Goal: Communication & Community: Share content

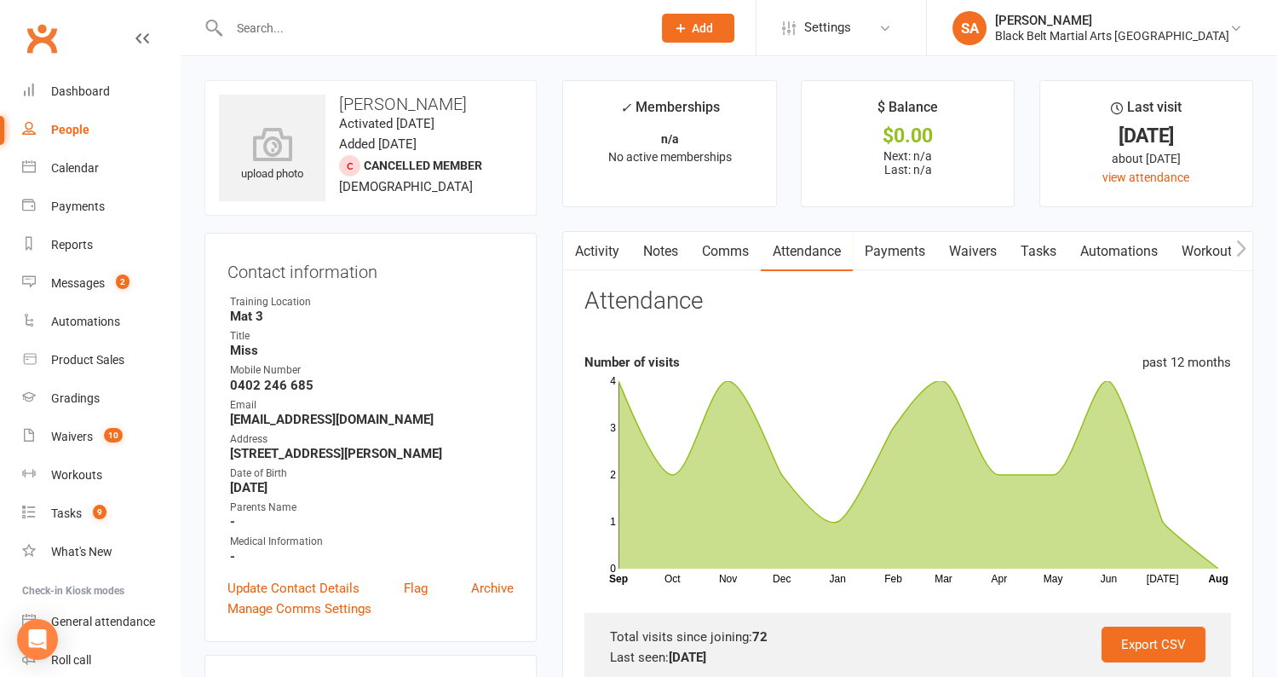
click at [385, 39] on input "text" at bounding box center [432, 28] width 416 height 24
click at [383, 20] on input "text" at bounding box center [432, 28] width 416 height 24
paste input "essie Carriage"
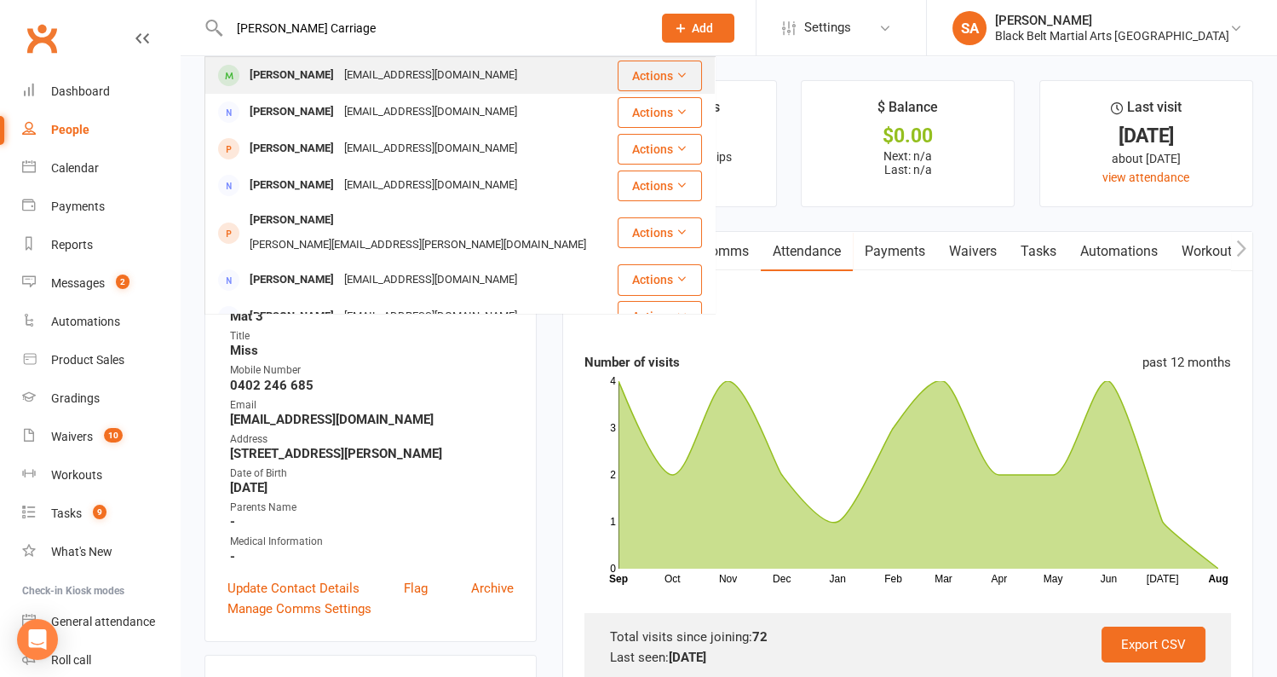
type input "essie Carriage"
click at [343, 73] on div "Jordanl.carriage@gmail.com" at bounding box center [430, 75] width 183 height 25
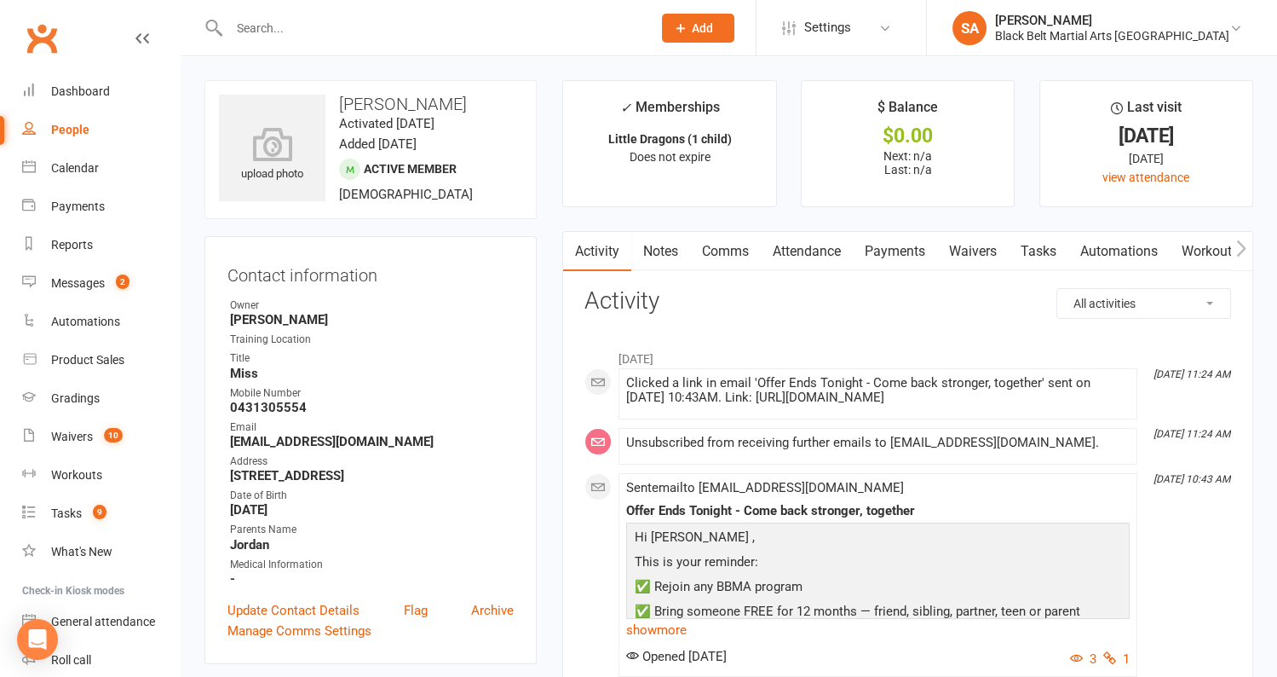
click at [821, 257] on link "Attendance" at bounding box center [807, 251] width 92 height 39
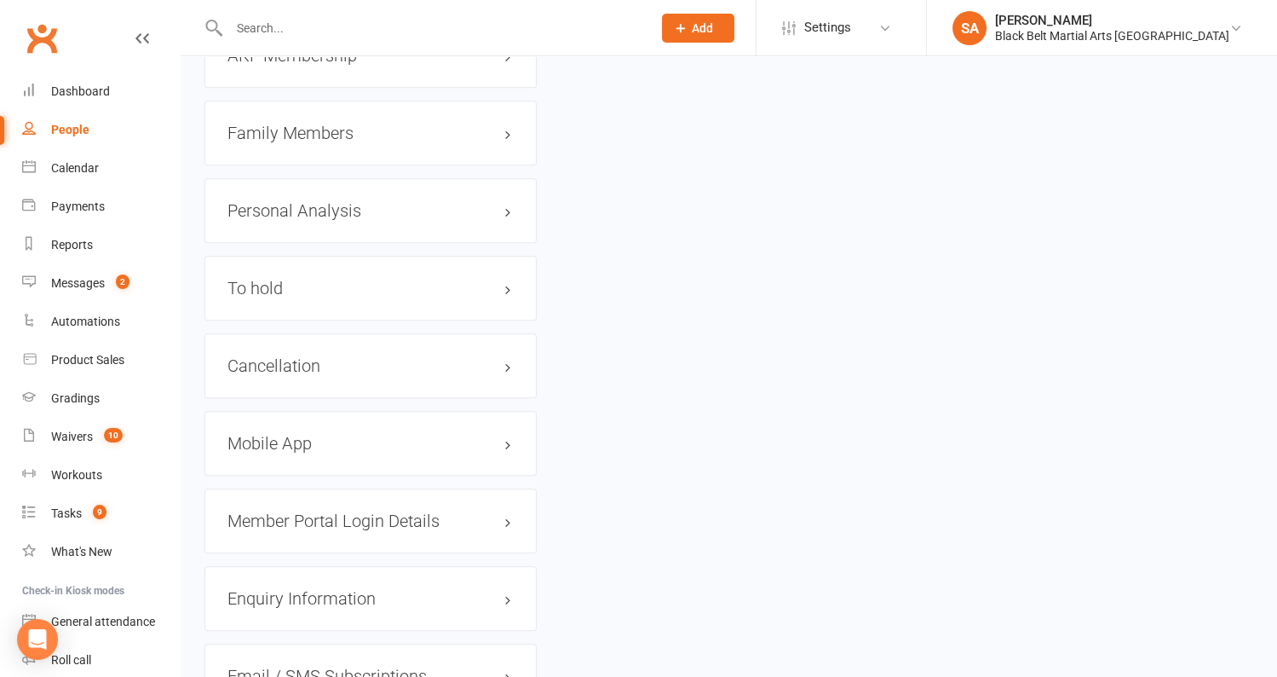
scroll to position [1949, 0]
click at [339, 124] on h3 "Family Members" at bounding box center [371, 131] width 286 height 19
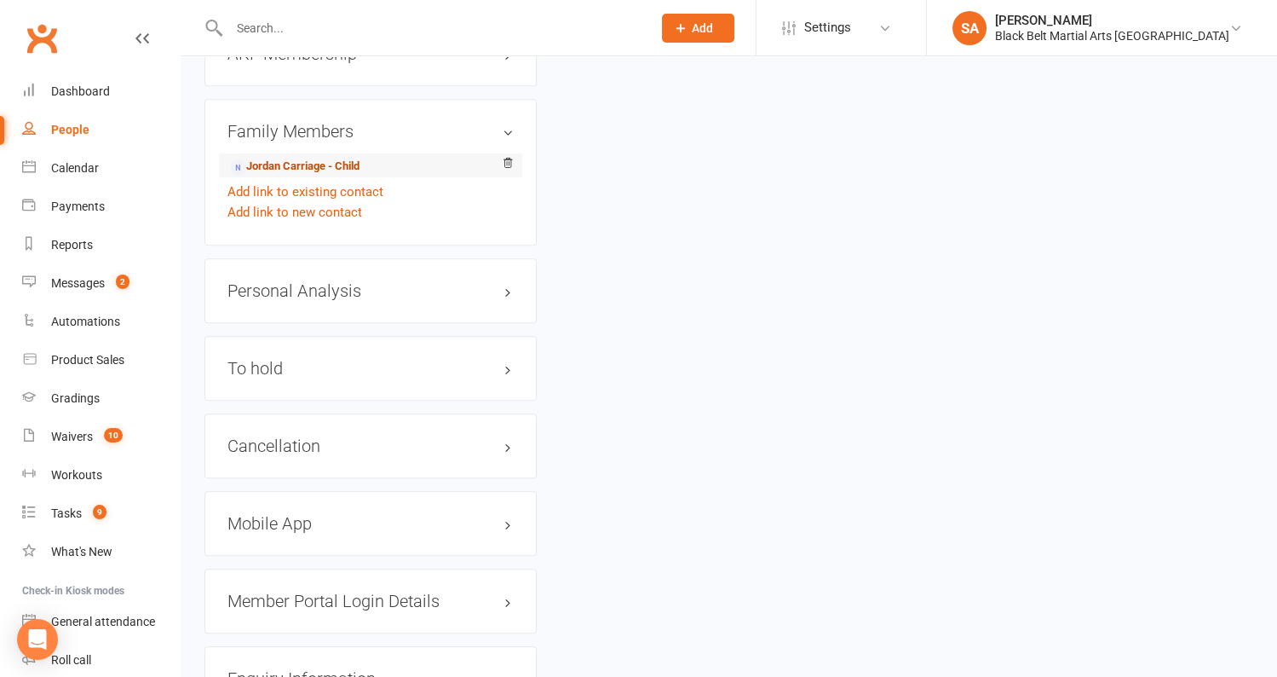
click at [320, 158] on link "Jordan Carriage - Child" at bounding box center [295, 167] width 130 height 18
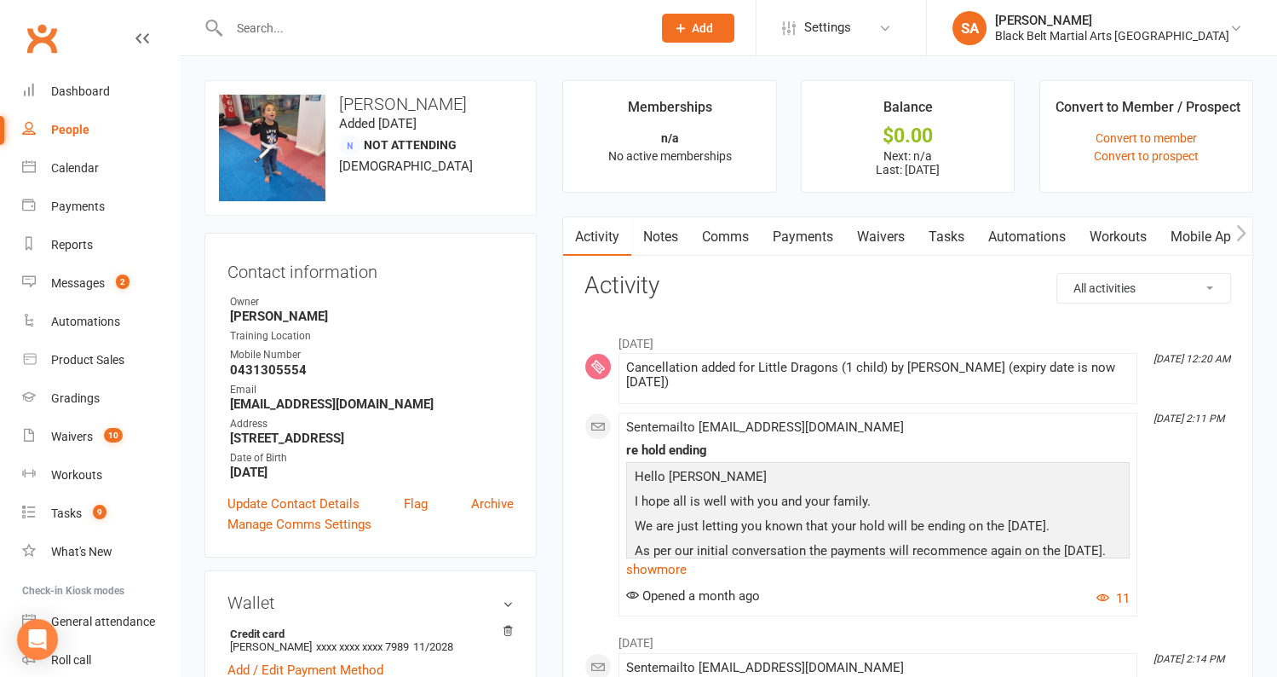
click at [831, 245] on link "Payments" at bounding box center [803, 236] width 84 height 39
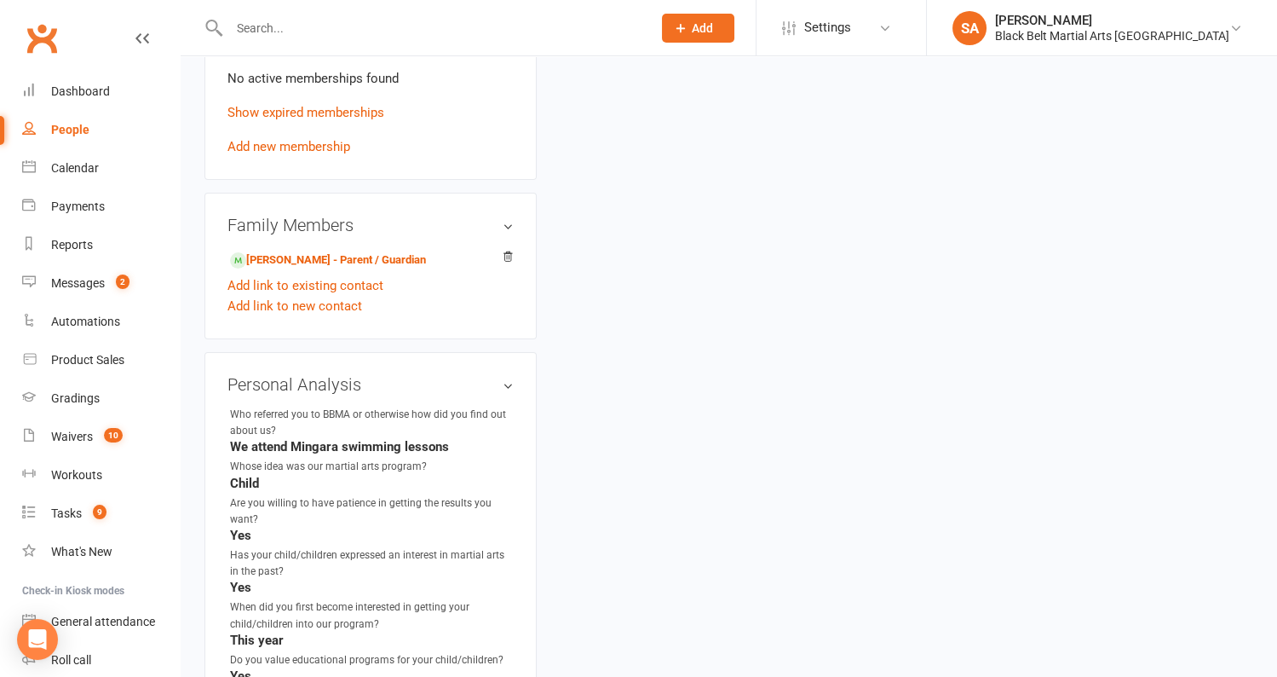
scroll to position [977, 0]
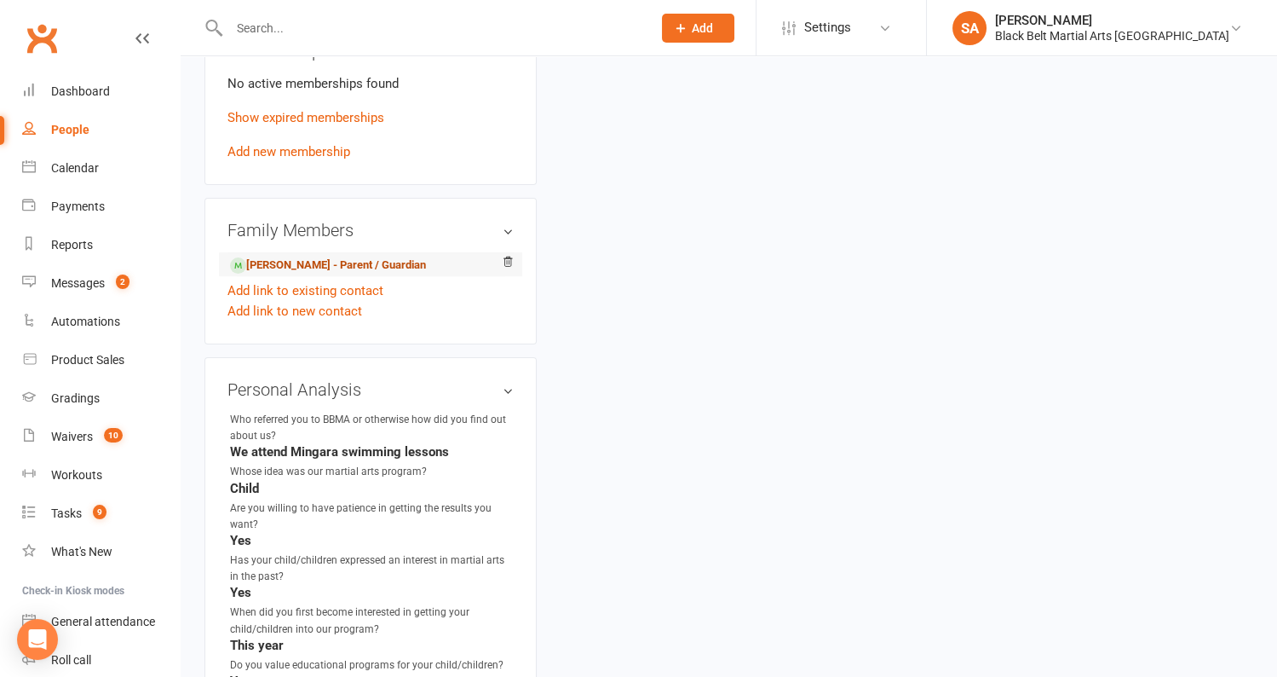
click at [336, 263] on link "Jessie Carriage - Parent / Guardian" at bounding box center [328, 265] width 196 height 18
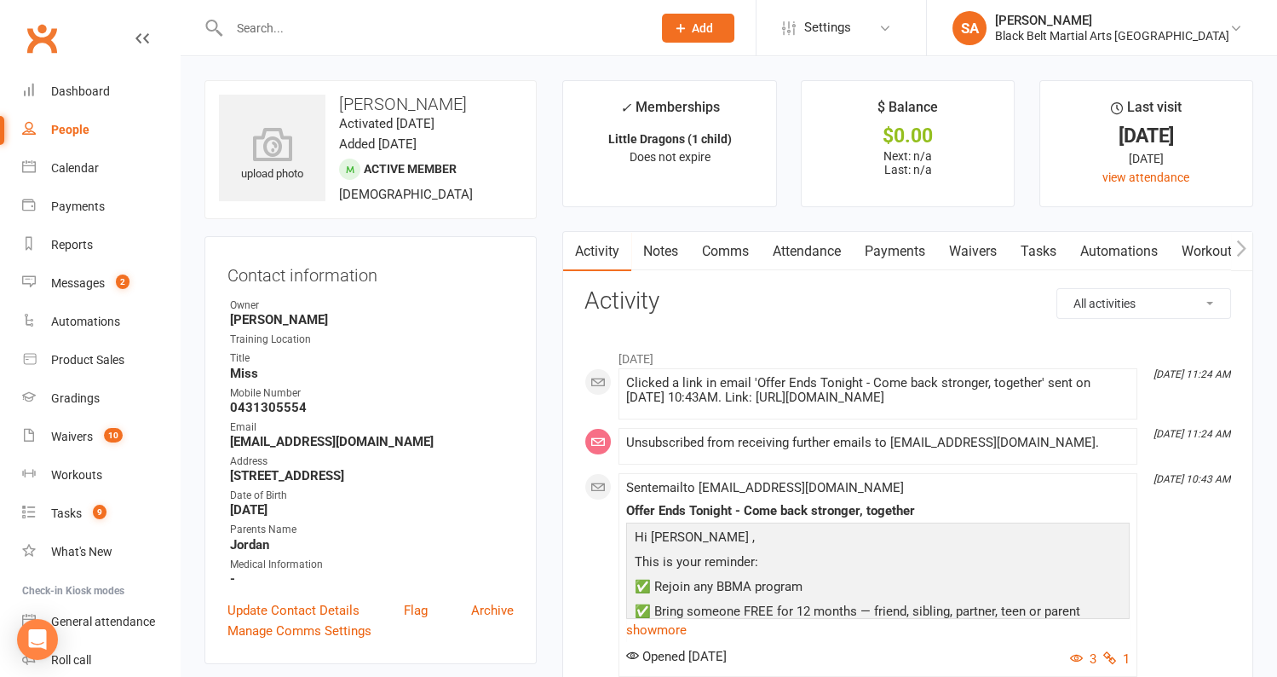
click at [821, 255] on link "Attendance" at bounding box center [807, 251] width 92 height 39
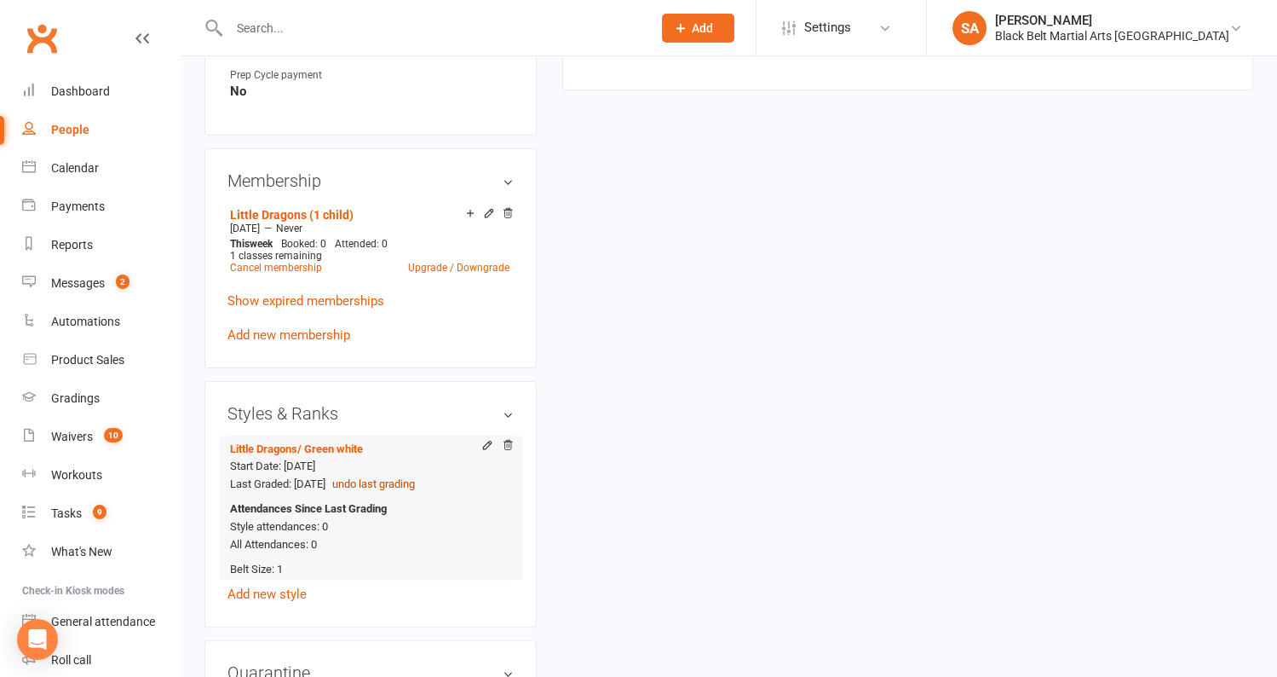
scroll to position [1049, 0]
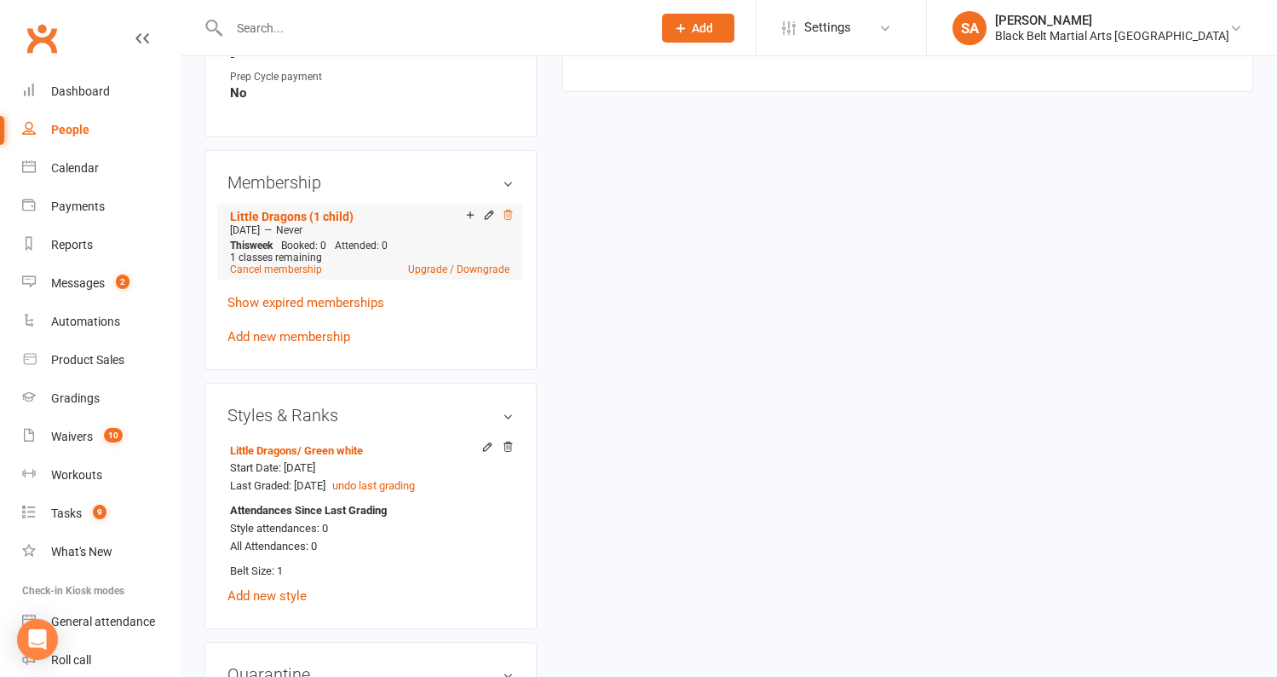
click at [511, 210] on icon at bounding box center [508, 214] width 9 height 9
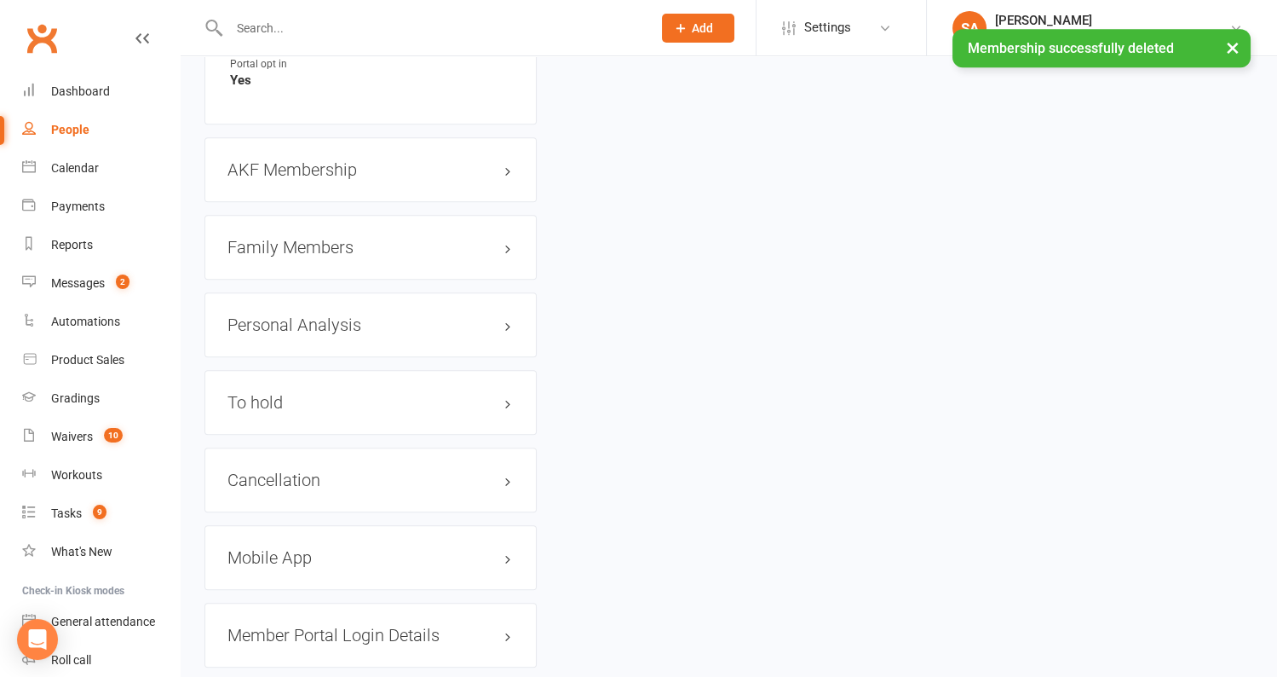
scroll to position [1719, 0]
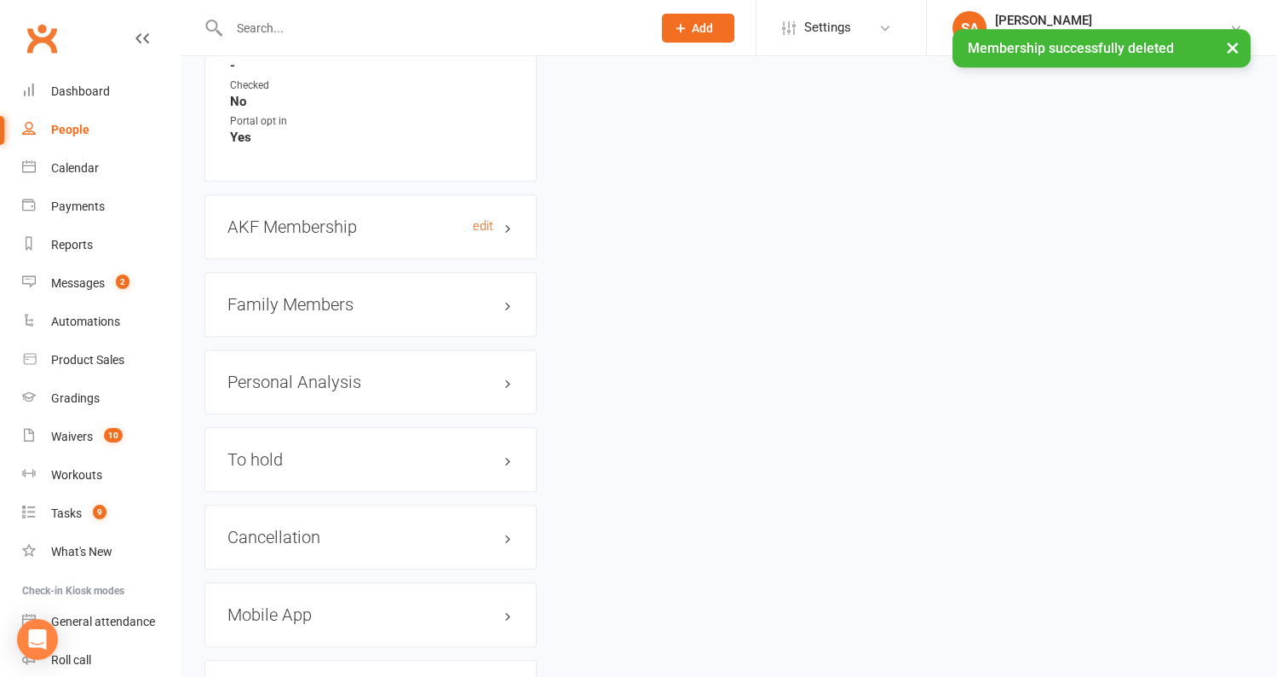
click at [321, 217] on h3 "AKF Membership edit" at bounding box center [371, 226] width 286 height 19
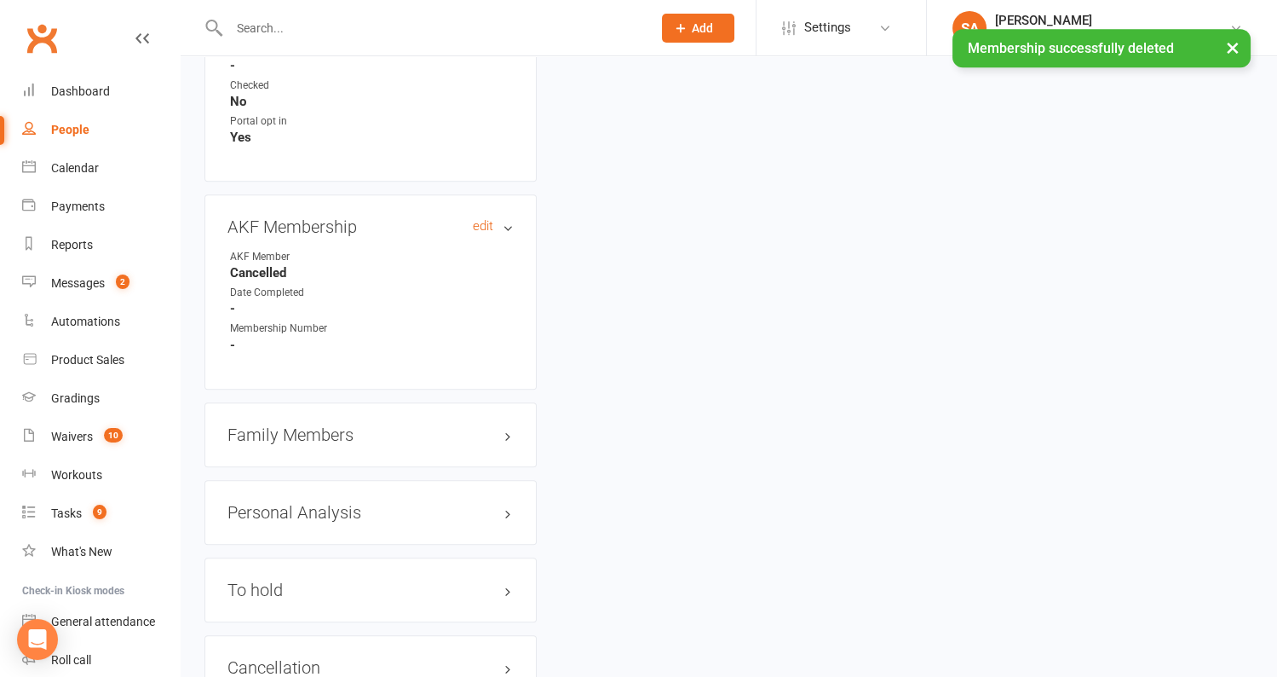
click at [357, 217] on h3 "AKF Membership edit" at bounding box center [371, 226] width 286 height 19
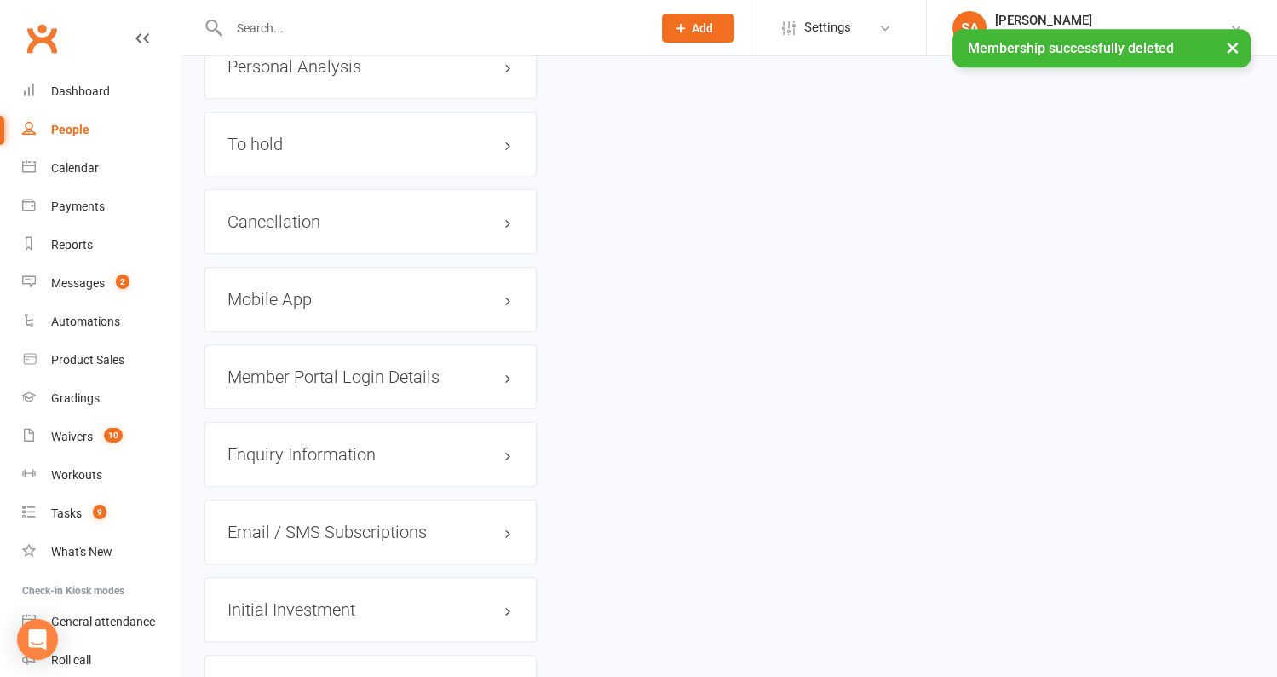
scroll to position [2032, 0]
click at [343, 214] on h3 "Cancellation edit" at bounding box center [371, 223] width 286 height 19
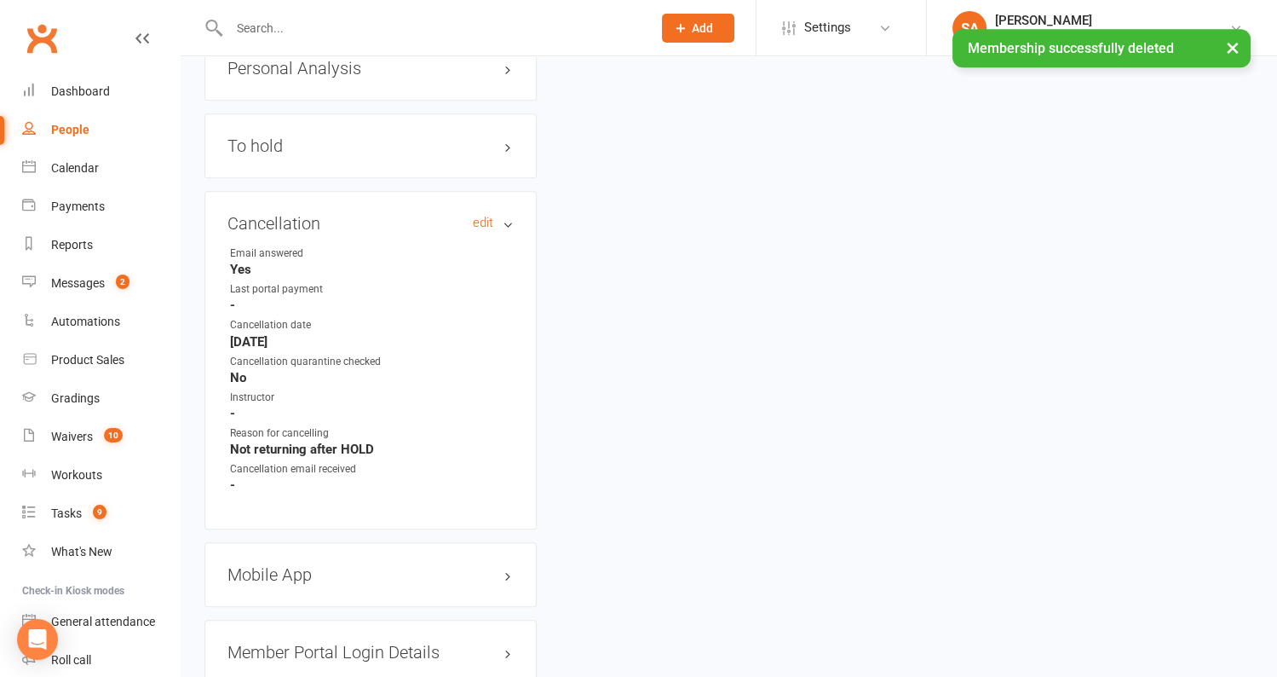
click at [343, 214] on h3 "Cancellation edit" at bounding box center [371, 223] width 286 height 19
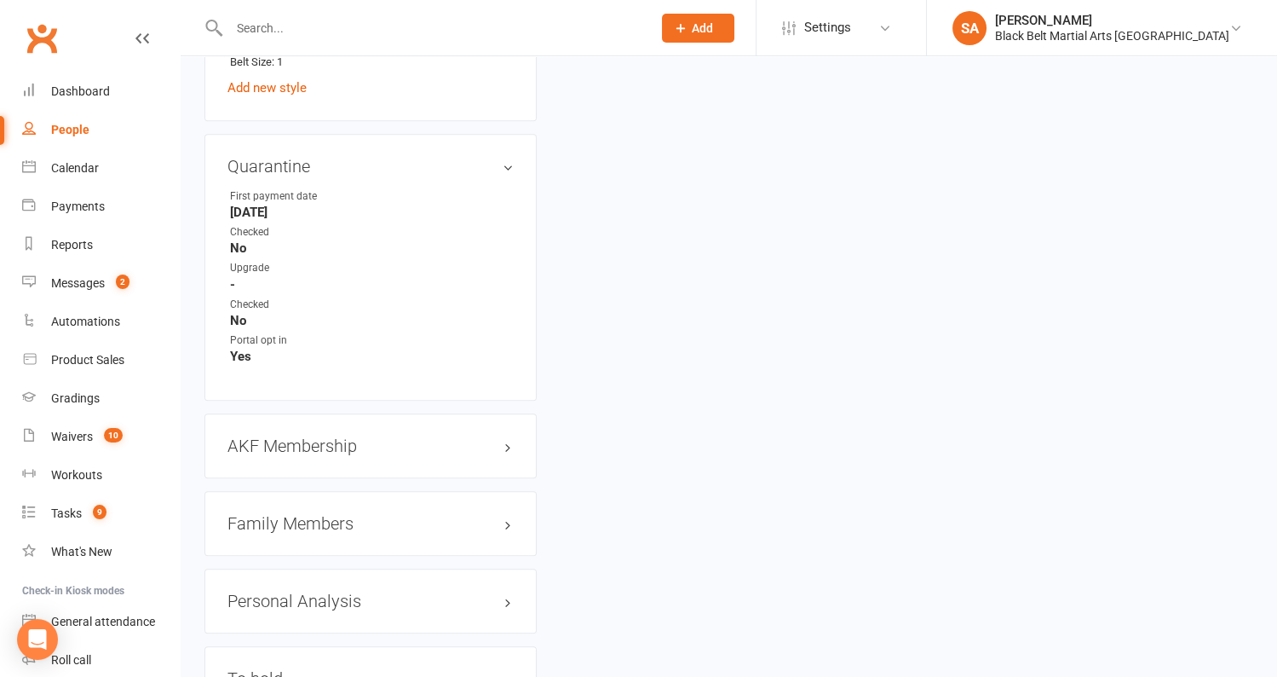
scroll to position [1460, 0]
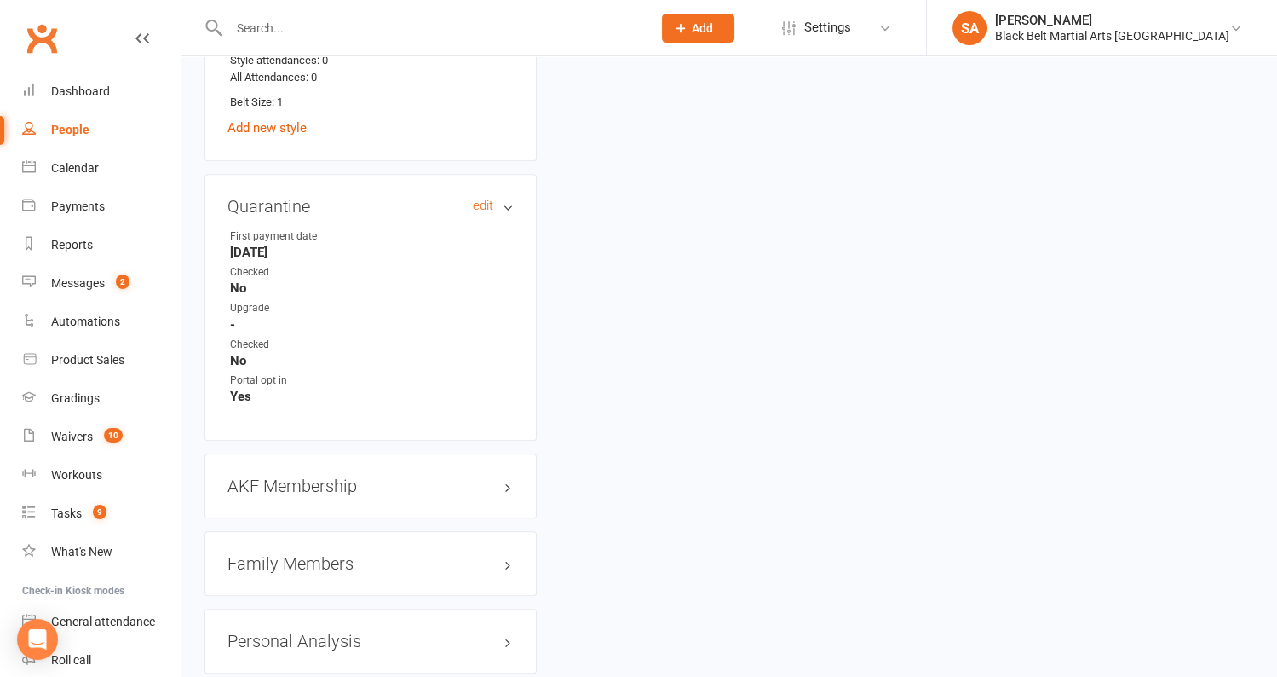
click at [511, 197] on h3 "Quarantine edit" at bounding box center [371, 206] width 286 height 19
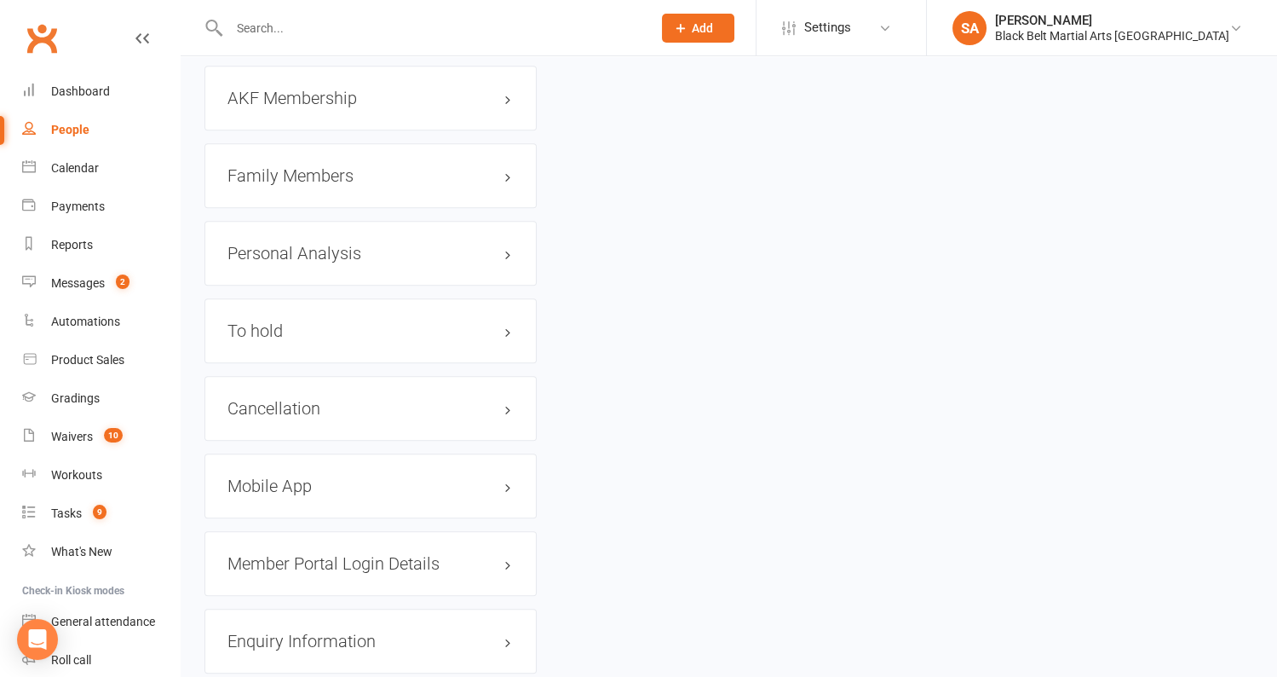
scroll to position [1616, 0]
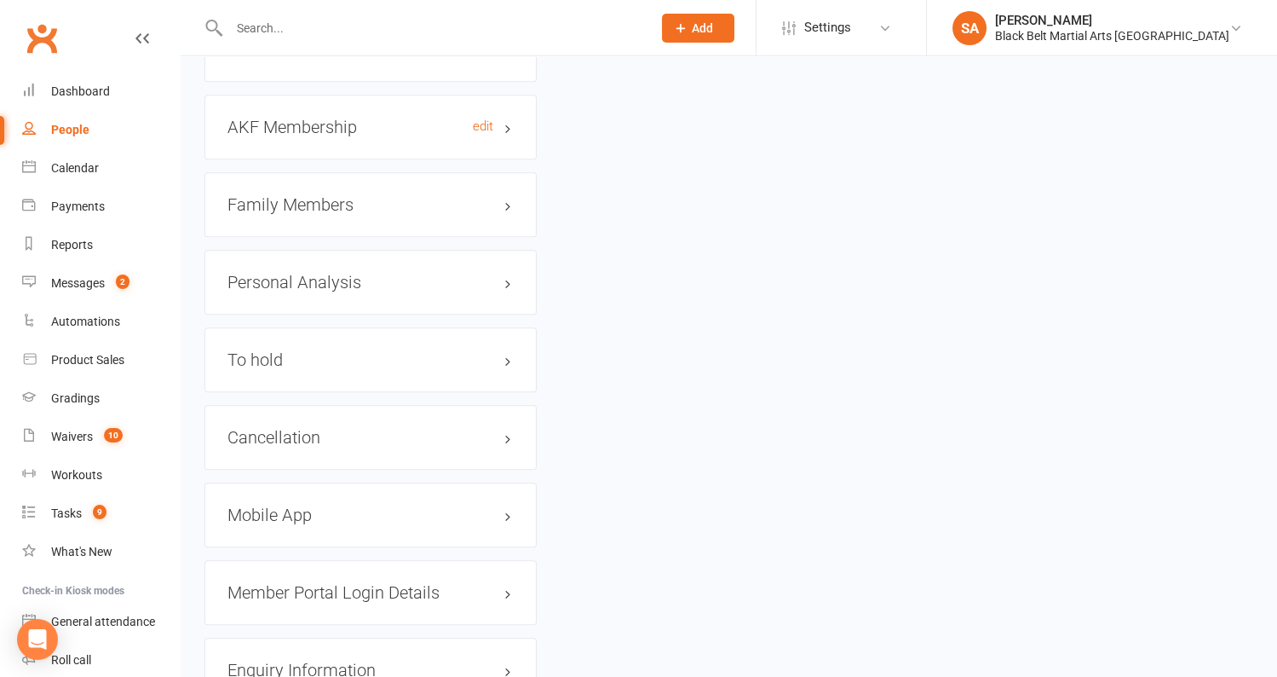
click at [382, 124] on h3 "AKF Membership edit" at bounding box center [371, 127] width 286 height 19
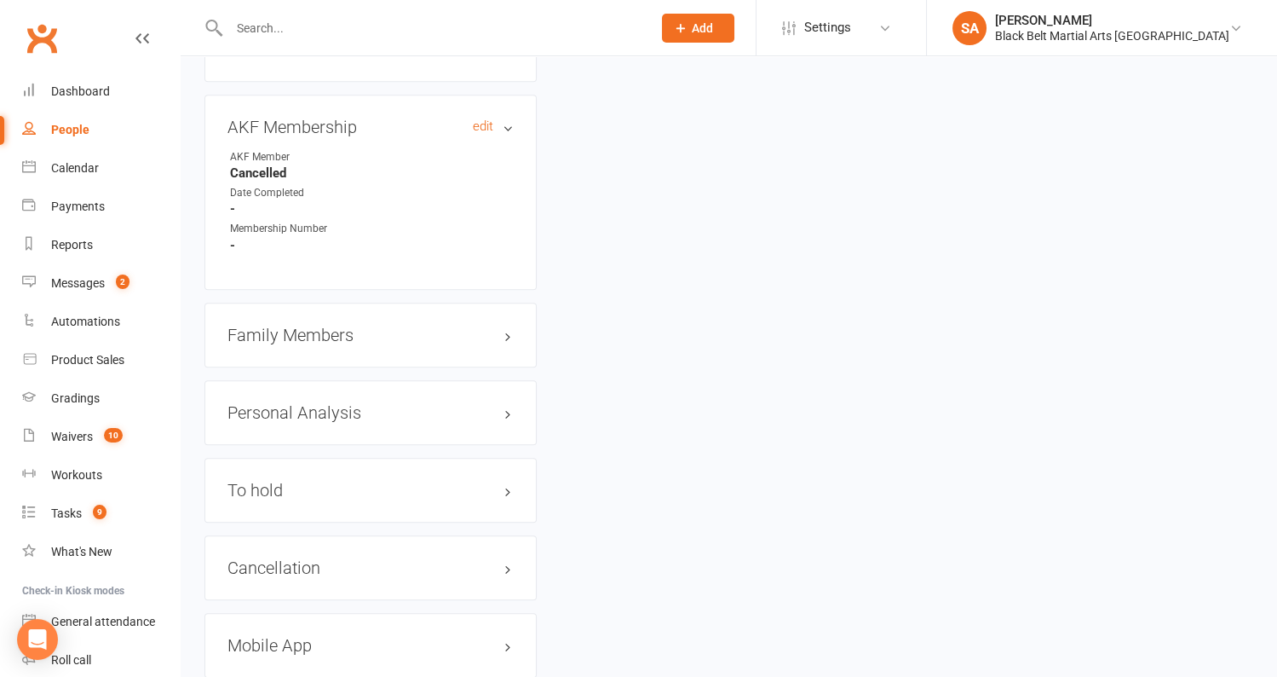
click at [382, 124] on h3 "AKF Membership edit" at bounding box center [371, 127] width 286 height 19
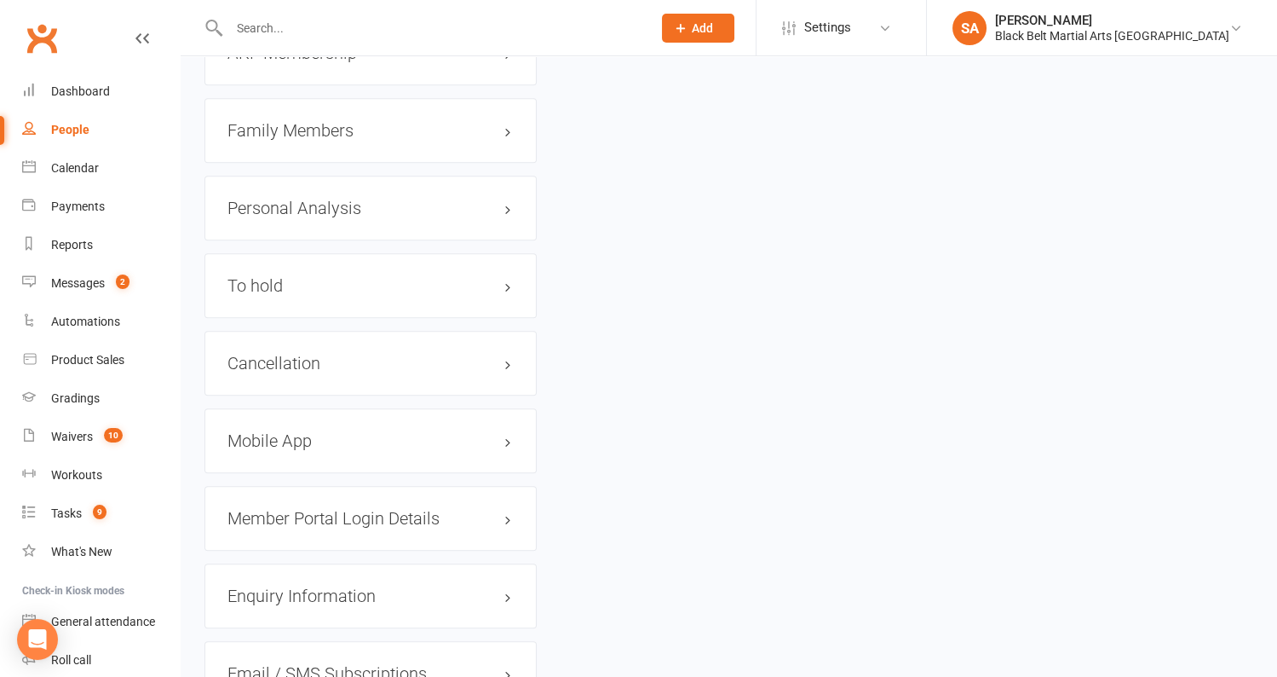
scroll to position [1704, 0]
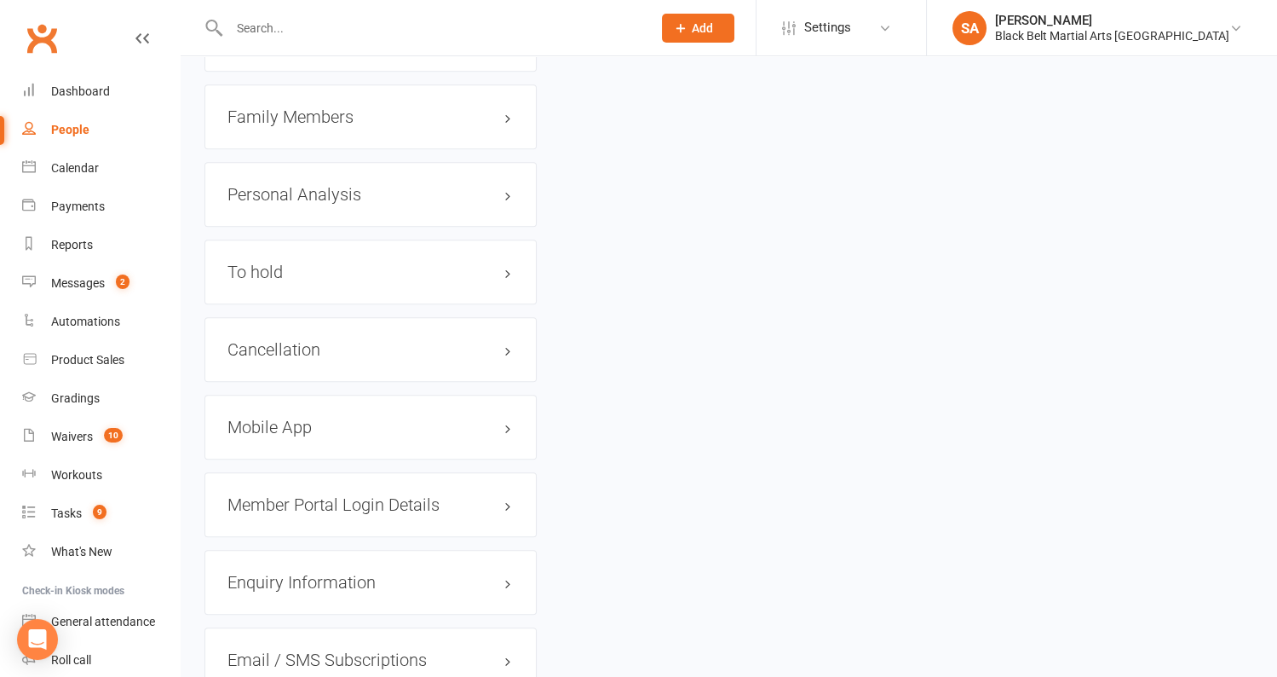
click at [318, 131] on div "Family Members" at bounding box center [371, 116] width 332 height 65
click at [318, 112] on h3 "Family Members" at bounding box center [371, 116] width 286 height 19
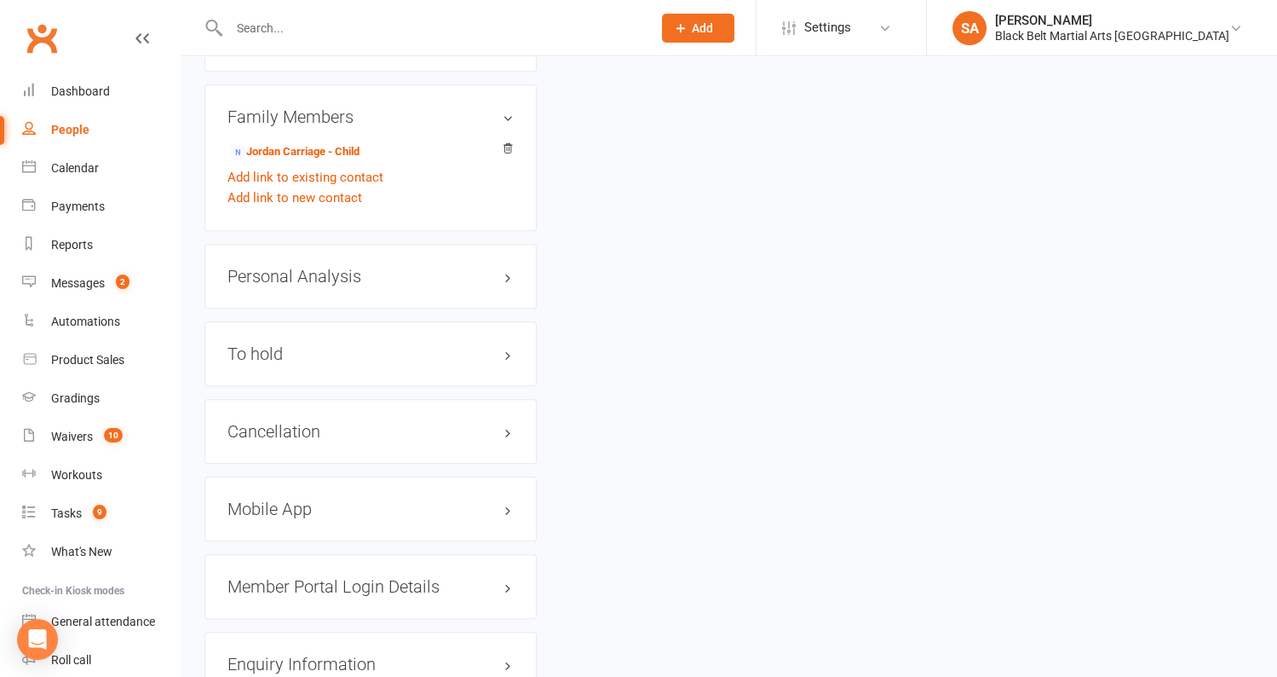
click at [318, 112] on h3 "Family Members" at bounding box center [371, 116] width 286 height 19
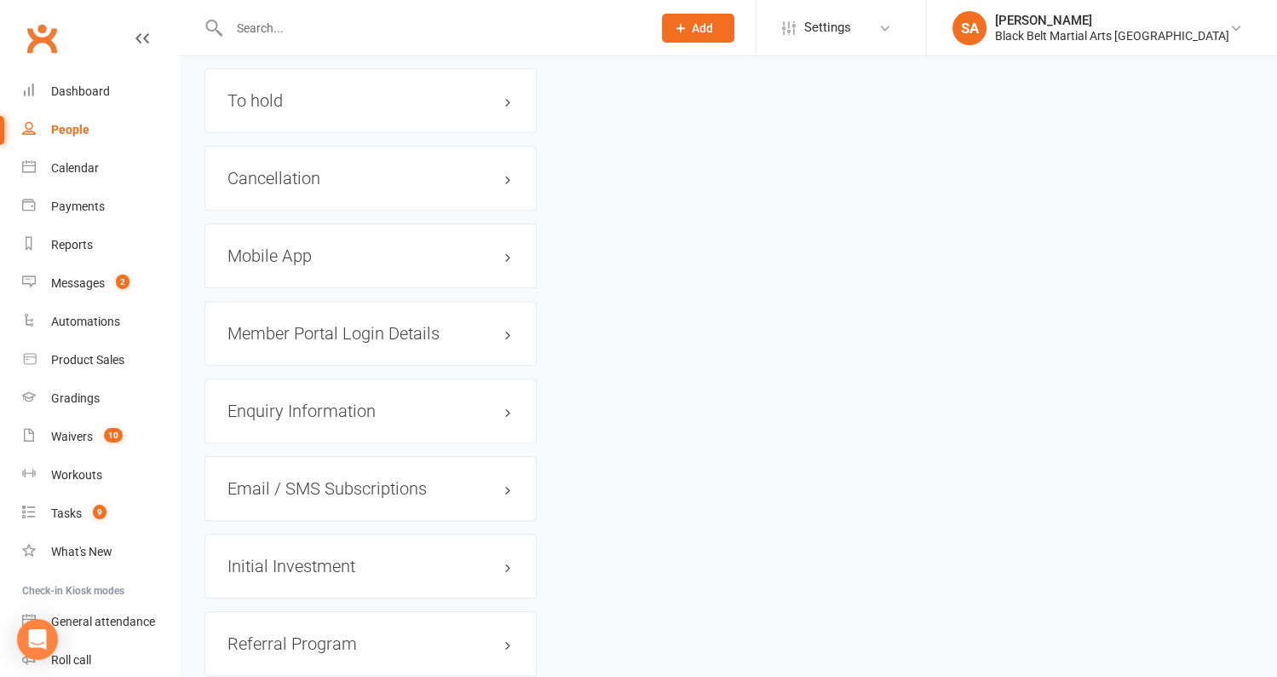
scroll to position [1887, 0]
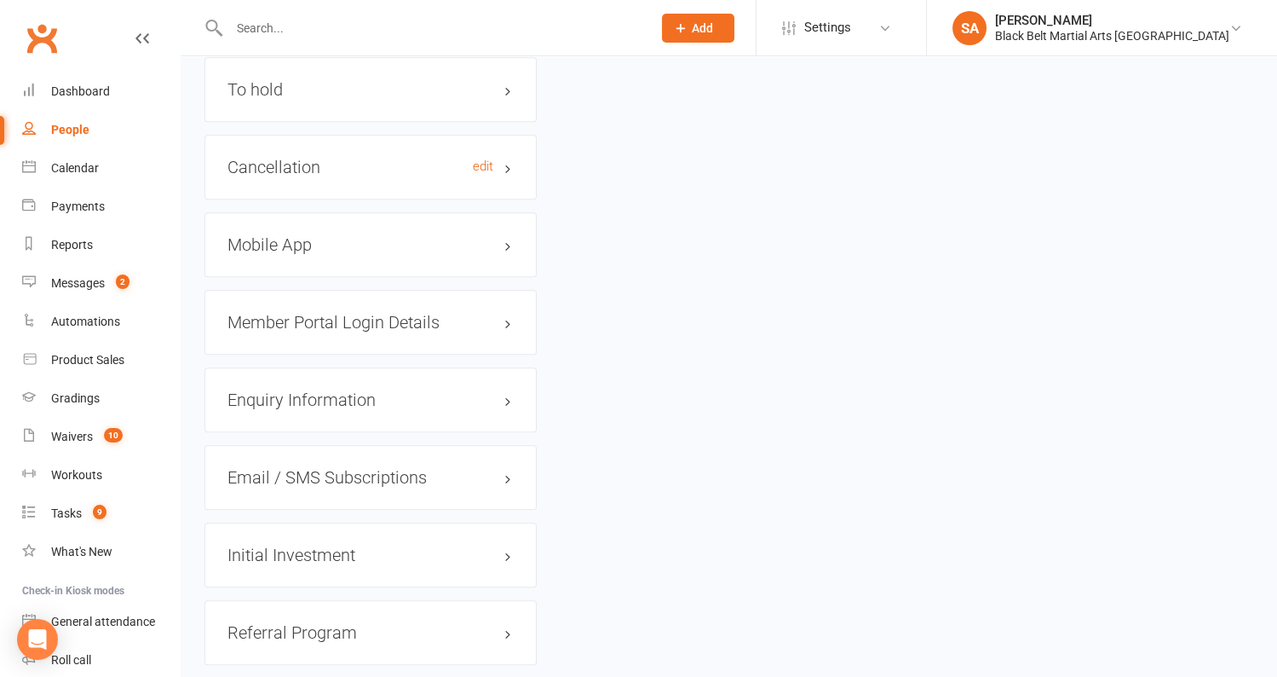
click at [312, 162] on h3 "Cancellation edit" at bounding box center [371, 167] width 286 height 19
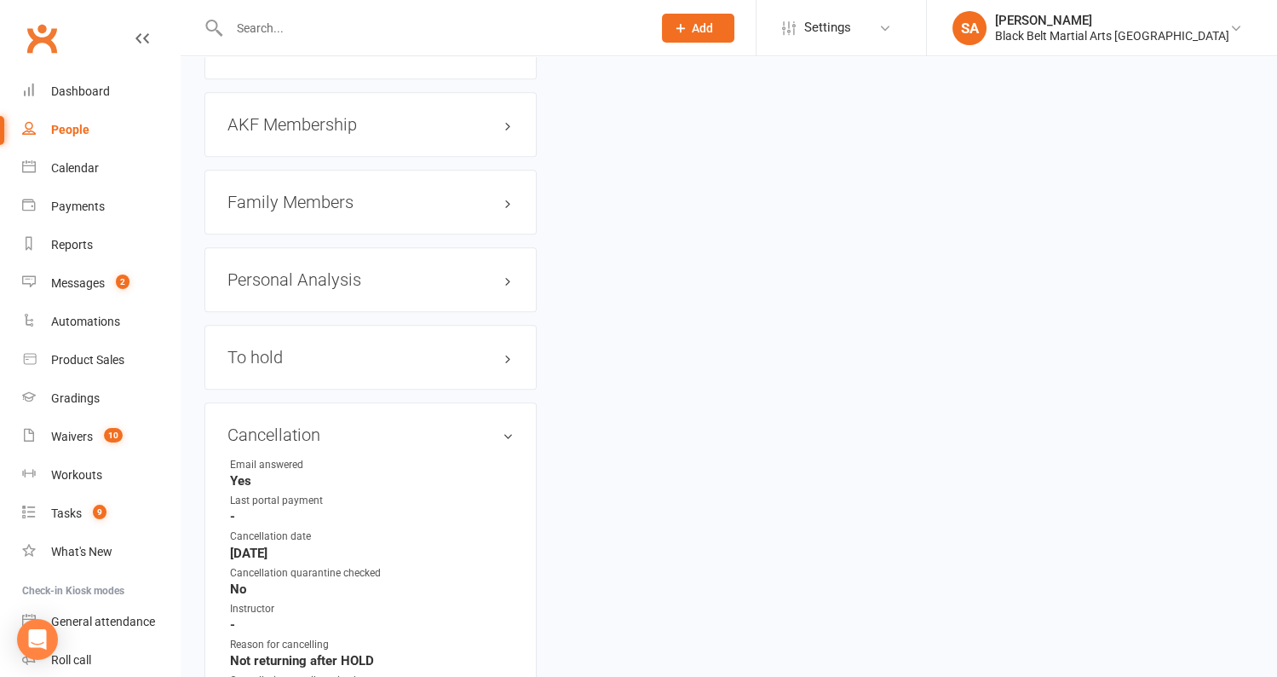
scroll to position [1587, 0]
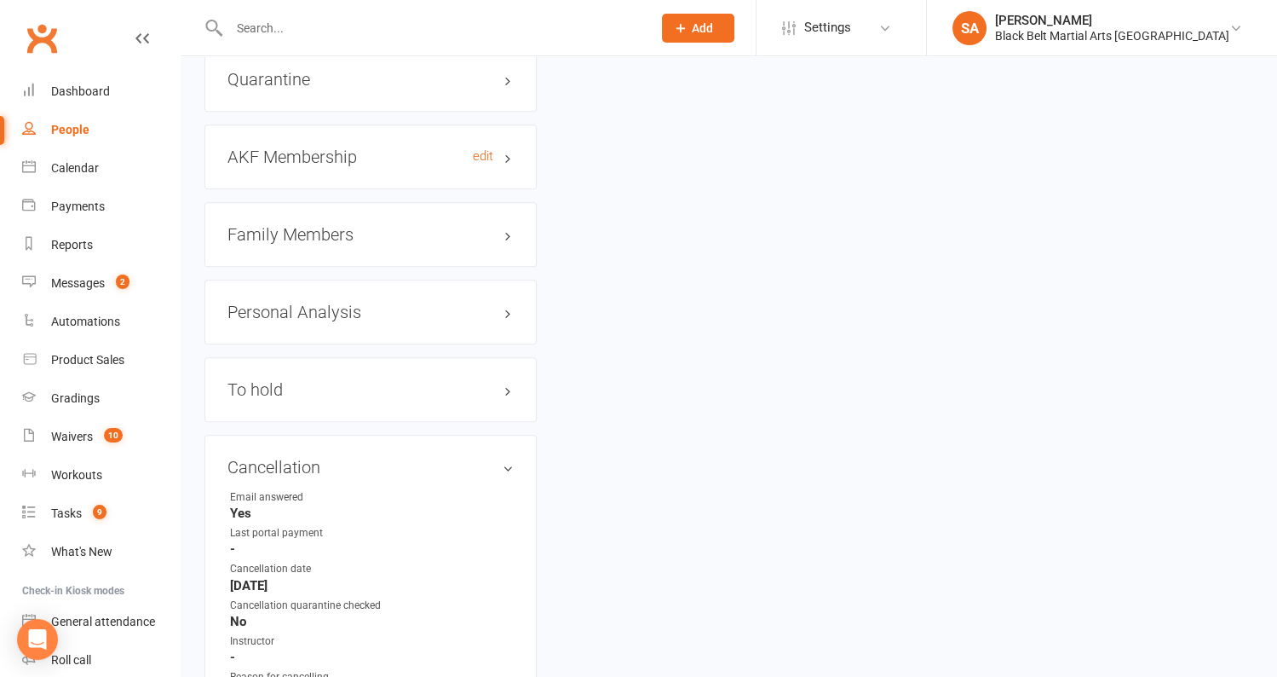
click at [339, 147] on h3 "AKF Membership edit" at bounding box center [371, 156] width 286 height 19
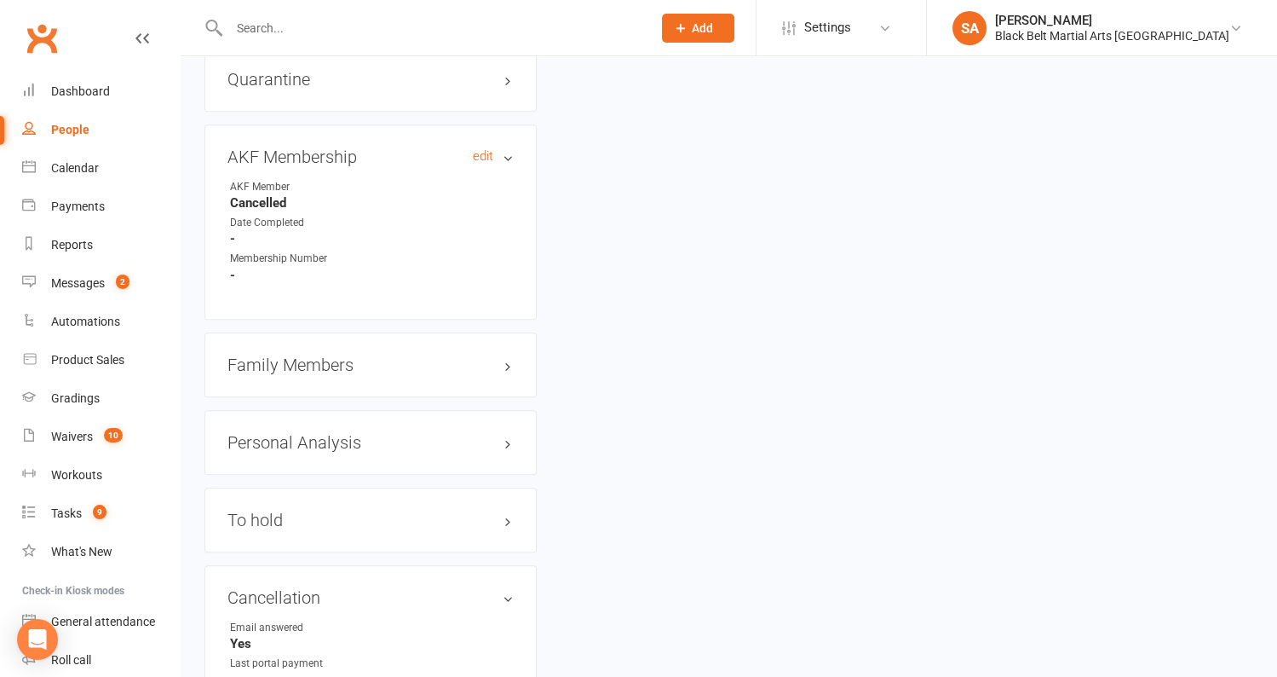
click at [339, 147] on h3 "AKF Membership edit" at bounding box center [371, 156] width 286 height 19
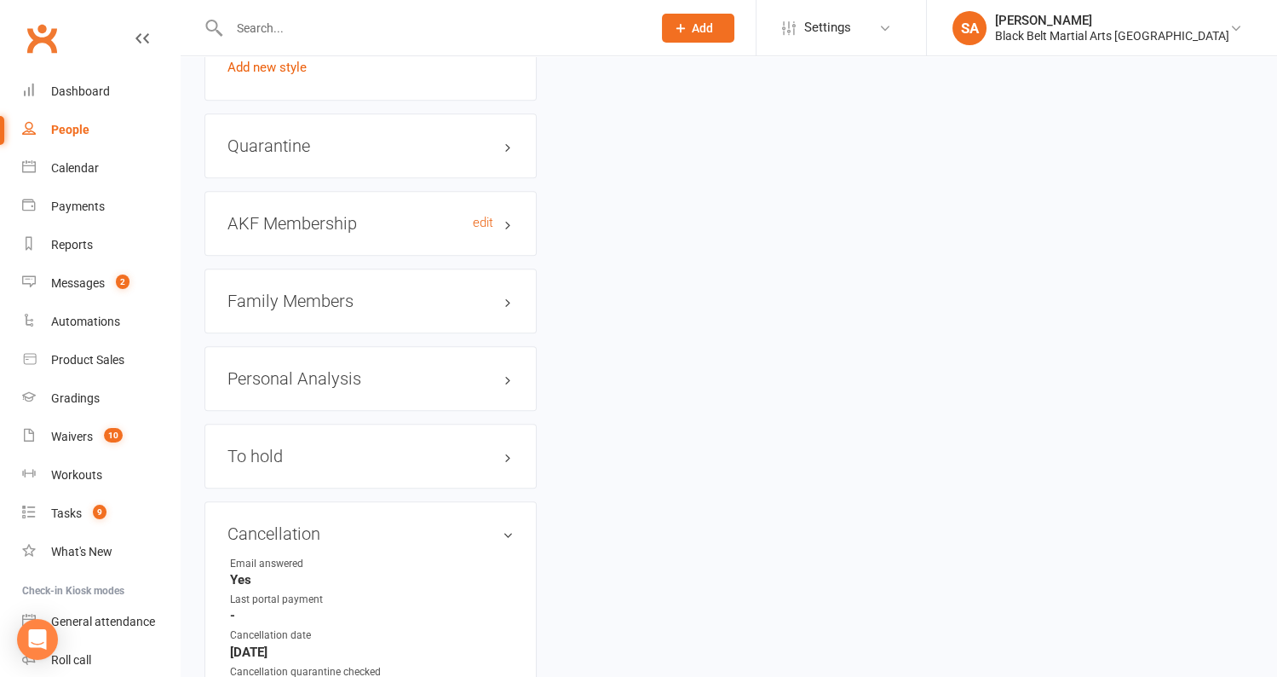
scroll to position [1521, 0]
click at [339, 143] on h3 "Quarantine edit" at bounding box center [371, 144] width 286 height 19
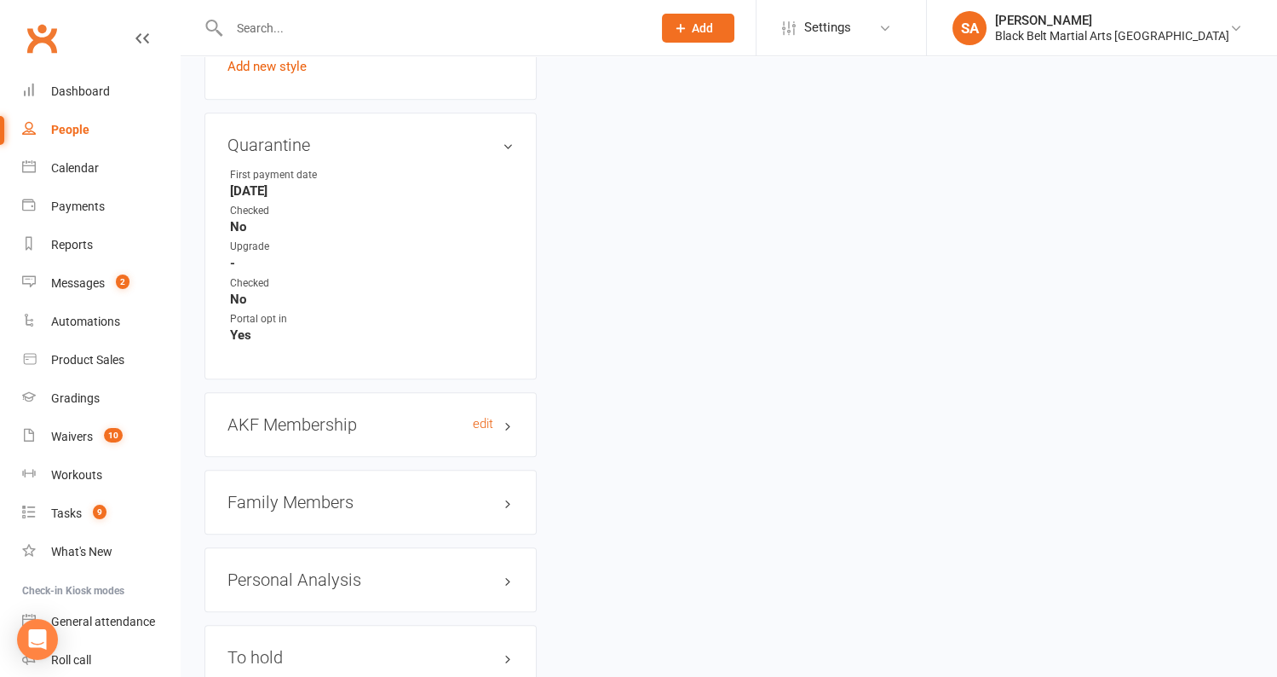
click at [339, 143] on h3 "Quarantine edit" at bounding box center [371, 144] width 286 height 19
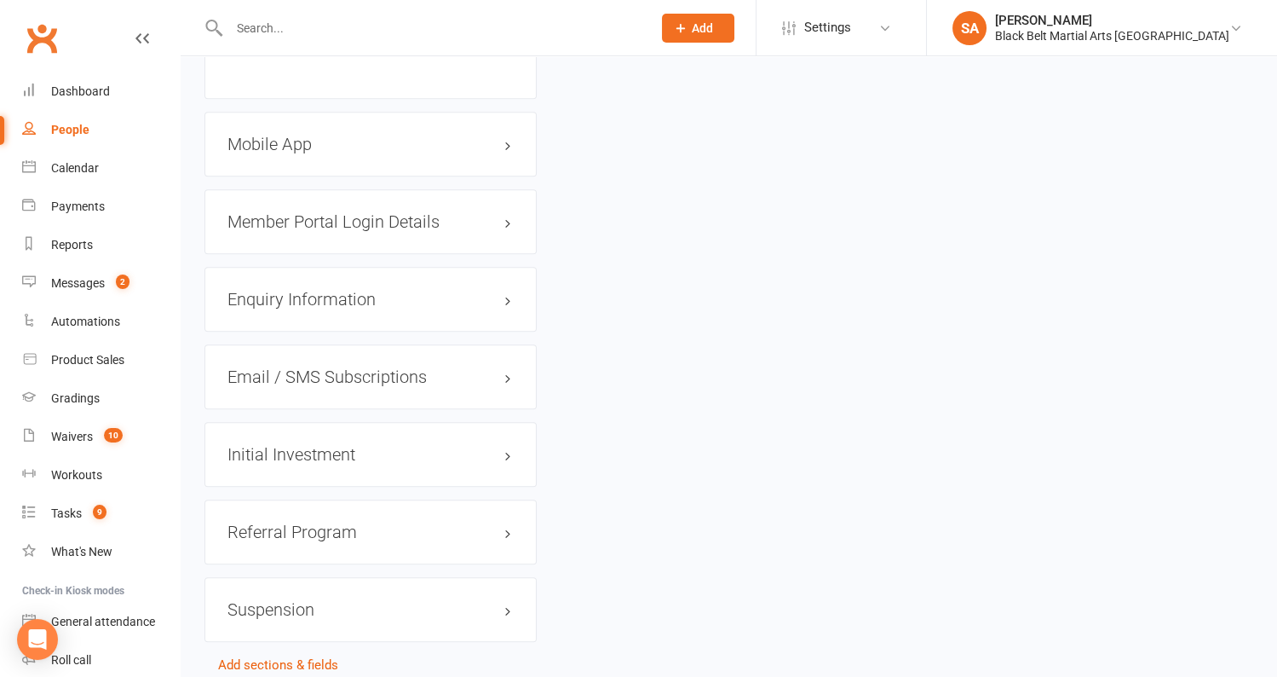
scroll to position [2262, 0]
click at [334, 135] on h3 "Mobile App" at bounding box center [371, 143] width 286 height 19
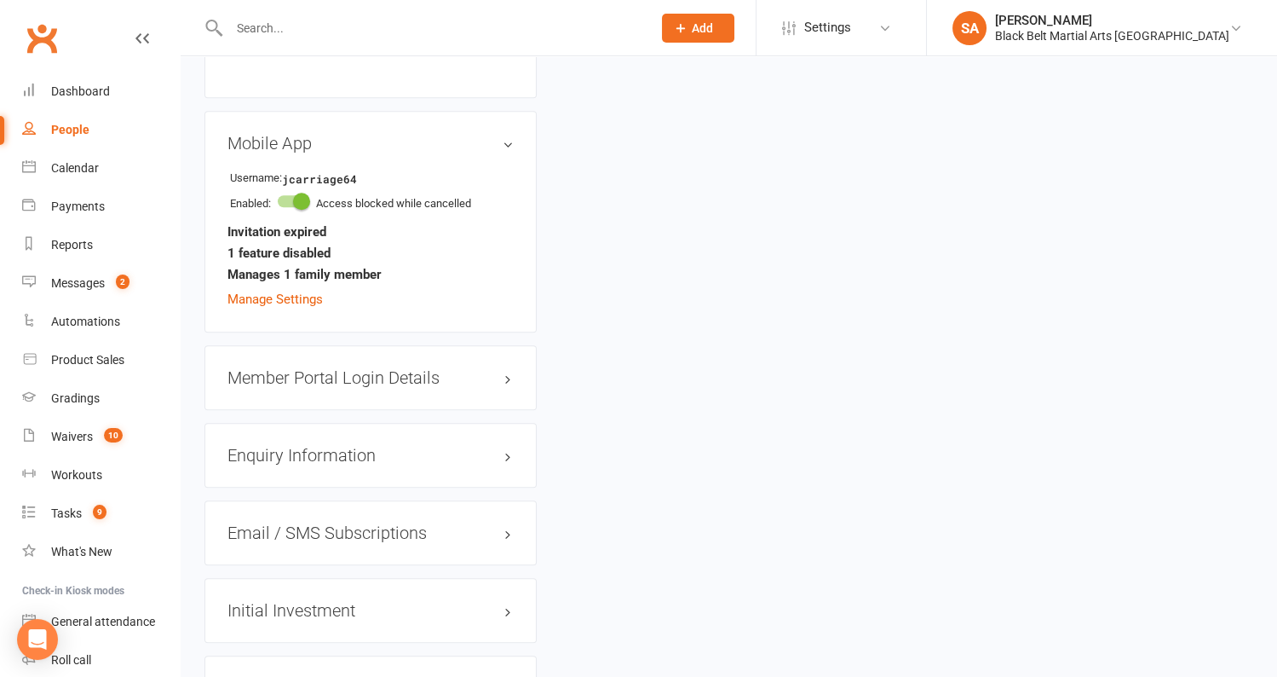
click at [334, 135] on h3 "Mobile App" at bounding box center [371, 143] width 286 height 19
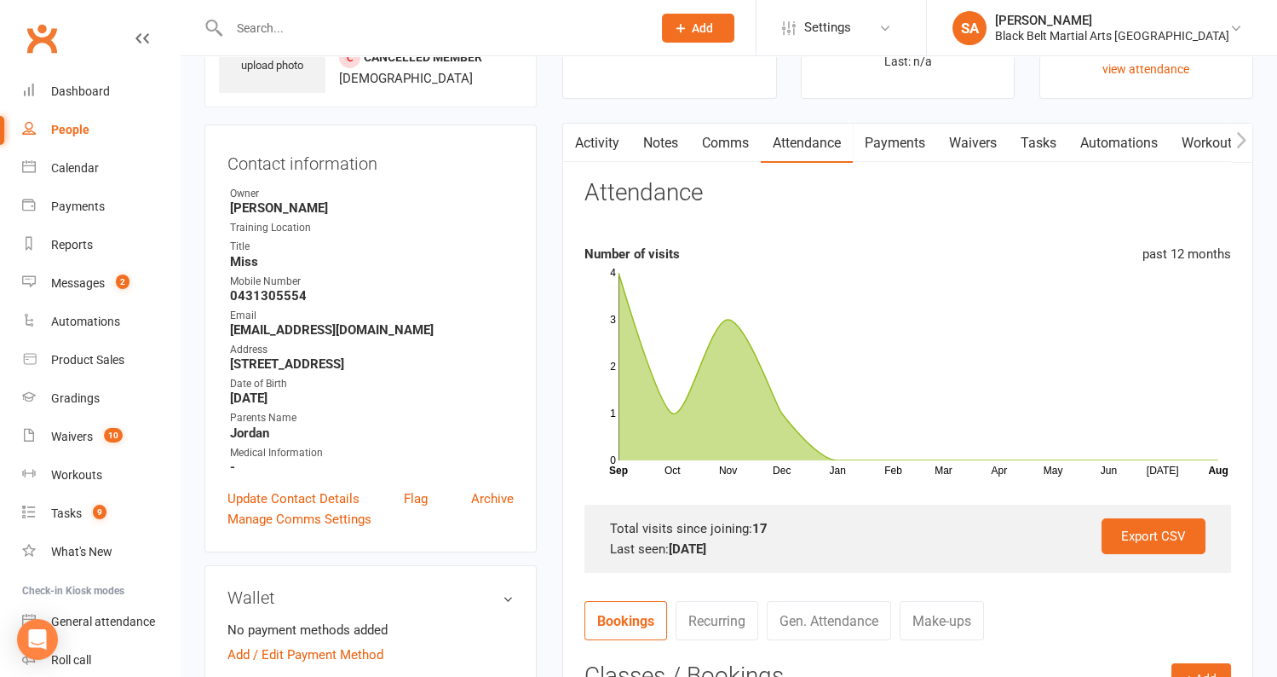
scroll to position [0, 0]
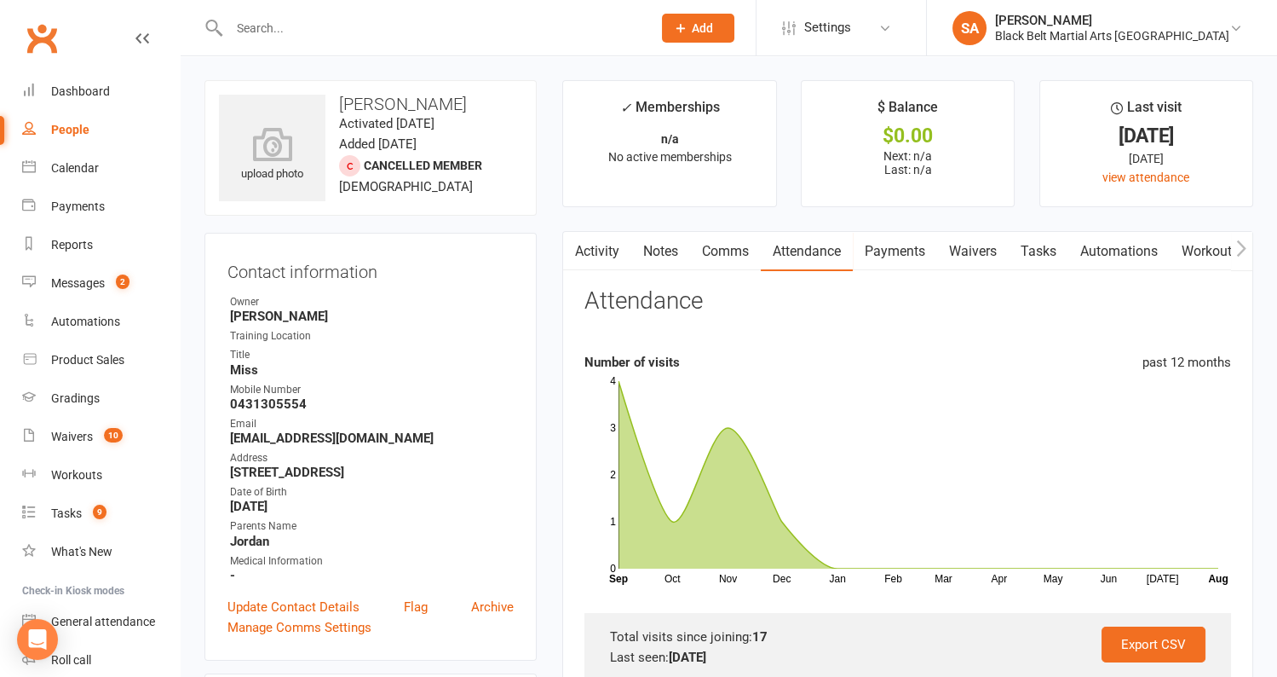
drag, startPoint x: 465, startPoint y: 101, endPoint x: 335, endPoint y: 95, distance: 130.5
click at [335, 95] on h3 "Jessie Carriage" at bounding box center [370, 104] width 303 height 19
copy h3 "Jessie Carriage"
click at [84, 439] on div "Waivers" at bounding box center [72, 436] width 42 height 14
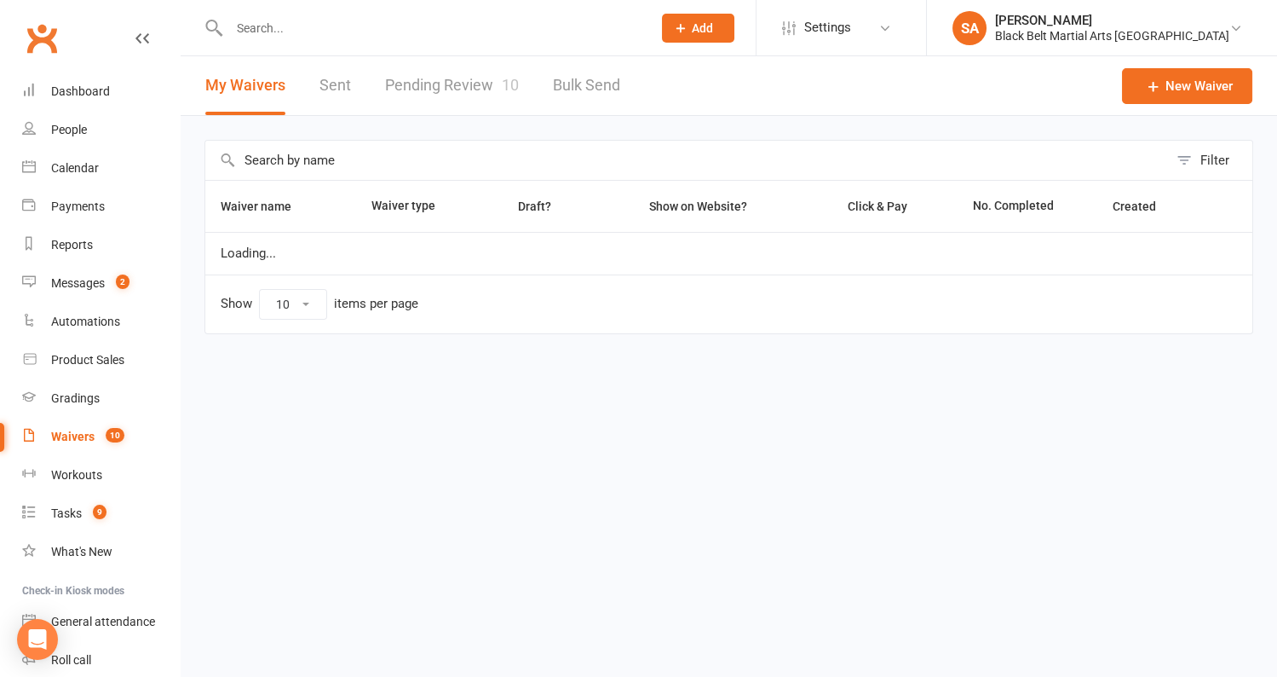
select select "100"
click at [453, 104] on link "Pending Review 10" at bounding box center [452, 85] width 134 height 59
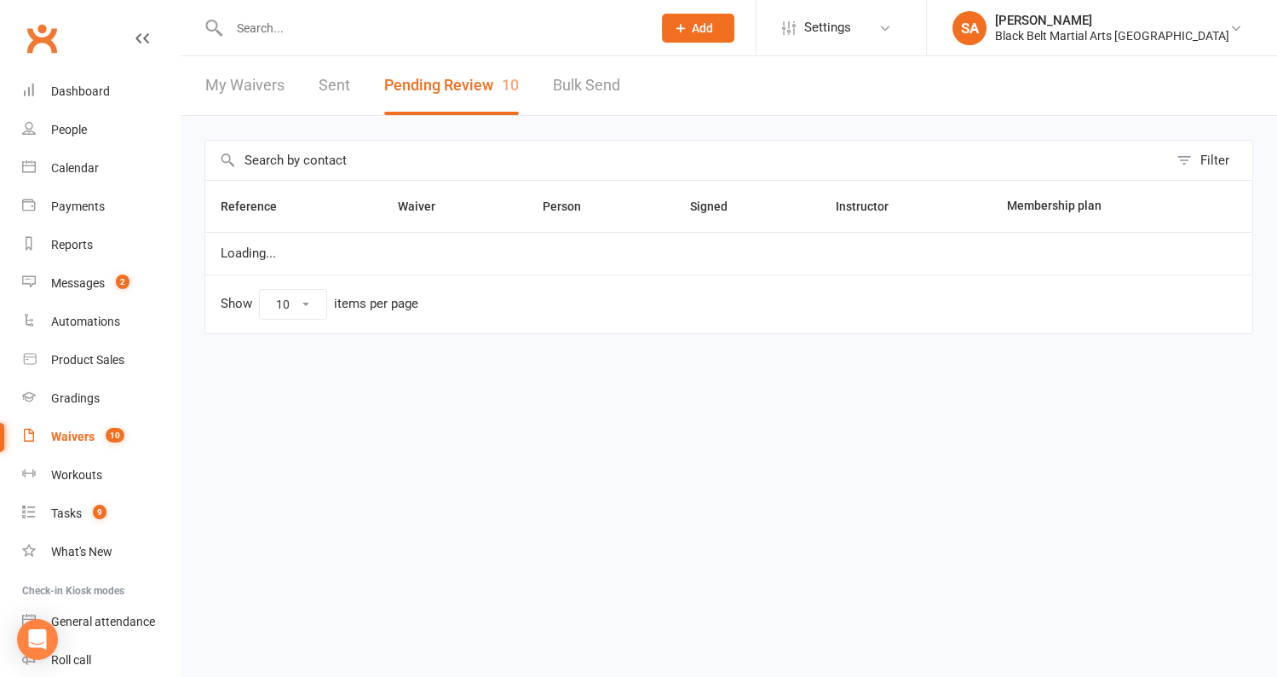
select select "50"
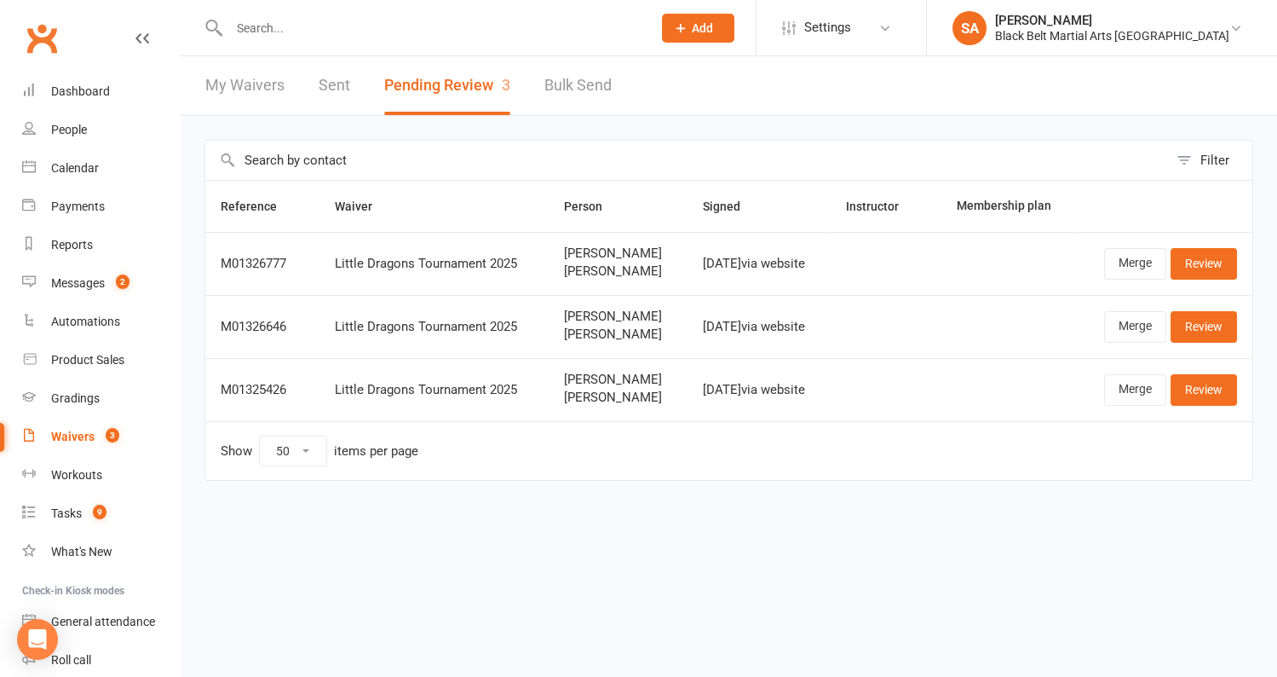
click at [316, 23] on input "text" at bounding box center [432, 28] width 416 height 24
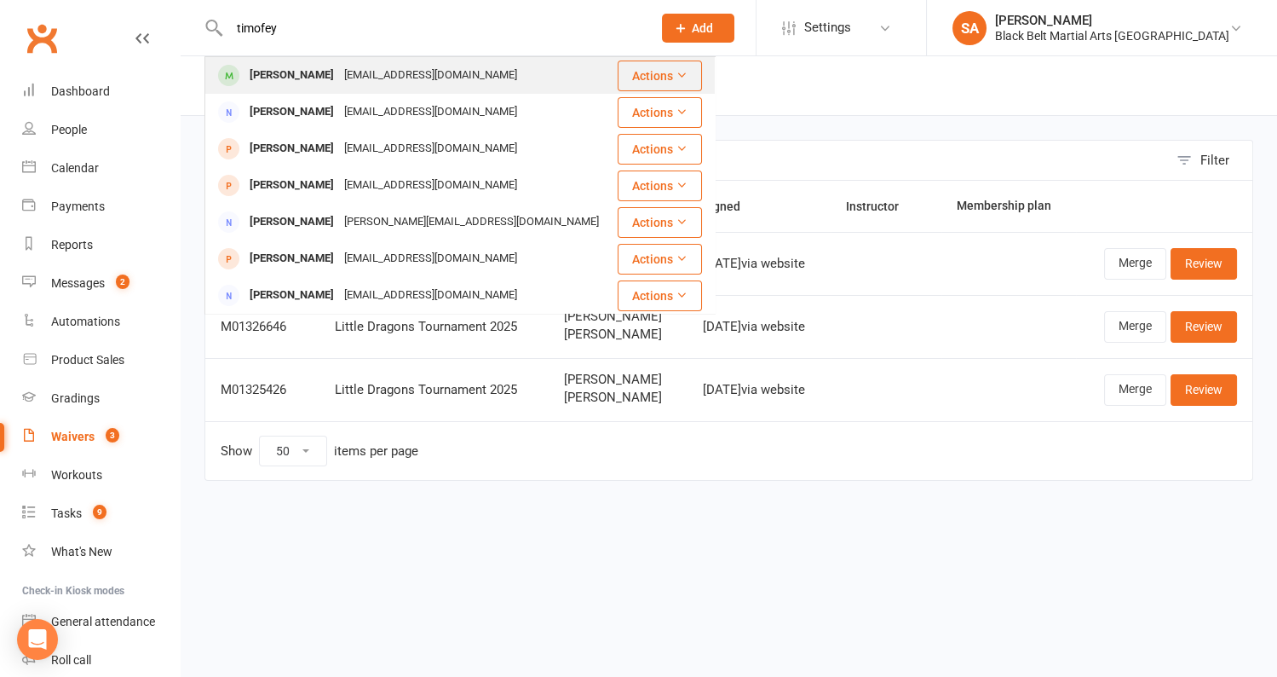
type input "timofey"
click at [317, 69] on div "Timofey Krylov" at bounding box center [292, 75] width 95 height 25
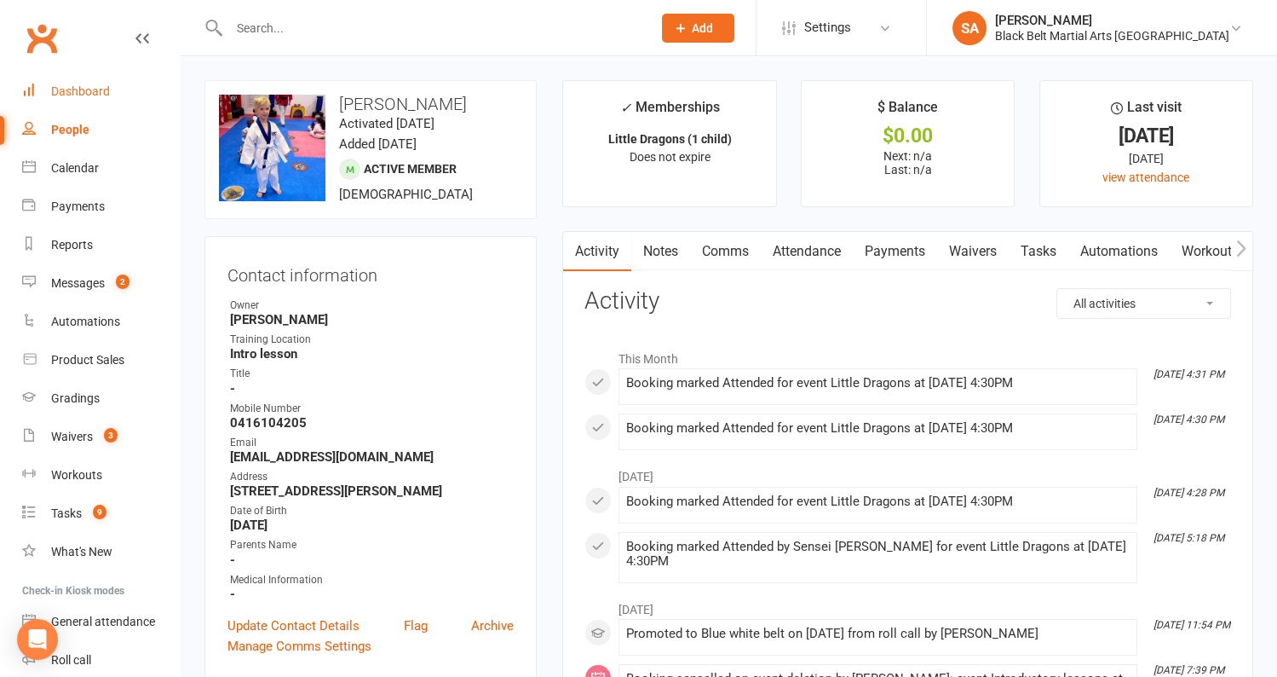
click at [90, 98] on div "Dashboard" at bounding box center [80, 91] width 59 height 14
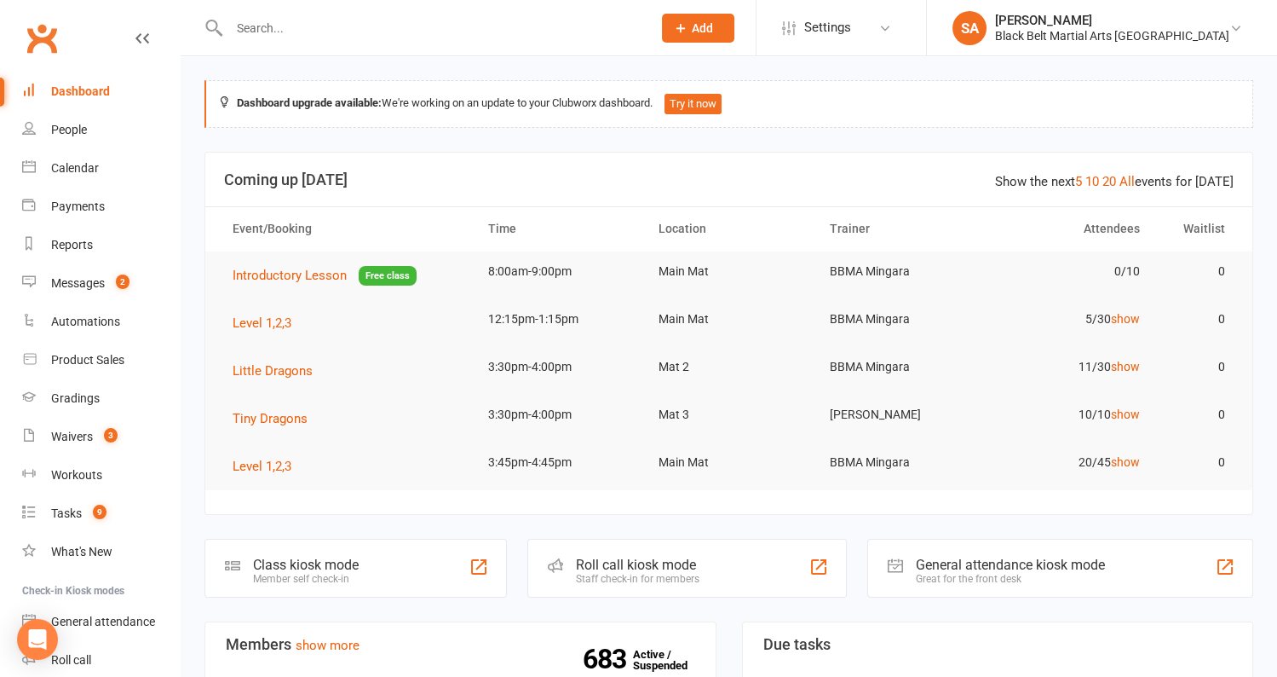
click at [346, 42] on div at bounding box center [422, 27] width 435 height 55
click at [346, 29] on input "text" at bounding box center [432, 28] width 416 height 24
paste input "Beau Glynn"
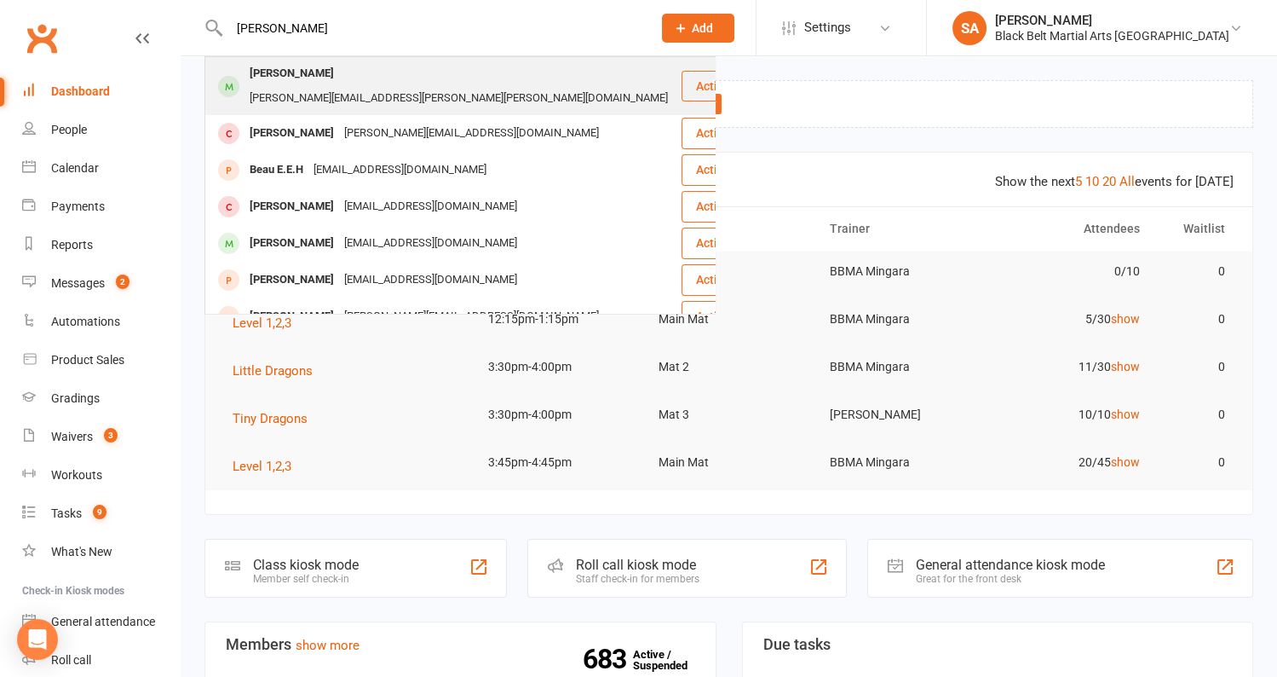
type input "Beau Glynn"
click at [363, 86] on div "Nicola.jones.kay@gmail.com" at bounding box center [459, 98] width 429 height 25
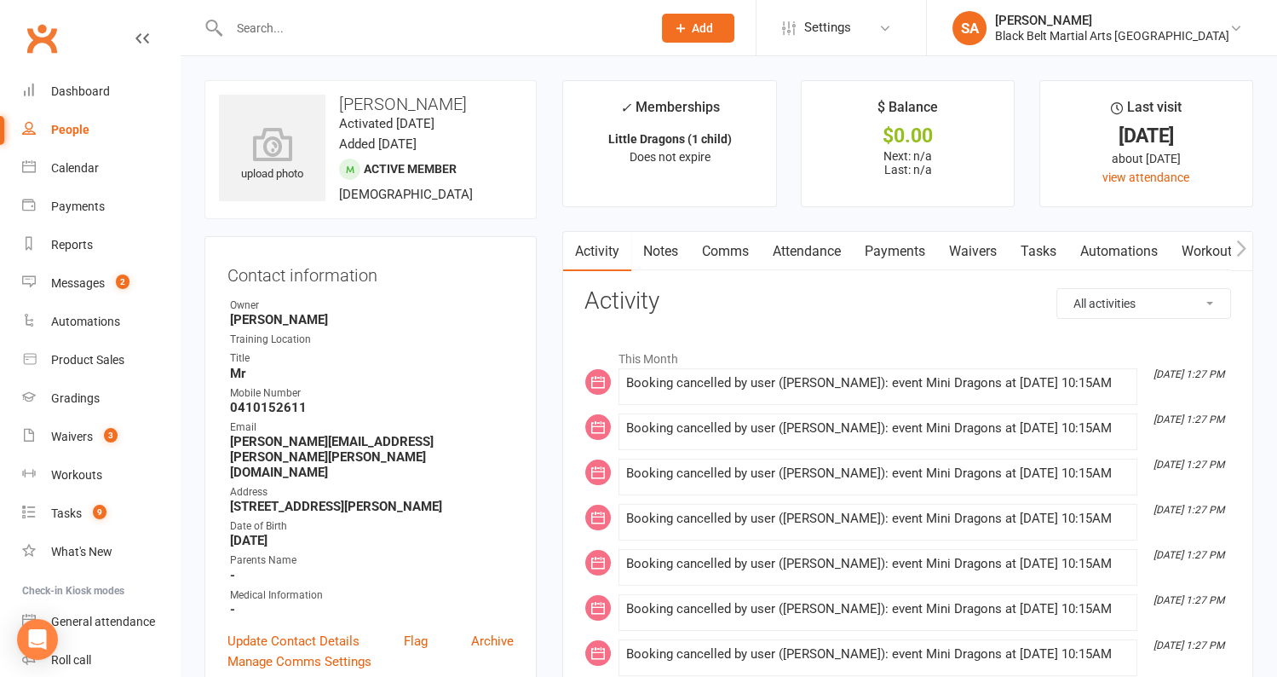
click at [811, 253] on link "Attendance" at bounding box center [807, 251] width 92 height 39
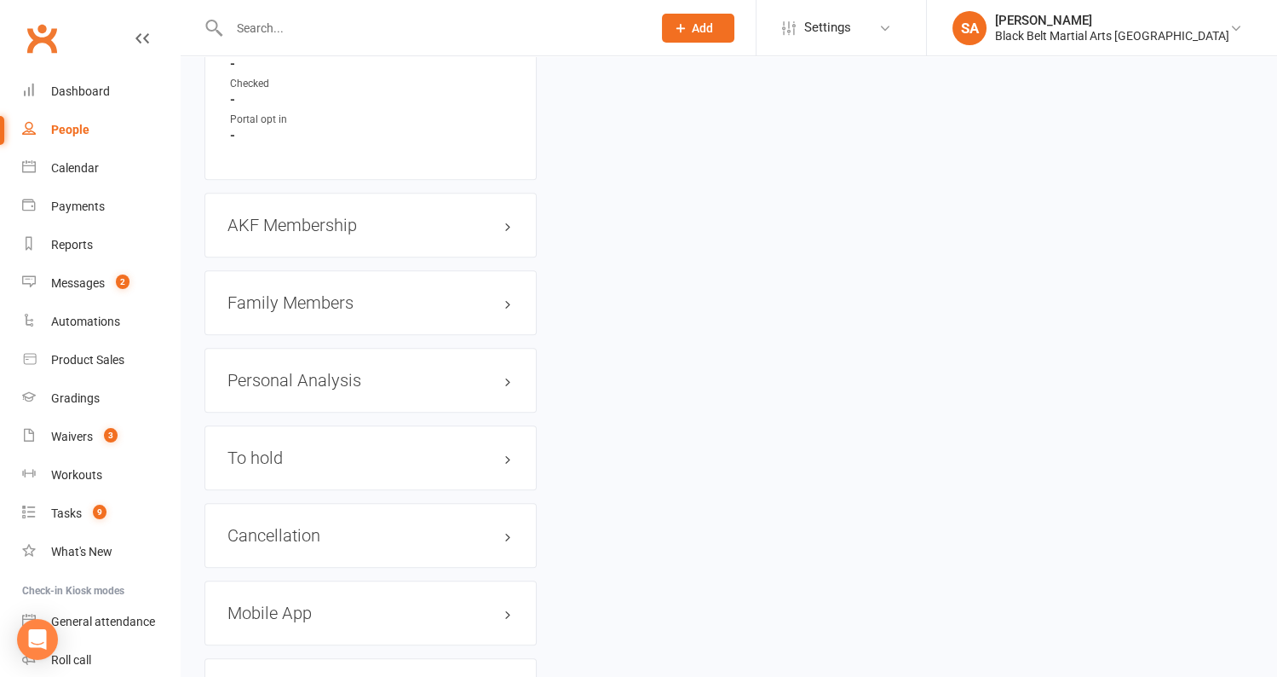
scroll to position [1843, 0]
click at [307, 220] on h3 "AKF Membership edit" at bounding box center [371, 229] width 286 height 19
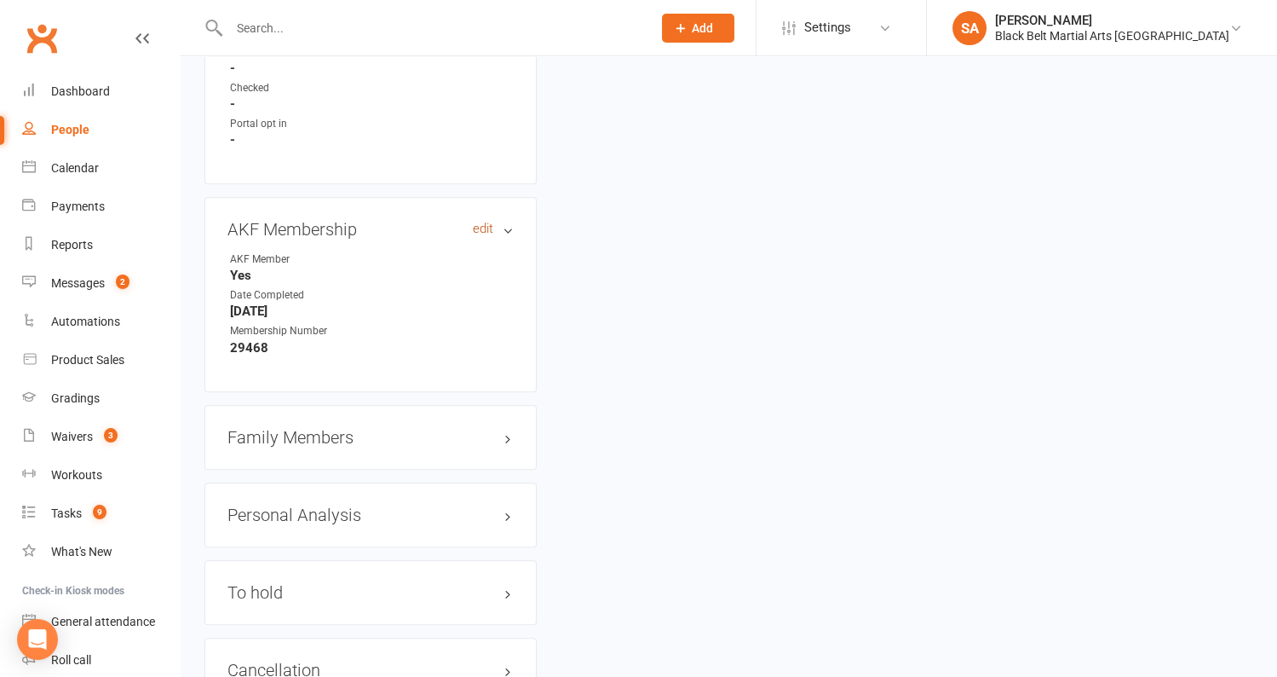
click at [491, 222] on link "edit" at bounding box center [483, 229] width 20 height 14
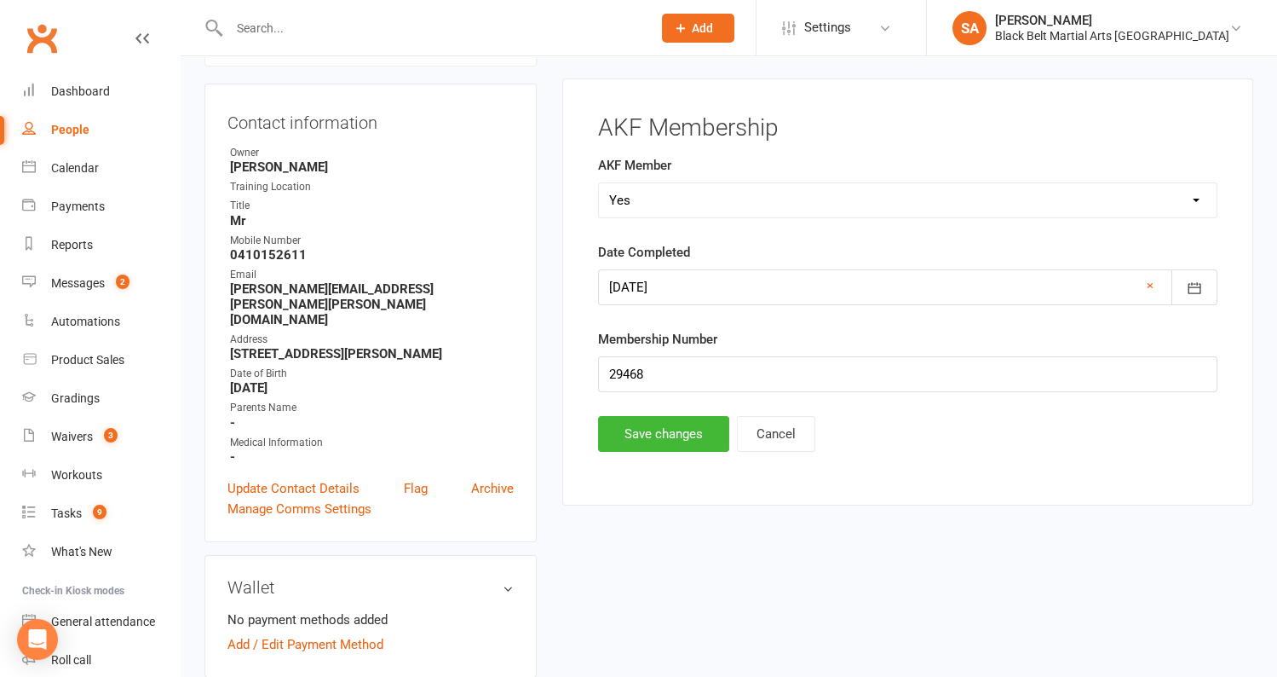
scroll to position [145, 0]
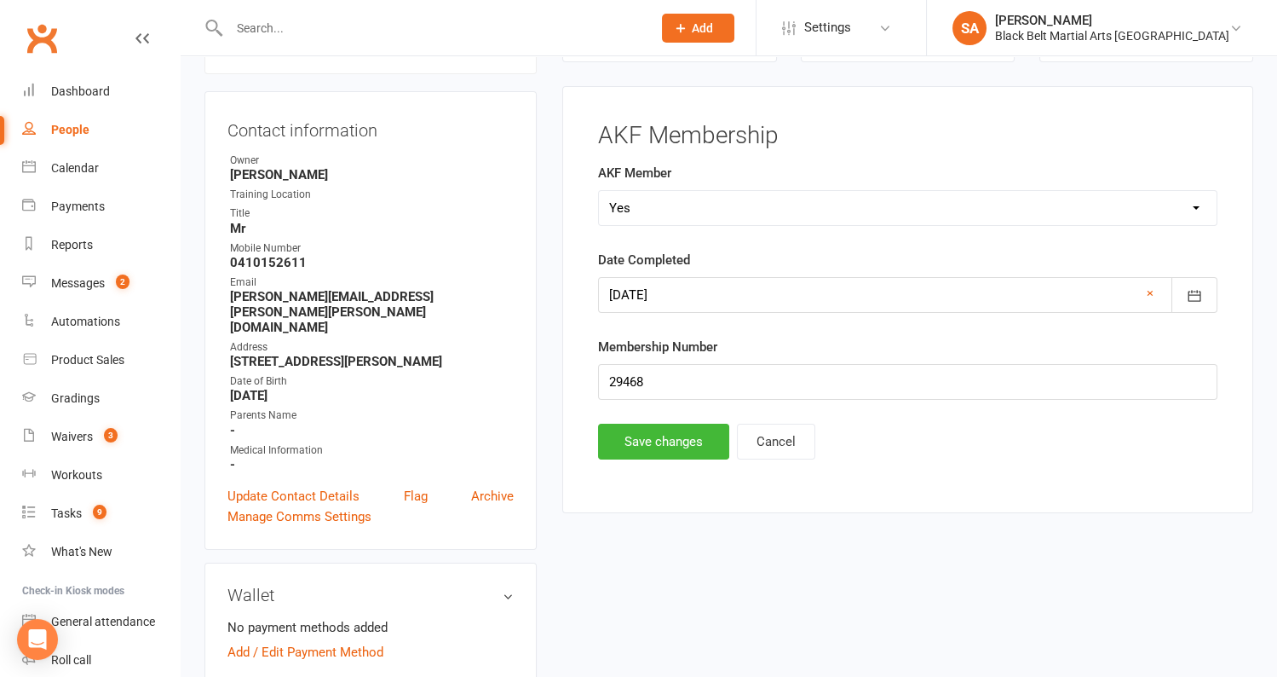
click at [660, 198] on select "Select Yes No Cancelled Transfered" at bounding box center [908, 208] width 618 height 34
select select "Cancelled"
click at [639, 435] on button "Save changes" at bounding box center [663, 442] width 131 height 36
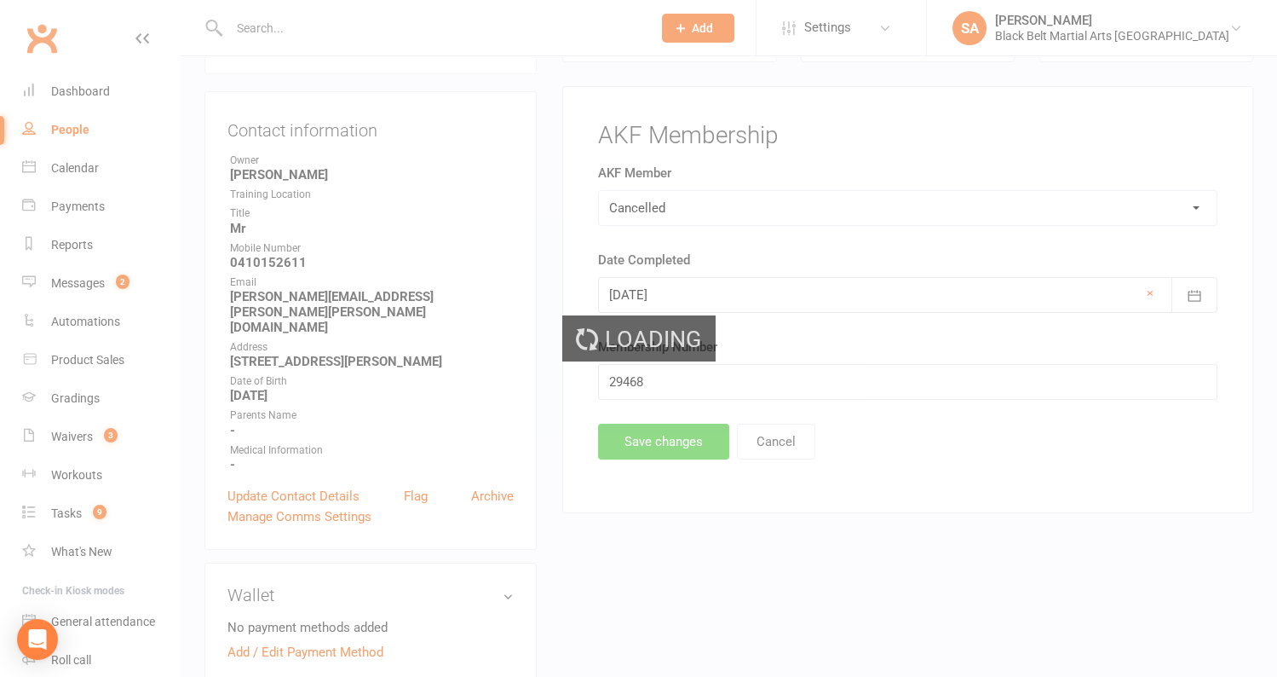
scroll to position [0, 0]
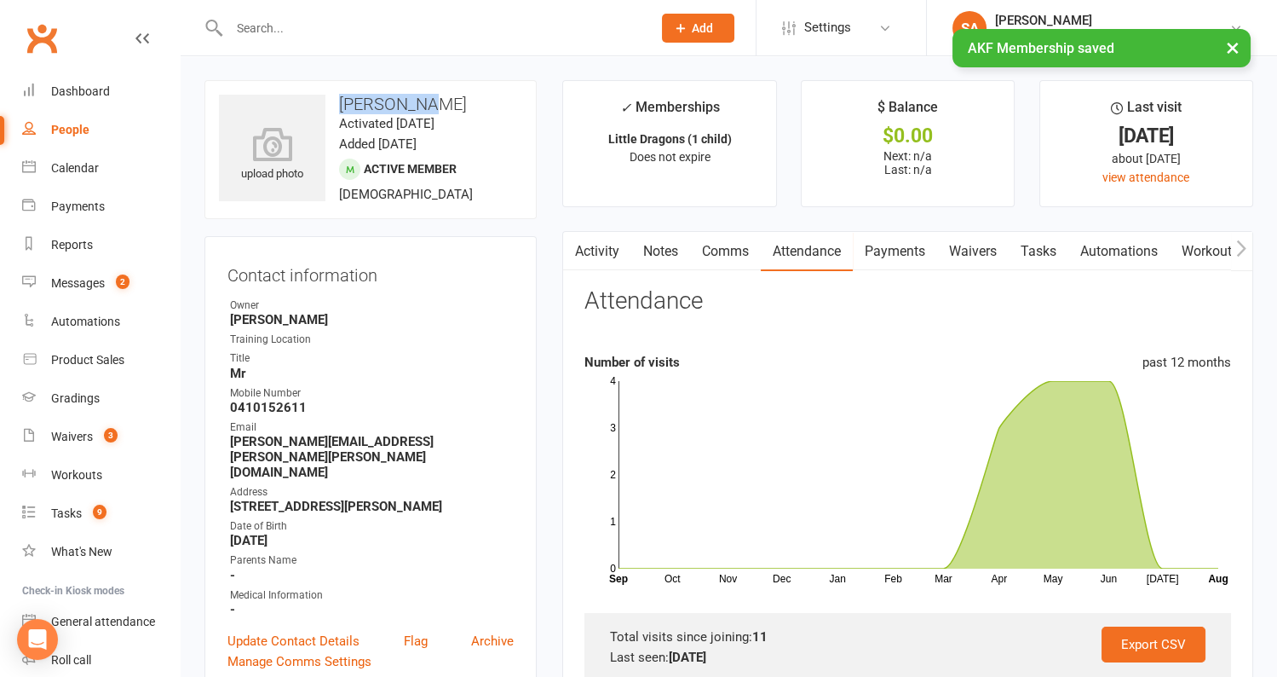
drag, startPoint x: 435, startPoint y: 101, endPoint x: 337, endPoint y: 107, distance: 97.3
click at [337, 107] on h3 "Beau Glynn" at bounding box center [370, 104] width 303 height 19
copy h3 "Beau Glynn"
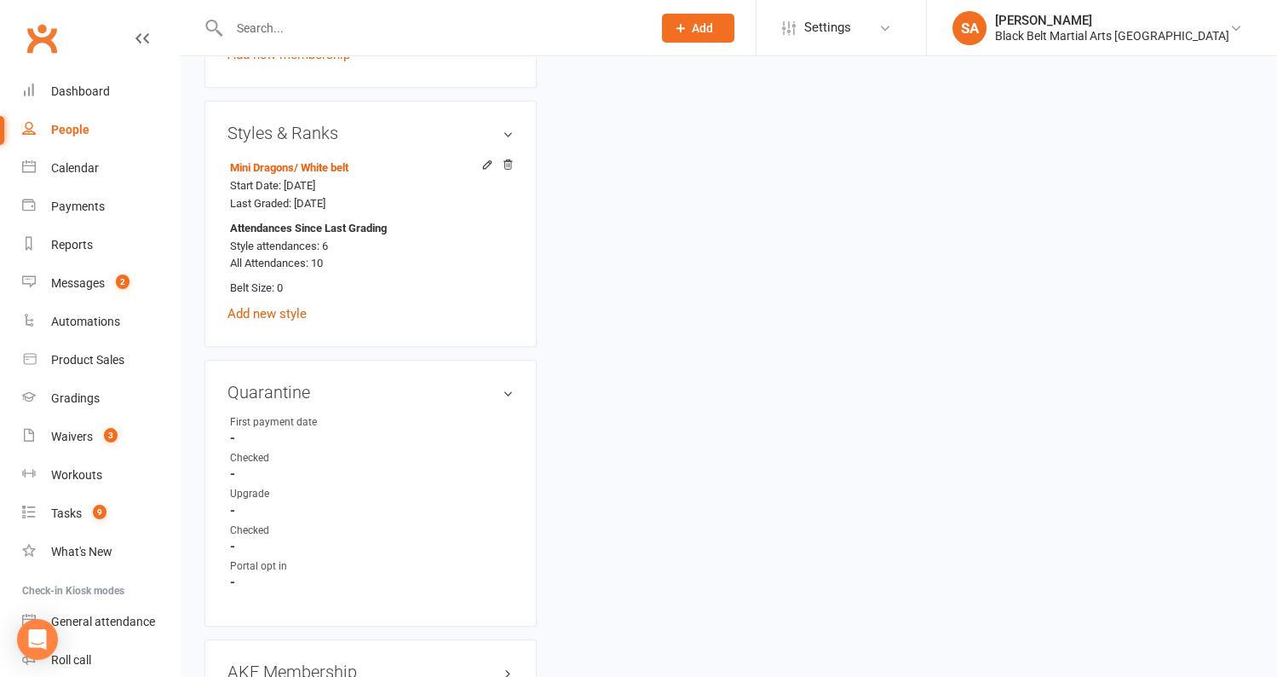
scroll to position [1616, 0]
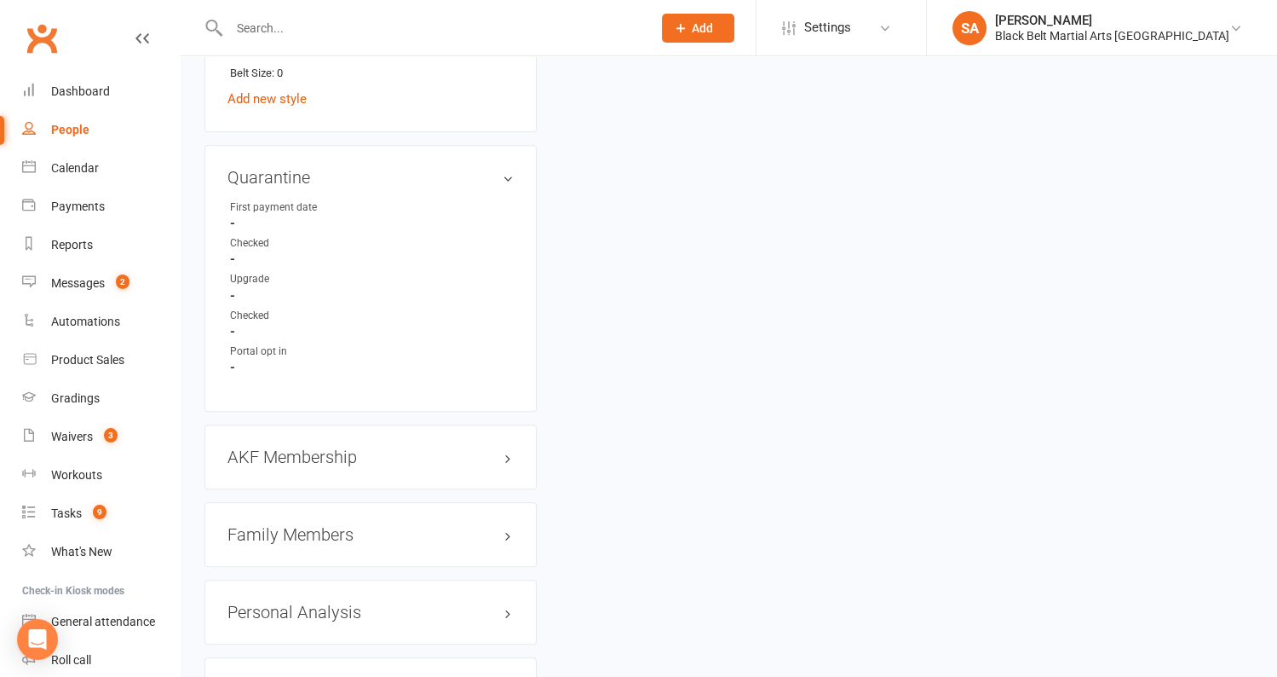
click at [298, 525] on h3 "Family Members" at bounding box center [371, 534] width 286 height 19
click at [304, 561] on link "Nicola Jones - Parent / Guardian" at bounding box center [328, 570] width 196 height 18
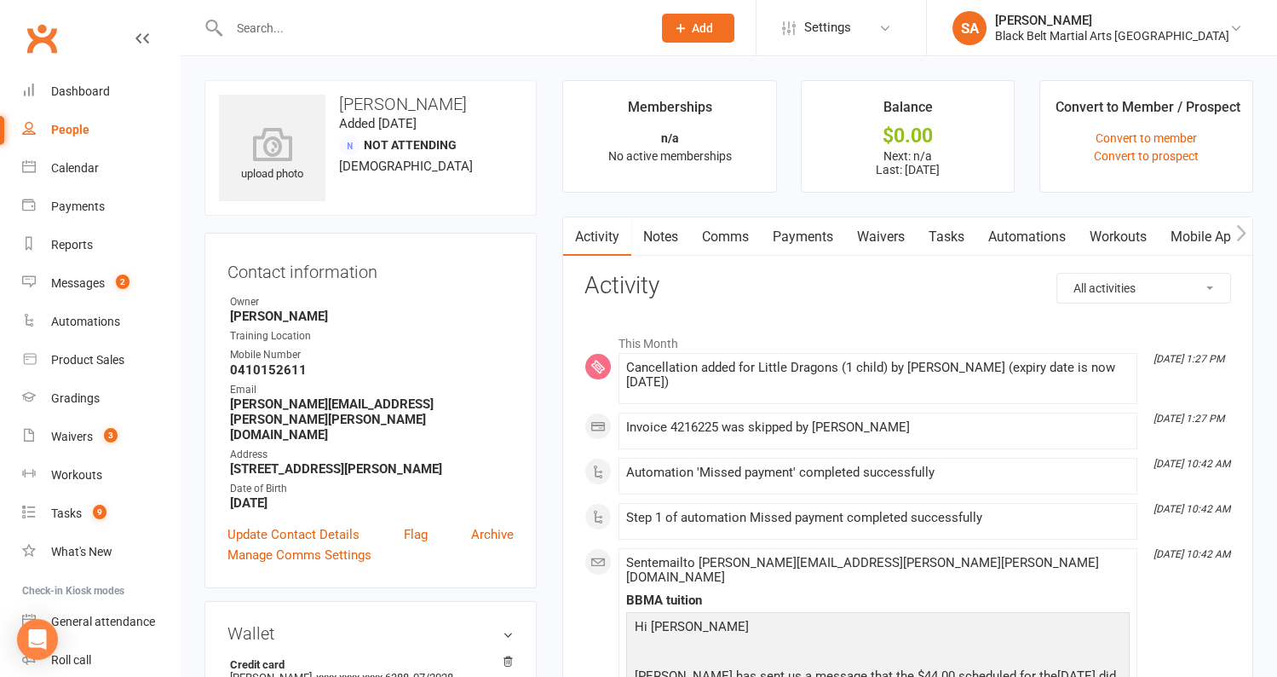
click at [792, 223] on link "Payments" at bounding box center [803, 236] width 84 height 39
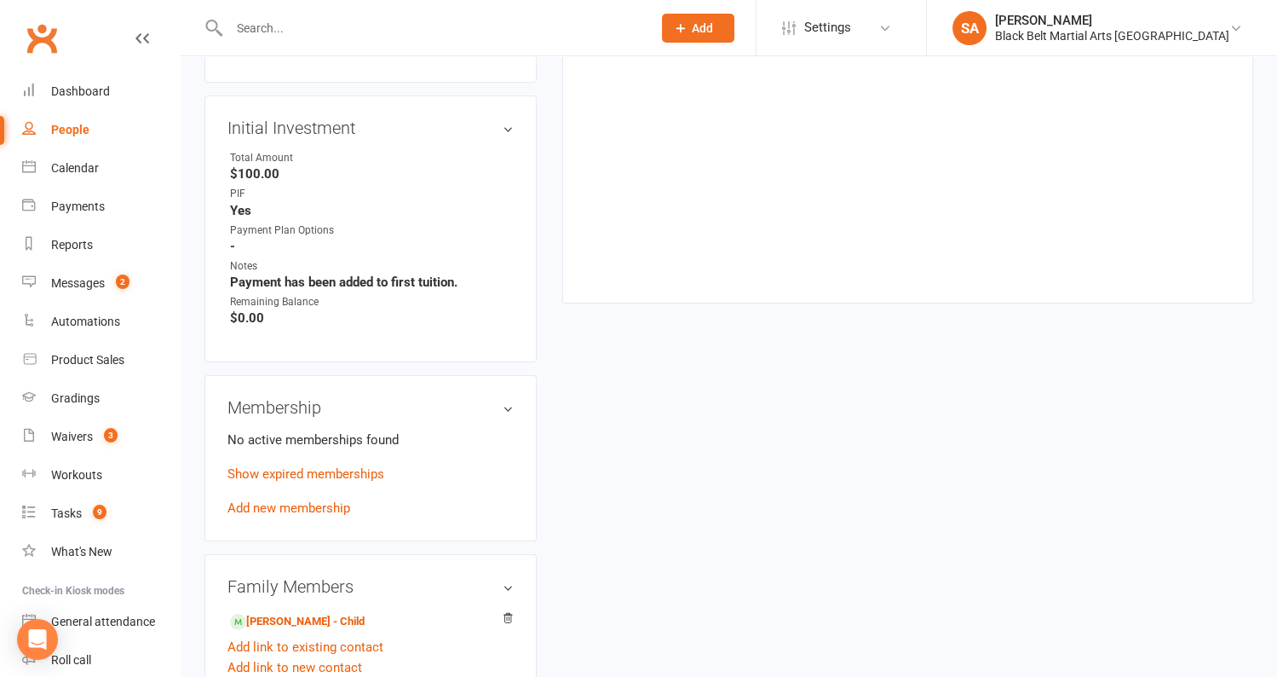
scroll to position [829, 0]
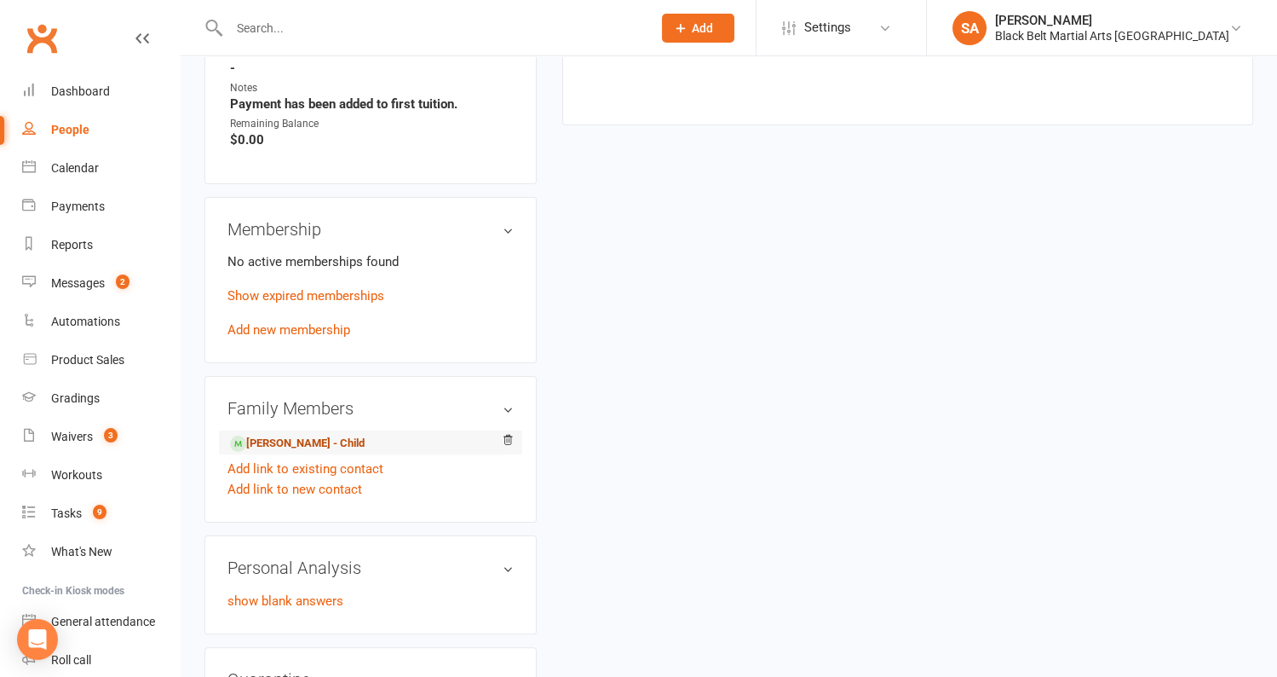
click at [320, 435] on link "Beau Glynn - Child" at bounding box center [297, 444] width 135 height 18
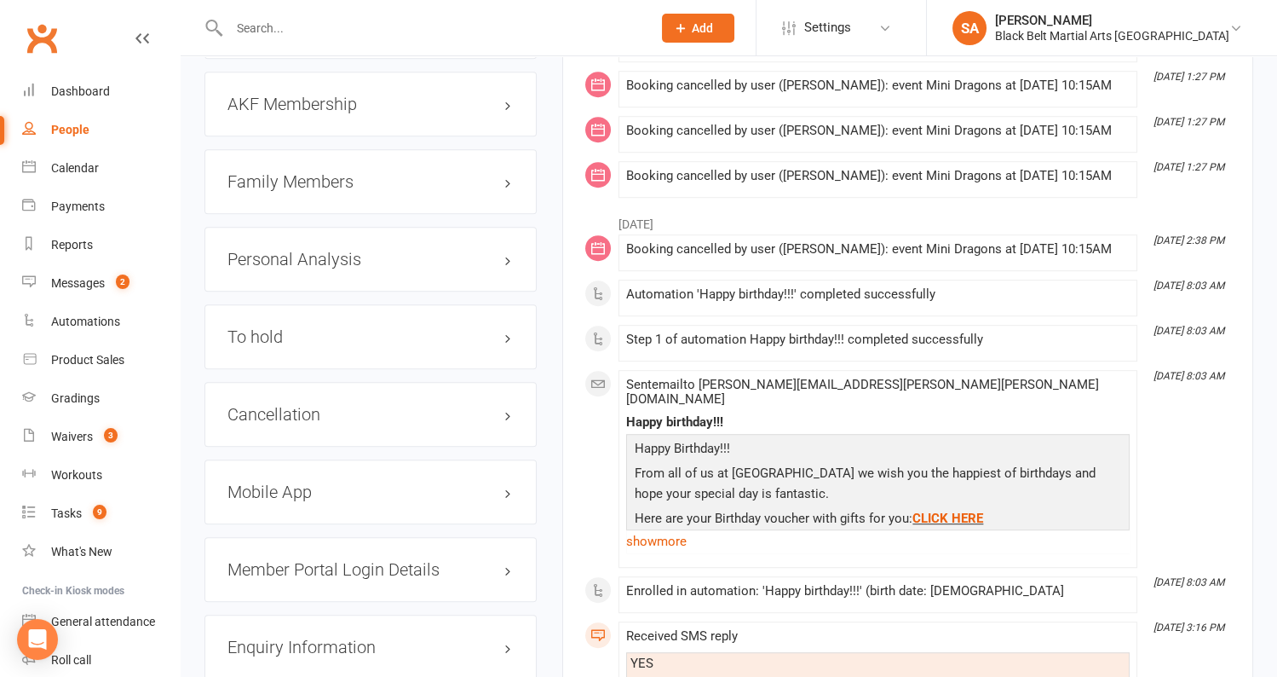
scroll to position [1967, 0]
click at [363, 406] on h3 "Cancellation edit" at bounding box center [371, 415] width 286 height 19
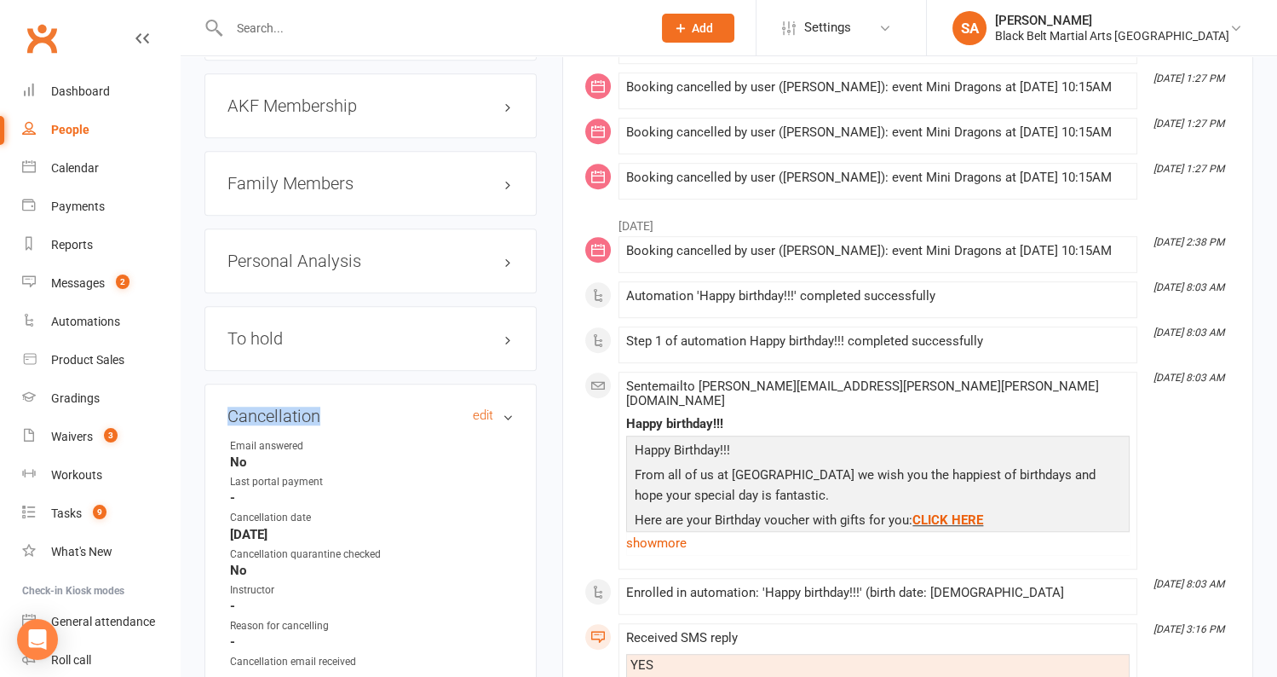
click at [363, 406] on h3 "Cancellation edit" at bounding box center [371, 415] width 286 height 19
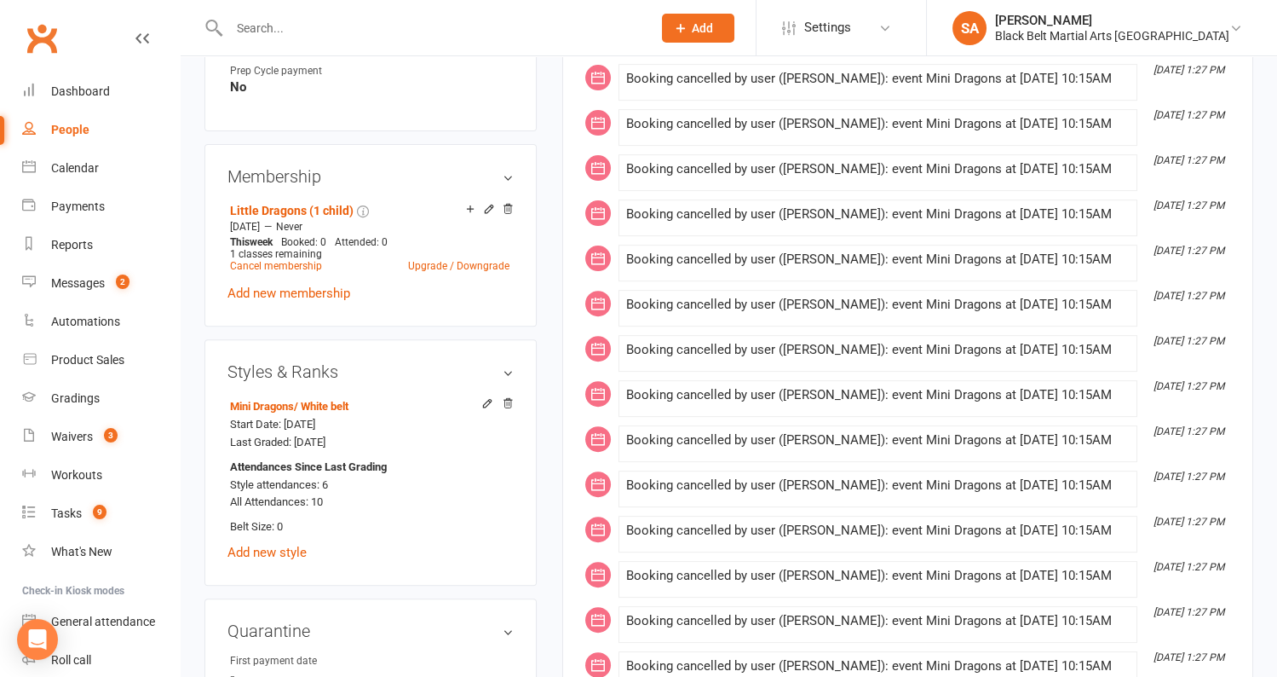
scroll to position [1155, 0]
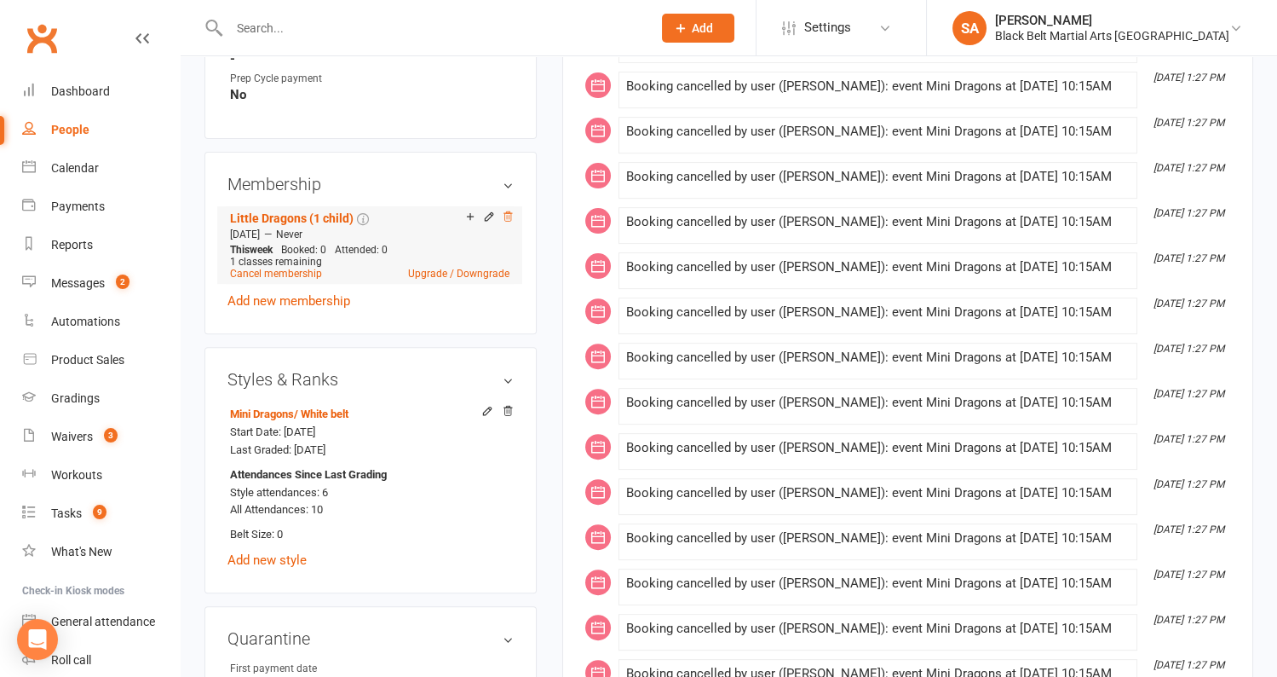
click at [509, 210] on icon at bounding box center [508, 216] width 12 height 12
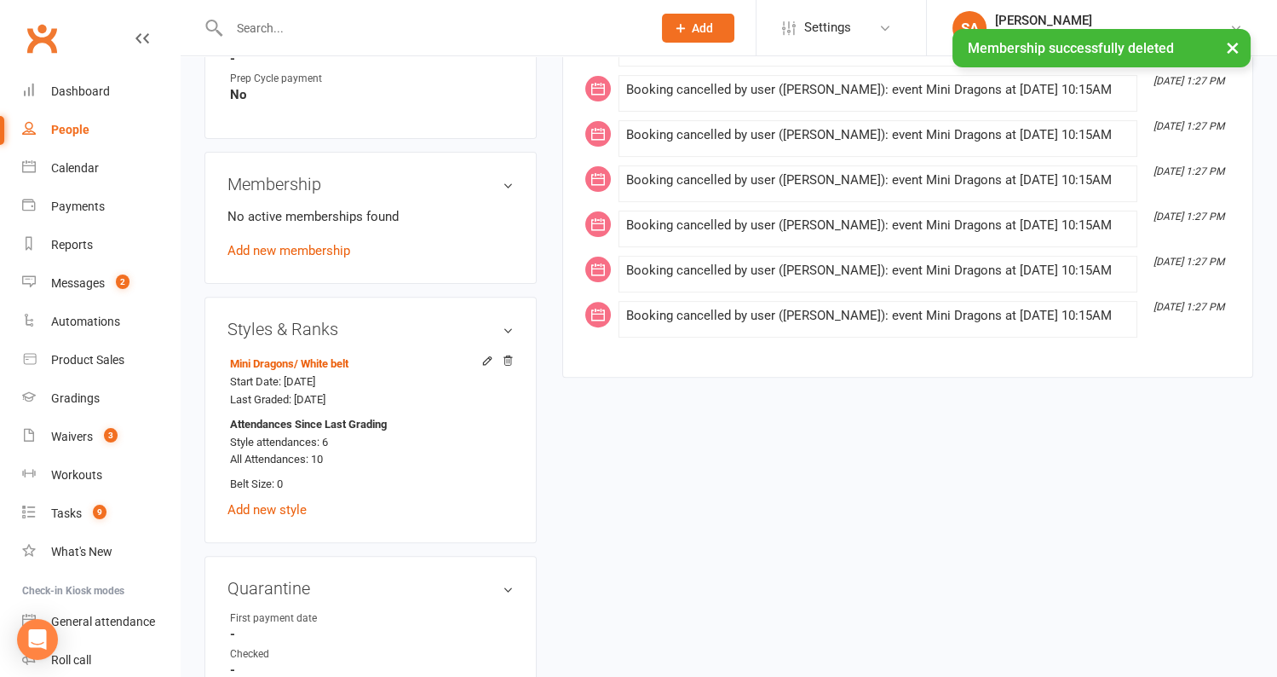
scroll to position [0, 0]
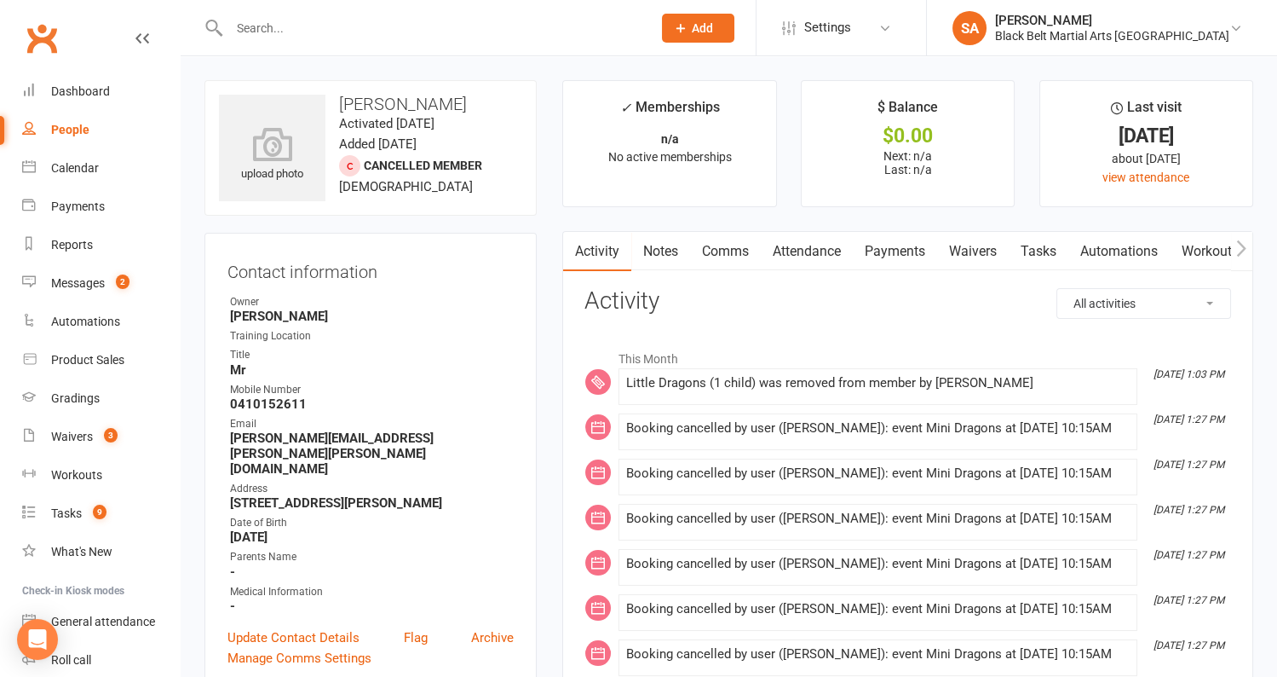
click at [349, 25] on input "text" at bounding box center [432, 28] width 416 height 24
paste input "Keyes"
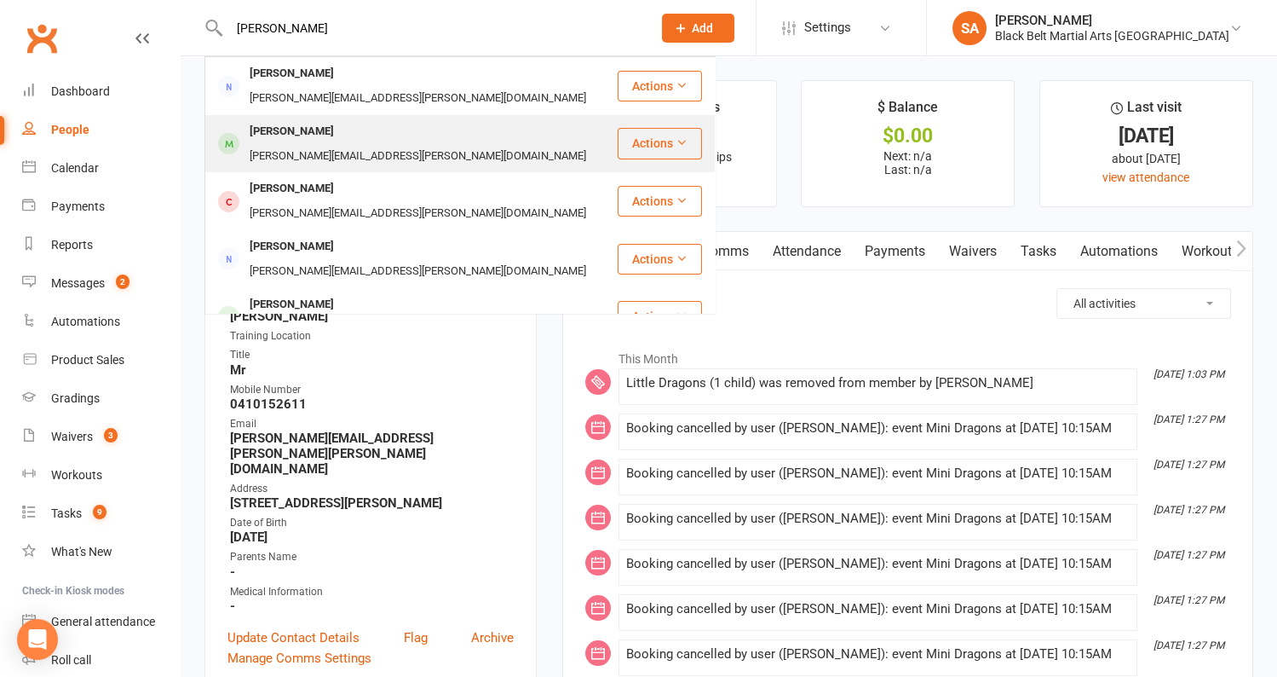
type input "Keyes"
click at [337, 144] on div "kate.keyes@det.nsw.edu.au" at bounding box center [418, 156] width 347 height 25
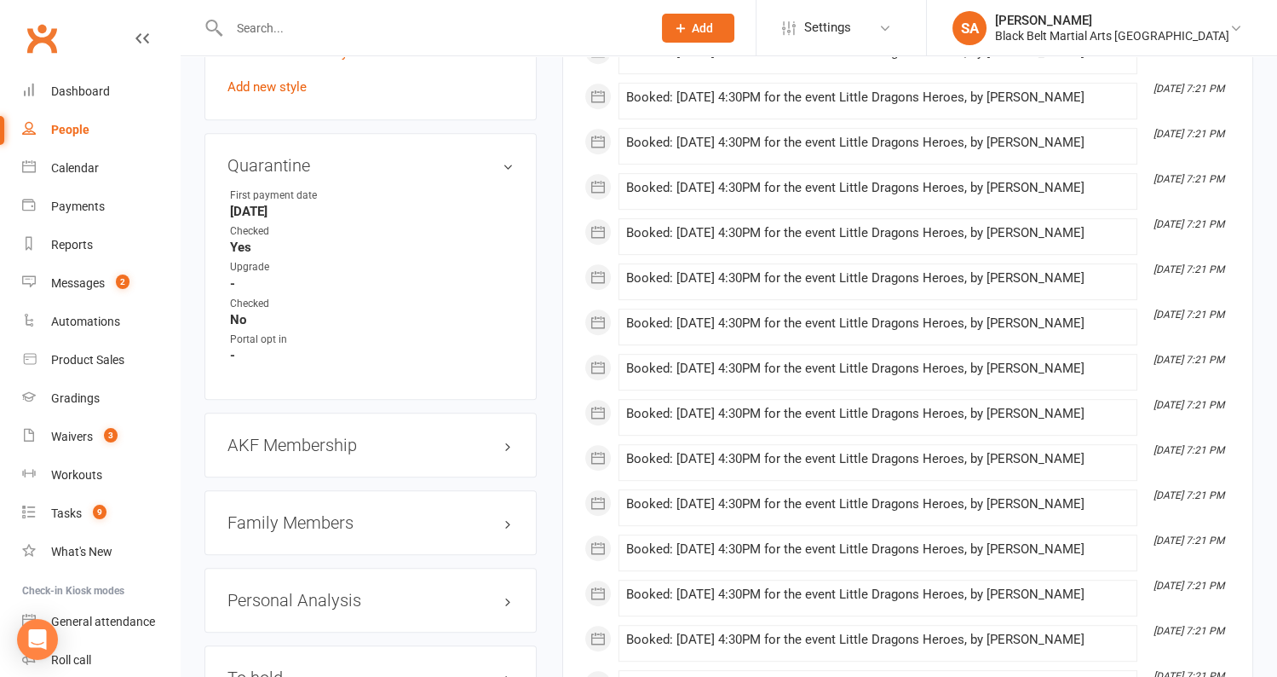
scroll to position [1605, 0]
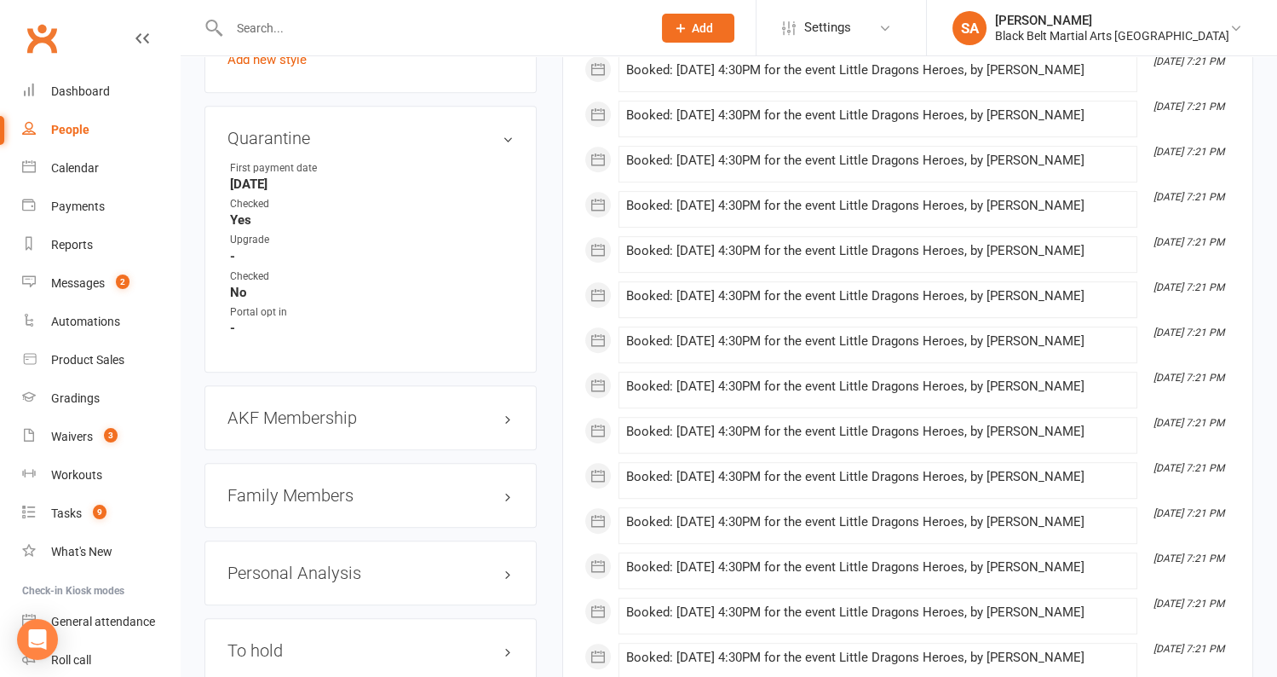
click at [292, 486] on h3 "Family Members" at bounding box center [371, 495] width 286 height 19
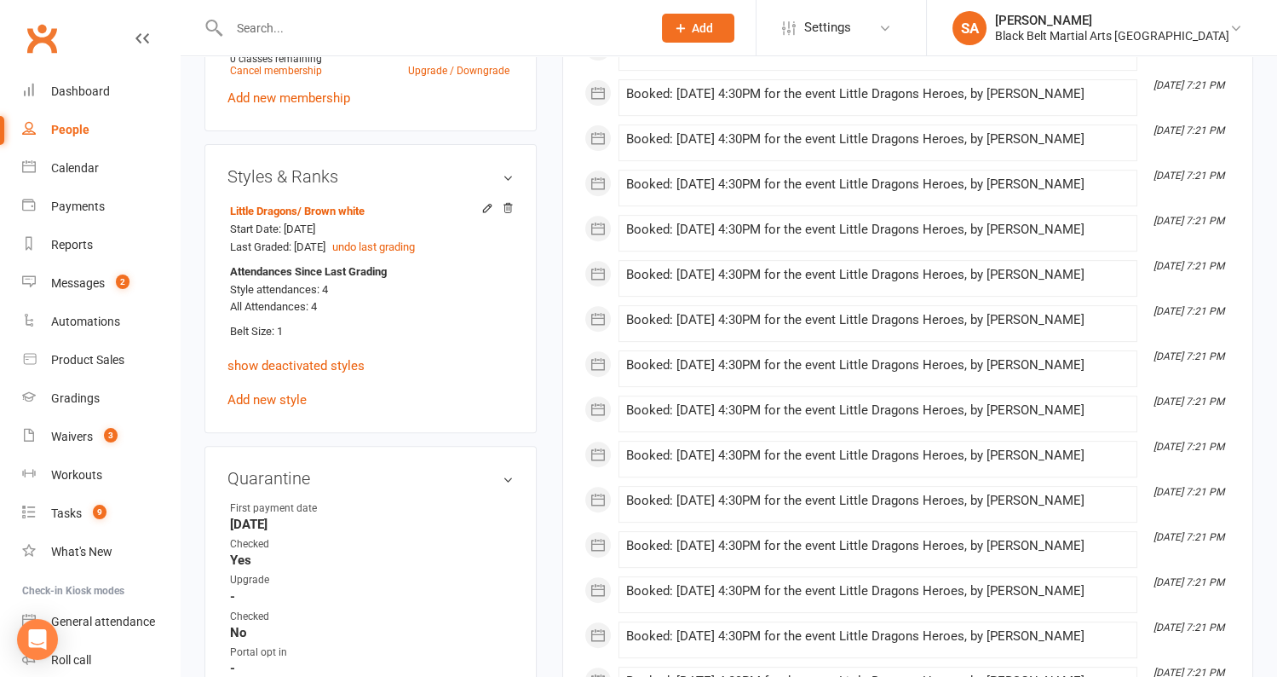
scroll to position [1264, 0]
click at [320, 360] on link "show deactivated styles" at bounding box center [296, 367] width 137 height 15
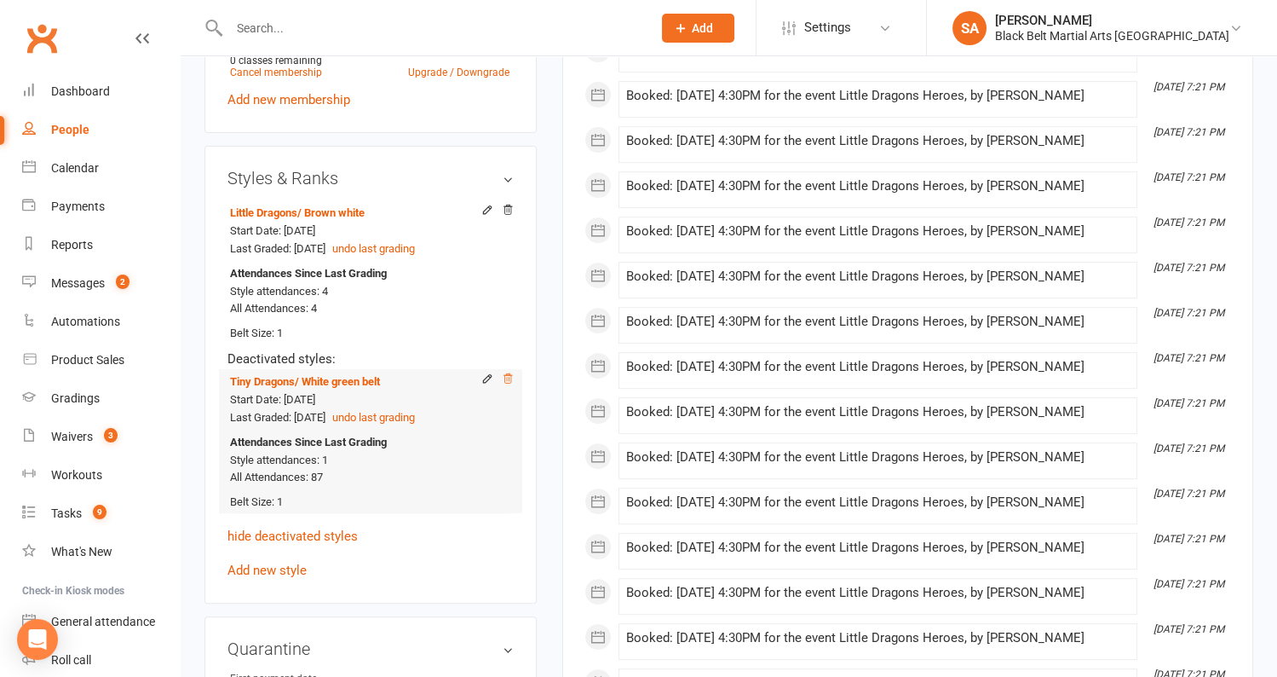
click at [509, 372] on icon at bounding box center [508, 378] width 12 height 12
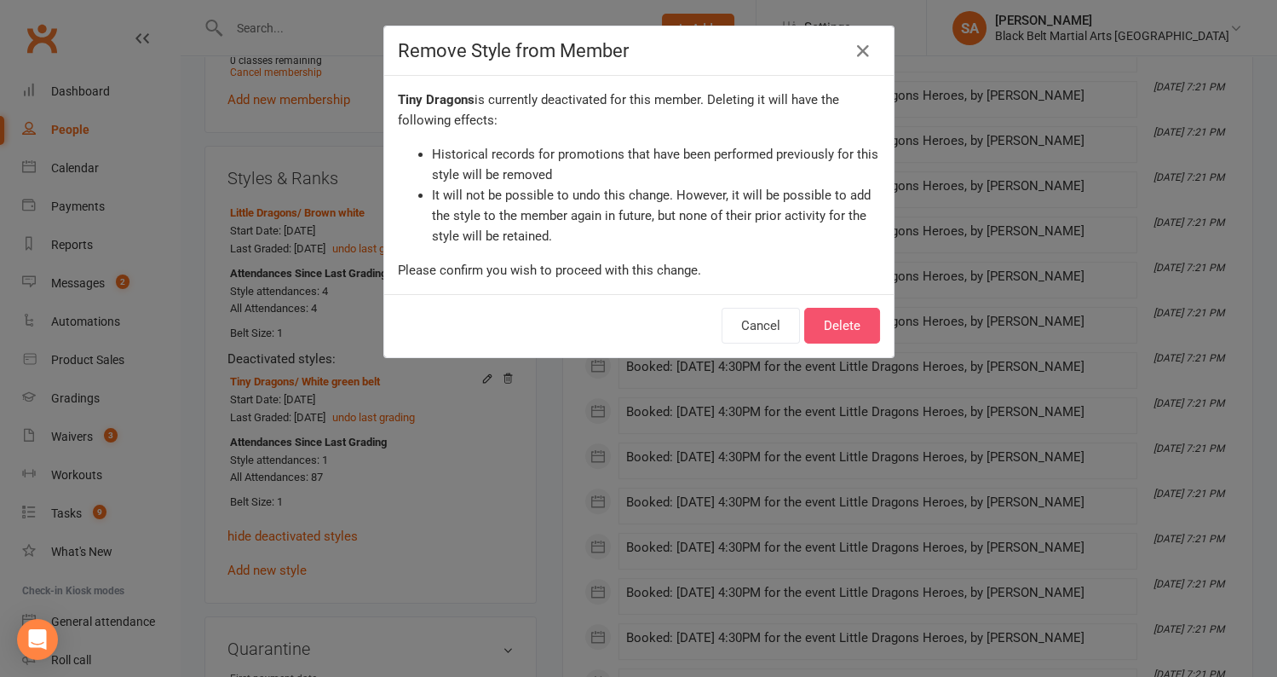
click at [863, 326] on button "Delete" at bounding box center [842, 326] width 76 height 36
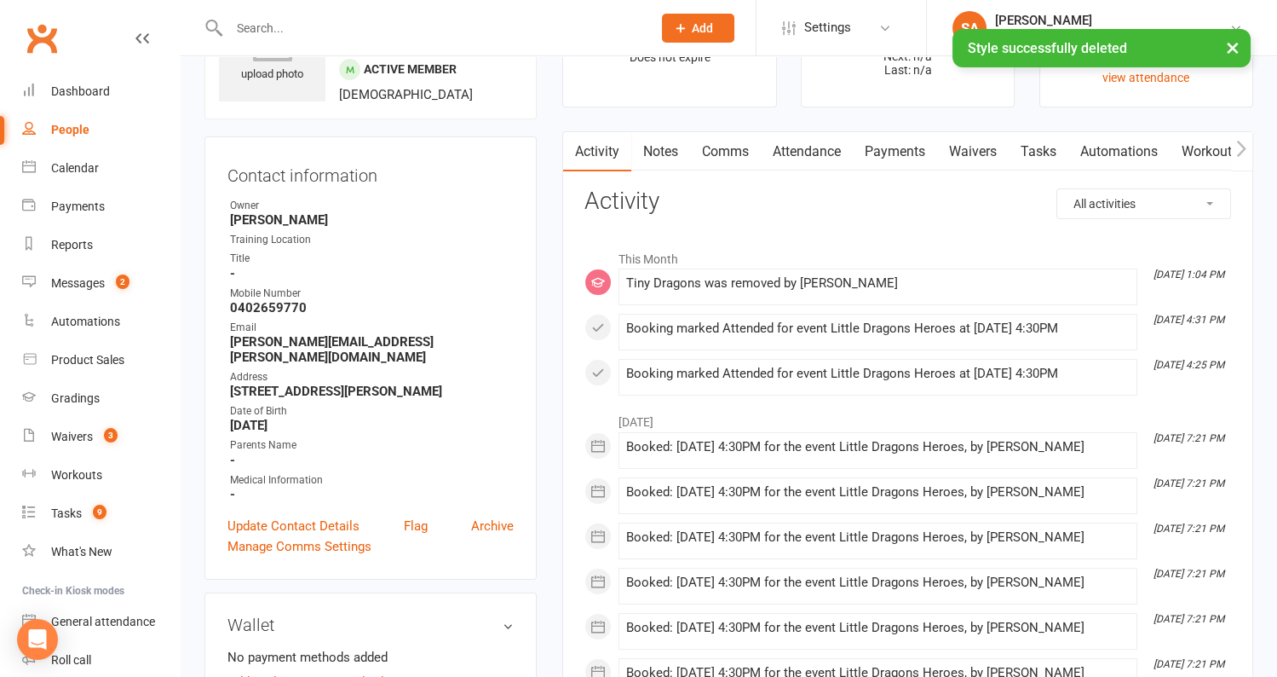
scroll to position [0, 0]
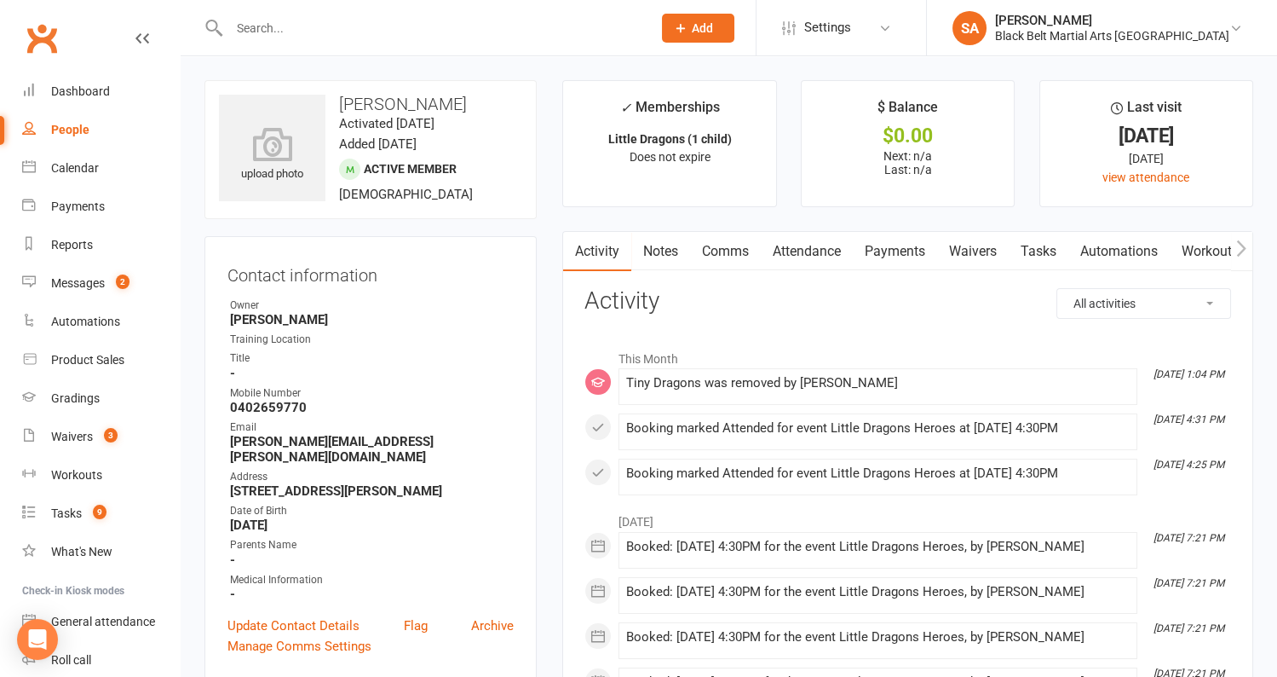
click at [372, 35] on input "text" at bounding box center [432, 28] width 416 height 24
paste input "Buhagiar"
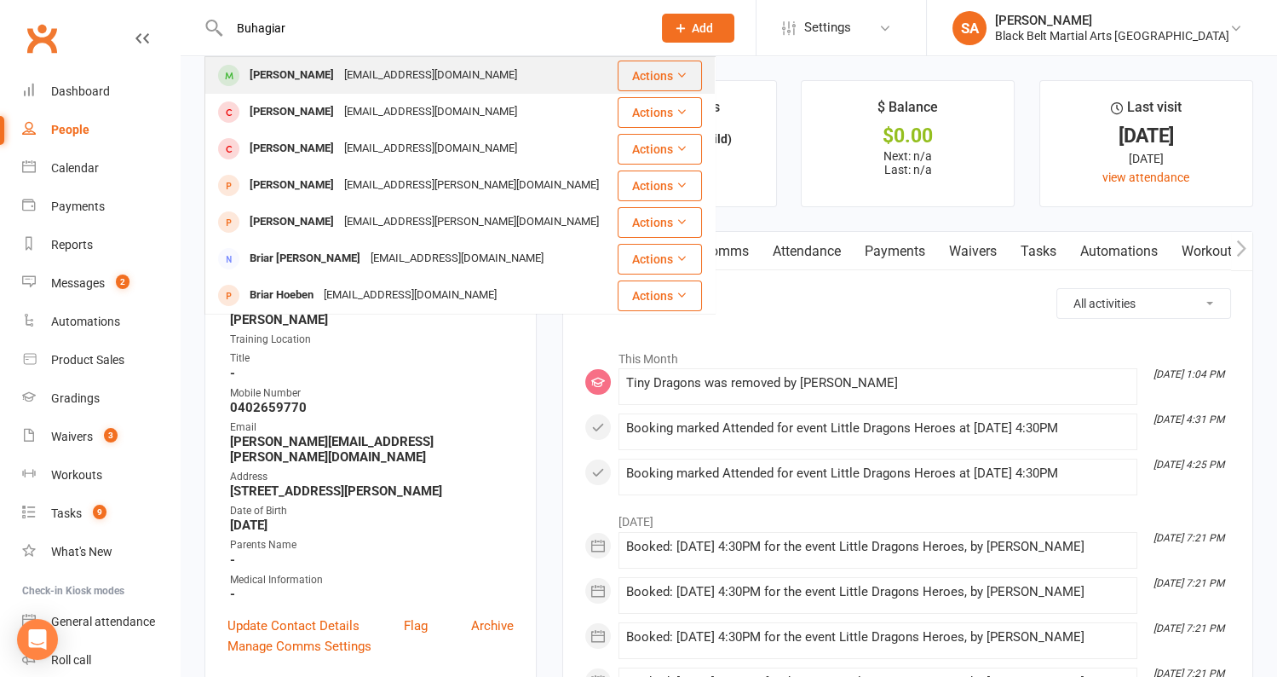
type input "Buhagiar"
click at [361, 69] on div "Tonnajo@gmail.com" at bounding box center [430, 75] width 183 height 25
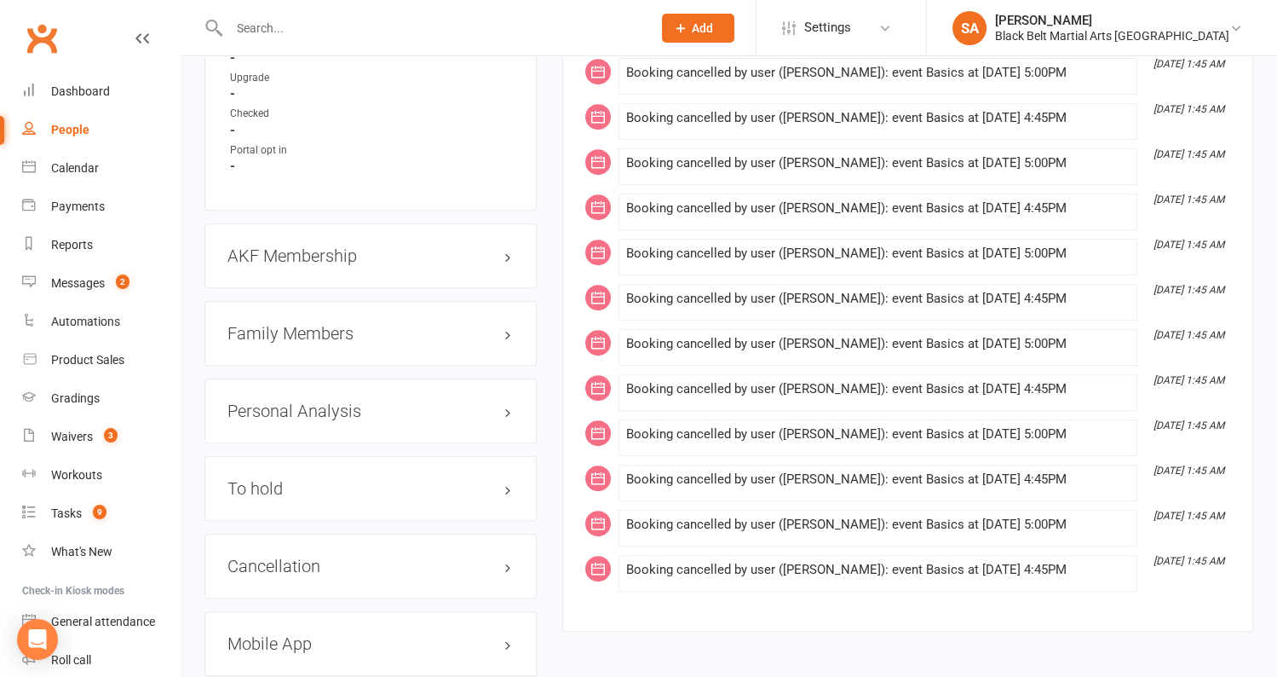
scroll to position [1710, 0]
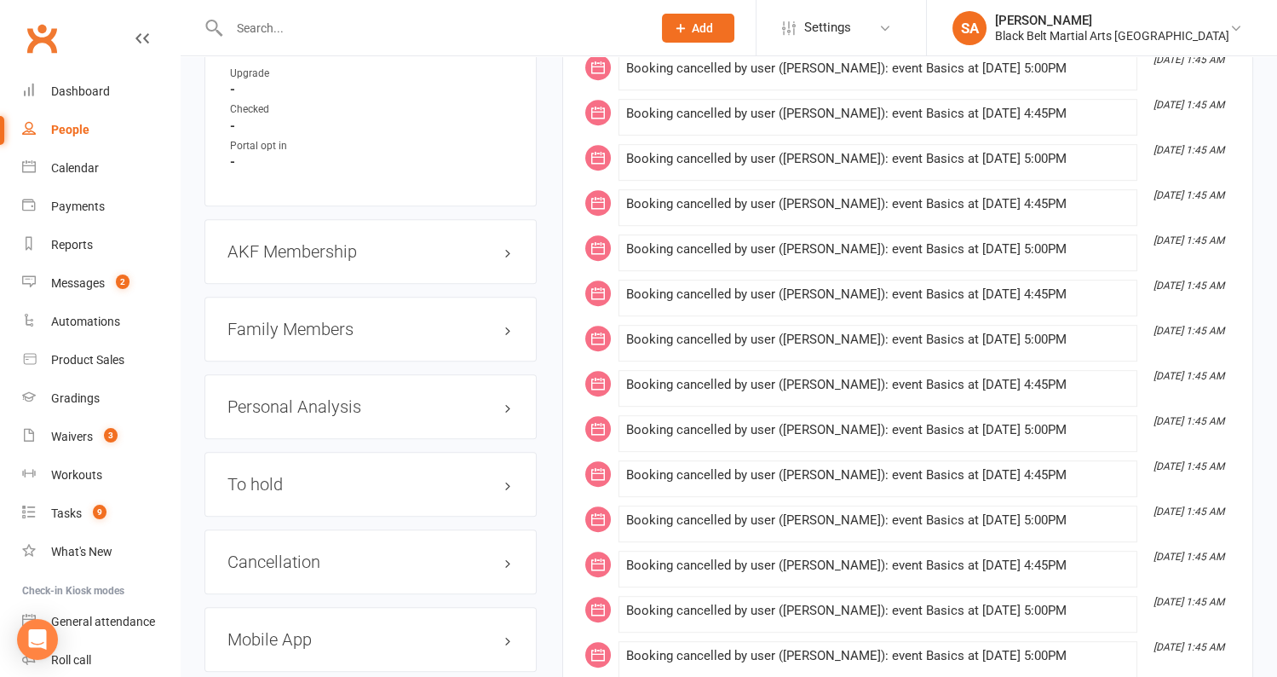
click at [324, 320] on h3 "Family Members" at bounding box center [371, 329] width 286 height 19
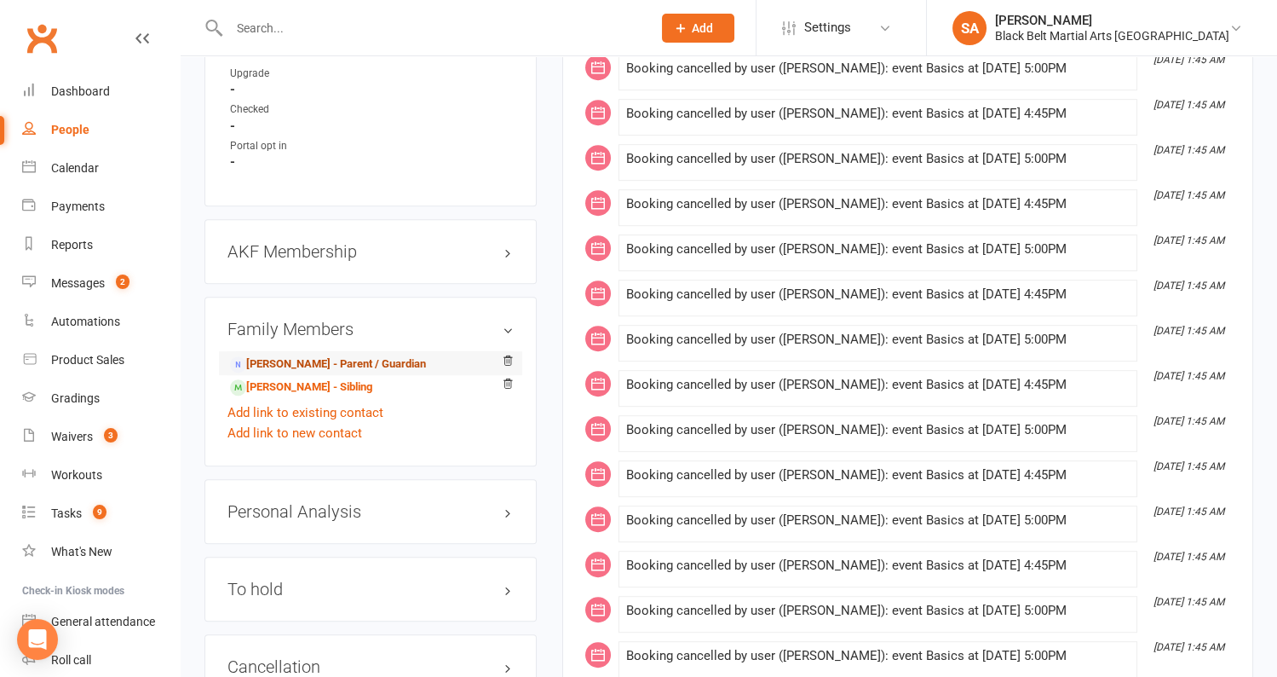
click at [312, 355] on link "Jo Whyte - Parent / Guardian" at bounding box center [328, 364] width 196 height 18
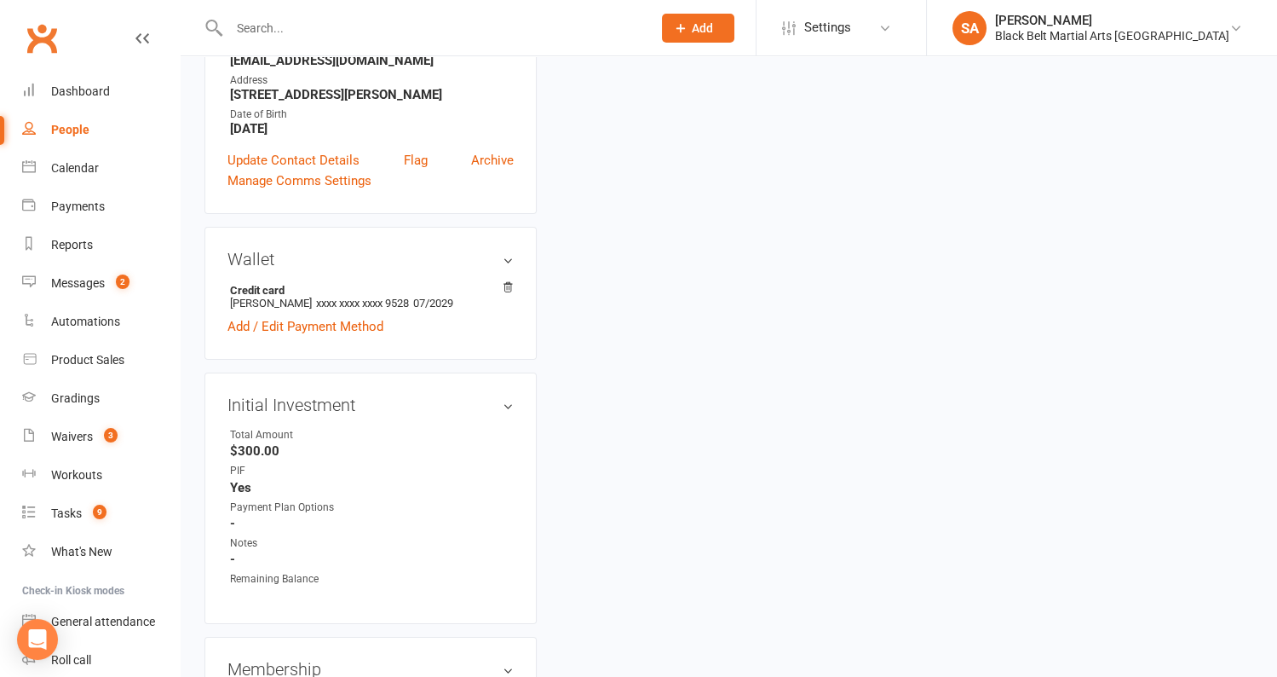
scroll to position [108, 0]
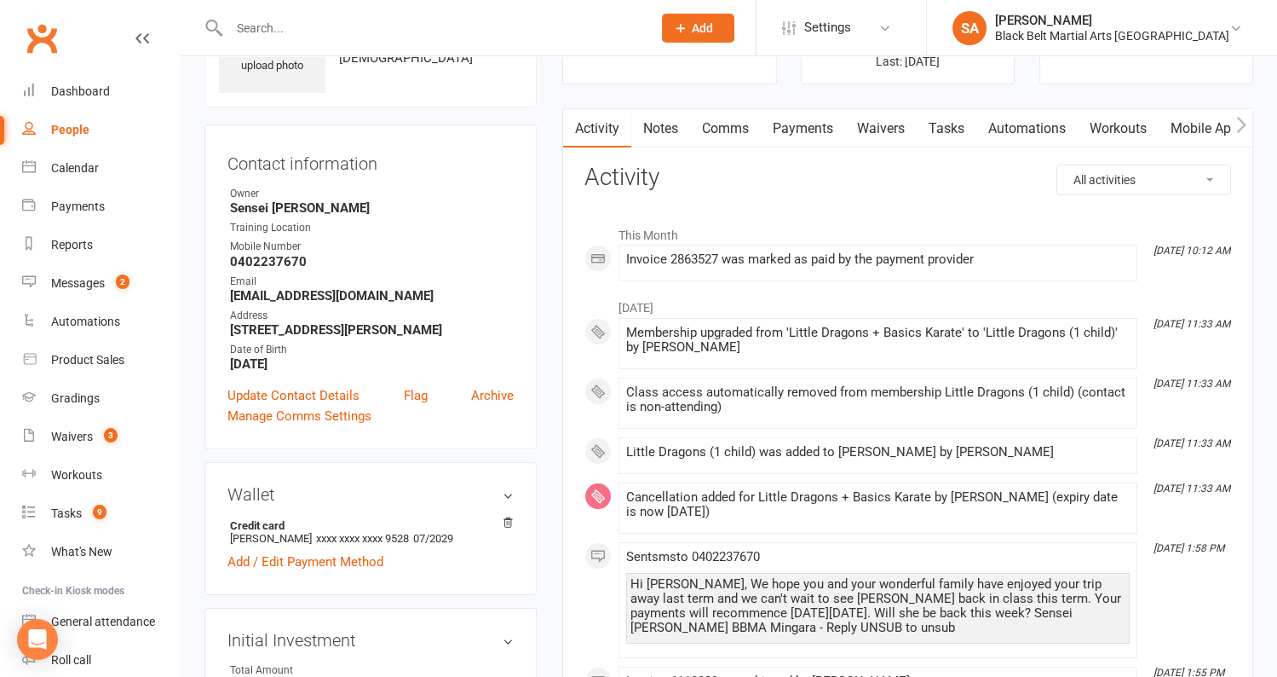
click at [810, 132] on link "Payments" at bounding box center [803, 128] width 84 height 39
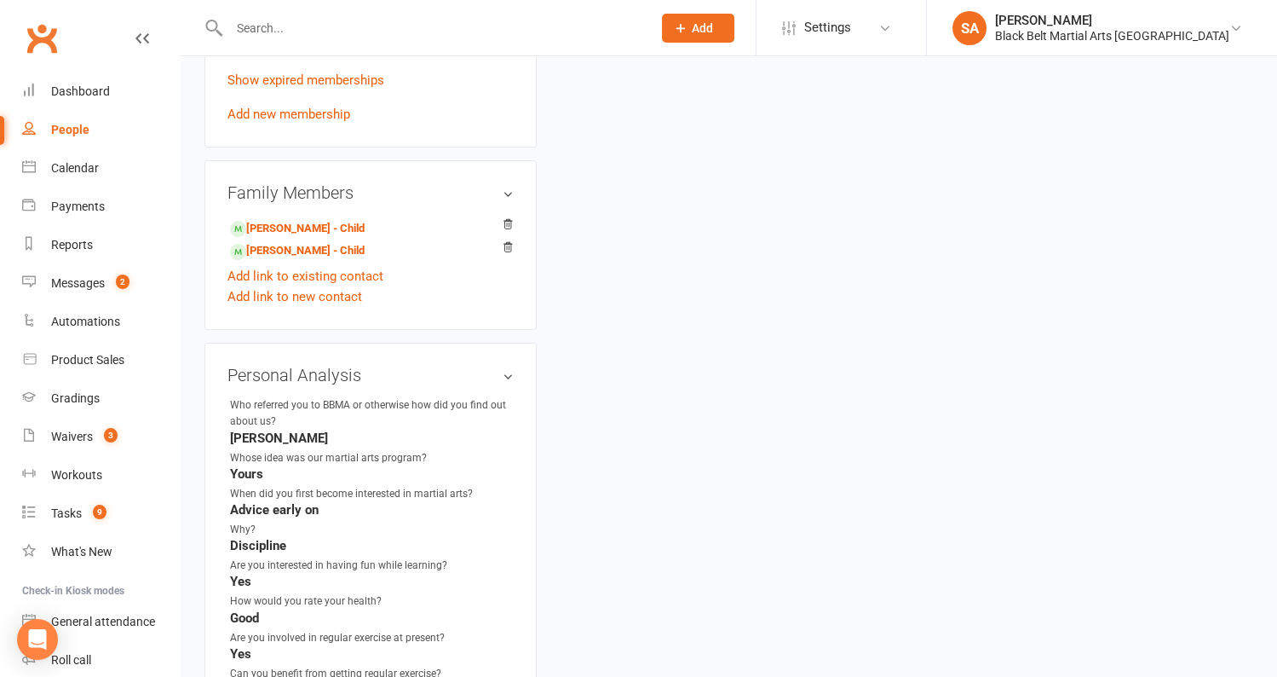
scroll to position [1040, 0]
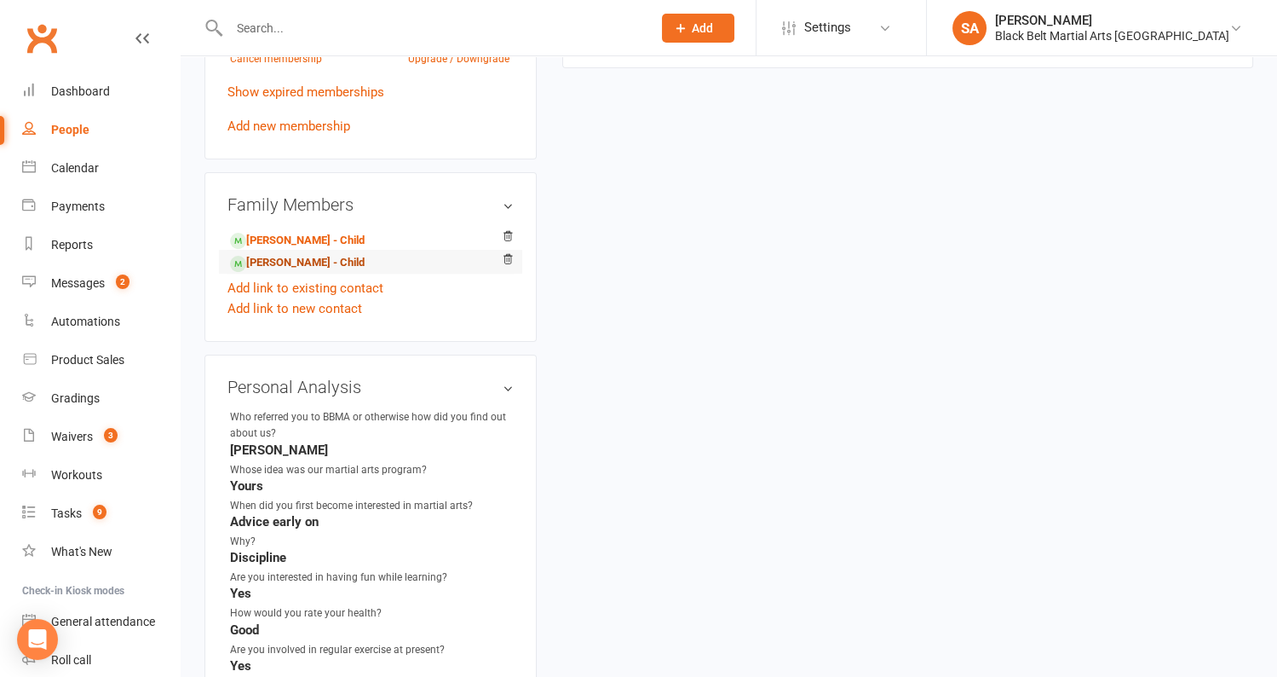
click at [315, 254] on link "Luke Buhagiar - Child" at bounding box center [297, 263] width 135 height 18
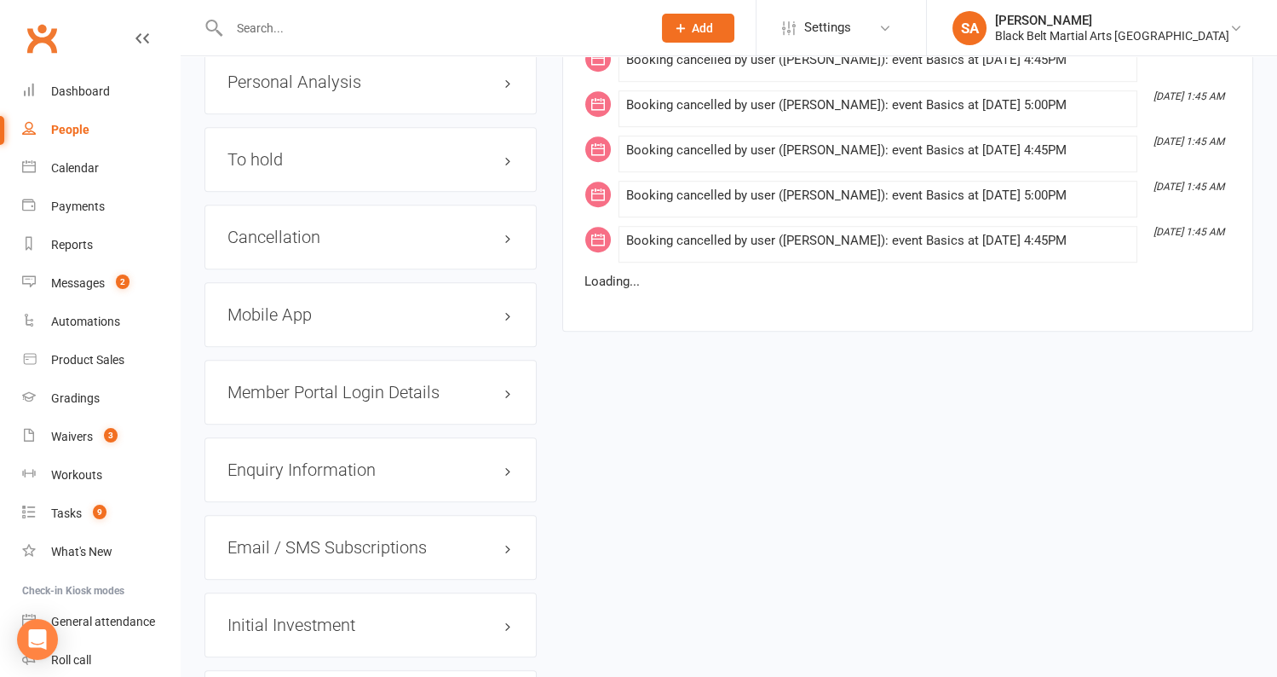
scroll to position [2055, 0]
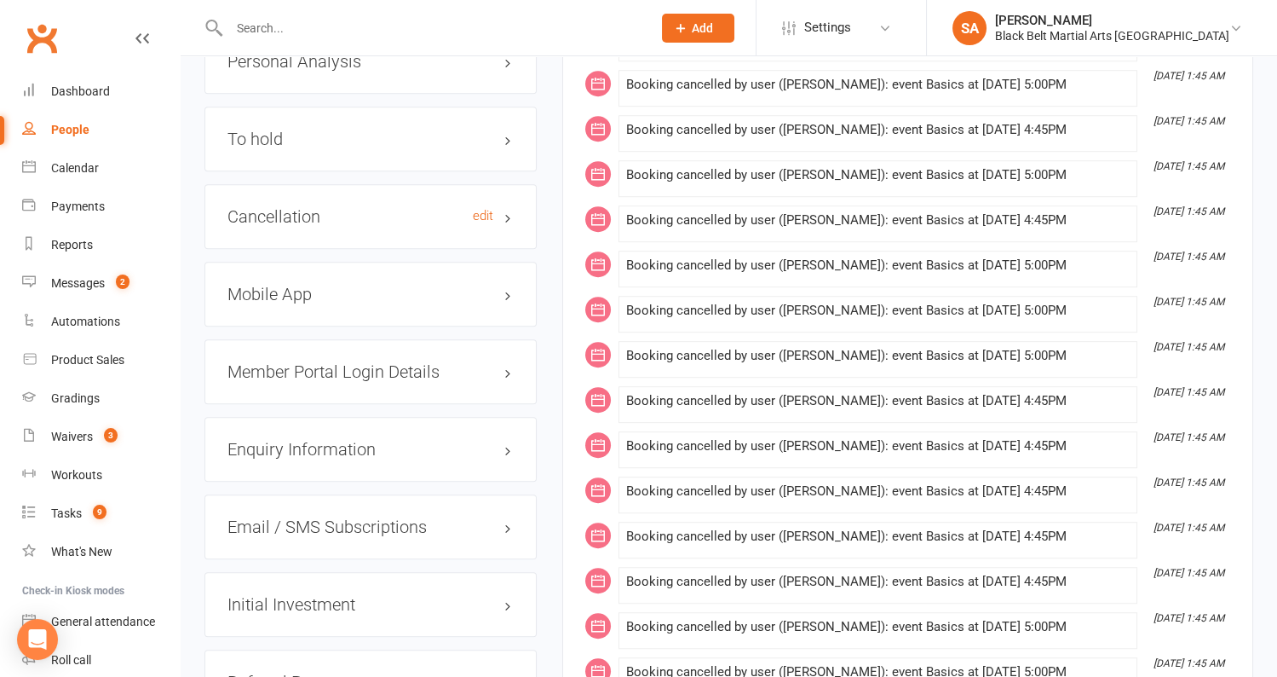
click at [355, 207] on h3 "Cancellation edit" at bounding box center [371, 216] width 286 height 19
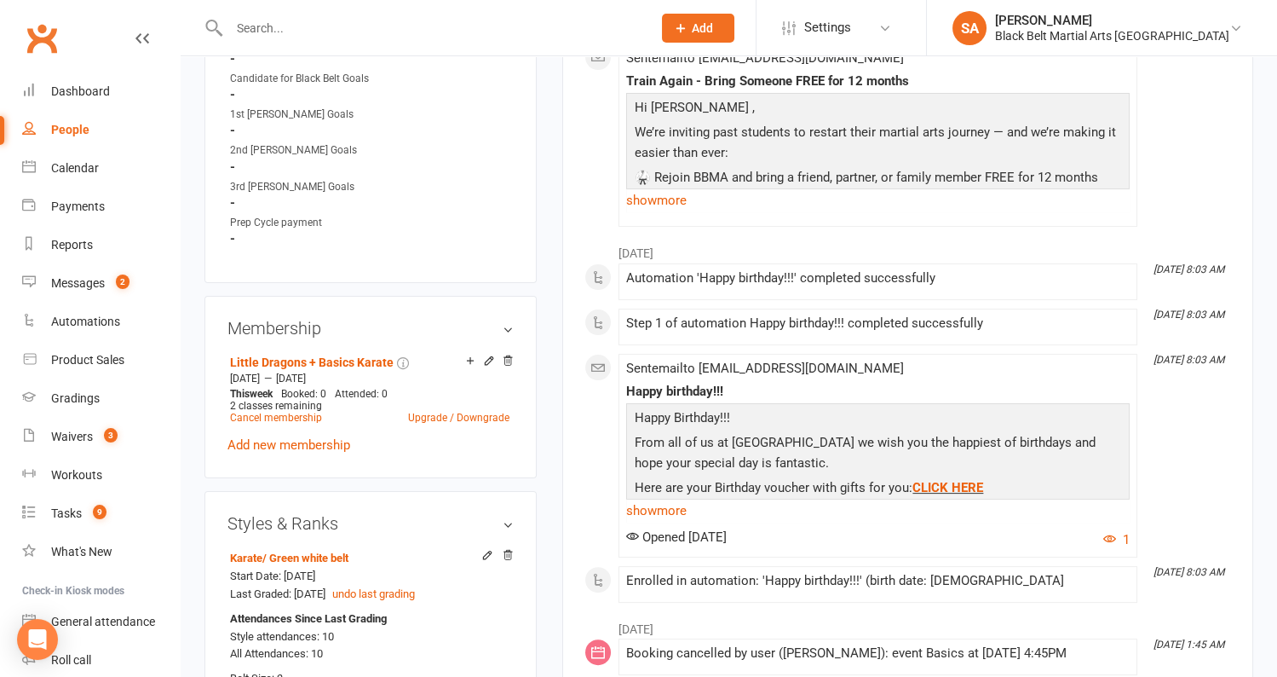
scroll to position [1037, 0]
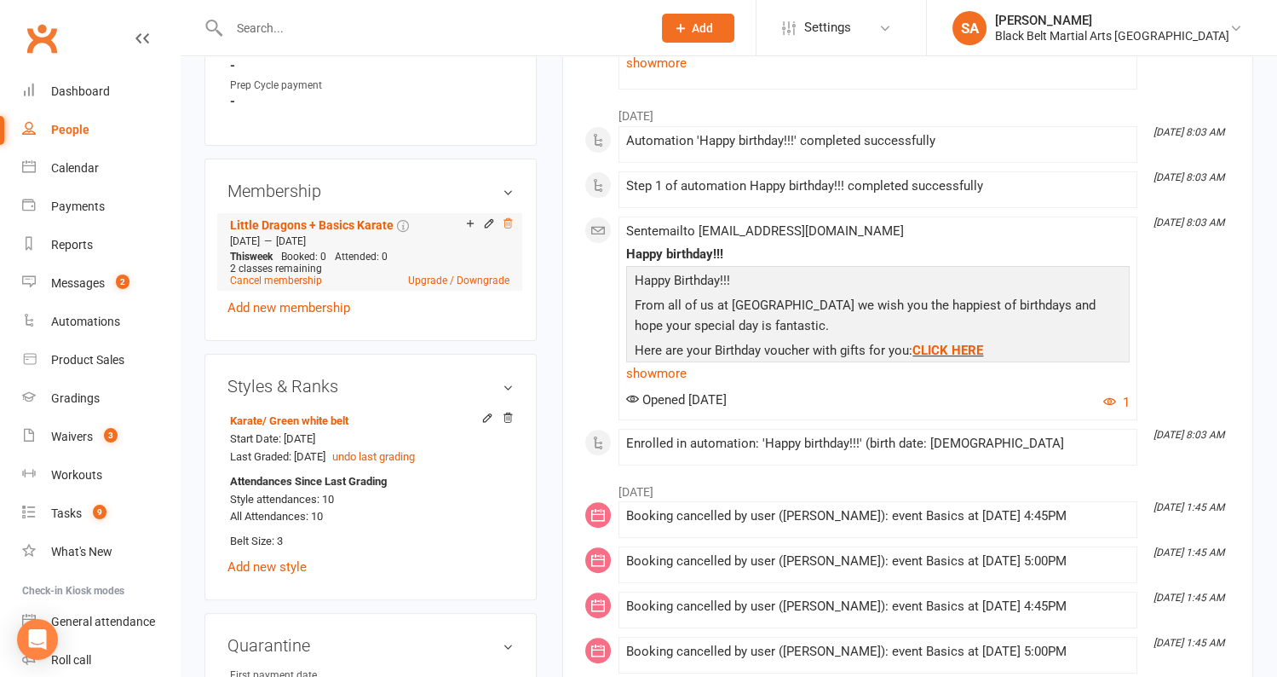
click at [510, 219] on icon at bounding box center [508, 223] width 12 height 12
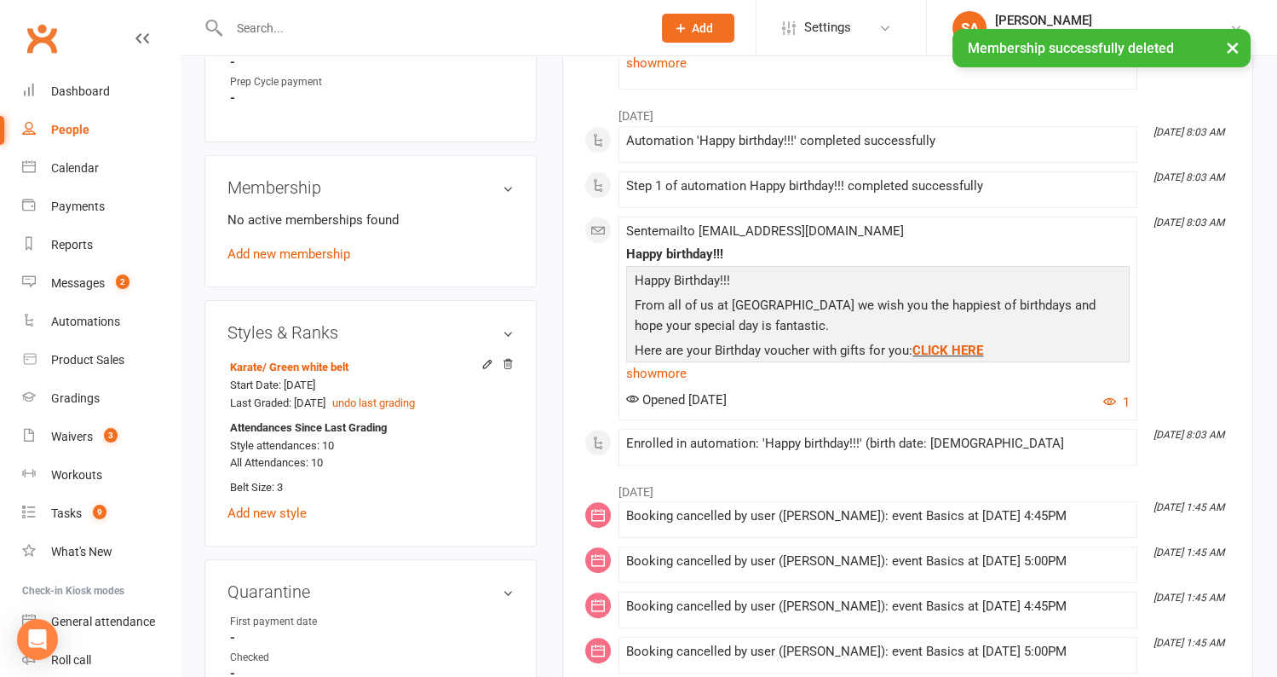
scroll to position [1034, 0]
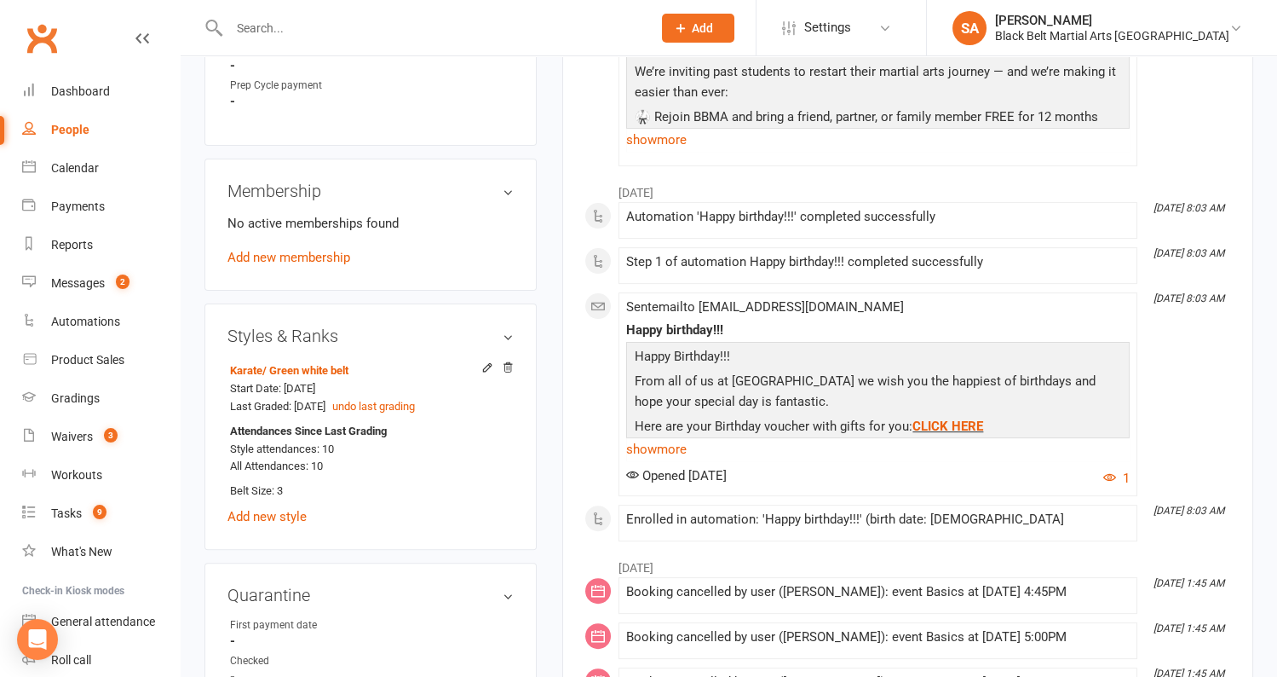
click at [380, 26] on input "text" at bounding box center [432, 28] width 416 height 24
paste input "Flossy Moylan"
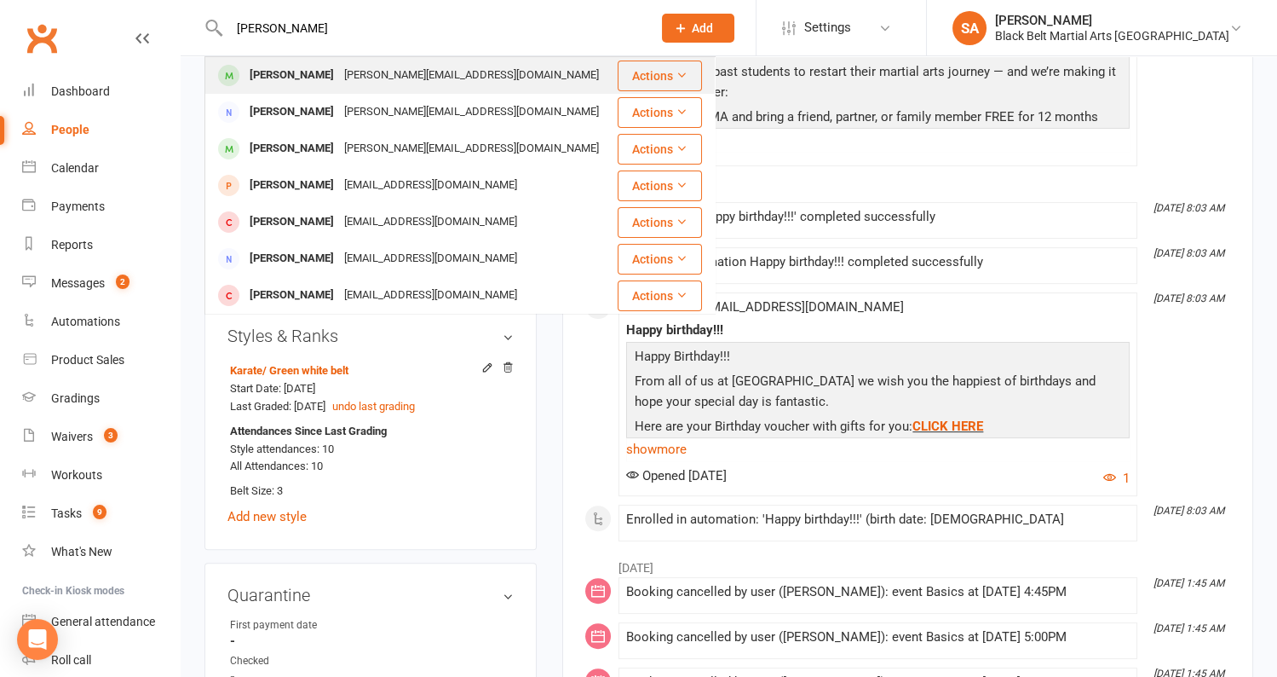
type input "Flossy Moylan"
click at [360, 75] on div "moylan.anne1@gmail.com" at bounding box center [471, 75] width 265 height 25
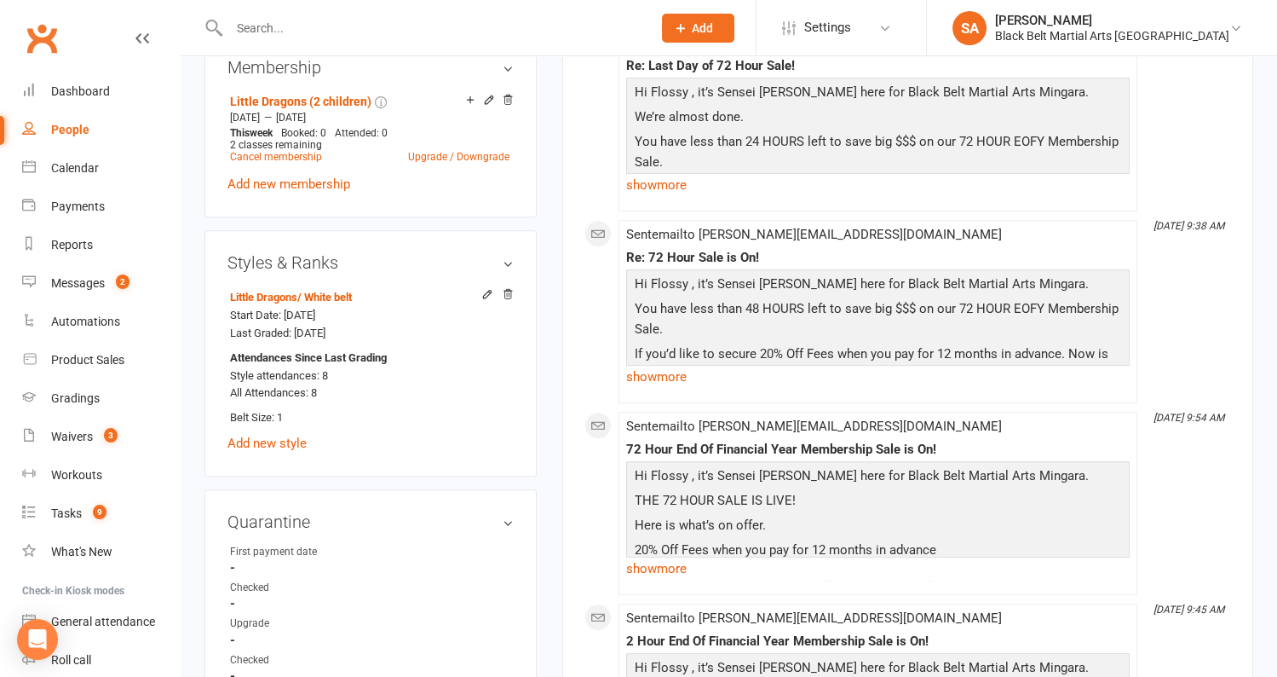
scroll to position [1265, 0]
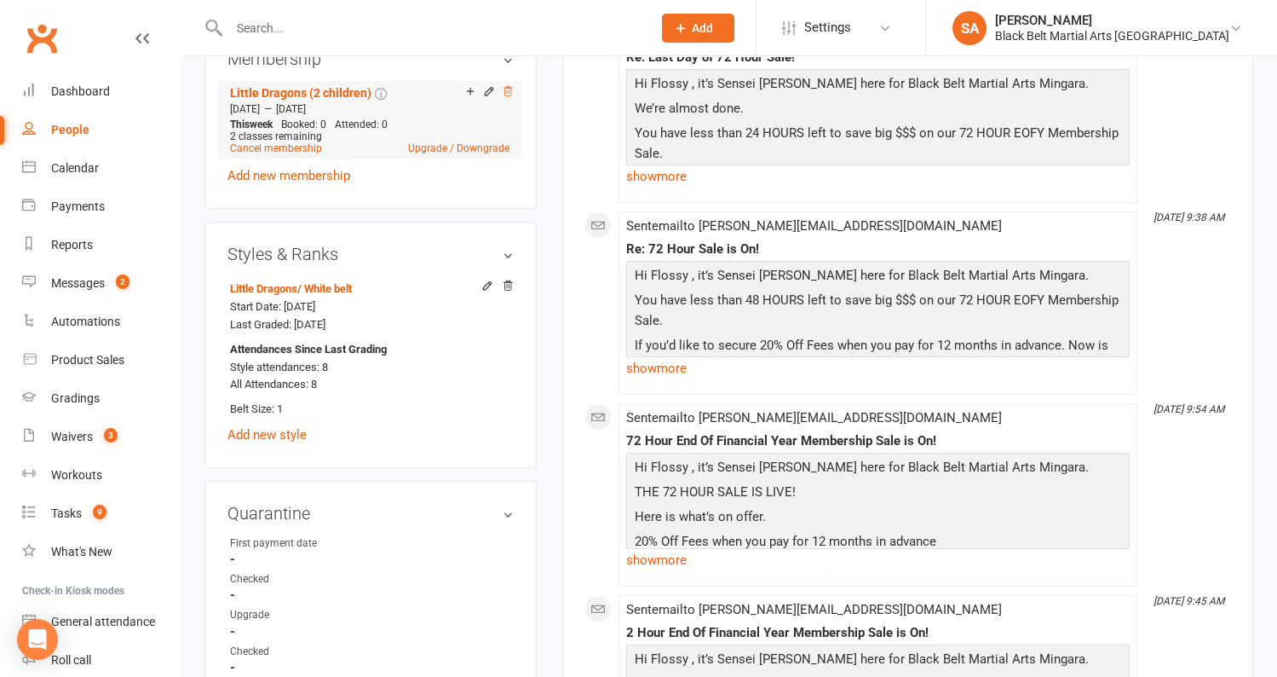
click at [508, 85] on icon at bounding box center [508, 91] width 12 height 12
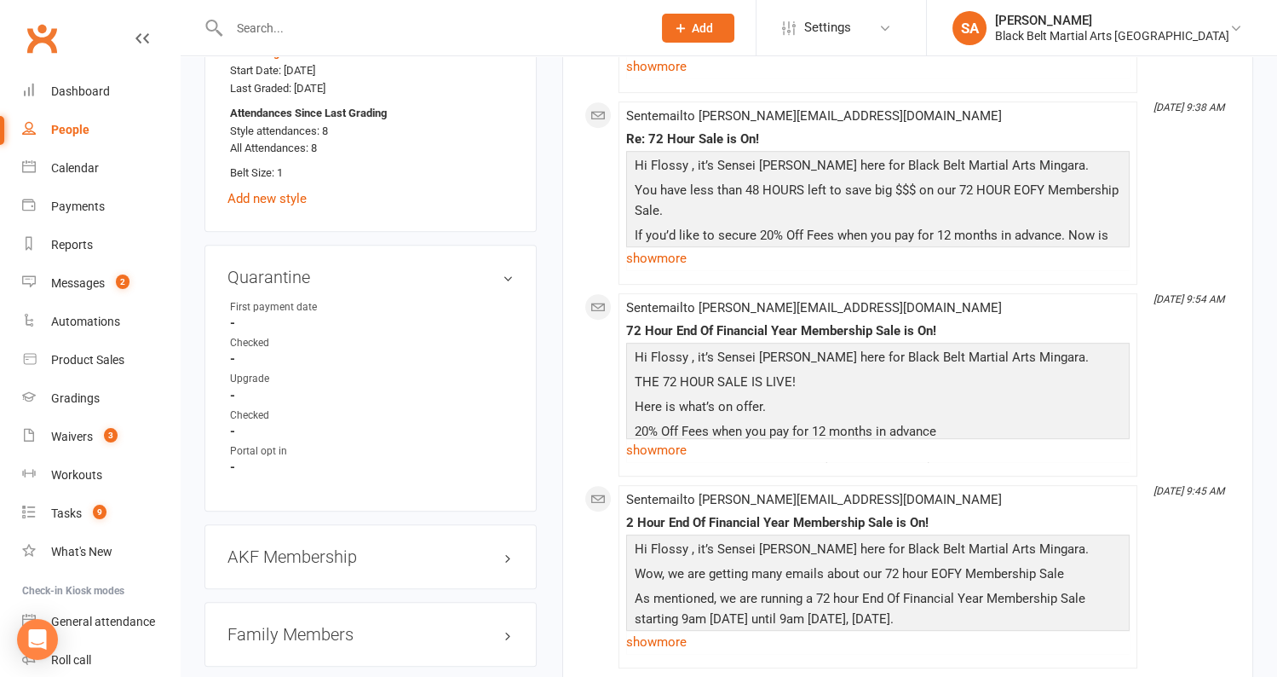
scroll to position [1603, 0]
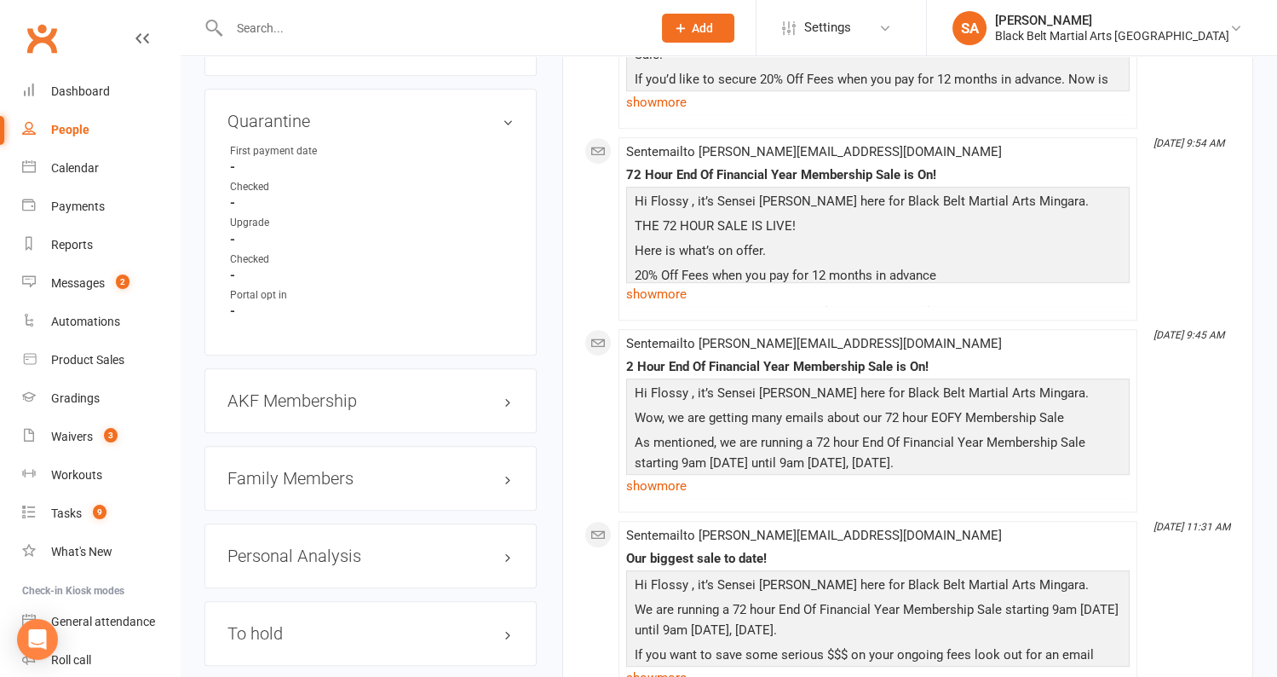
click at [325, 469] on h3 "Family Members" at bounding box center [371, 478] width 286 height 19
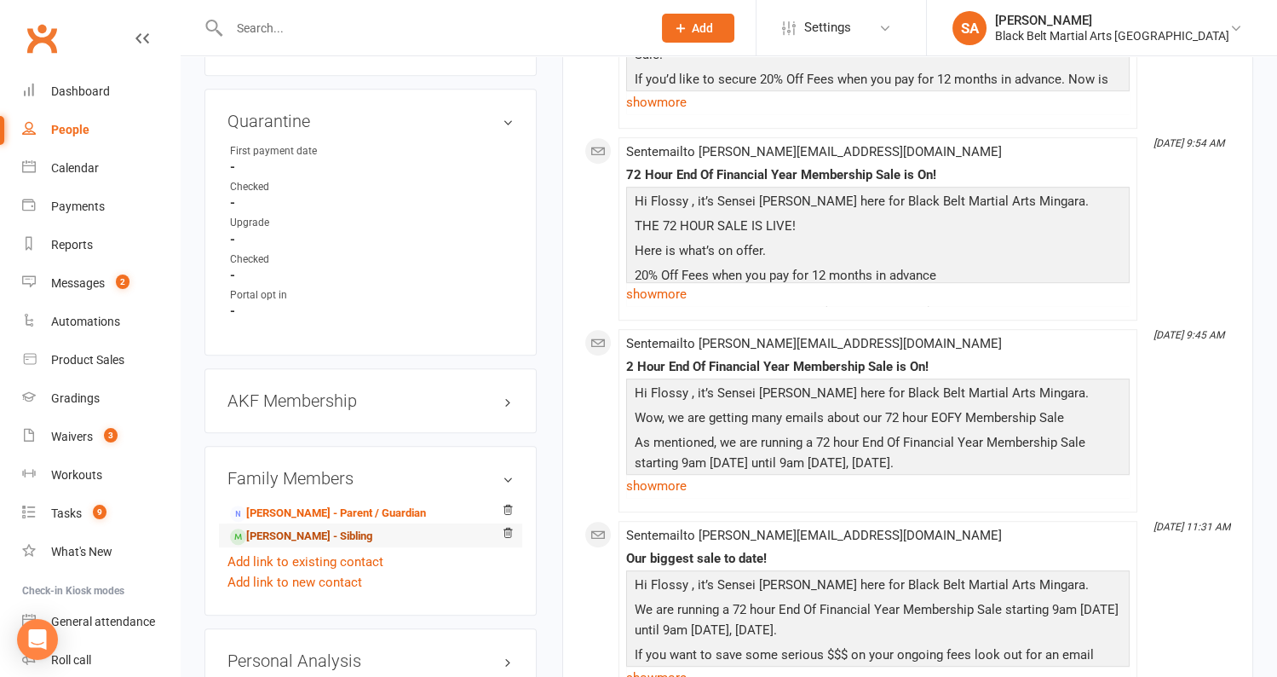
click at [325, 527] on link "Louis Moylan - Sibling" at bounding box center [301, 536] width 142 height 18
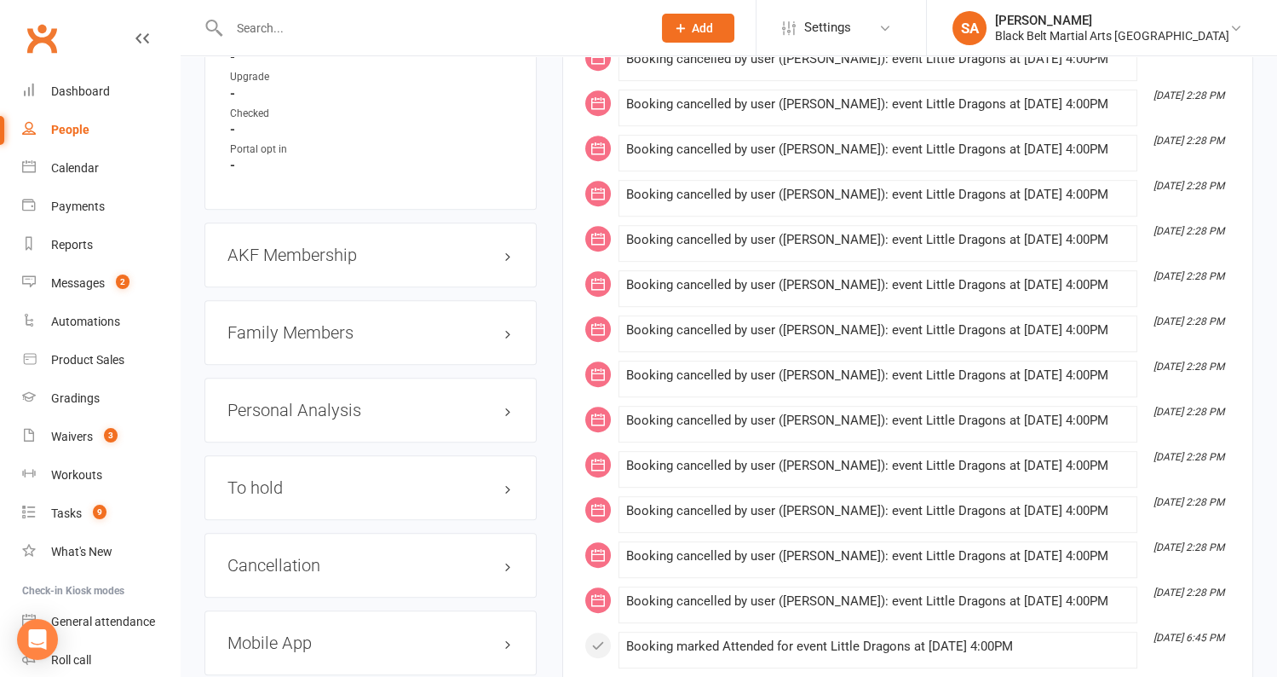
scroll to position [1847, 0]
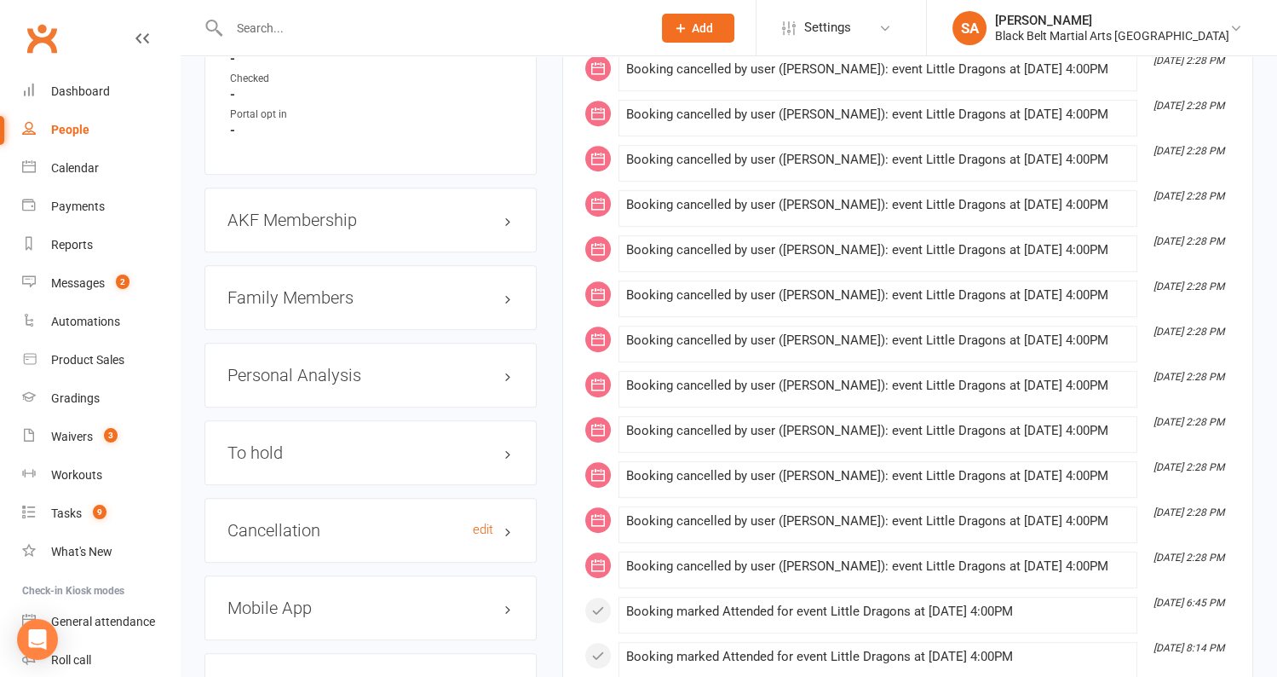
click at [316, 521] on h3 "Cancellation edit" at bounding box center [371, 530] width 286 height 19
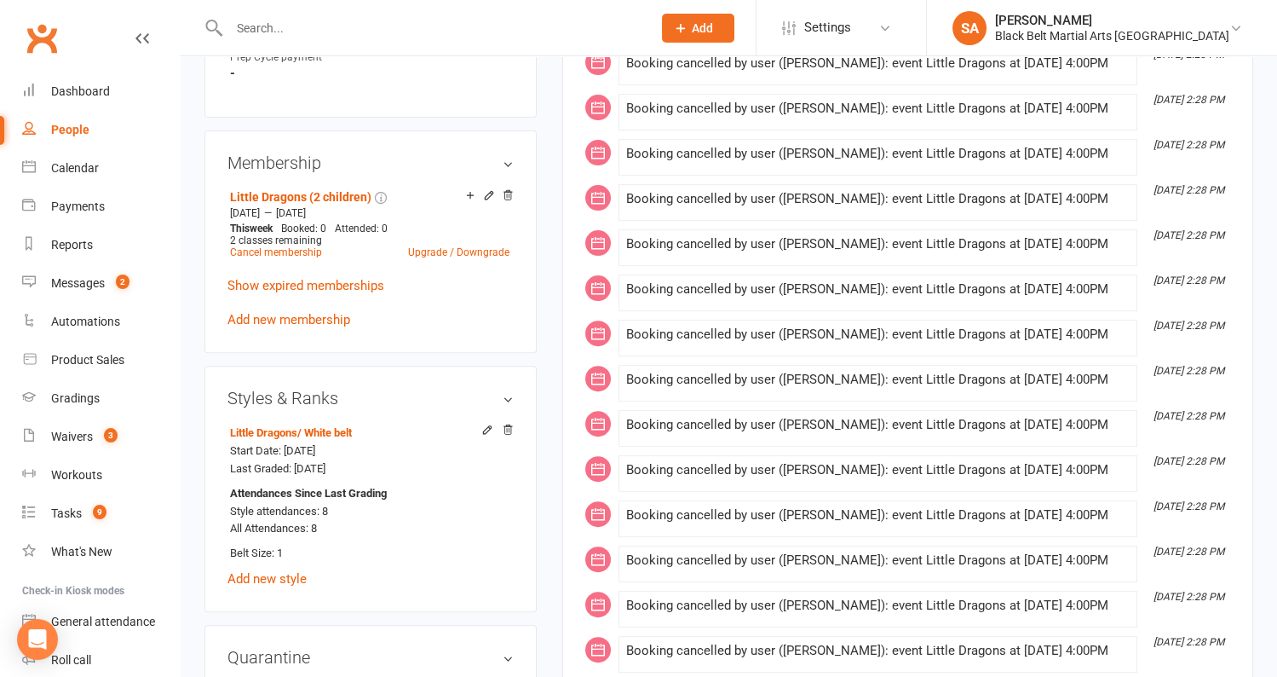
scroll to position [1126, 0]
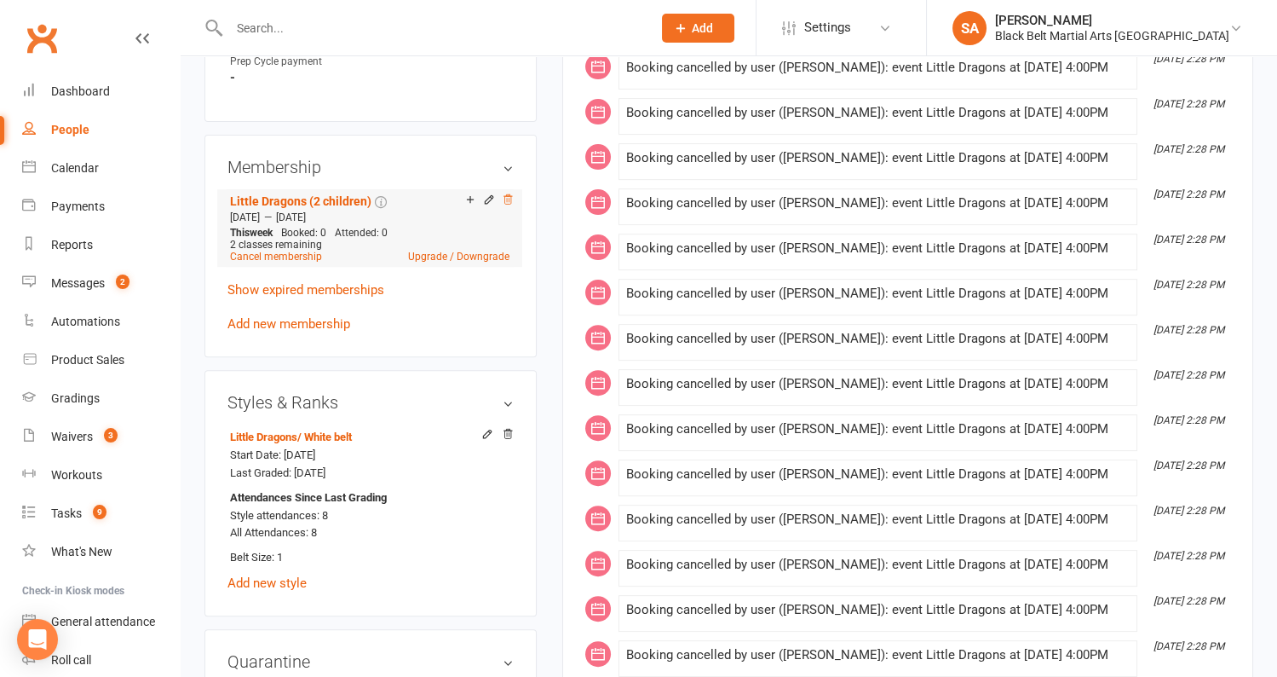
click at [507, 193] on icon at bounding box center [508, 199] width 12 height 12
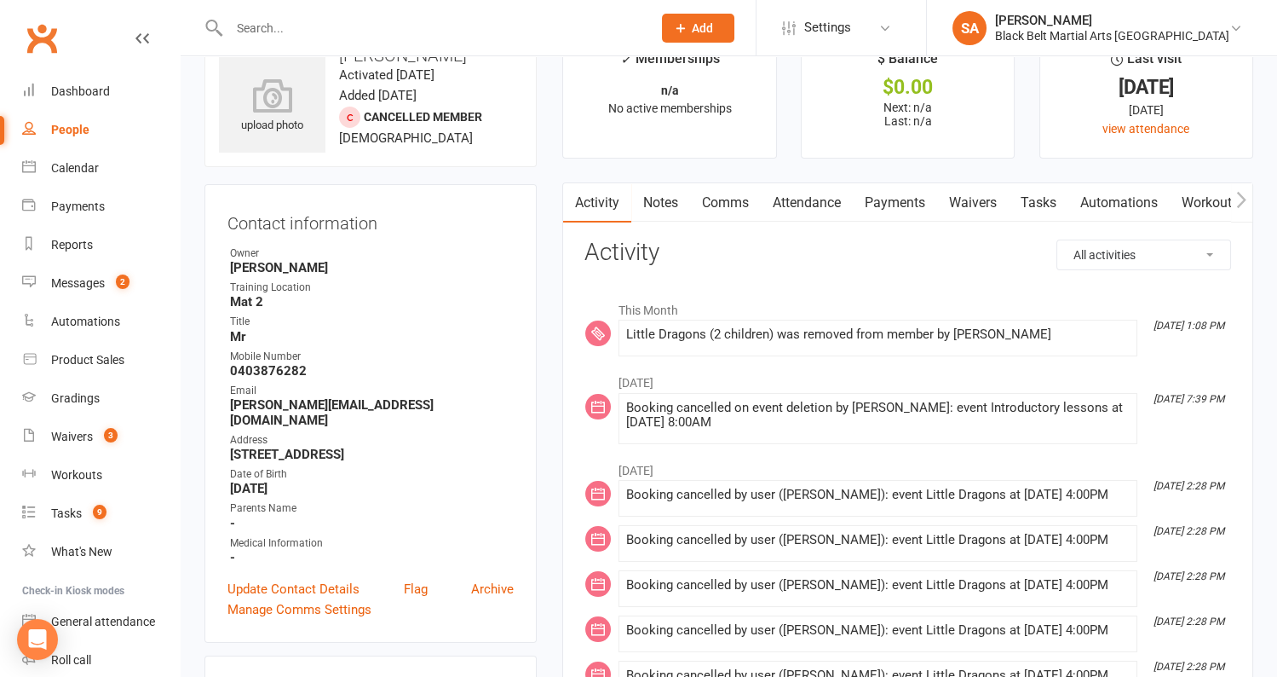
scroll to position [0, 0]
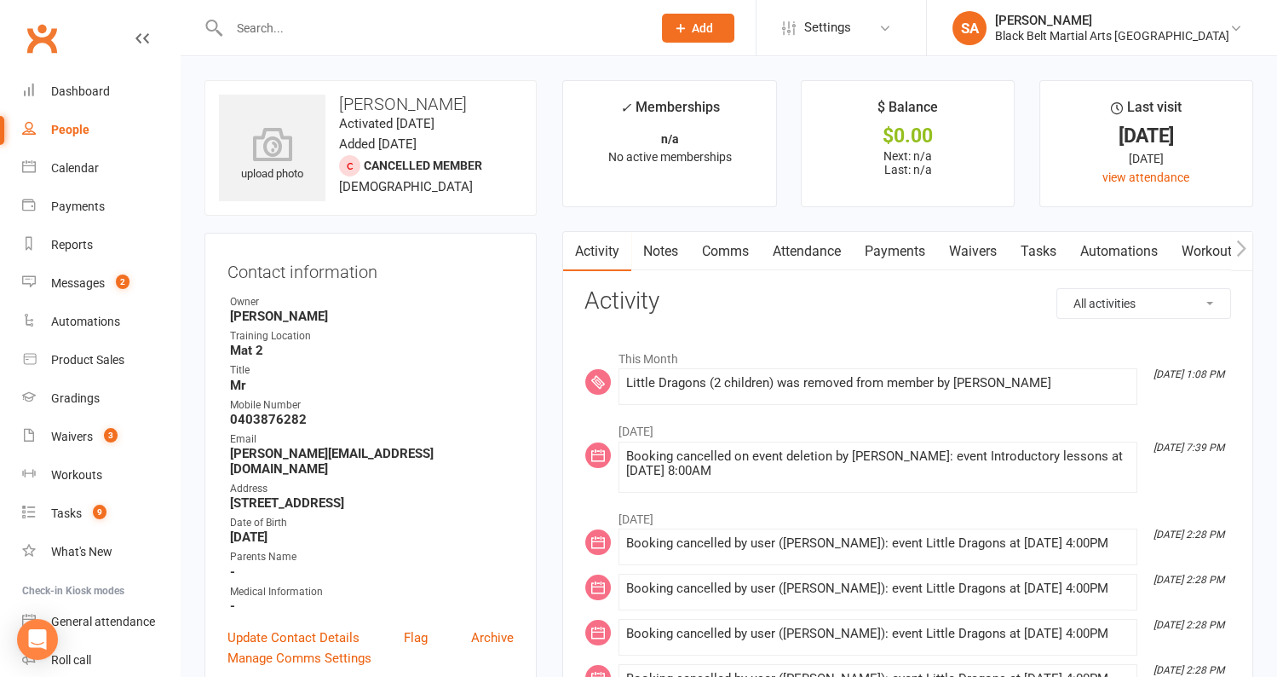
click at [327, 21] on input "text" at bounding box center [432, 28] width 416 height 24
paste input "Riddell"
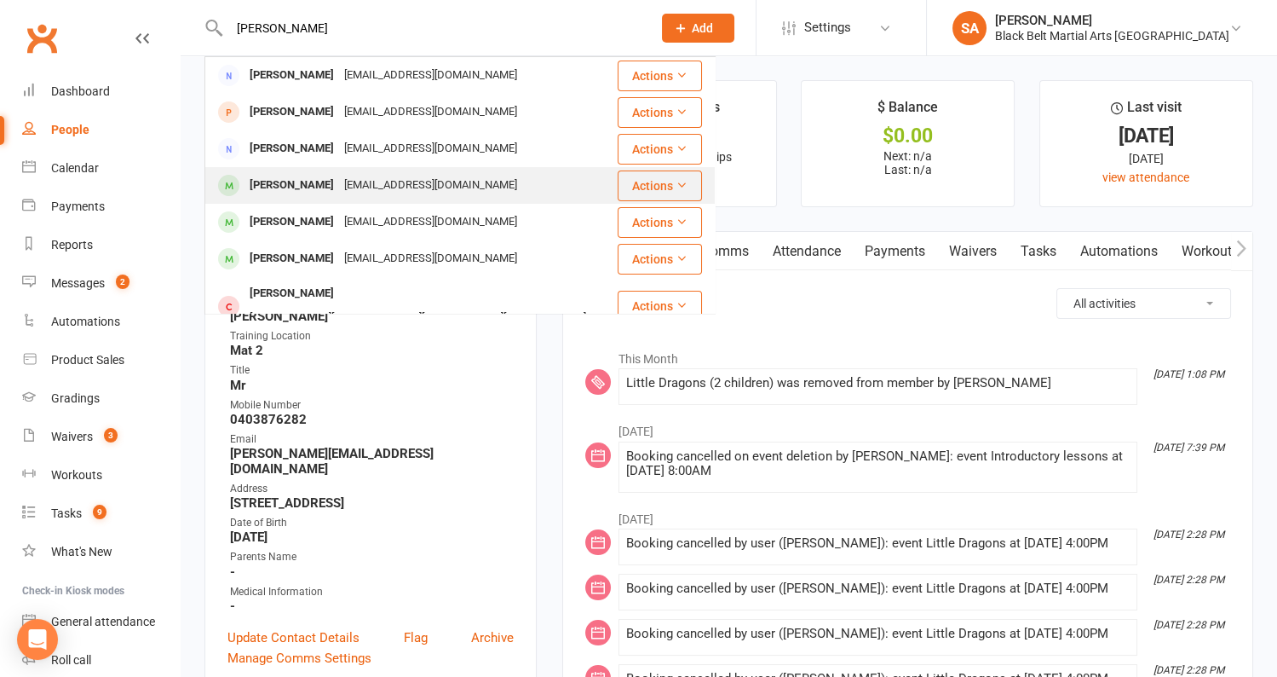
type input "Riddell"
click at [313, 190] on div "James Riddell" at bounding box center [292, 185] width 95 height 25
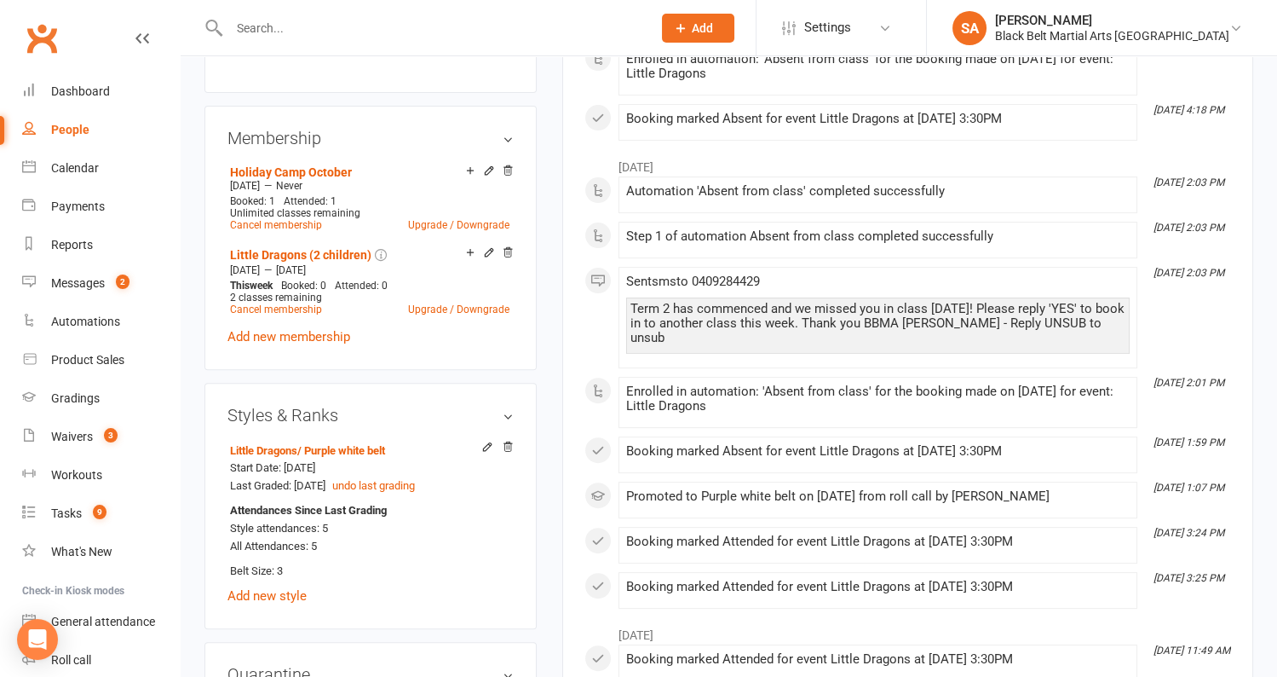
scroll to position [1068, 0]
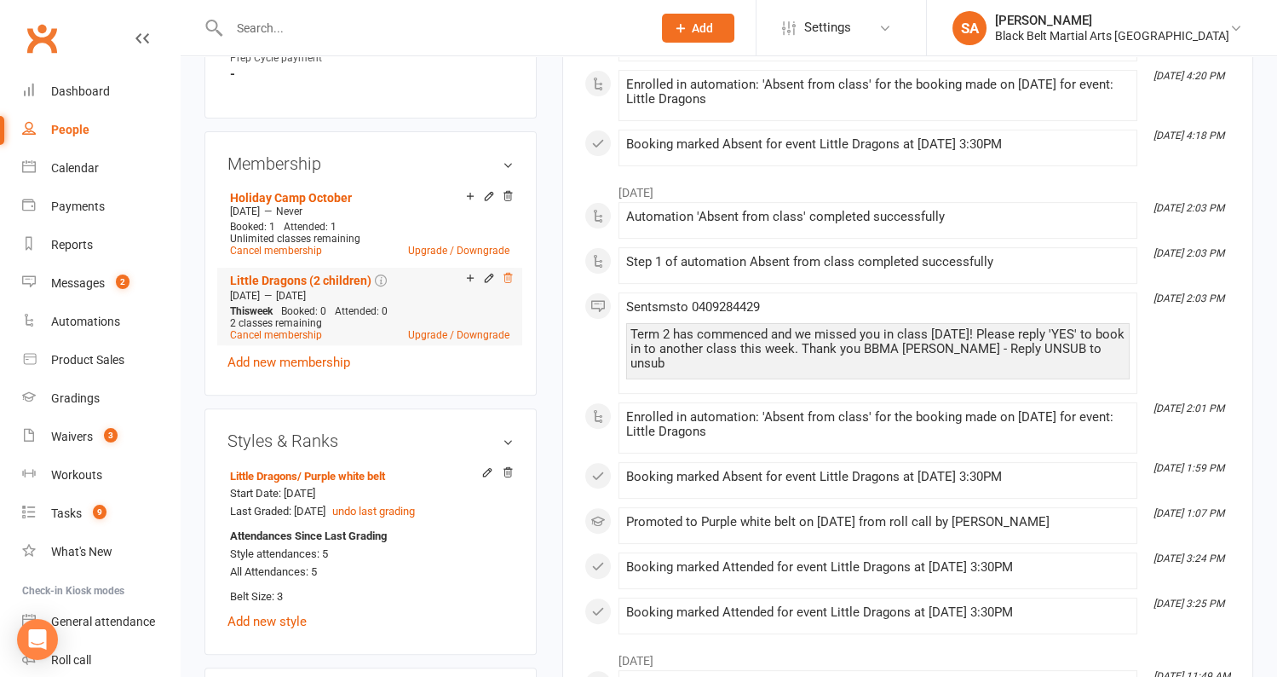
click at [510, 272] on icon at bounding box center [508, 278] width 12 height 12
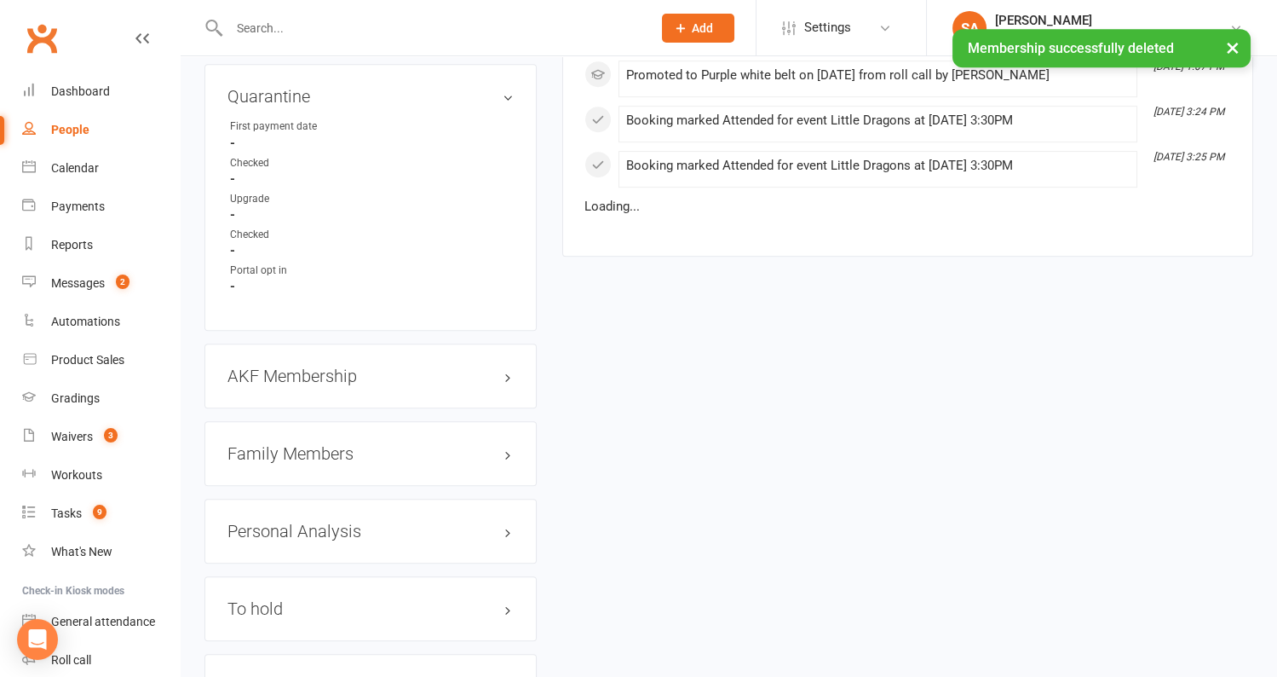
scroll to position [1732, 0]
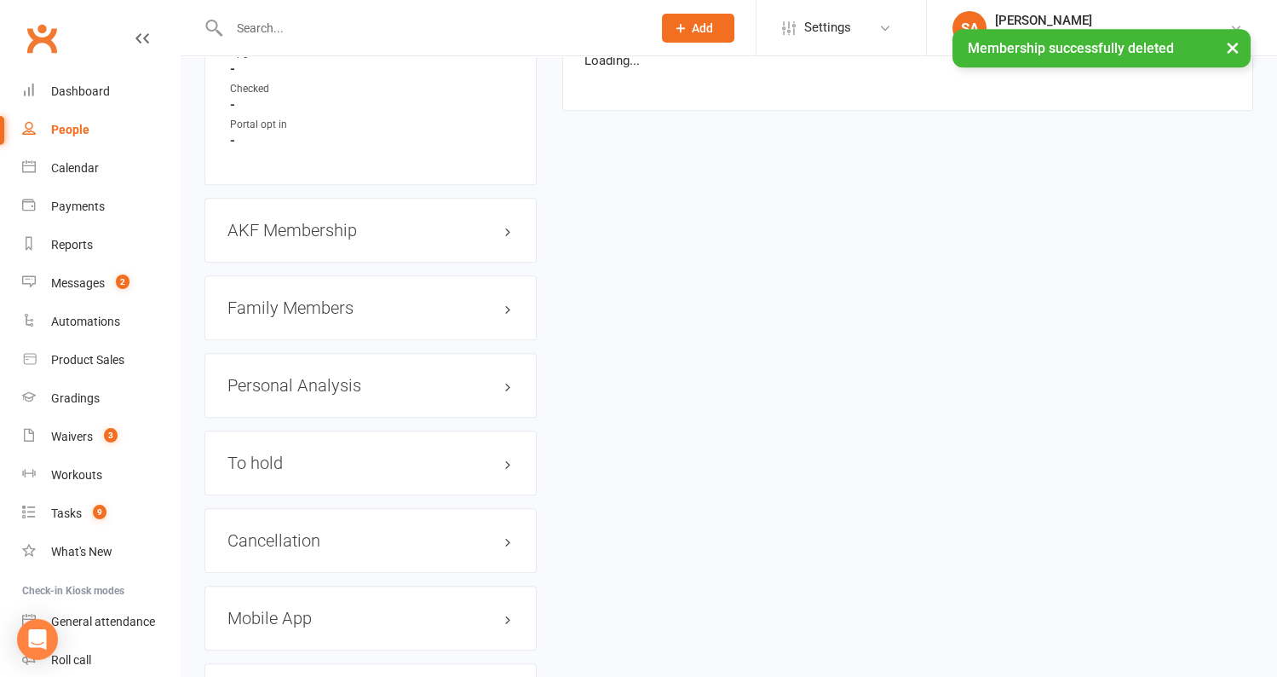
click at [313, 298] on h3 "Family Members" at bounding box center [371, 307] width 286 height 19
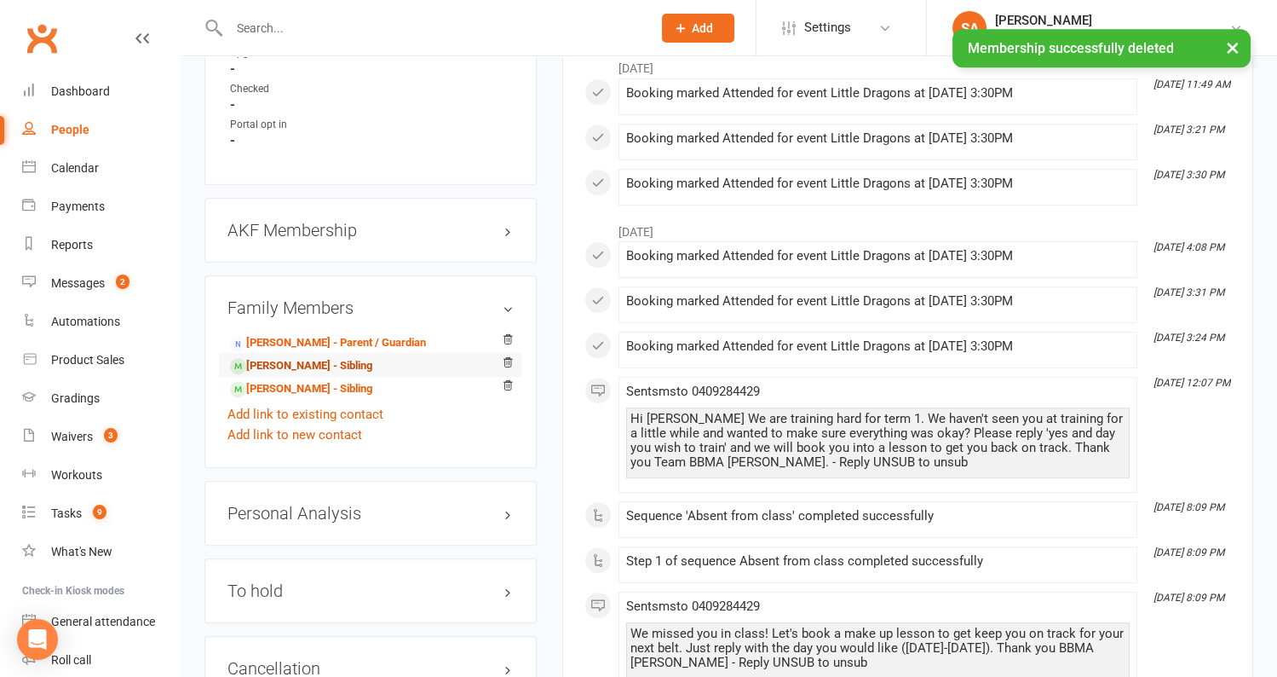
click at [306, 358] on link "Michael Riddell - Sibling" at bounding box center [301, 366] width 142 height 18
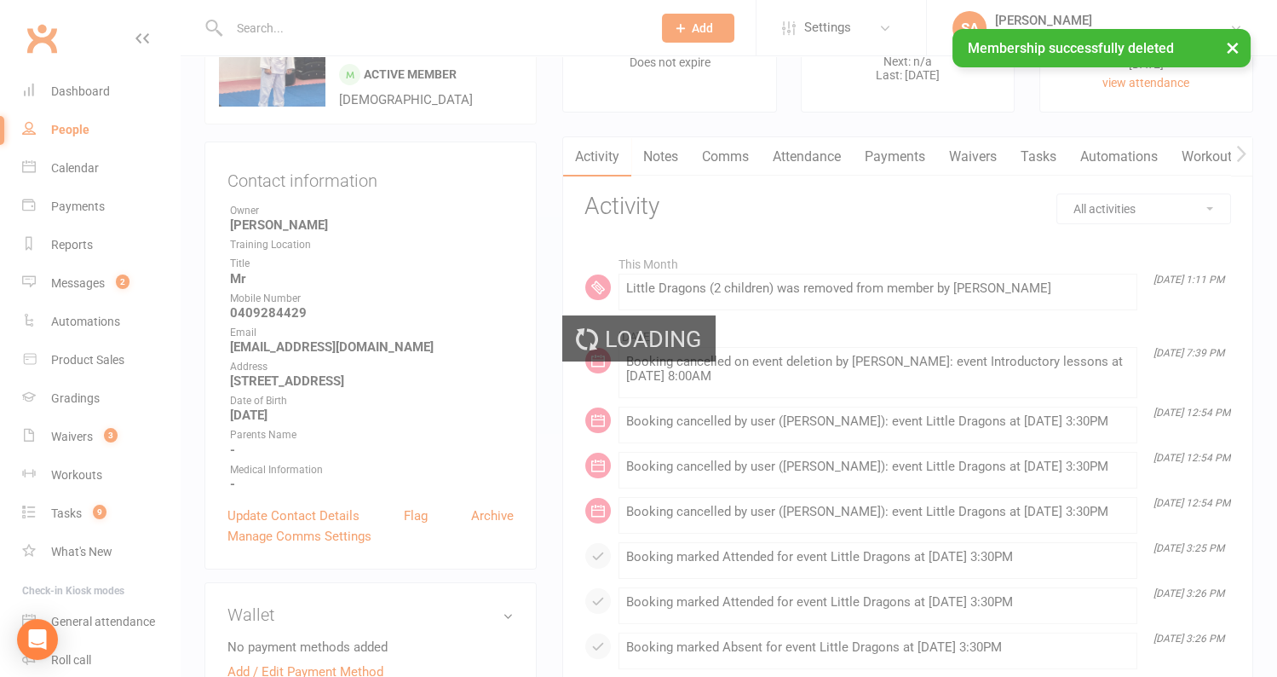
scroll to position [0, 0]
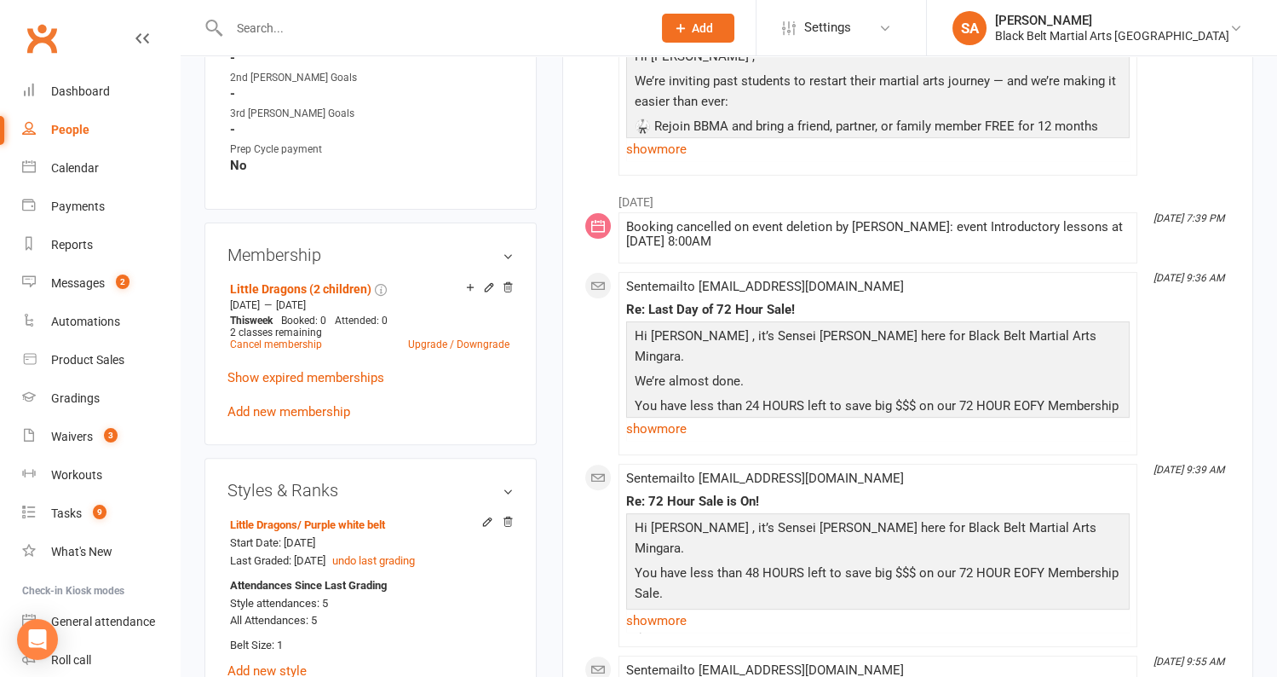
scroll to position [966, 0]
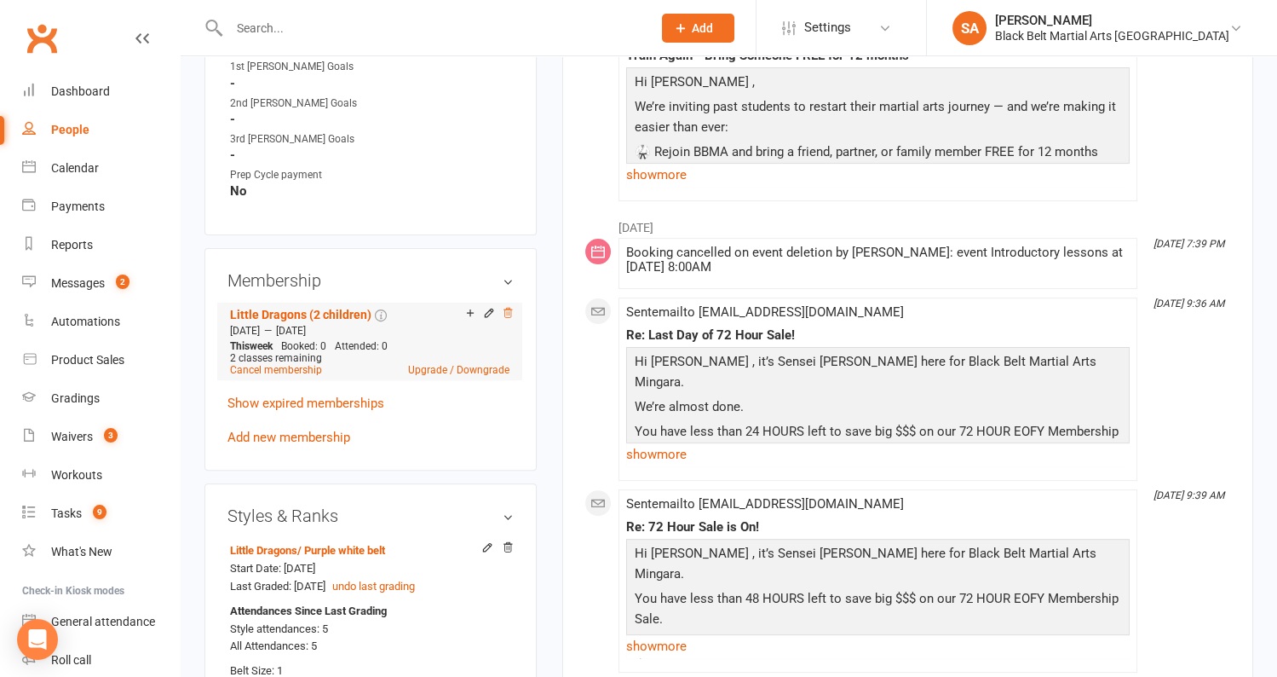
click at [507, 308] on icon at bounding box center [508, 312] width 9 height 9
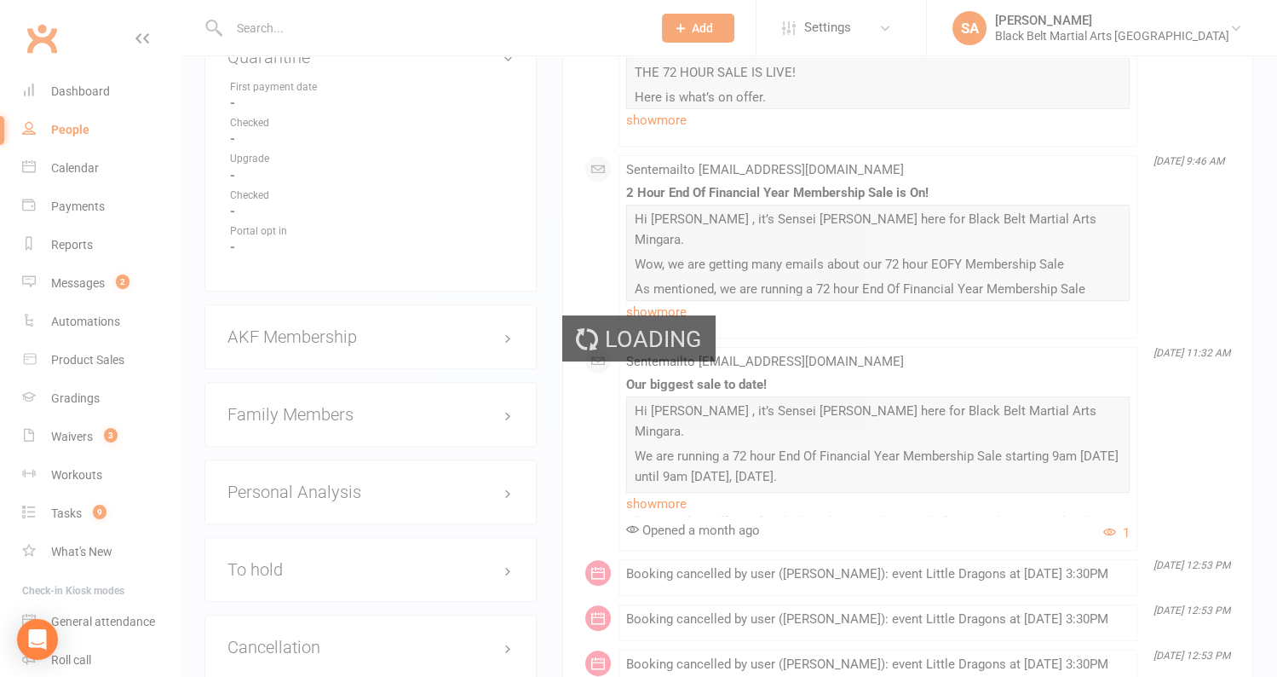
scroll to position [1624, 0]
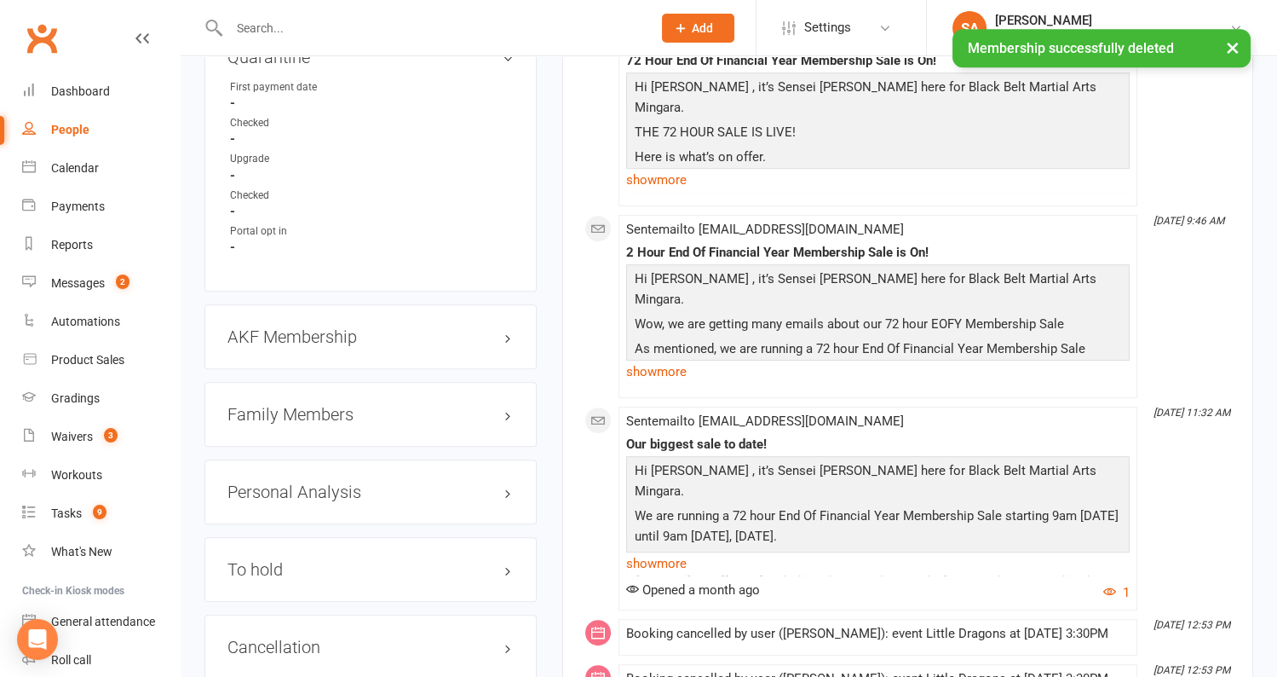
click at [337, 408] on h3 "Family Members" at bounding box center [371, 414] width 286 height 19
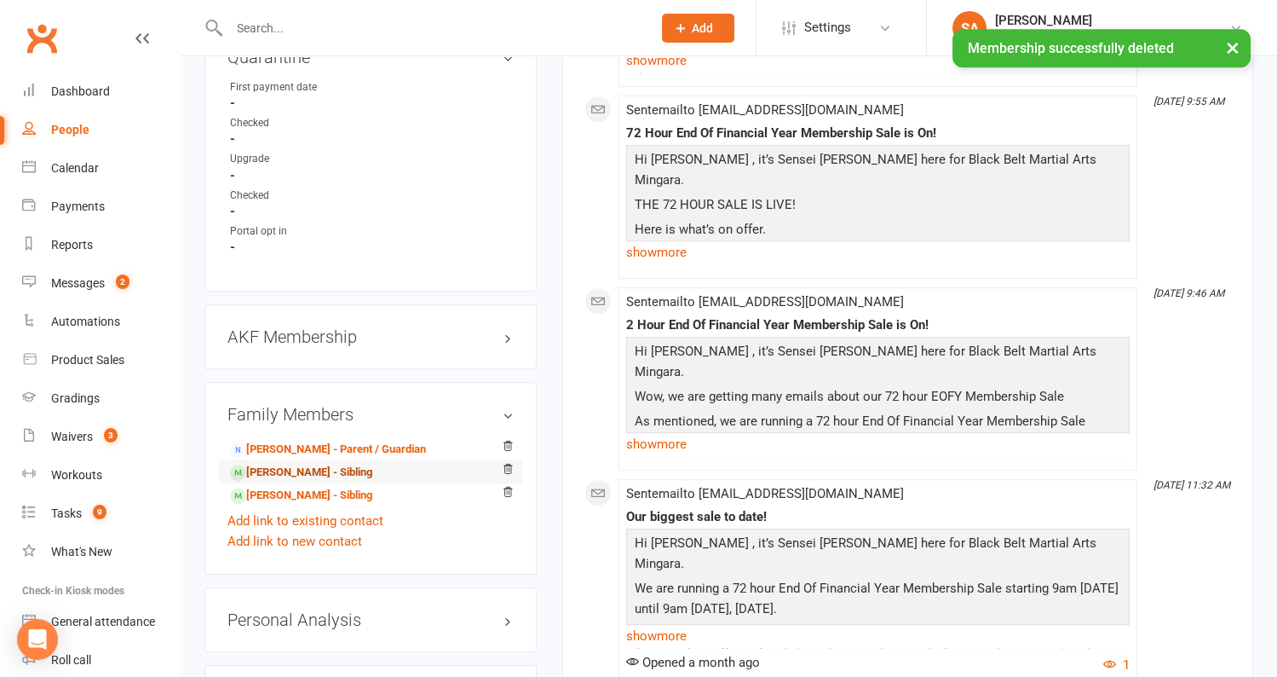
click at [330, 467] on link "James Riddell - Sibling" at bounding box center [301, 473] width 142 height 18
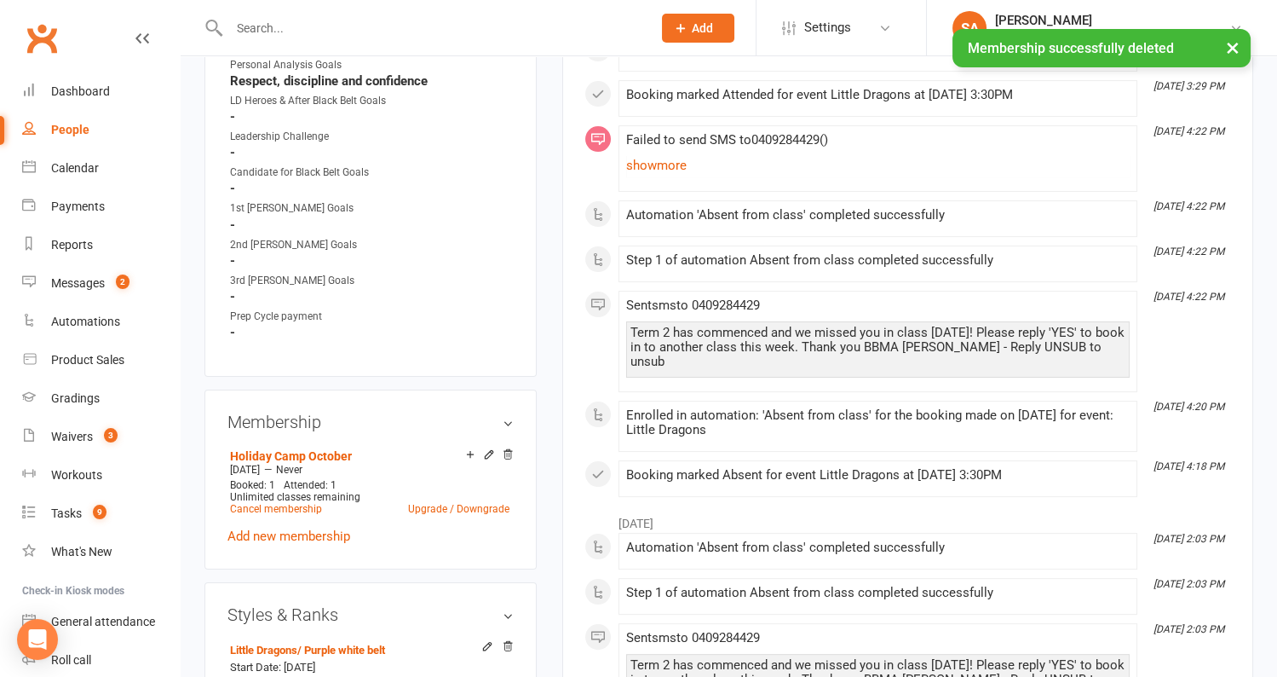
scroll to position [896, 0]
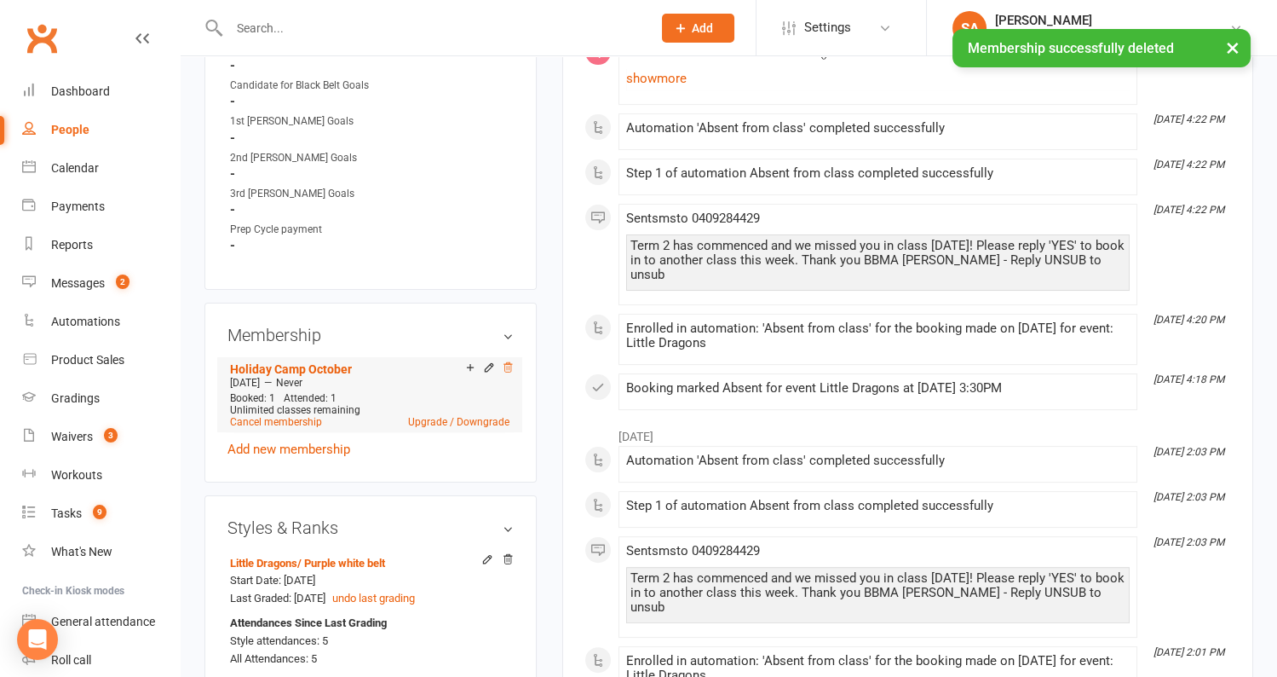
click at [510, 362] on icon at bounding box center [508, 366] width 9 height 9
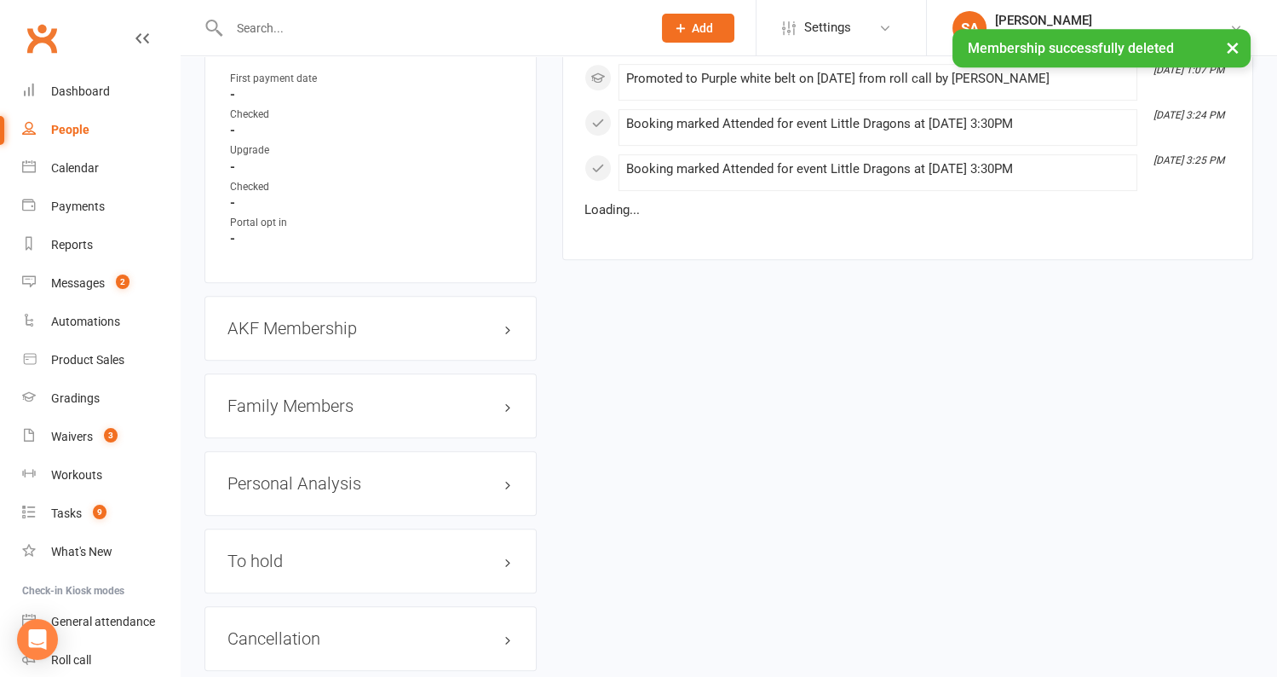
scroll to position [1532, 0]
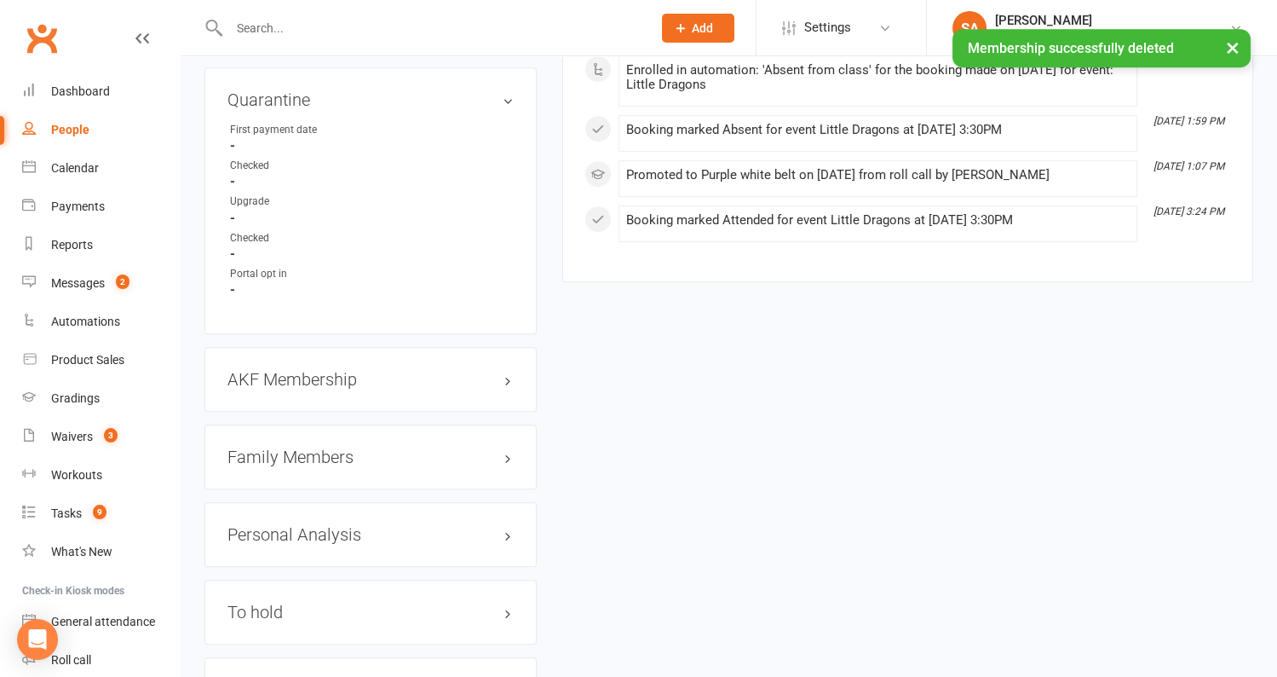
click at [336, 452] on h3 "Family Members" at bounding box center [371, 456] width 286 height 19
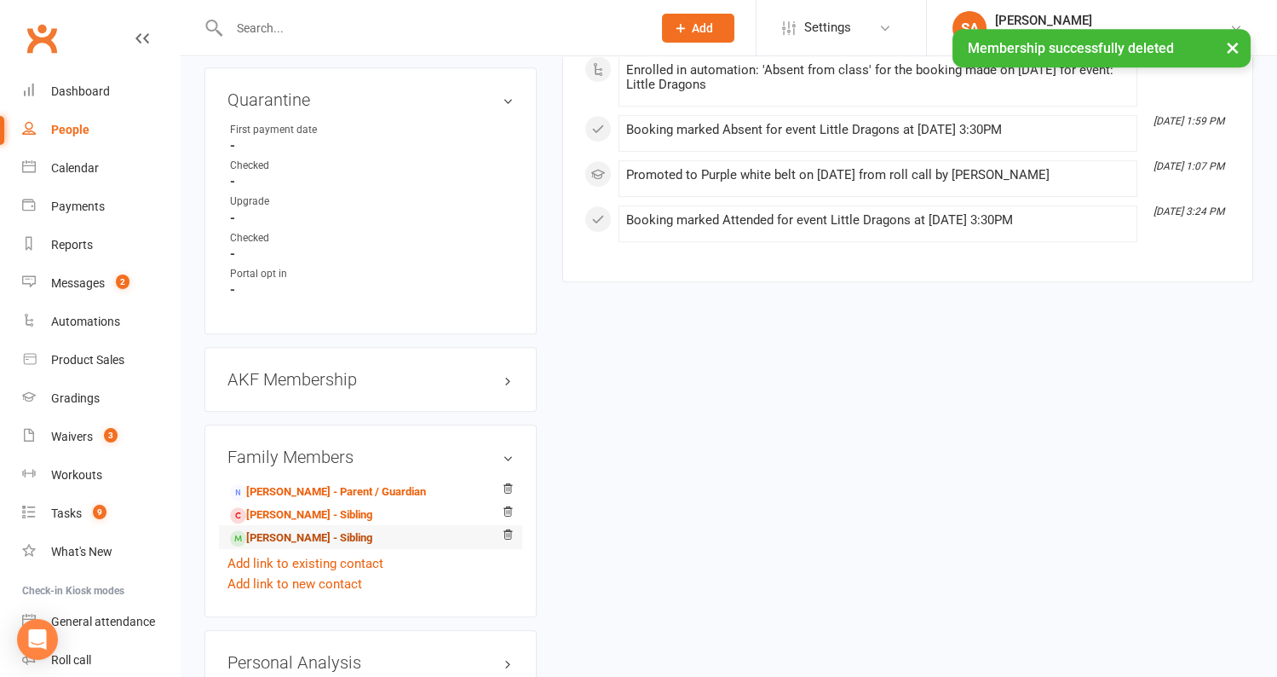
click at [318, 533] on link "Savannah Riddell - Sibling" at bounding box center [301, 538] width 142 height 18
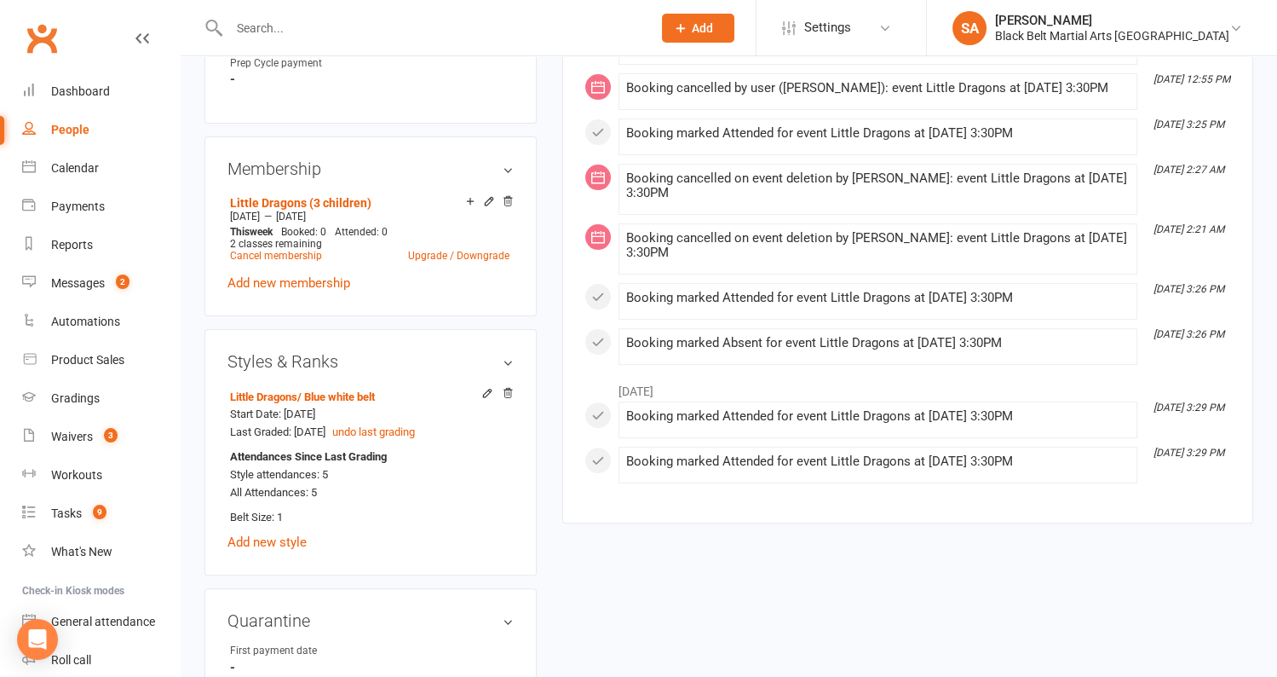
scroll to position [1125, 0]
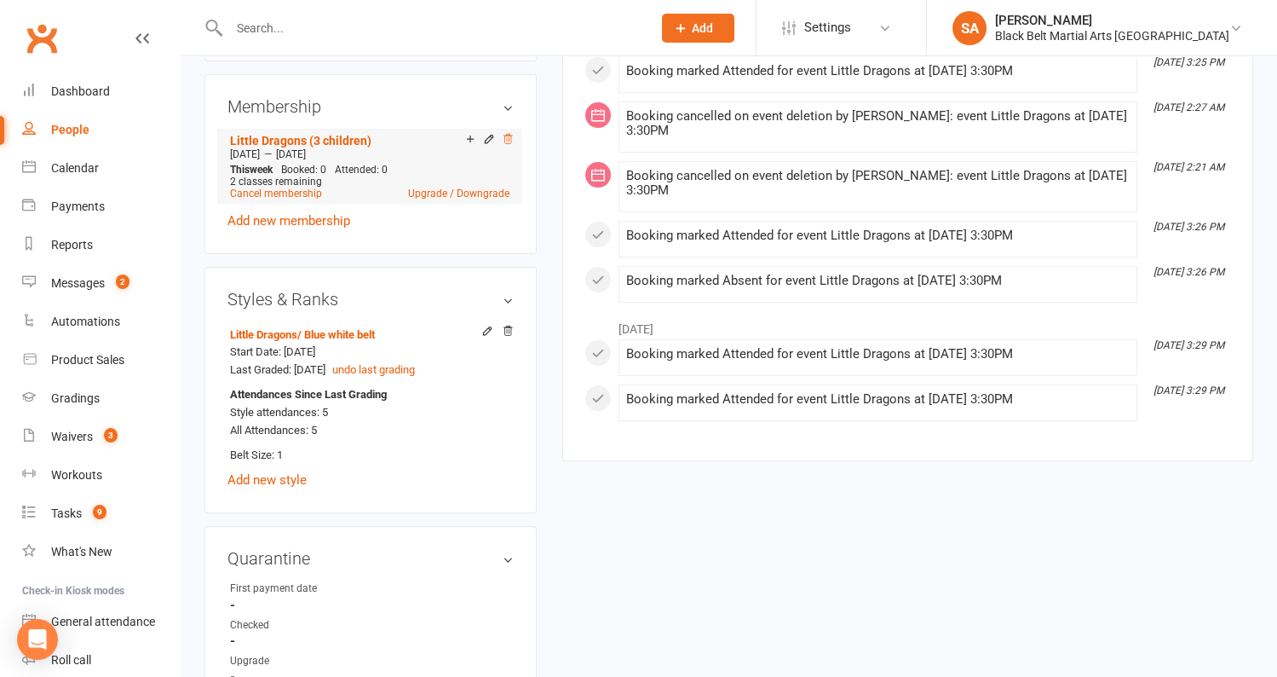
click at [508, 136] on icon at bounding box center [508, 138] width 9 height 9
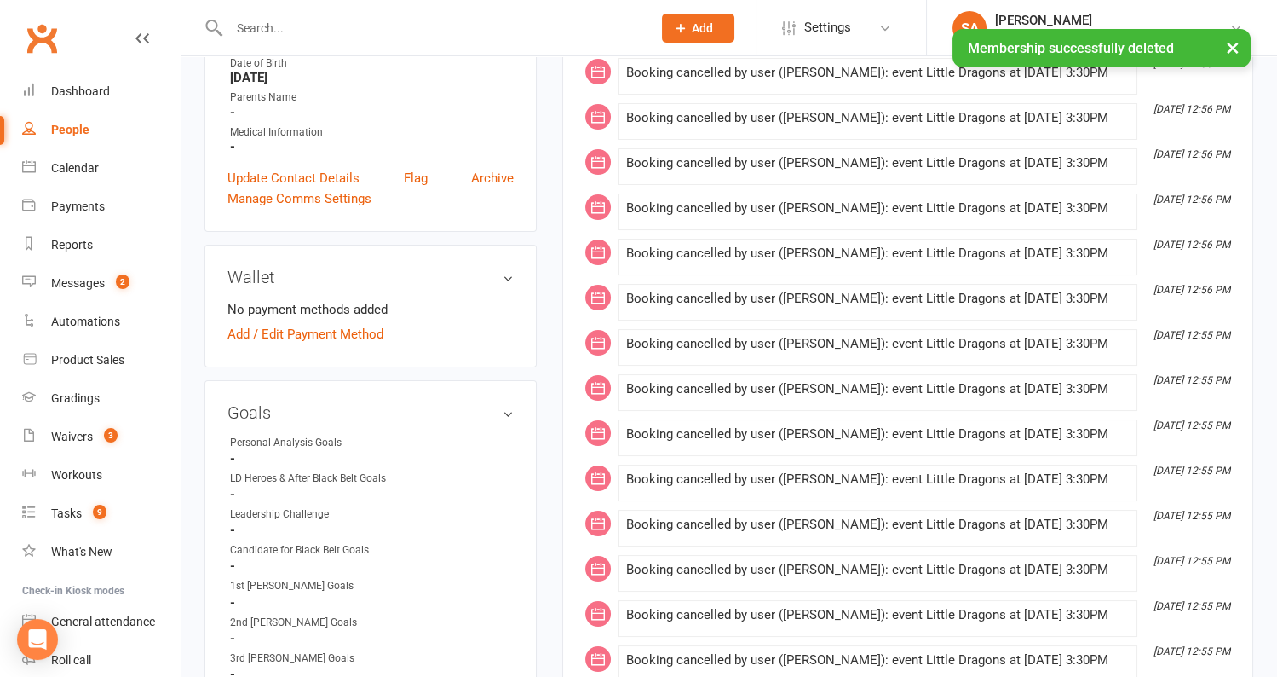
scroll to position [0, 0]
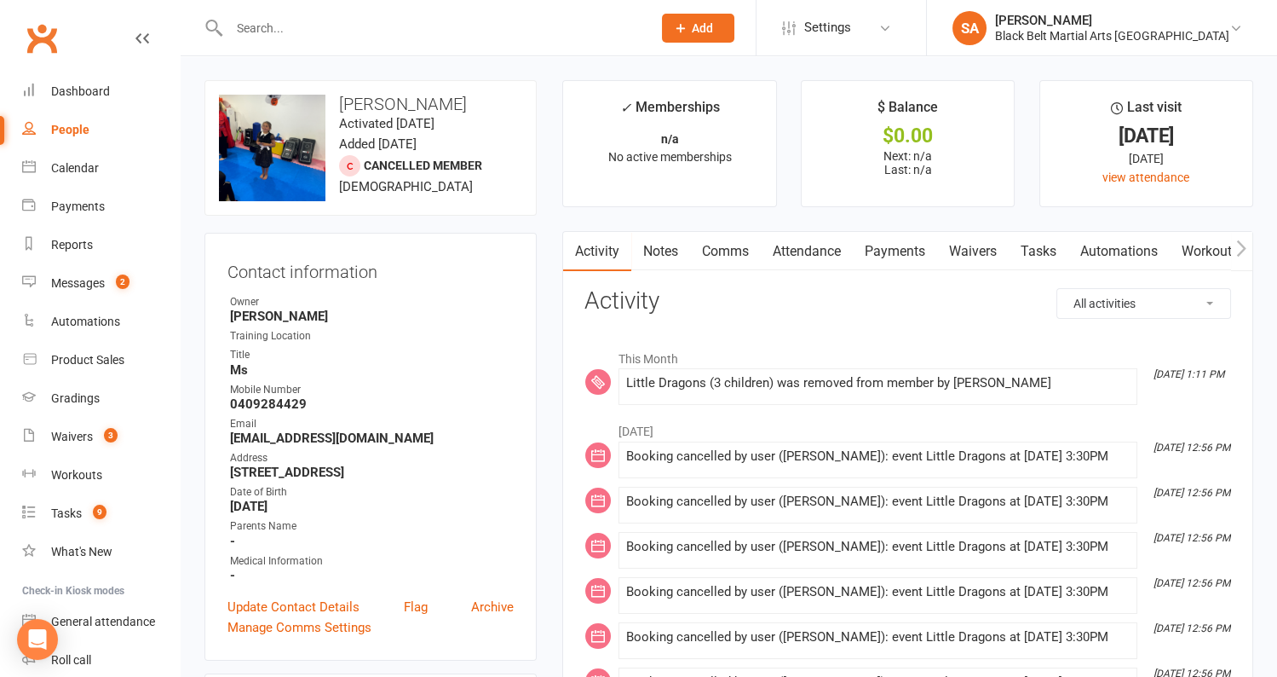
click at [327, 28] on input "text" at bounding box center [432, 28] width 416 height 24
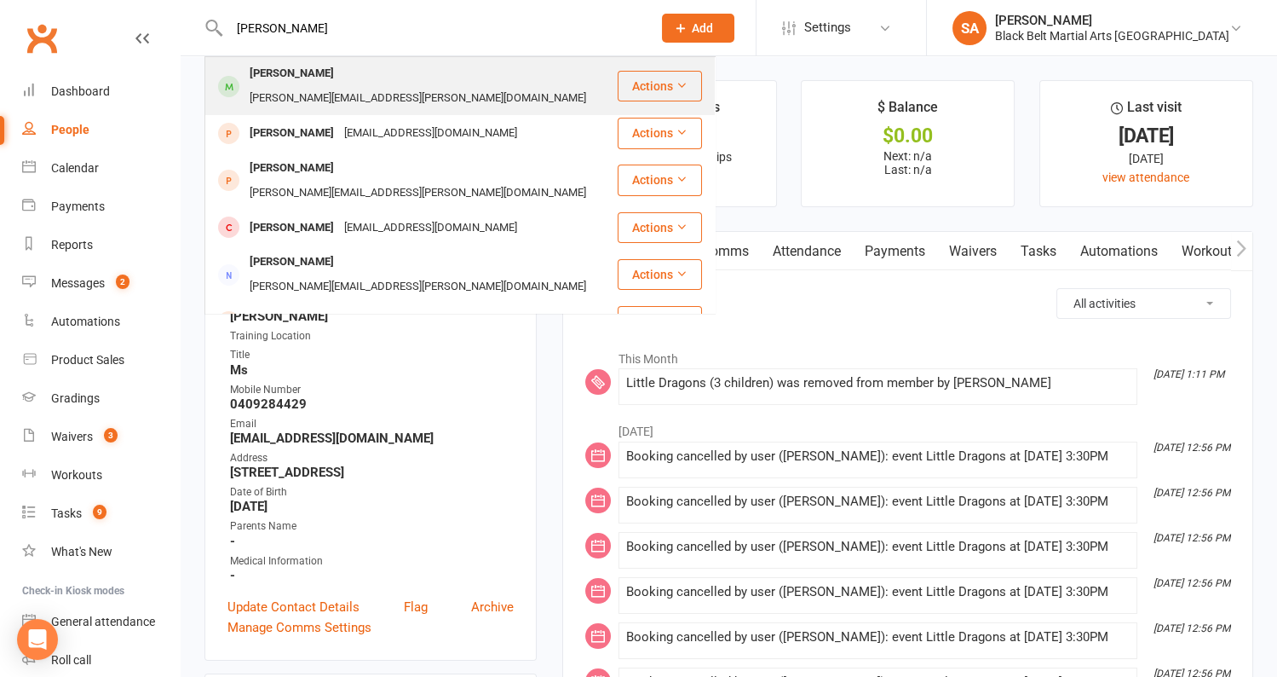
type input "Harry Keyes"
click at [315, 86] on div "kate.keyes@det.nsw.edu.au" at bounding box center [418, 98] width 347 height 25
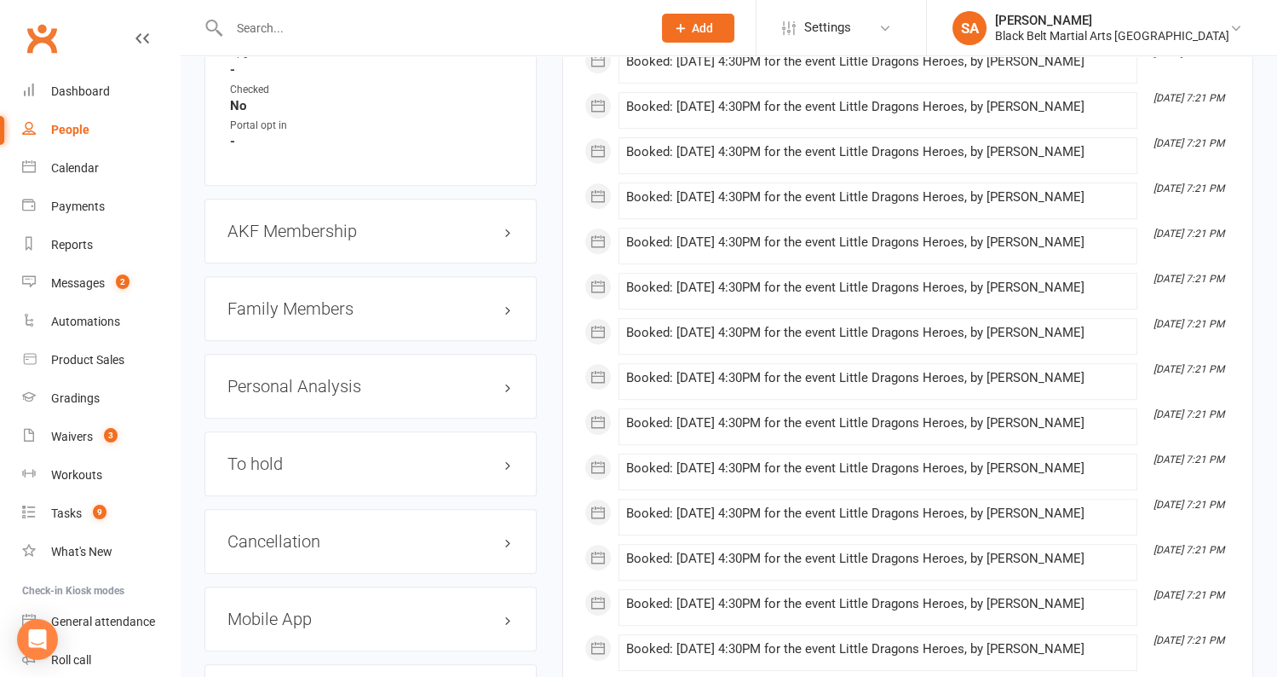
scroll to position [1769, 0]
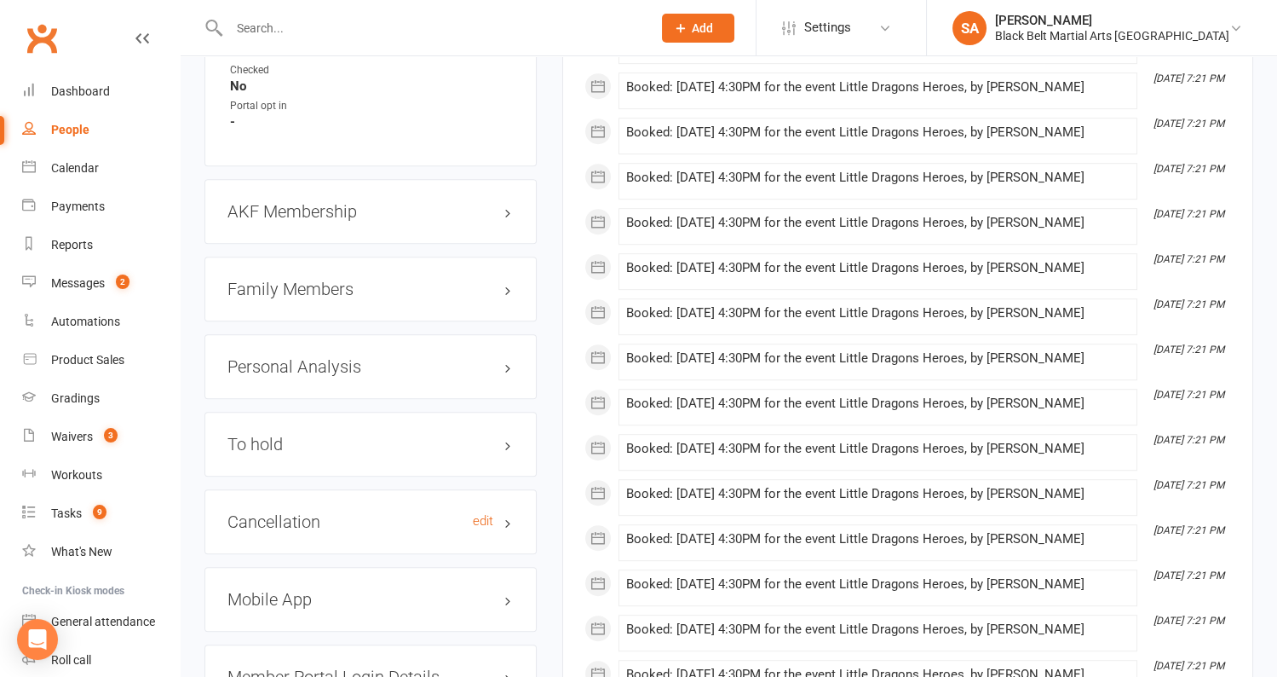
click at [322, 513] on h3 "Cancellation edit" at bounding box center [371, 521] width 286 height 19
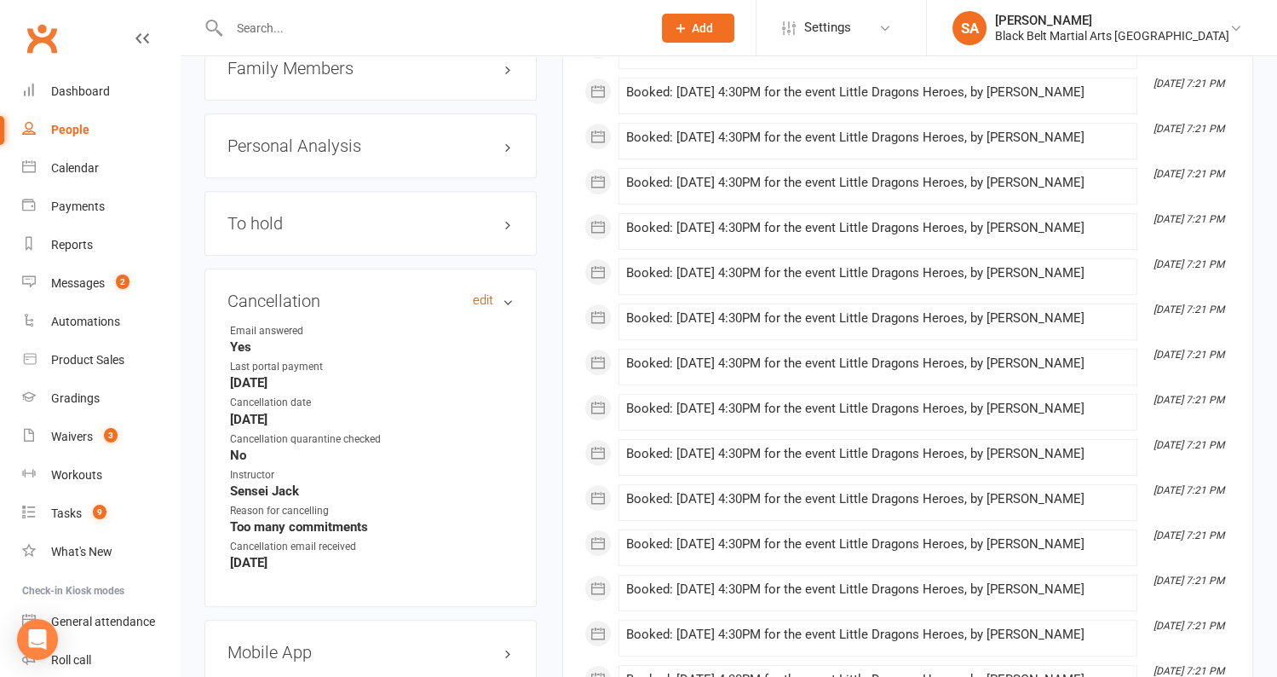
click at [485, 293] on link "edit" at bounding box center [483, 300] width 20 height 14
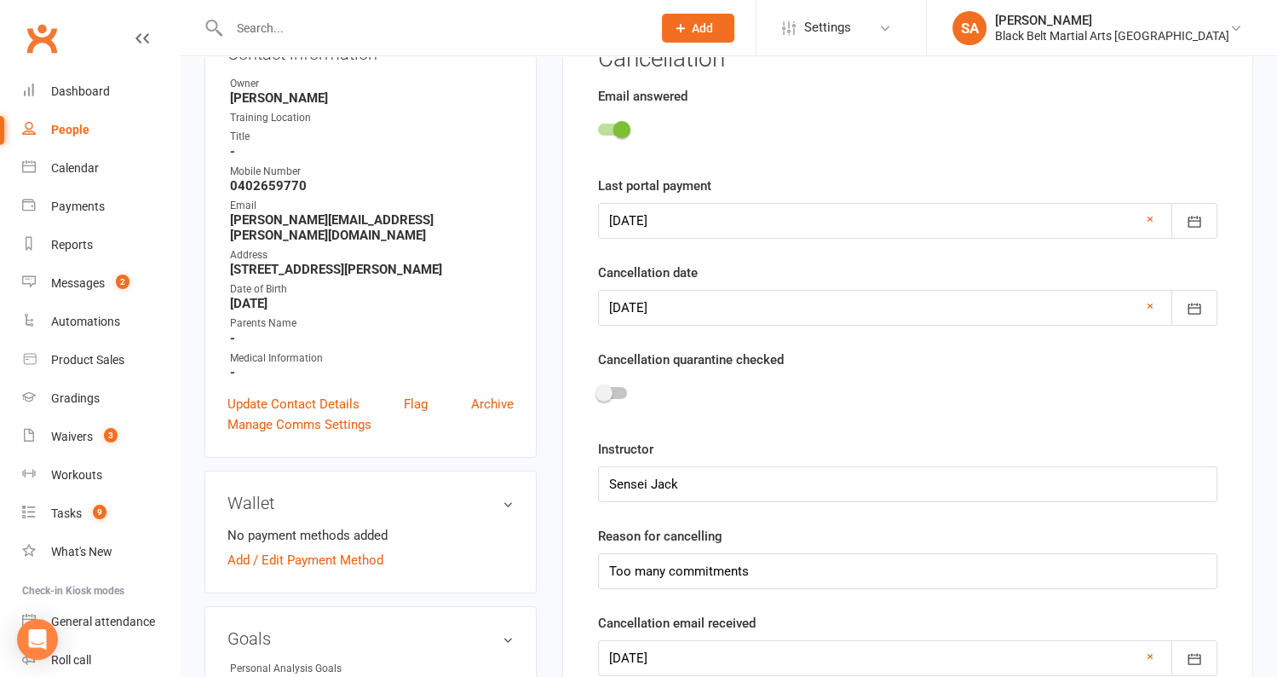
scroll to position [204, 0]
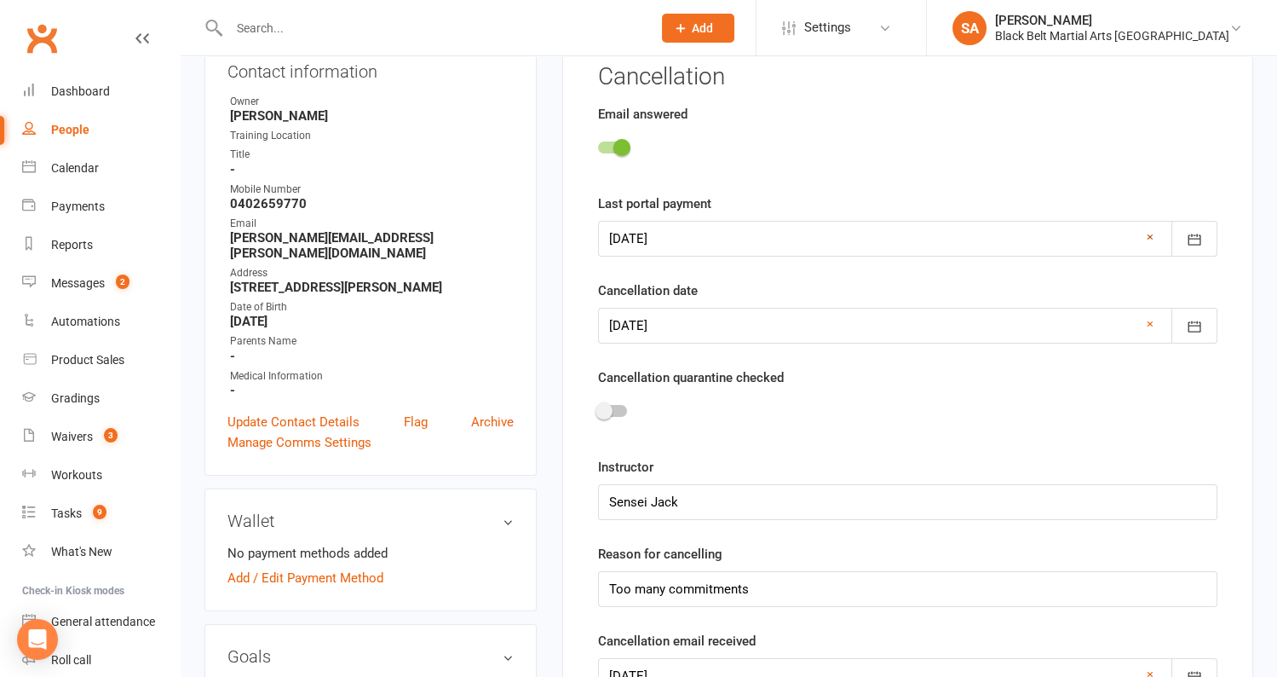
click at [1150, 234] on link "×" at bounding box center [1150, 237] width 7 height 20
click at [1151, 320] on link "×" at bounding box center [1150, 324] width 7 height 20
click at [611, 146] on div at bounding box center [612, 147] width 29 height 12
click at [598, 145] on input "checkbox" at bounding box center [598, 145] width 0 height 0
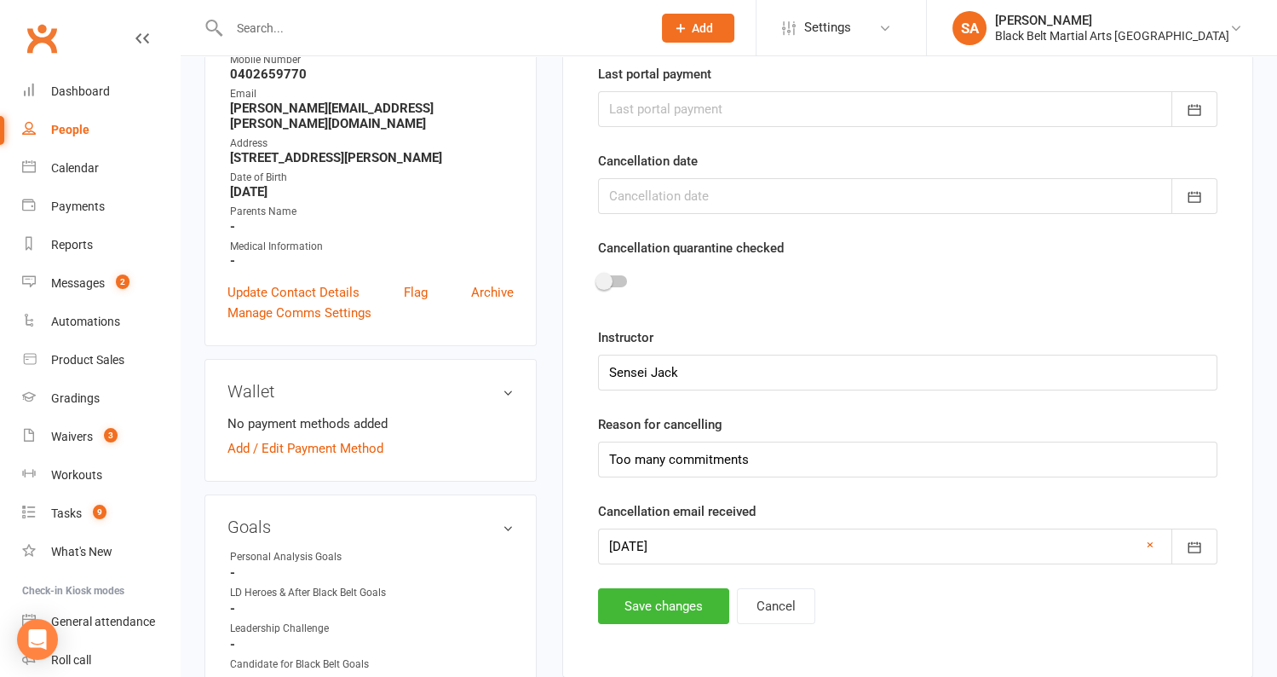
scroll to position [373, 0]
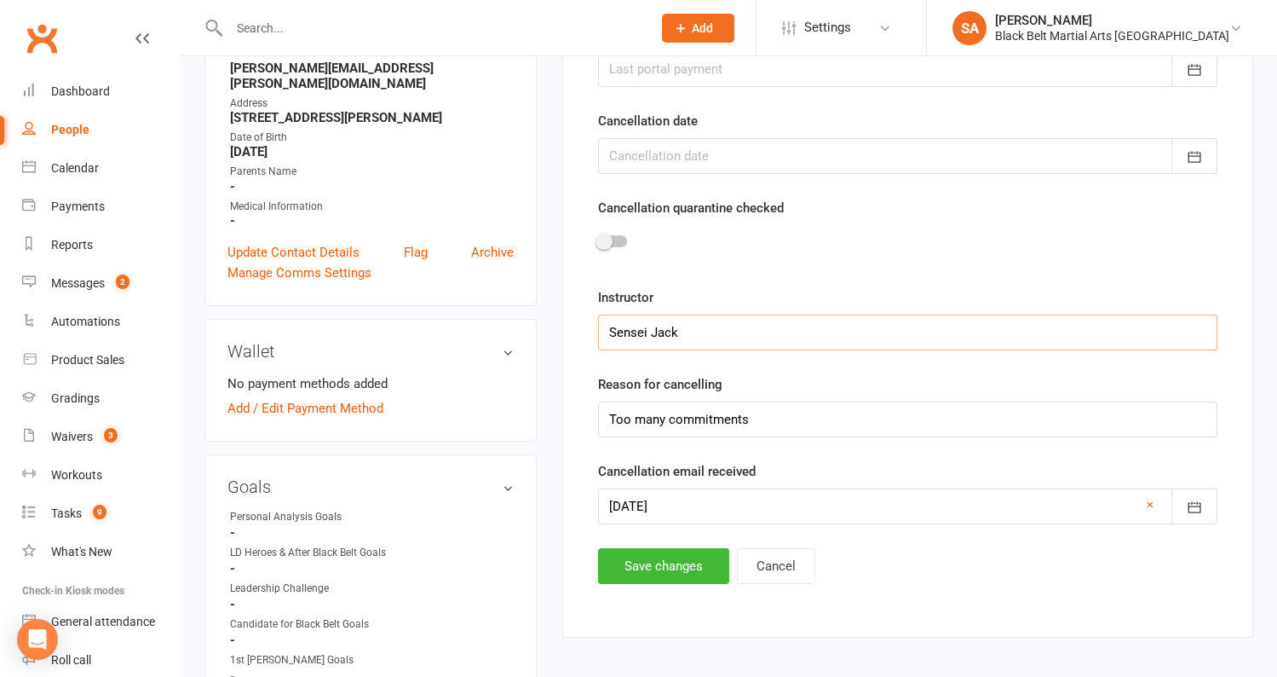
drag, startPoint x: 696, startPoint y: 326, endPoint x: 529, endPoint y: 319, distance: 167.2
drag, startPoint x: 917, startPoint y: 421, endPoint x: 573, endPoint y: 407, distance: 344.5
click at [573, 406] on div "Cancellation Email answered Last portal payment August 2025 Sun Mon Tue Wed Thu…" at bounding box center [907, 248] width 691 height 780
click at [1151, 498] on link "×" at bounding box center [1150, 504] width 7 height 20
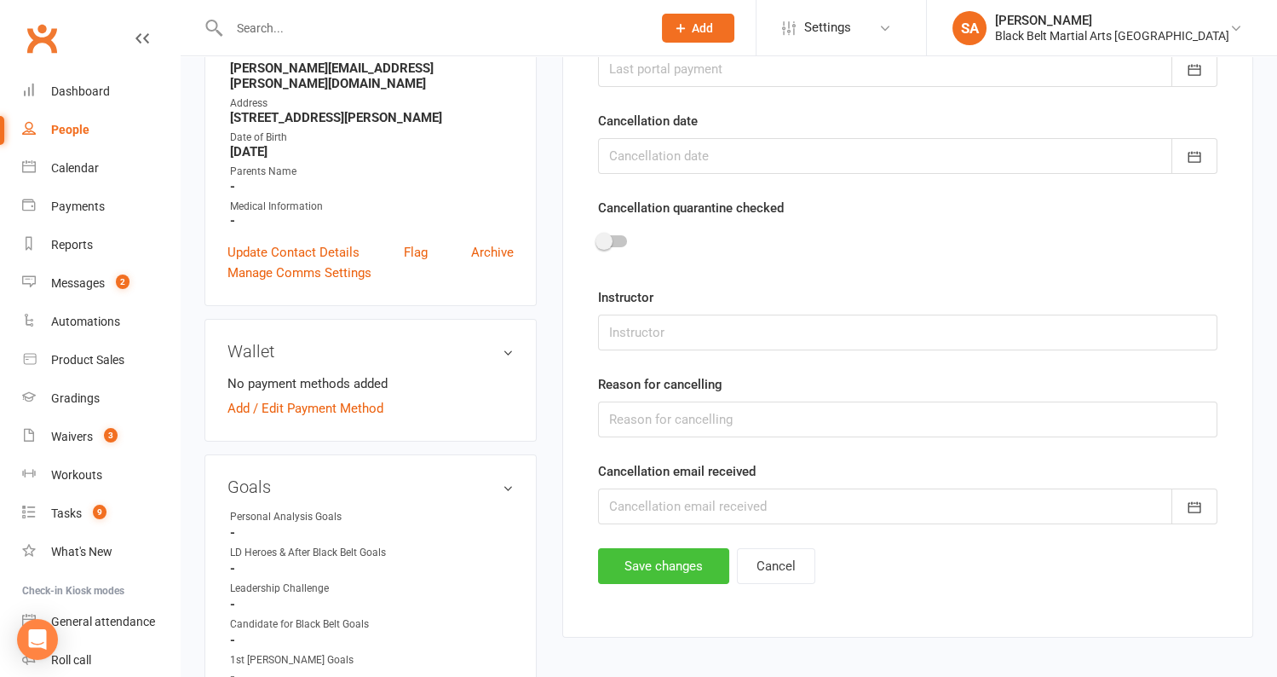
click at [641, 551] on button "Save changes" at bounding box center [663, 566] width 131 height 36
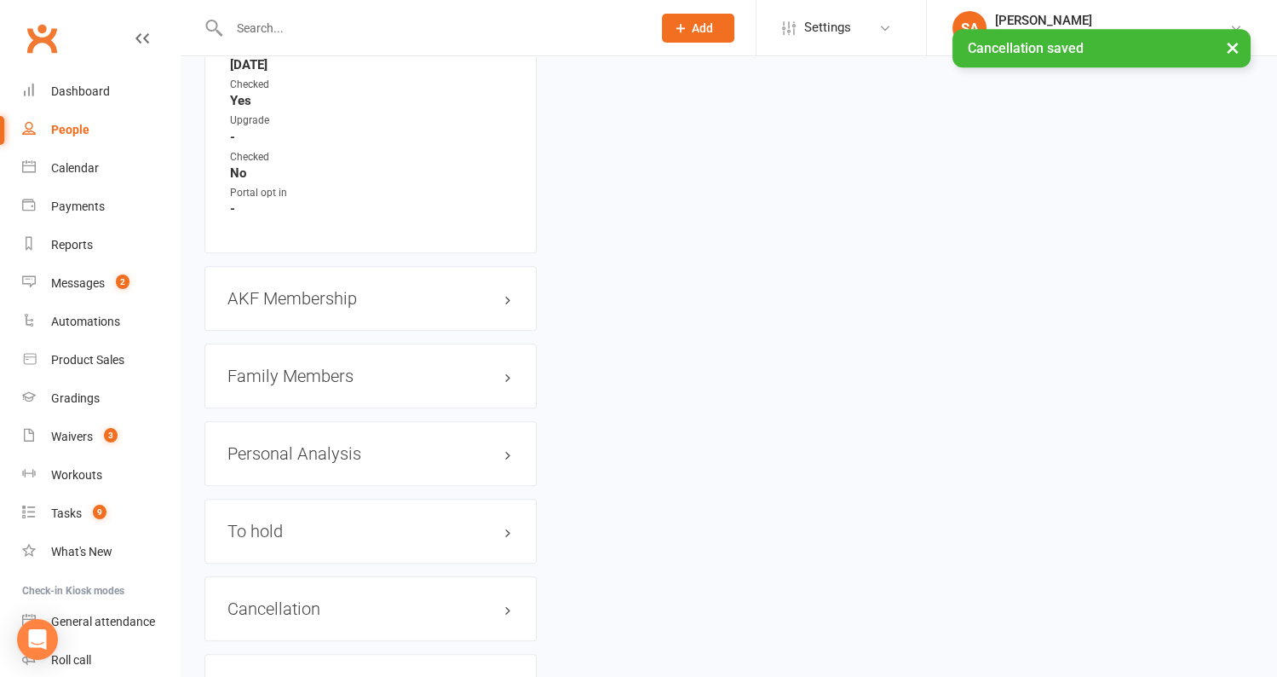
scroll to position [1704, 0]
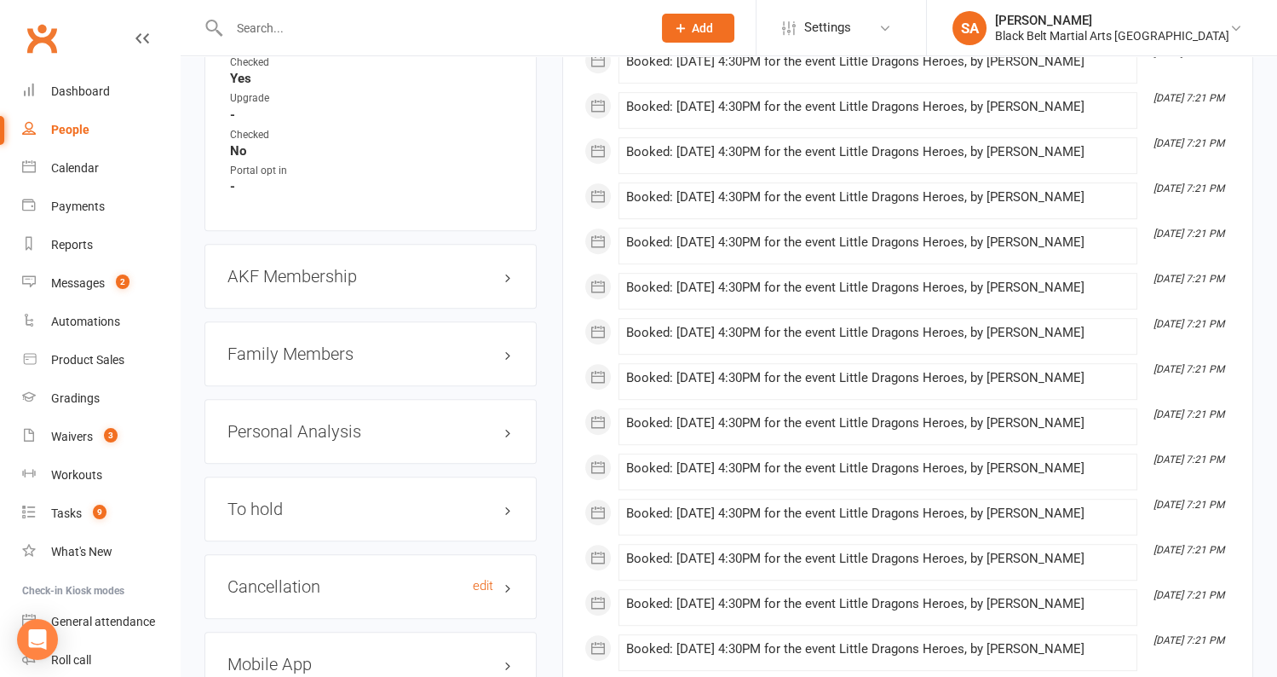
click at [289, 577] on h3 "Cancellation edit" at bounding box center [371, 586] width 286 height 19
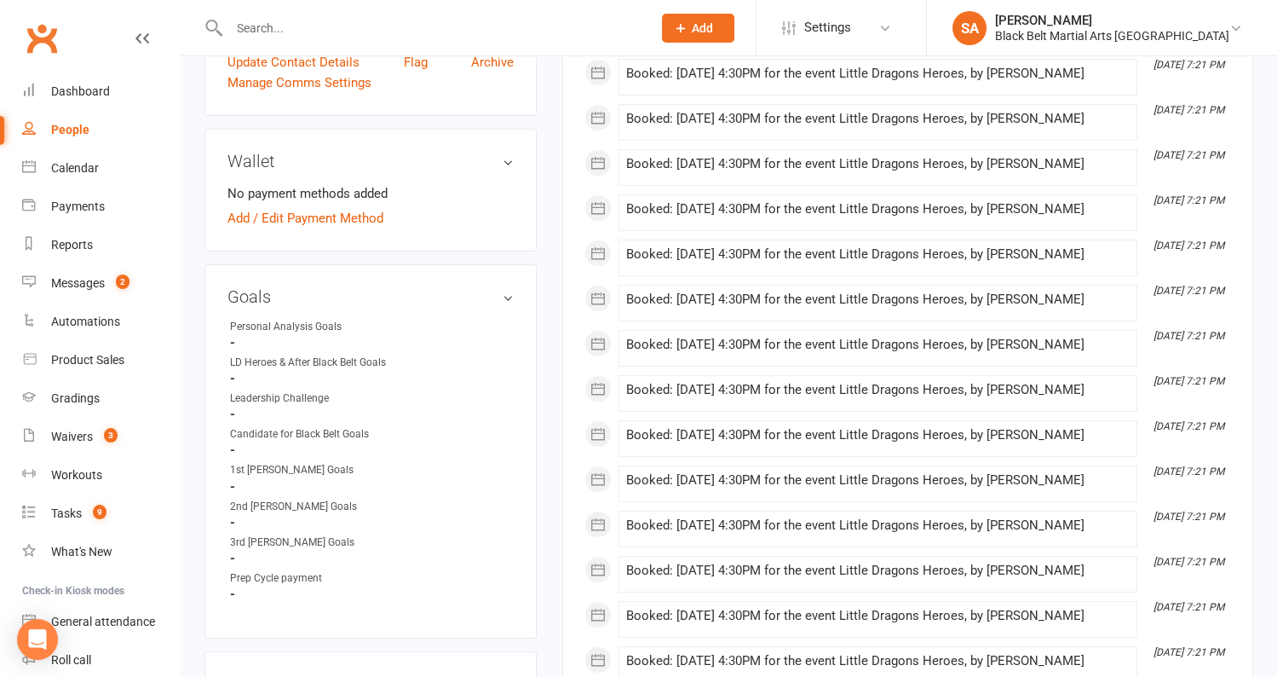
scroll to position [0, 0]
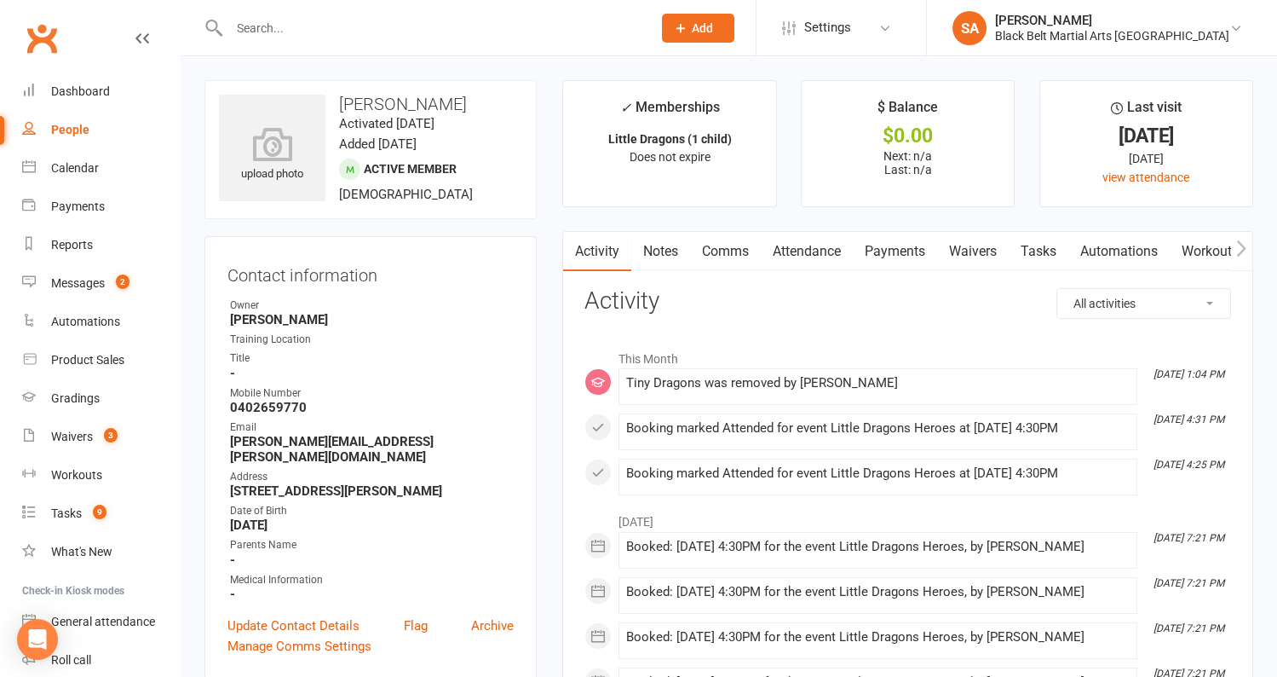
click at [285, 31] on input "text" at bounding box center [432, 28] width 416 height 24
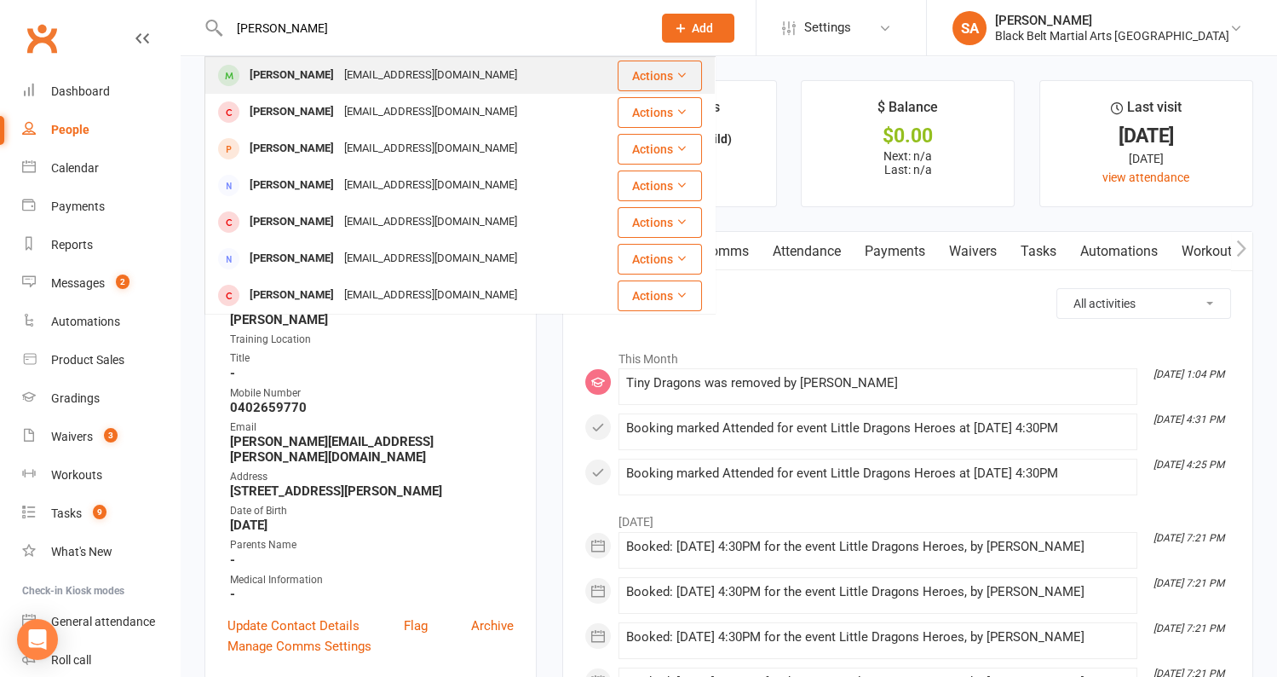
type input "Asher Bennett"
click at [275, 78] on div "Asher Bennett" at bounding box center [292, 75] width 95 height 25
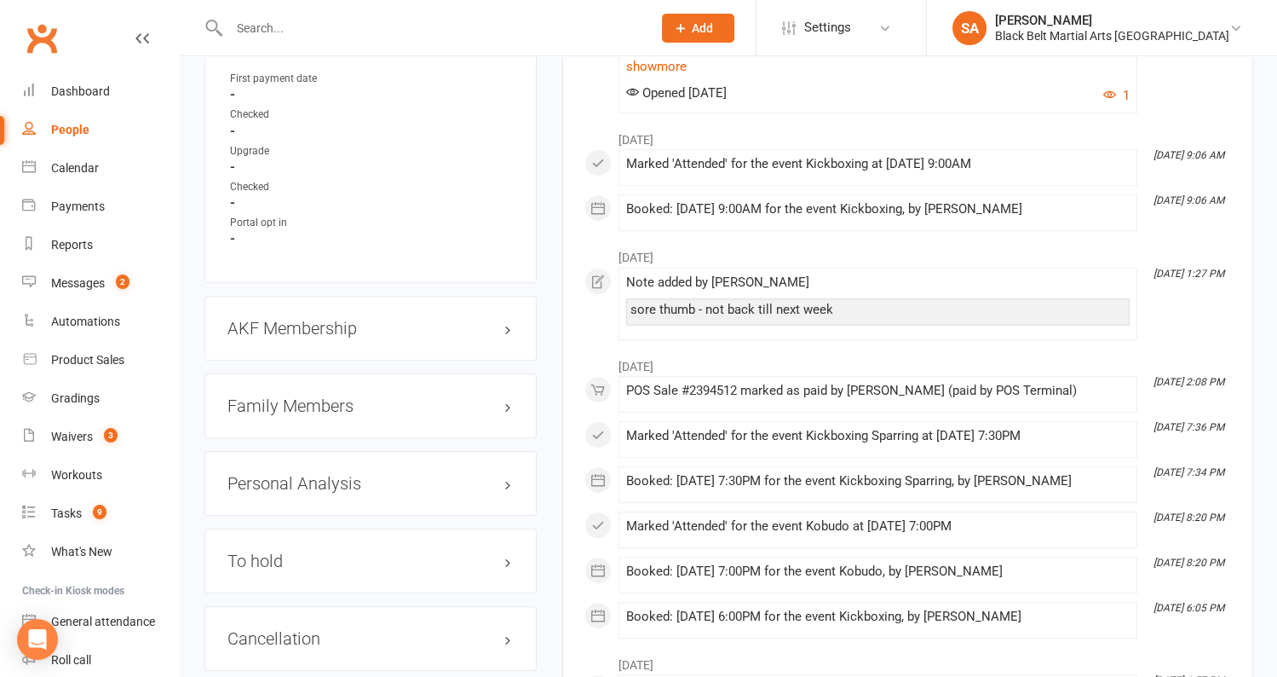
scroll to position [1937, 0]
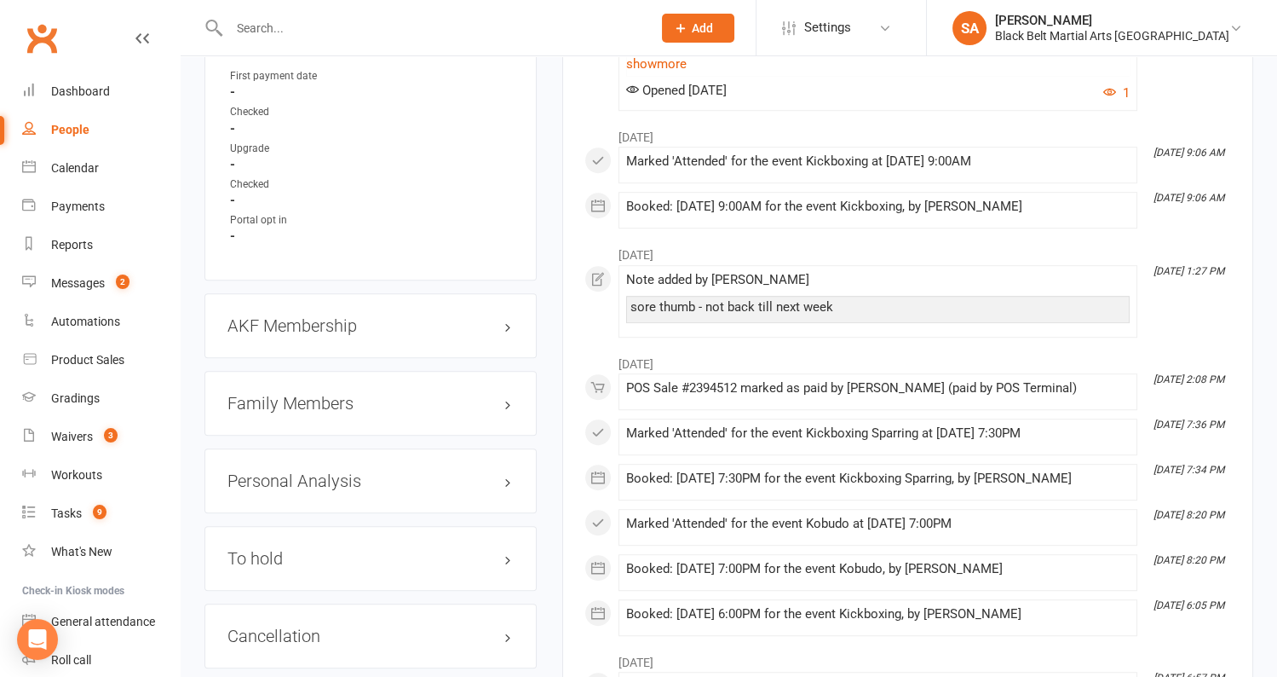
click at [292, 401] on h3 "Family Members" at bounding box center [371, 403] width 286 height 19
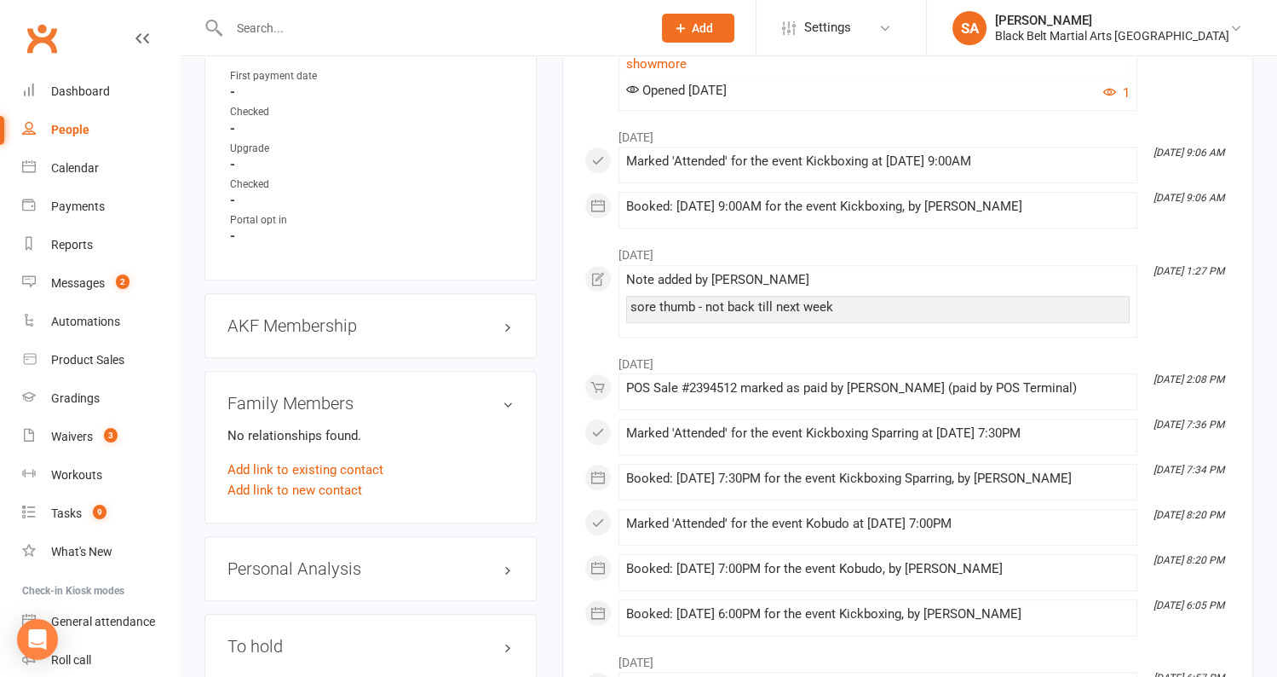
click at [292, 401] on h3 "Family Members" at bounding box center [371, 403] width 286 height 19
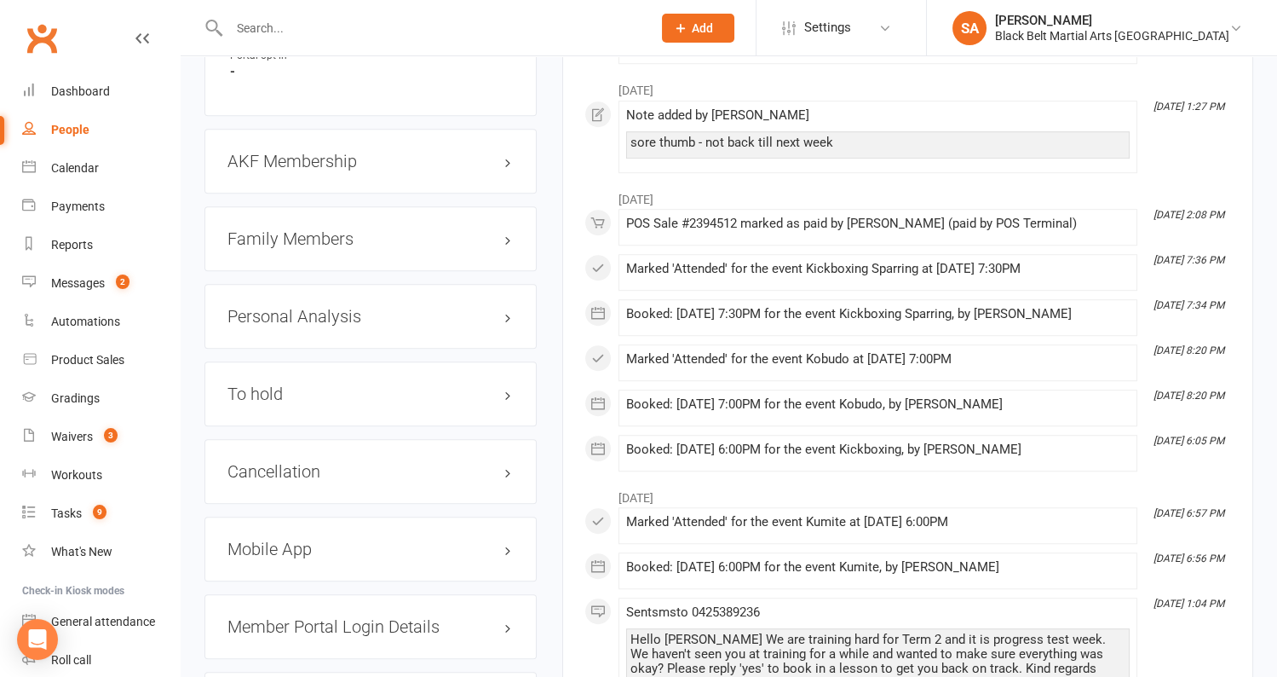
scroll to position [2102, 0]
click at [292, 461] on h3 "Cancellation edit" at bounding box center [371, 470] width 286 height 19
click at [486, 463] on link "edit" at bounding box center [483, 470] width 20 height 14
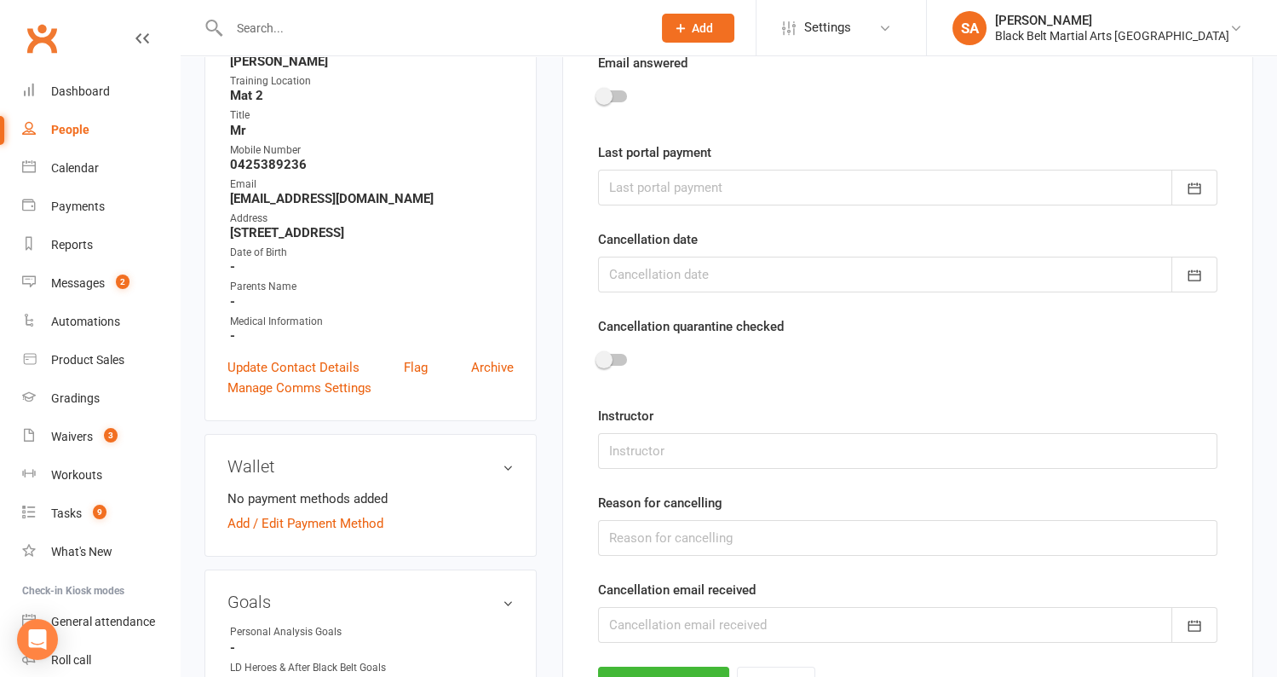
scroll to position [145, 0]
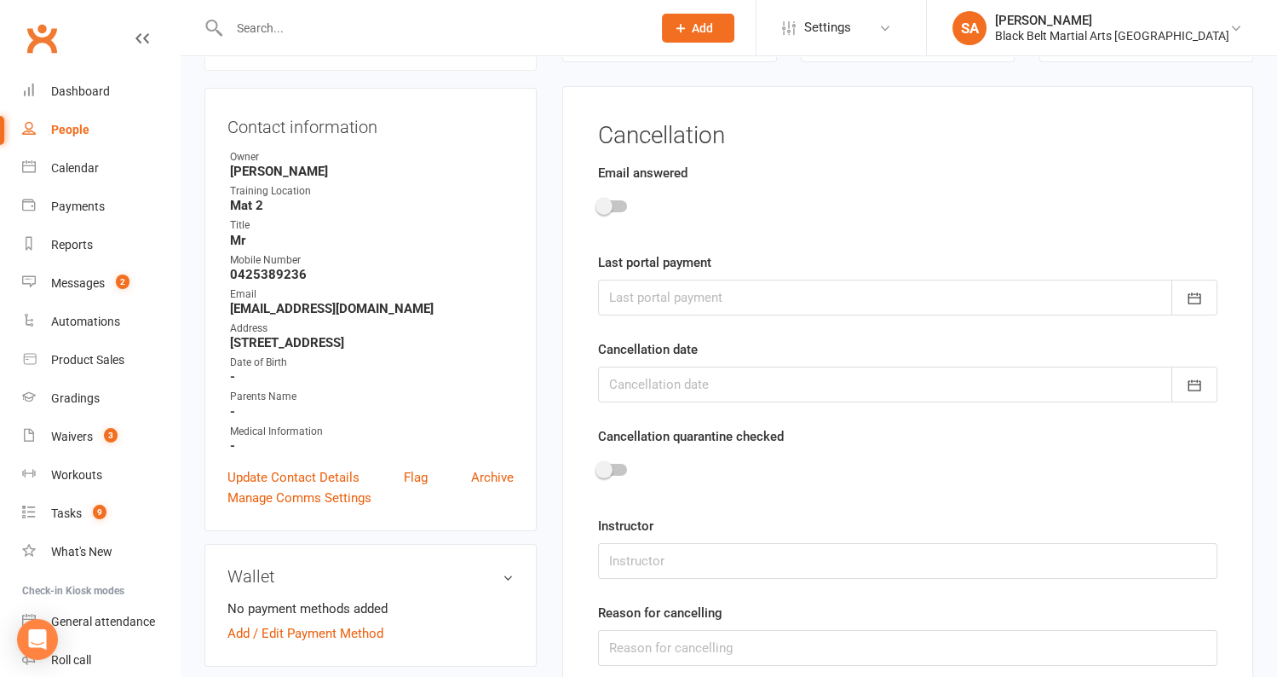
click at [651, 372] on div at bounding box center [908, 384] width 620 height 36
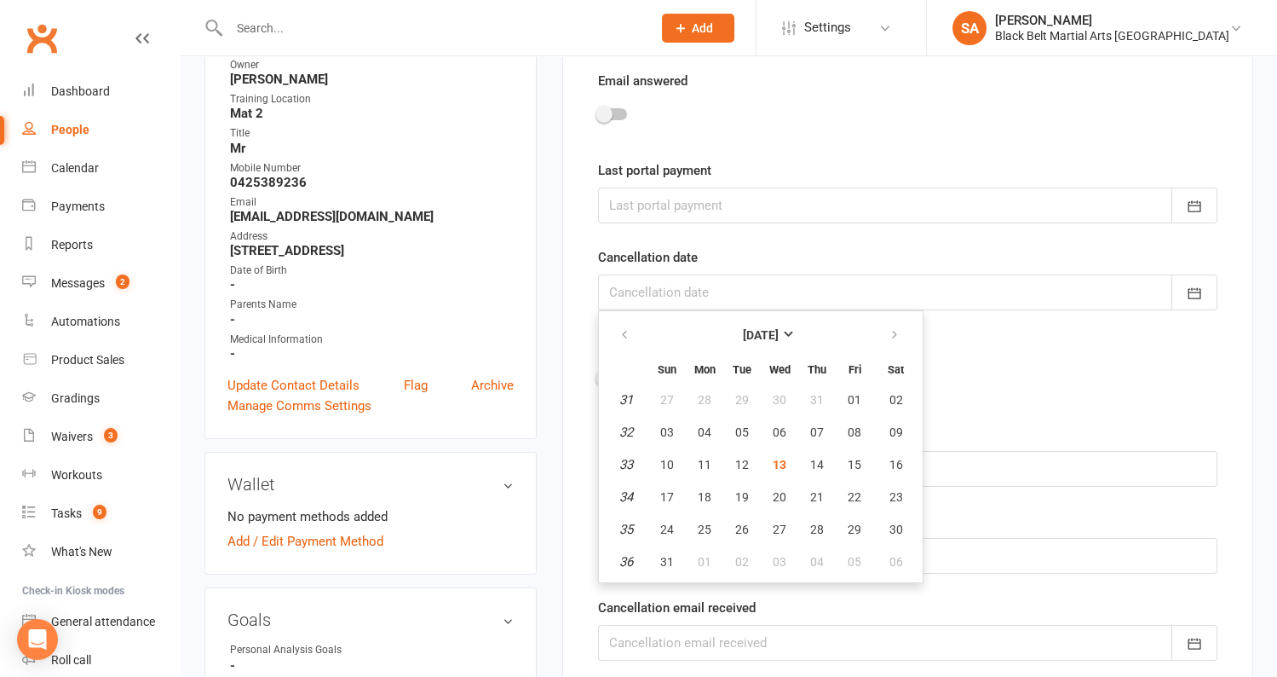
scroll to position [249, 0]
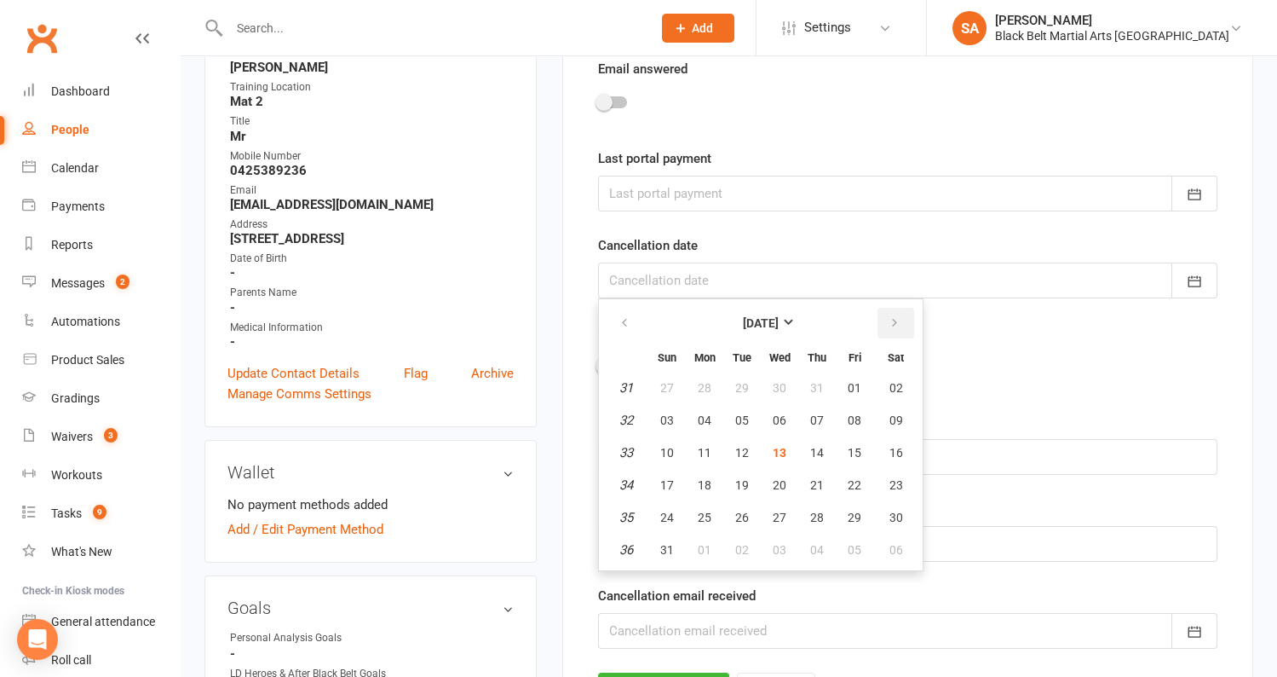
click at [902, 324] on button "button" at bounding box center [896, 323] width 37 height 31
click at [781, 510] on span "01" at bounding box center [780, 517] width 14 height 14
type input "01 Oct 2025"
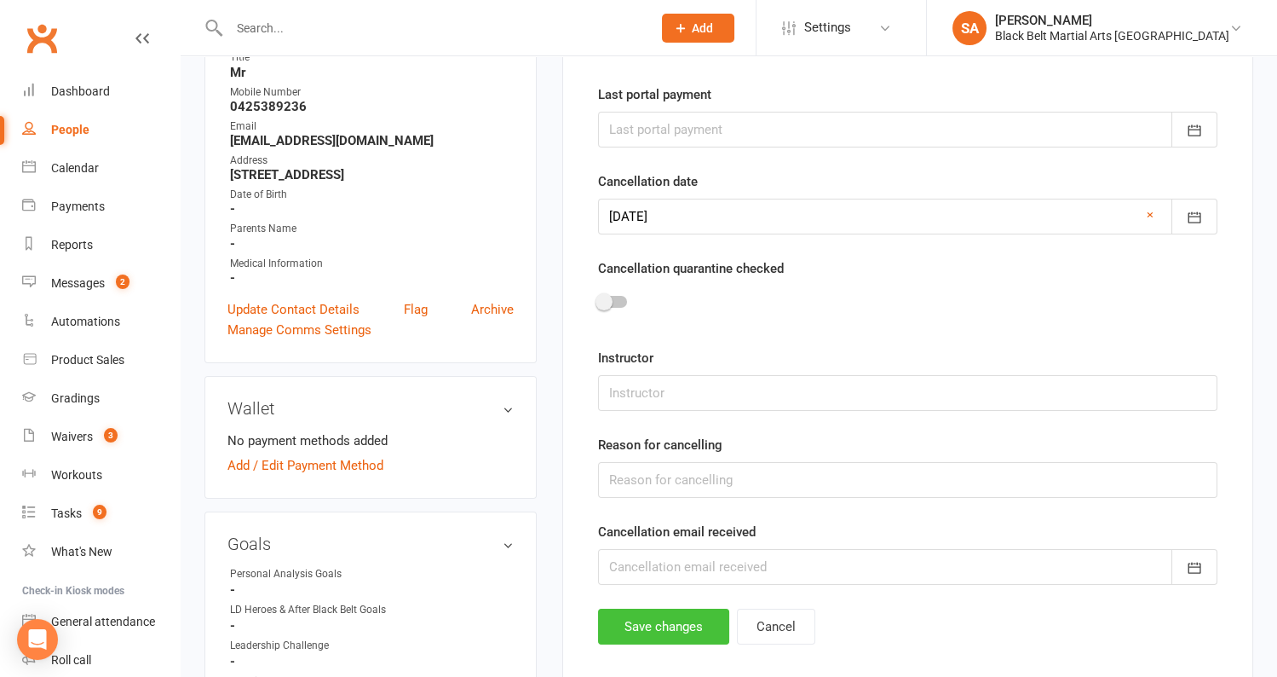
scroll to position [342, 0]
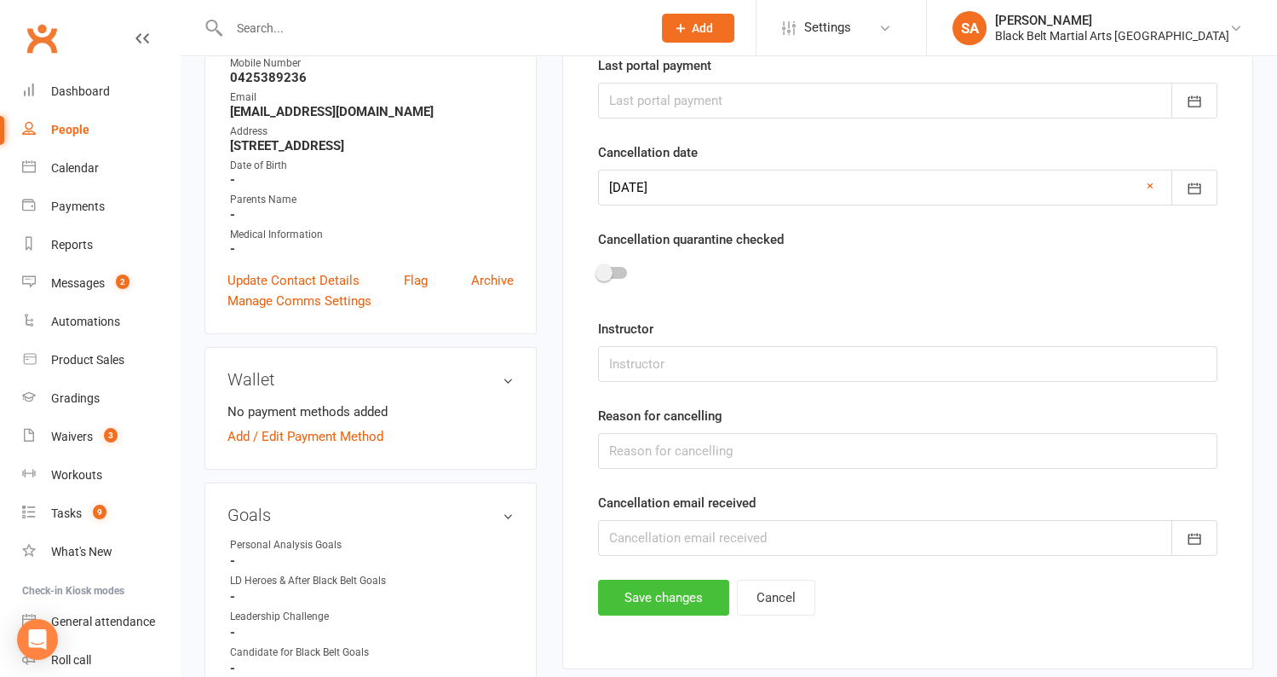
click at [646, 579] on button "Save changes" at bounding box center [663, 597] width 131 height 36
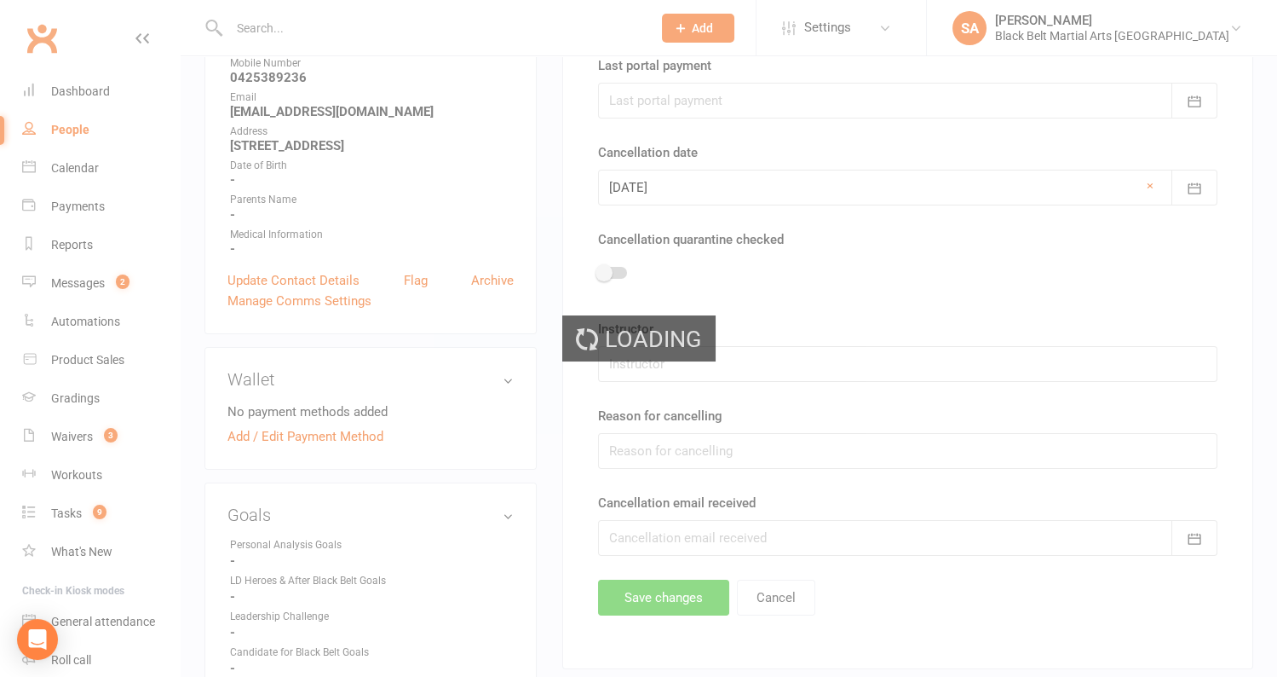
scroll to position [0, 0]
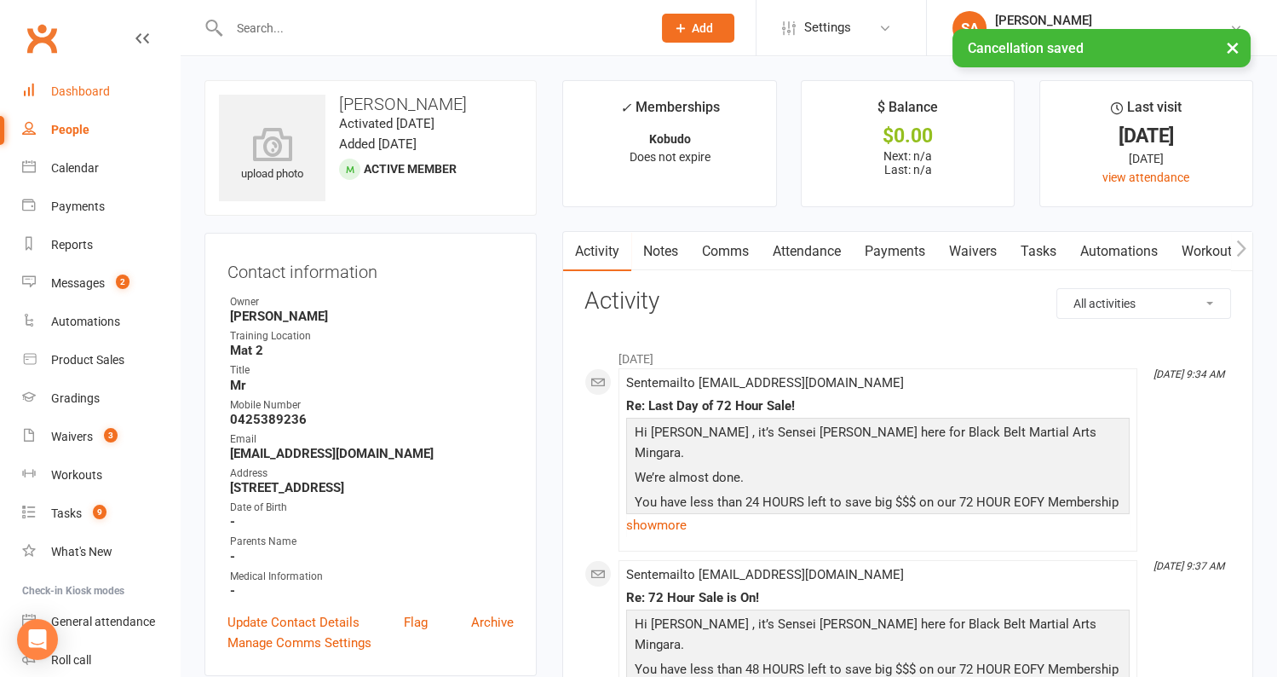
click at [65, 93] on div "Dashboard" at bounding box center [80, 91] width 59 height 14
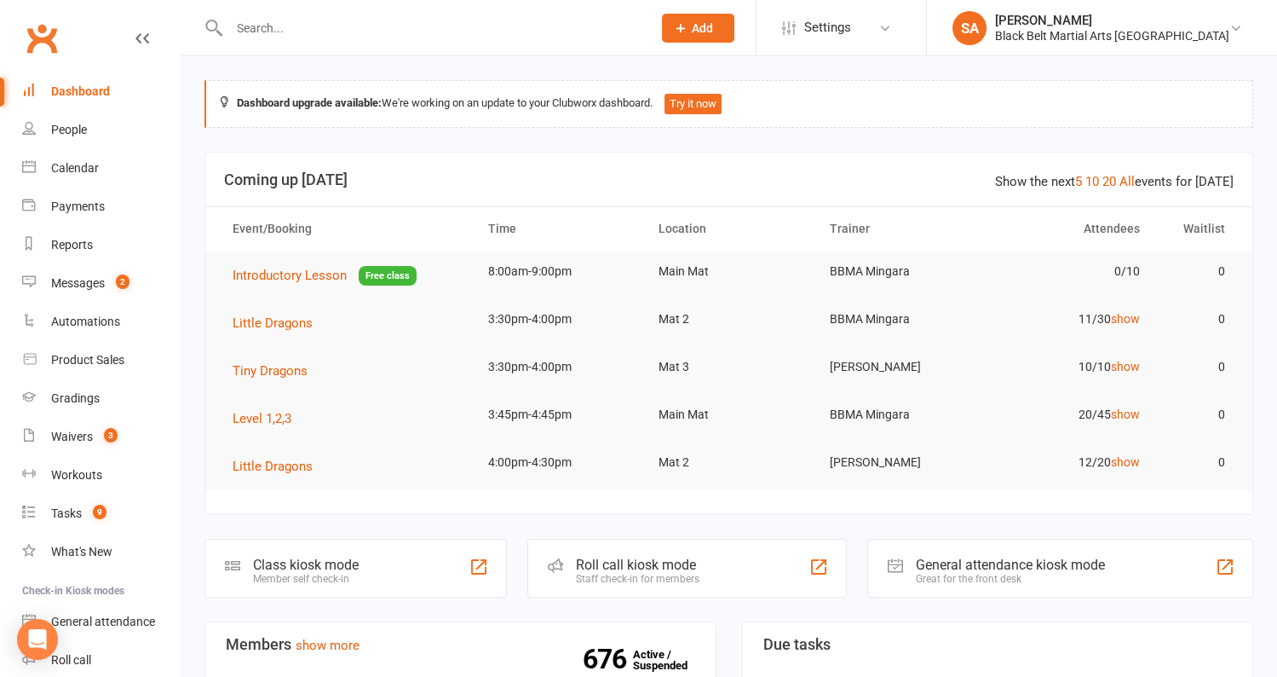
click at [267, 32] on input "text" at bounding box center [432, 28] width 416 height 24
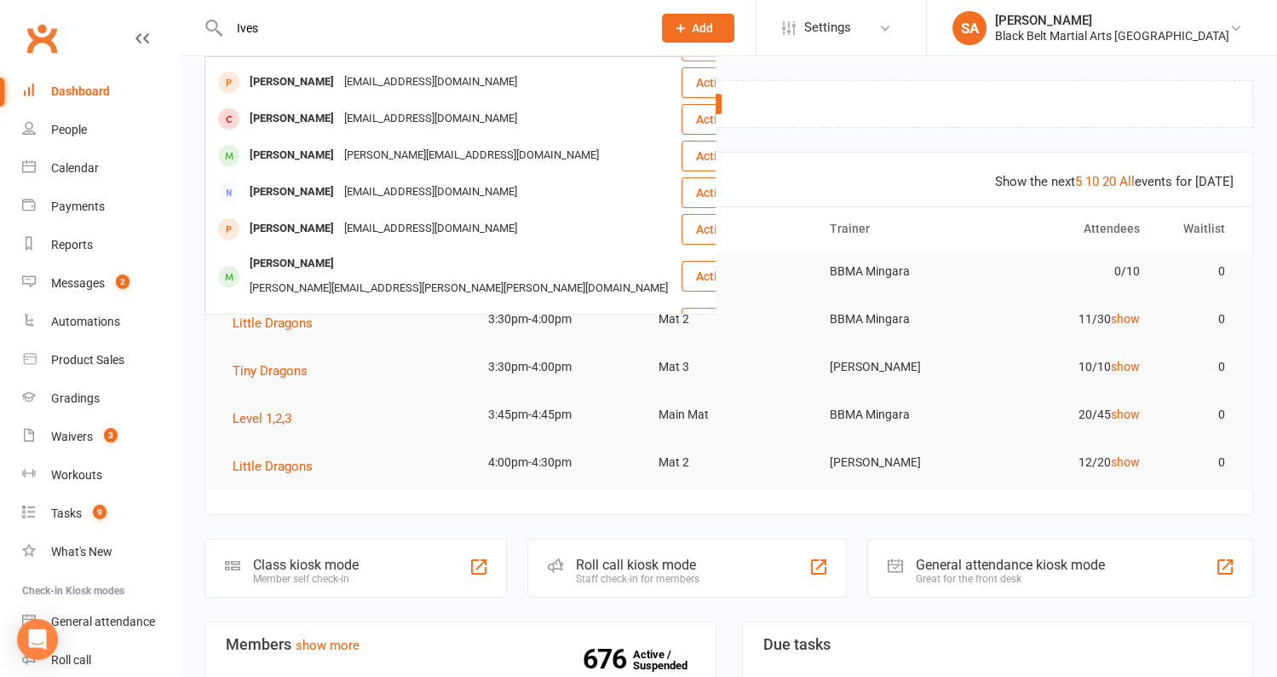
scroll to position [475, 0]
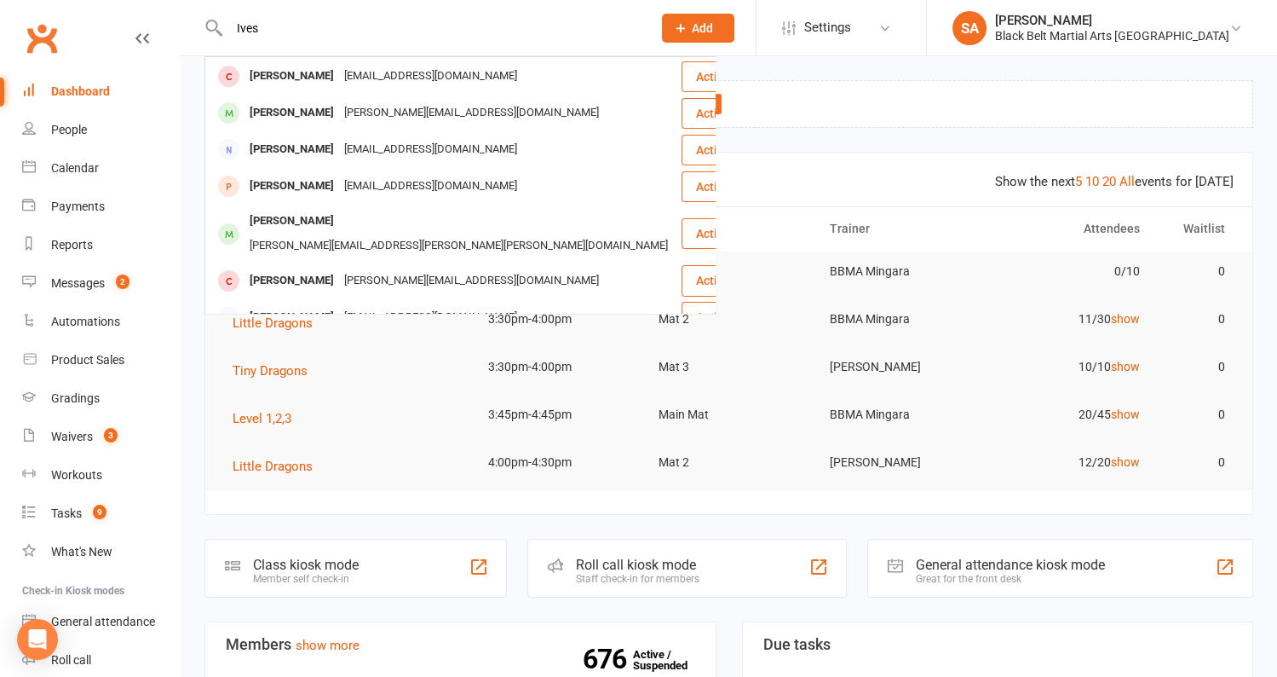
type input "Ives"
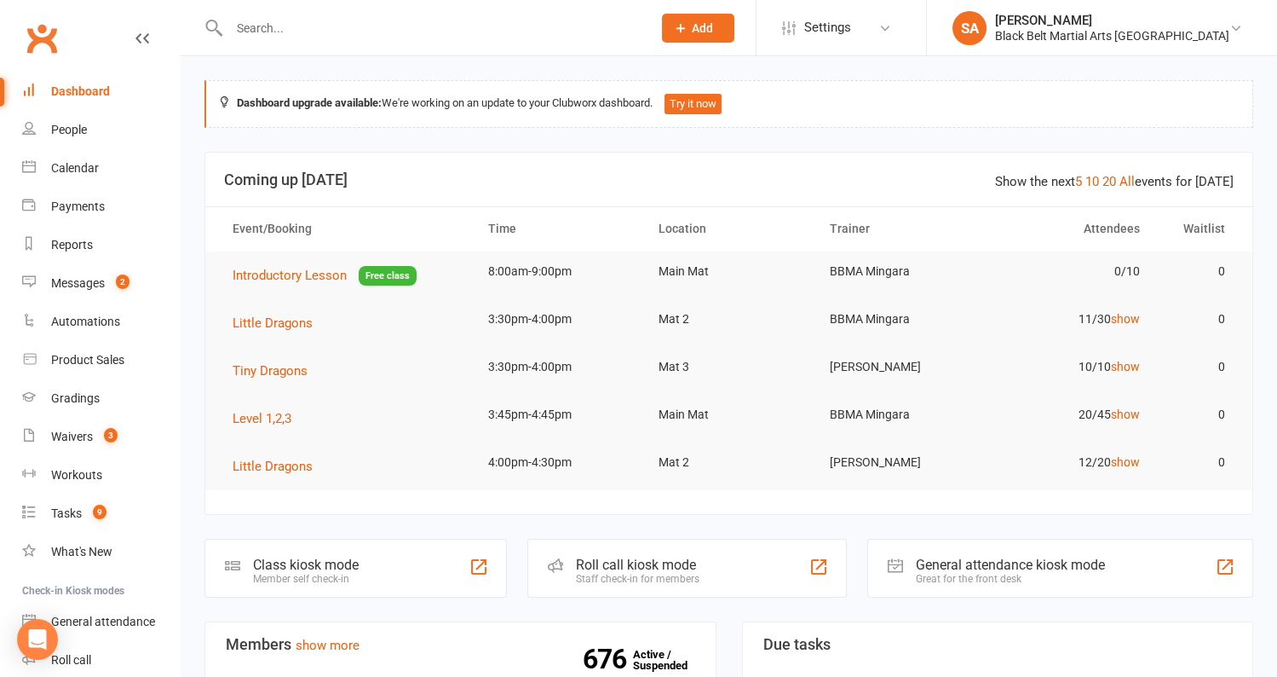
click at [283, 37] on input "text" at bounding box center [432, 28] width 416 height 24
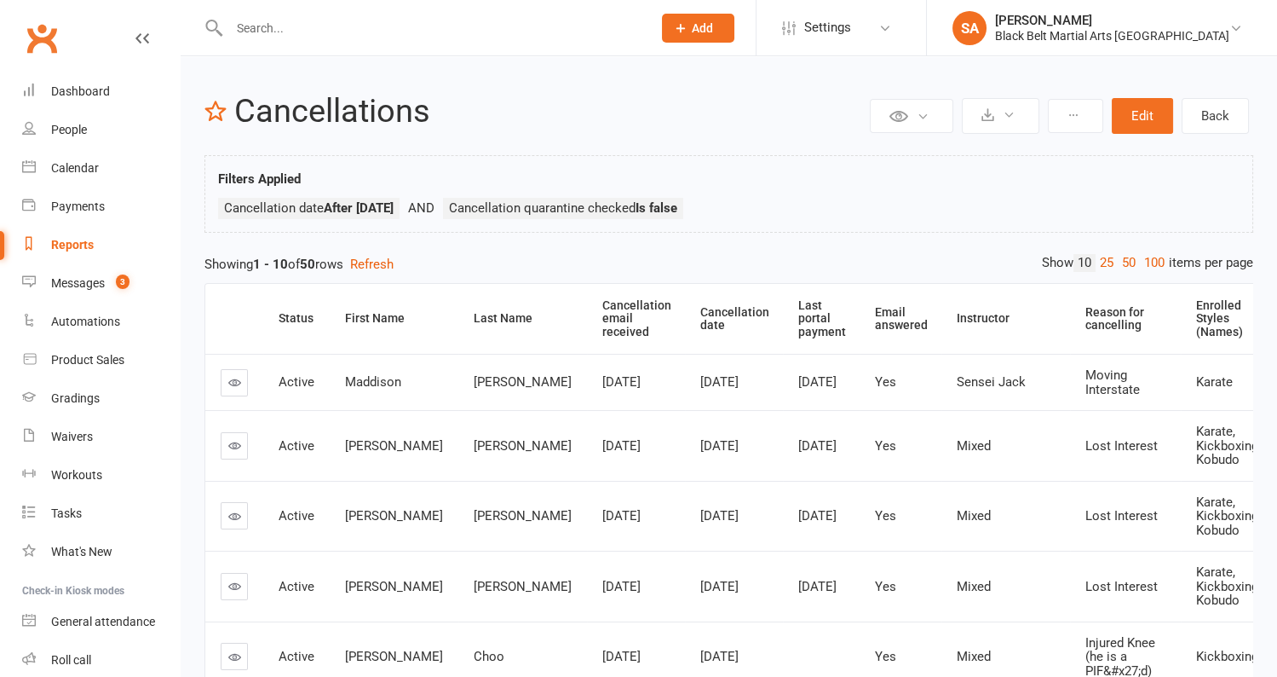
scroll to position [634, 0]
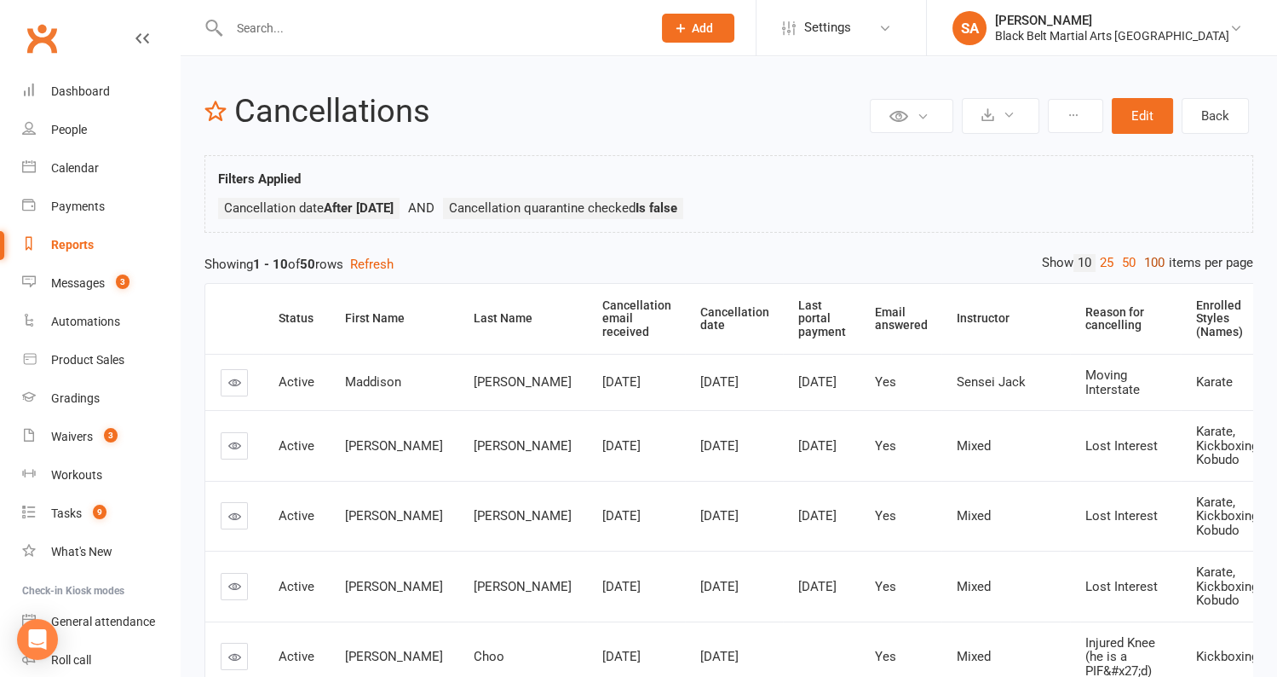
click at [1158, 260] on link "100" at bounding box center [1154, 263] width 29 height 18
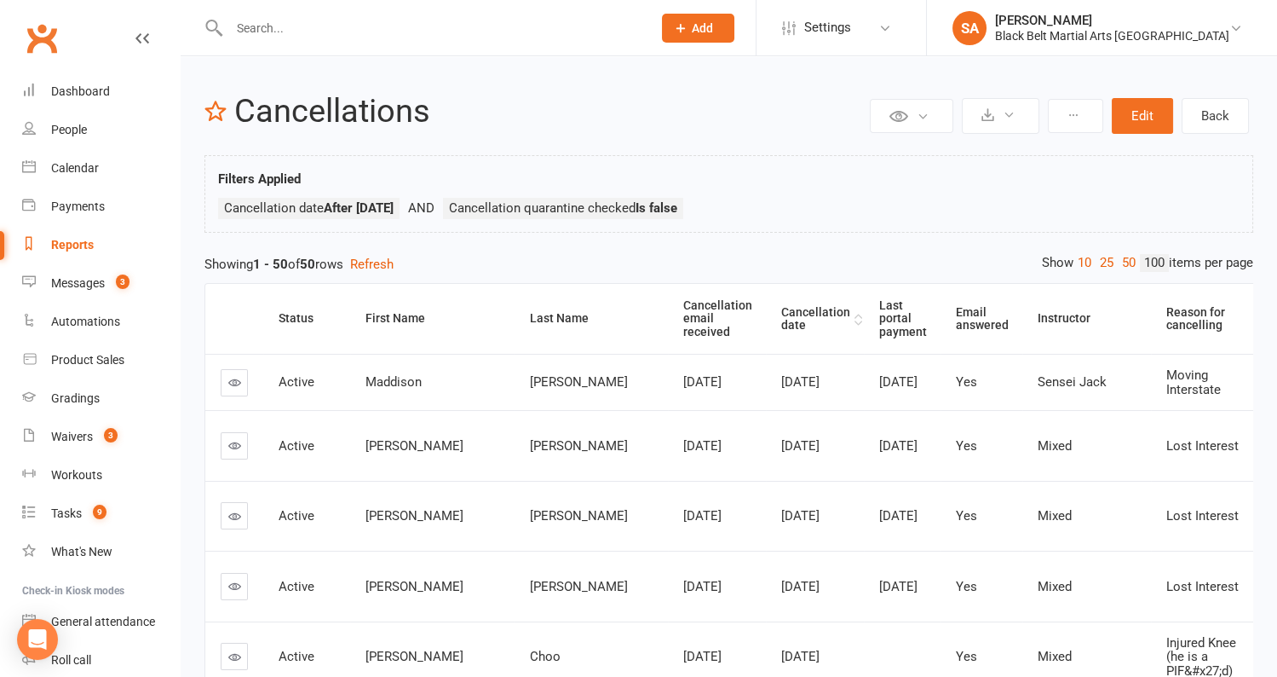
click at [766, 314] on th "Cancellation date" at bounding box center [815, 319] width 98 height 70
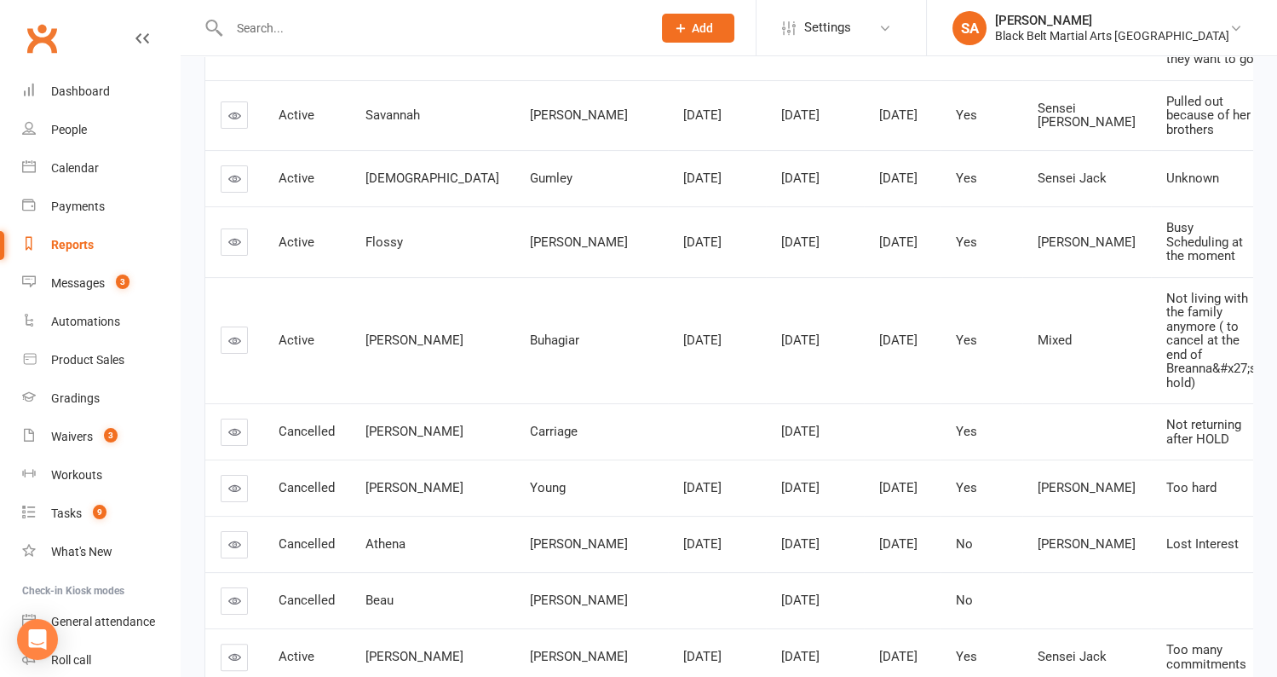
scroll to position [793, 0]
drag, startPoint x: 517, startPoint y: 377, endPoint x: 447, endPoint y: 377, distance: 69.9
click at [515, 377] on td "Buhagiar" at bounding box center [591, 341] width 153 height 127
copy span "Buhagiar"
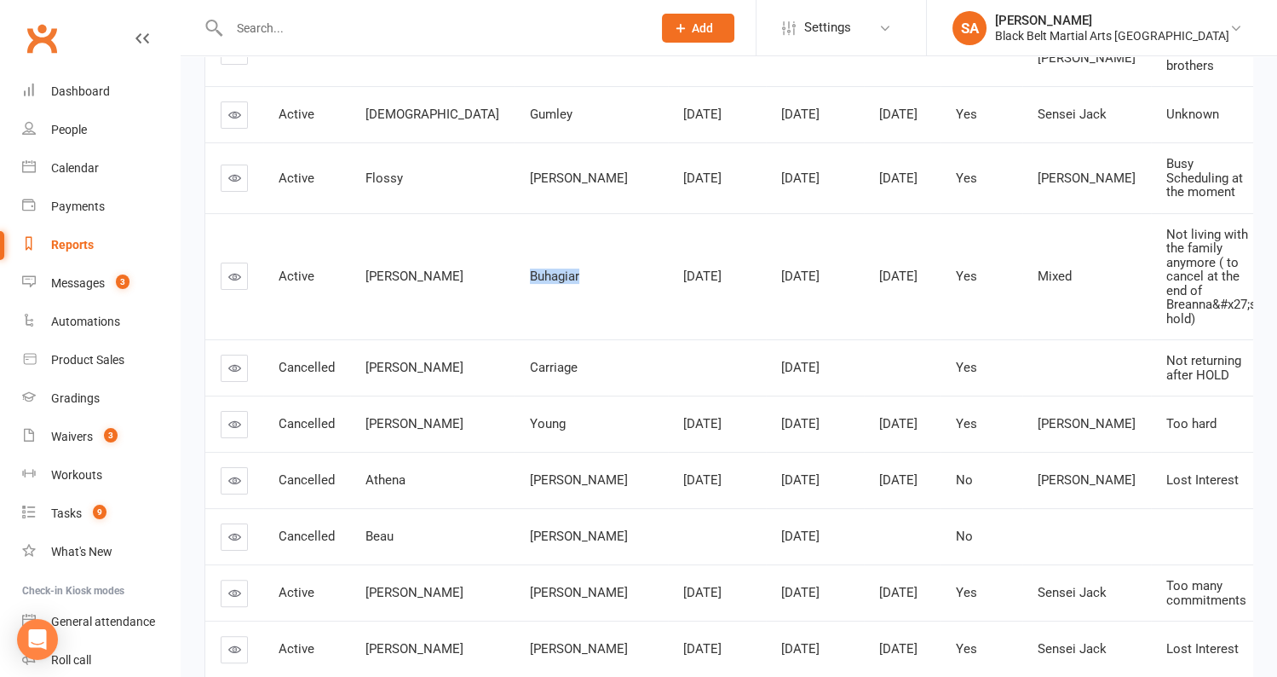
scroll to position [835, 0]
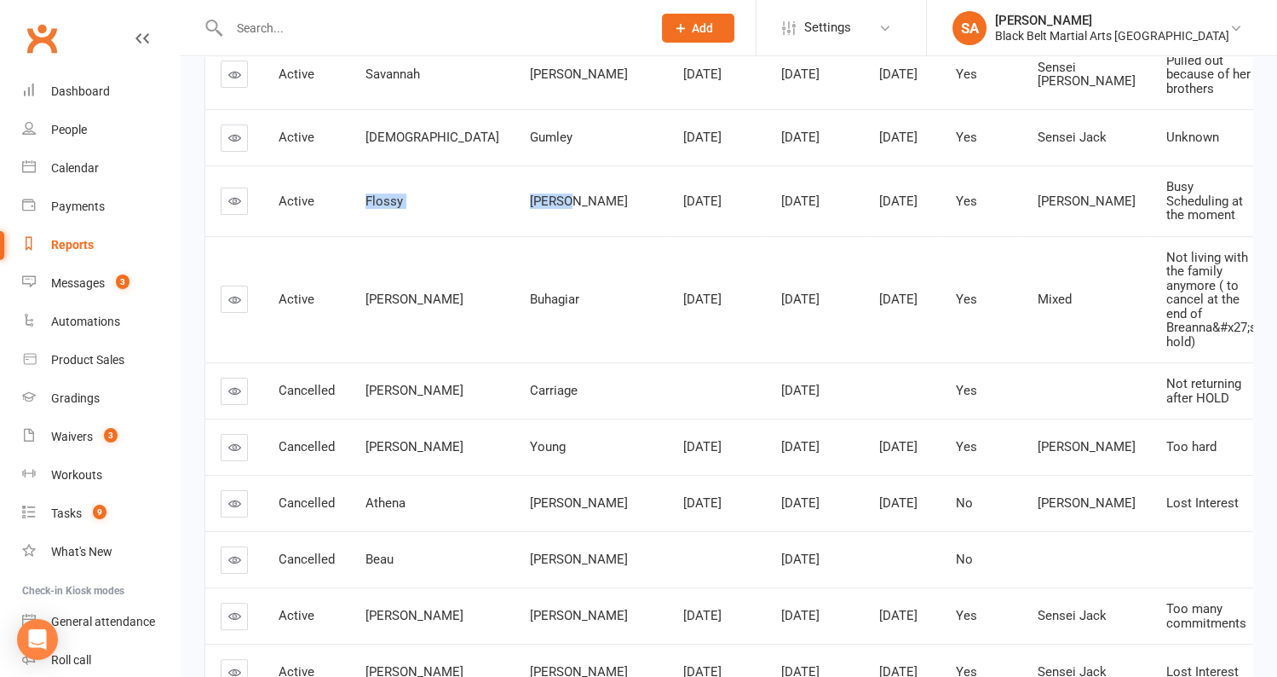
drag, startPoint x: 499, startPoint y: 237, endPoint x: 327, endPoint y: 238, distance: 172.1
click at [327, 236] on tr "Active Flossy Moylan Jun 17, 2025 Jul 16, 2025 Jul 4, 2025 Yes Sensei Anthony B…" at bounding box center [899, 200] width 1389 height 71
copy tr "Flossy Moylan"
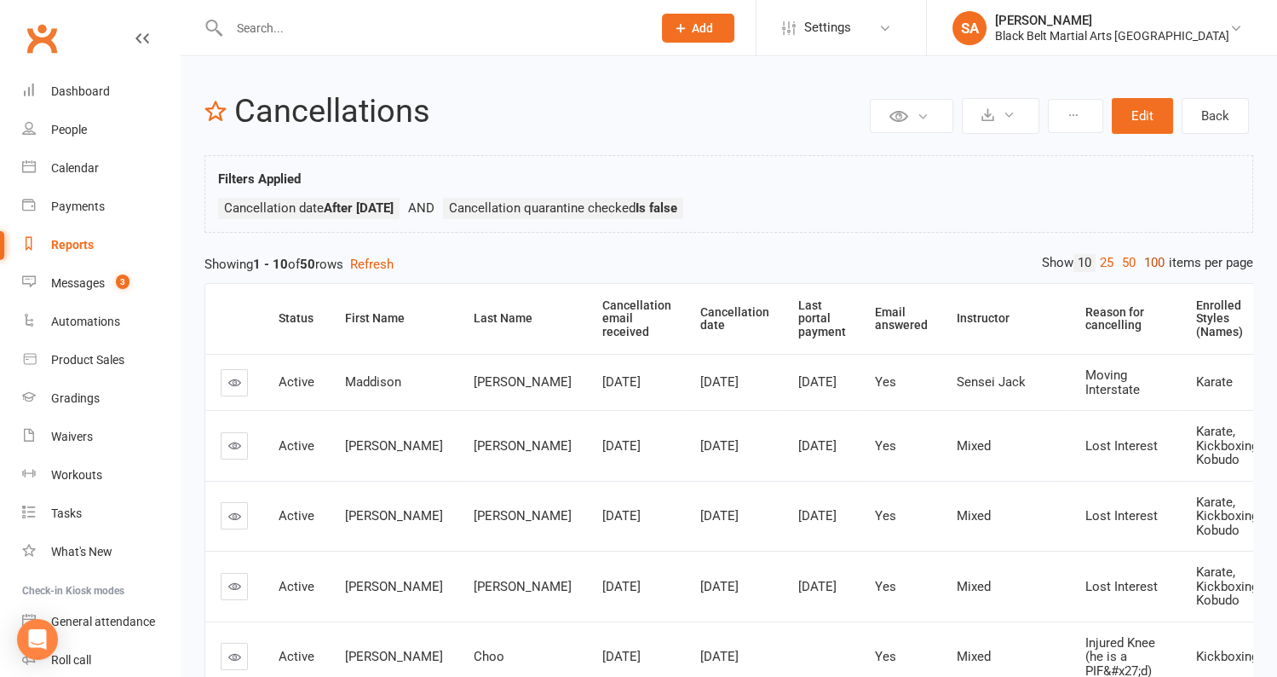
click at [1153, 265] on link "100" at bounding box center [1154, 263] width 29 height 18
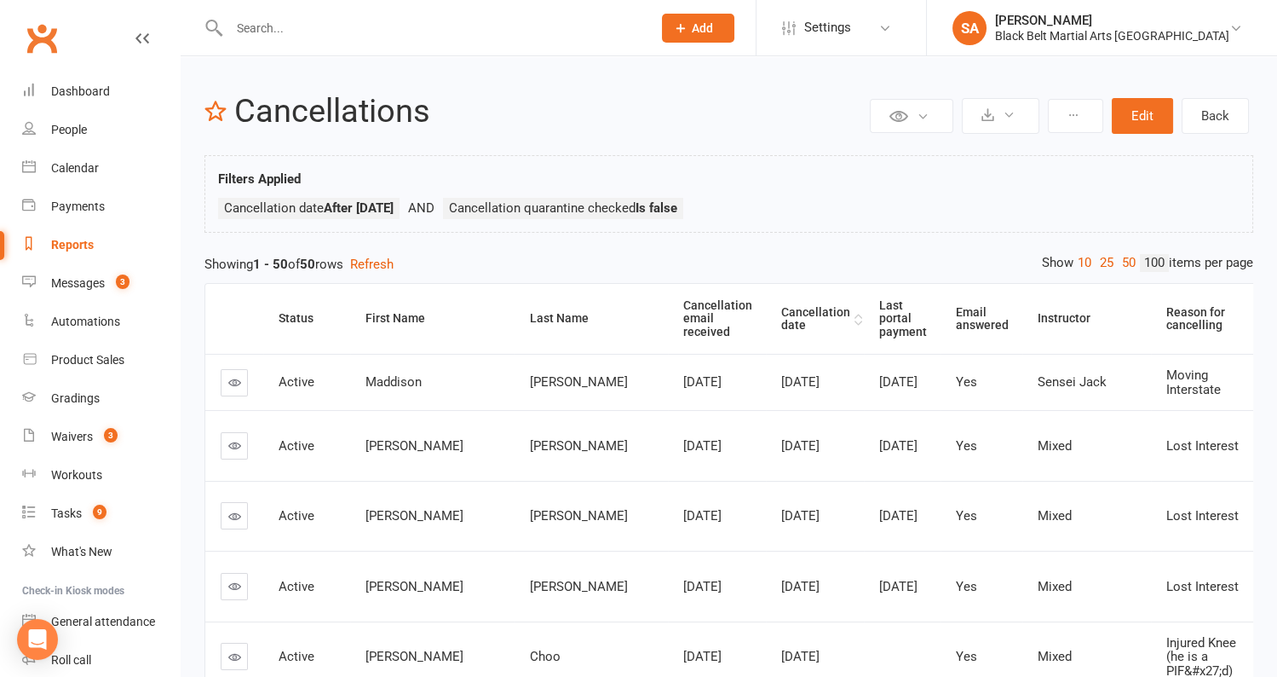
click at [766, 316] on th "Cancellation date" at bounding box center [815, 319] width 98 height 70
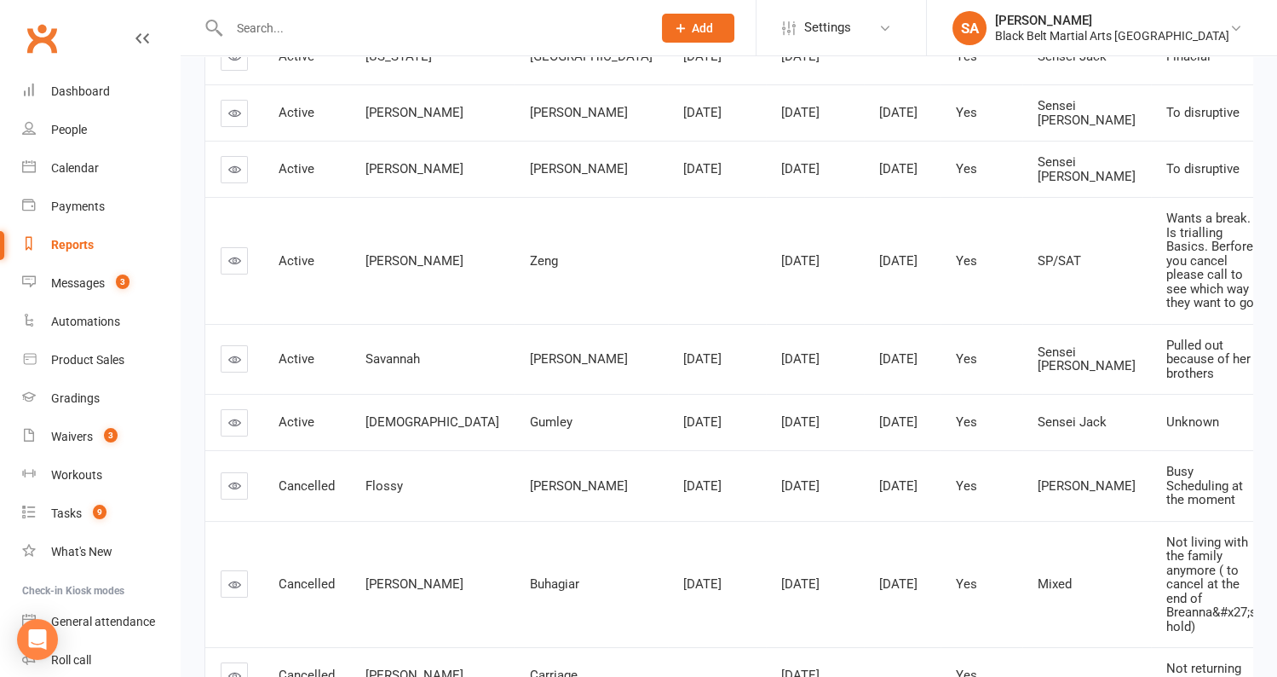
scroll to position [642, 0]
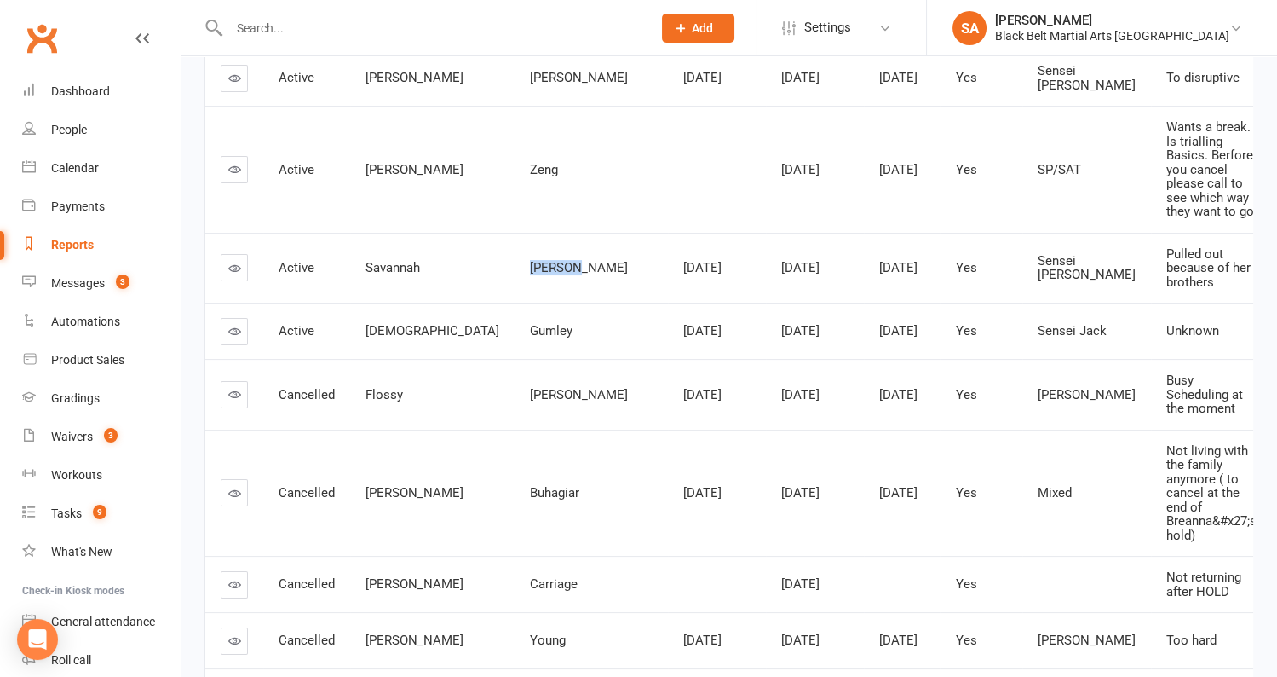
drag, startPoint x: 496, startPoint y: 308, endPoint x: 443, endPoint y: 300, distance: 53.4
click at [515, 300] on td "[PERSON_NAME]" at bounding box center [591, 268] width 153 height 71
copy span "[PERSON_NAME]"
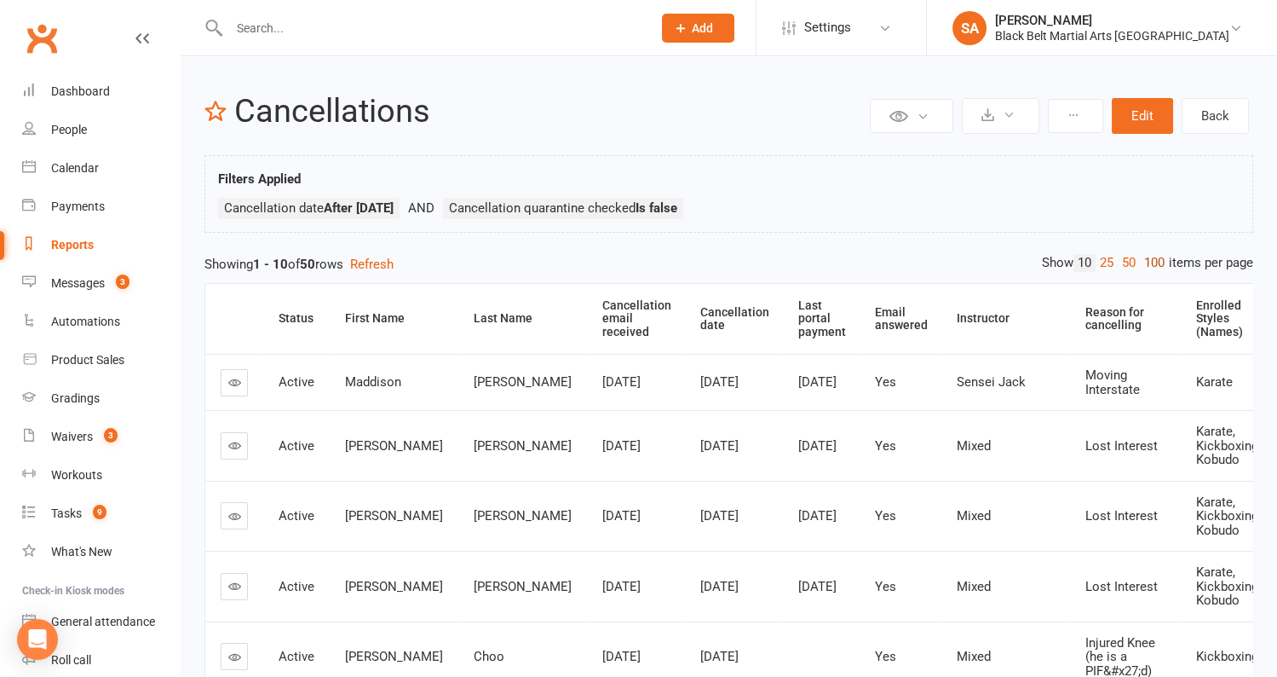
click at [1154, 265] on link "100" at bounding box center [1154, 263] width 29 height 18
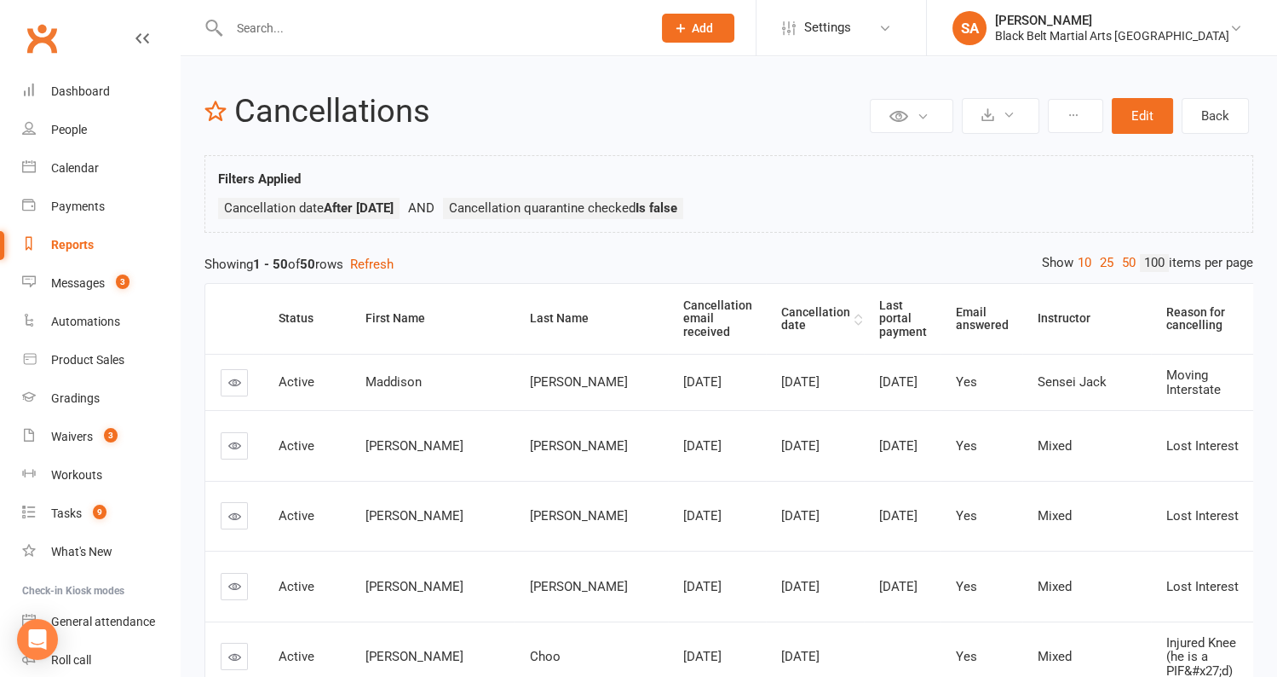
click at [766, 314] on th "Cancellation date" at bounding box center [815, 319] width 98 height 70
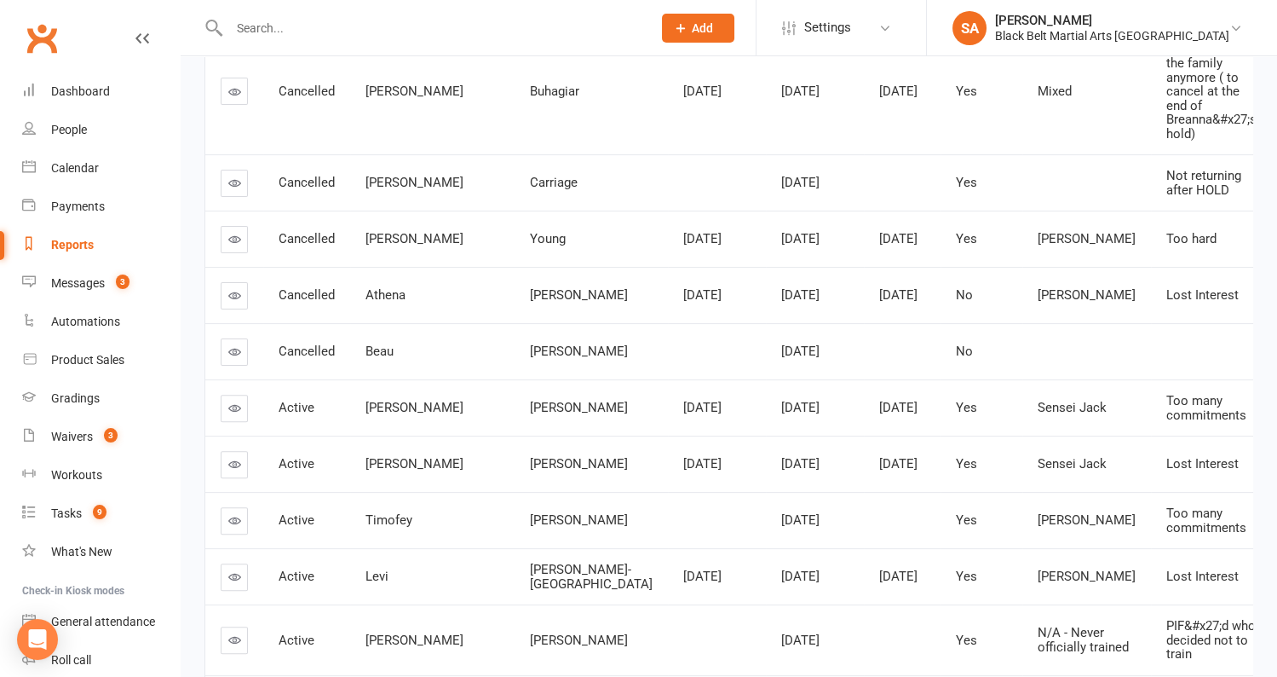
scroll to position [1041, 0]
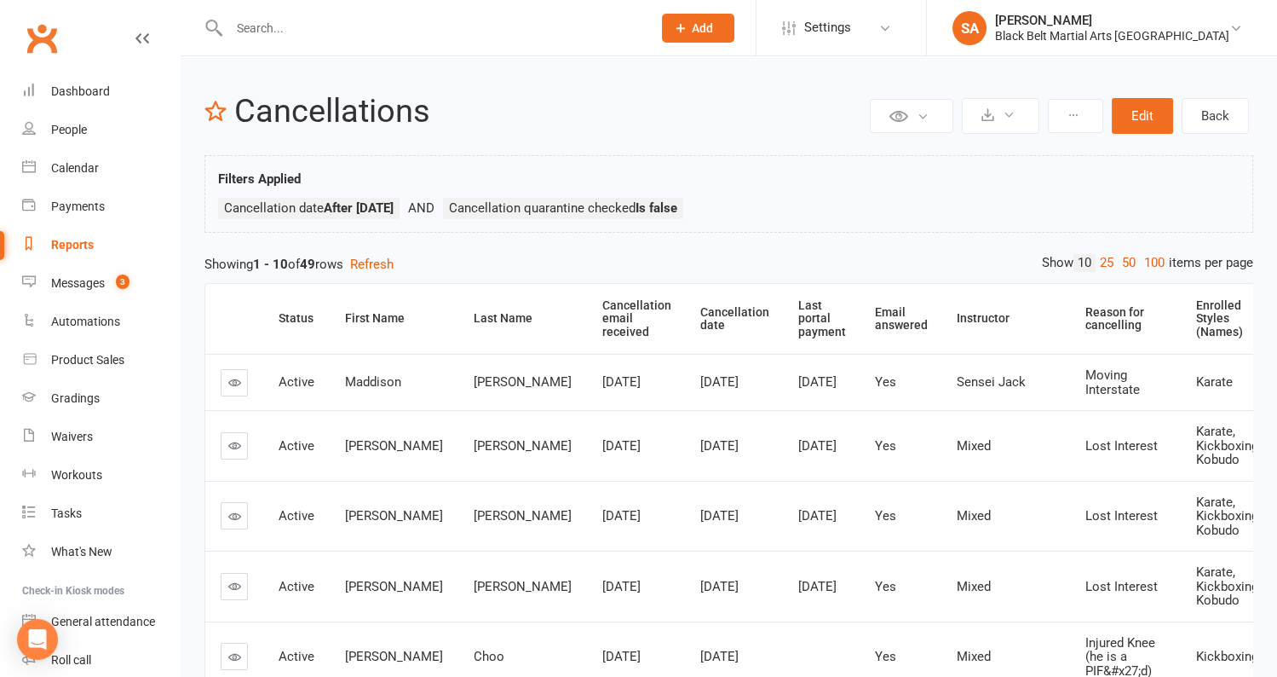
scroll to position [9, 0]
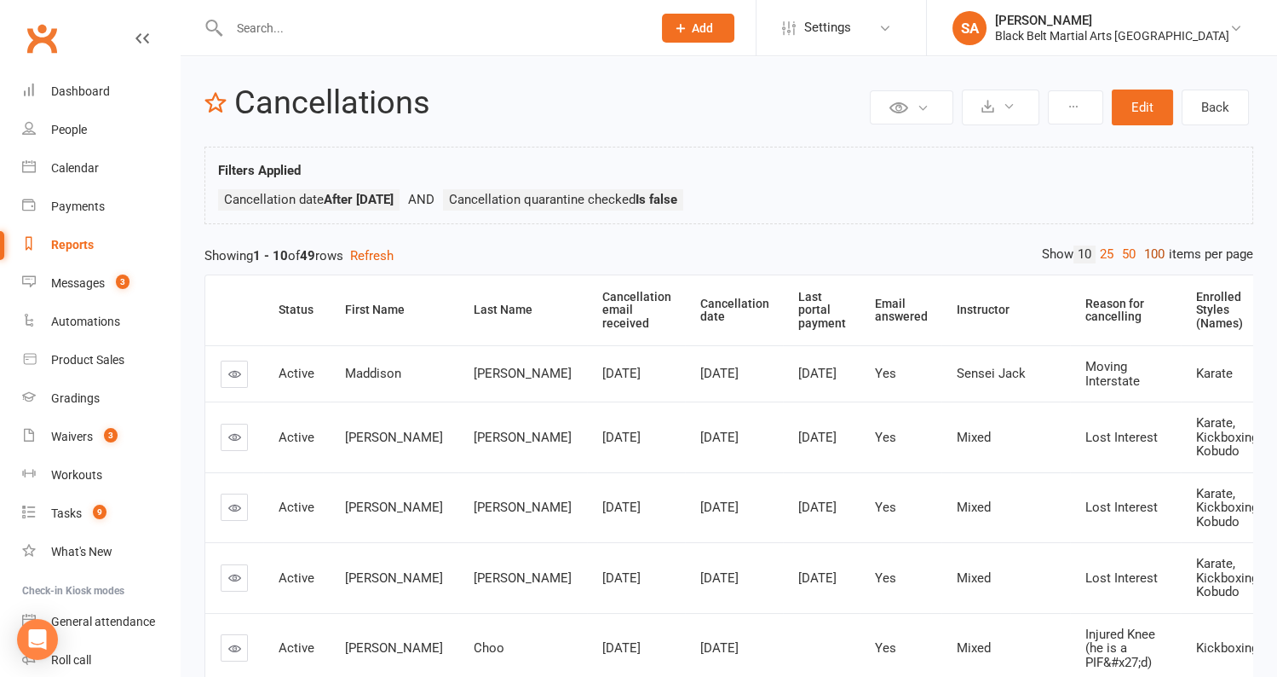
click at [1155, 258] on link "100" at bounding box center [1154, 254] width 29 height 18
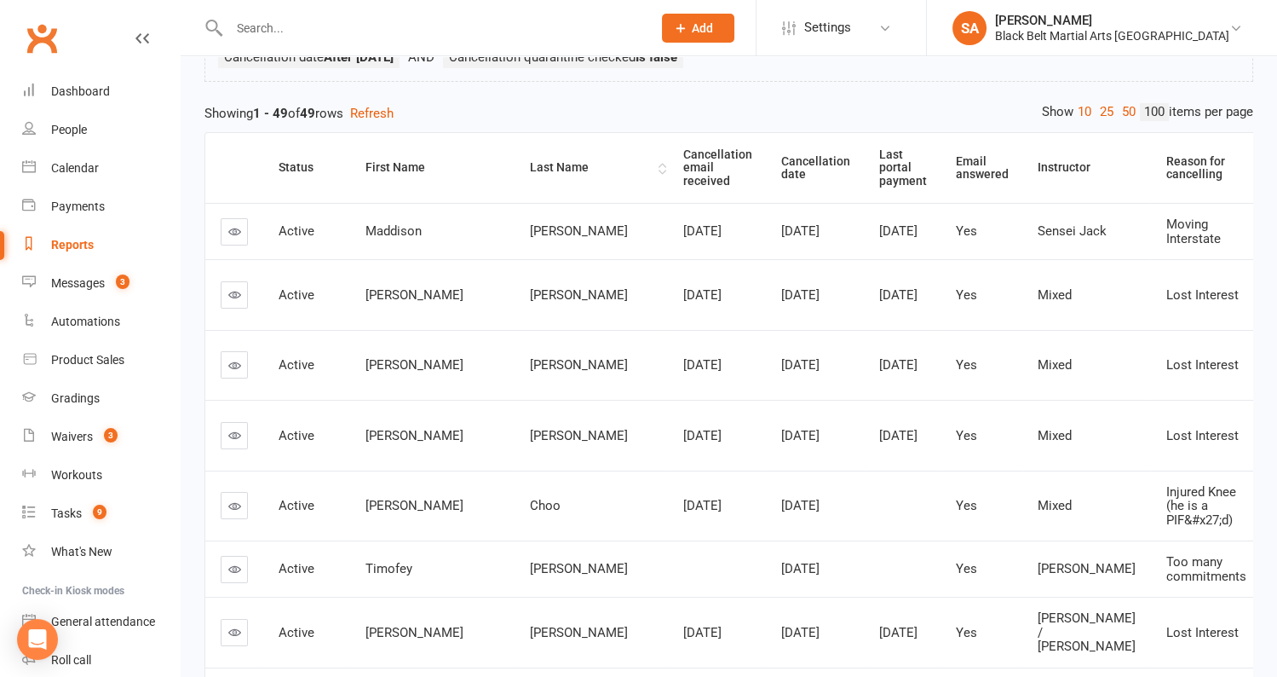
scroll to position [155, 0]
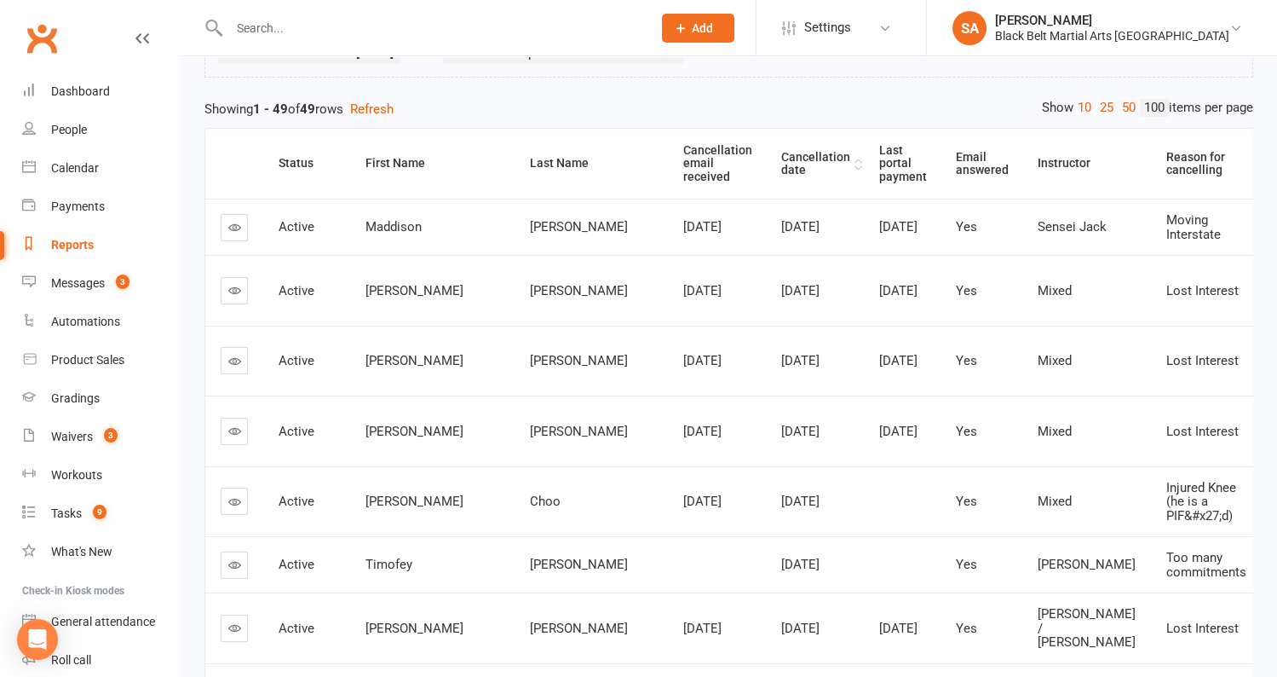
click at [766, 158] on th "Cancellation date" at bounding box center [815, 164] width 98 height 70
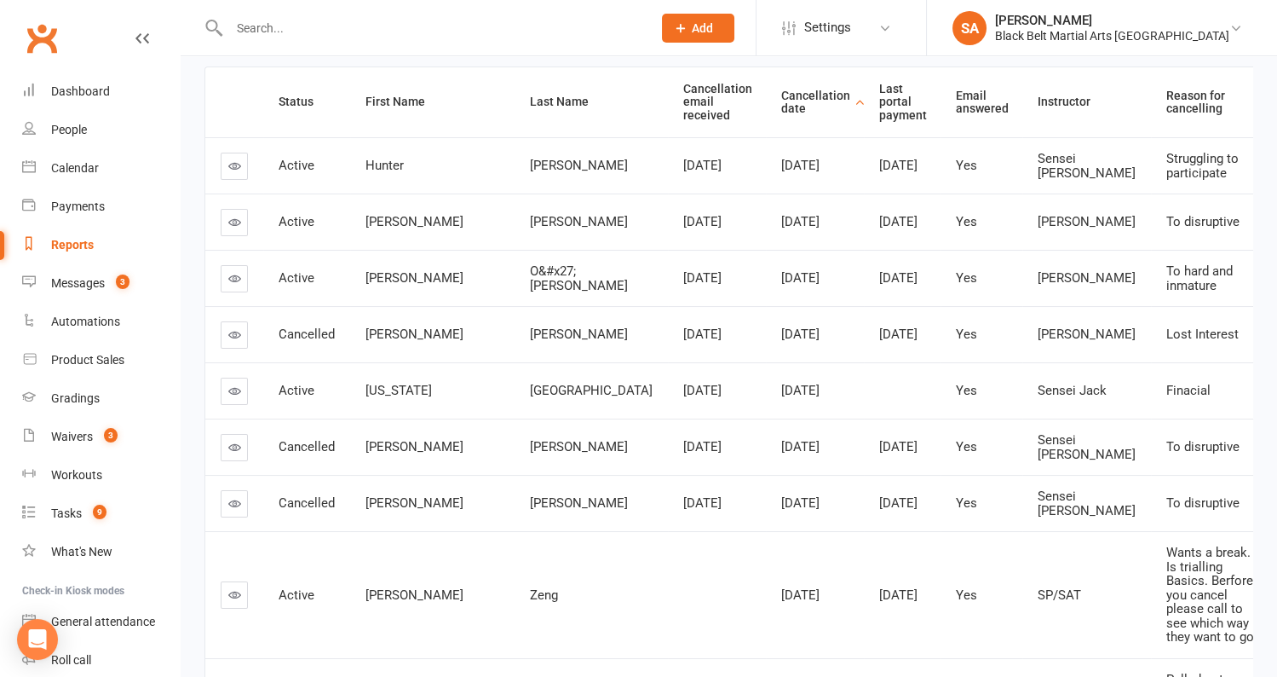
scroll to position [172, 0]
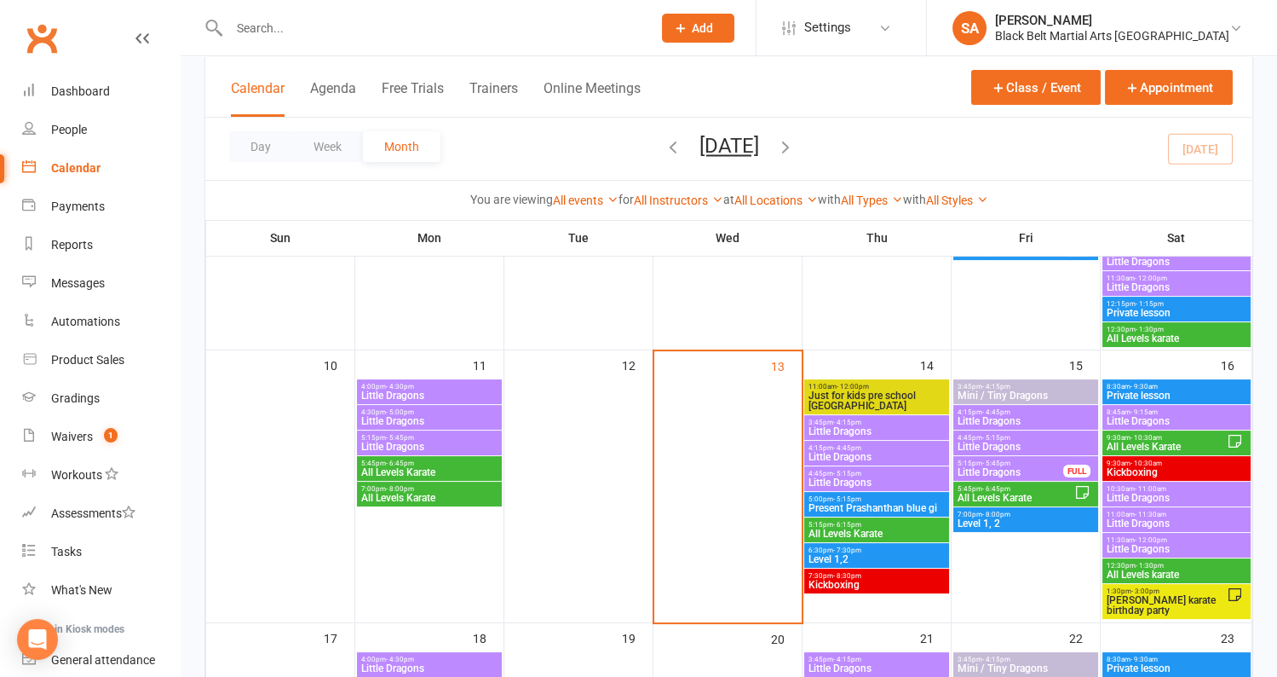
scroll to position [600, 0]
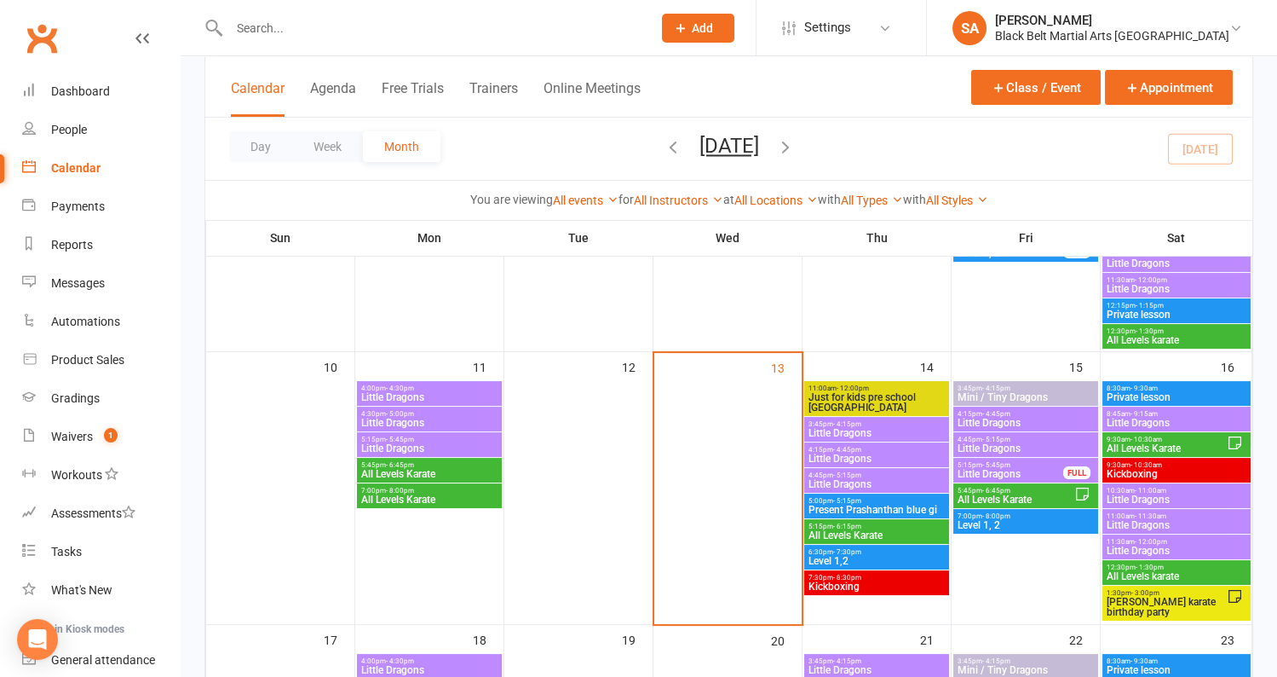
click at [1028, 475] on span "Little Dragons" at bounding box center [1010, 474] width 107 height 10
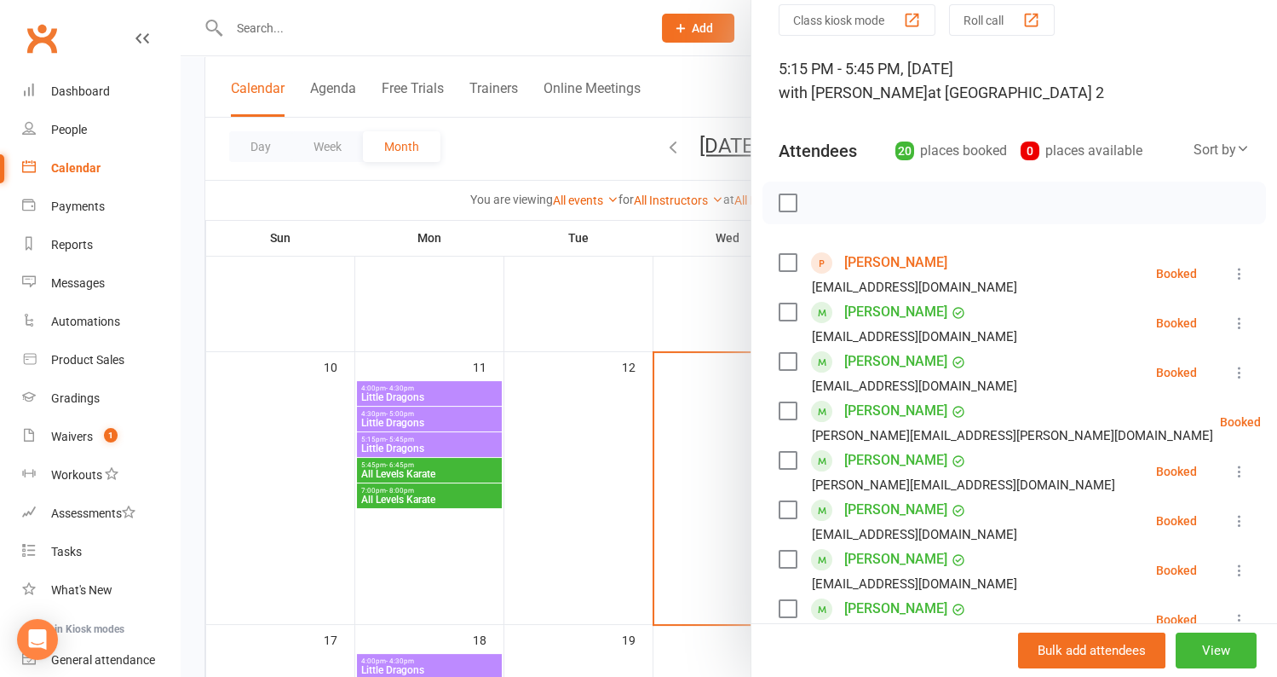
scroll to position [0, 0]
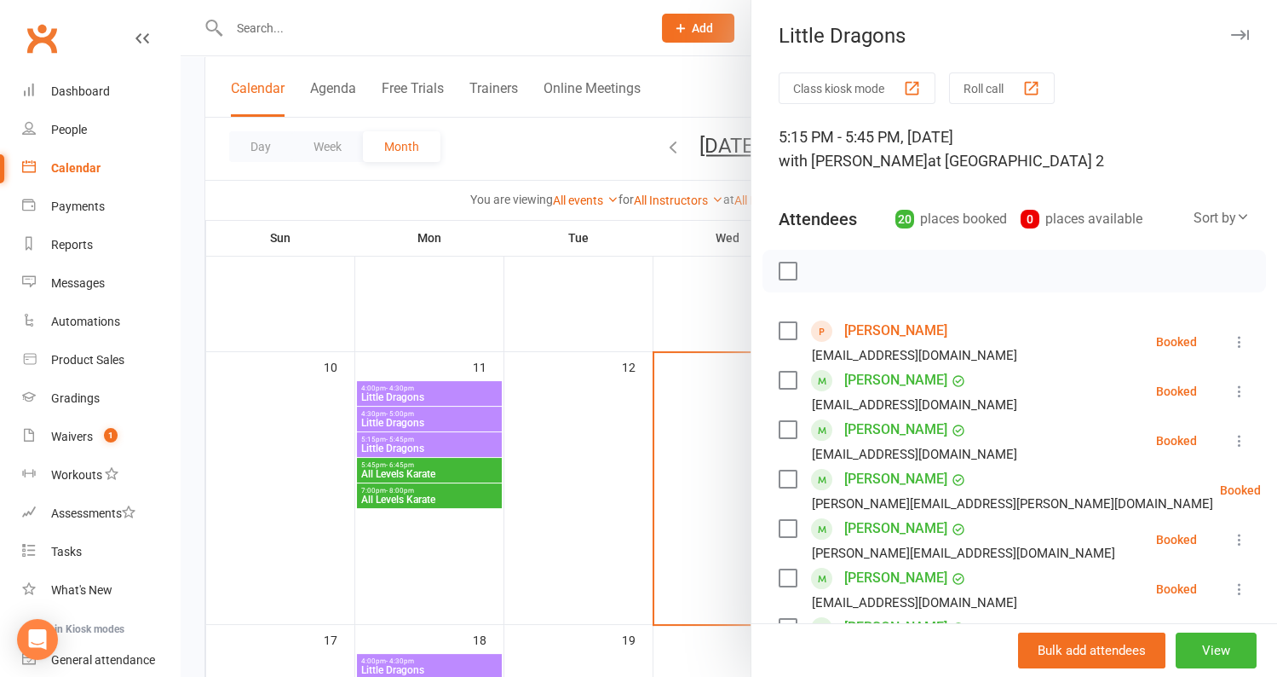
click at [626, 364] on div at bounding box center [729, 338] width 1097 height 677
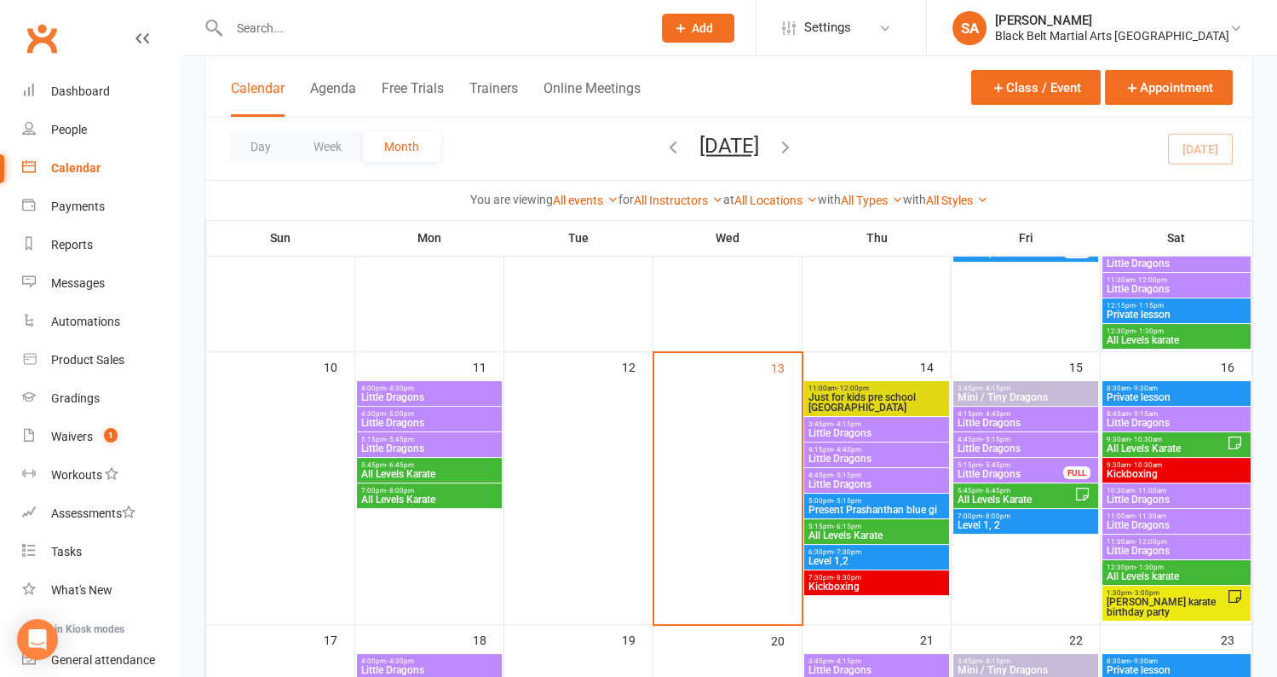
click at [1086, 497] on icon at bounding box center [1083, 494] width 12 height 12
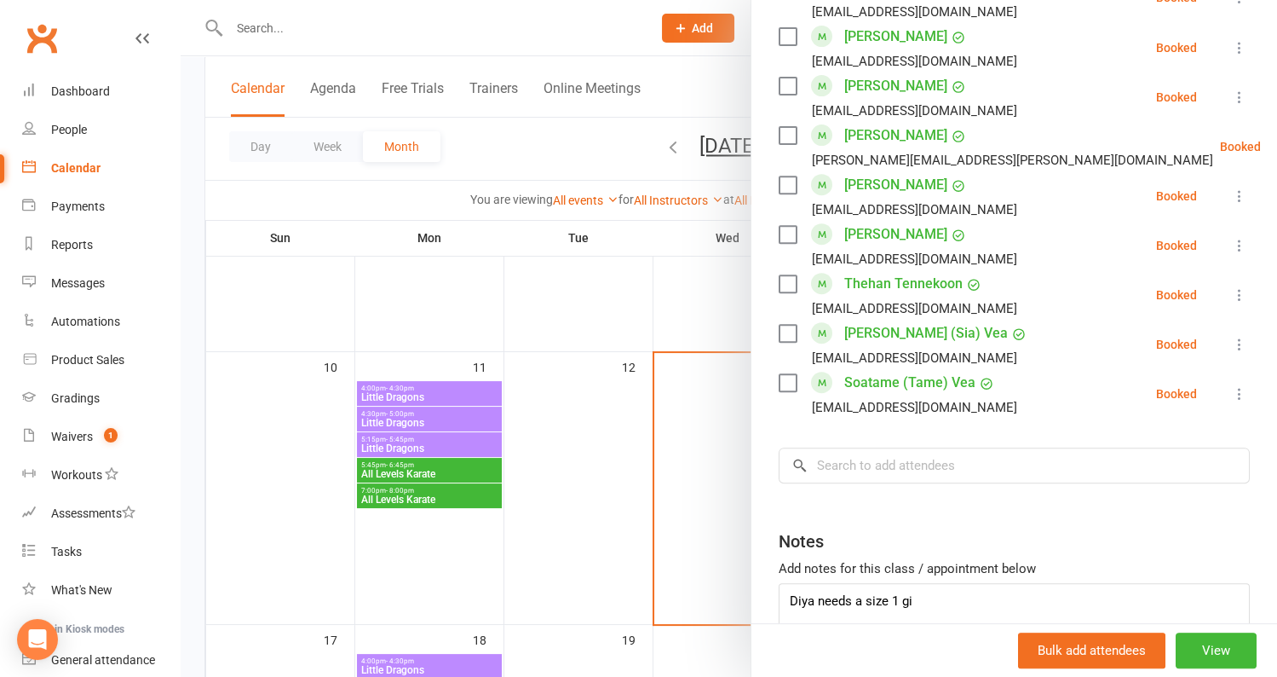
scroll to position [1309, 0]
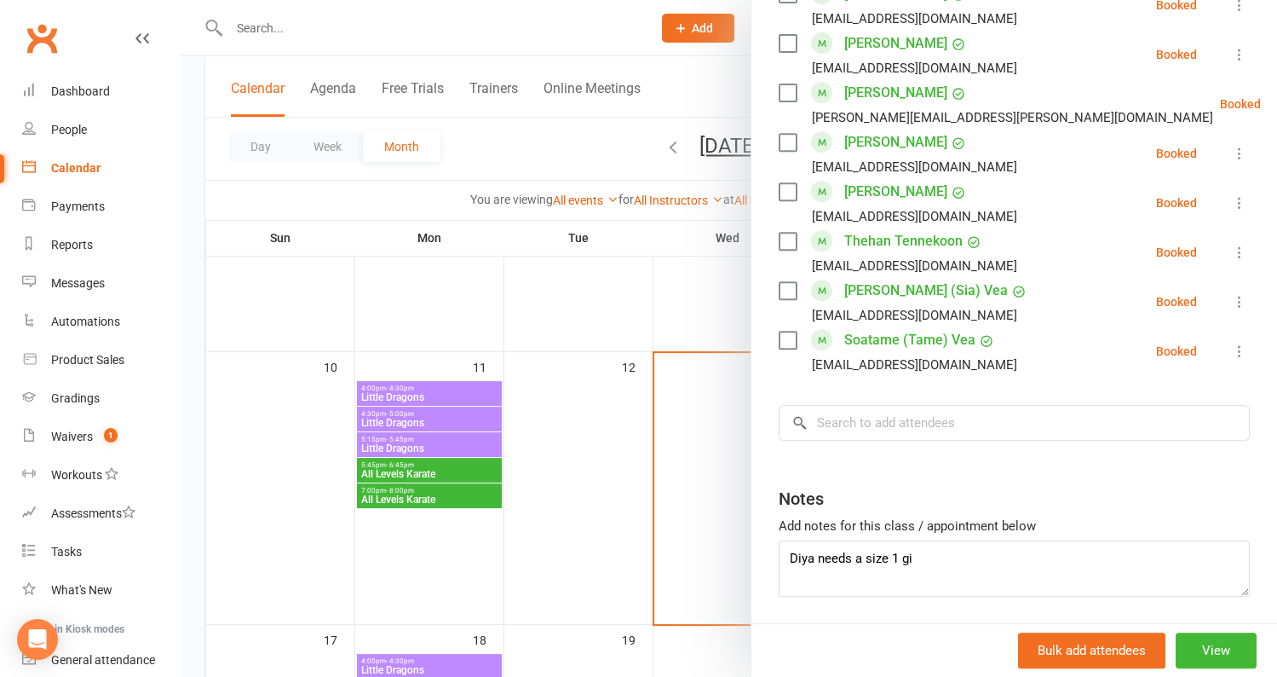
click at [637, 438] on div at bounding box center [729, 338] width 1097 height 677
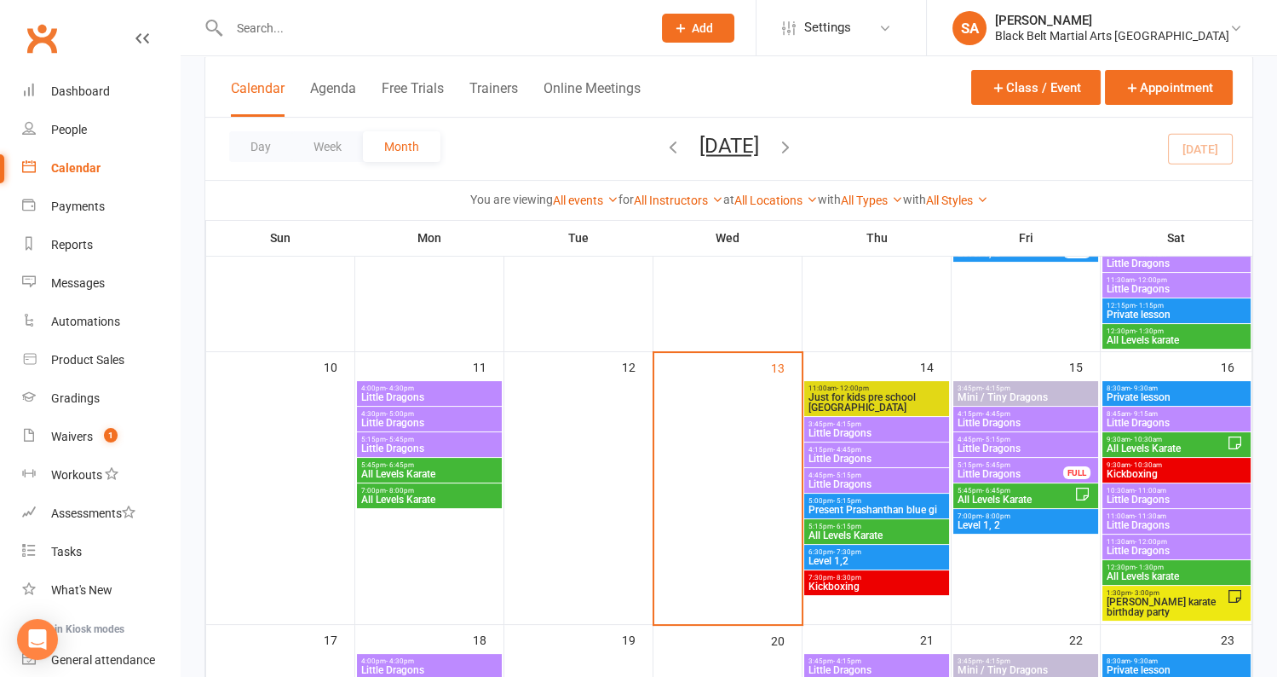
click at [1234, 437] on icon at bounding box center [1236, 443] width 12 height 12
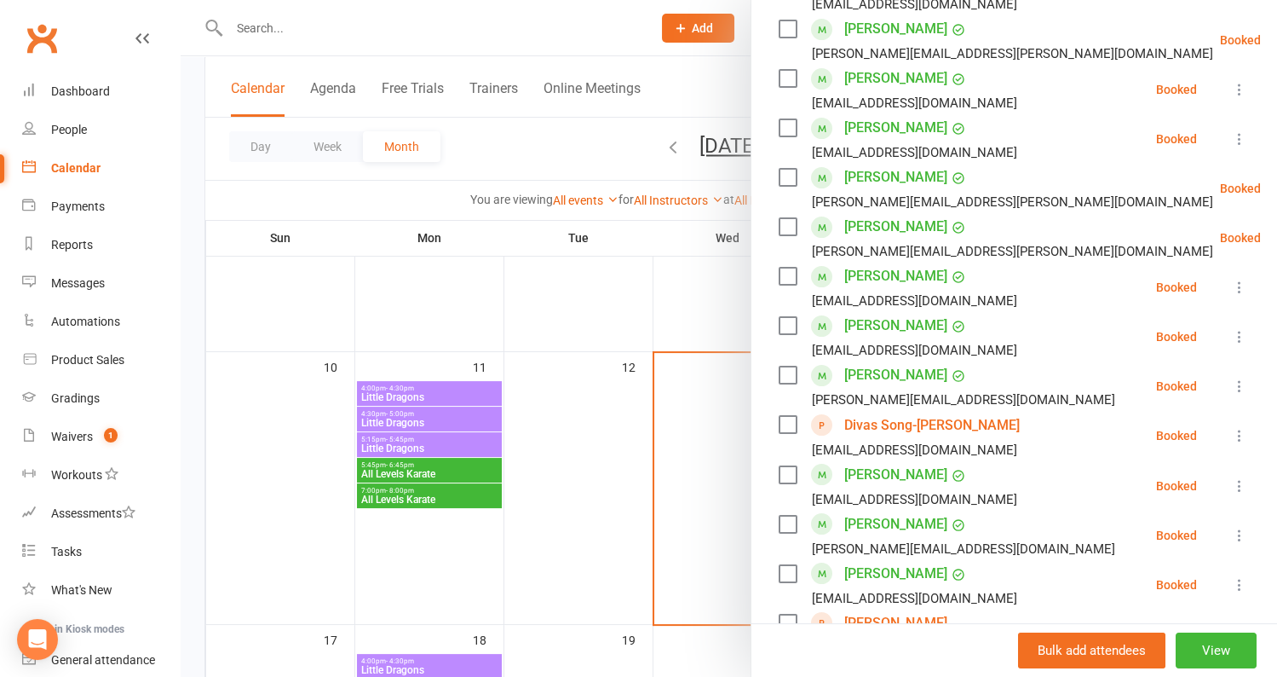
scroll to position [1034, 0]
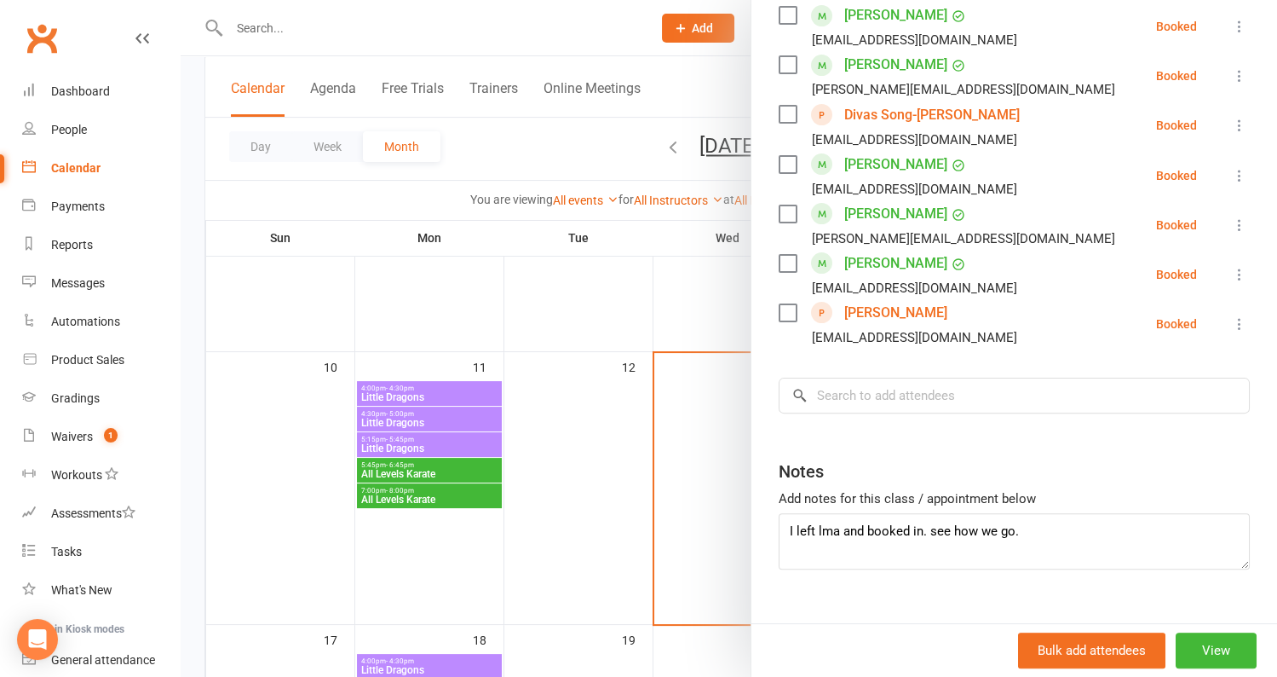
click at [470, 469] on div at bounding box center [729, 338] width 1097 height 677
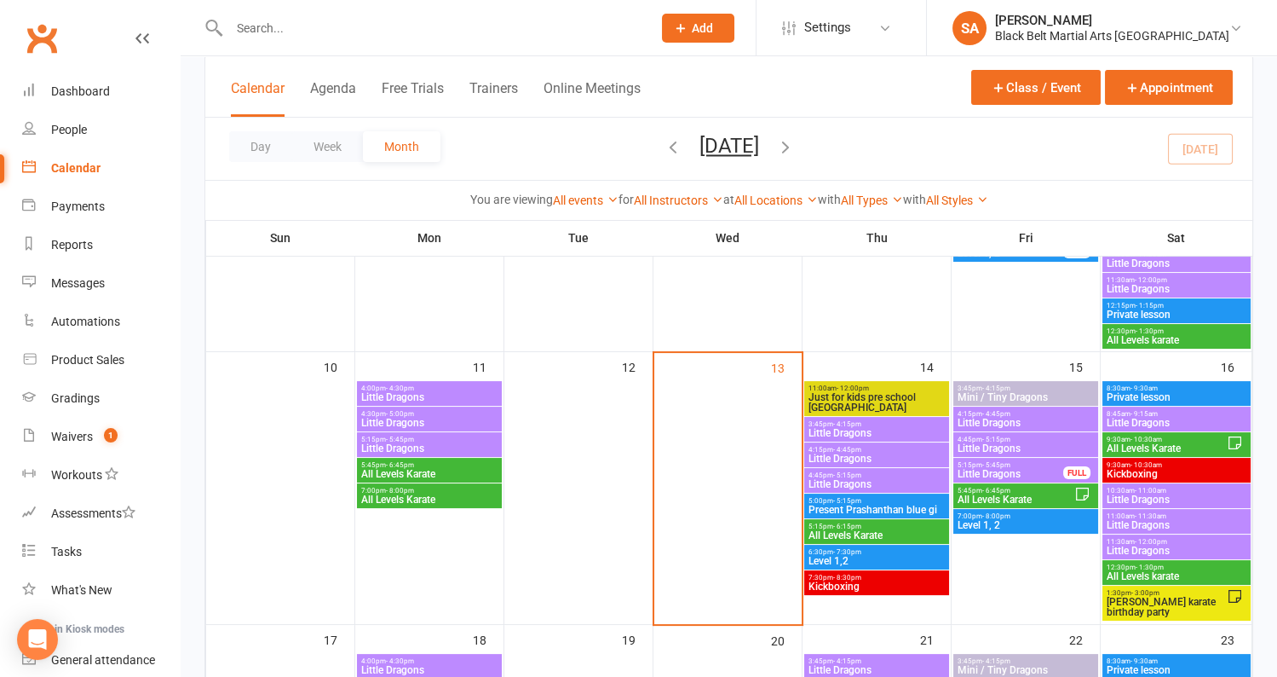
click at [874, 530] on span "All Levels Karate" at bounding box center [877, 535] width 138 height 10
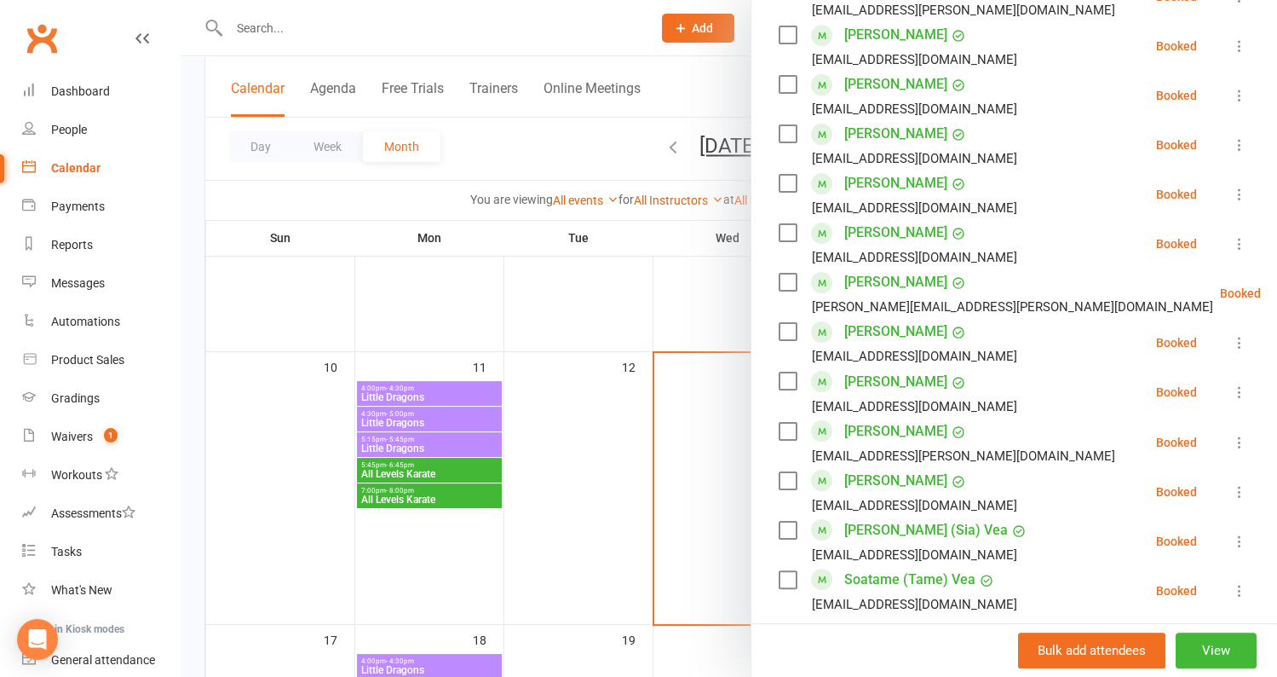
scroll to position [993, 0]
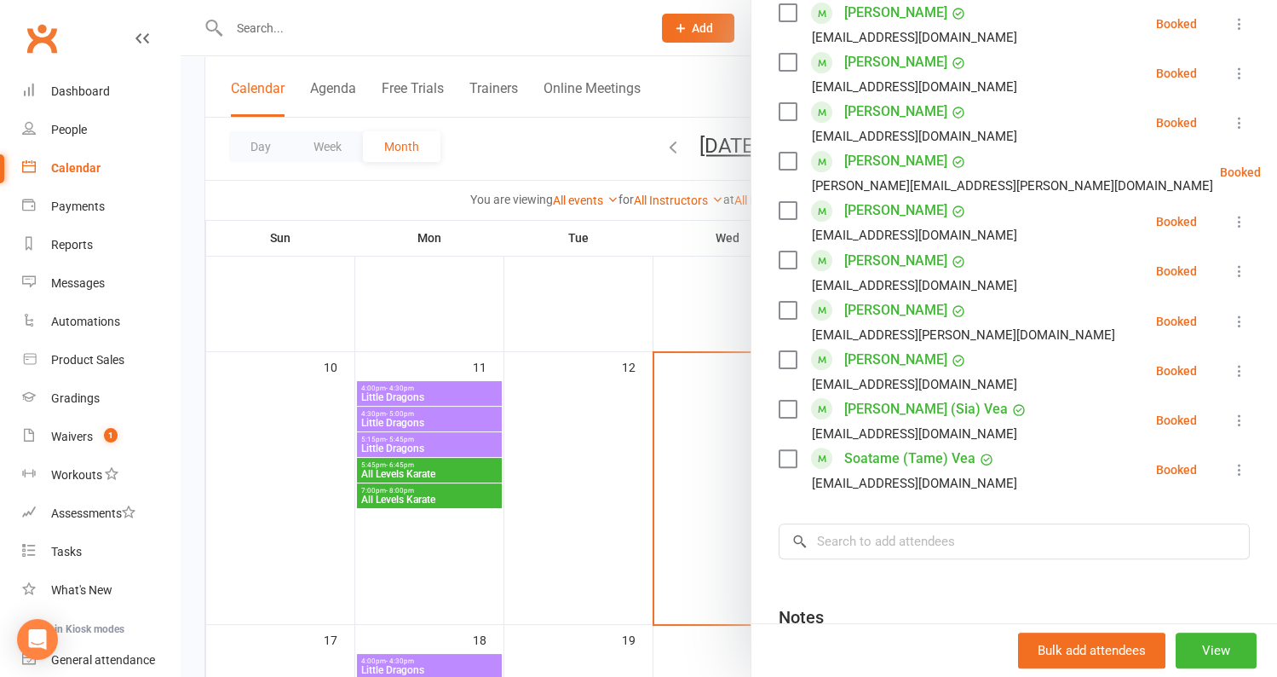
click at [584, 436] on div at bounding box center [729, 338] width 1097 height 677
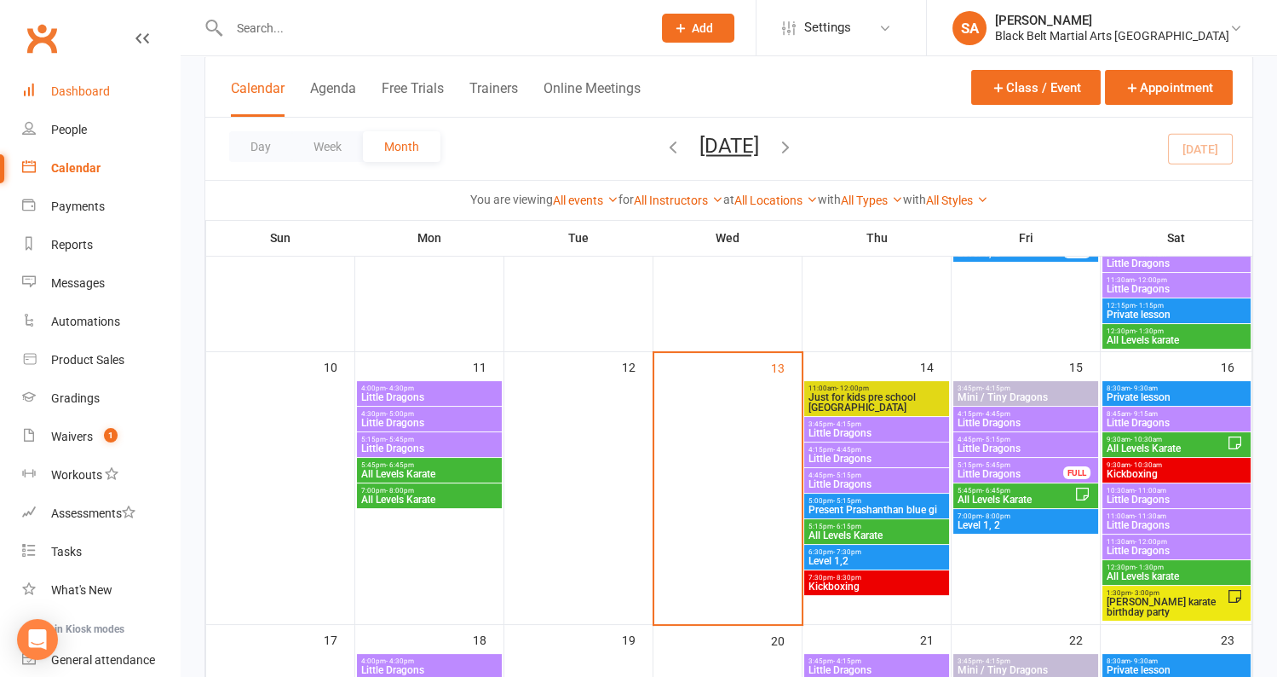
click at [87, 87] on div "Dashboard" at bounding box center [80, 91] width 59 height 14
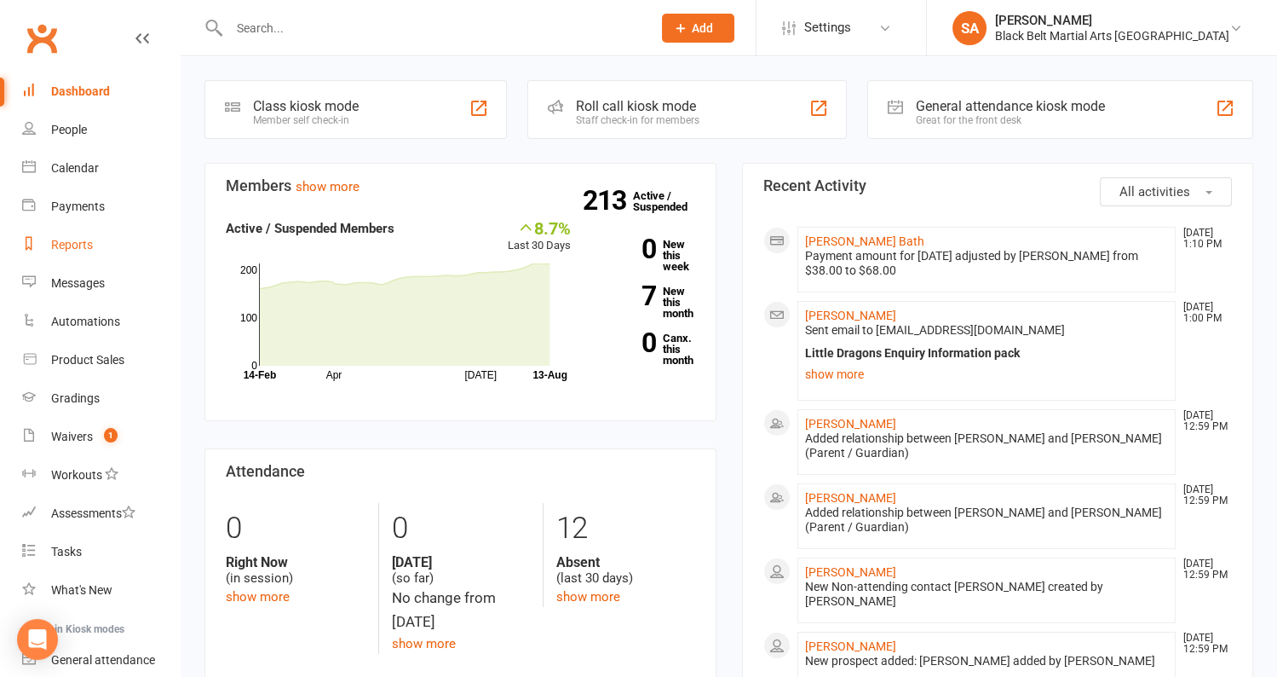
click at [51, 245] on div "Reports" at bounding box center [72, 245] width 42 height 14
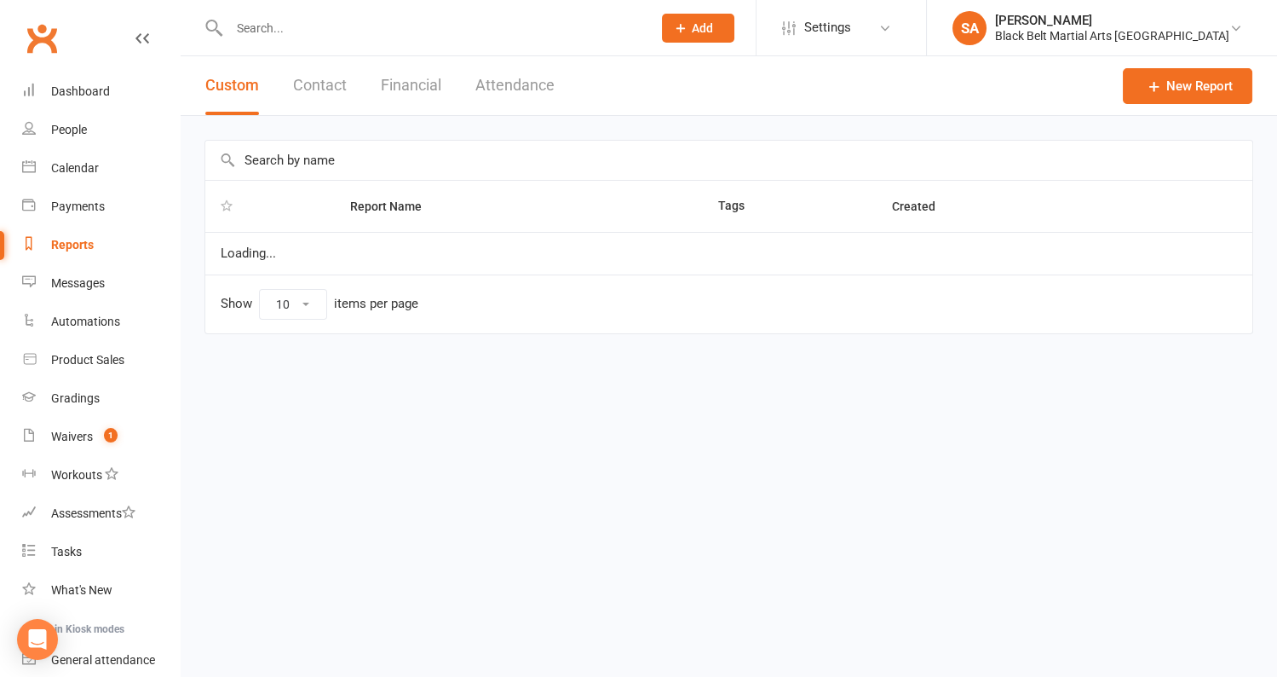
select select "100"
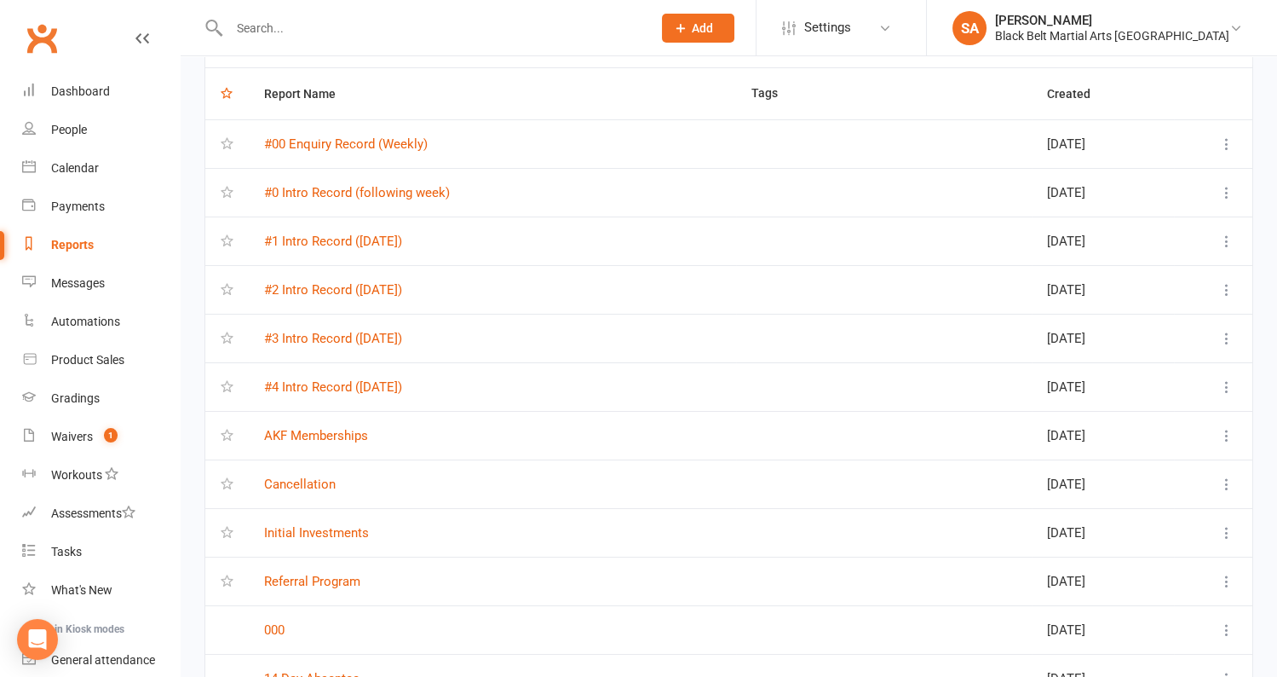
scroll to position [120, 0]
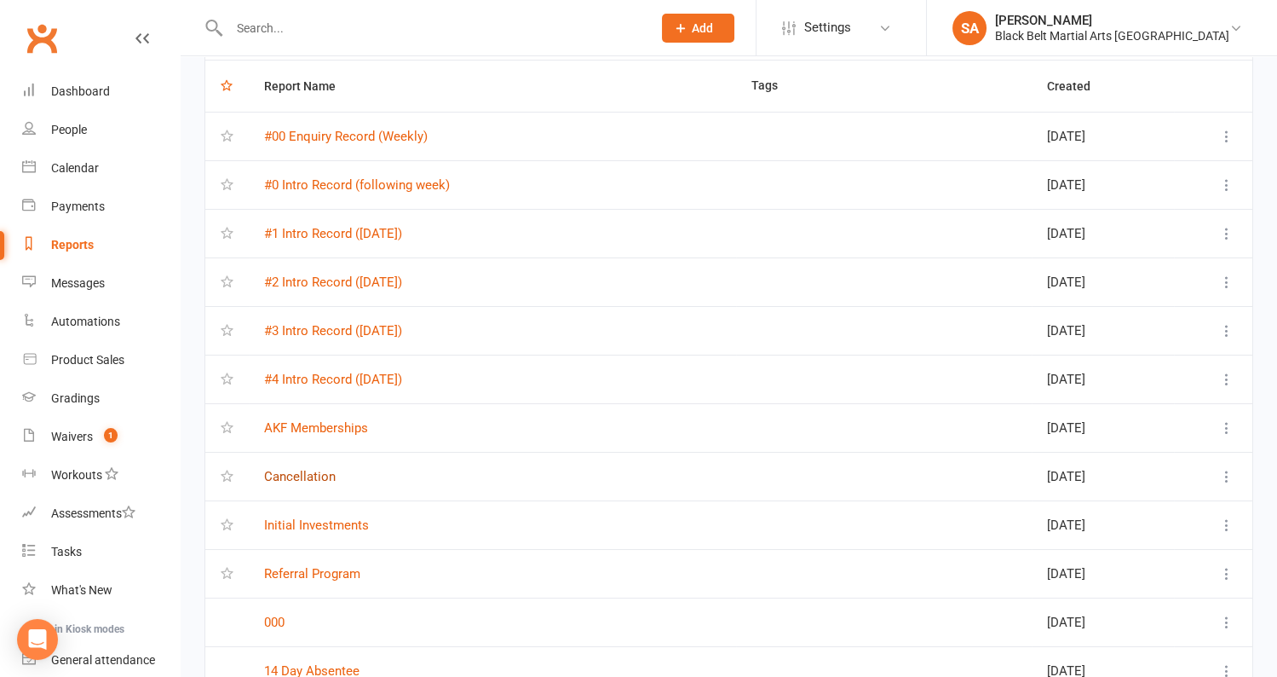
click at [310, 476] on link "Cancellation" at bounding box center [300, 476] width 72 height 15
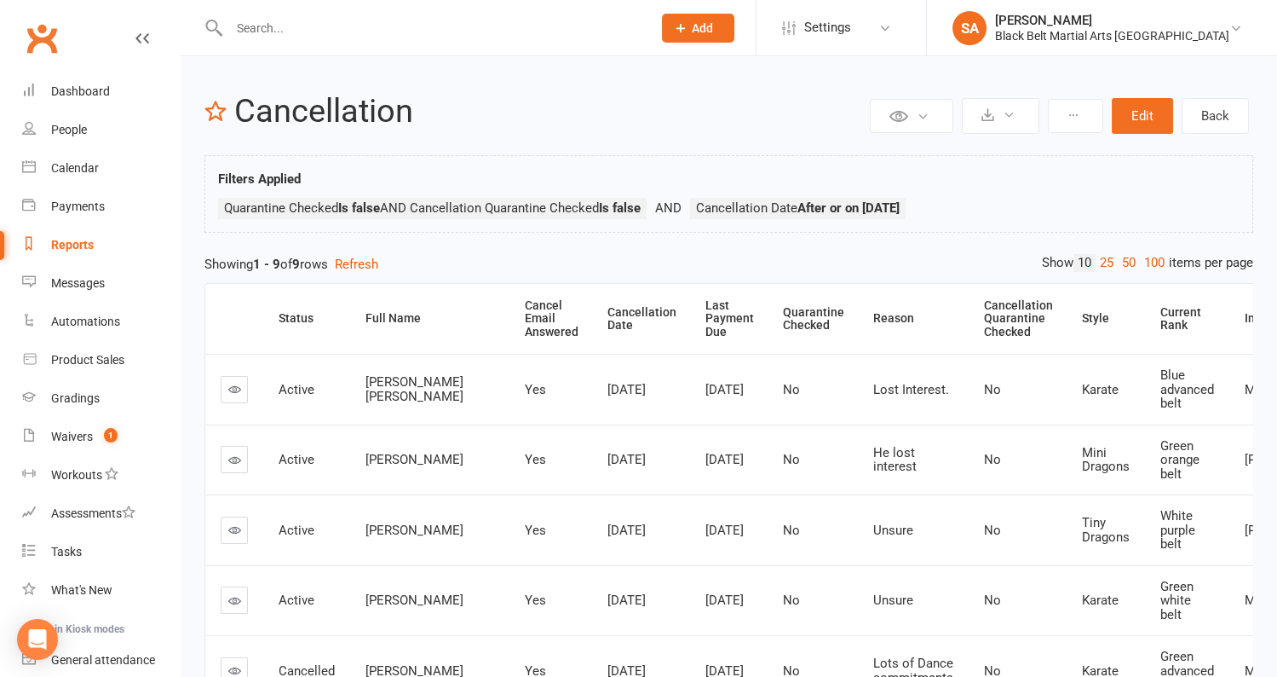
click at [1140, 271] on div "Showing 1 - 9 of 9 rows Refresh" at bounding box center [729, 264] width 1049 height 20
click at [1144, 264] on link "100" at bounding box center [1154, 263] width 29 height 18
click at [632, 308] on th "Cancellation Date" at bounding box center [641, 319] width 98 height 70
click at [94, 87] on div "Dashboard" at bounding box center [80, 91] width 59 height 14
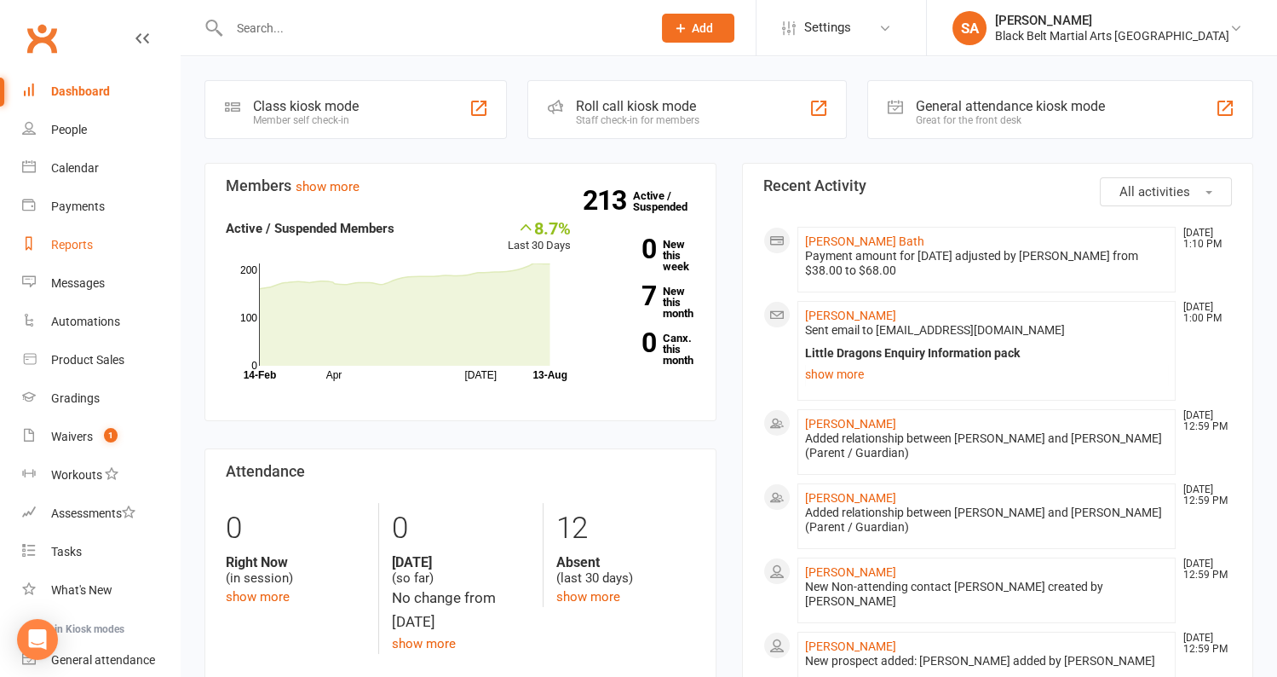
click at [66, 252] on link "Reports" at bounding box center [101, 245] width 158 height 38
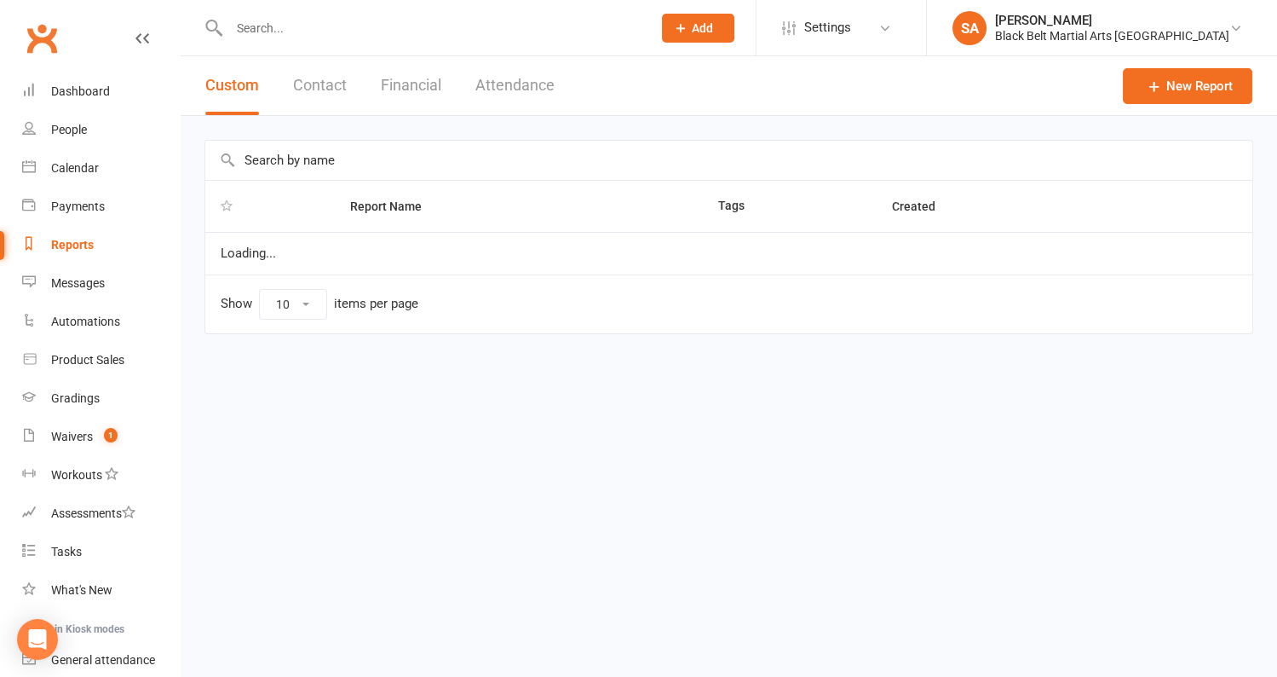
select select "100"
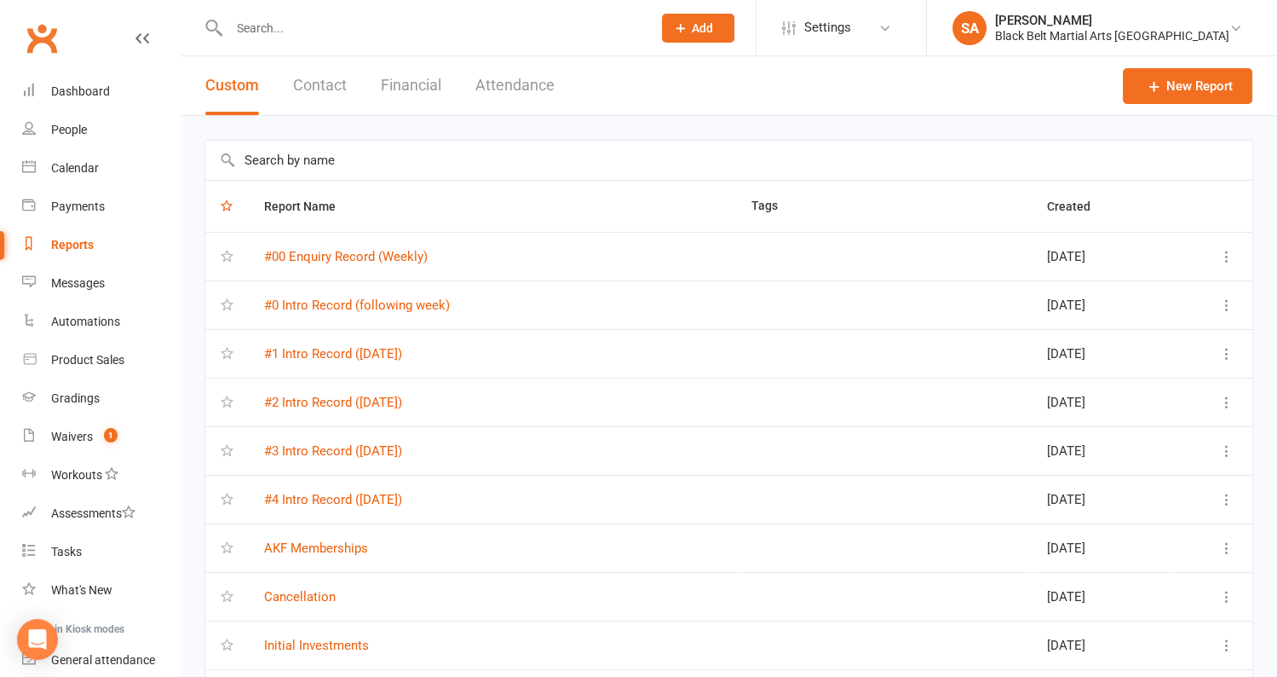
click at [366, 157] on input "text" at bounding box center [728, 160] width 1047 height 39
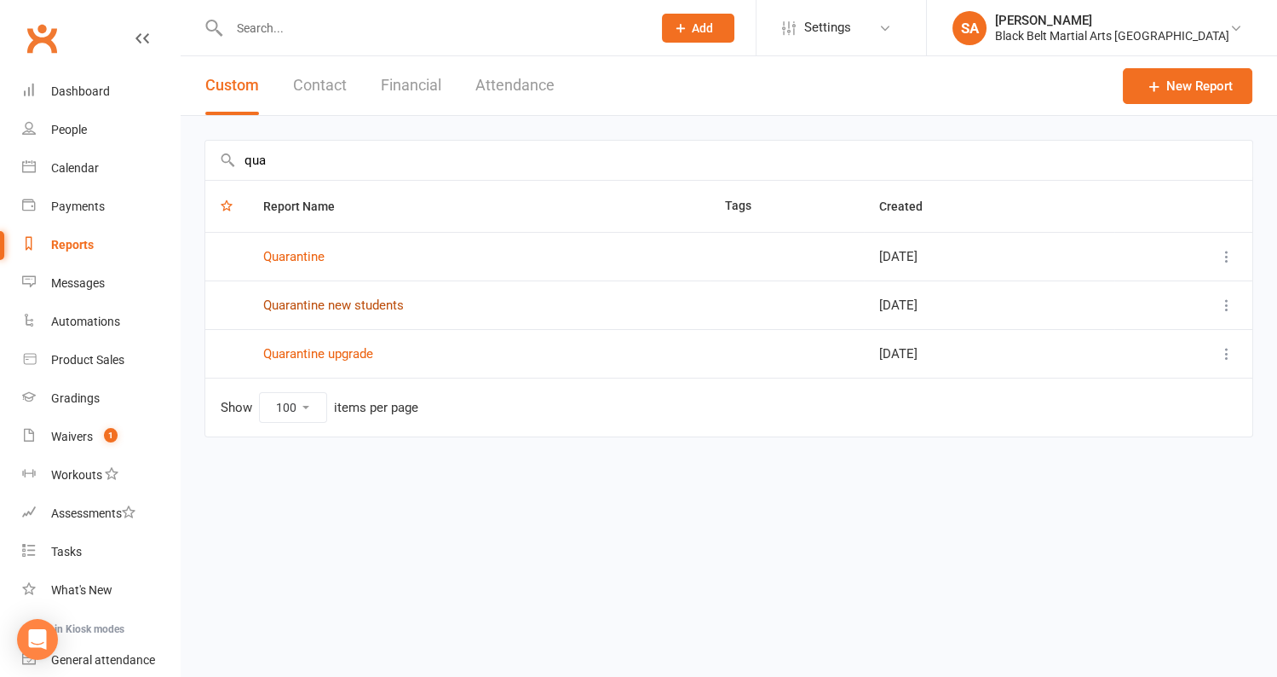
type input "qua"
click at [297, 300] on link "Quarantine new students" at bounding box center [333, 304] width 141 height 15
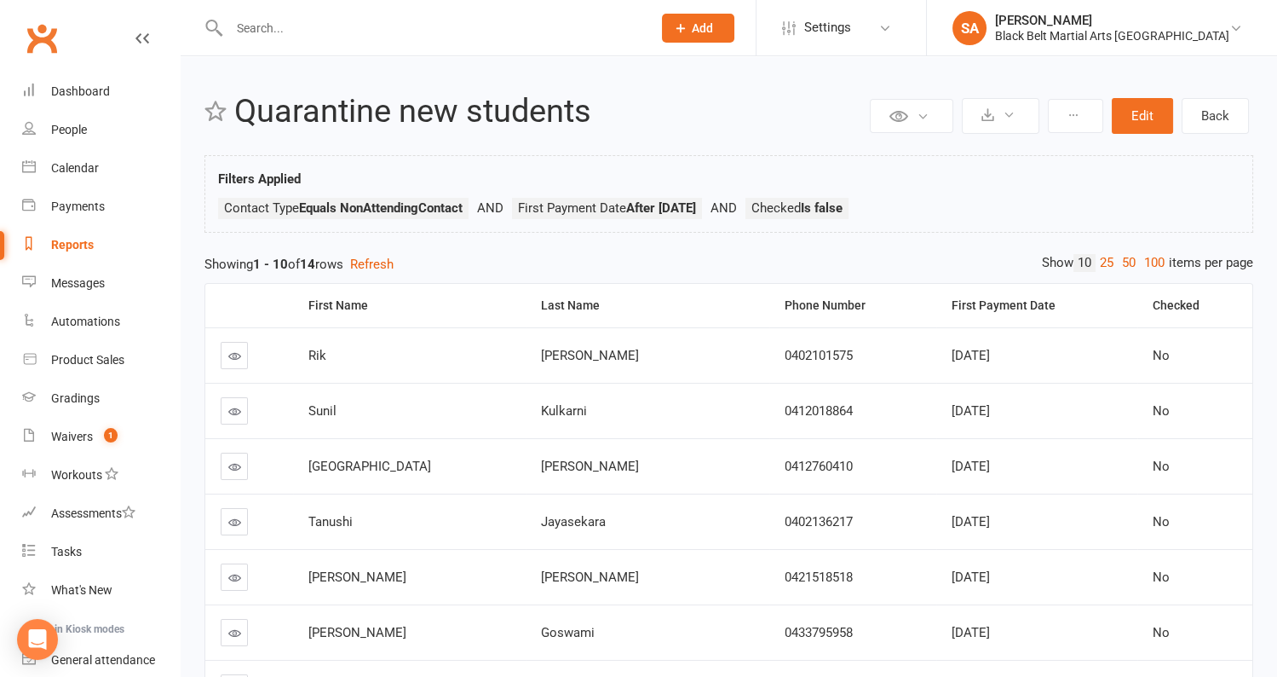
click at [1148, 250] on div "Private Report Only visible by me Public Report Visible to everyone at gym Expo…" at bounding box center [729, 524] width 1097 height 936
click at [1149, 262] on link "100" at bounding box center [1154, 263] width 29 height 18
click at [1112, 303] on th "First Payment Date" at bounding box center [1036, 305] width 201 height 43
click at [226, 358] on link at bounding box center [234, 355] width 27 height 27
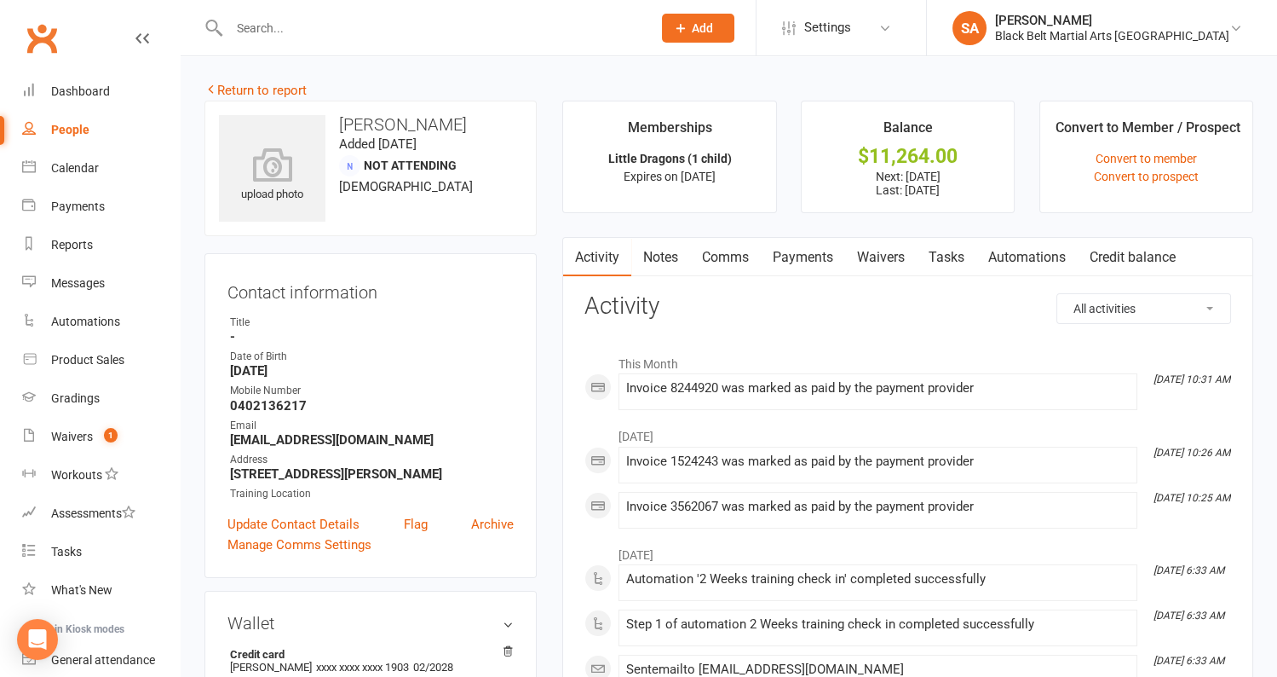
click at [777, 264] on link "Payments" at bounding box center [803, 257] width 84 height 39
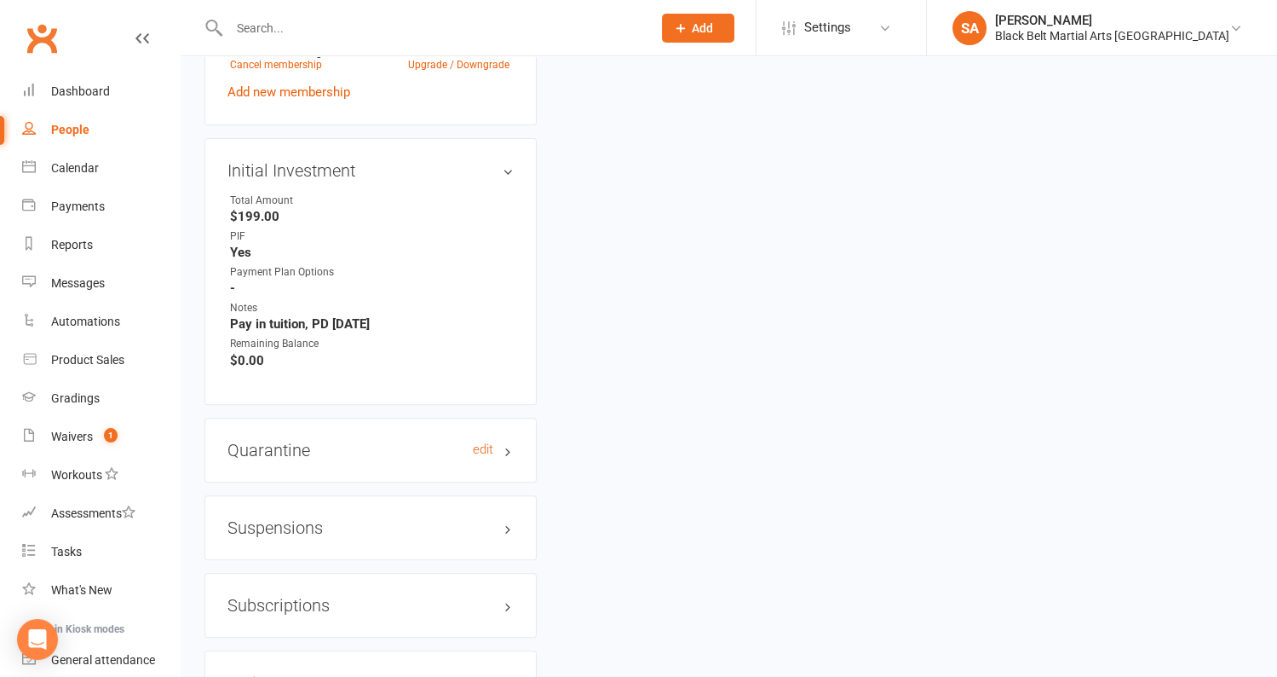
scroll to position [1267, 0]
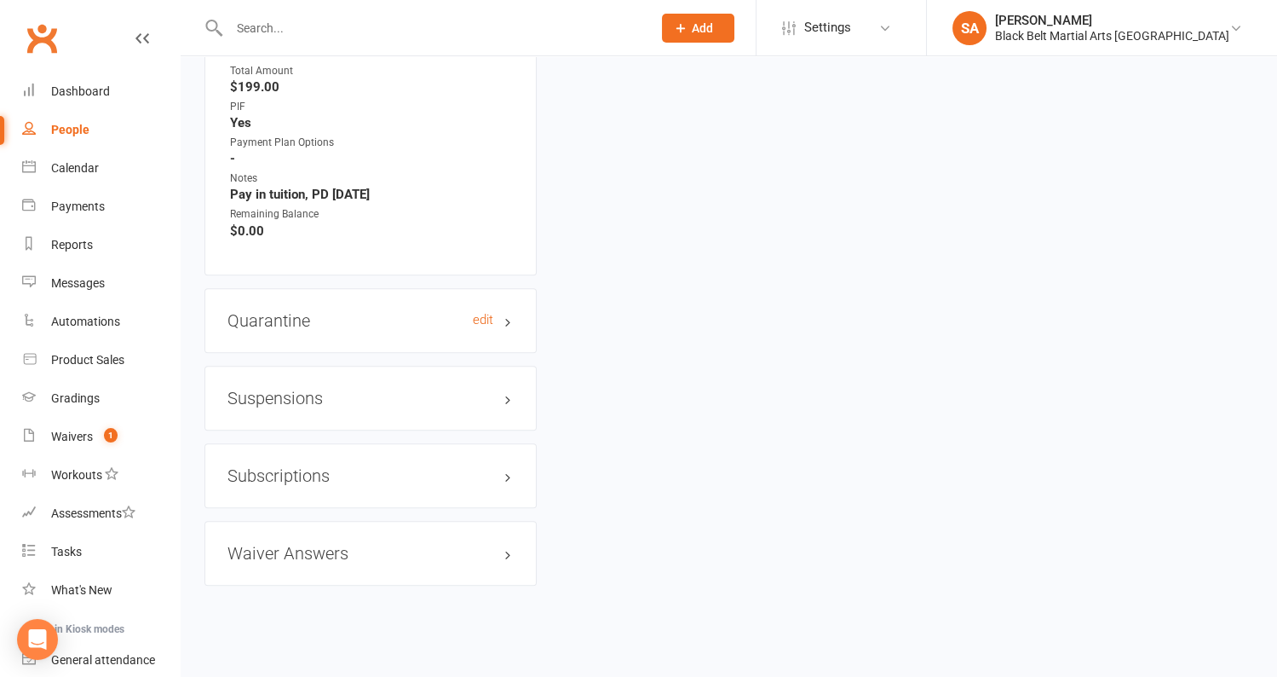
click at [279, 317] on h3 "Quarantine edit" at bounding box center [371, 320] width 286 height 19
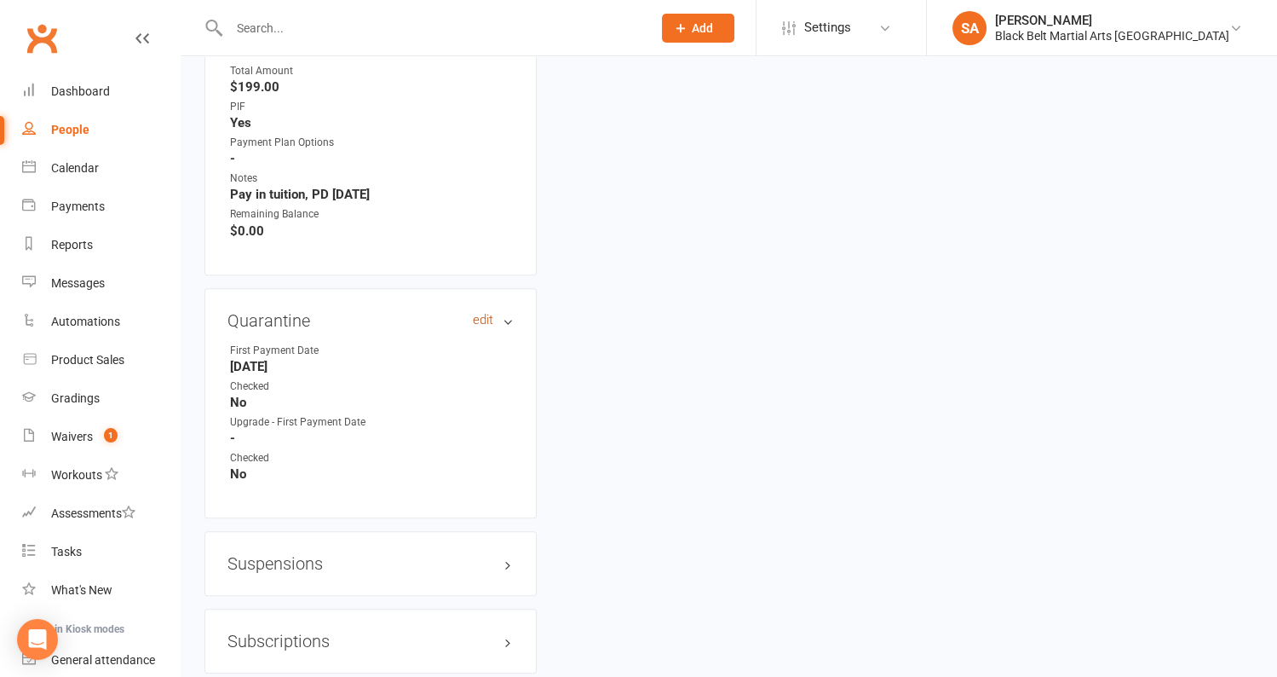
click at [483, 314] on link "edit" at bounding box center [483, 320] width 20 height 14
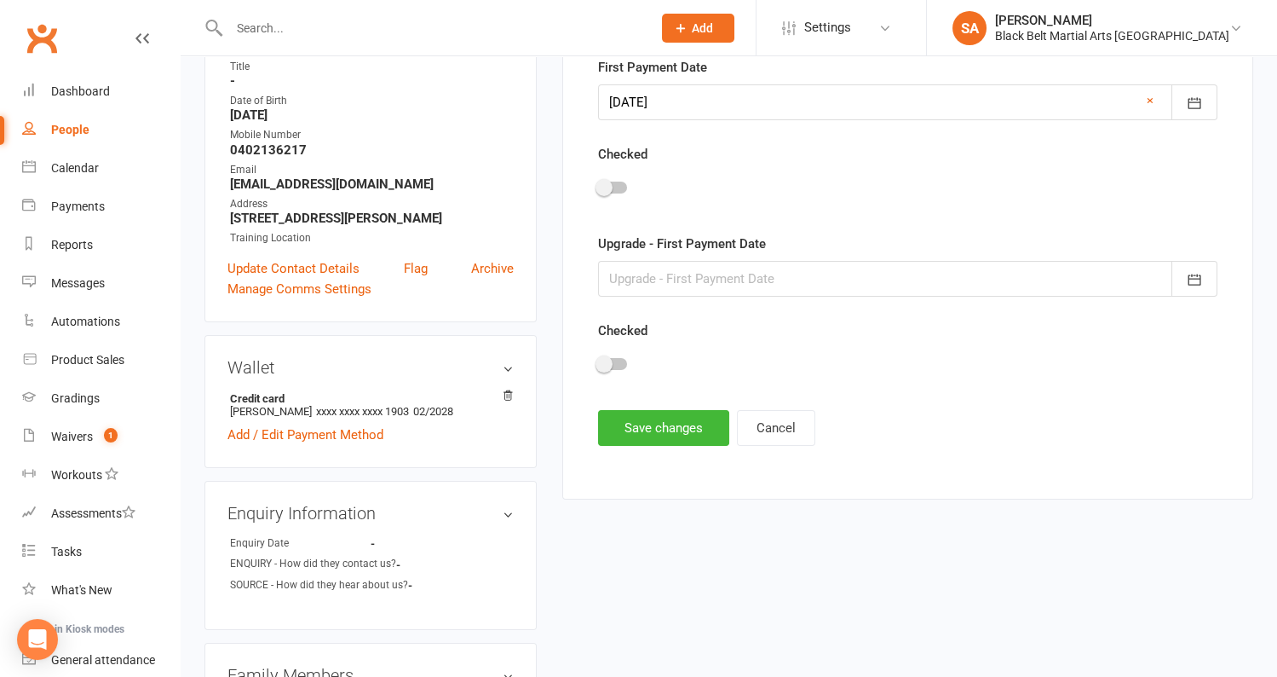
scroll to position [150, 0]
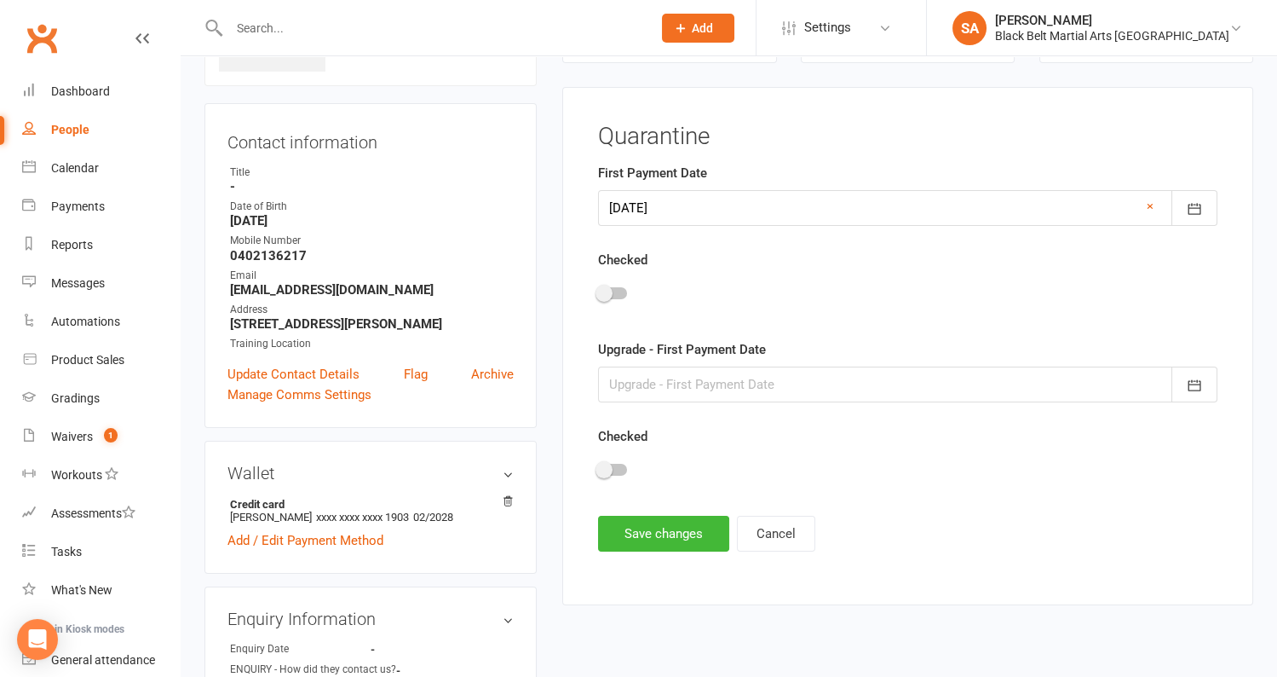
click at [614, 293] on div at bounding box center [612, 293] width 29 height 12
click at [598, 291] on input "checkbox" at bounding box center [598, 291] width 0 height 0
click at [668, 532] on button "Save changes" at bounding box center [663, 534] width 131 height 36
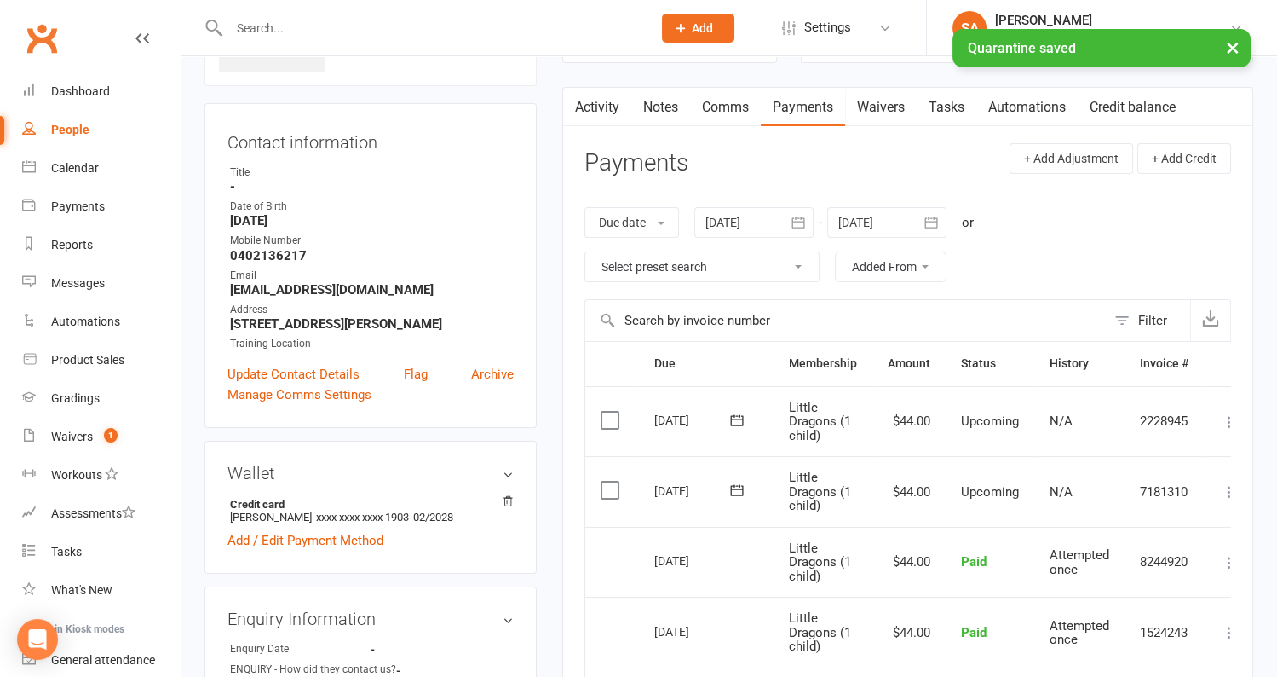
scroll to position [0, 0]
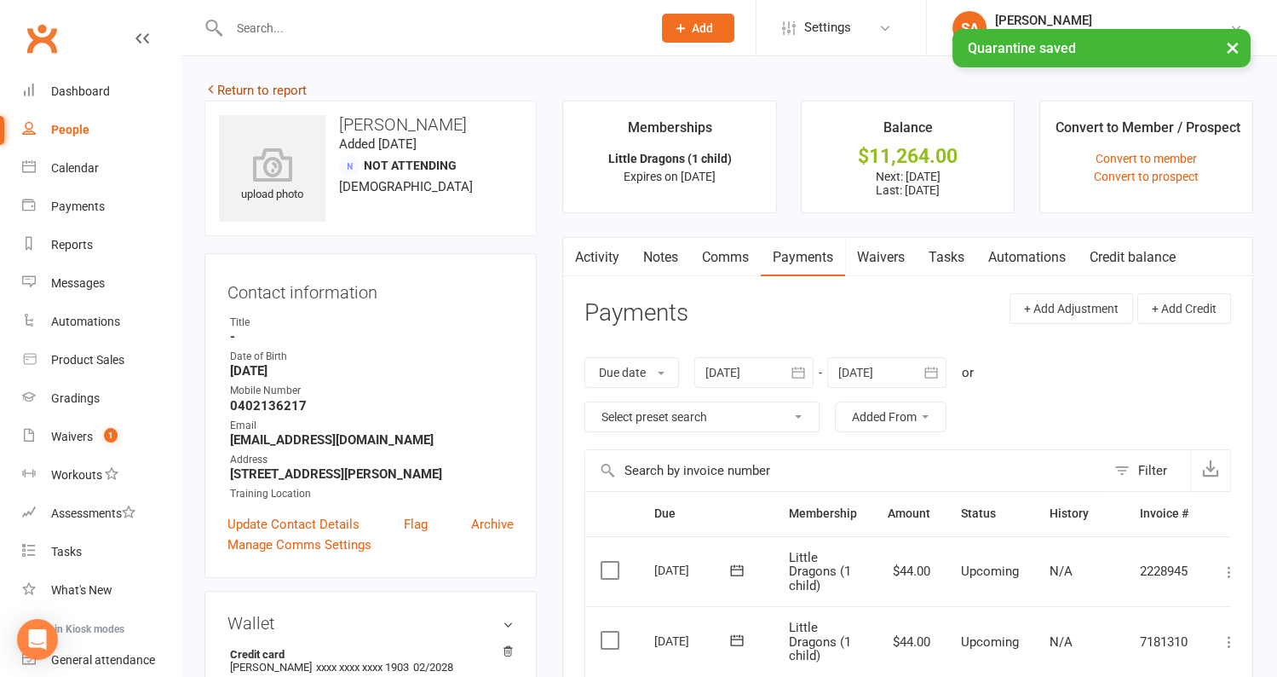
click at [261, 96] on link "Return to report" at bounding box center [256, 90] width 102 height 15
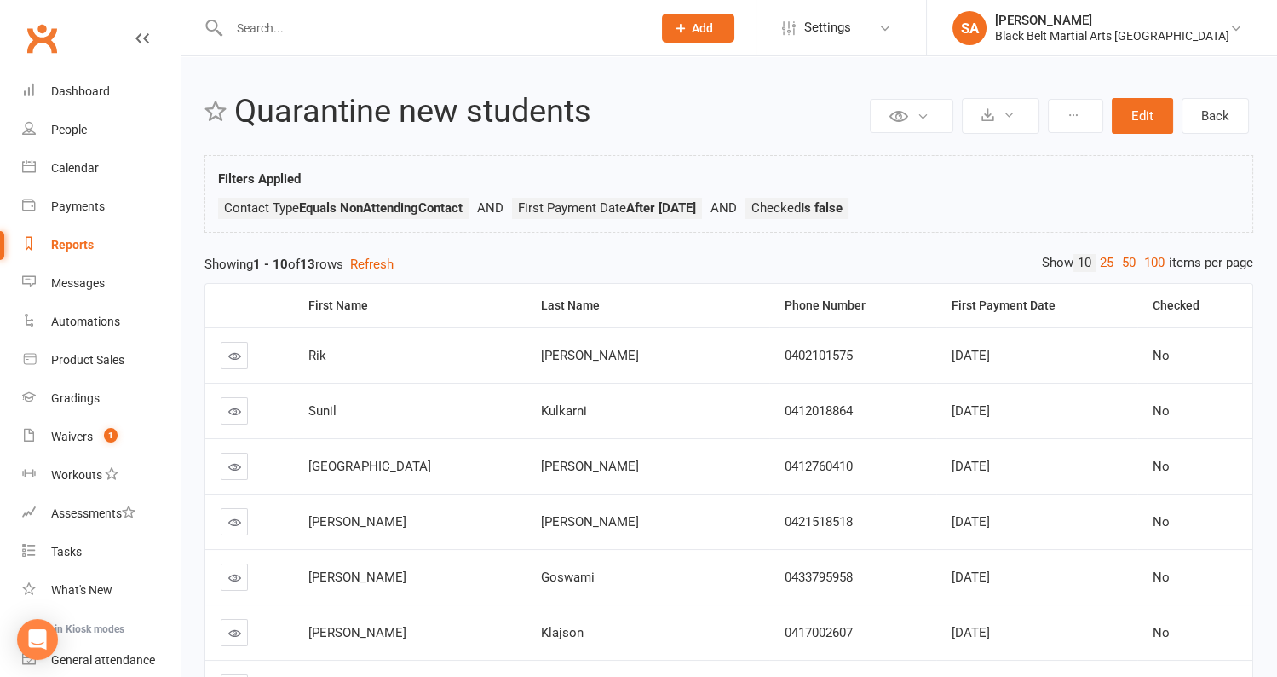
click at [232, 349] on icon at bounding box center [234, 355] width 13 height 13
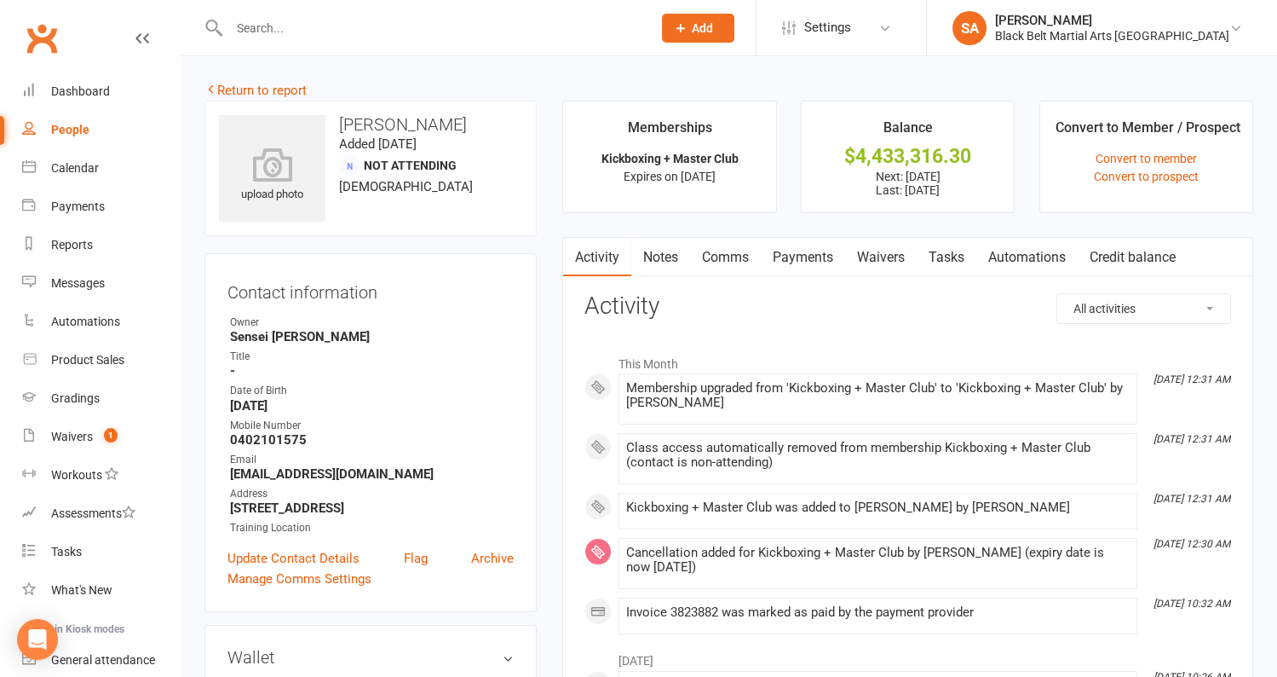
click at [786, 254] on link "Payments" at bounding box center [803, 257] width 84 height 39
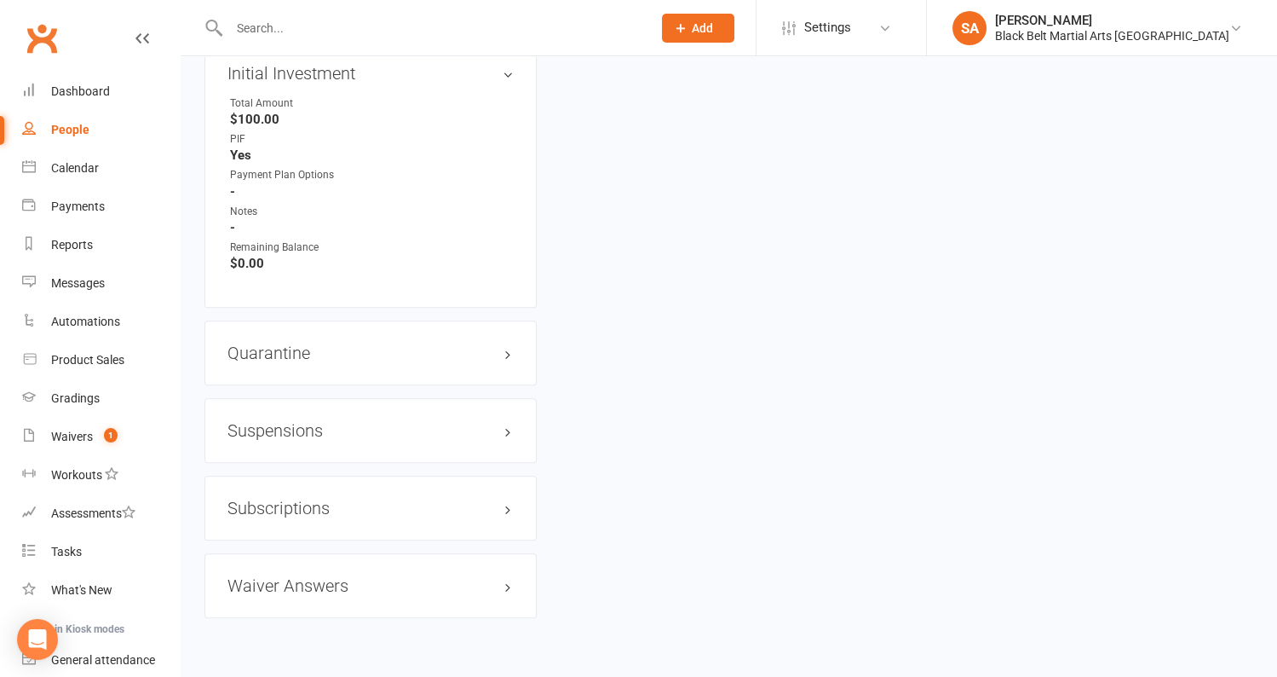
scroll to position [1361, 0]
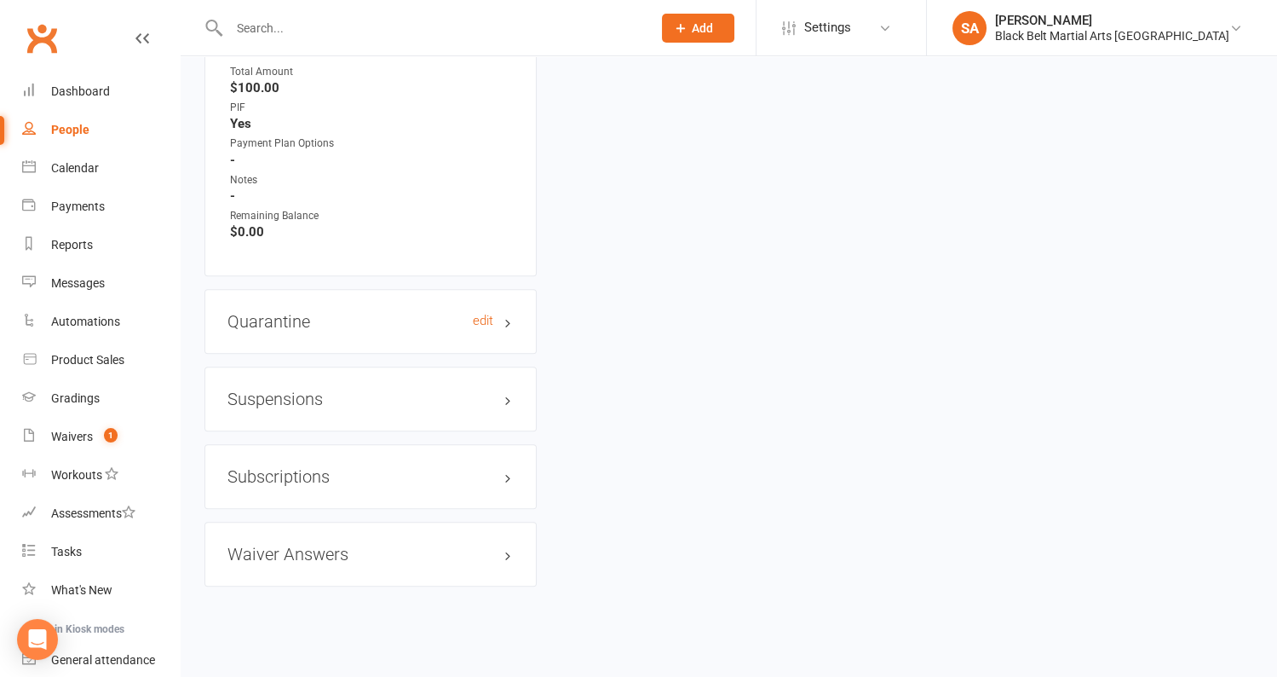
click at [347, 312] on h3 "Quarantine edit" at bounding box center [371, 321] width 286 height 19
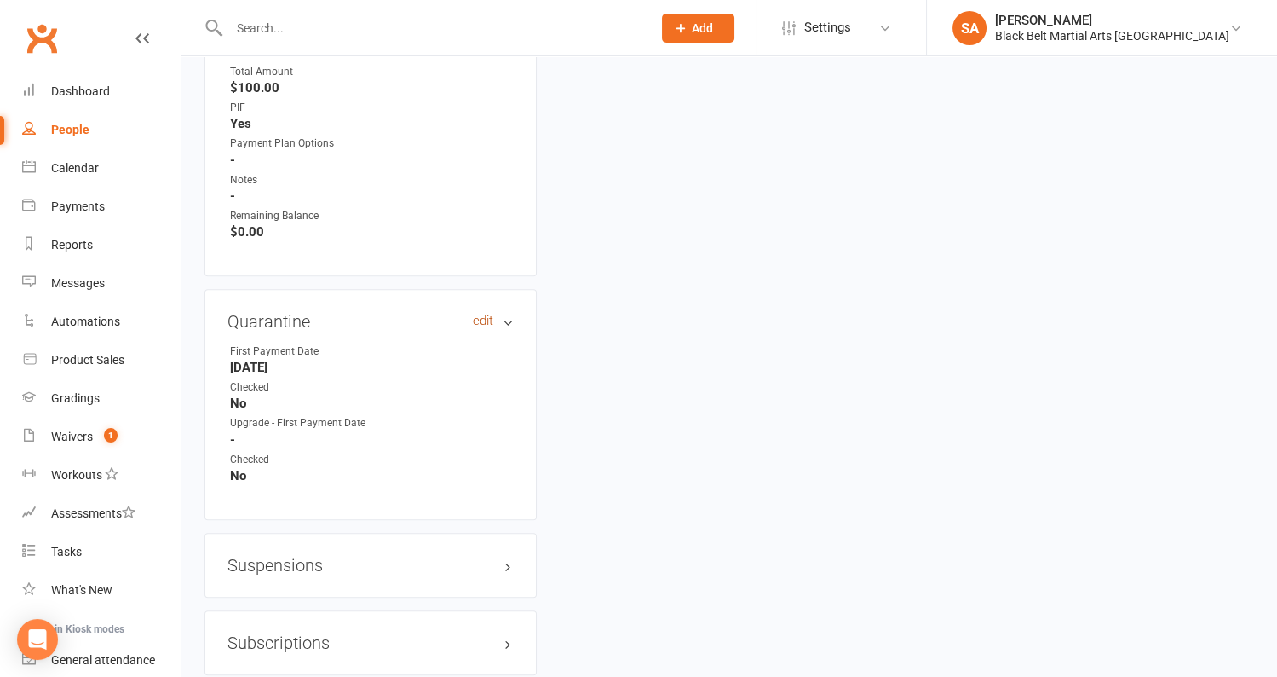
click at [486, 318] on link "edit" at bounding box center [483, 321] width 20 height 14
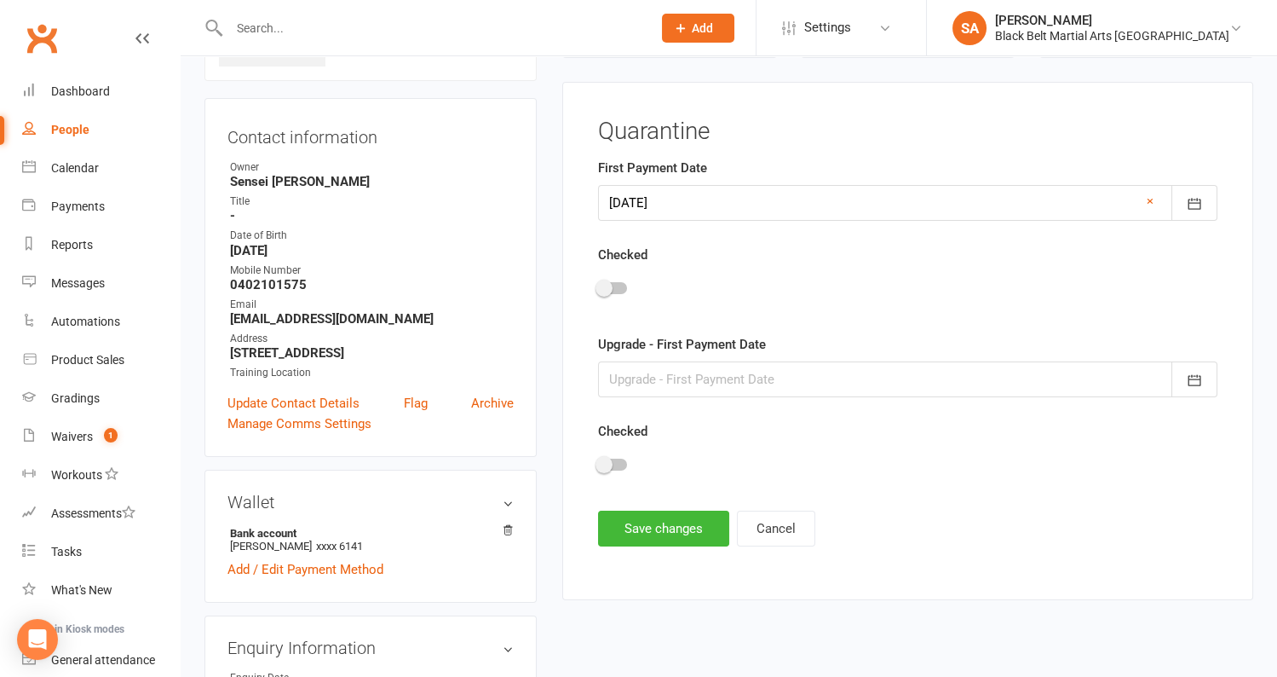
scroll to position [150, 0]
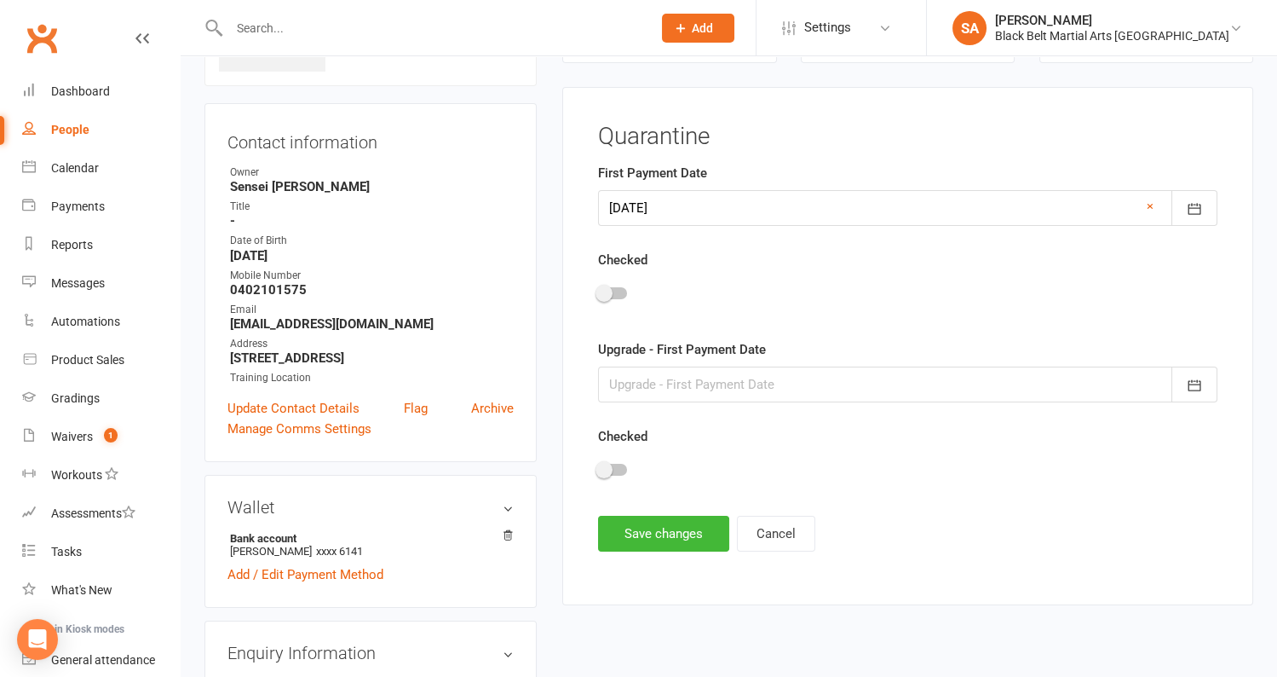
click at [665, 216] on div at bounding box center [908, 208] width 620 height 36
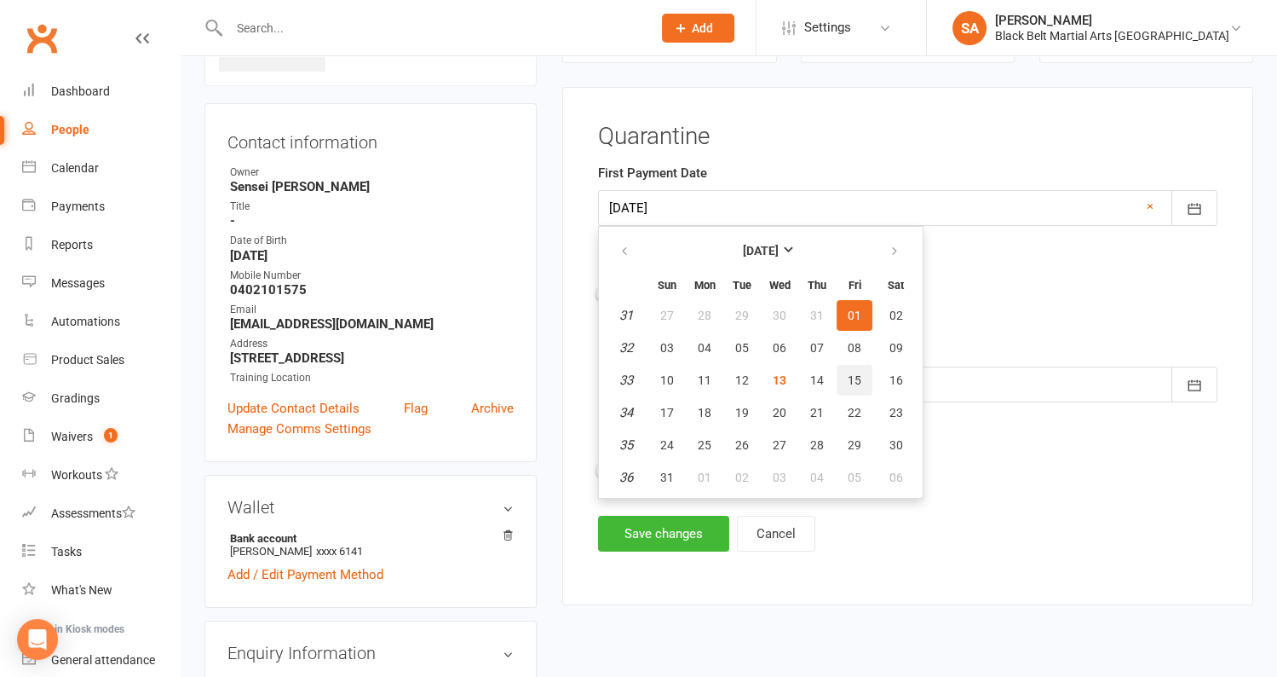
click at [848, 382] on span "15" at bounding box center [855, 380] width 14 height 14
type input "15 Aug 2025"
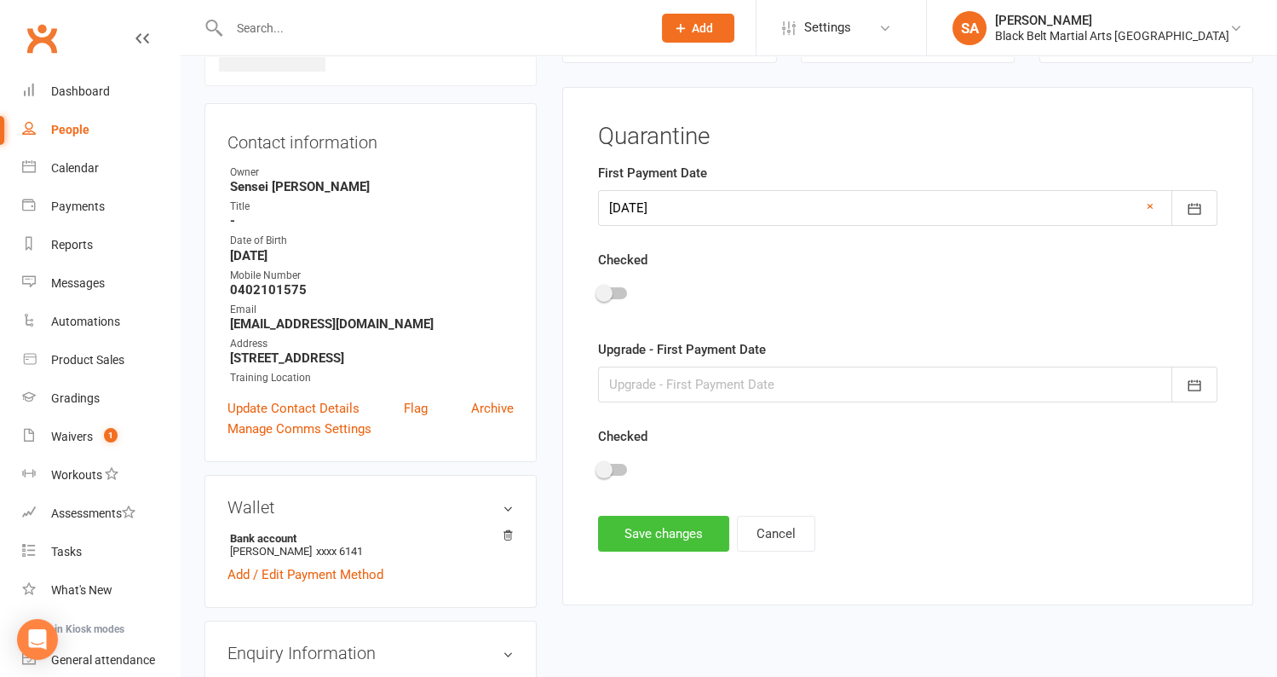
click at [648, 522] on button "Save changes" at bounding box center [663, 534] width 131 height 36
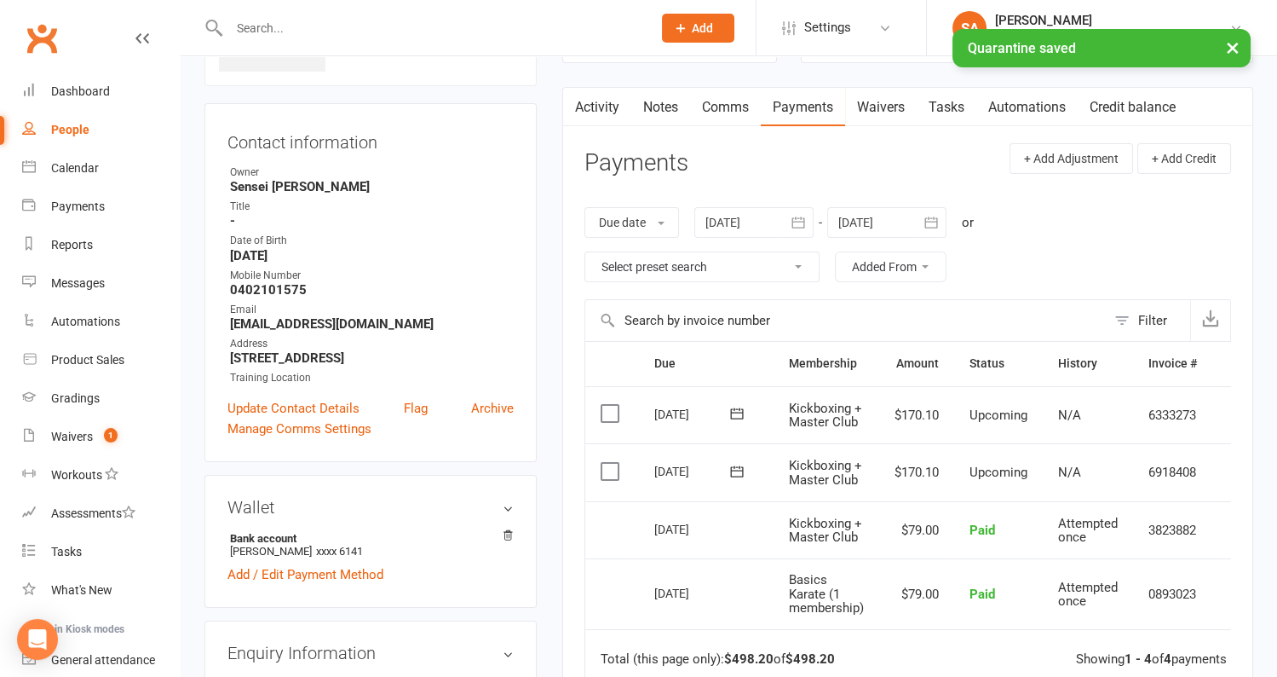
scroll to position [0, 0]
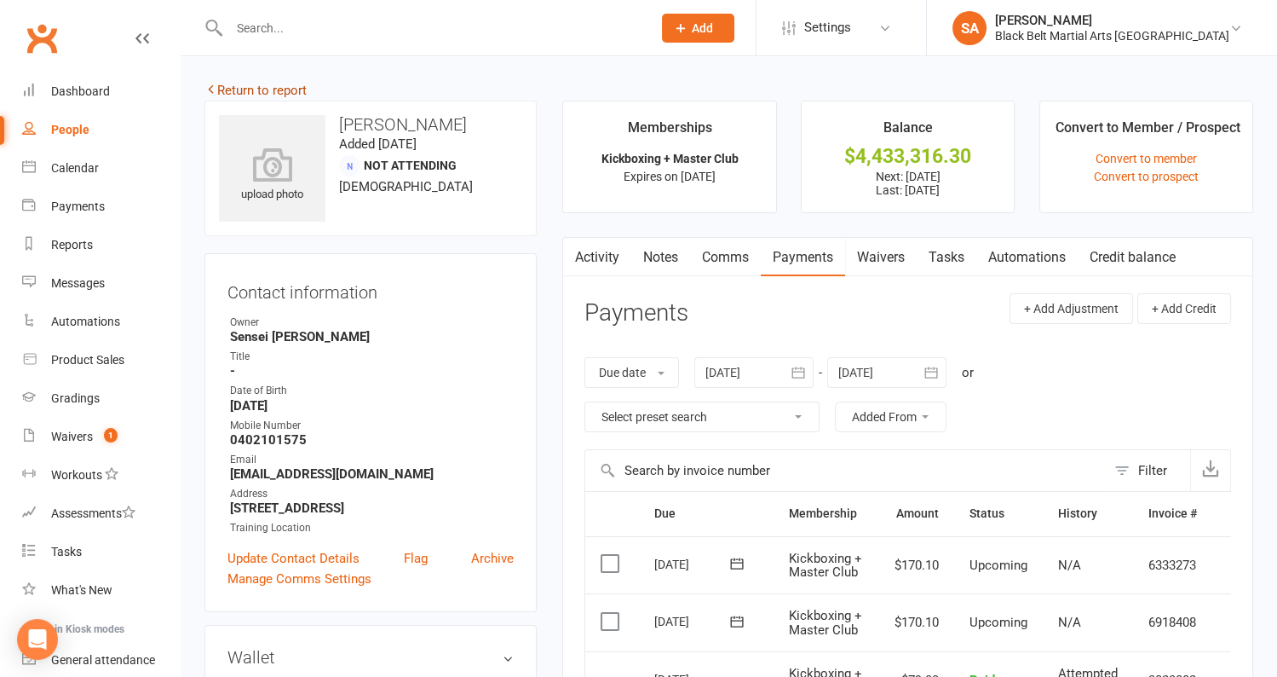
click at [281, 93] on link "Return to report" at bounding box center [256, 90] width 102 height 15
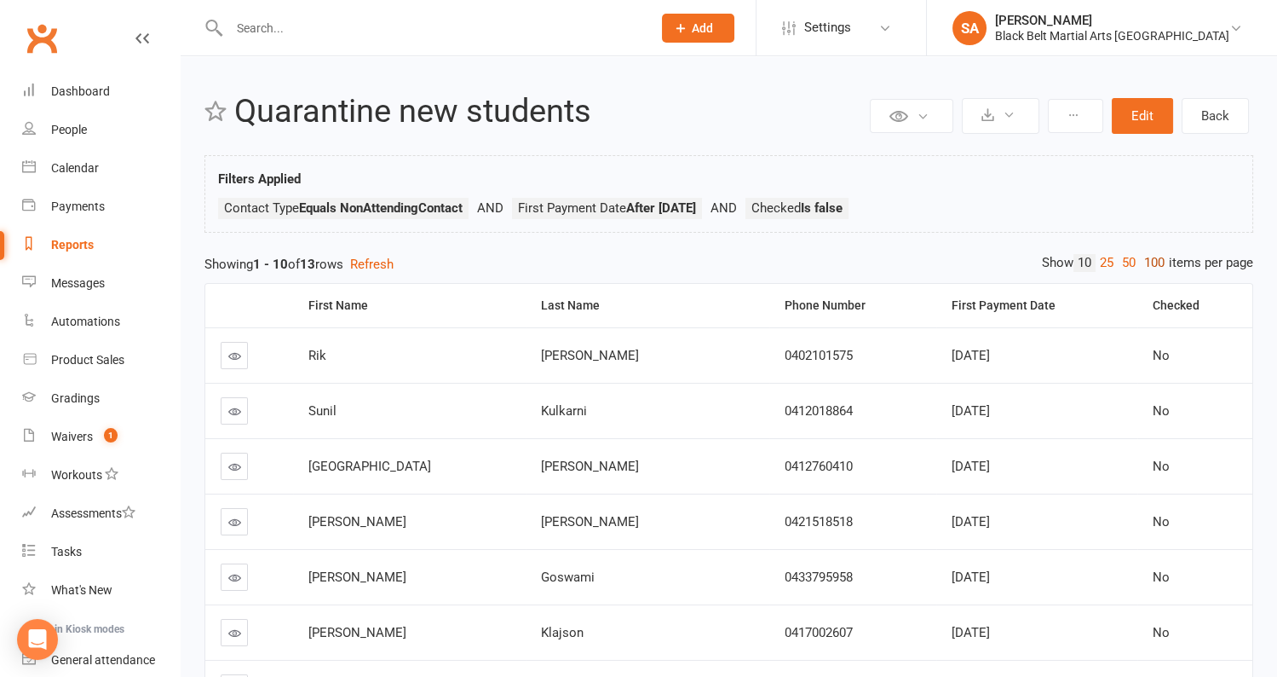
click at [1155, 261] on link "100" at bounding box center [1154, 263] width 29 height 18
click at [1109, 301] on th "First Payment Date" at bounding box center [1036, 305] width 201 height 43
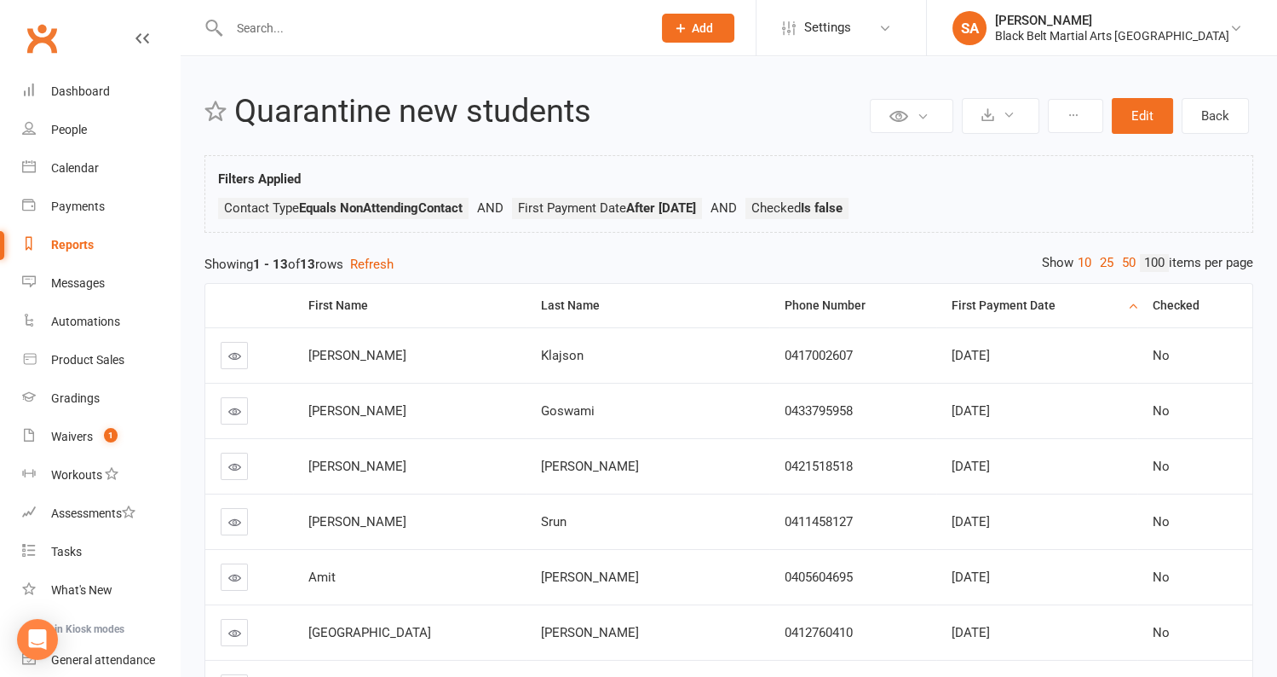
click at [237, 351] on icon at bounding box center [234, 355] width 13 height 13
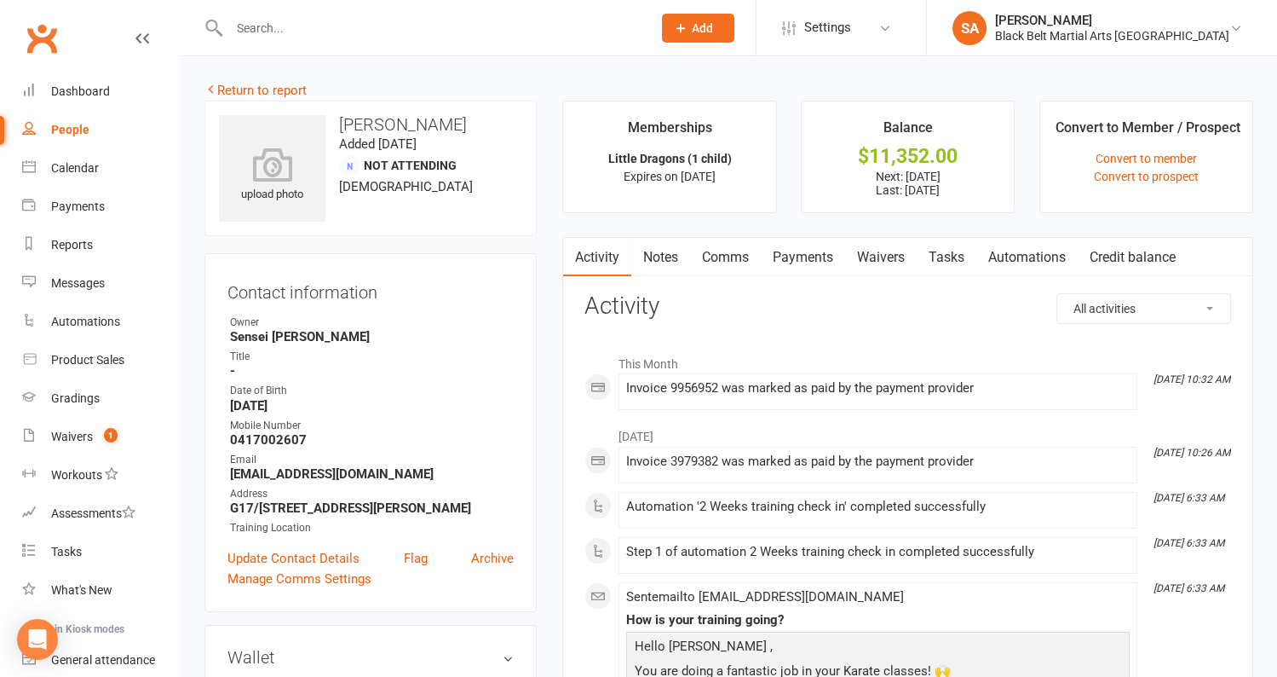
click at [812, 254] on link "Payments" at bounding box center [803, 257] width 84 height 39
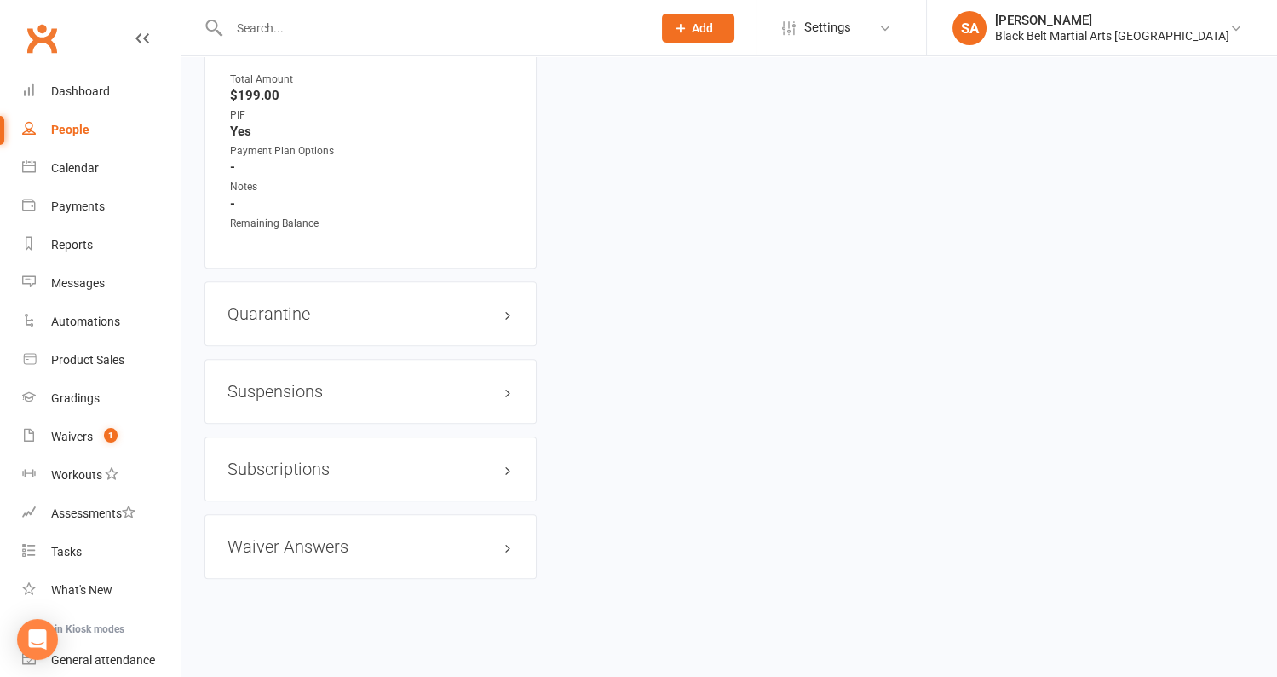
scroll to position [1277, 0]
click at [317, 291] on div "Quarantine edit" at bounding box center [371, 311] width 332 height 65
click at [317, 316] on h3 "Quarantine edit" at bounding box center [371, 311] width 286 height 19
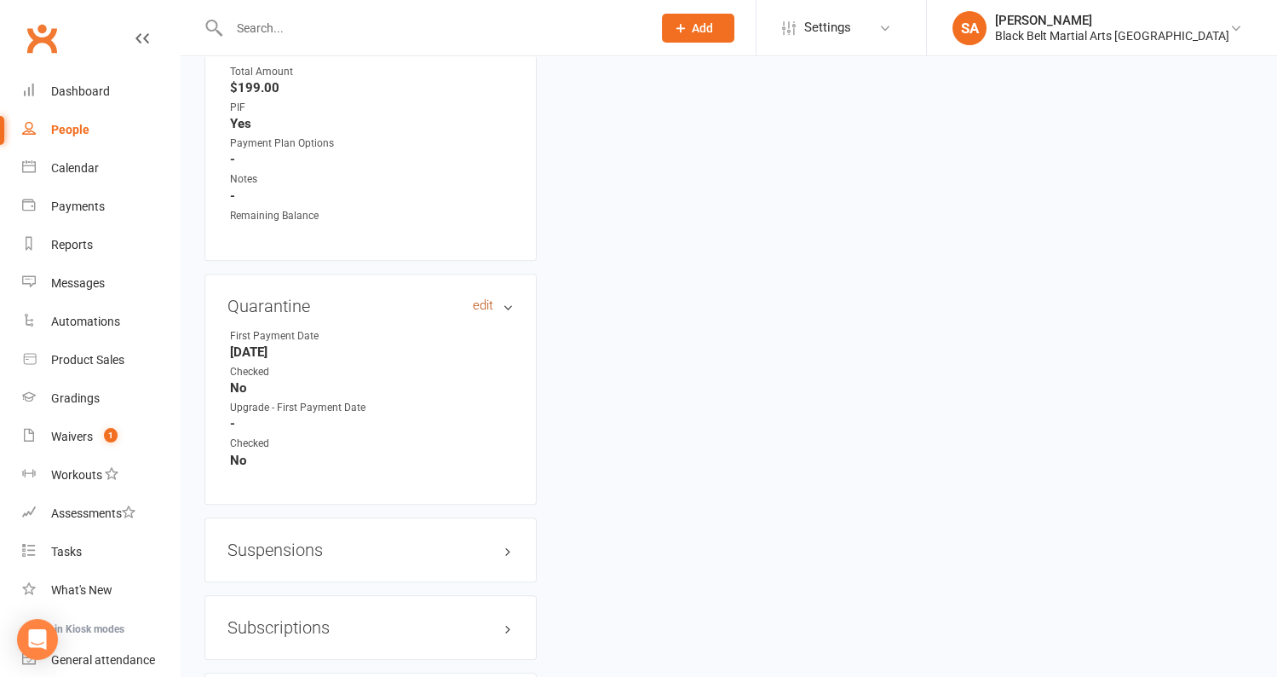
click at [481, 308] on link "edit" at bounding box center [483, 305] width 20 height 14
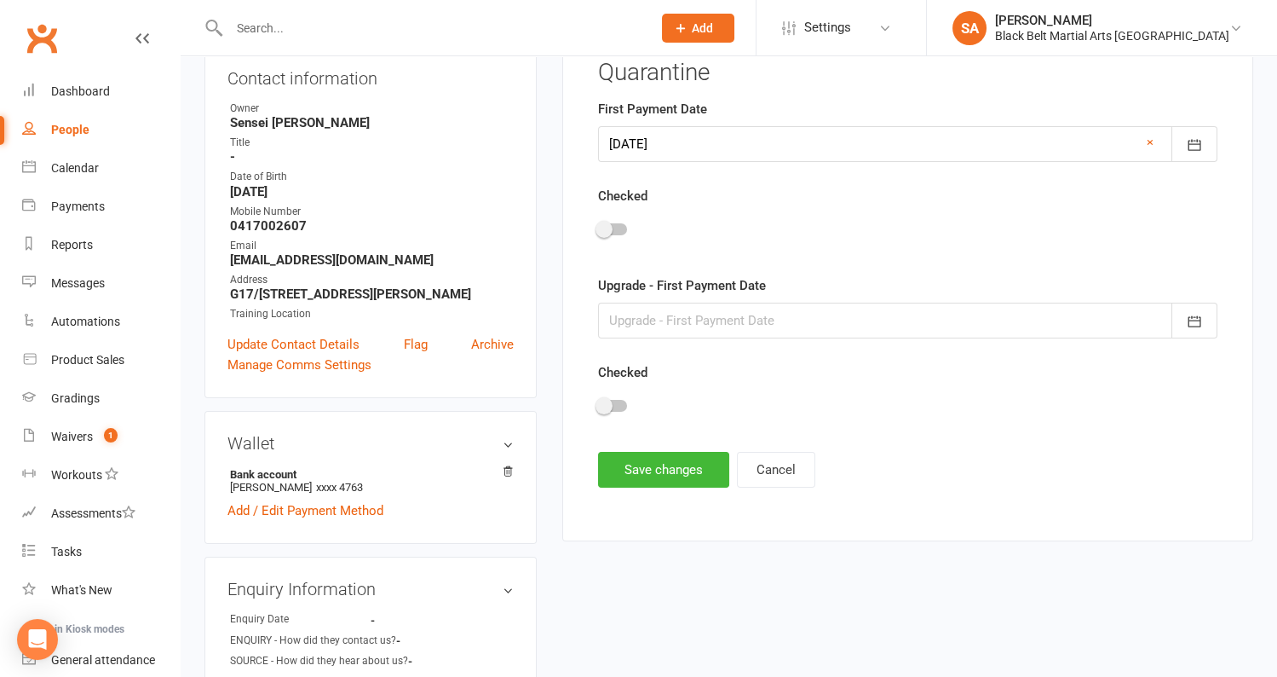
scroll to position [150, 0]
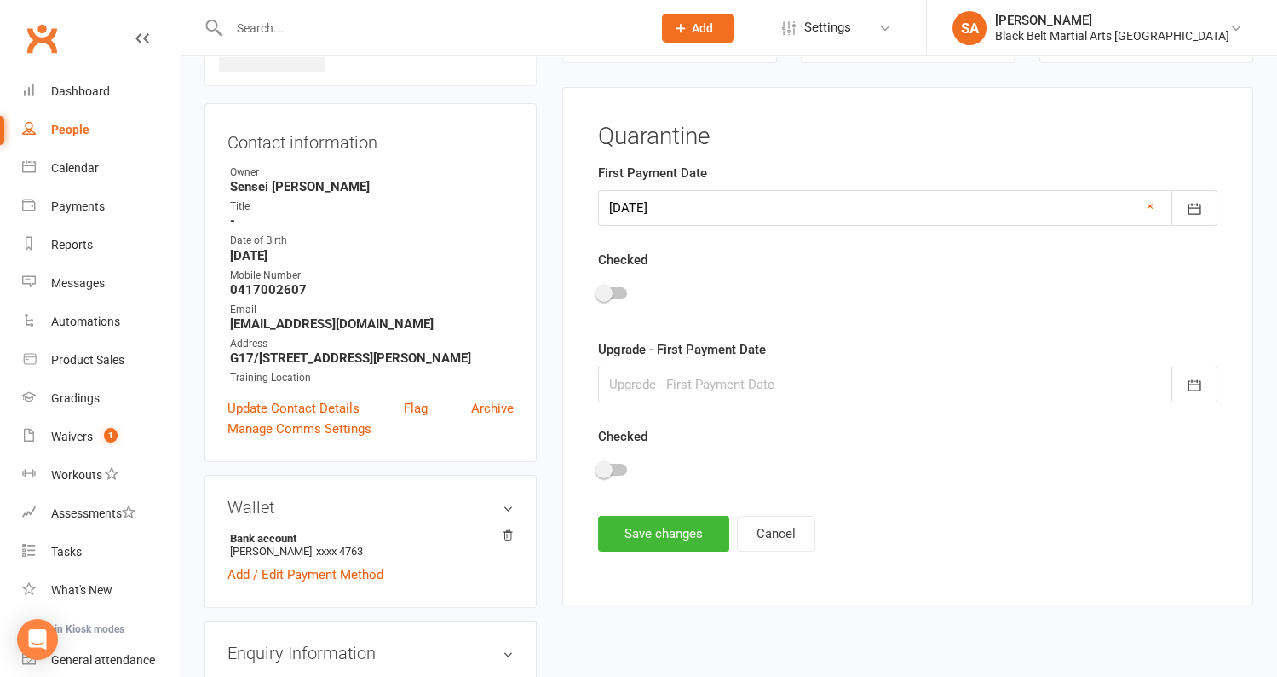
click at [613, 294] on div at bounding box center [612, 293] width 29 height 12
click at [598, 291] on input "checkbox" at bounding box center [598, 291] width 0 height 0
click at [642, 533] on button "Save changes" at bounding box center [663, 534] width 131 height 36
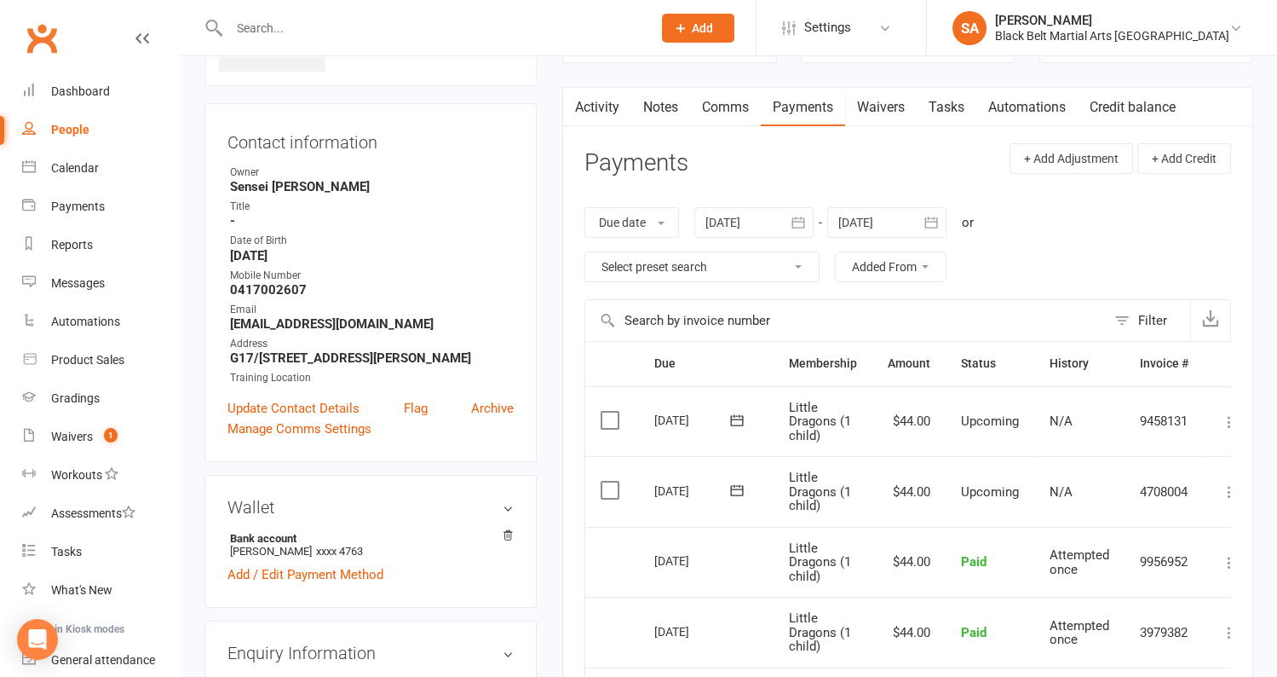
scroll to position [0, 0]
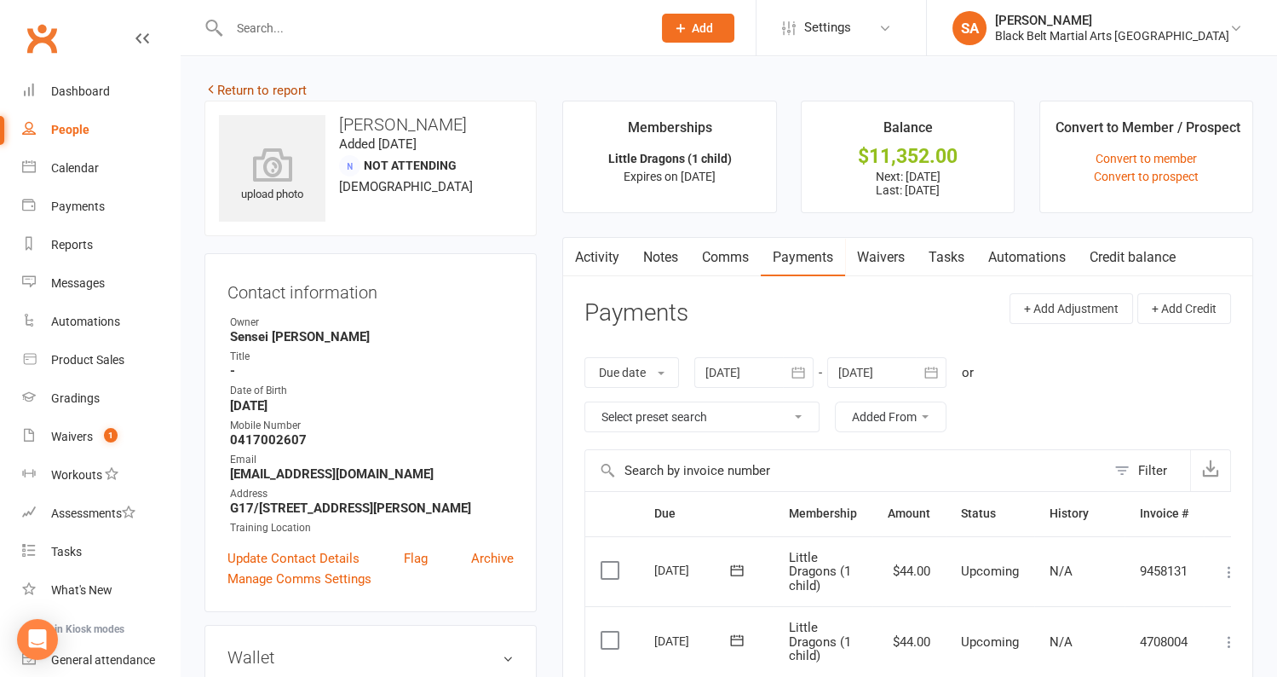
click at [263, 95] on link "Return to report" at bounding box center [256, 90] width 102 height 15
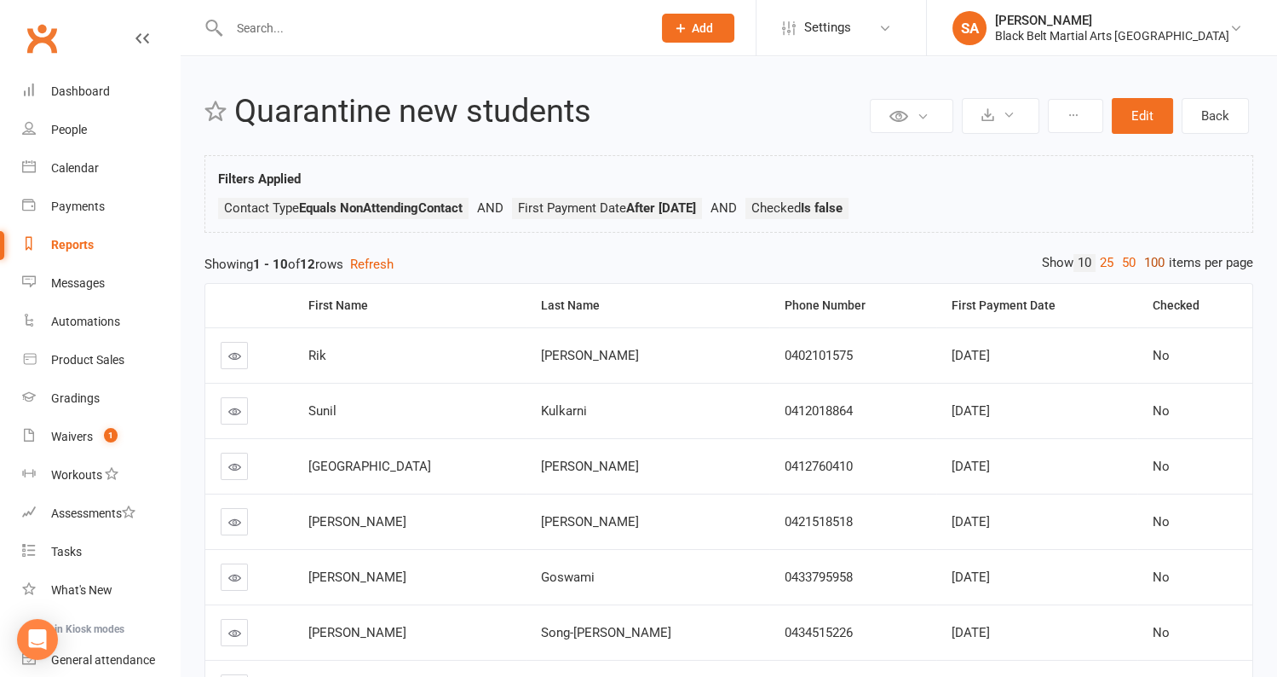
click at [1150, 260] on link "100" at bounding box center [1154, 263] width 29 height 18
click at [1113, 302] on th "First Payment Date" at bounding box center [1036, 305] width 201 height 43
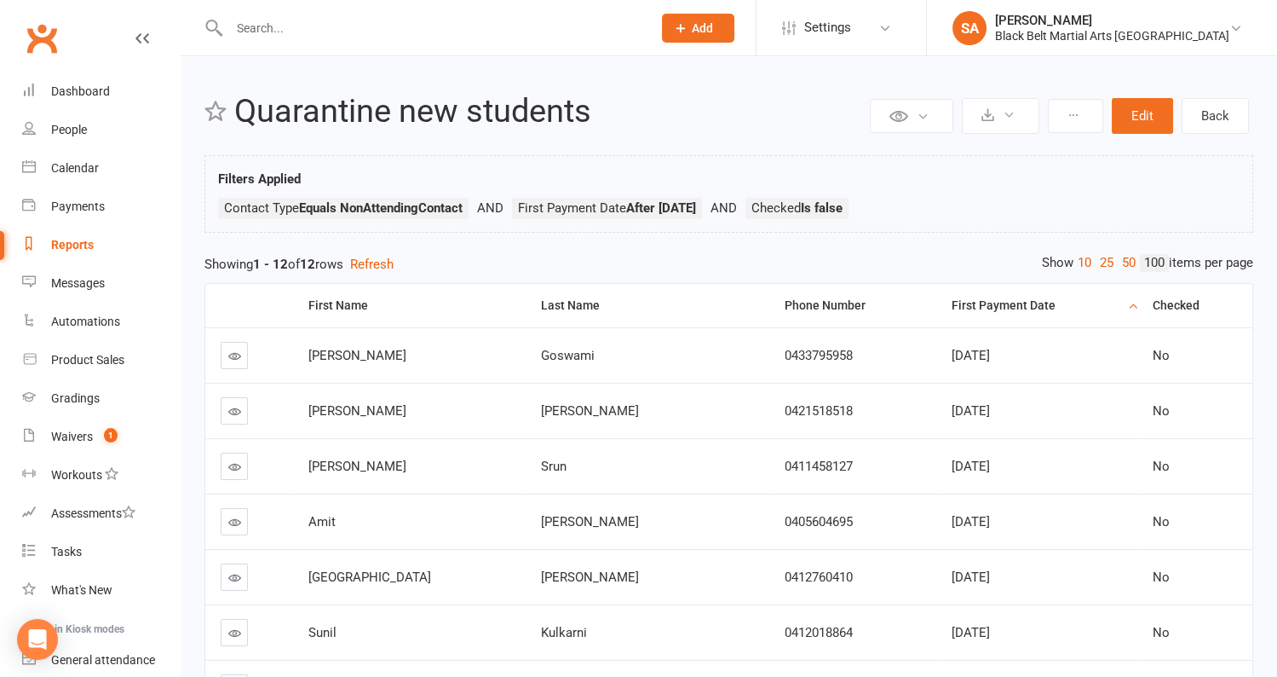
click at [235, 354] on icon at bounding box center [234, 355] width 13 height 13
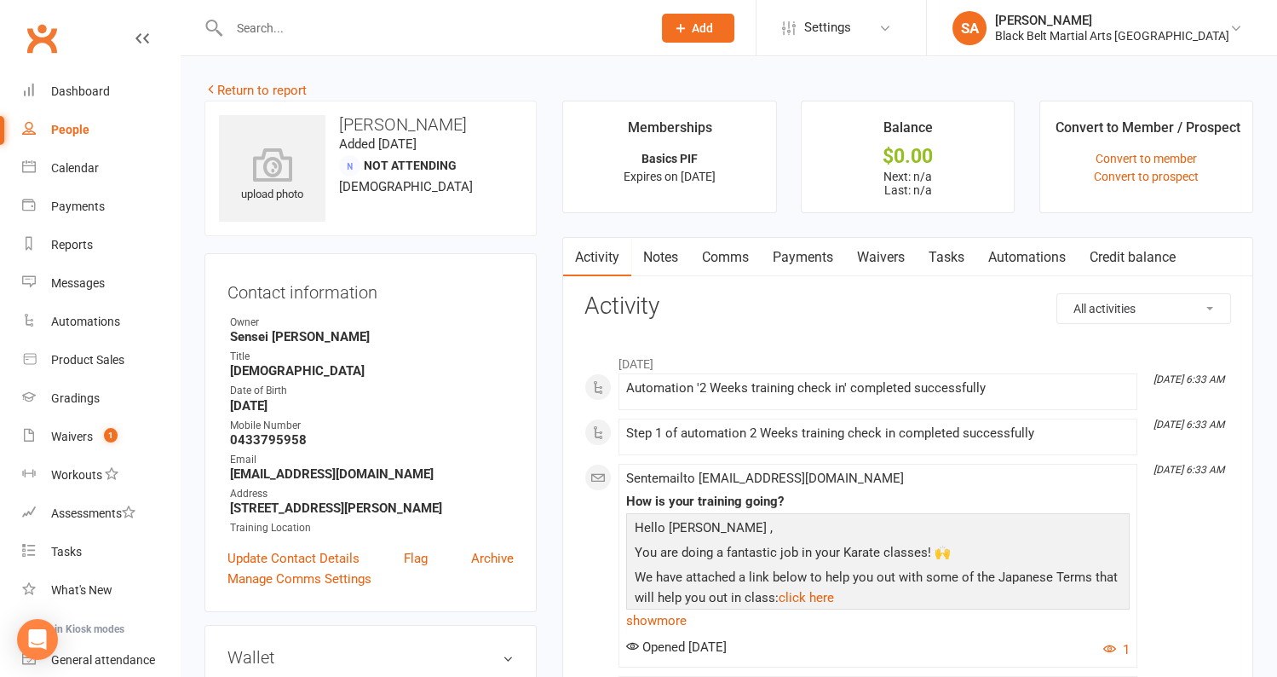
click at [797, 256] on link "Payments" at bounding box center [803, 257] width 84 height 39
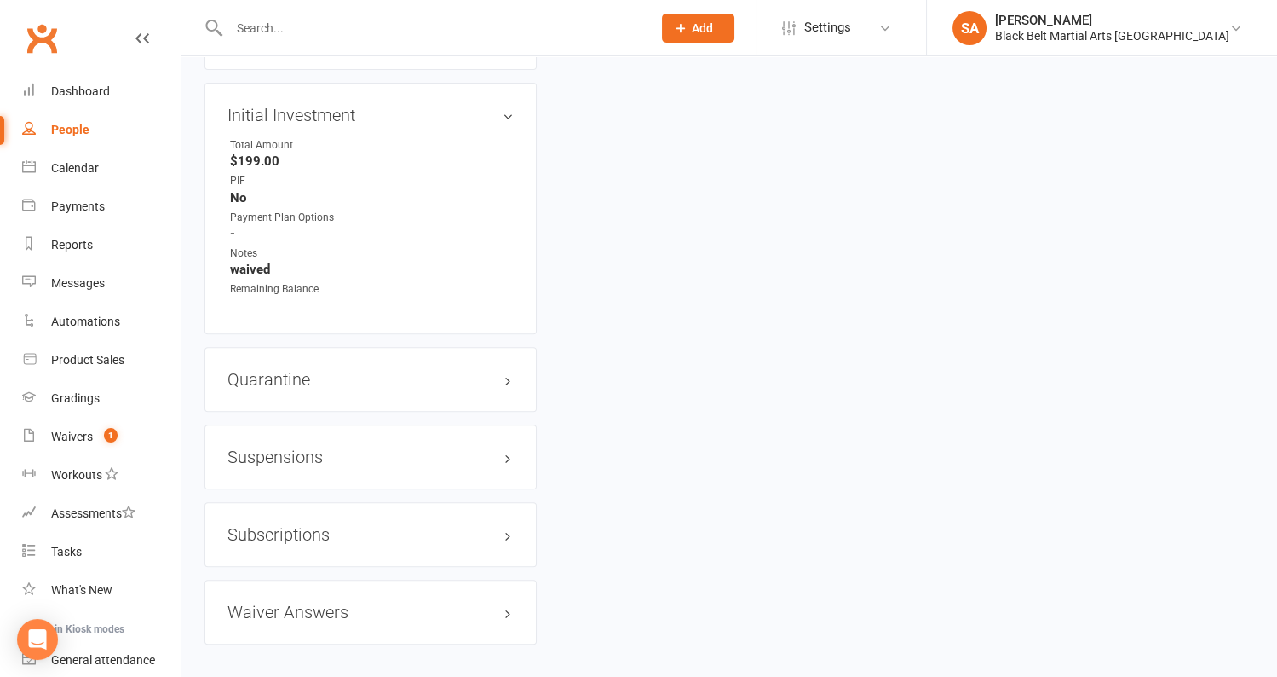
scroll to position [1300, 0]
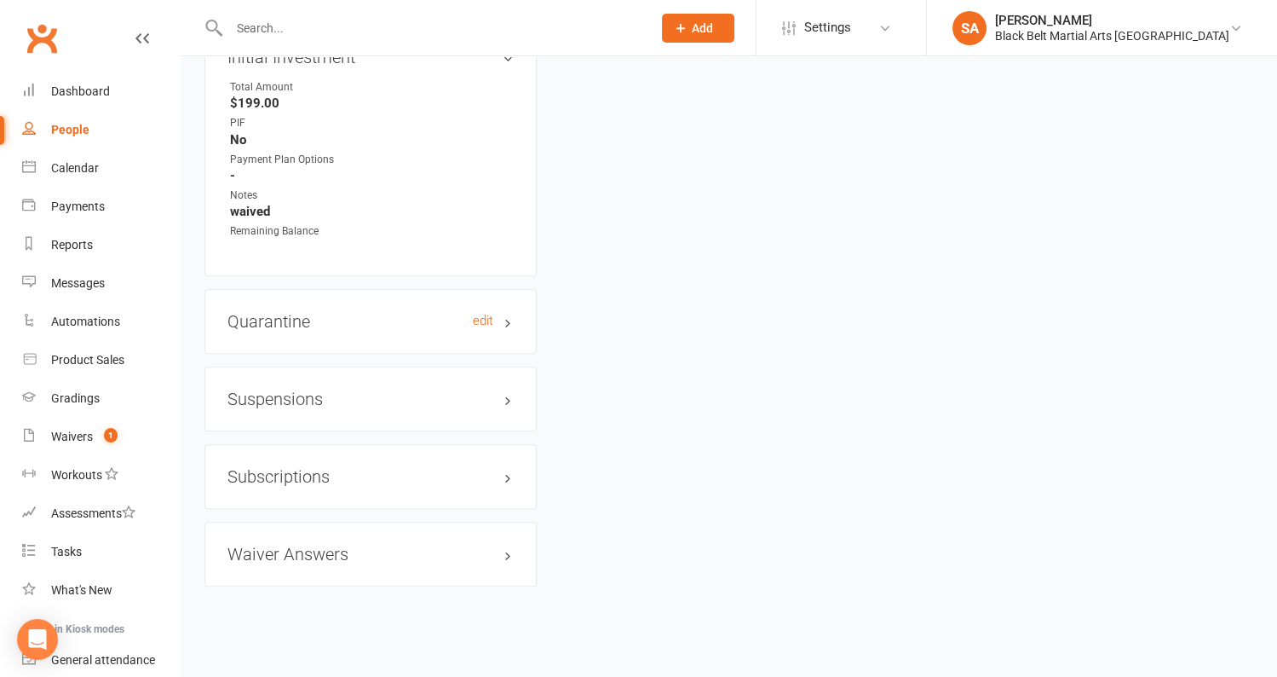
click at [287, 320] on h3 "Quarantine edit" at bounding box center [371, 321] width 286 height 19
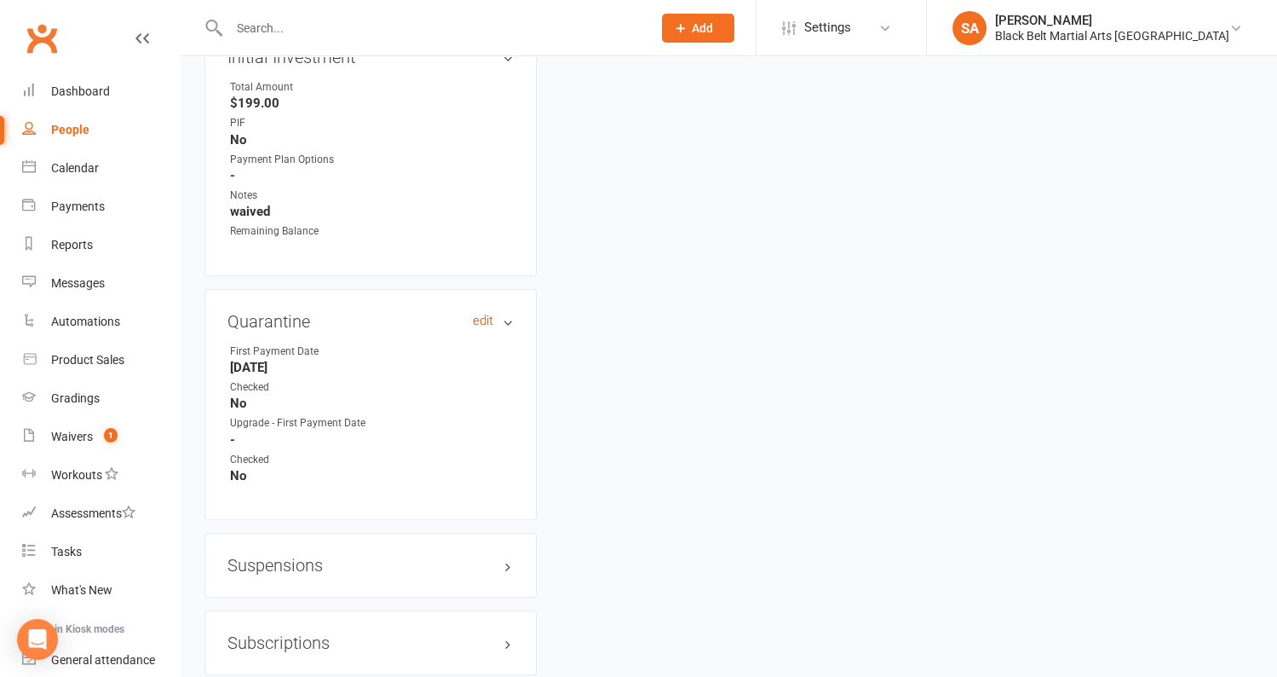
click at [479, 318] on link "edit" at bounding box center [483, 321] width 20 height 14
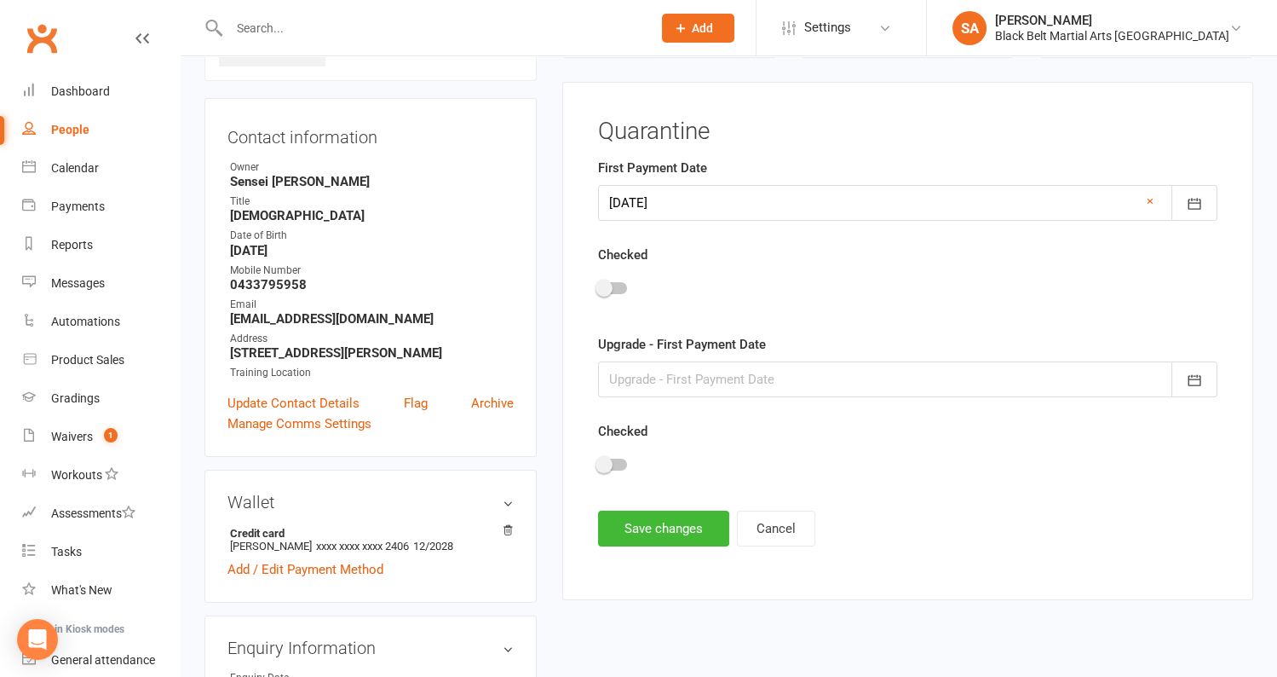
scroll to position [150, 0]
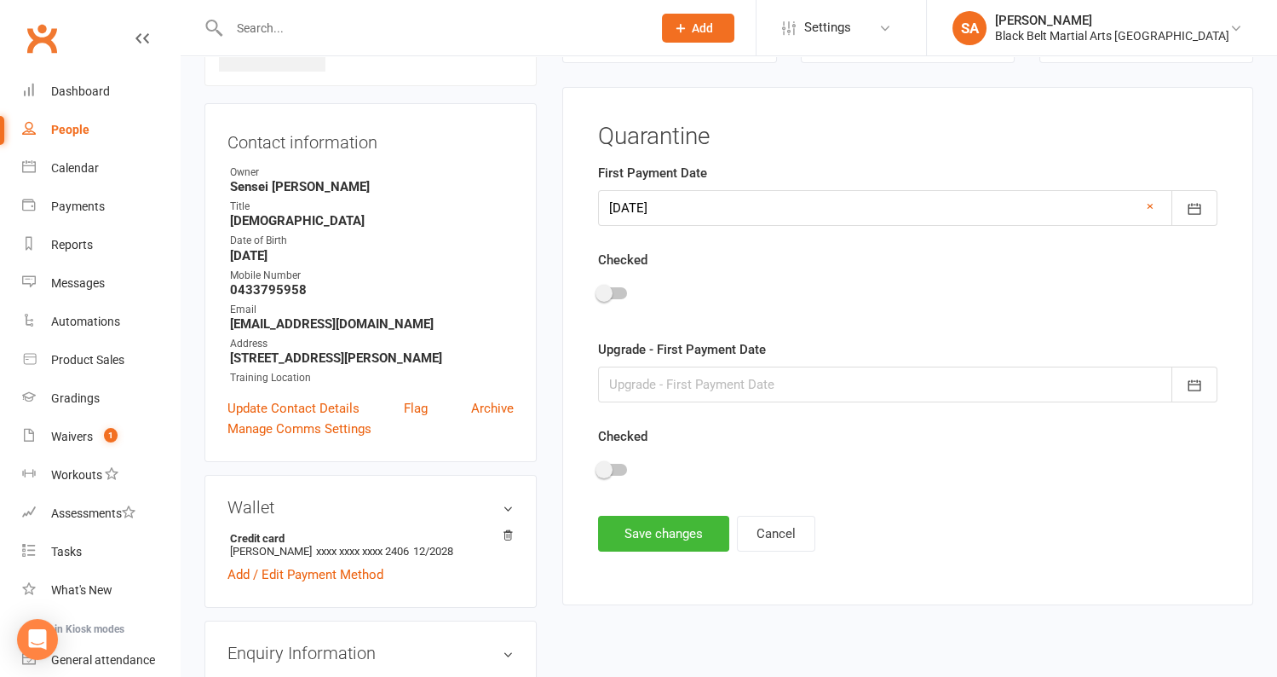
click at [617, 289] on div at bounding box center [612, 293] width 29 height 12
click at [598, 291] on input "checkbox" at bounding box center [598, 291] width 0 height 0
click at [670, 532] on button "Save changes" at bounding box center [663, 534] width 131 height 36
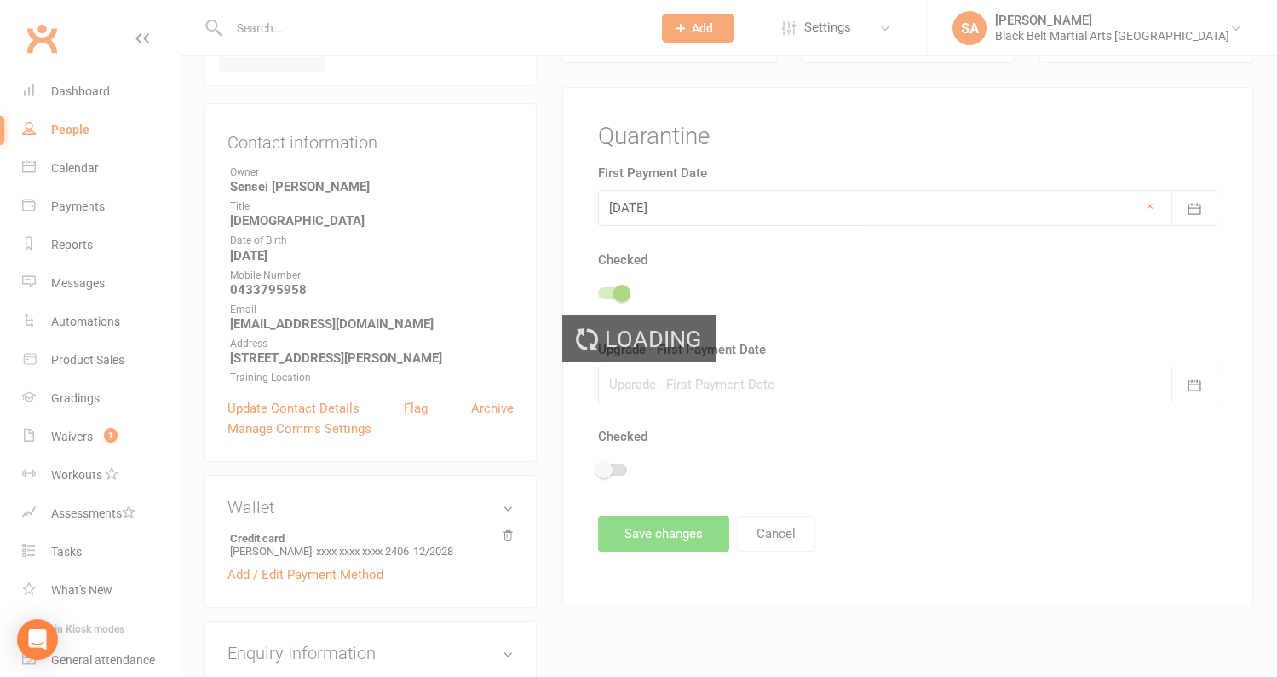
scroll to position [0, 0]
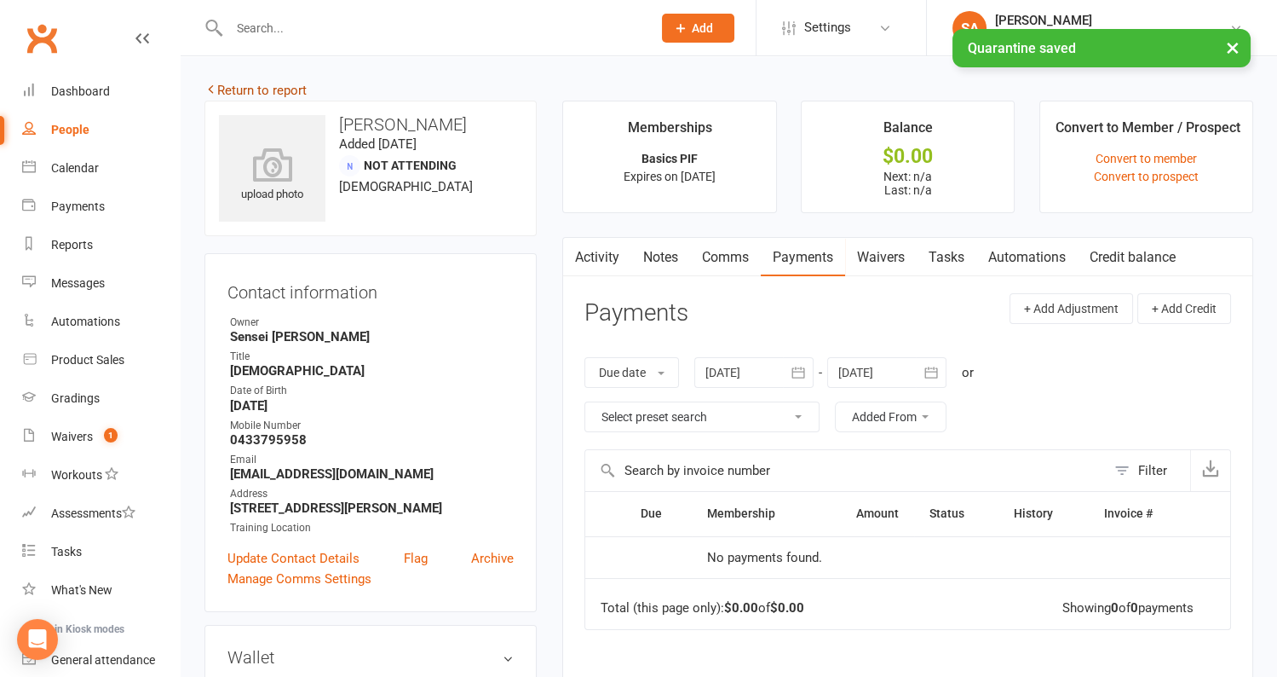
click at [248, 84] on link "Return to report" at bounding box center [256, 90] width 102 height 15
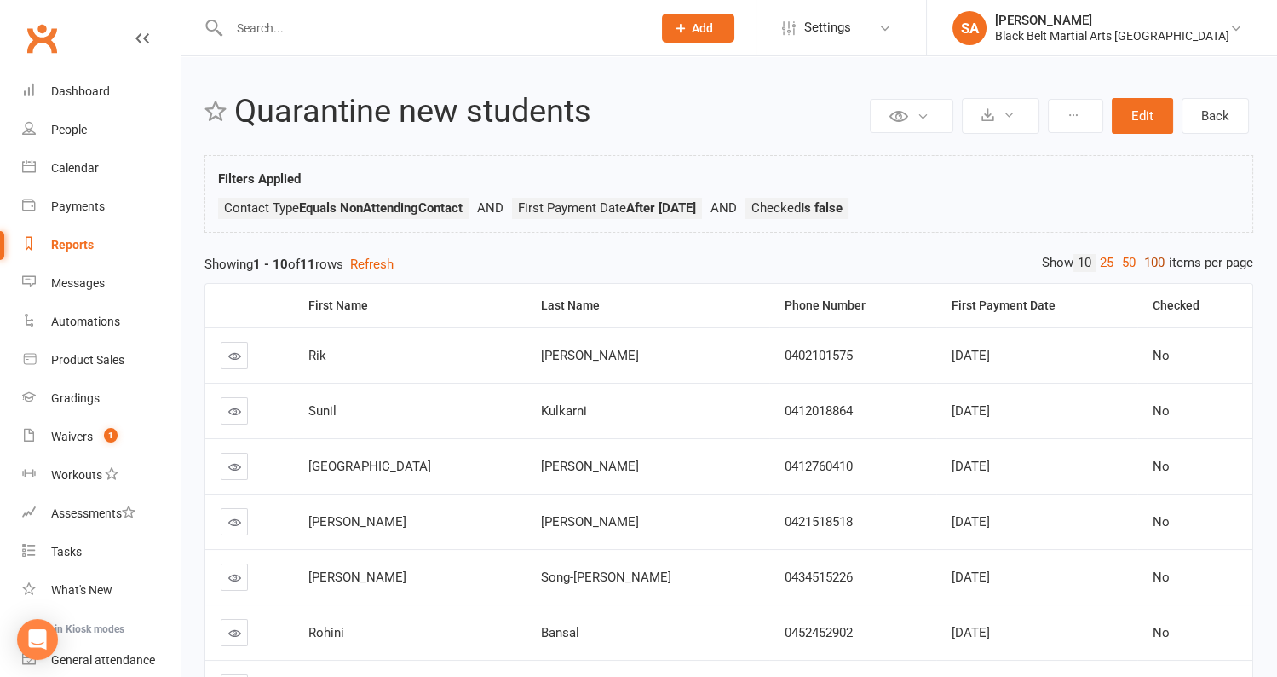
click at [1150, 261] on link "100" at bounding box center [1154, 263] width 29 height 18
click at [1108, 301] on th "First Payment Date" at bounding box center [1036, 305] width 201 height 43
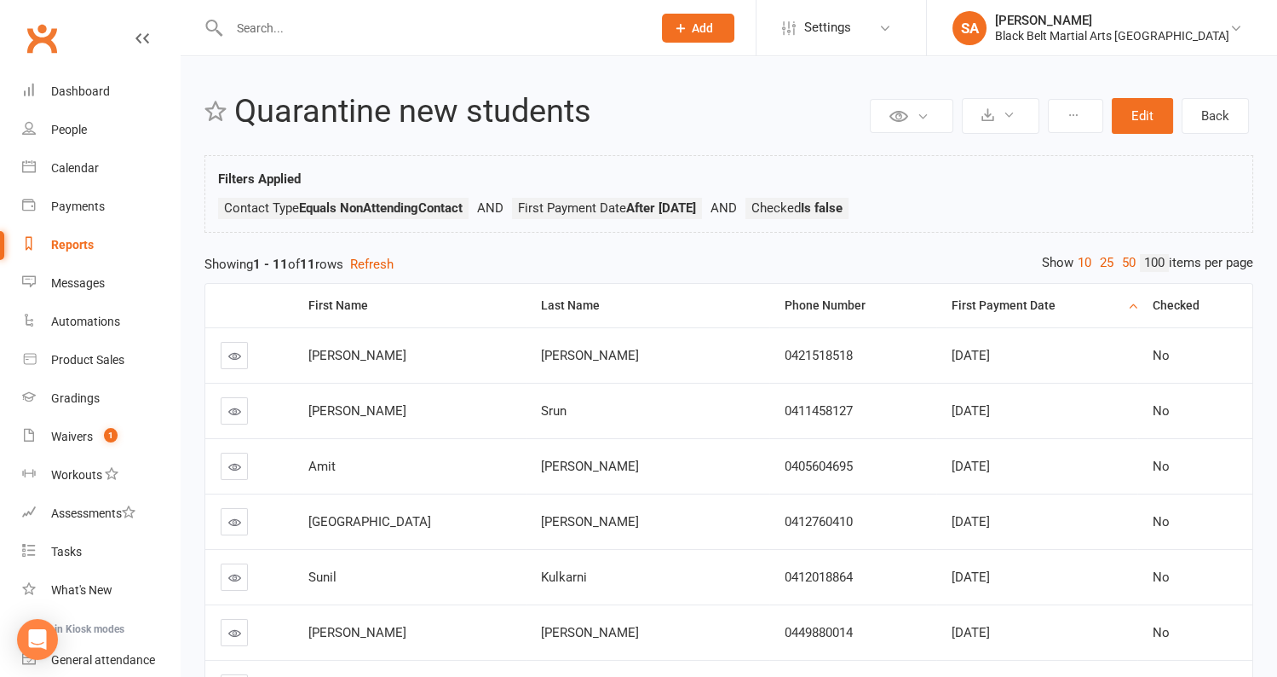
click at [229, 355] on icon at bounding box center [234, 355] width 13 height 13
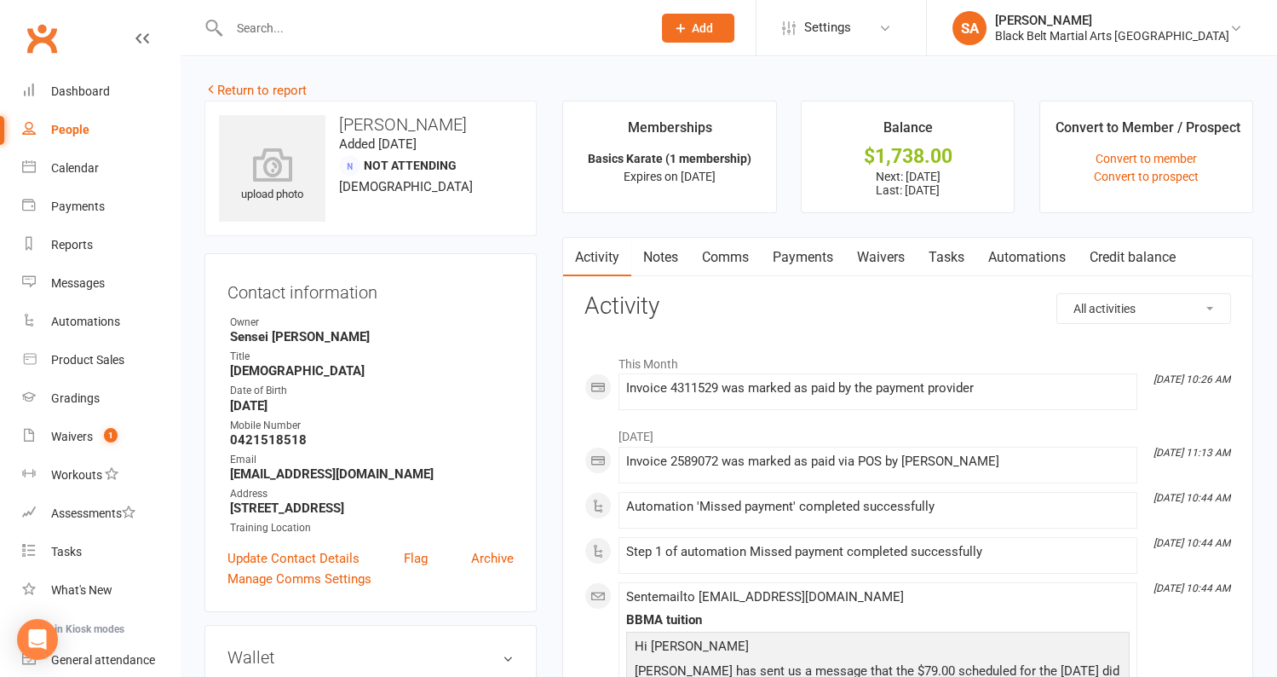
click at [804, 260] on link "Payments" at bounding box center [803, 257] width 84 height 39
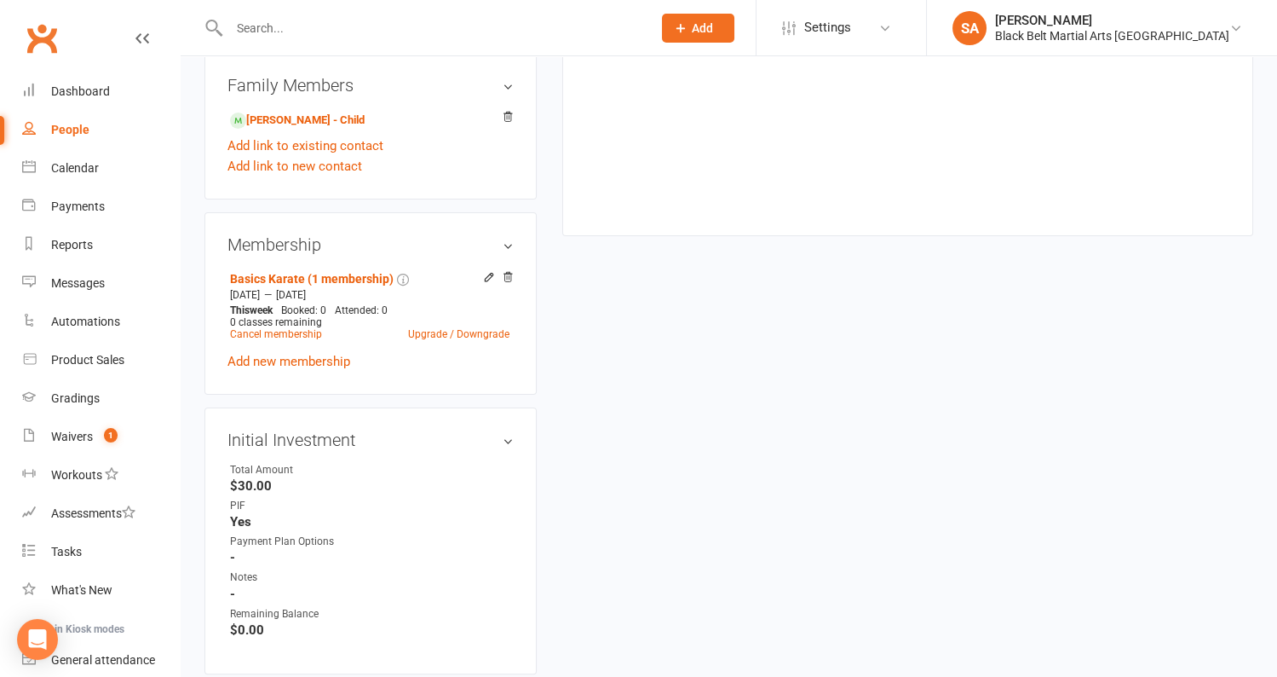
scroll to position [1277, 0]
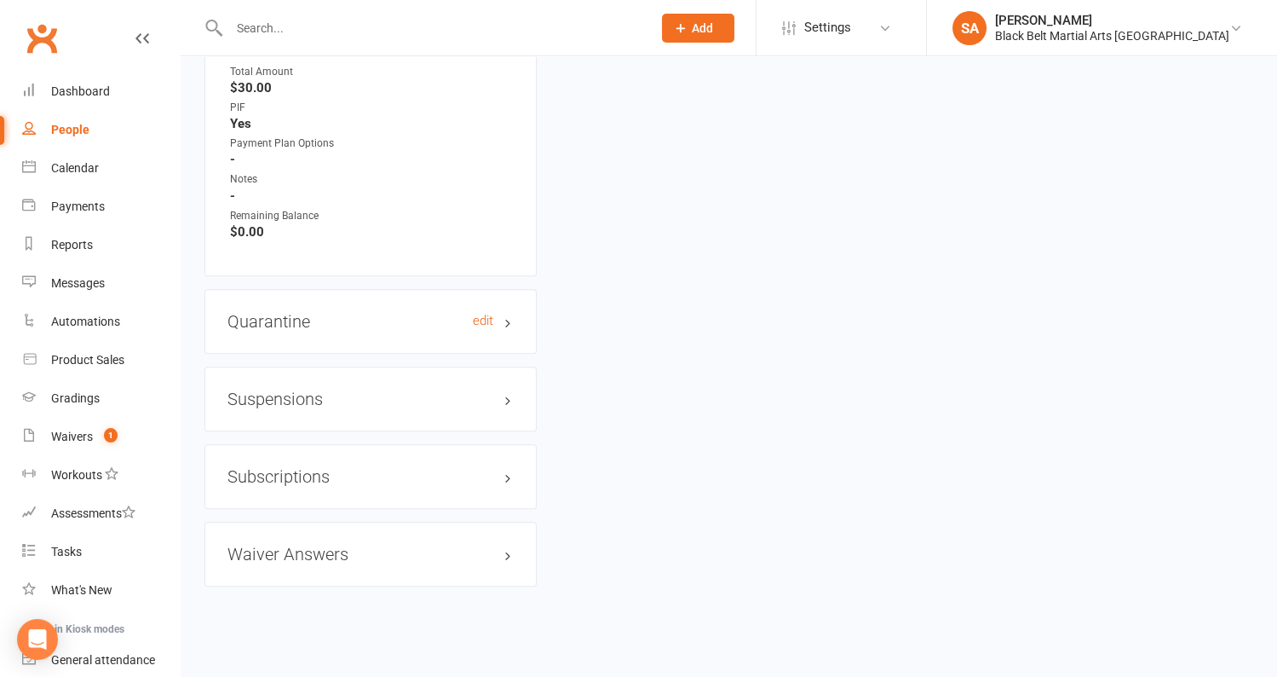
click at [314, 314] on h3 "Quarantine edit" at bounding box center [371, 321] width 286 height 19
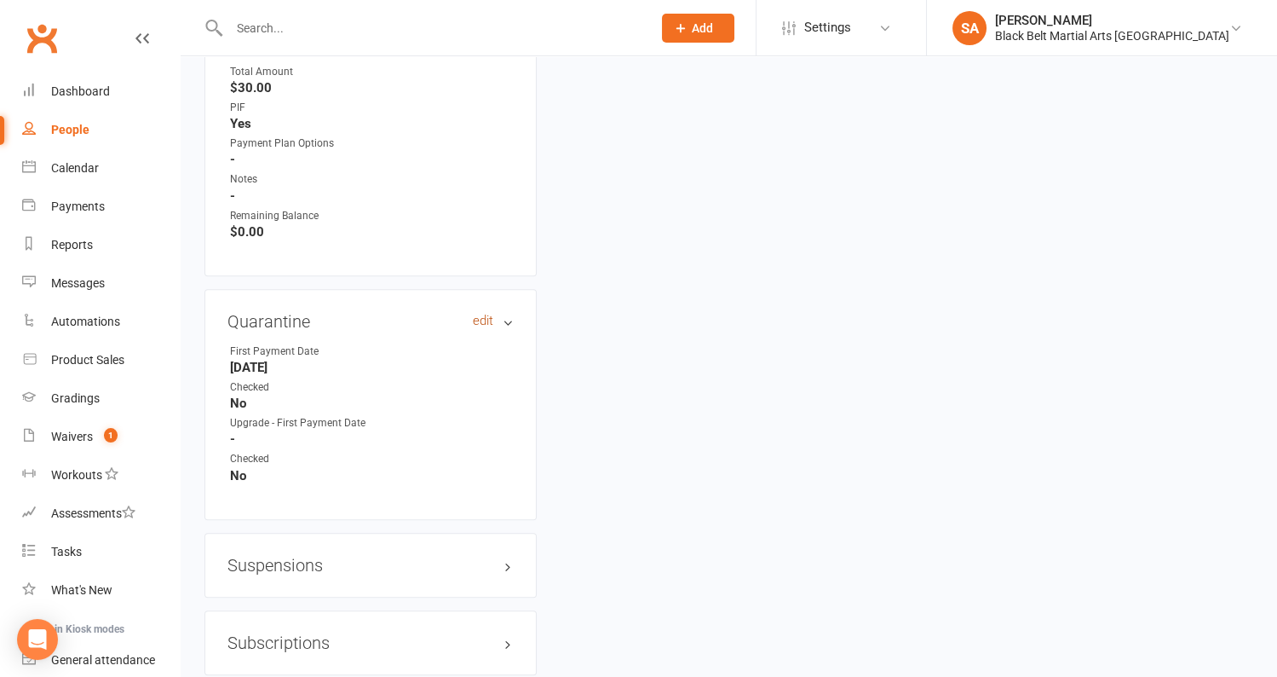
click at [482, 315] on link "edit" at bounding box center [483, 321] width 20 height 14
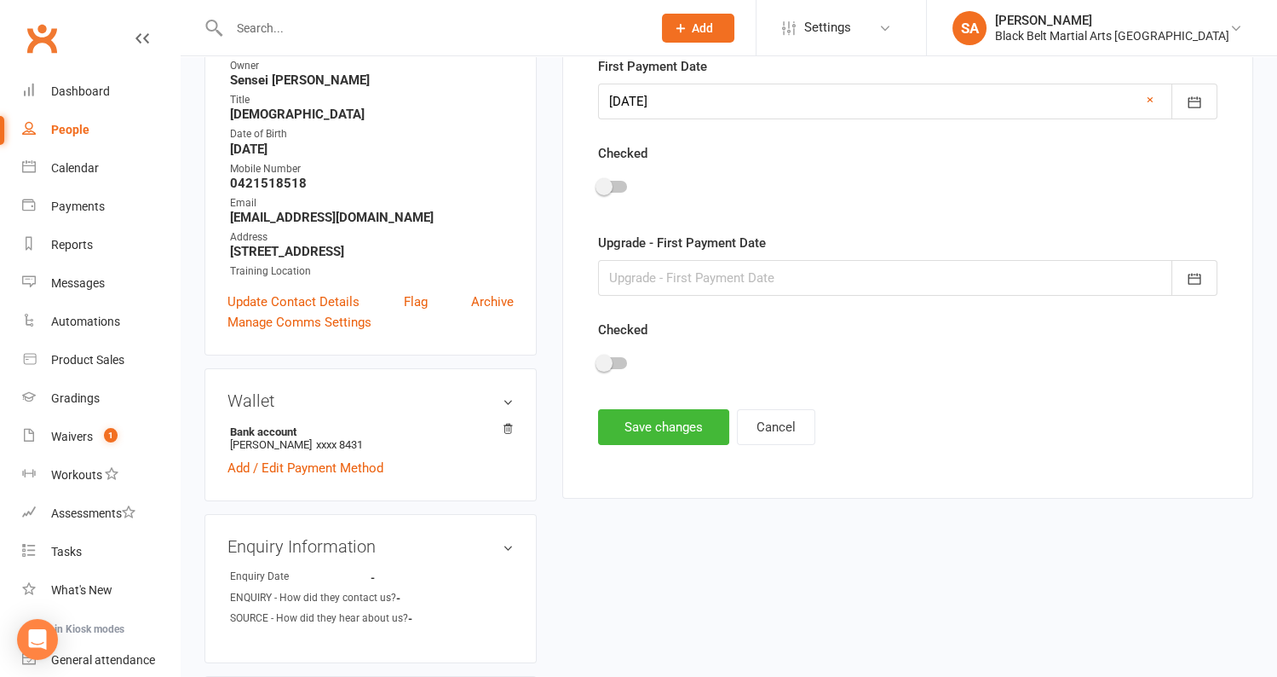
scroll to position [150, 0]
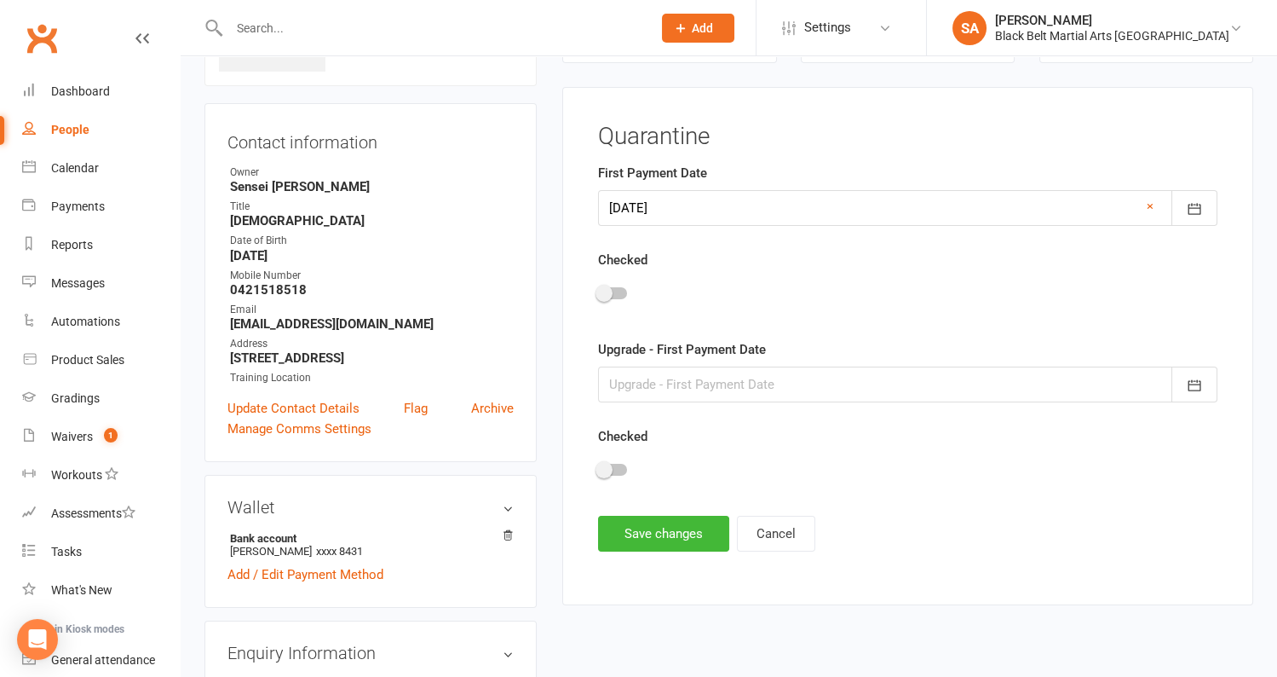
click at [612, 287] on div at bounding box center [612, 293] width 29 height 12
click at [598, 291] on input "checkbox" at bounding box center [598, 291] width 0 height 0
click at [625, 527] on button "Save changes" at bounding box center [663, 534] width 131 height 36
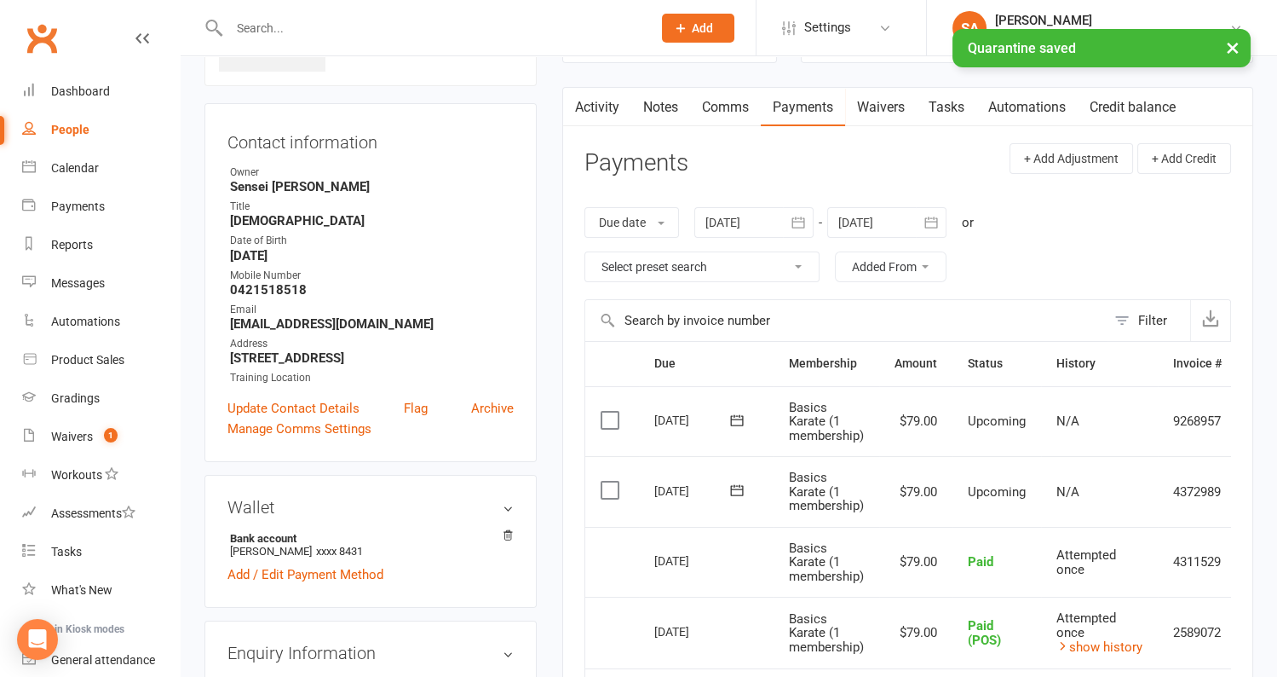
scroll to position [0, 0]
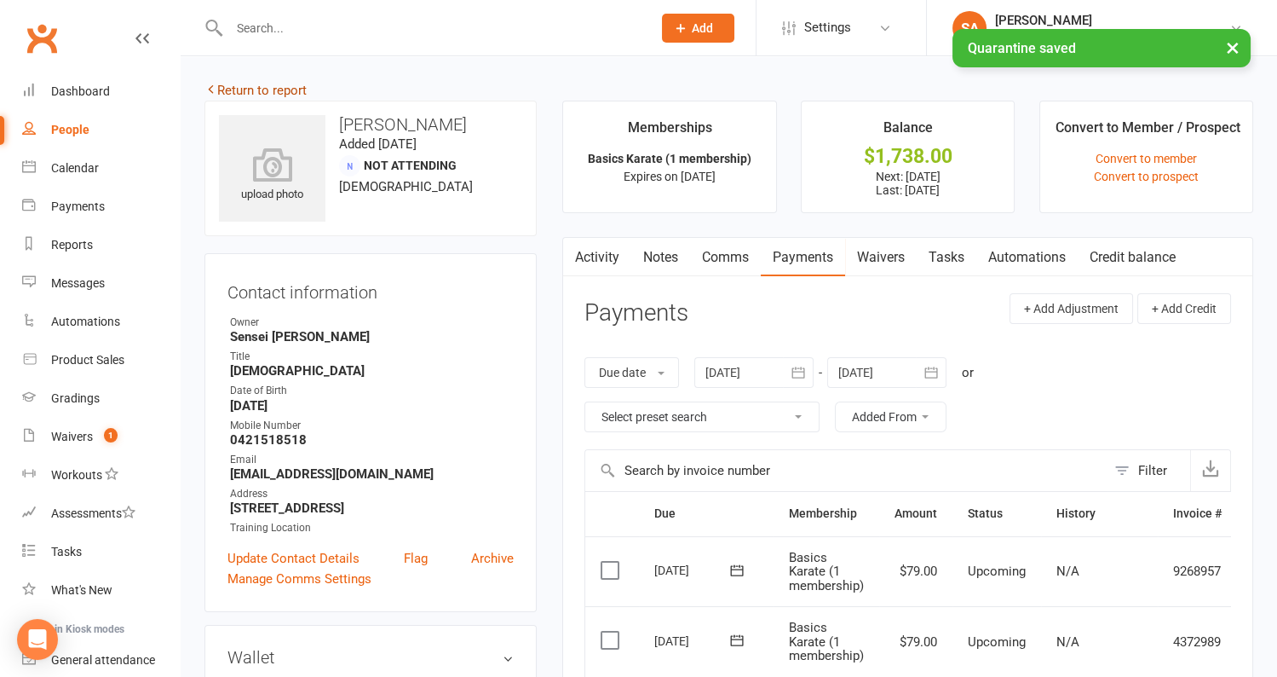
click at [252, 89] on link "Return to report" at bounding box center [256, 90] width 102 height 15
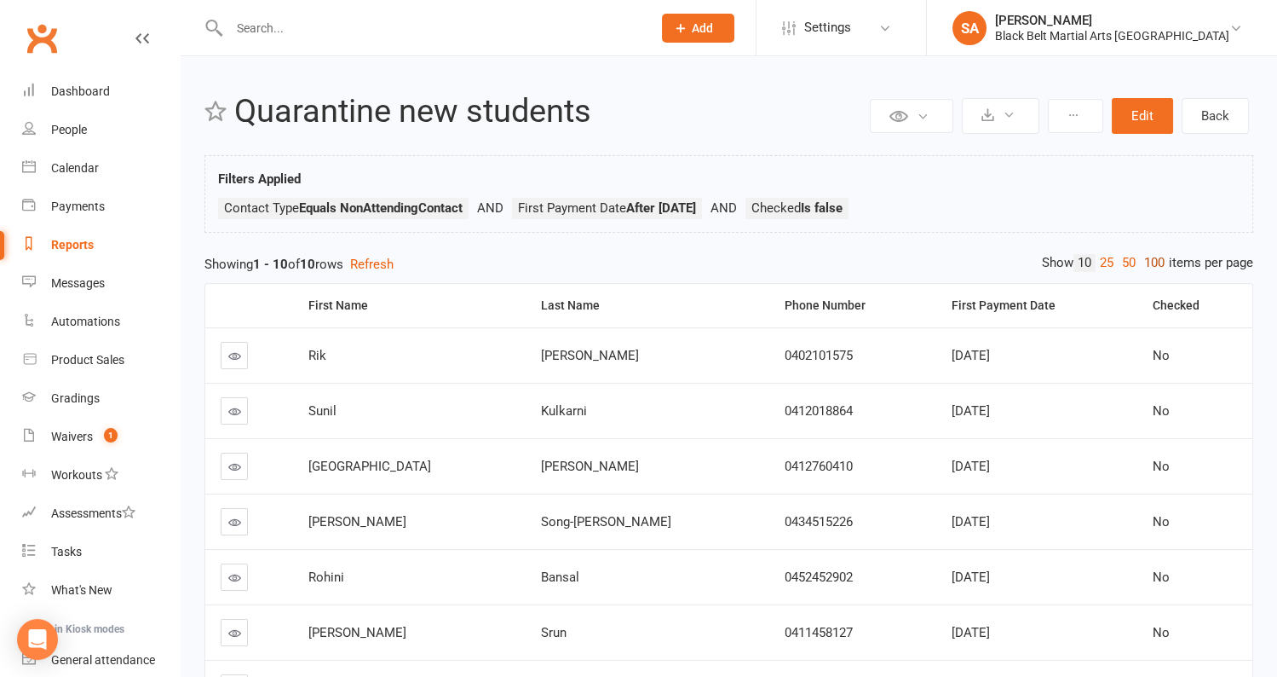
click at [1146, 254] on link "100" at bounding box center [1154, 263] width 29 height 18
click at [1109, 299] on th "First Payment Date" at bounding box center [1036, 305] width 201 height 43
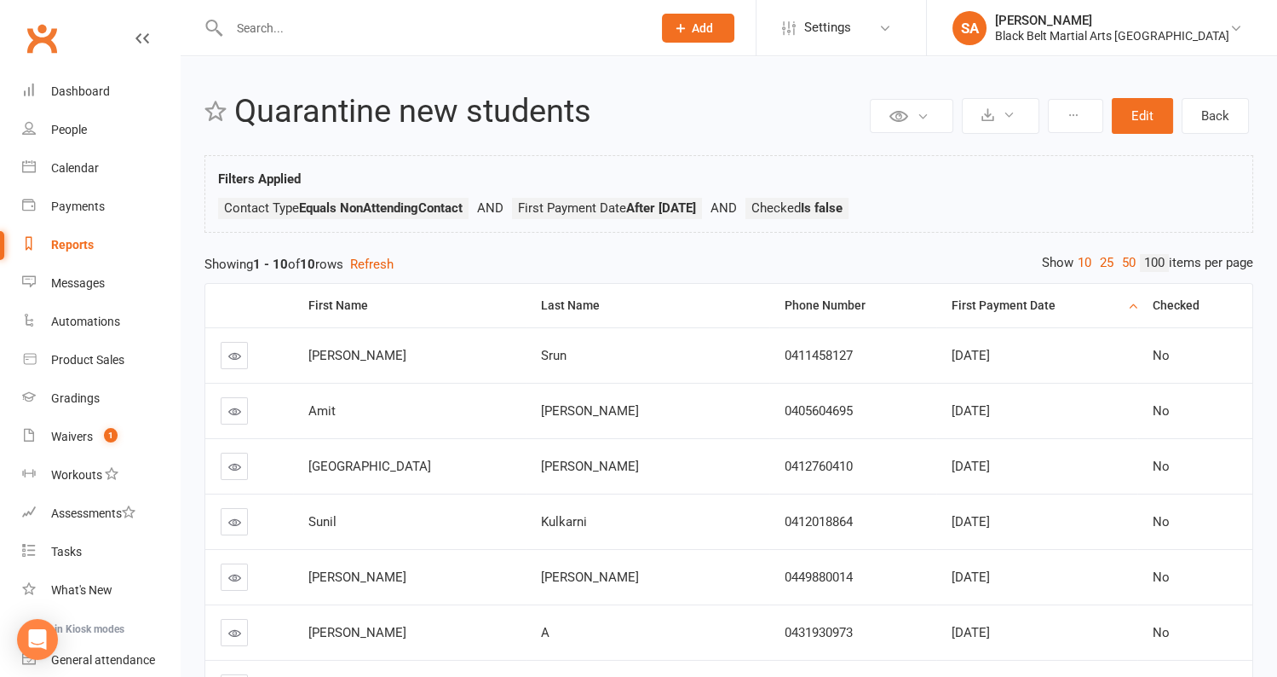
click at [232, 349] on icon at bounding box center [234, 355] width 13 height 13
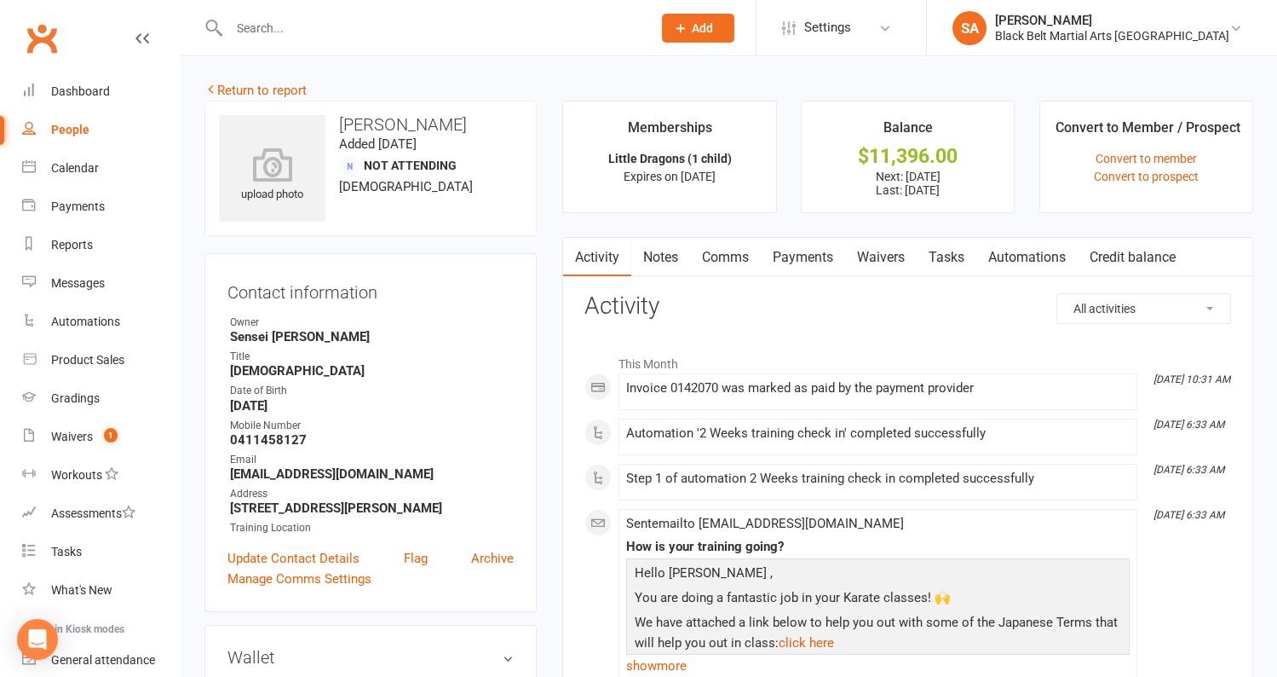
click at [809, 256] on link "Payments" at bounding box center [803, 257] width 84 height 39
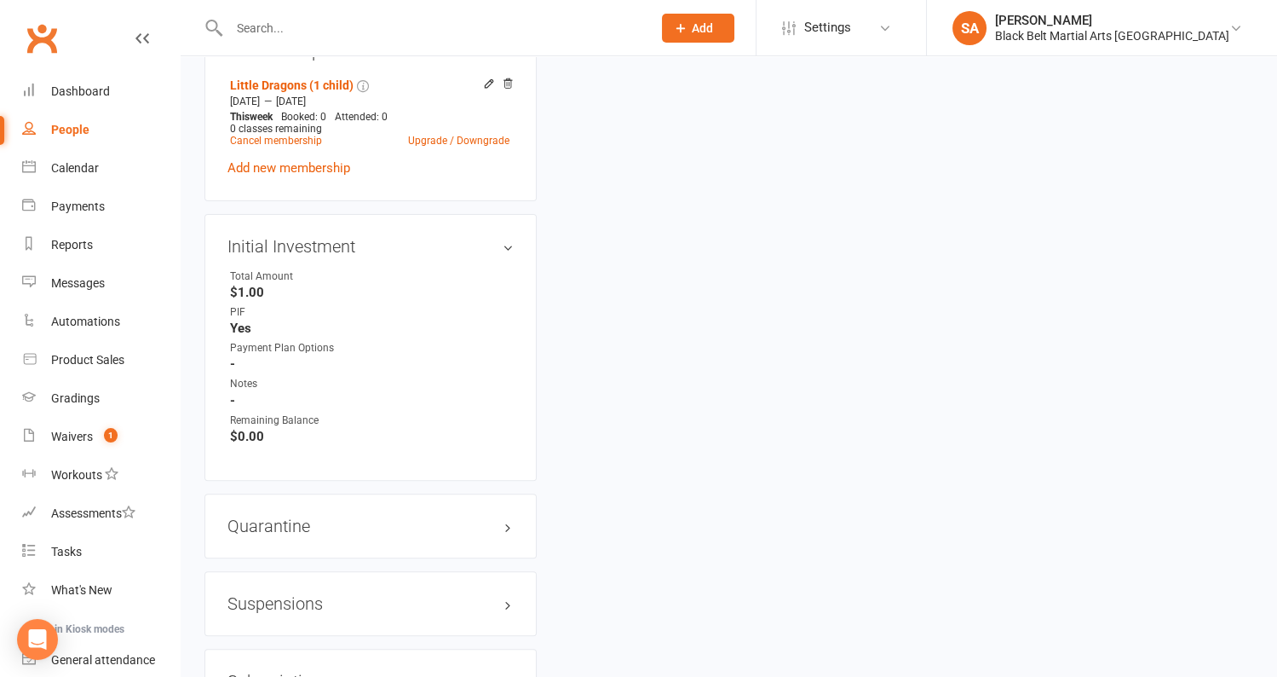
scroll to position [1260, 0]
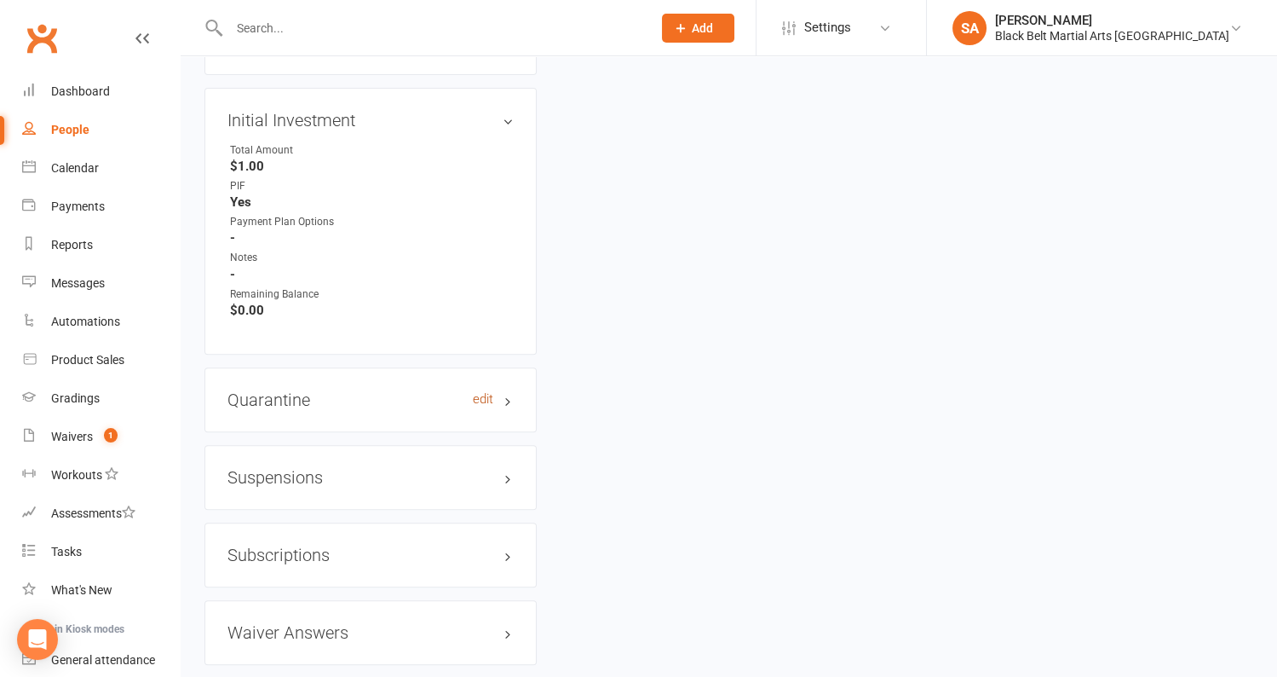
click at [484, 392] on link "edit" at bounding box center [483, 399] width 20 height 14
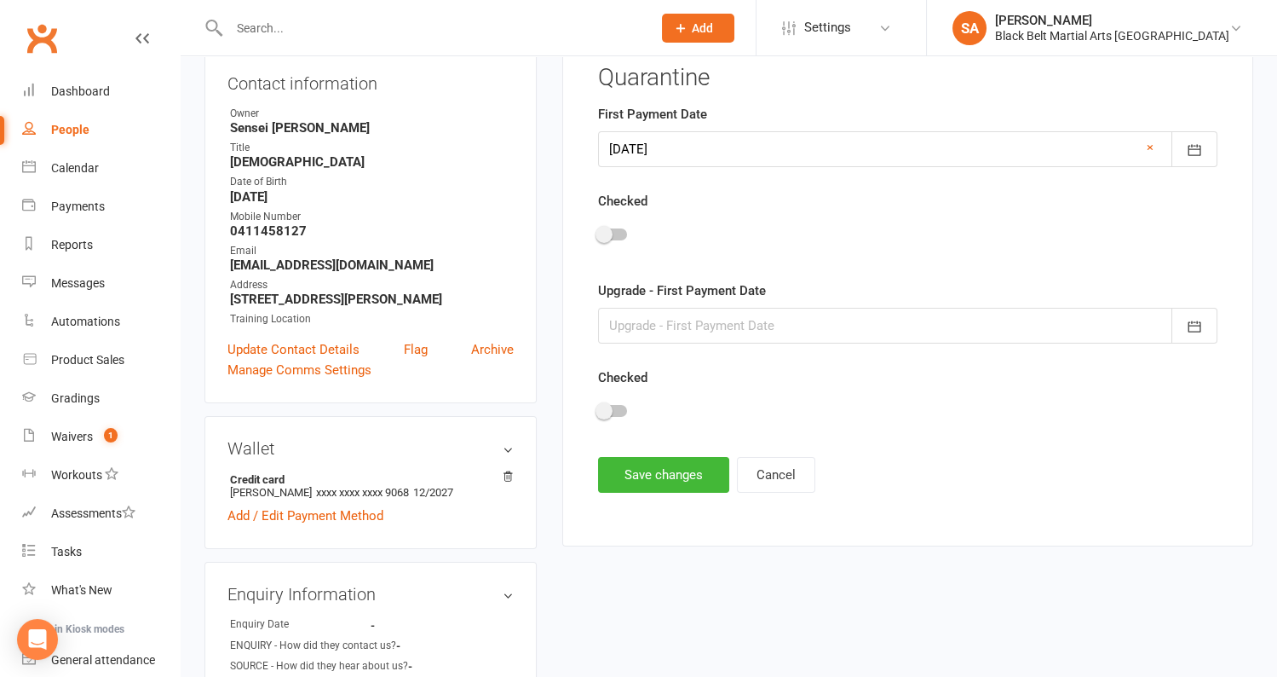
scroll to position [150, 0]
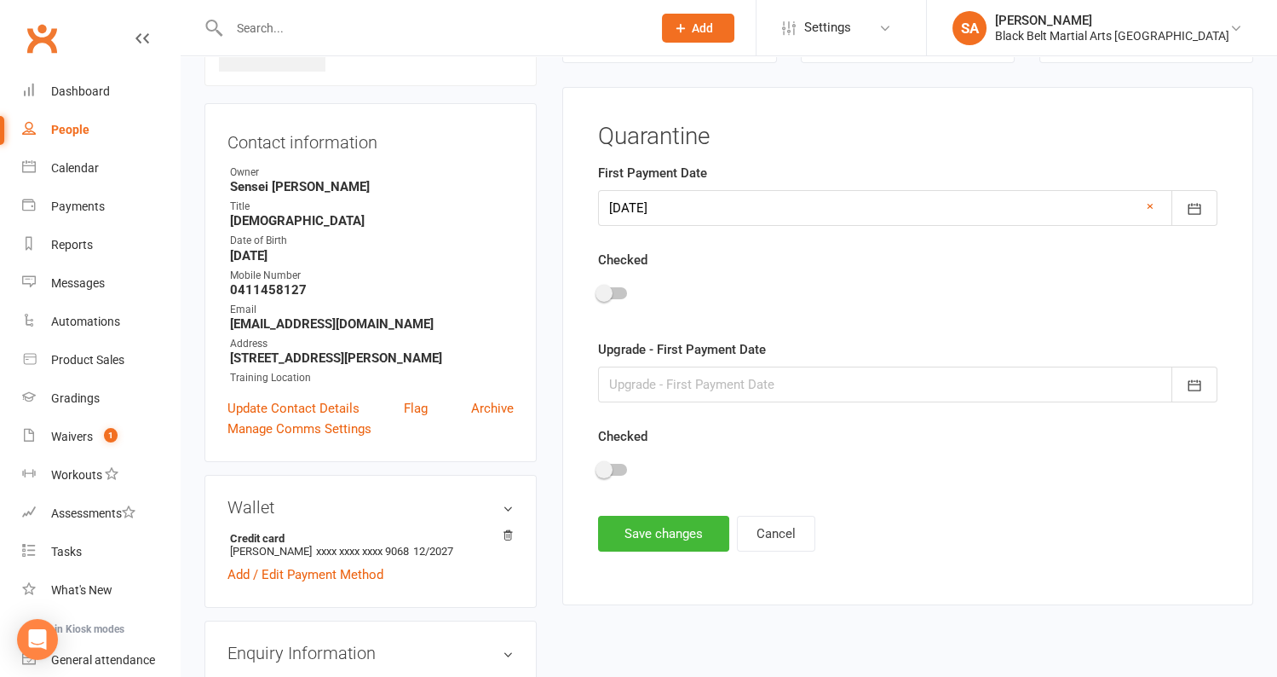
click at [612, 284] on div at bounding box center [908, 296] width 620 height 38
click at [620, 294] on div at bounding box center [612, 293] width 29 height 12
click at [598, 291] on input "checkbox" at bounding box center [598, 291] width 0 height 0
click at [645, 545] on button "Save changes" at bounding box center [663, 534] width 131 height 36
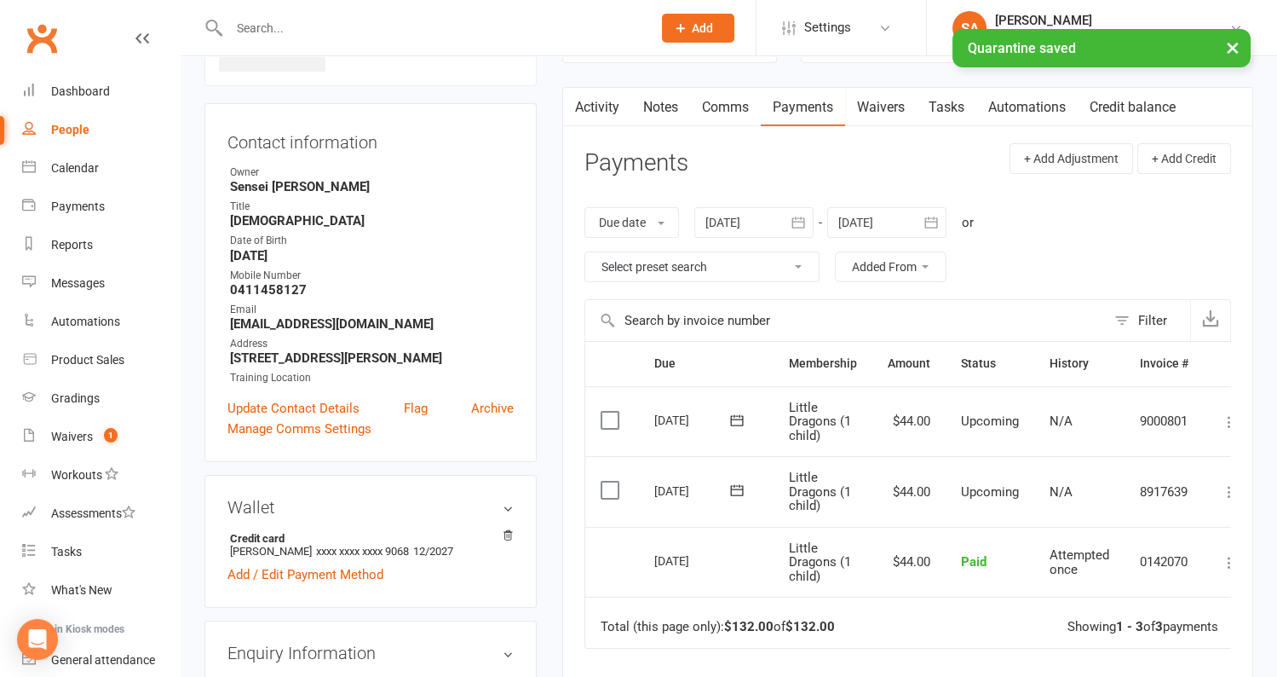
scroll to position [0, 0]
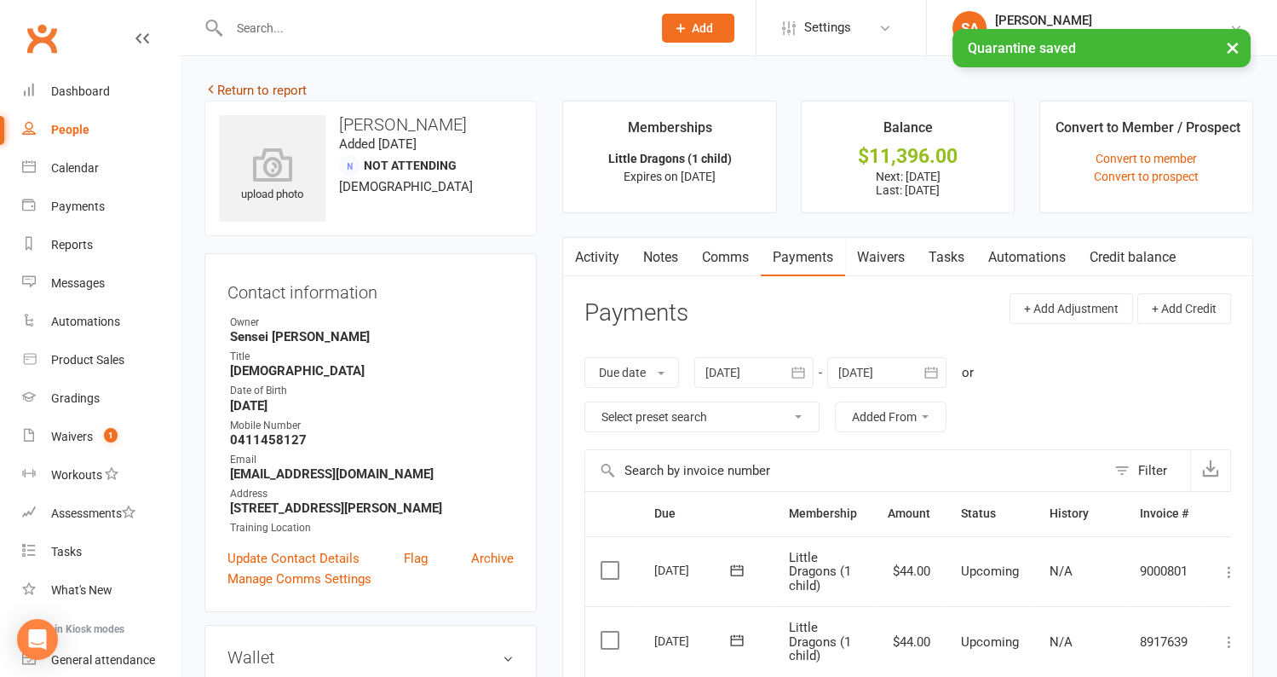
click at [284, 95] on link "Return to report" at bounding box center [256, 90] width 102 height 15
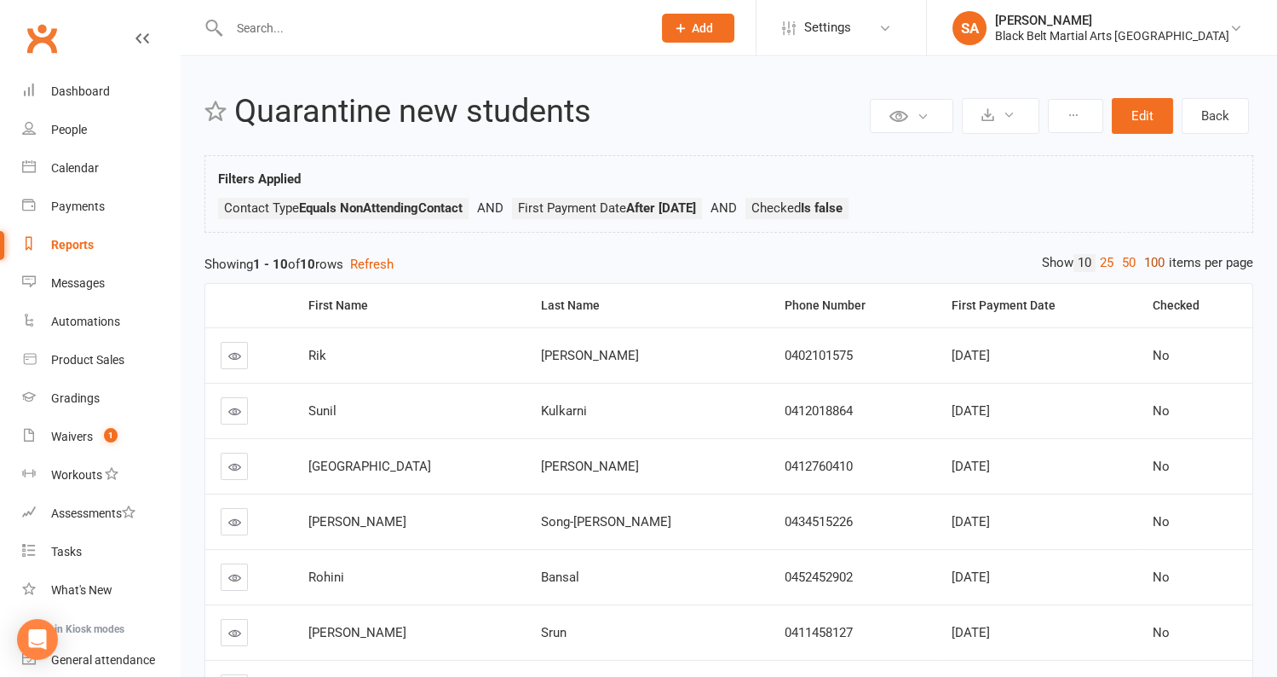
click at [1153, 263] on link "100" at bounding box center [1154, 263] width 29 height 18
click at [1138, 297] on th "Checked" at bounding box center [1195, 305] width 115 height 43
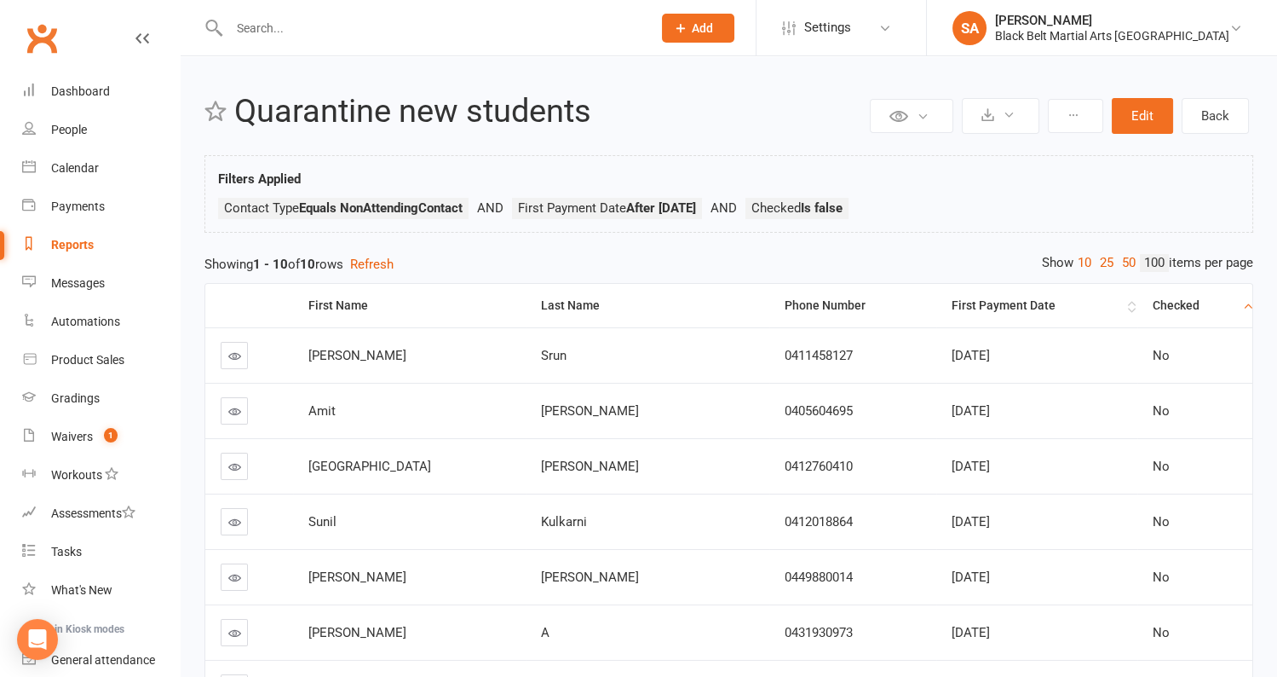
click at [1108, 299] on th "First Payment Date" at bounding box center [1036, 305] width 201 height 43
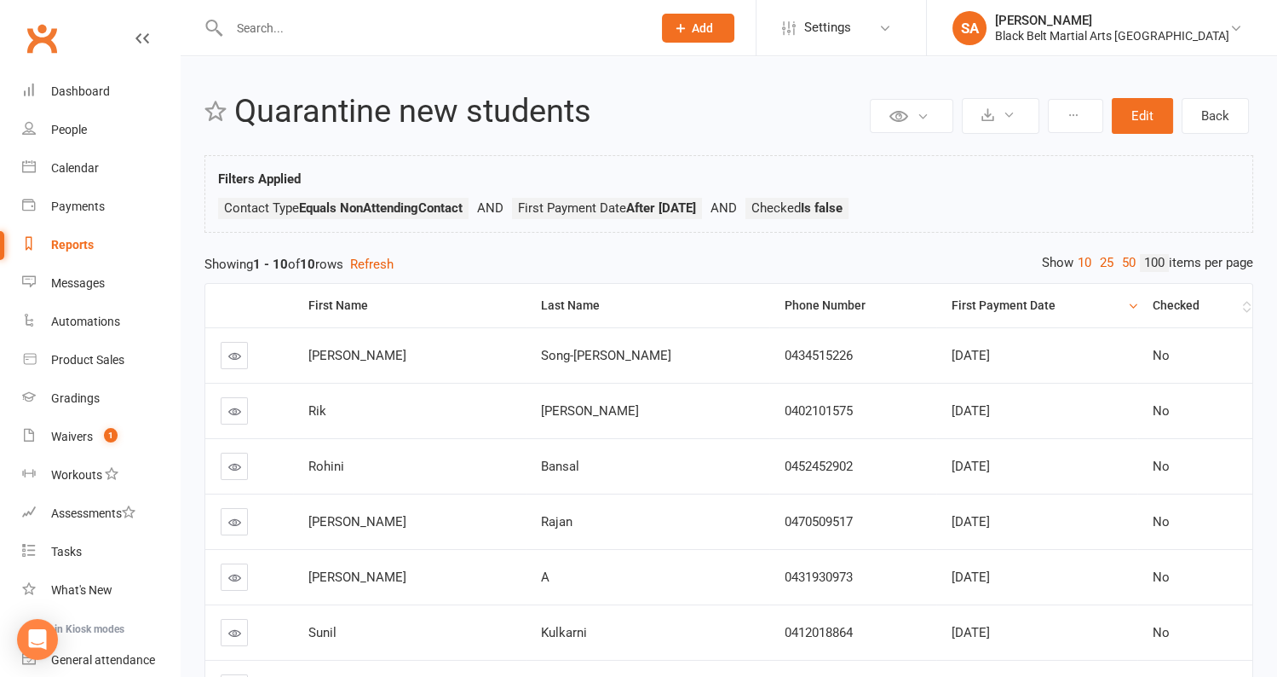
click at [1138, 301] on th "Checked" at bounding box center [1195, 305] width 115 height 43
click at [1111, 299] on th "First Payment Date" at bounding box center [1036, 305] width 201 height 43
click at [1109, 303] on th "First Payment Date" at bounding box center [1036, 305] width 201 height 43
click at [225, 355] on link at bounding box center [234, 355] width 27 height 27
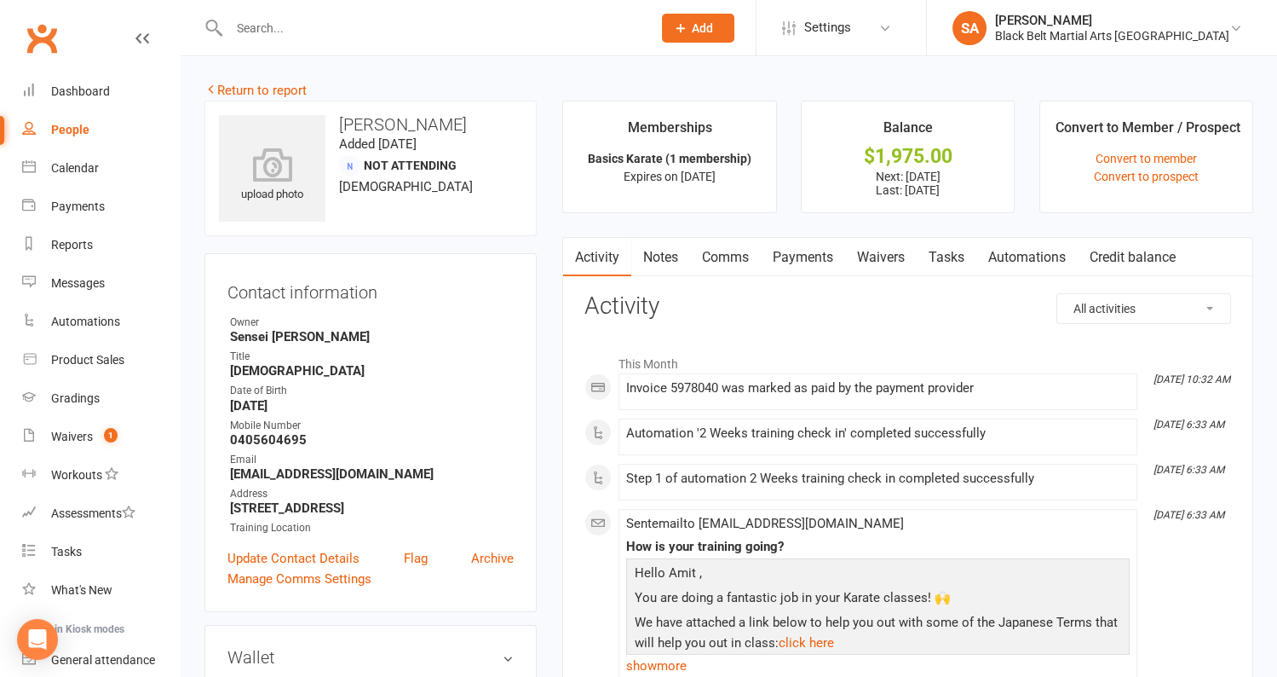
click at [810, 253] on link "Payments" at bounding box center [803, 257] width 84 height 39
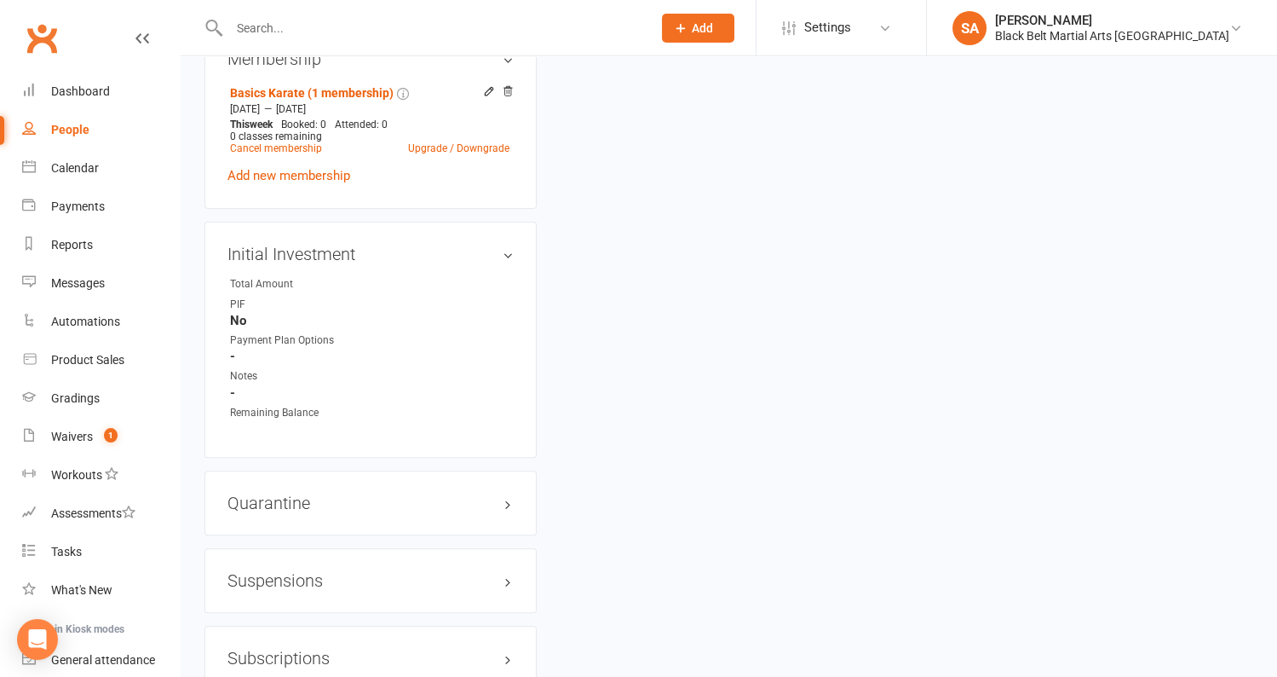
scroll to position [1247, 0]
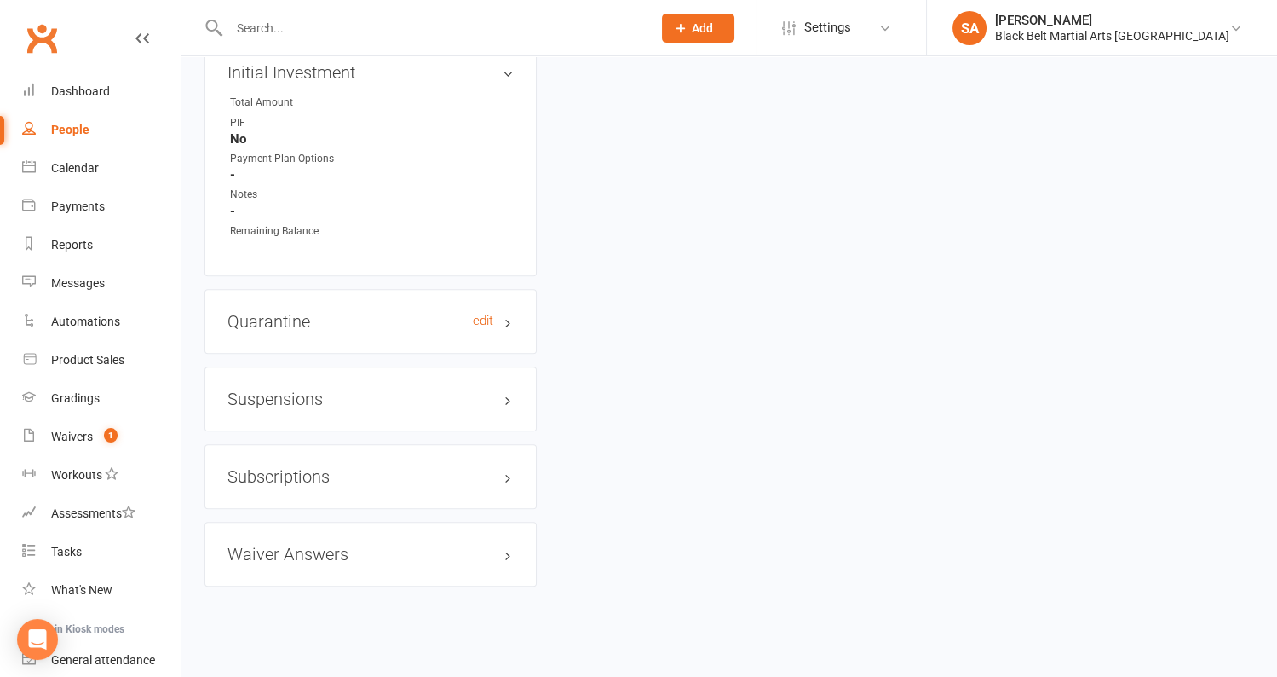
click at [349, 312] on h3 "Quarantine edit" at bounding box center [371, 321] width 286 height 19
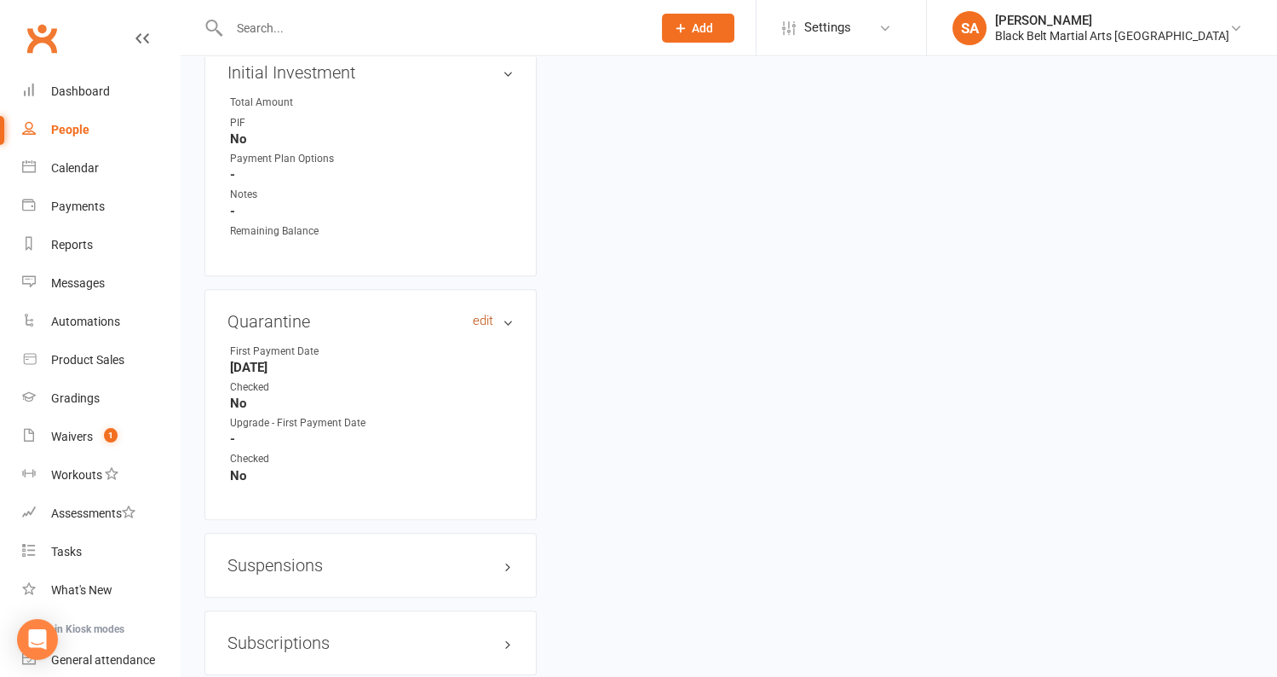
click at [475, 314] on link "edit" at bounding box center [483, 321] width 20 height 14
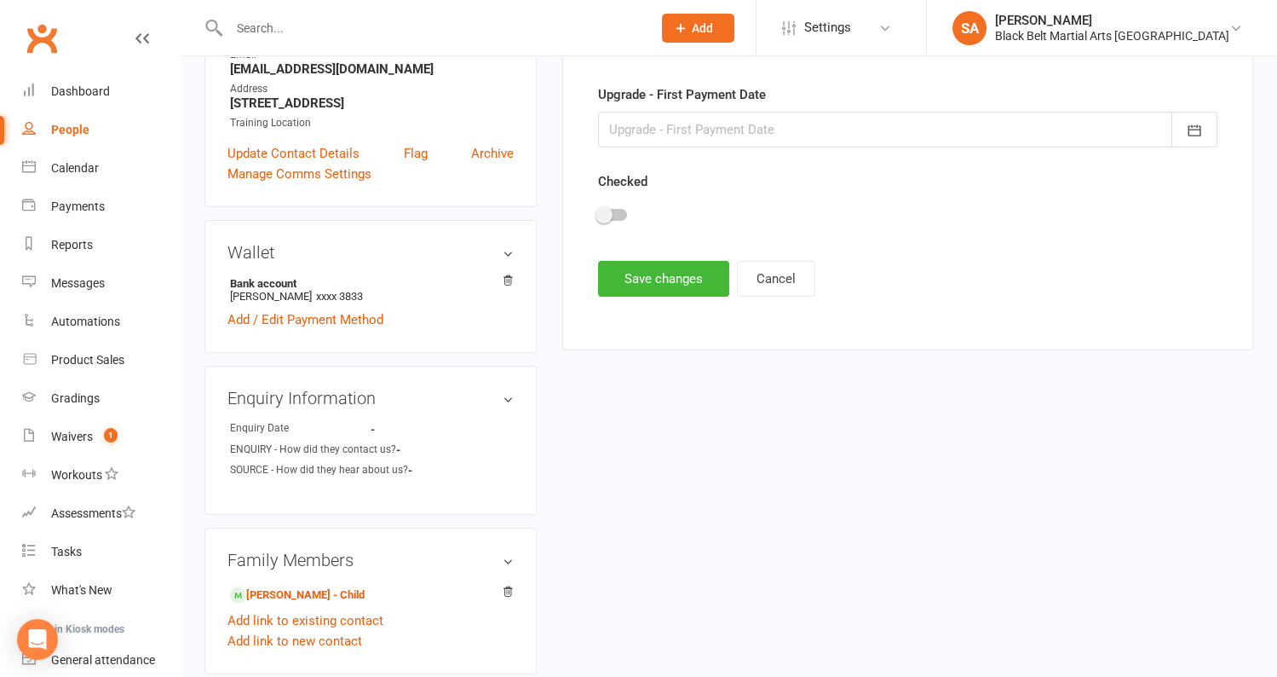
scroll to position [150, 0]
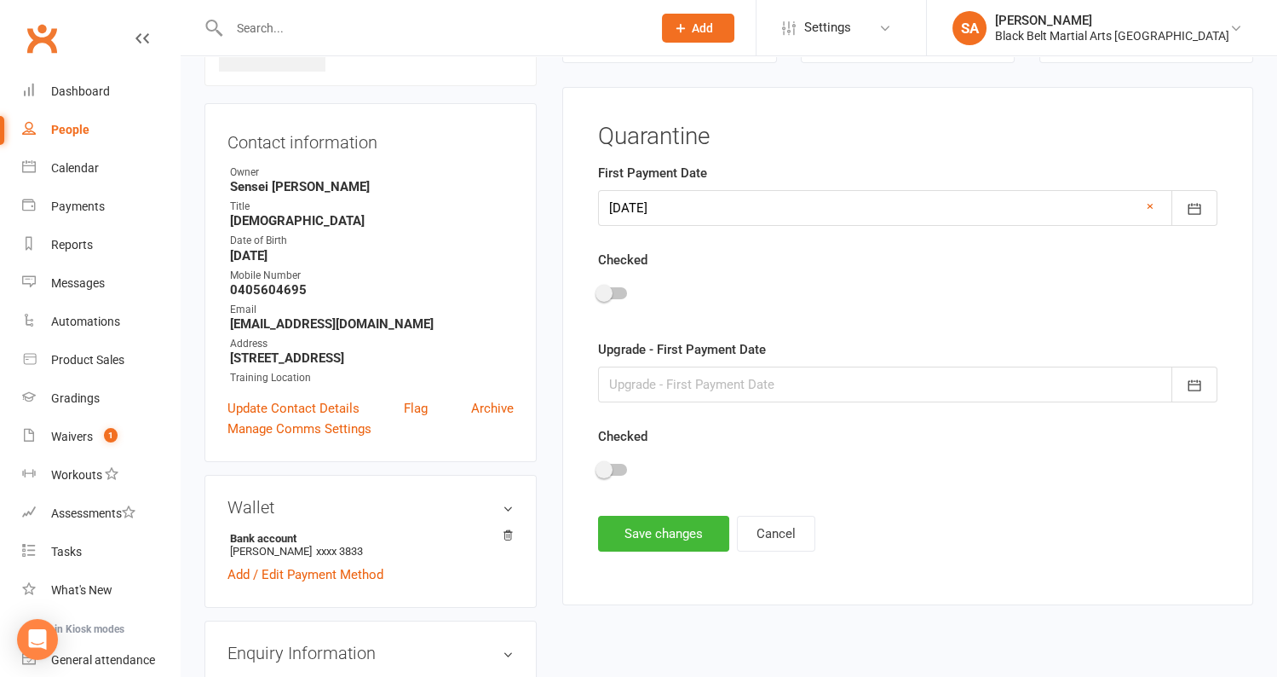
click at [607, 290] on span at bounding box center [604, 293] width 17 height 17
click at [598, 291] on input "checkbox" at bounding box center [598, 291] width 0 height 0
click at [661, 531] on button "Save changes" at bounding box center [663, 534] width 131 height 36
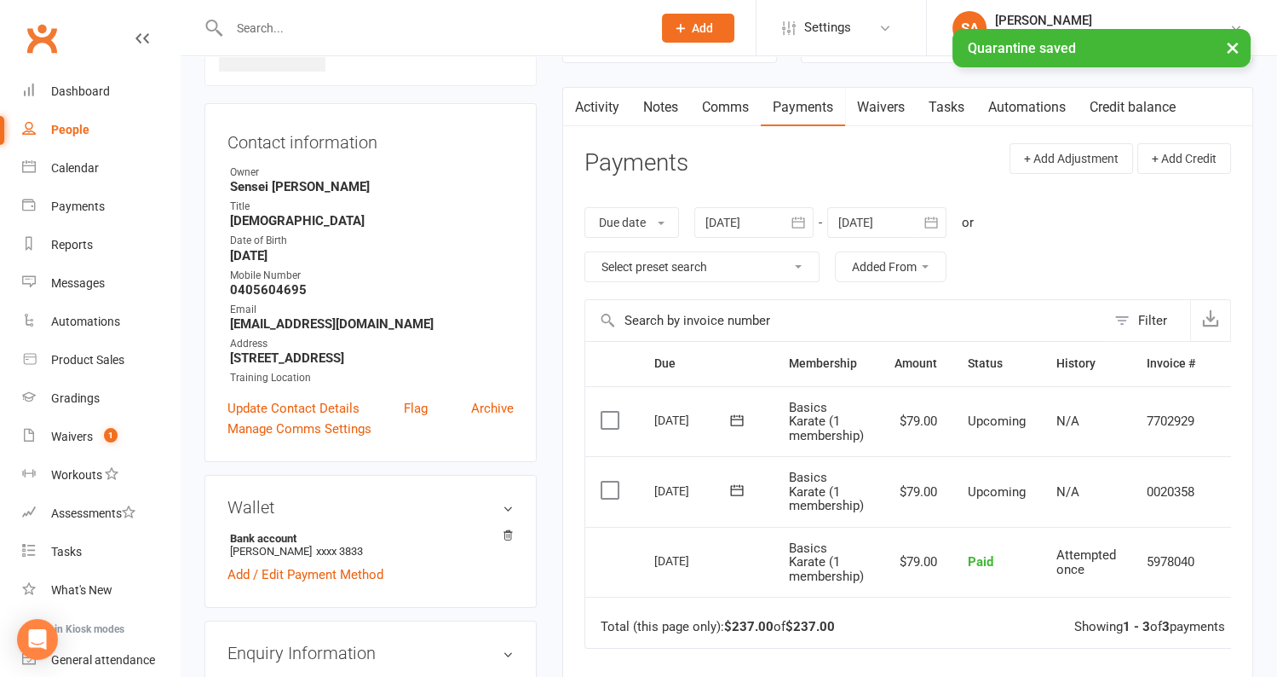
scroll to position [0, 0]
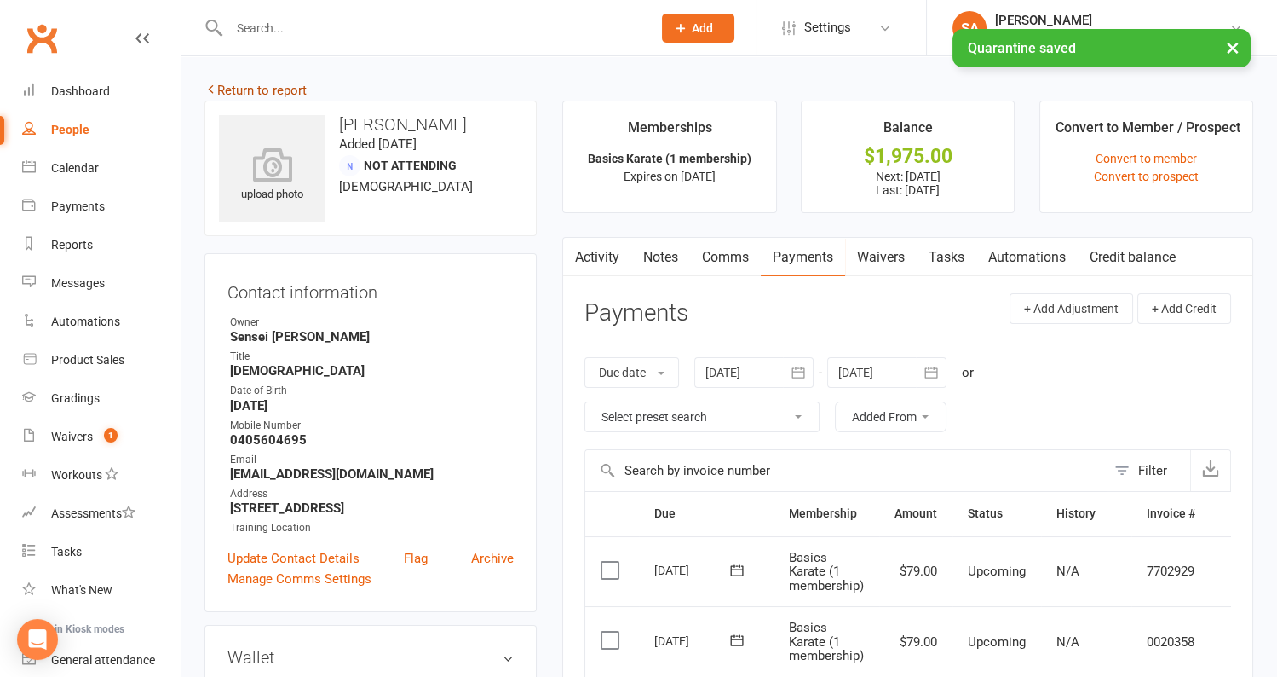
click at [251, 88] on link "Return to report" at bounding box center [256, 90] width 102 height 15
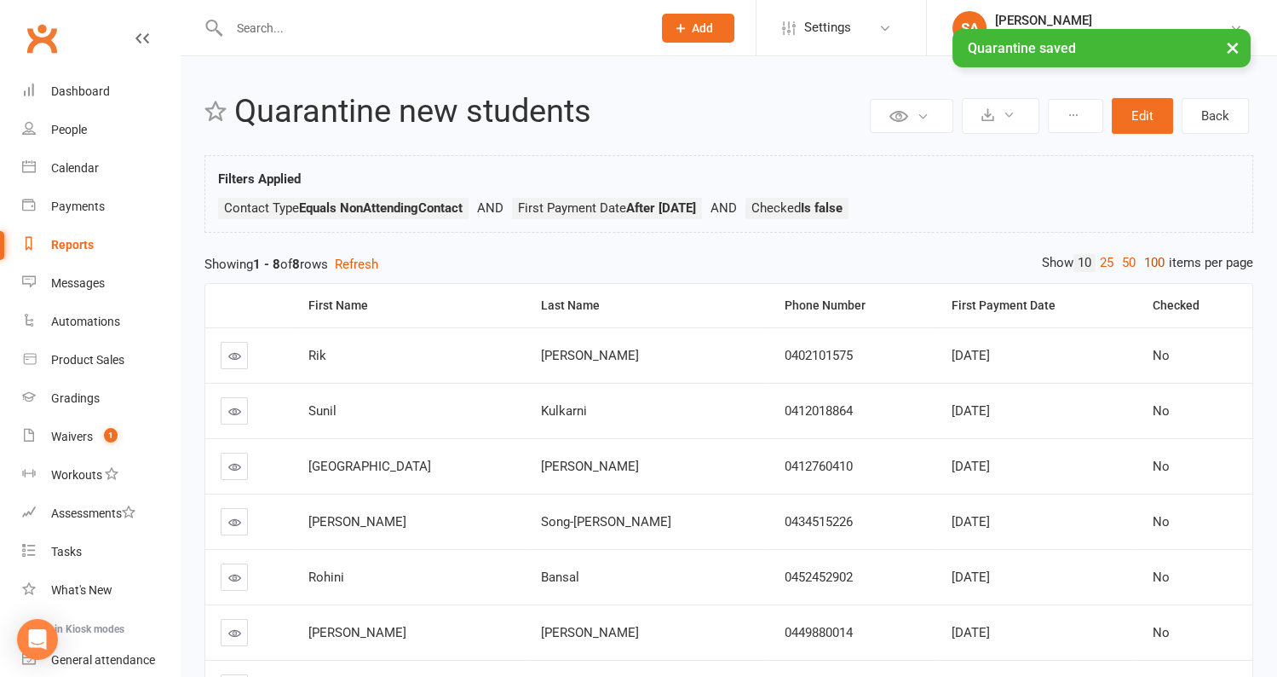
click at [1144, 259] on link "100" at bounding box center [1154, 263] width 29 height 18
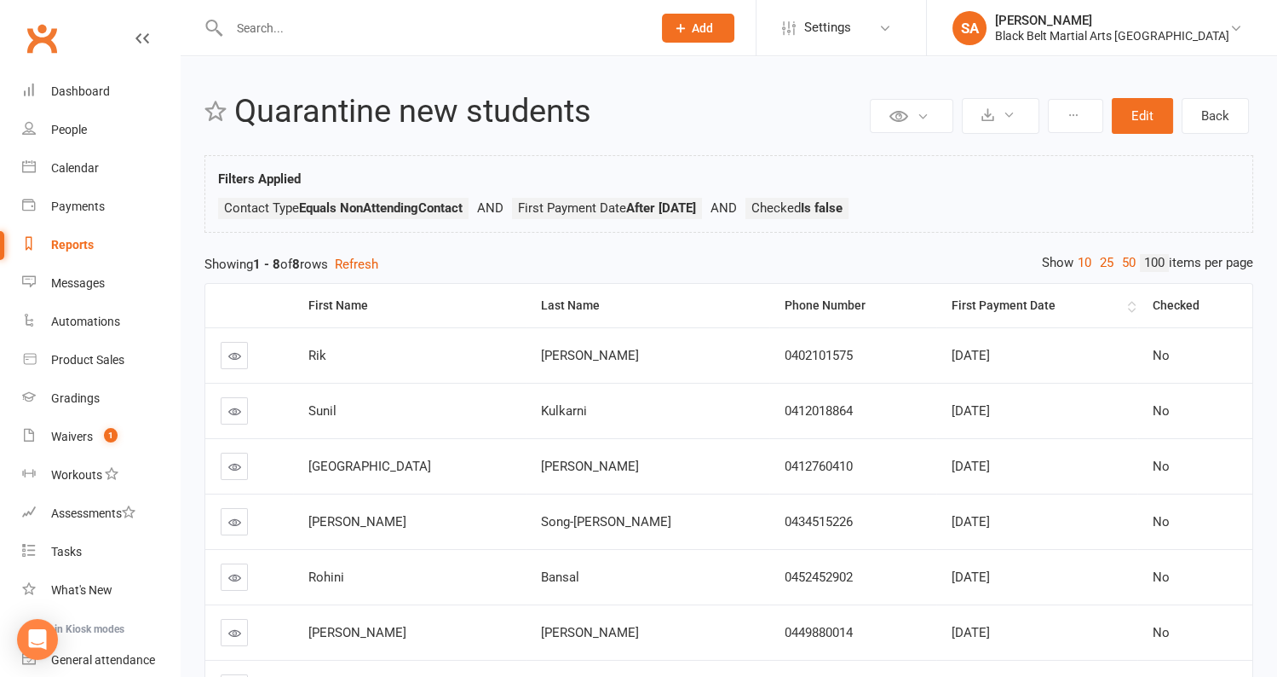
click at [1104, 300] on th "First Payment Date" at bounding box center [1036, 305] width 201 height 43
click at [226, 345] on link at bounding box center [234, 355] width 27 height 27
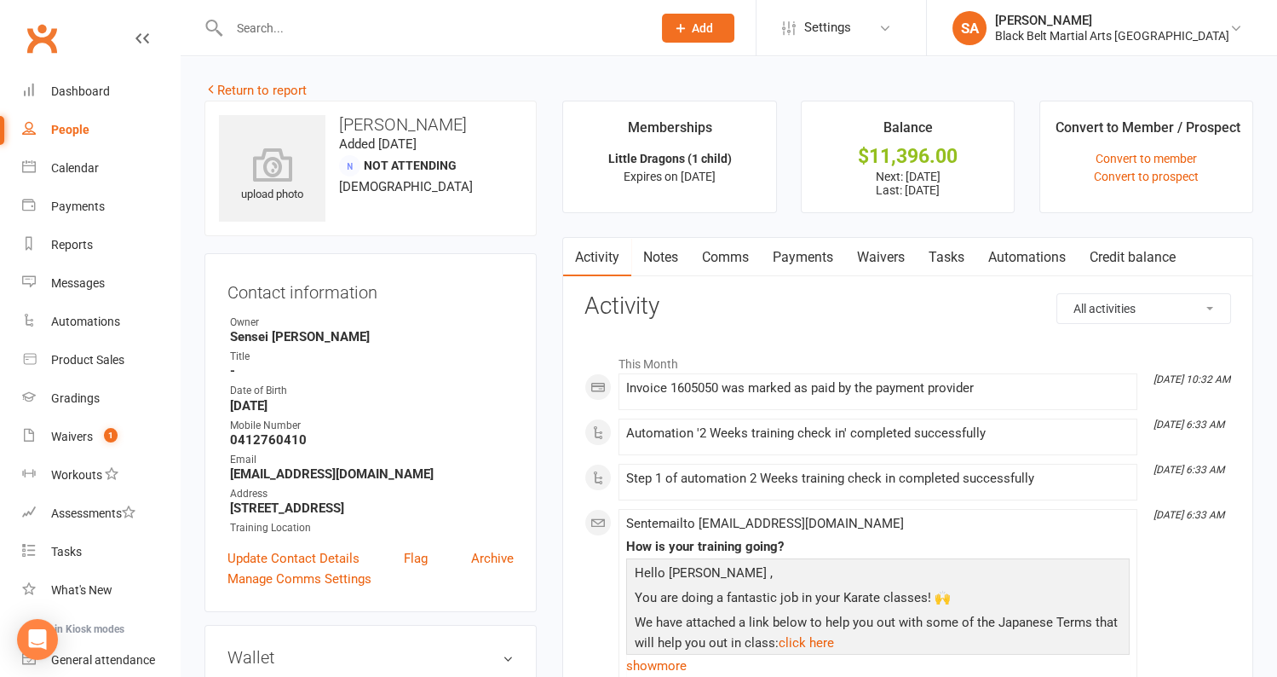
click at [806, 262] on link "Payments" at bounding box center [803, 257] width 84 height 39
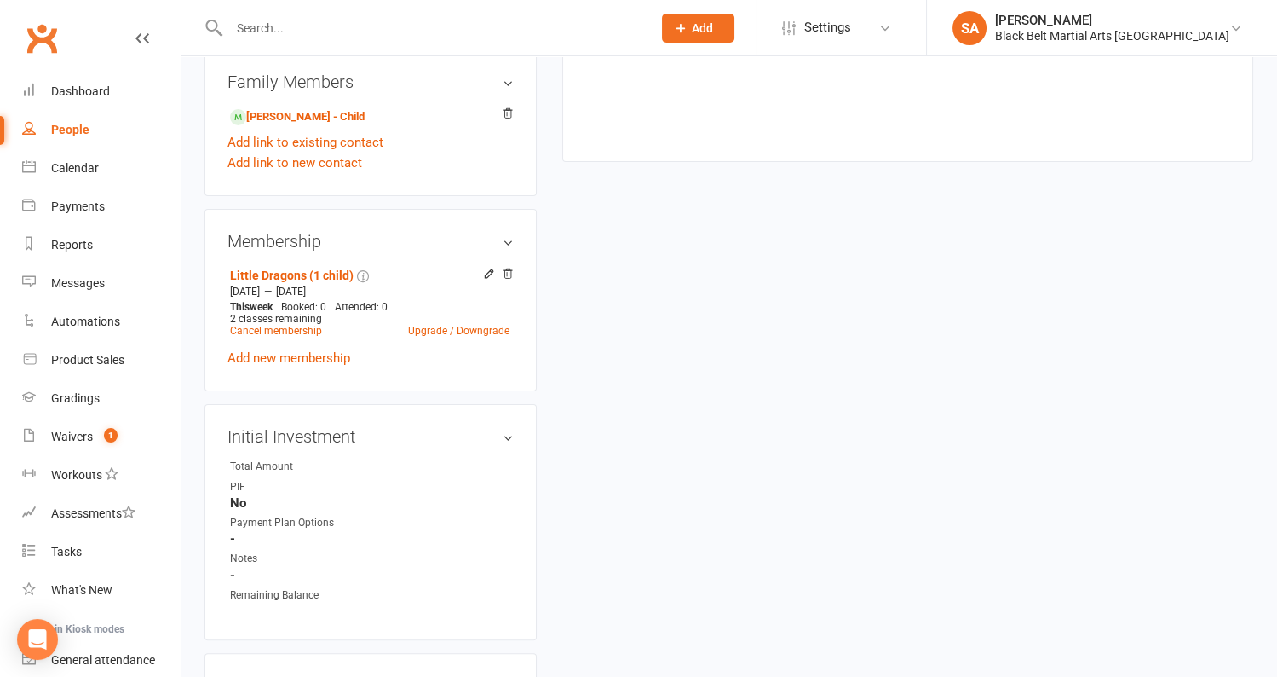
scroll to position [1247, 0]
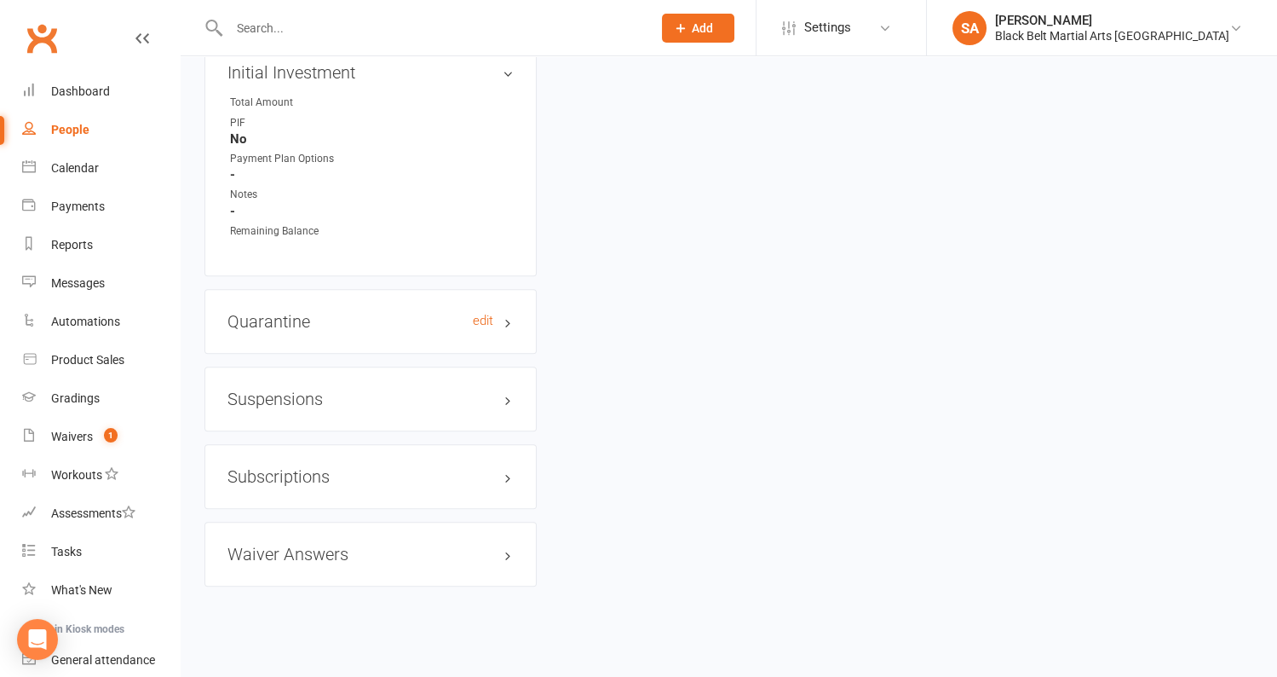
click at [329, 314] on h3 "Quarantine edit" at bounding box center [371, 321] width 286 height 19
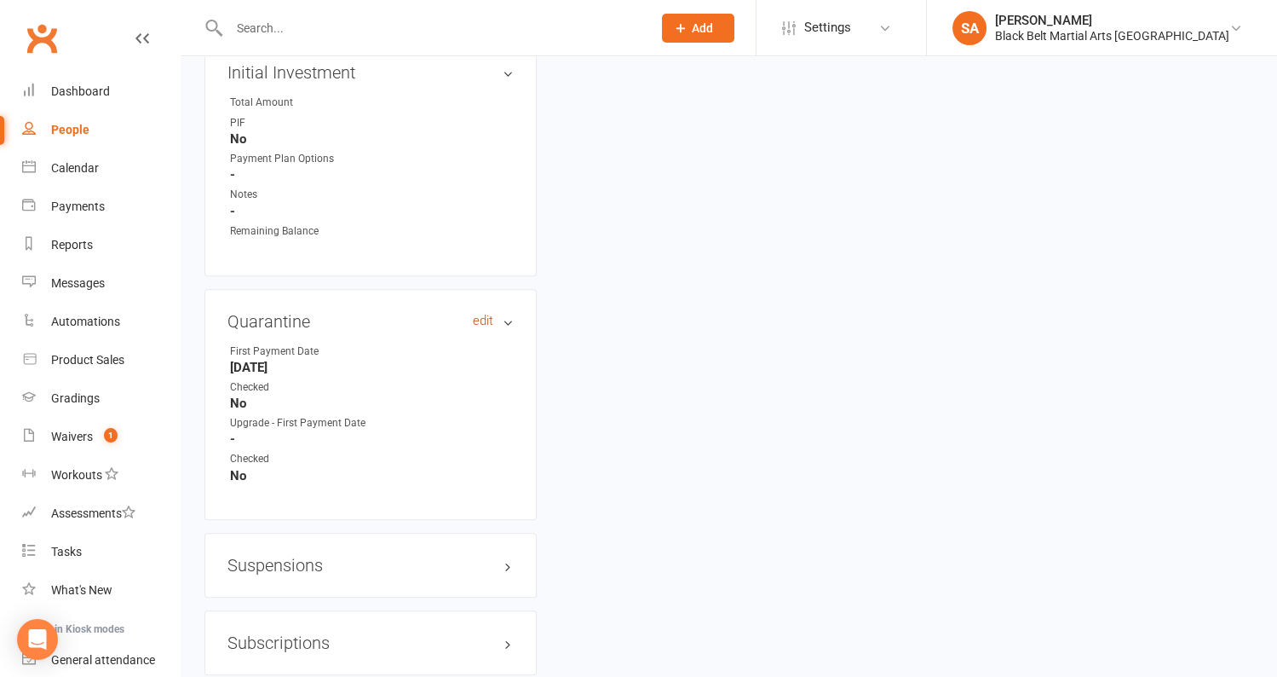
click at [482, 316] on link "edit" at bounding box center [483, 321] width 20 height 14
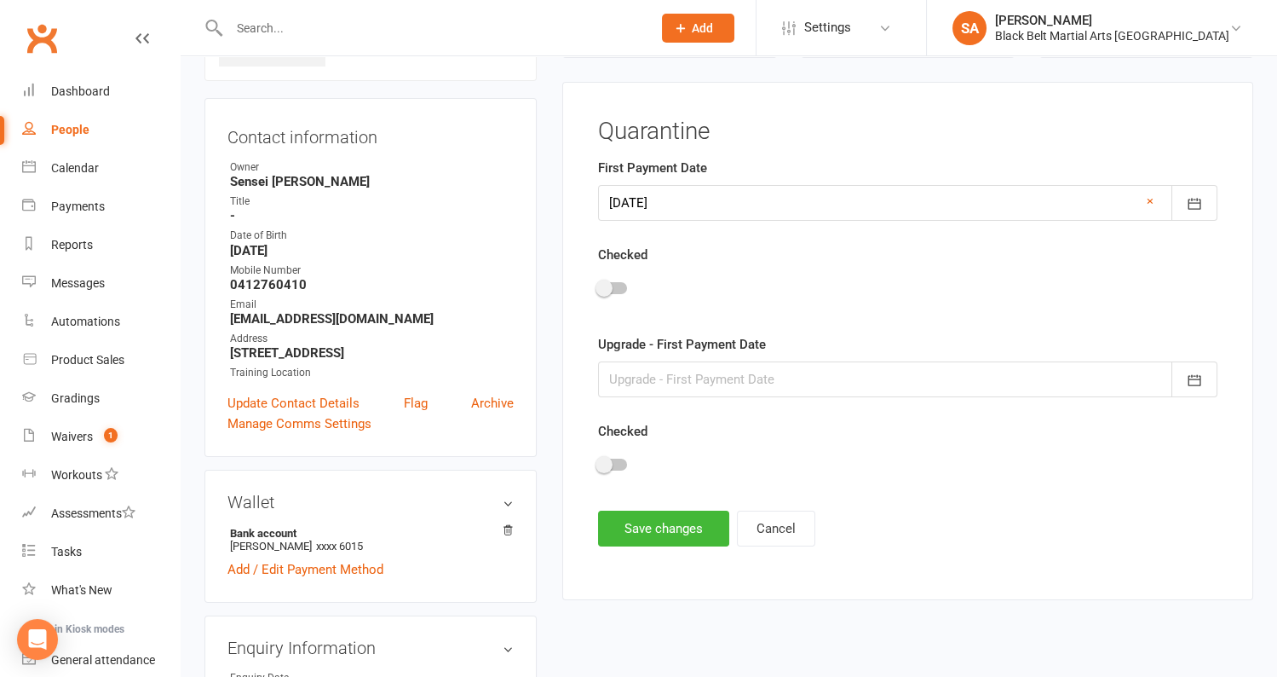
scroll to position [150, 0]
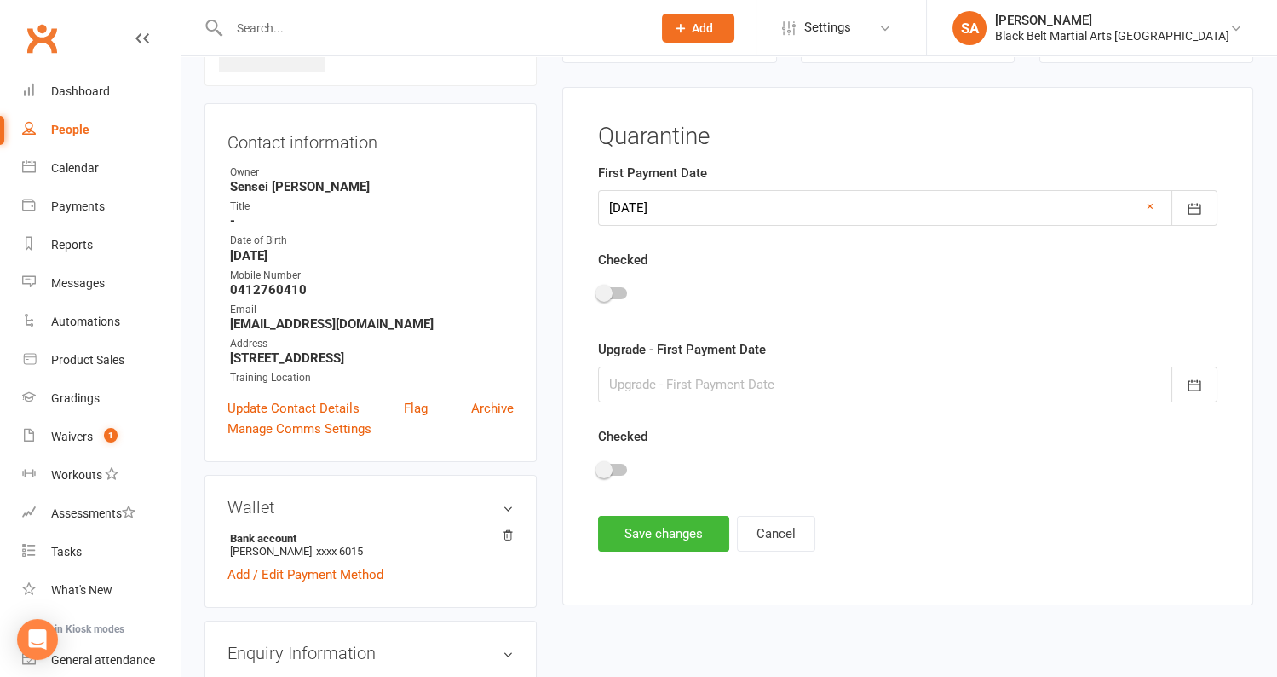
click at [625, 283] on div at bounding box center [908, 296] width 620 height 38
click at [614, 287] on div at bounding box center [612, 293] width 29 height 12
click at [598, 291] on input "checkbox" at bounding box center [598, 291] width 0 height 0
click at [646, 529] on button "Save changes" at bounding box center [663, 534] width 131 height 36
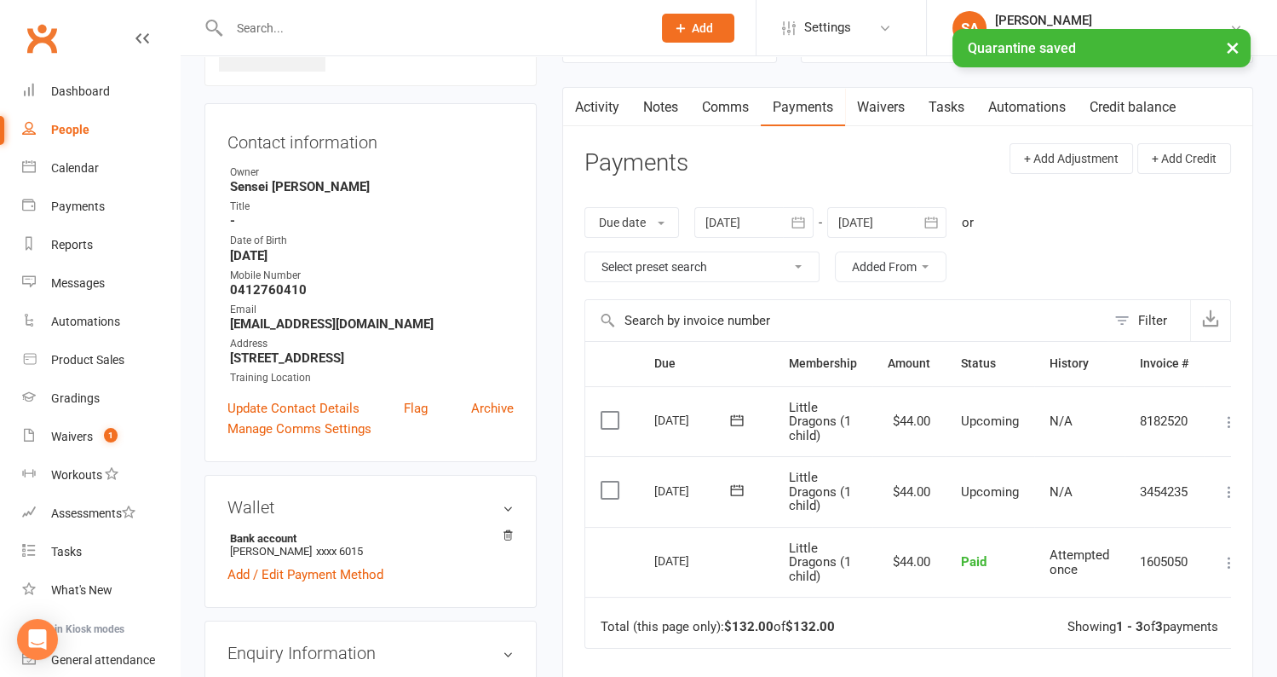
scroll to position [0, 0]
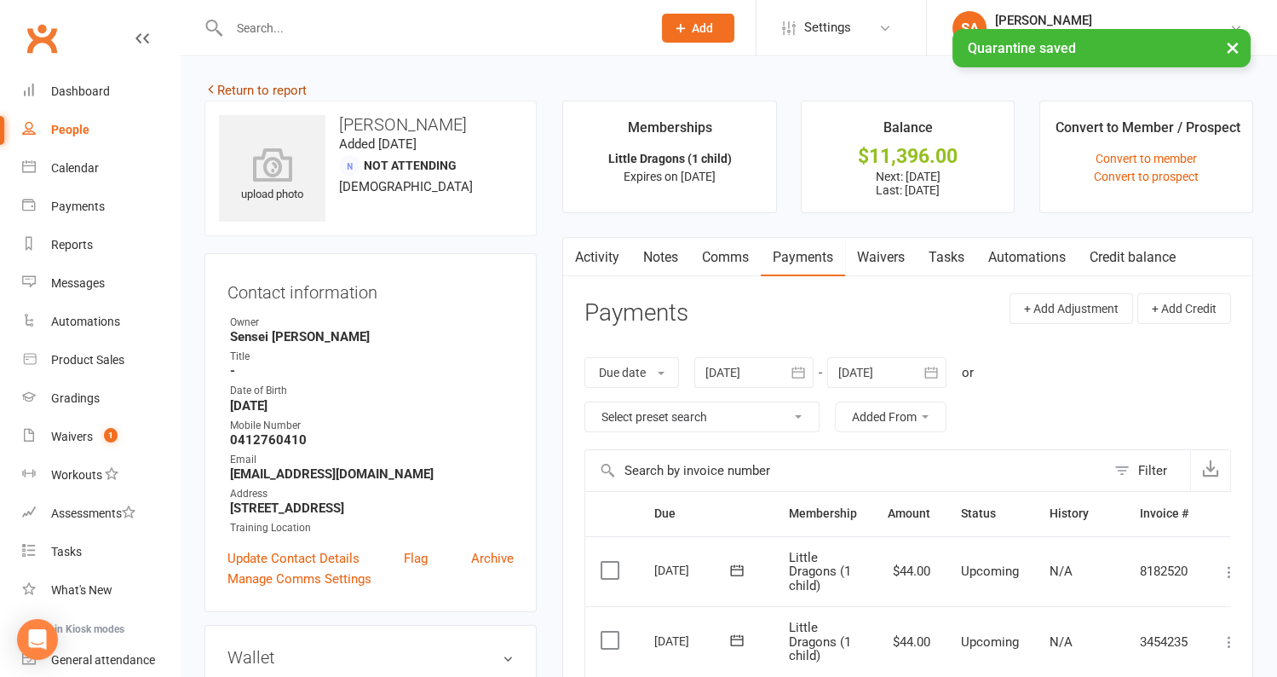
click at [263, 96] on link "Return to report" at bounding box center [256, 90] width 102 height 15
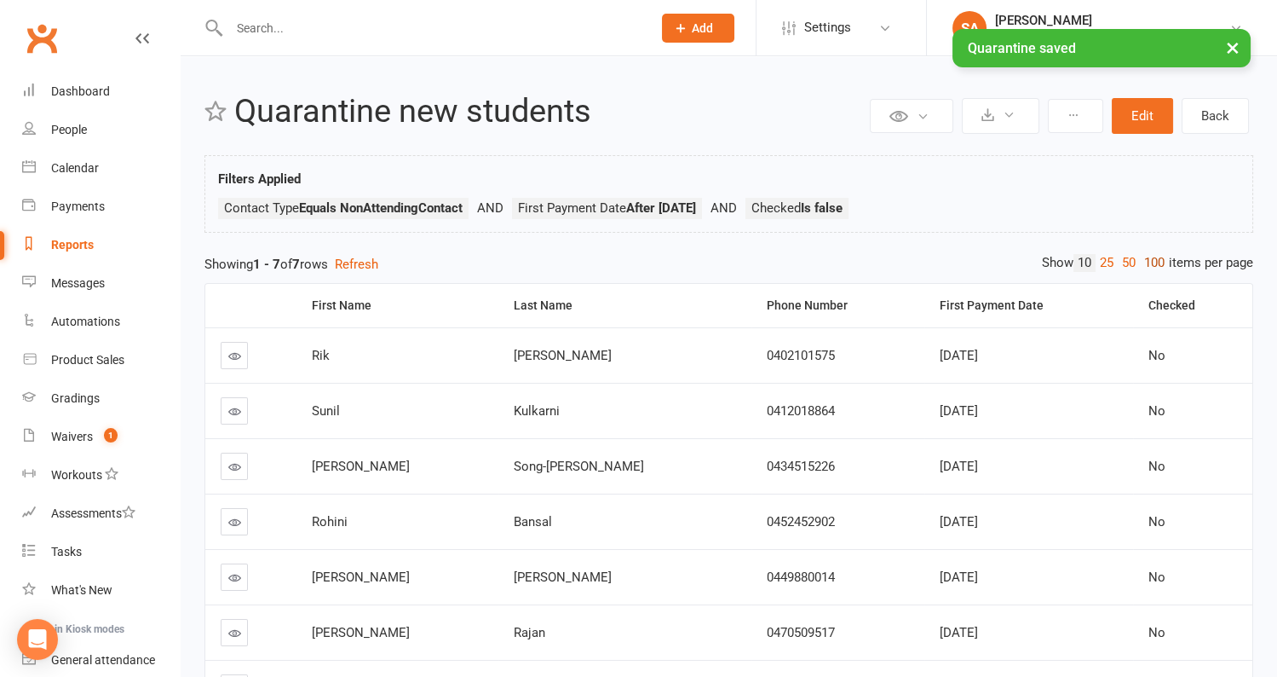
click at [1155, 263] on link "100" at bounding box center [1154, 263] width 29 height 18
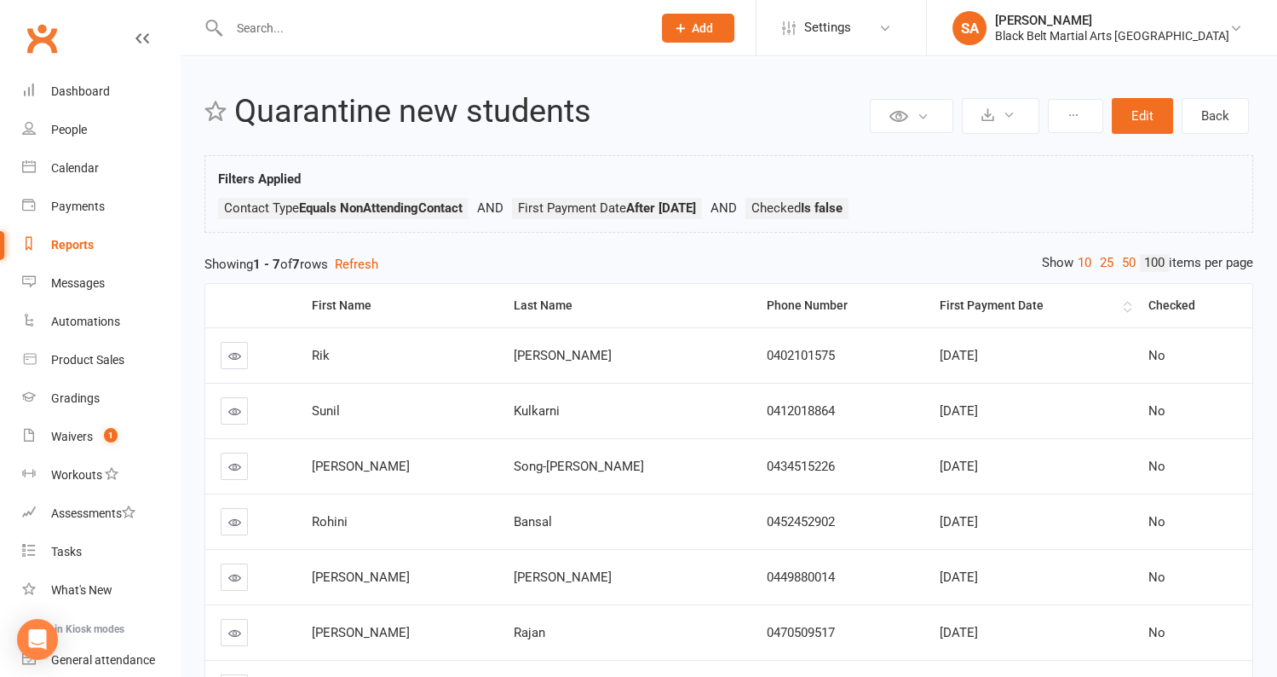
click at [1108, 297] on th "First Payment Date" at bounding box center [1029, 305] width 209 height 43
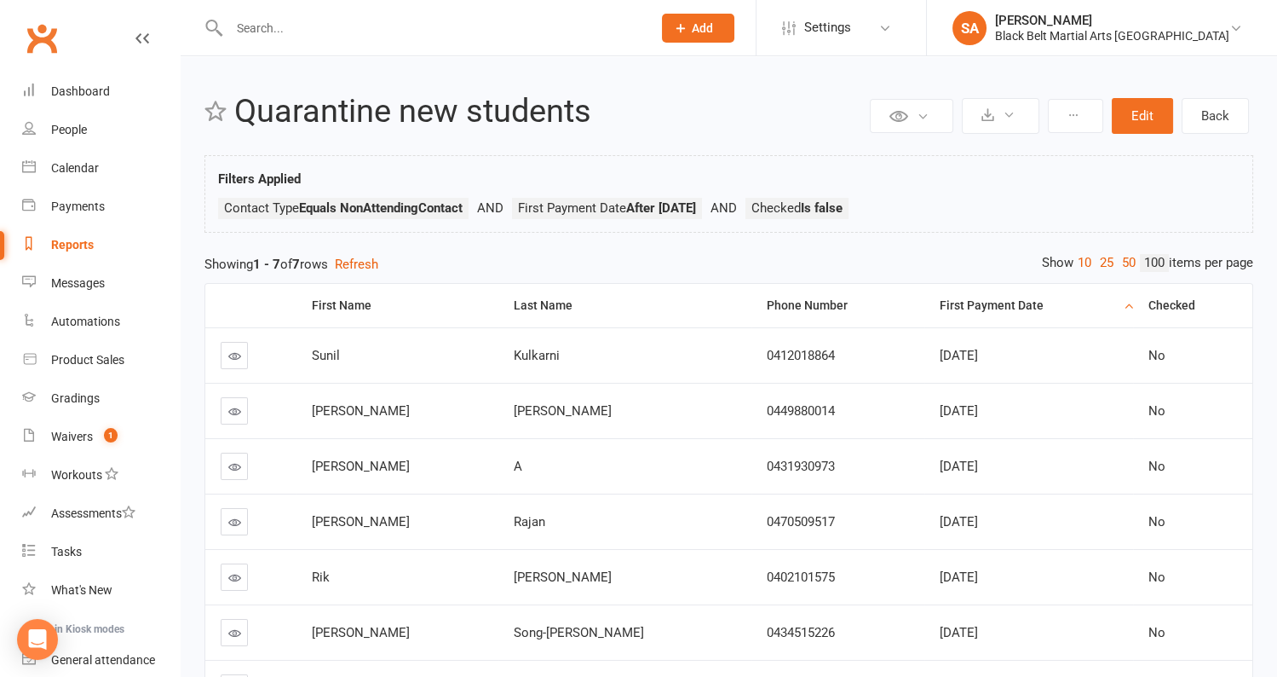
click at [233, 346] on link at bounding box center [234, 355] width 27 height 27
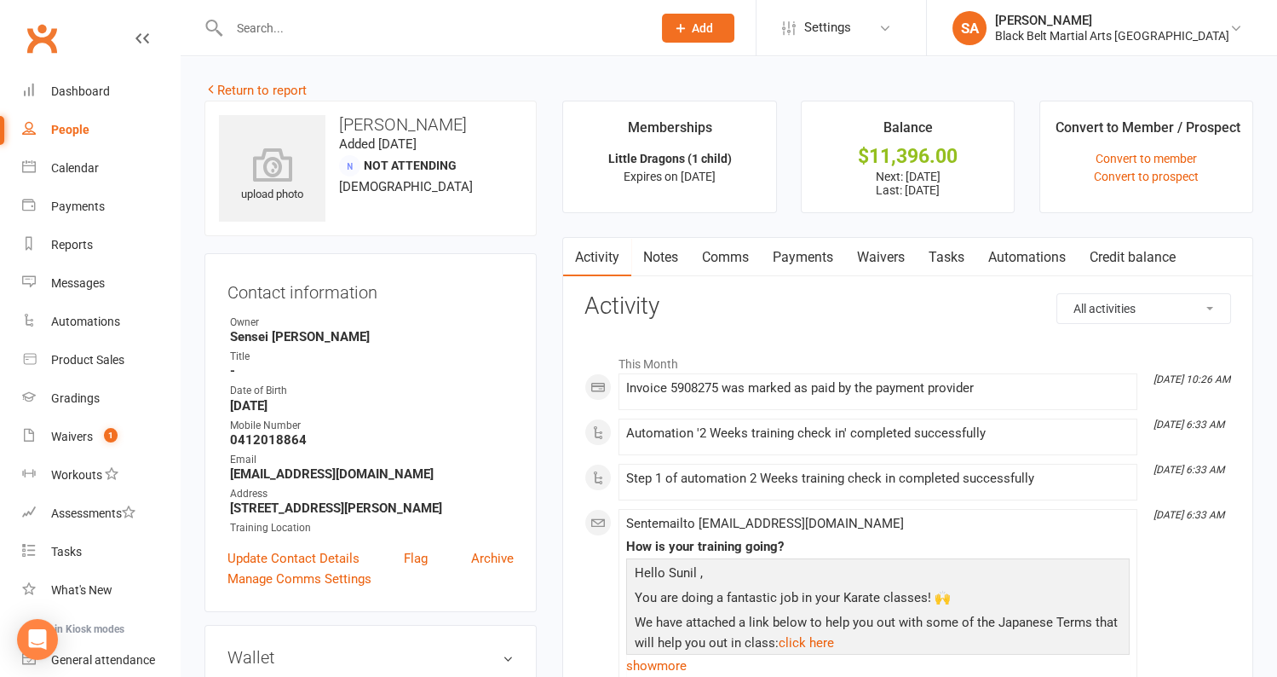
click at [823, 251] on link "Payments" at bounding box center [803, 257] width 84 height 39
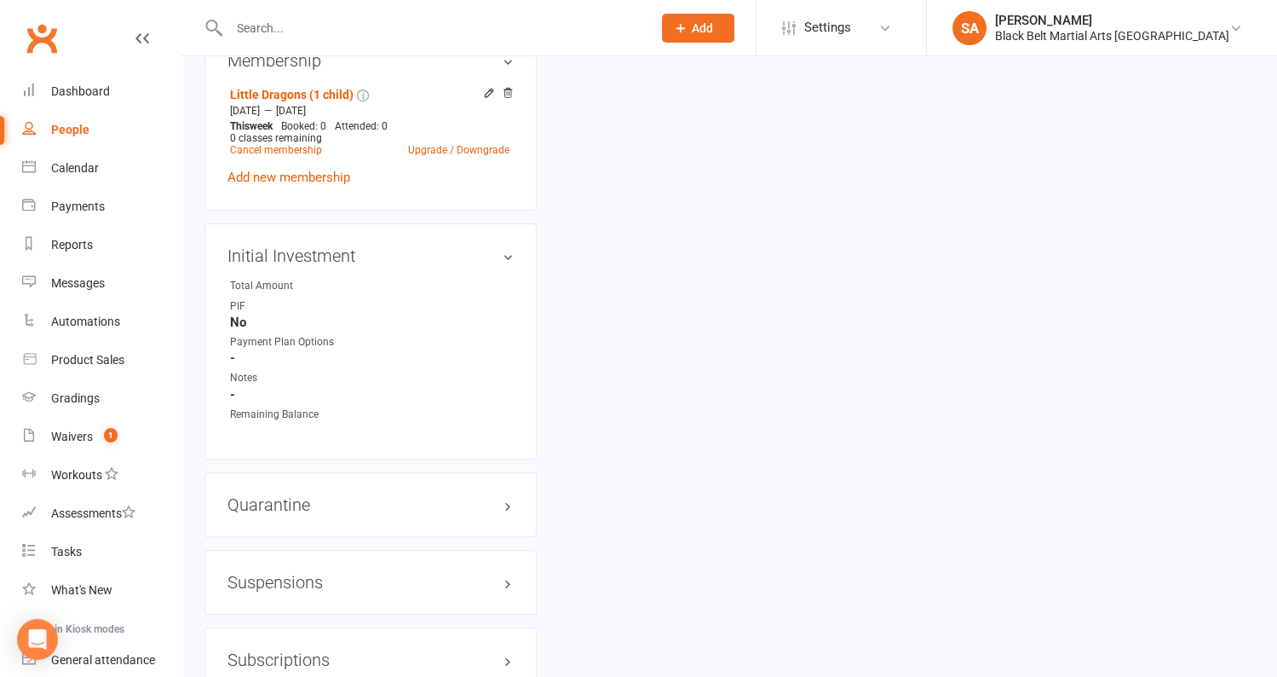
scroll to position [1247, 0]
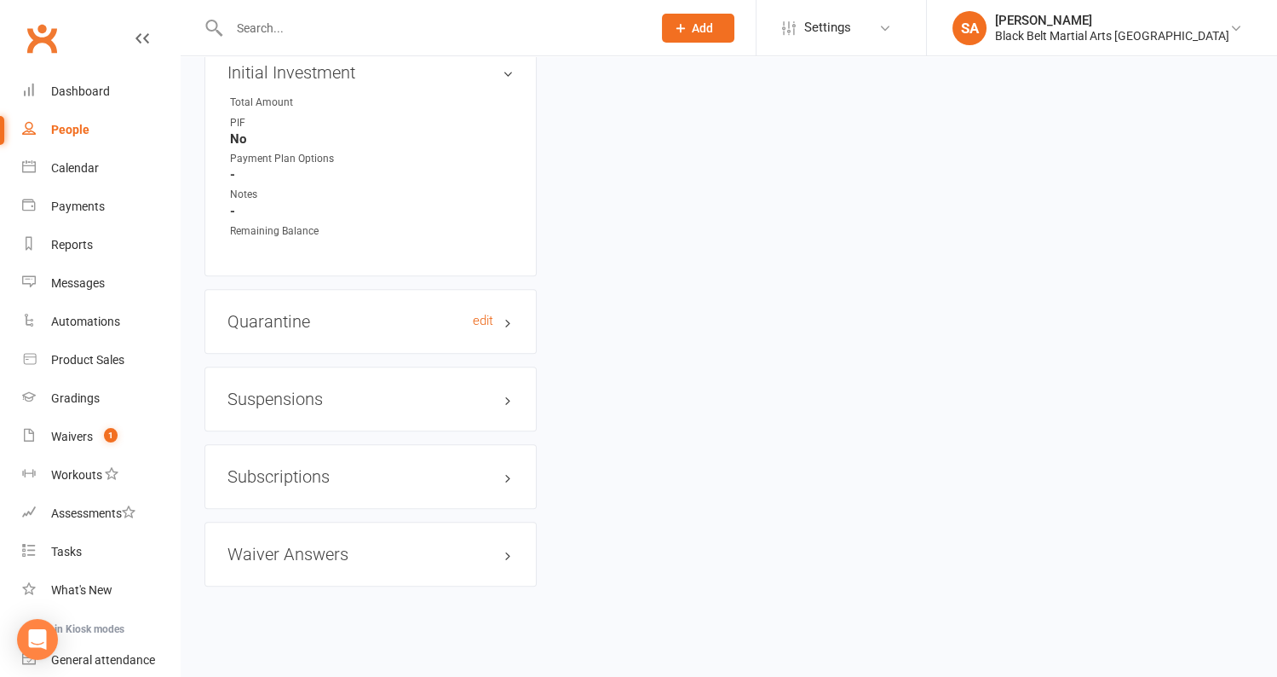
click at [351, 313] on h3 "Quarantine edit" at bounding box center [371, 321] width 286 height 19
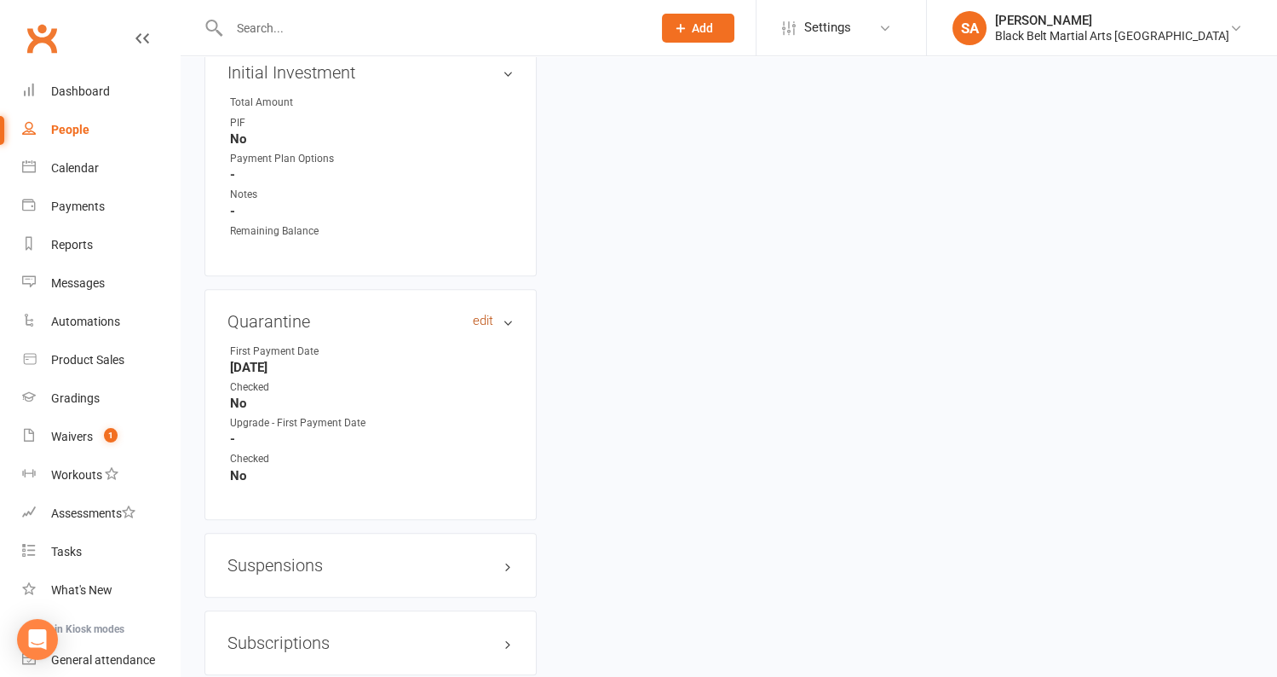
click at [487, 317] on link "edit" at bounding box center [483, 321] width 20 height 14
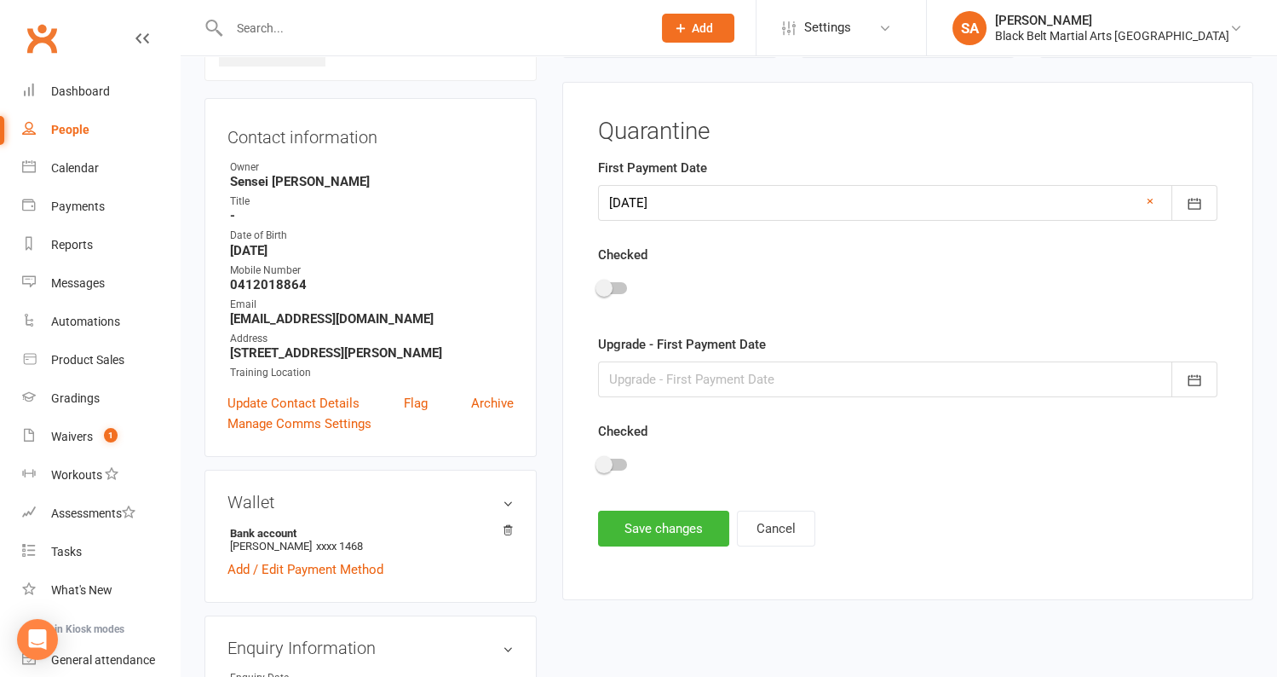
scroll to position [150, 0]
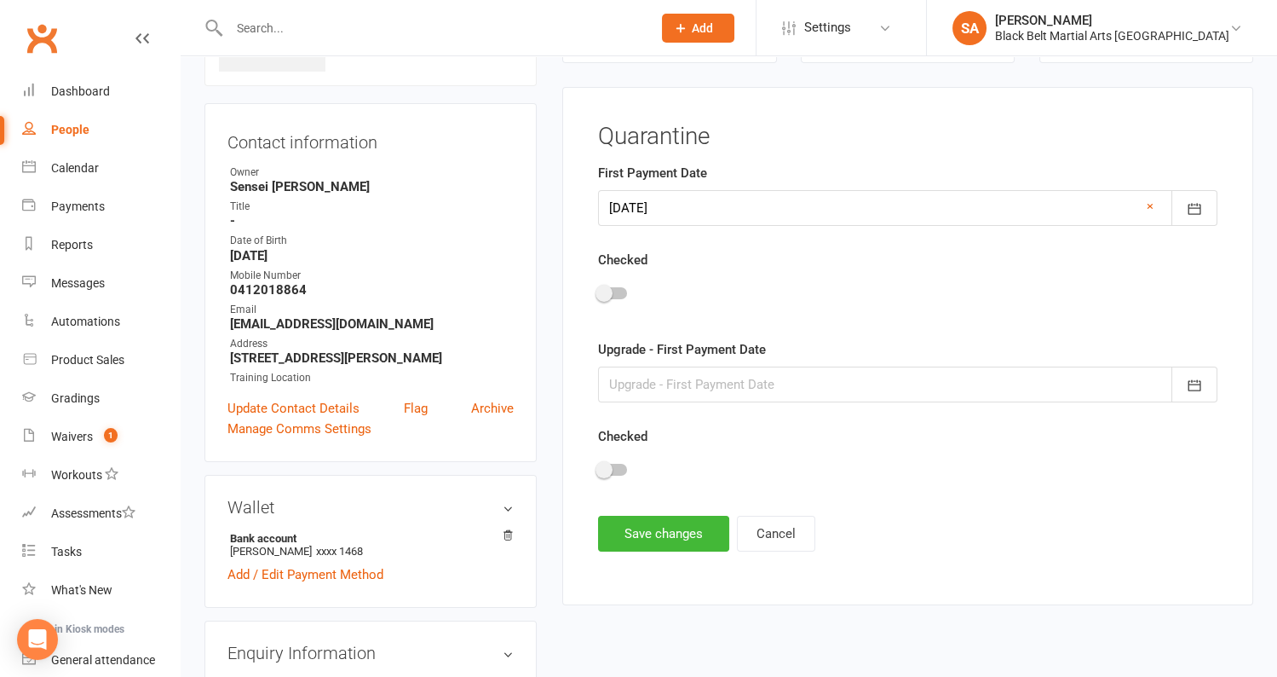
click at [614, 287] on div at bounding box center [612, 293] width 29 height 12
click at [598, 291] on input "checkbox" at bounding box center [598, 291] width 0 height 0
click at [658, 539] on button "Save changes" at bounding box center [663, 534] width 131 height 36
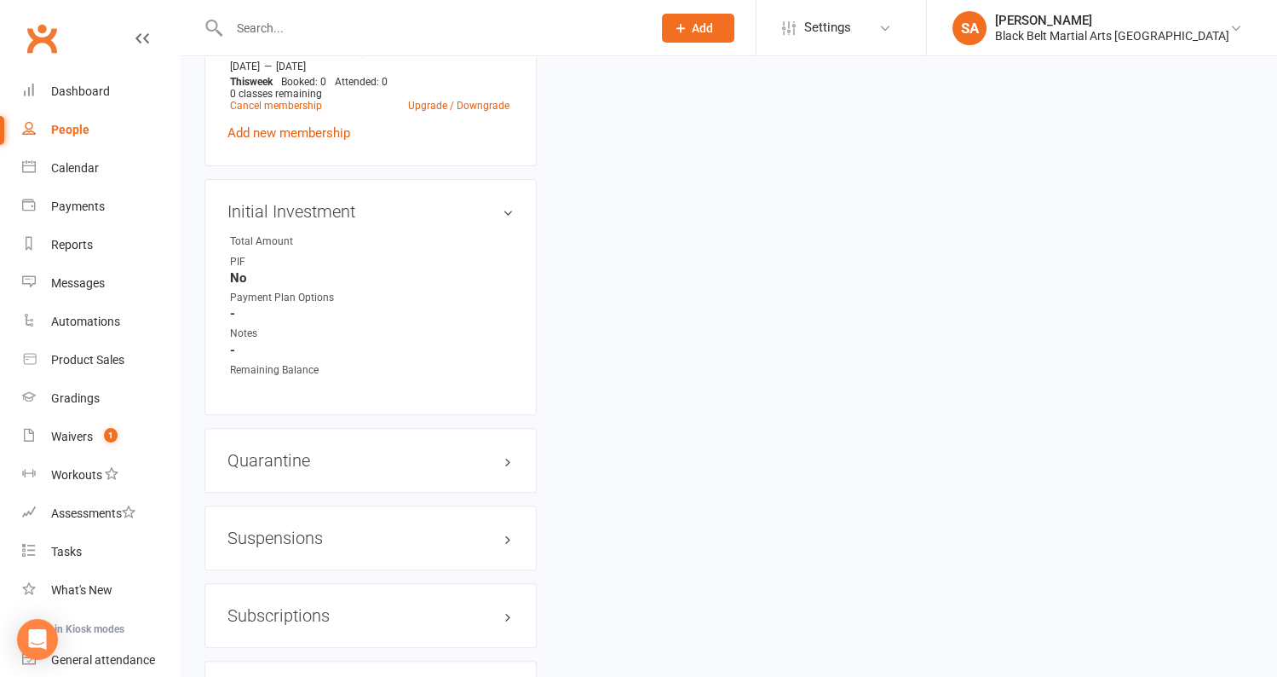
scroll to position [1247, 0]
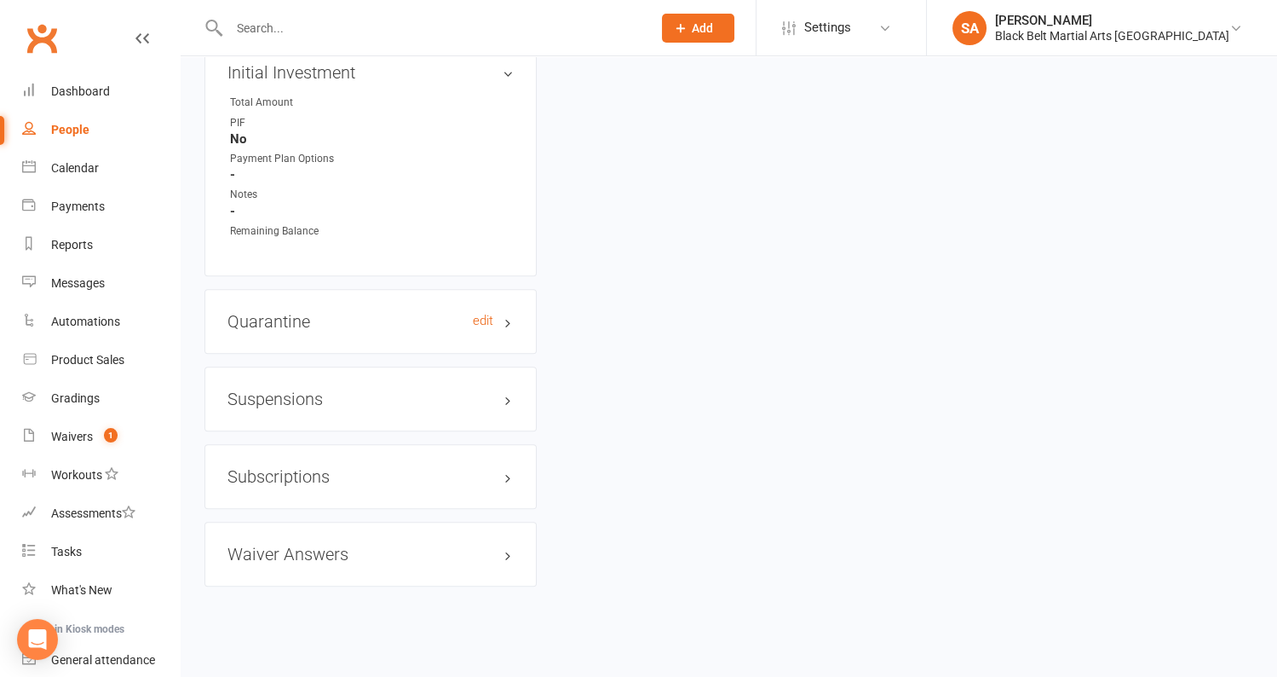
click at [326, 318] on h3 "Quarantine edit" at bounding box center [371, 321] width 286 height 19
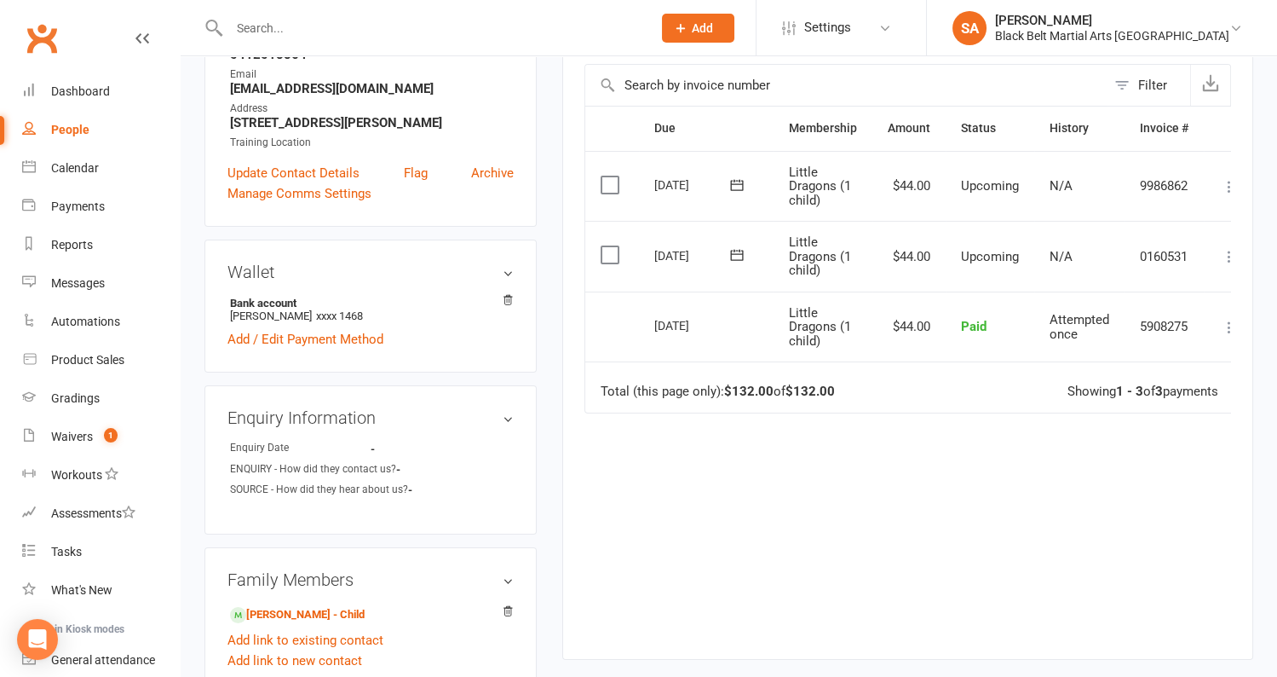
scroll to position [0, 0]
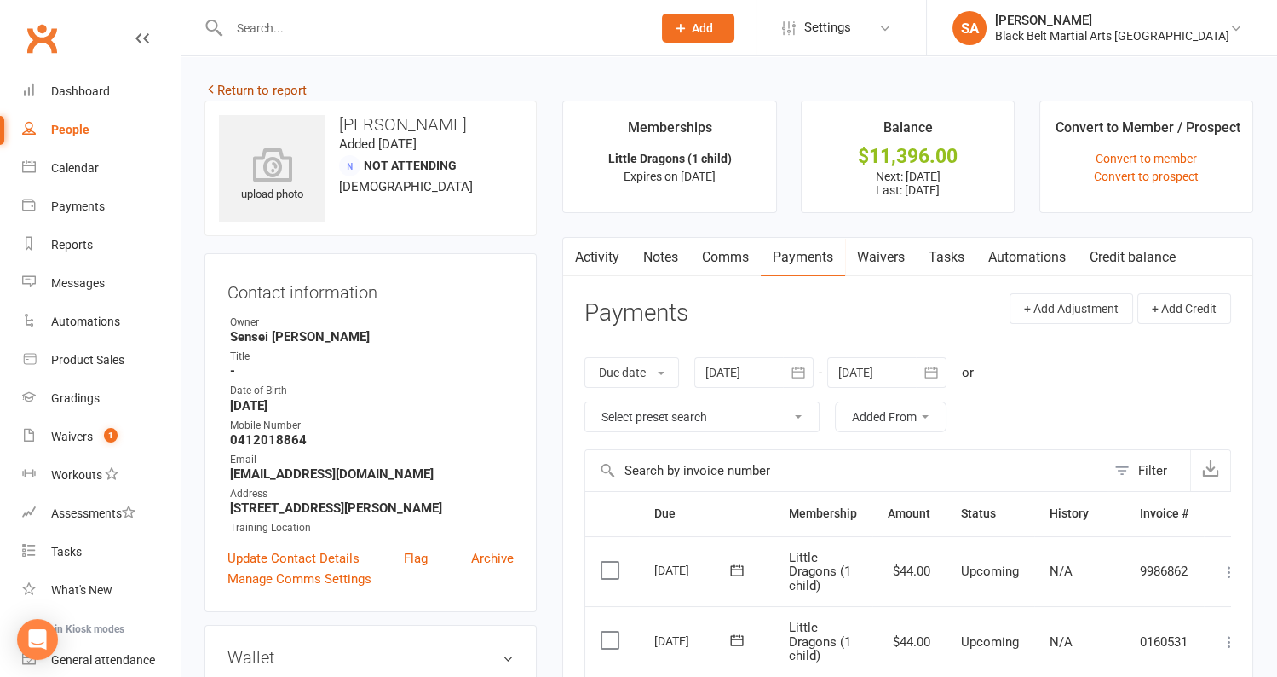
click at [285, 93] on link "Return to report" at bounding box center [256, 90] width 102 height 15
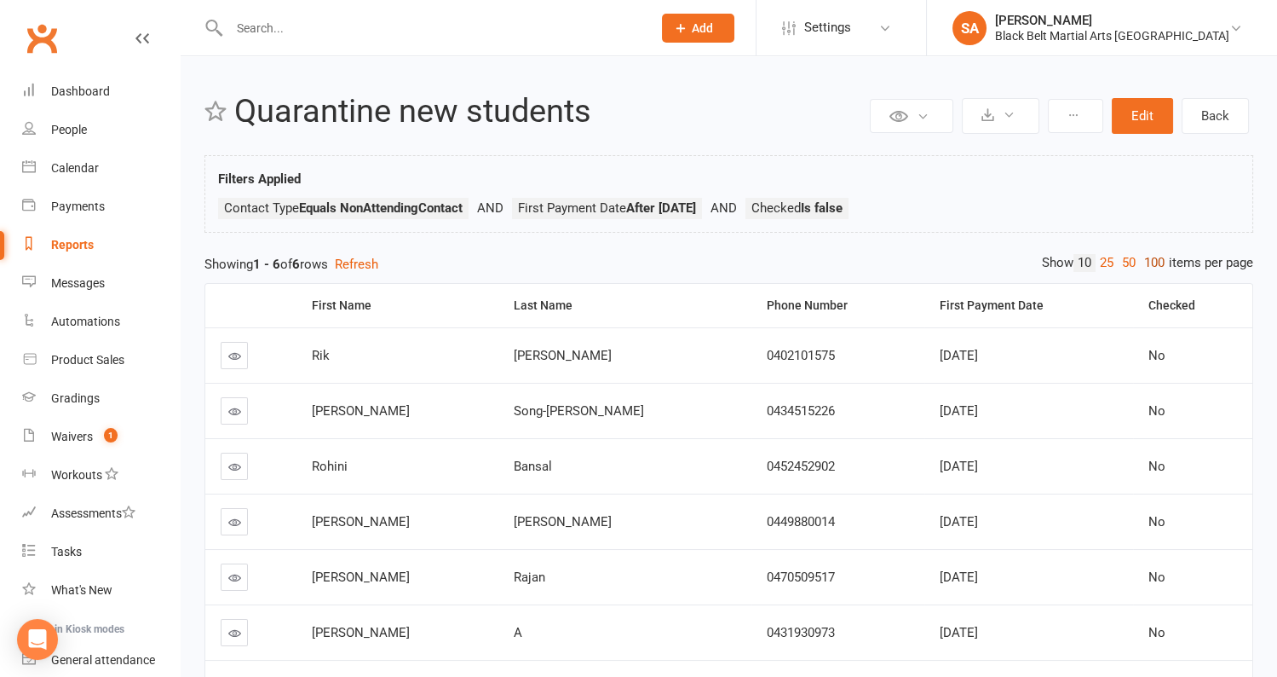
click at [1150, 256] on link "100" at bounding box center [1154, 263] width 29 height 18
click at [1110, 299] on th "First Payment Date" at bounding box center [1029, 305] width 209 height 43
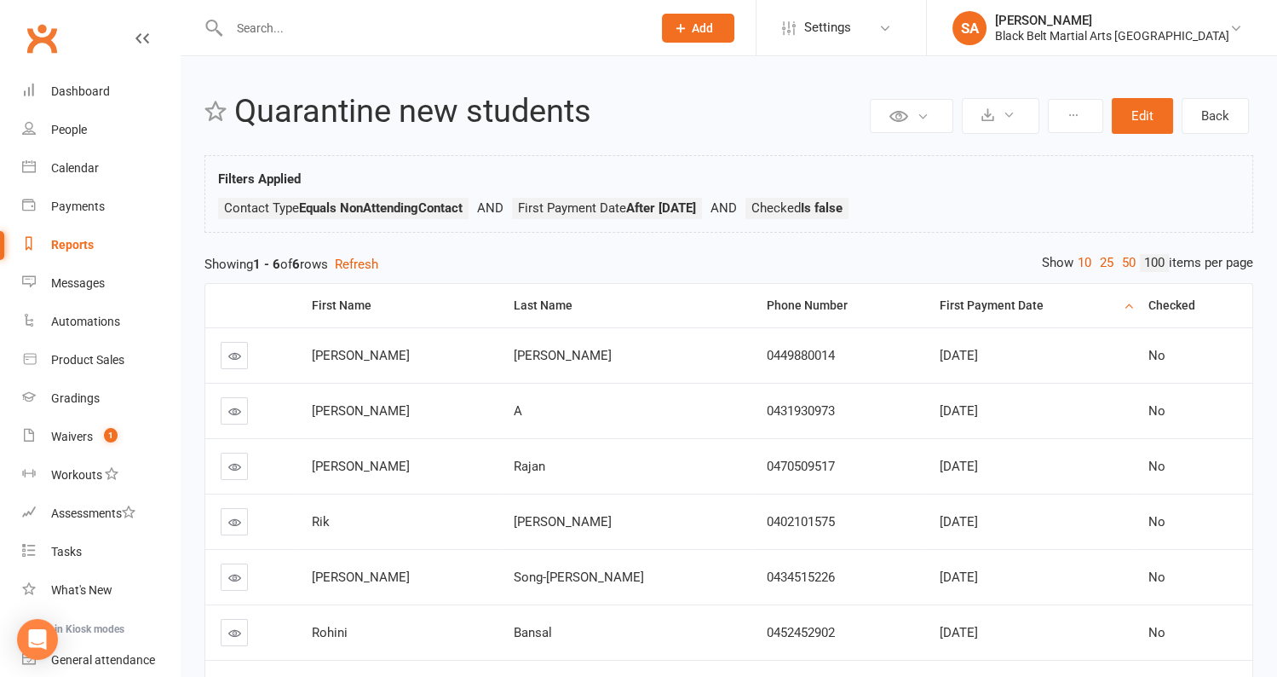
scroll to position [53, 0]
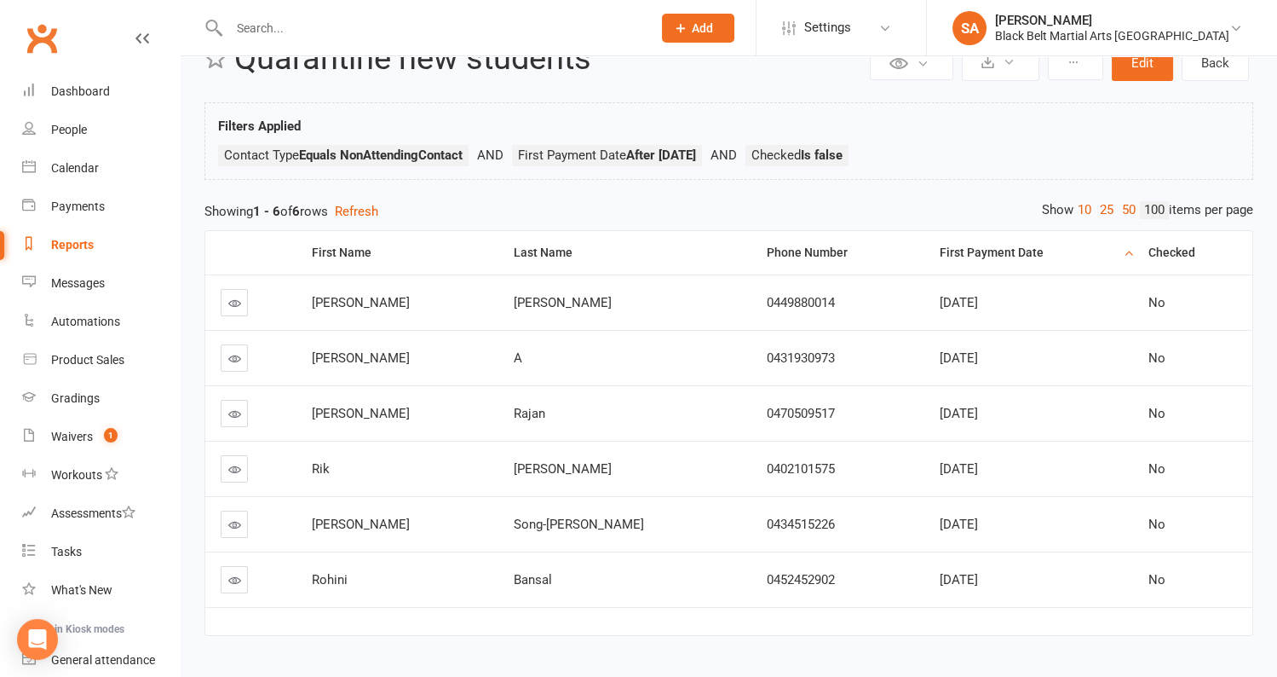
click at [232, 301] on icon at bounding box center [234, 303] width 13 height 13
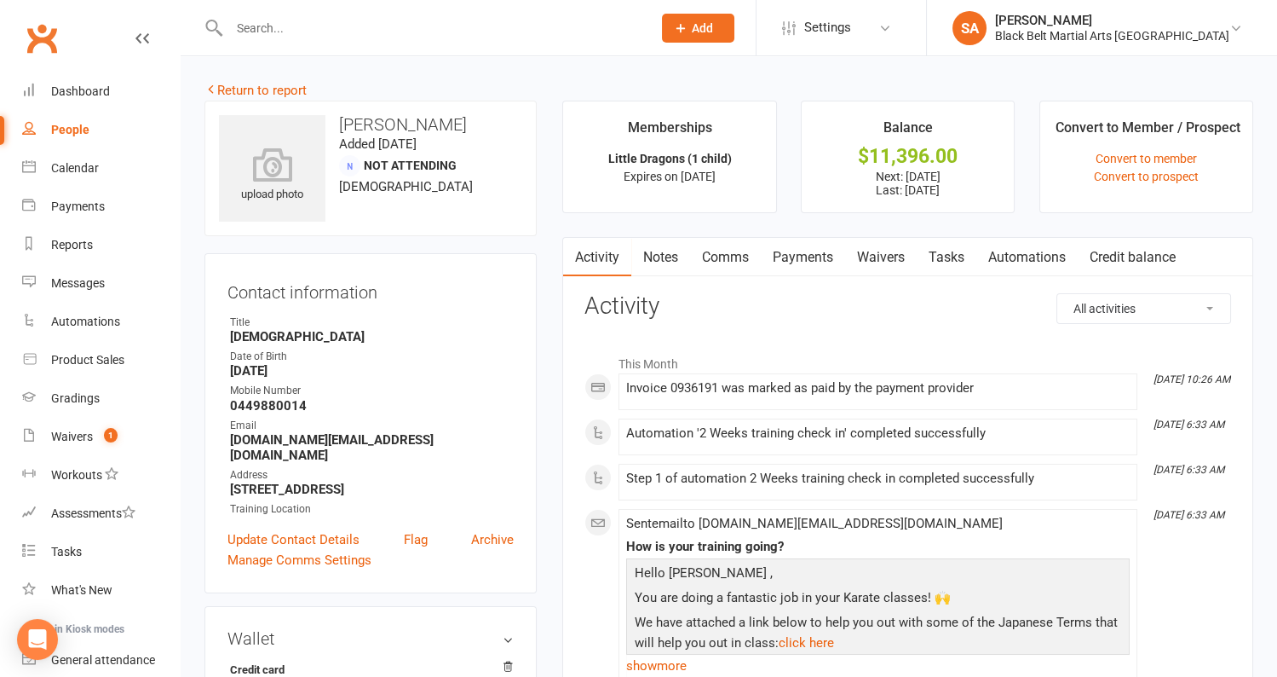
click at [807, 257] on link "Payments" at bounding box center [803, 257] width 84 height 39
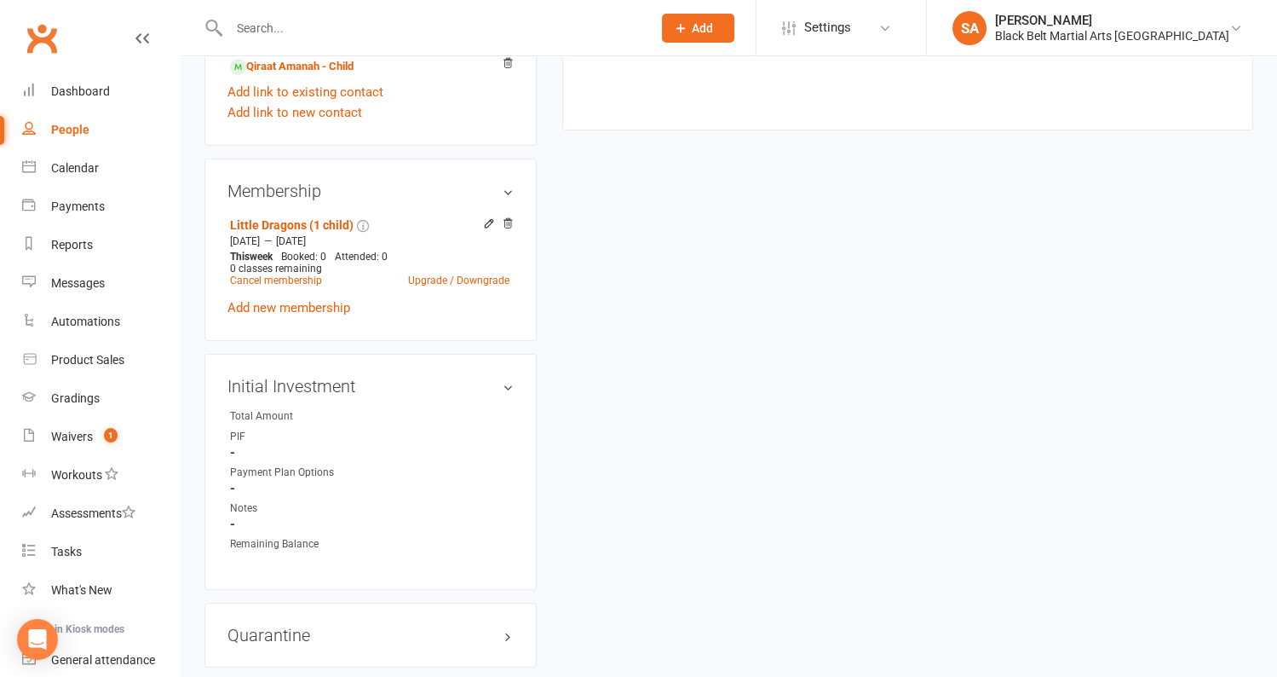
scroll to position [1228, 0]
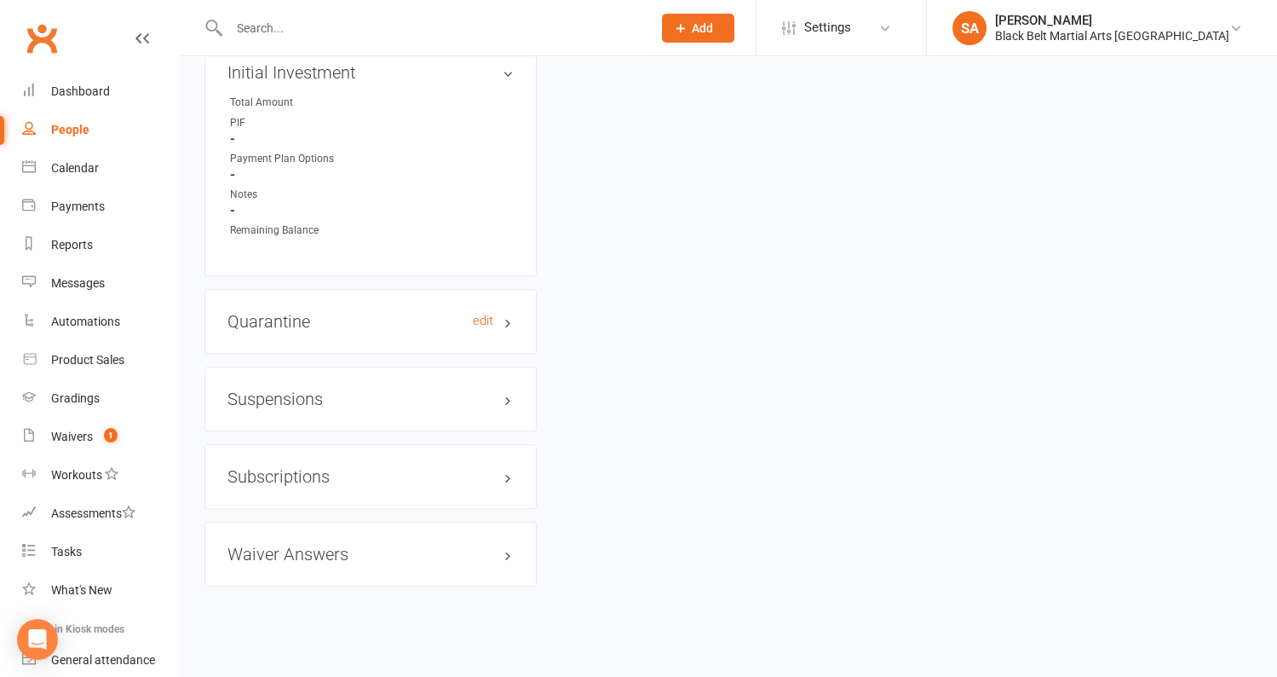
click at [339, 312] on h3 "Quarantine edit" at bounding box center [371, 321] width 286 height 19
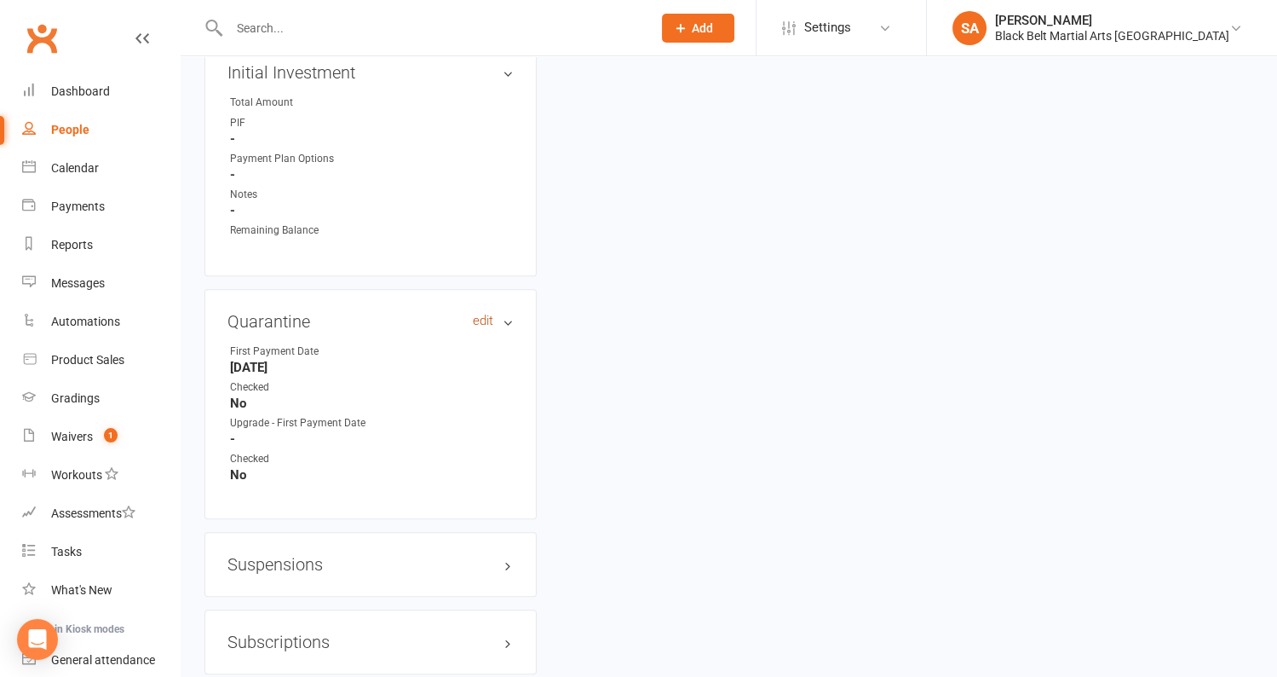
click at [484, 315] on link "edit" at bounding box center [483, 321] width 20 height 14
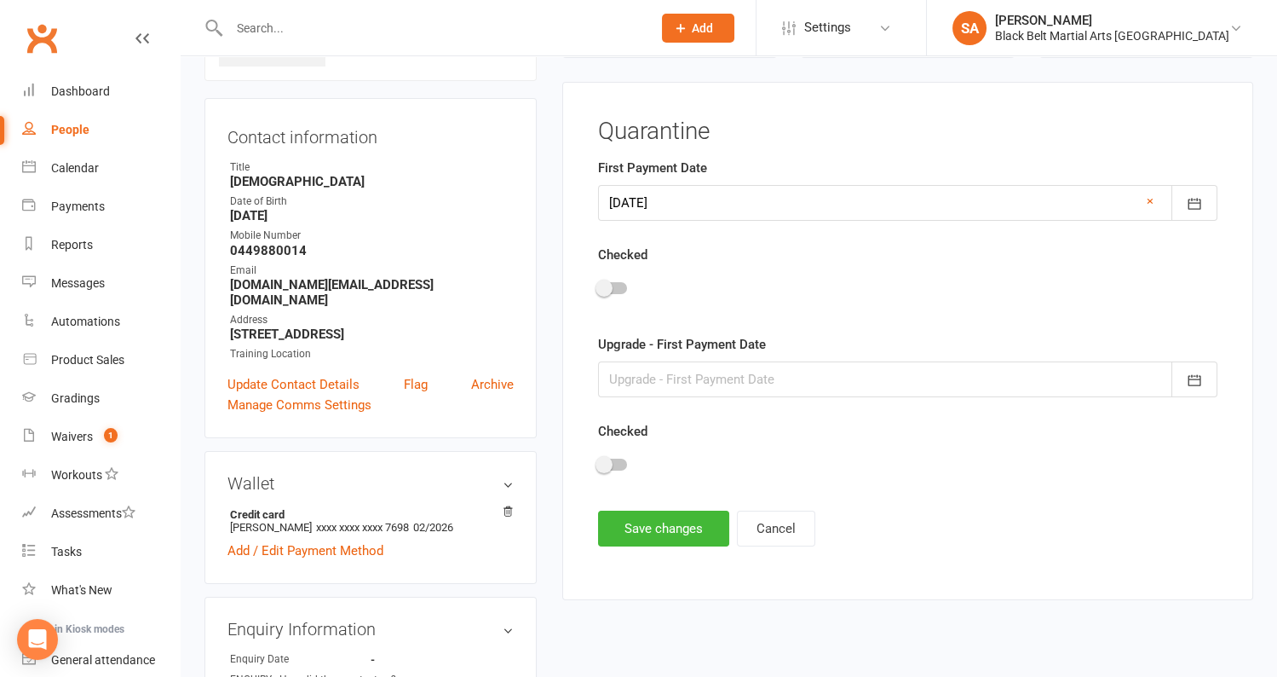
scroll to position [150, 0]
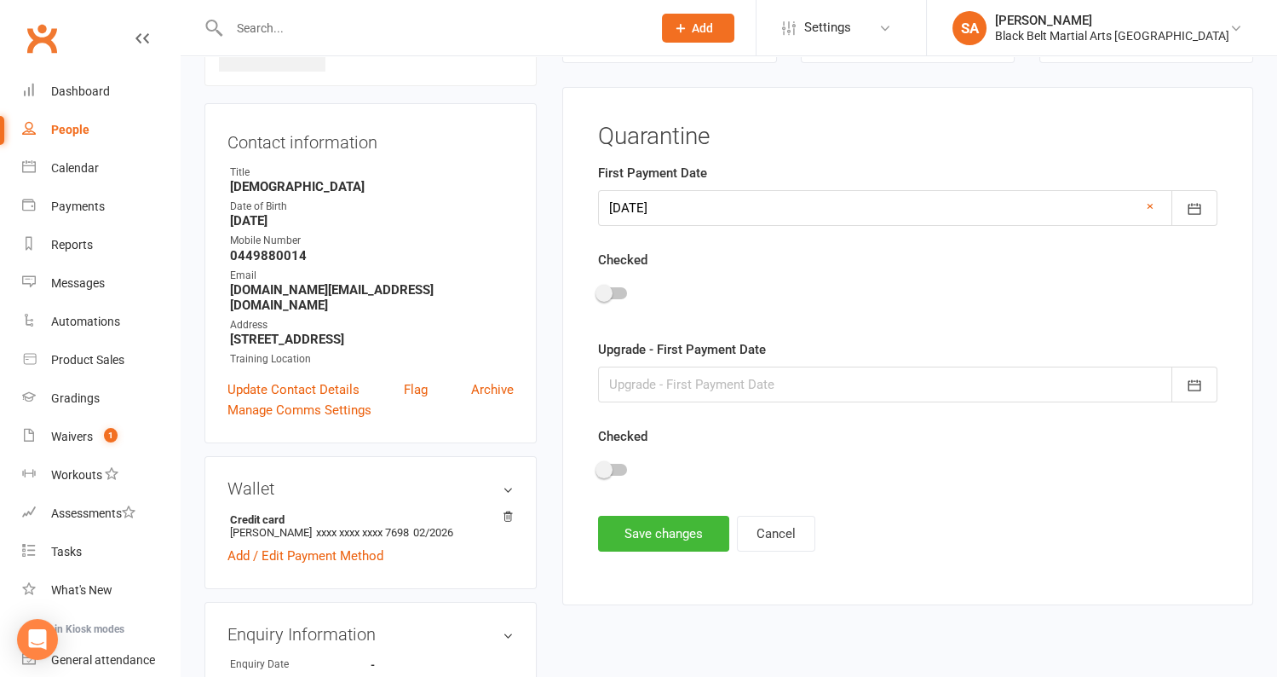
click at [616, 294] on div at bounding box center [612, 293] width 29 height 12
click at [598, 291] on input "checkbox" at bounding box center [598, 291] width 0 height 0
click at [632, 533] on button "Save changes" at bounding box center [663, 534] width 131 height 36
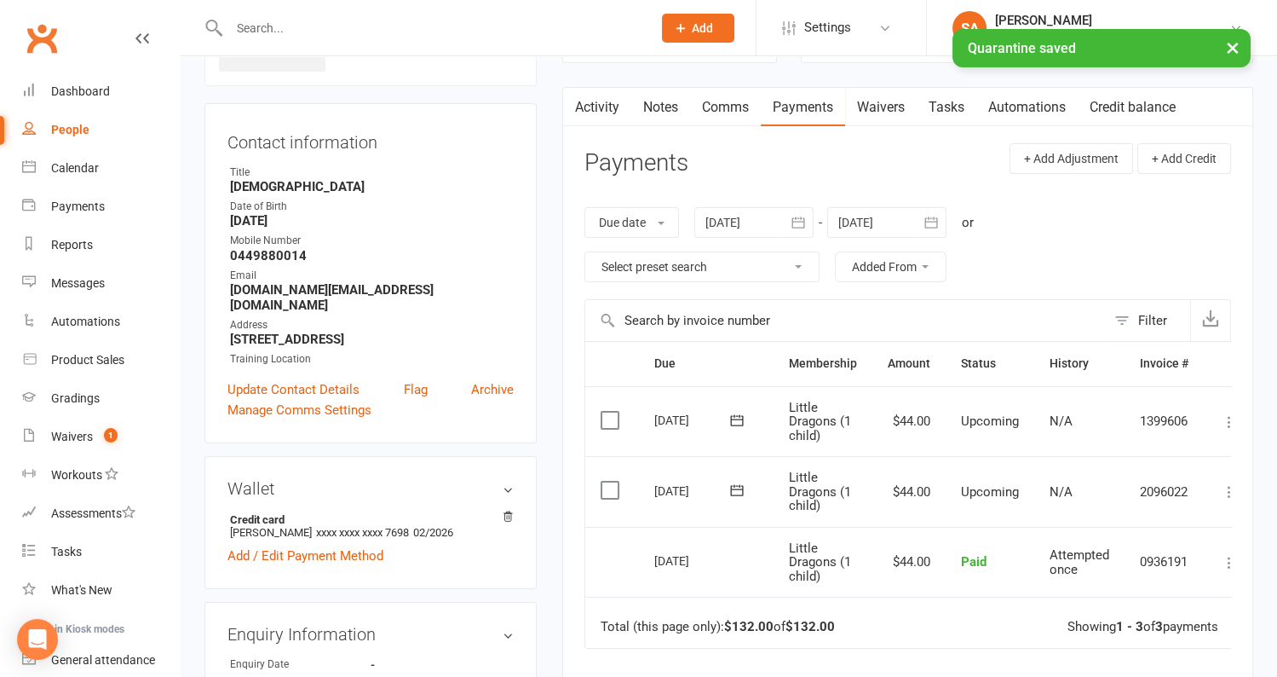
scroll to position [0, 0]
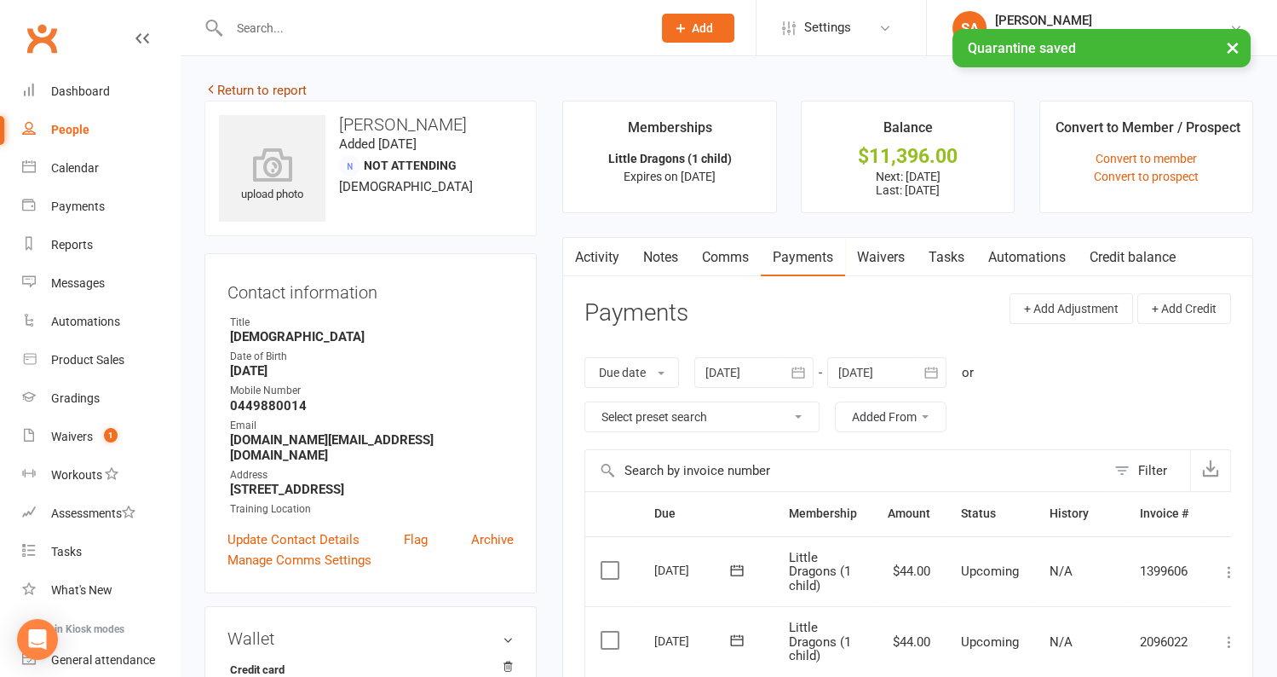
click at [279, 94] on link "Return to report" at bounding box center [256, 90] width 102 height 15
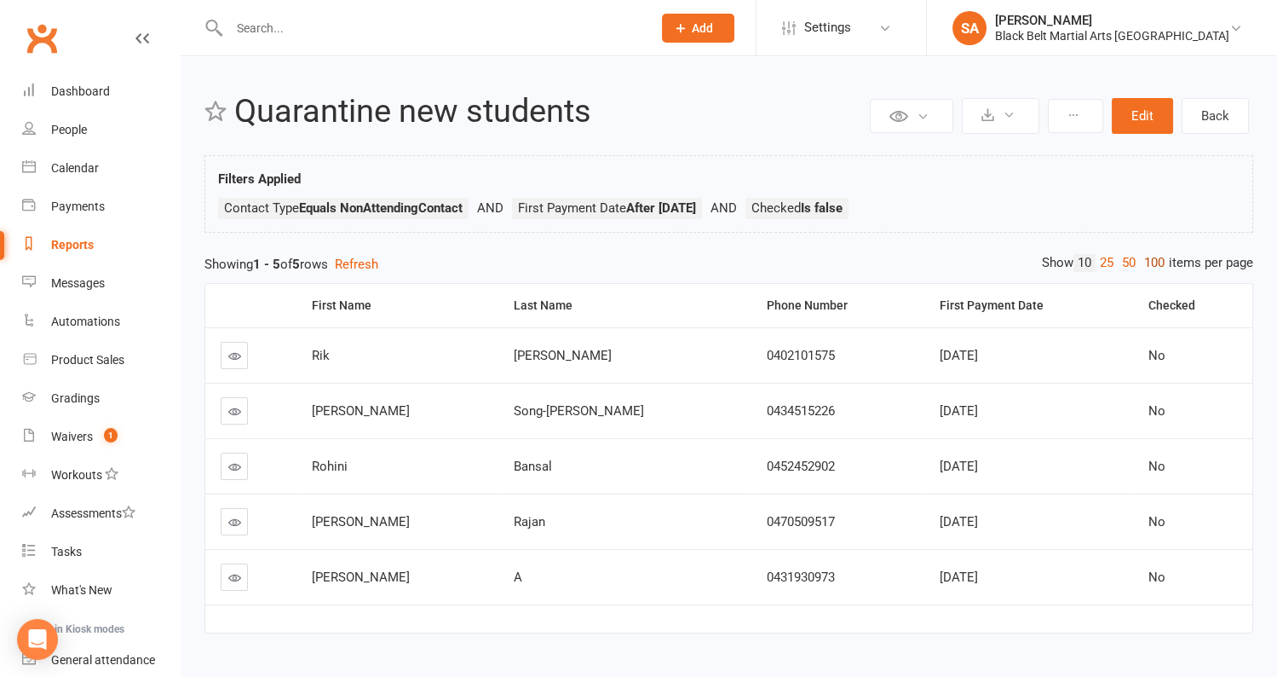
click at [1158, 262] on link "100" at bounding box center [1154, 263] width 29 height 18
click at [1109, 299] on th "First Payment Date" at bounding box center [1029, 305] width 209 height 43
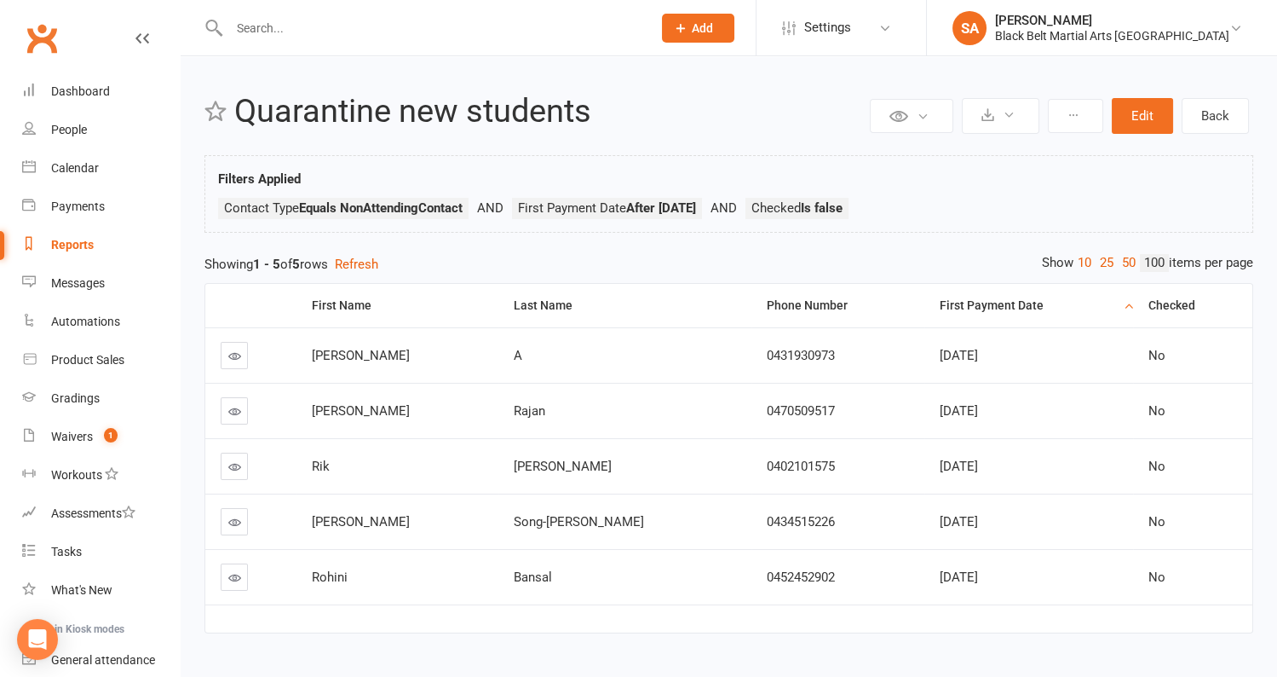
click at [216, 349] on td at bounding box center [250, 354] width 91 height 55
click at [239, 355] on icon at bounding box center [234, 355] width 13 height 13
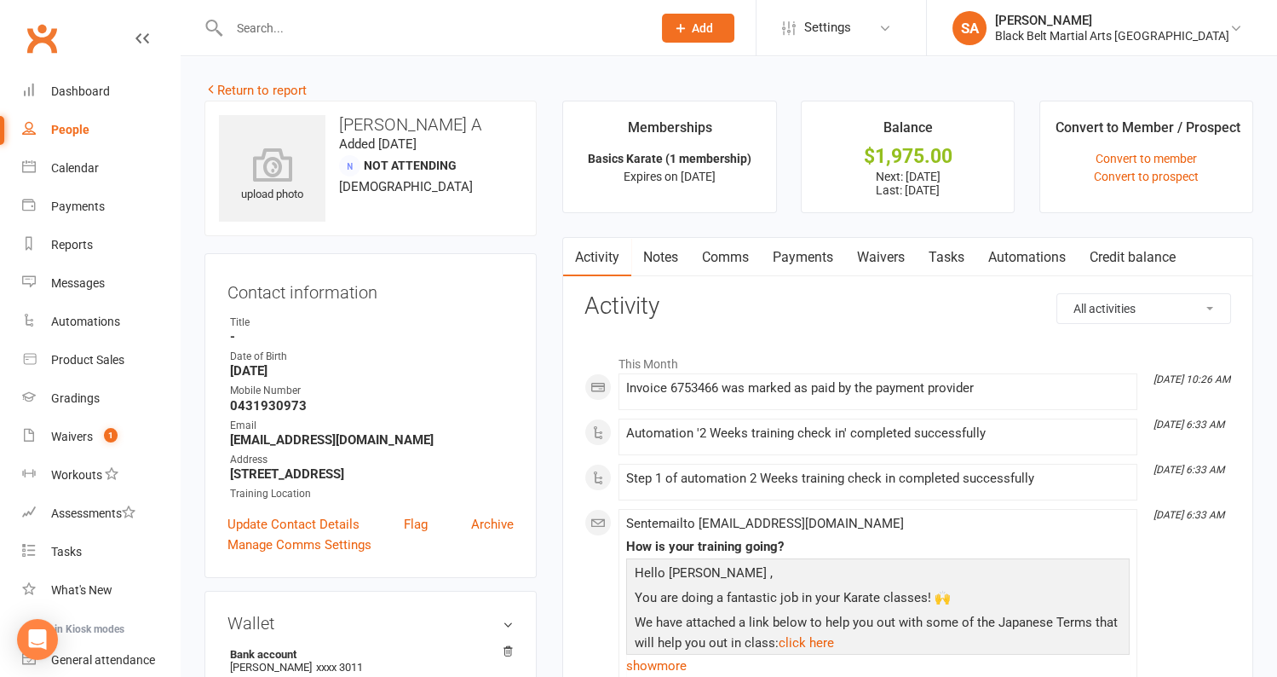
click at [808, 256] on link "Payments" at bounding box center [803, 257] width 84 height 39
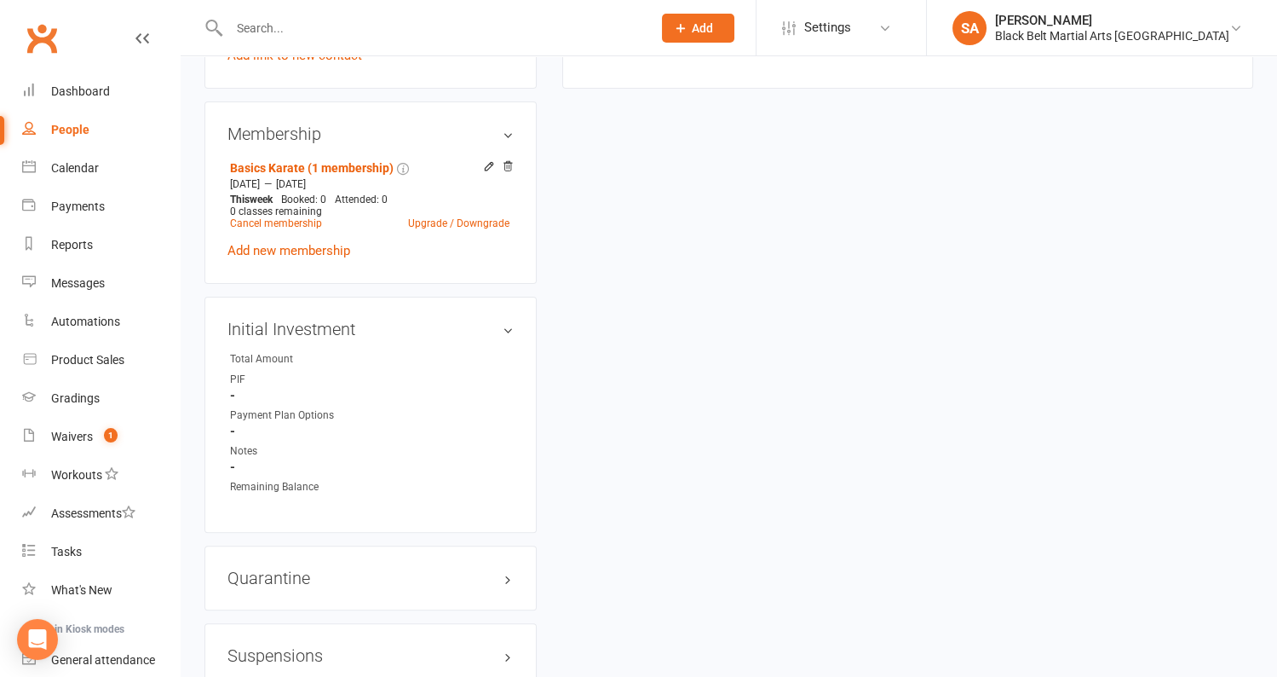
scroll to position [1213, 0]
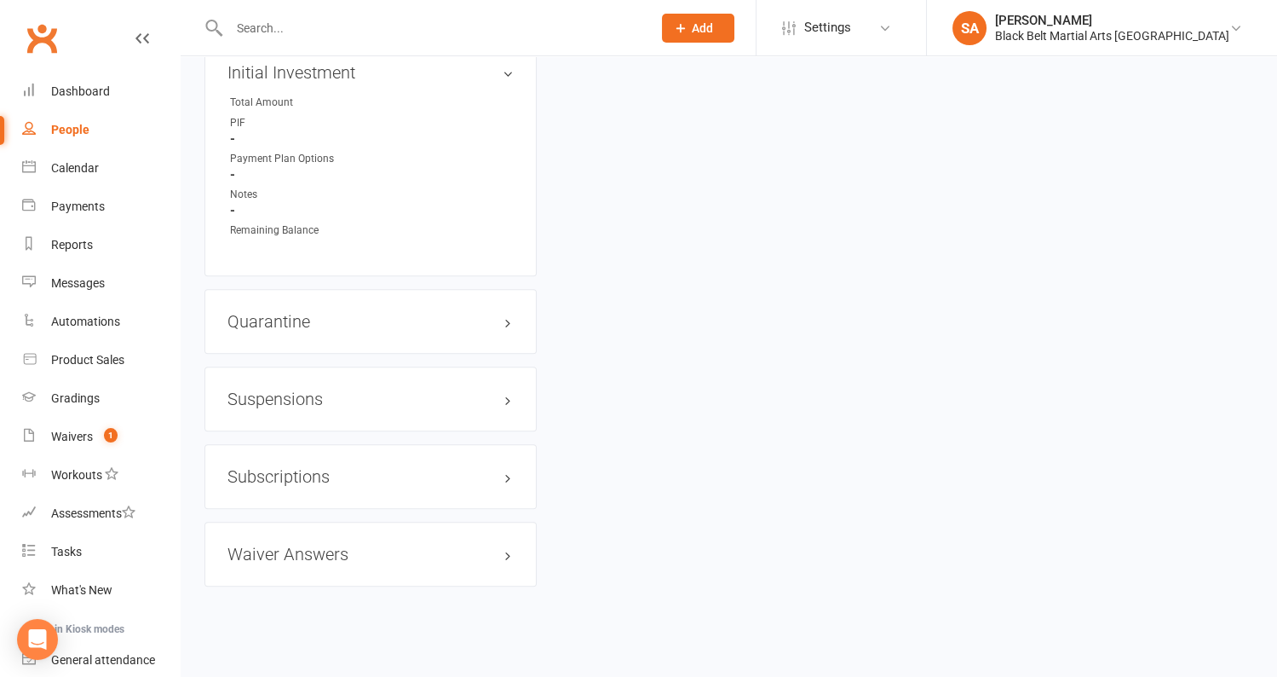
click at [297, 325] on div "Quarantine edit" at bounding box center [371, 321] width 332 height 65
click at [297, 312] on h3 "Quarantine edit" at bounding box center [371, 321] width 286 height 19
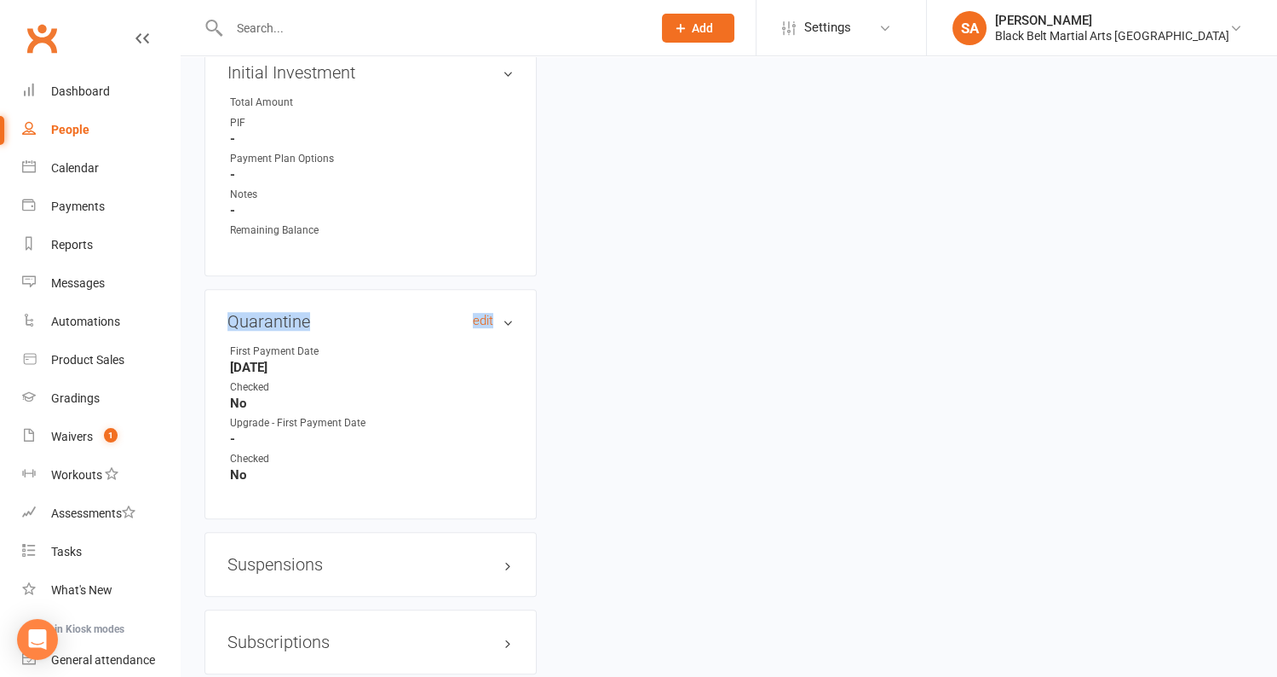
click at [297, 312] on h3 "Quarantine edit" at bounding box center [371, 321] width 286 height 19
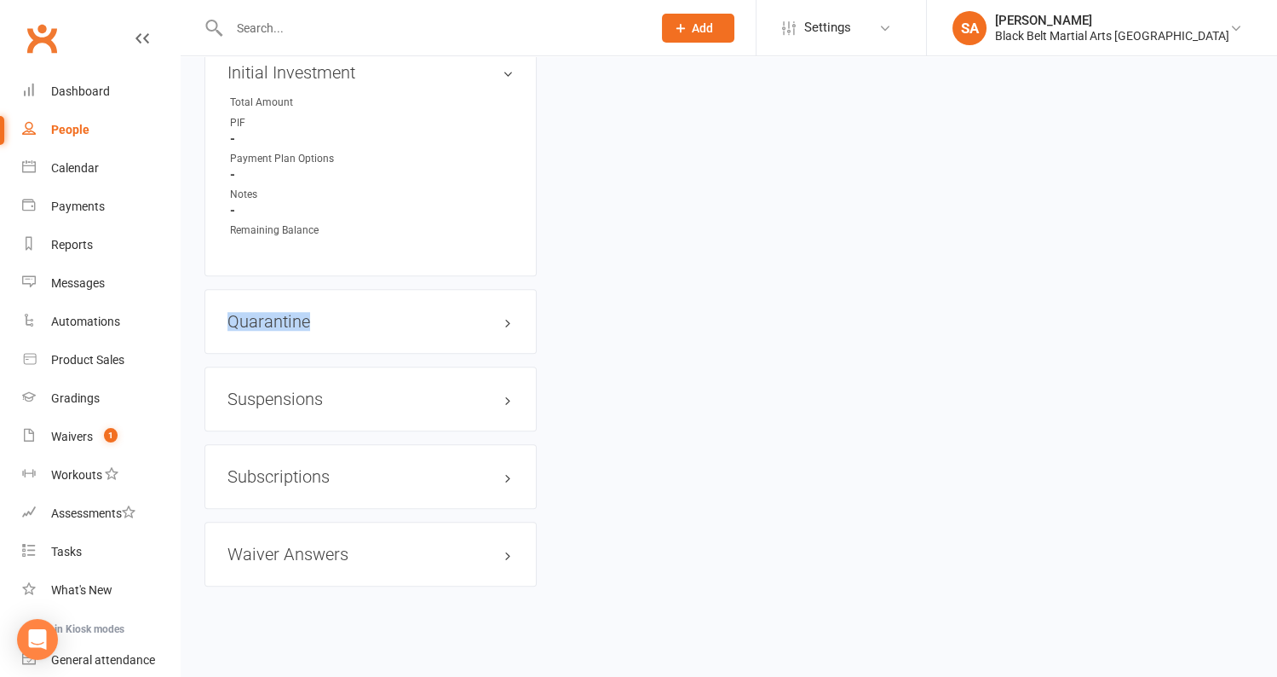
click at [340, 303] on div "Quarantine edit" at bounding box center [371, 321] width 332 height 65
click at [345, 319] on h3 "Quarantine edit" at bounding box center [371, 321] width 286 height 19
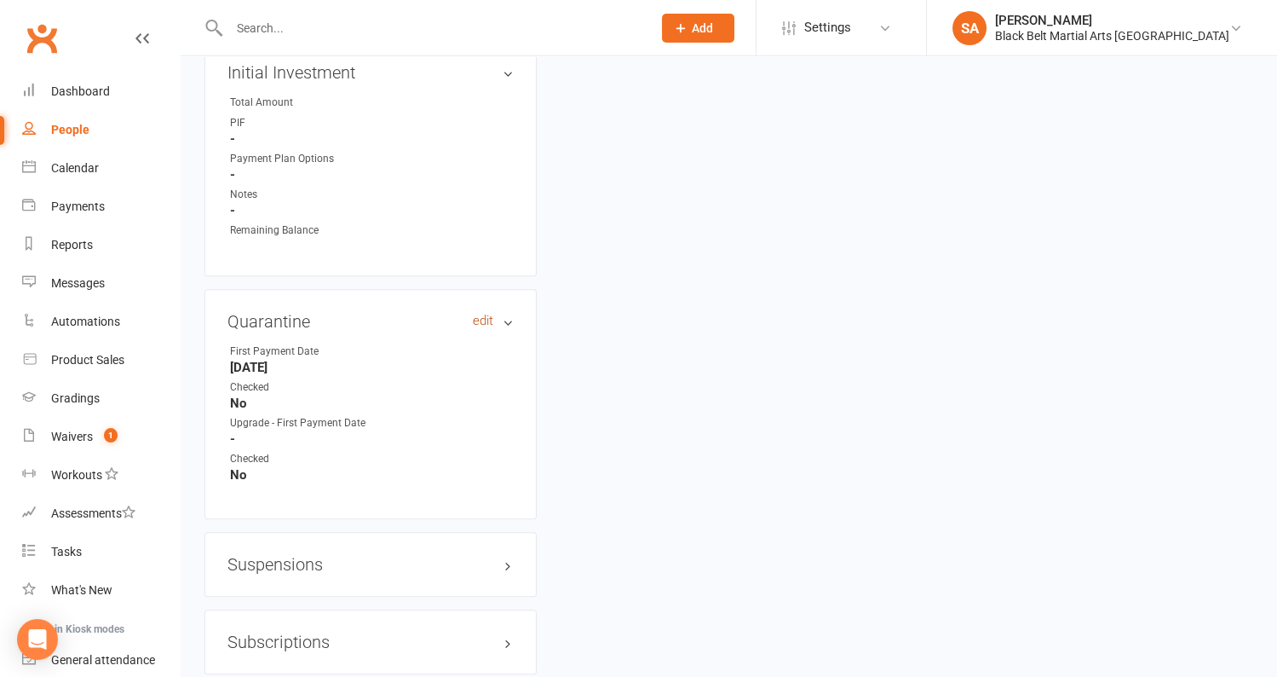
click at [477, 314] on link "edit" at bounding box center [483, 321] width 20 height 14
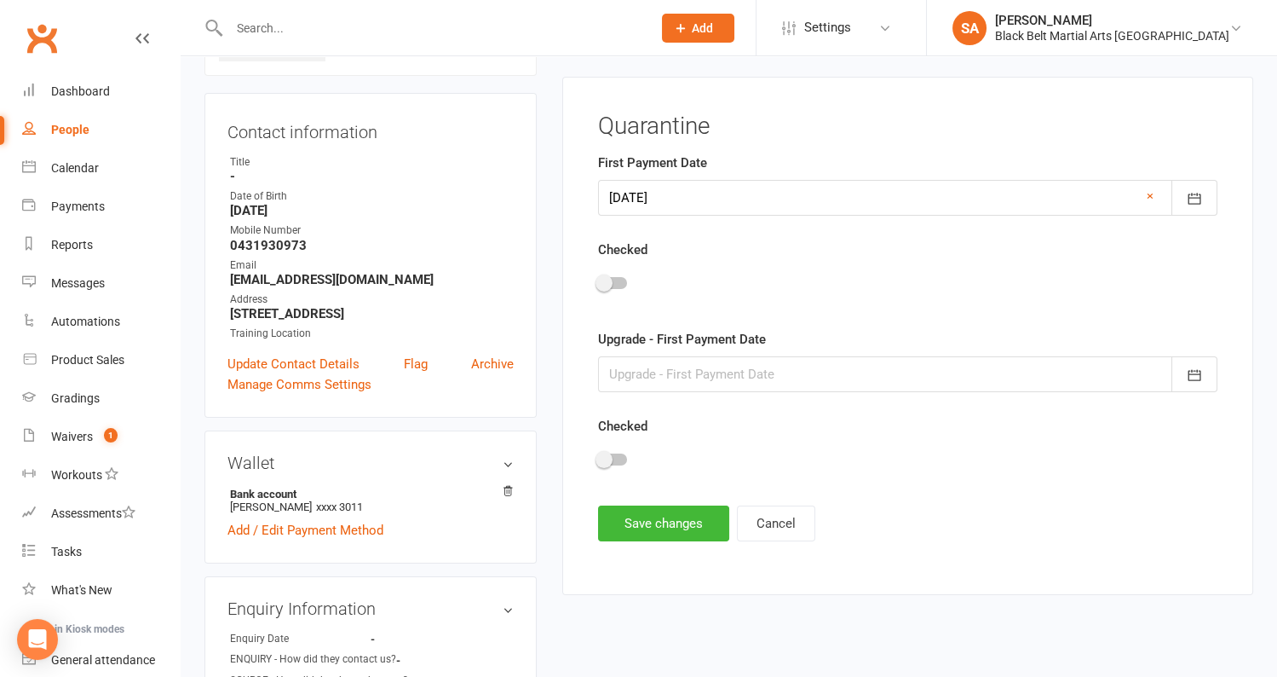
scroll to position [150, 0]
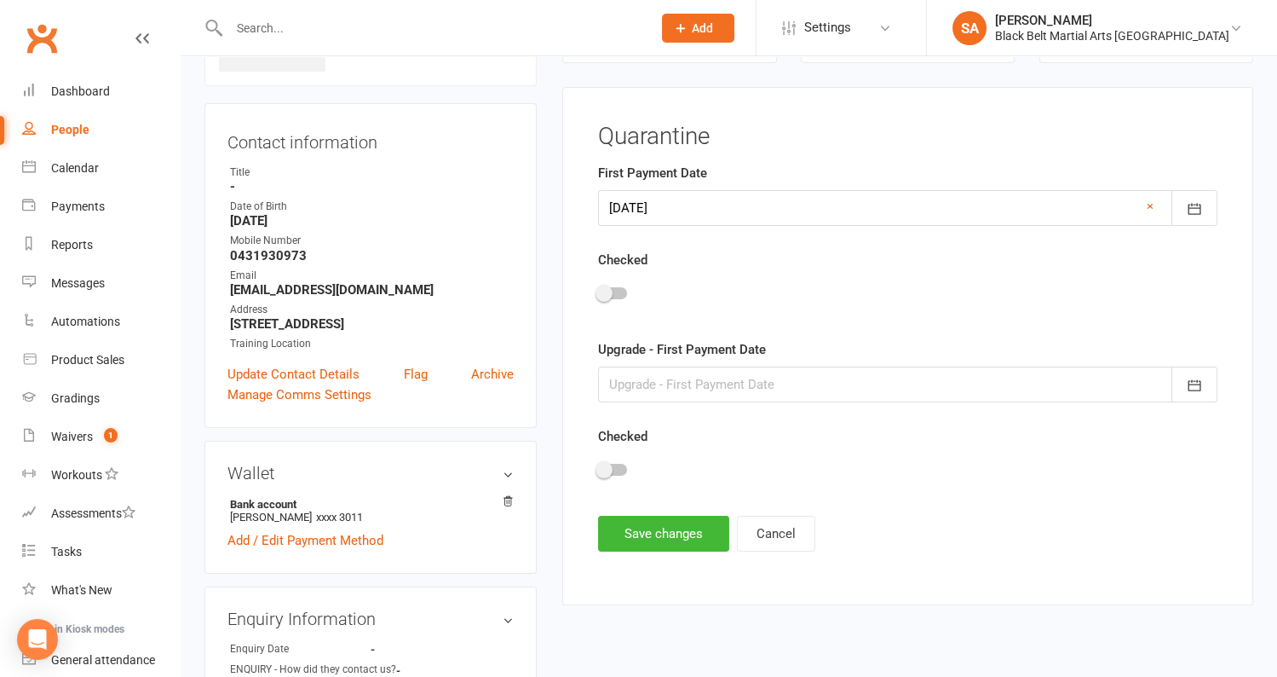
click at [617, 287] on div at bounding box center [612, 293] width 29 height 12
click at [598, 291] on input "checkbox" at bounding box center [598, 291] width 0 height 0
click at [669, 536] on button "Save changes" at bounding box center [663, 534] width 131 height 36
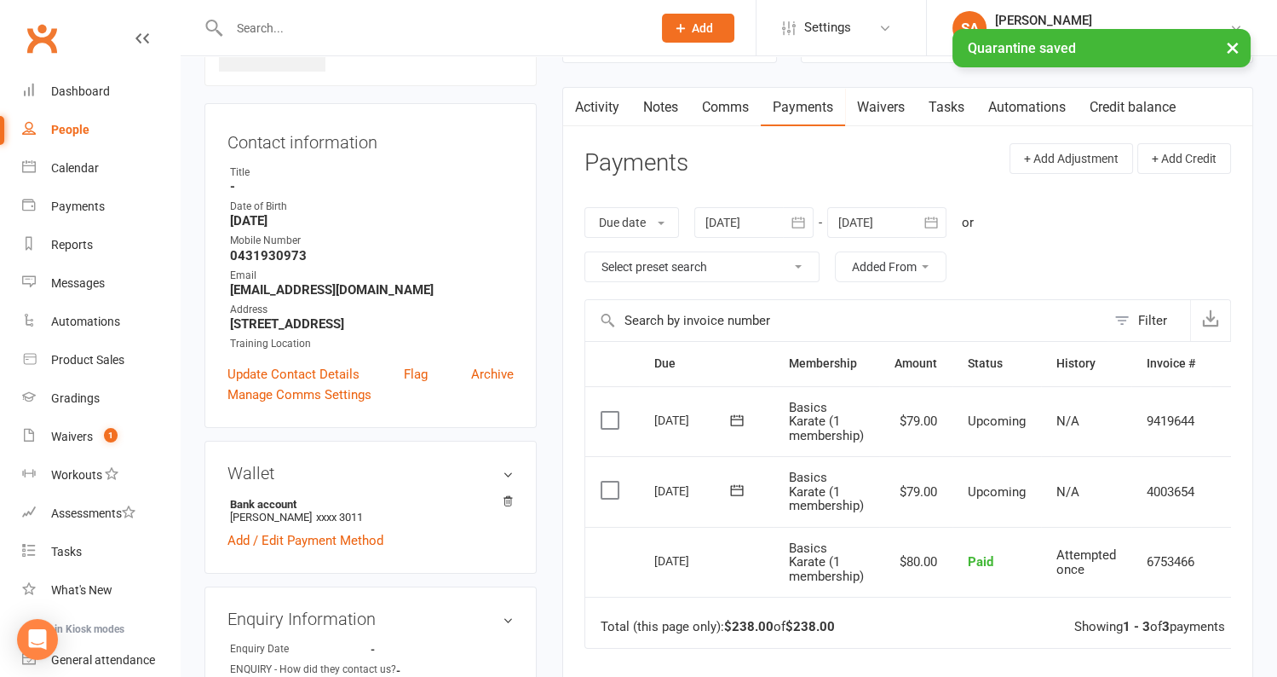
scroll to position [0, 0]
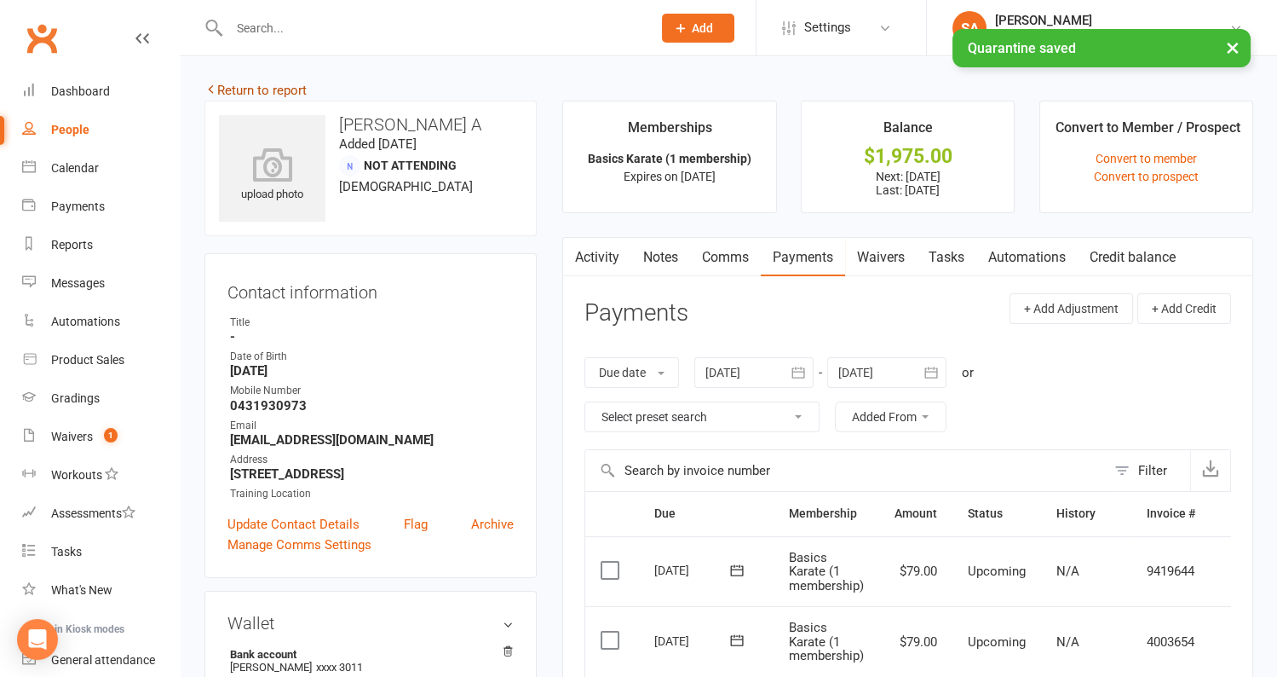
click at [241, 95] on link "Return to report" at bounding box center [256, 90] width 102 height 15
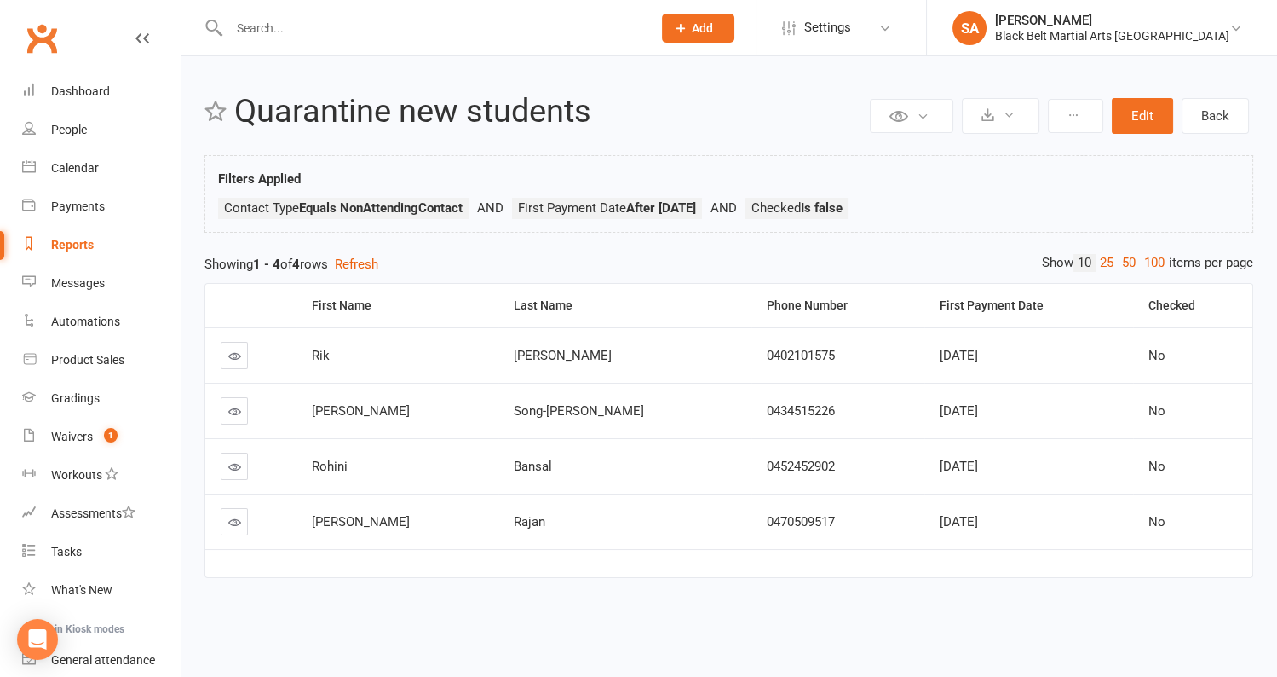
click at [239, 519] on icon at bounding box center [234, 522] width 13 height 13
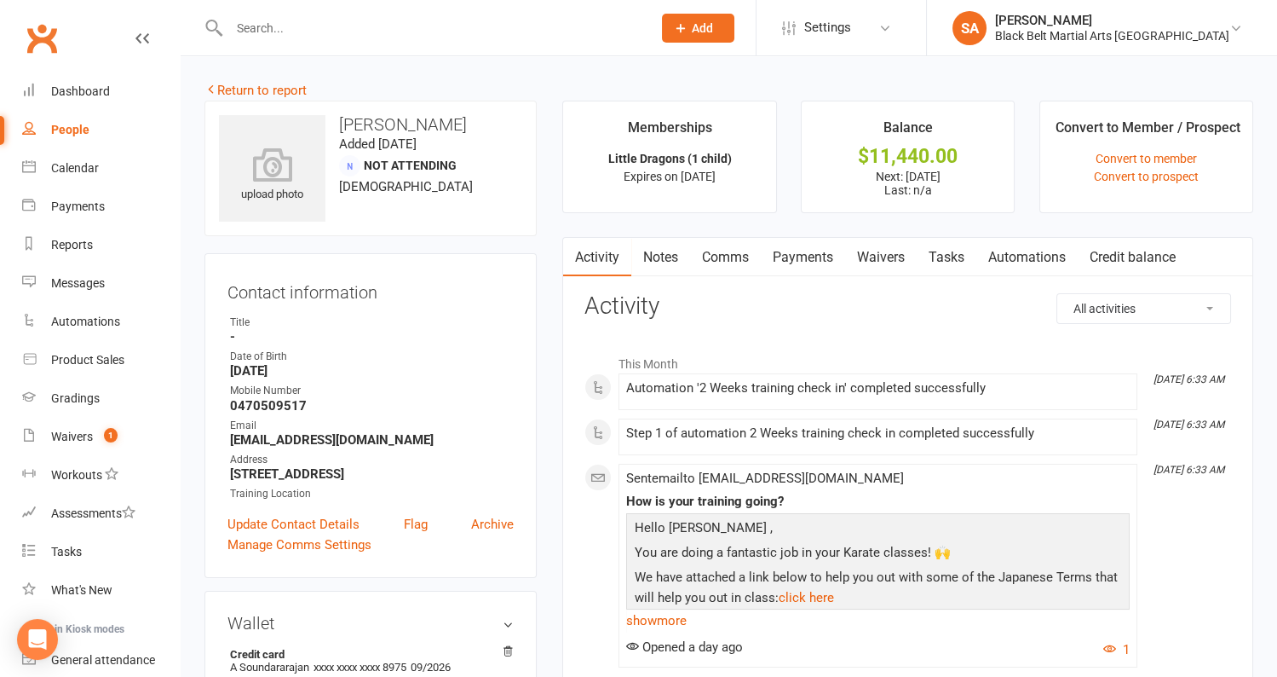
click at [793, 269] on link "Payments" at bounding box center [803, 257] width 84 height 39
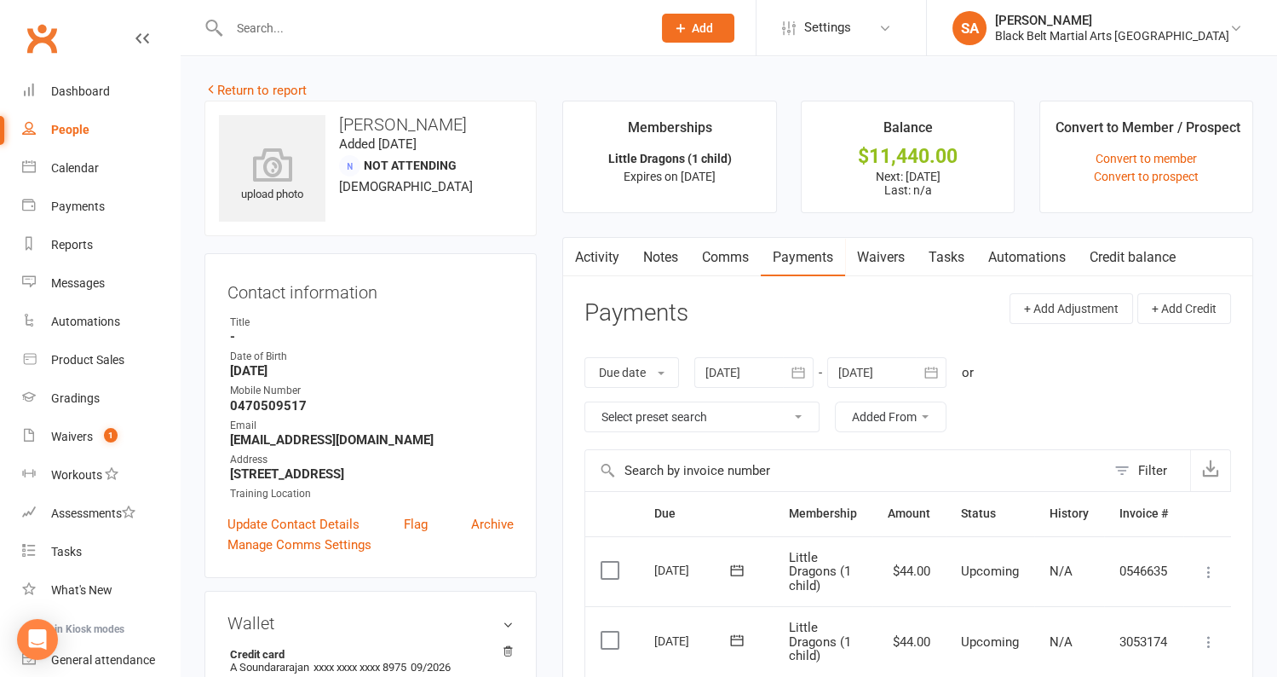
click at [771, 371] on div at bounding box center [753, 372] width 119 height 31
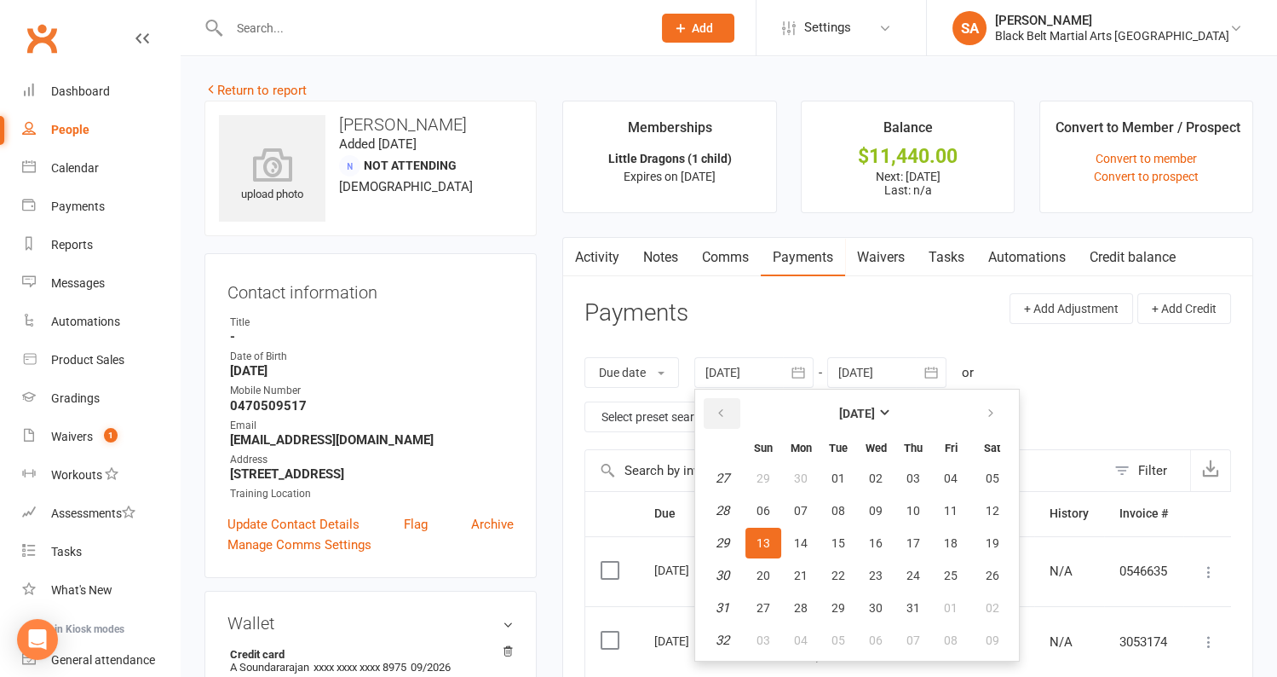
click at [719, 401] on button "button" at bounding box center [722, 413] width 37 height 31
click at [761, 471] on span "01" at bounding box center [764, 478] width 14 height 14
type input "01 Jun 2025"
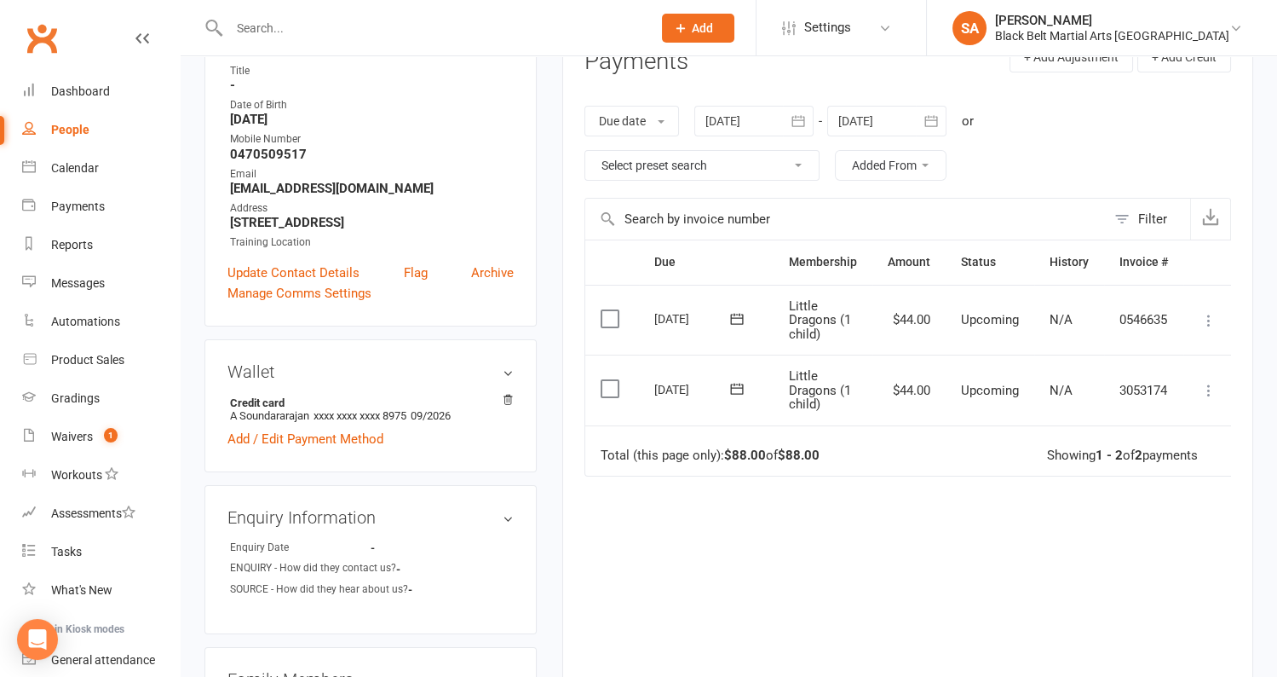
scroll to position [258, 0]
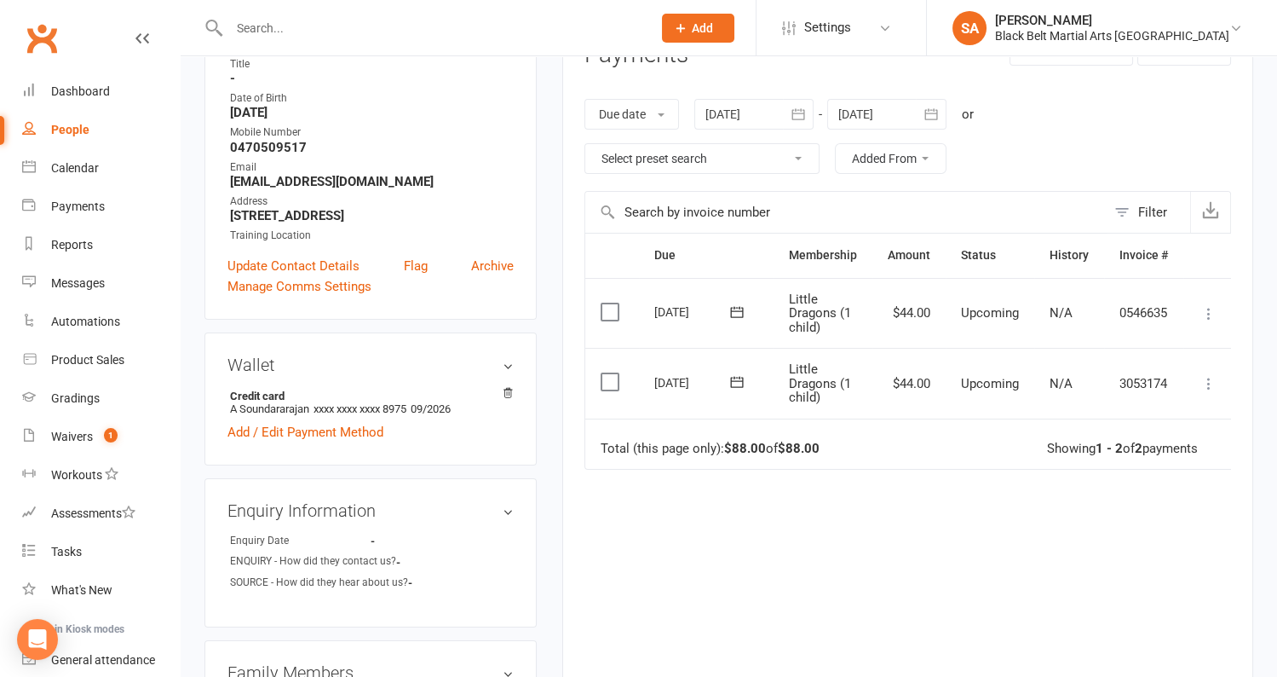
click at [875, 112] on div at bounding box center [886, 114] width 119 height 31
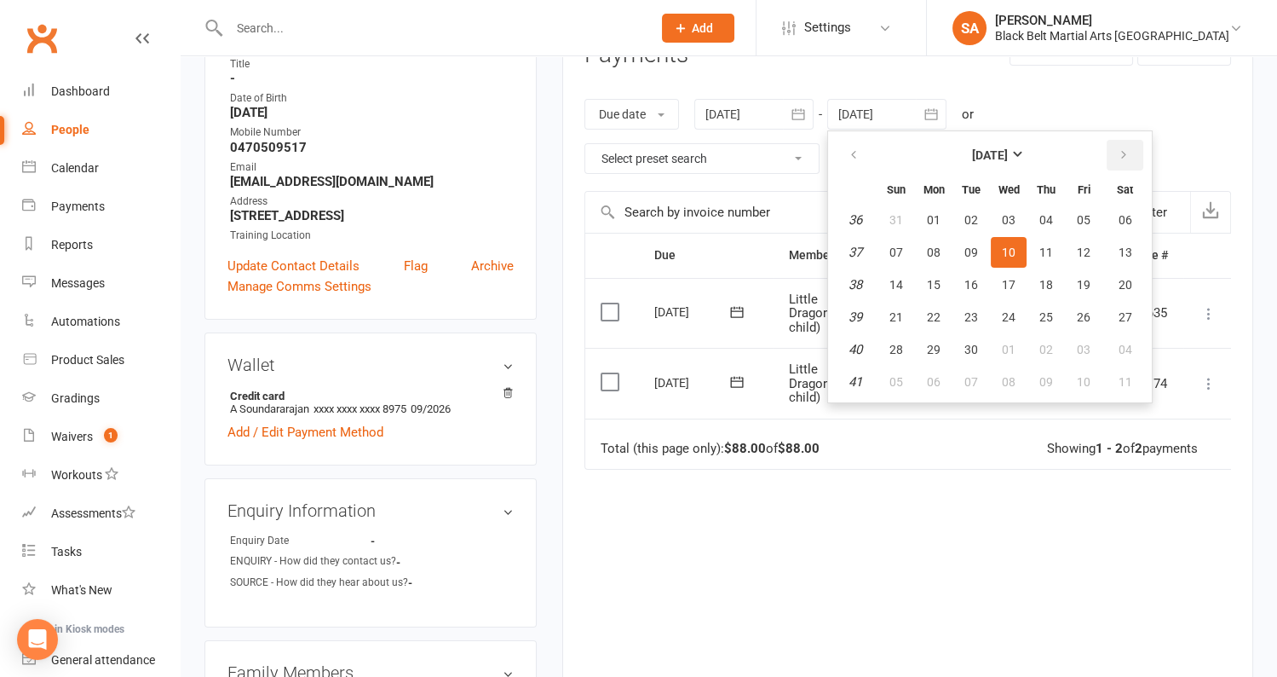
click at [1132, 149] on button "button" at bounding box center [1125, 155] width 37 height 31
click at [1081, 352] on span "31" at bounding box center [1084, 350] width 14 height 14
type input "31 Oct 2025"
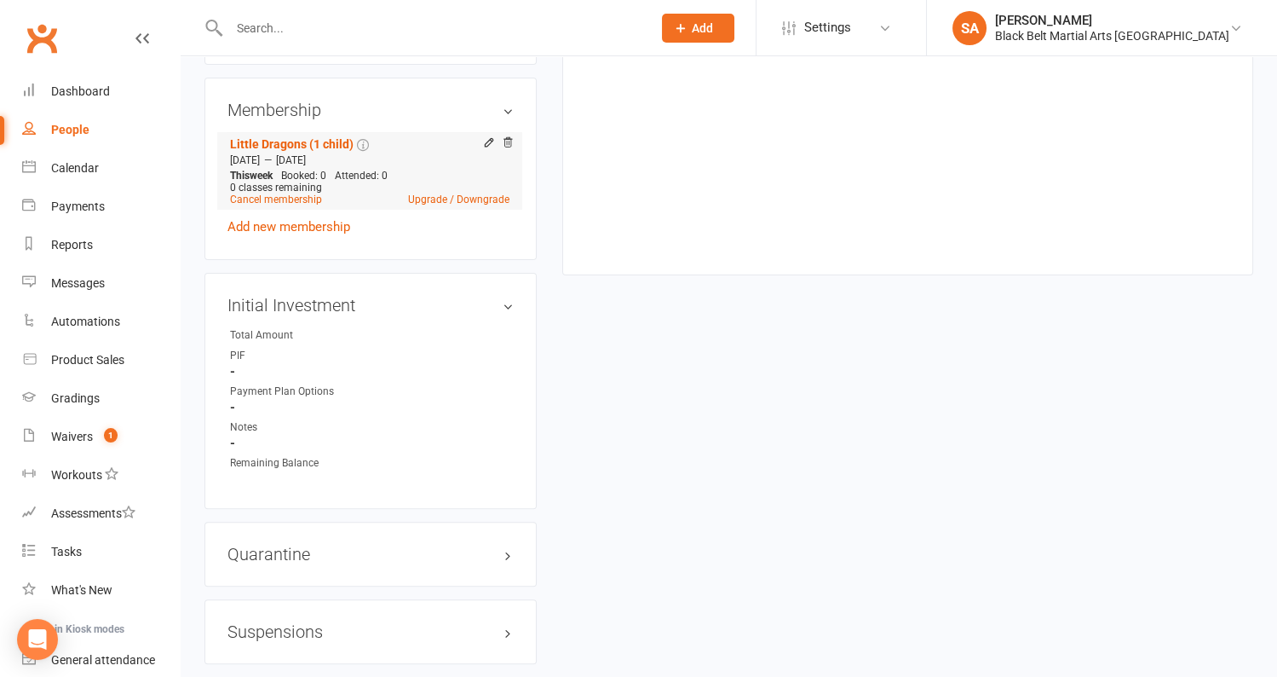
scroll to position [1213, 0]
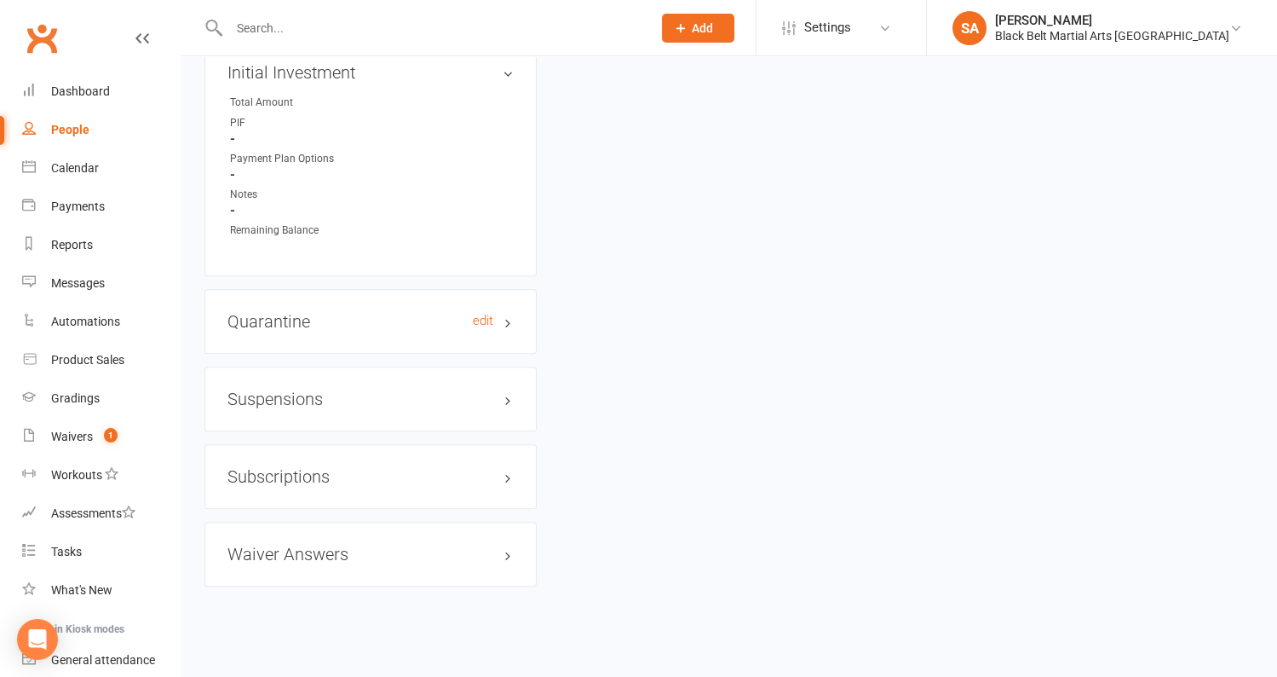
click at [308, 312] on h3 "Quarantine edit" at bounding box center [371, 321] width 286 height 19
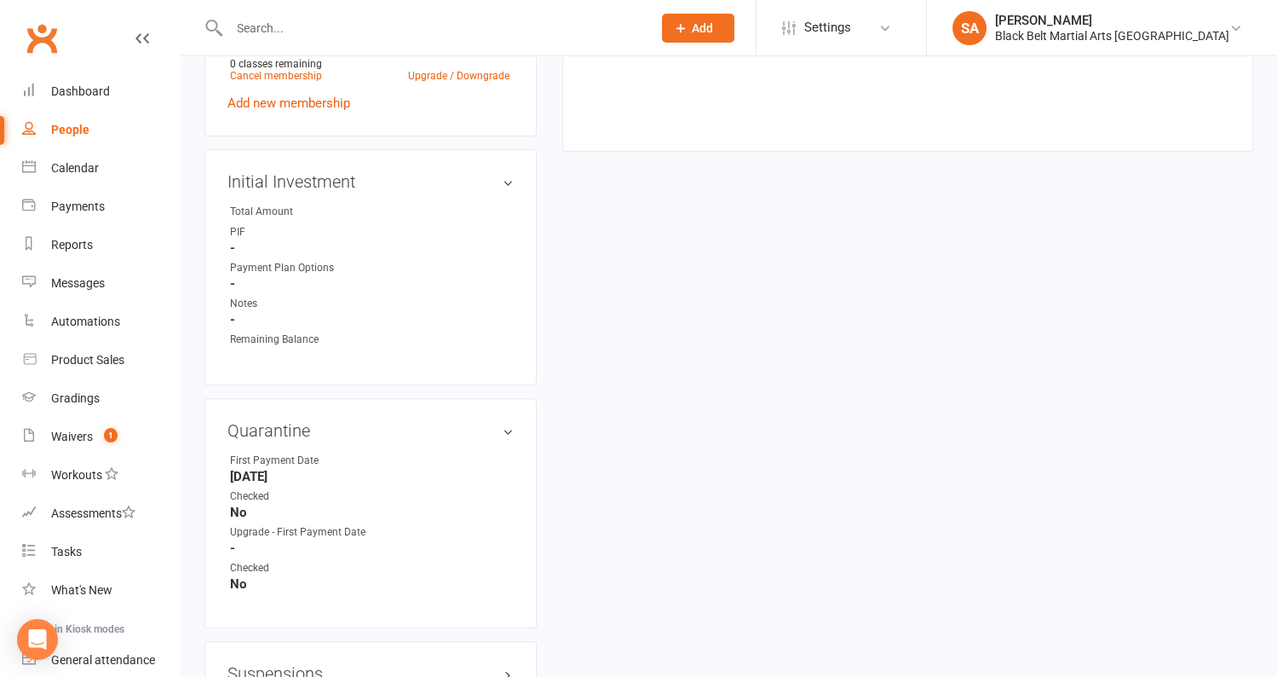
scroll to position [1101, 0]
click at [481, 425] on link "edit" at bounding box center [483, 432] width 20 height 14
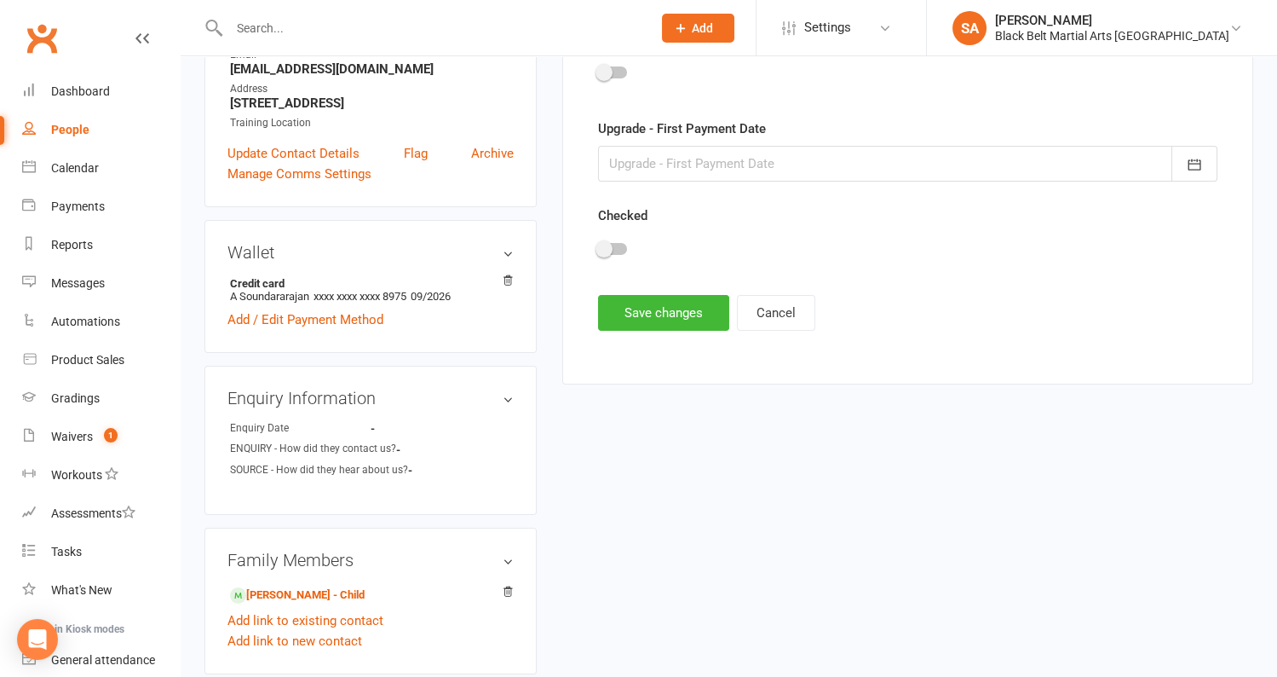
scroll to position [150, 0]
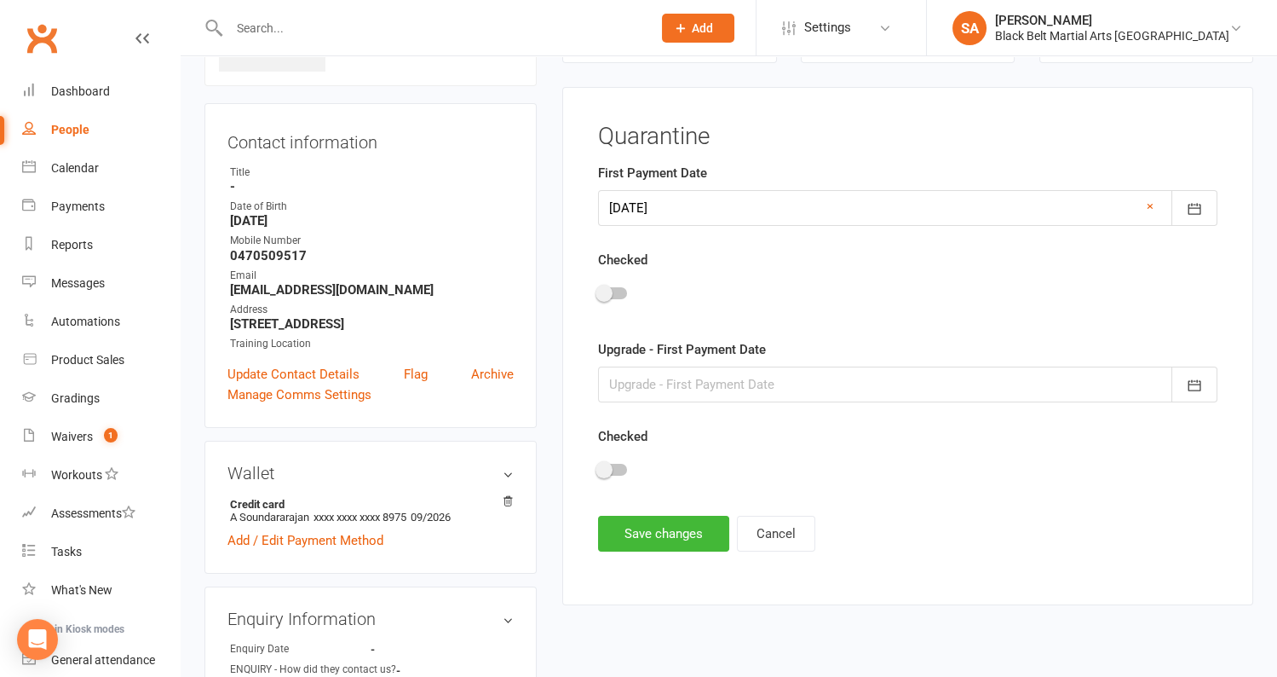
click at [671, 209] on div at bounding box center [908, 208] width 620 height 36
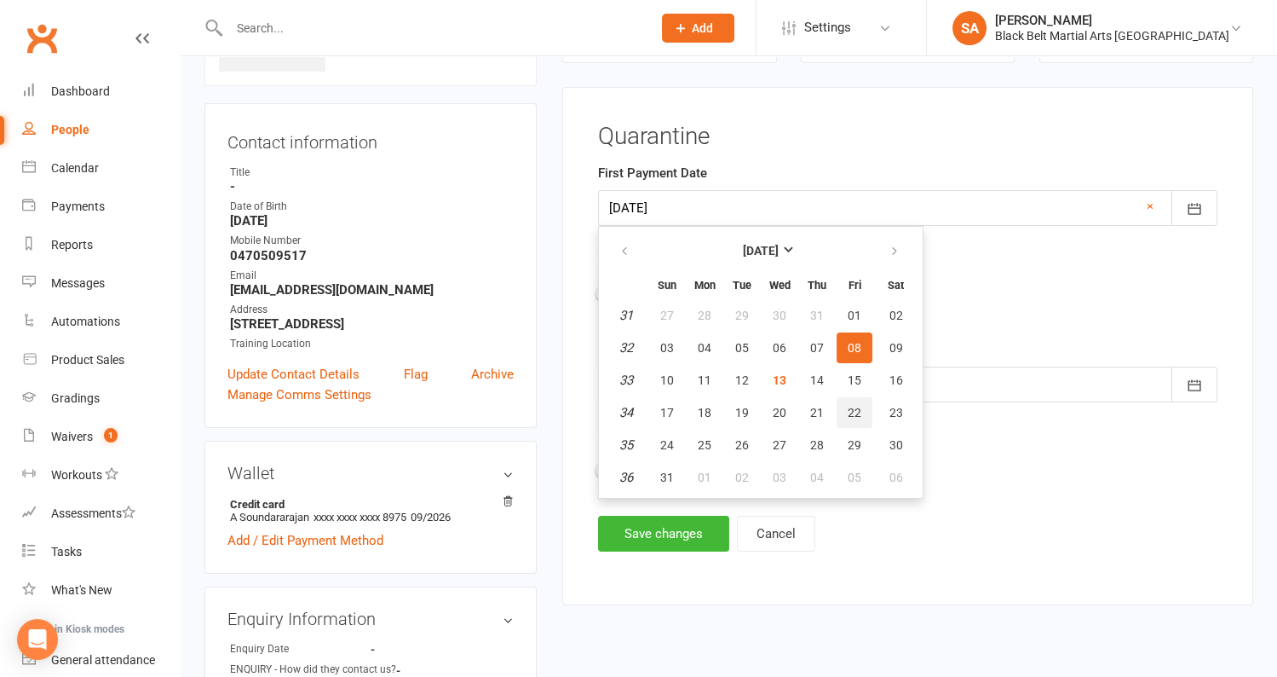
click at [850, 406] on span "22" at bounding box center [855, 413] width 14 height 14
type input "[DATE]"
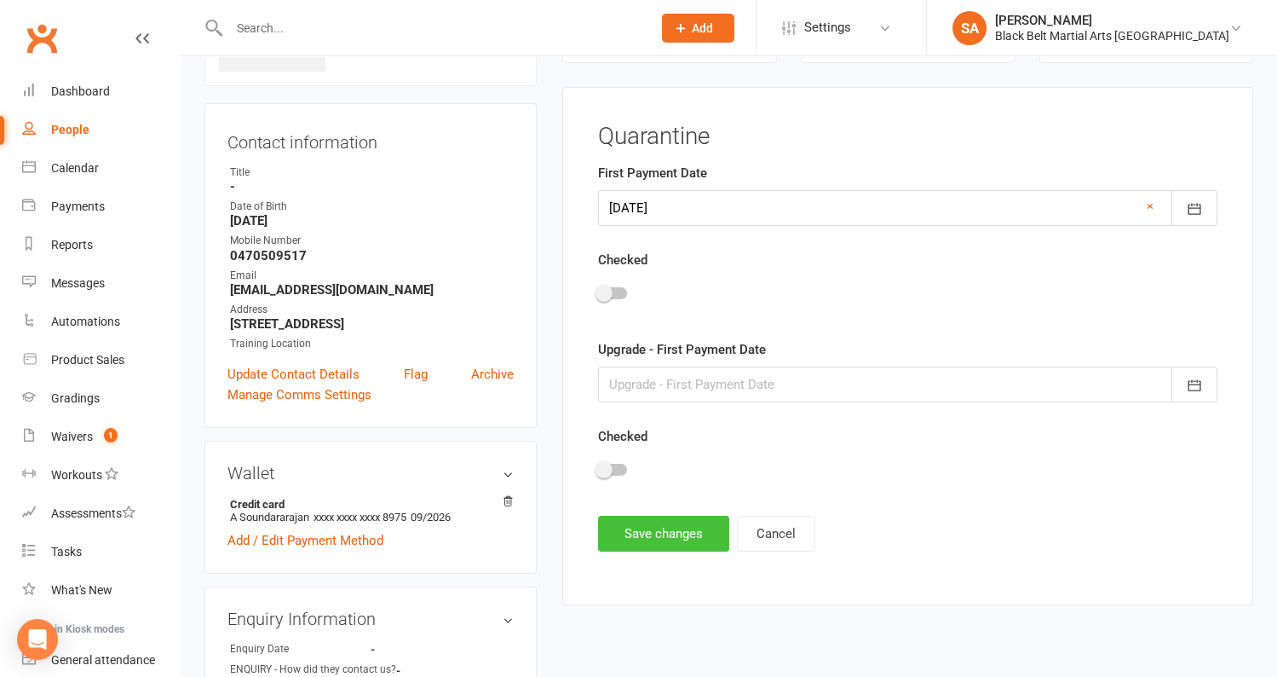
click at [670, 524] on button "Save changes" at bounding box center [663, 534] width 131 height 36
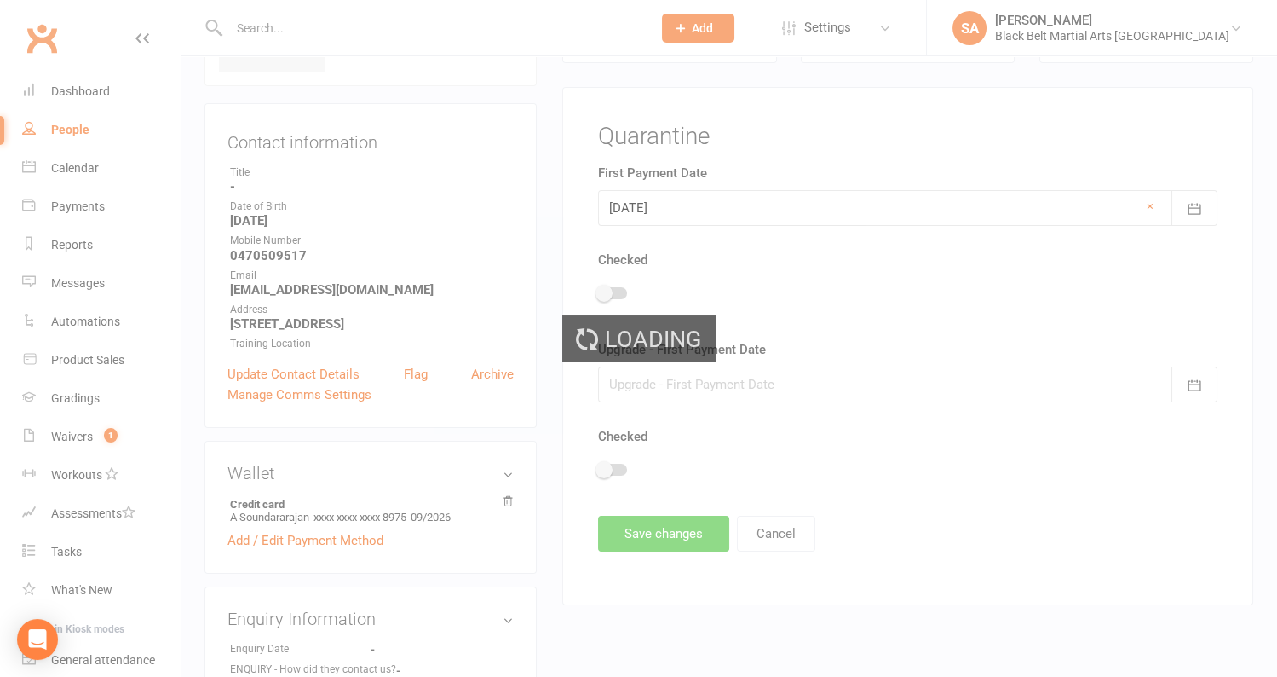
scroll to position [0, 0]
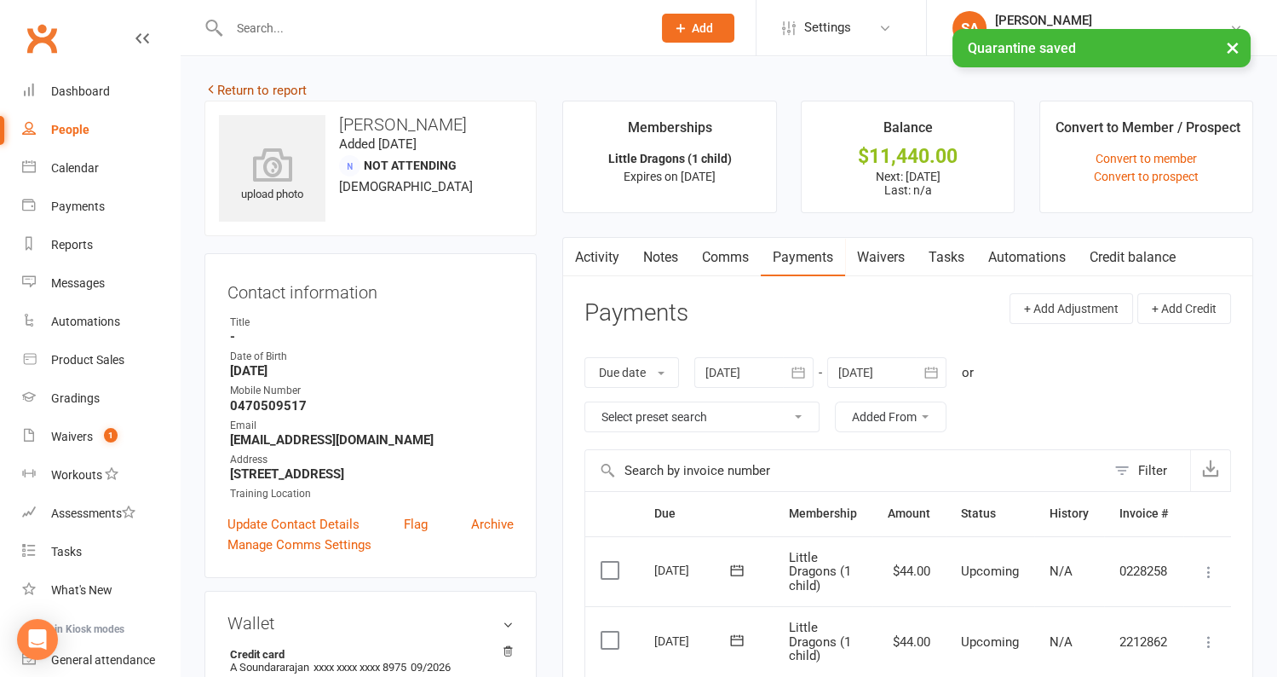
click at [256, 84] on link "Return to report" at bounding box center [256, 90] width 102 height 15
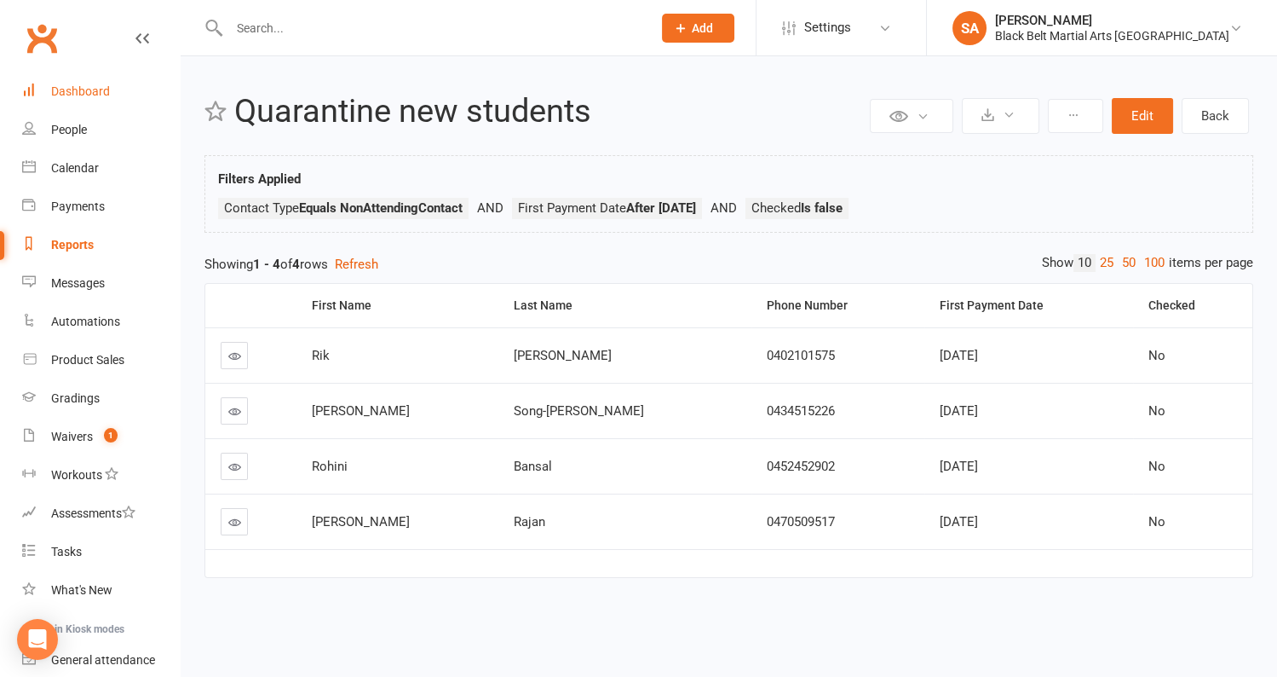
click at [112, 99] on link "Dashboard" at bounding box center [101, 91] width 158 height 38
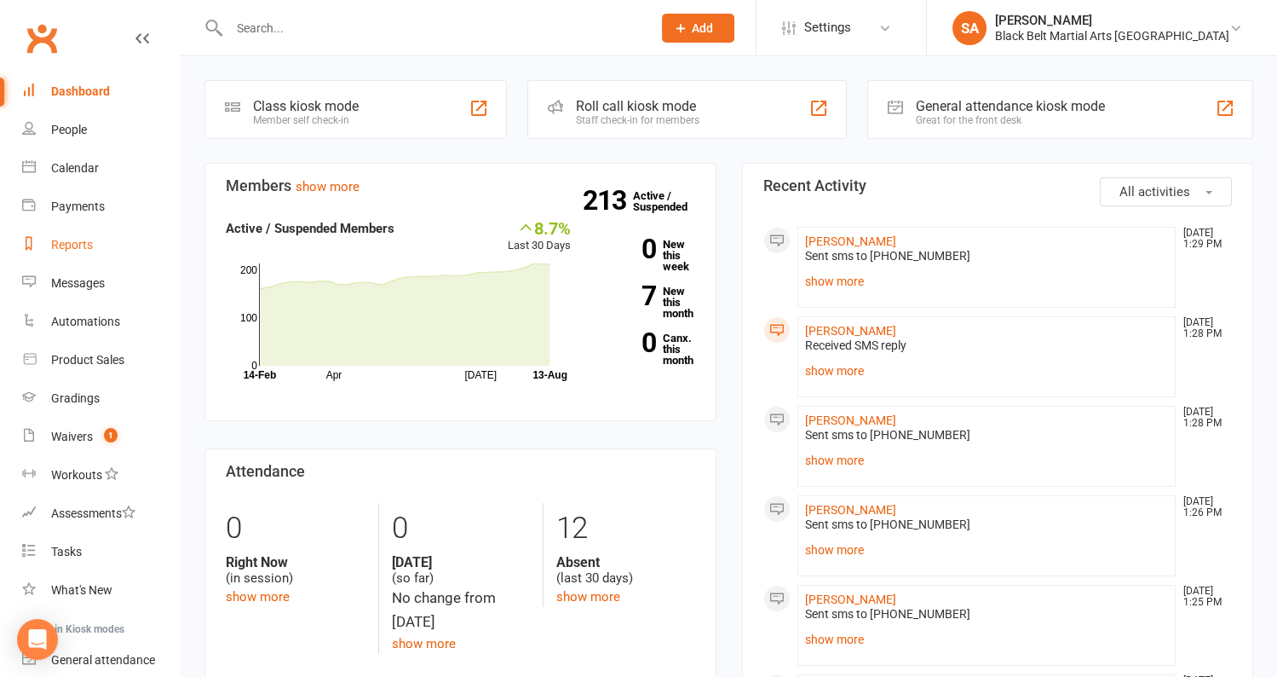
click at [64, 245] on div "Reports" at bounding box center [72, 245] width 42 height 14
select select "100"
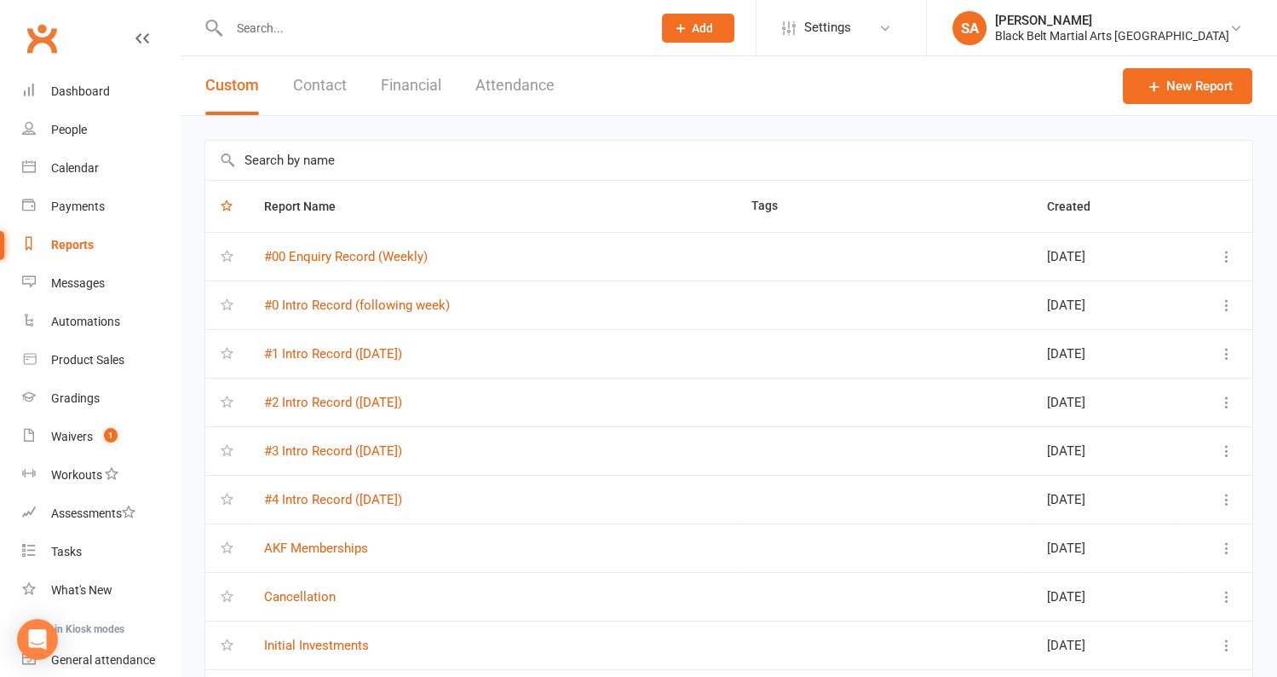
click at [331, 164] on input "text" at bounding box center [728, 160] width 1047 height 39
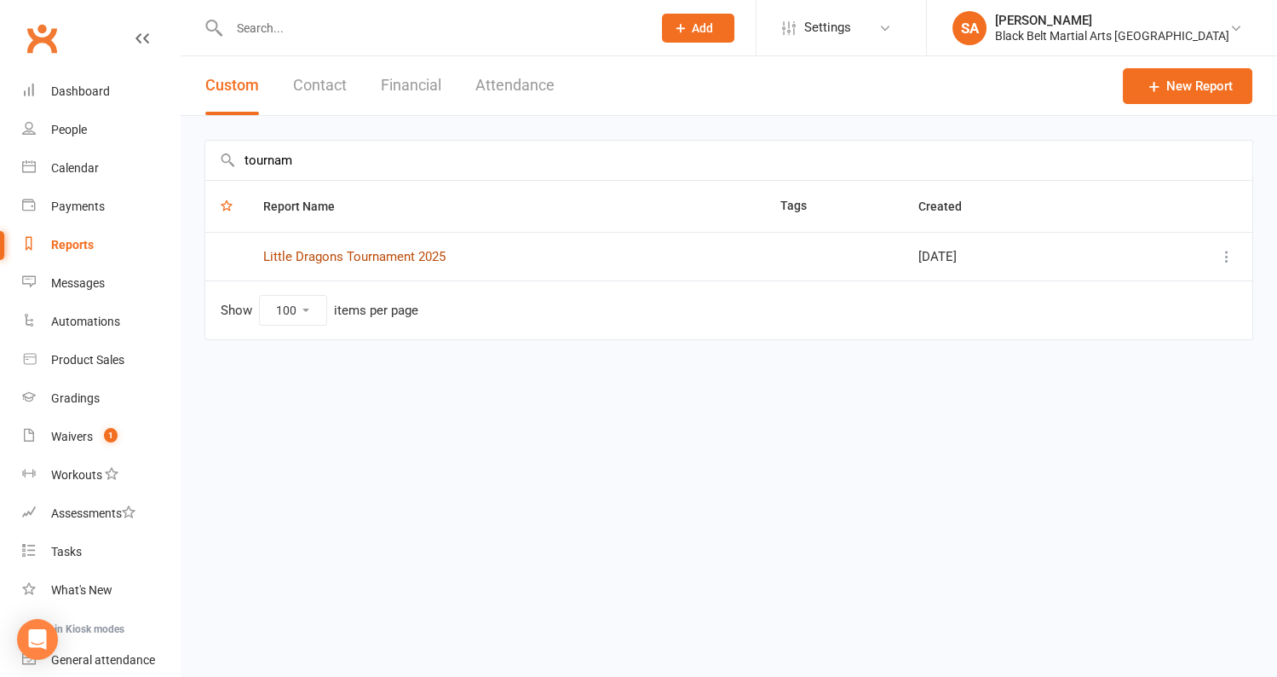
type input "tournam"
click at [396, 260] on link "Little Dragons Tournament 2025" at bounding box center [354, 256] width 182 height 15
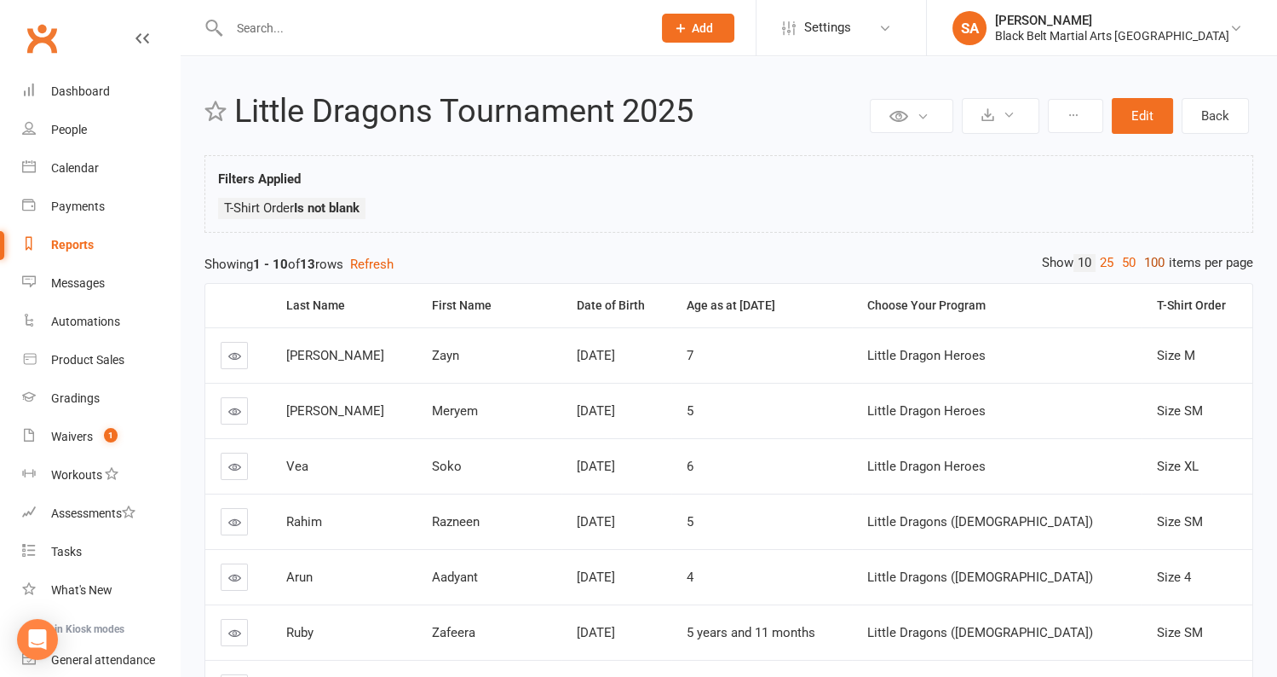
click at [1151, 256] on link "100" at bounding box center [1154, 263] width 29 height 18
click at [261, 26] on input "text" at bounding box center [432, 28] width 416 height 24
type input "qu"
click at [450, 164] on div "Filters Applied T-Shirt Order Is not blank" at bounding box center [729, 194] width 1049 height 78
click at [68, 251] on div "Reports" at bounding box center [72, 245] width 43 height 14
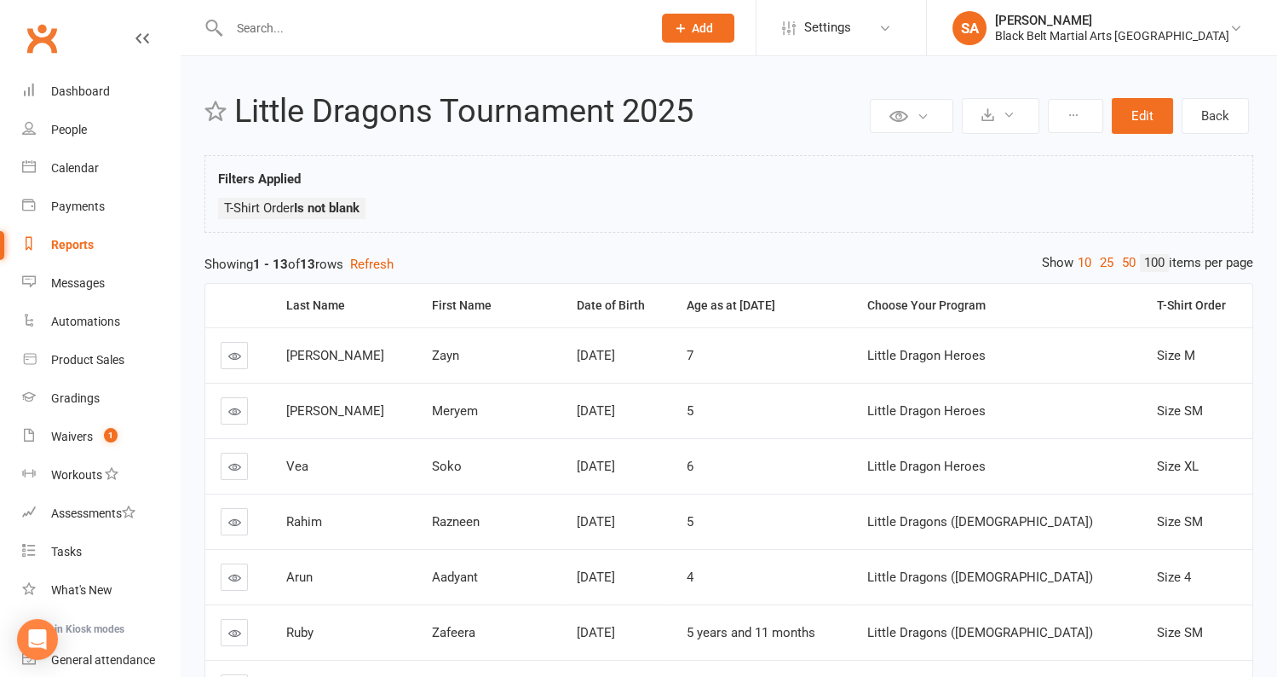
select select "100"
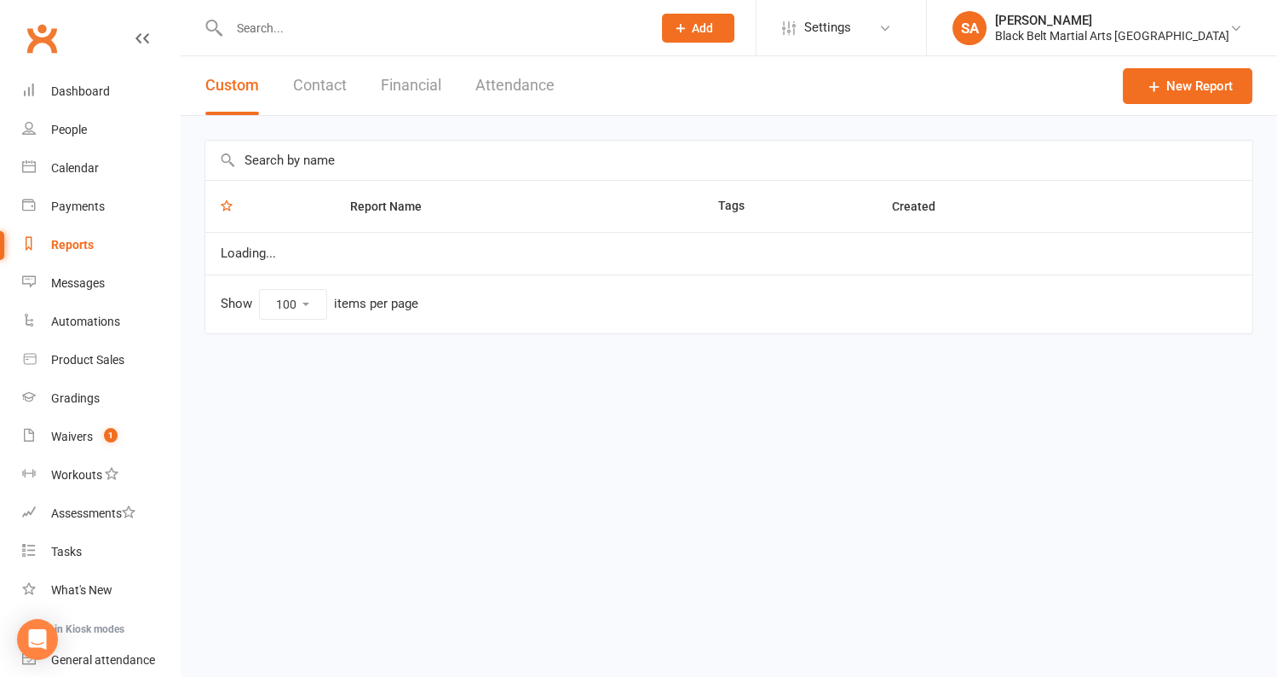
click at [360, 155] on input "text" at bounding box center [728, 160] width 1047 height 39
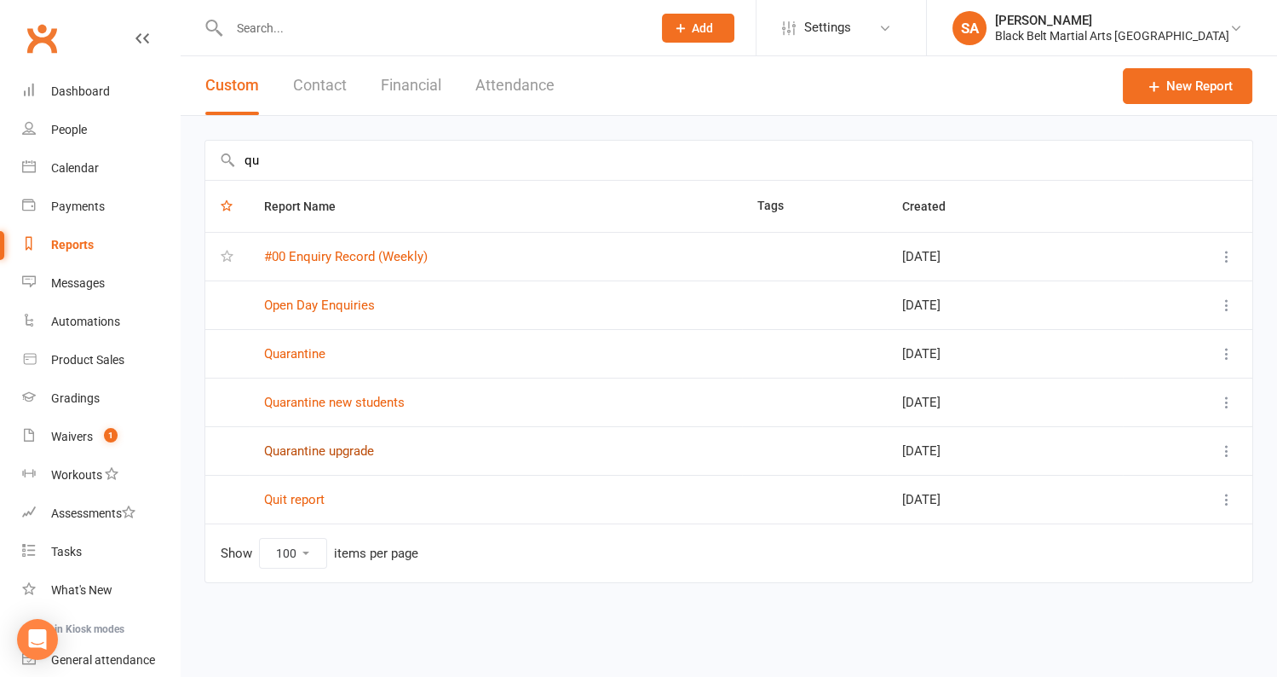
type input "qu"
click at [331, 448] on link "Quarantine upgrade" at bounding box center [319, 450] width 110 height 15
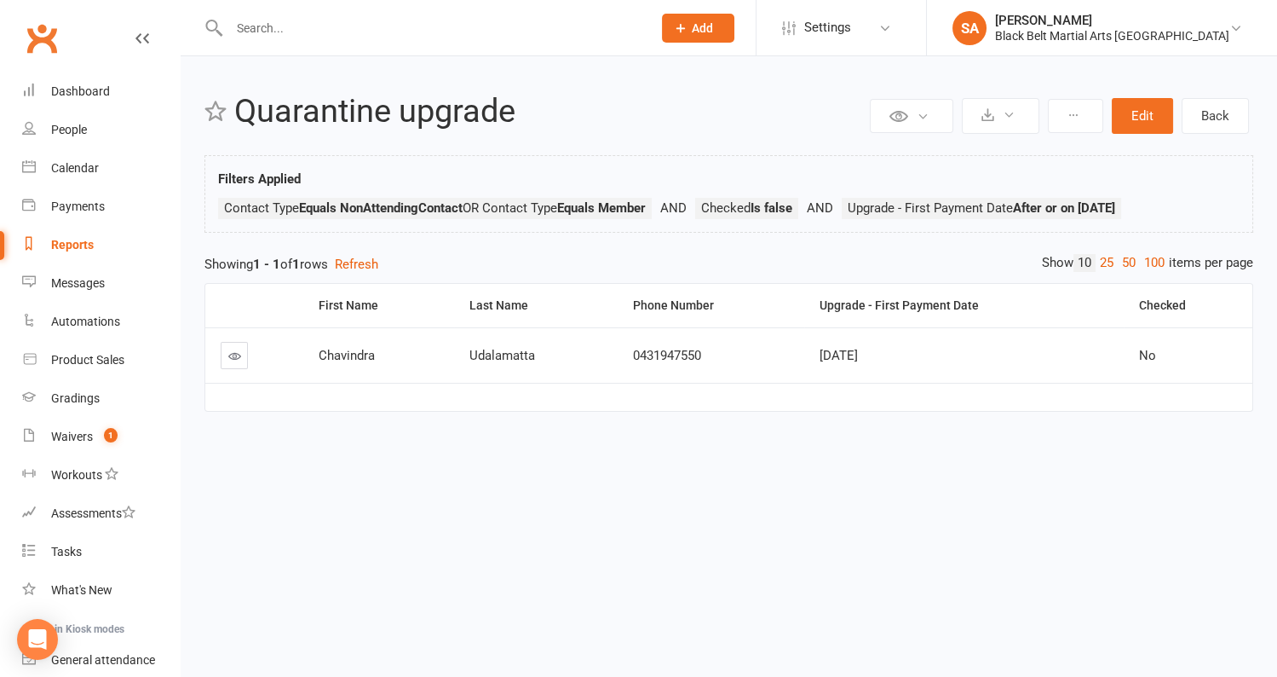
click at [236, 361] on link at bounding box center [234, 355] width 27 height 27
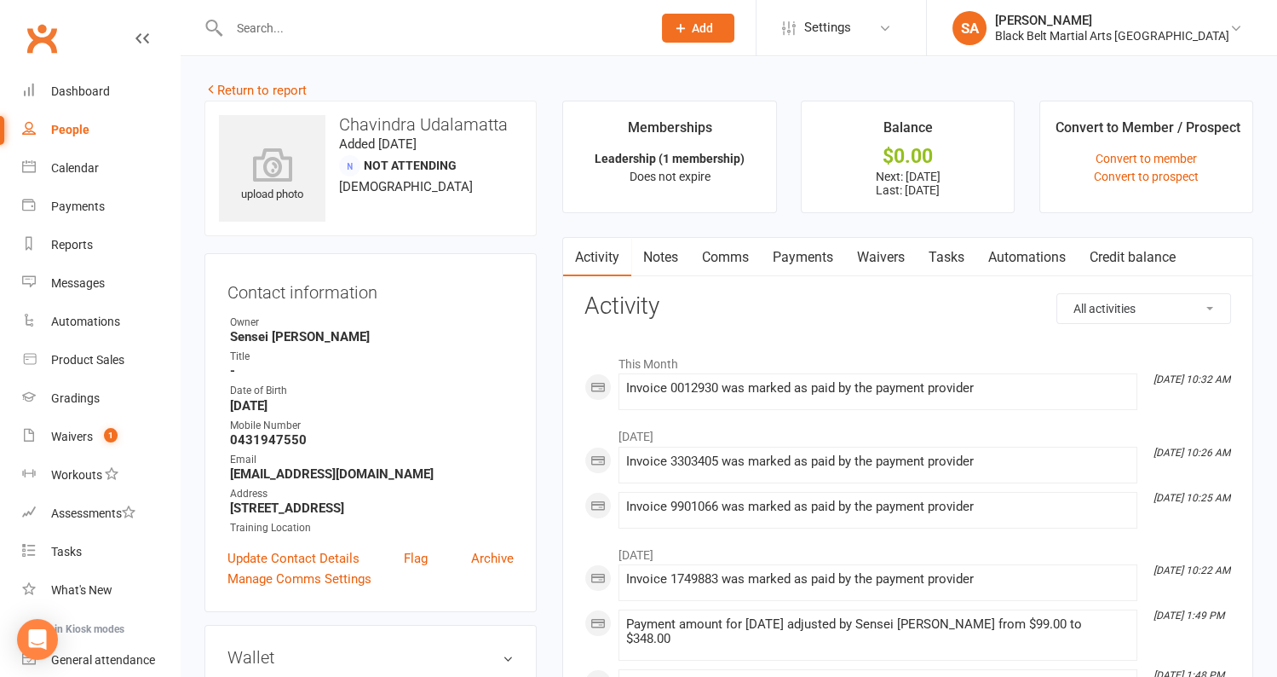
click at [794, 256] on link "Payments" at bounding box center [803, 257] width 84 height 39
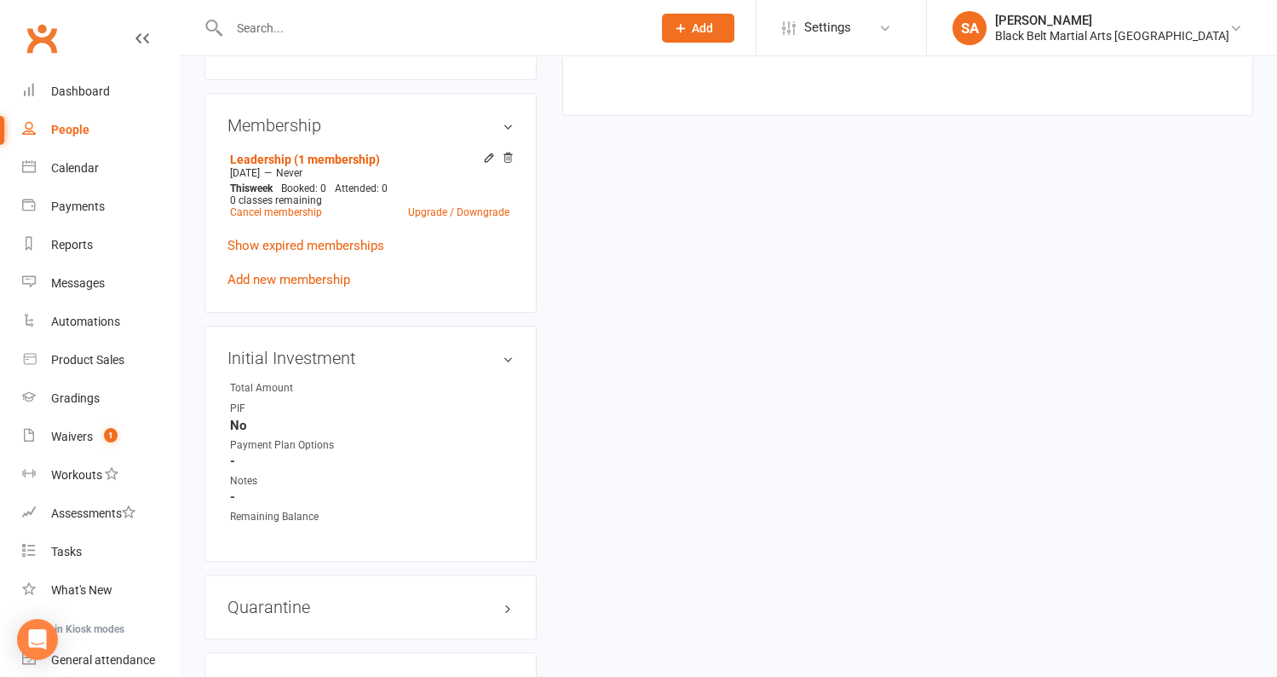
scroll to position [1284, 0]
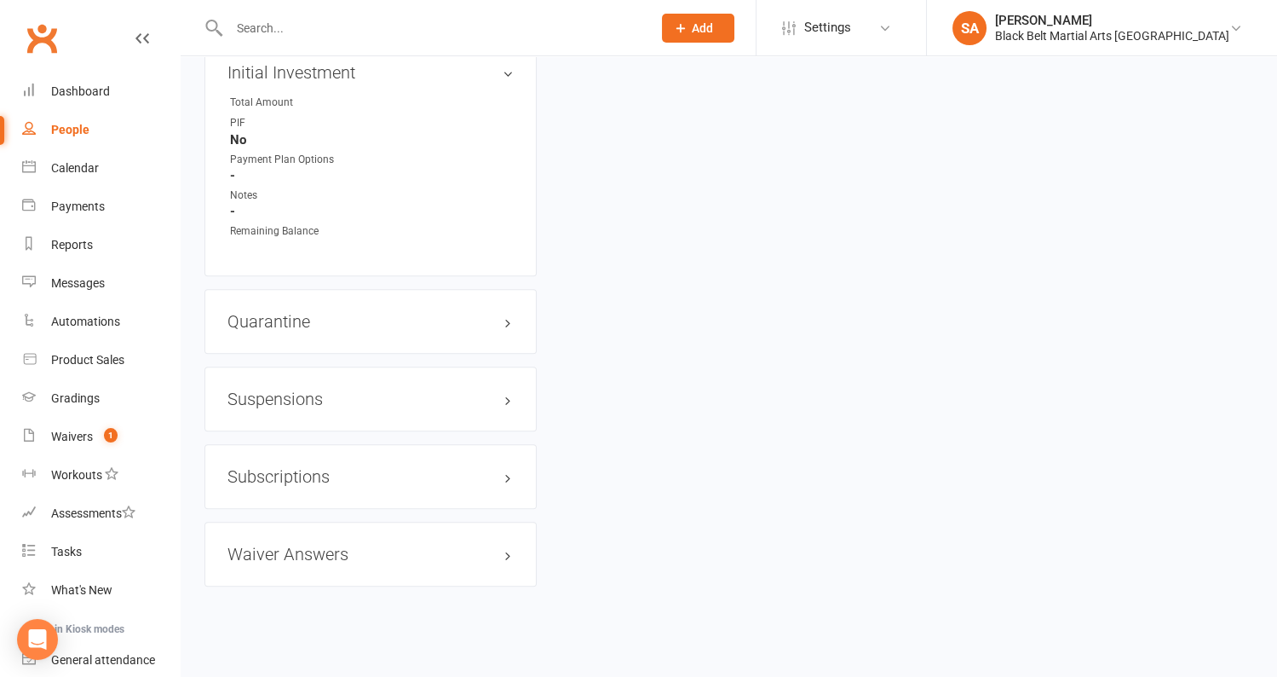
click at [323, 324] on div "Quarantine edit" at bounding box center [371, 321] width 332 height 65
click at [402, 295] on div "Quarantine edit" at bounding box center [371, 321] width 332 height 65
click at [403, 312] on h3 "Quarantine edit" at bounding box center [371, 321] width 286 height 19
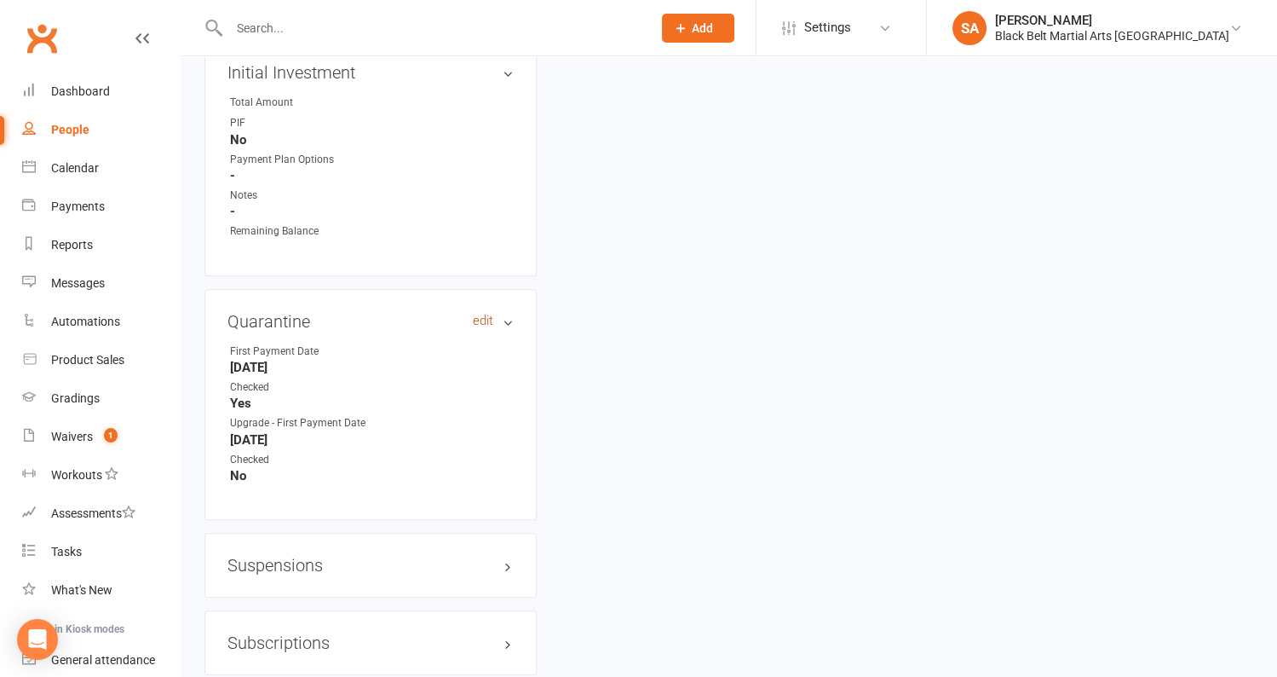
click at [485, 314] on link "edit" at bounding box center [483, 321] width 20 height 14
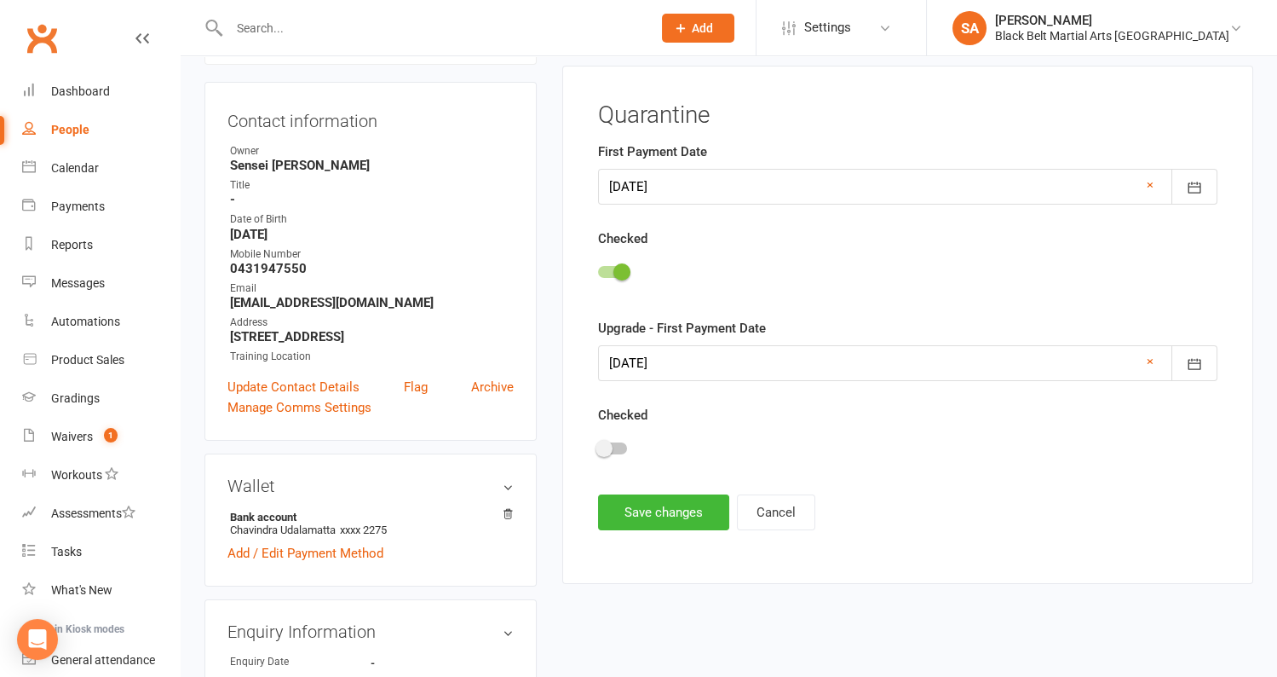
scroll to position [172, 0]
click at [614, 447] on div at bounding box center [612, 447] width 29 height 12
click at [598, 445] on input "checkbox" at bounding box center [598, 445] width 0 height 0
click at [624, 523] on button "Save changes" at bounding box center [663, 511] width 131 height 36
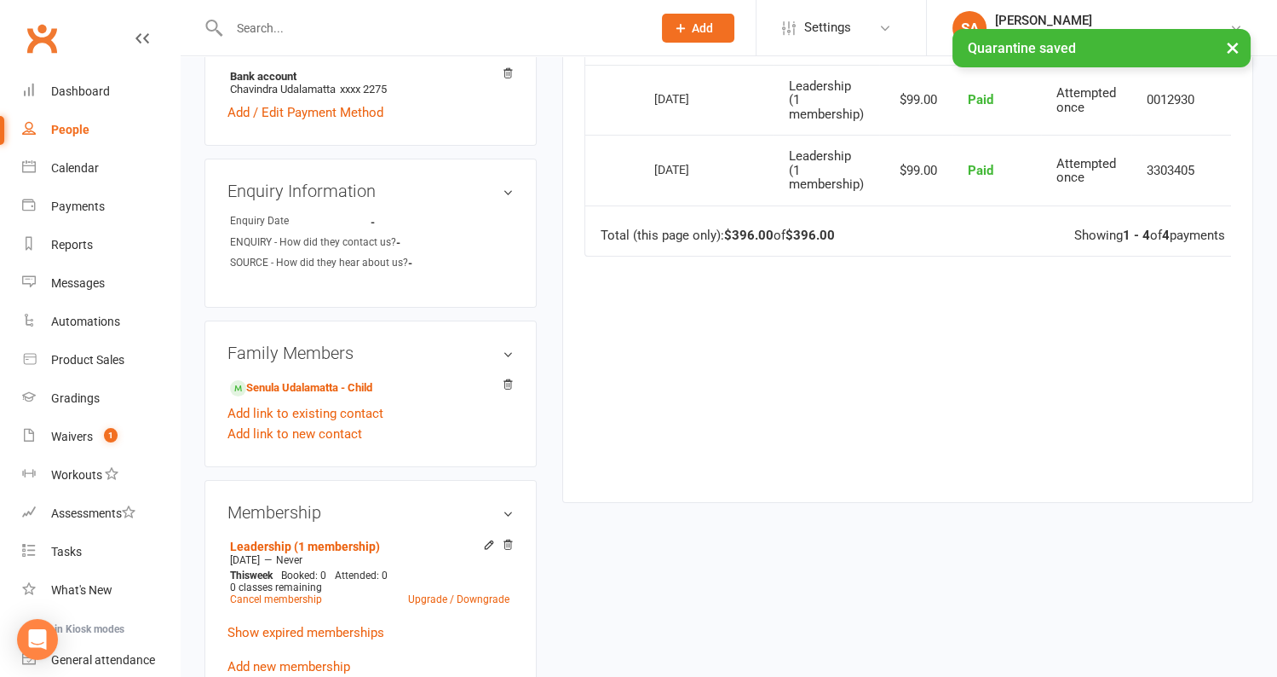
scroll to position [0, 0]
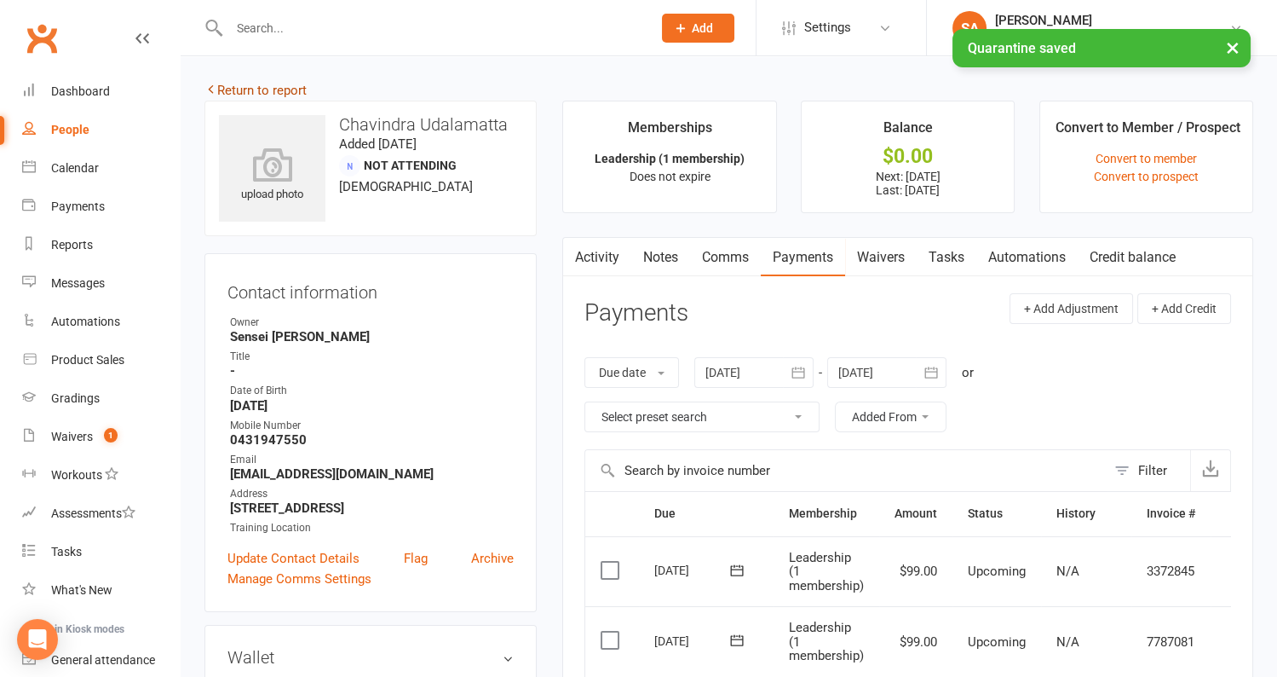
click at [287, 91] on link "Return to report" at bounding box center [256, 90] width 102 height 15
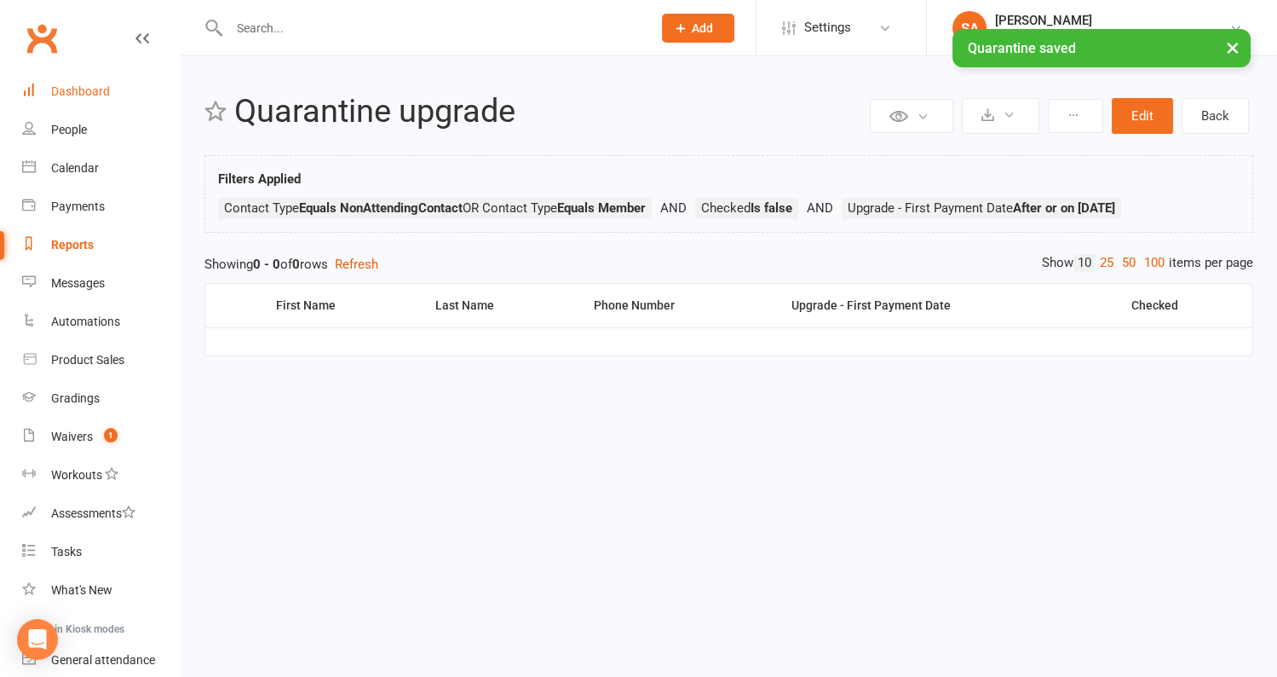
click at [59, 95] on div "Dashboard" at bounding box center [80, 91] width 59 height 14
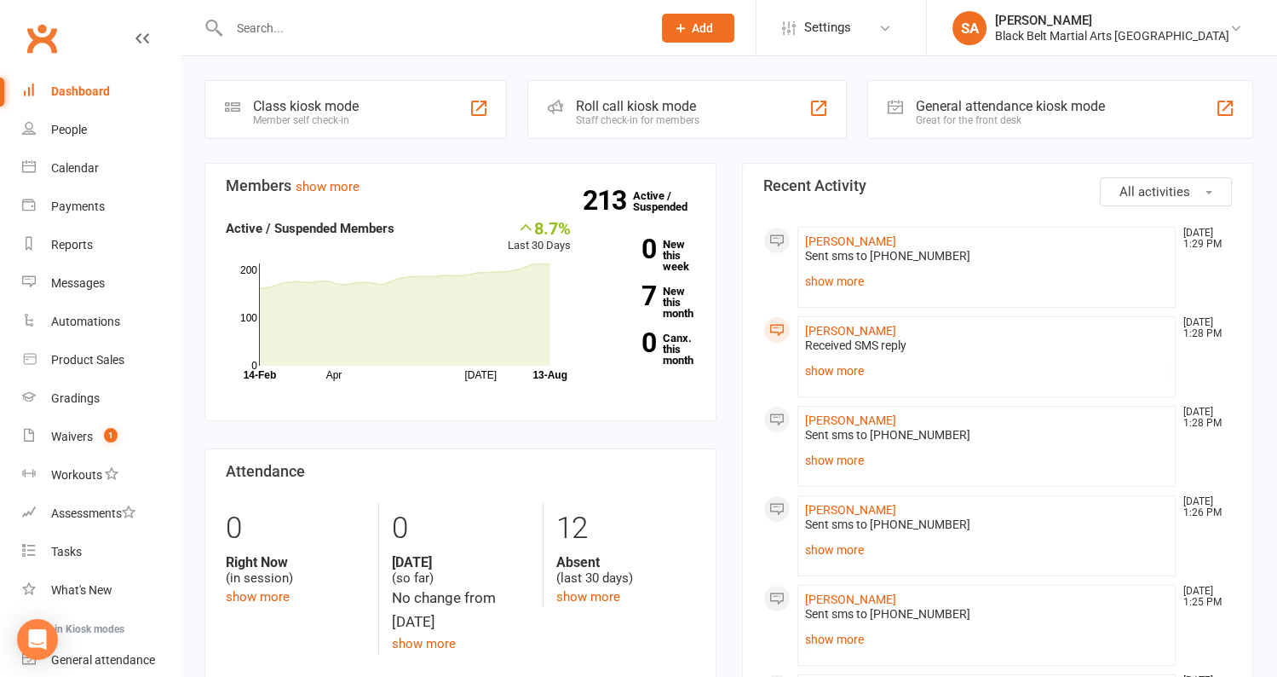
click at [79, 95] on div "Dashboard" at bounding box center [80, 91] width 59 height 14
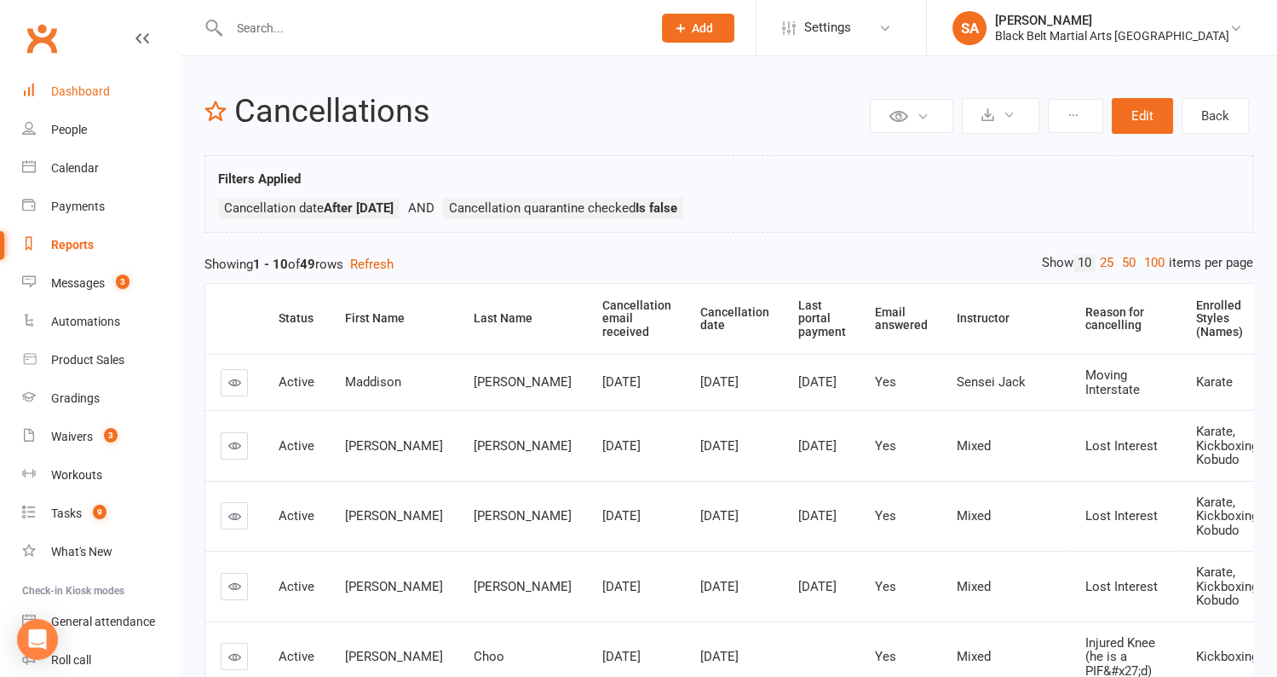
click at [95, 90] on div "Dashboard" at bounding box center [80, 91] width 59 height 14
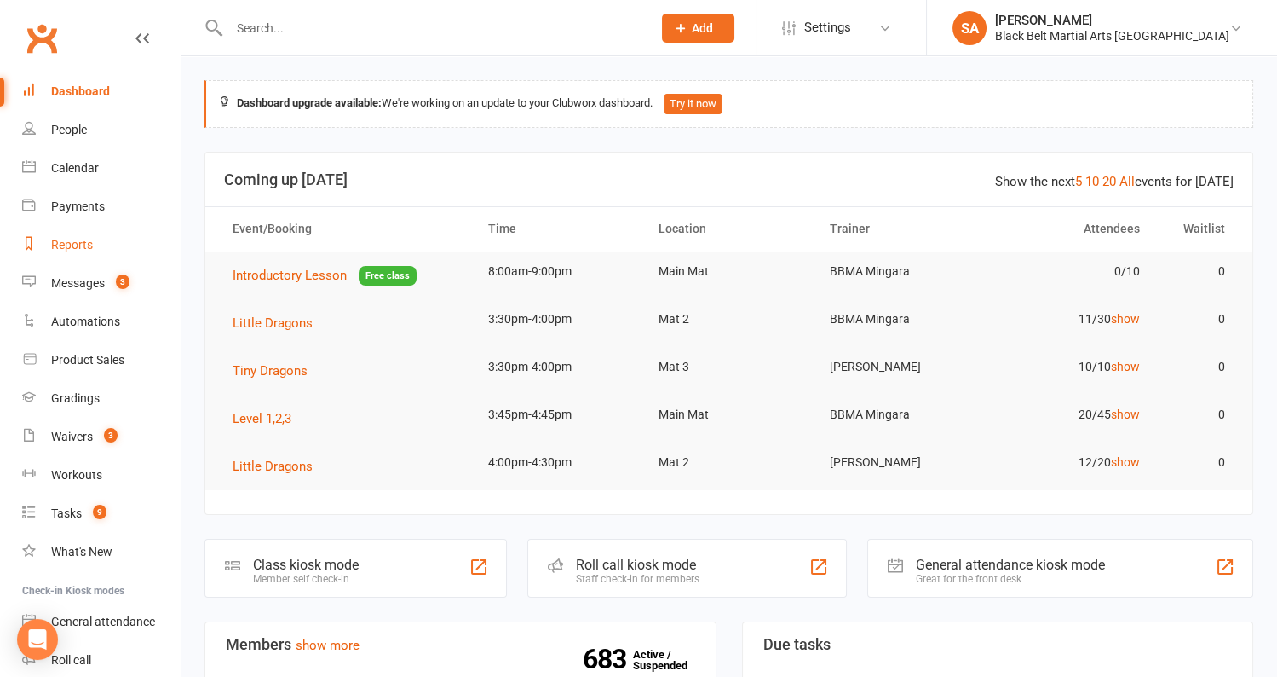
click at [58, 242] on div "Reports" at bounding box center [72, 245] width 42 height 14
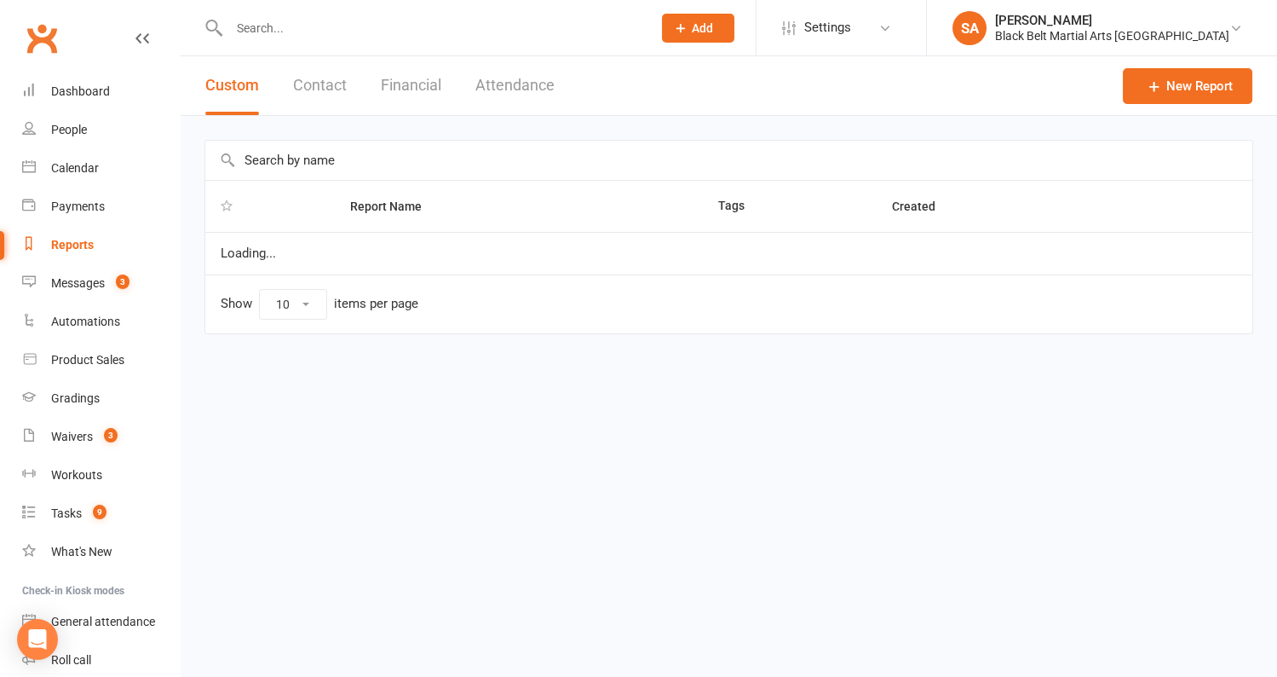
select select "100"
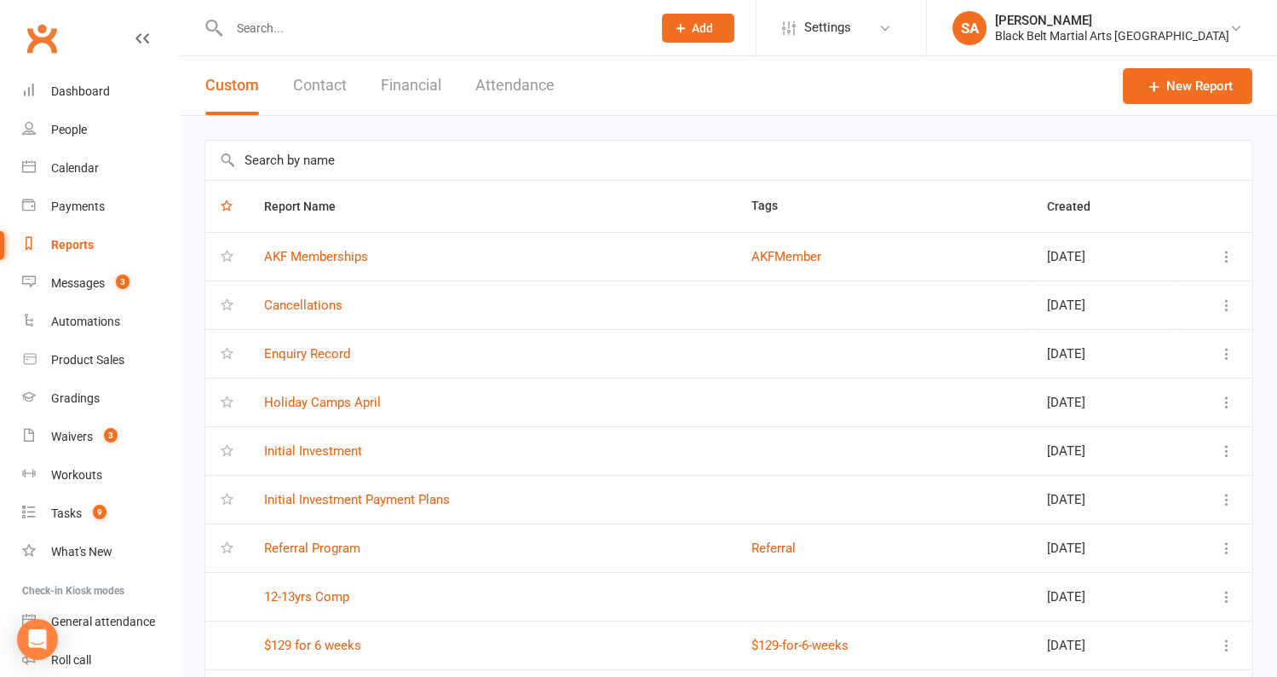
click at [365, 154] on input "text" at bounding box center [728, 160] width 1047 height 39
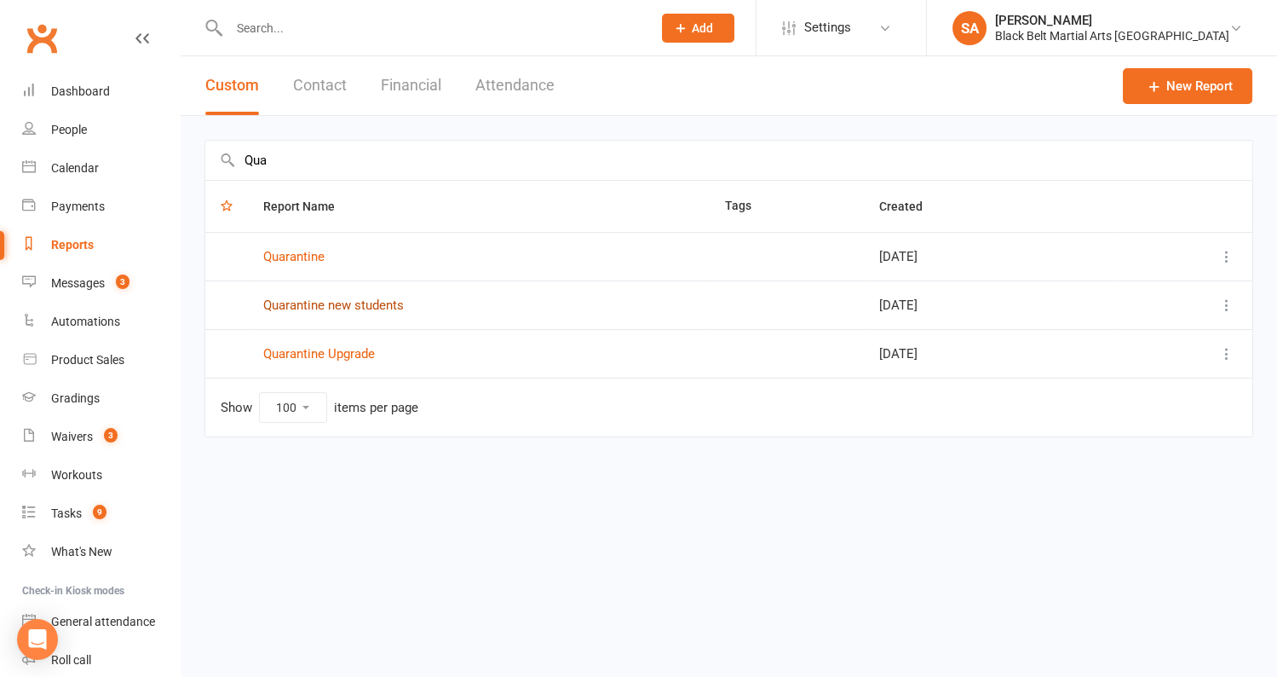
type input "Qua"
click at [369, 305] on link "Quarantine new students" at bounding box center [333, 304] width 141 height 15
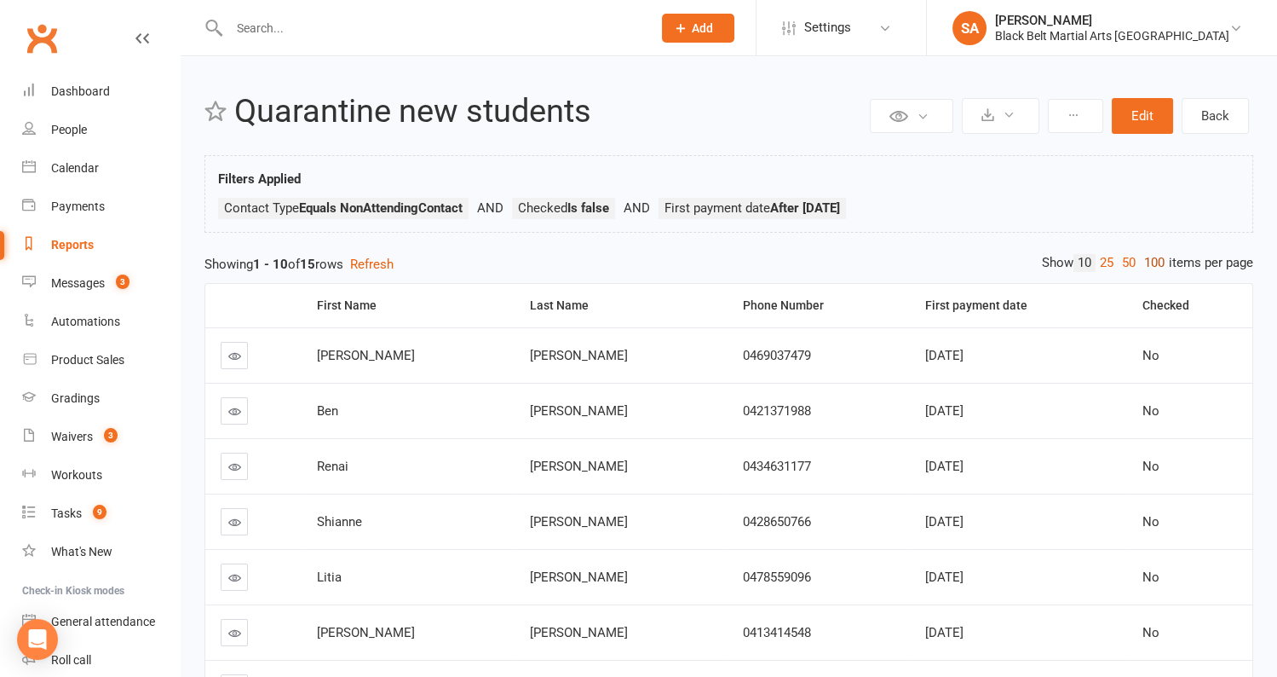
click at [1158, 260] on link "100" at bounding box center [1154, 263] width 29 height 18
click at [1106, 297] on th "First payment date" at bounding box center [1017, 305] width 217 height 43
drag, startPoint x: 562, startPoint y: 357, endPoint x: 473, endPoint y: 357, distance: 89.5
click at [473, 357] on tr "[PERSON_NAME] 0421371988 [DATE] No" at bounding box center [728, 354] width 1047 height 55
click at [234, 349] on icon at bounding box center [234, 355] width 13 height 13
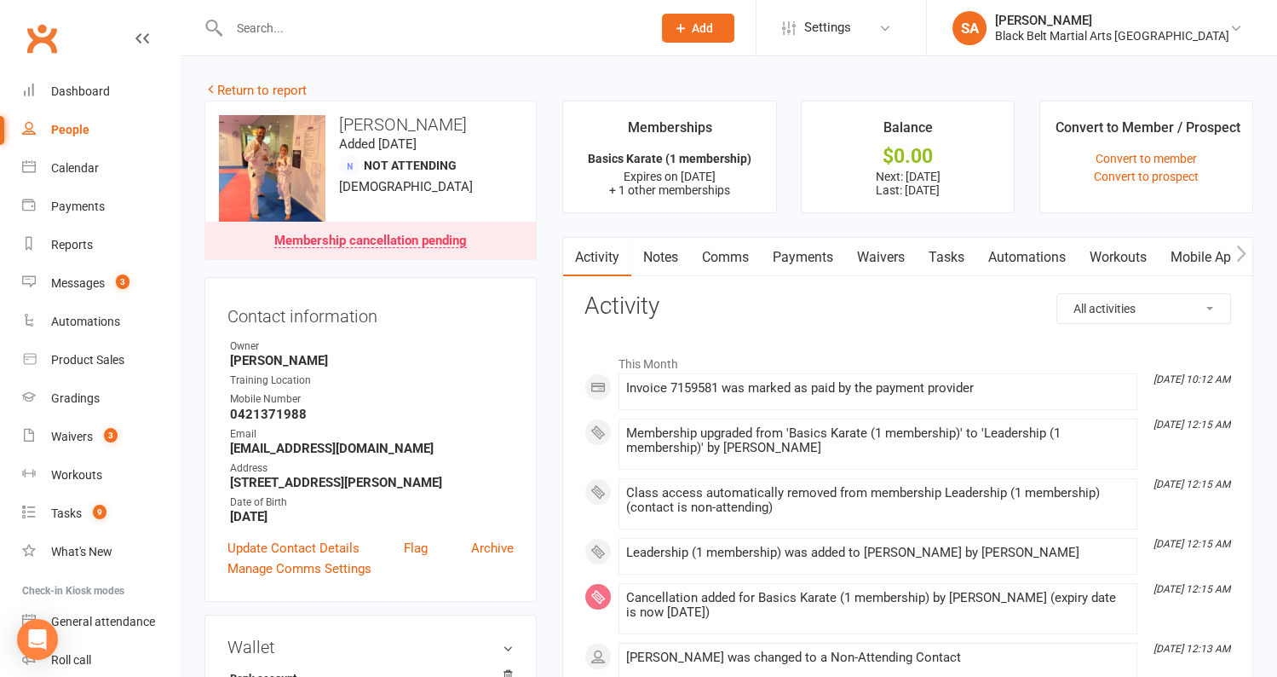
click at [796, 258] on link "Payments" at bounding box center [803, 257] width 84 height 39
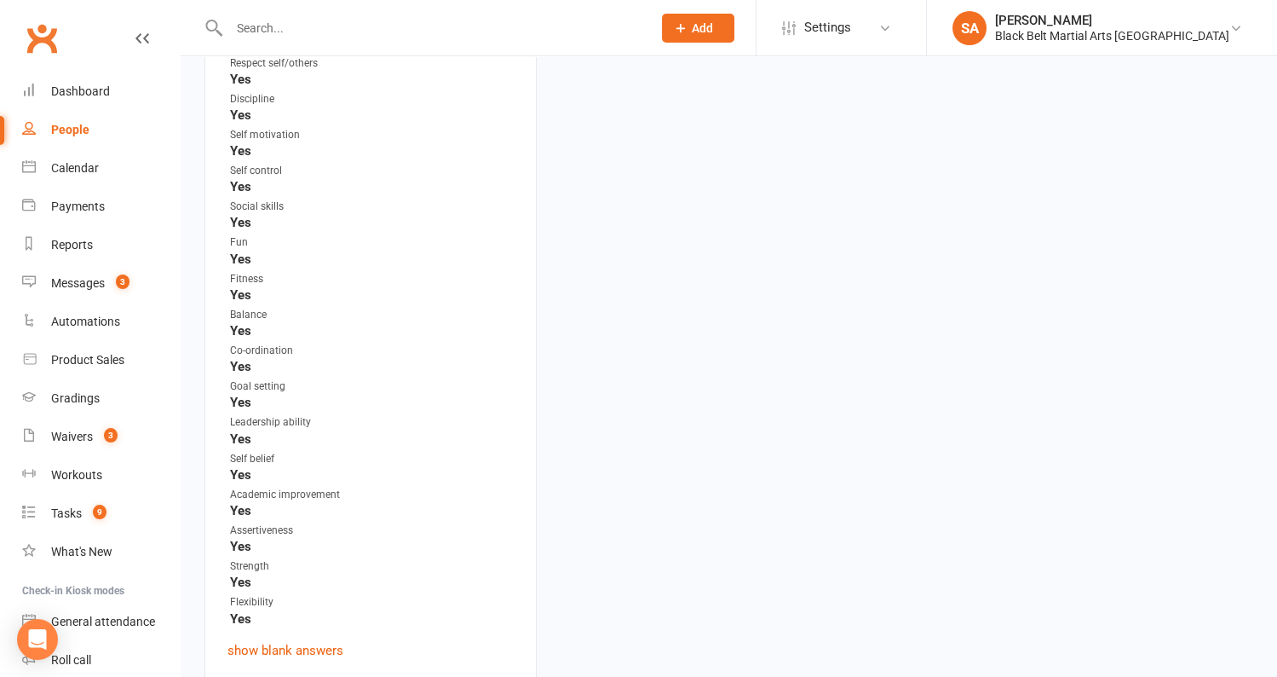
scroll to position [3767, 0]
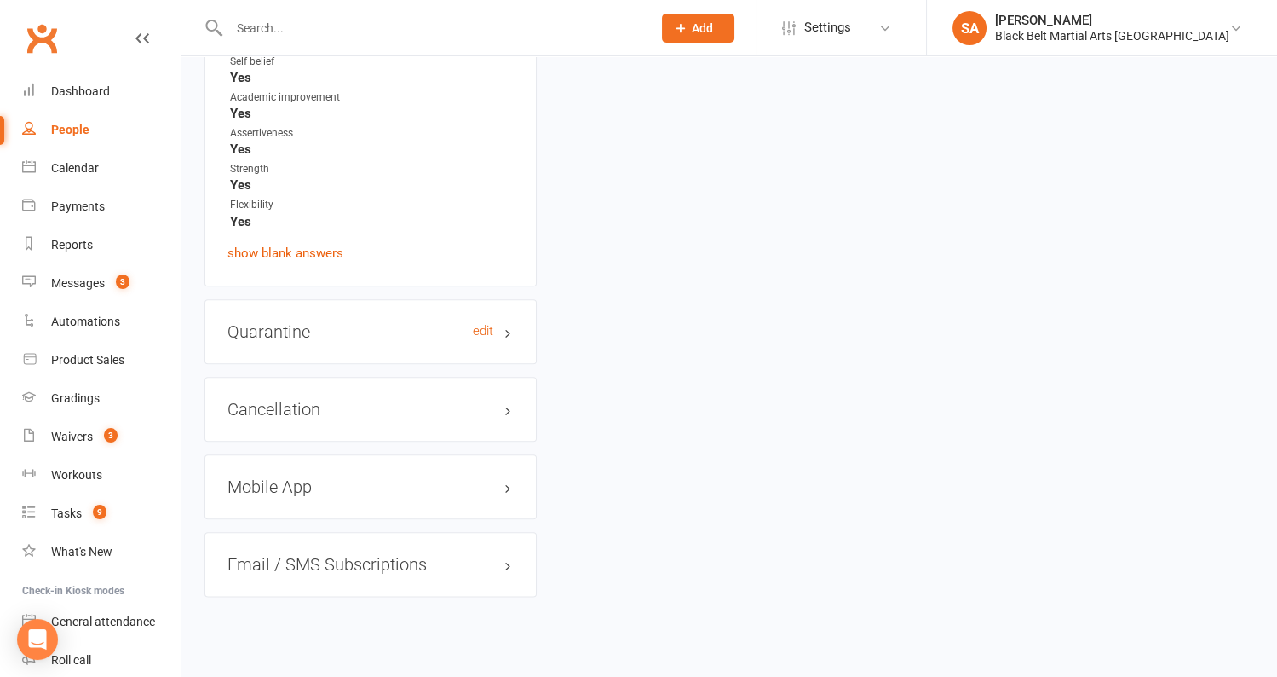
click at [297, 322] on h3 "Quarantine edit" at bounding box center [371, 331] width 286 height 19
click at [479, 324] on link "edit" at bounding box center [483, 331] width 20 height 14
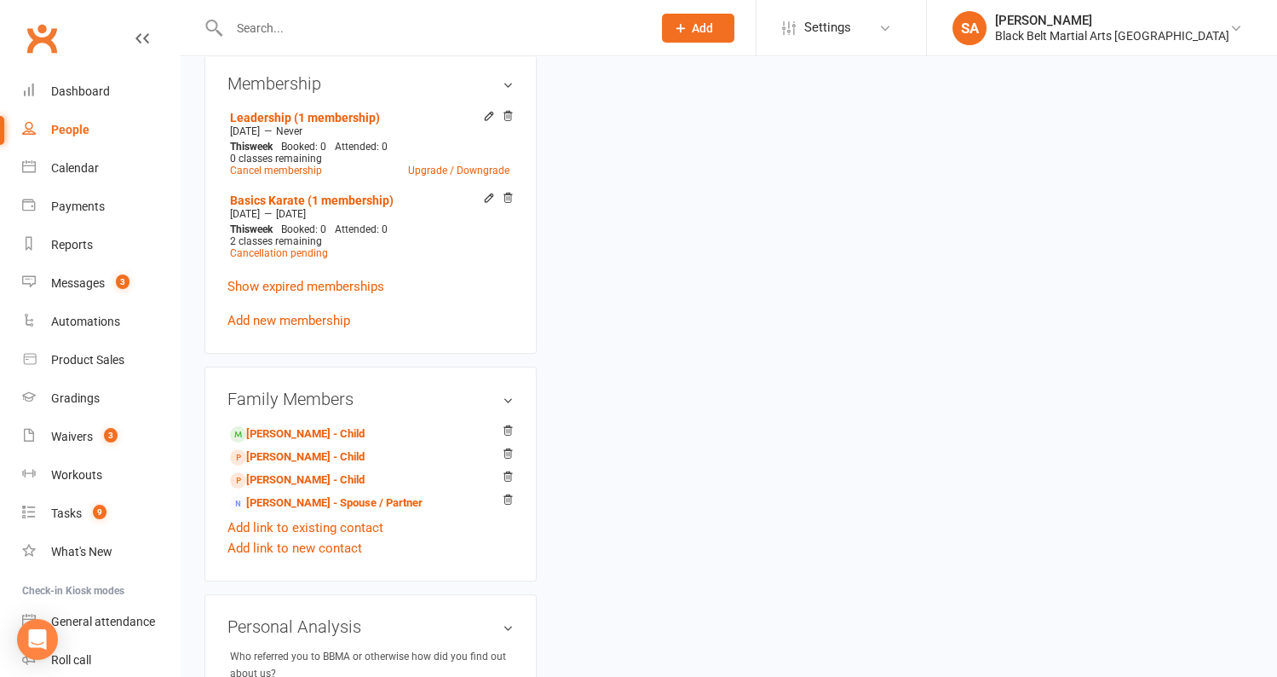
scroll to position [150, 0]
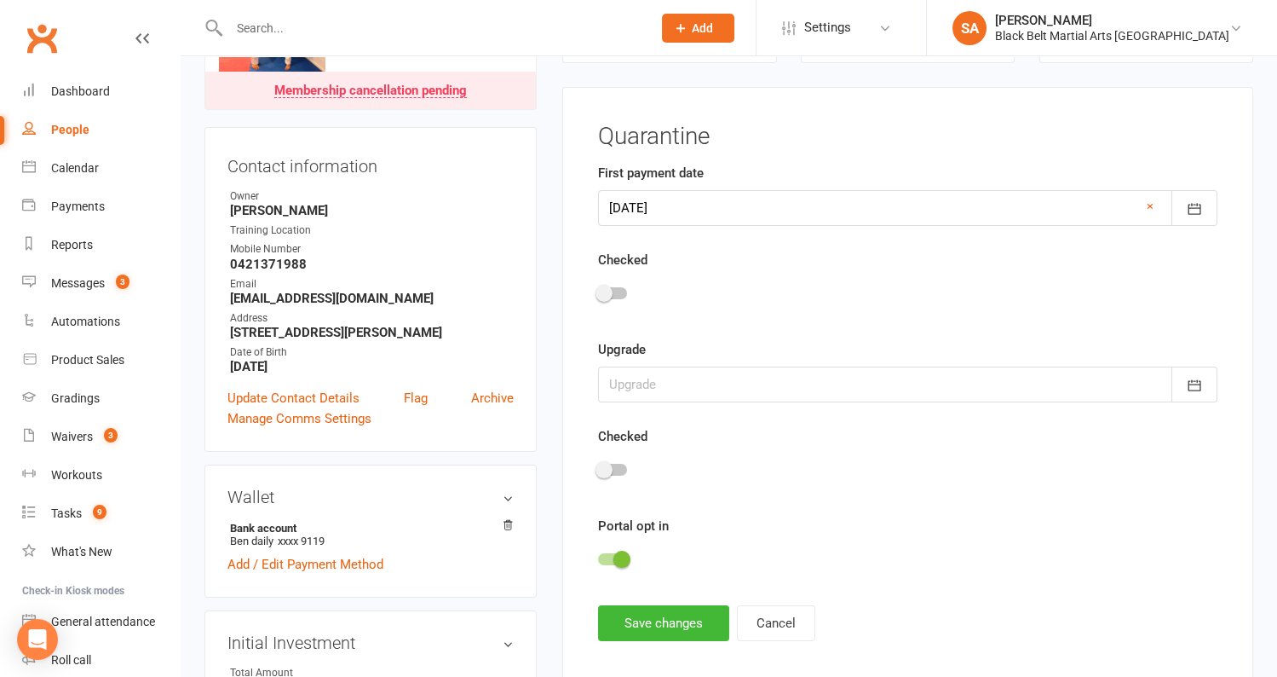
click at [616, 303] on div at bounding box center [908, 296] width 620 height 38
click at [616, 294] on div at bounding box center [612, 293] width 29 height 12
click at [598, 291] on input "checkbox" at bounding box center [598, 291] width 0 height 0
click at [689, 387] on div at bounding box center [908, 384] width 620 height 36
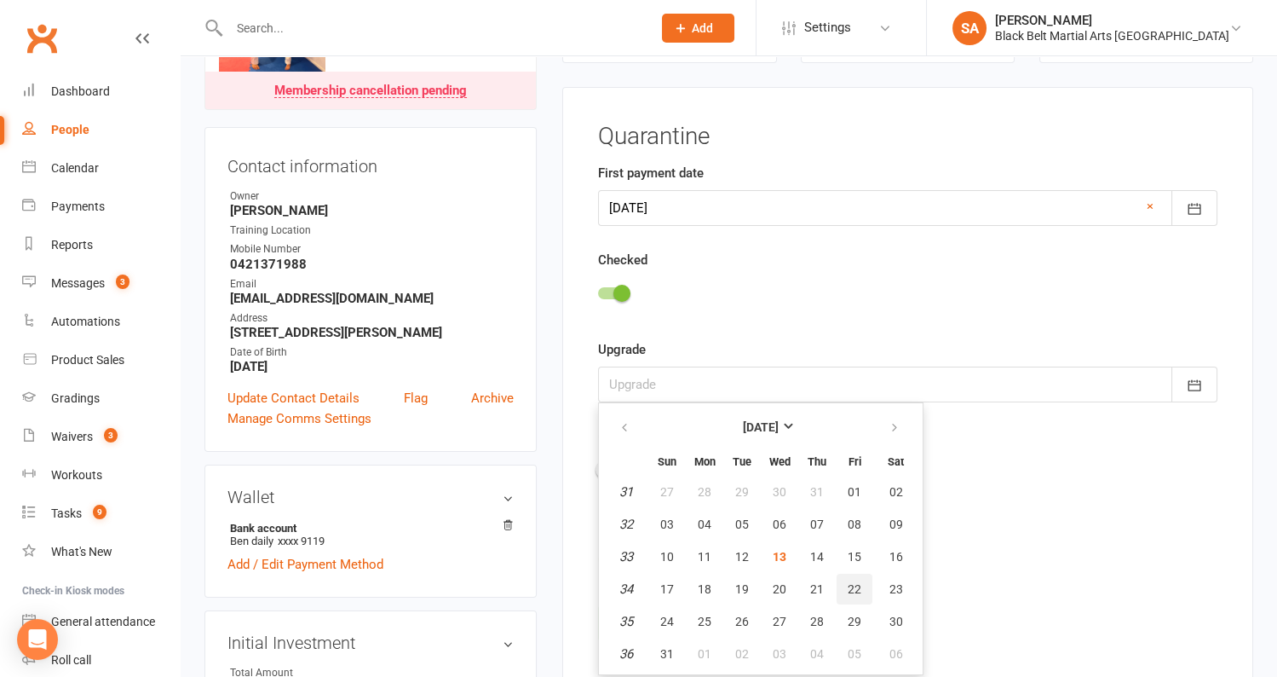
click at [844, 585] on button "22" at bounding box center [855, 588] width 36 height 31
type input "[DATE]"
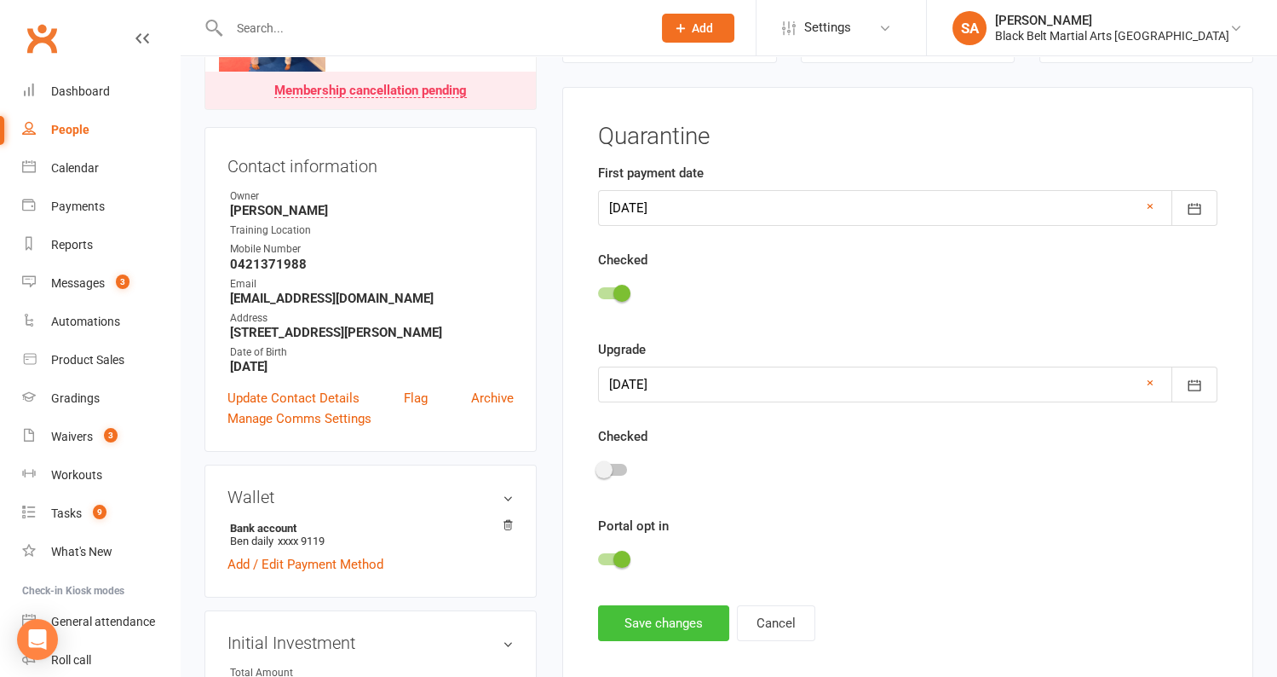
click at [660, 617] on button "Save changes" at bounding box center [663, 623] width 131 height 36
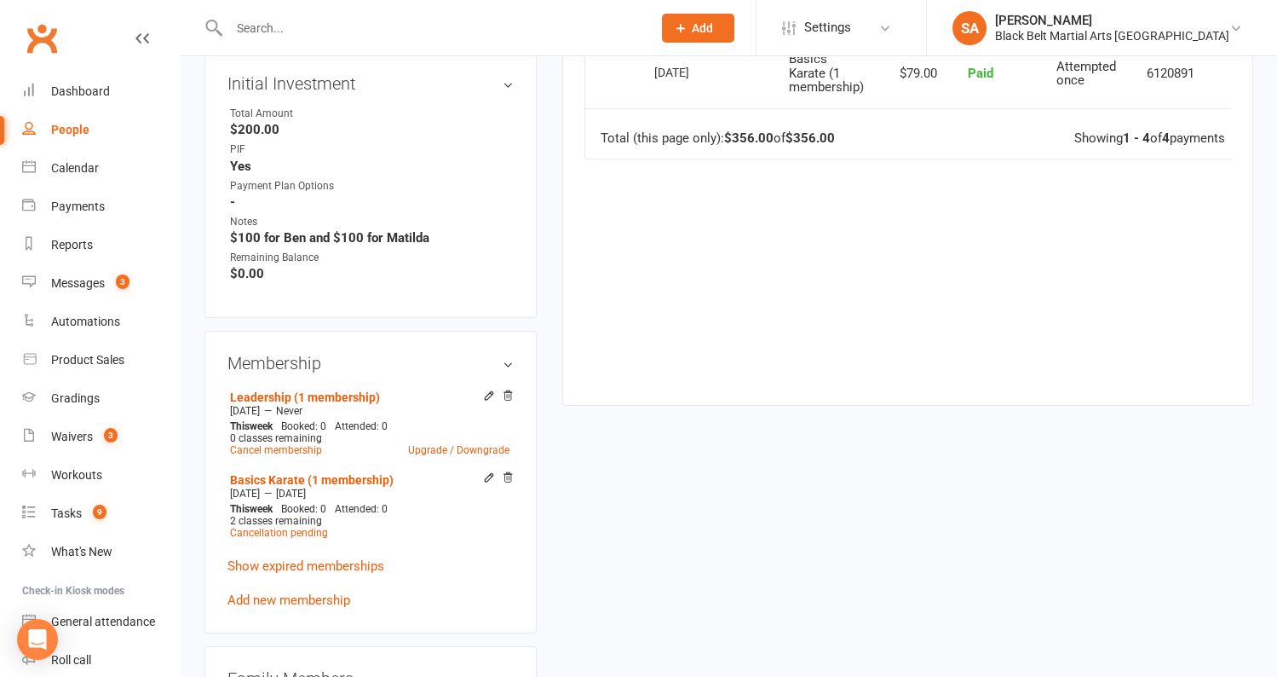
scroll to position [0, 0]
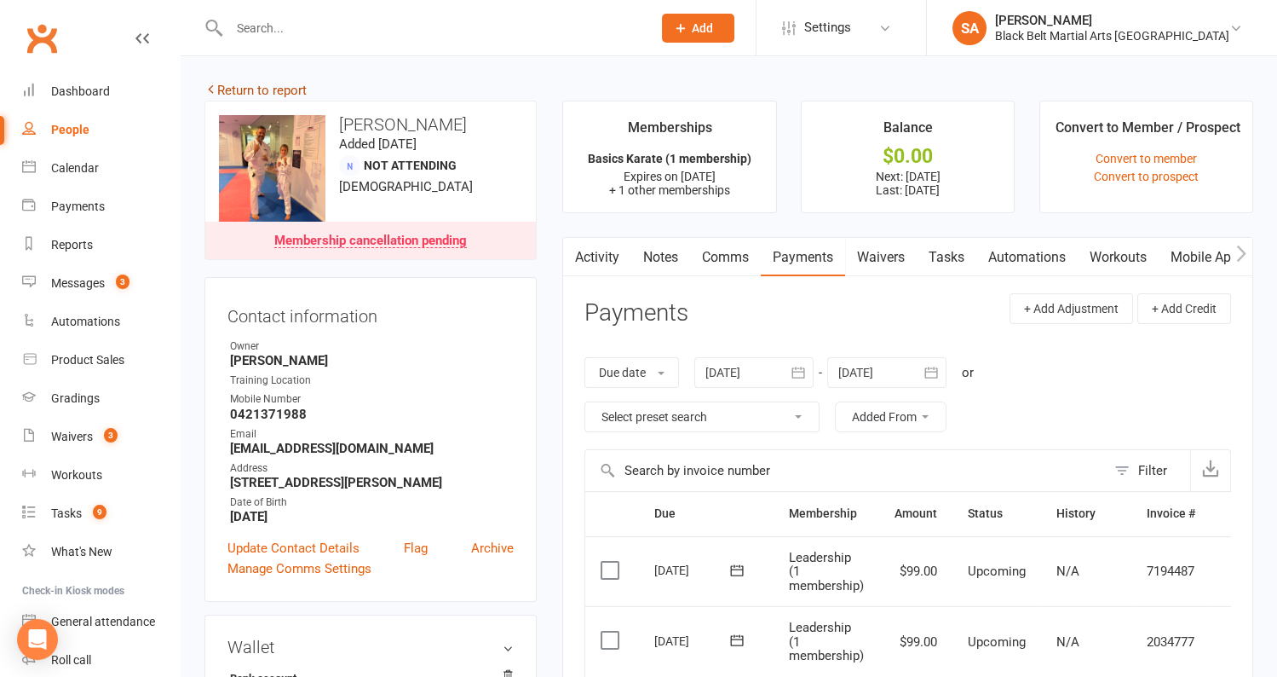
click at [257, 91] on link "Return to report" at bounding box center [256, 90] width 102 height 15
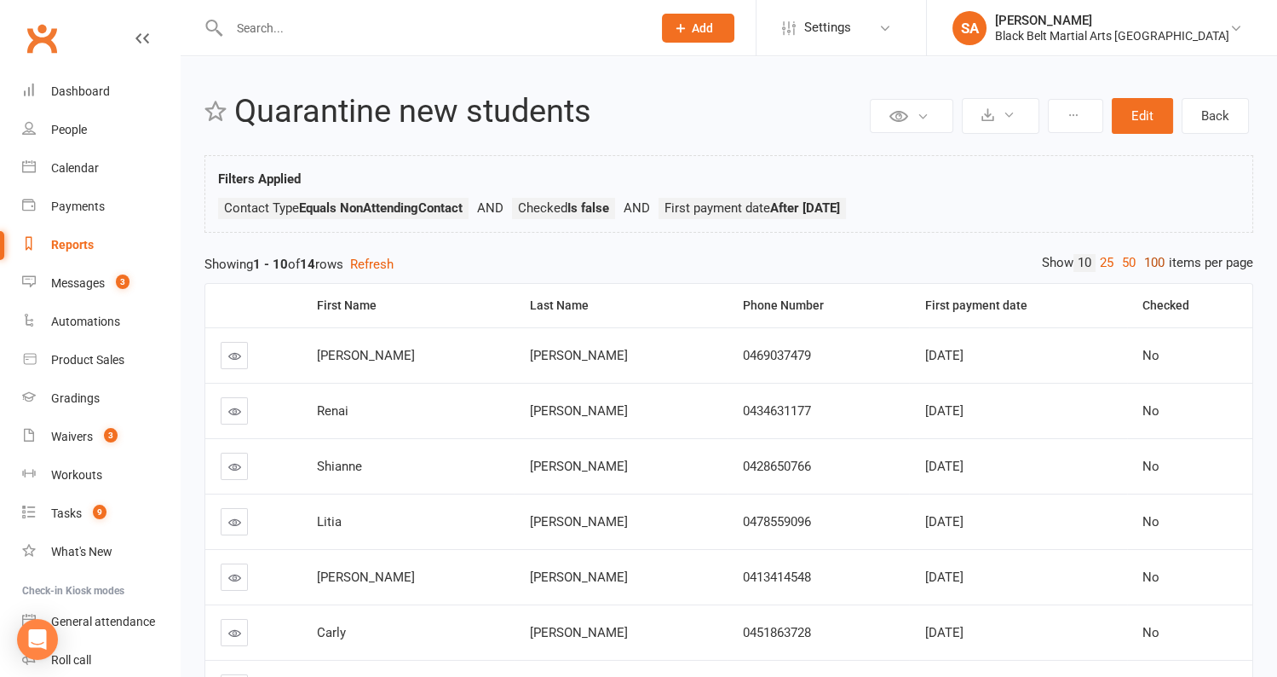
click at [1150, 264] on link "100" at bounding box center [1154, 263] width 29 height 18
click at [1104, 302] on th "First payment date" at bounding box center [1017, 305] width 217 height 43
click at [244, 354] on link at bounding box center [234, 355] width 27 height 27
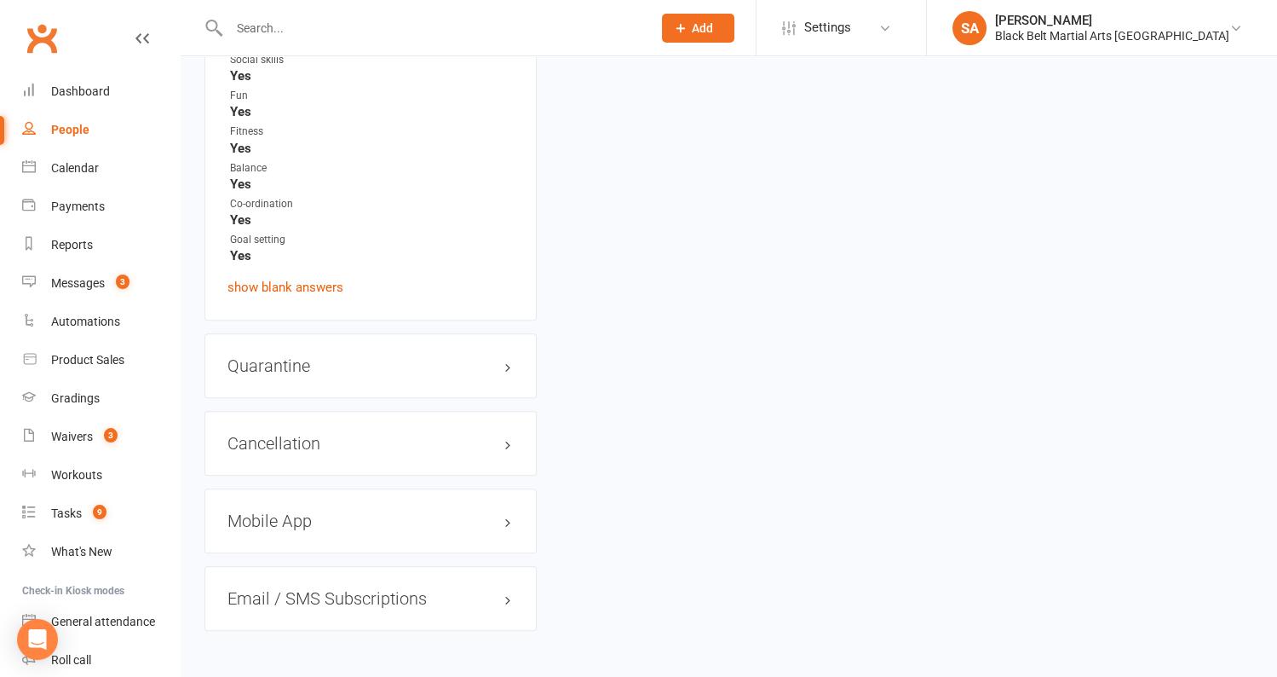
scroll to position [2817, 0]
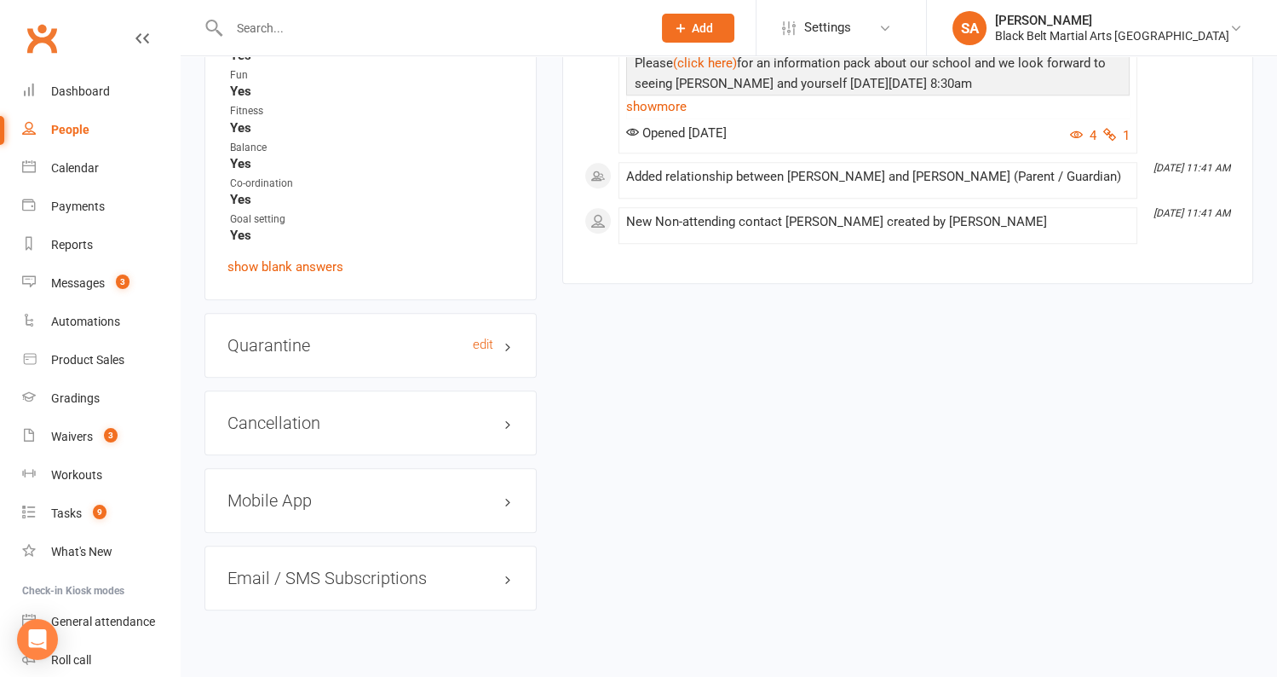
click at [289, 336] on h3 "Quarantine edit" at bounding box center [371, 345] width 286 height 19
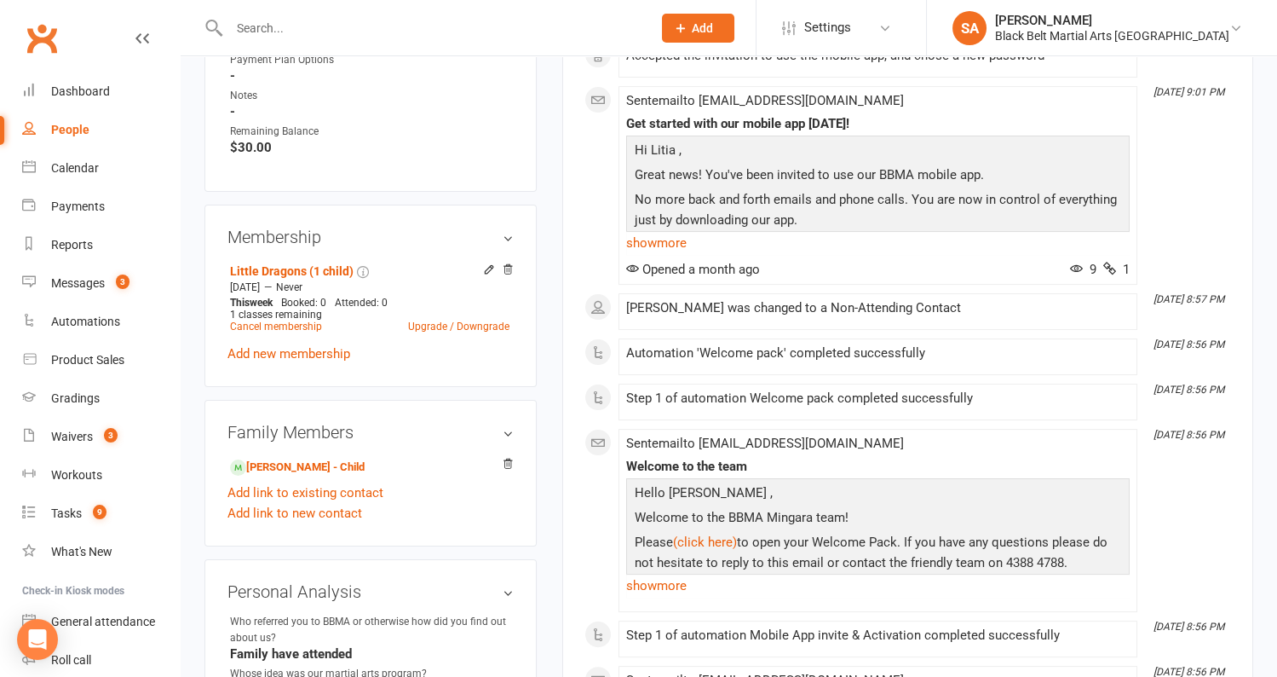
scroll to position [0, 0]
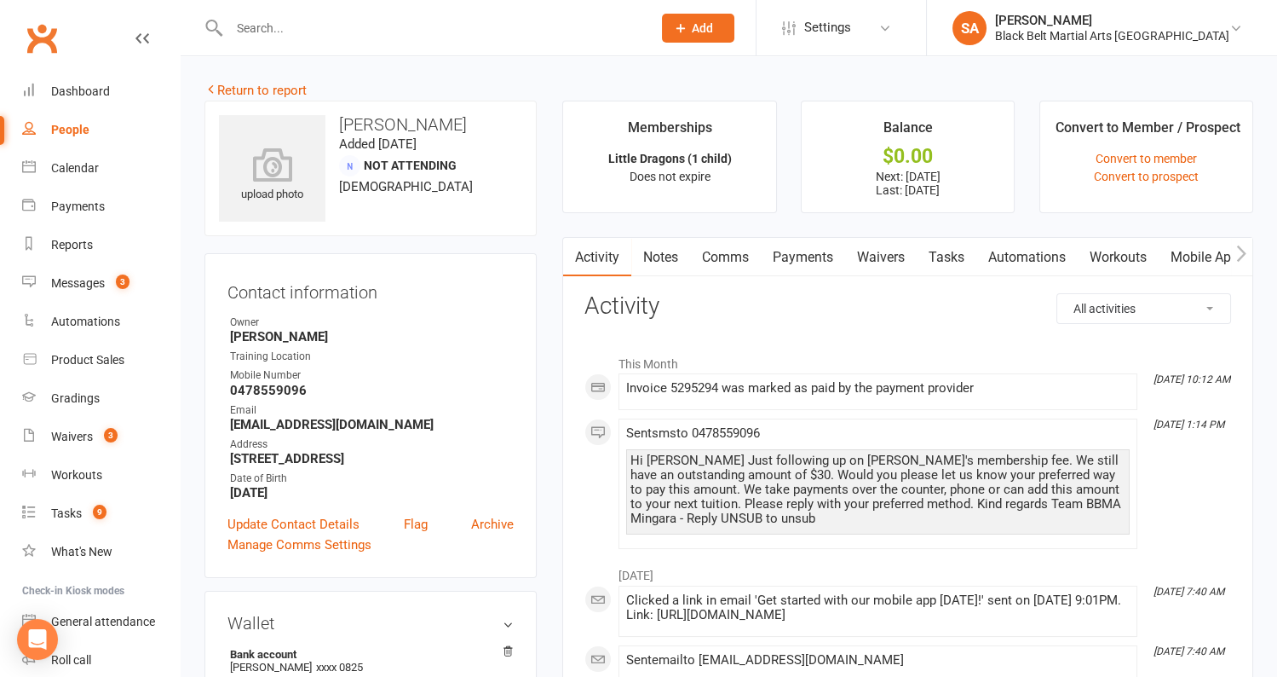
click at [784, 264] on link "Payments" at bounding box center [803, 257] width 84 height 39
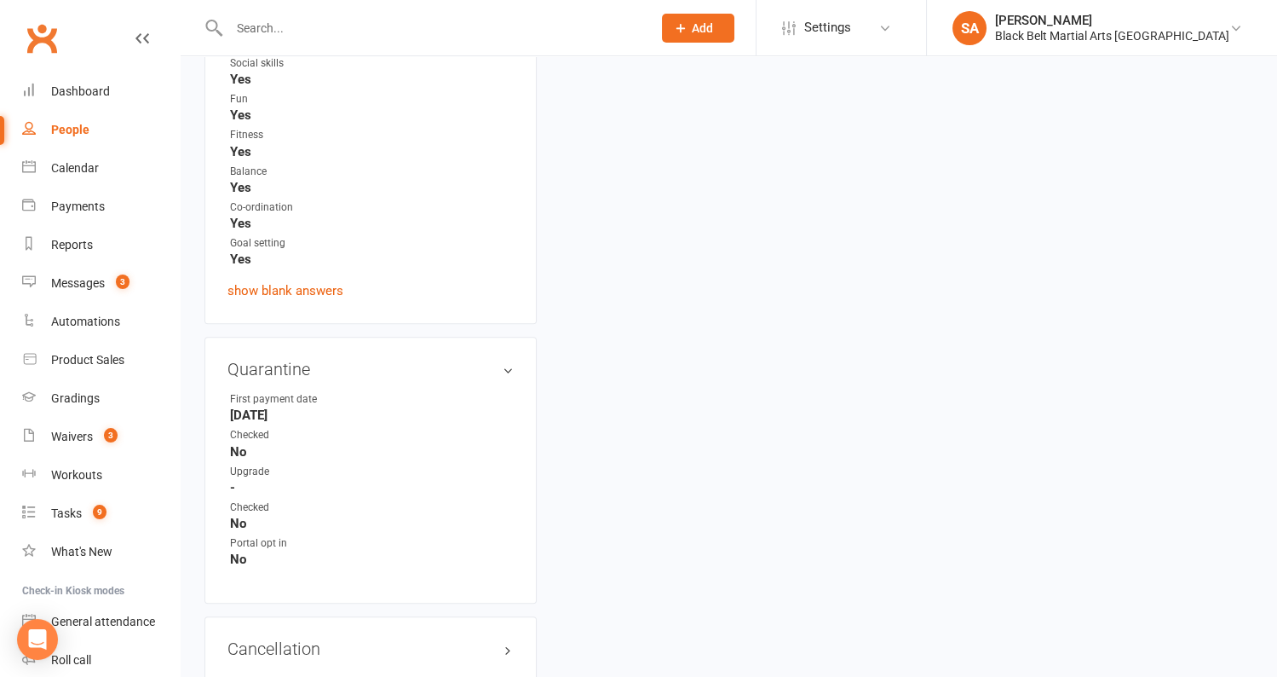
scroll to position [3018, 0]
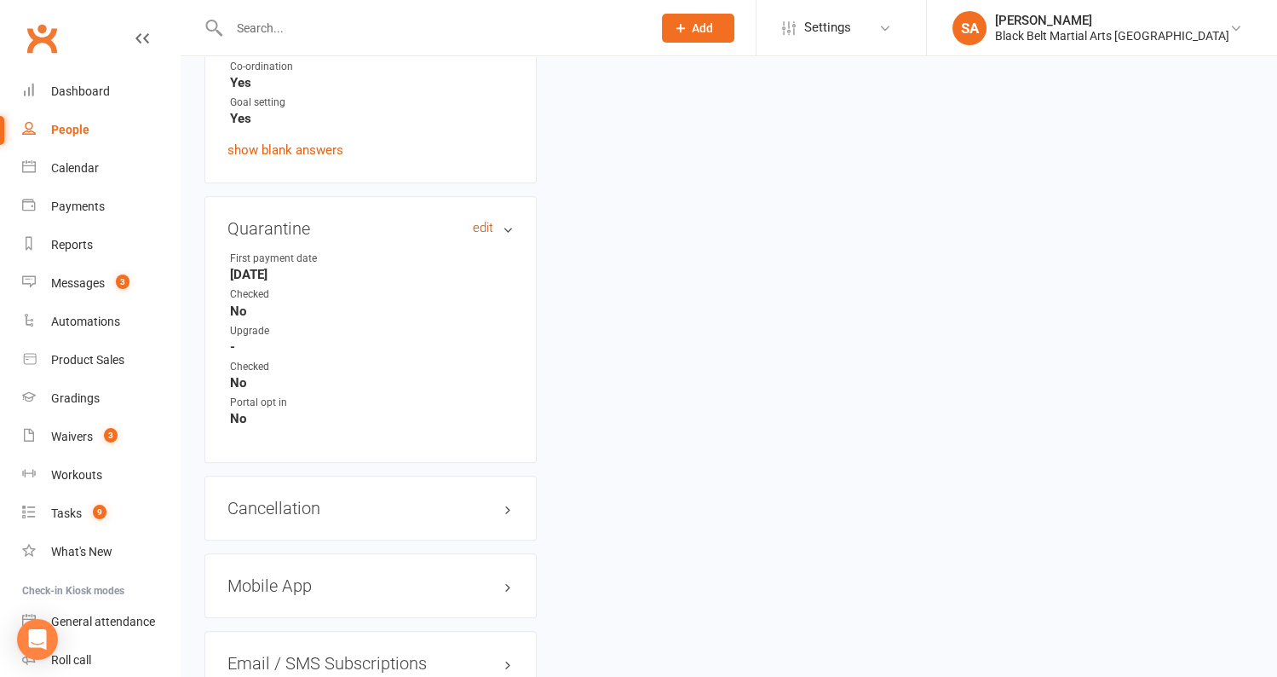
click at [484, 221] on link "edit" at bounding box center [483, 228] width 20 height 14
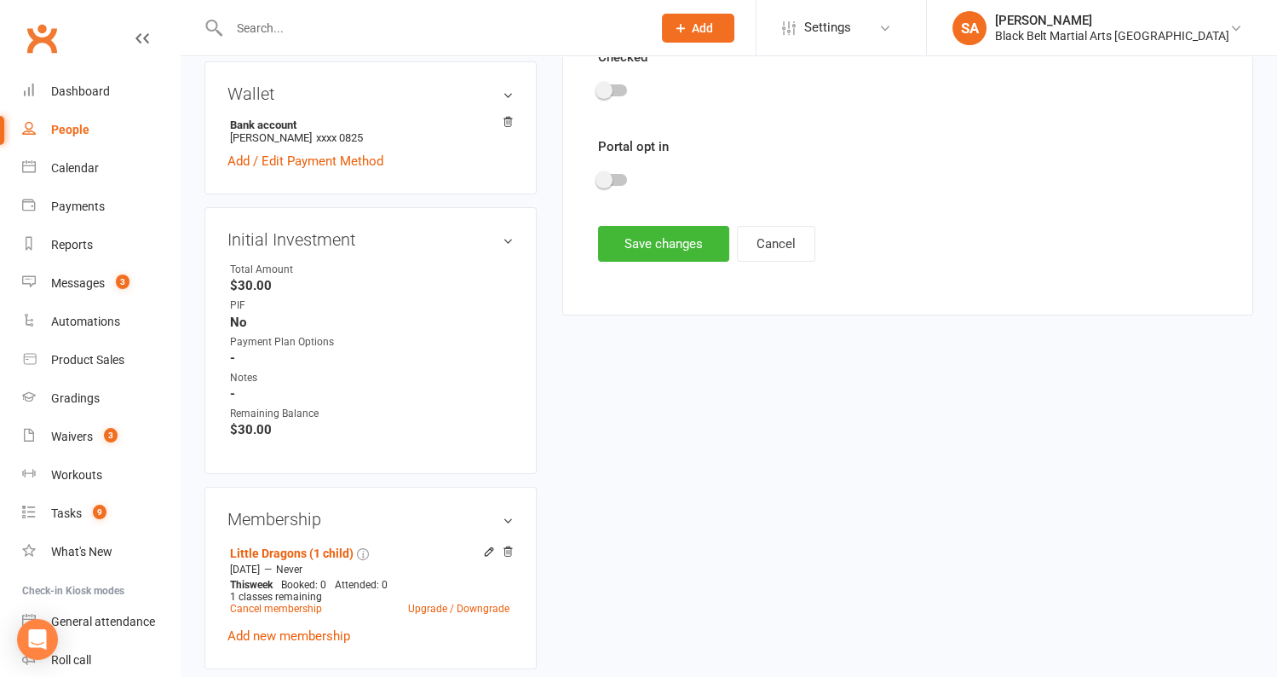
scroll to position [150, 0]
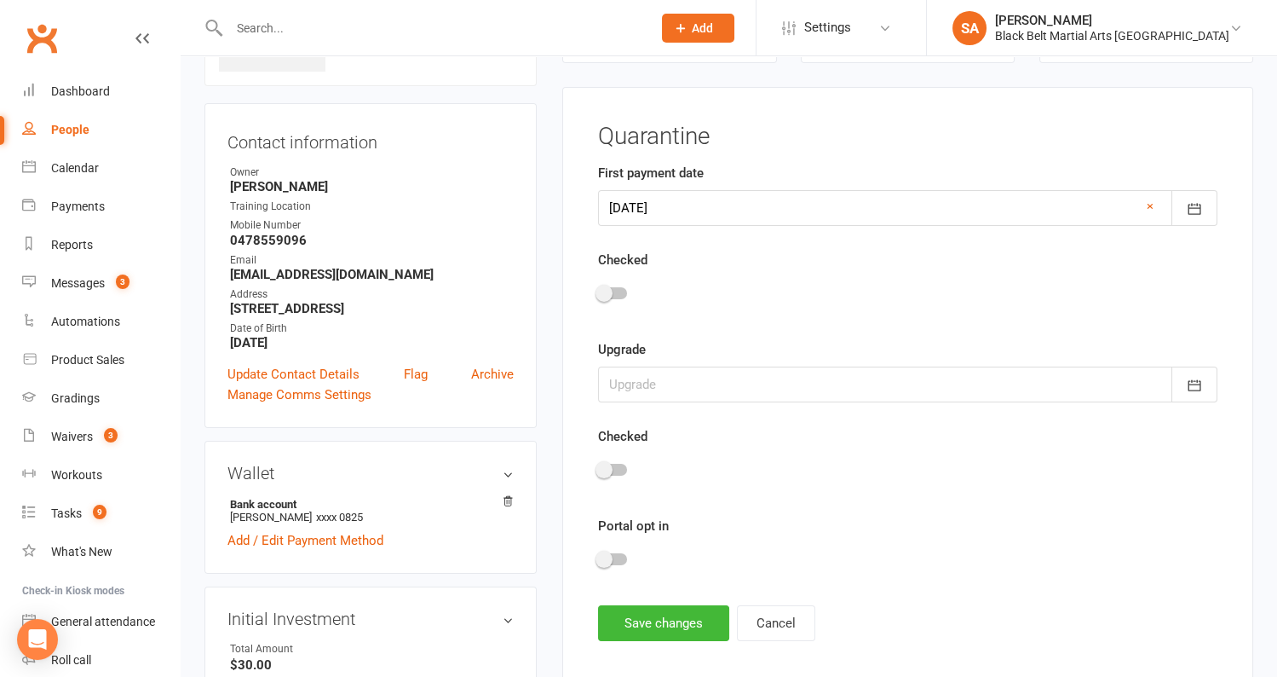
click at [607, 305] on div at bounding box center [908, 296] width 620 height 38
click at [607, 300] on div at bounding box center [908, 296] width 620 height 38
click at [607, 295] on span at bounding box center [604, 293] width 17 height 17
click at [598, 291] on input "checkbox" at bounding box center [598, 291] width 0 height 0
click at [621, 609] on button "Save changes" at bounding box center [663, 623] width 131 height 36
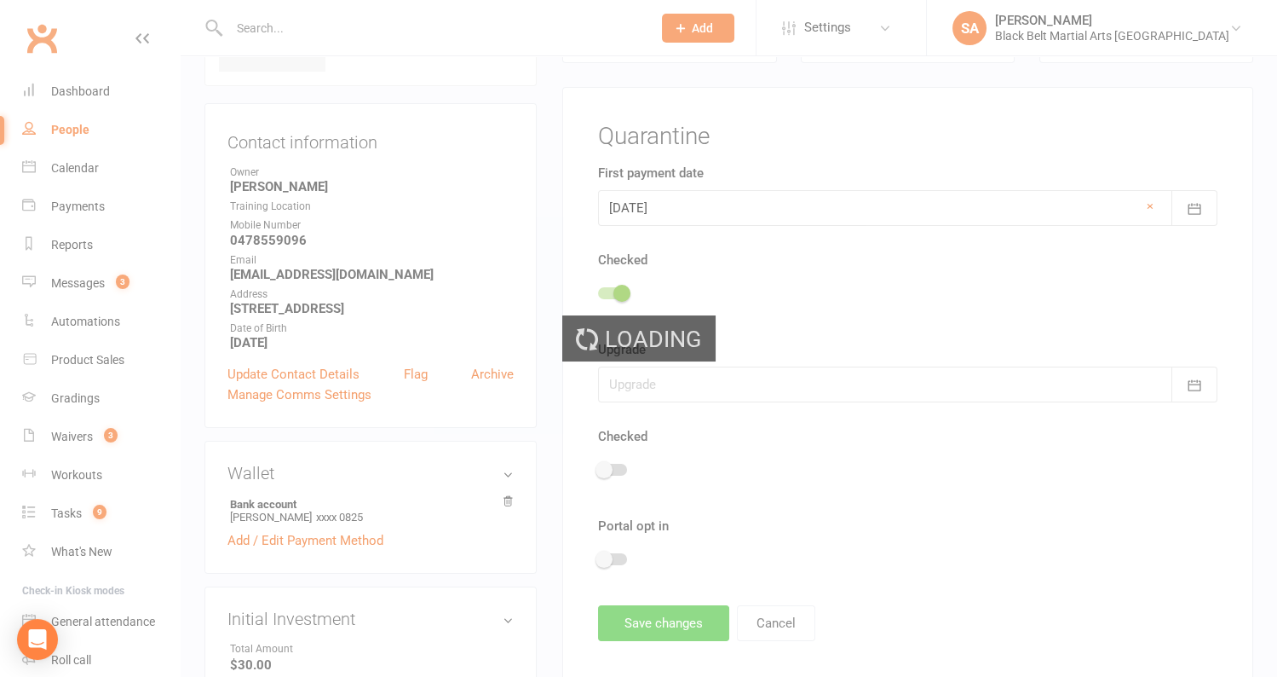
scroll to position [0, 0]
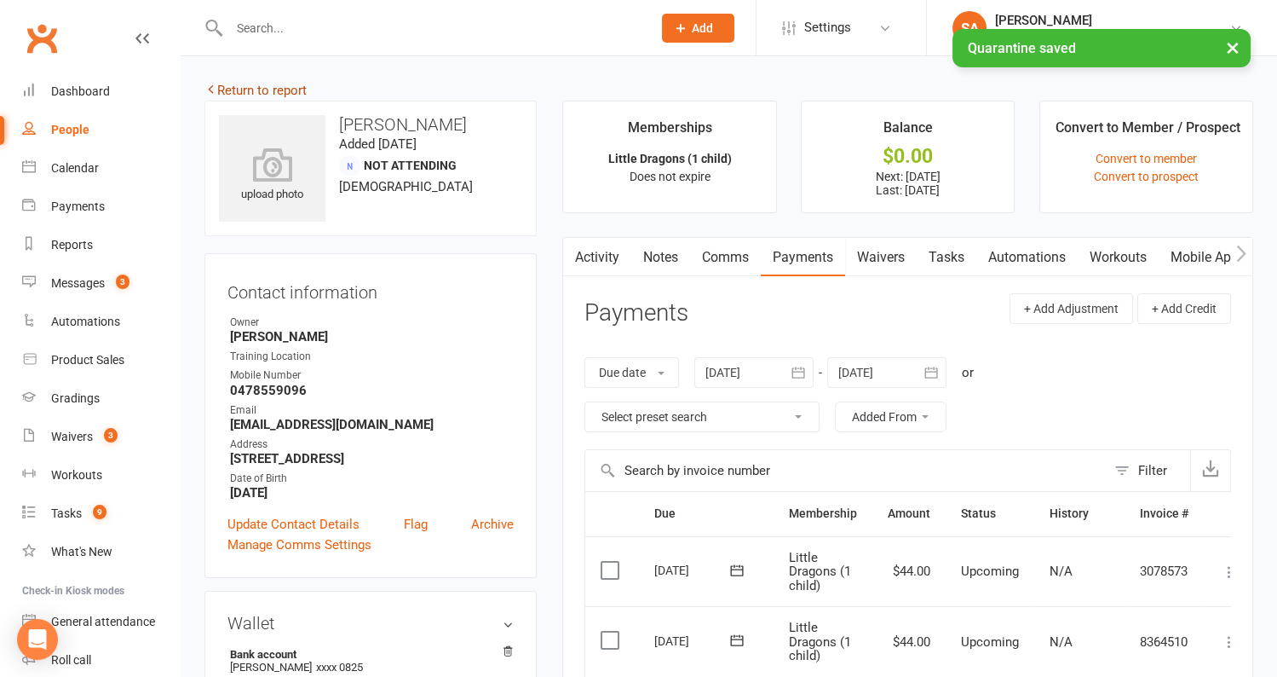
click at [264, 97] on link "Return to report" at bounding box center [256, 90] width 102 height 15
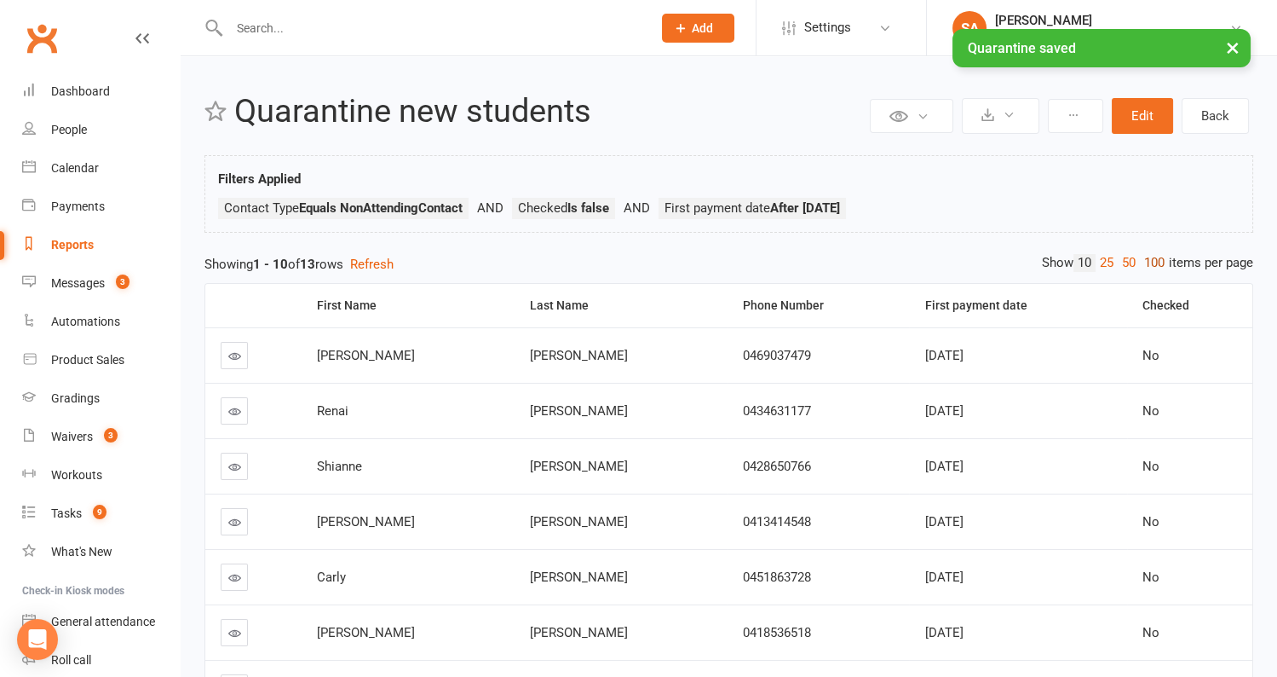
click at [1145, 266] on link "100" at bounding box center [1154, 263] width 29 height 18
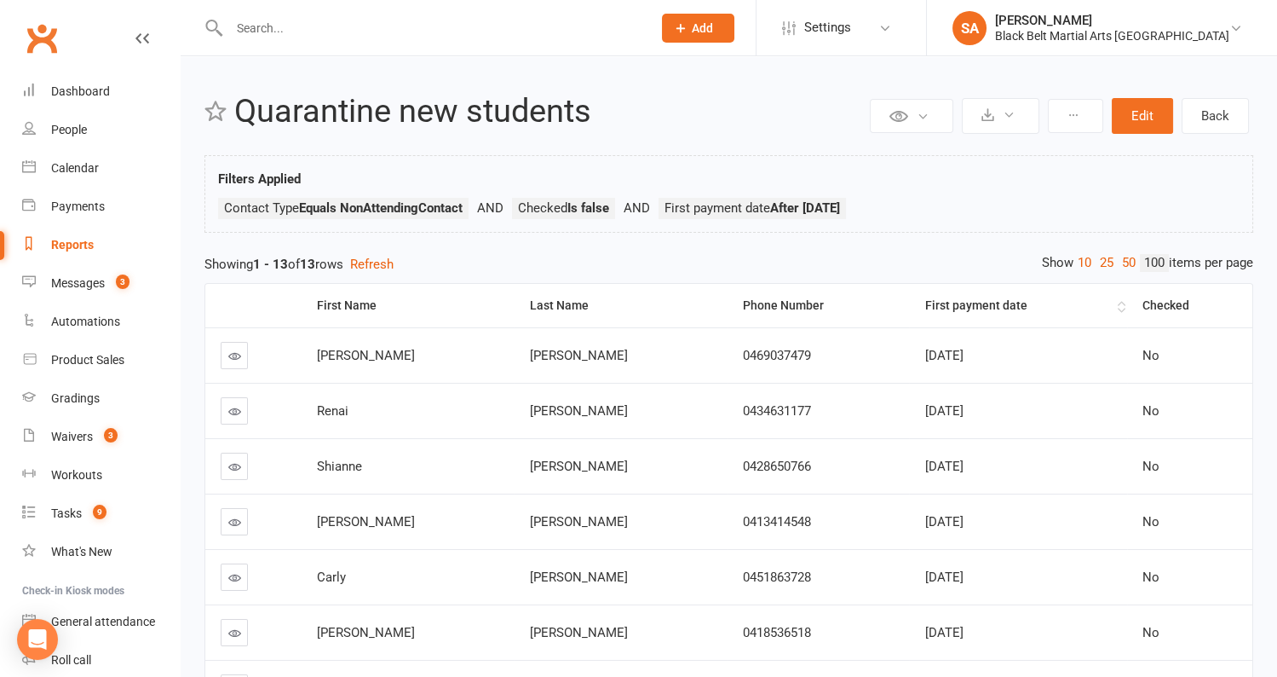
click at [1102, 302] on th "First payment date" at bounding box center [1017, 305] width 217 height 43
click at [229, 351] on icon at bounding box center [234, 355] width 13 height 13
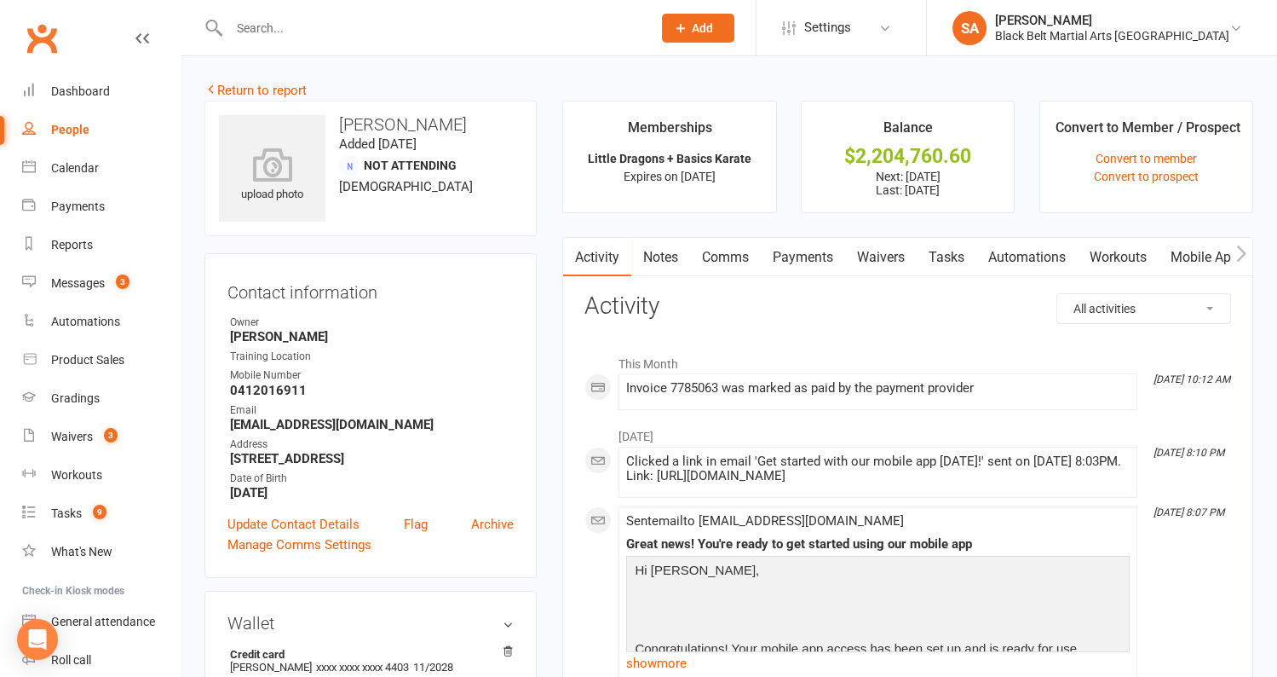
click at [793, 261] on link "Payments" at bounding box center [803, 257] width 84 height 39
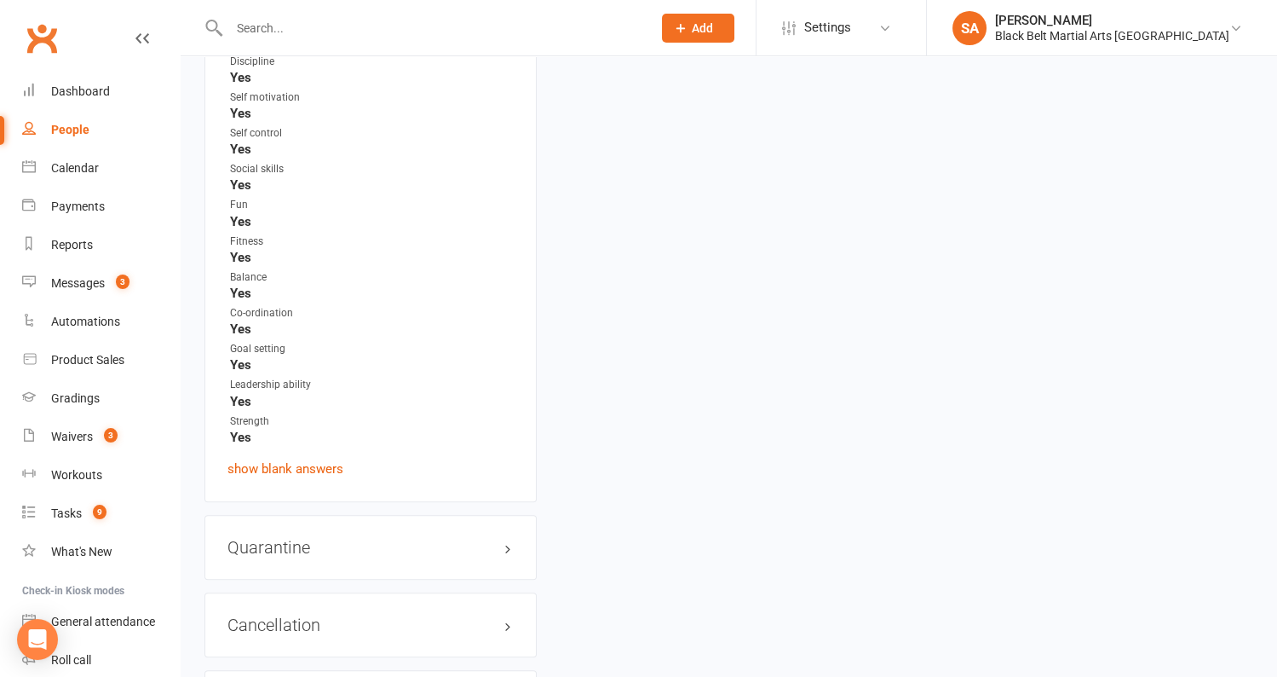
scroll to position [2769, 0]
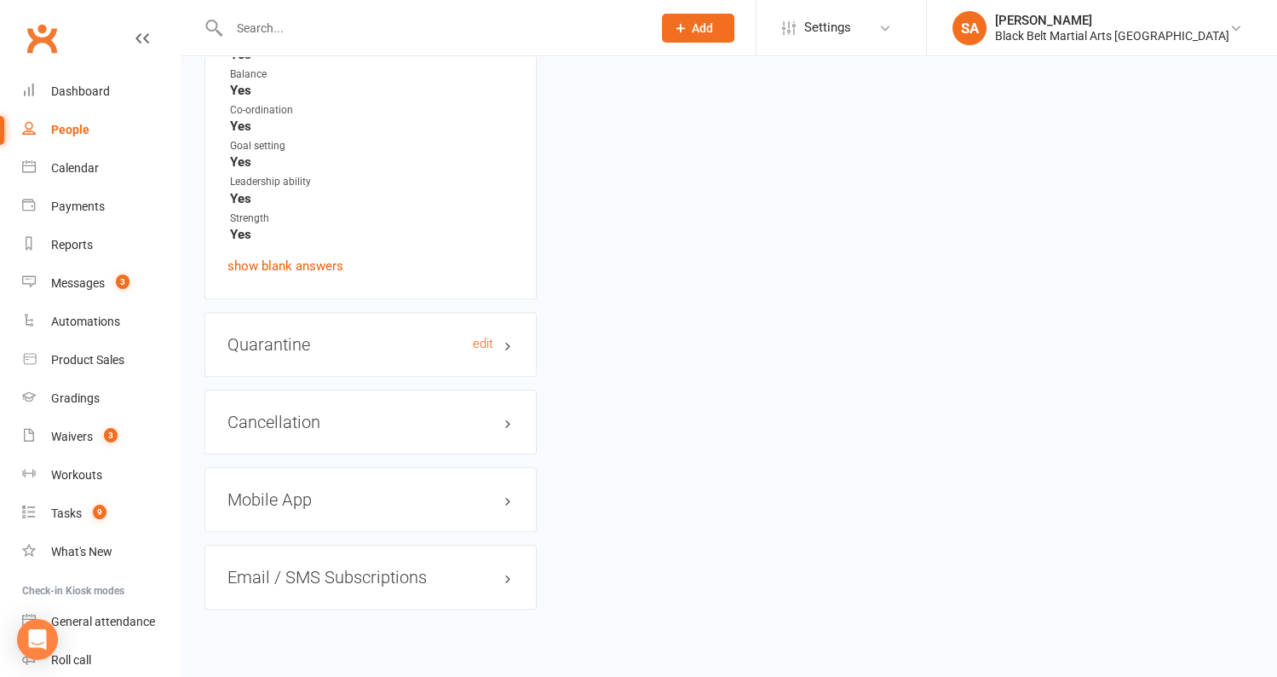
click at [314, 335] on h3 "Quarantine edit" at bounding box center [371, 344] width 286 height 19
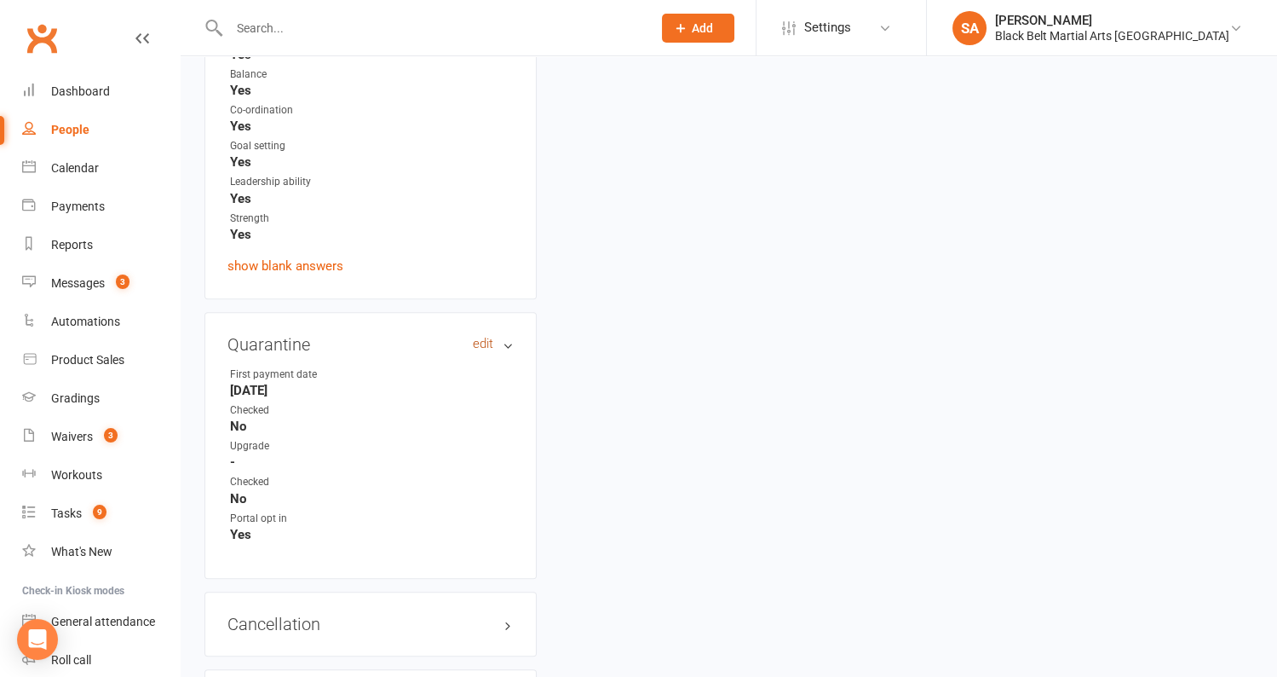
click at [483, 337] on link "edit" at bounding box center [483, 344] width 20 height 14
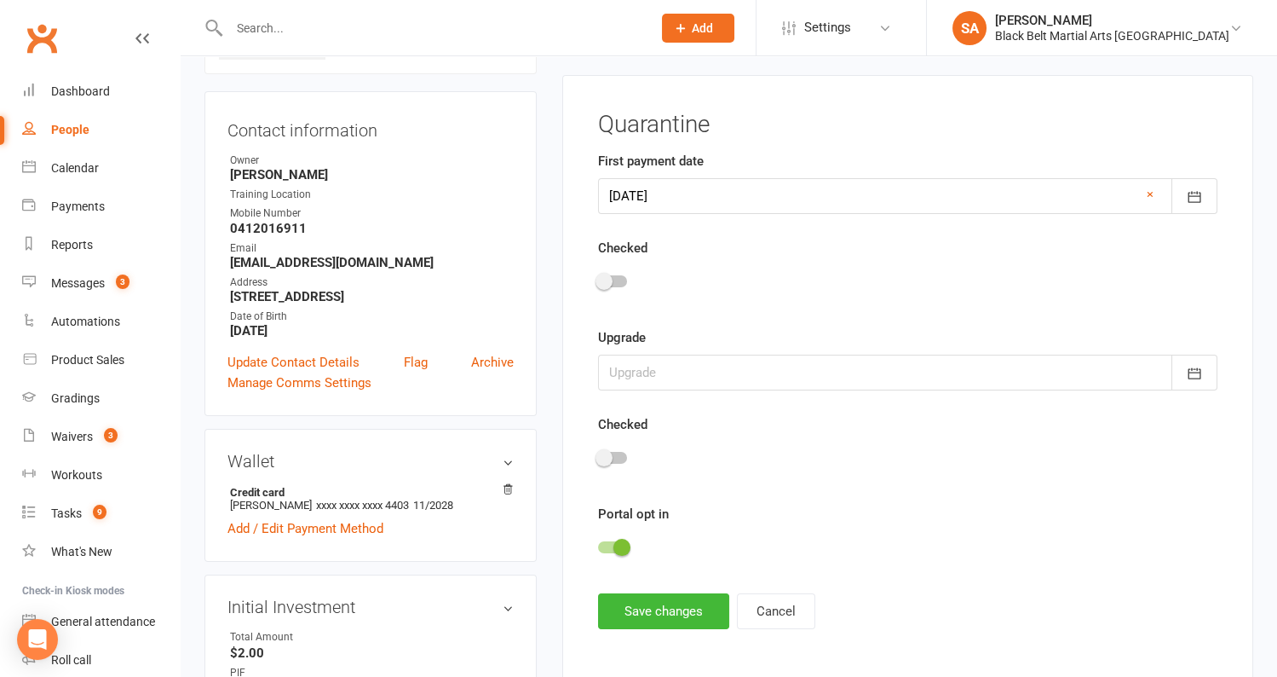
scroll to position [150, 0]
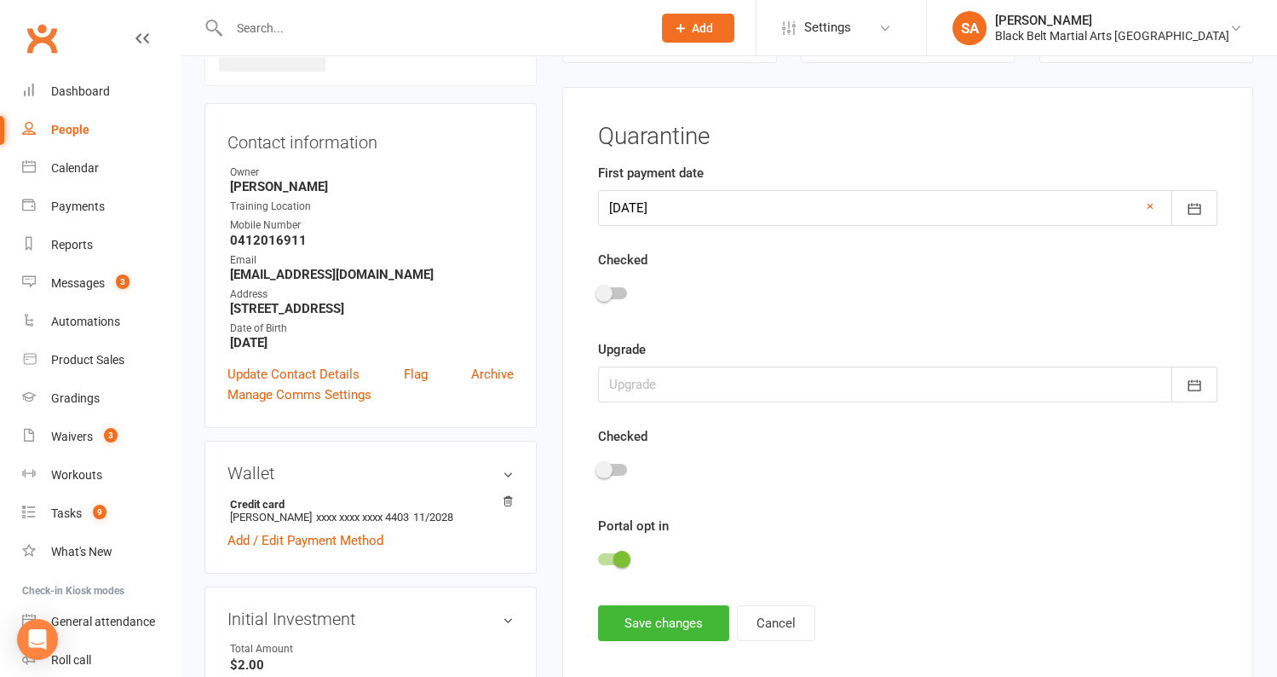
click at [618, 303] on div at bounding box center [908, 296] width 620 height 38
click at [618, 291] on div at bounding box center [612, 293] width 29 height 12
click at [598, 291] on input "checkbox" at bounding box center [598, 291] width 0 height 0
click at [624, 612] on button "Save changes" at bounding box center [663, 623] width 131 height 36
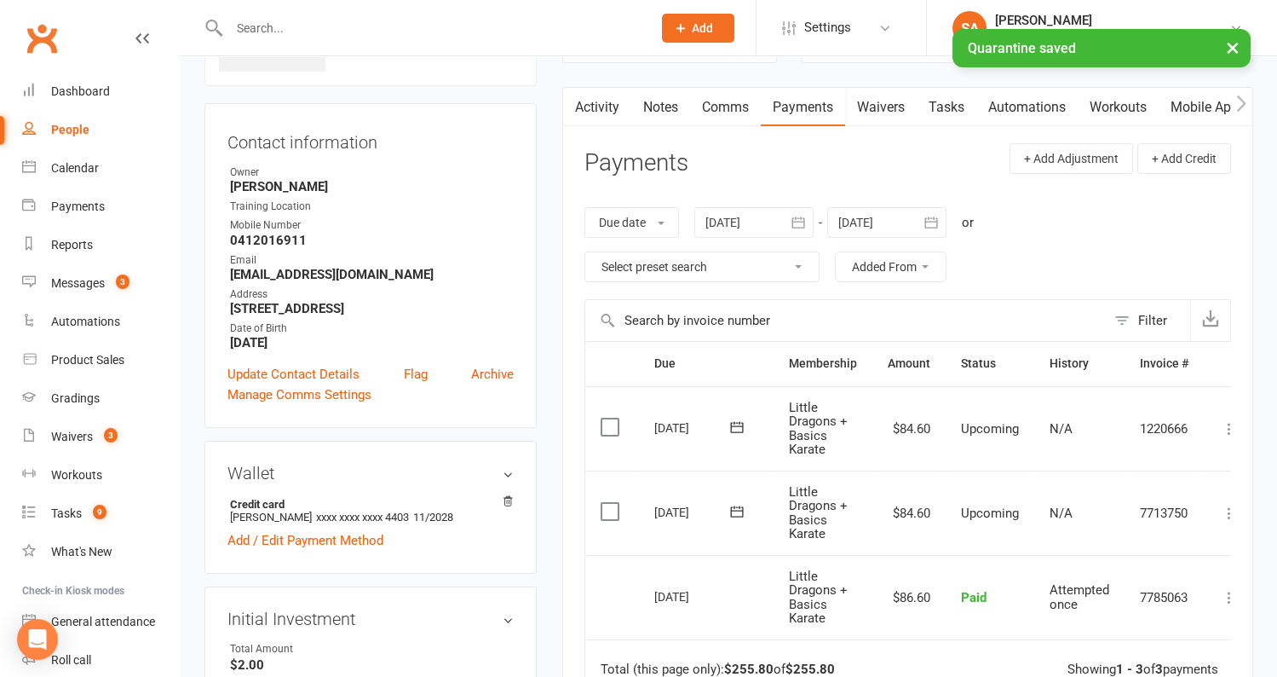
scroll to position [0, 0]
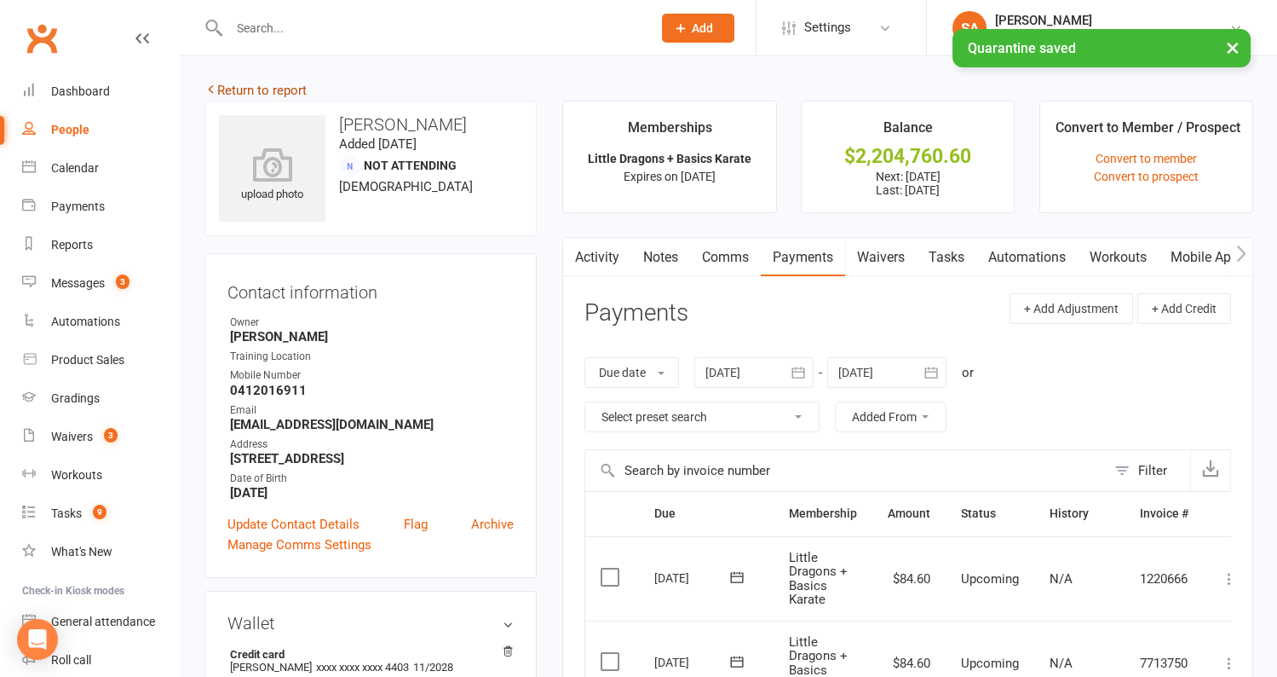
click at [259, 93] on link "Return to report" at bounding box center [256, 90] width 102 height 15
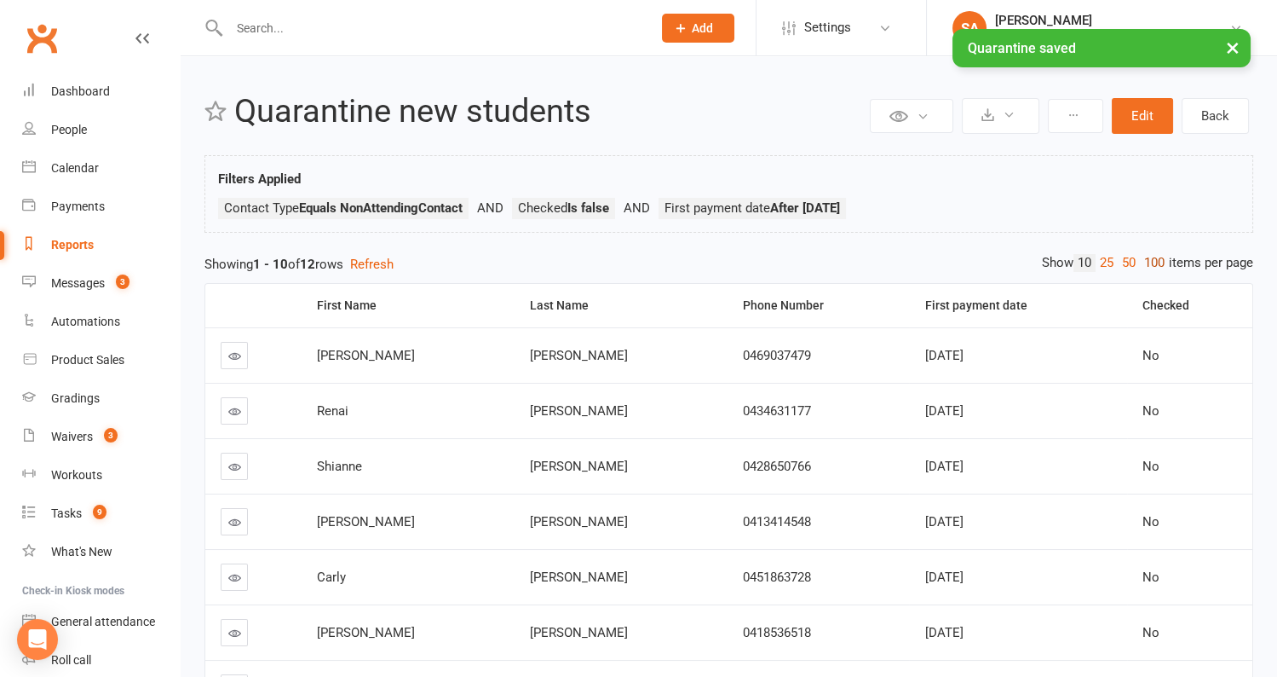
click at [1155, 262] on link "100" at bounding box center [1154, 263] width 29 height 18
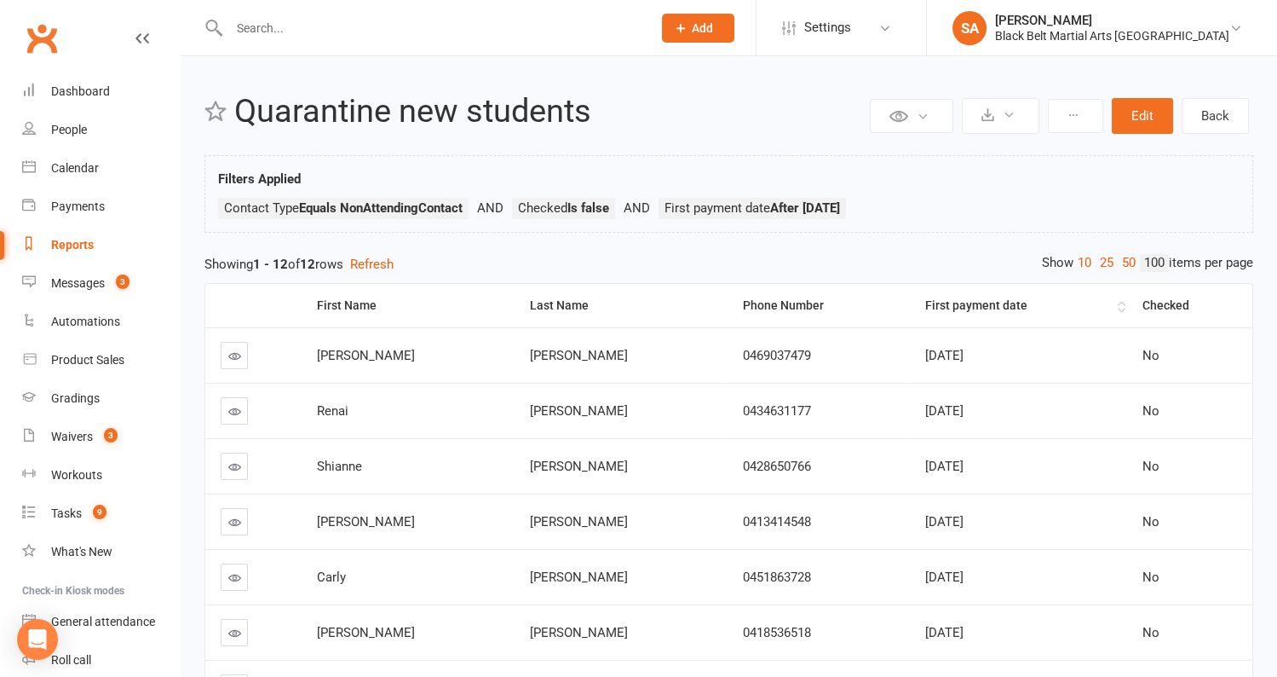
click at [1103, 302] on th "First payment date" at bounding box center [1017, 305] width 217 height 43
click at [239, 358] on icon at bounding box center [234, 355] width 13 height 13
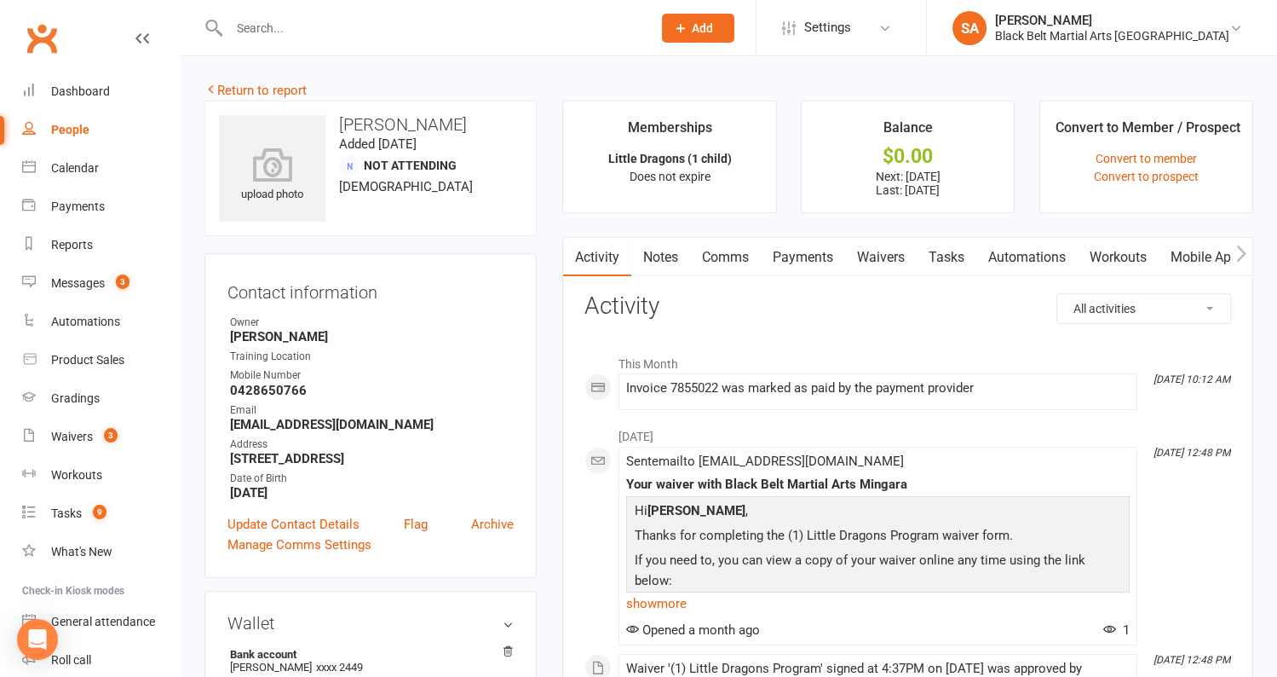
click at [819, 258] on link "Payments" at bounding box center [803, 257] width 84 height 39
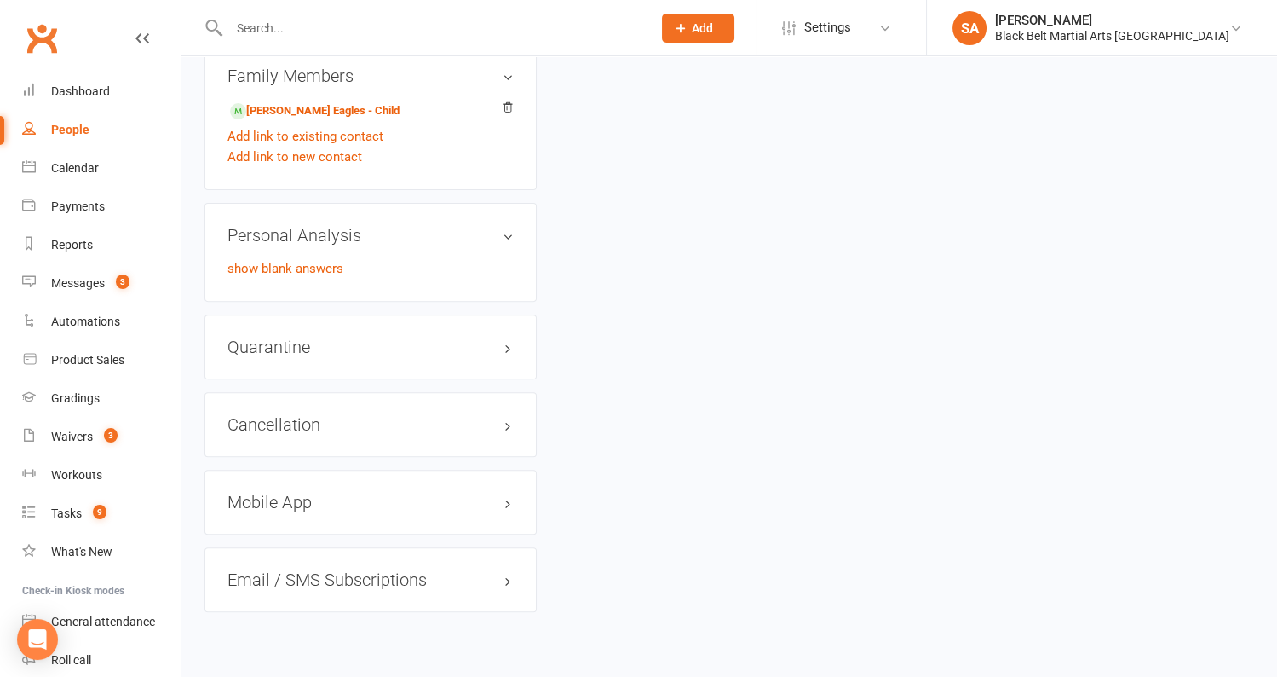
scroll to position [1138, 0]
click at [305, 337] on h3 "Quarantine edit" at bounding box center [371, 346] width 286 height 19
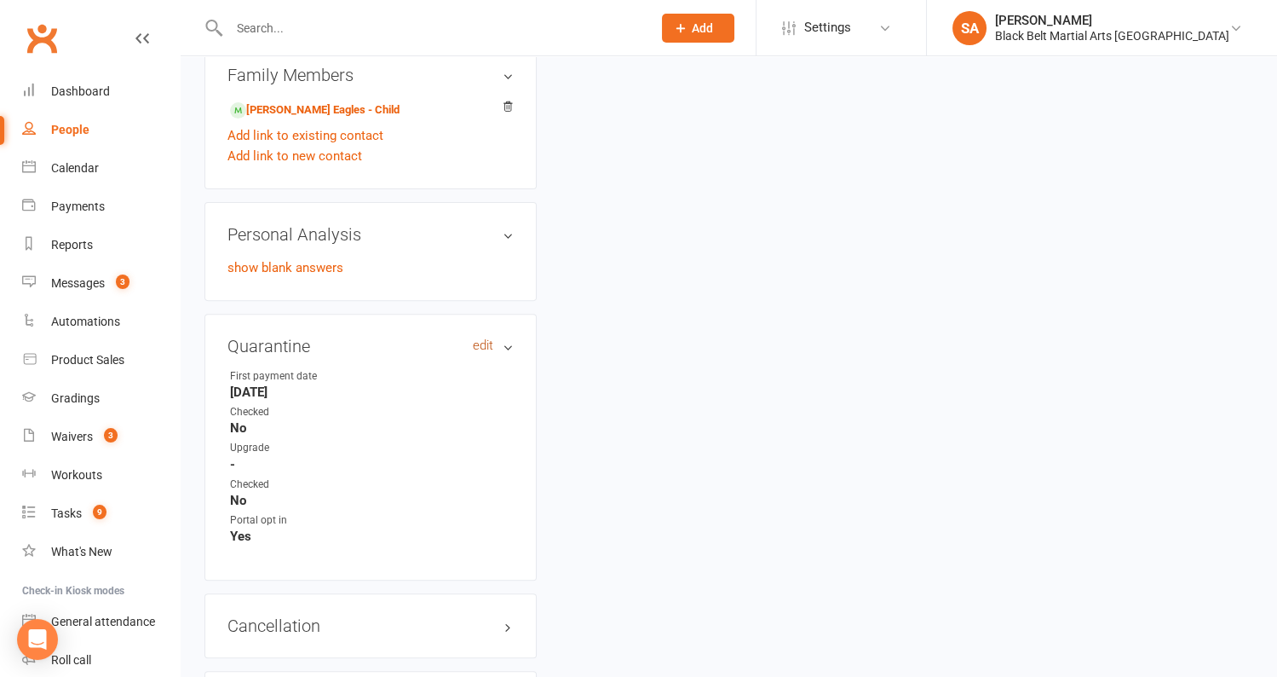
click at [489, 343] on link "edit" at bounding box center [483, 345] width 20 height 14
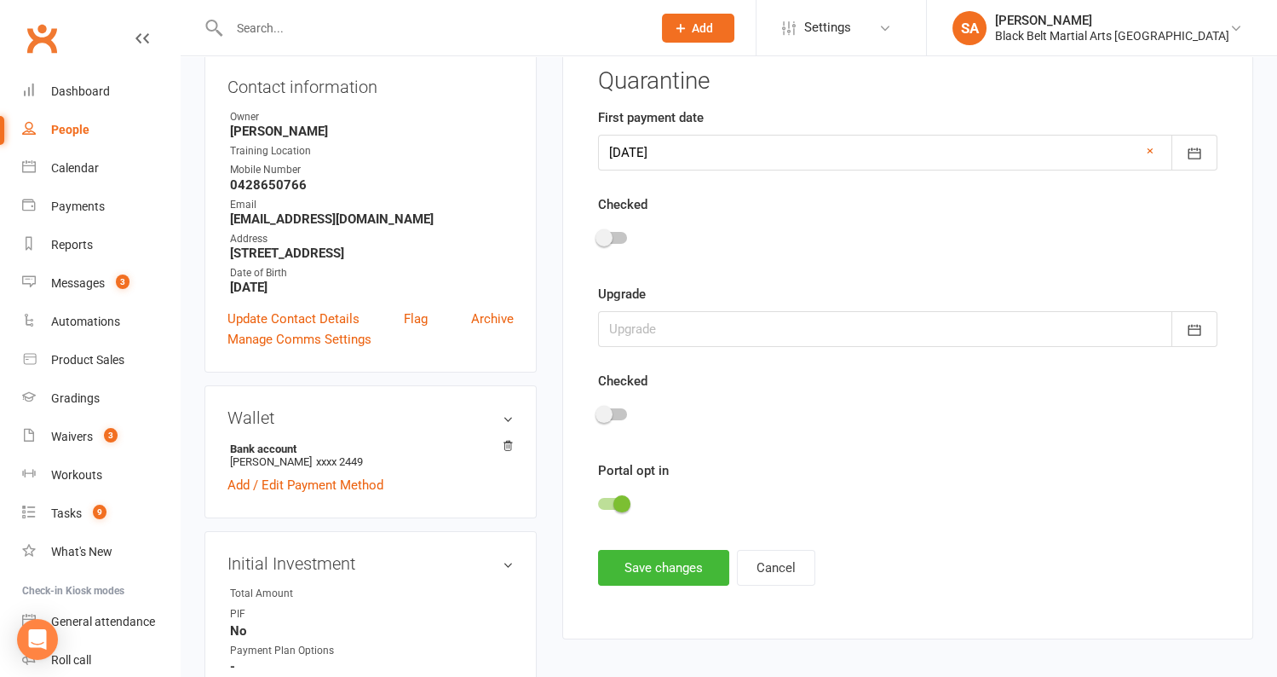
scroll to position [150, 0]
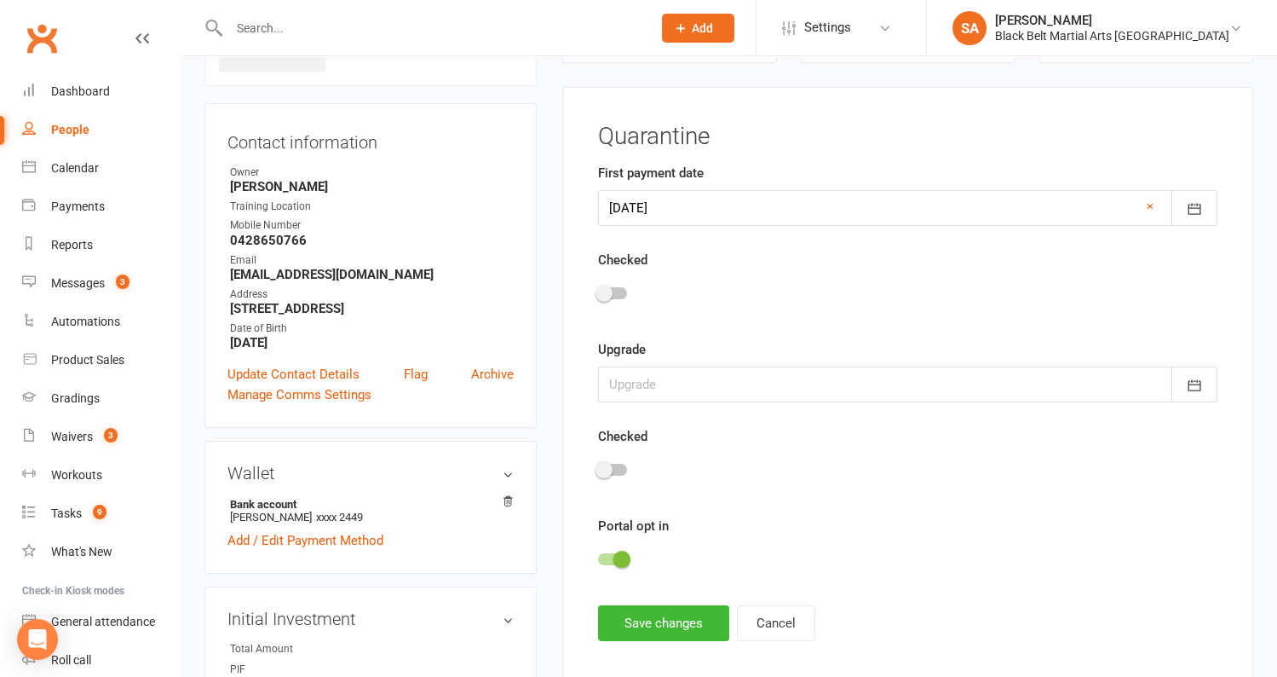
click at [621, 291] on div at bounding box center [612, 293] width 29 height 12
click at [598, 291] on input "checkbox" at bounding box center [598, 291] width 0 height 0
click at [629, 616] on button "Save changes" at bounding box center [663, 623] width 131 height 36
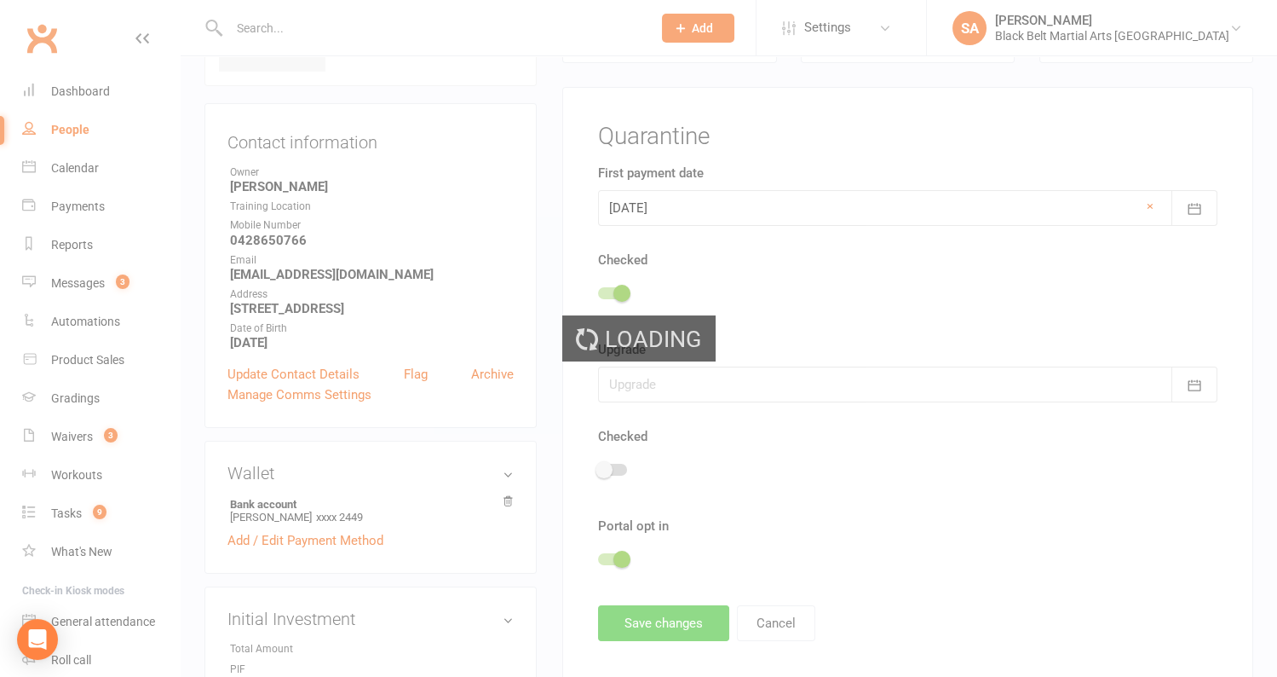
scroll to position [0, 0]
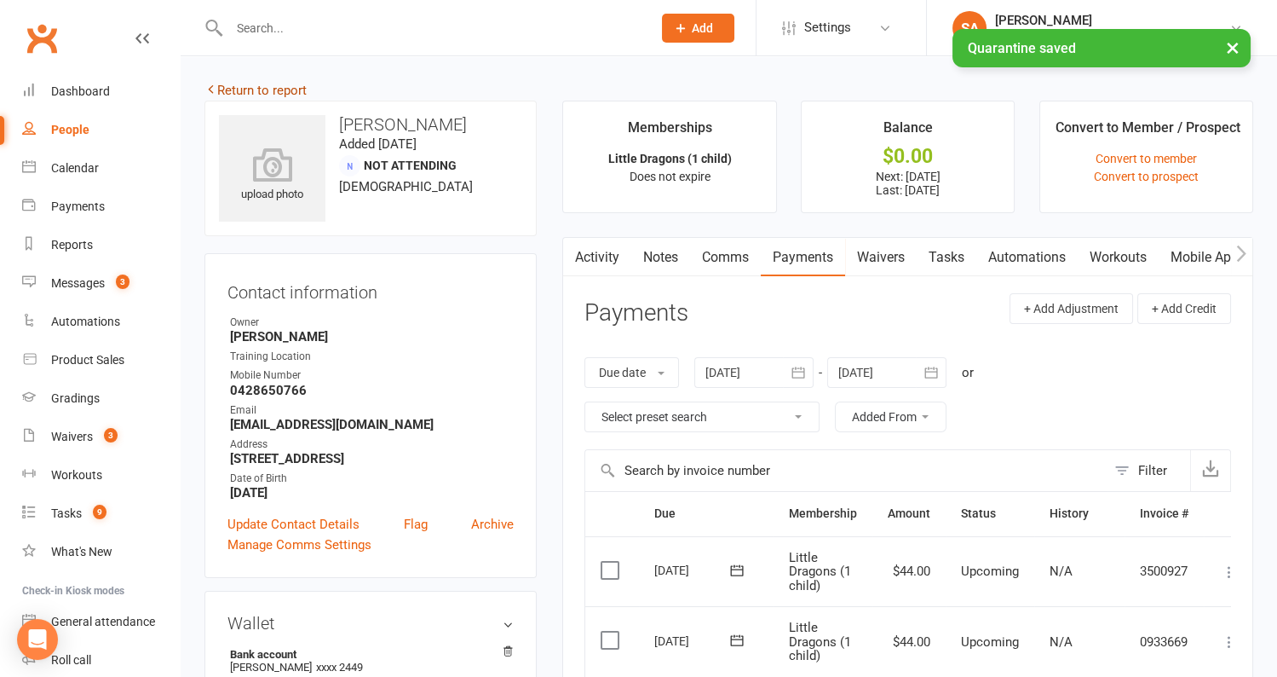
click at [256, 87] on link "Return to report" at bounding box center [256, 90] width 102 height 15
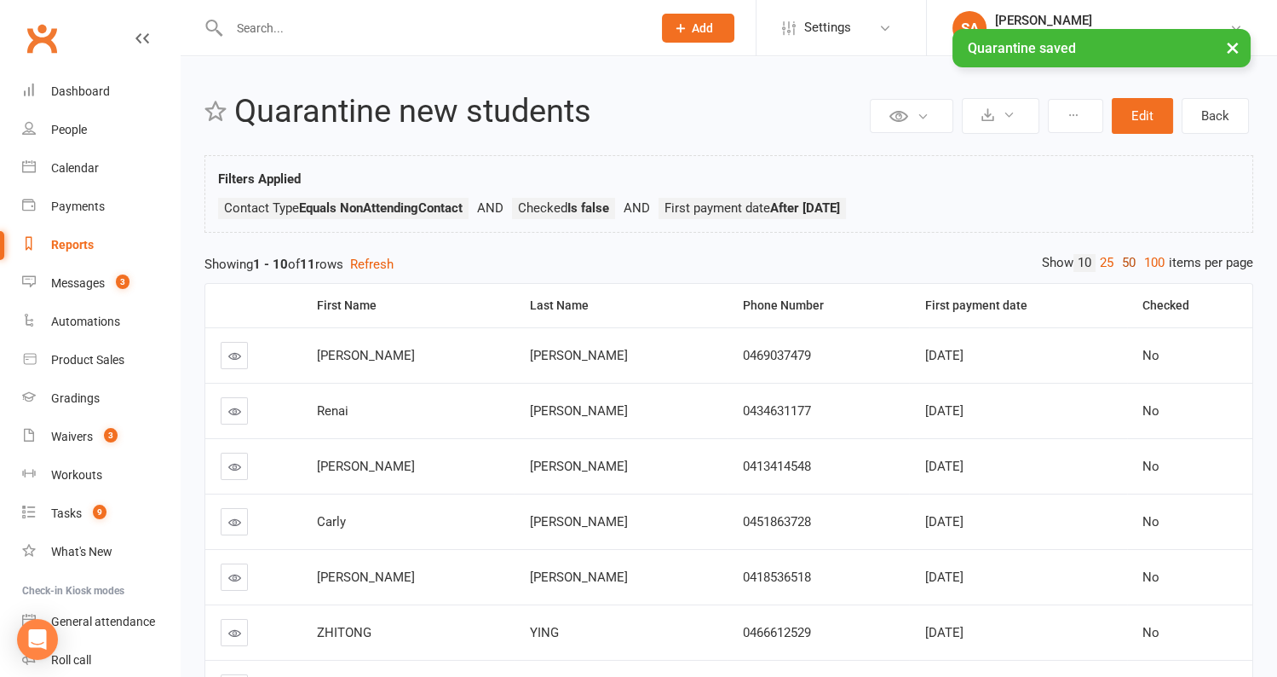
click at [1125, 258] on link "50" at bounding box center [1129, 263] width 22 height 18
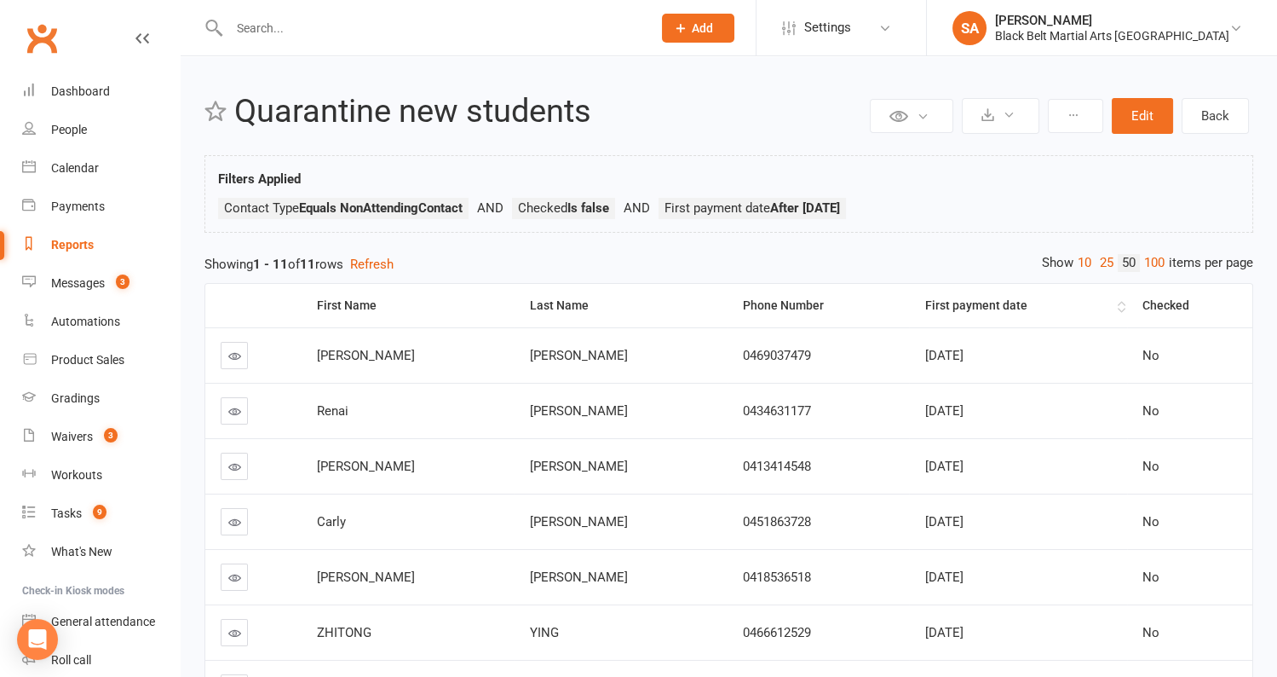
click at [1104, 299] on th "First payment date" at bounding box center [1017, 305] width 217 height 43
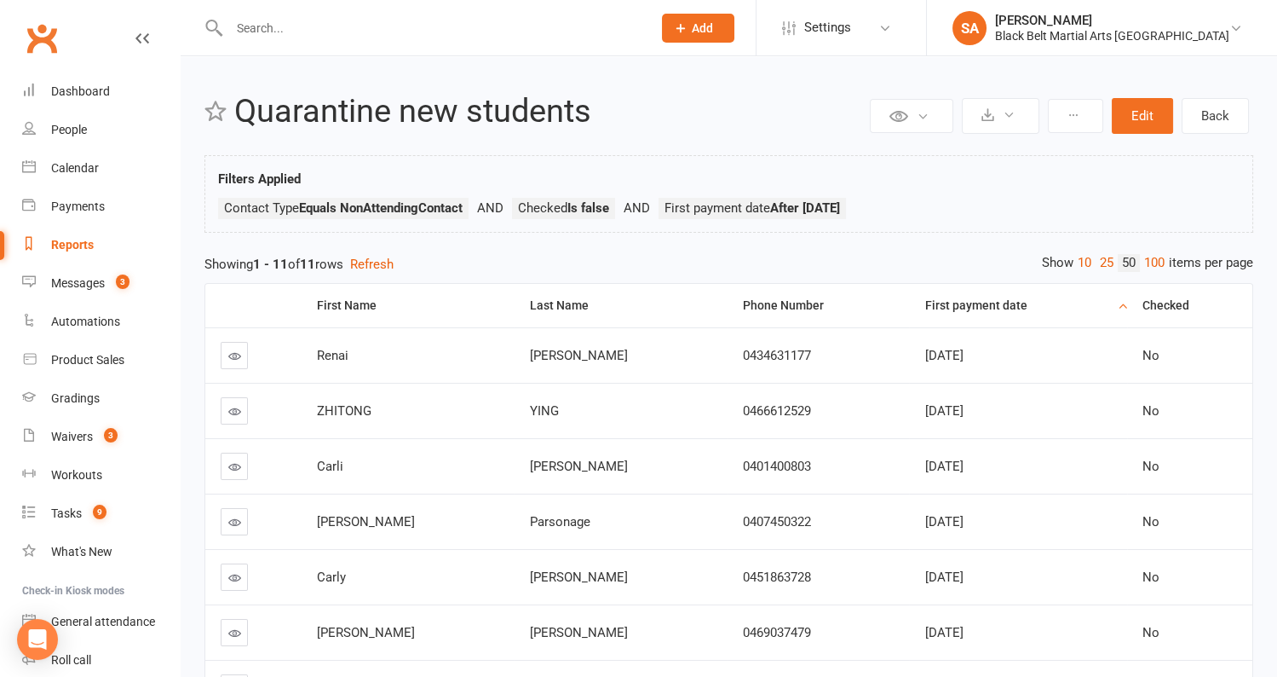
click at [232, 355] on icon at bounding box center [234, 355] width 13 height 13
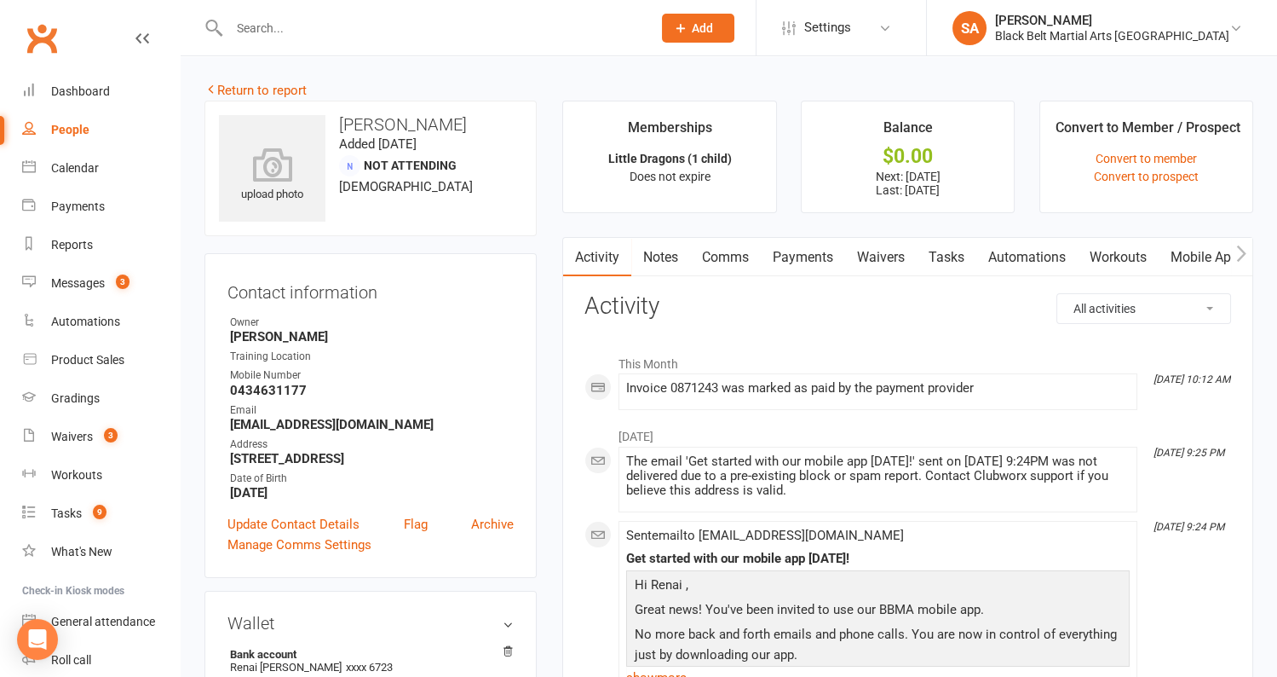
click at [792, 264] on link "Payments" at bounding box center [803, 257] width 84 height 39
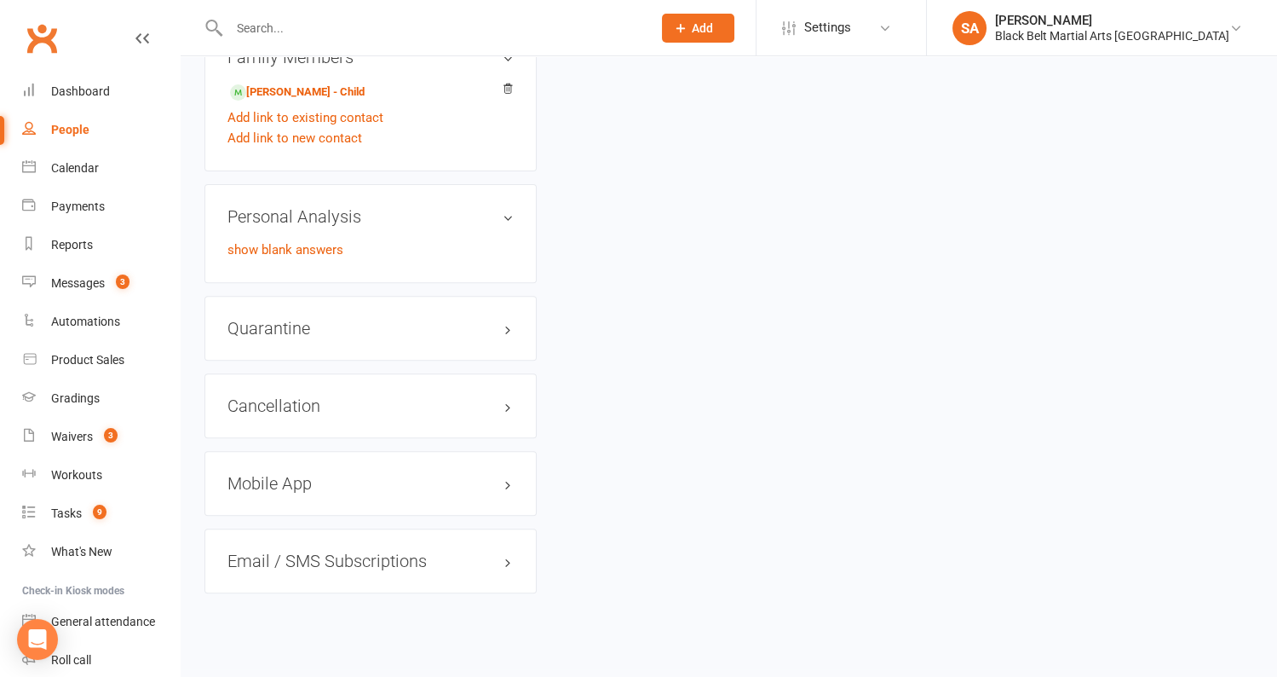
scroll to position [1190, 0]
click at [348, 319] on h3 "Quarantine edit" at bounding box center [371, 324] width 286 height 19
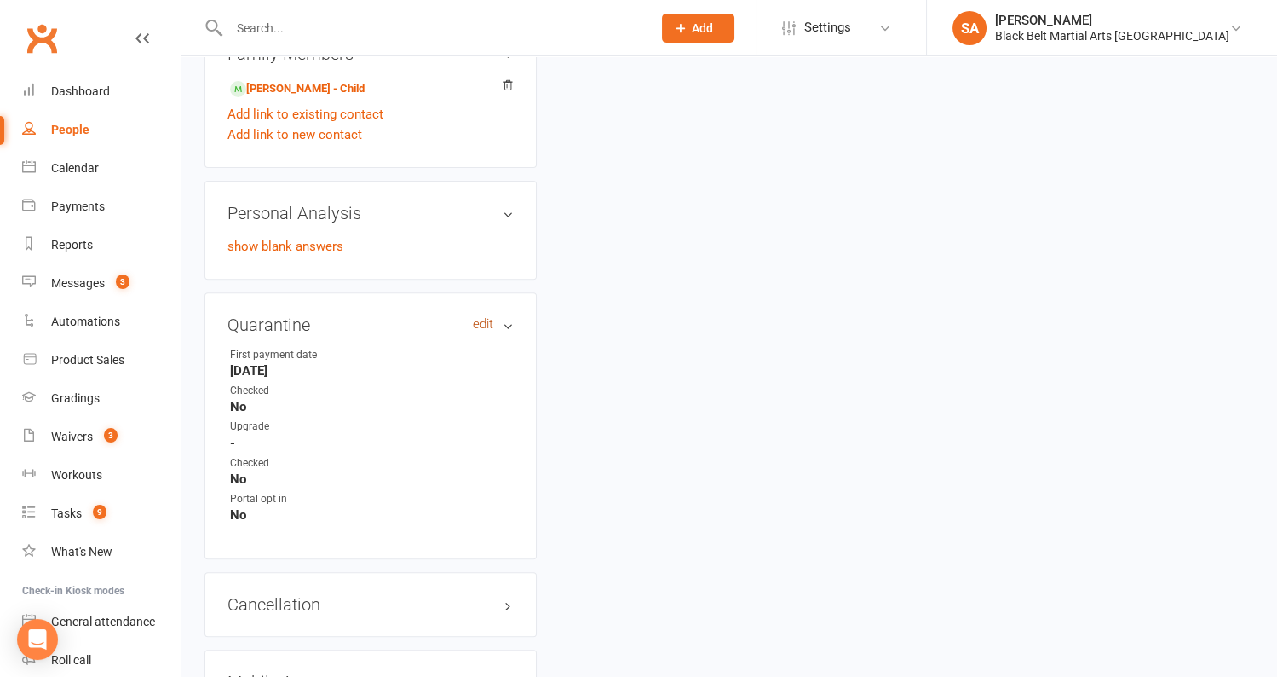
click at [485, 317] on link "edit" at bounding box center [483, 324] width 20 height 14
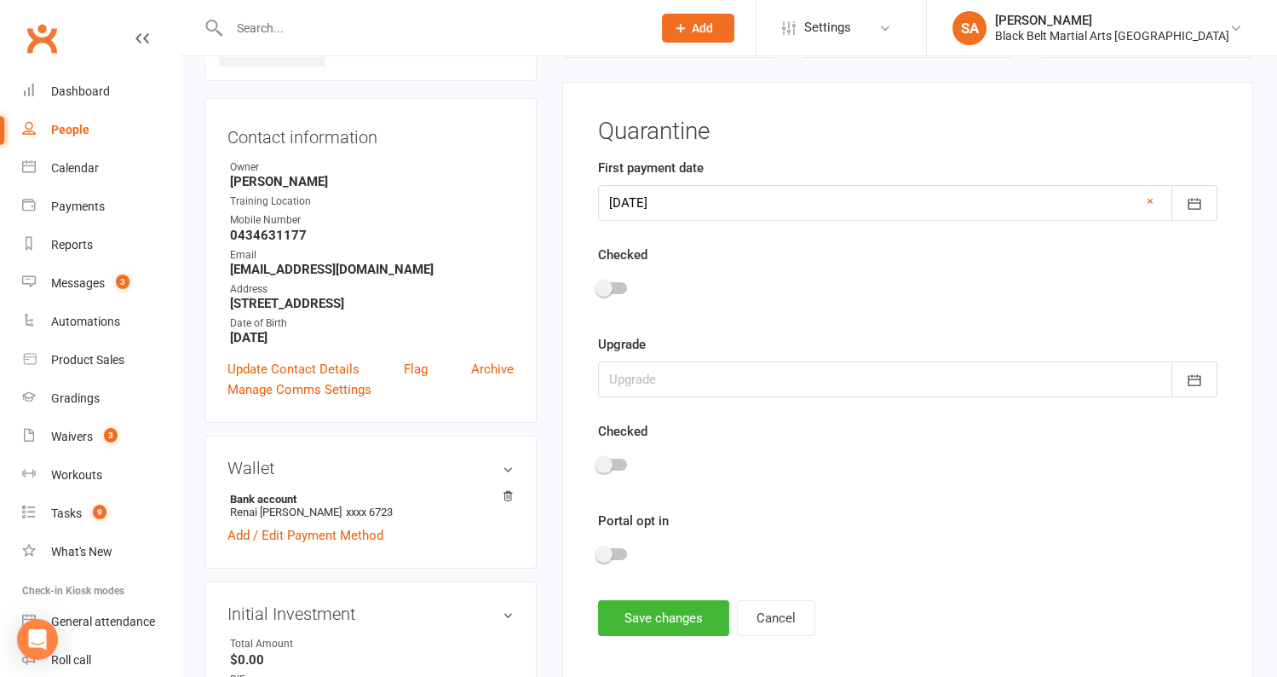
scroll to position [150, 0]
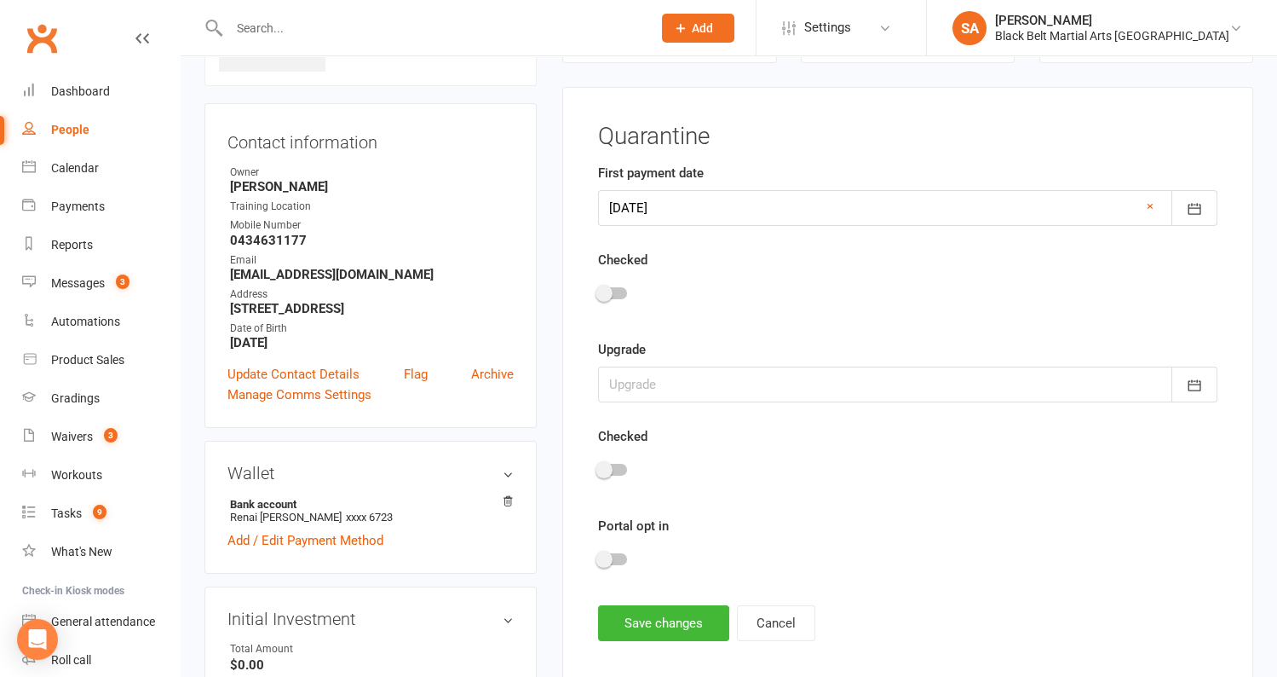
click at [608, 295] on span at bounding box center [604, 293] width 17 height 17
click at [598, 291] on input "checkbox" at bounding box center [598, 291] width 0 height 0
click at [634, 620] on button "Save changes" at bounding box center [663, 623] width 131 height 36
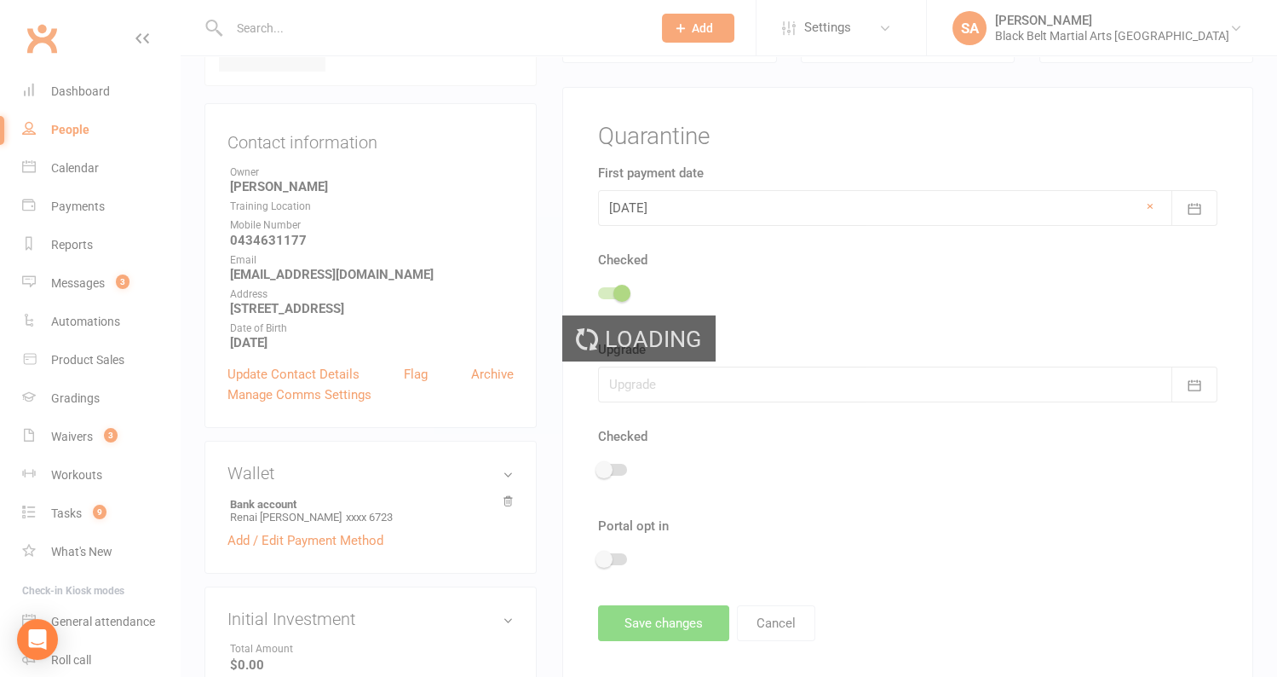
scroll to position [0, 0]
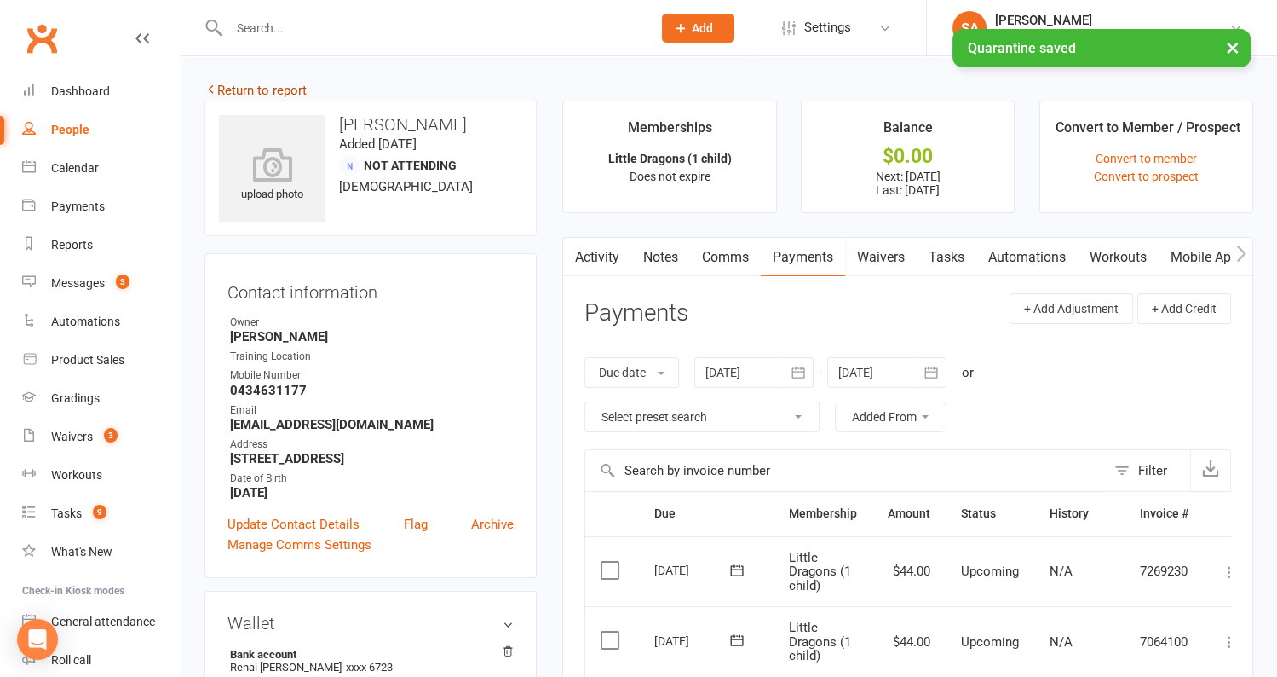
click at [282, 89] on link "Return to report" at bounding box center [256, 90] width 102 height 15
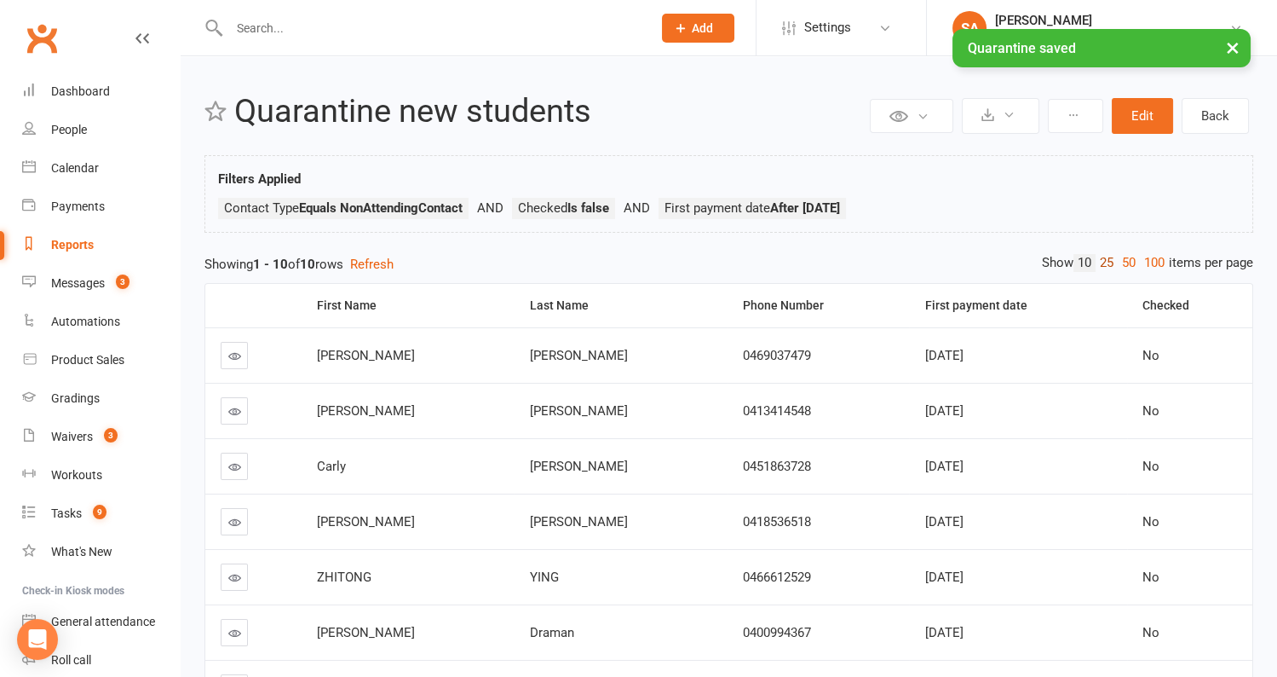
click at [1107, 268] on link "25" at bounding box center [1107, 263] width 22 height 18
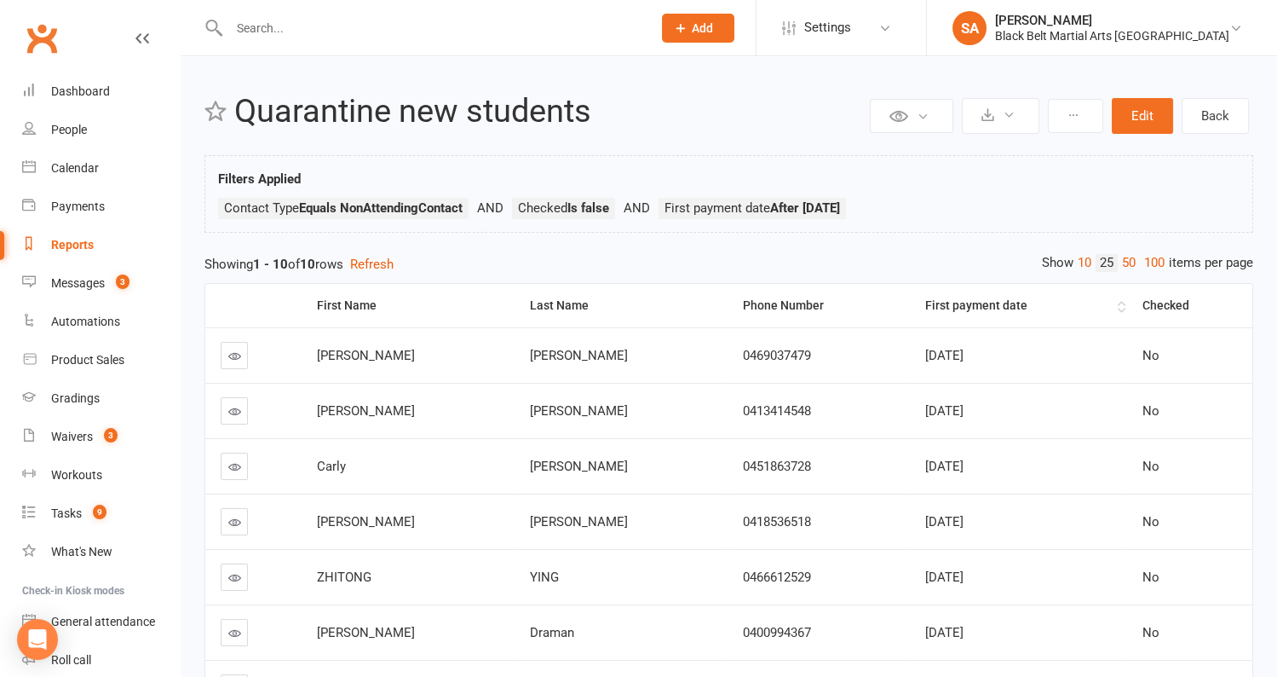
click at [1102, 297] on th "First payment date" at bounding box center [1017, 305] width 217 height 43
click at [236, 360] on link at bounding box center [234, 355] width 27 height 27
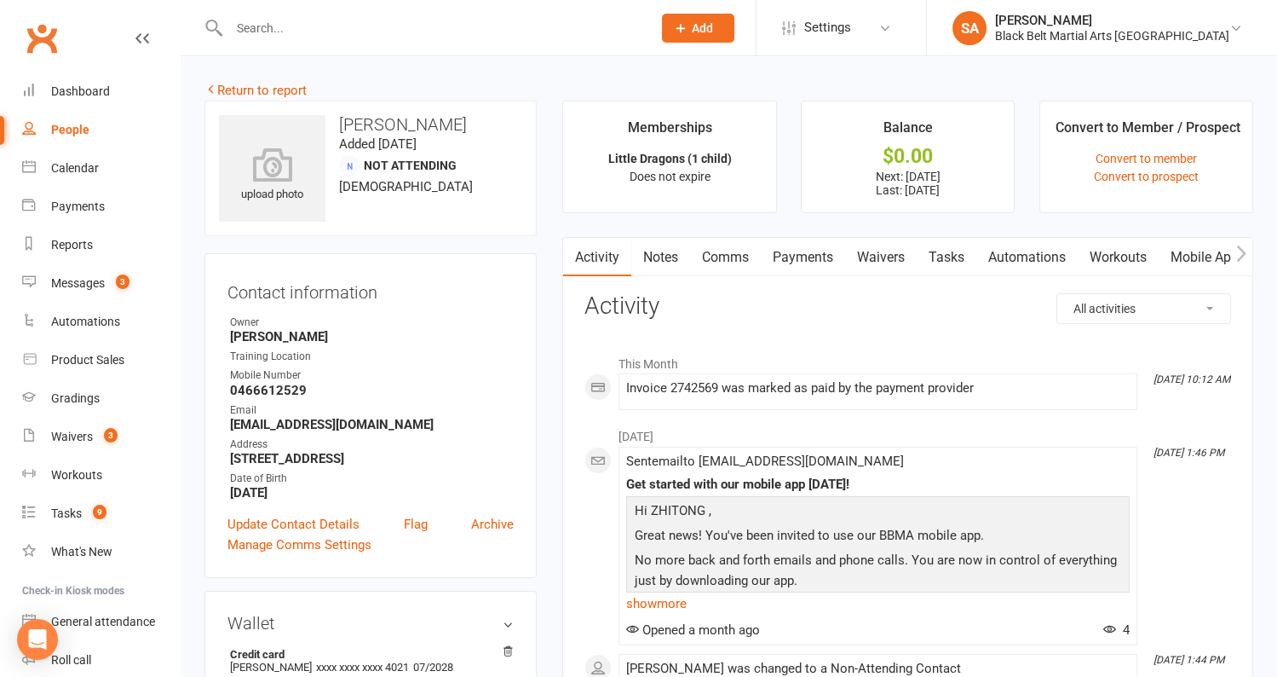
click at [806, 256] on link "Payments" at bounding box center [803, 257] width 84 height 39
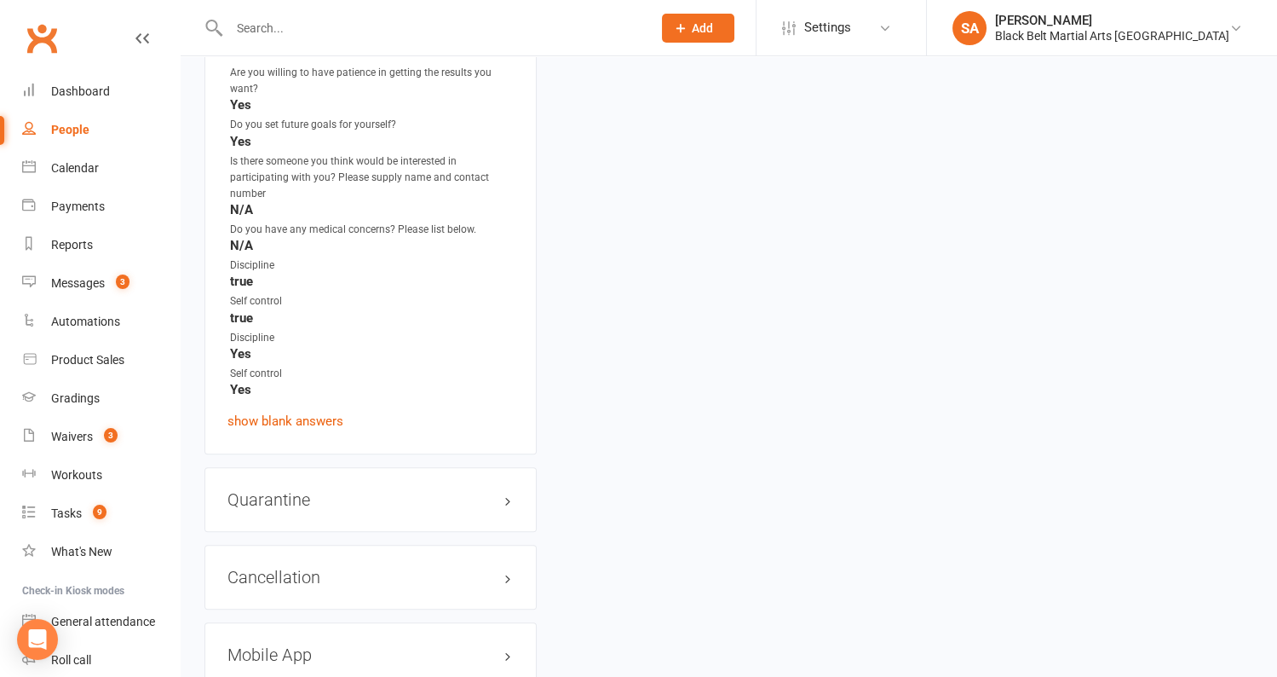
scroll to position [1805, 0]
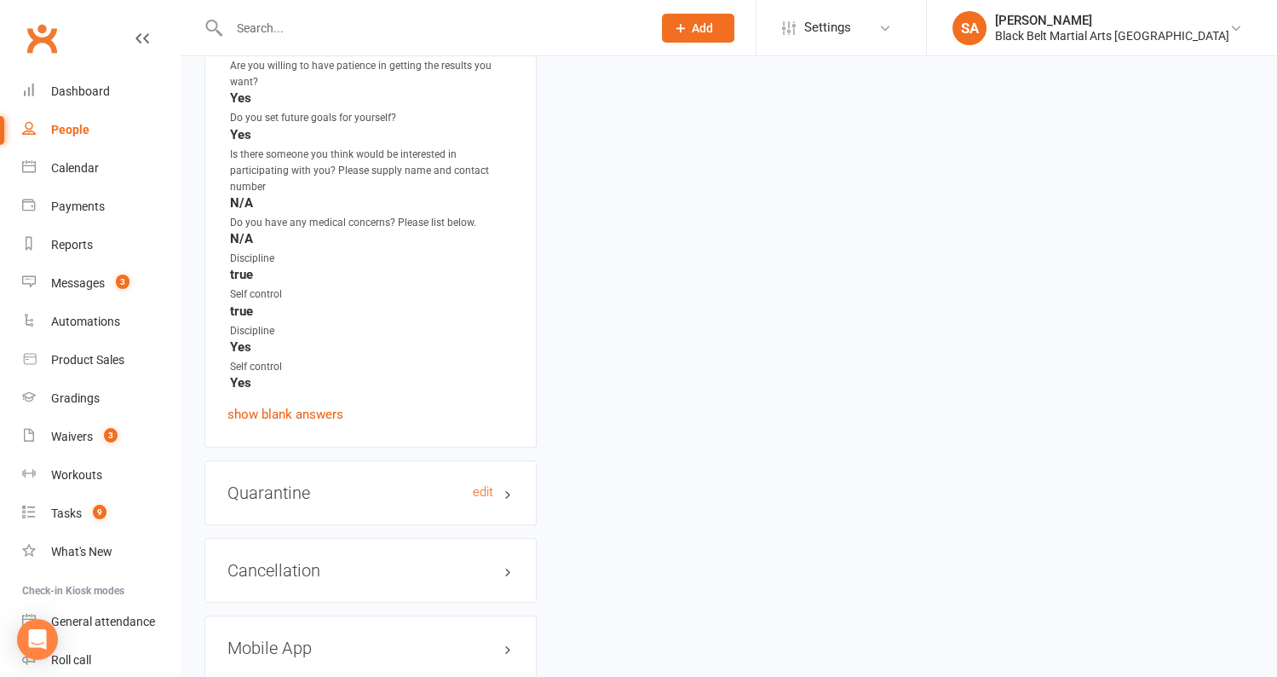
click at [298, 483] on h3 "Quarantine edit" at bounding box center [371, 492] width 286 height 19
click at [485, 485] on link "edit" at bounding box center [483, 492] width 20 height 14
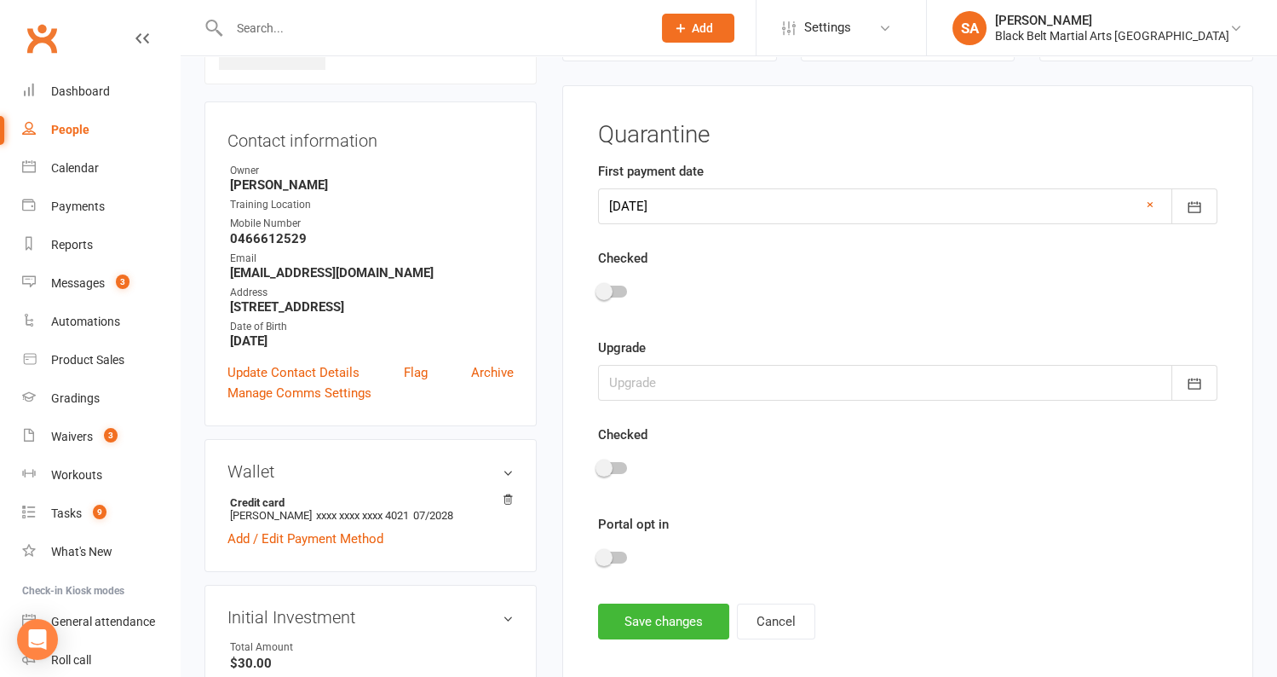
scroll to position [150, 0]
click at [615, 291] on div at bounding box center [612, 293] width 29 height 12
click at [598, 291] on input "checkbox" at bounding box center [598, 291] width 0 height 0
click at [637, 615] on button "Save changes" at bounding box center [663, 623] width 131 height 36
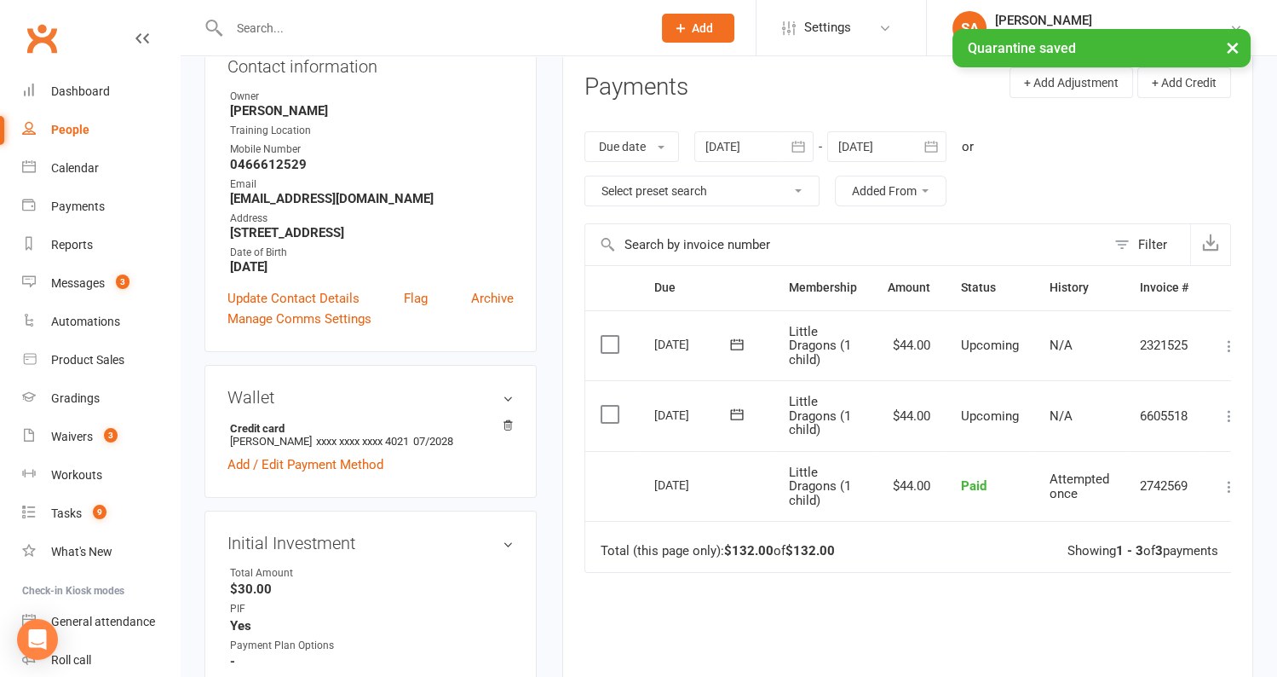
scroll to position [0, 0]
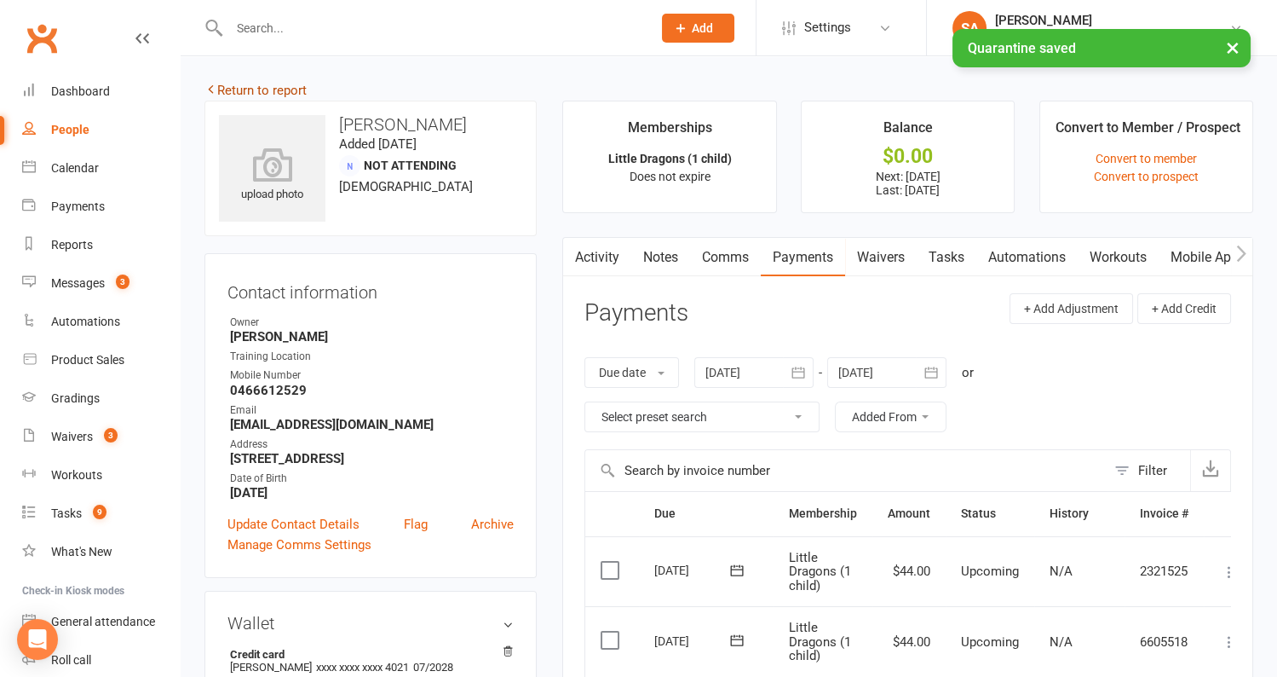
click at [263, 93] on link "Return to report" at bounding box center [256, 90] width 102 height 15
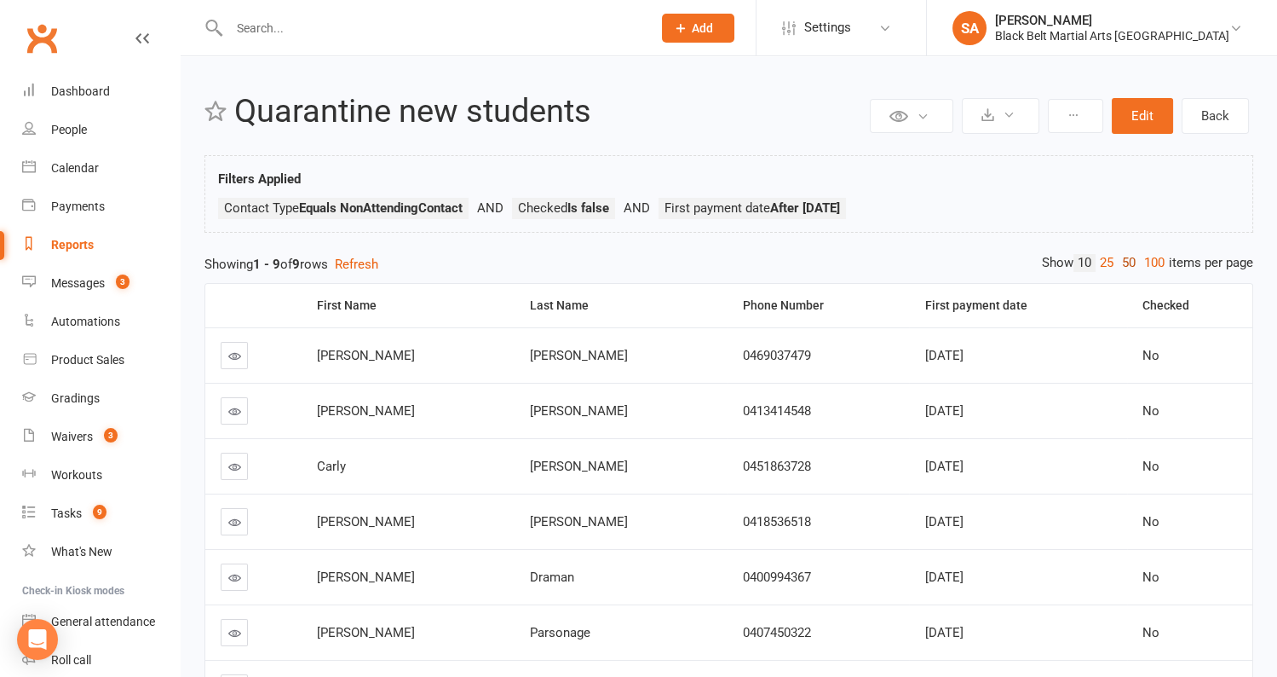
click at [1121, 257] on link "50" at bounding box center [1129, 263] width 22 height 18
click at [1105, 299] on th "First payment date" at bounding box center [1017, 305] width 217 height 43
click at [226, 362] on link at bounding box center [234, 355] width 27 height 27
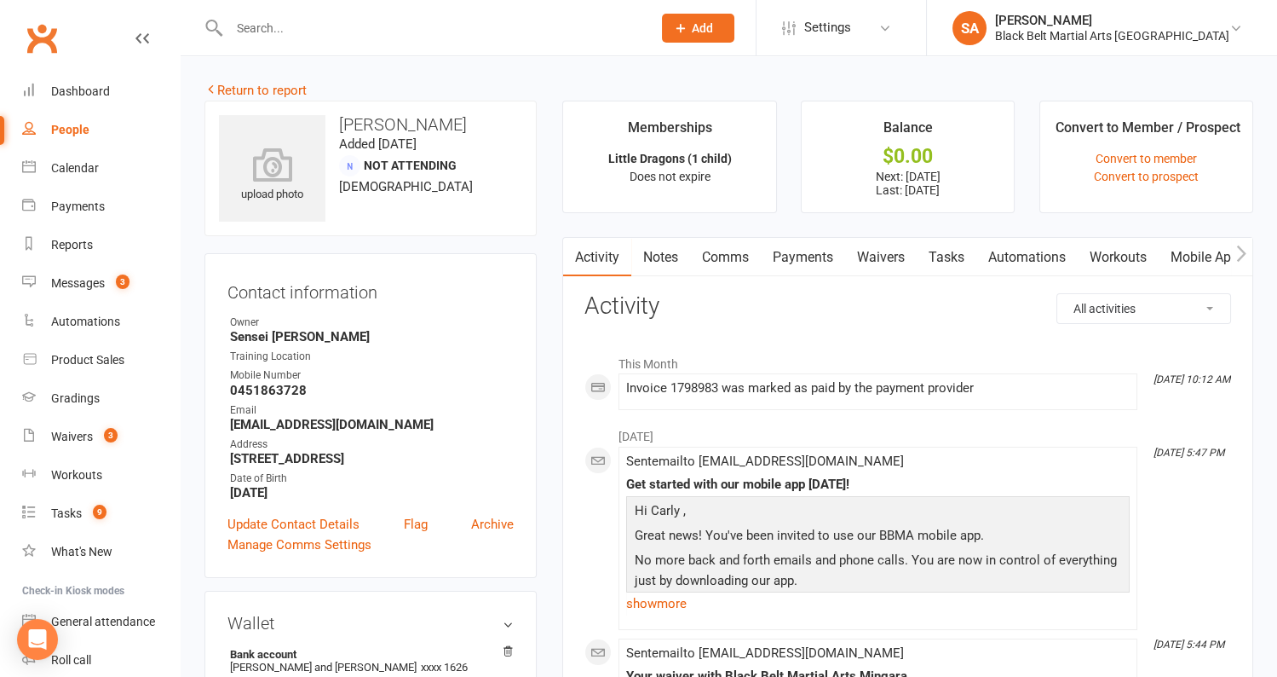
click at [807, 257] on link "Payments" at bounding box center [803, 257] width 84 height 39
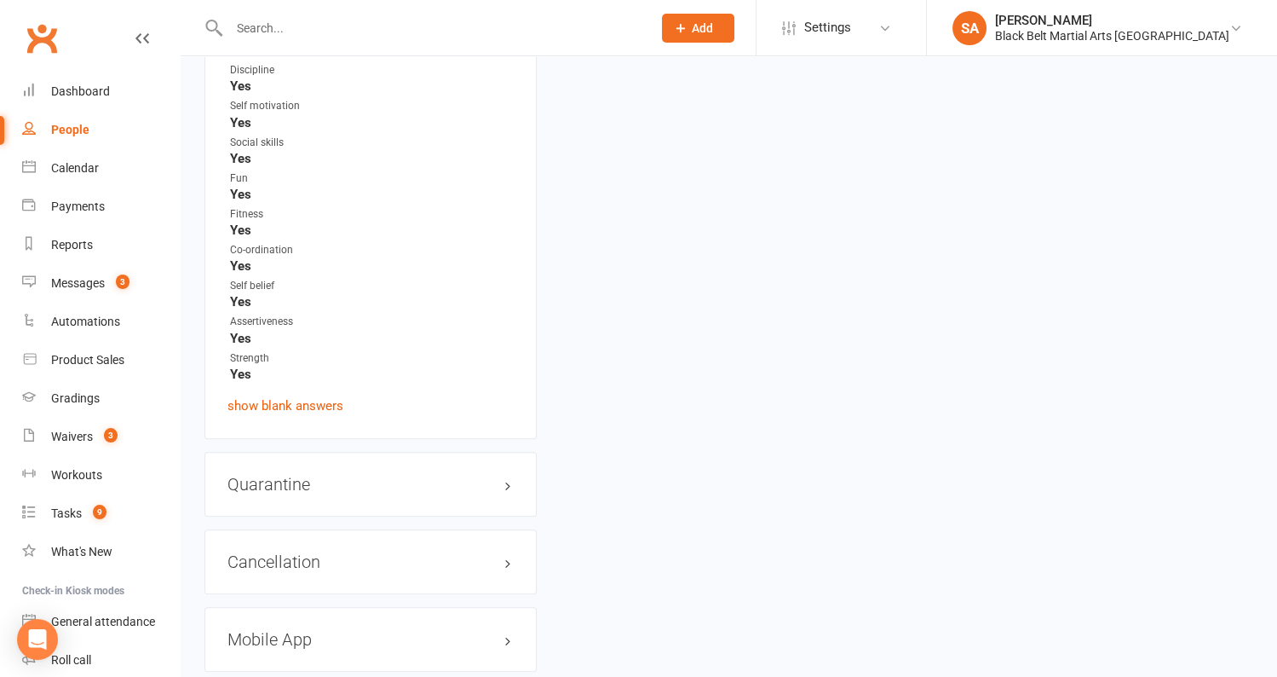
scroll to position [2731, 0]
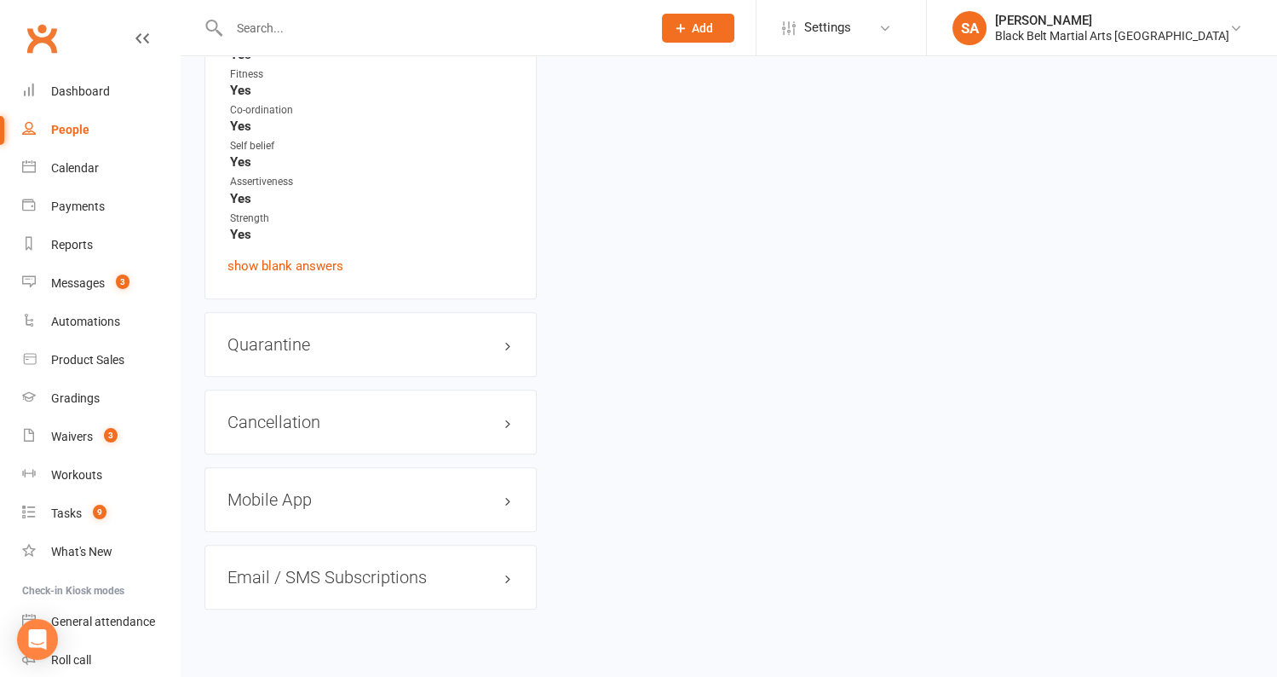
click at [326, 328] on div "Quarantine edit" at bounding box center [371, 344] width 332 height 65
click at [326, 326] on div "Quarantine edit" at bounding box center [371, 344] width 332 height 65
click at [326, 335] on h3 "Quarantine edit" at bounding box center [371, 344] width 286 height 19
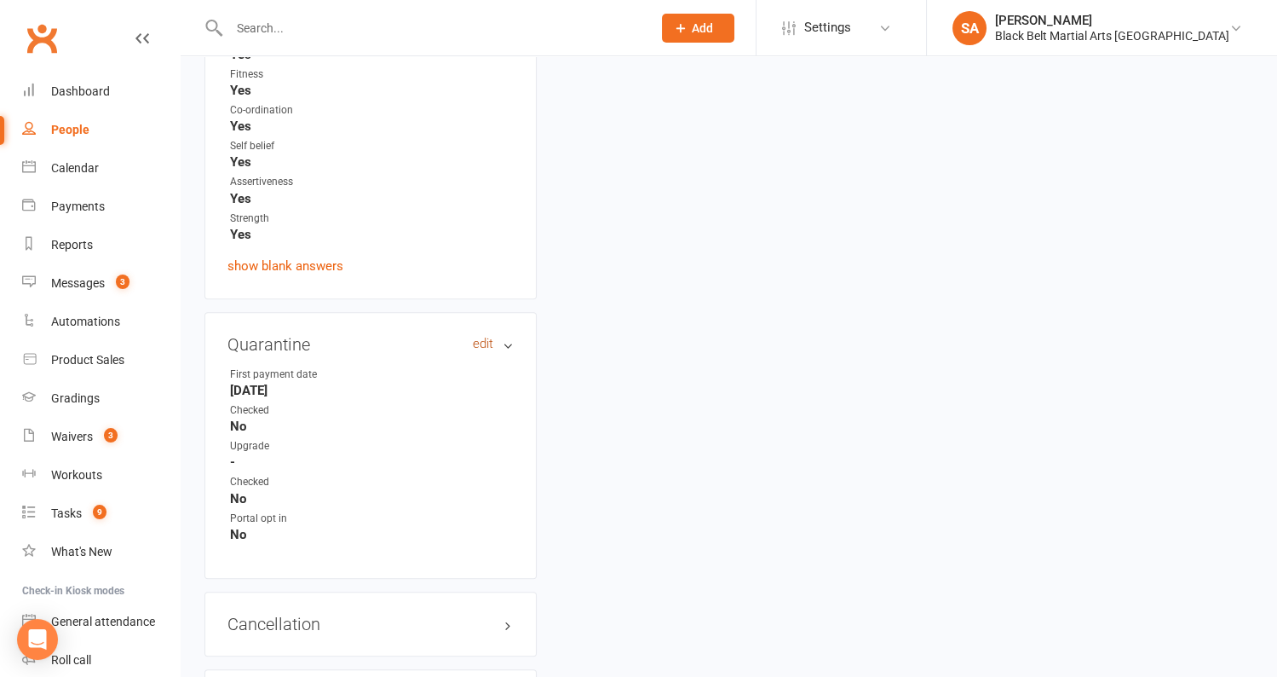
click at [481, 337] on link "edit" at bounding box center [483, 344] width 20 height 14
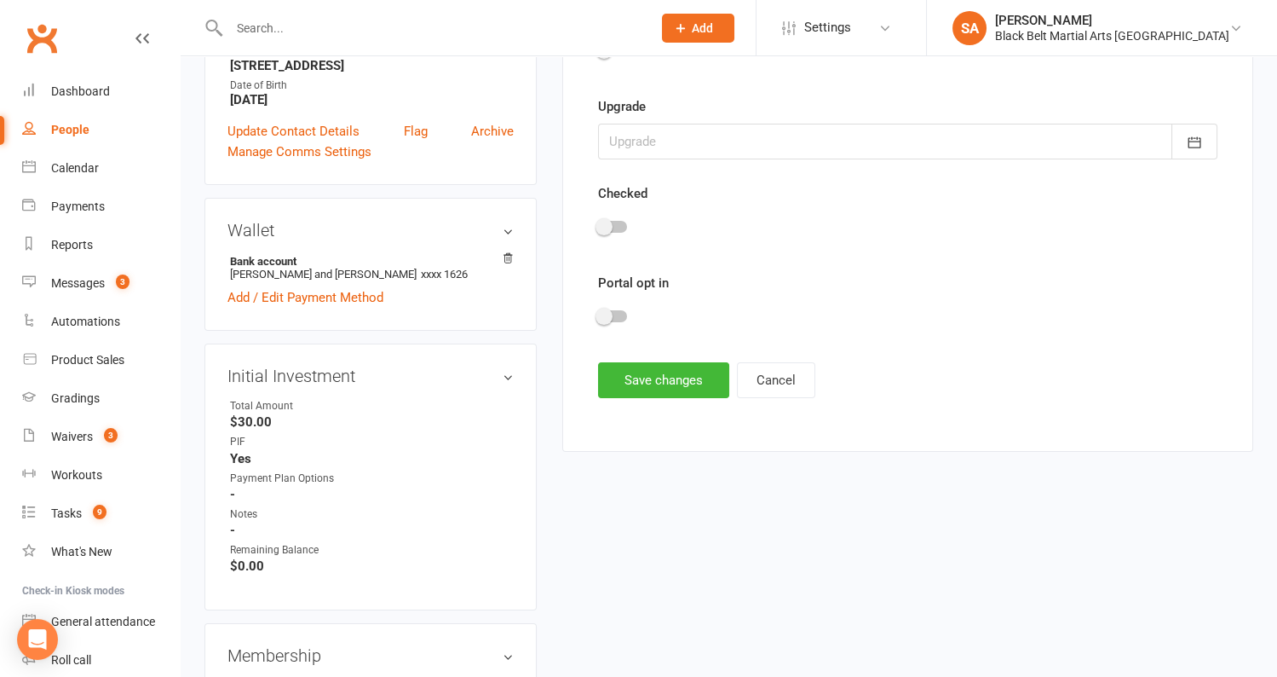
scroll to position [150, 0]
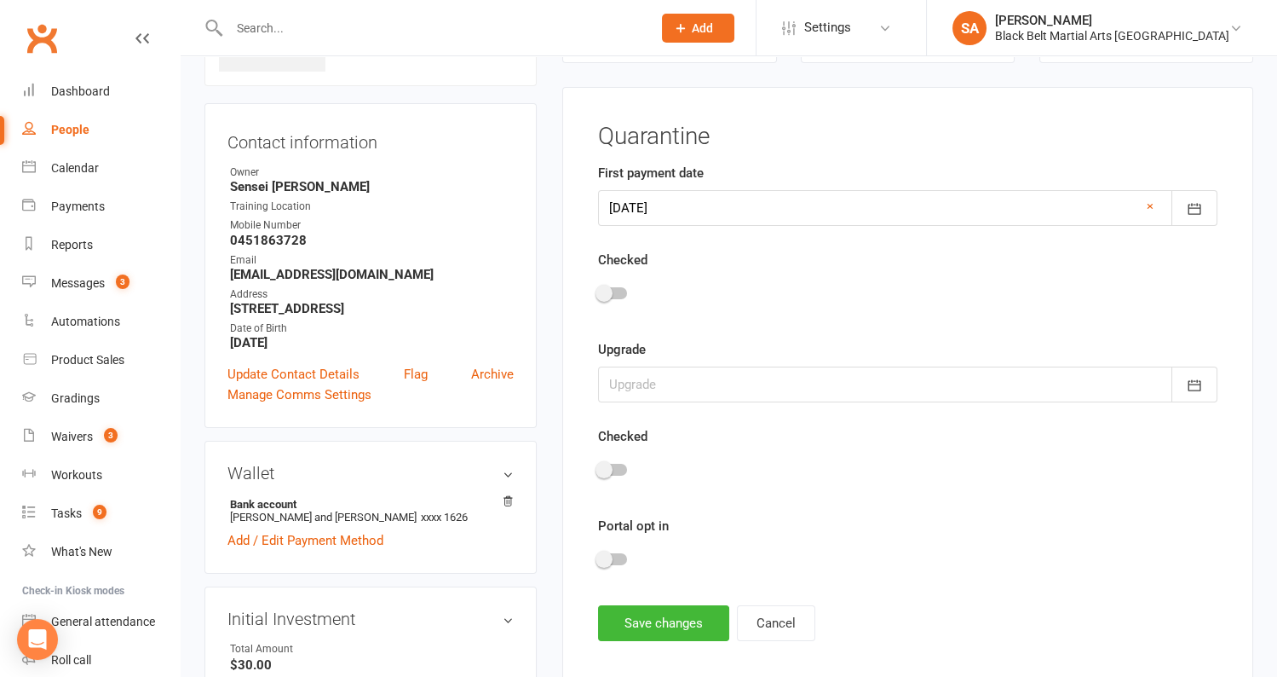
click at [615, 301] on div at bounding box center [908, 296] width 620 height 38
click at [615, 294] on div at bounding box center [612, 293] width 29 height 12
click at [598, 291] on input "checkbox" at bounding box center [598, 291] width 0 height 0
click at [626, 607] on button "Save changes" at bounding box center [663, 623] width 131 height 36
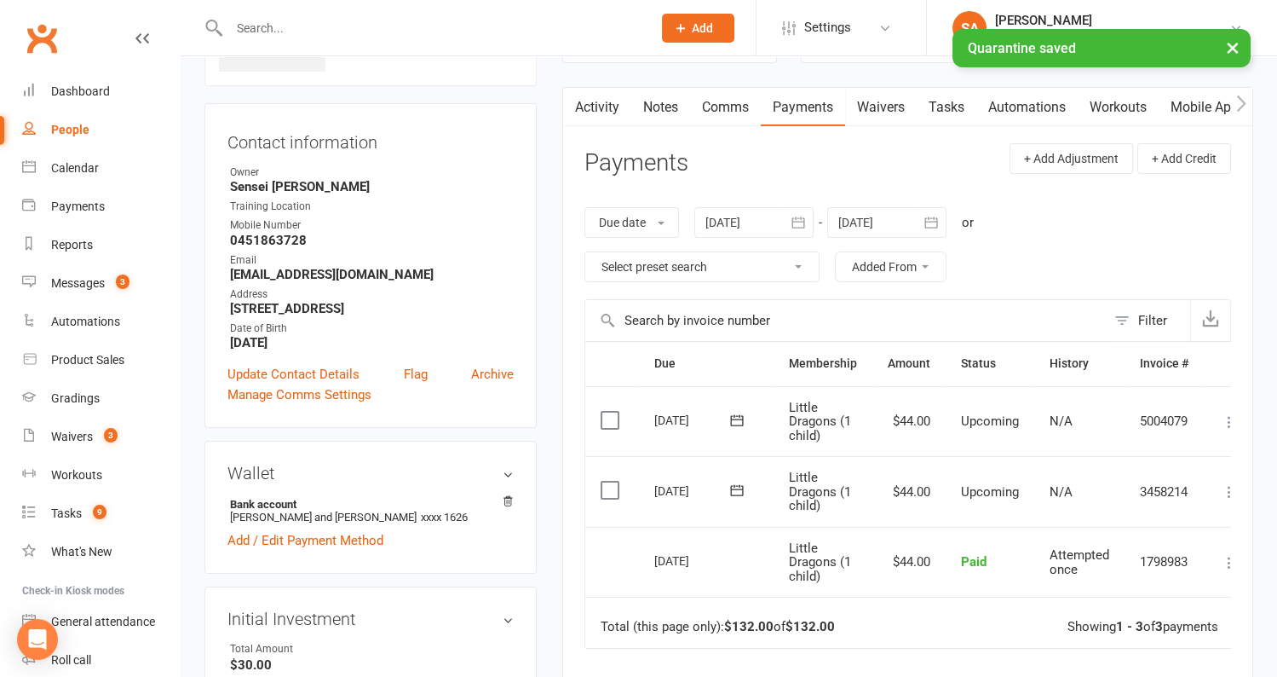
scroll to position [0, 0]
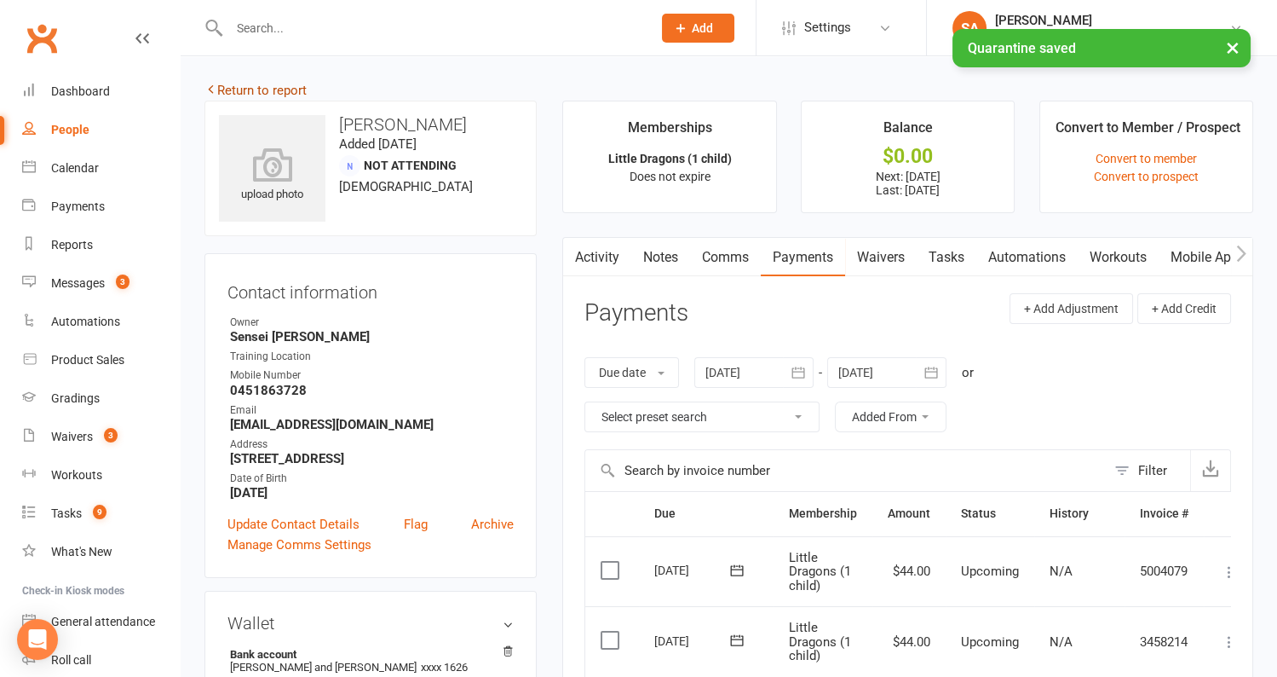
click at [270, 95] on link "Return to report" at bounding box center [256, 90] width 102 height 15
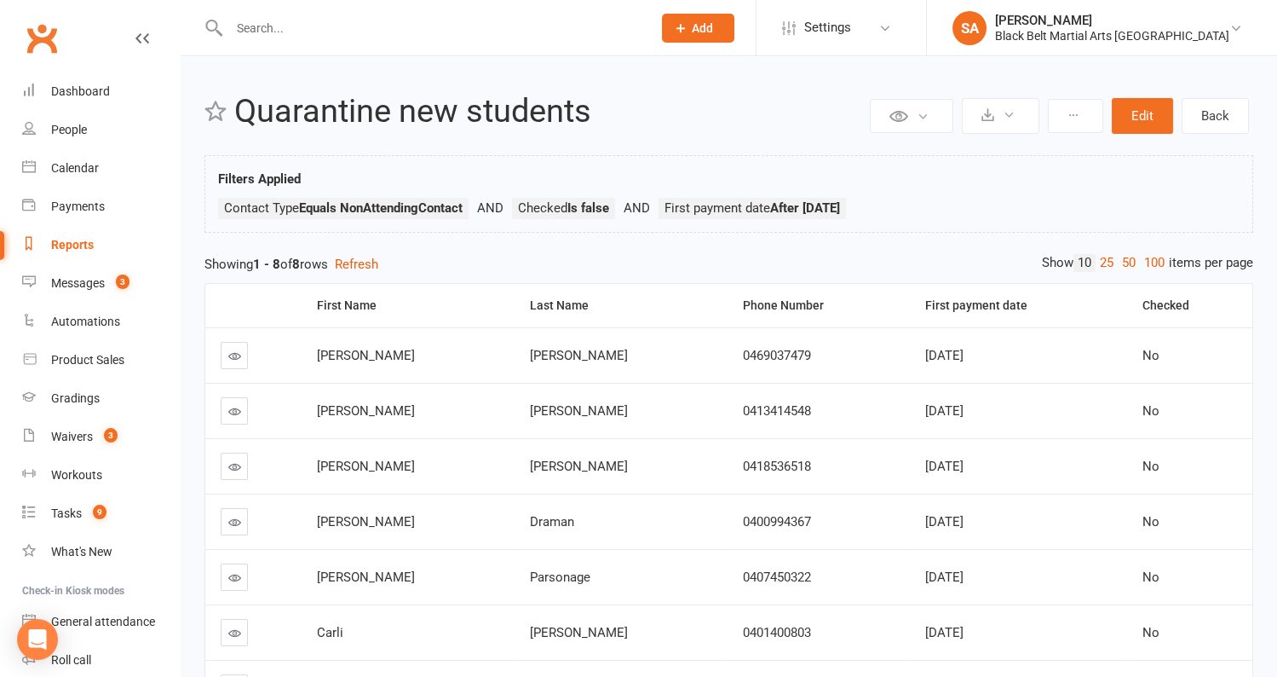
click at [1145, 247] on div "Private Report Only visible by me Public Report Visible to everyone at gym Expo…" at bounding box center [729, 455] width 1097 height 799
click at [1164, 268] on link "100" at bounding box center [1154, 263] width 29 height 18
click at [1100, 301] on th "First payment date" at bounding box center [1017, 305] width 217 height 43
click at [224, 360] on link at bounding box center [234, 355] width 27 height 27
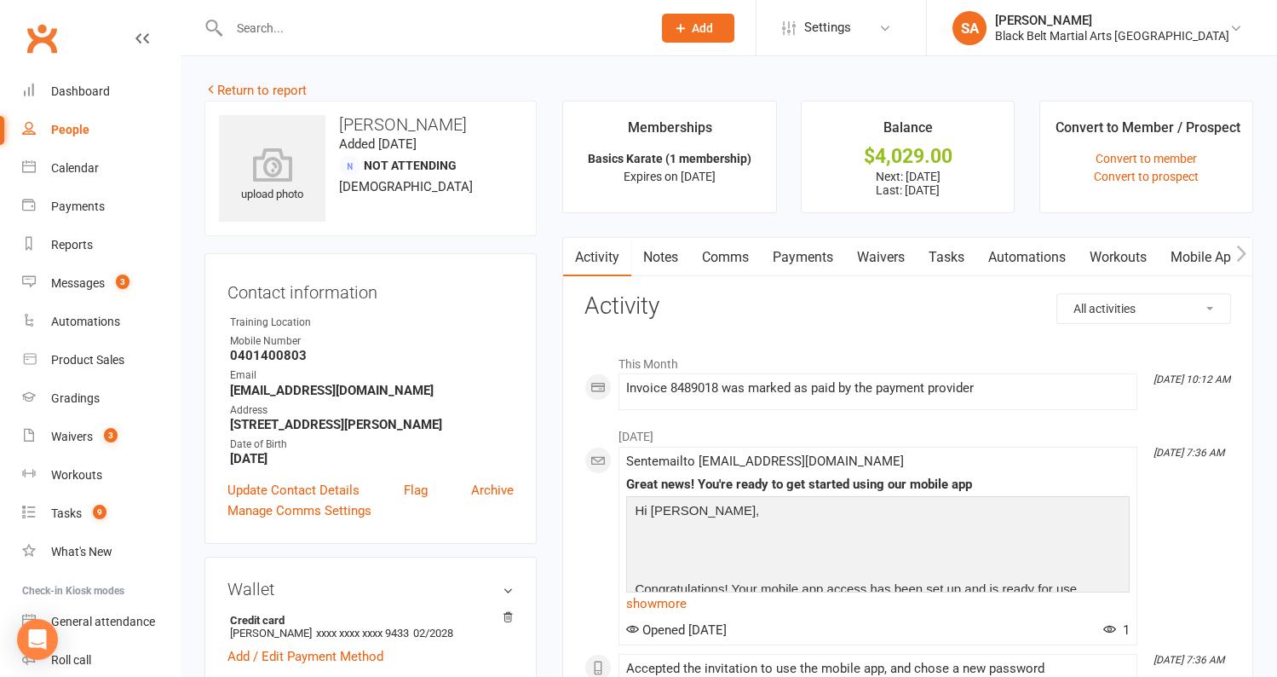
click at [810, 256] on link "Payments" at bounding box center [803, 257] width 84 height 39
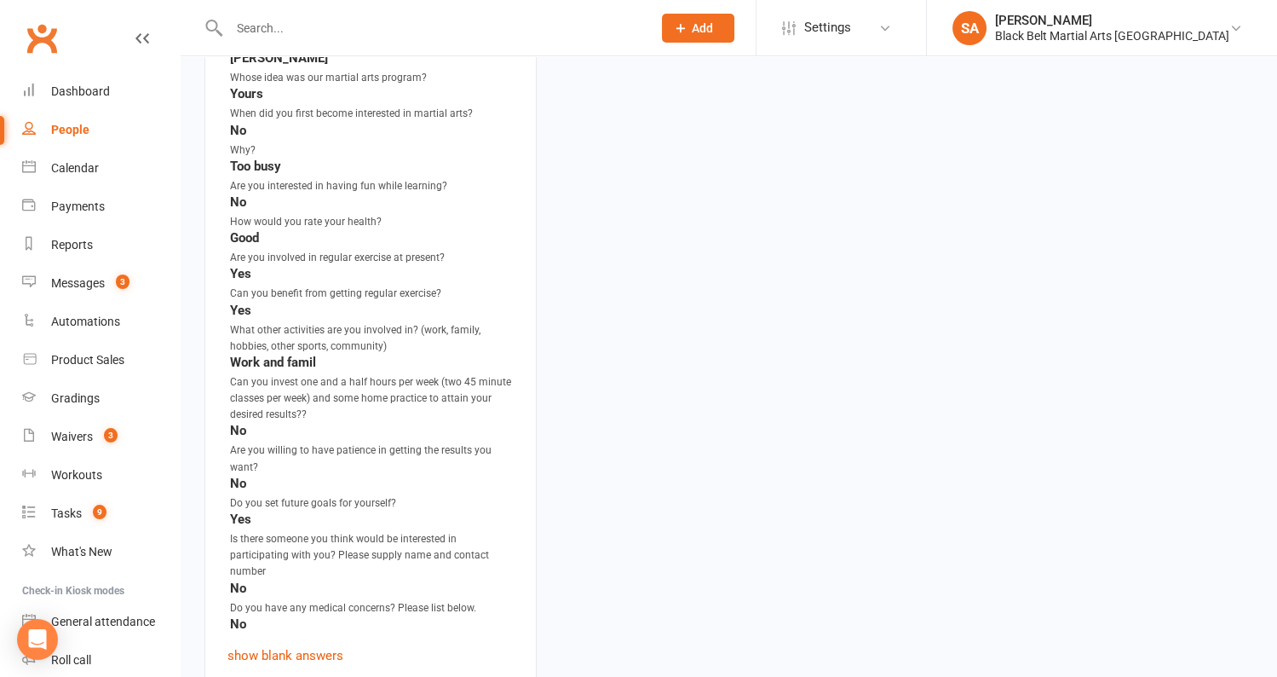
scroll to position [1737, 0]
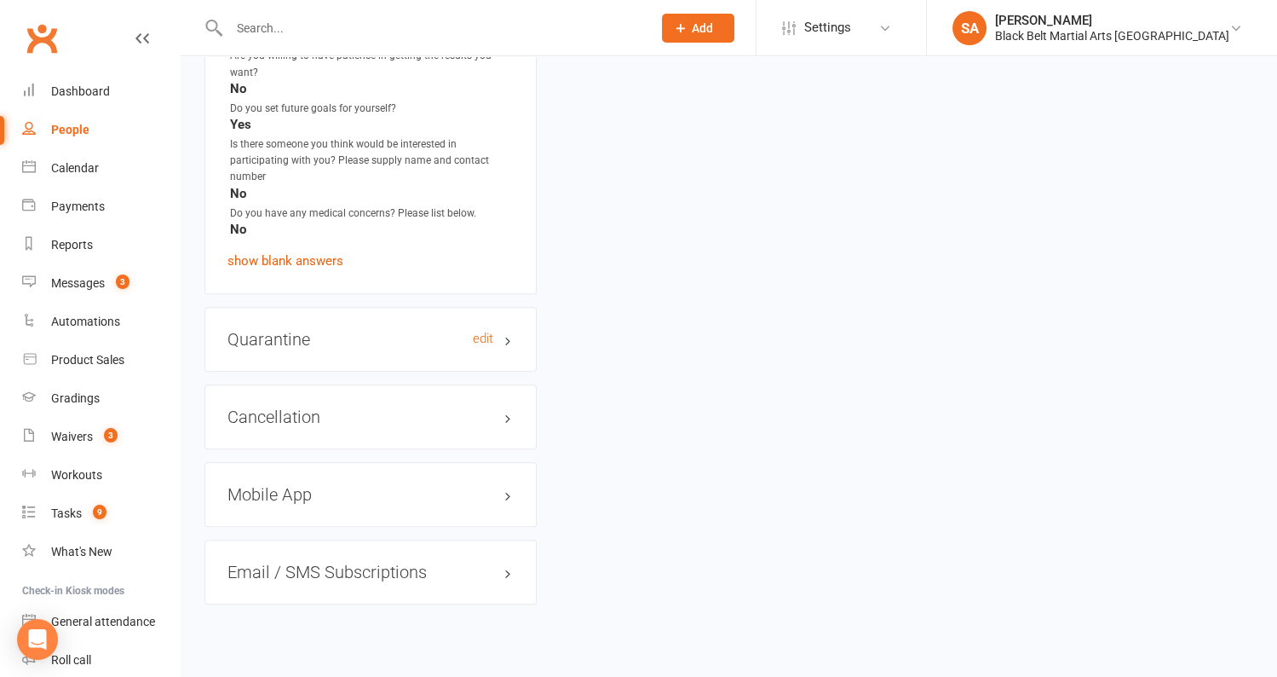
click at [306, 330] on h3 "Quarantine edit" at bounding box center [371, 339] width 286 height 19
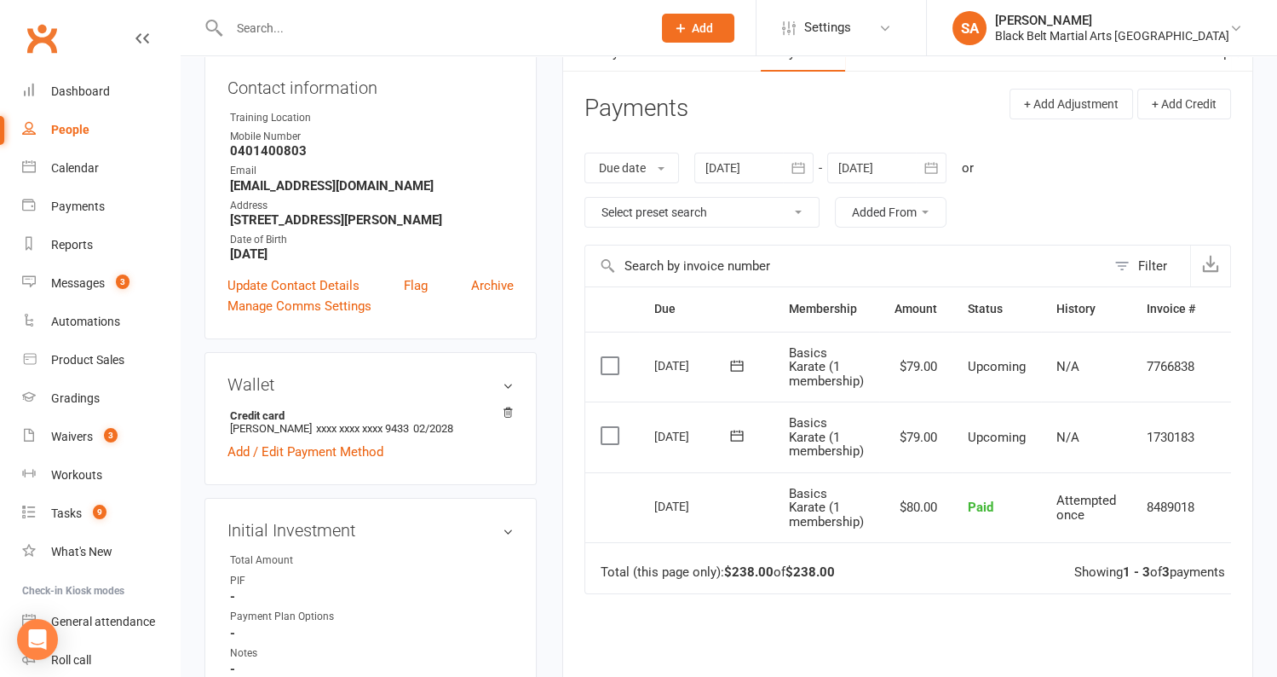
scroll to position [202, 0]
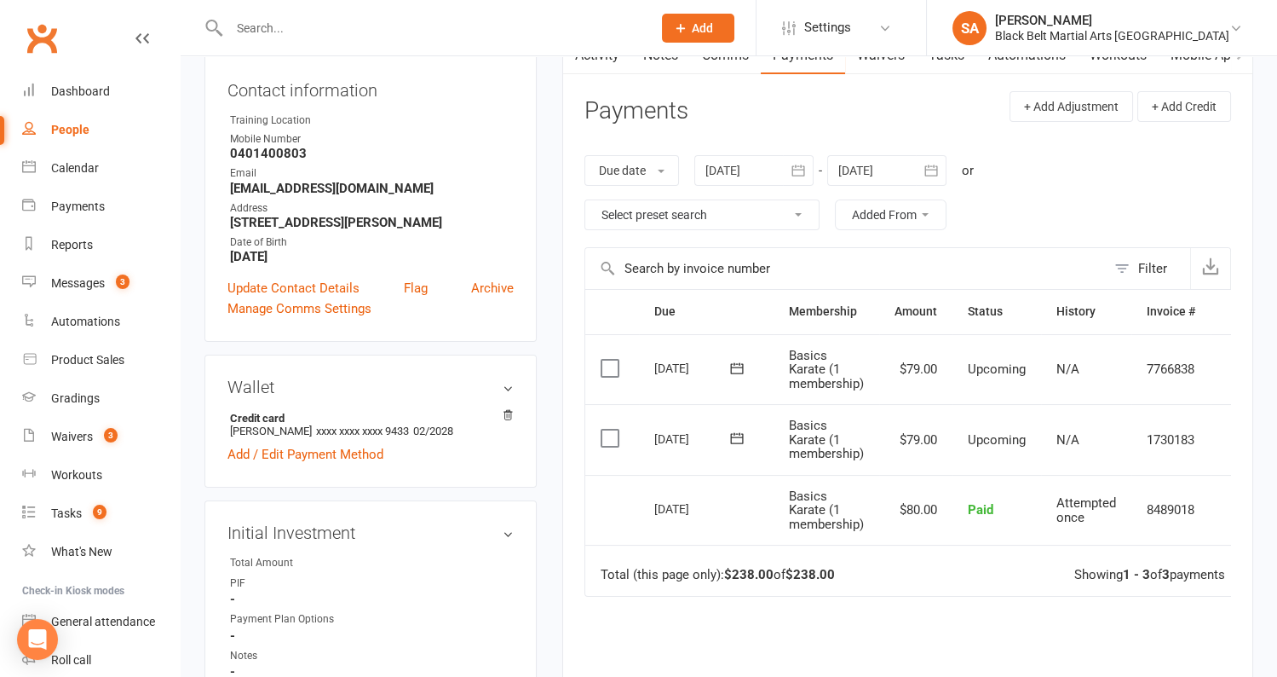
click at [754, 164] on div at bounding box center [753, 170] width 119 height 31
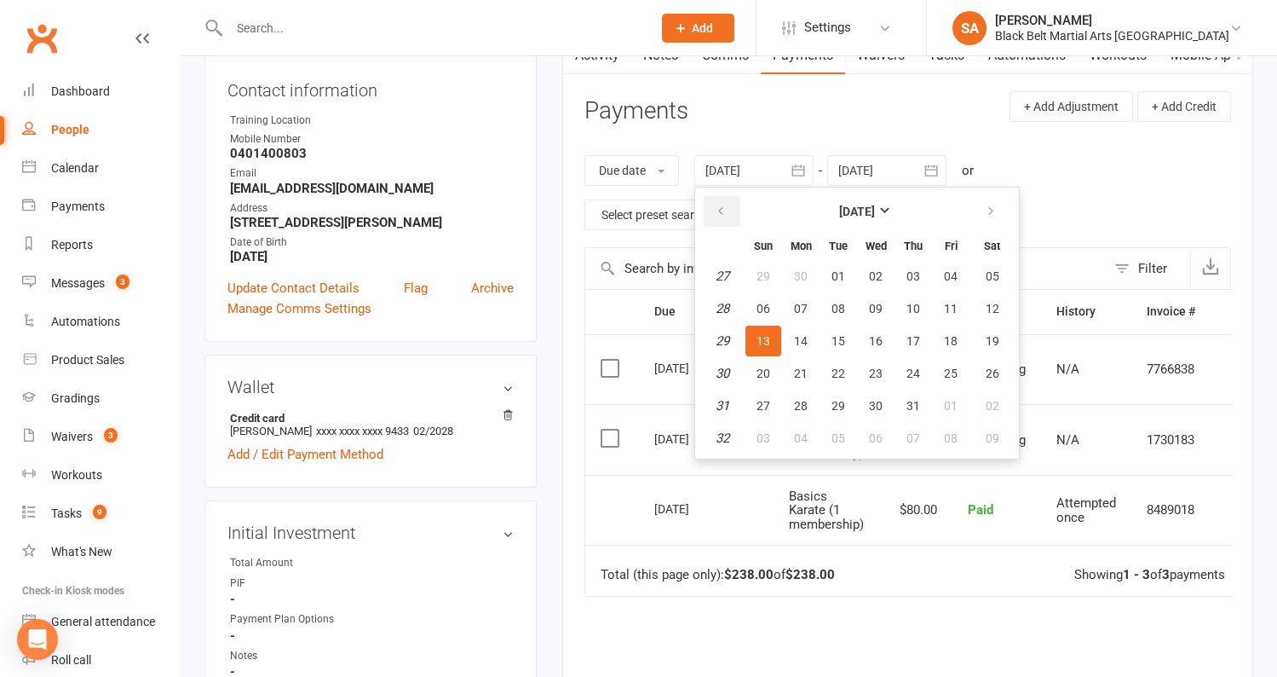
click at [721, 205] on icon "button" at bounding box center [721, 212] width 12 height 14
click at [786, 269] on button "02" at bounding box center [801, 276] width 36 height 31
type input "02 Jun 2025"
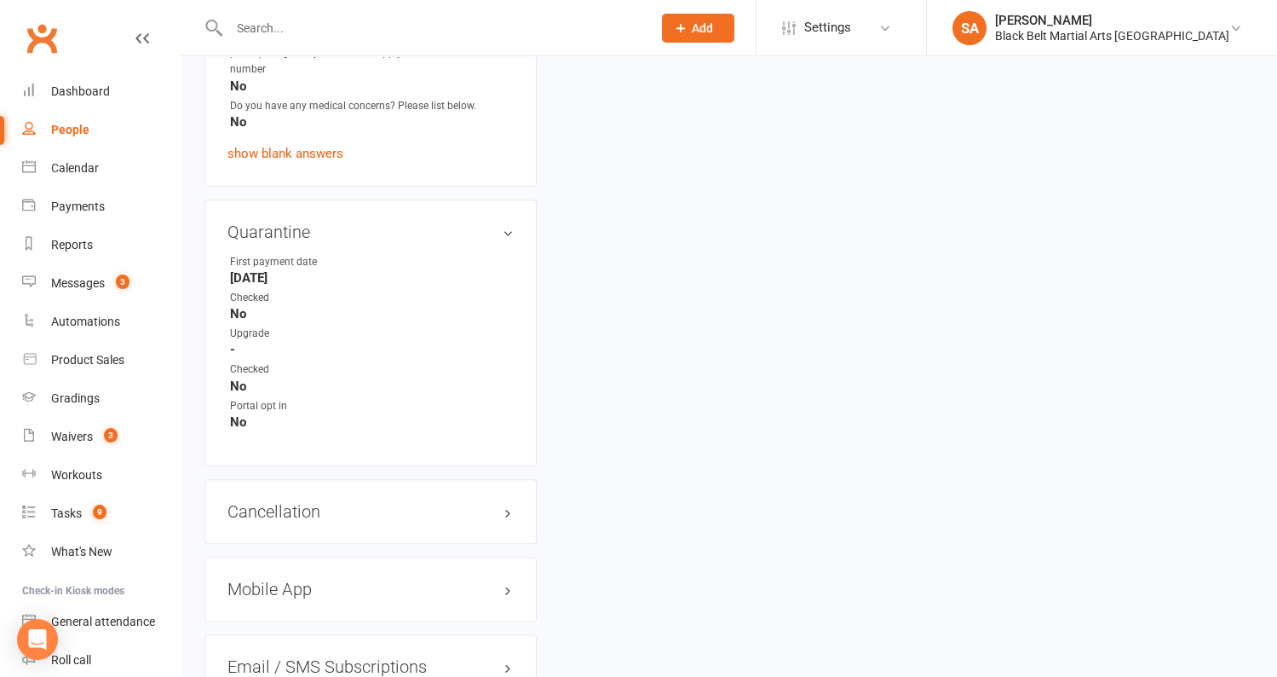
scroll to position [1937, 0]
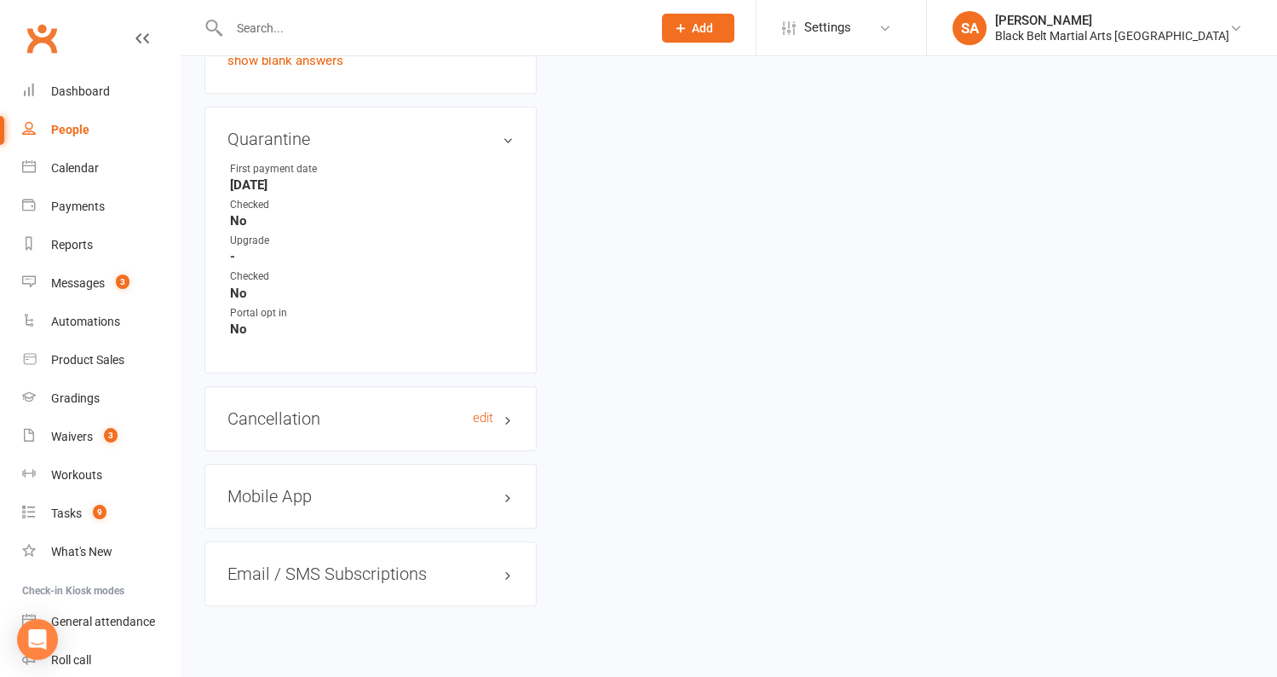
click at [294, 409] on h3 "Cancellation edit" at bounding box center [371, 418] width 286 height 19
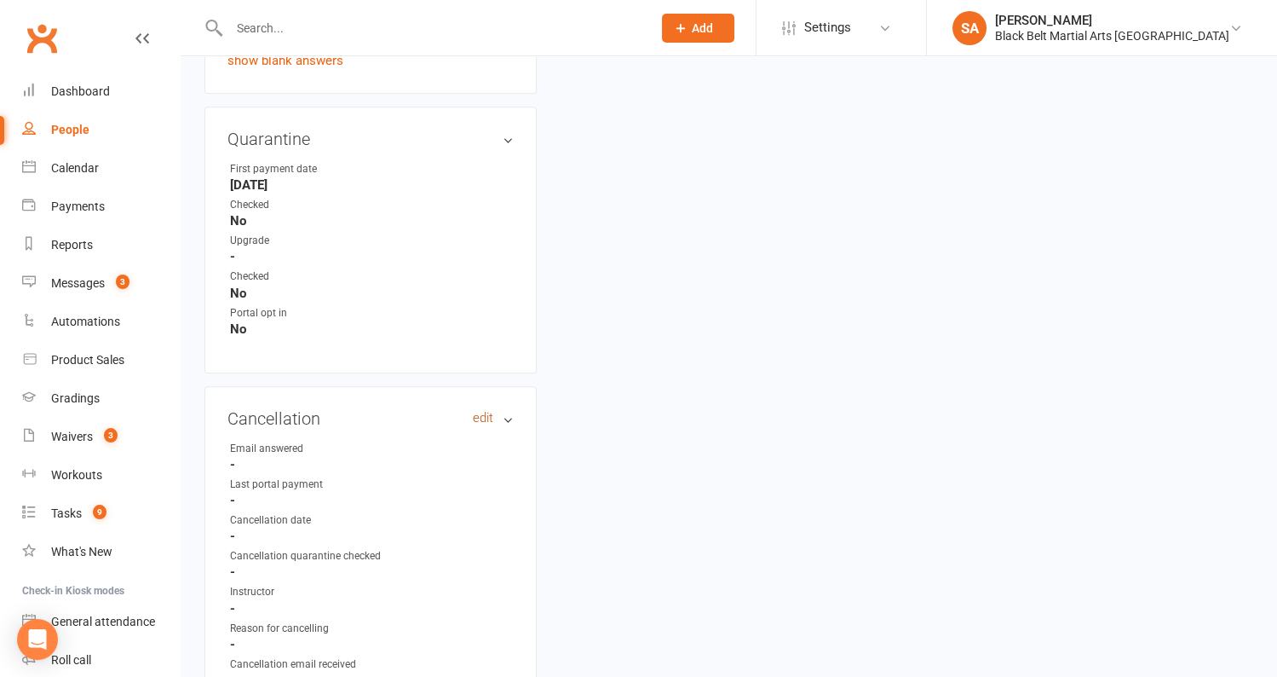
click at [483, 411] on link "edit" at bounding box center [483, 418] width 20 height 14
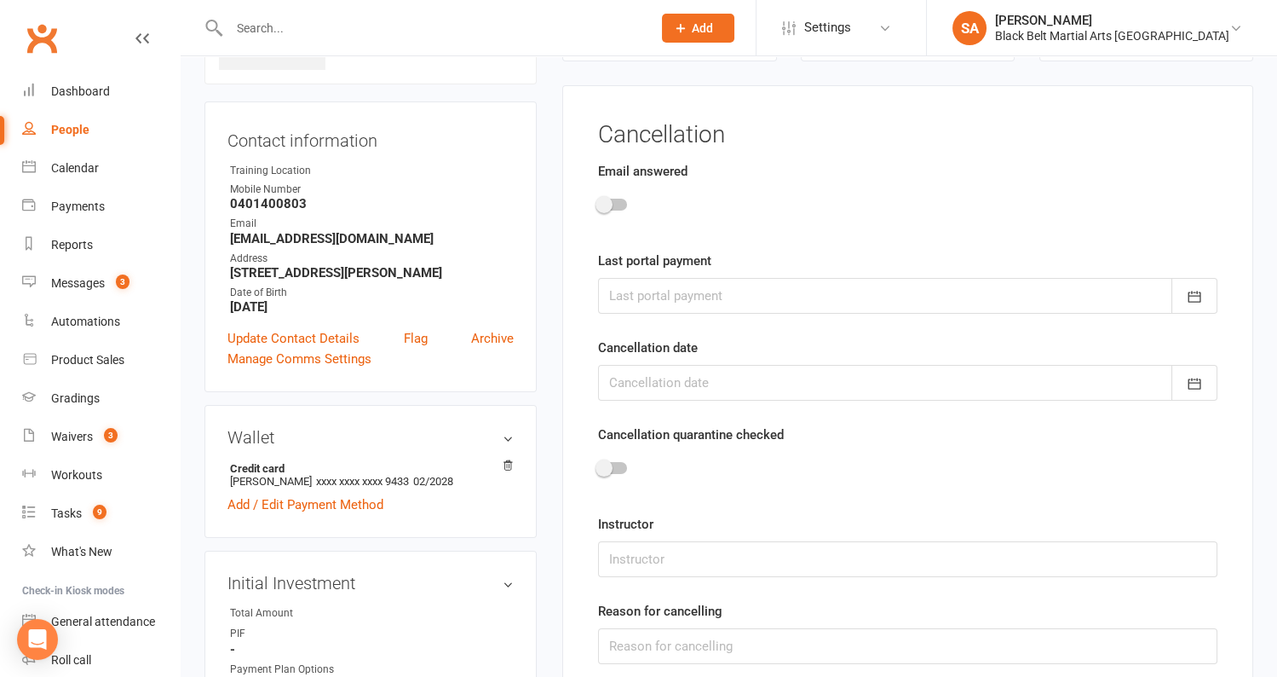
scroll to position [150, 0]
click at [612, 209] on div at bounding box center [612, 206] width 29 height 12
click at [598, 204] on input "checkbox" at bounding box center [598, 204] width 0 height 0
click at [612, 209] on div at bounding box center [612, 206] width 29 height 12
click at [598, 204] on input "checkbox" at bounding box center [598, 204] width 0 height 0
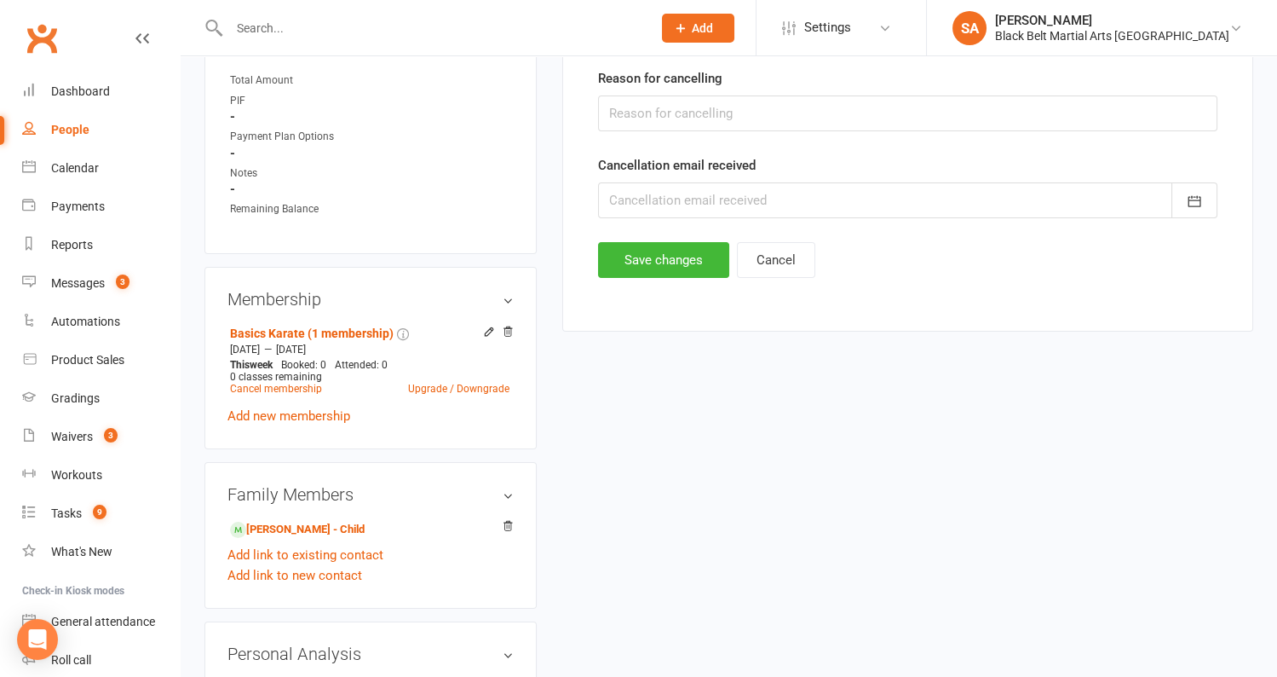
scroll to position [671, 0]
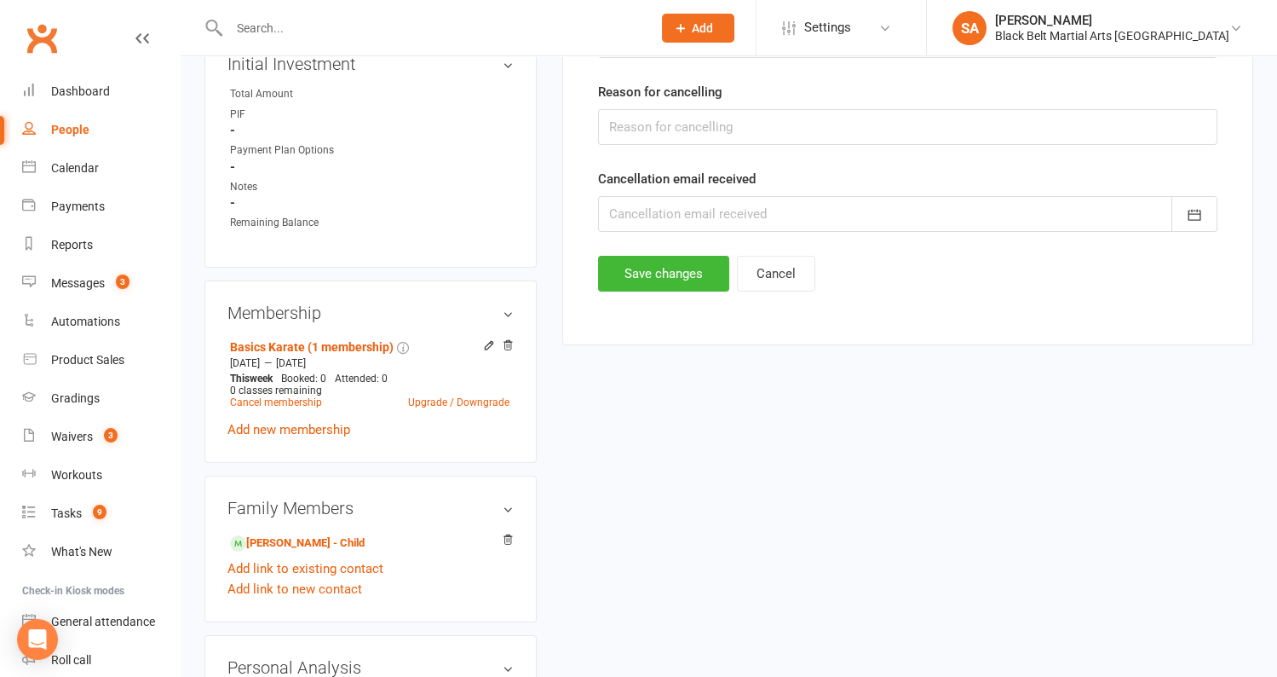
click at [746, 278] on button "Cancel" at bounding box center [776, 274] width 78 height 36
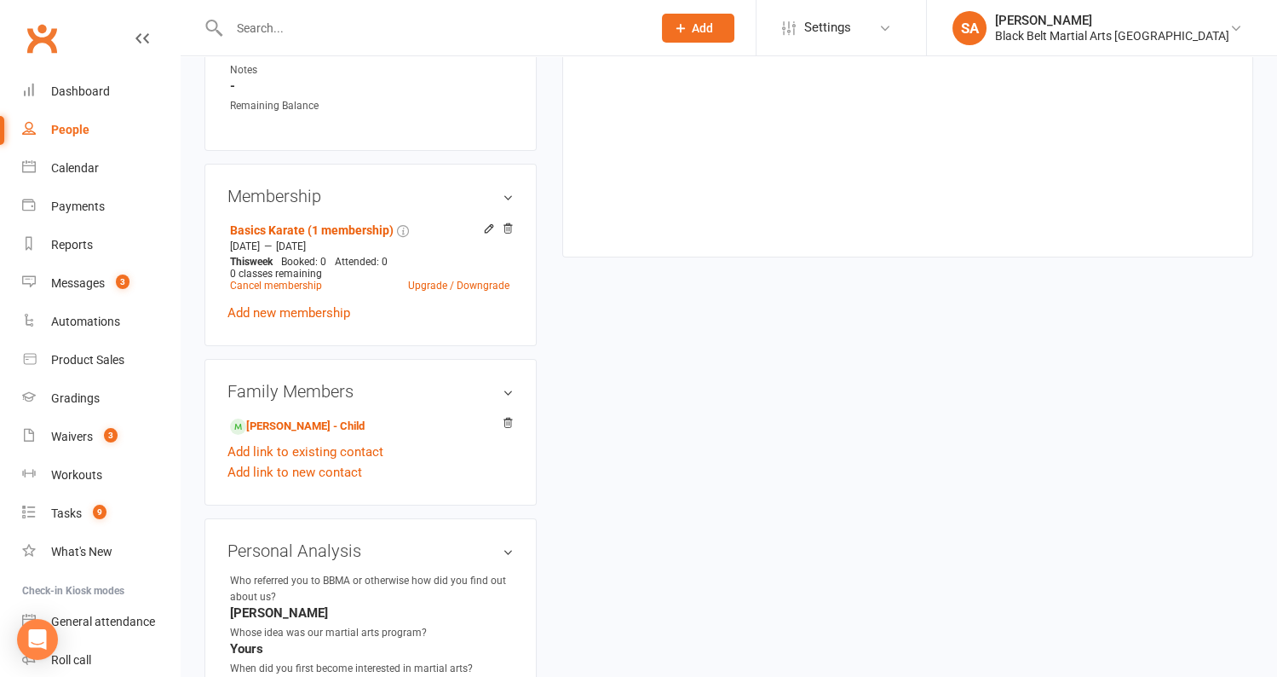
scroll to position [797, 0]
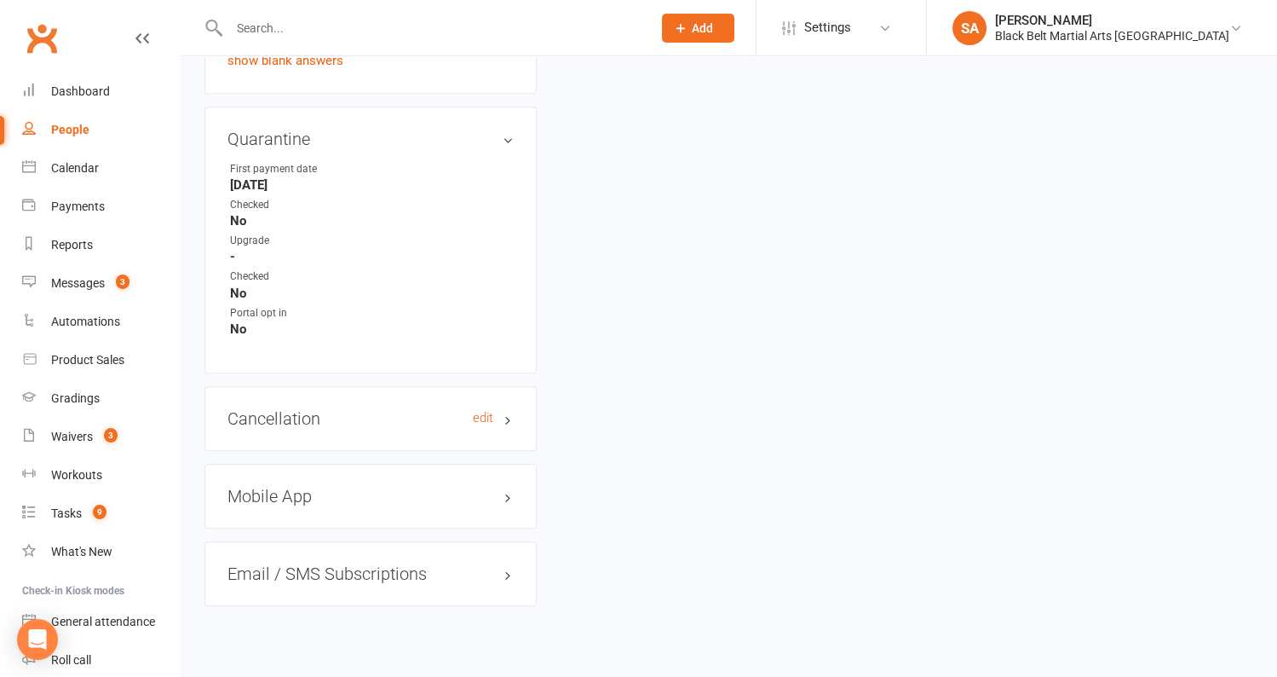
click at [298, 409] on h3 "Cancellation edit" at bounding box center [371, 418] width 286 height 19
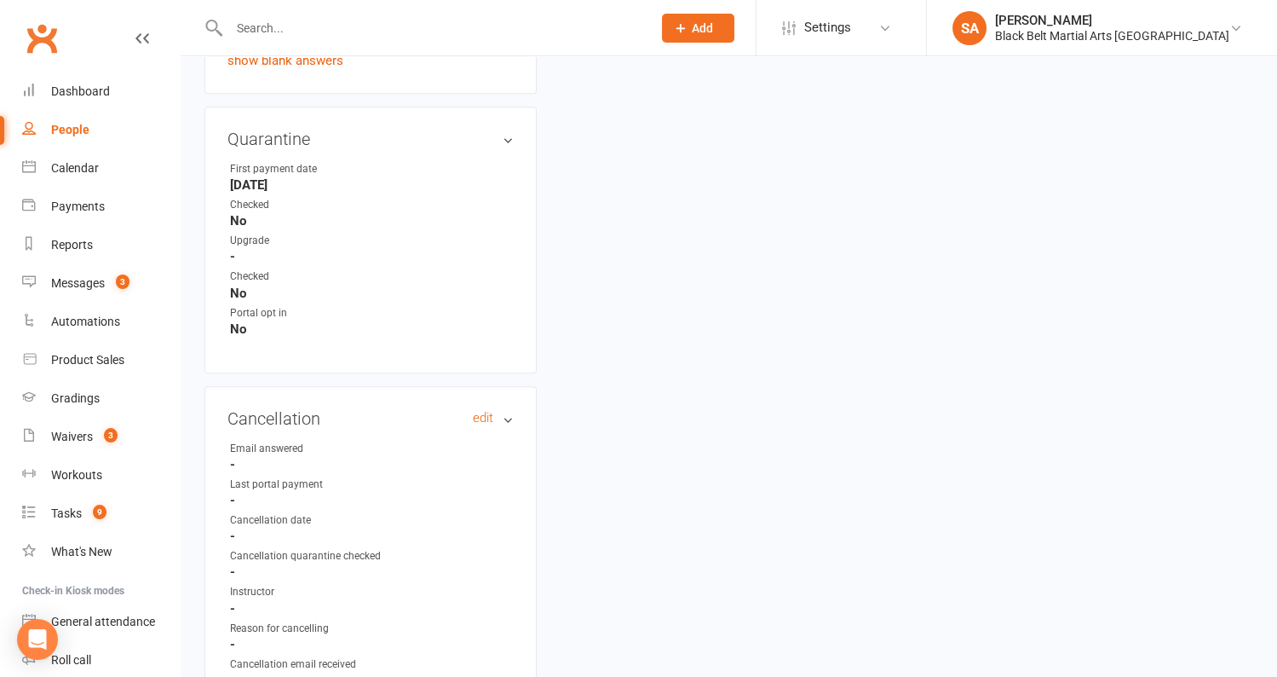
scroll to position [1940, 0]
click at [332, 406] on h3 "Cancellation edit" at bounding box center [371, 415] width 286 height 19
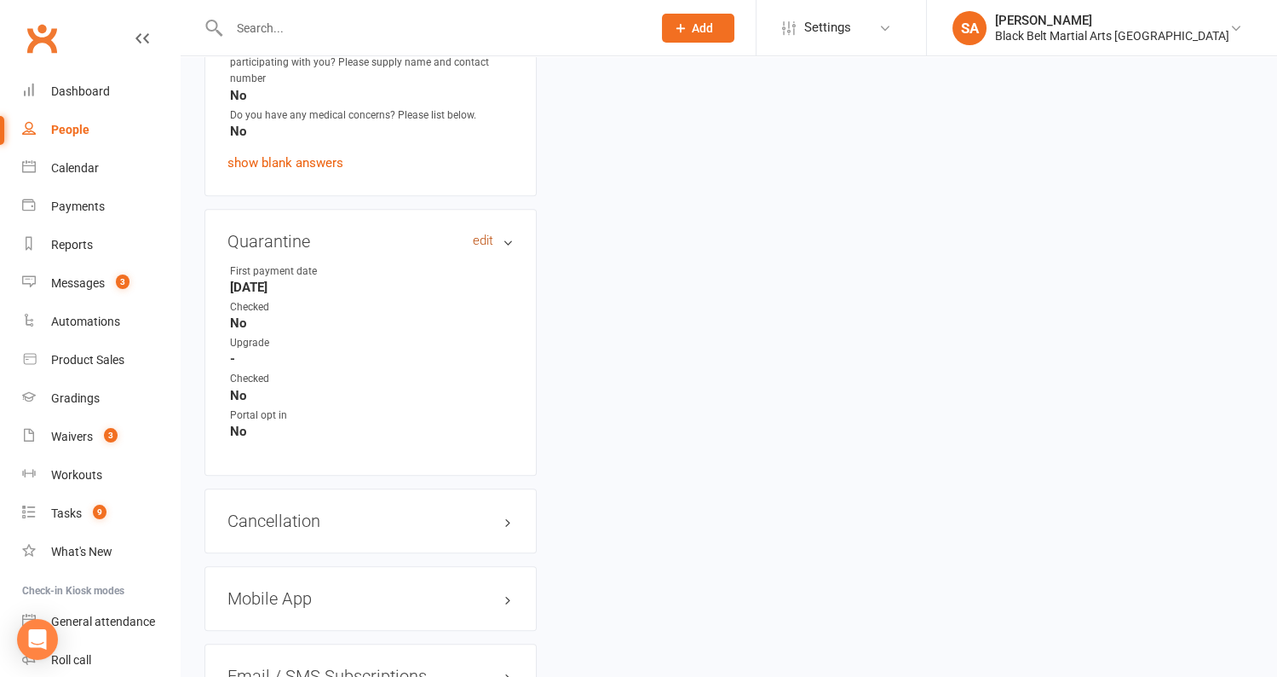
click at [485, 233] on link "edit" at bounding box center [483, 240] width 20 height 14
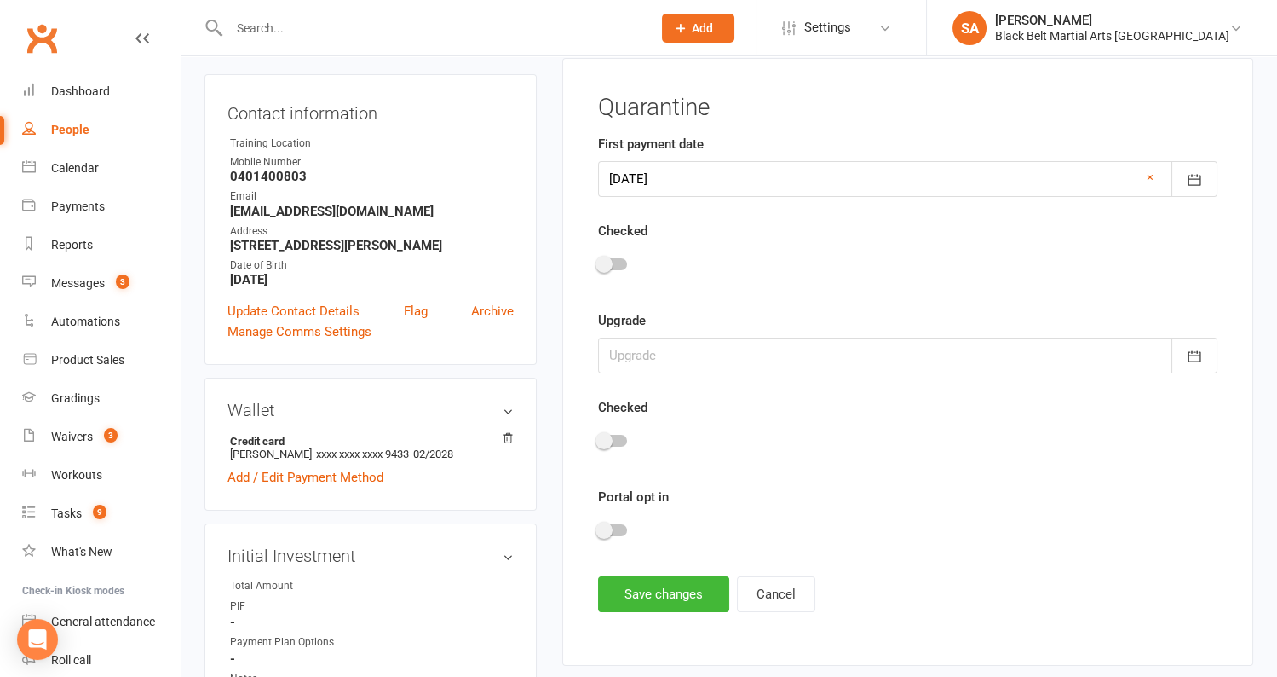
scroll to position [150, 0]
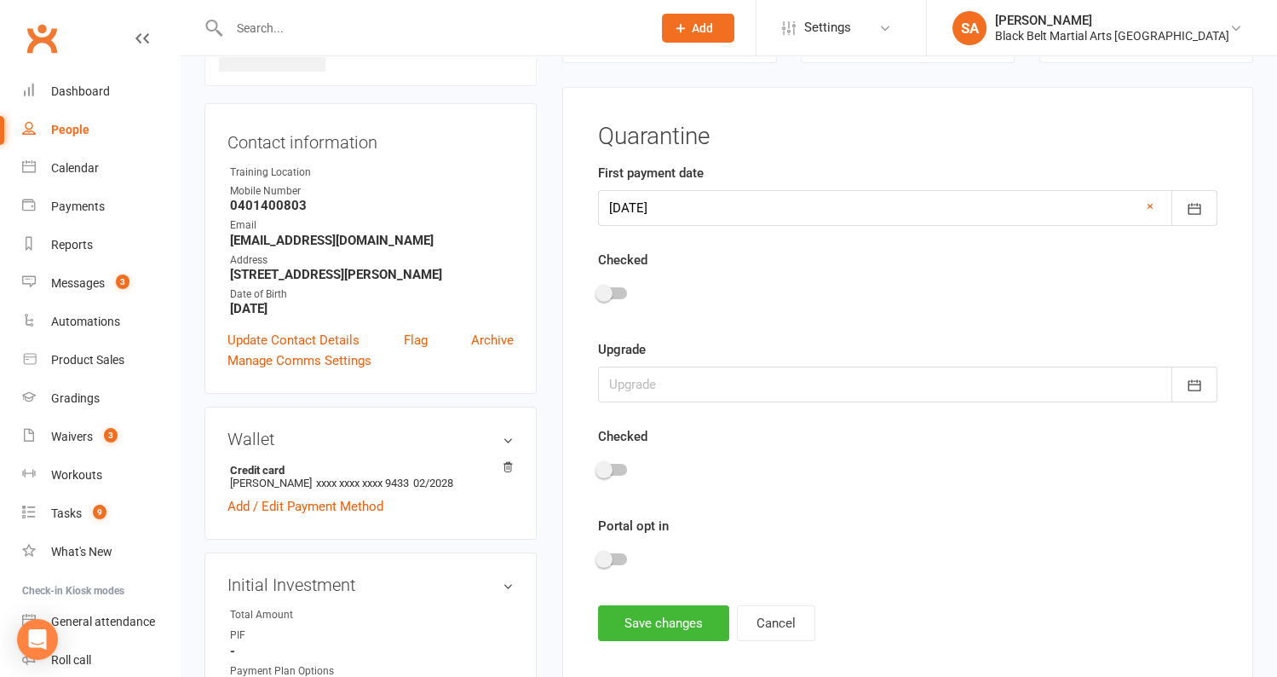
click at [614, 290] on div at bounding box center [612, 293] width 29 height 12
click at [598, 291] on input "checkbox" at bounding box center [598, 291] width 0 height 0
click at [634, 618] on button "Save changes" at bounding box center [663, 623] width 131 height 36
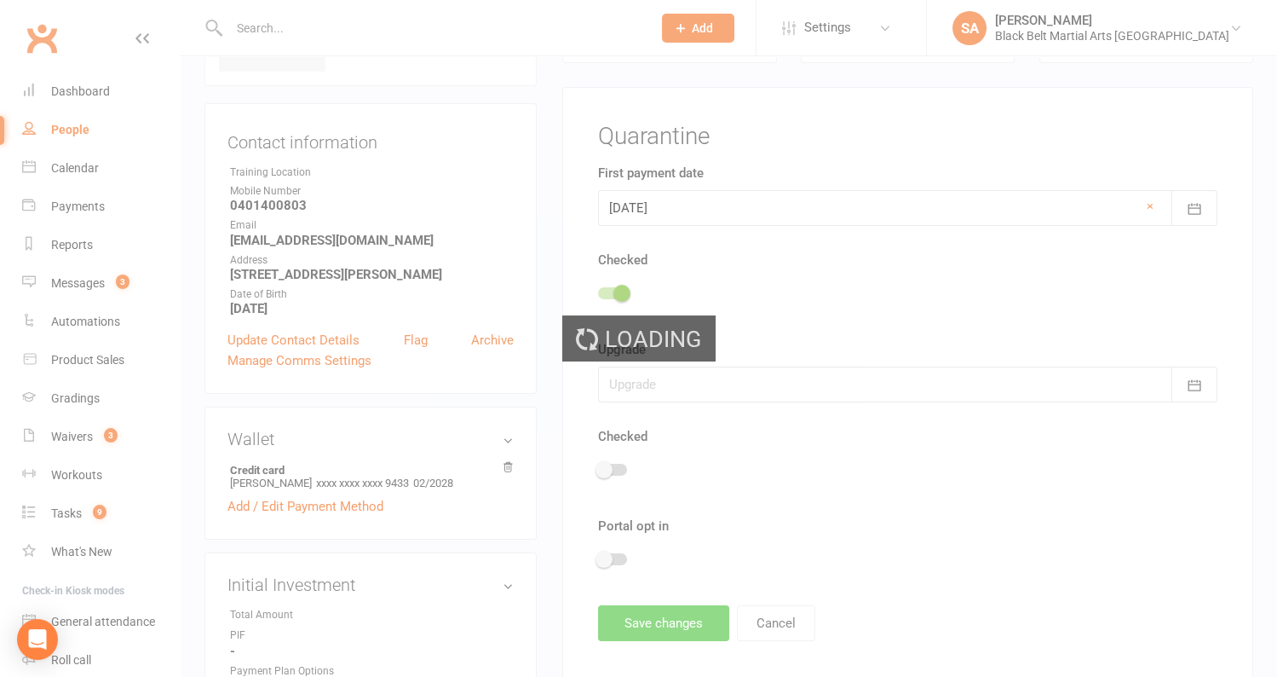
scroll to position [0, 0]
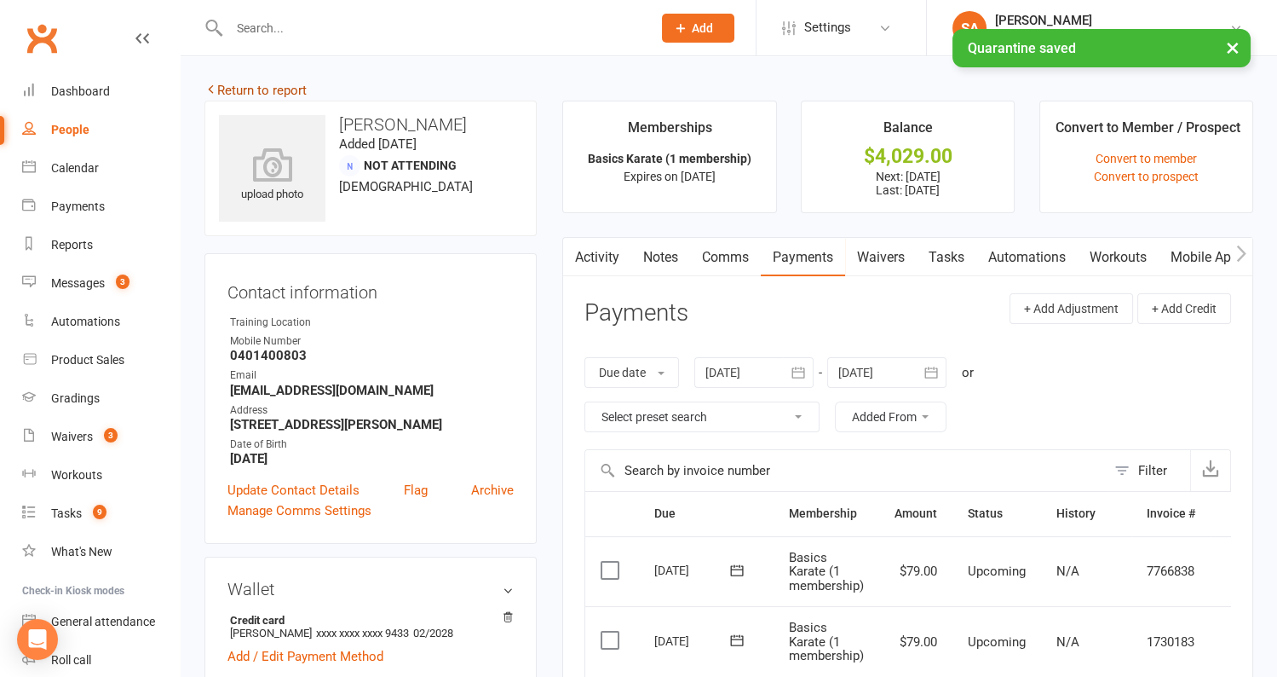
click at [264, 86] on link "Return to report" at bounding box center [256, 90] width 102 height 15
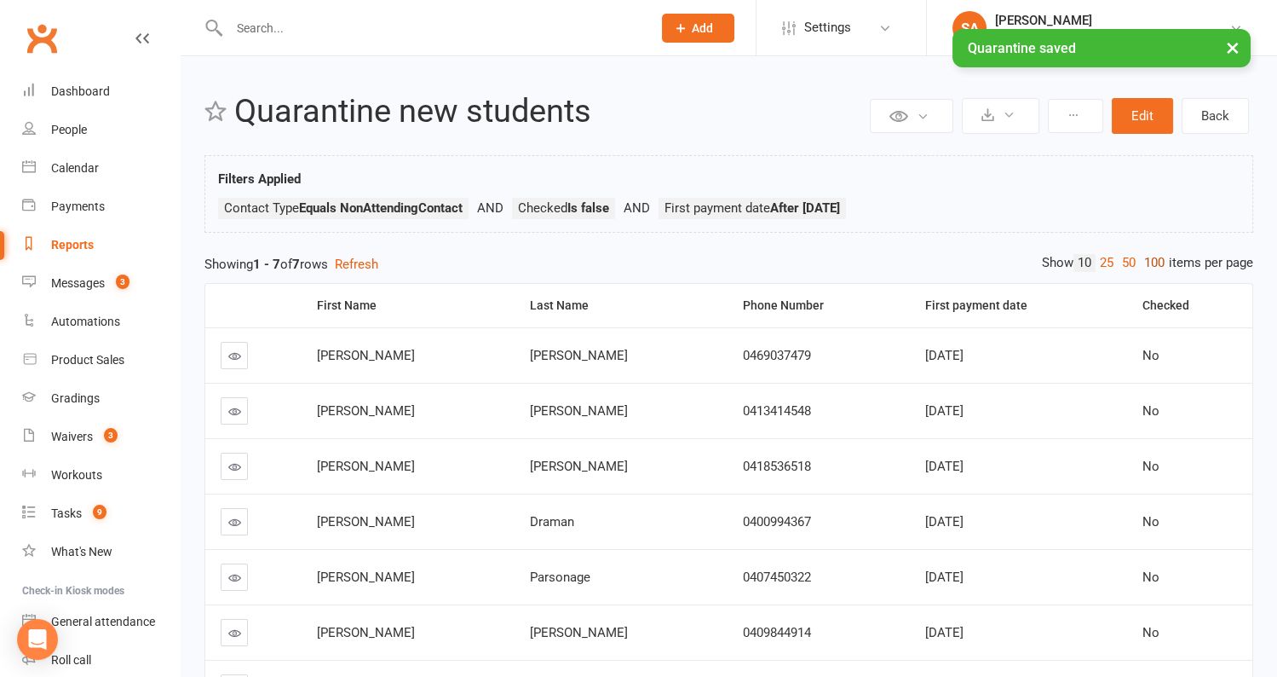
click at [1150, 259] on link "100" at bounding box center [1154, 263] width 29 height 18
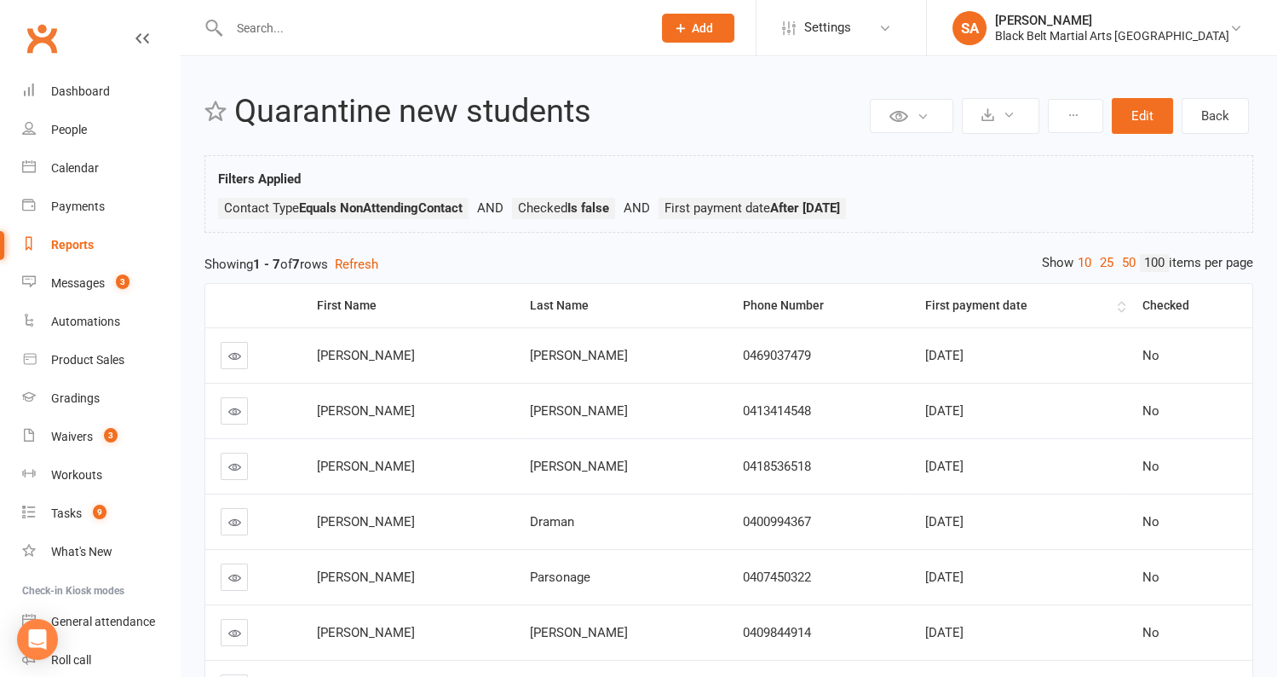
click at [1103, 301] on th "First payment date" at bounding box center [1017, 305] width 217 height 43
click at [221, 358] on link at bounding box center [234, 355] width 27 height 27
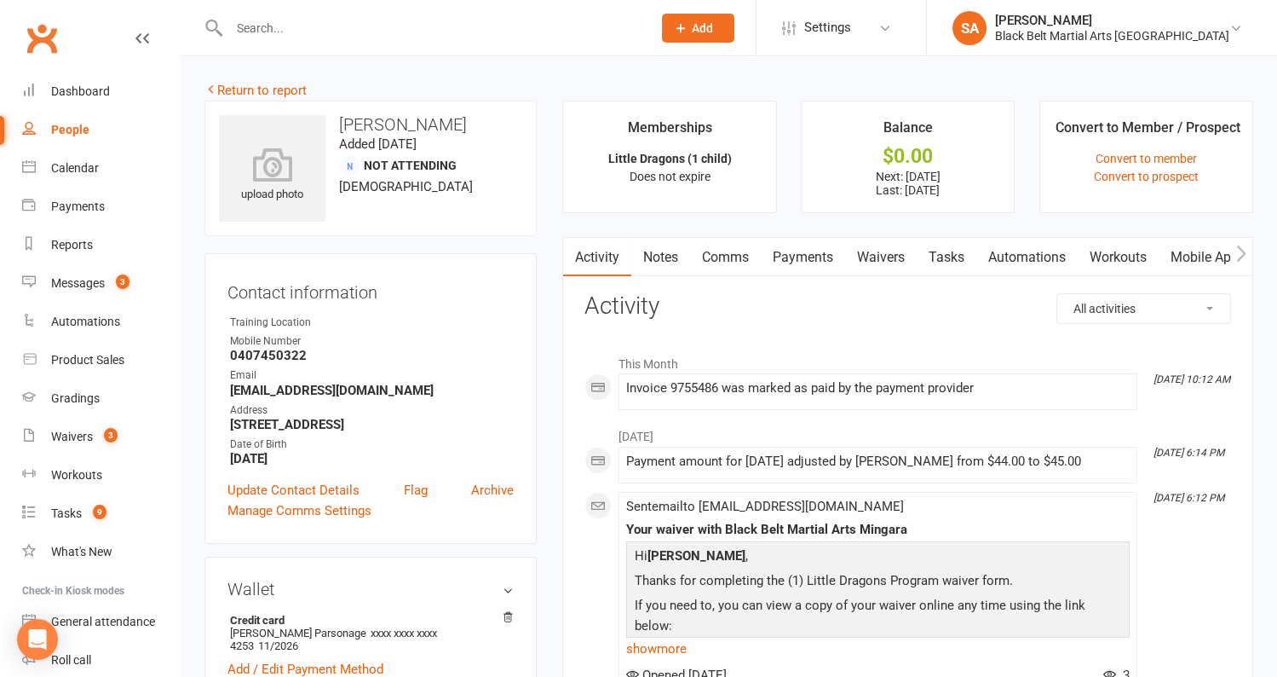
click at [804, 266] on link "Payments" at bounding box center [803, 257] width 84 height 39
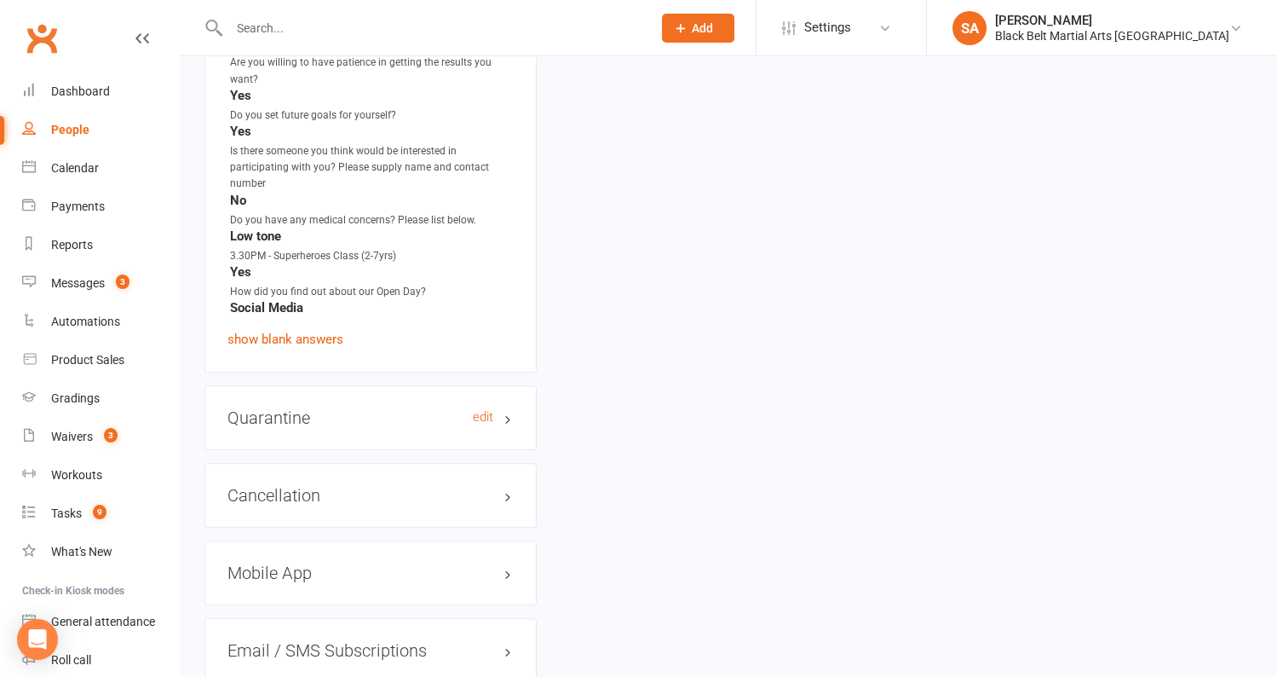
scroll to position [1808, 0]
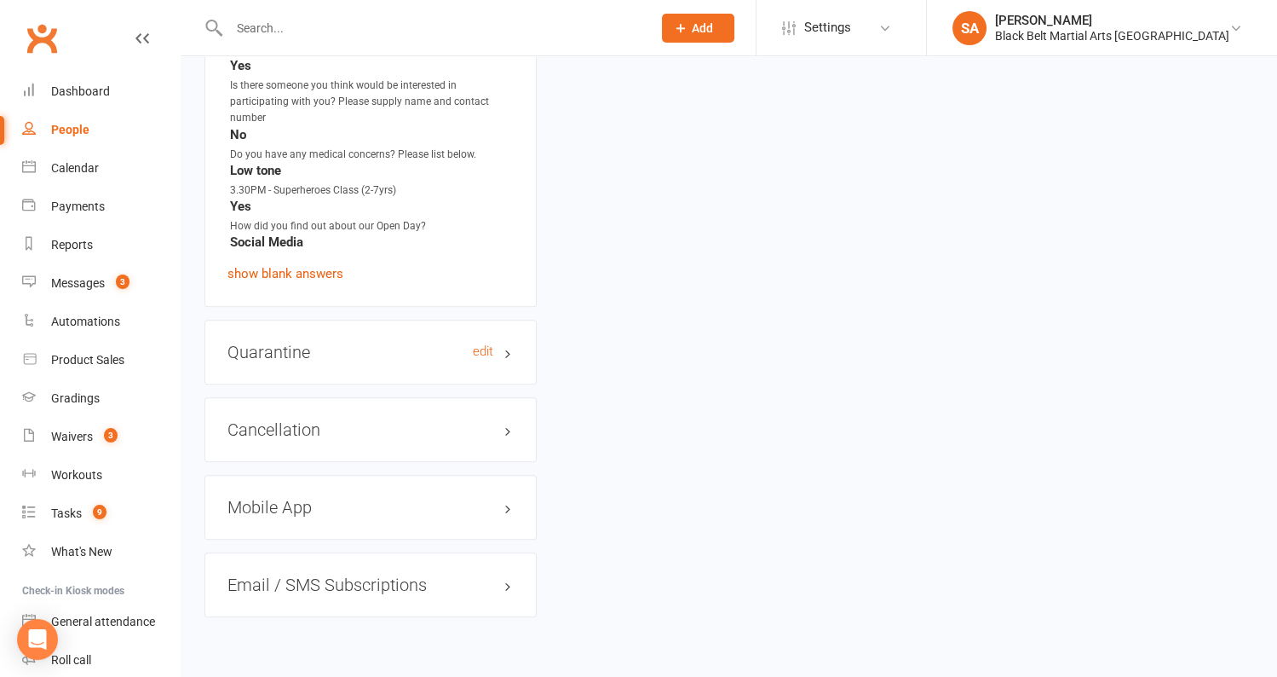
click at [292, 343] on h3 "Quarantine edit" at bounding box center [371, 352] width 286 height 19
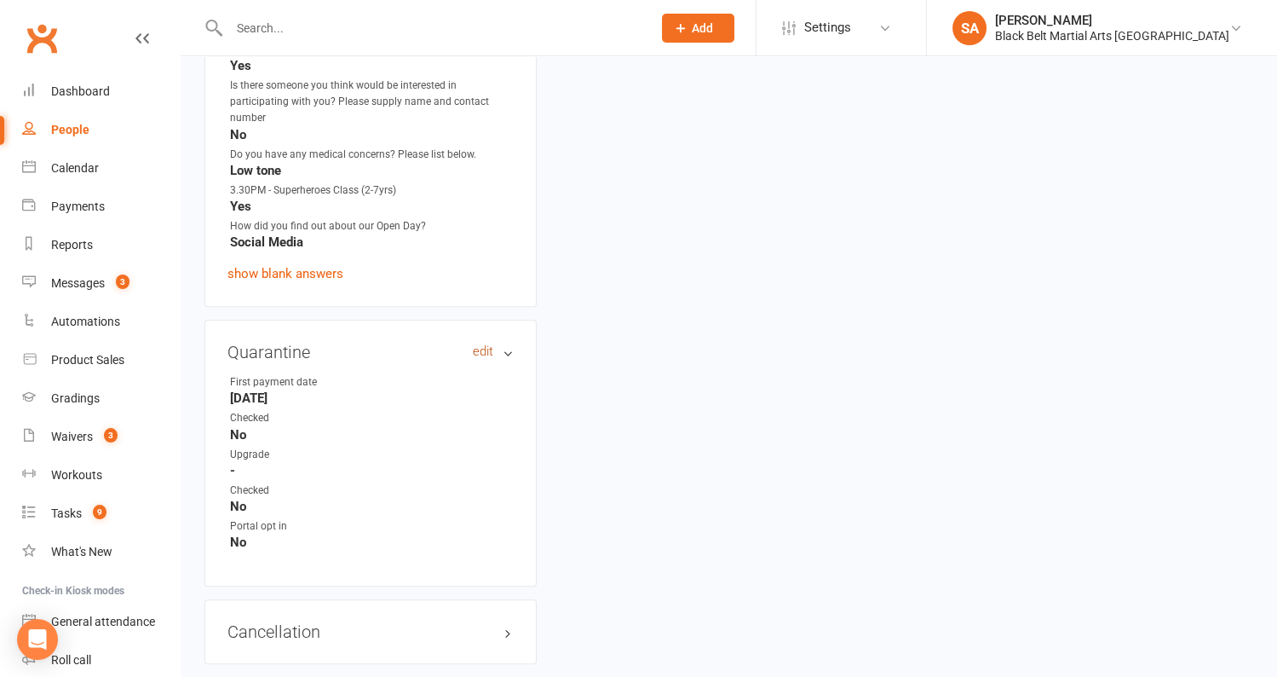
click at [478, 344] on link "edit" at bounding box center [483, 351] width 20 height 14
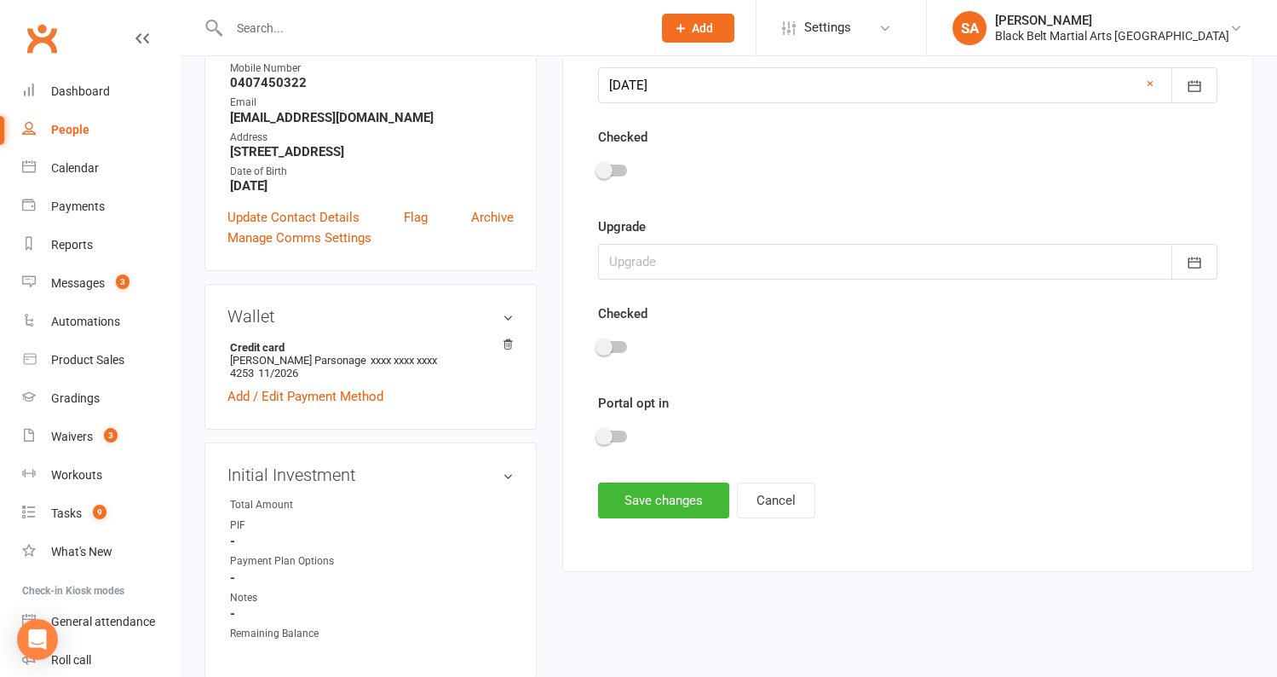
scroll to position [150, 0]
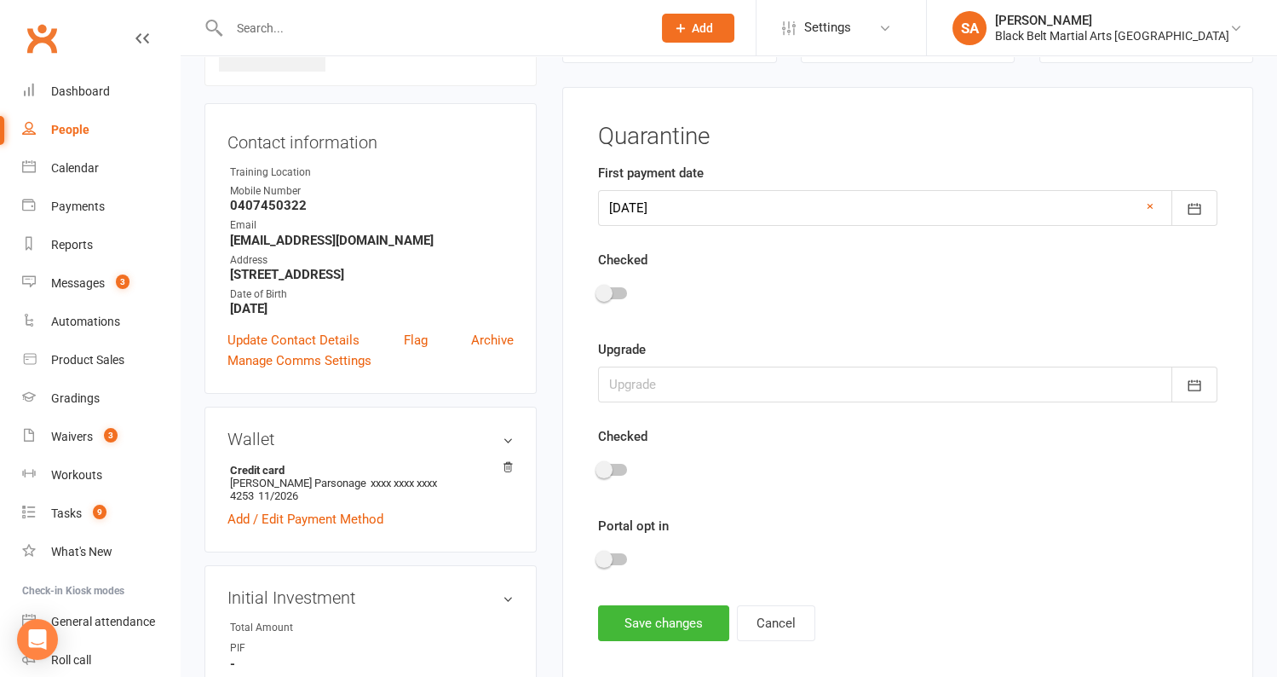
click at [617, 284] on div at bounding box center [908, 296] width 620 height 38
click at [612, 292] on span at bounding box center [604, 293] width 17 height 17
click at [598, 291] on input "checkbox" at bounding box center [598, 291] width 0 height 0
click at [660, 626] on button "Save changes" at bounding box center [663, 623] width 131 height 36
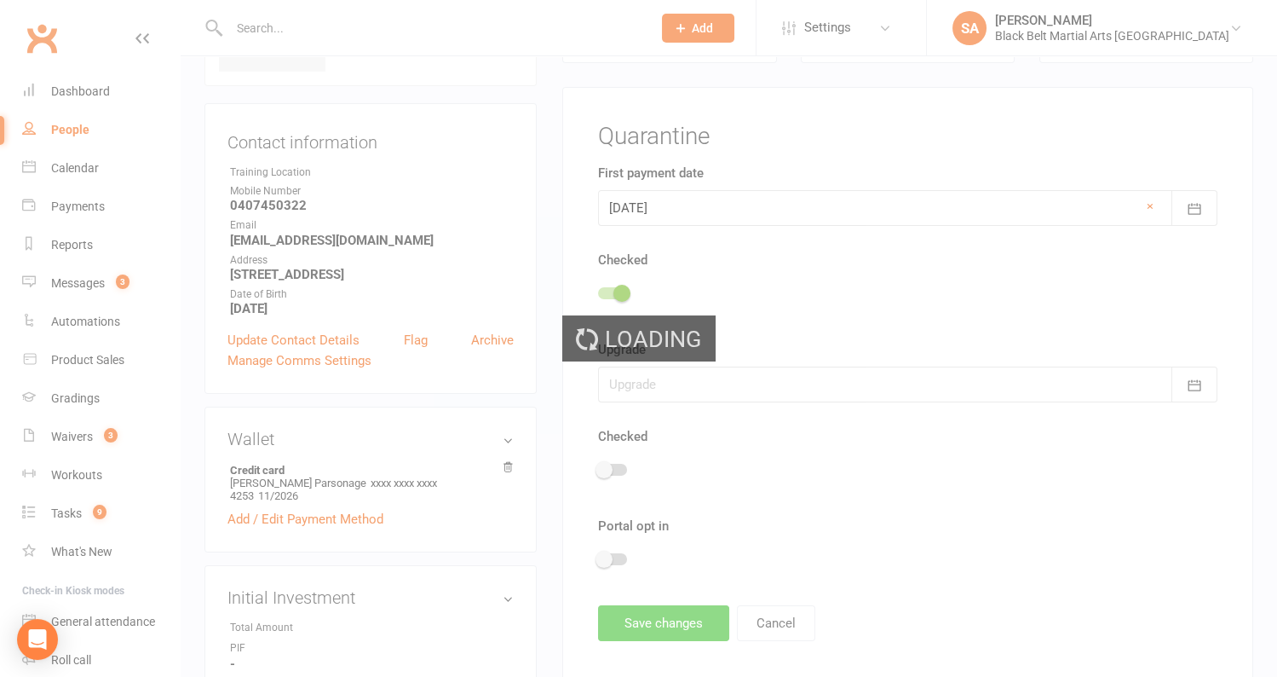
scroll to position [0, 0]
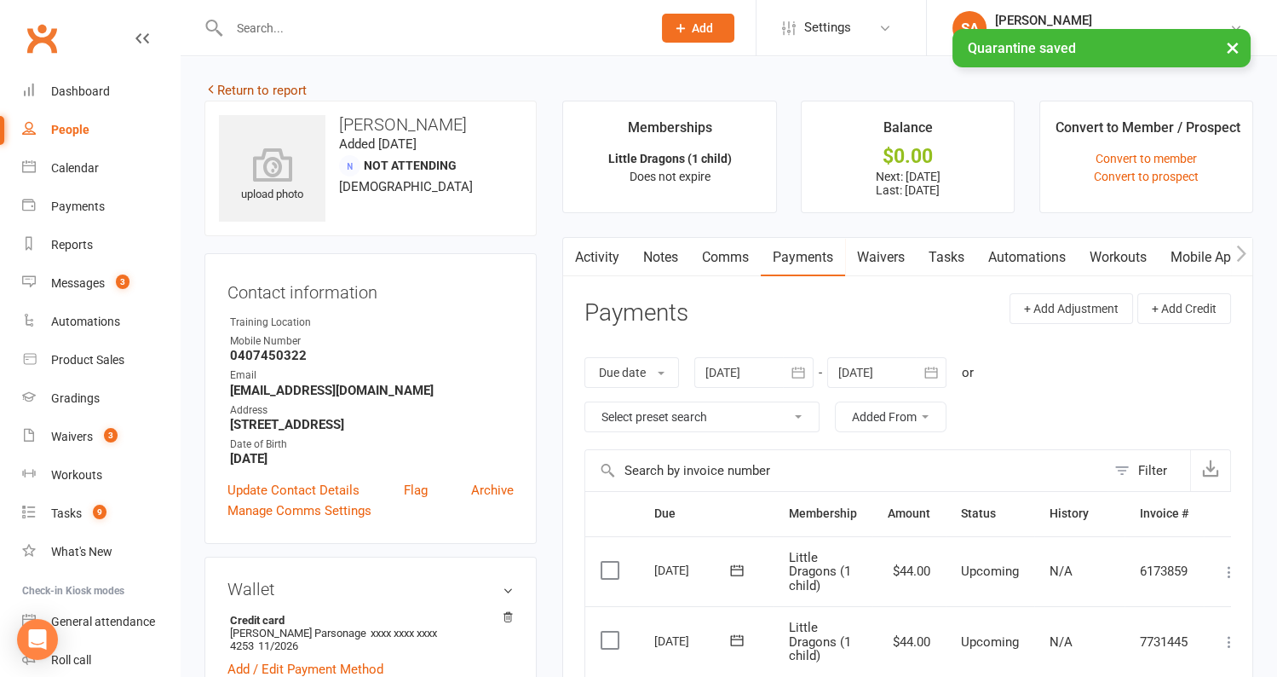
click at [258, 92] on link "Return to report" at bounding box center [256, 90] width 102 height 15
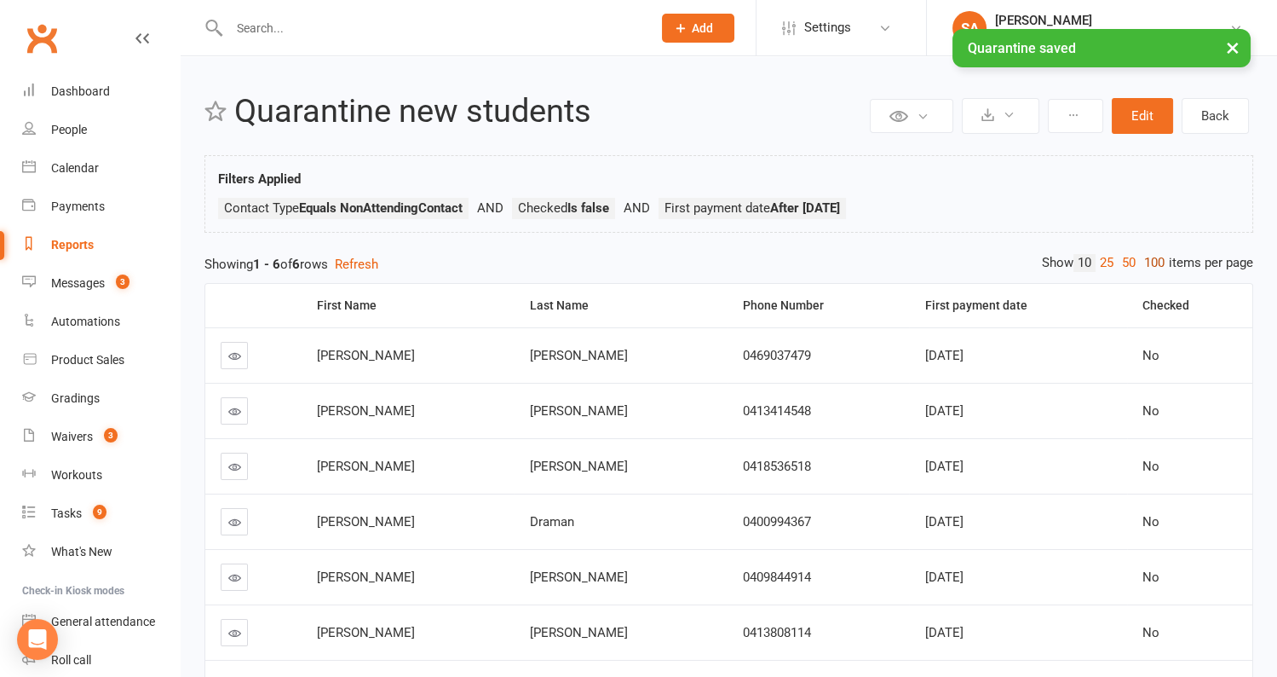
click at [1148, 260] on link "100" at bounding box center [1154, 263] width 29 height 18
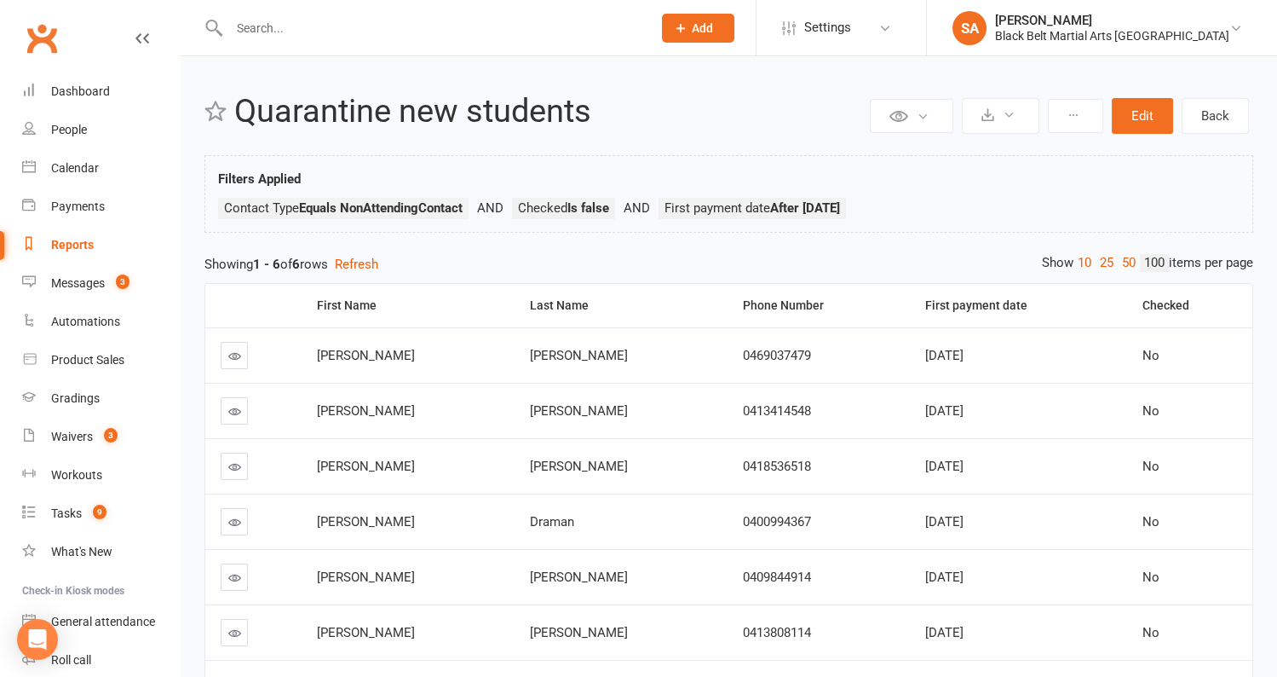
click at [68, 241] on div "Reports" at bounding box center [72, 245] width 43 height 14
select select "100"
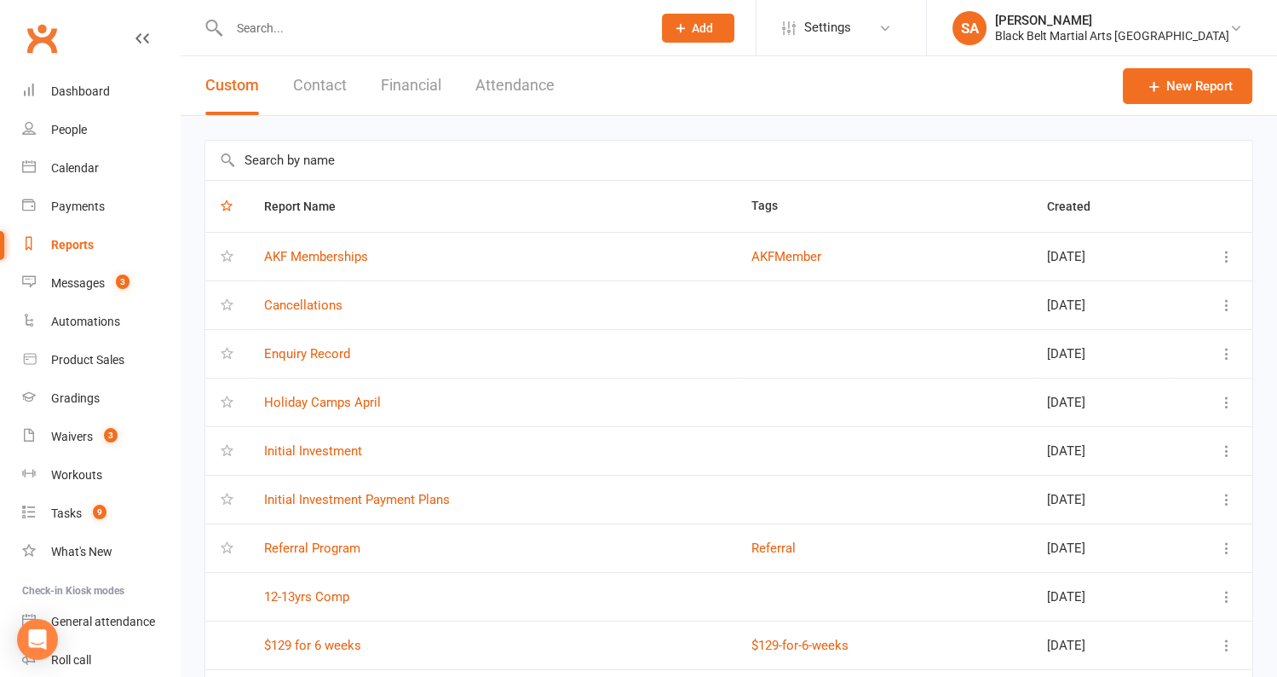
click at [310, 170] on input "text" at bounding box center [728, 160] width 1047 height 39
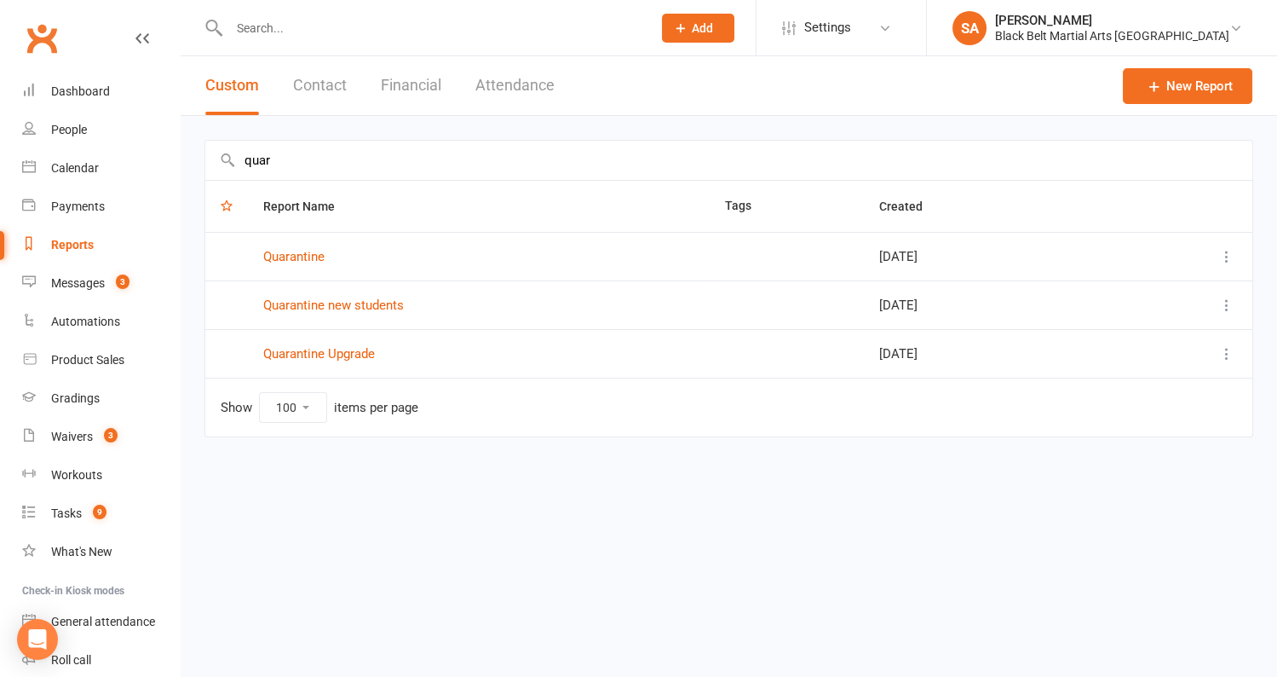
type input "quar"
click at [331, 355] on link "Quarantine Upgrade" at bounding box center [319, 353] width 112 height 15
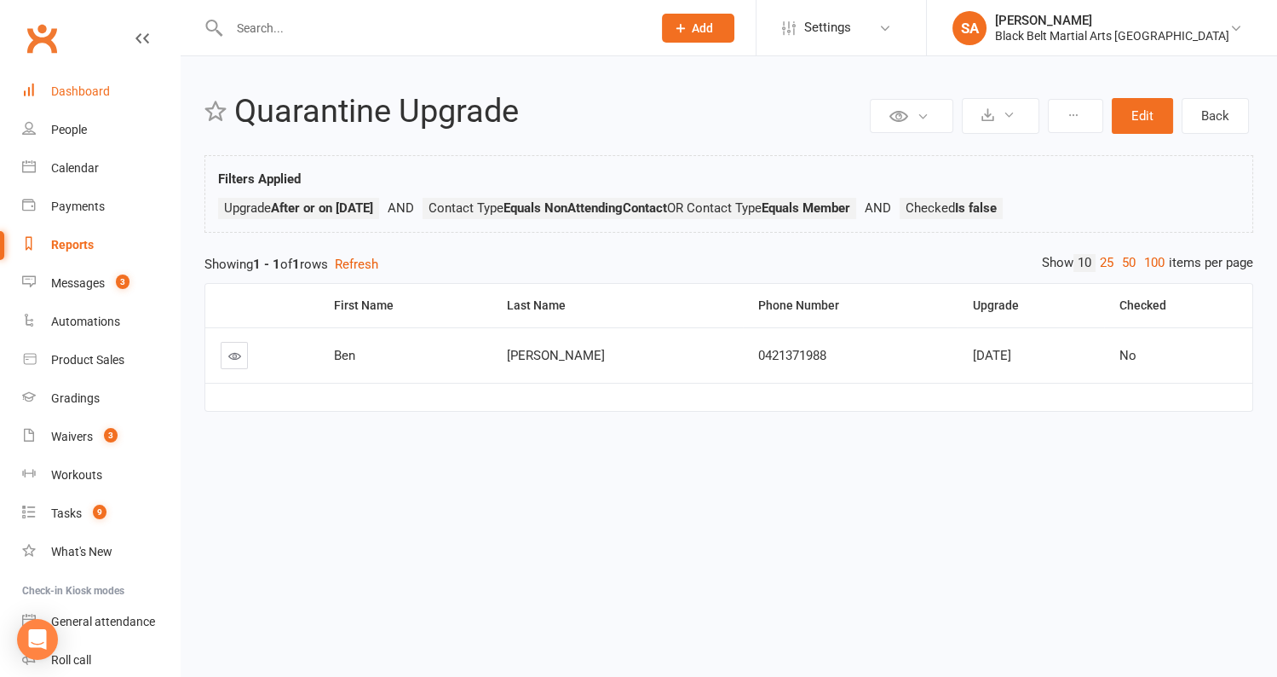
click at [75, 88] on div "Dashboard" at bounding box center [80, 91] width 59 height 14
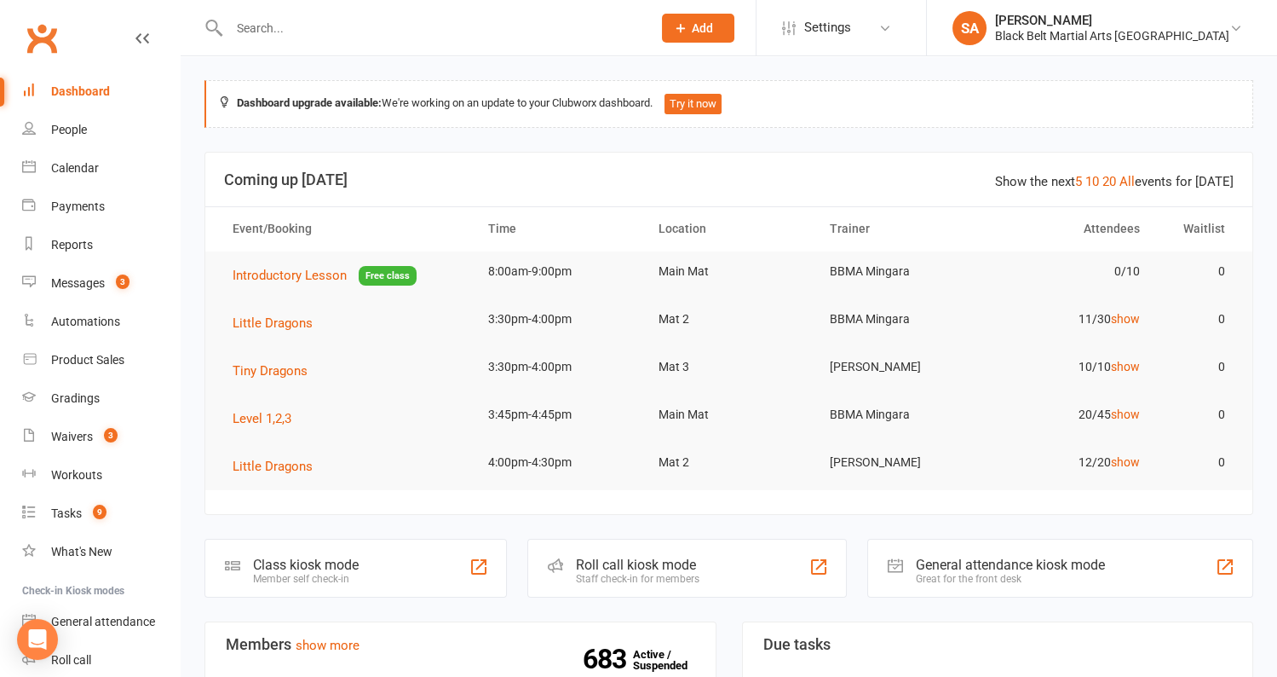
click at [266, 32] on input "text" at bounding box center [432, 28] width 416 height 24
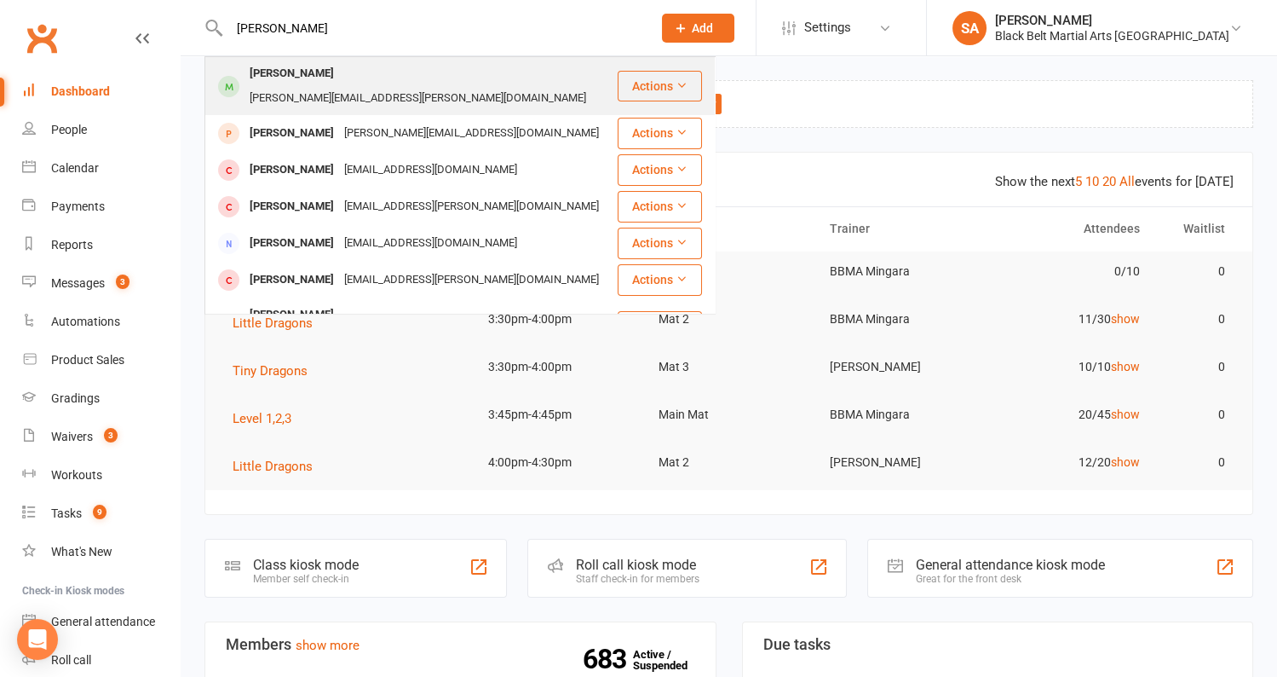
type input "Arlia Chad"
click at [277, 83] on div "Arlia Chad" at bounding box center [292, 73] width 95 height 25
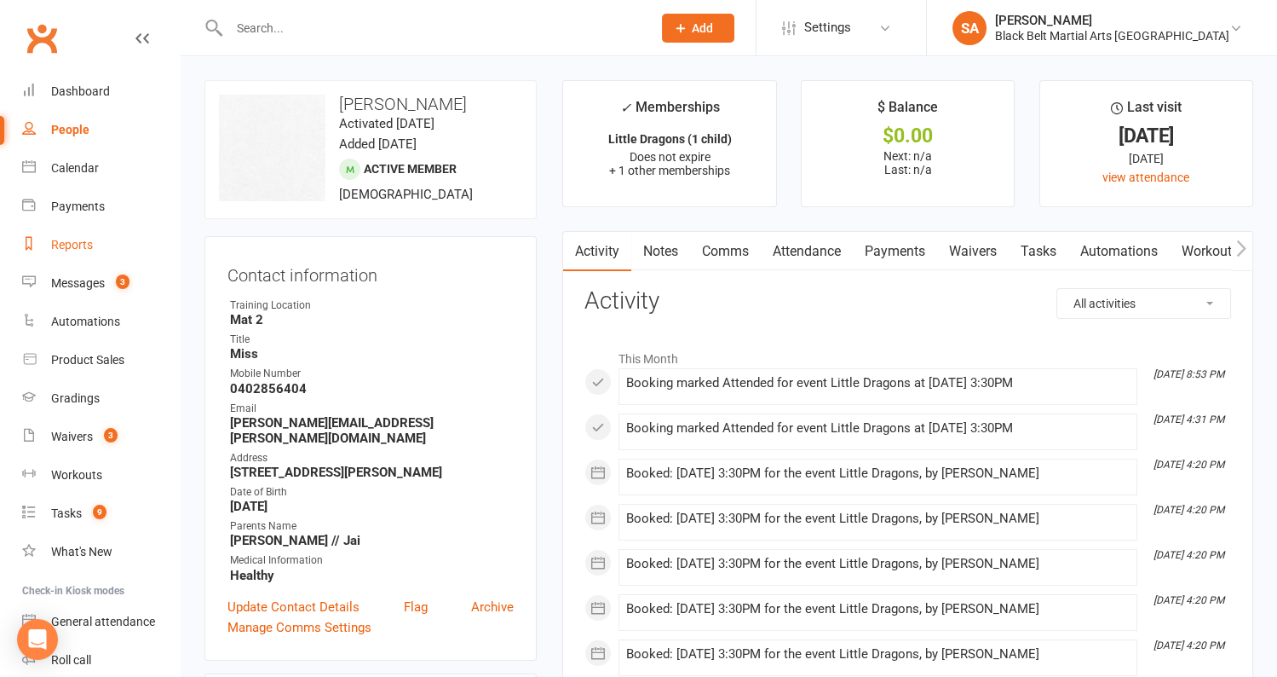
click at [72, 240] on div "Reports" at bounding box center [72, 245] width 42 height 14
select select "100"
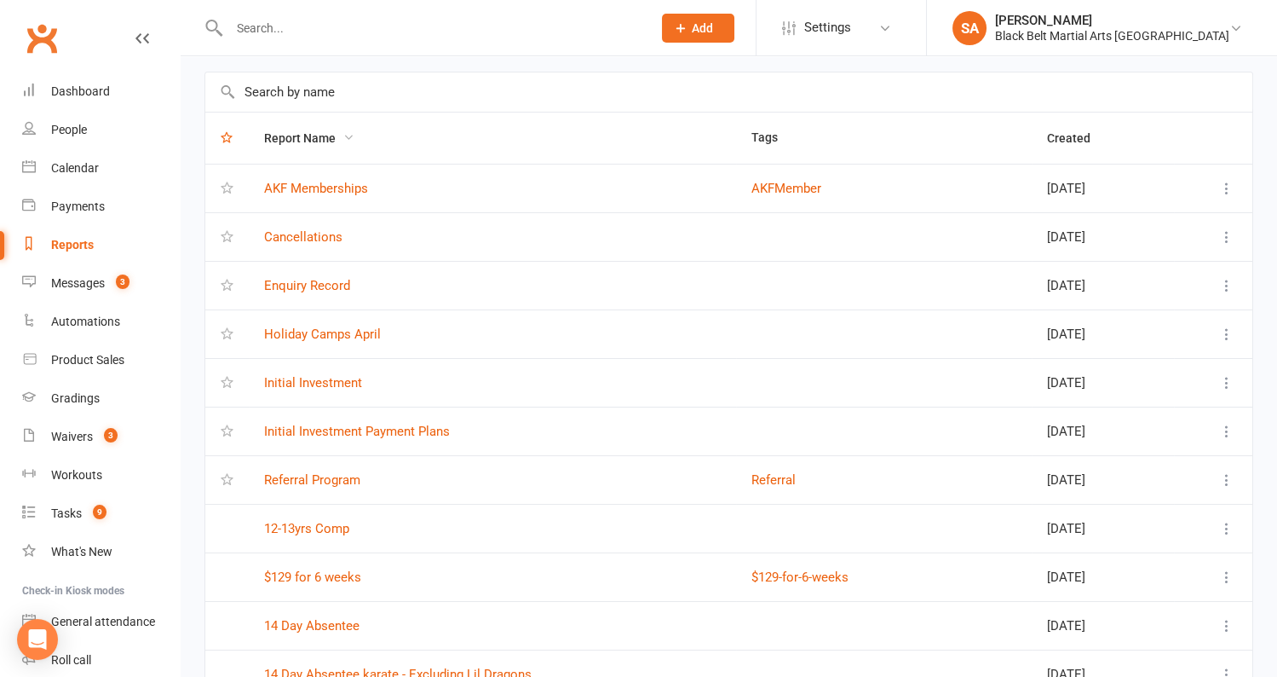
scroll to position [63, 0]
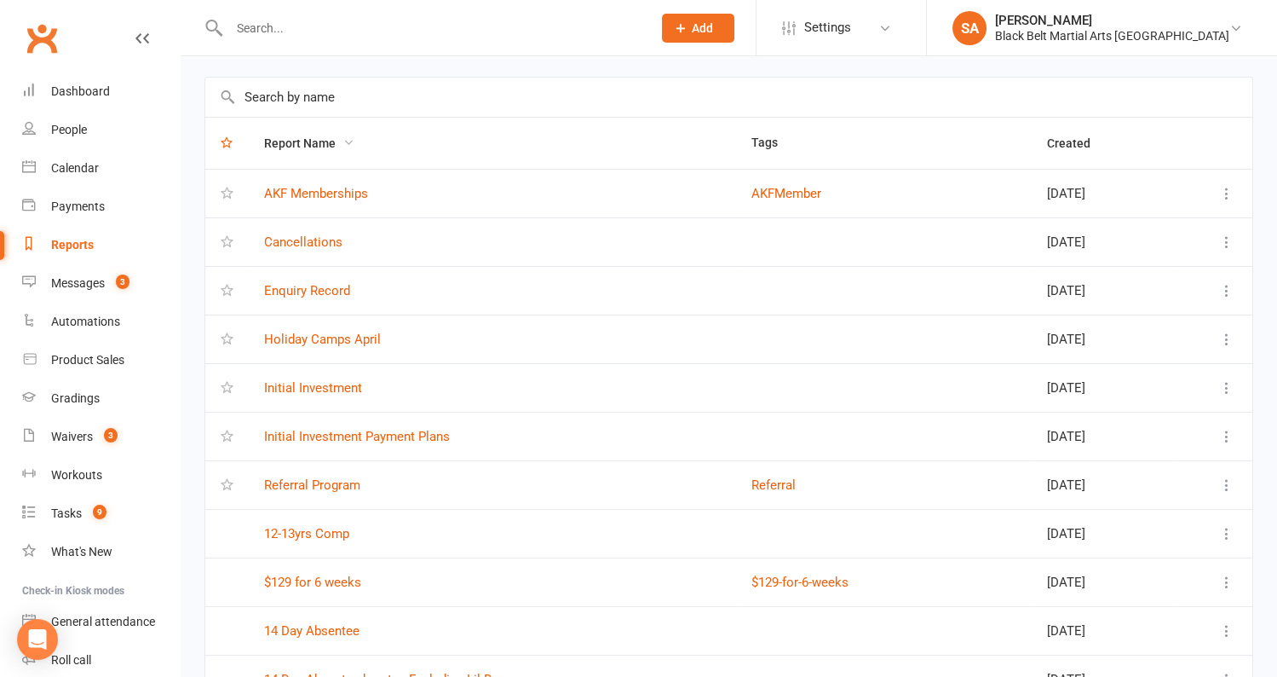
click at [326, 92] on input "text" at bounding box center [728, 97] width 1047 height 39
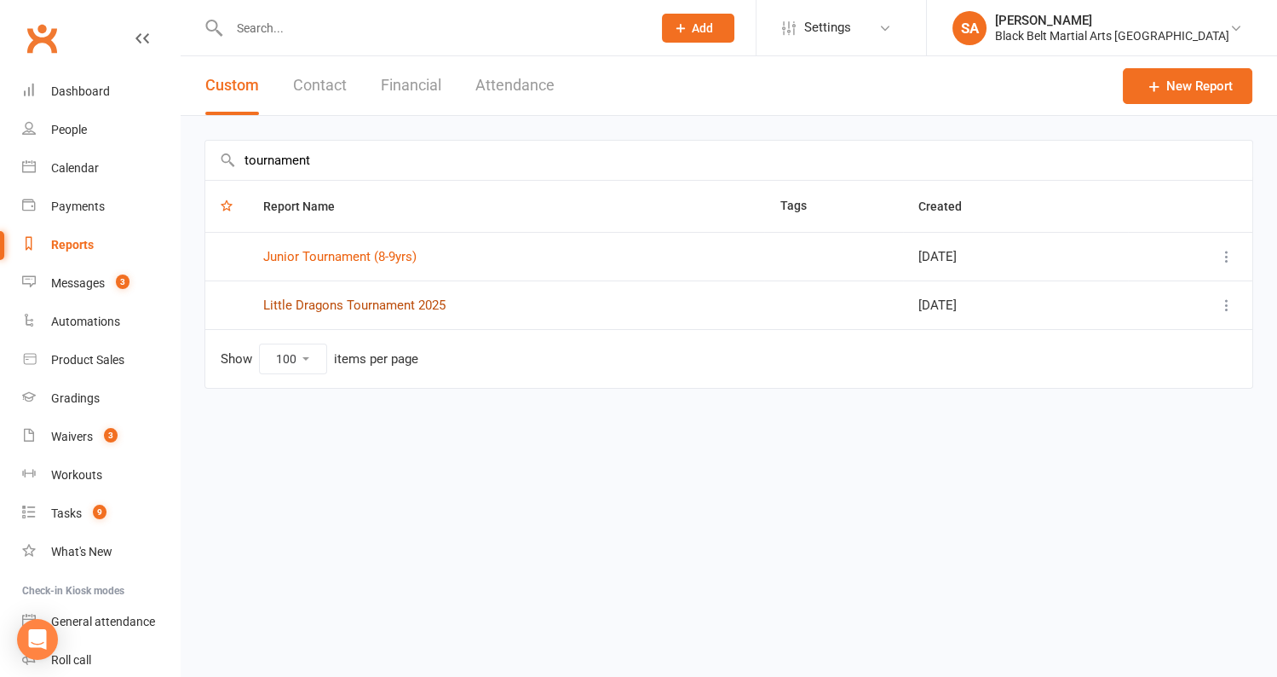
type input "tournament"
click at [334, 299] on link "Little Dragons Tournament 2025" at bounding box center [354, 304] width 182 height 15
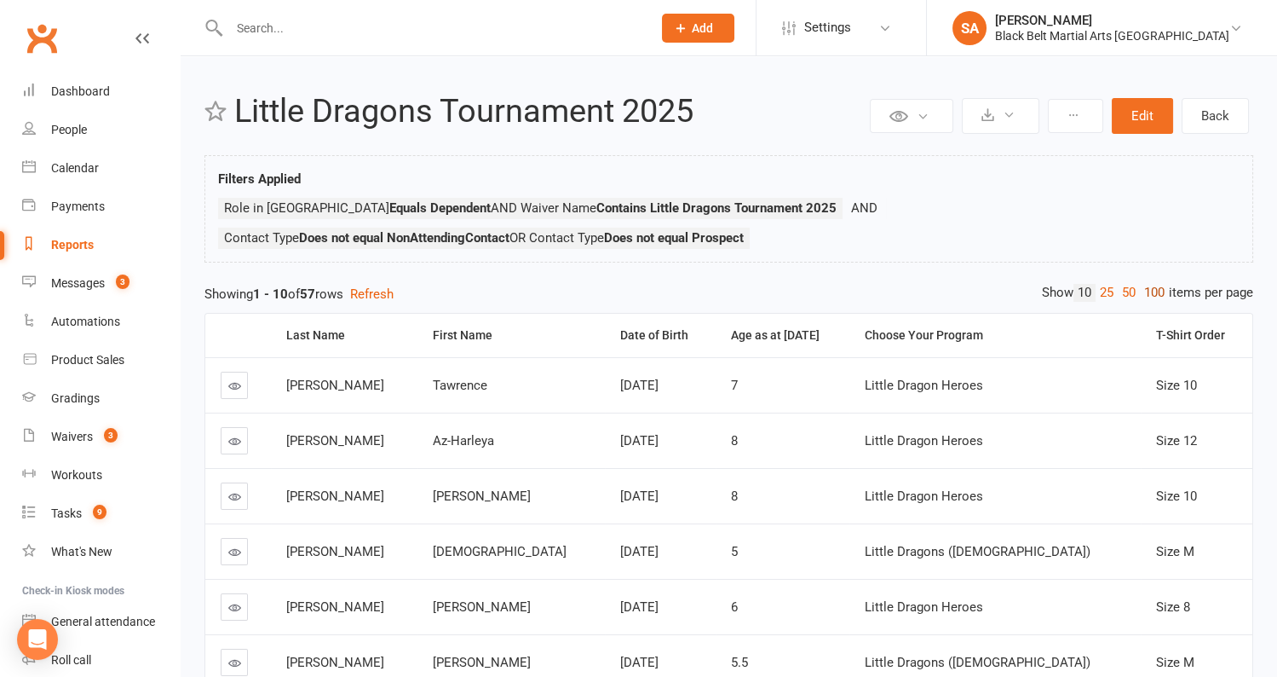
click at [1147, 290] on link "100" at bounding box center [1154, 293] width 29 height 18
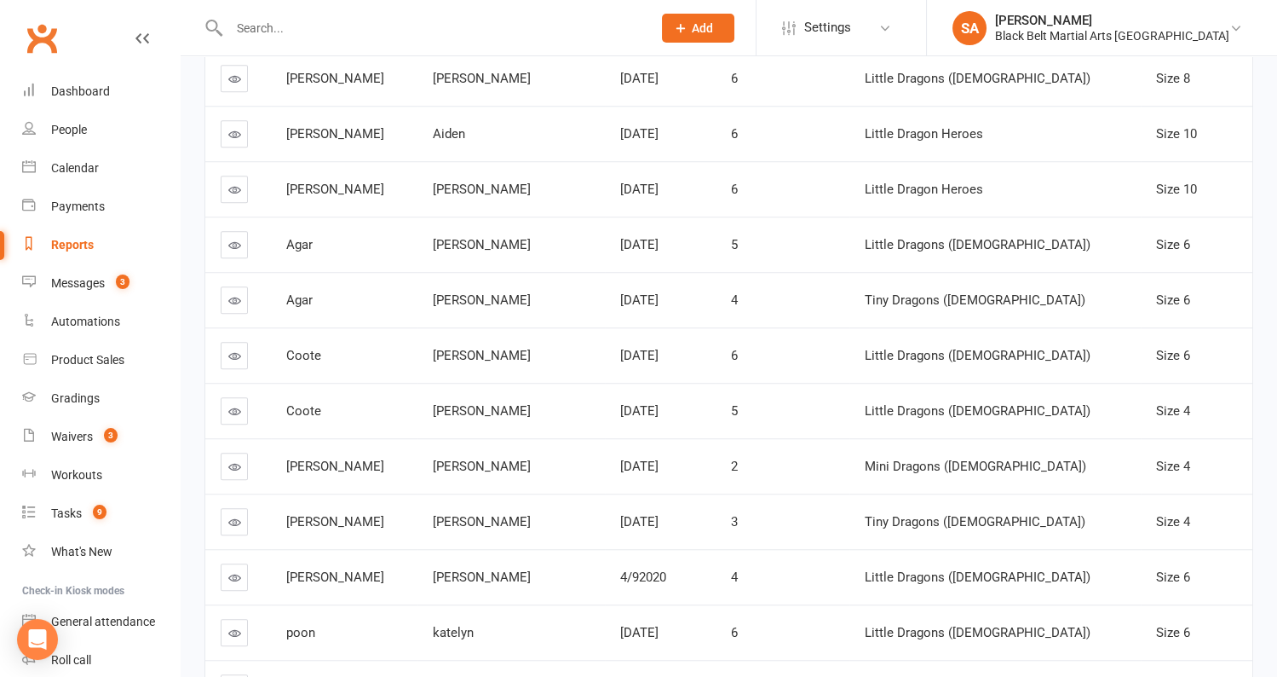
scroll to position [2923, 0]
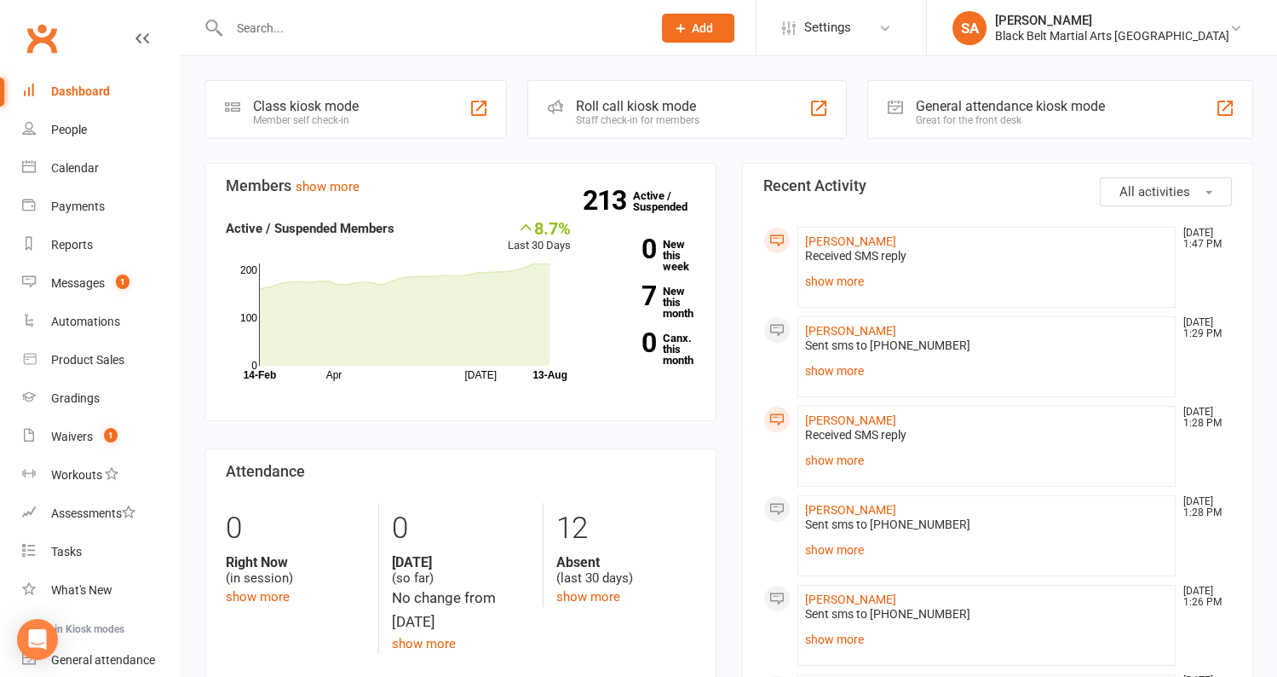
click at [823, 292] on li "[PERSON_NAME] [DATE] 1:47 PM Received SMS reply Yes show more" at bounding box center [987, 267] width 379 height 81
click at [826, 282] on link "show more" at bounding box center [987, 281] width 364 height 24
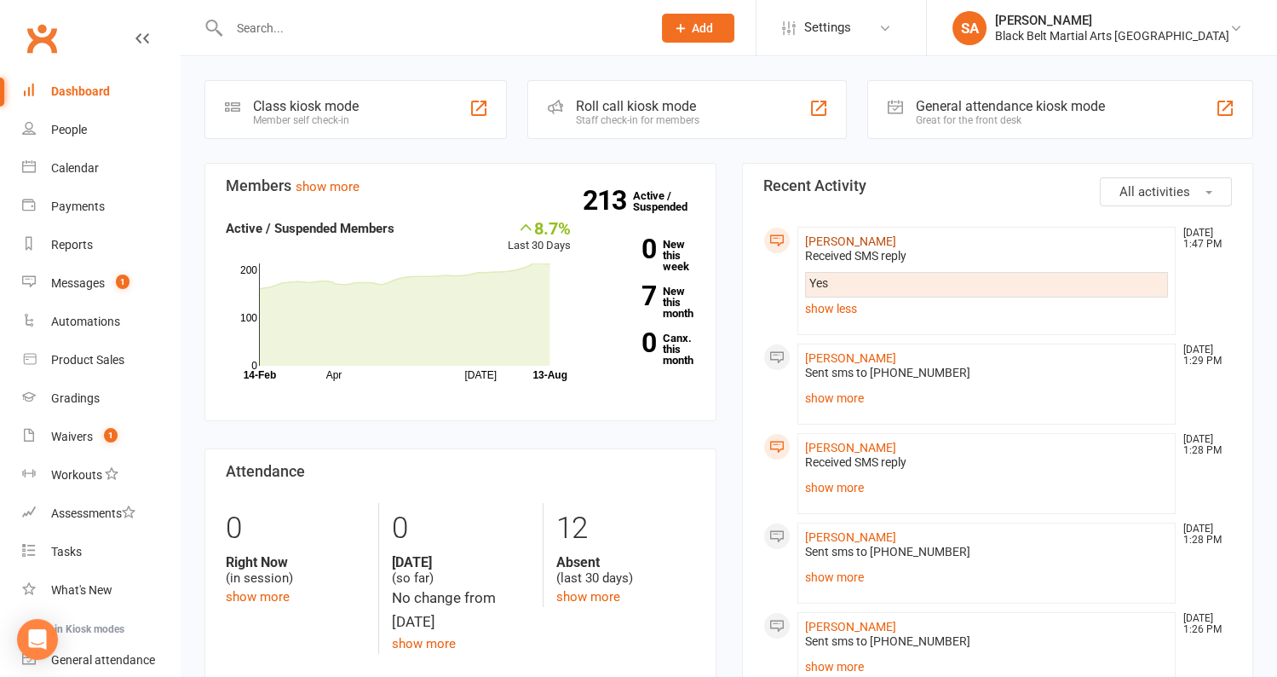
click at [862, 238] on link "[PERSON_NAME]" at bounding box center [850, 241] width 91 height 14
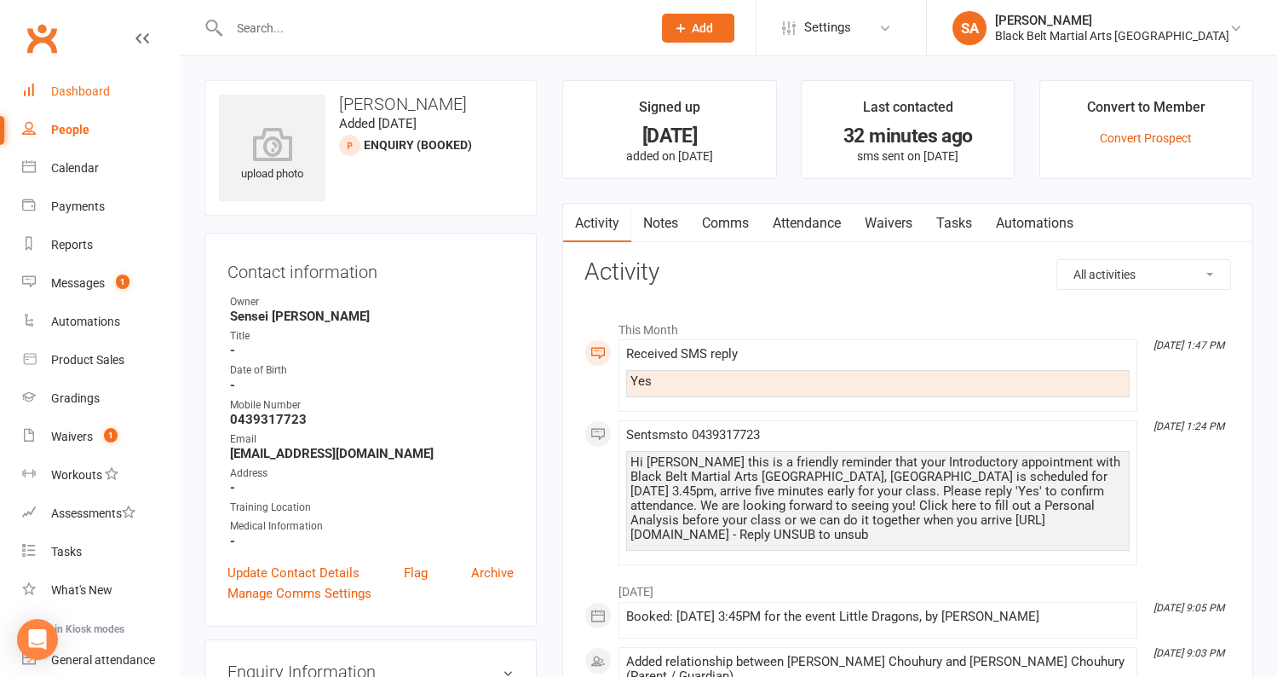
click at [62, 93] on div "Dashboard" at bounding box center [80, 91] width 59 height 14
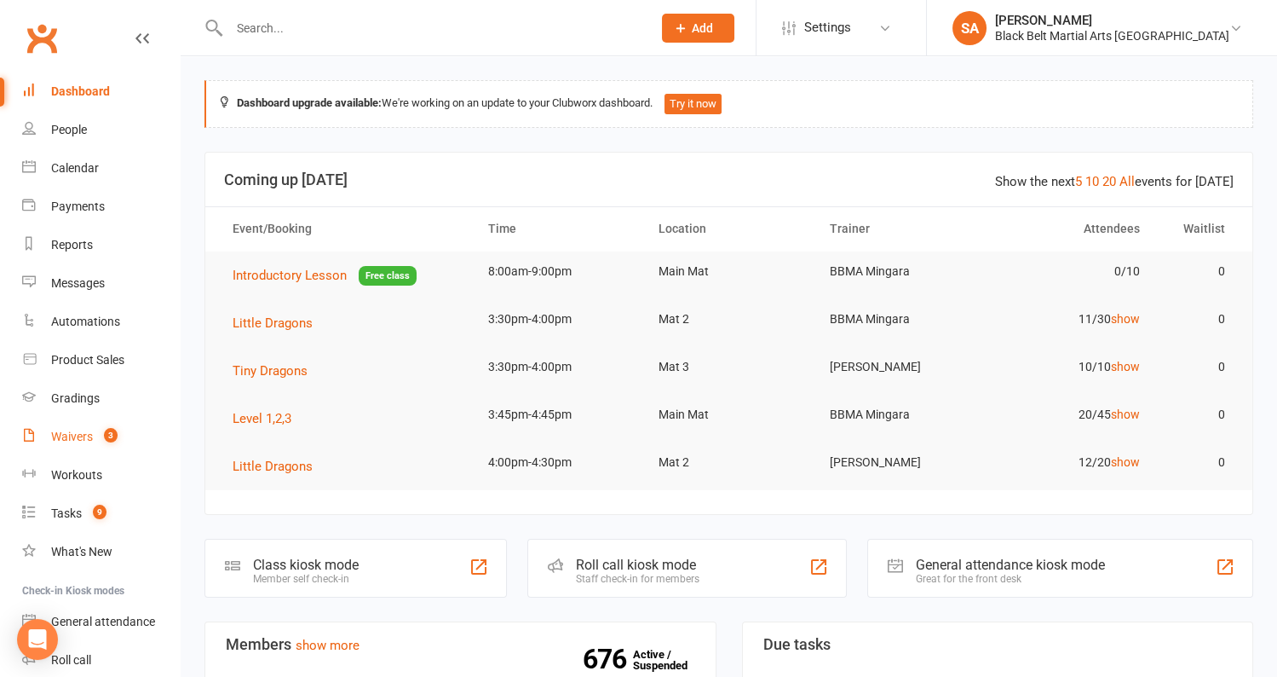
click at [54, 449] on link "Waivers 3" at bounding box center [101, 437] width 158 height 38
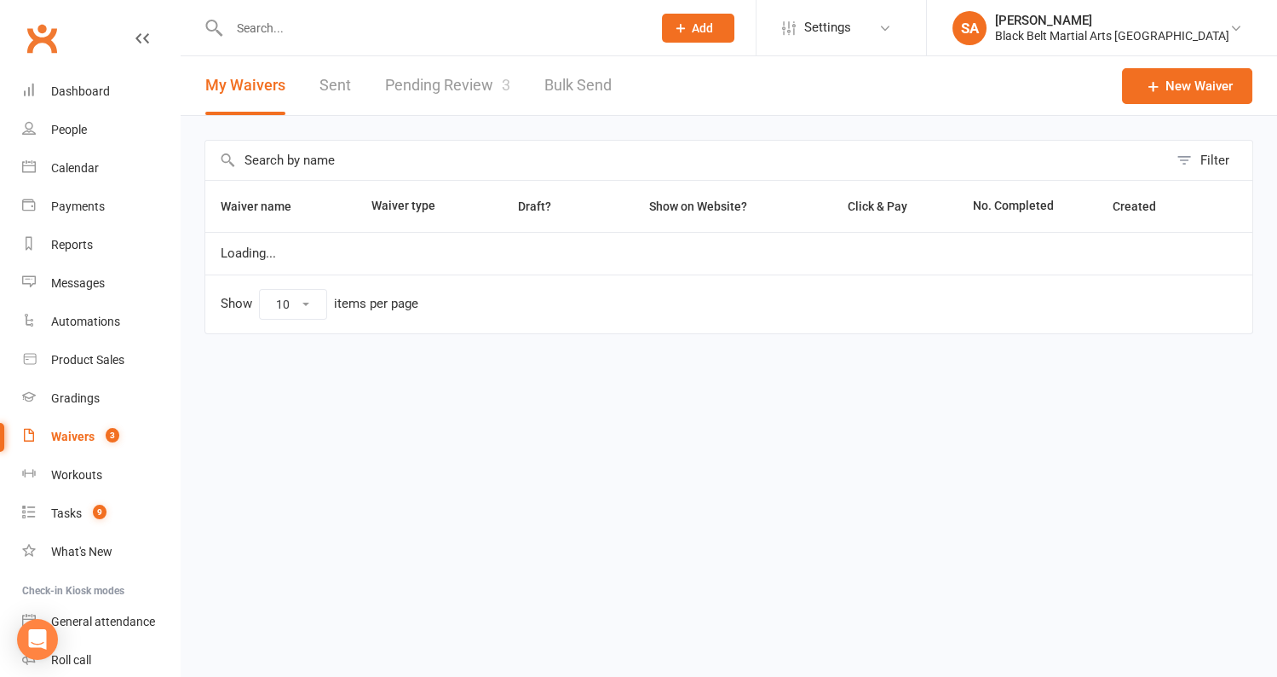
select select "100"
click at [491, 86] on link "Pending Review 3" at bounding box center [447, 85] width 125 height 59
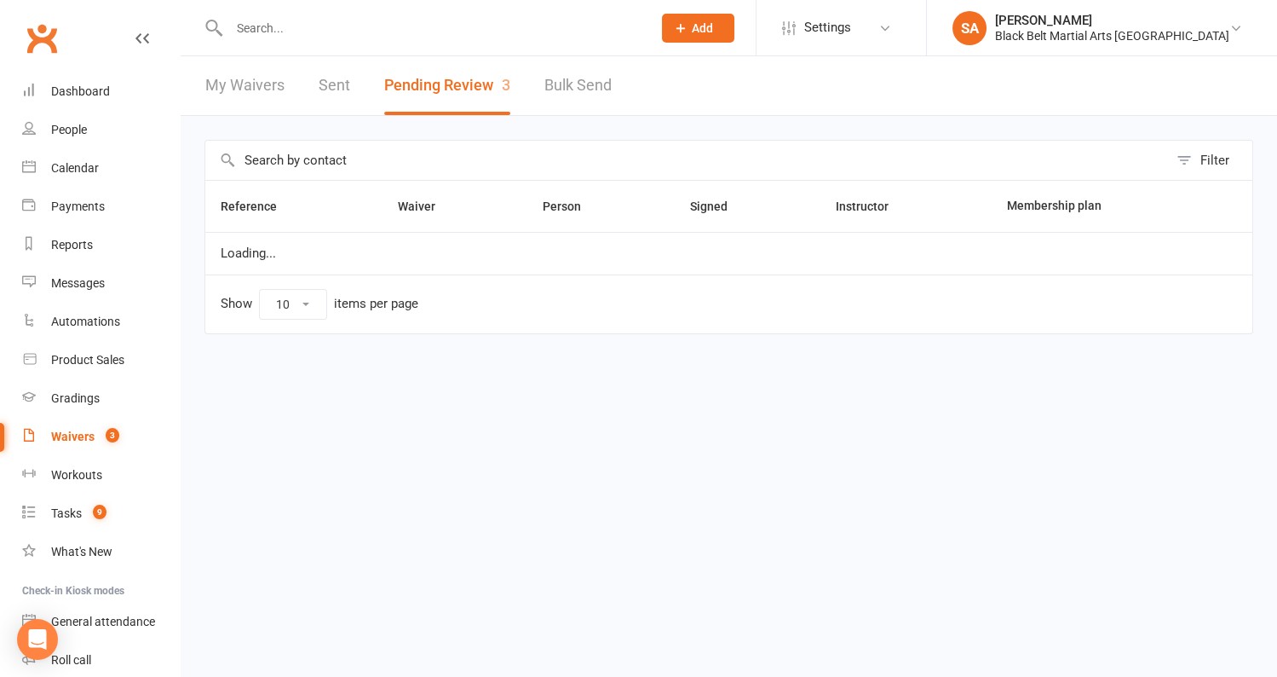
select select "50"
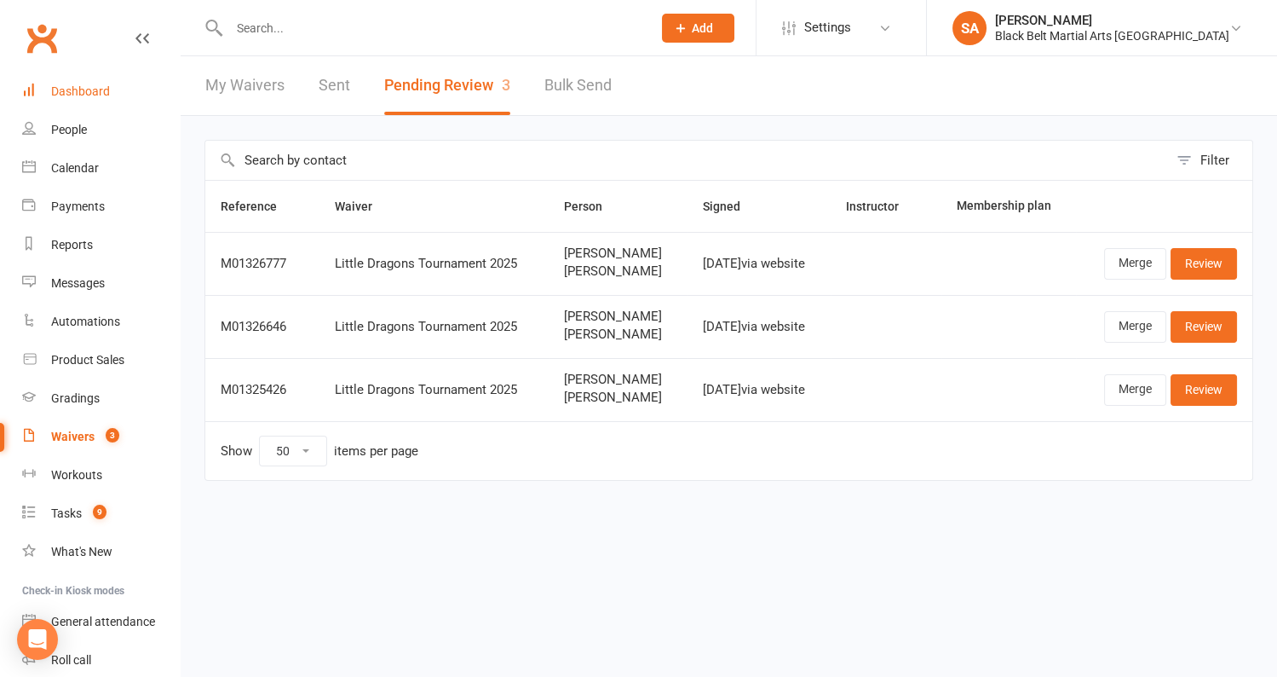
click at [93, 89] on div "Dashboard" at bounding box center [80, 91] width 59 height 14
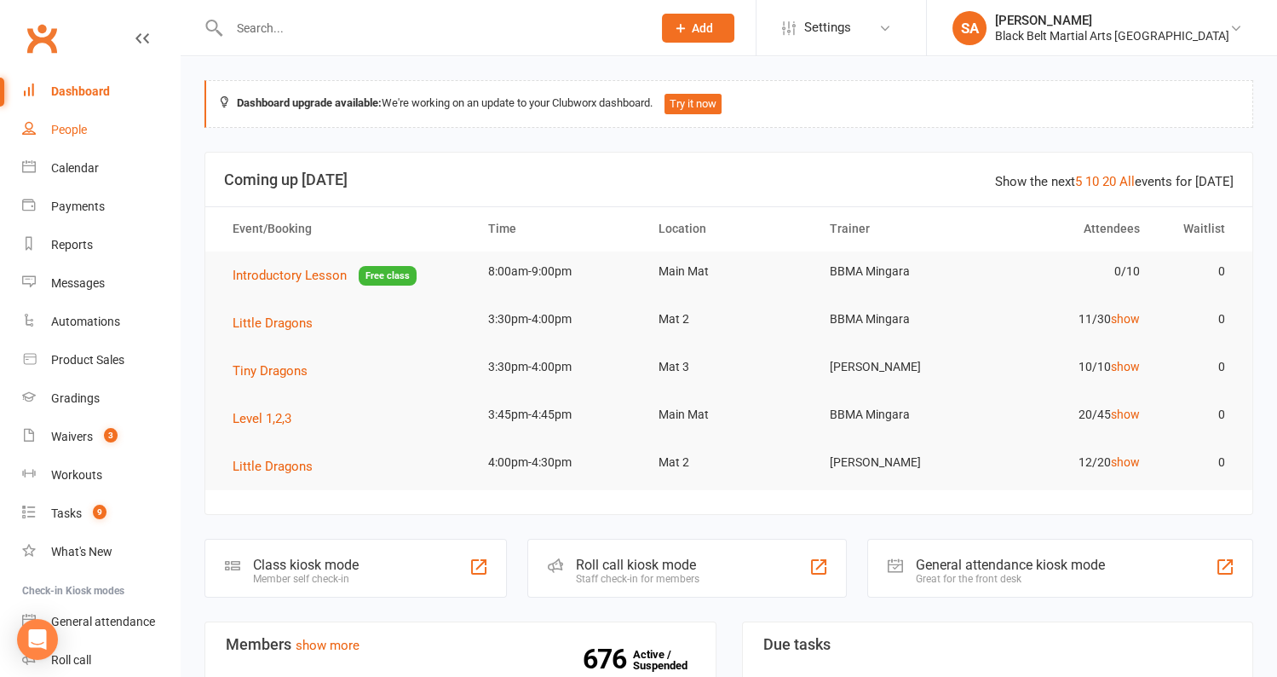
click at [77, 128] on div "People" at bounding box center [69, 130] width 36 height 14
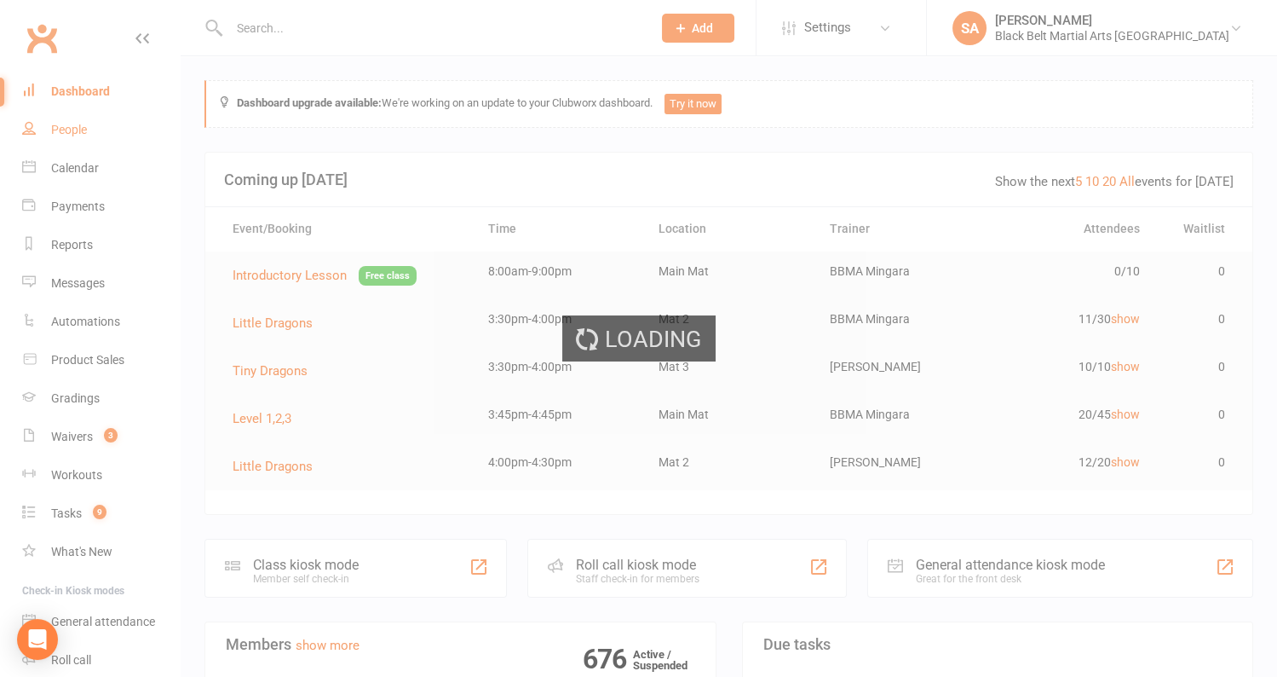
select select "100"
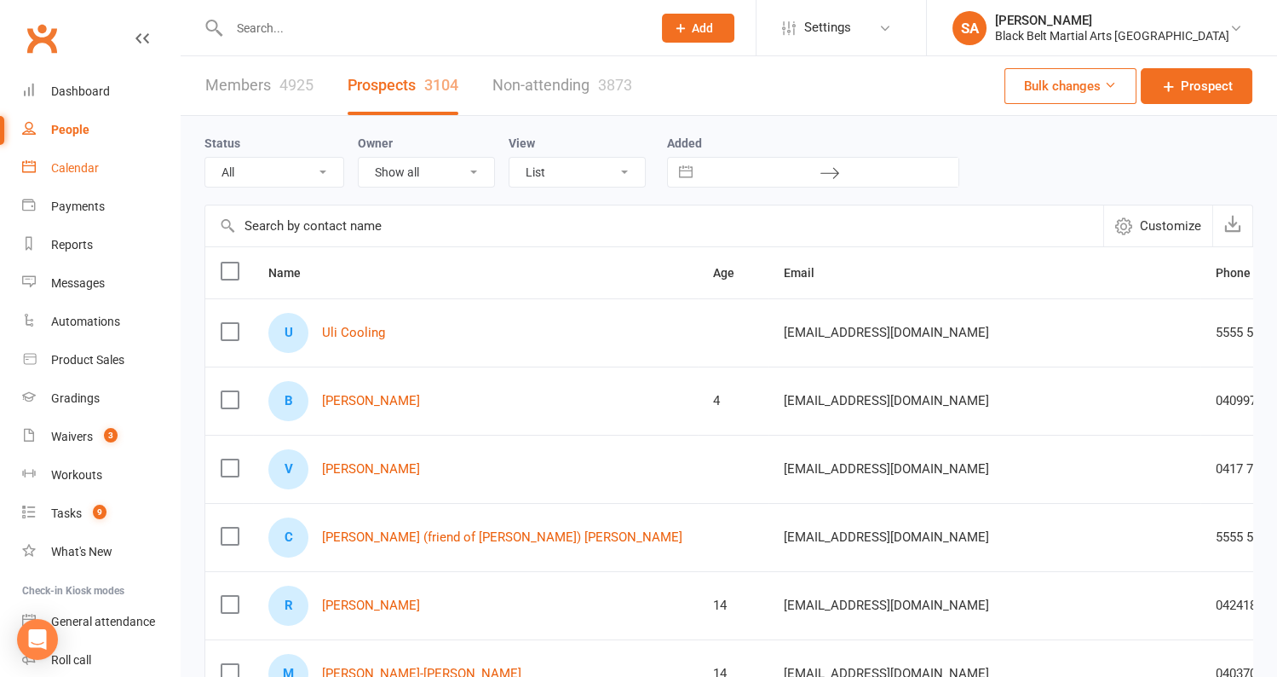
click at [89, 174] on div "Calendar" at bounding box center [75, 168] width 48 height 14
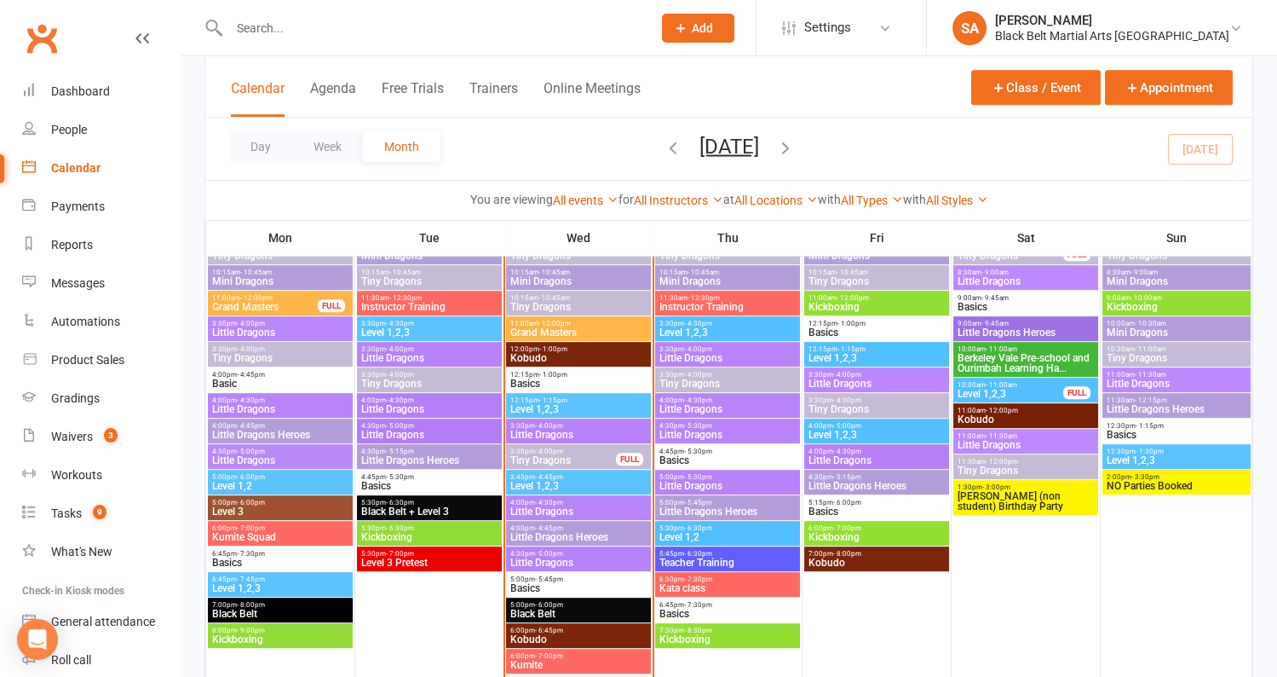
scroll to position [1383, 0]
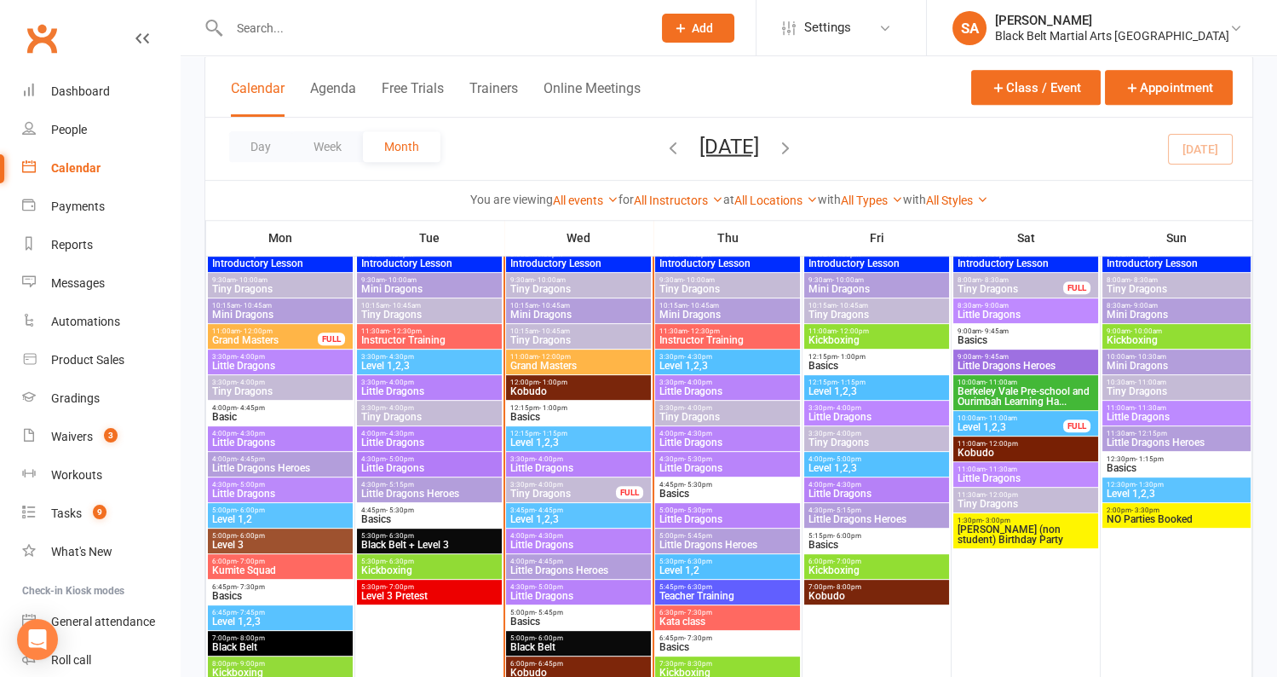
click at [579, 361] on span "Grand Masters" at bounding box center [579, 365] width 138 height 10
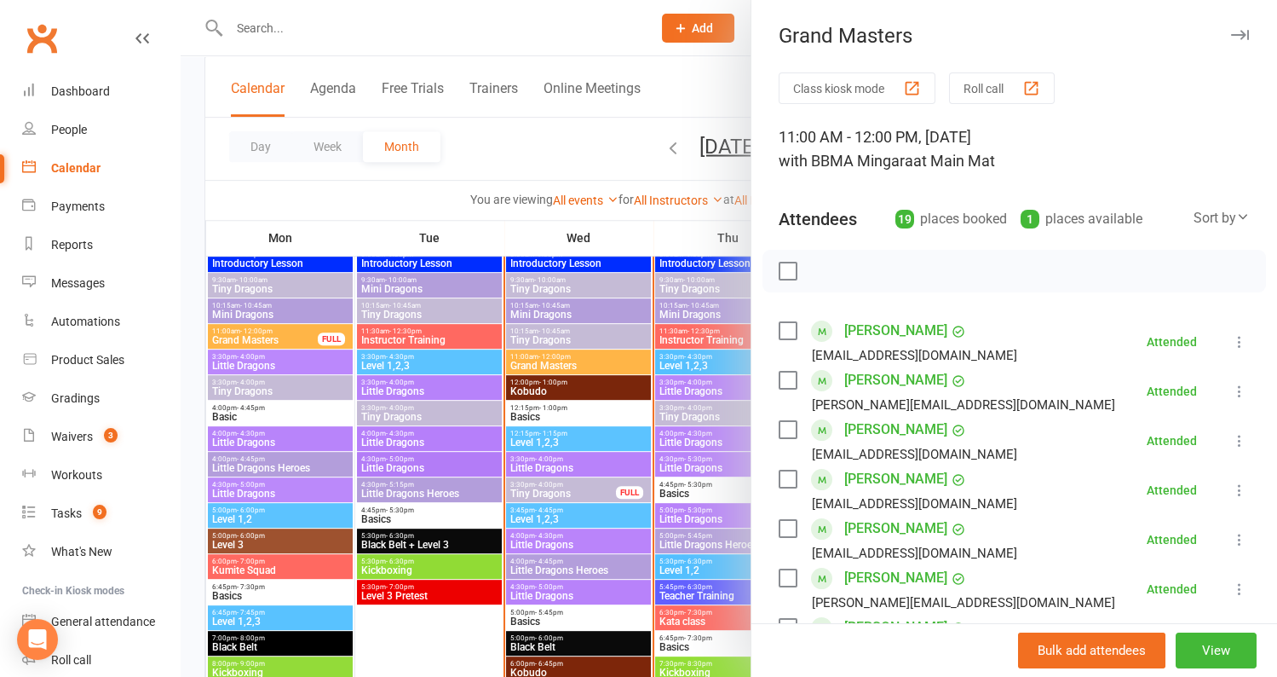
click at [794, 330] on label at bounding box center [787, 330] width 17 height 17
click at [789, 368] on div "Alfred Bellanti alfred@bellantienterprises.com" at bounding box center [950, 390] width 343 height 49
click at [786, 390] on div "Alfred Bellanti alfred@bellantienterprises.com" at bounding box center [950, 390] width 343 height 49
click at [787, 387] on label at bounding box center [787, 380] width 17 height 17
click at [790, 425] on label at bounding box center [787, 429] width 17 height 17
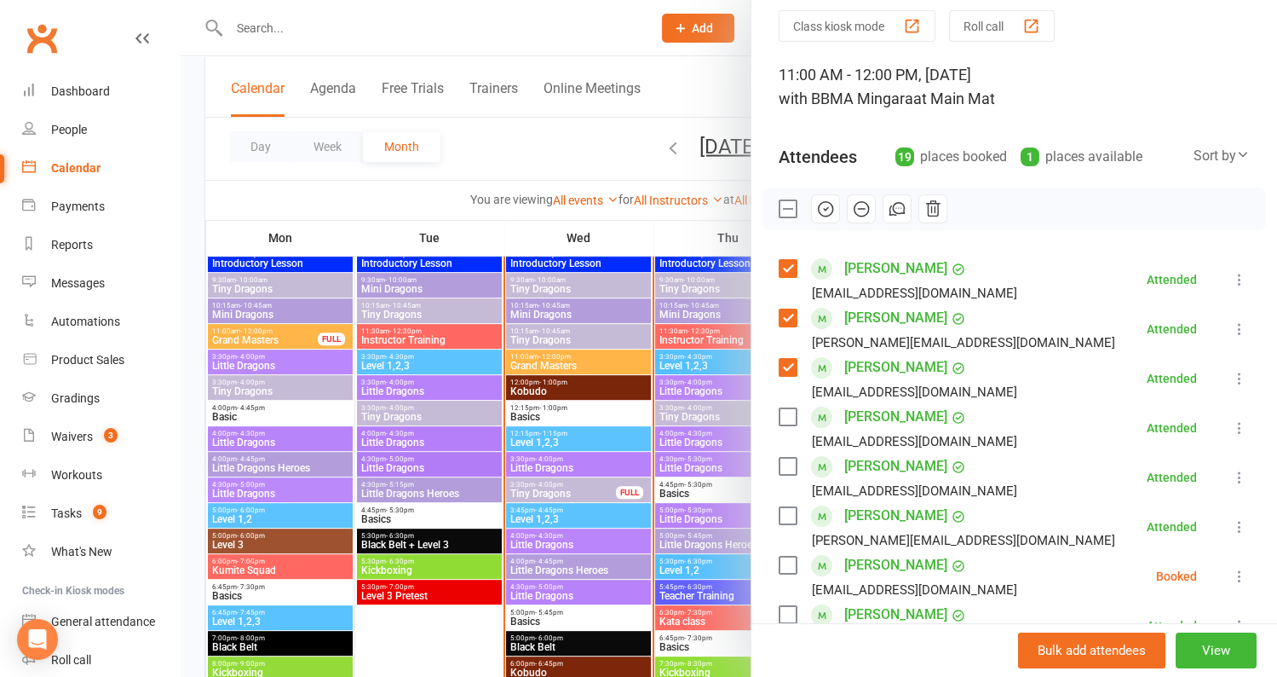
scroll to position [74, 0]
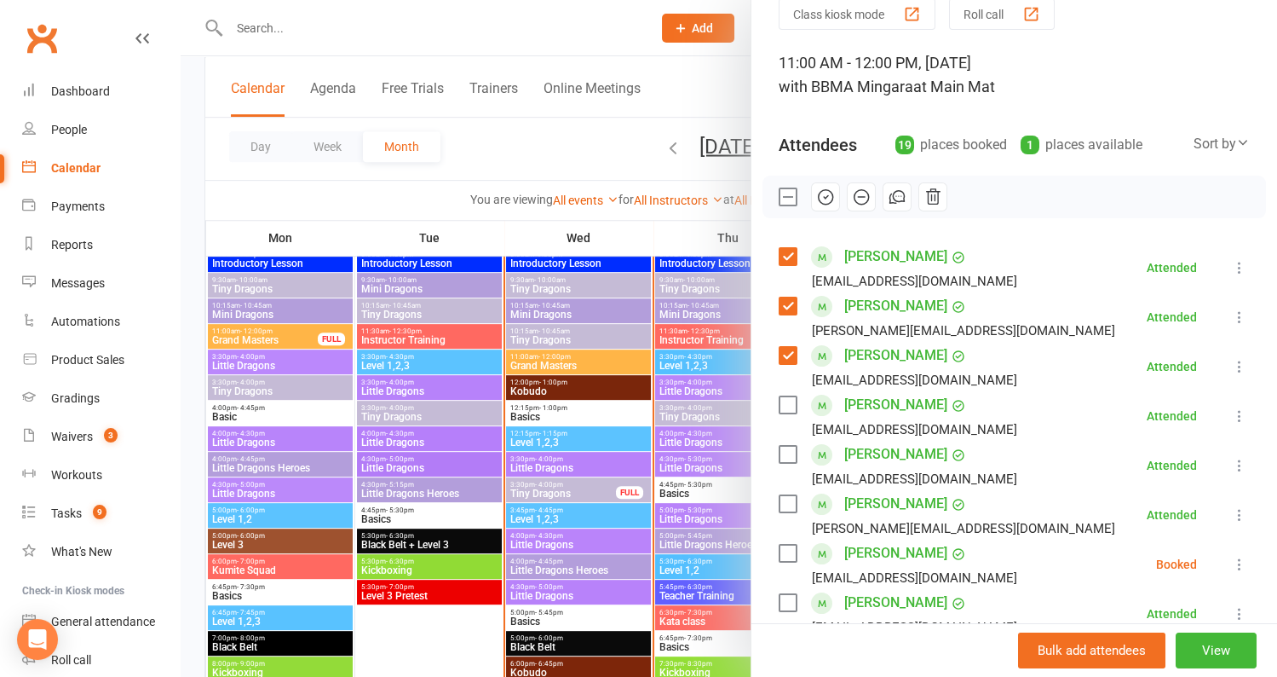
click at [794, 405] on label at bounding box center [787, 404] width 17 height 17
click at [786, 452] on label at bounding box center [787, 454] width 17 height 17
click at [788, 495] on label at bounding box center [787, 503] width 17 height 17
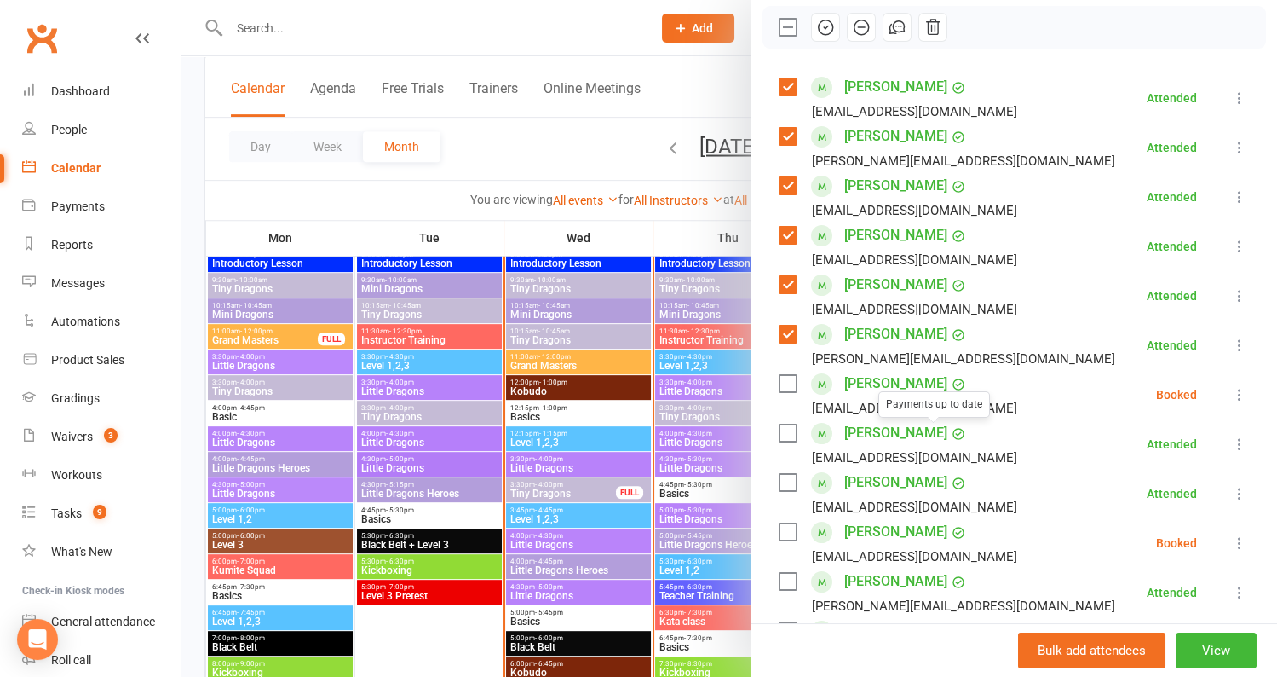
scroll to position [245, 0]
click at [768, 409] on div "Class kiosk mode Roll call 11:00 AM - 12:00 PM, Wednesday, August, 13, 2025 wit…" at bounding box center [1015, 573] width 526 height 1490
click at [580, 134] on div at bounding box center [729, 338] width 1097 height 677
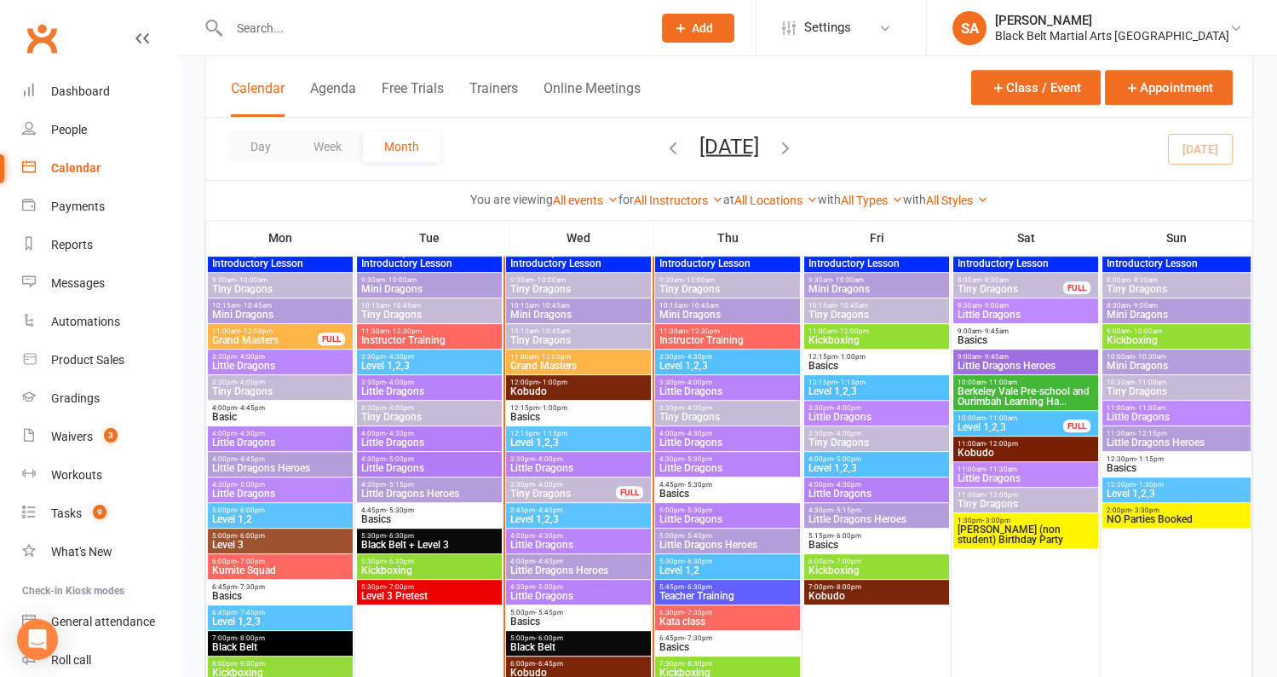
scroll to position [1437, 0]
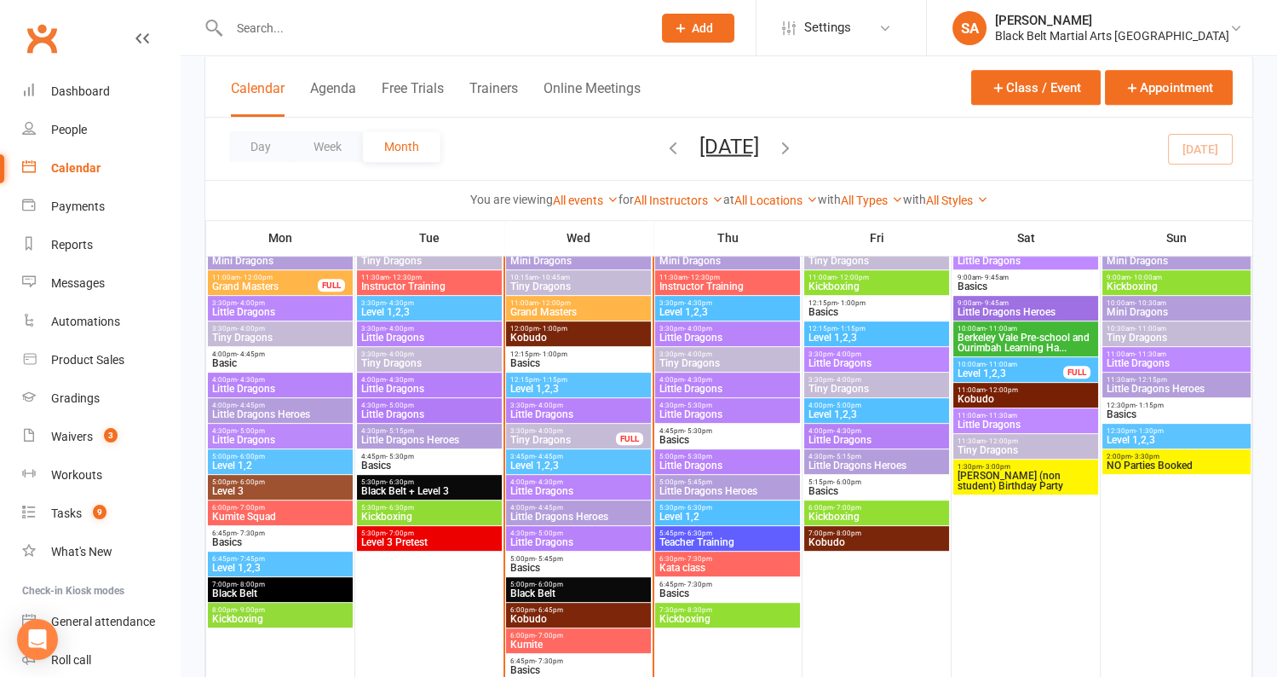
click at [606, 309] on span "Grand Masters" at bounding box center [579, 312] width 138 height 10
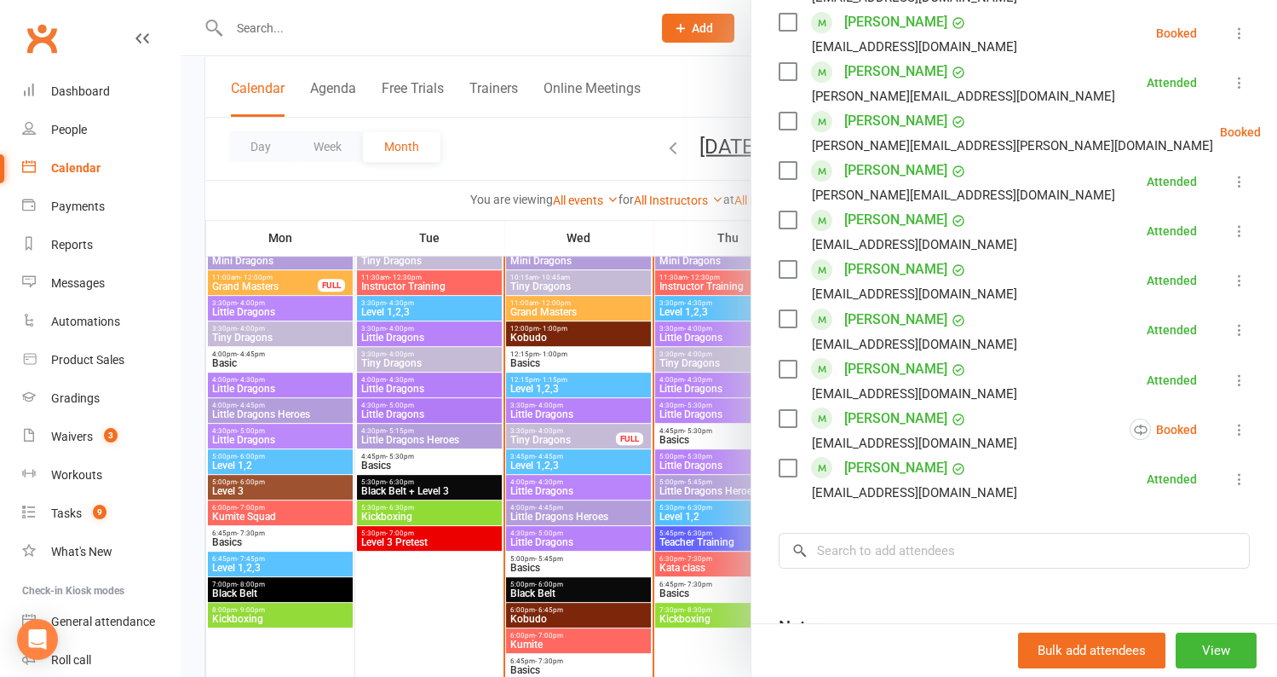
scroll to position [785, 0]
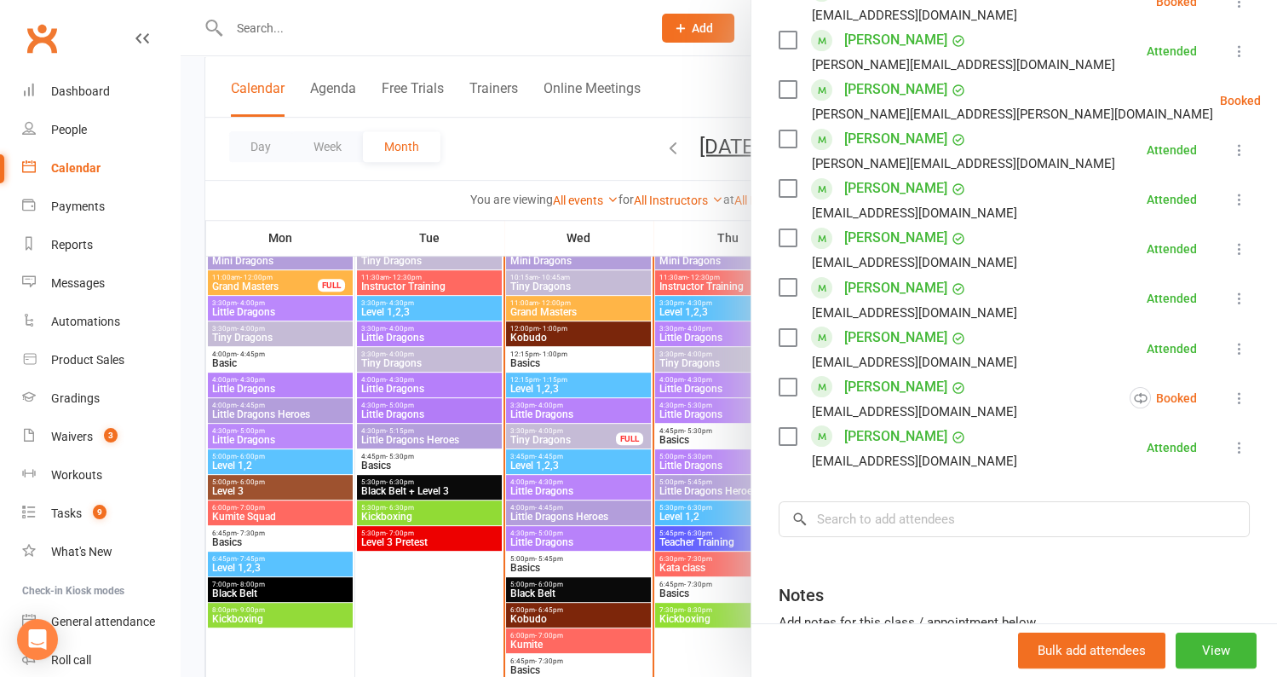
click at [564, 137] on div at bounding box center [729, 338] width 1097 height 677
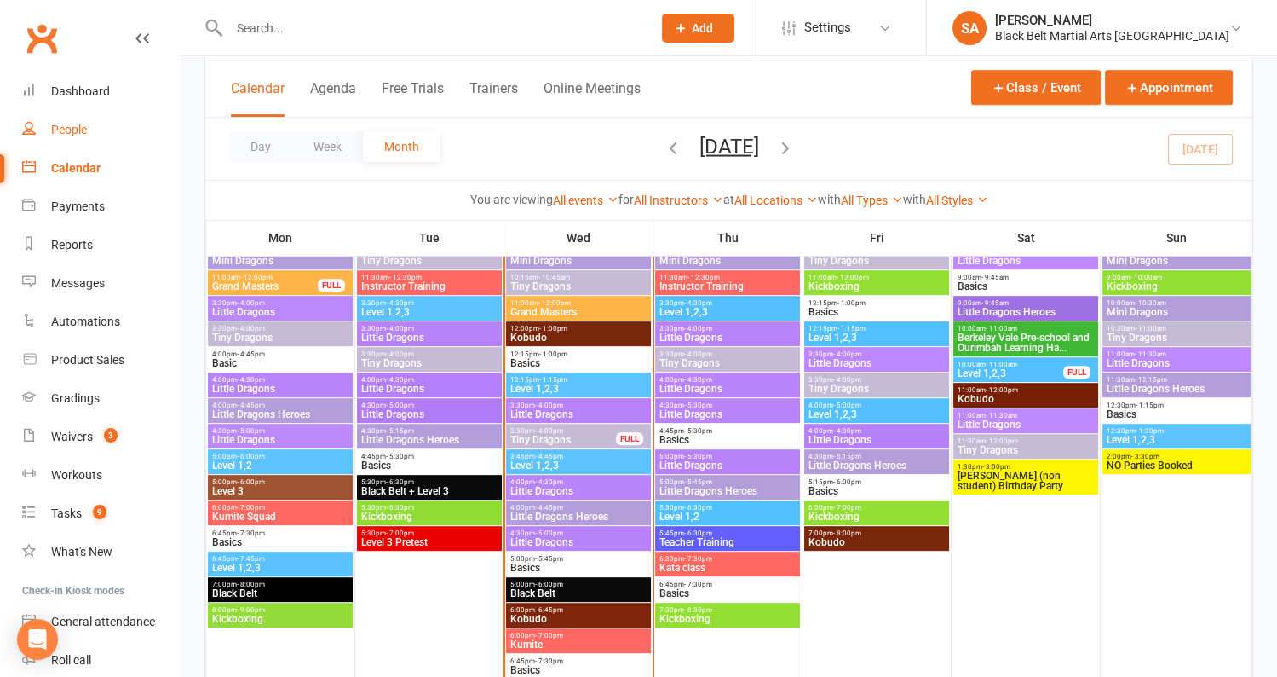
click at [78, 128] on div "People" at bounding box center [69, 130] width 36 height 14
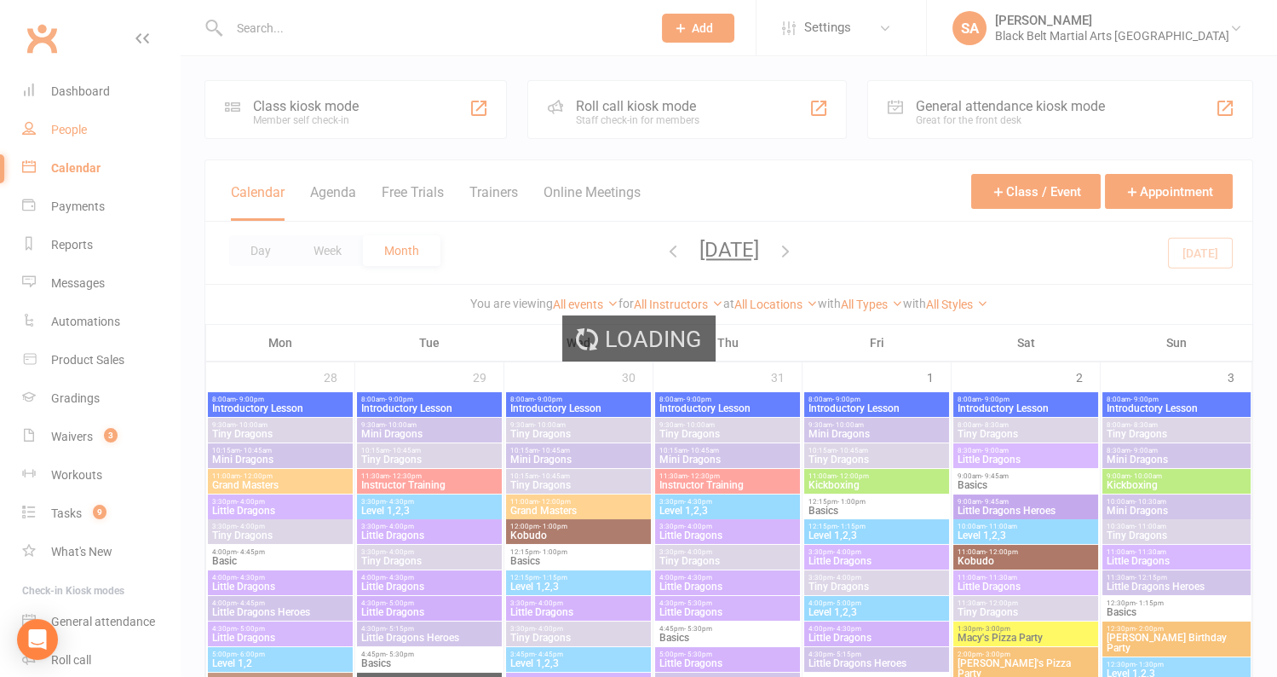
select select "100"
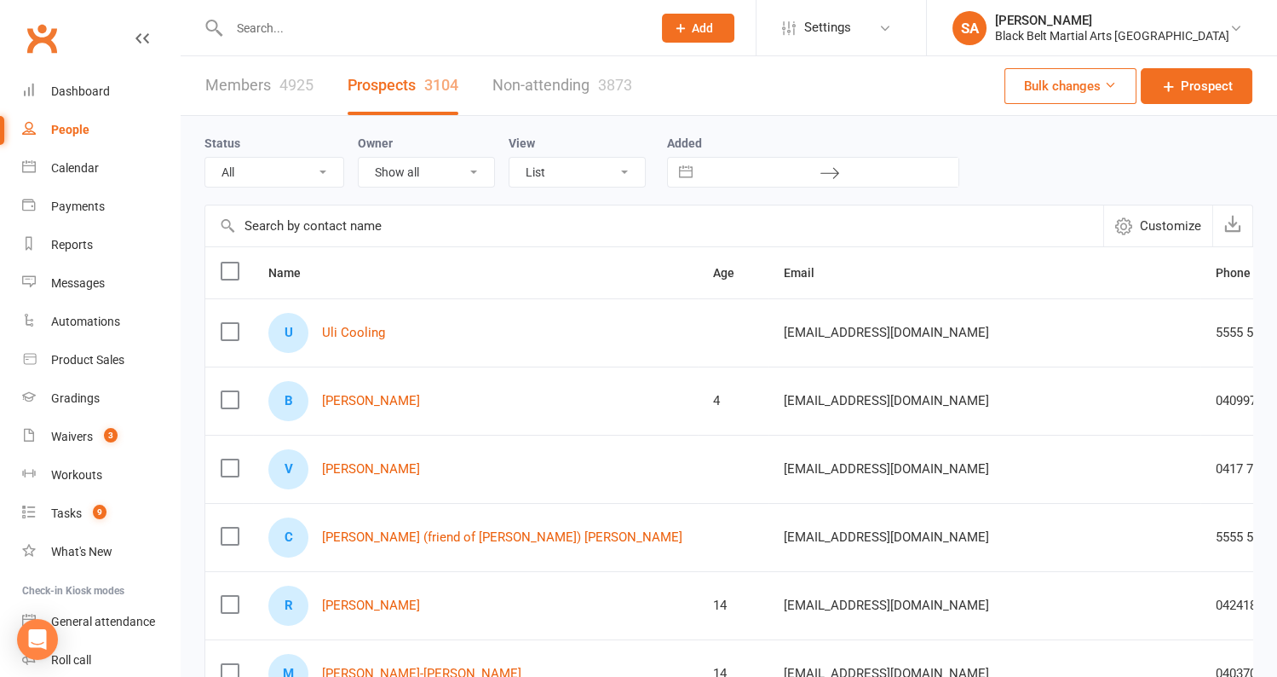
click at [321, 164] on select "All (No status set) (Invalid status) Enquiry (Booked) Enquiry (Not Booked) Pend…" at bounding box center [274, 172] width 138 height 29
select select "Pending (enrolment pack sent)"
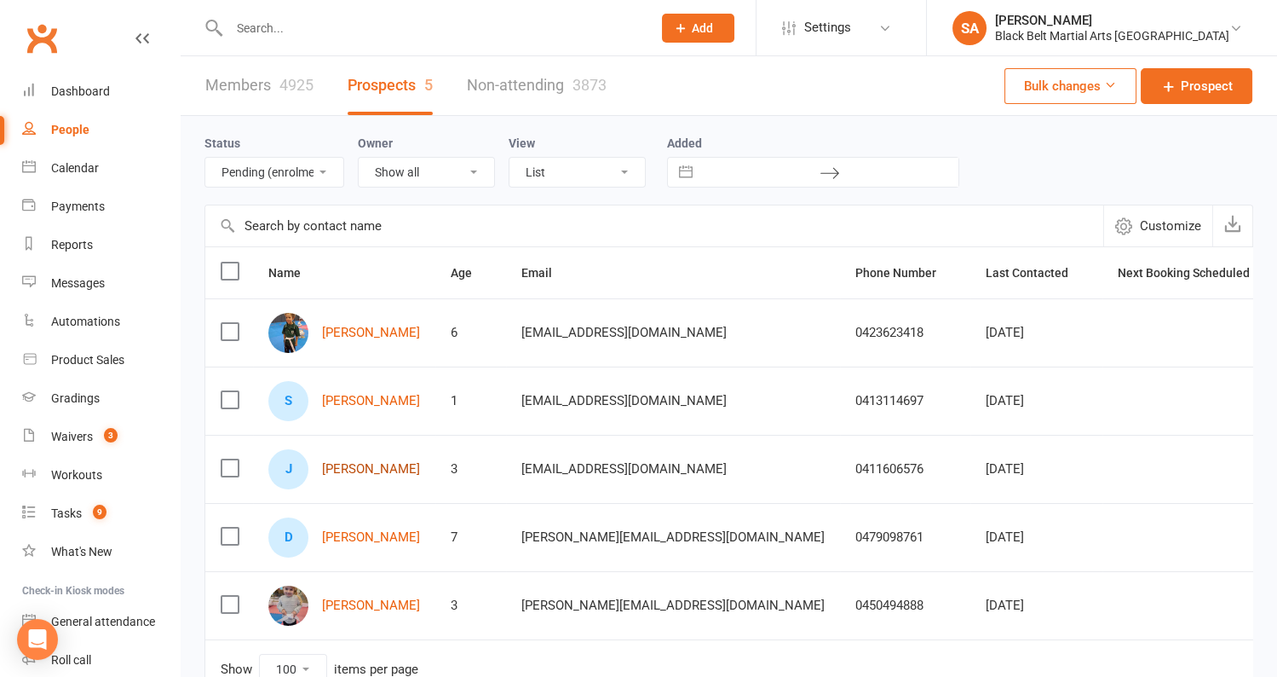
click at [388, 466] on link "Joshua Hanson" at bounding box center [371, 469] width 98 height 14
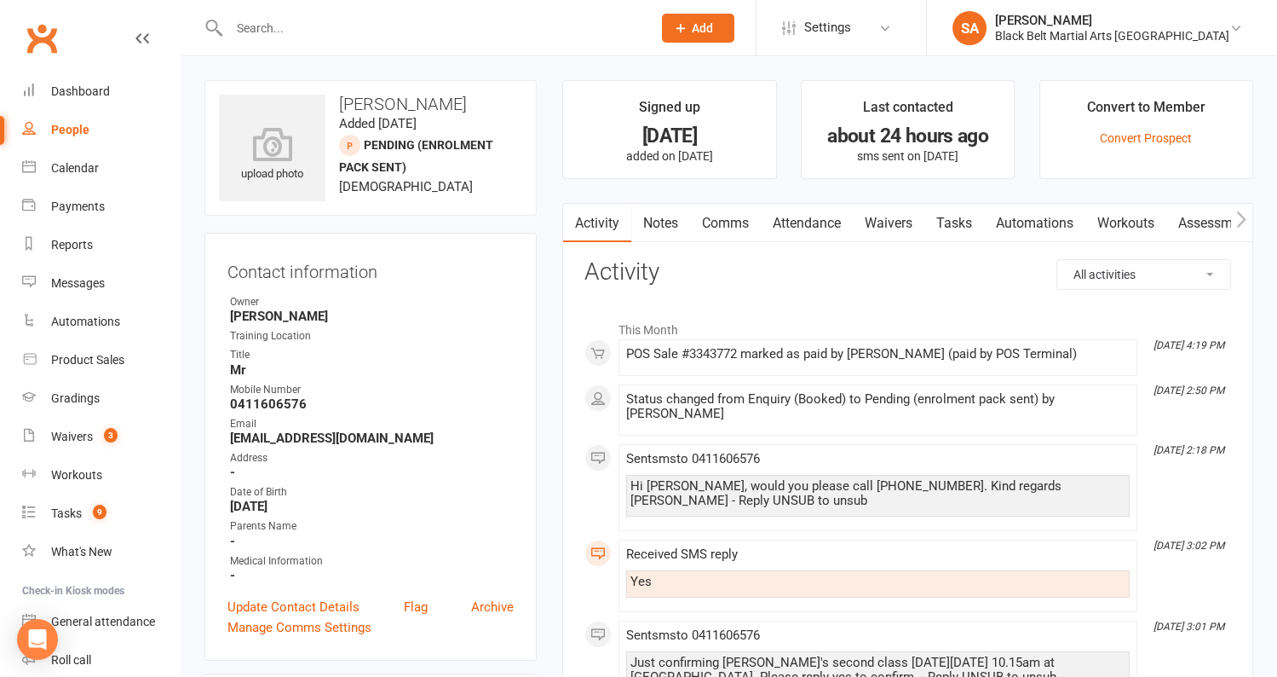
click at [667, 226] on link "Notes" at bounding box center [660, 223] width 59 height 39
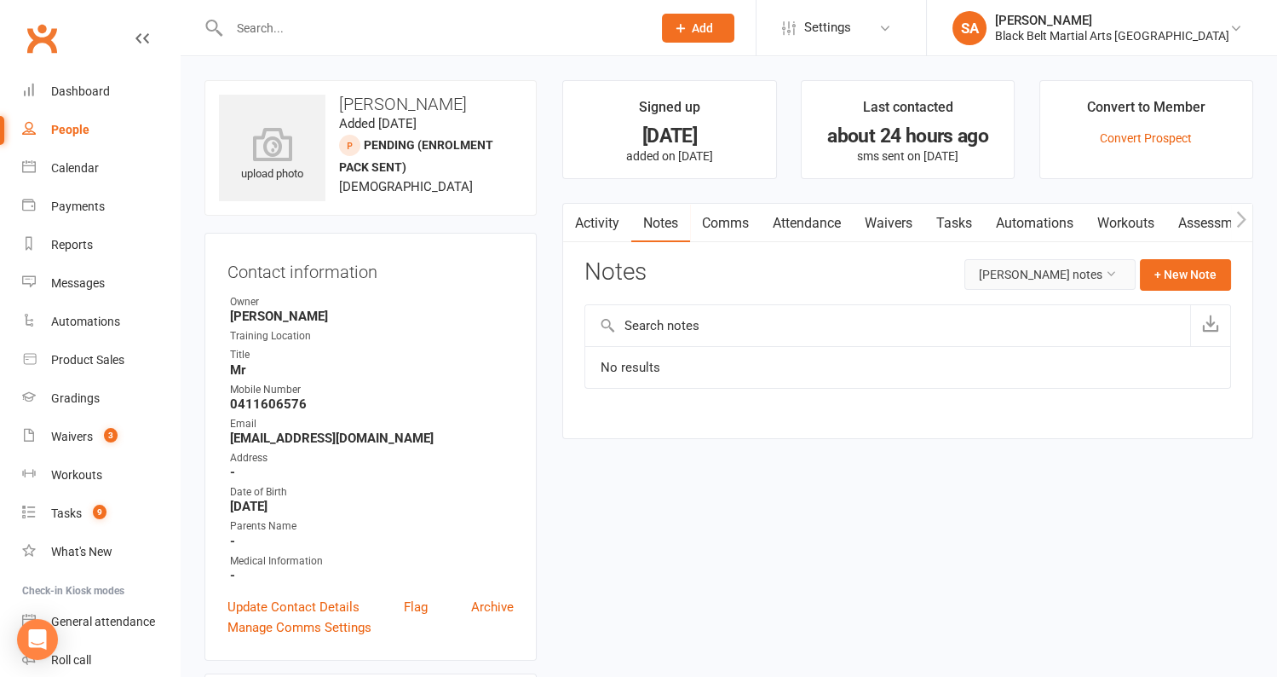
click at [1013, 276] on button "Joshua Hanson's notes" at bounding box center [1050, 274] width 171 height 31
click at [1020, 343] on link "All family notes" at bounding box center [1052, 346] width 169 height 34
click at [1159, 276] on button "+ New Note" at bounding box center [1185, 274] width 91 height 31
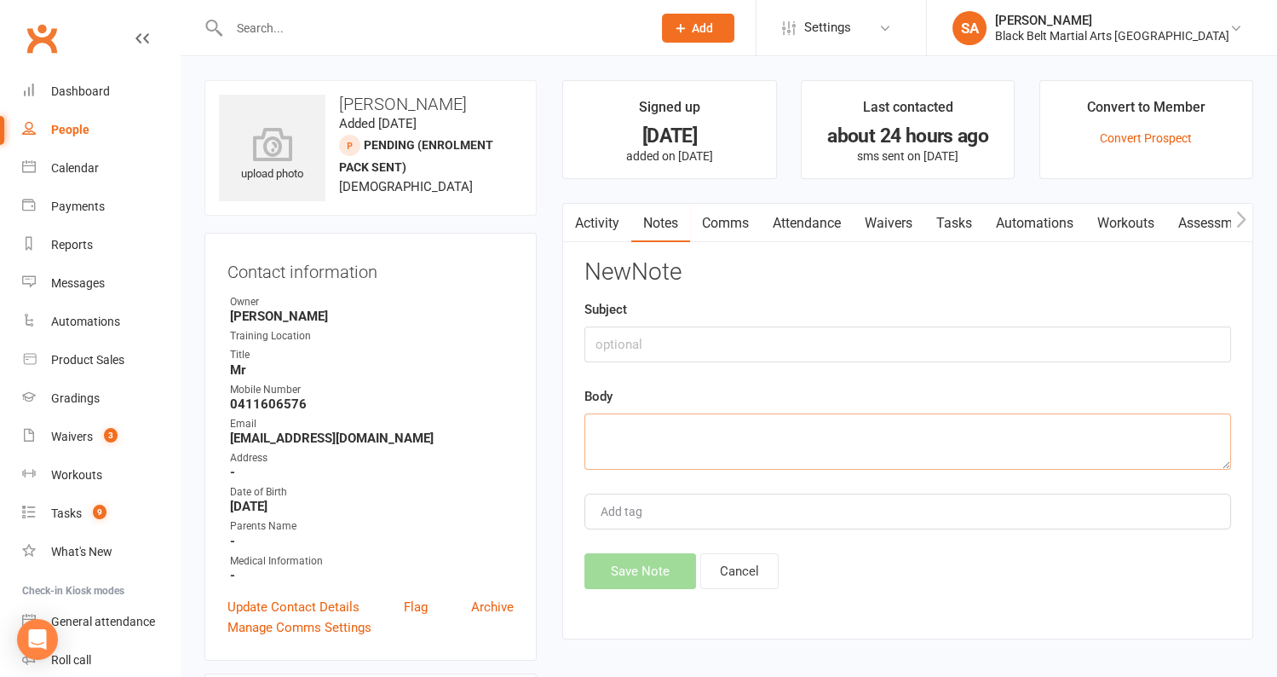
click at [830, 440] on textarea at bounding box center [908, 441] width 647 height 56
type textarea "LMA re enrolment 13/8"
click at [633, 573] on button "Save Note" at bounding box center [641, 571] width 112 height 36
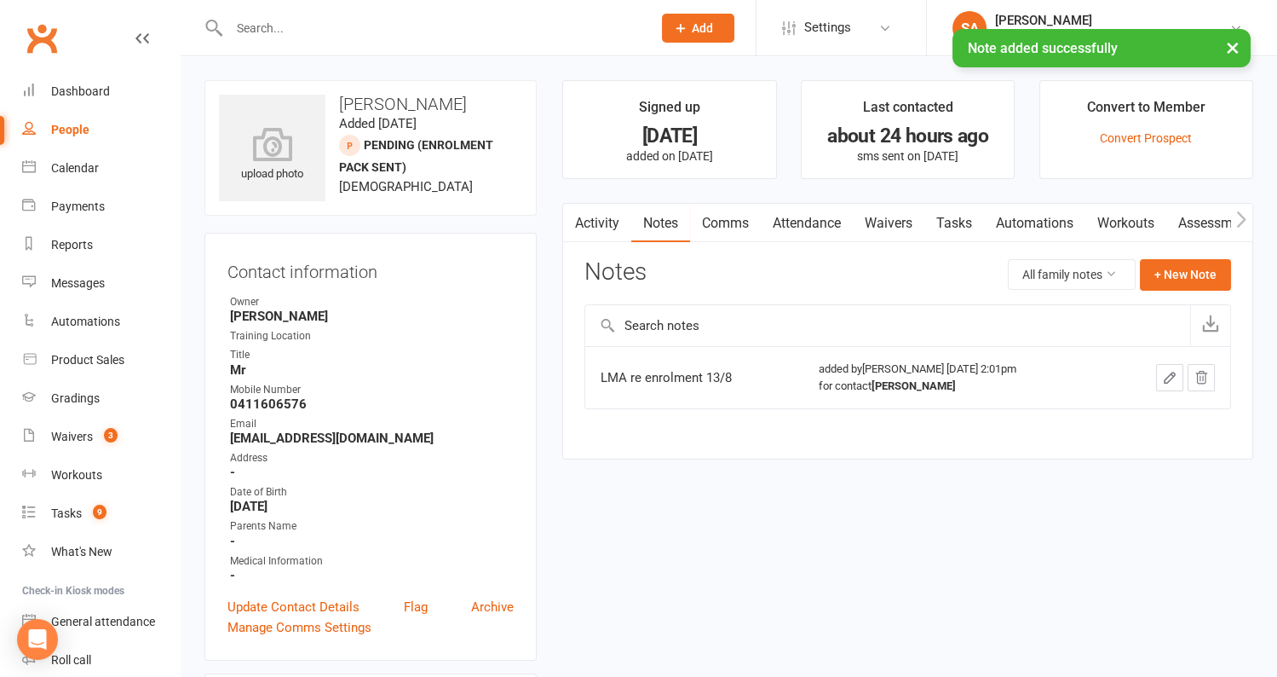
click at [66, 123] on div "People" at bounding box center [70, 130] width 38 height 14
select select "100"
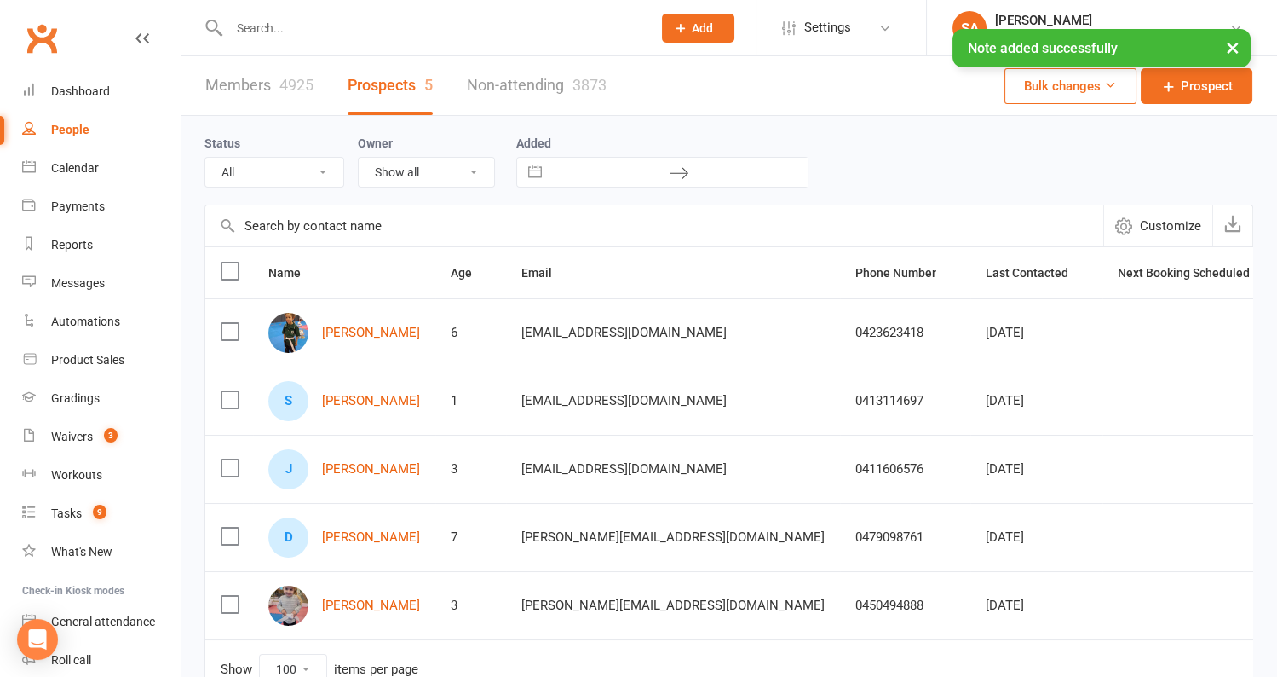
select select "Pending (enrolment pack sent)"
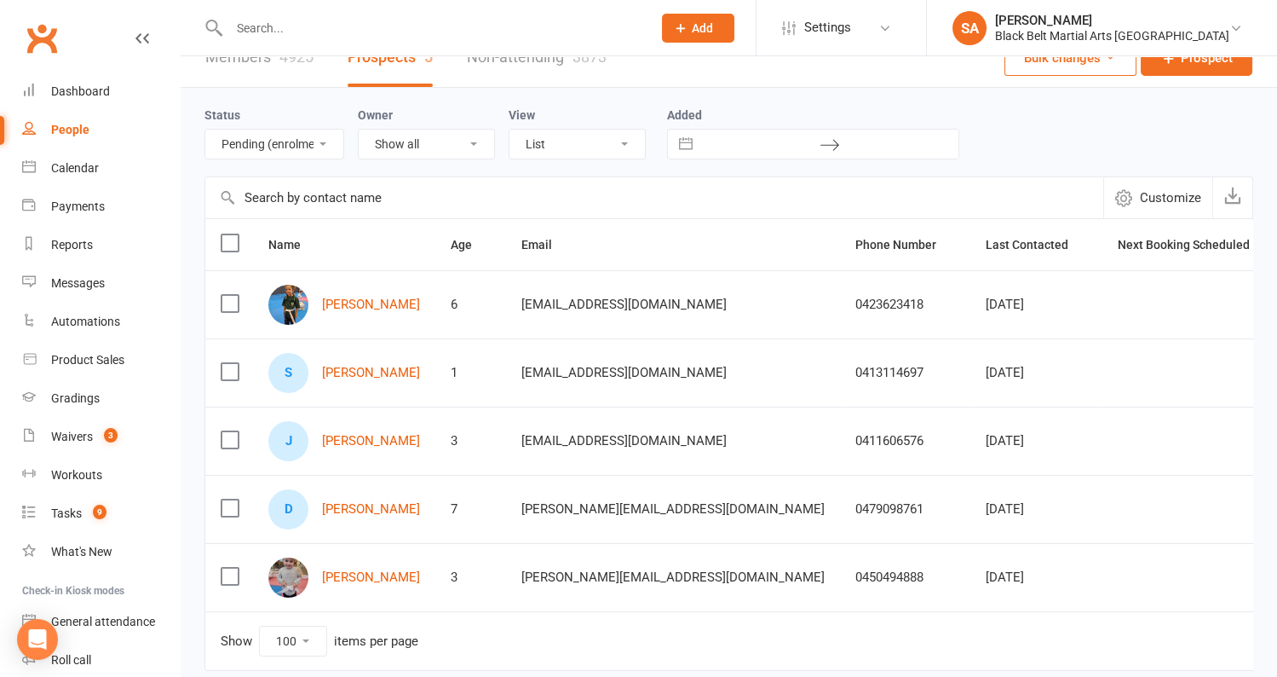
scroll to position [37, 0]
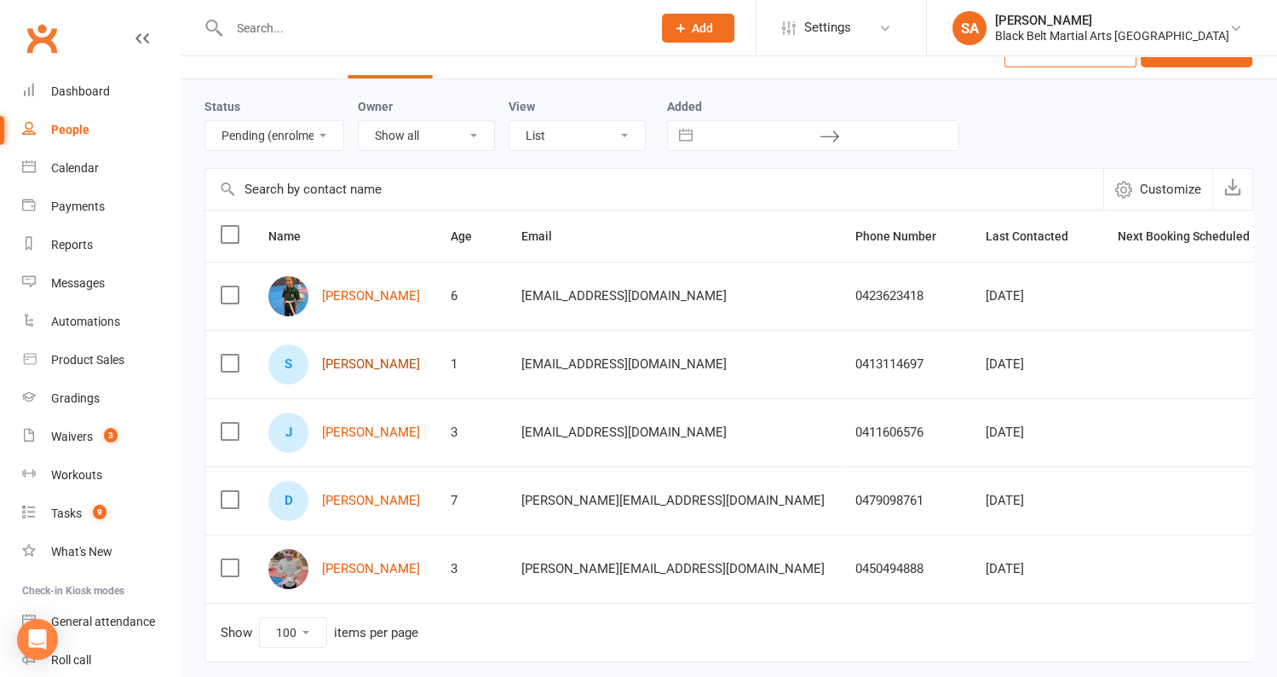
click at [362, 366] on link "Solomon Gray" at bounding box center [371, 364] width 98 height 14
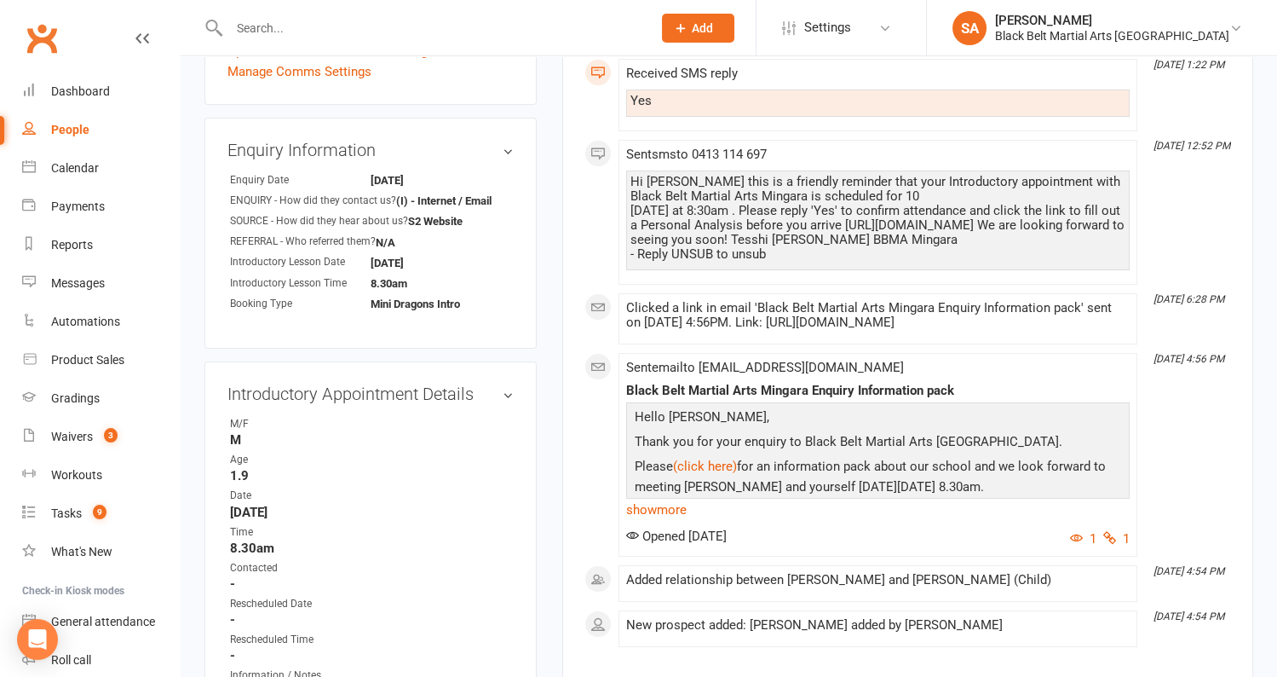
scroll to position [588, 0]
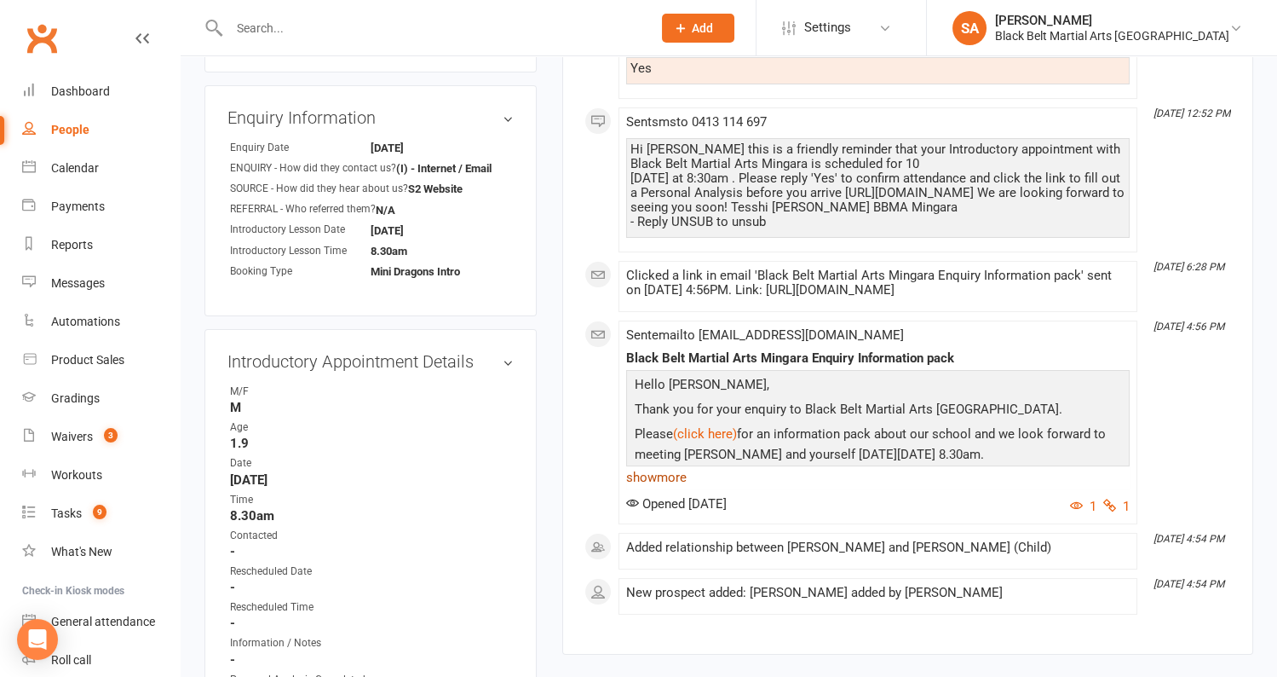
click at [667, 489] on link "show more" at bounding box center [878, 477] width 504 height 24
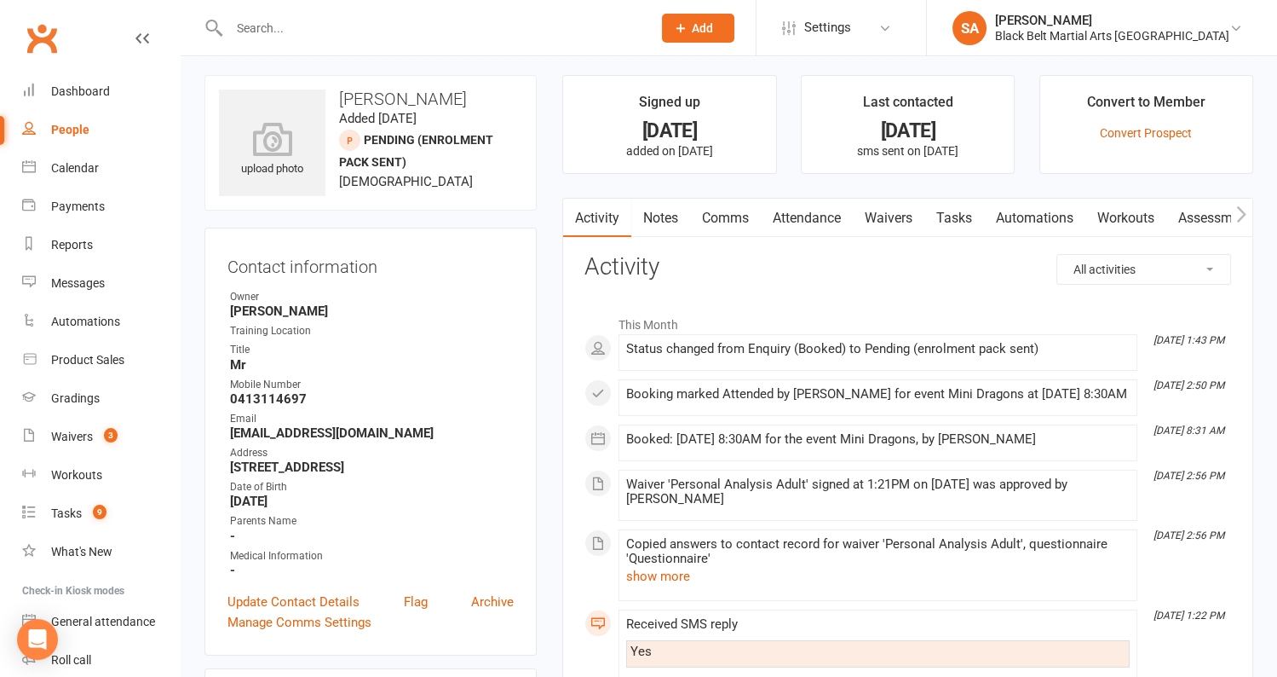
scroll to position [0, 0]
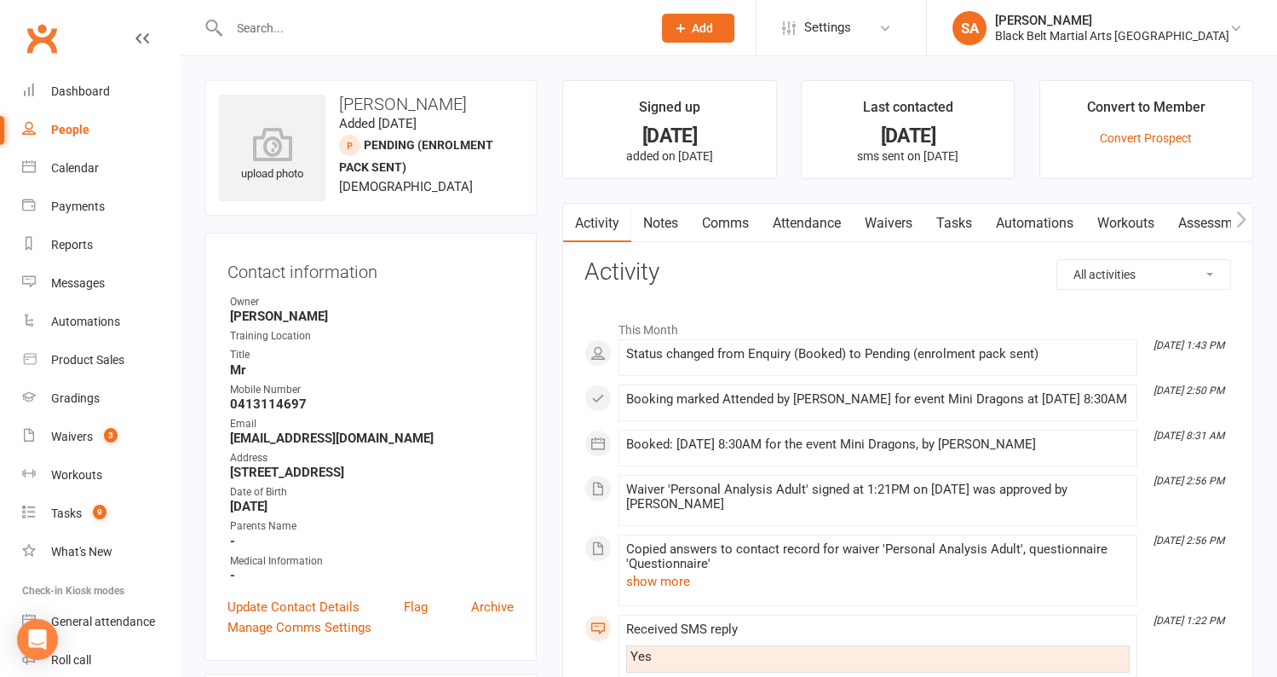
click at [79, 135] on div "People" at bounding box center [70, 130] width 38 height 14
select select "100"
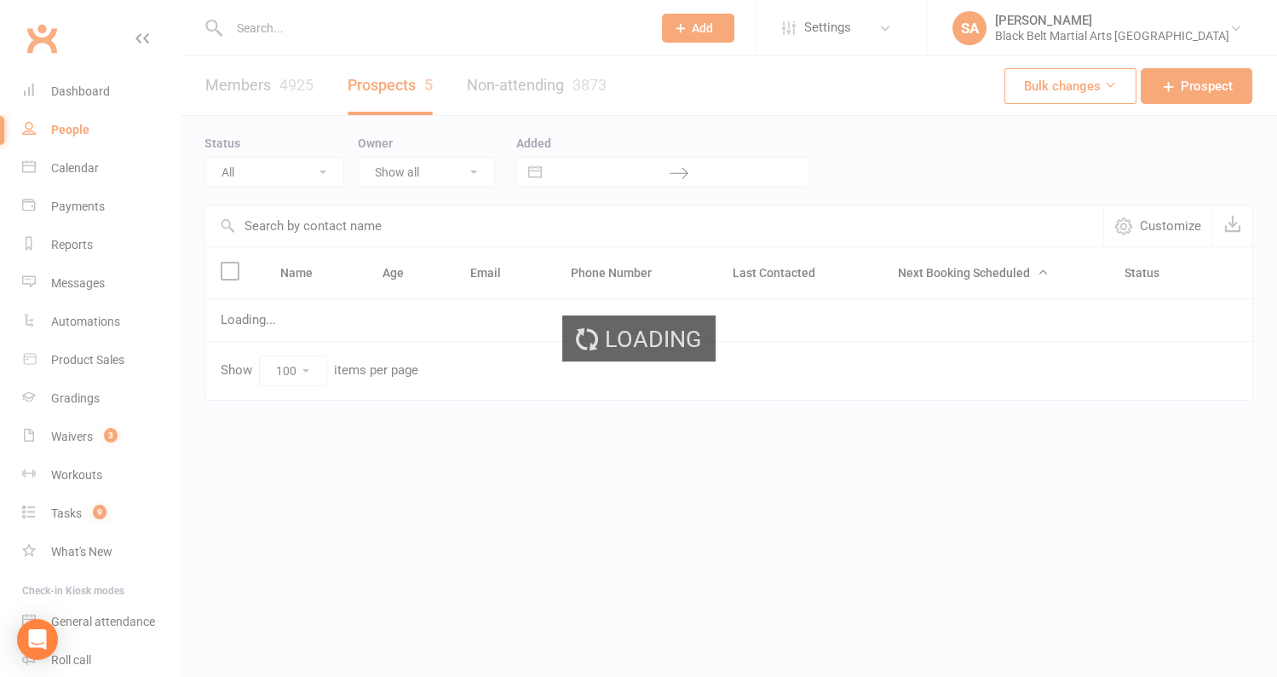
select select "Pending (enrolment pack sent)"
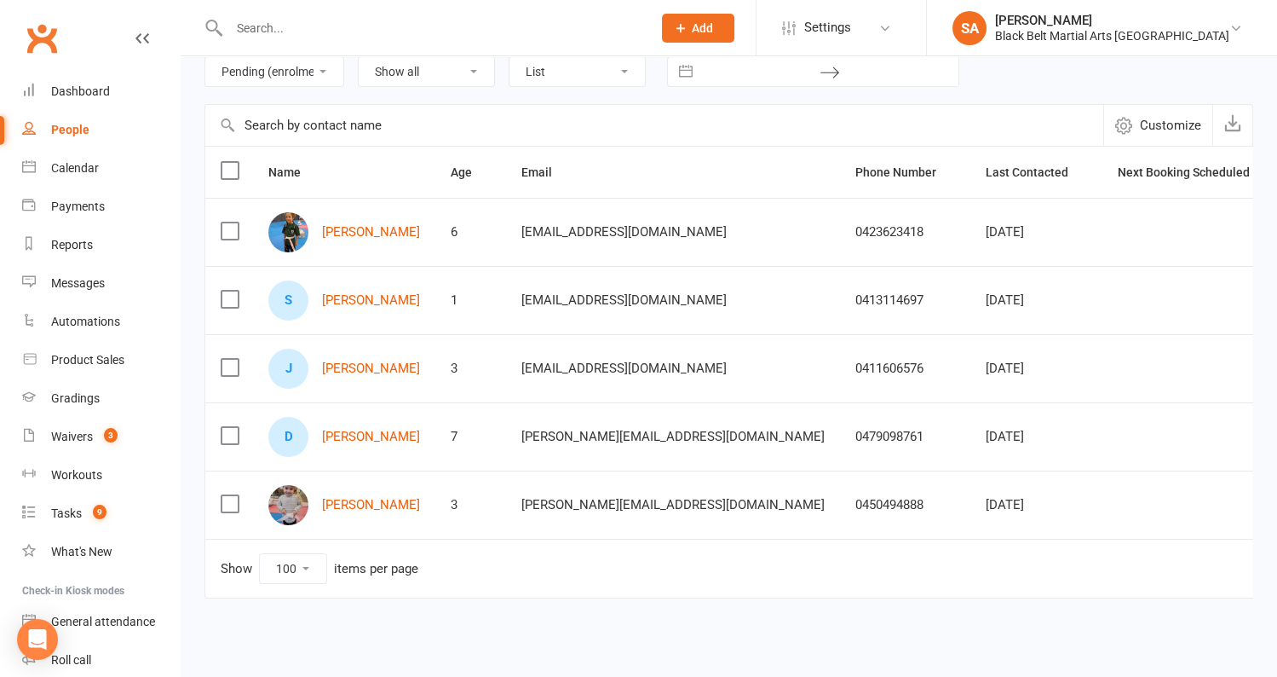
scroll to position [103, 0]
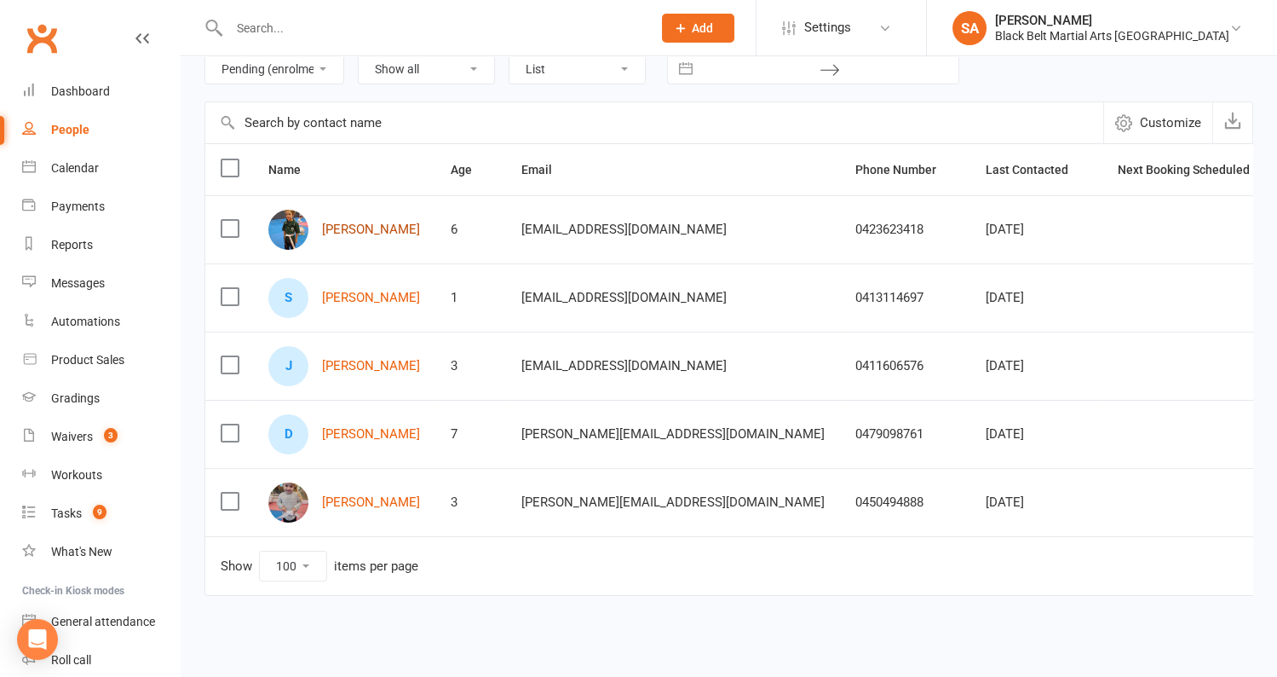
click at [346, 229] on link "Beau Jackson" at bounding box center [371, 229] width 98 height 14
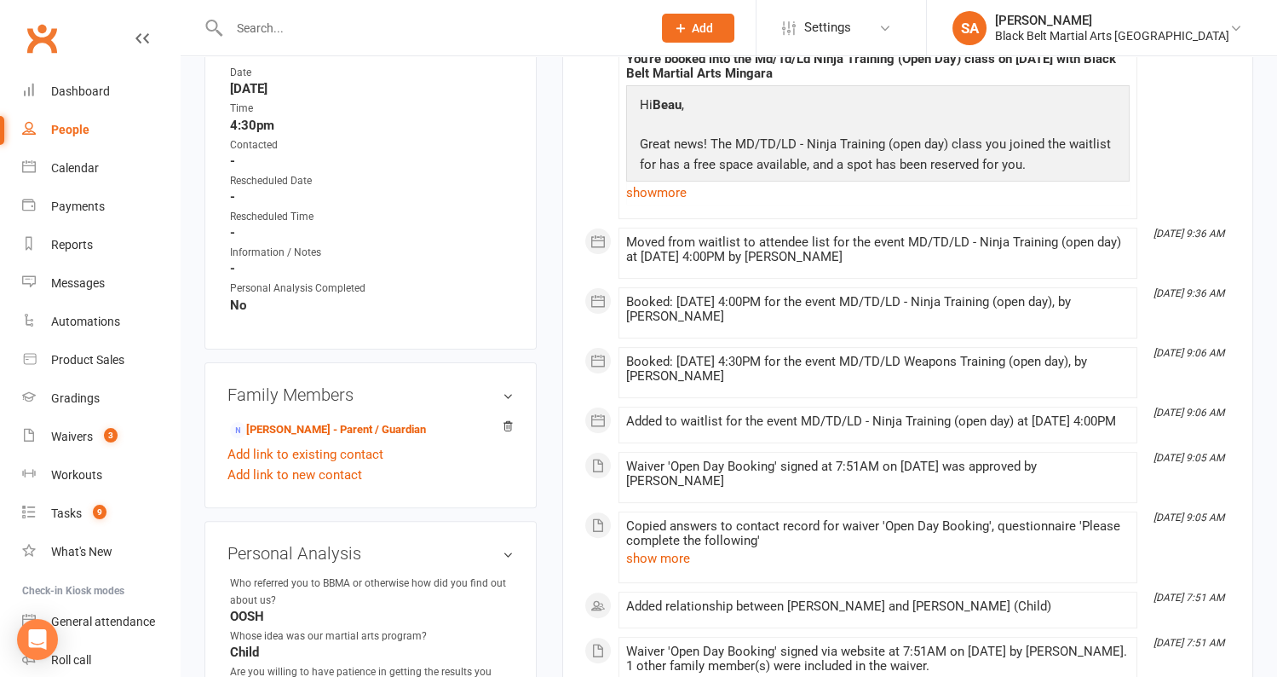
scroll to position [946, 0]
click at [73, 121] on link "People" at bounding box center [101, 130] width 158 height 38
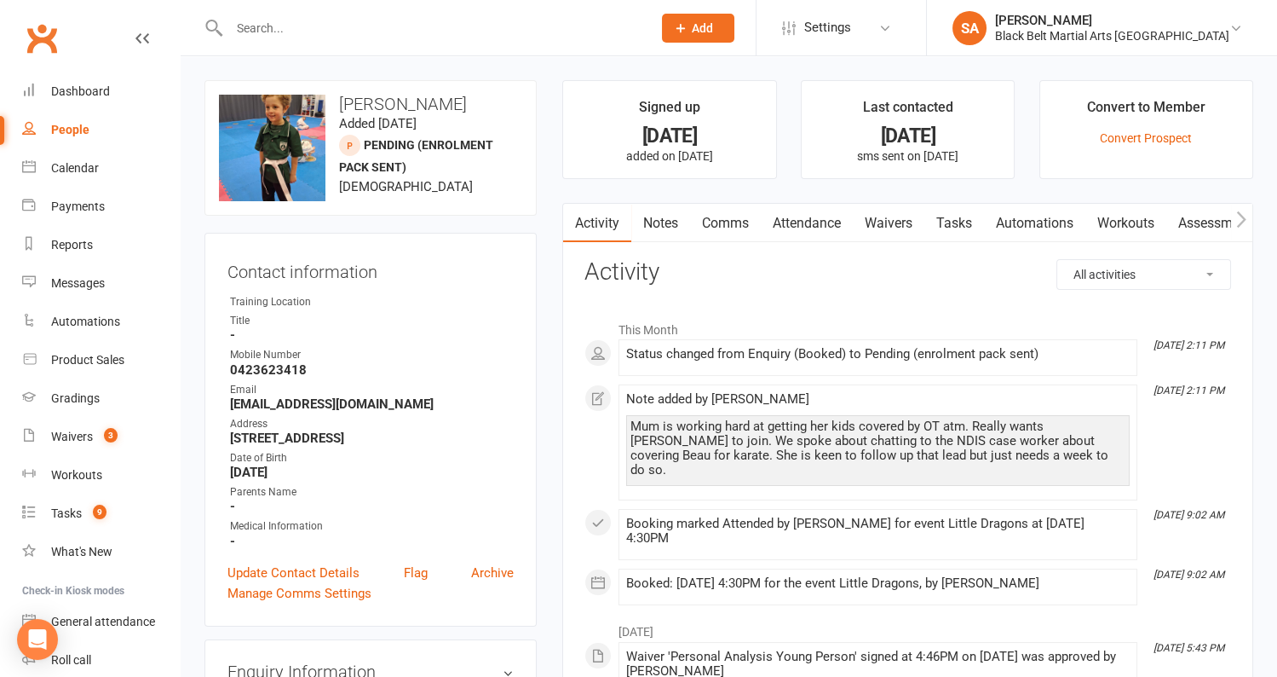
select select "100"
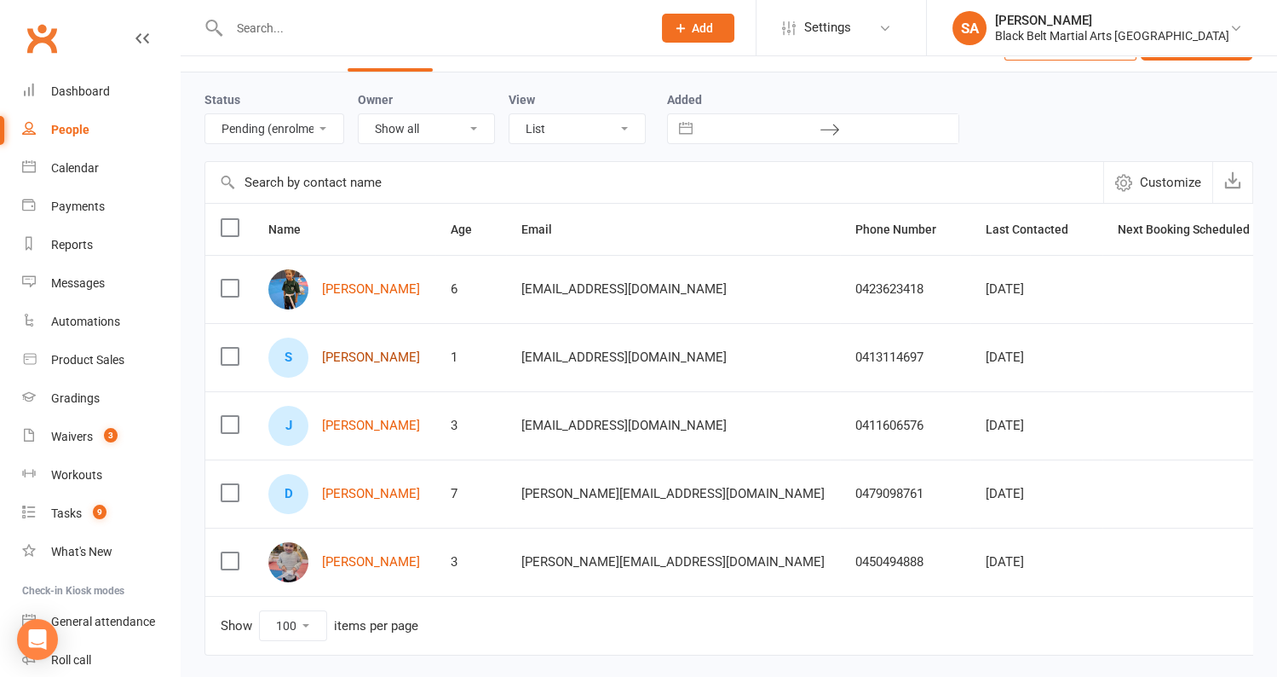
scroll to position [27, 0]
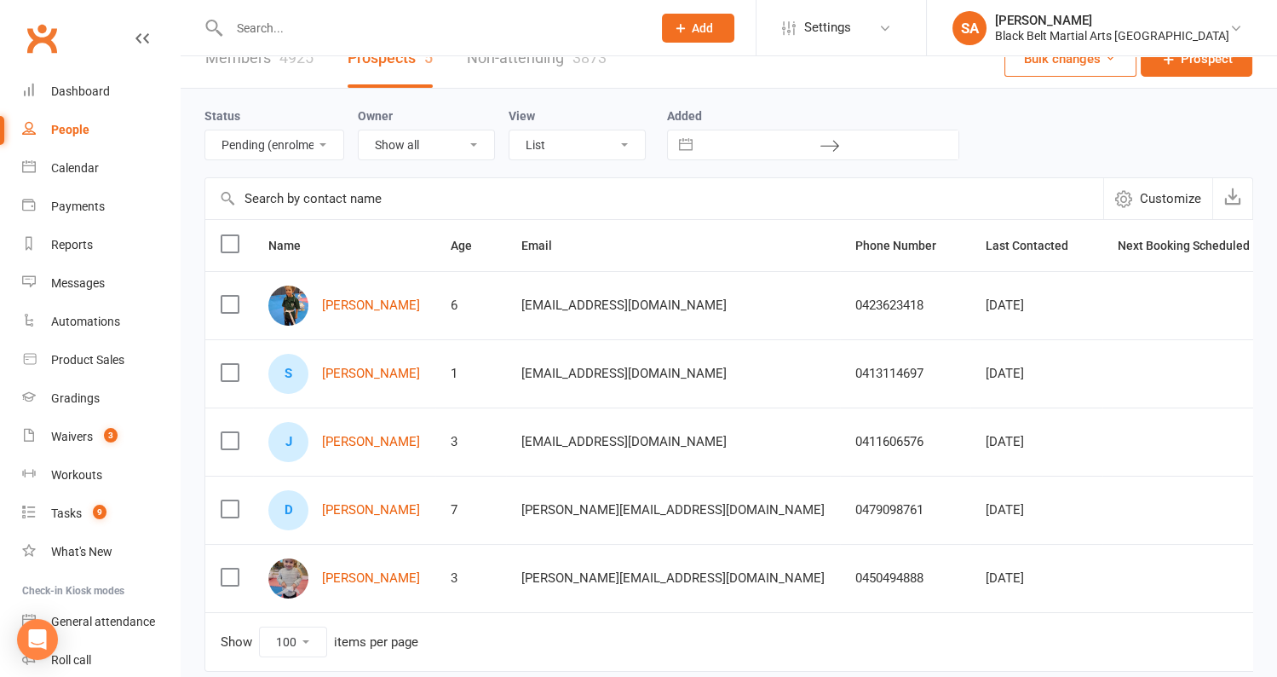
click at [325, 144] on select "All (No status set) (Invalid status) Enquiry (Booked) Enquiry (Not Booked) Pend…" at bounding box center [274, 144] width 138 height 29
select select "Pizza/birthday party"
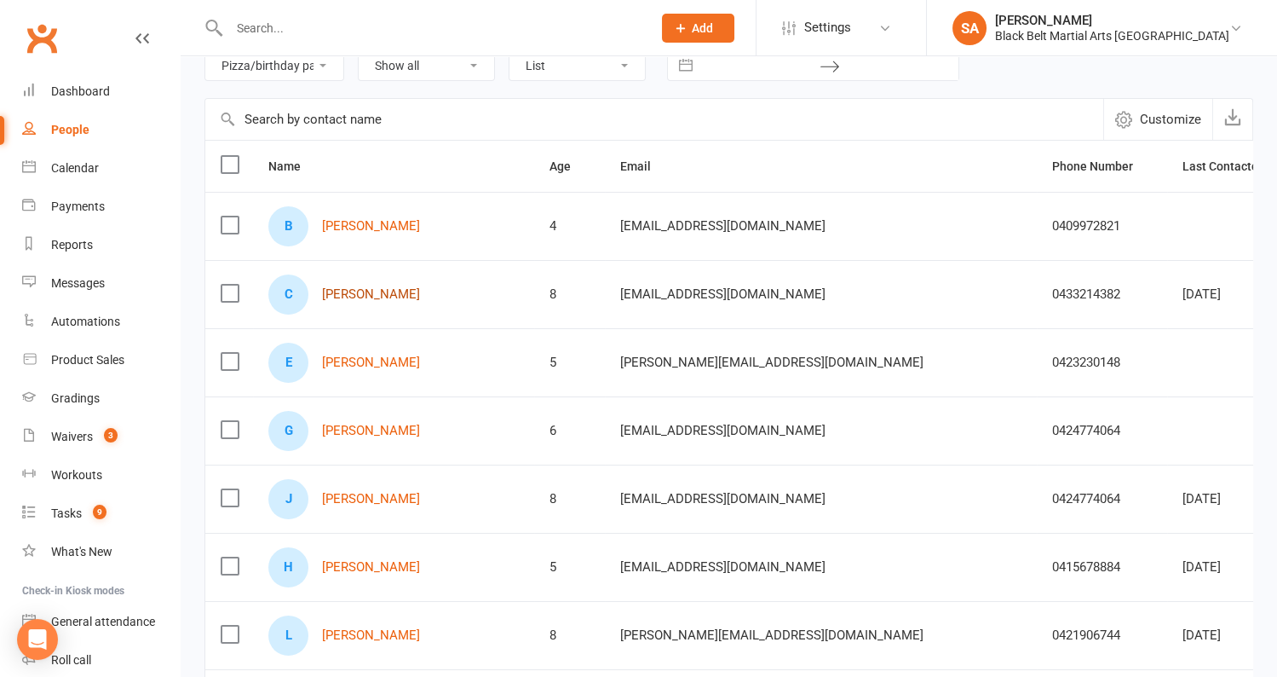
scroll to position [0, 0]
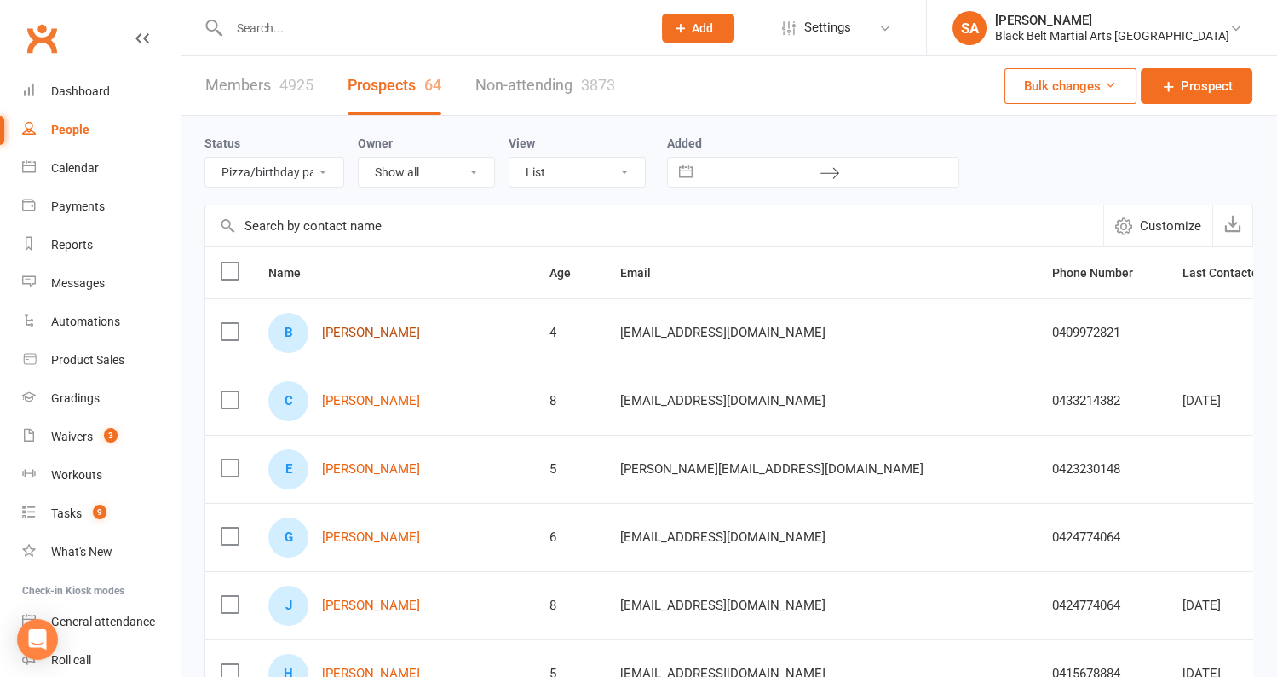
click at [365, 328] on link "Bernie Hyslop" at bounding box center [371, 333] width 98 height 14
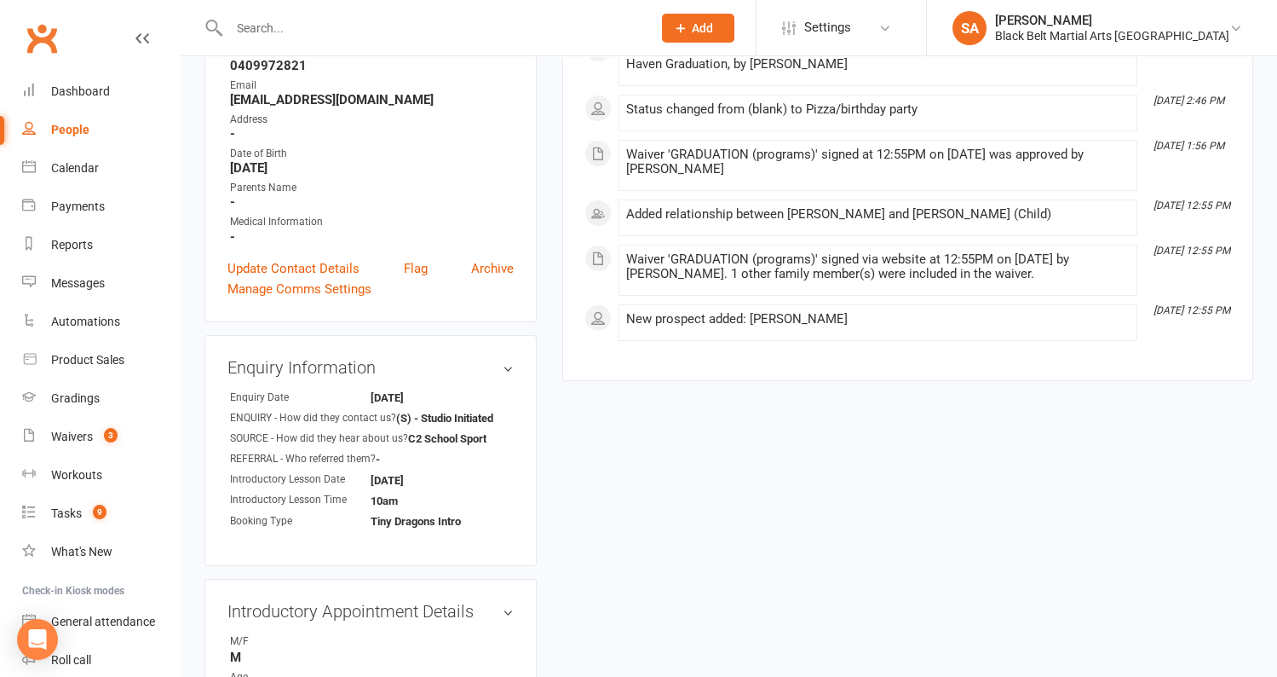
scroll to position [302, 0]
click at [336, 269] on link "Update Contact Details" at bounding box center [294, 271] width 132 height 20
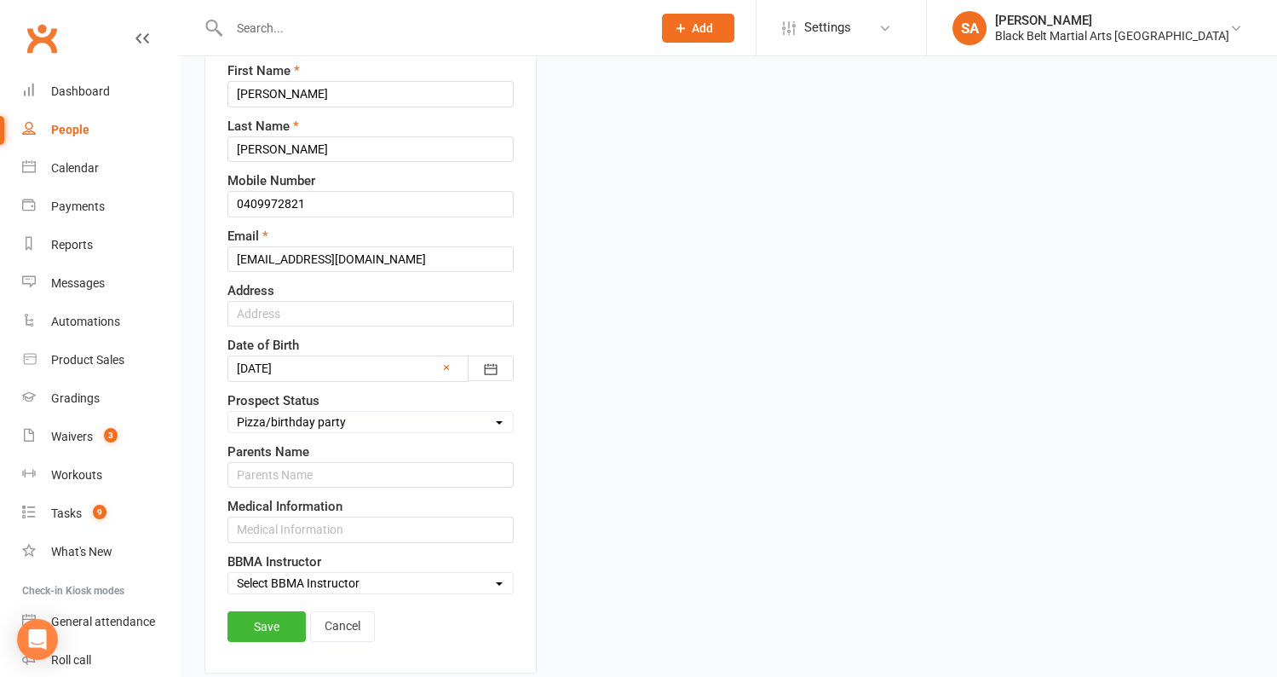
scroll to position [331, 0]
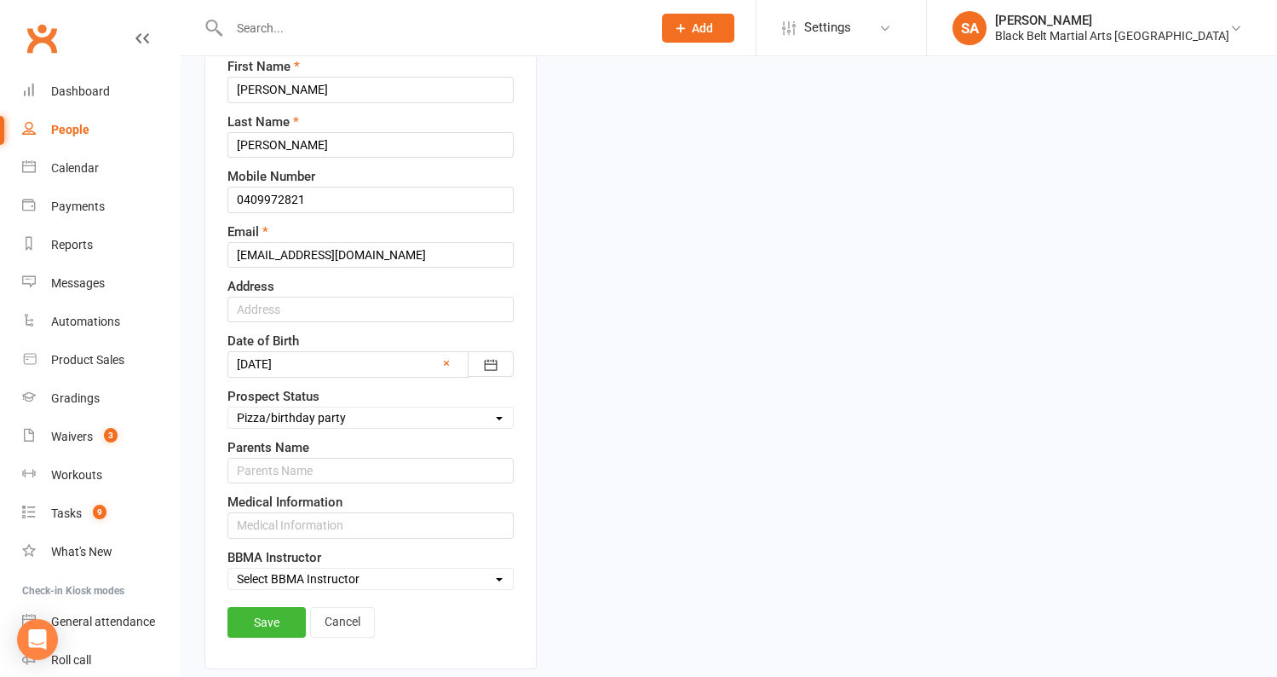
click at [333, 408] on select "Select Enquiry (Booked) Enquiry (Not Booked) Pending (enrolment pack sent) DNS …" at bounding box center [370, 417] width 285 height 19
select select "Enquiry (Booked)"
click at [254, 609] on link "Save" at bounding box center [267, 622] width 78 height 31
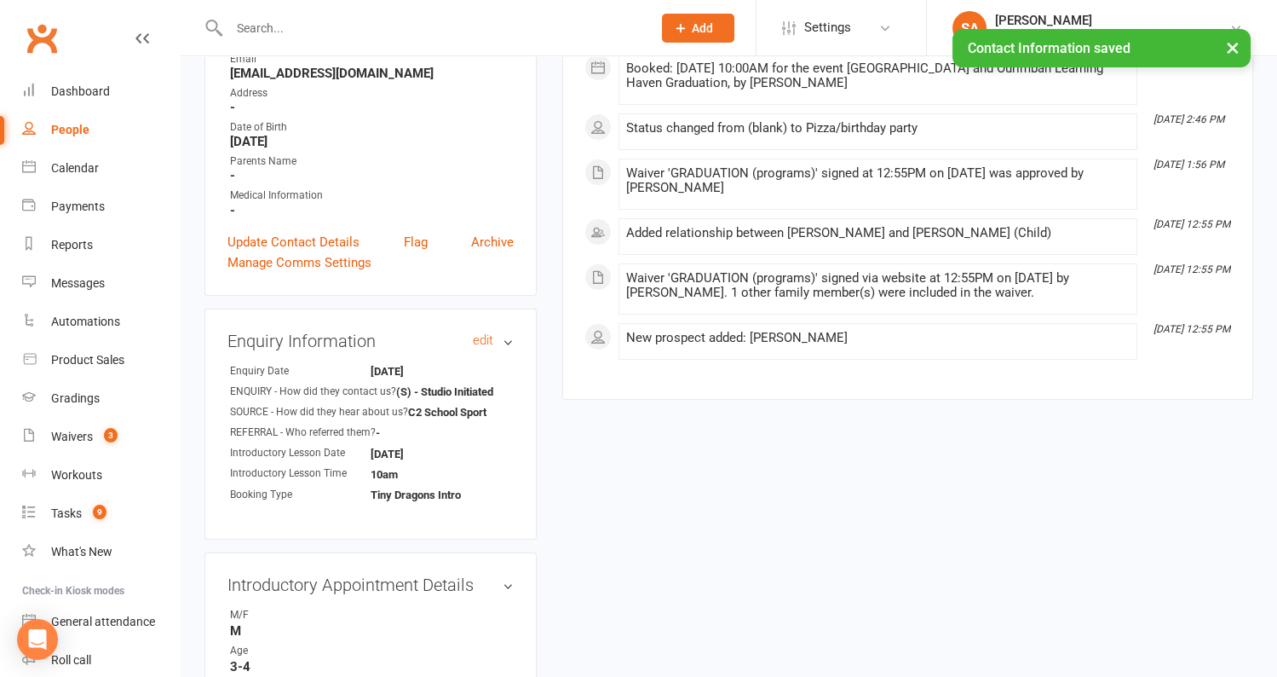
scroll to position [0, 0]
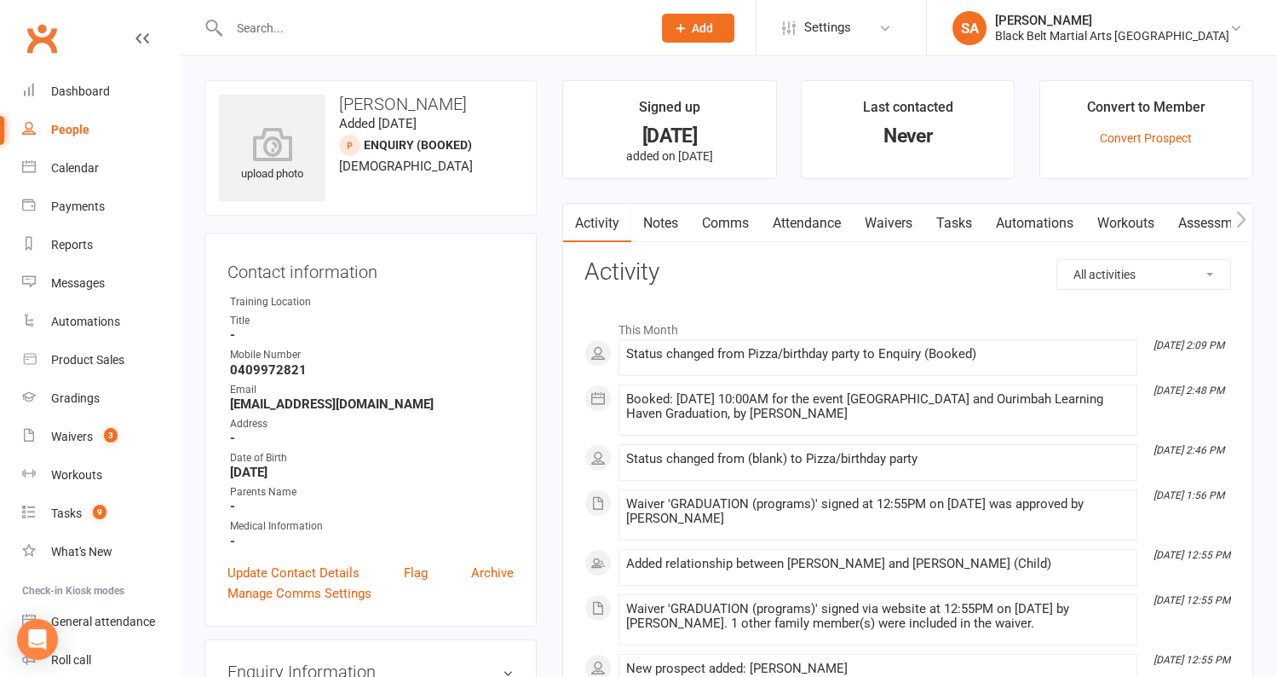
click at [70, 125] on div "People" at bounding box center [70, 130] width 38 height 14
select select "100"
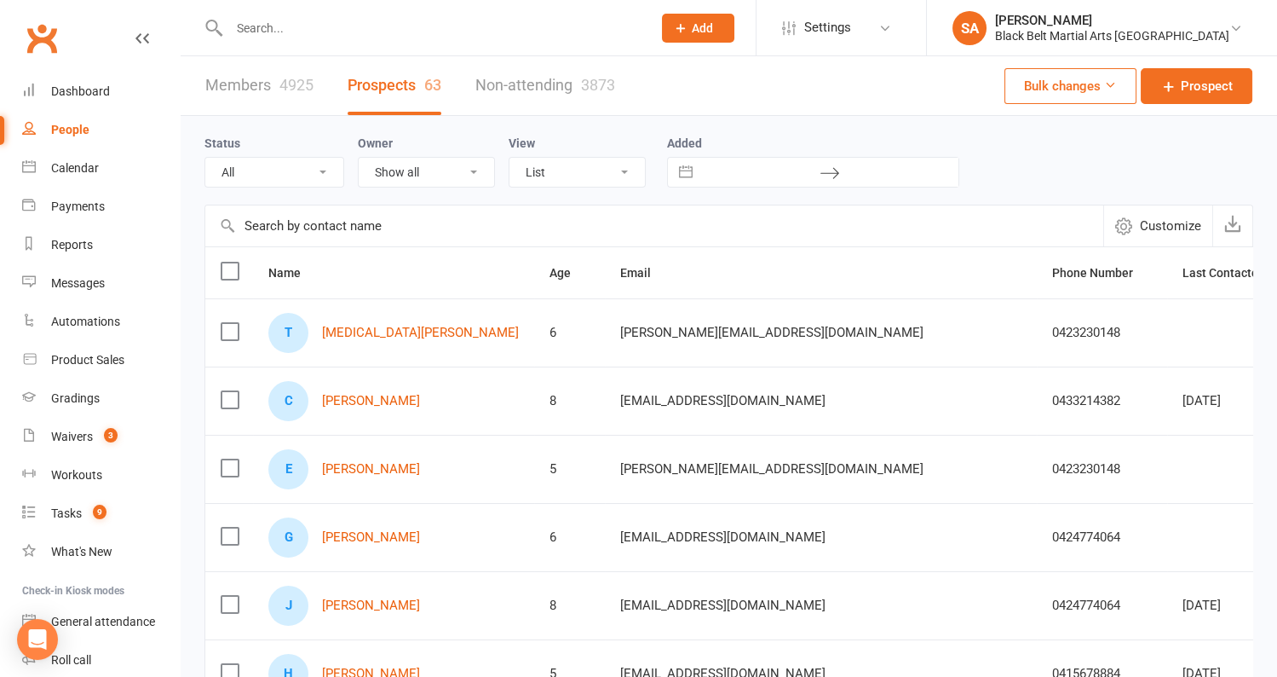
select select "Pizza/birthday party"
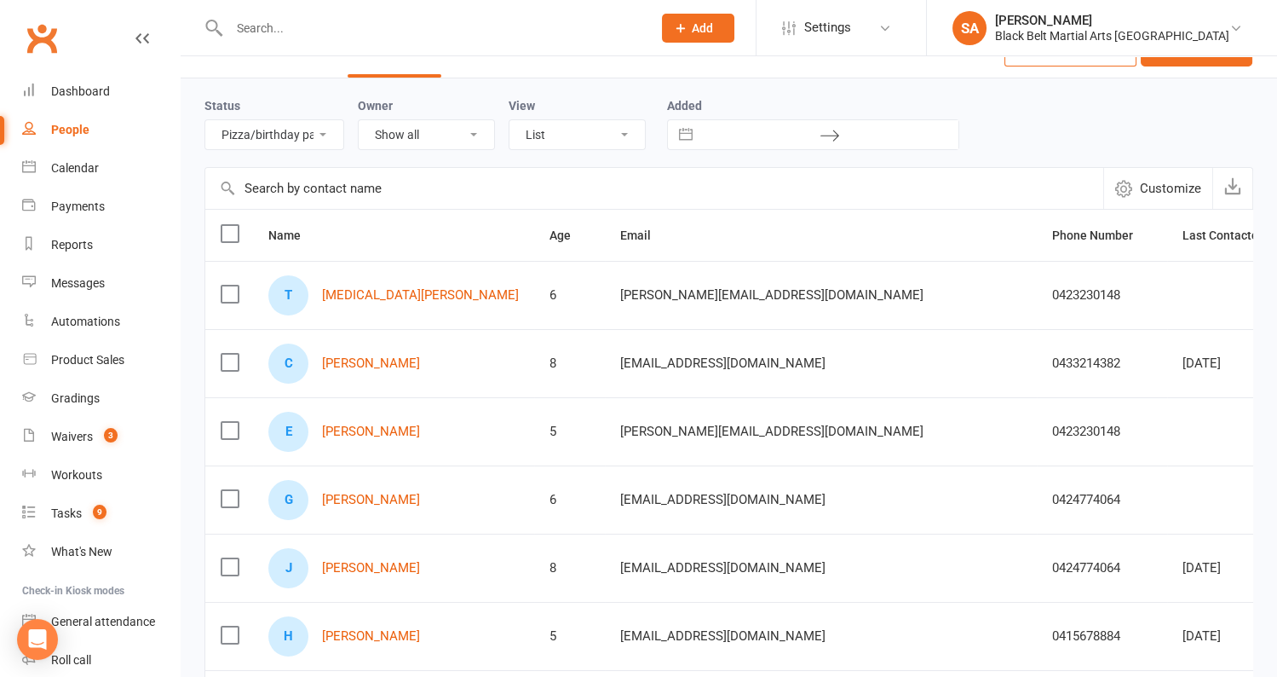
scroll to position [38, 0]
click at [371, 294] on link "Tobi Walker" at bounding box center [420, 294] width 197 height 14
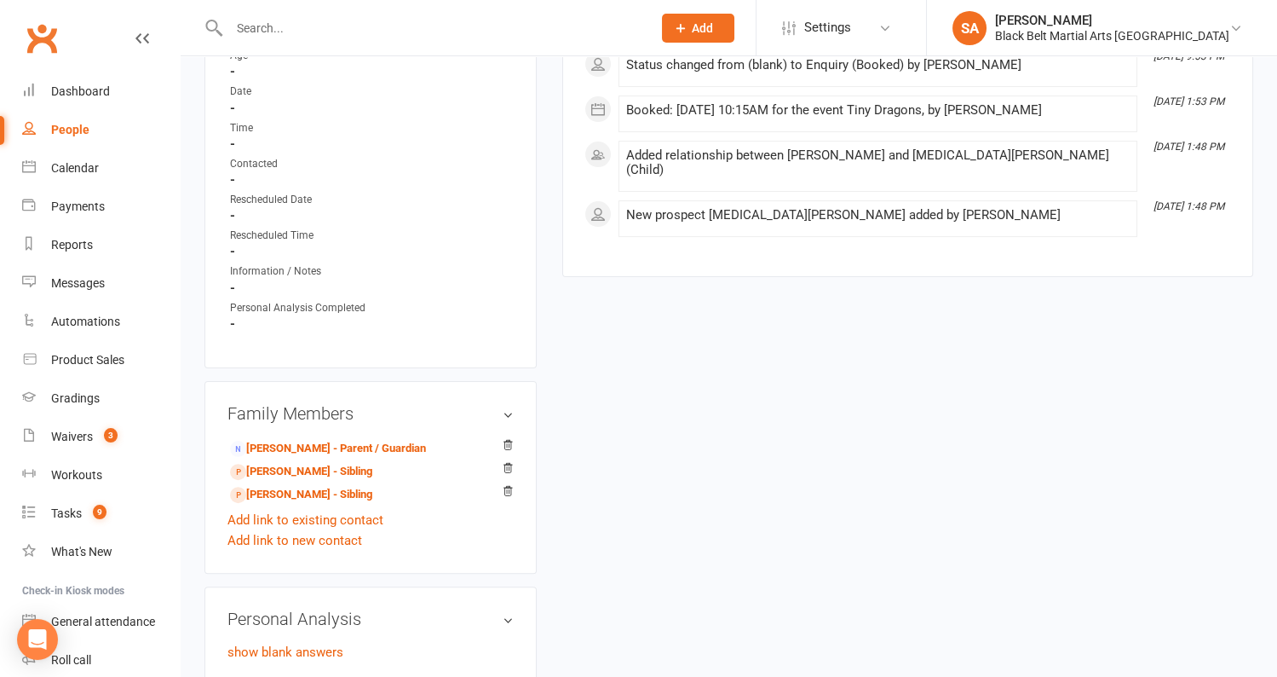
scroll to position [1026, 0]
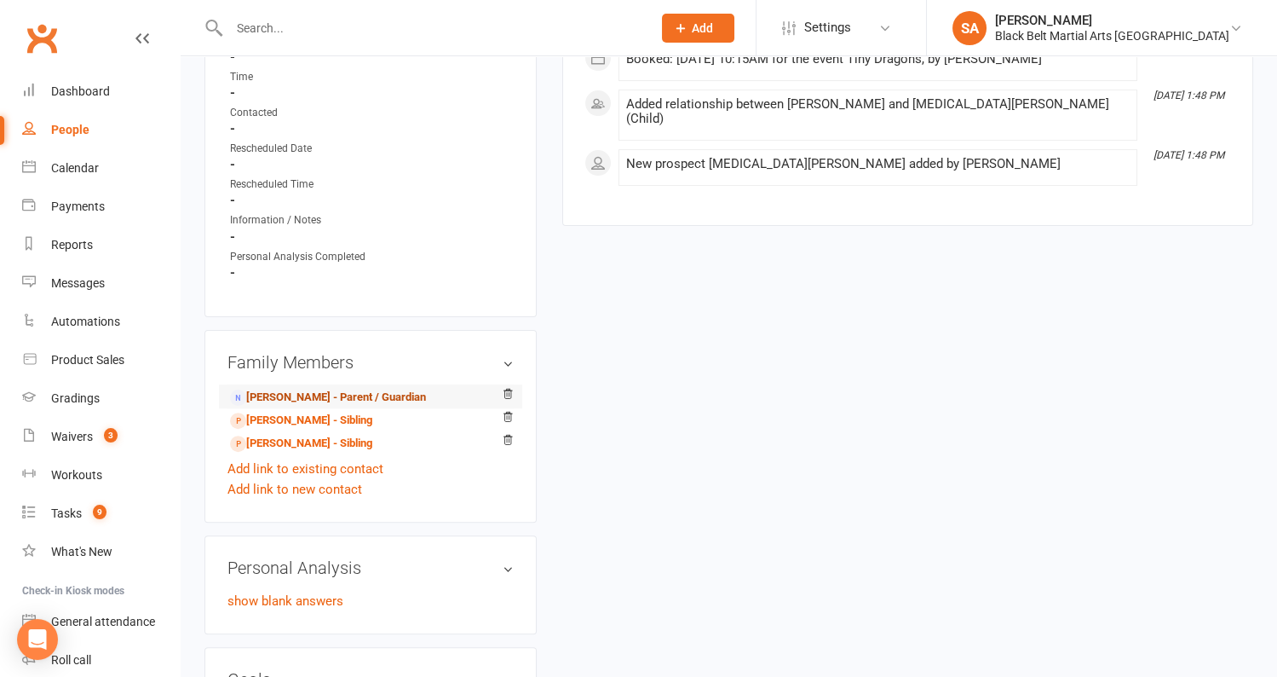
click at [389, 389] on link "Jenna Norton - Parent / Guardian" at bounding box center [328, 398] width 196 height 18
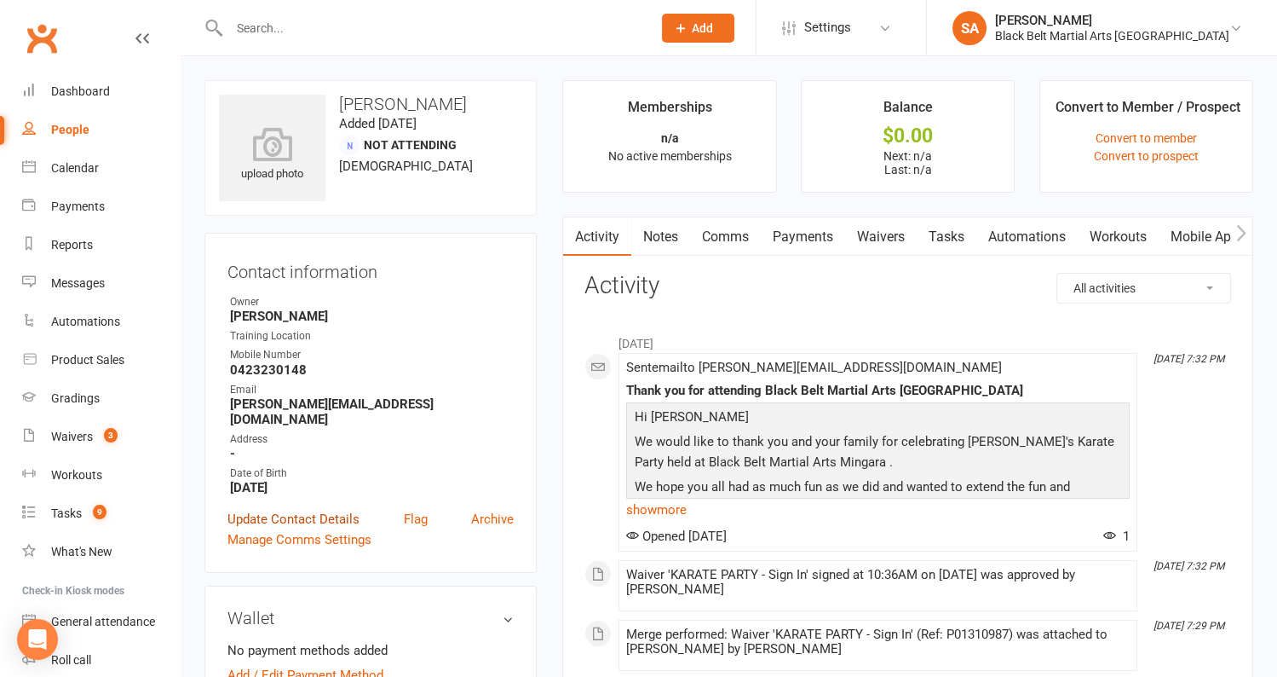
click at [297, 509] on link "Update Contact Details" at bounding box center [294, 519] width 132 height 20
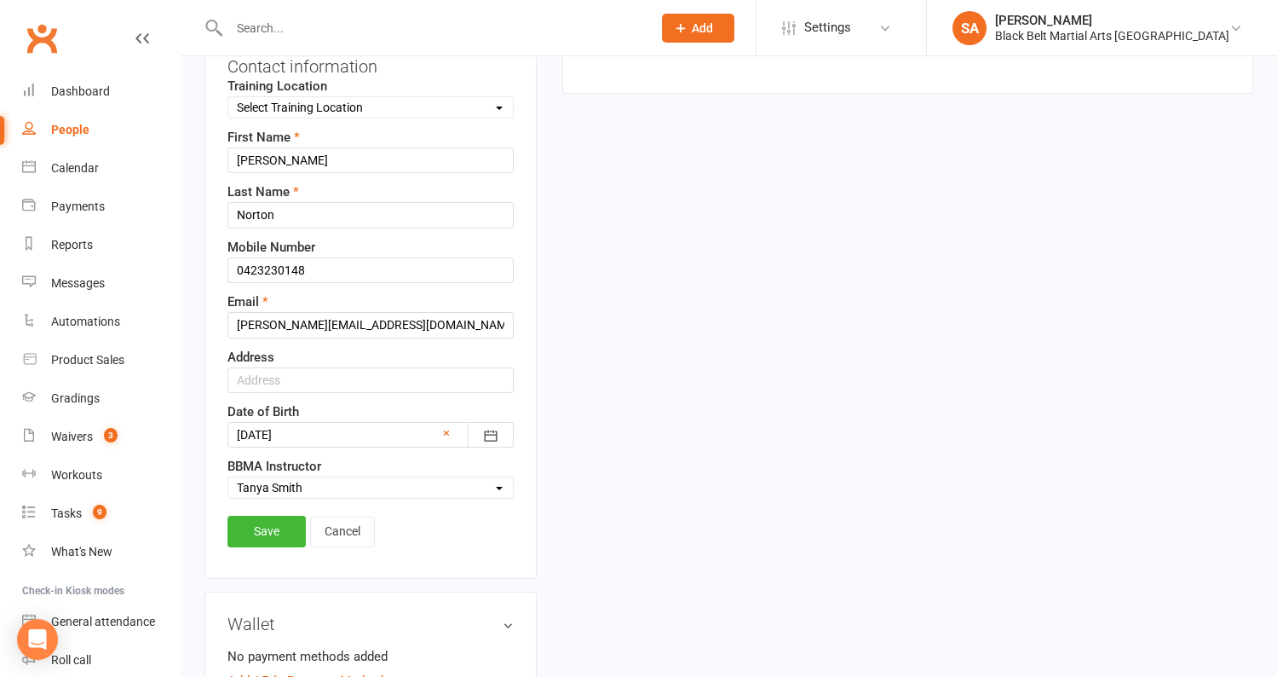
scroll to position [207, 0]
click at [265, 526] on link "Save" at bounding box center [267, 529] width 78 height 31
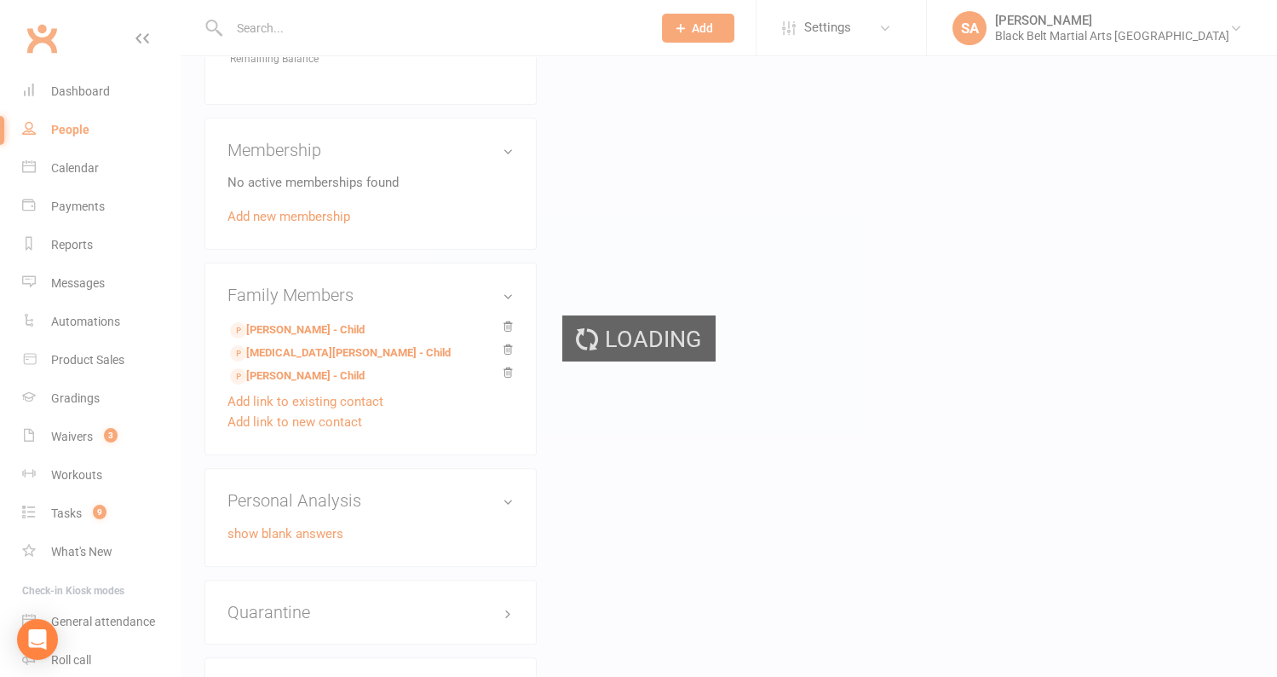
scroll to position [843, 0]
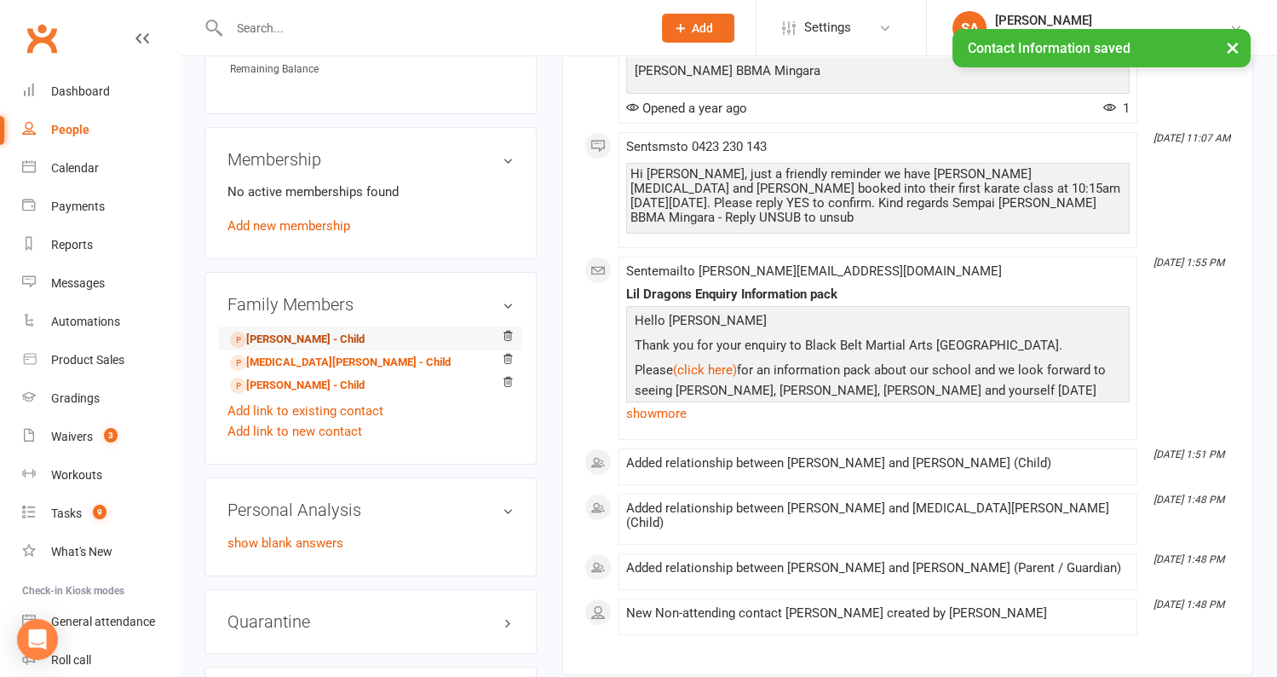
click at [268, 331] on link "Levi Walker - Child" at bounding box center [297, 340] width 135 height 18
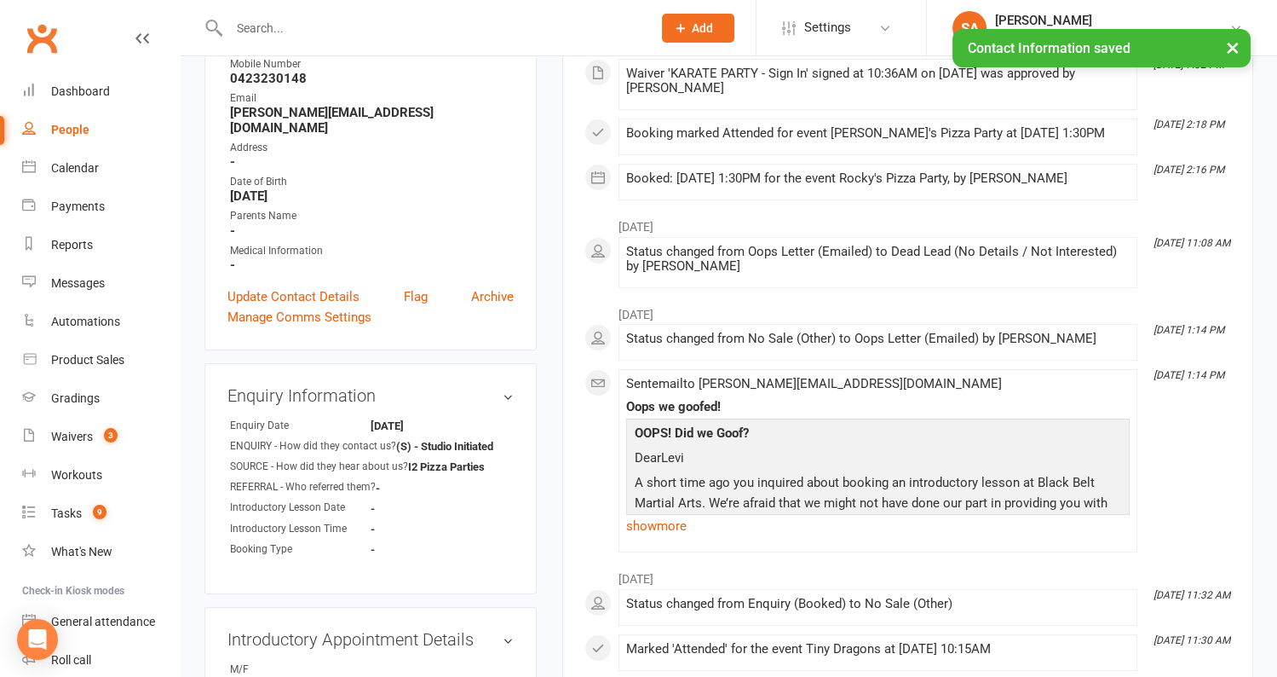
scroll to position [337, 0]
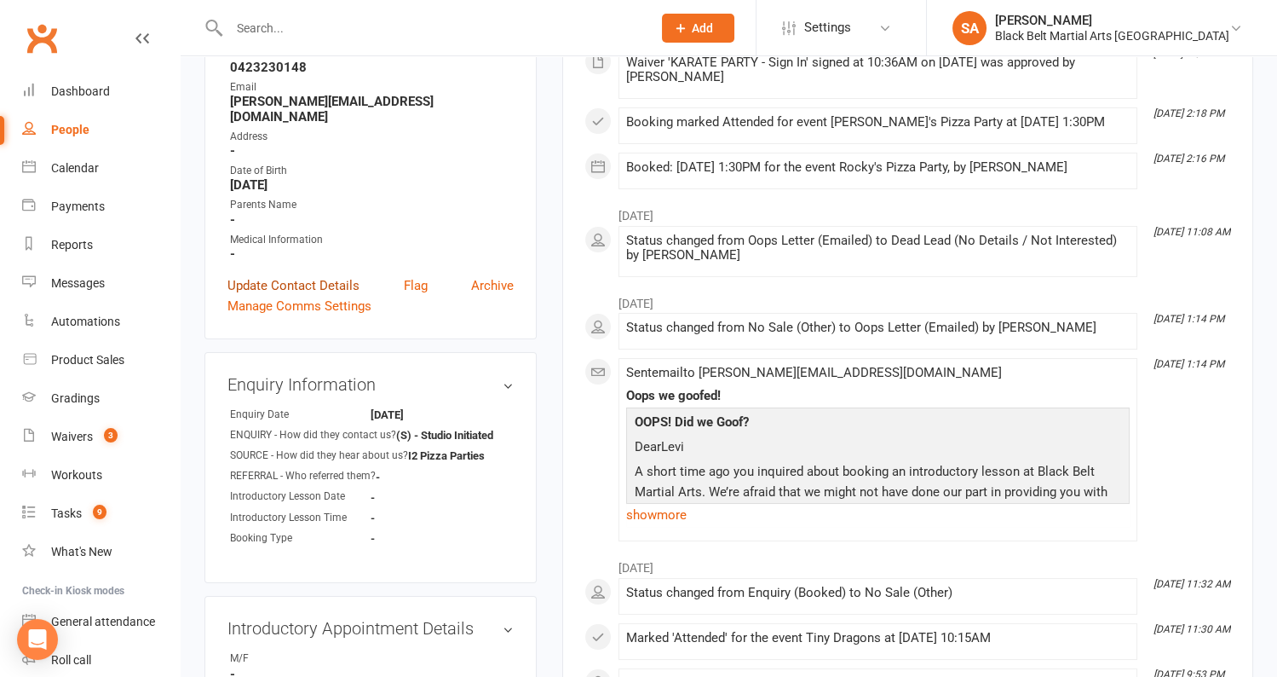
click at [304, 275] on link "Update Contact Details" at bounding box center [294, 285] width 132 height 20
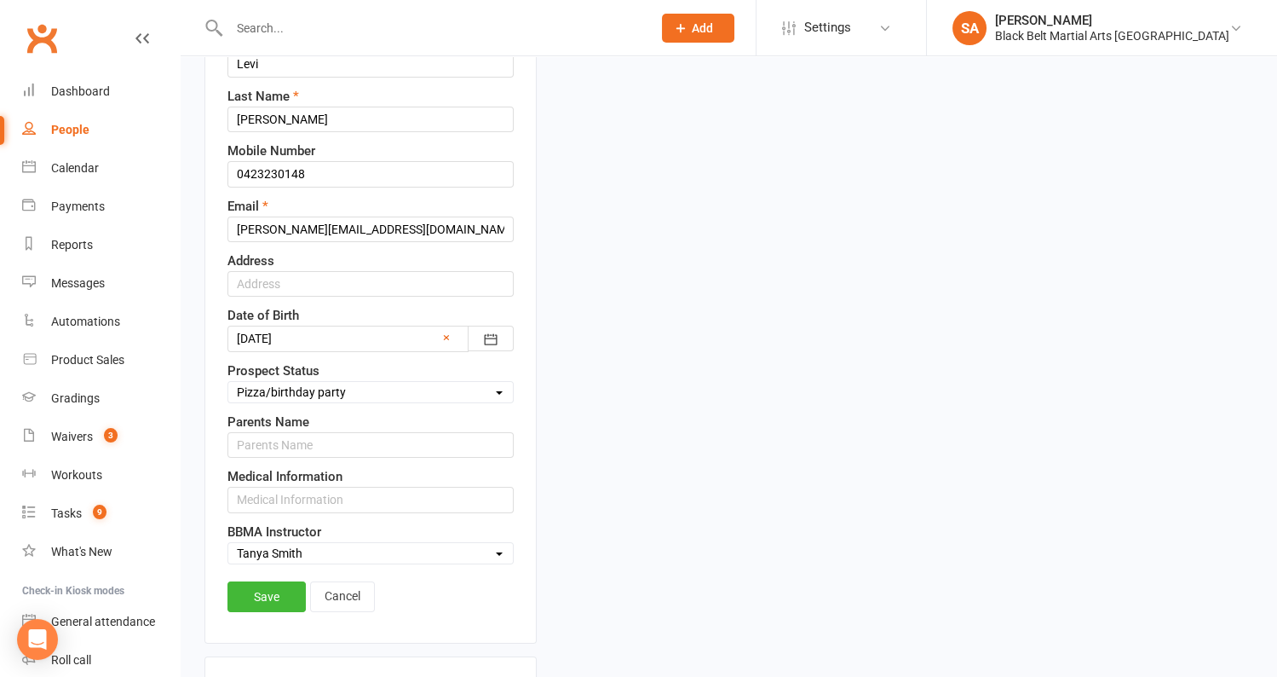
scroll to position [481, 0]
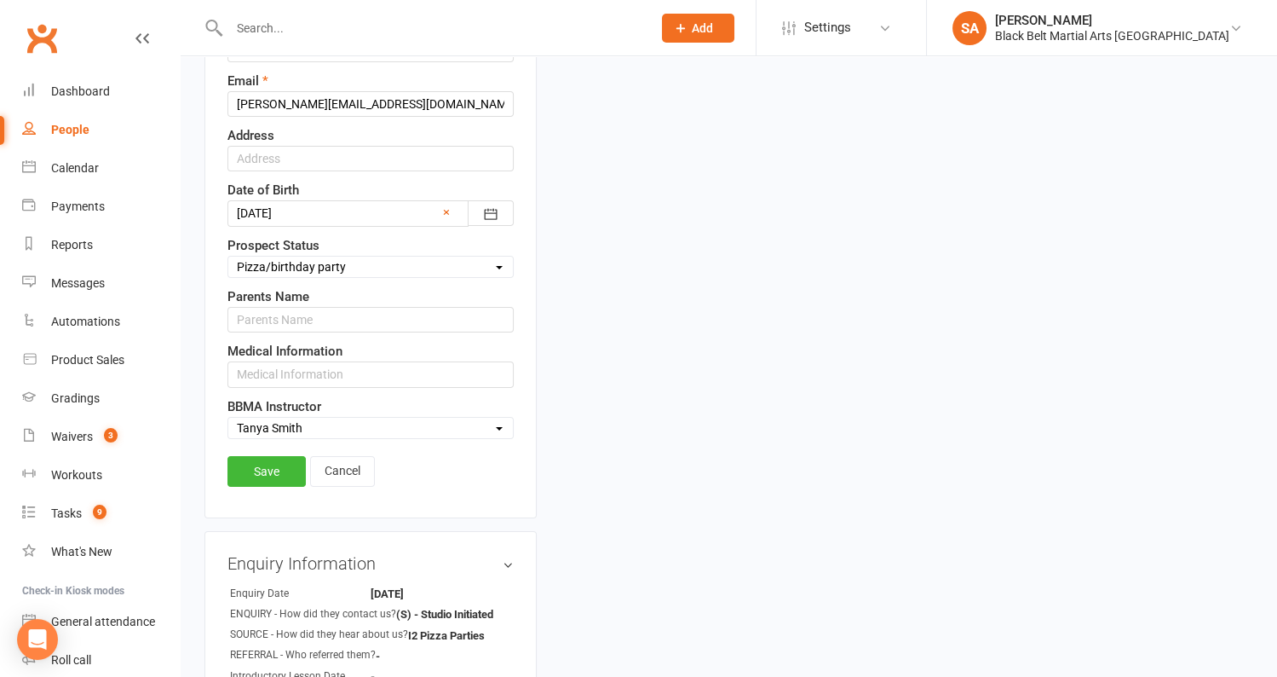
click at [346, 262] on select "Select Enquiry (Booked) Enquiry (Not Booked) Pending (enrolment pack sent) DNS …" at bounding box center [370, 266] width 285 height 19
select select "Dead Lead (No Details / Not Interested)"
click at [291, 456] on link "Save" at bounding box center [267, 471] width 78 height 31
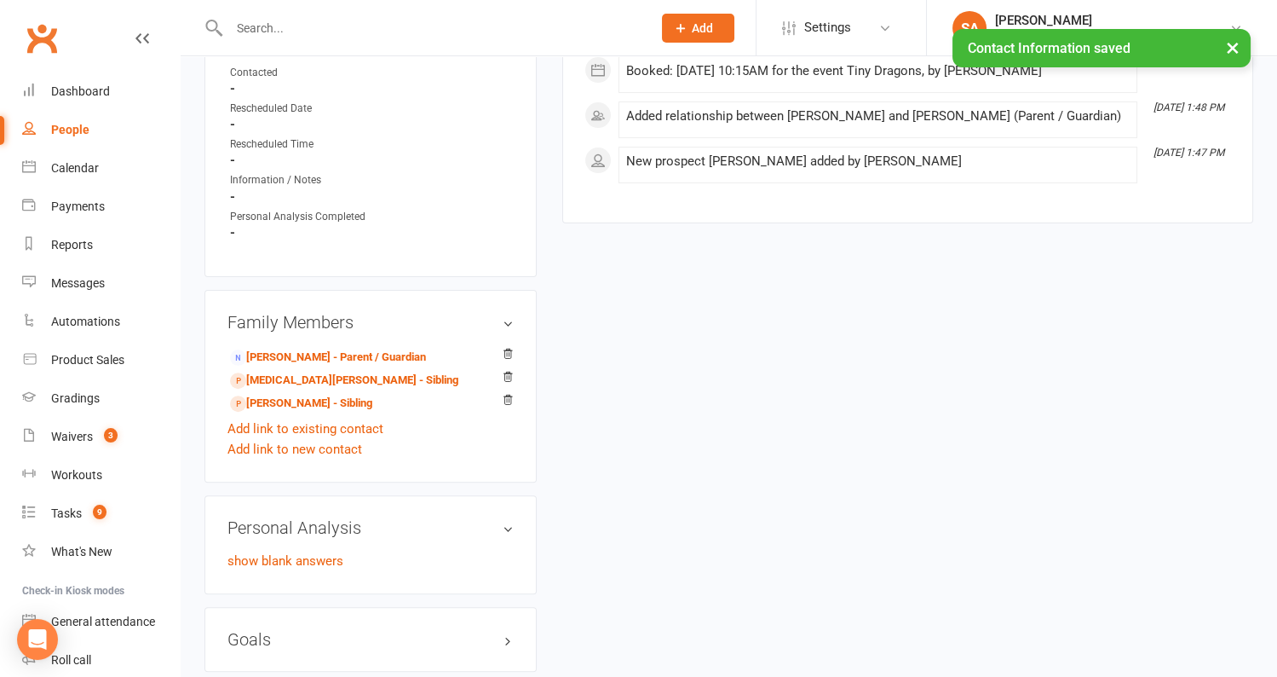
scroll to position [1075, 0]
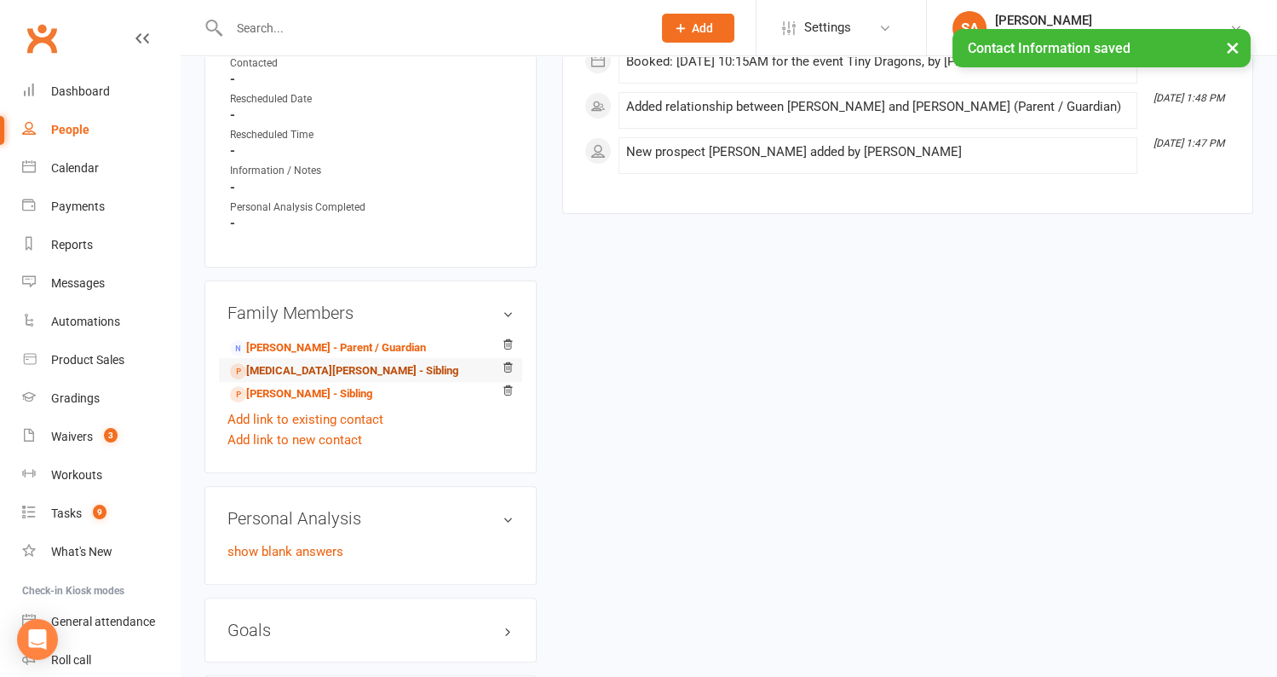
click at [279, 362] on link "Tobi Walker - Sibling" at bounding box center [344, 371] width 228 height 18
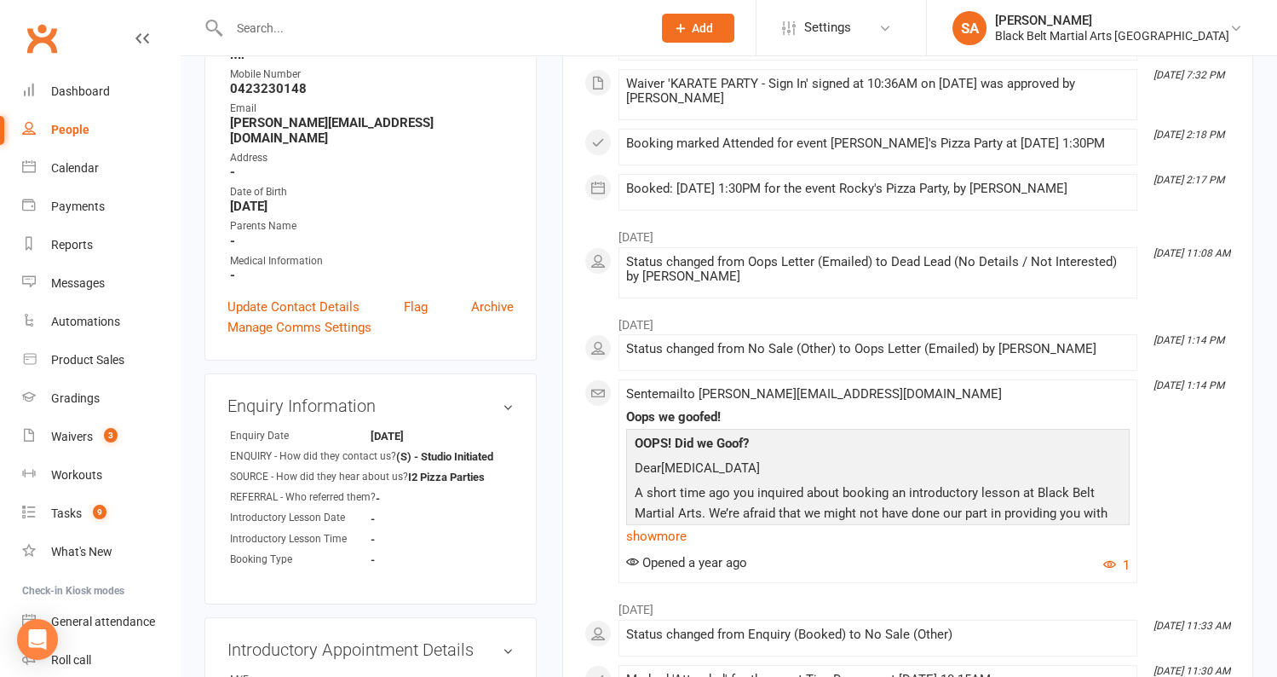
scroll to position [352, 0]
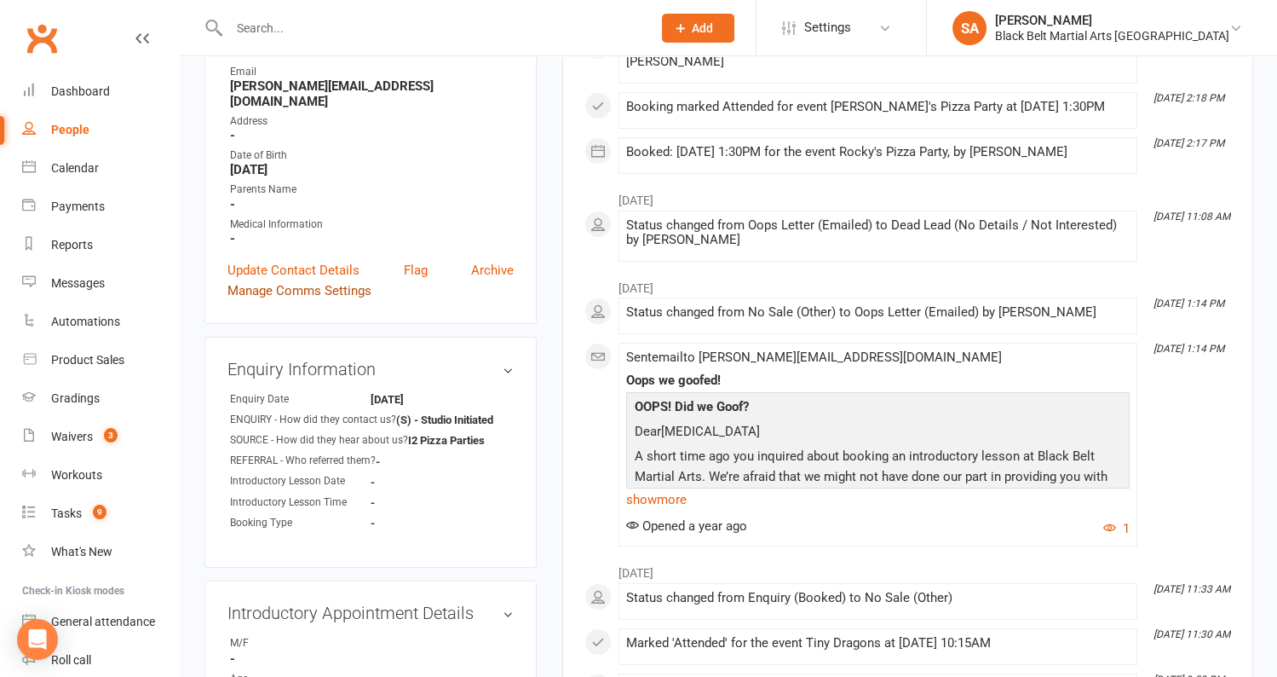
click at [287, 280] on link "Manage Comms Settings" at bounding box center [300, 290] width 144 height 20
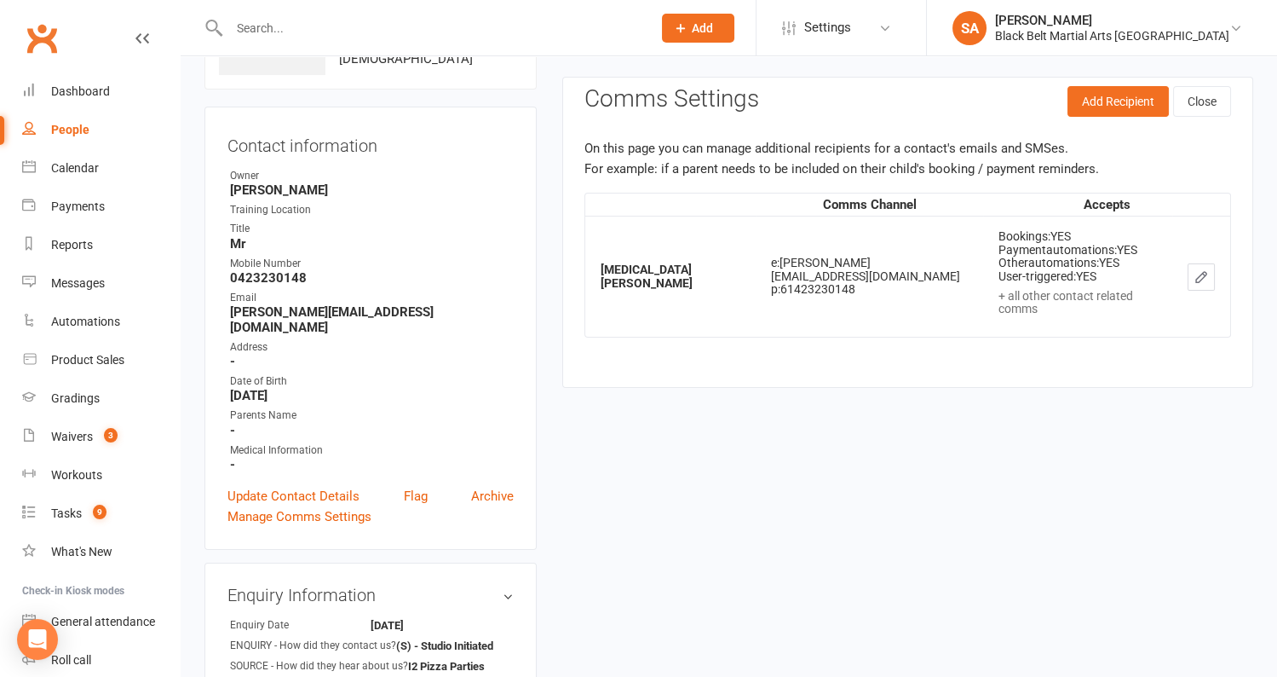
scroll to position [116, 0]
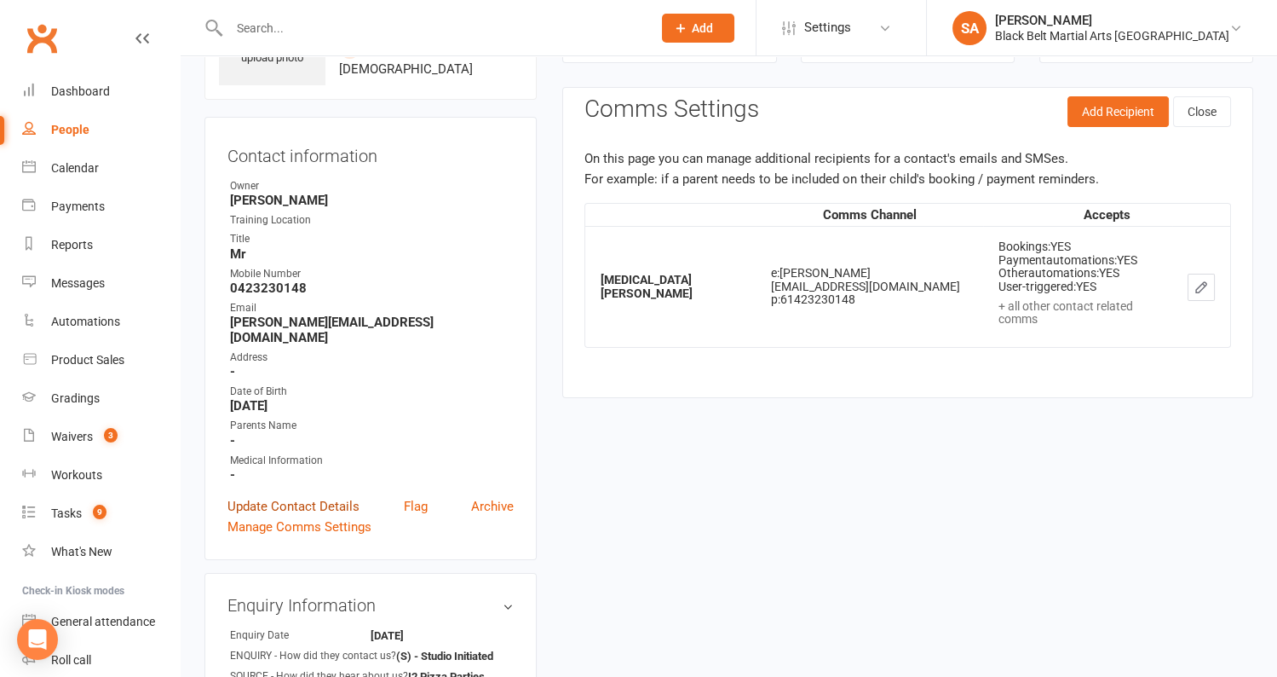
click at [313, 496] on link "Update Contact Details" at bounding box center [294, 506] width 132 height 20
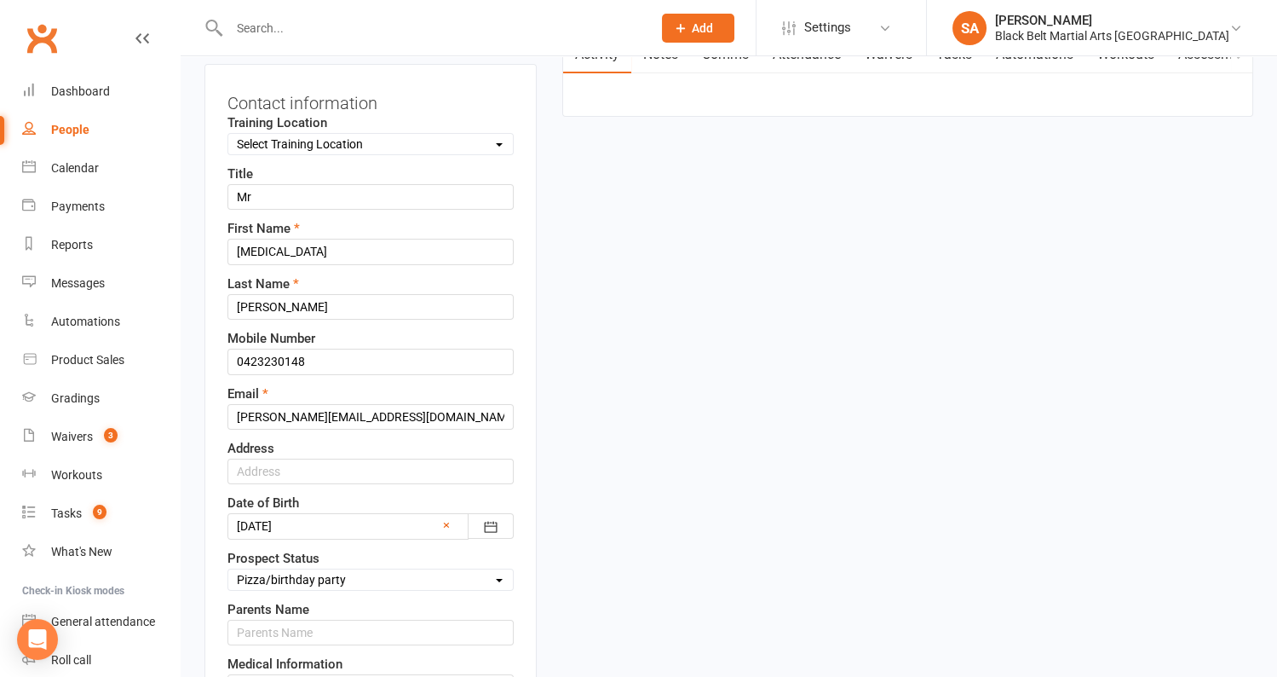
scroll to position [170, 0]
click at [341, 568] on select "Select Enquiry (Booked) Enquiry (Not Booked) Pending (enrolment pack sent) DNS …" at bounding box center [370, 577] width 285 height 19
click at [343, 568] on select "Select Enquiry (Booked) Enquiry (Not Booked) Pending (enrolment pack sent) DNS …" at bounding box center [370, 577] width 285 height 19
select select "Dead Lead (No Details / Not Interested)"
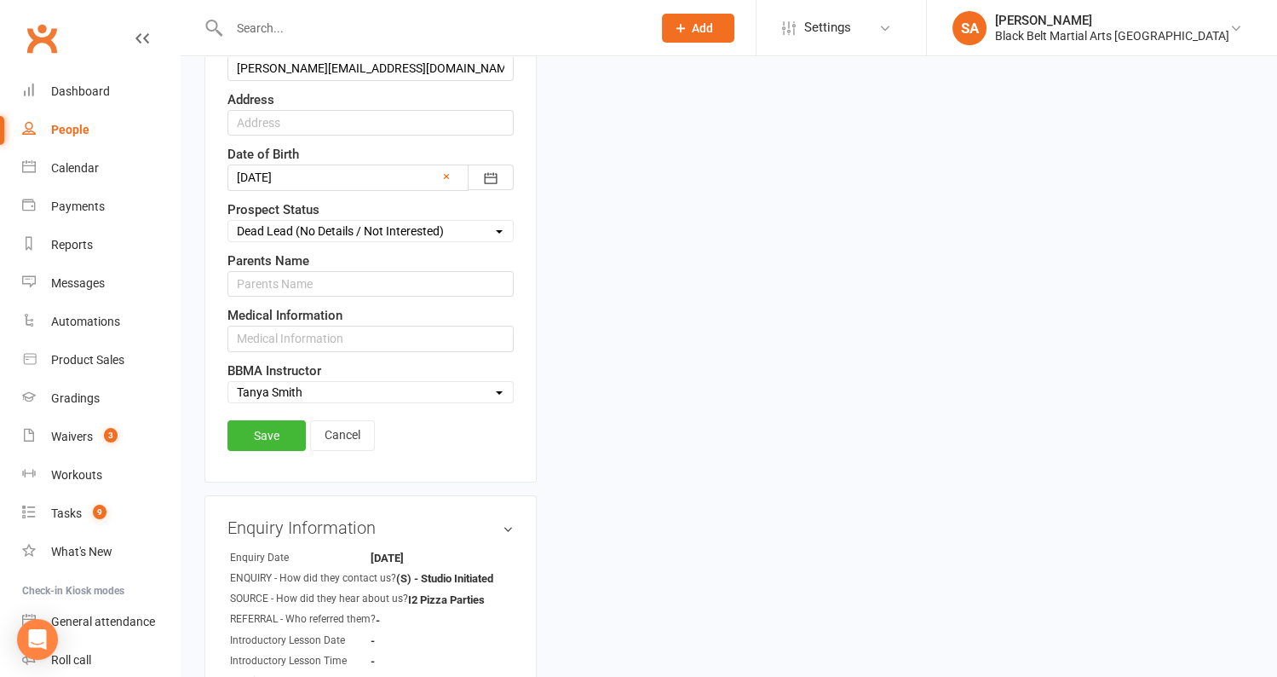
scroll to position [562, 0]
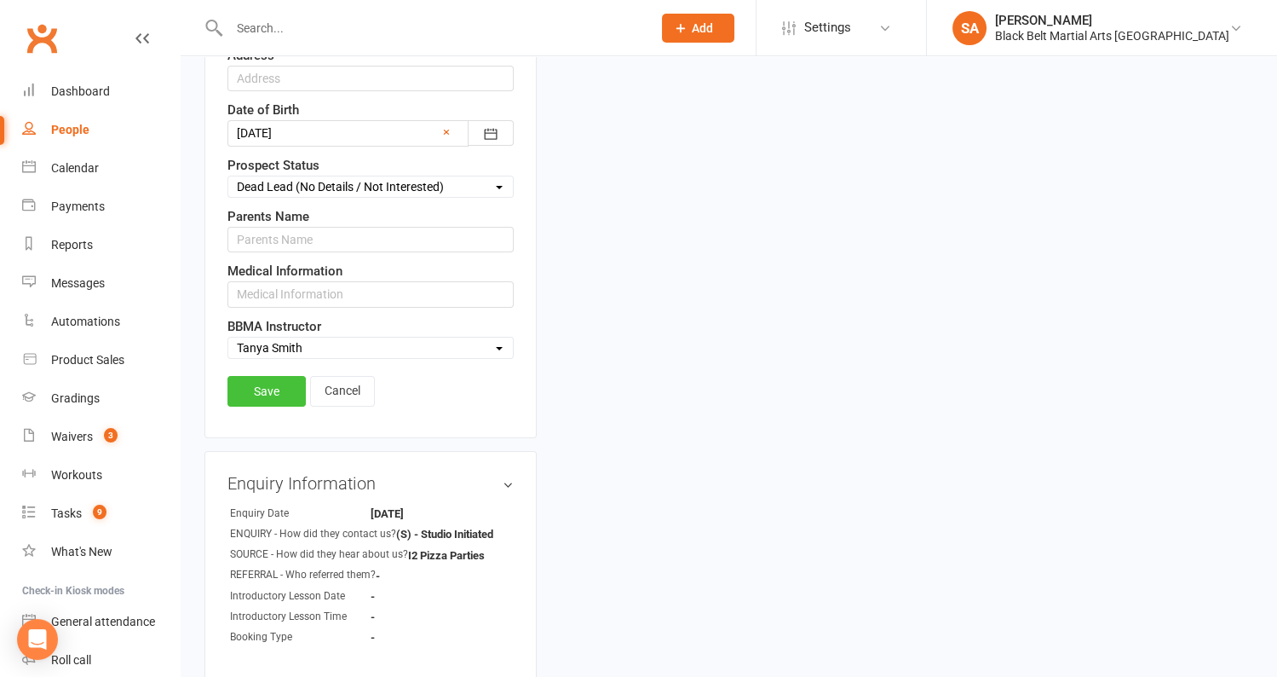
click at [279, 383] on link "Save" at bounding box center [267, 391] width 78 height 31
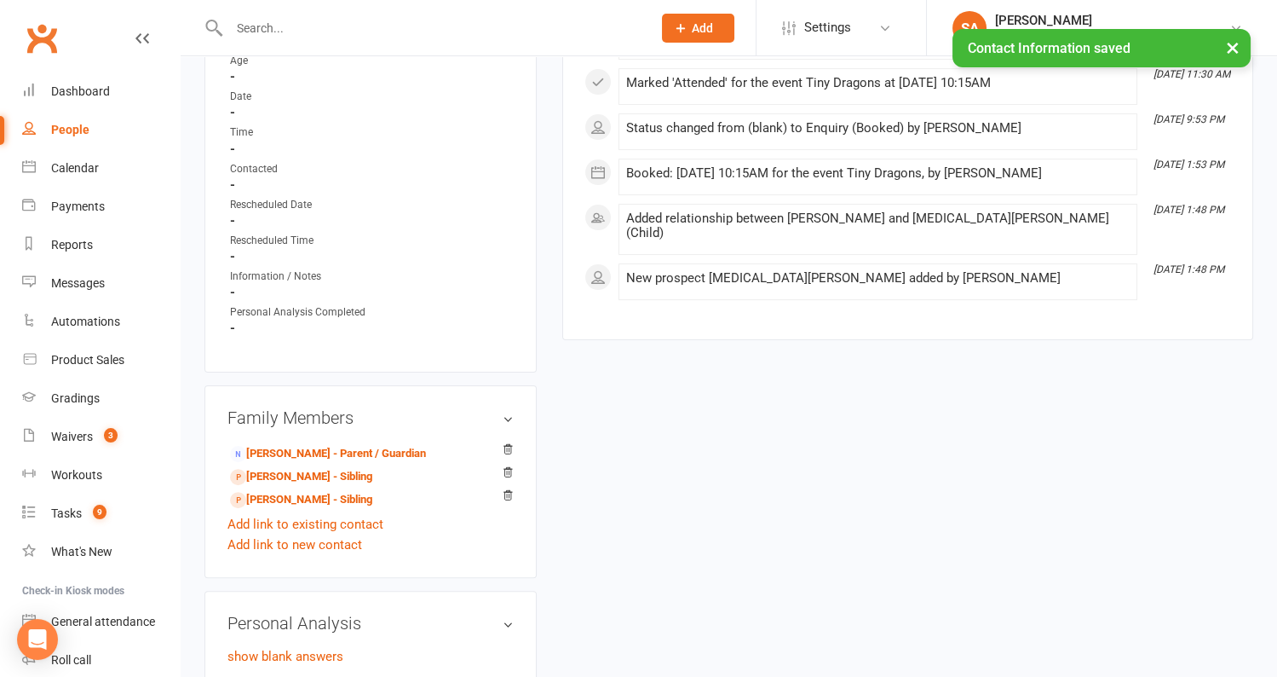
scroll to position [1071, 0]
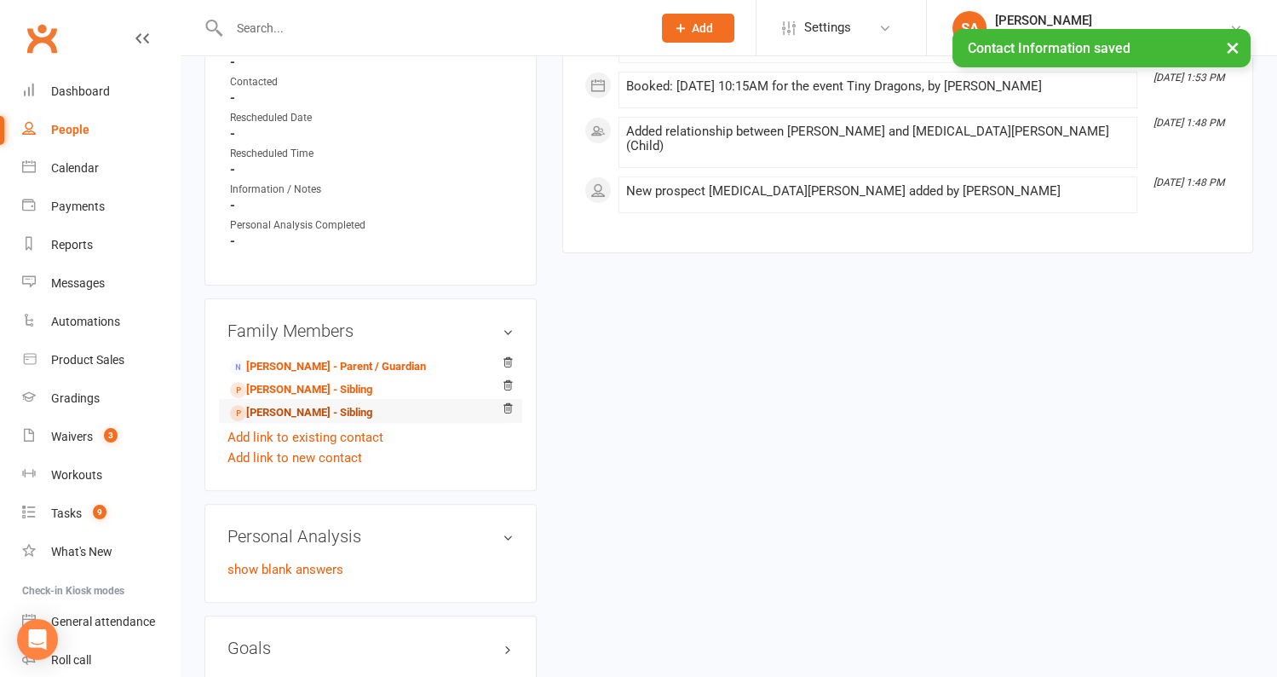
click at [282, 404] on link "Elijah Walker - Sibling" at bounding box center [301, 413] width 142 height 18
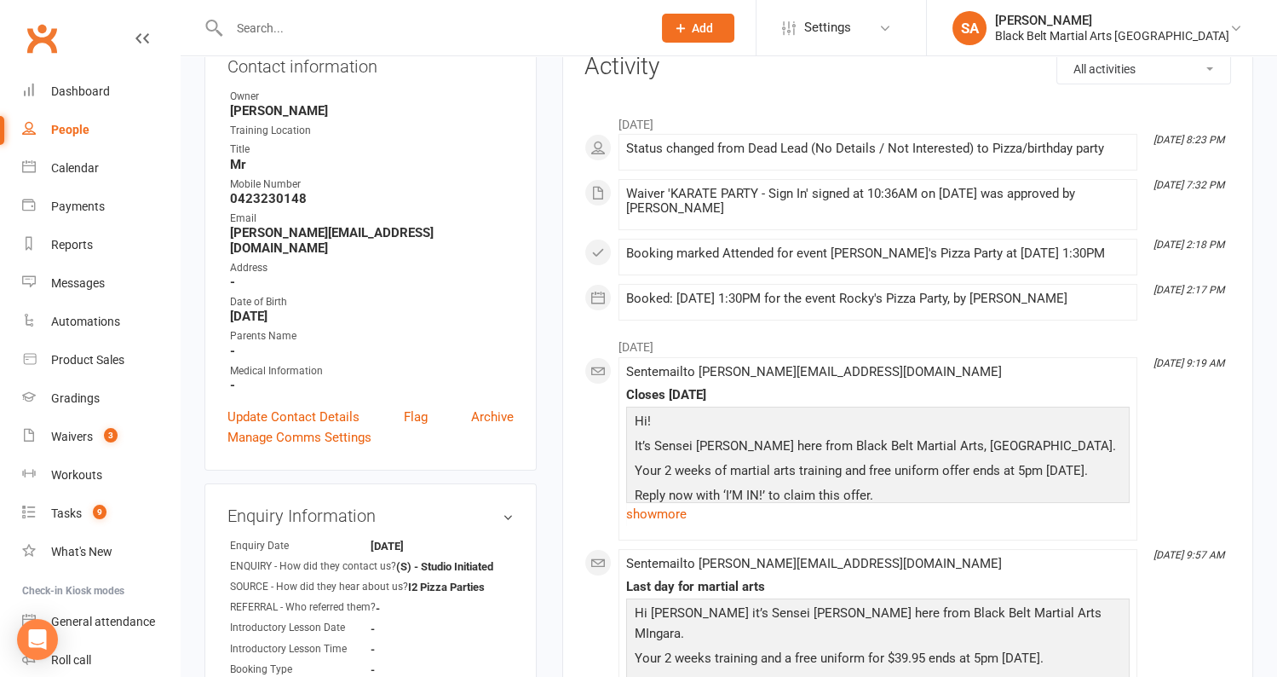
scroll to position [201, 0]
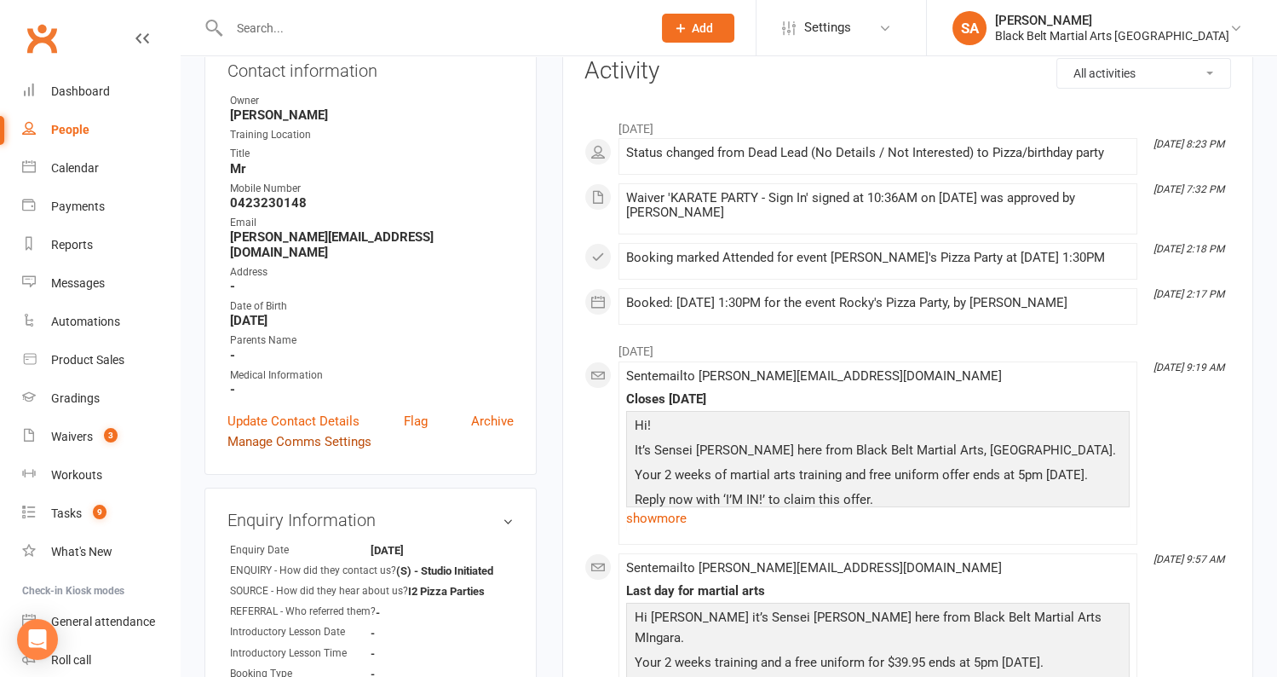
click at [314, 431] on link "Manage Comms Settings" at bounding box center [300, 441] width 144 height 20
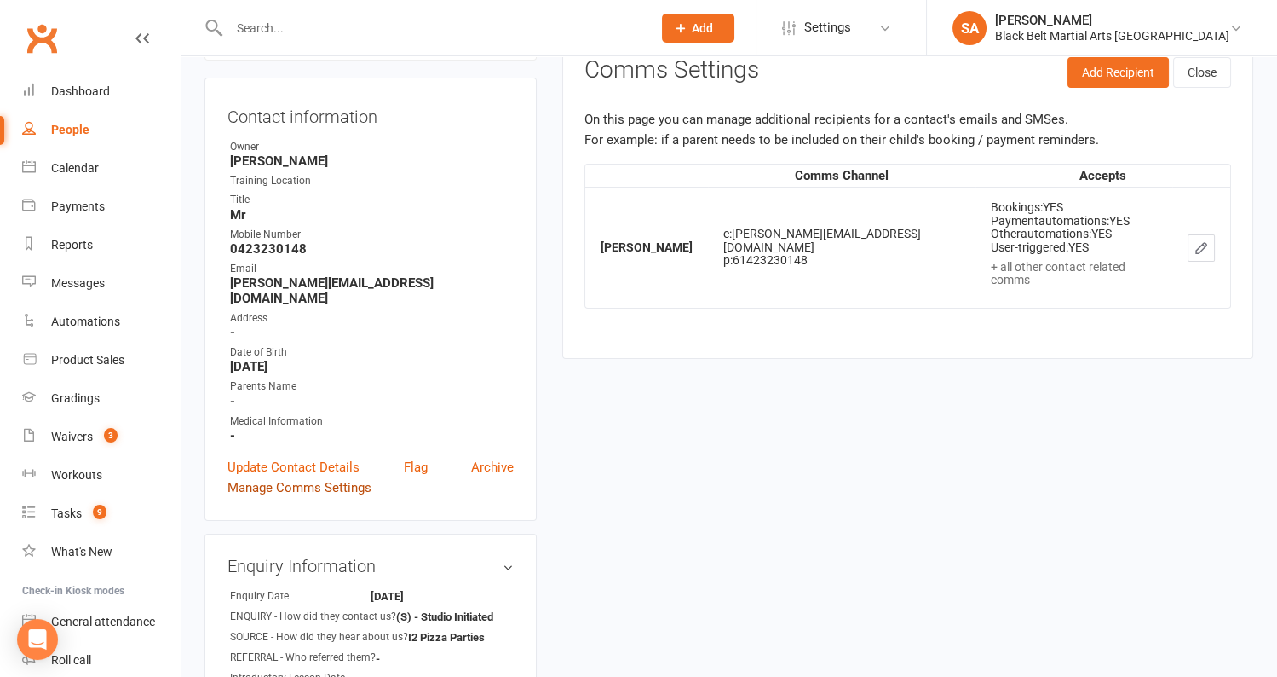
scroll to position [116, 0]
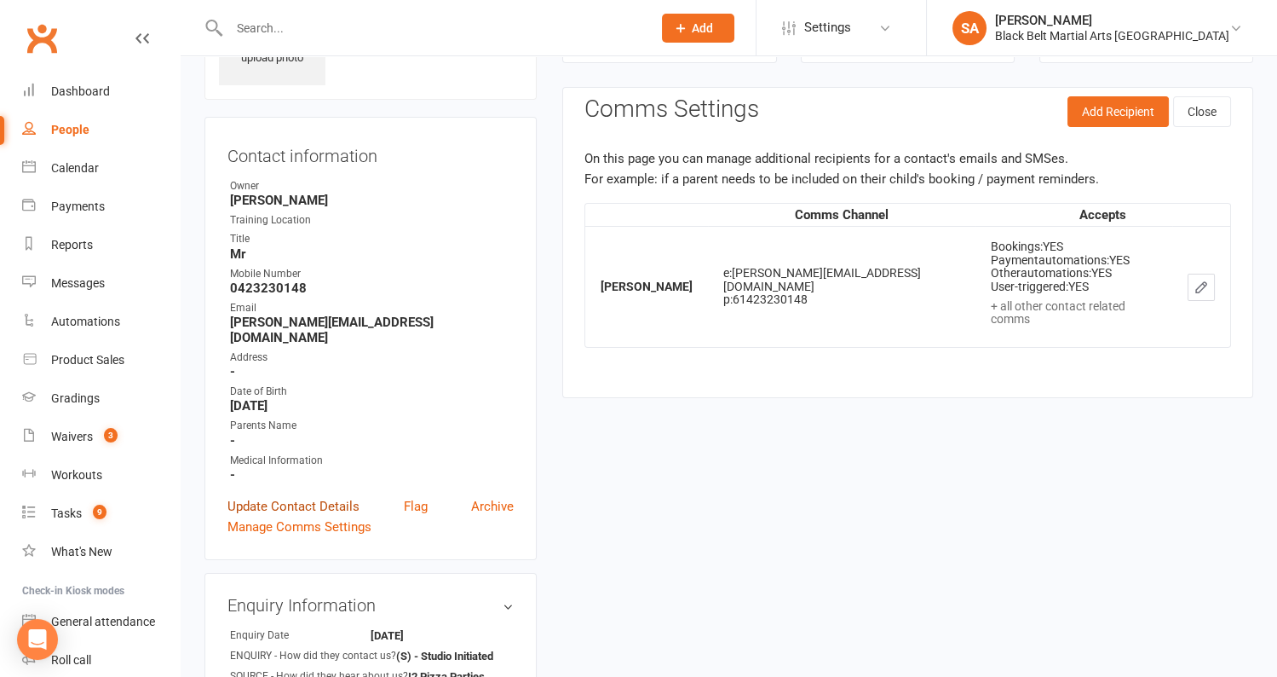
click at [309, 496] on link "Update Contact Details" at bounding box center [294, 506] width 132 height 20
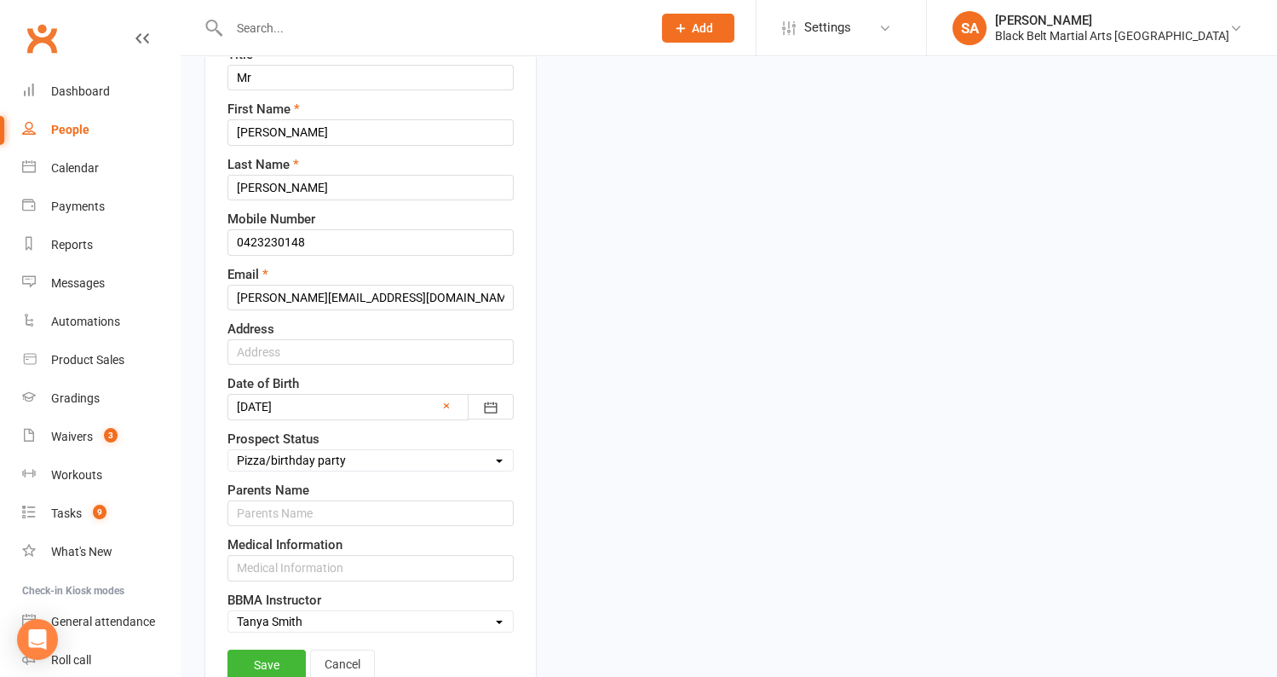
scroll to position [291, 0]
click at [352, 449] on select "Select Enquiry (Booked) Enquiry (Not Booked) Pending (enrolment pack sent) DNS …" at bounding box center [370, 457] width 285 height 19
select select "Dead Lead (No Details / Not Interested)"
click at [279, 648] on link "Save" at bounding box center [267, 662] width 78 height 31
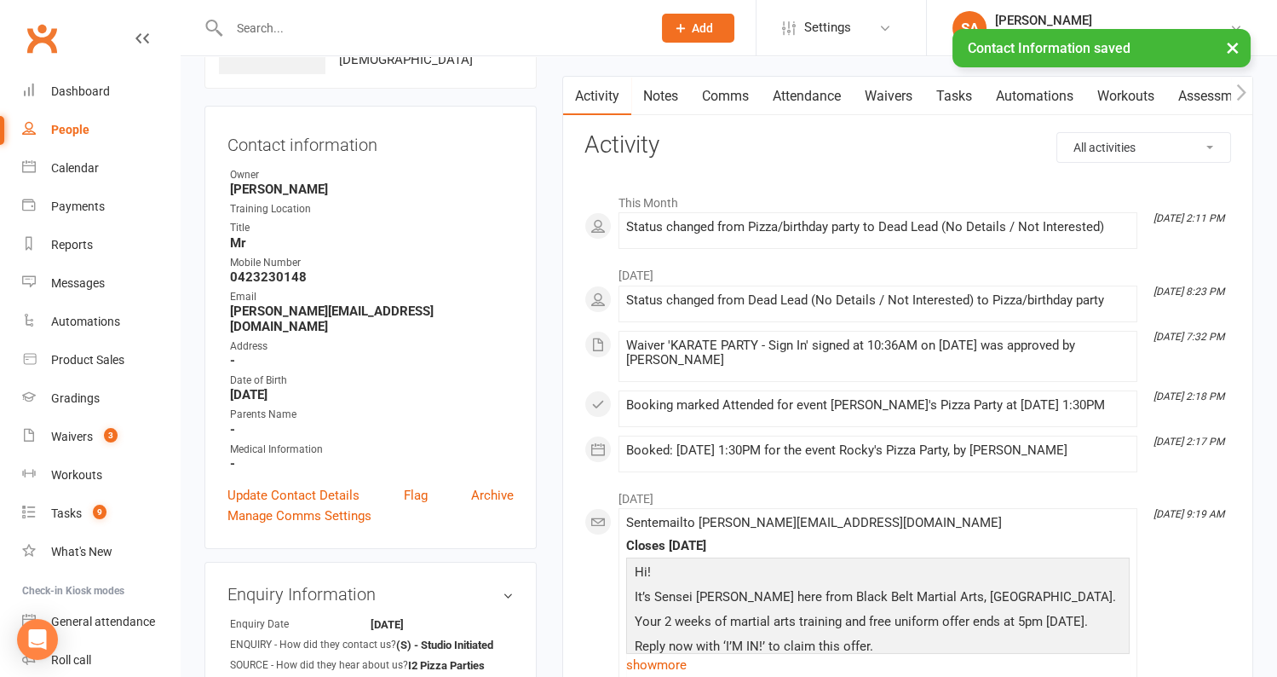
scroll to position [0, 0]
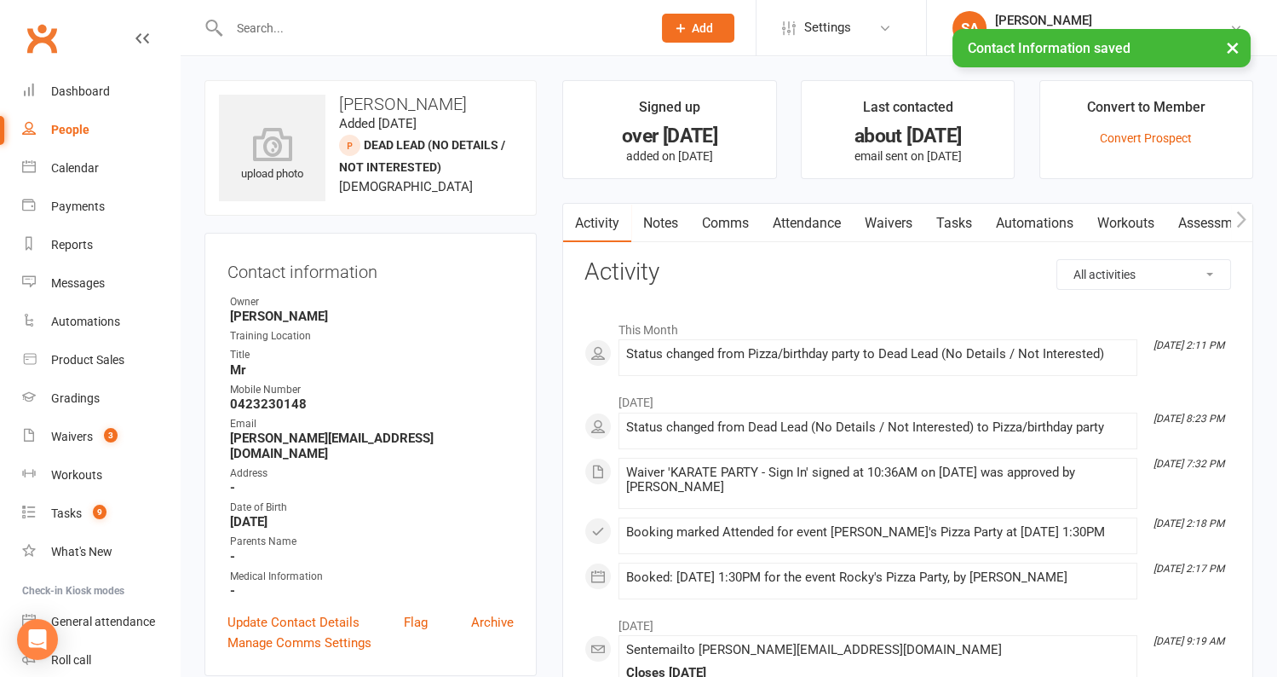
click at [72, 129] on div "People" at bounding box center [70, 130] width 38 height 14
select select "100"
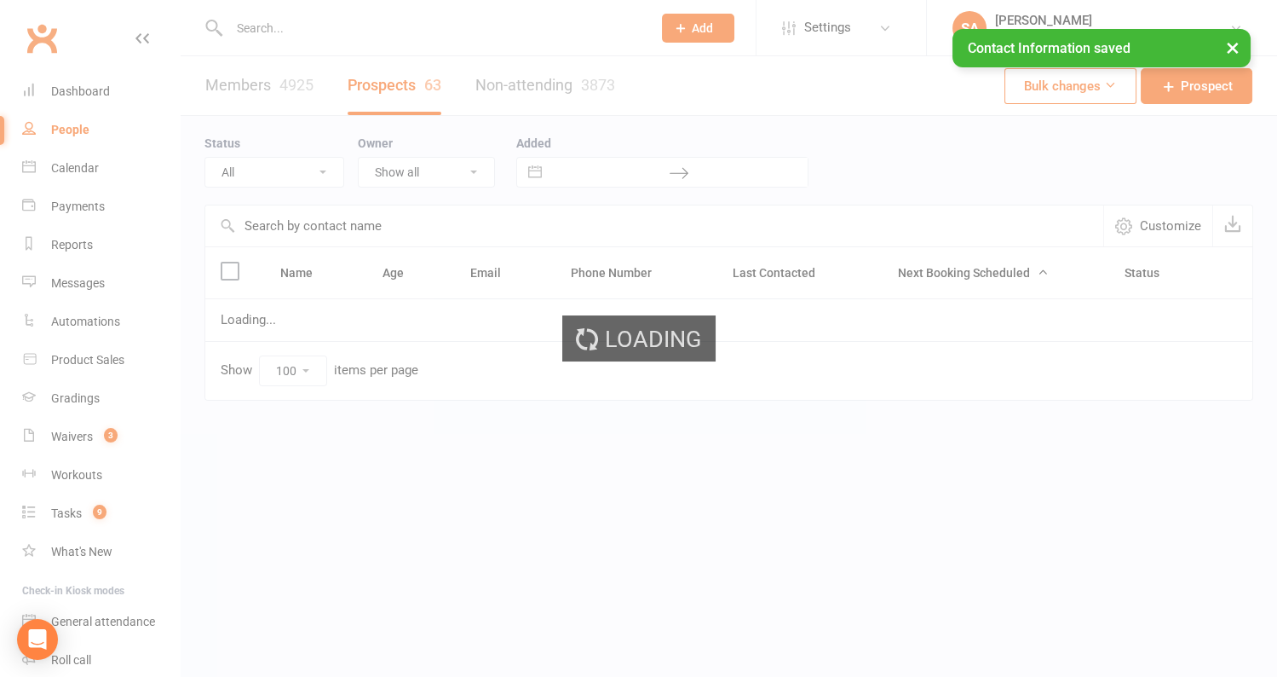
select select "Pizza/birthday party"
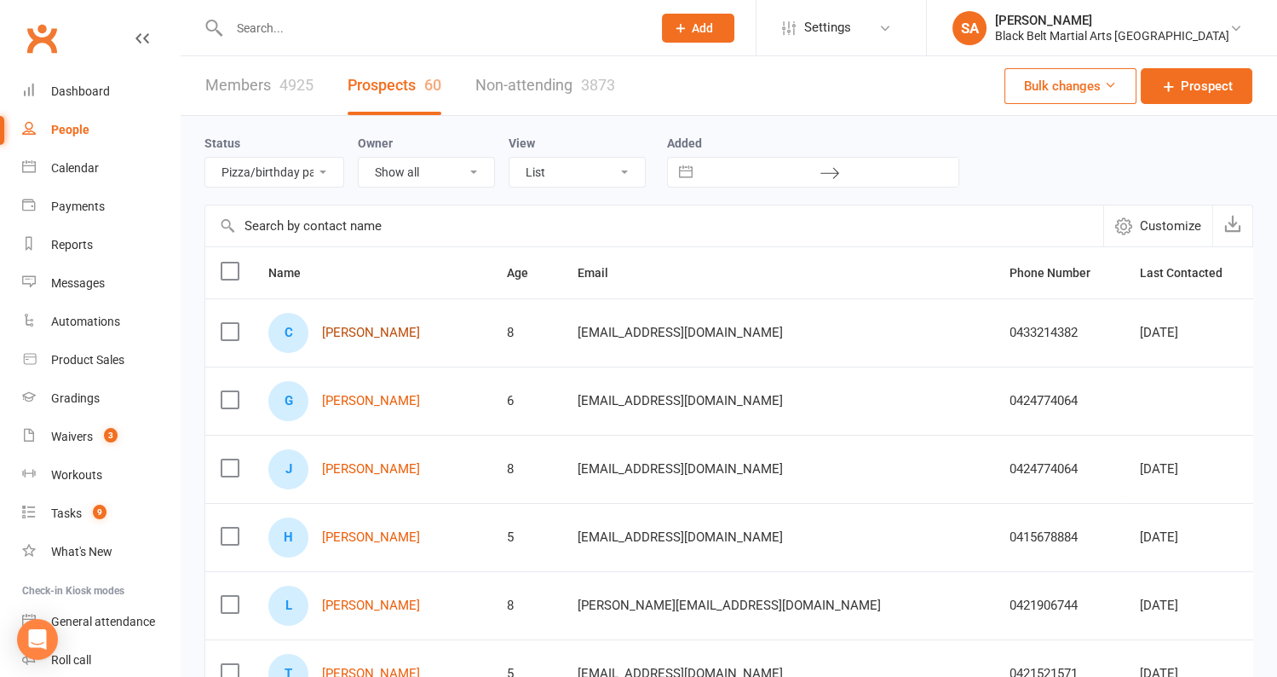
click at [386, 331] on link "[PERSON_NAME]" at bounding box center [371, 333] width 98 height 14
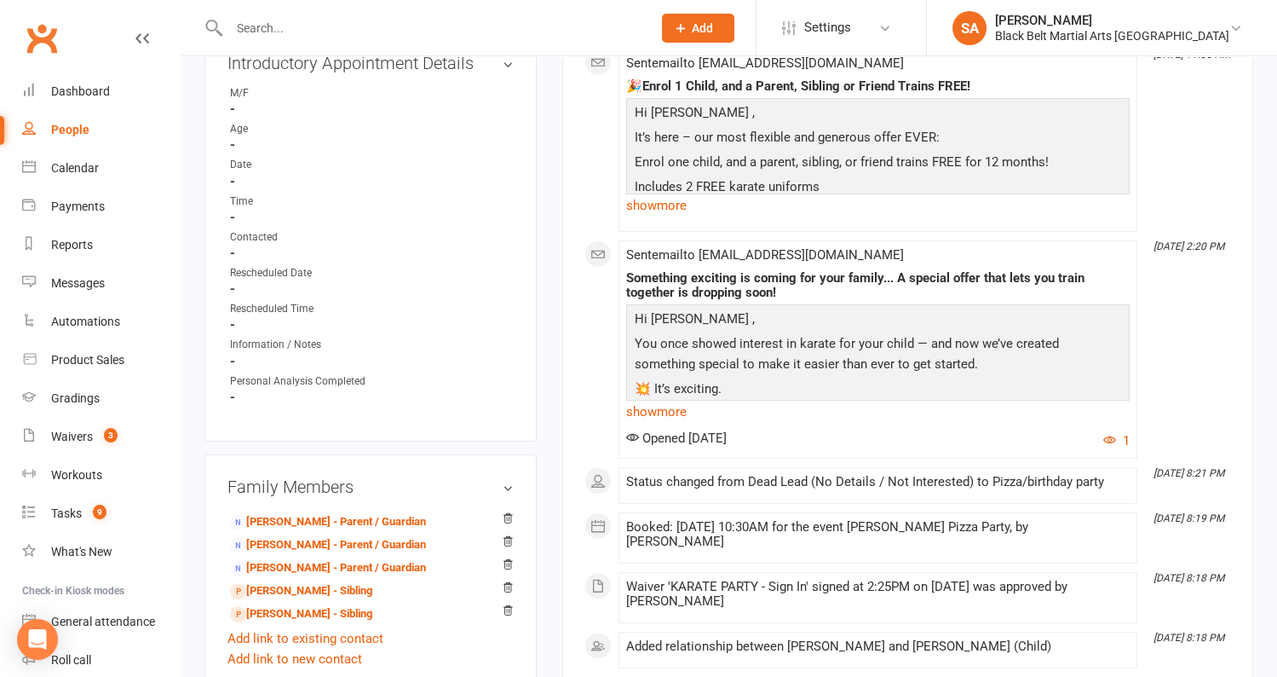
scroll to position [968, 0]
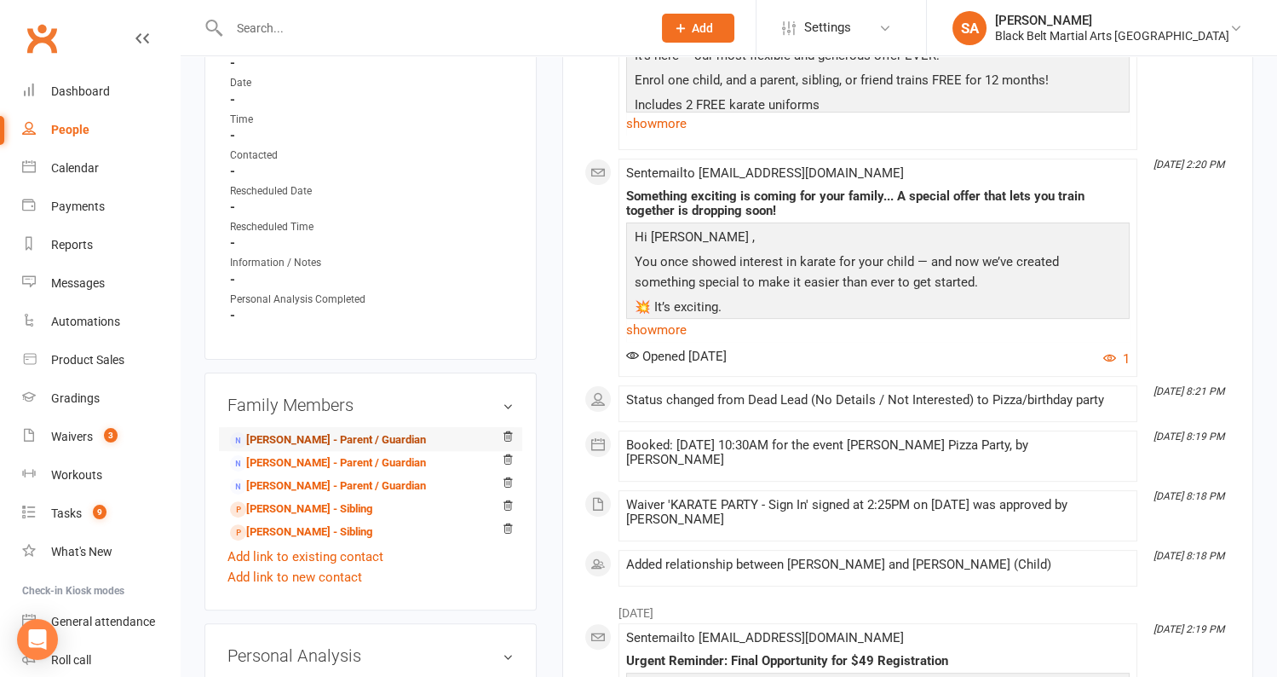
click at [316, 439] on link "Belinda Myles - Parent / Guardian" at bounding box center [328, 440] width 196 height 18
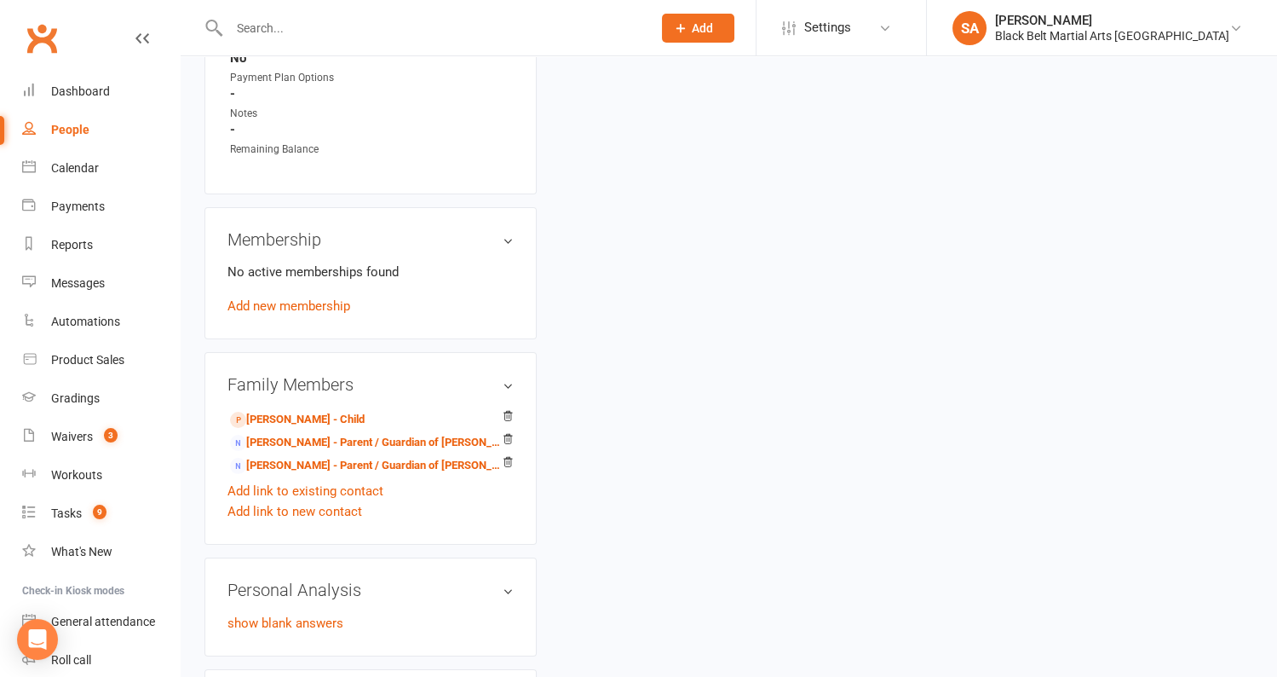
scroll to position [751, 0]
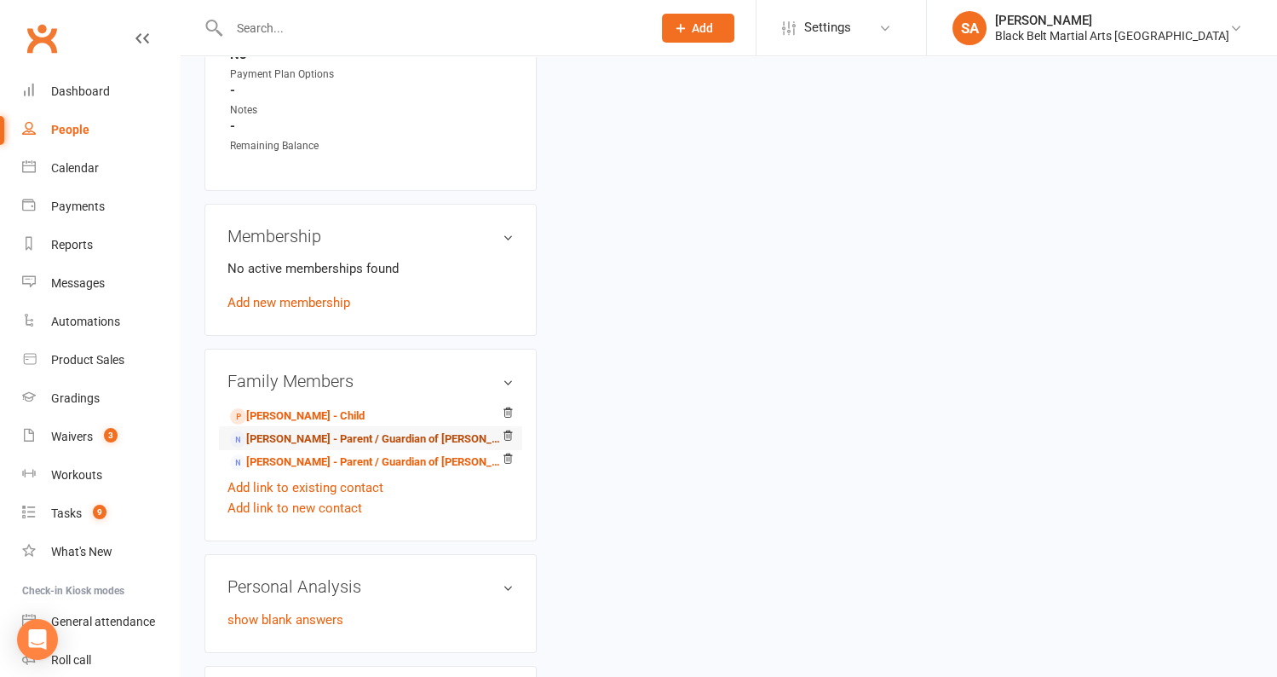
click at [434, 432] on link "Donna Baker - Parent / Guardian of Catalina Myles" at bounding box center [367, 439] width 275 height 18
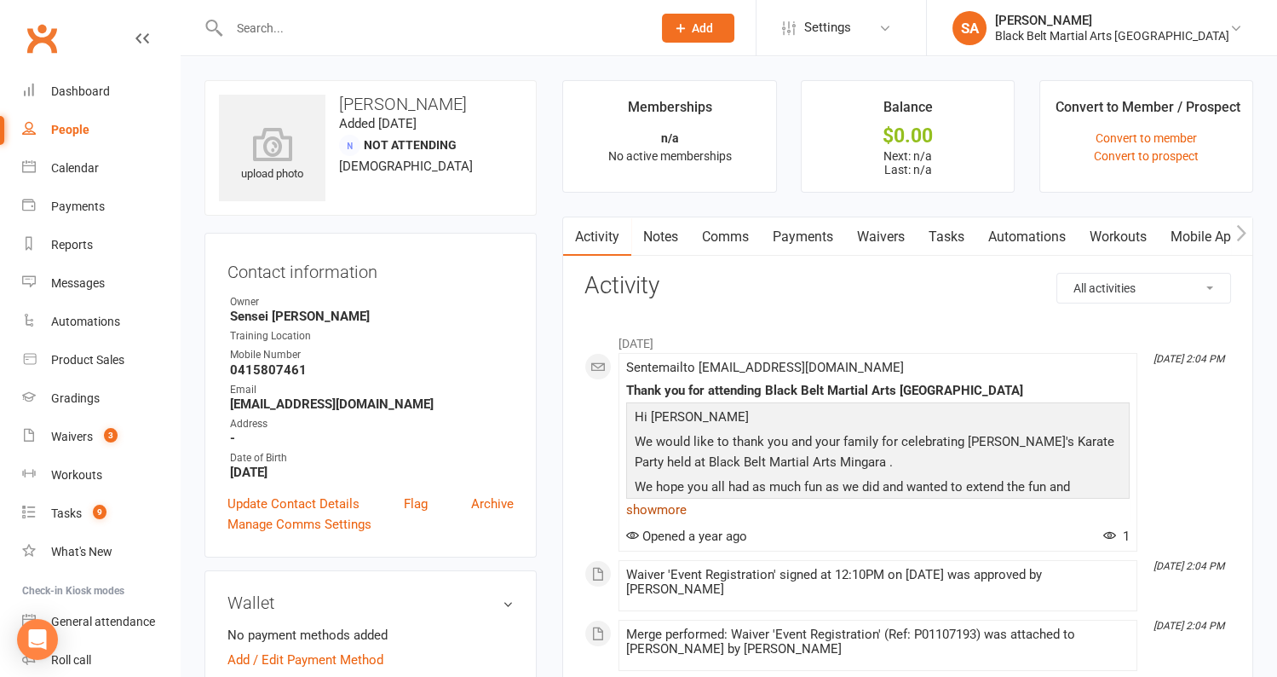
click at [678, 507] on link "show more" at bounding box center [878, 510] width 504 height 24
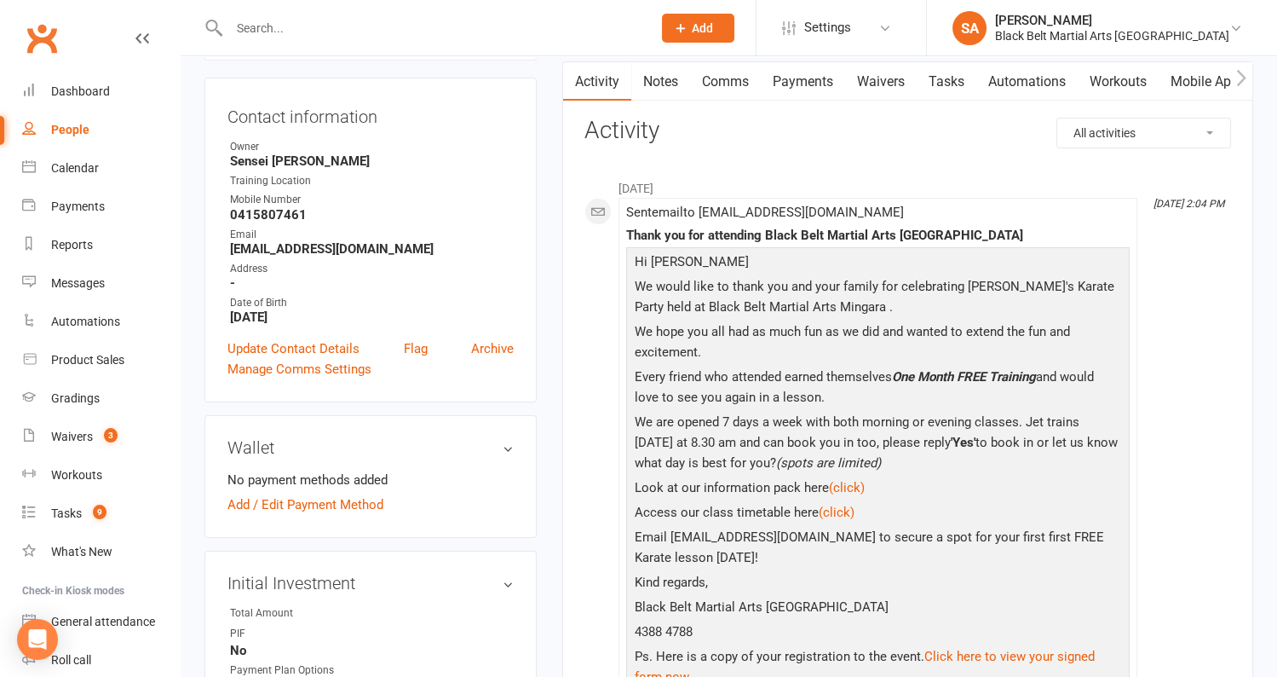
scroll to position [157, 0]
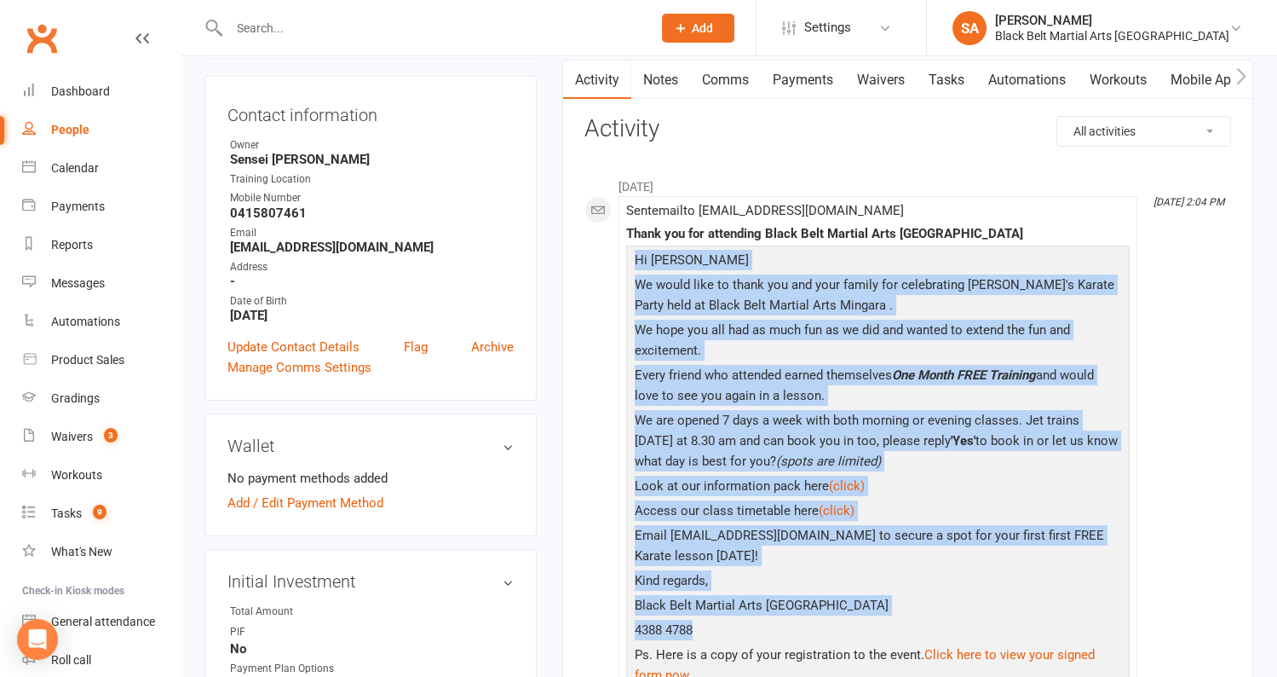
drag, startPoint x: 699, startPoint y: 627, endPoint x: 631, endPoint y: 237, distance: 396.2
click at [634, 235] on div "Thank you for attending Black Belt Martial Arts Mingara Hi Donna We would like …" at bounding box center [878, 475] width 504 height 497
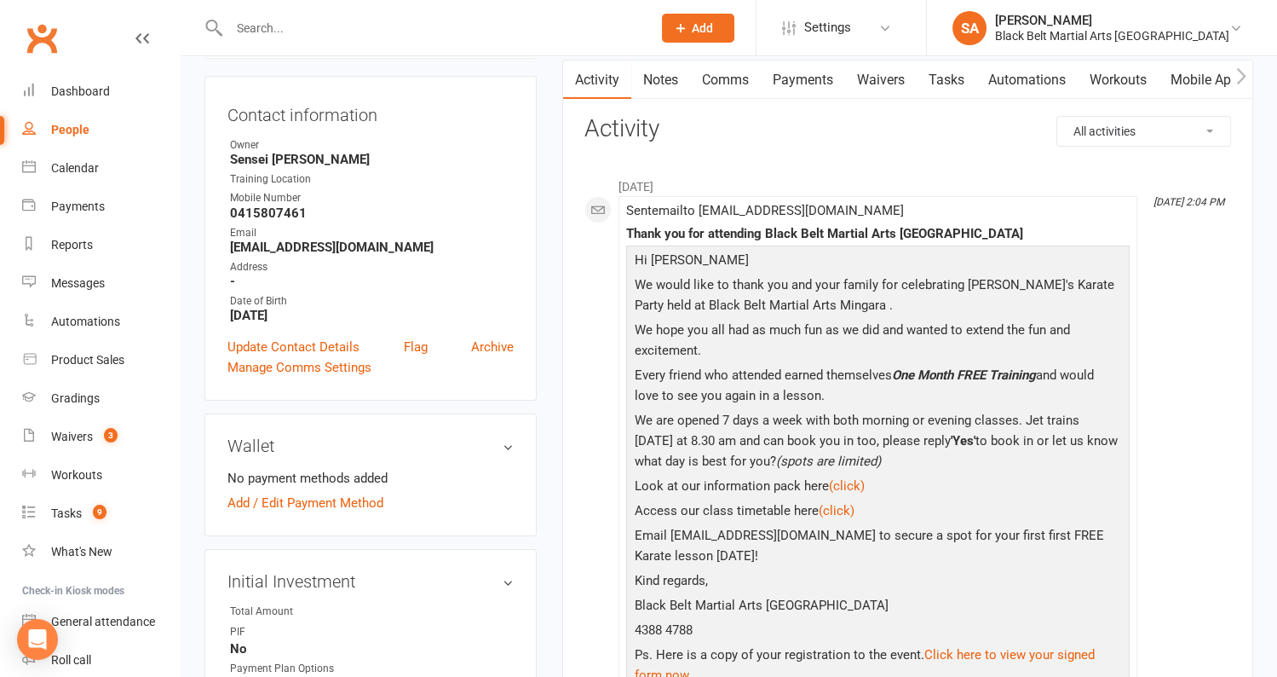
click at [810, 644] on p "Ps. Here is a copy of your registration to the event. Click here to view your s…" at bounding box center [878, 666] width 495 height 45
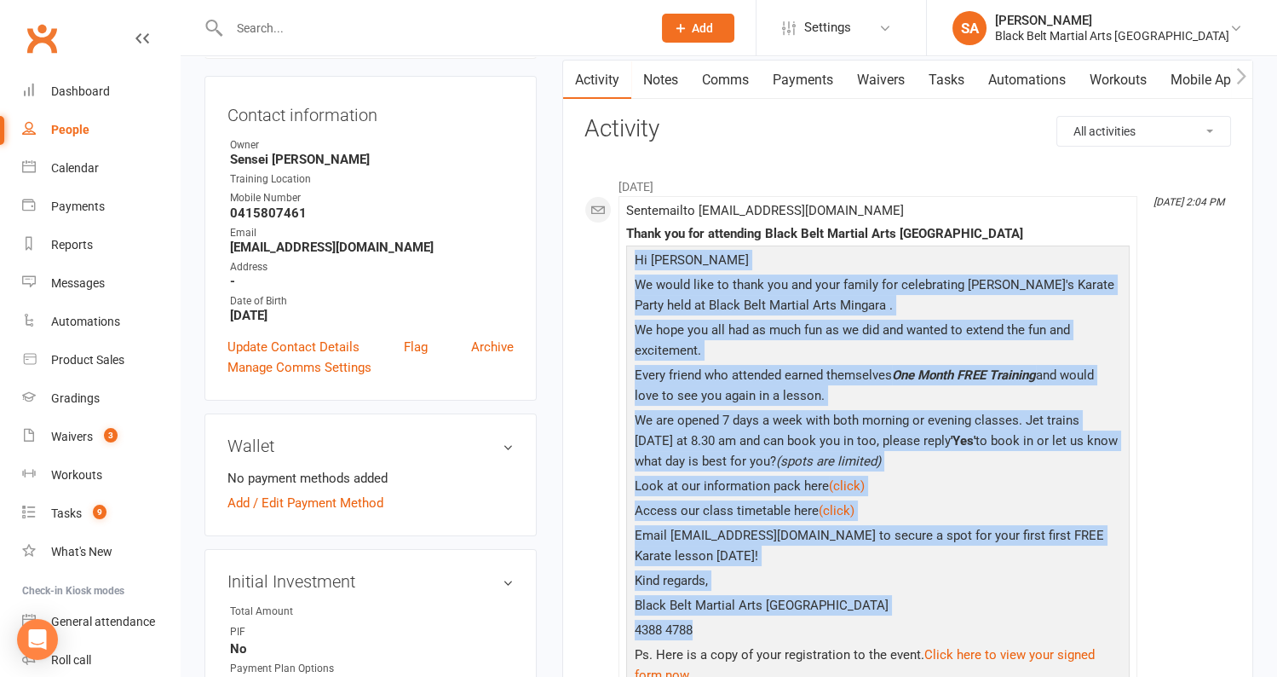
drag, startPoint x: 727, startPoint y: 636, endPoint x: 632, endPoint y: 262, distance: 385.9
click at [632, 262] on div "Hi Donna We would like to thank you and your family for celebrating Jet's Karat…" at bounding box center [878, 472] width 495 height 444
click at [735, 632] on p "4388 4788" at bounding box center [878, 632] width 495 height 25
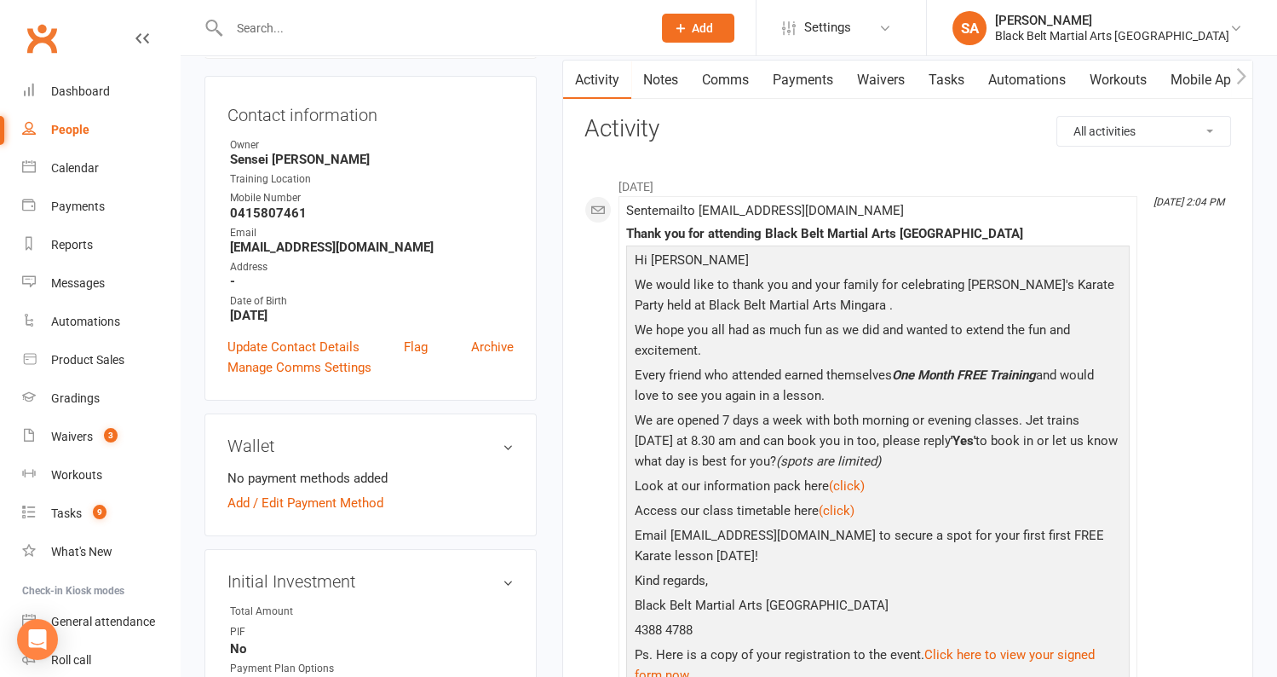
click at [706, 631] on p "4388 4788" at bounding box center [878, 632] width 495 height 25
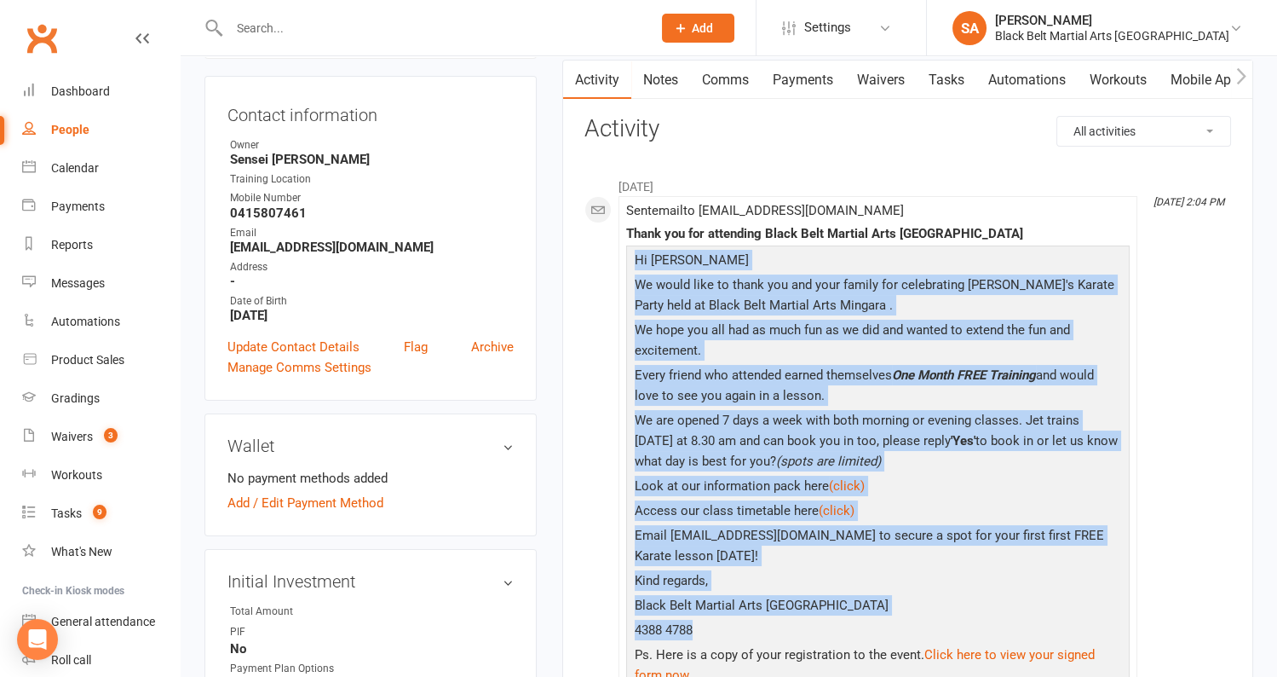
drag, startPoint x: 703, startPoint y: 624, endPoint x: 625, endPoint y: 251, distance: 381.4
click at [625, 251] on li "Sep 9, 2:04 PM Sent email to donnabrown45@icloud.com Thank you for attending Bl…" at bounding box center [878, 474] width 519 height 557
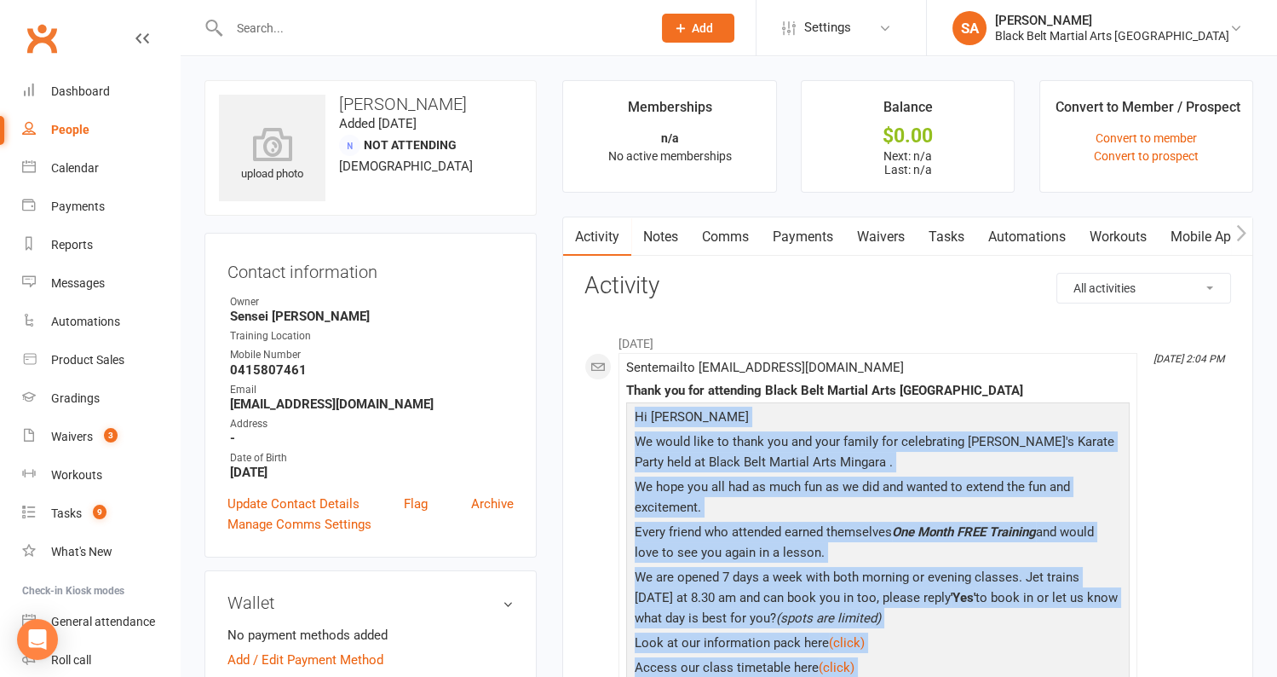
click at [733, 235] on link "Comms" at bounding box center [725, 236] width 71 height 39
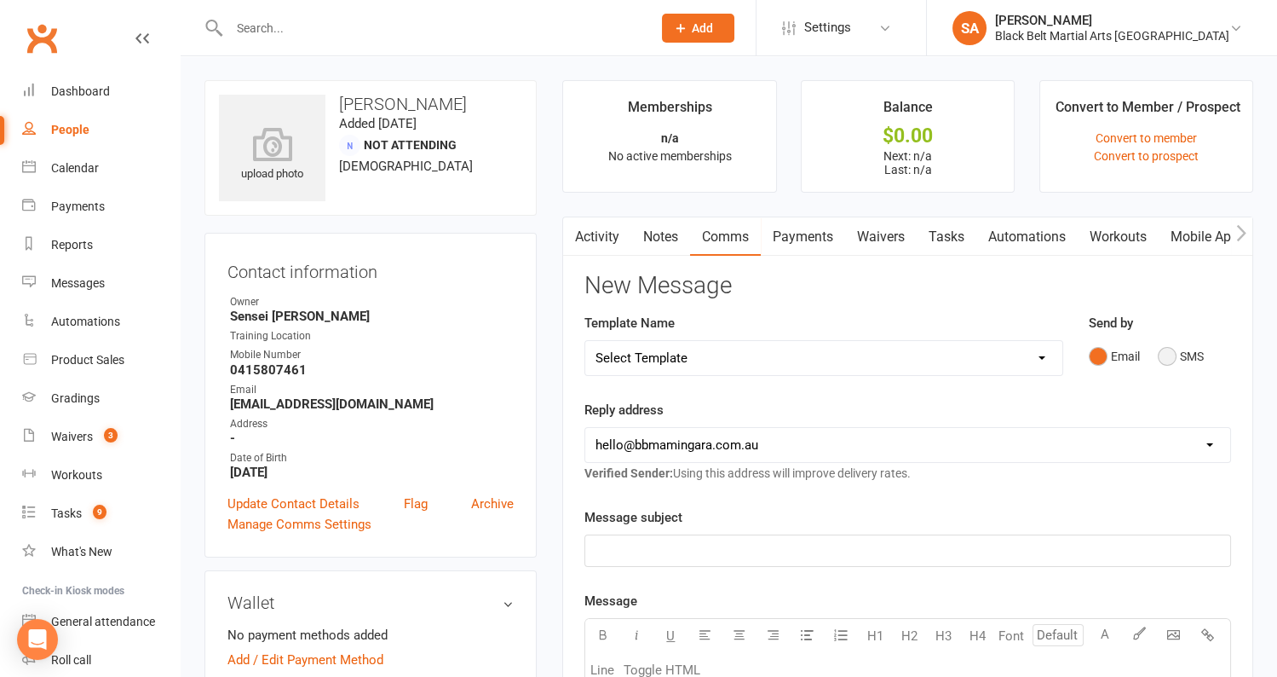
click at [1178, 358] on button "SMS" at bounding box center [1181, 356] width 46 height 32
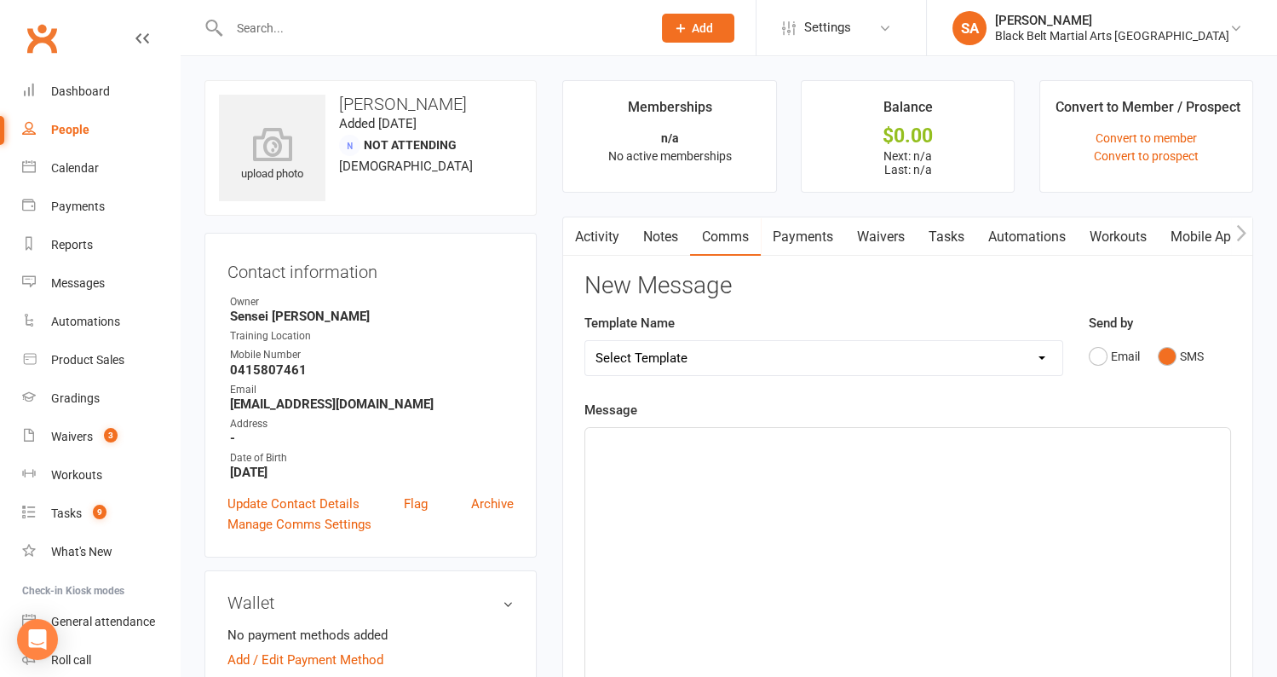
click at [816, 454] on div "﻿" at bounding box center [907, 556] width 645 height 256
click at [602, 231] on link "Activity" at bounding box center [597, 236] width 68 height 39
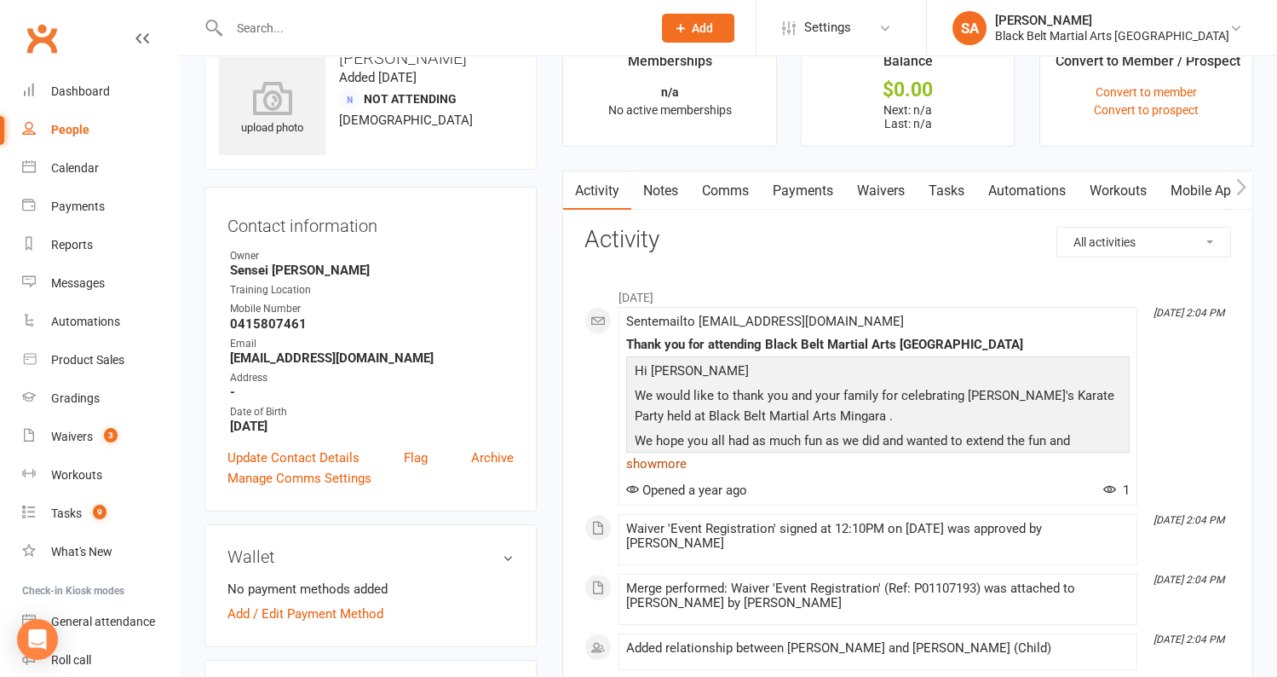
scroll to position [48, 0]
click at [676, 463] on link "show more" at bounding box center [878, 462] width 504 height 24
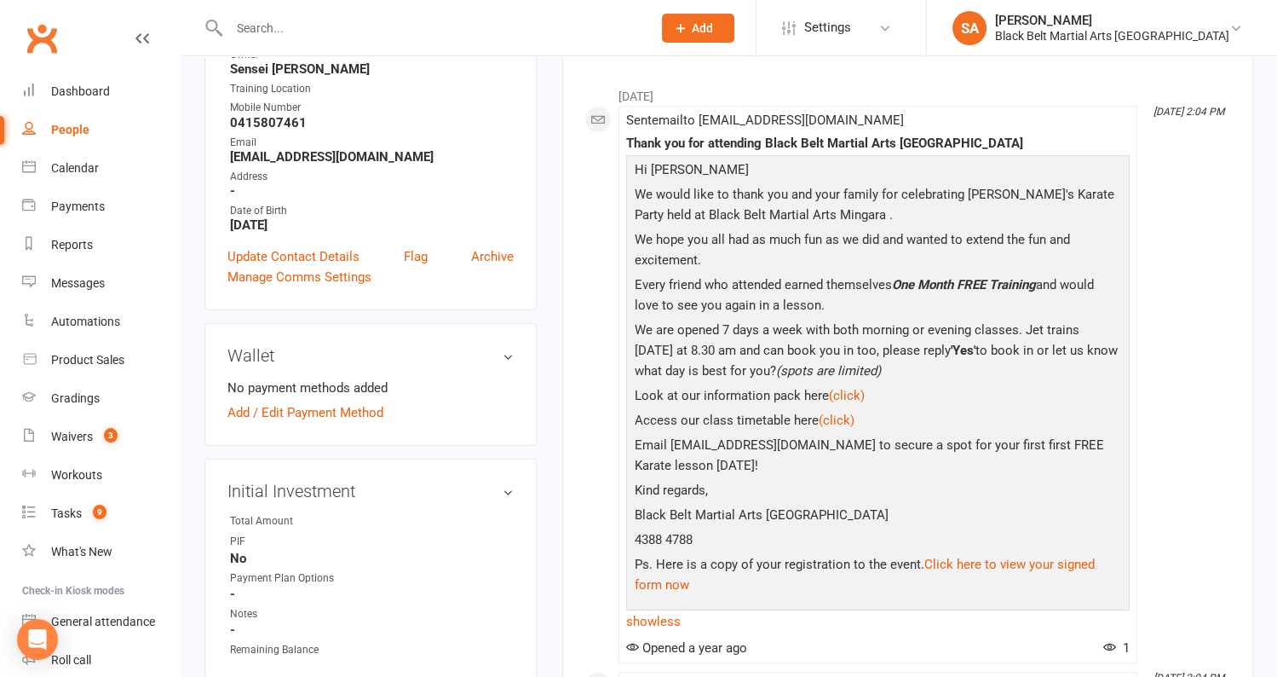
scroll to position [251, 0]
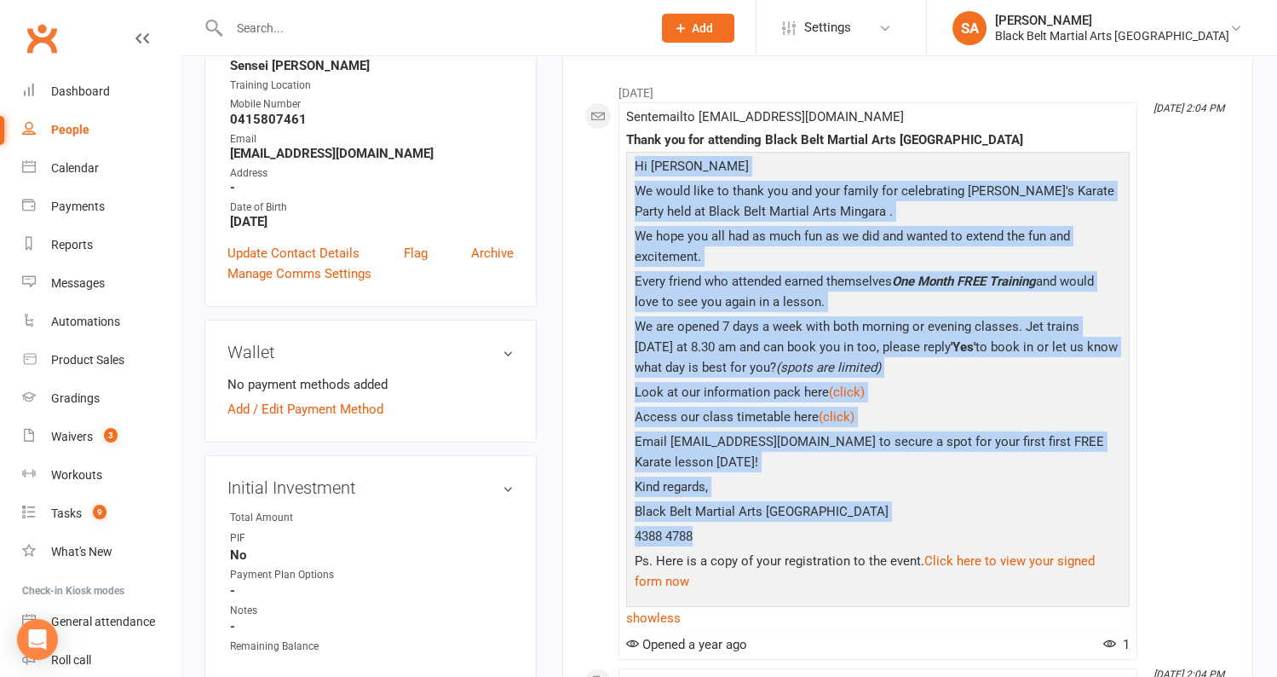
drag, startPoint x: 704, startPoint y: 533, endPoint x: 631, endPoint y: 187, distance: 353.6
click at [632, 175] on div "Hi Donna We would like to thank you and your family for celebrating Jet's Karat…" at bounding box center [878, 378] width 495 height 444
copy div "Hi Donna We would like to thank you and your family for celebrating Jet's Karat…"
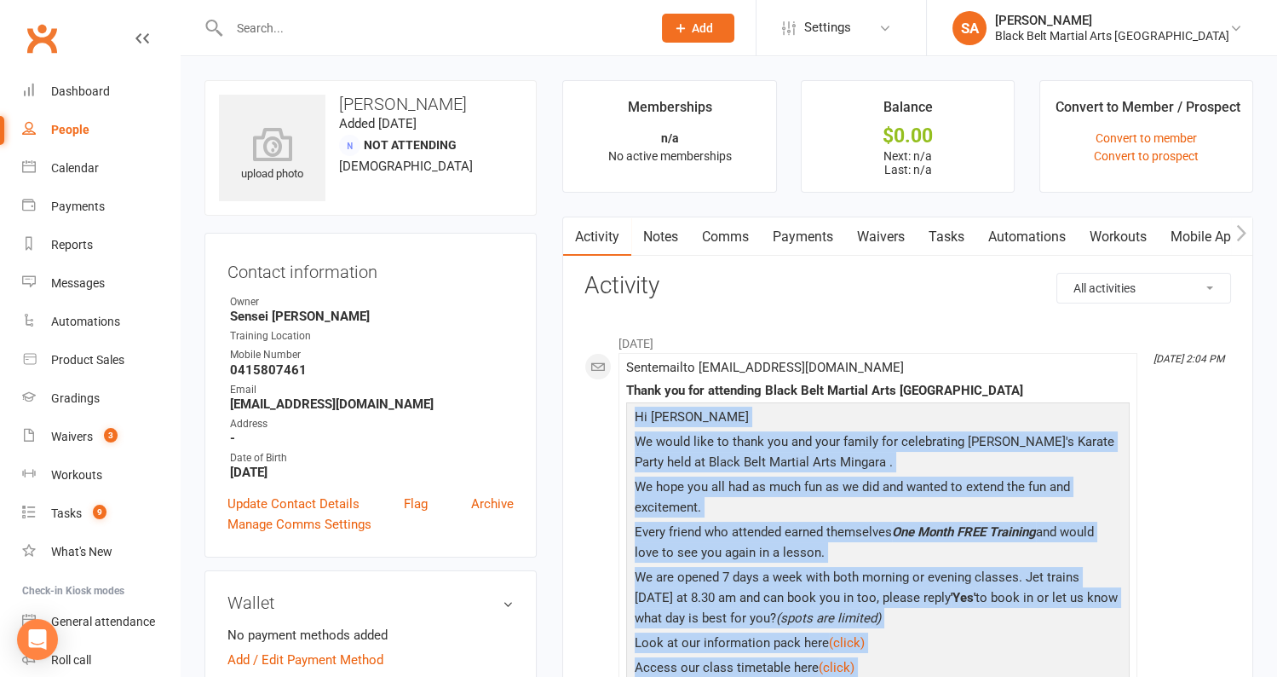
click at [723, 242] on link "Comms" at bounding box center [725, 236] width 71 height 39
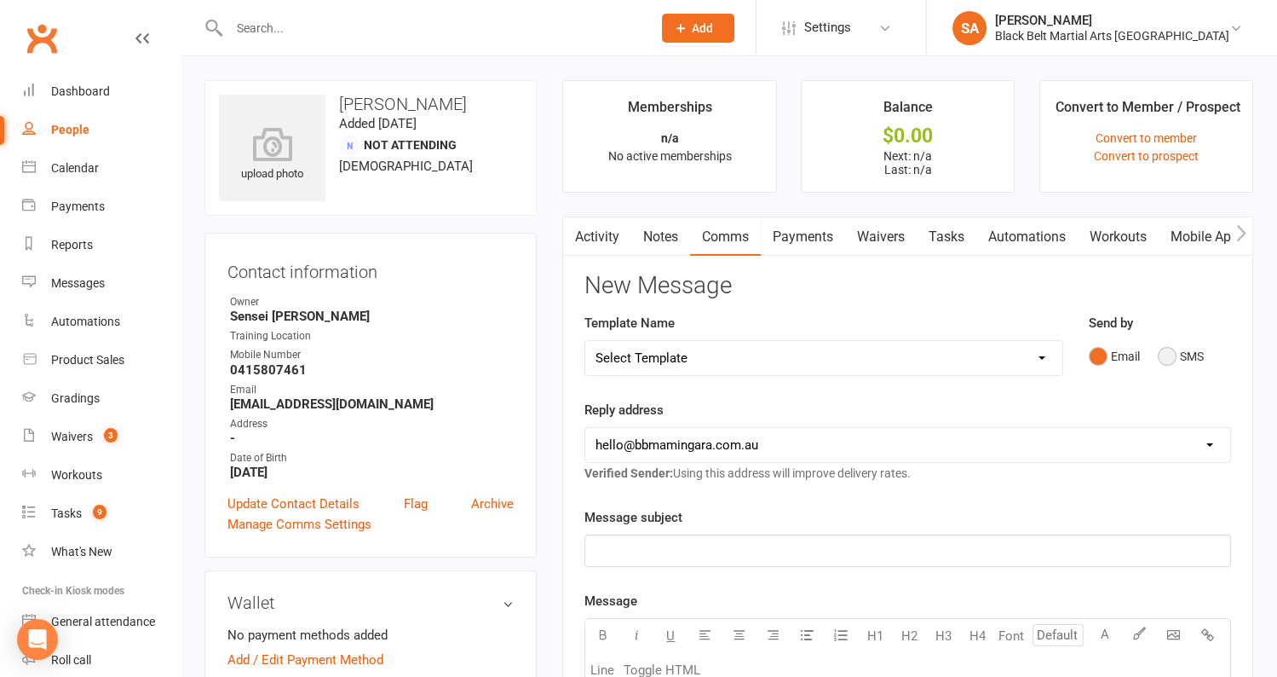
click at [1164, 356] on button "SMS" at bounding box center [1181, 356] width 46 height 32
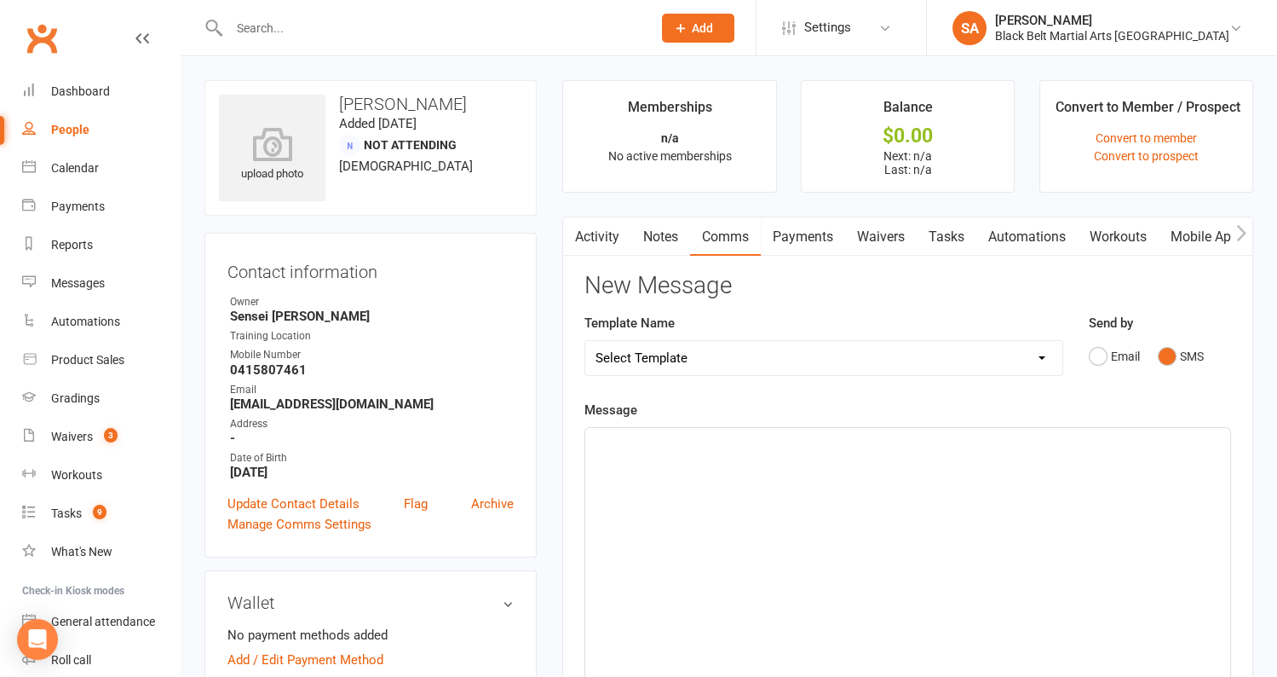
click at [814, 458] on div "﻿" at bounding box center [907, 556] width 645 height 256
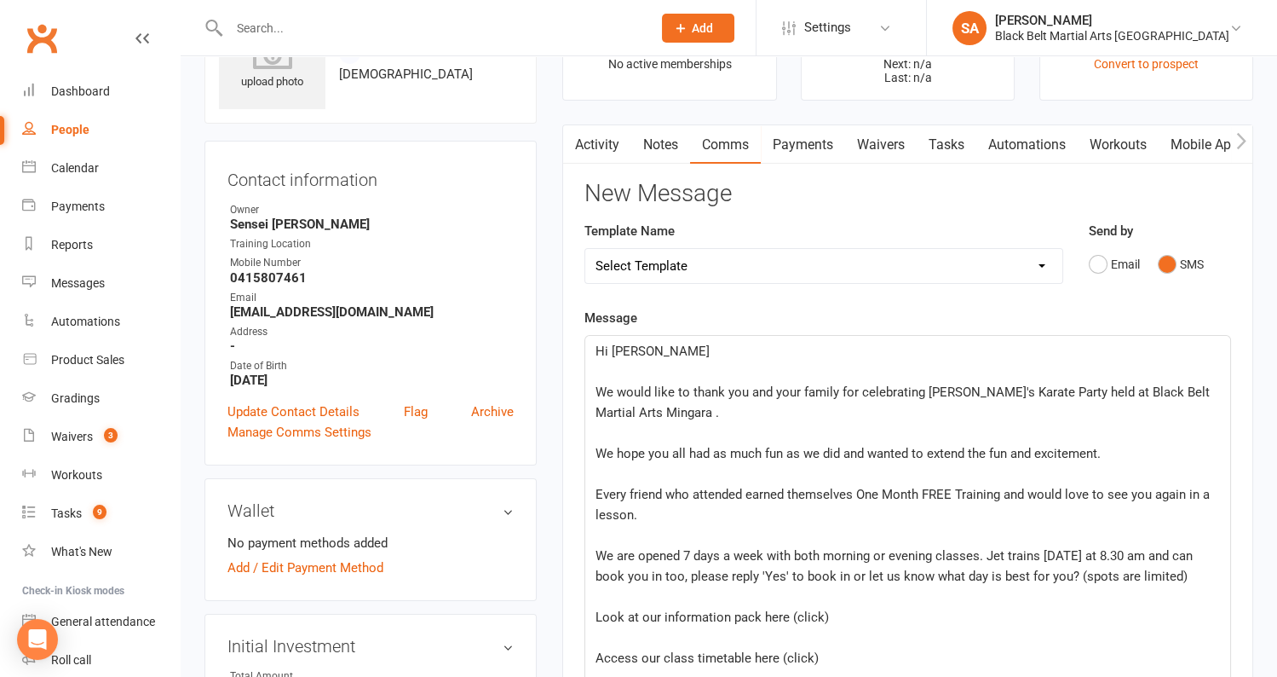
scroll to position [77, 0]
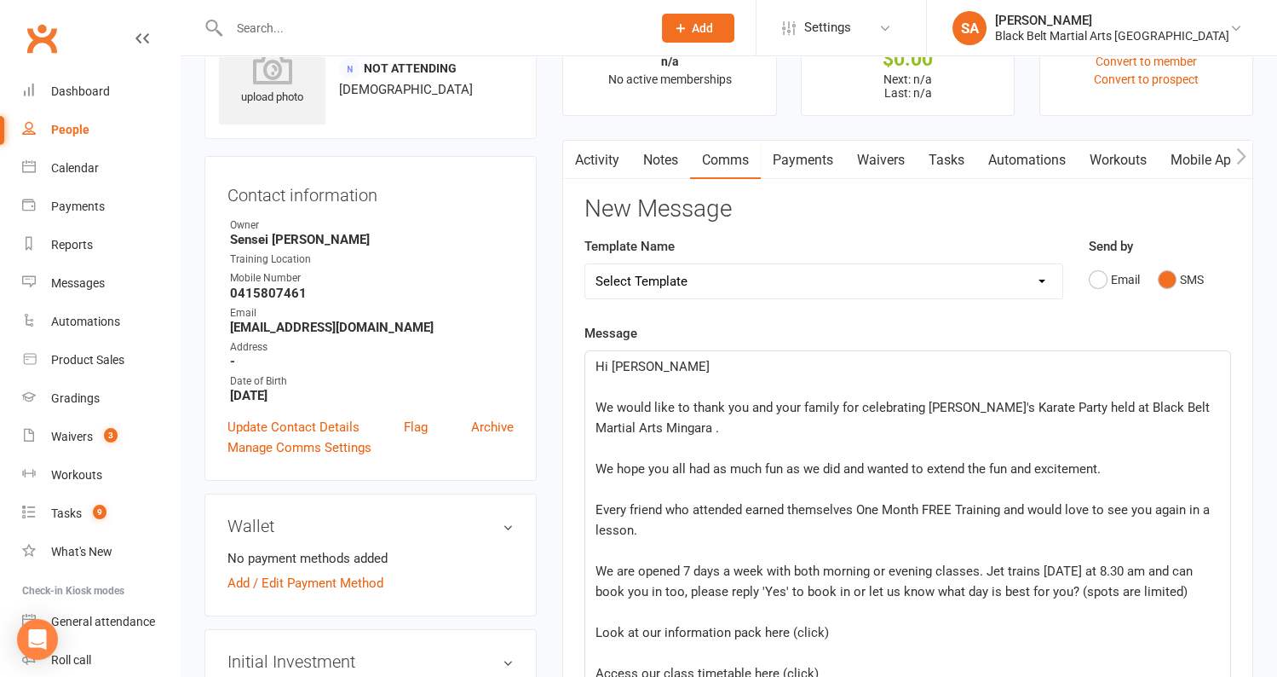
click at [626, 372] on p "Hi Donna" at bounding box center [908, 366] width 625 height 20
click at [605, 383] on p "﻿" at bounding box center [908, 387] width 625 height 20
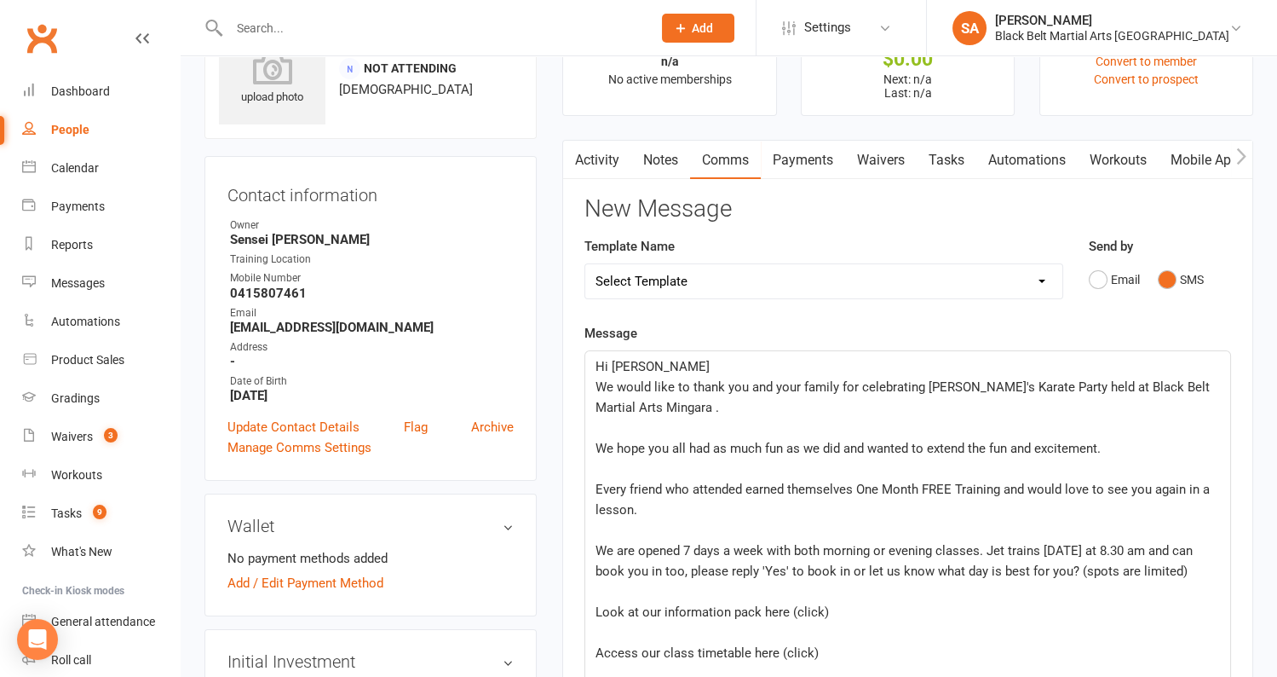
click at [609, 427] on p "﻿" at bounding box center [908, 428] width 625 height 20
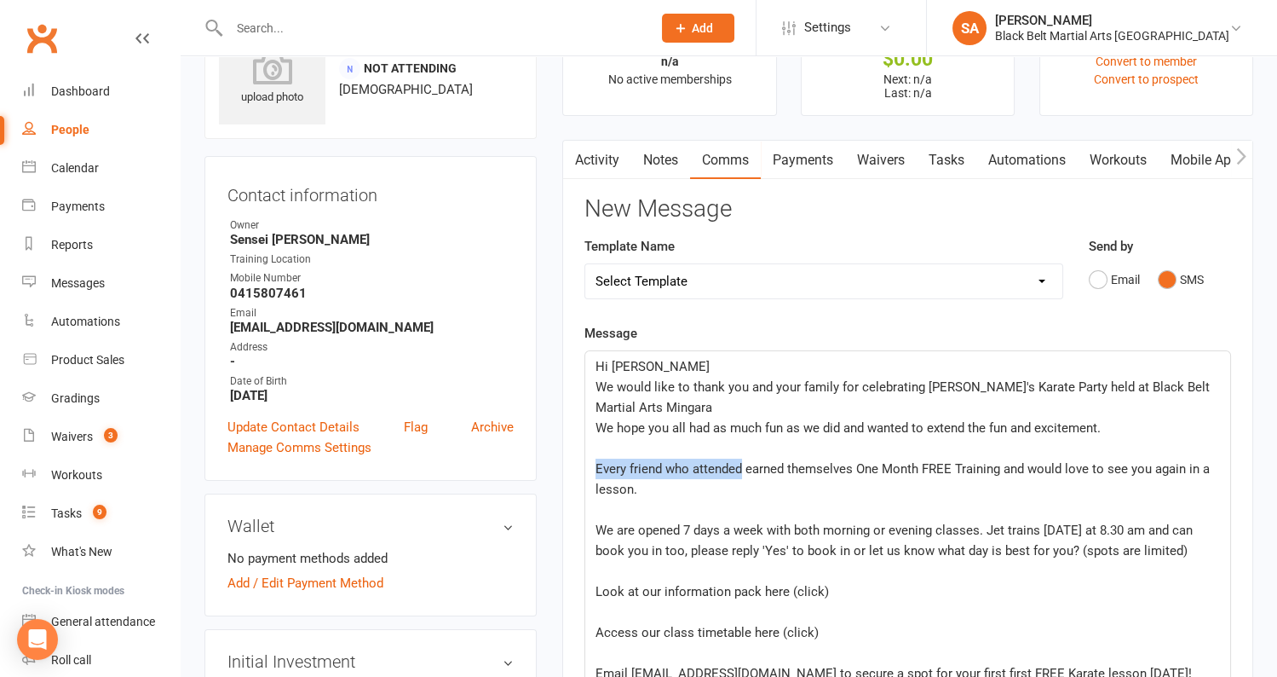
drag, startPoint x: 743, startPoint y: 470, endPoint x: 596, endPoint y: 464, distance: 146.7
click at [596, 464] on span "Every friend who attended earned themselves One Month FREE Training and would l…" at bounding box center [905, 479] width 618 height 36
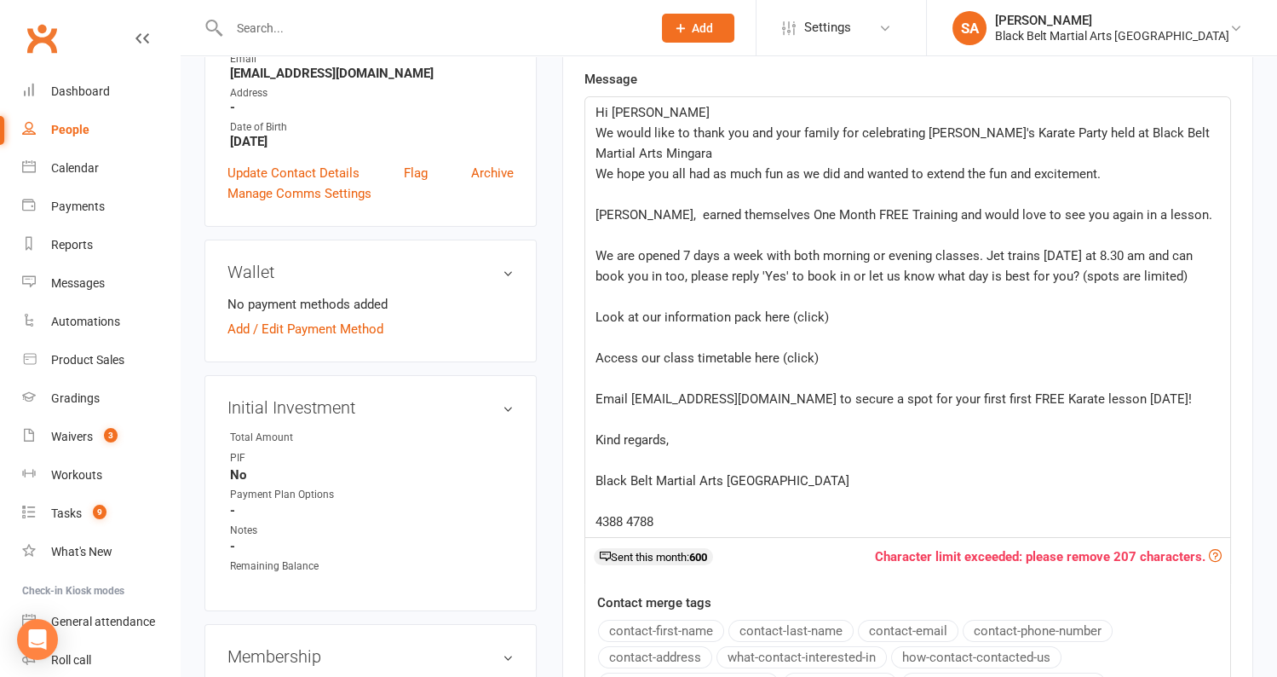
scroll to position [324, 0]
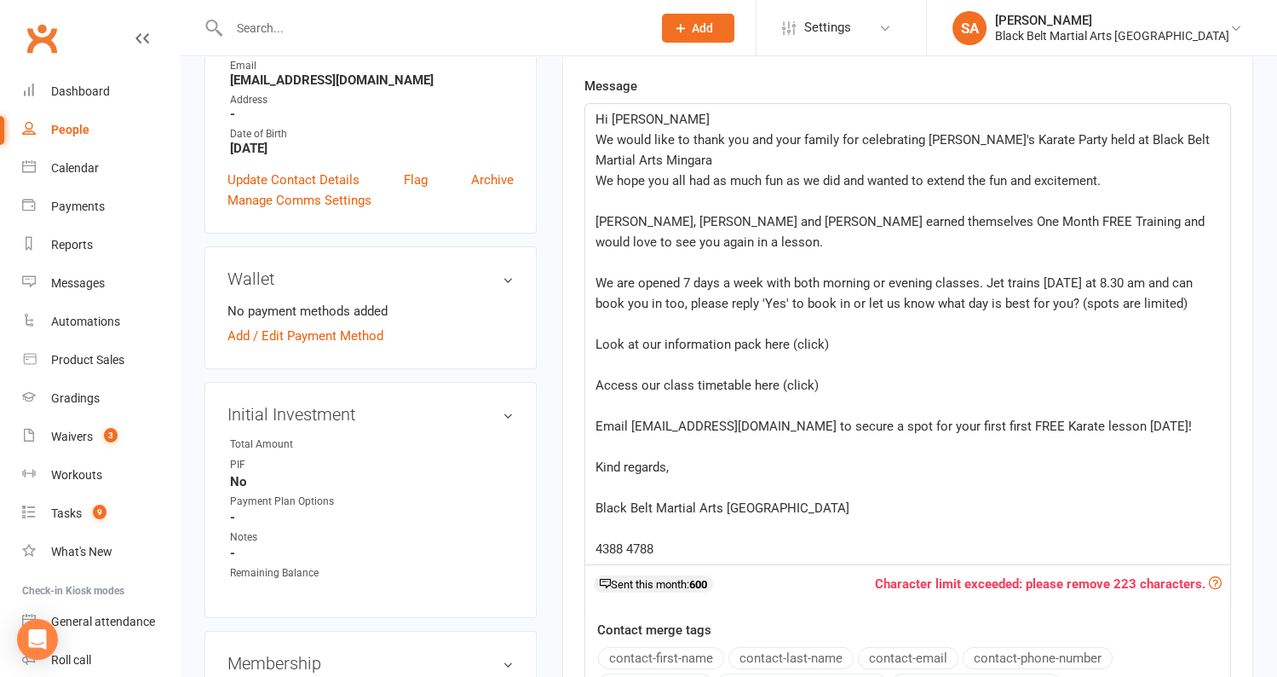
click at [1154, 227] on p "Catalina, James and Grace earned themselves One Month FREE Training and would l…" at bounding box center [908, 231] width 625 height 41
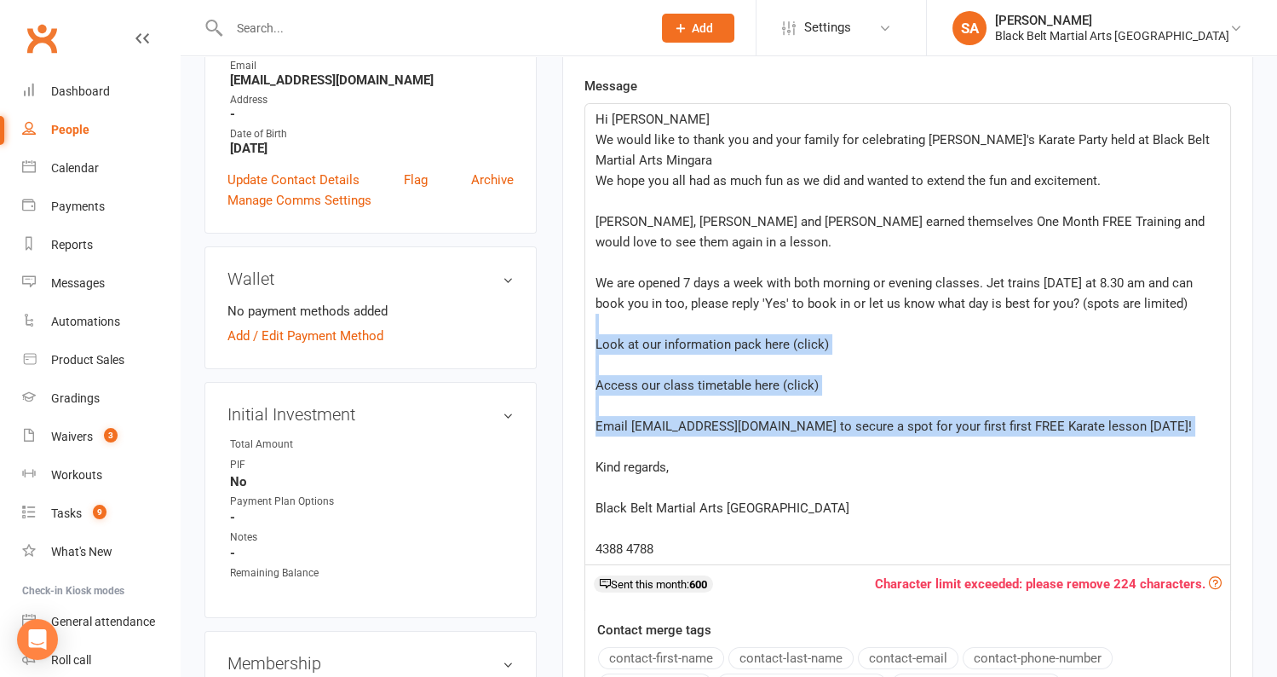
drag, startPoint x: 606, startPoint y: 437, endPoint x: 598, endPoint y: 329, distance: 108.5
click at [598, 329] on div "Hi Donna We would like to thank you and your family for celebrating Jet's Karat…" at bounding box center [907, 334] width 645 height 460
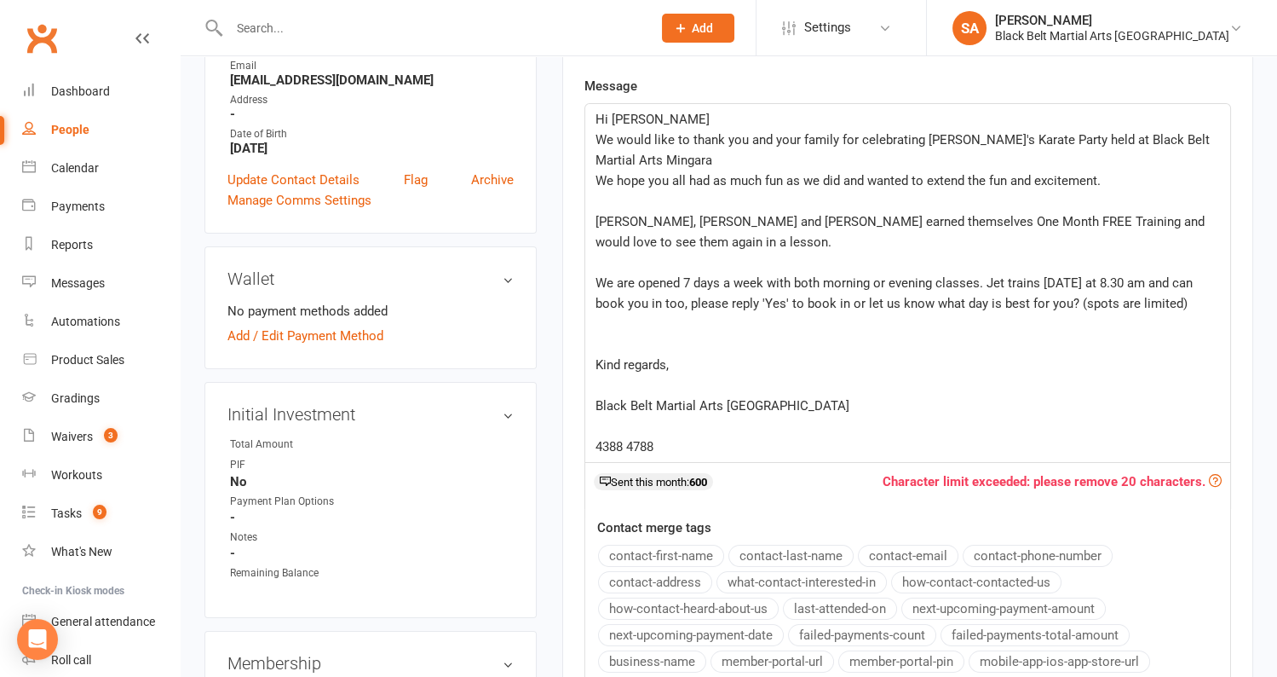
click at [611, 191] on p "﻿" at bounding box center [908, 201] width 625 height 20
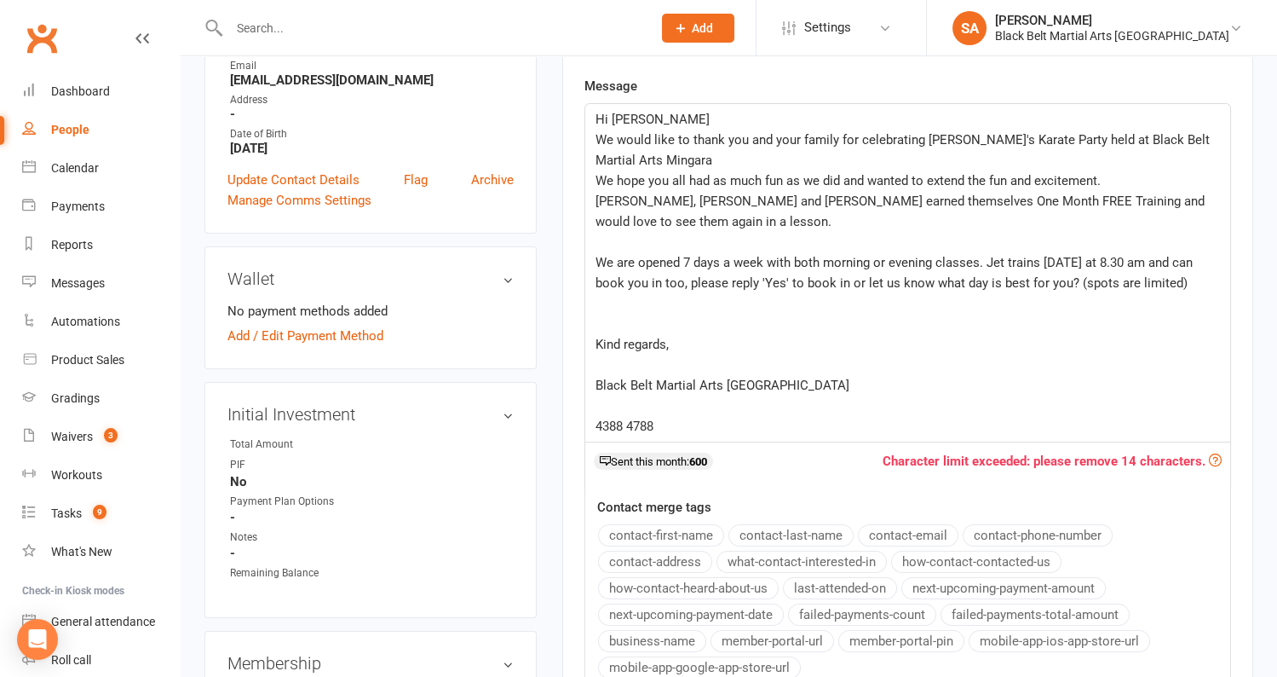
click at [618, 234] on p "﻿" at bounding box center [908, 242] width 625 height 20
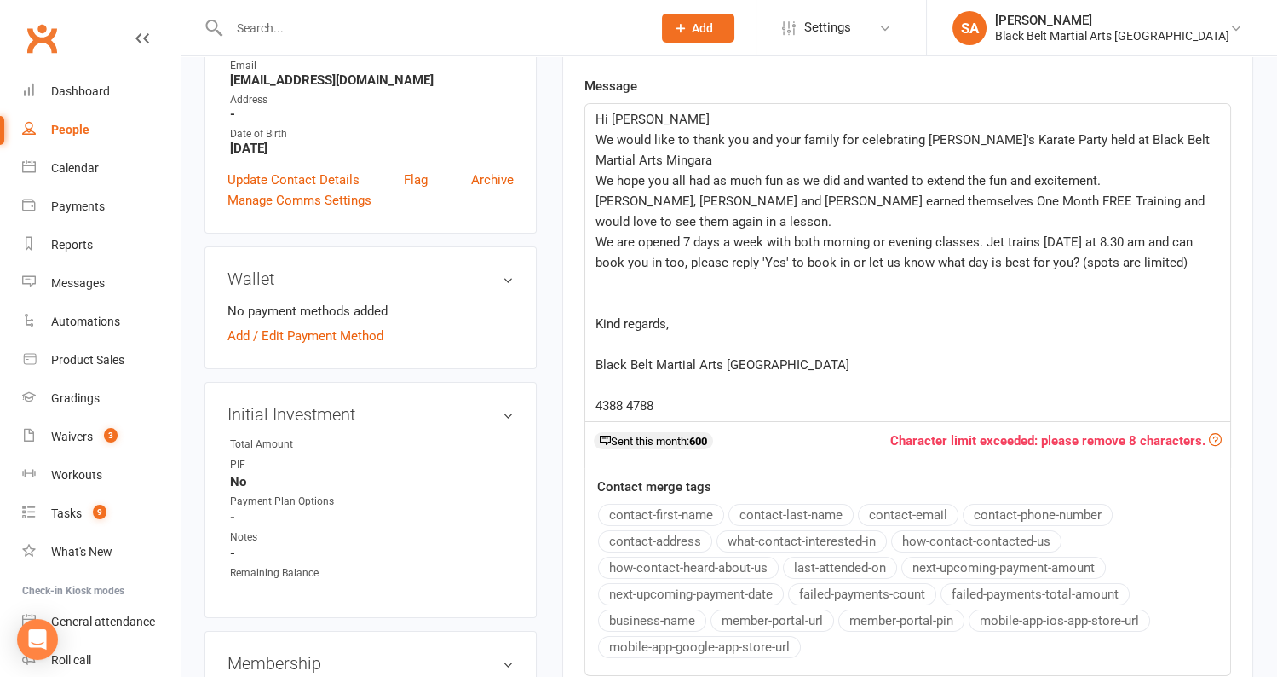
click at [598, 319] on span "Kind regards," at bounding box center [632, 323] width 73 height 15
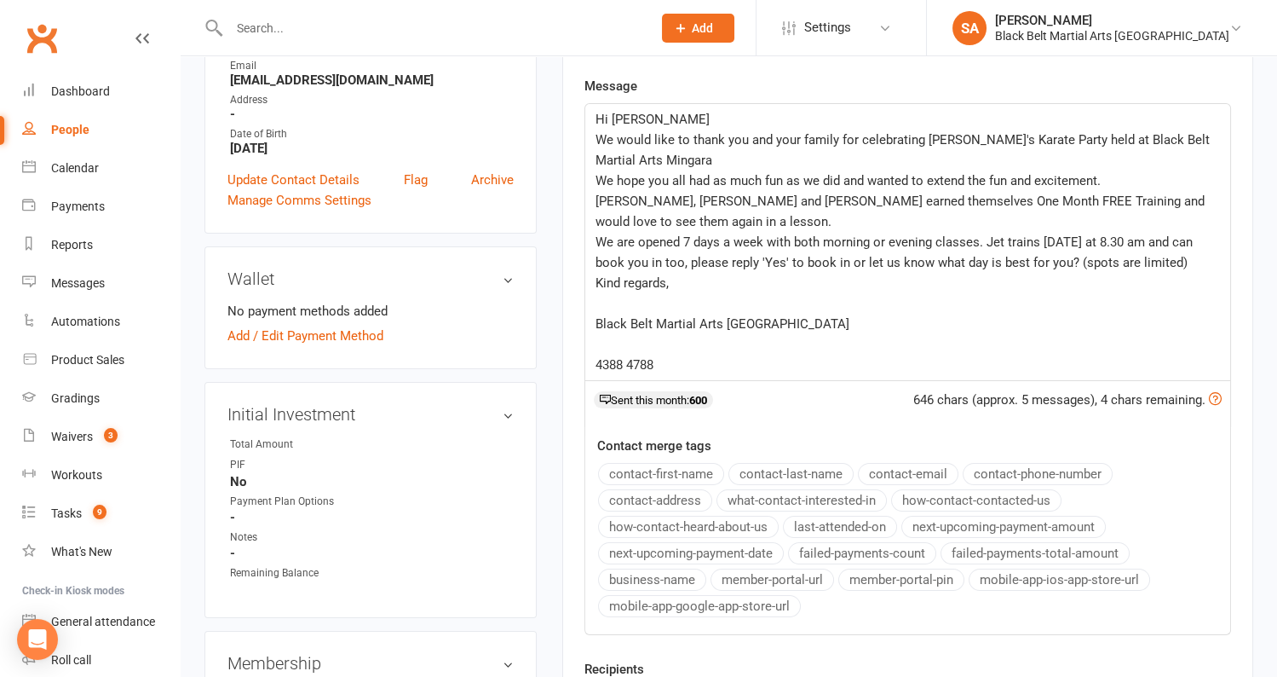
click at [609, 294] on p "﻿" at bounding box center [908, 303] width 625 height 20
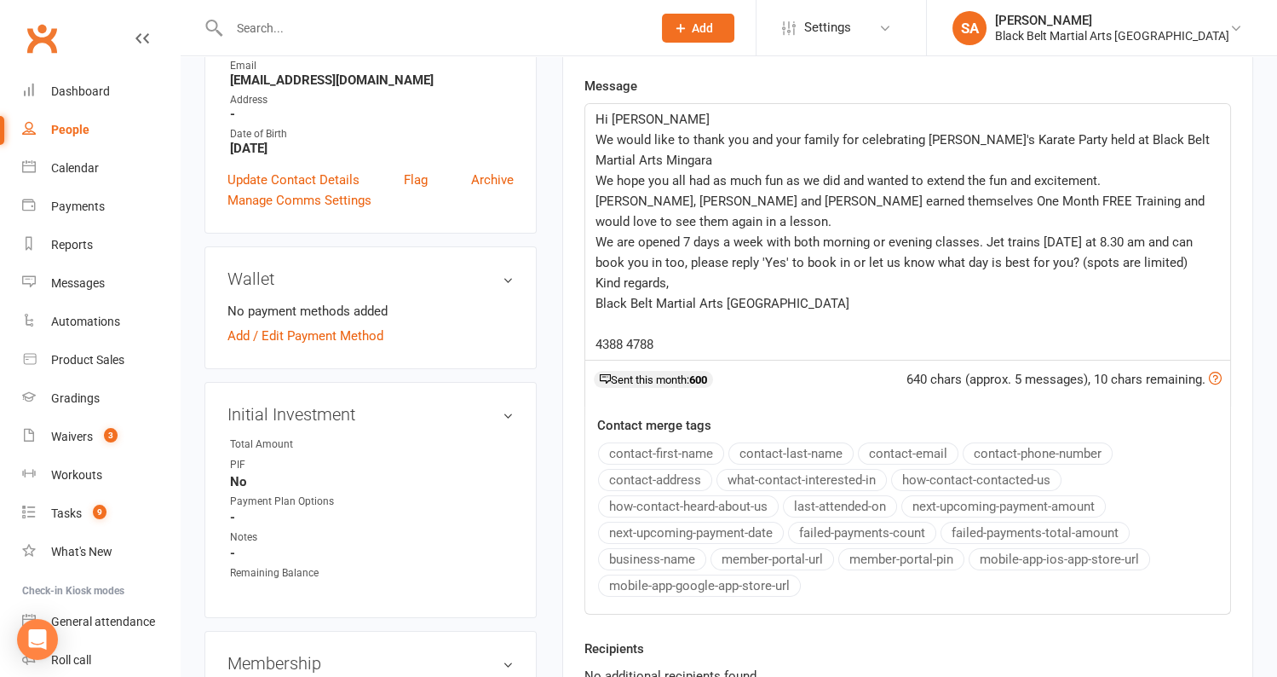
click at [601, 322] on p "﻿" at bounding box center [908, 324] width 625 height 20
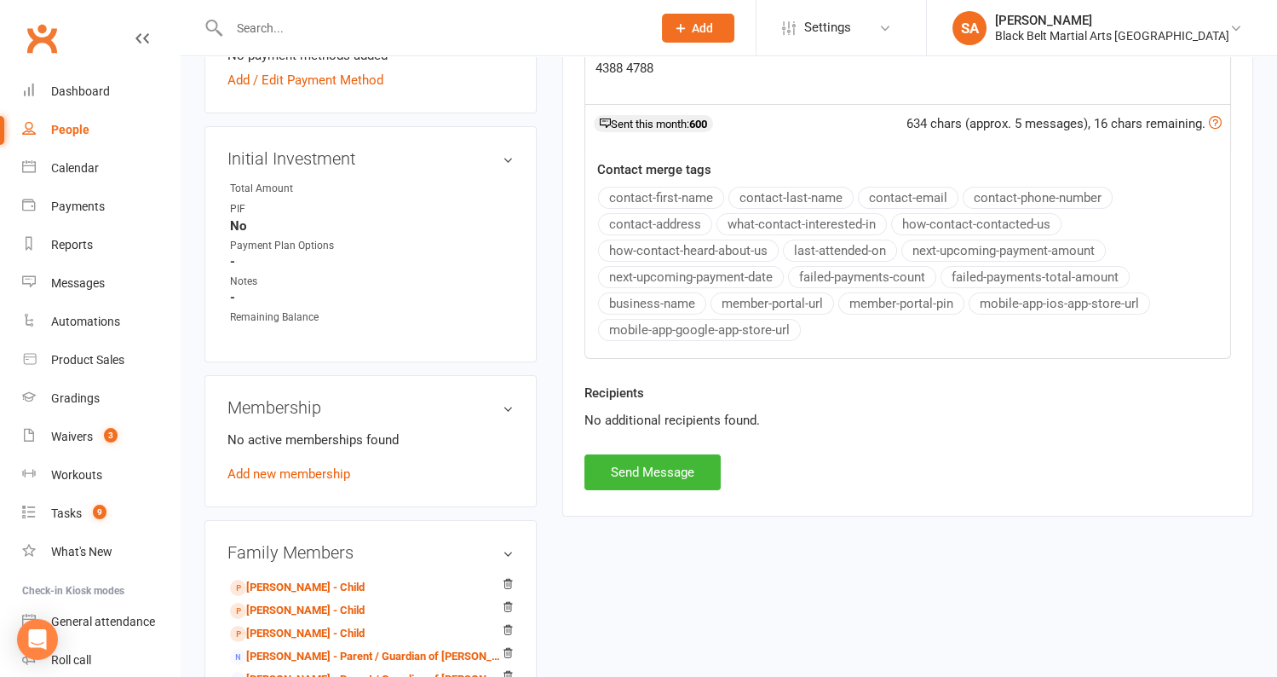
scroll to position [593, 0]
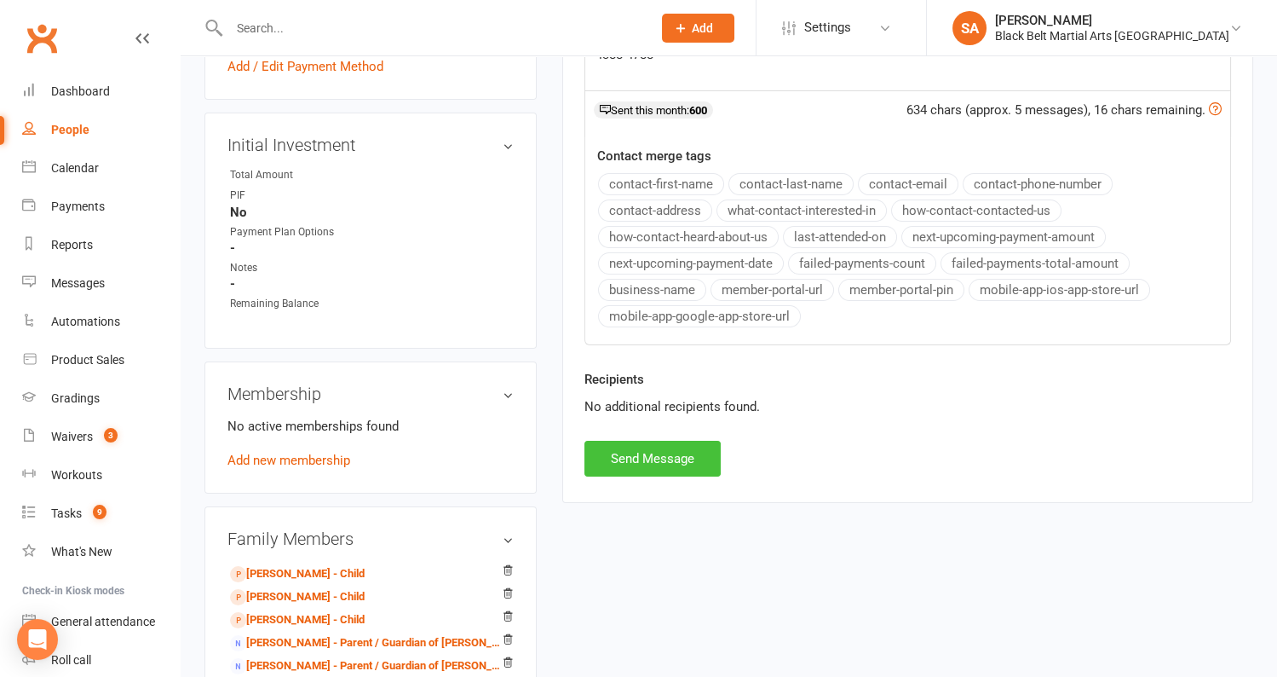
click at [701, 446] on button "Send Message" at bounding box center [653, 459] width 136 height 36
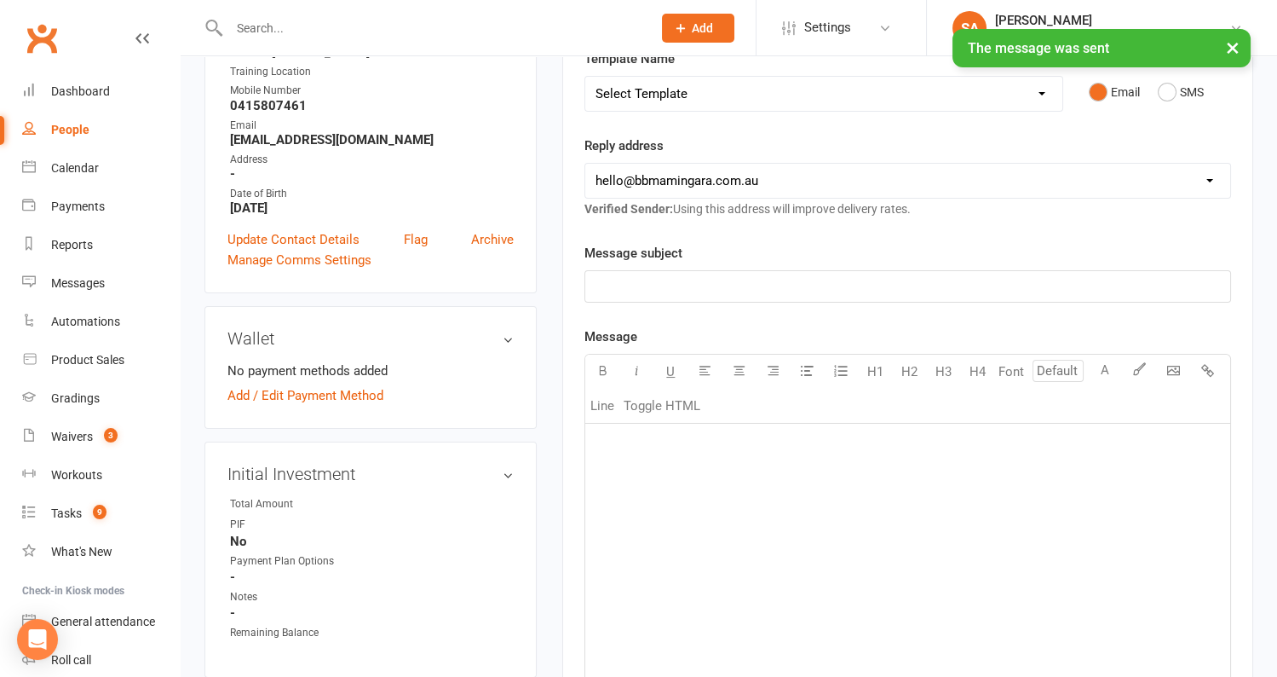
scroll to position [0, 0]
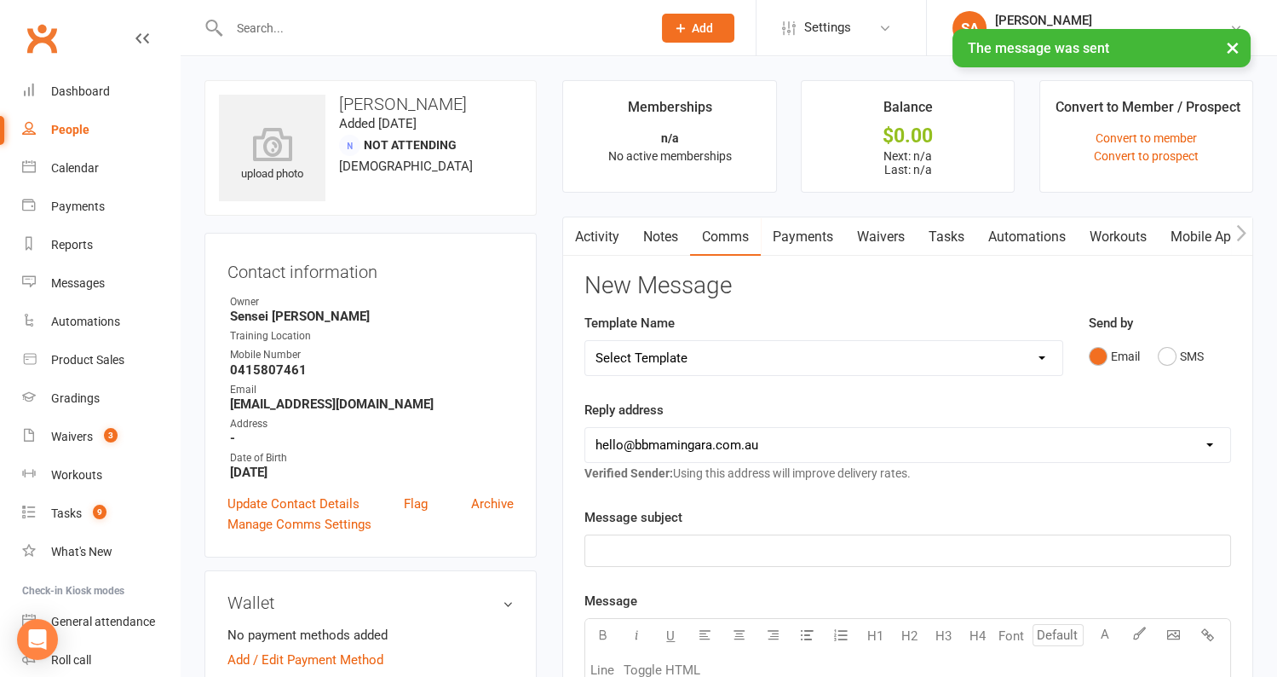
click at [673, 242] on link "Notes" at bounding box center [660, 236] width 59 height 39
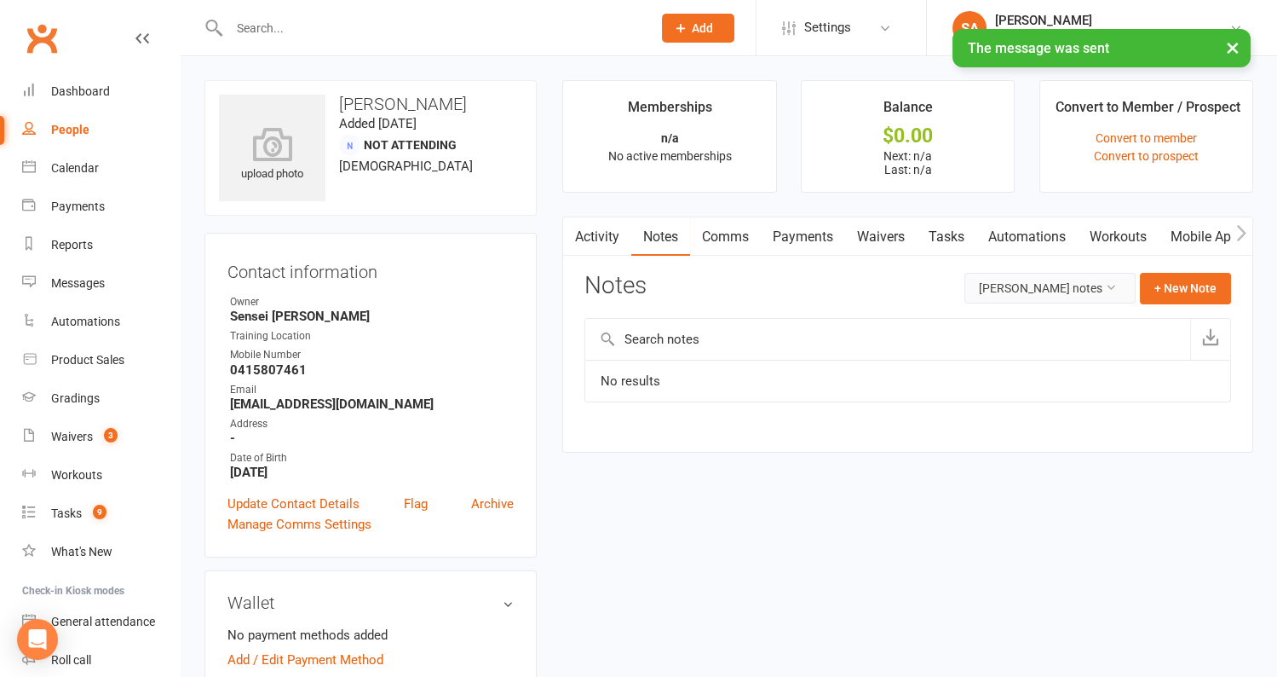
click at [1072, 293] on button "Donna Baker's notes" at bounding box center [1050, 288] width 171 height 31
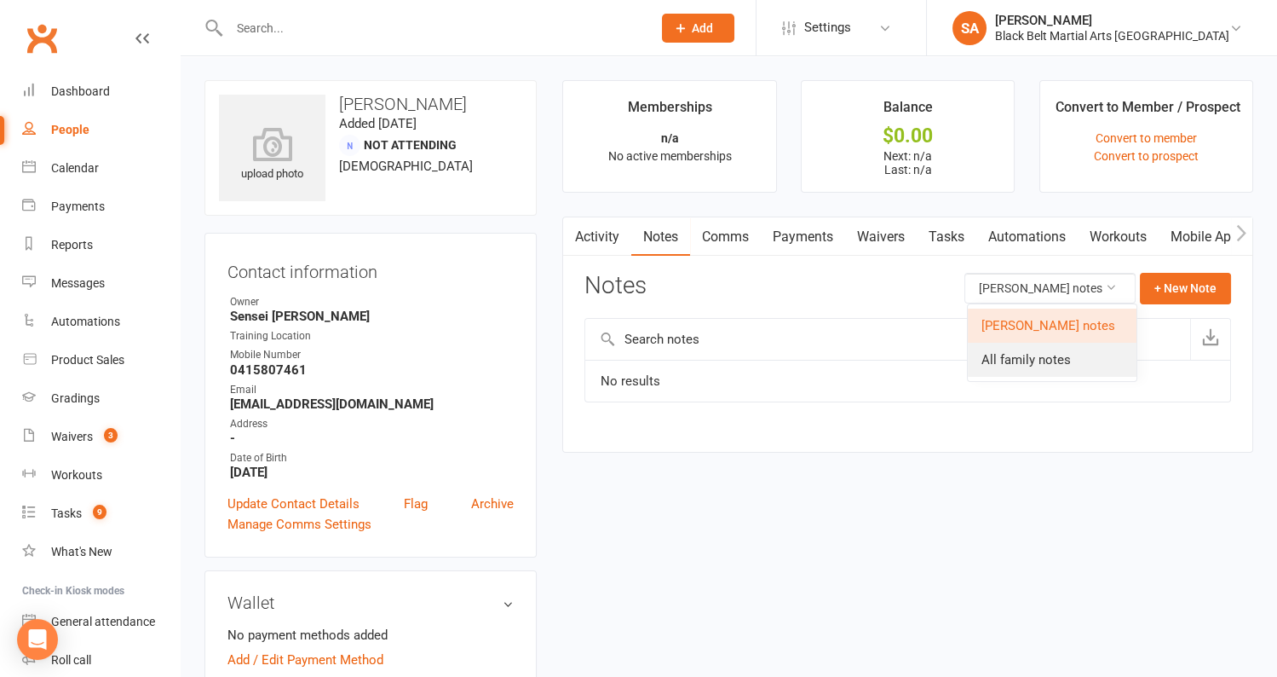
click at [1062, 360] on link "All family notes" at bounding box center [1052, 360] width 169 height 34
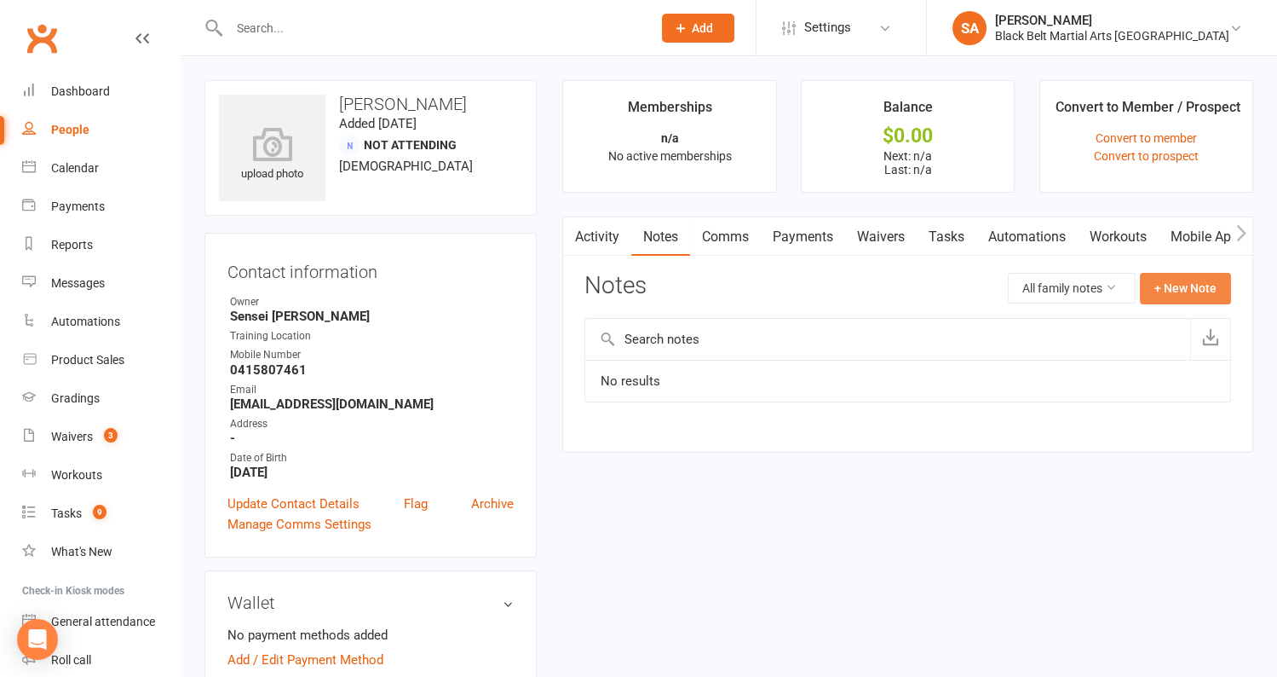
click at [1179, 282] on button "+ New Note" at bounding box center [1185, 288] width 91 height 31
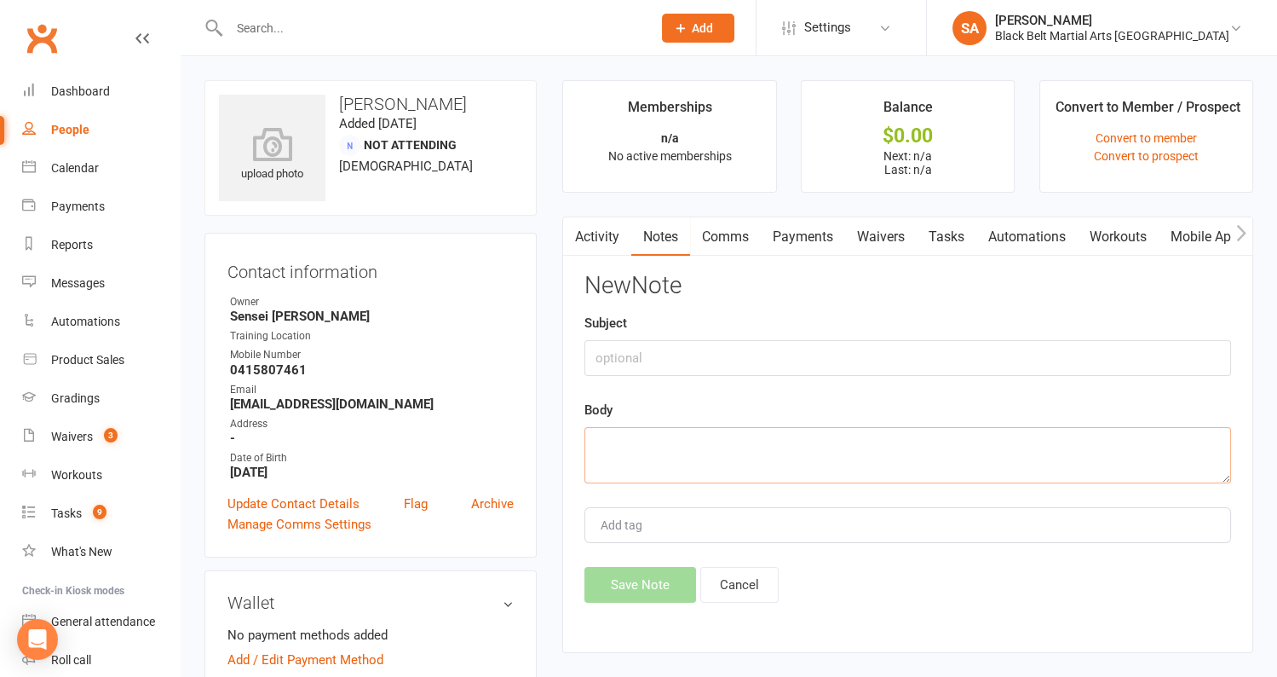
click at [884, 440] on textarea at bounding box center [908, 455] width 647 height 56
type textarea "LMA and TXT 13/8"
click at [641, 596] on button "Save Note" at bounding box center [641, 585] width 112 height 36
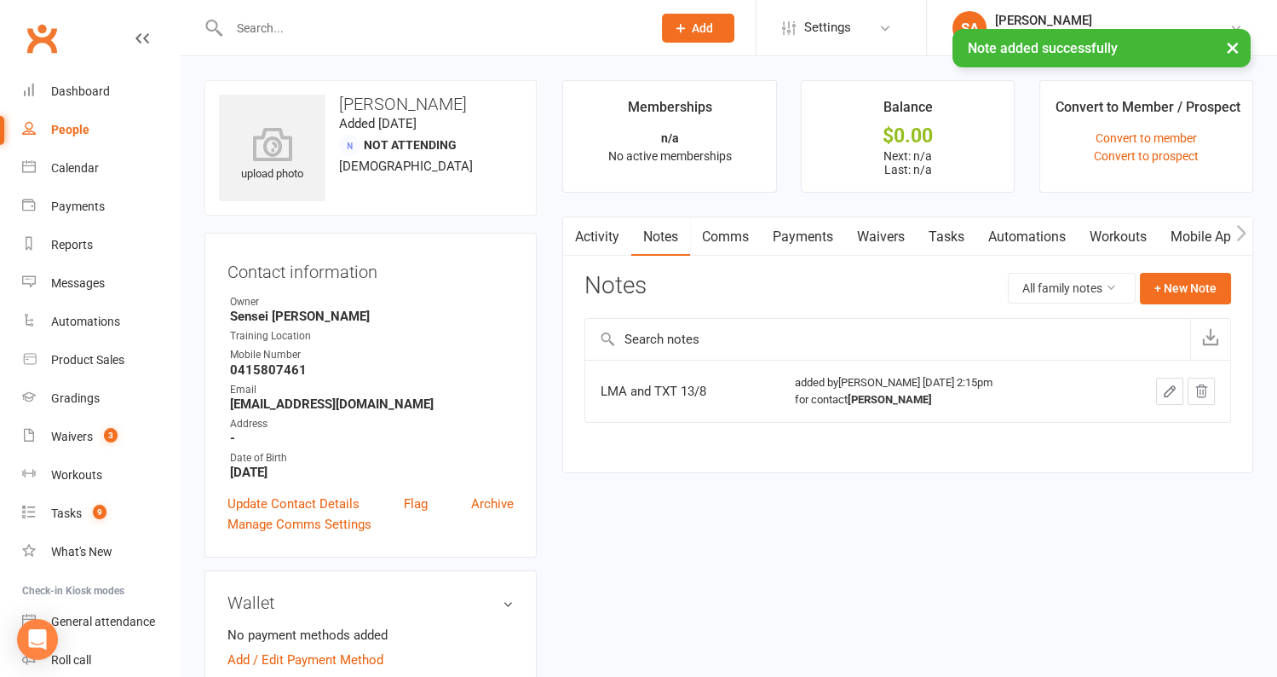
click at [65, 129] on div "People" at bounding box center [70, 130] width 38 height 14
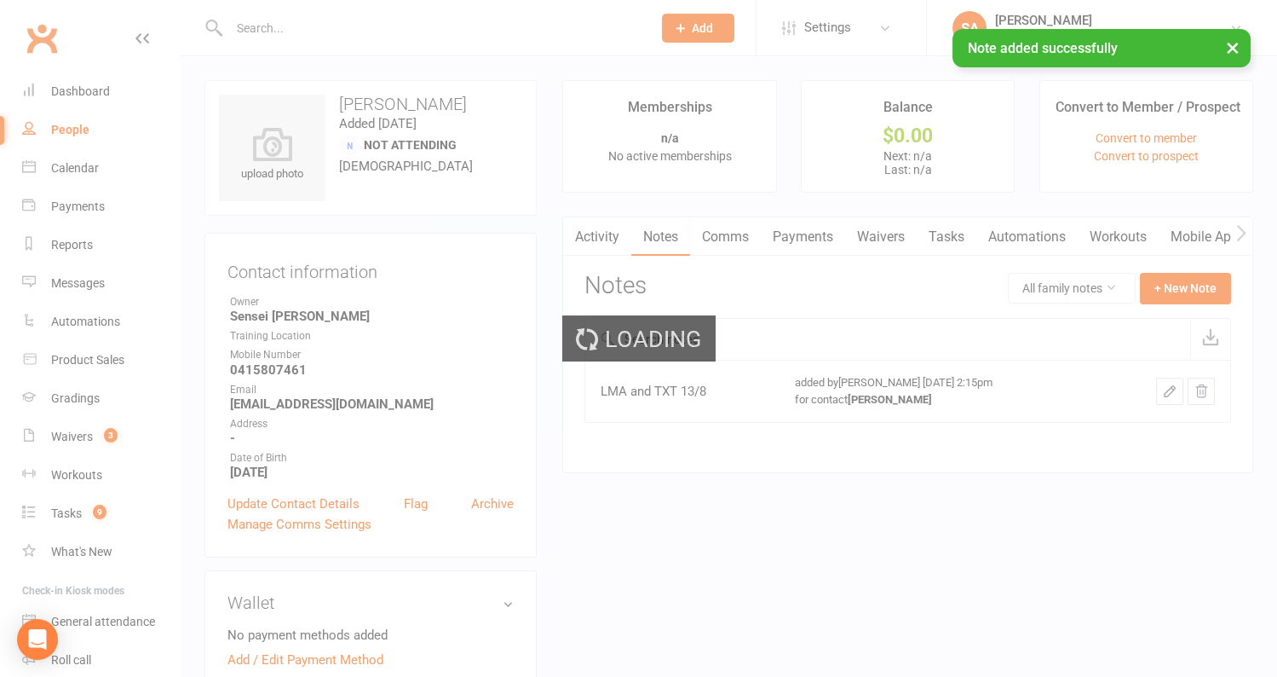
select select "100"
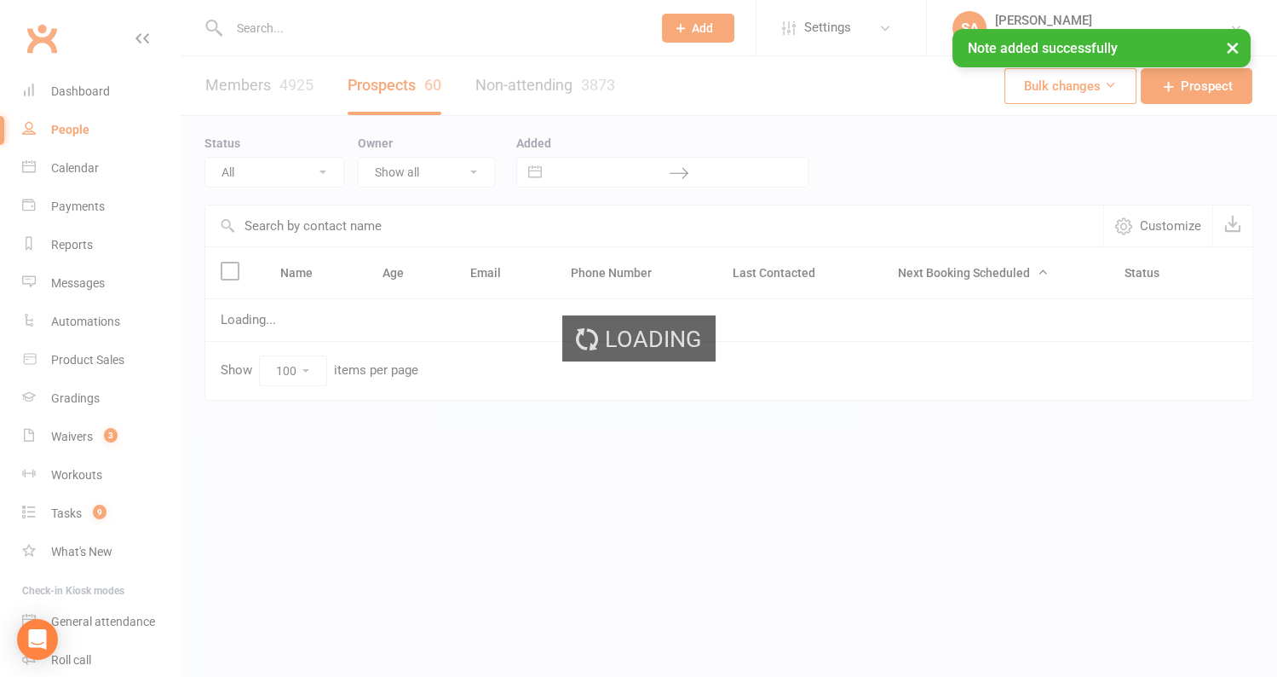
select select "Pizza/birthday party"
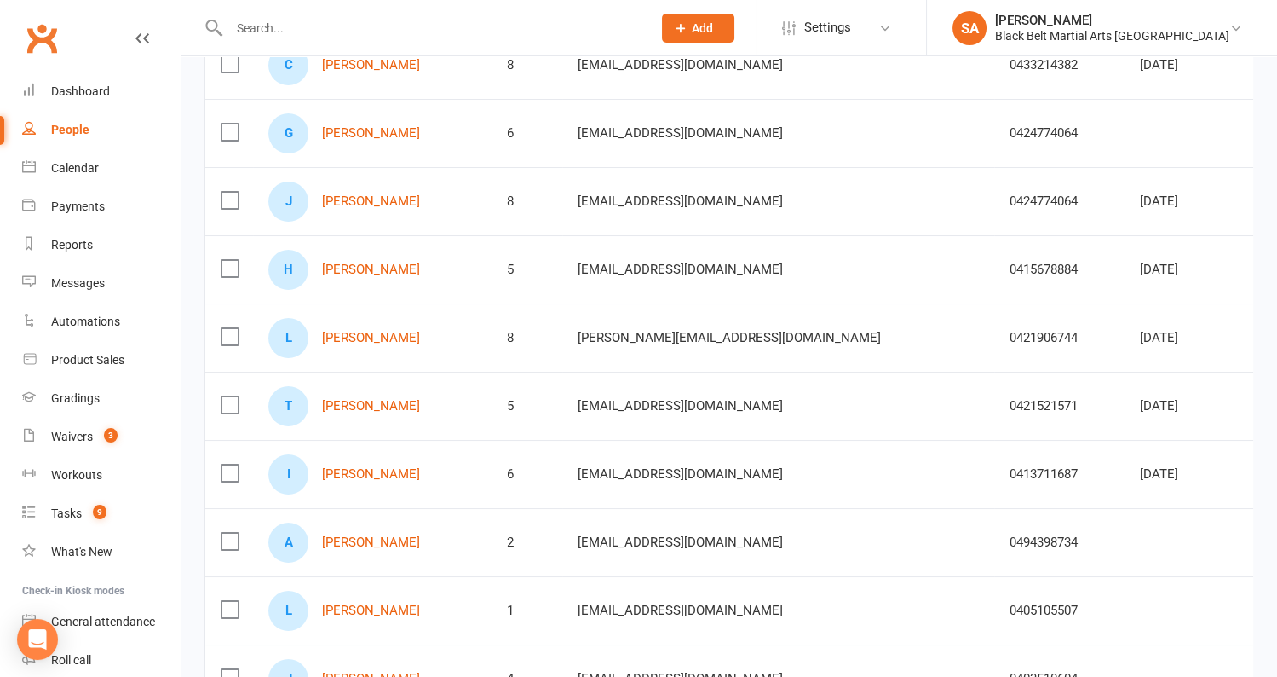
scroll to position [270, 0]
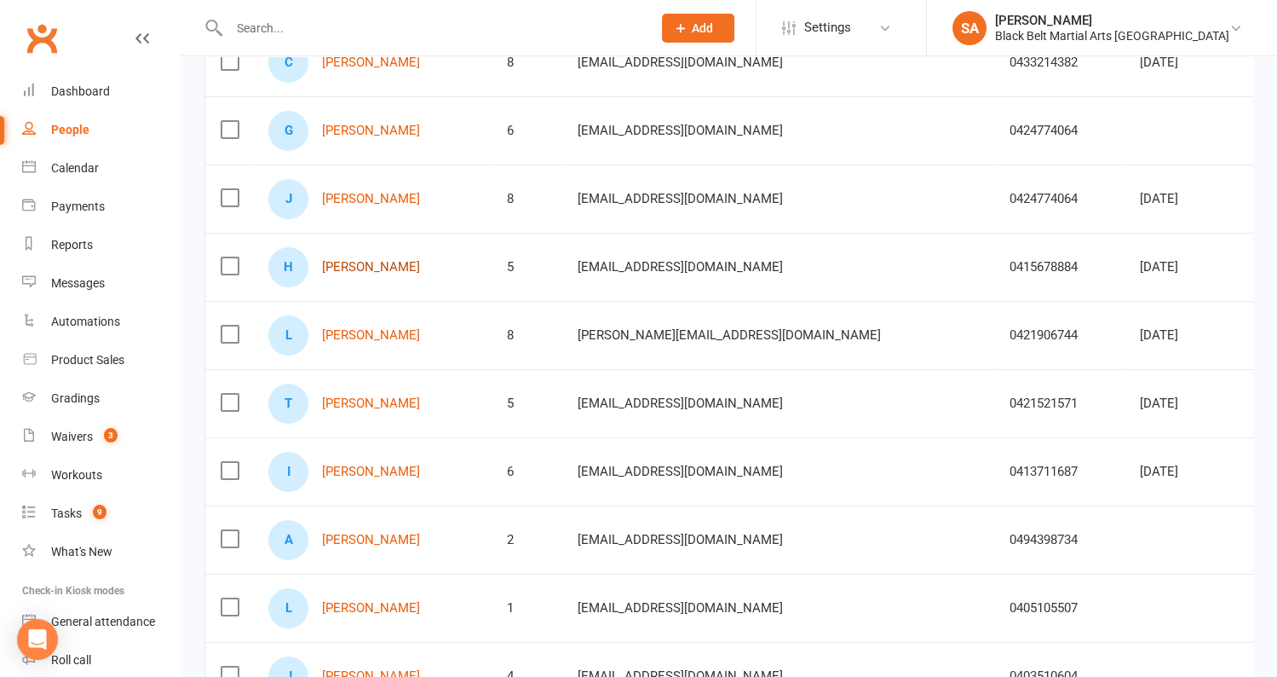
click at [376, 263] on link "[PERSON_NAME]" at bounding box center [371, 267] width 98 height 14
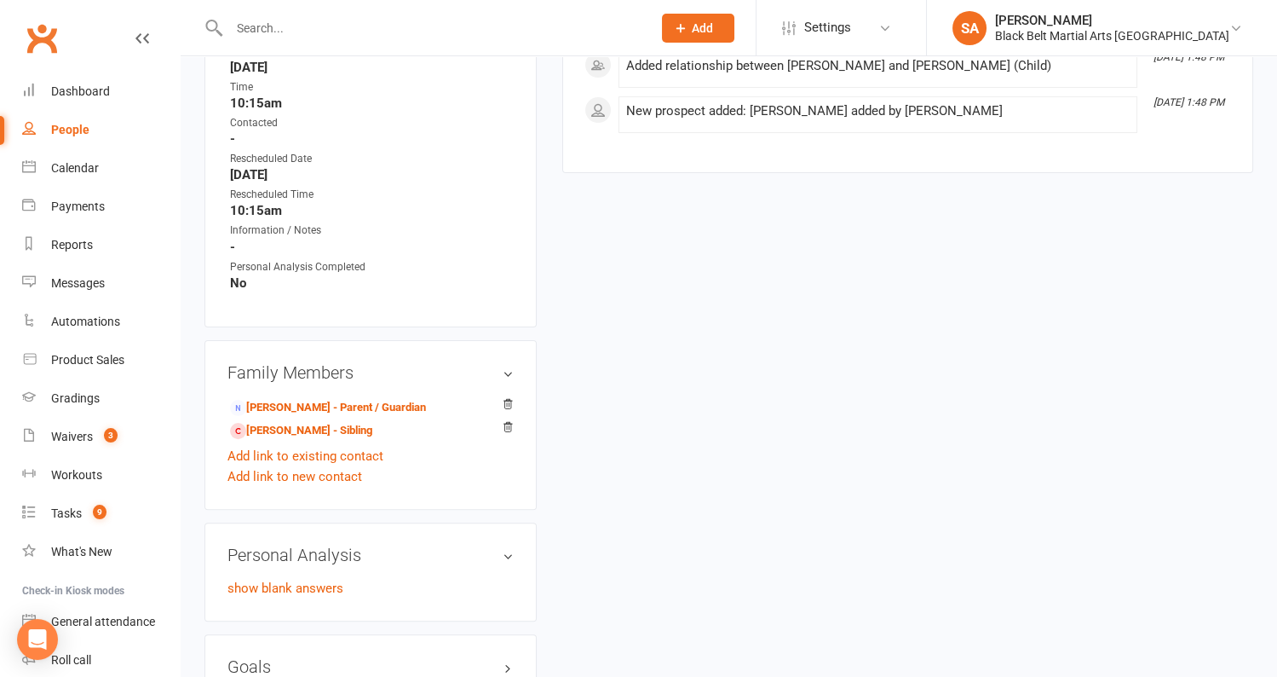
scroll to position [1053, 0]
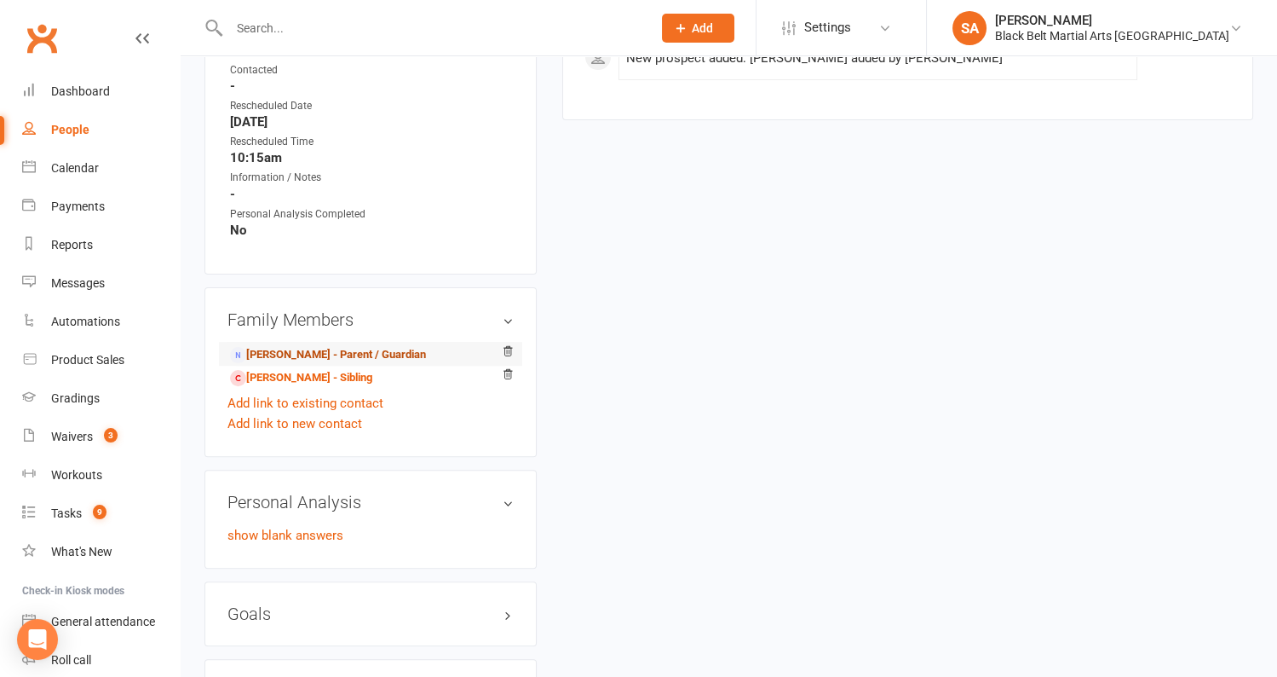
click at [400, 346] on link "Alan Birchall - Parent / Guardian" at bounding box center [328, 355] width 196 height 18
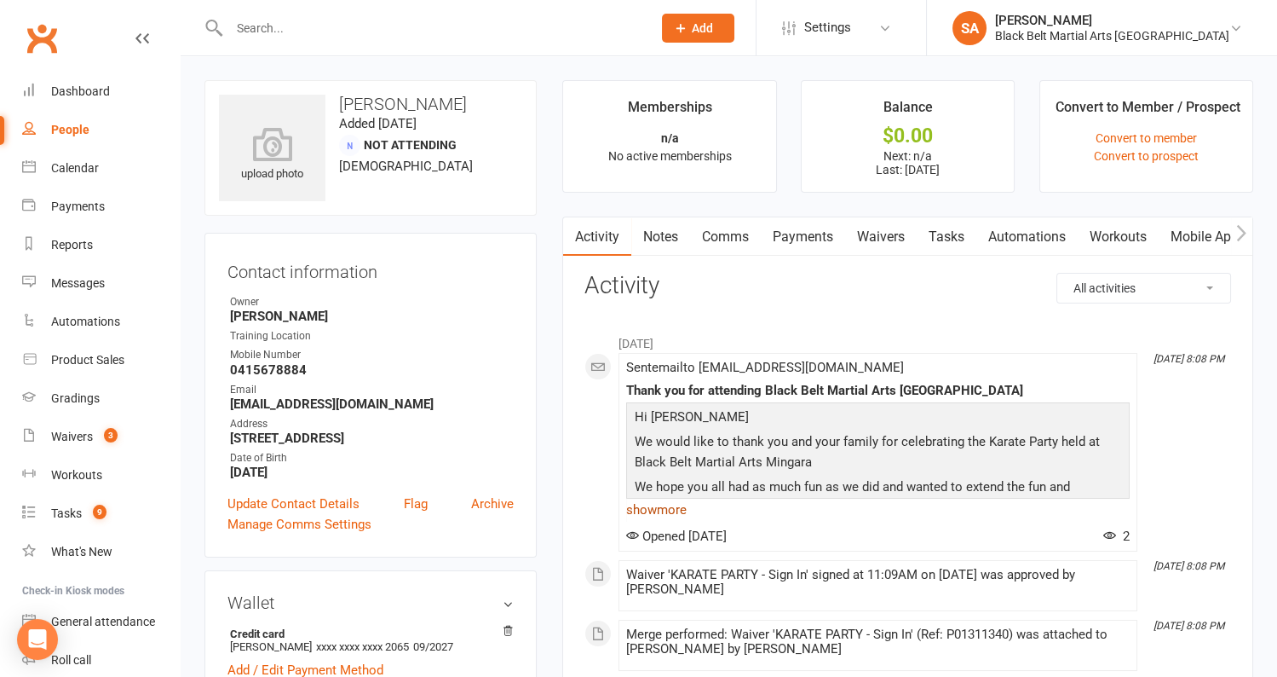
click at [677, 510] on link "show more" at bounding box center [878, 510] width 504 height 24
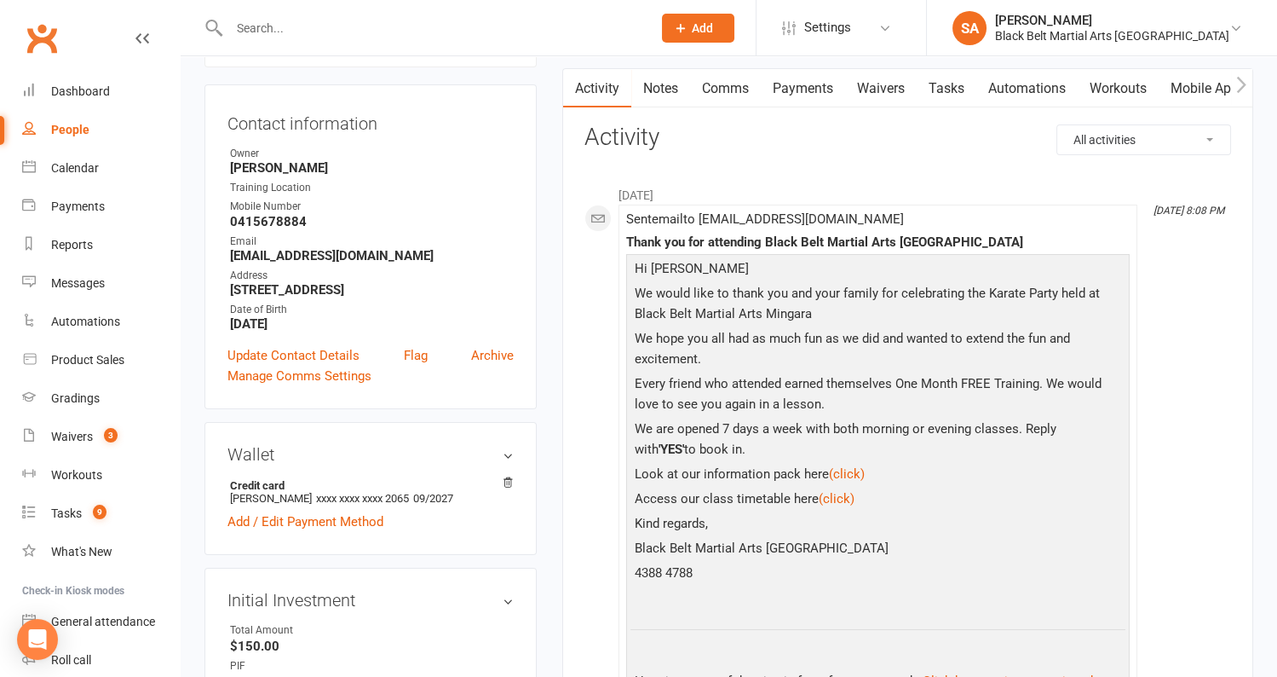
scroll to position [151, 0]
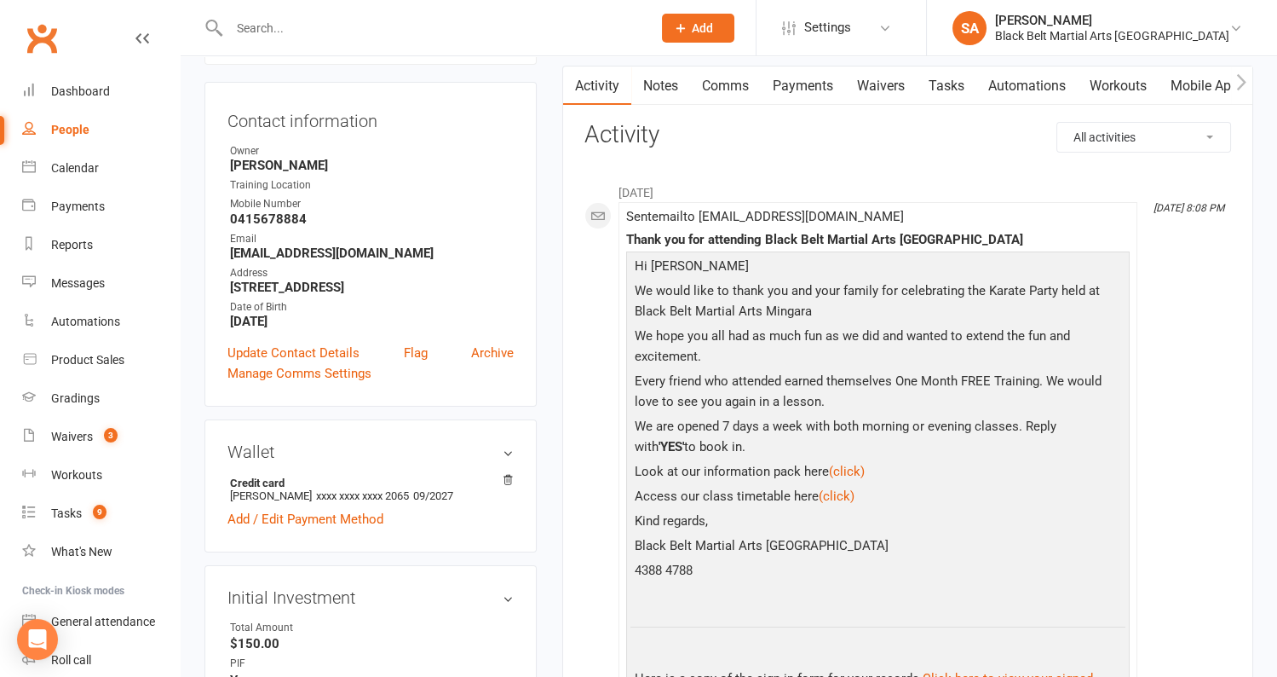
click at [734, 84] on link "Comms" at bounding box center [725, 85] width 71 height 39
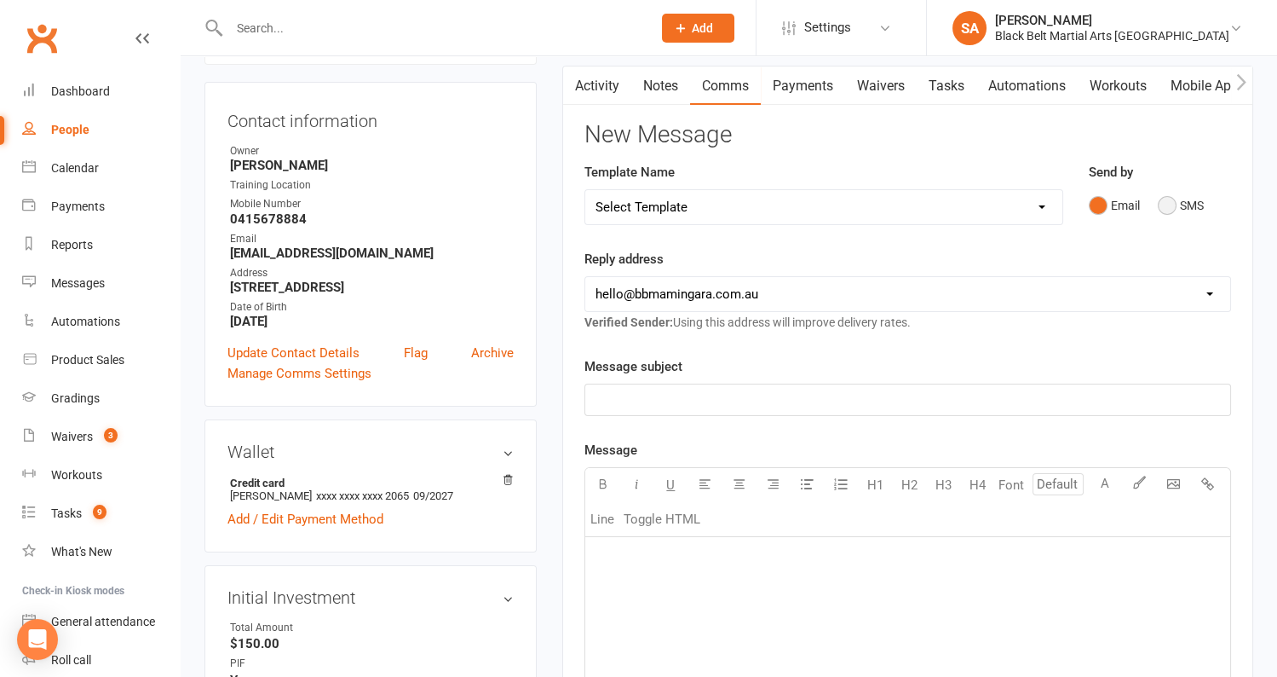
click at [1177, 205] on button "SMS" at bounding box center [1181, 205] width 46 height 32
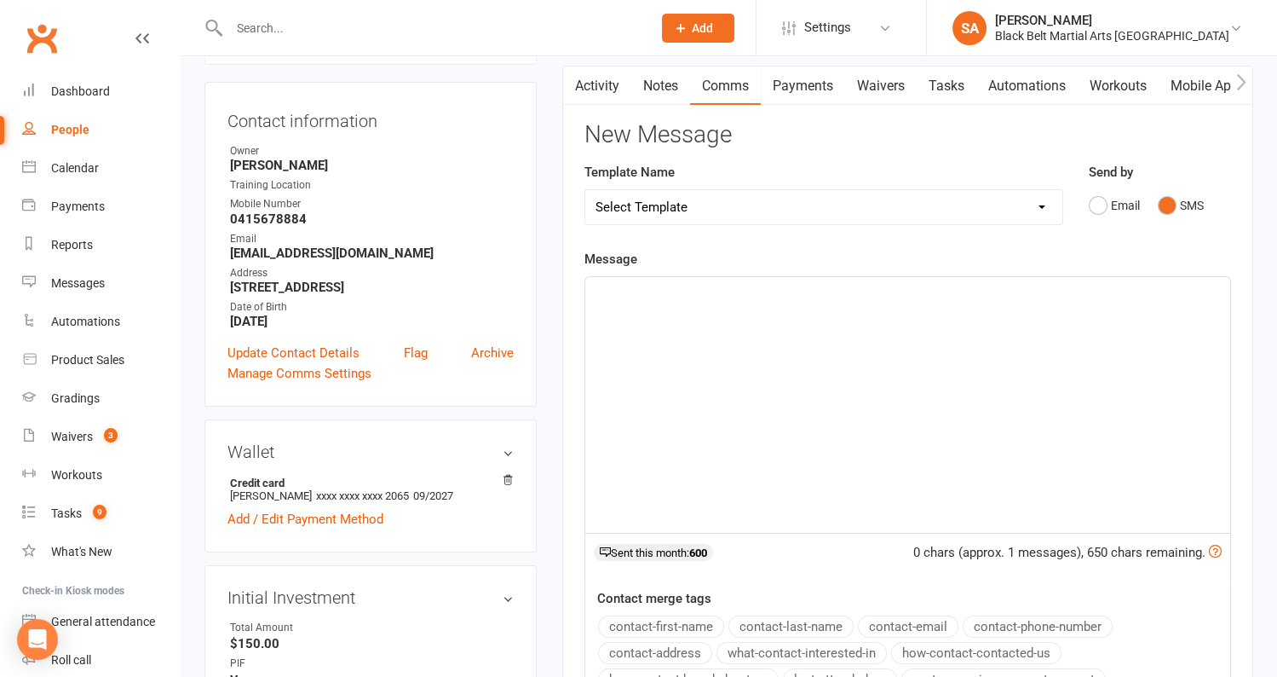
click at [765, 340] on div "﻿" at bounding box center [907, 405] width 645 height 256
click at [772, 346] on div "﻿" at bounding box center [907, 405] width 645 height 256
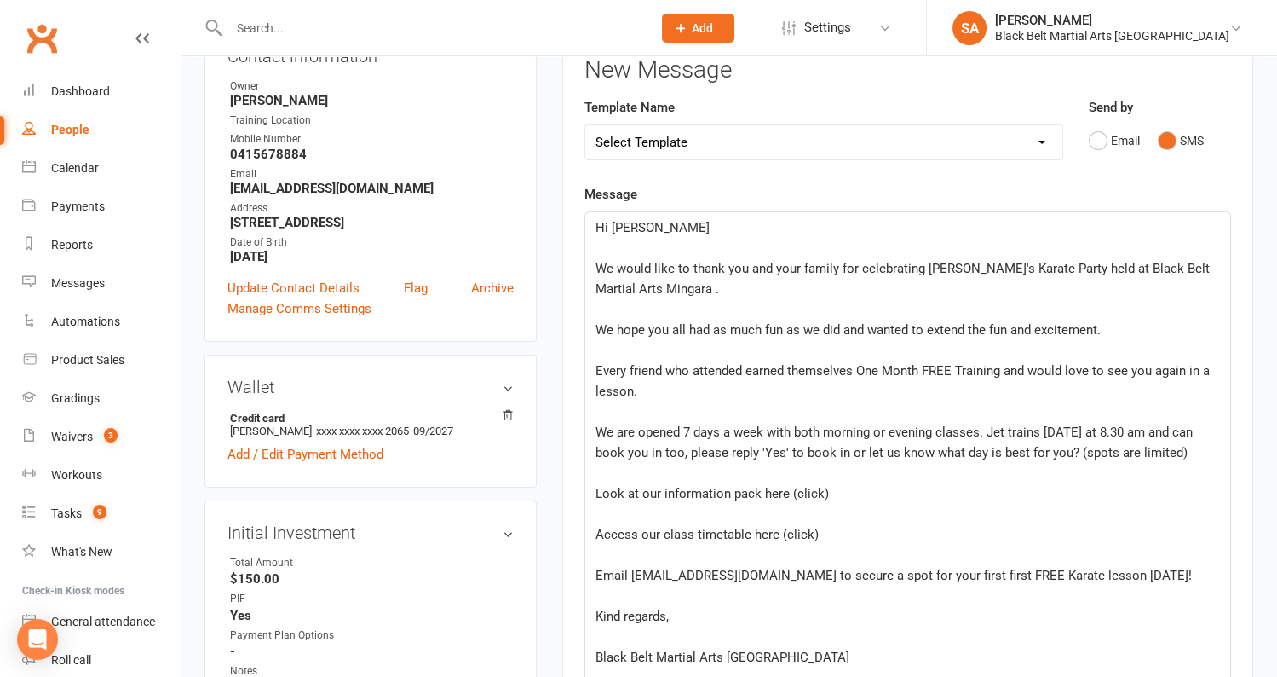
scroll to position [201, 0]
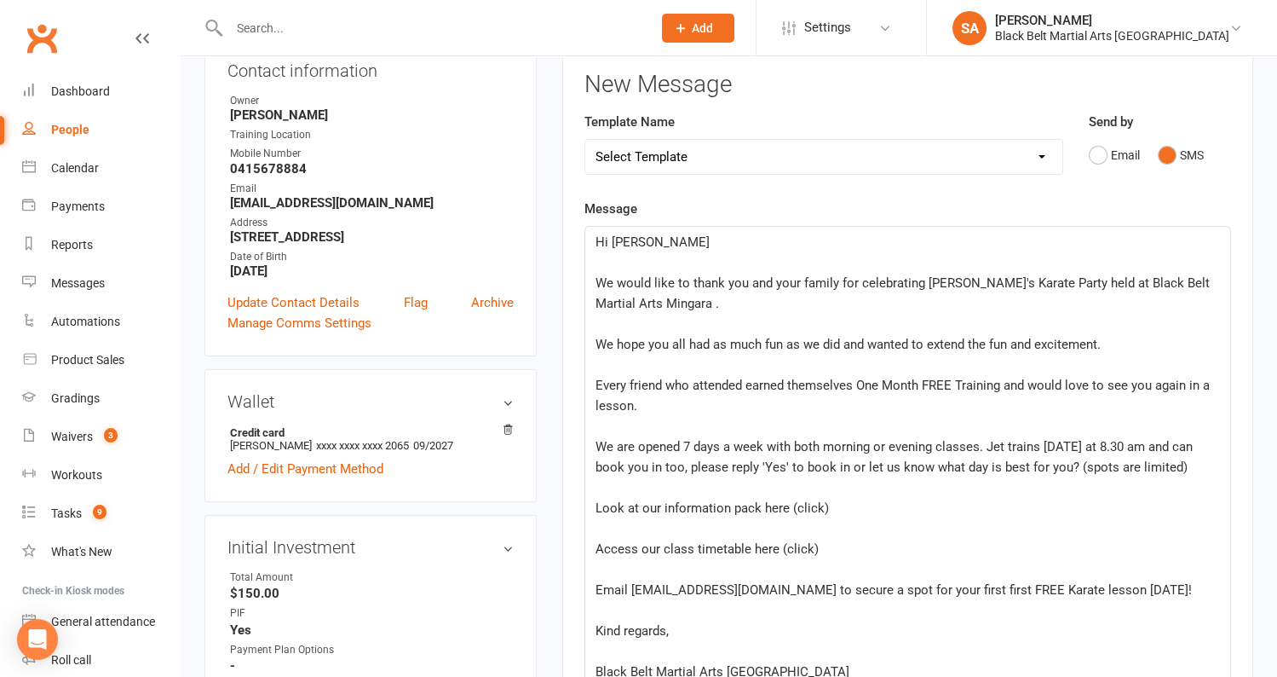
click at [612, 262] on p "﻿" at bounding box center [908, 262] width 625 height 20
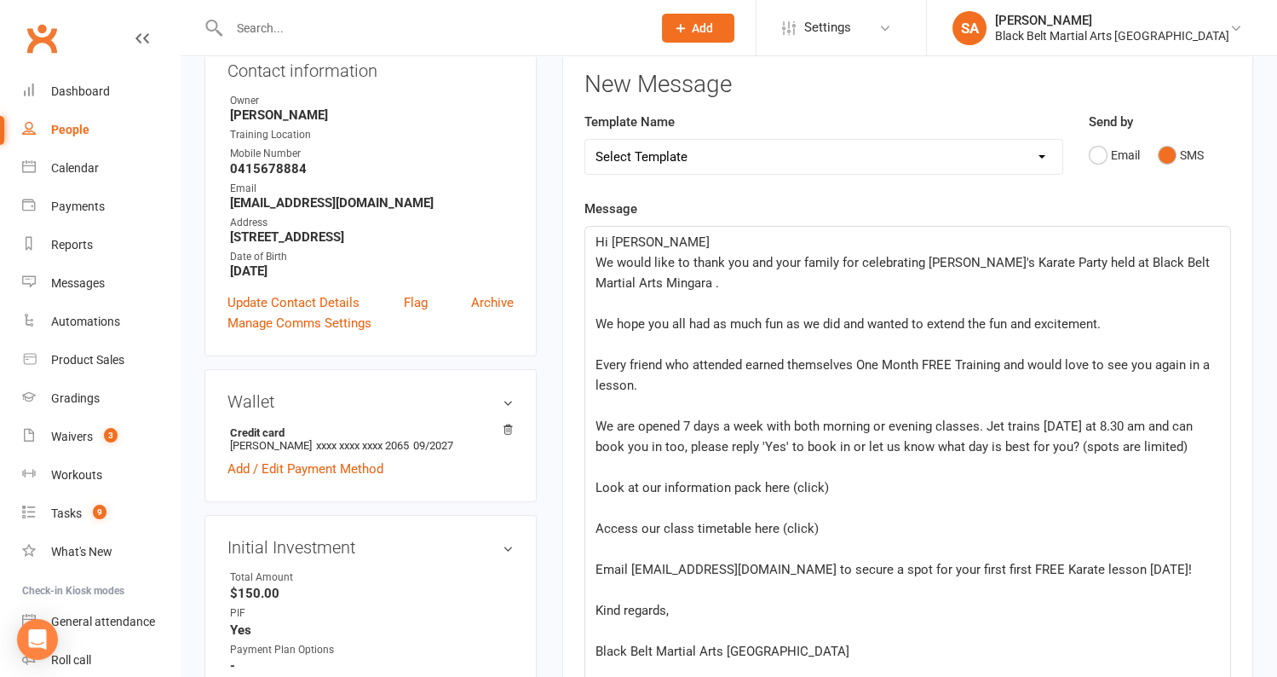
scroll to position [0, 0]
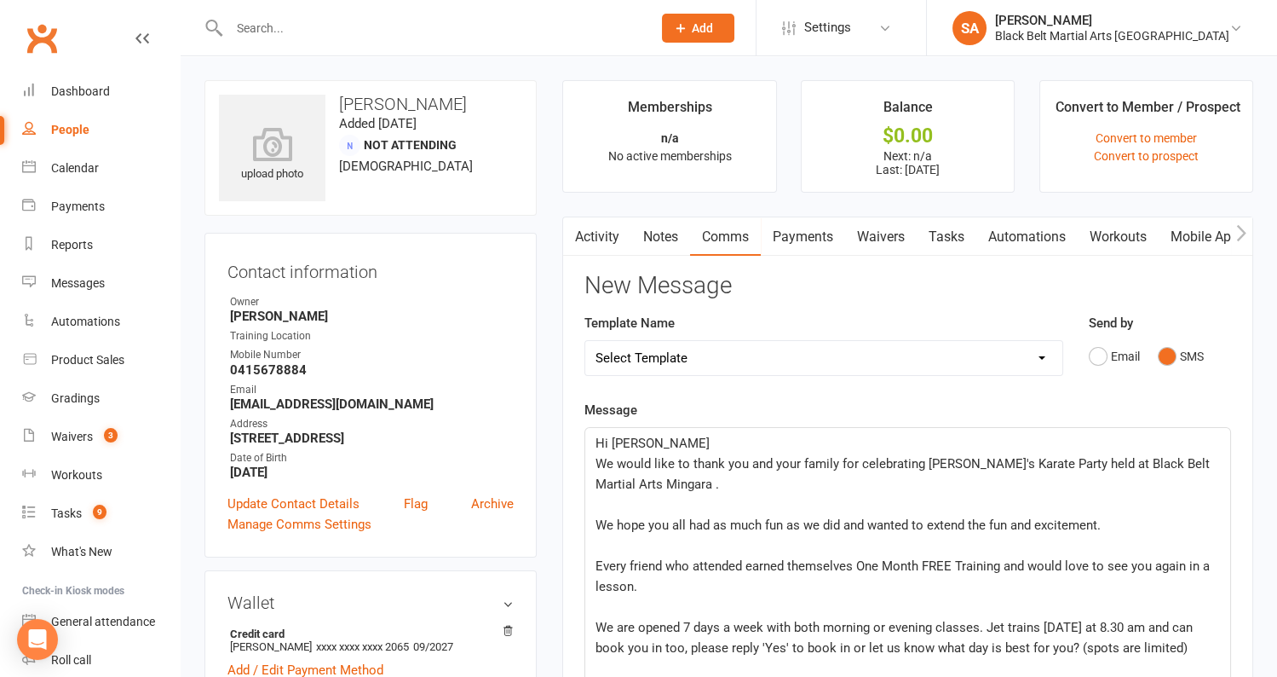
click at [953, 466] on span "We would like to thank you and your family for celebrating Jet's Karate Party h…" at bounding box center [905, 474] width 618 height 36
click at [602, 502] on p "﻿" at bounding box center [908, 504] width 625 height 20
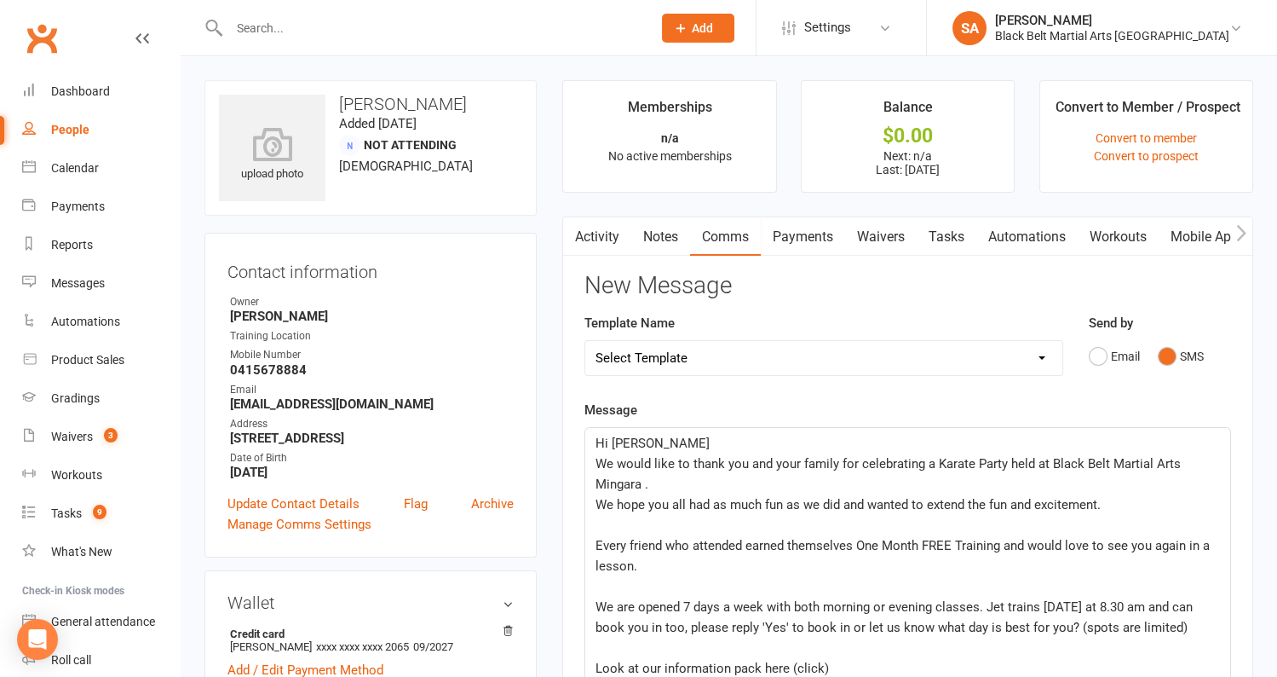
click at [625, 529] on p "﻿" at bounding box center [908, 525] width 625 height 20
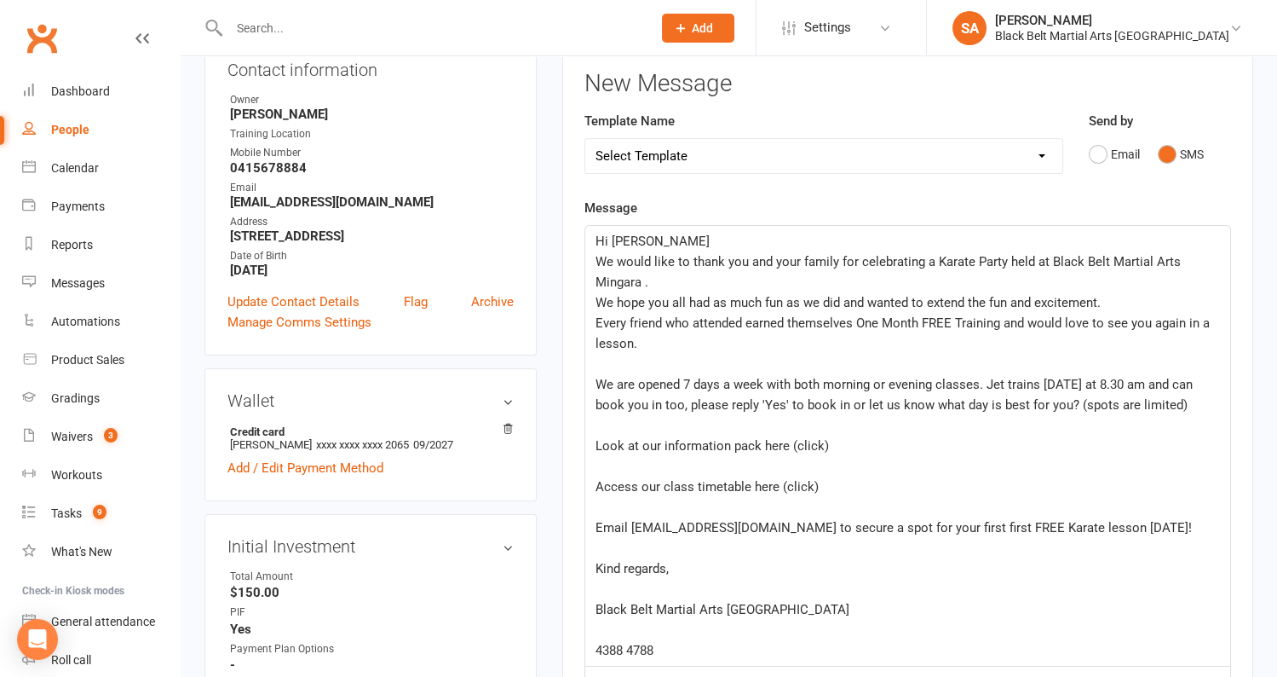
scroll to position [203, 0]
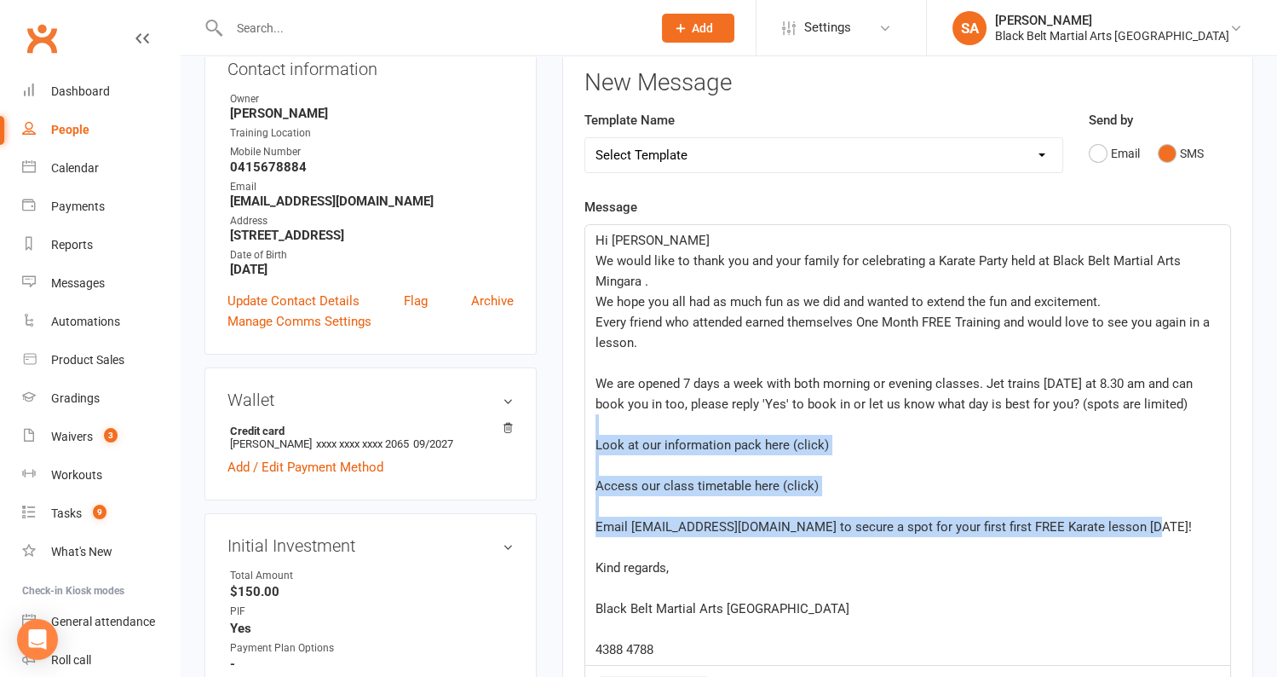
drag, startPoint x: 1154, startPoint y: 526, endPoint x: 614, endPoint y: 420, distance: 550.5
click at [614, 420] on div "Hi Alan We would like to thank you and your family for celebrating a Karate Par…" at bounding box center [907, 445] width 645 height 440
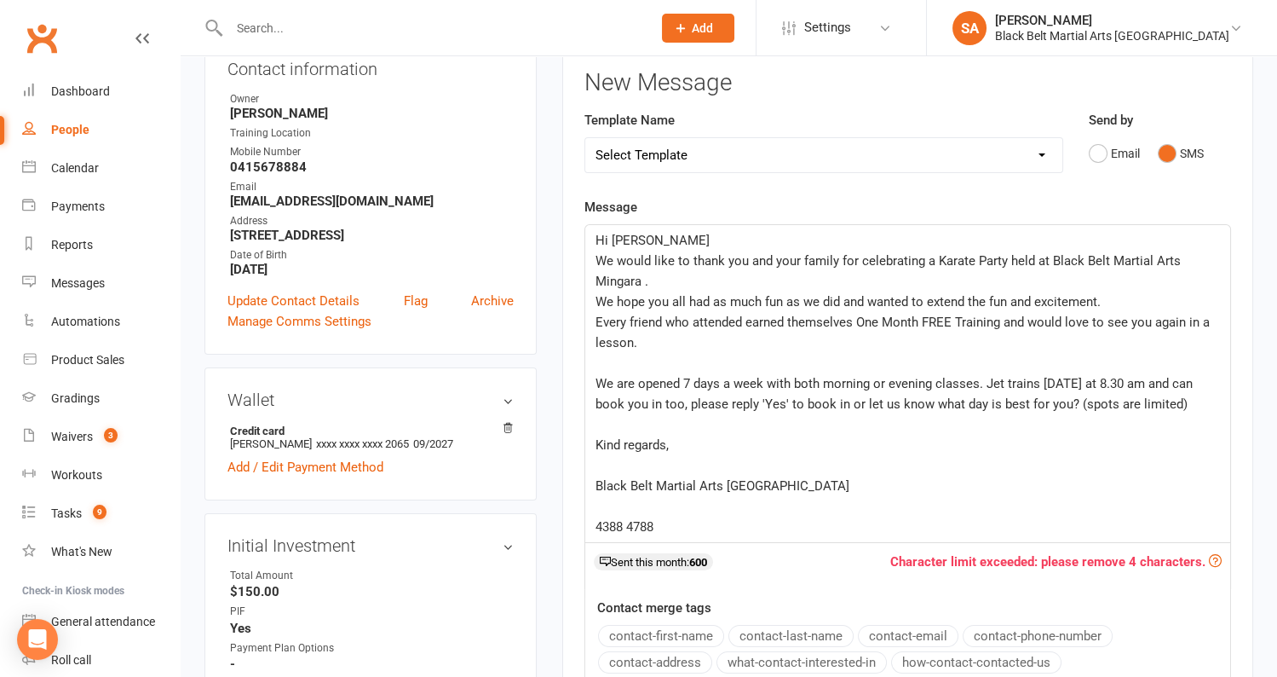
click at [610, 422] on p "﻿" at bounding box center [908, 424] width 625 height 20
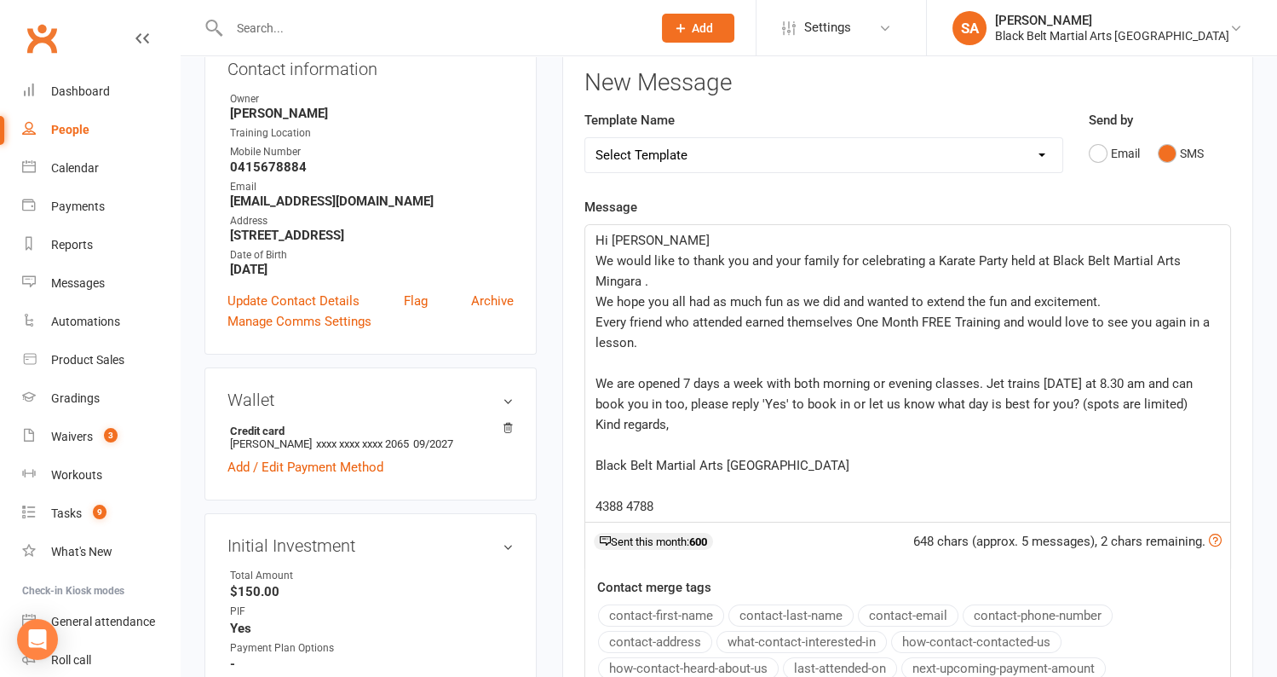
click at [631, 437] on p "﻿" at bounding box center [908, 445] width 625 height 20
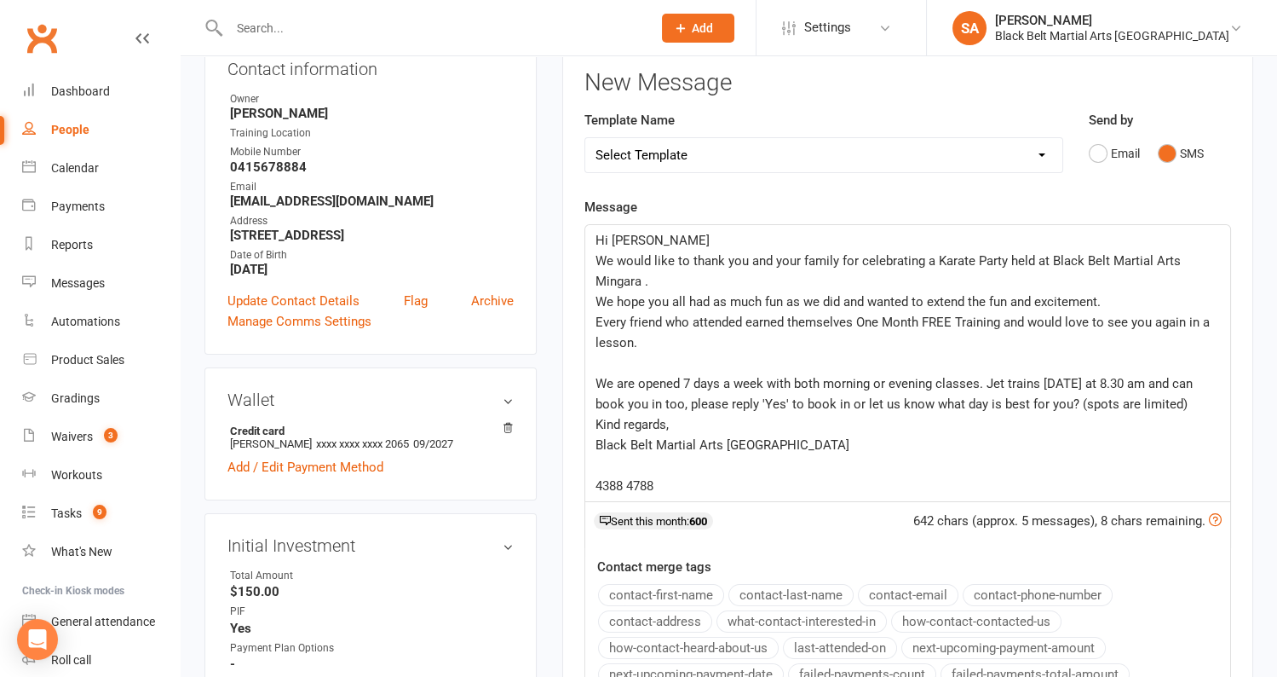
click at [616, 455] on p "﻿" at bounding box center [908, 465] width 625 height 20
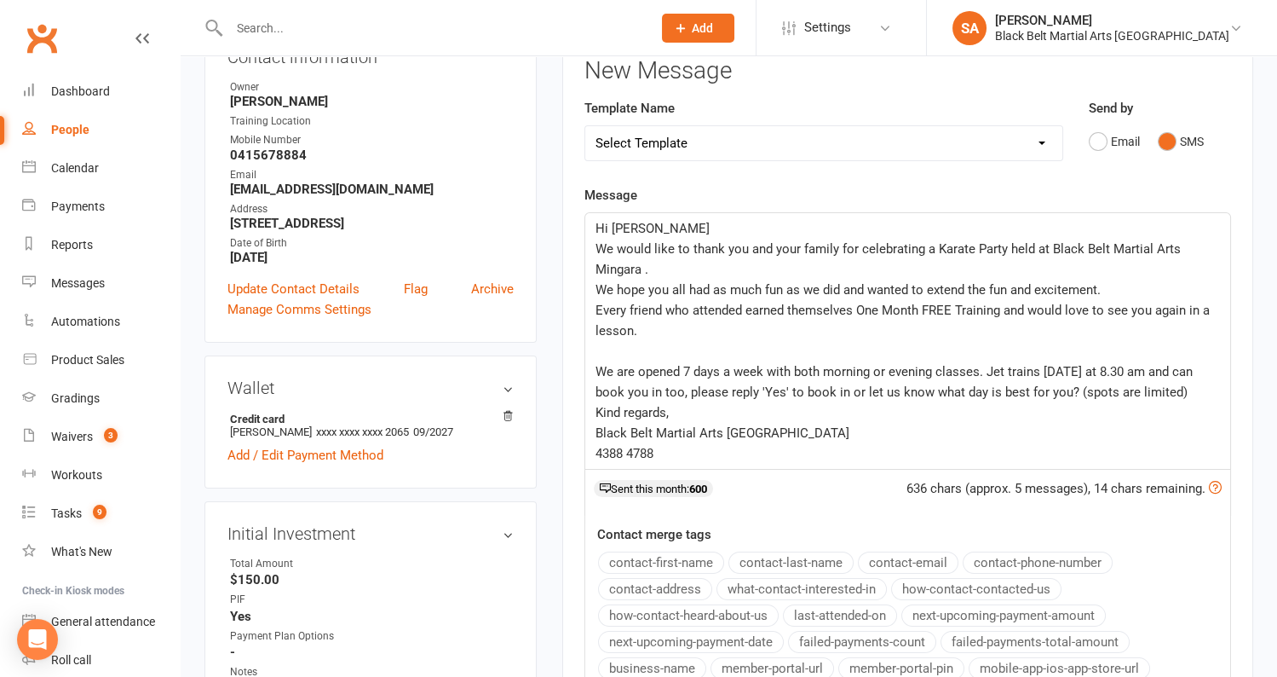
scroll to position [133, 0]
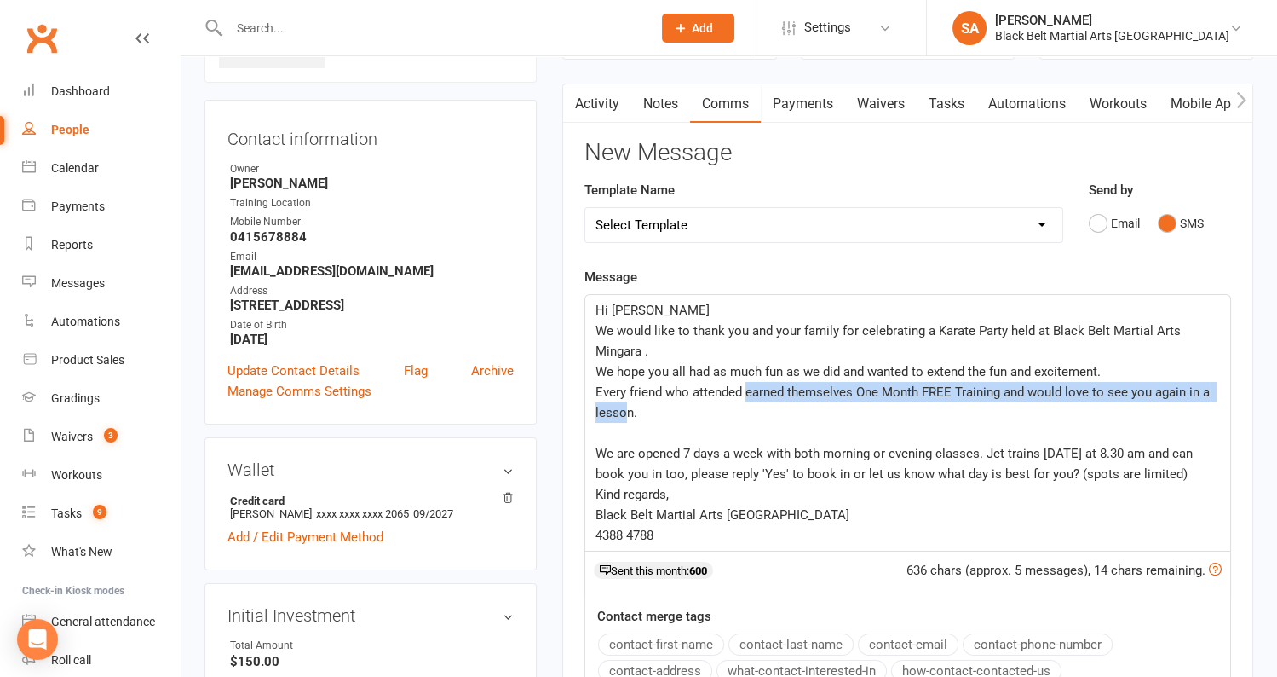
drag, startPoint x: 745, startPoint y: 389, endPoint x: 627, endPoint y: 419, distance: 121.5
click at [627, 419] on p "Every friend who attended earned themselves One Month FREE Training and would l…" at bounding box center [908, 402] width 625 height 41
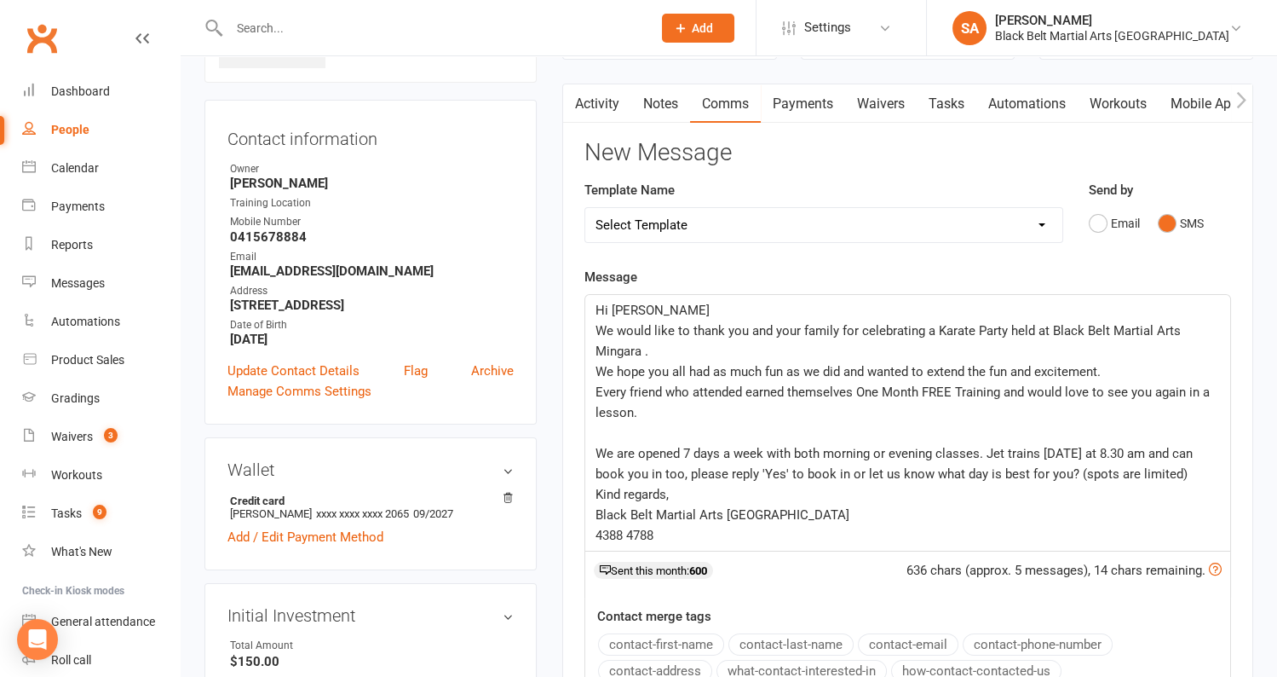
click at [703, 423] on p "﻿" at bounding box center [908, 433] width 625 height 20
click at [740, 391] on span "Every friend who attended earned themselves One Month FREE Training and would l…" at bounding box center [905, 402] width 618 height 36
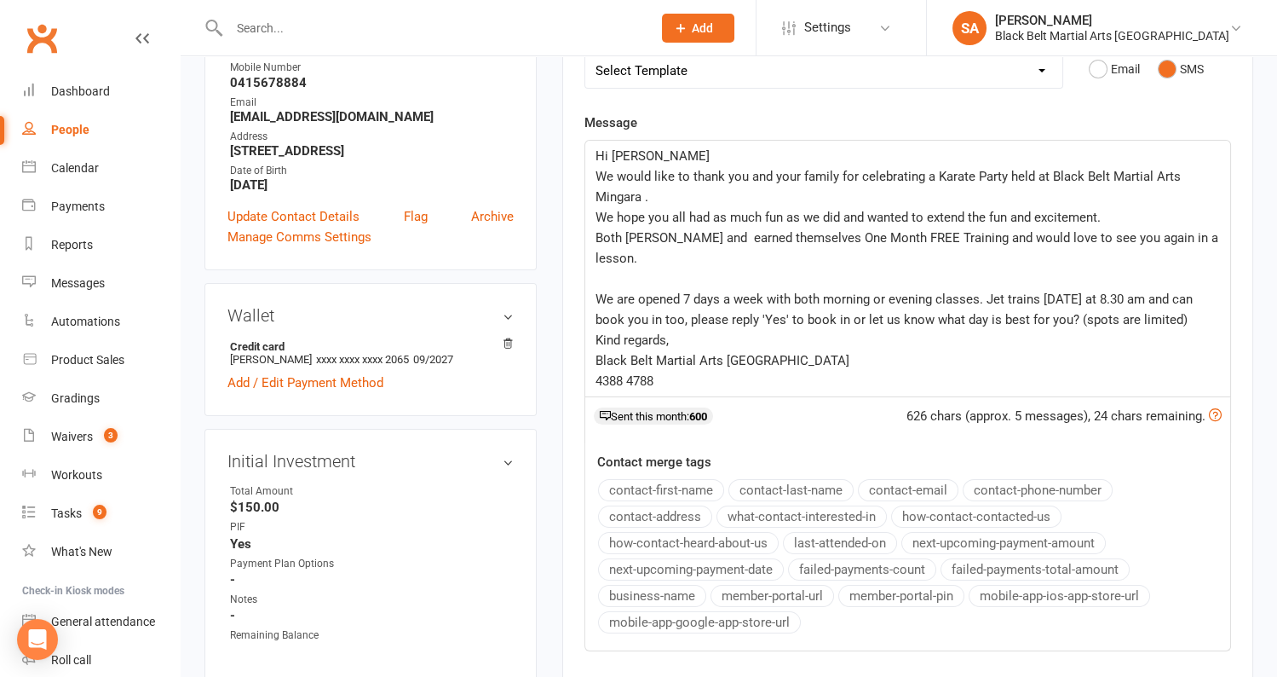
scroll to position [249, 0]
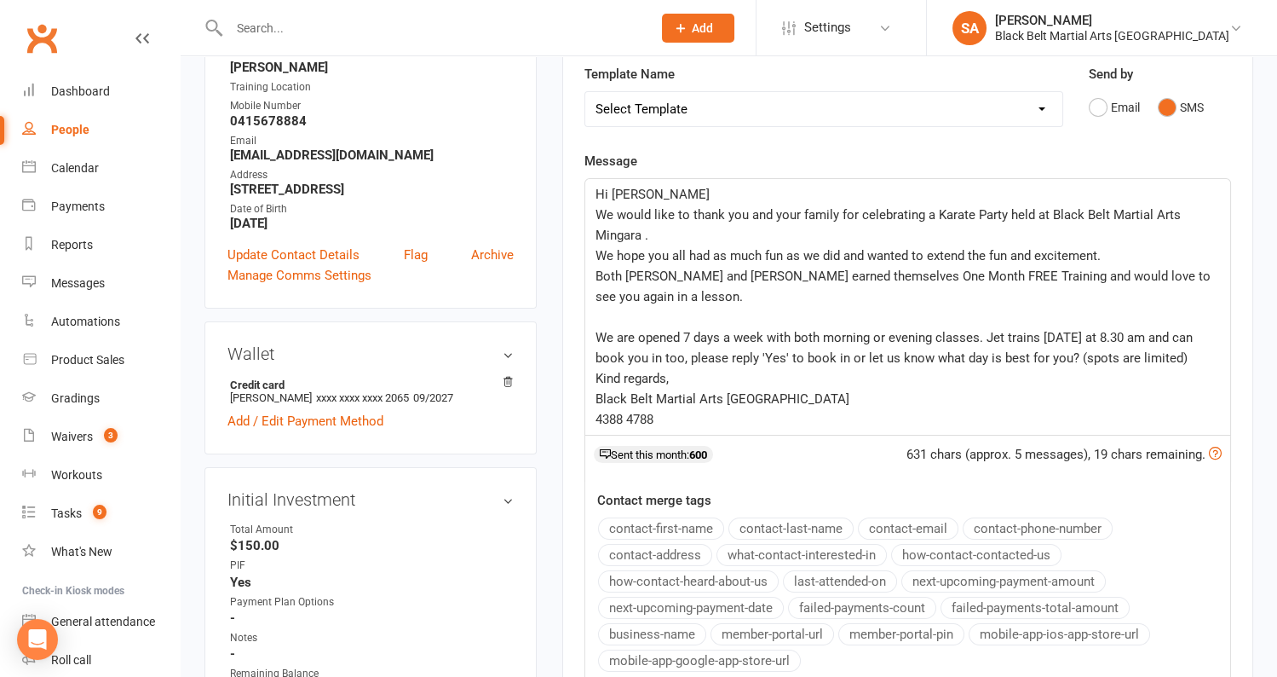
click at [608, 315] on p "﻿" at bounding box center [908, 317] width 625 height 20
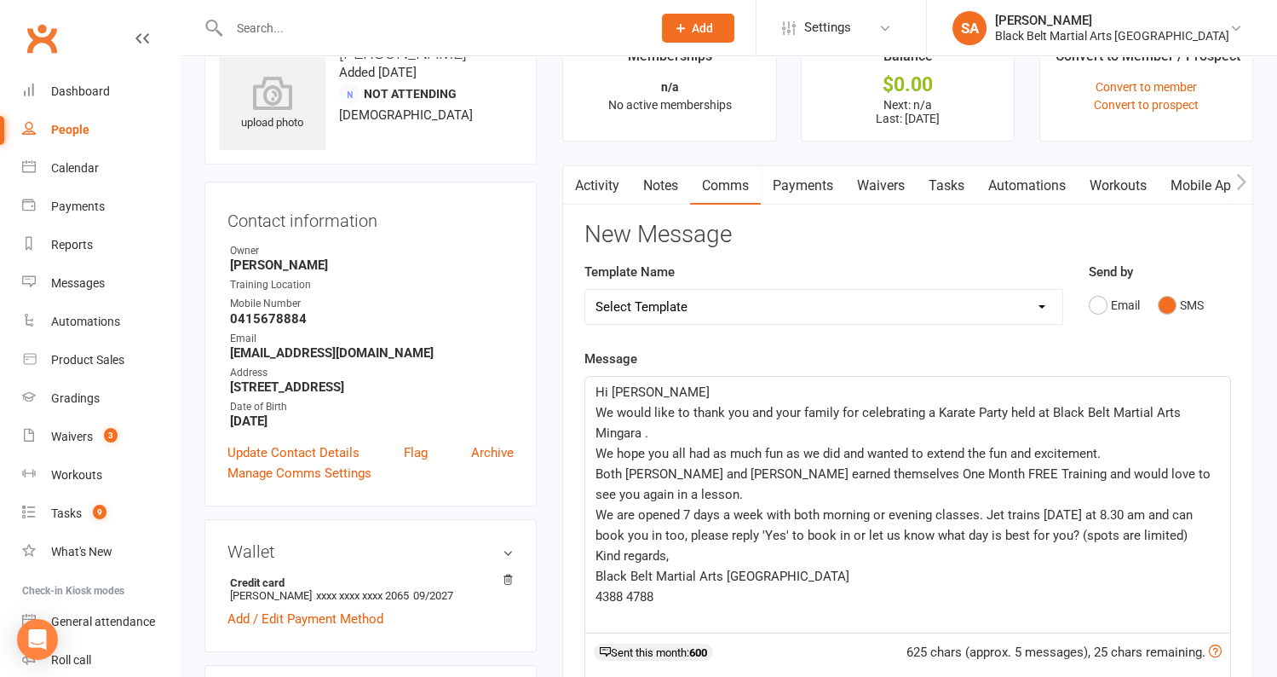
scroll to position [0, 0]
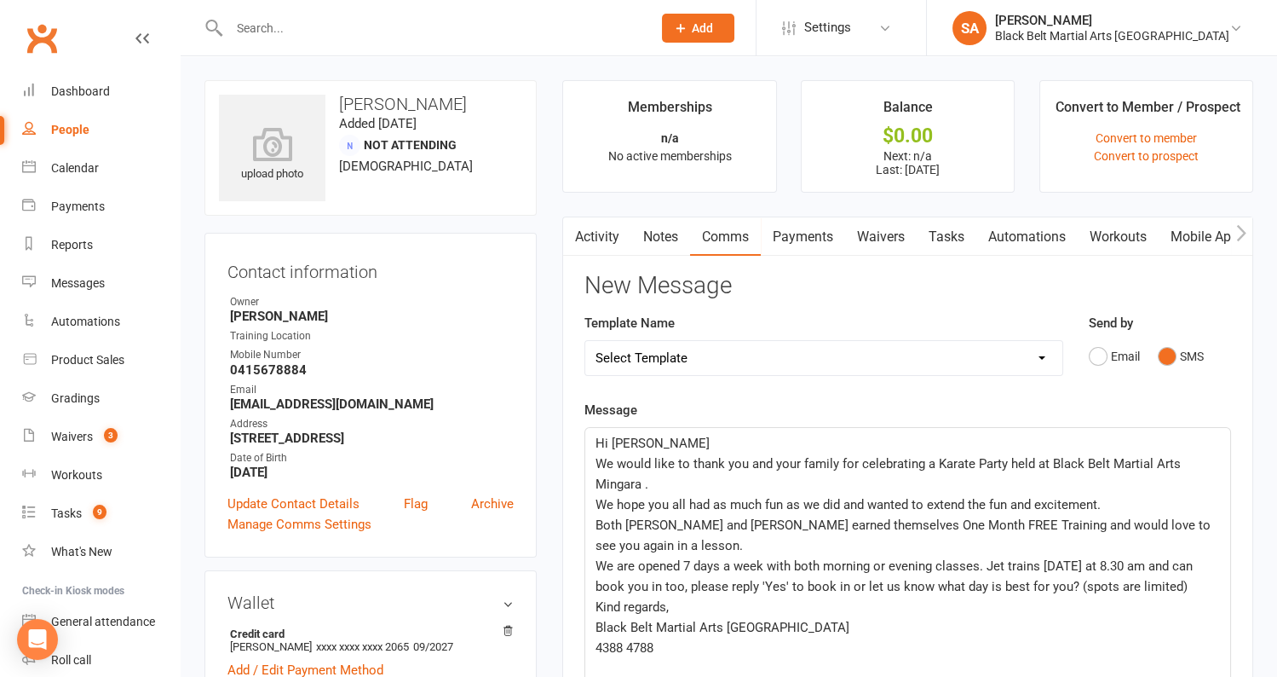
click at [1179, 567] on span "We are opened 7 days a week with both morning or evening classes. Jet trains on…" at bounding box center [896, 576] width 601 height 36
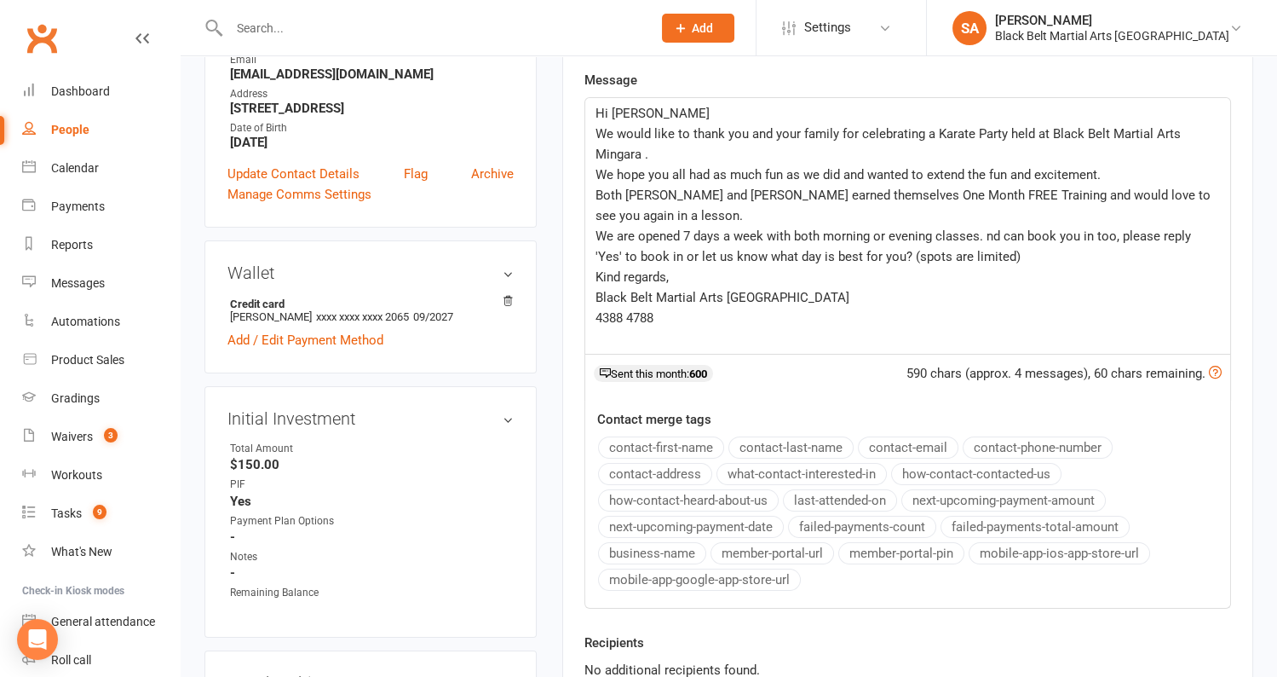
scroll to position [331, 0]
click at [681, 318] on p "4388 4788" at bounding box center [908, 317] width 625 height 20
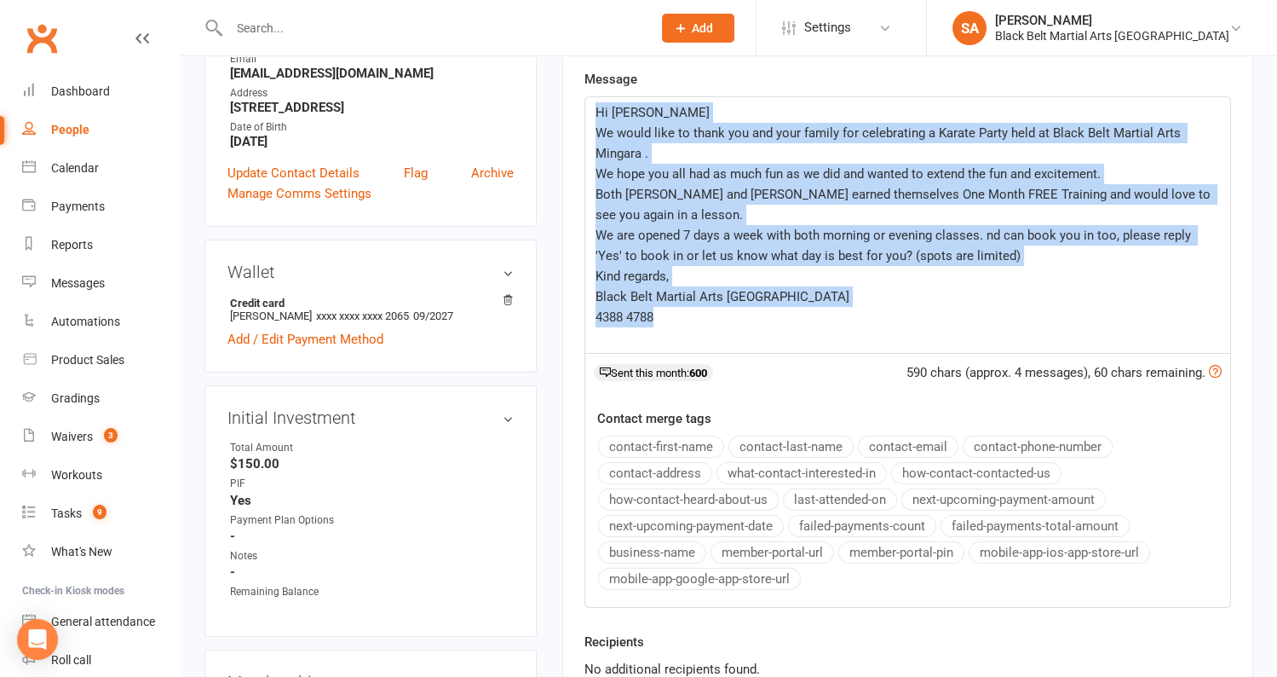
drag, startPoint x: 681, startPoint y: 318, endPoint x: 592, endPoint y: 67, distance: 265.7
click at [592, 69] on div "Message Hi Alan We would like to thank you and your family for celebrating a Ka…" at bounding box center [908, 338] width 647 height 539
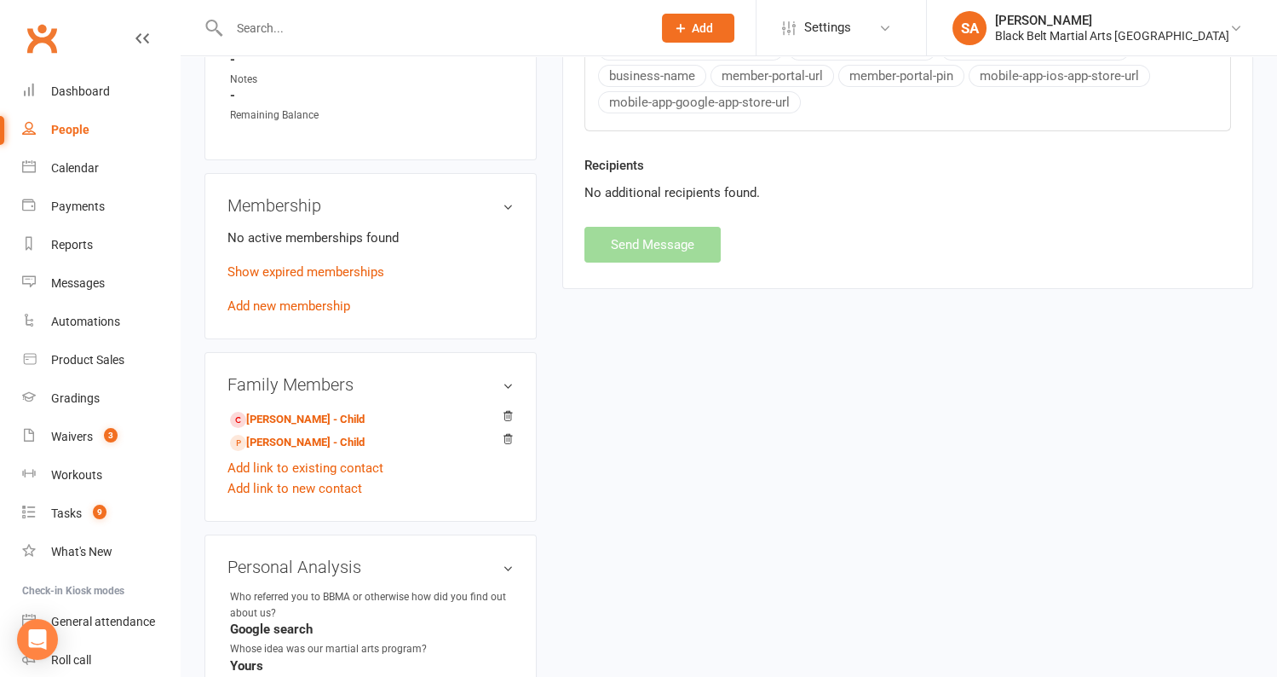
scroll to position [833, 0]
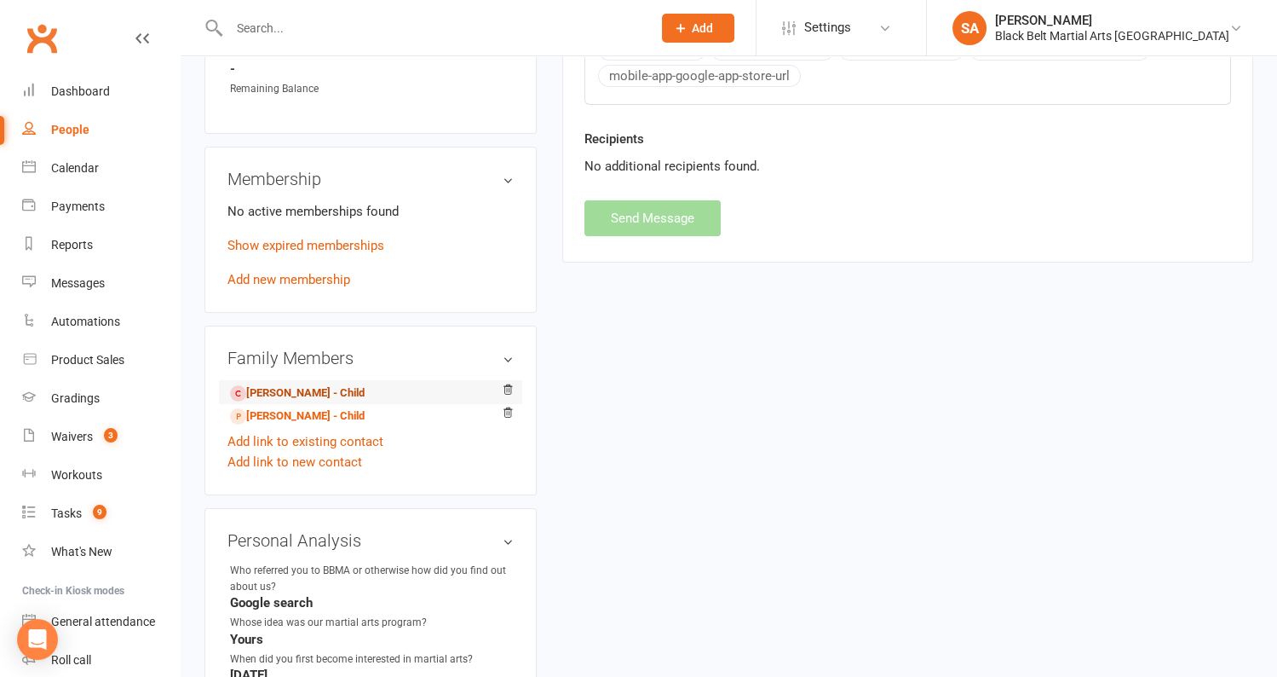
click at [303, 389] on link "Finn Birchall - Child" at bounding box center [297, 393] width 135 height 18
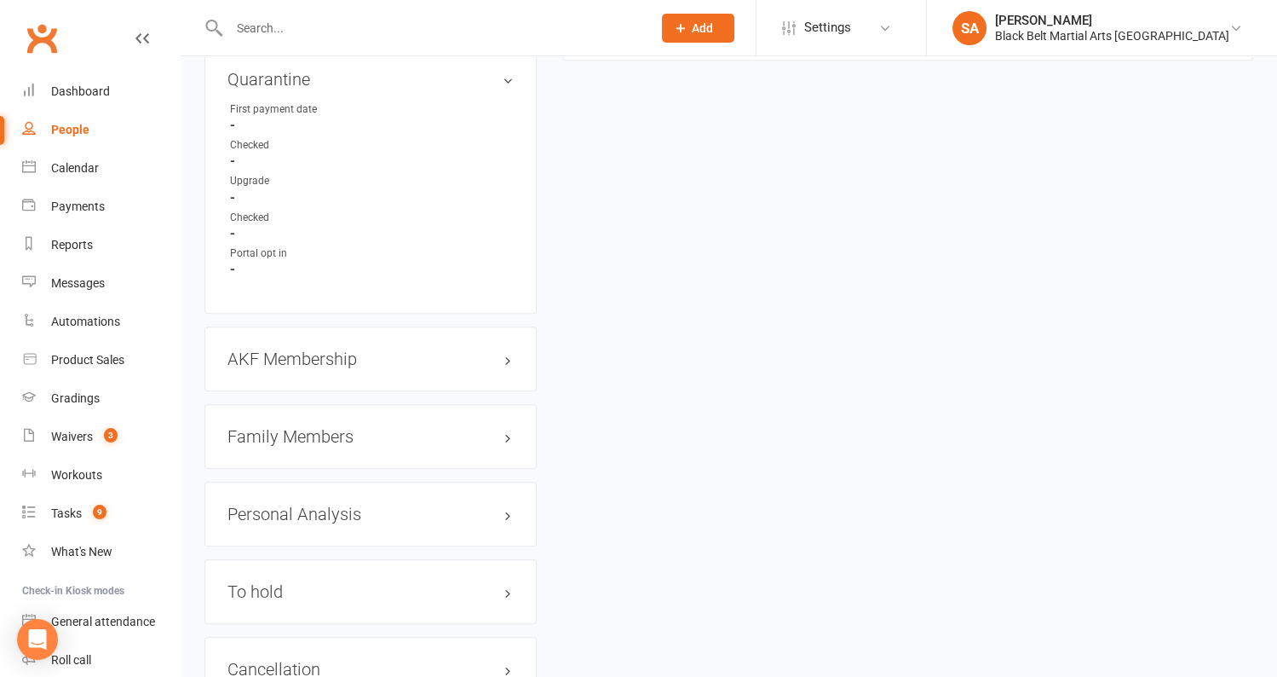
scroll to position [1578, 0]
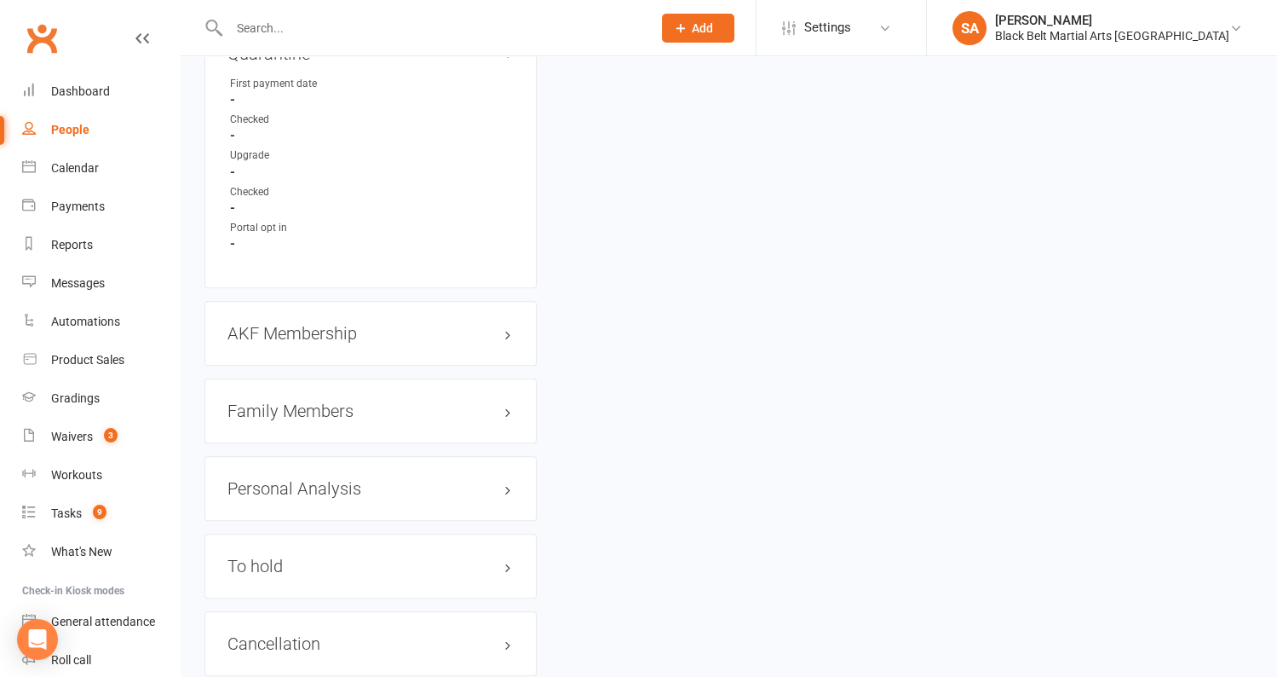
click at [308, 406] on h3 "Family Members" at bounding box center [371, 410] width 286 height 19
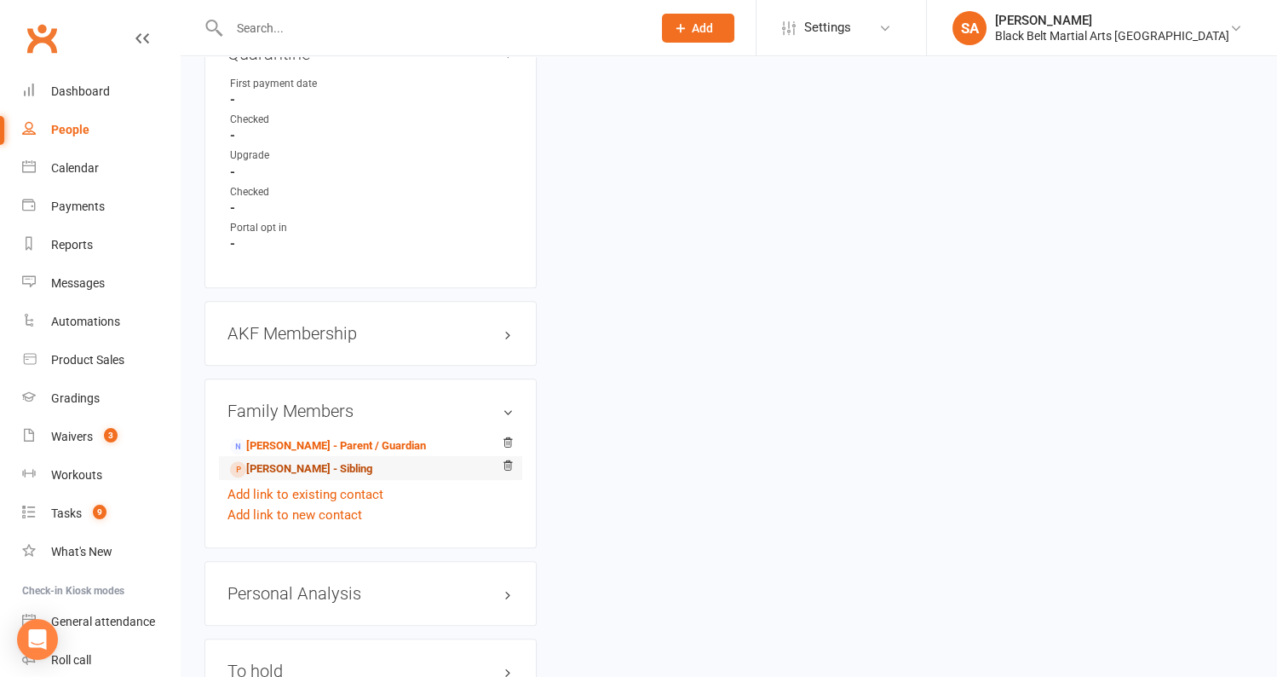
click at [299, 460] on link "Henrik Birchall - Sibling" at bounding box center [301, 469] width 142 height 18
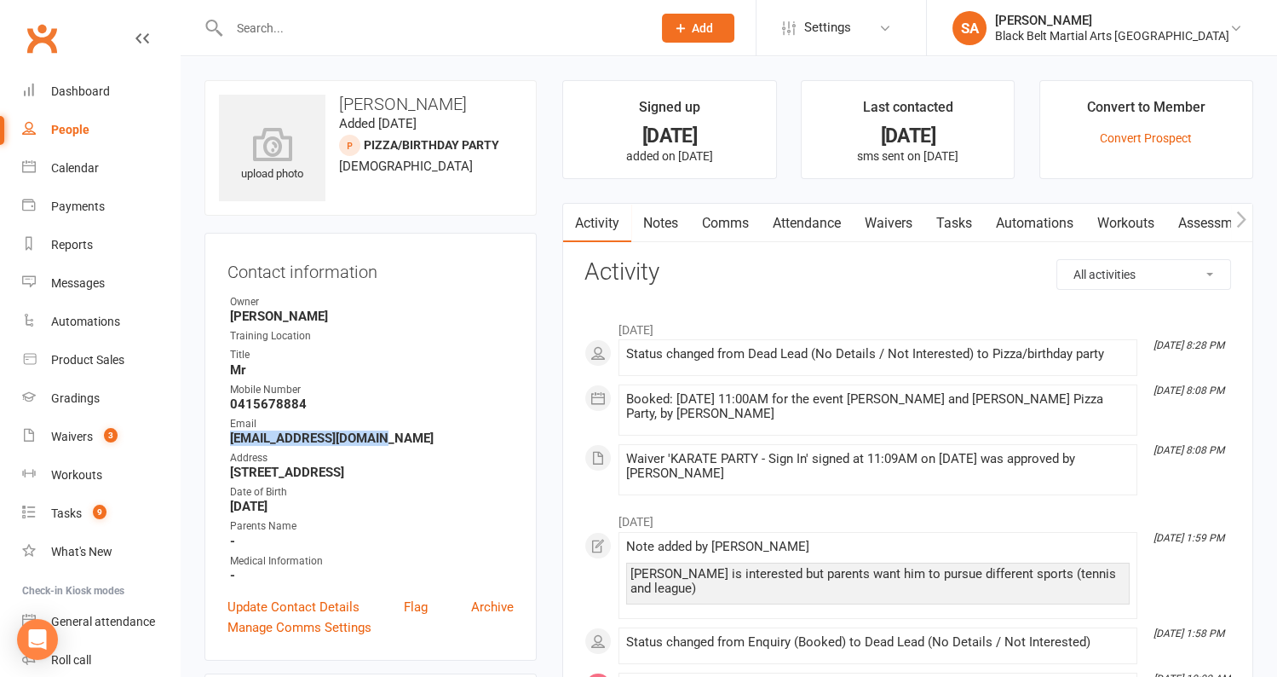
drag, startPoint x: 374, startPoint y: 435, endPoint x: 232, endPoint y: 439, distance: 142.3
click at [232, 439] on strong "[EMAIL_ADDRESS][DOMAIN_NAME]" at bounding box center [372, 437] width 284 height 15
copy strong "[EMAIL_ADDRESS][DOMAIN_NAME]"
click at [724, 222] on link "Comms" at bounding box center [725, 223] width 71 height 39
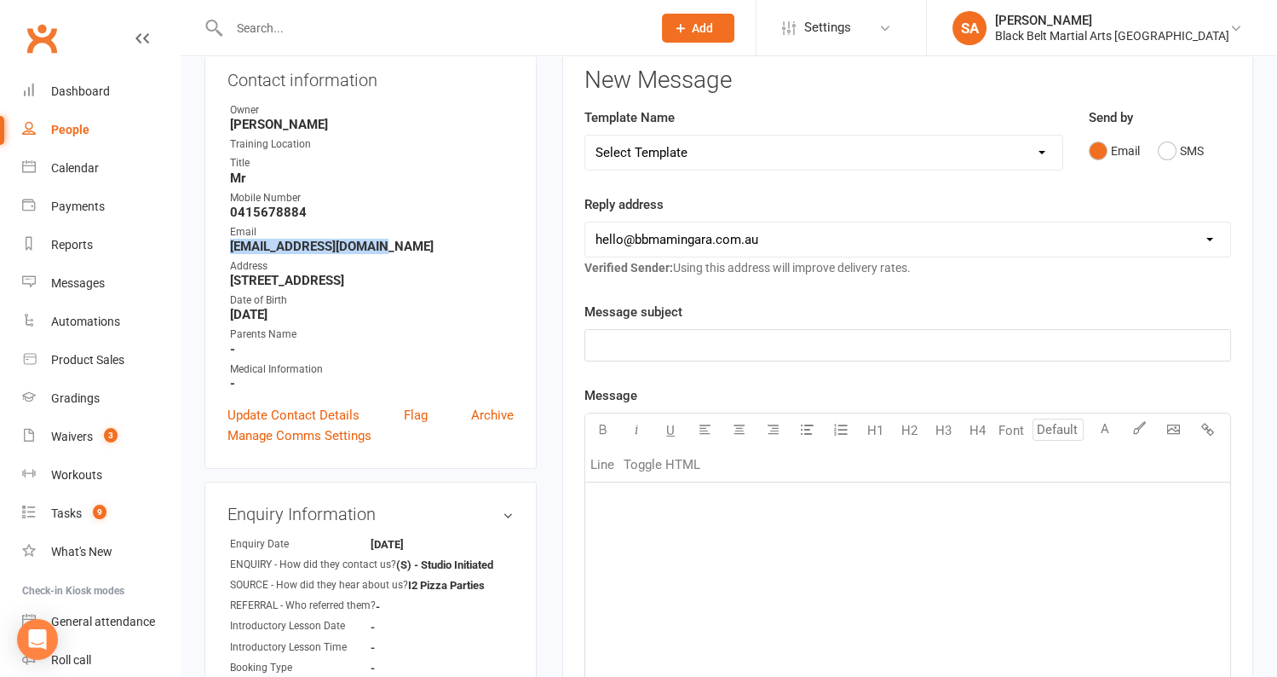
scroll to position [214, 0]
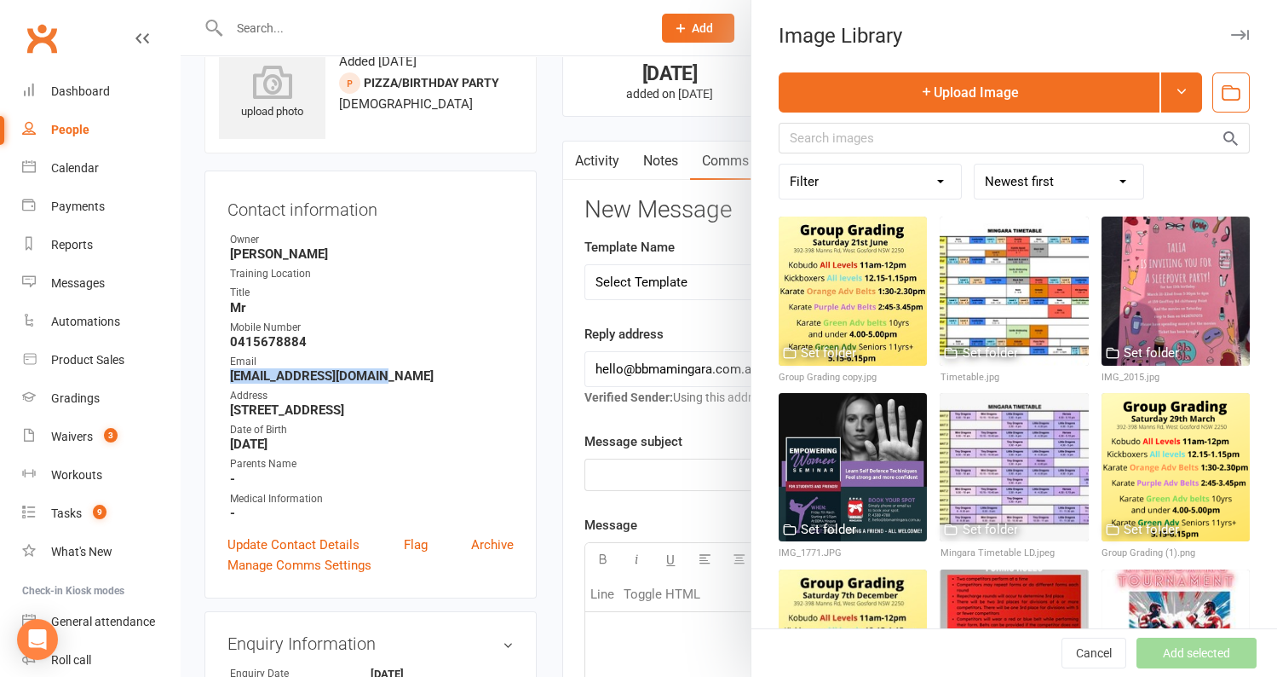
scroll to position [0, 0]
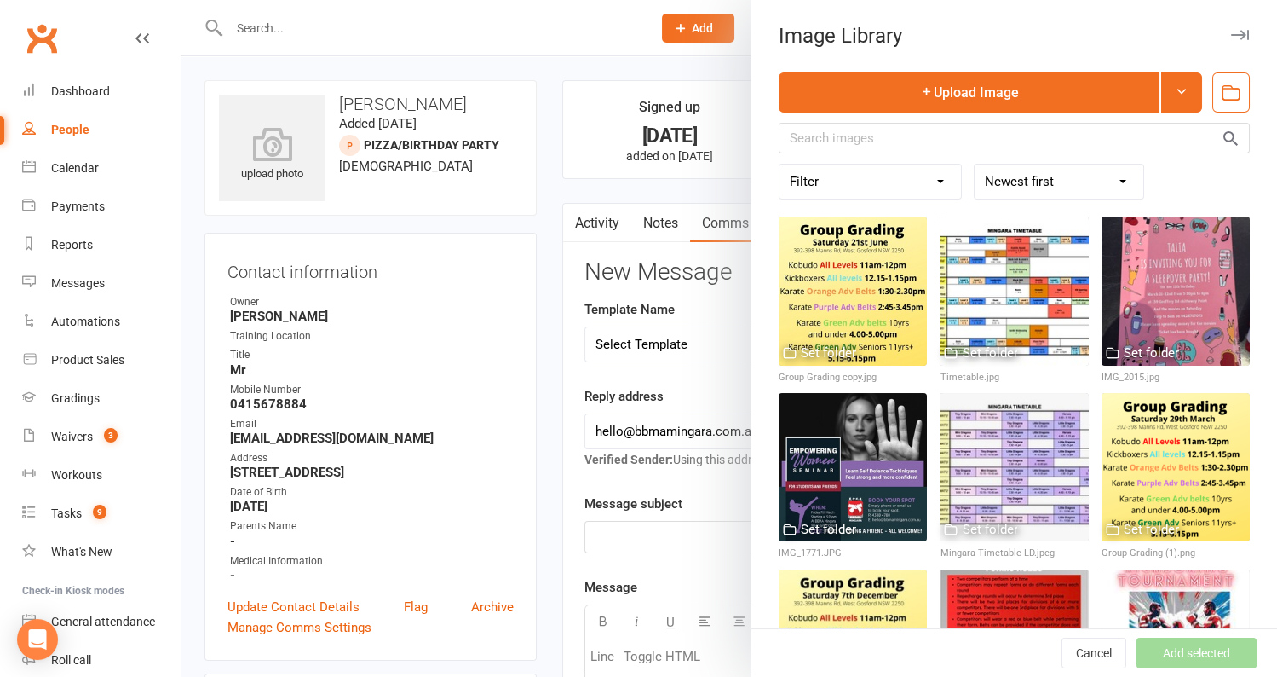
click at [549, 263] on div at bounding box center [729, 338] width 1097 height 677
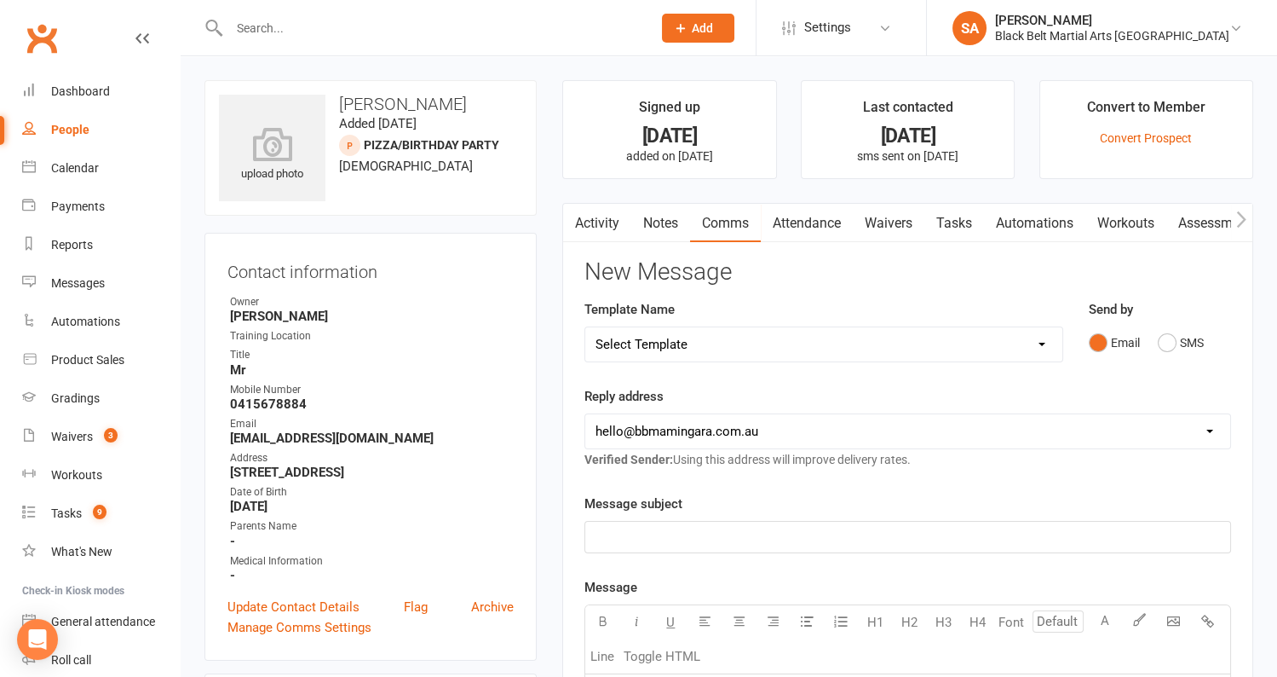
click at [65, 129] on div "People" at bounding box center [70, 130] width 38 height 14
select select "100"
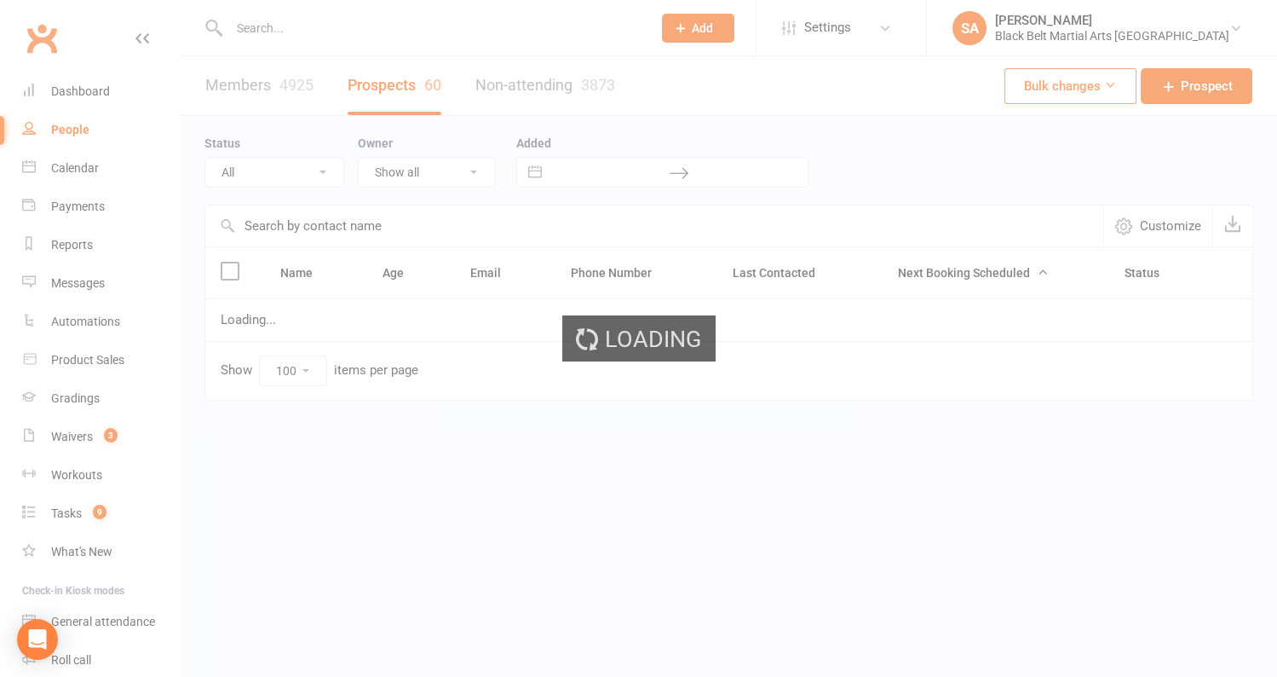
select select "Pizza/birthday party"
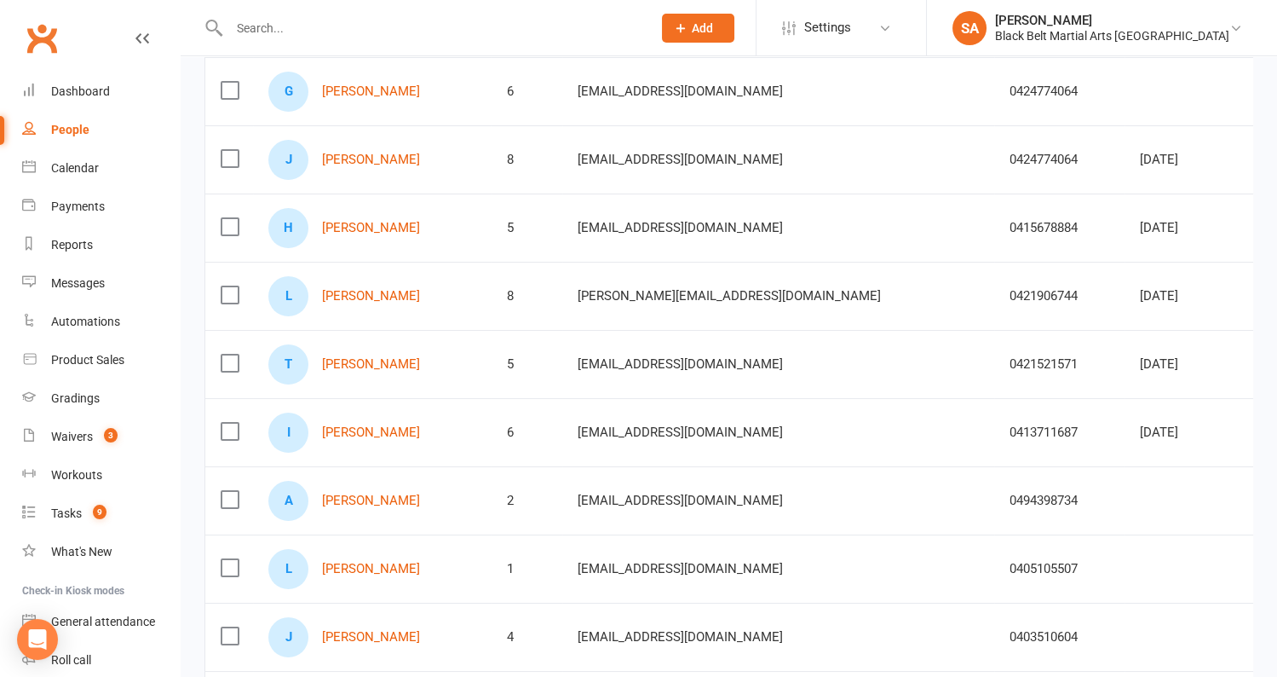
scroll to position [310, 0]
click at [371, 291] on link "[PERSON_NAME]" at bounding box center [371, 295] width 98 height 14
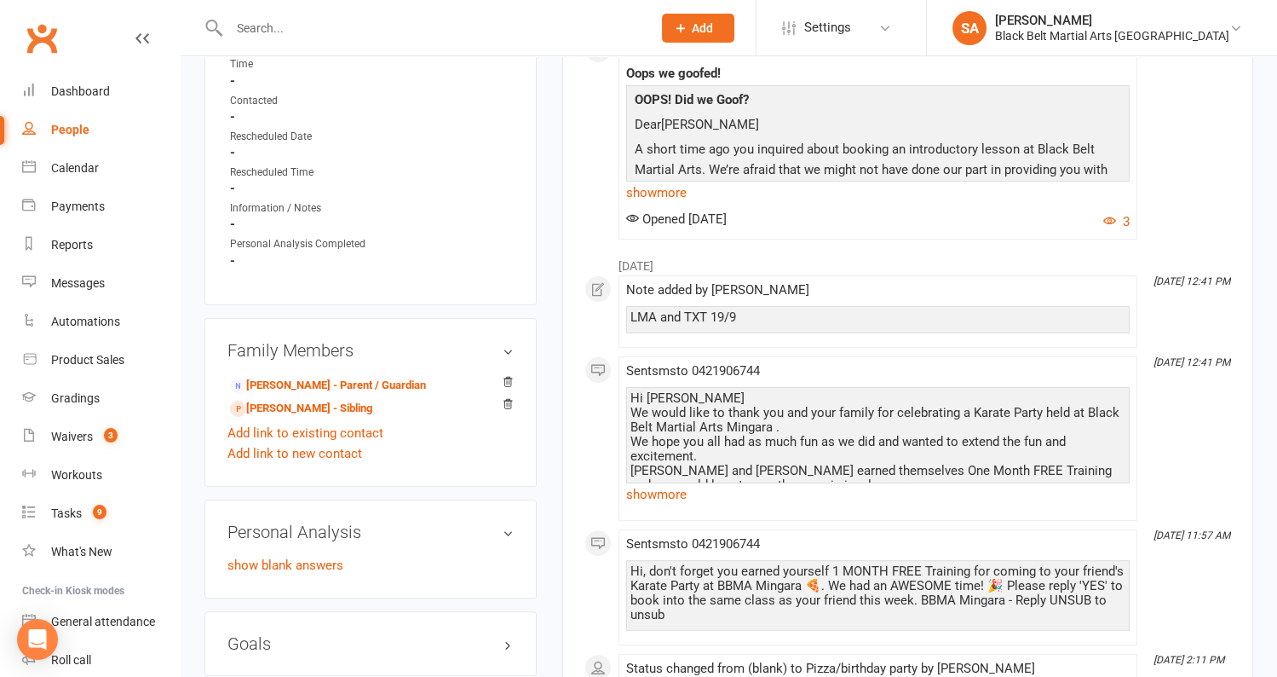
scroll to position [999, 0]
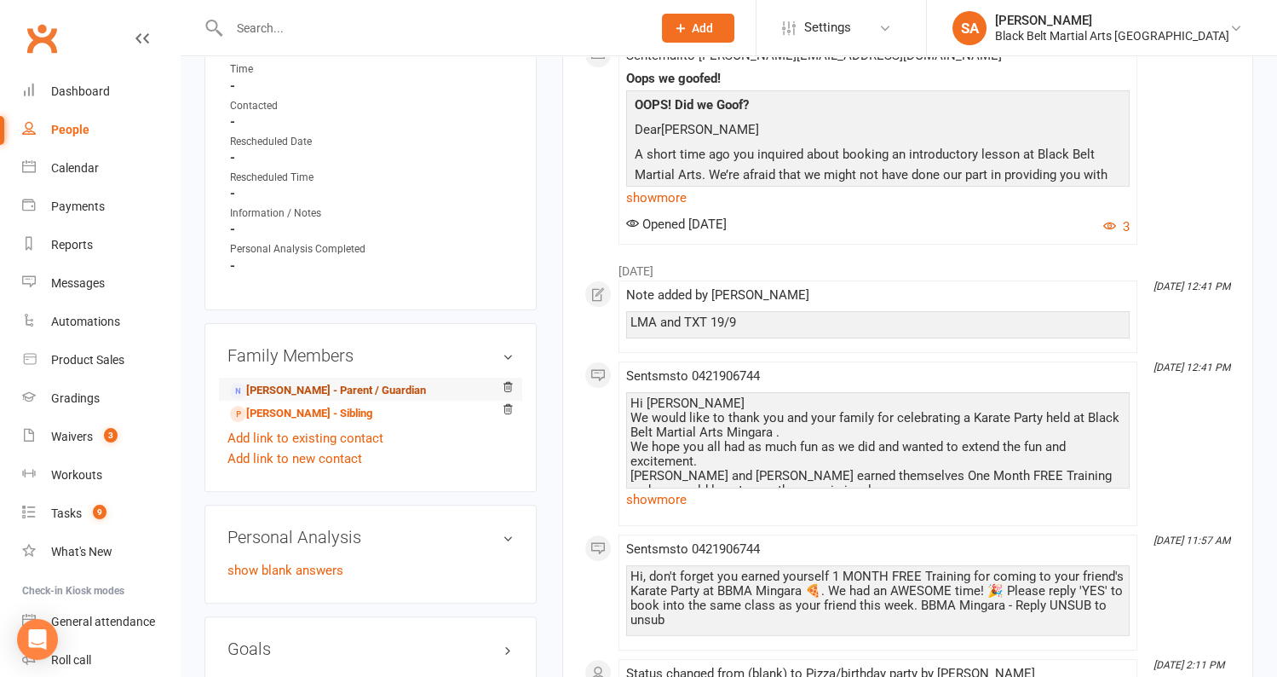
click at [310, 382] on link "Helen Wilson - Parent / Guardian" at bounding box center [328, 391] width 196 height 18
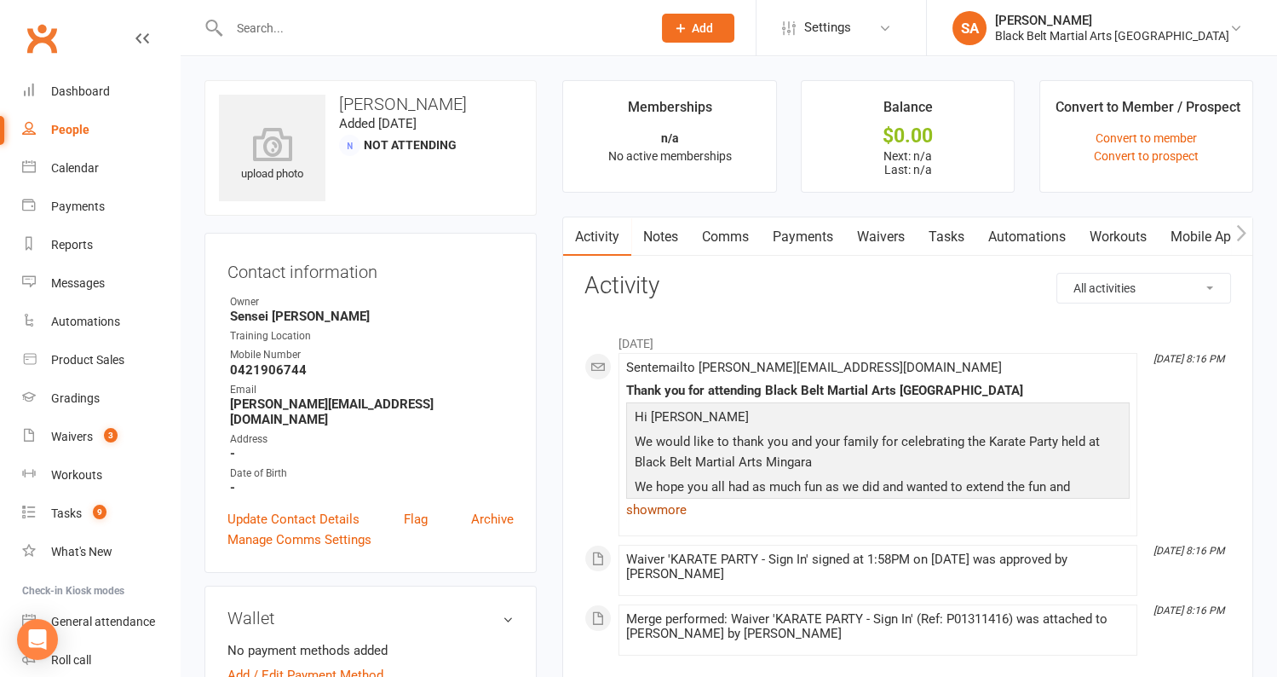
click at [672, 504] on link "show more" at bounding box center [878, 510] width 504 height 24
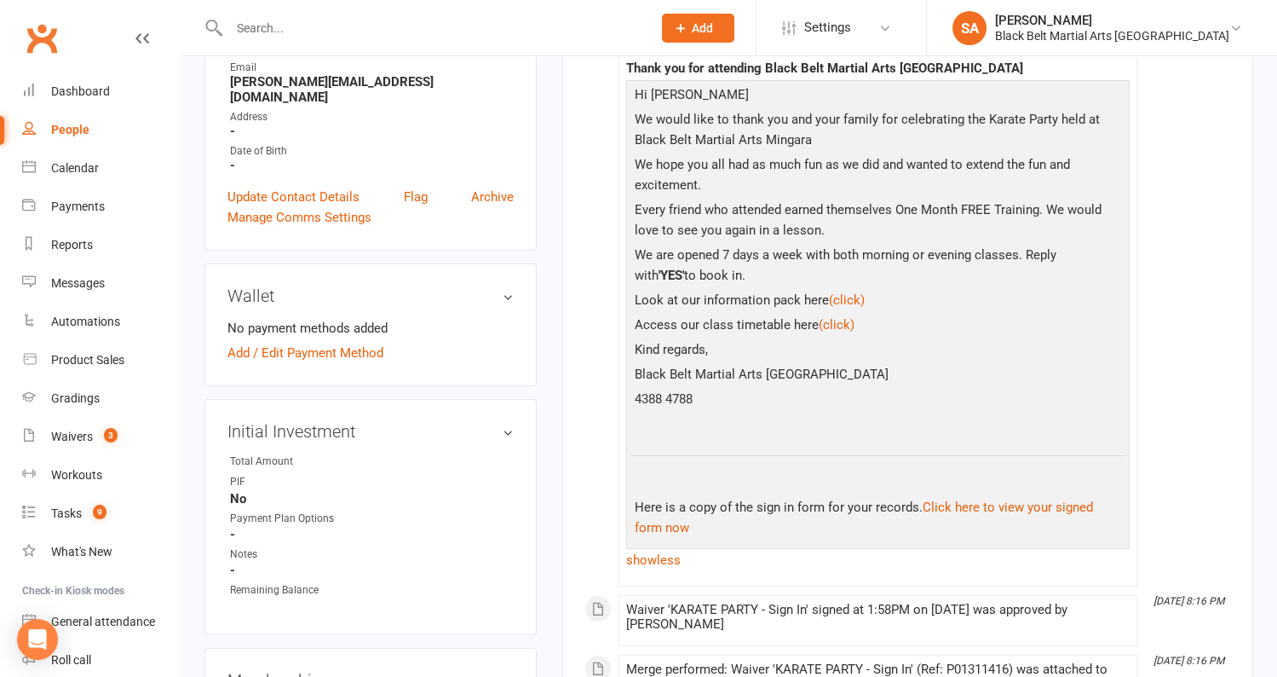
scroll to position [326, 0]
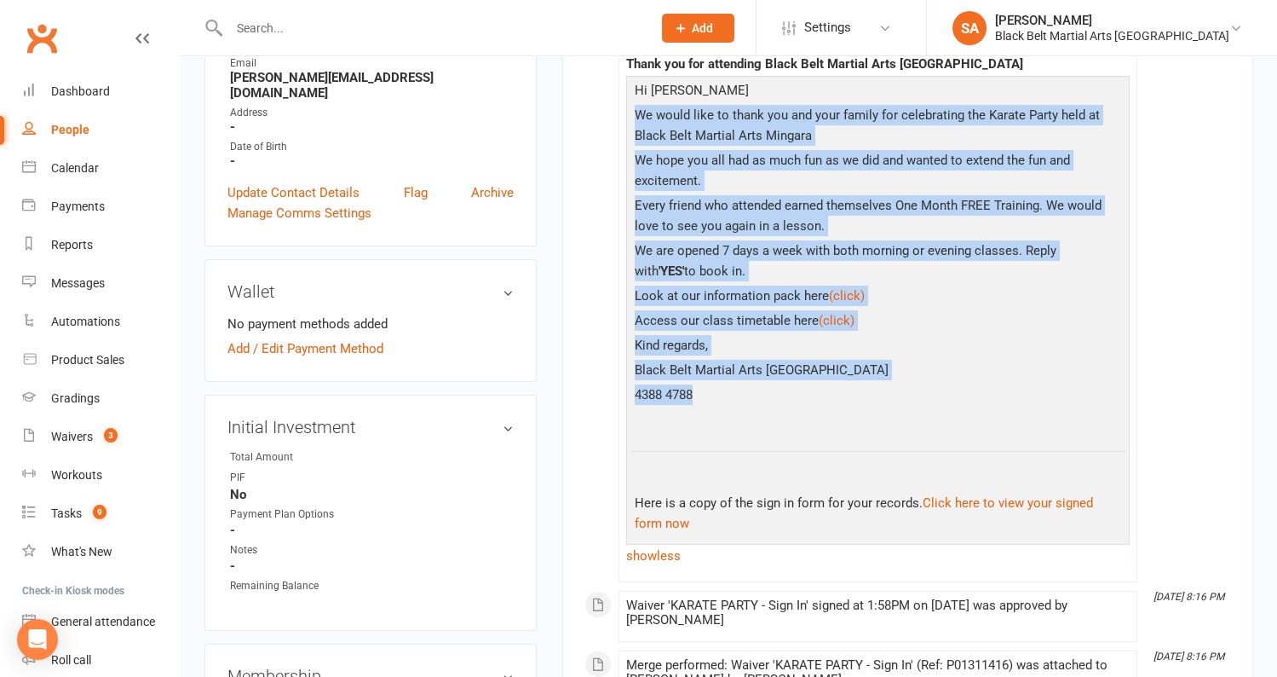
drag, startPoint x: 711, startPoint y: 393, endPoint x: 624, endPoint y: 118, distance: 288.6
click at [624, 118] on li "Jul 21, 8:16 PM Sent email to helen@logopogo.com.au Thank you for attending Bla…" at bounding box center [878, 304] width 519 height 556
copy div "We would like to thank you and your family for celebrating the Karate Party hel…"
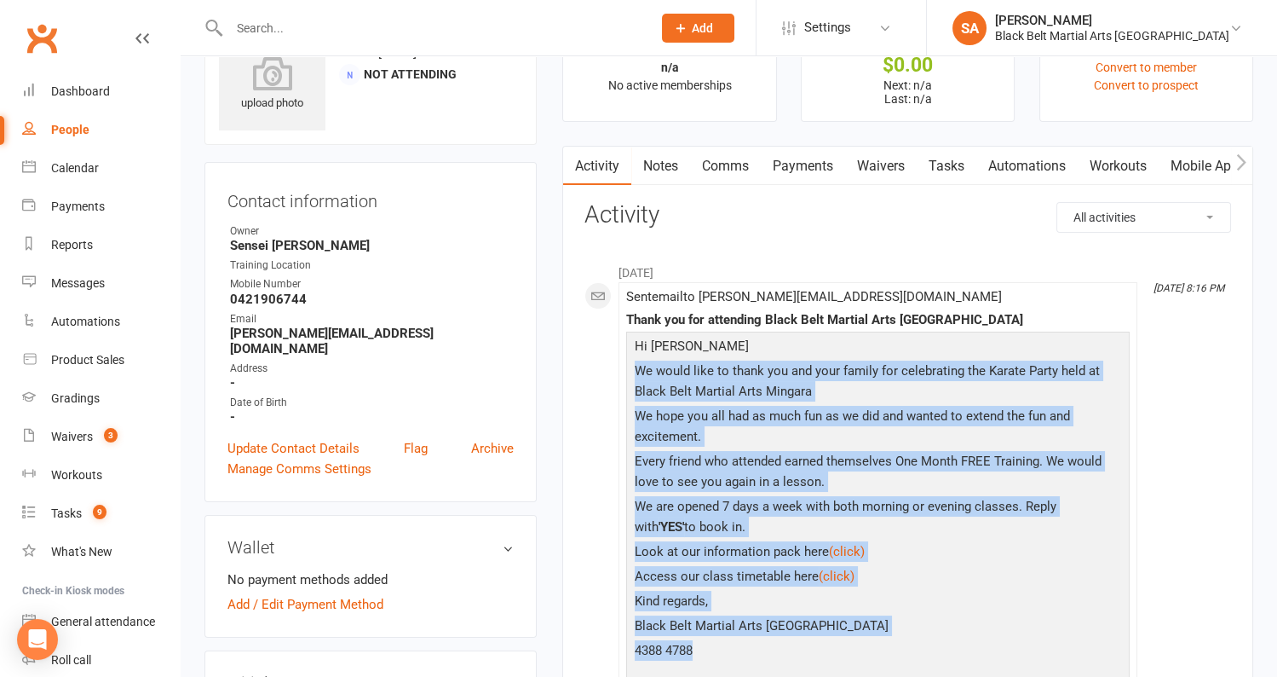
scroll to position [0, 0]
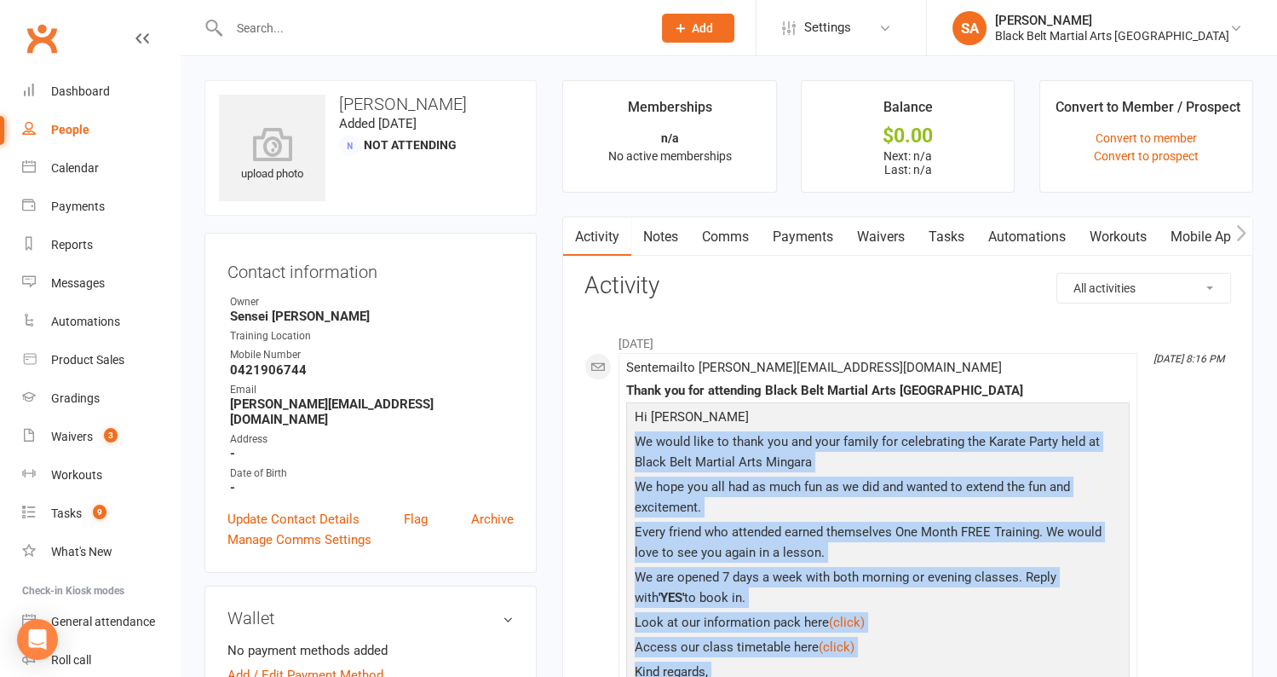
click at [723, 239] on link "Comms" at bounding box center [725, 236] width 71 height 39
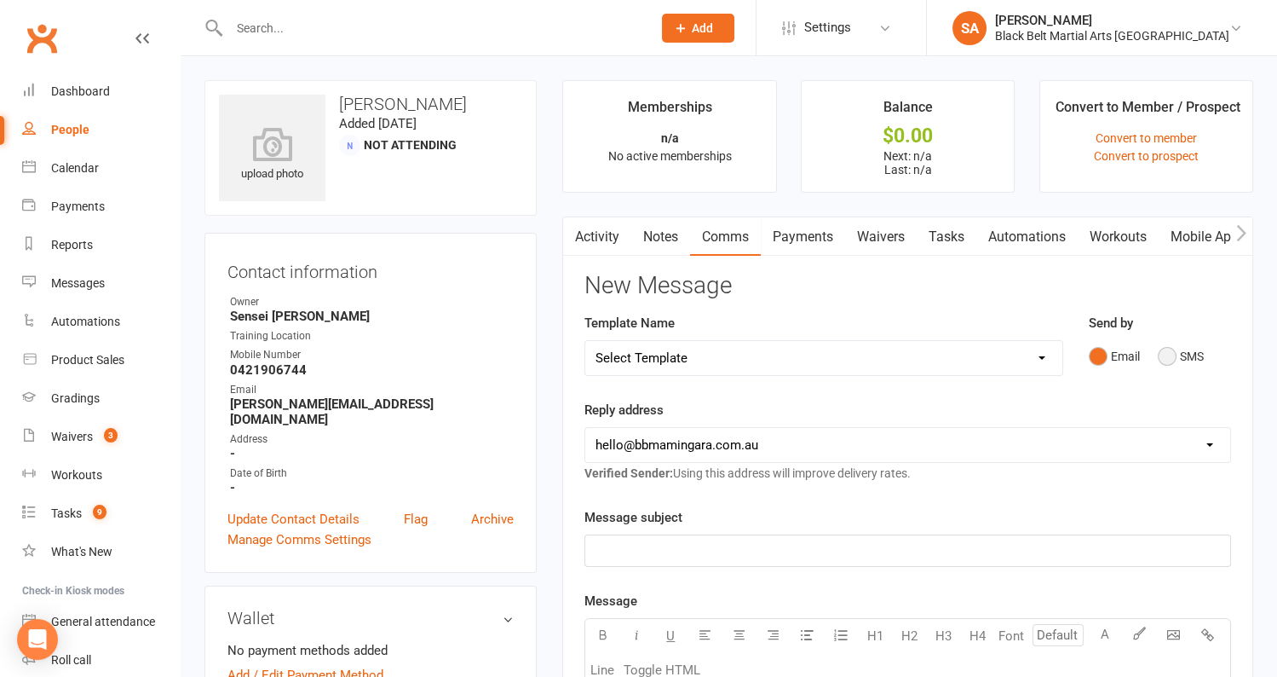
click at [1168, 353] on button "SMS" at bounding box center [1181, 356] width 46 height 32
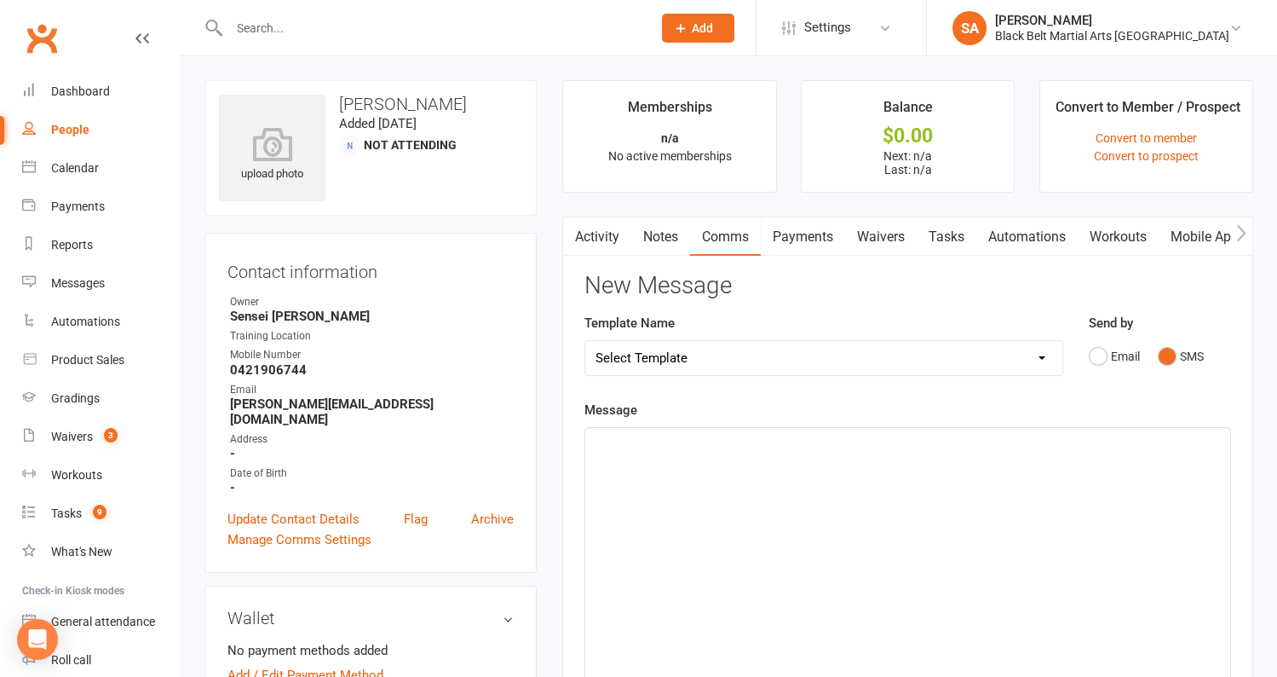
click at [786, 450] on p "﻿" at bounding box center [908, 443] width 625 height 20
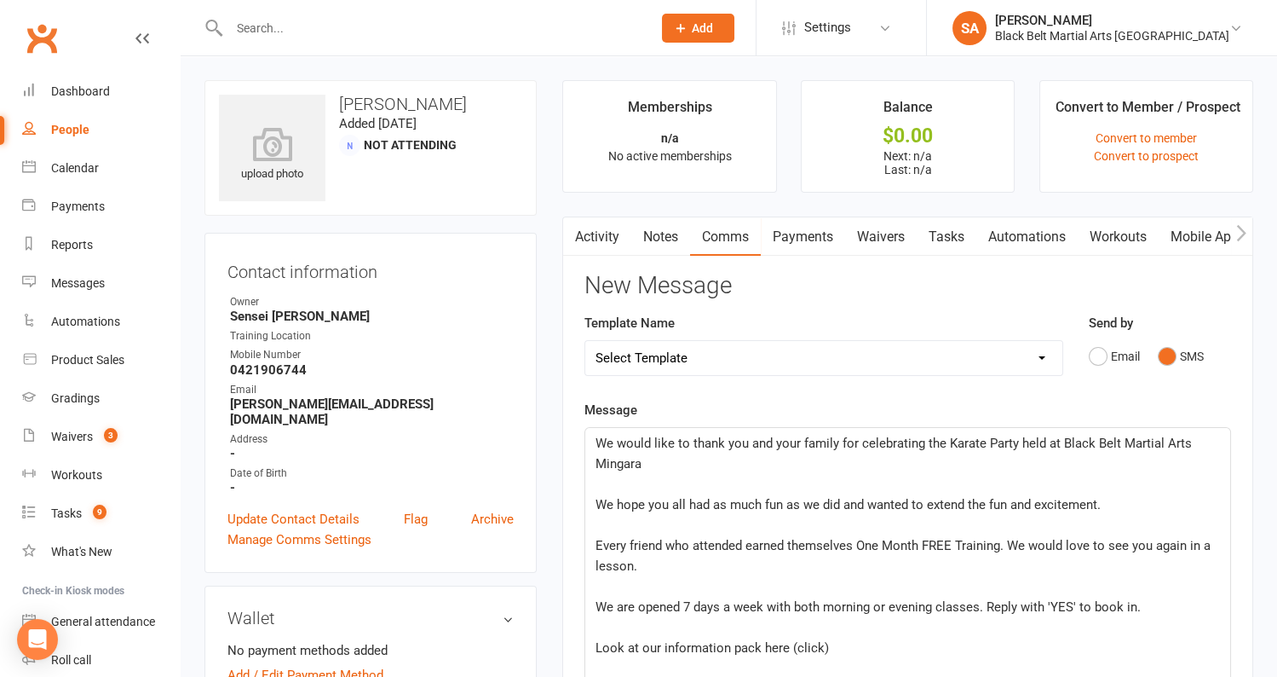
click at [601, 447] on span "We would like to thank you and your family for celebrating the Karate Party hel…" at bounding box center [896, 453] width 600 height 36
click at [596, 442] on span "We would like to thank you and your family for celebrating the Karate Party hel…" at bounding box center [896, 453] width 600 height 36
click at [603, 485] on p "﻿" at bounding box center [908, 484] width 625 height 20
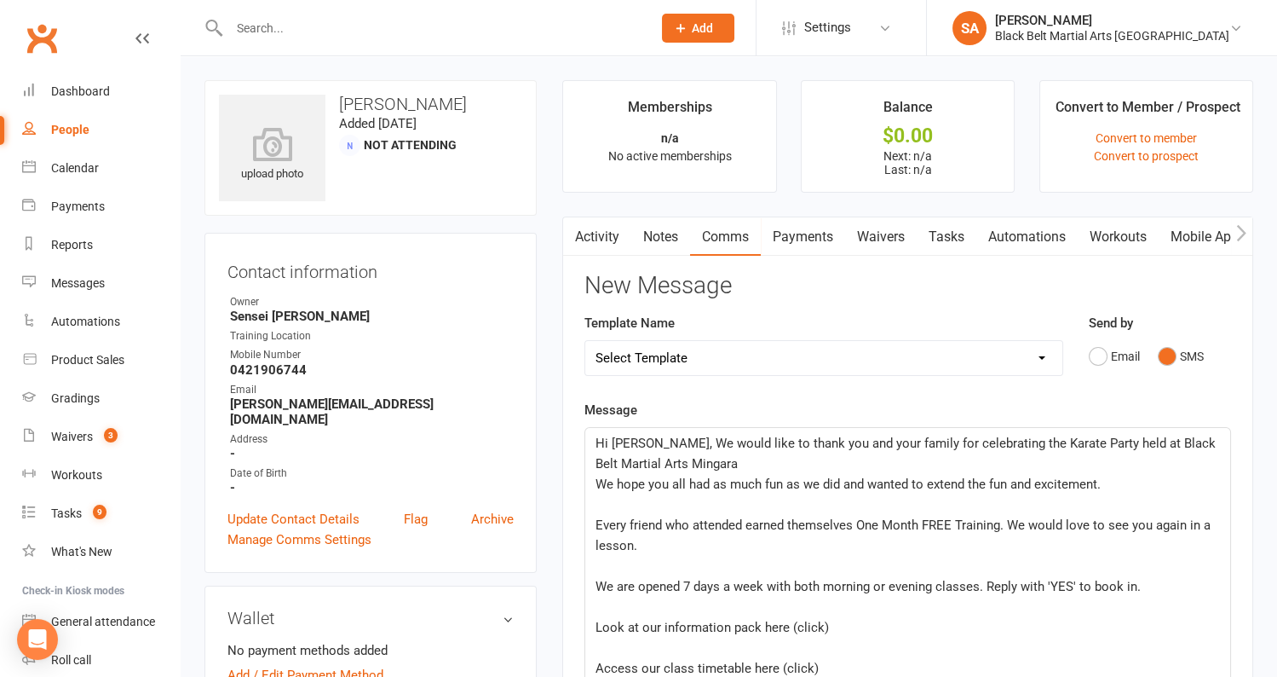
click at [594, 478] on div "Hi Helen, We would like to thank you and your family for celebrating the Karate…" at bounding box center [907, 617] width 645 height 378
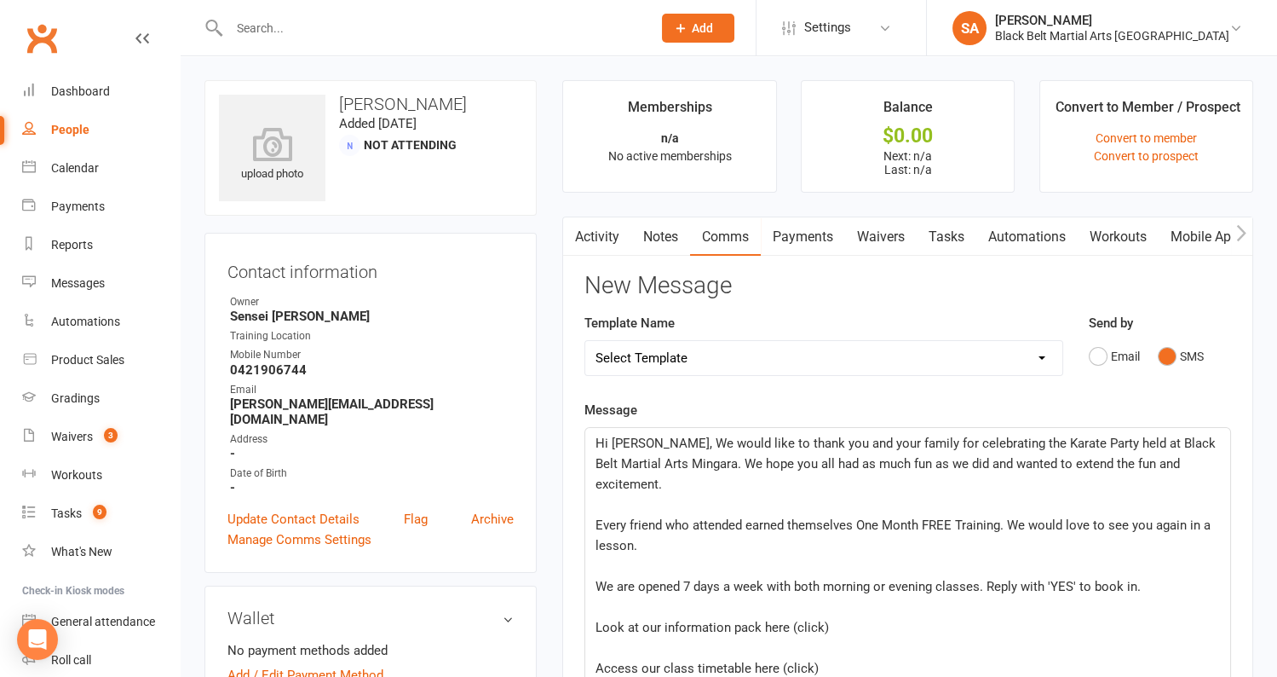
click at [741, 517] on span "Every friend who attended earned themselves One Month FREE Training. We would l…" at bounding box center [905, 535] width 619 height 36
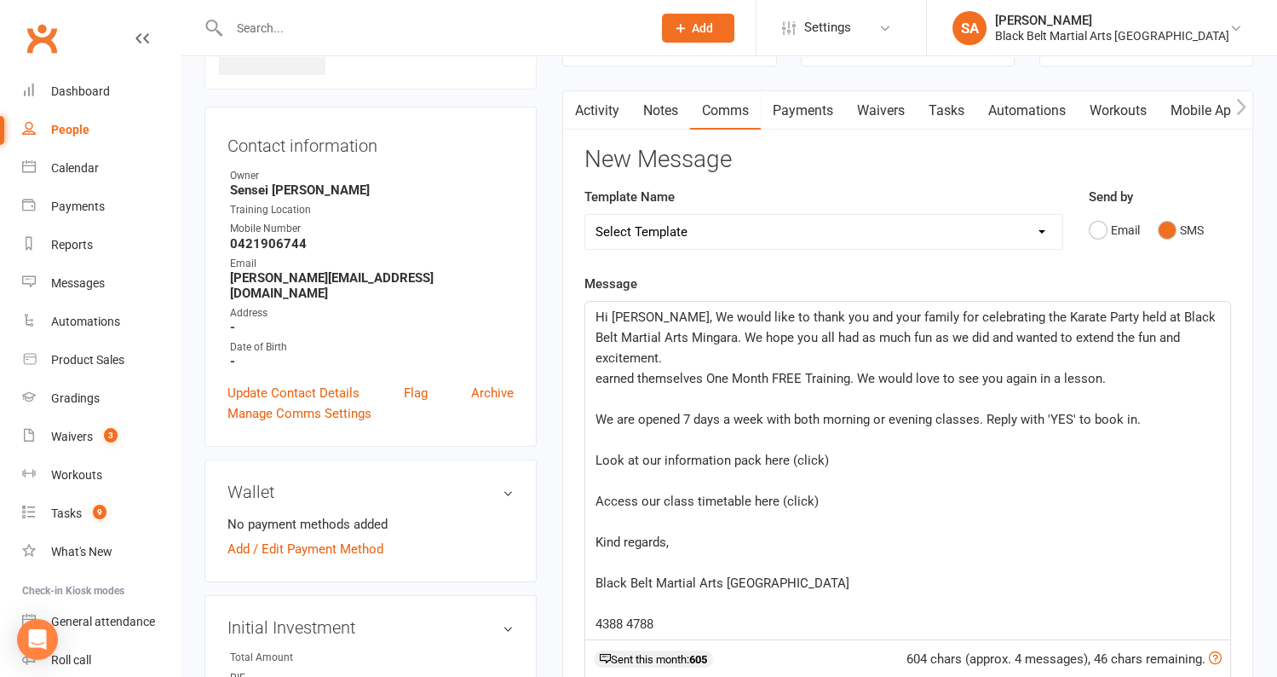
scroll to position [128, 0]
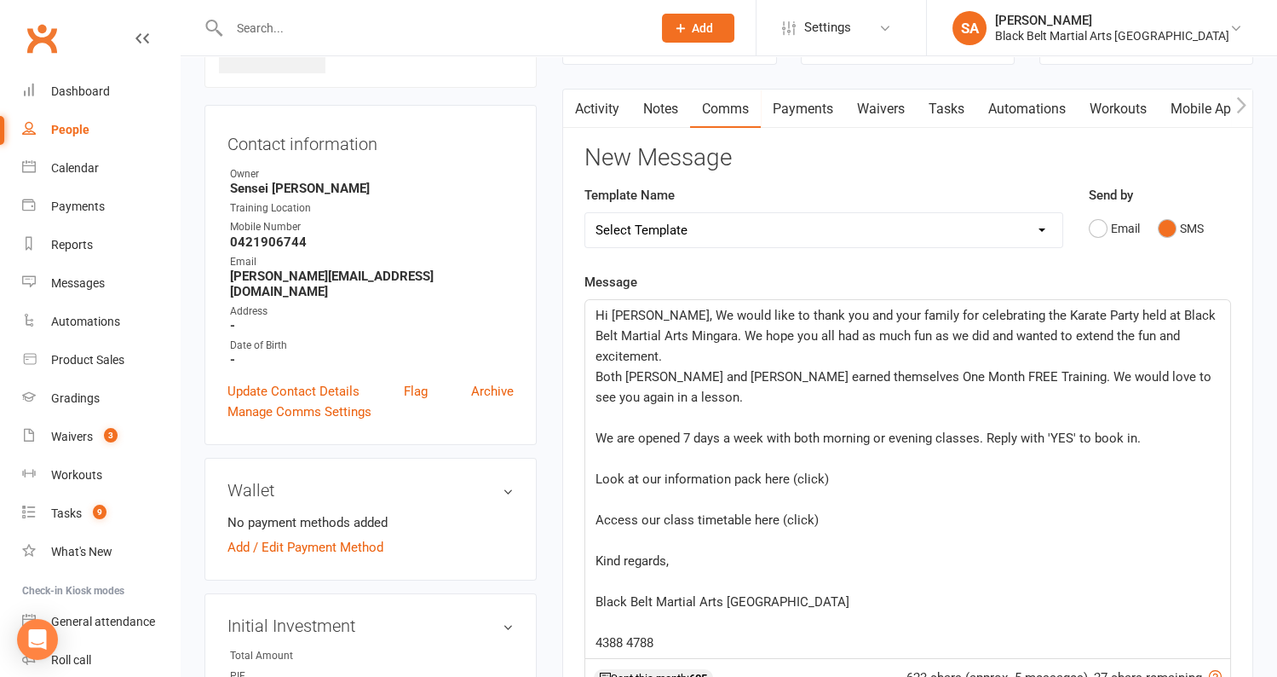
click at [619, 407] on p "﻿" at bounding box center [908, 417] width 625 height 20
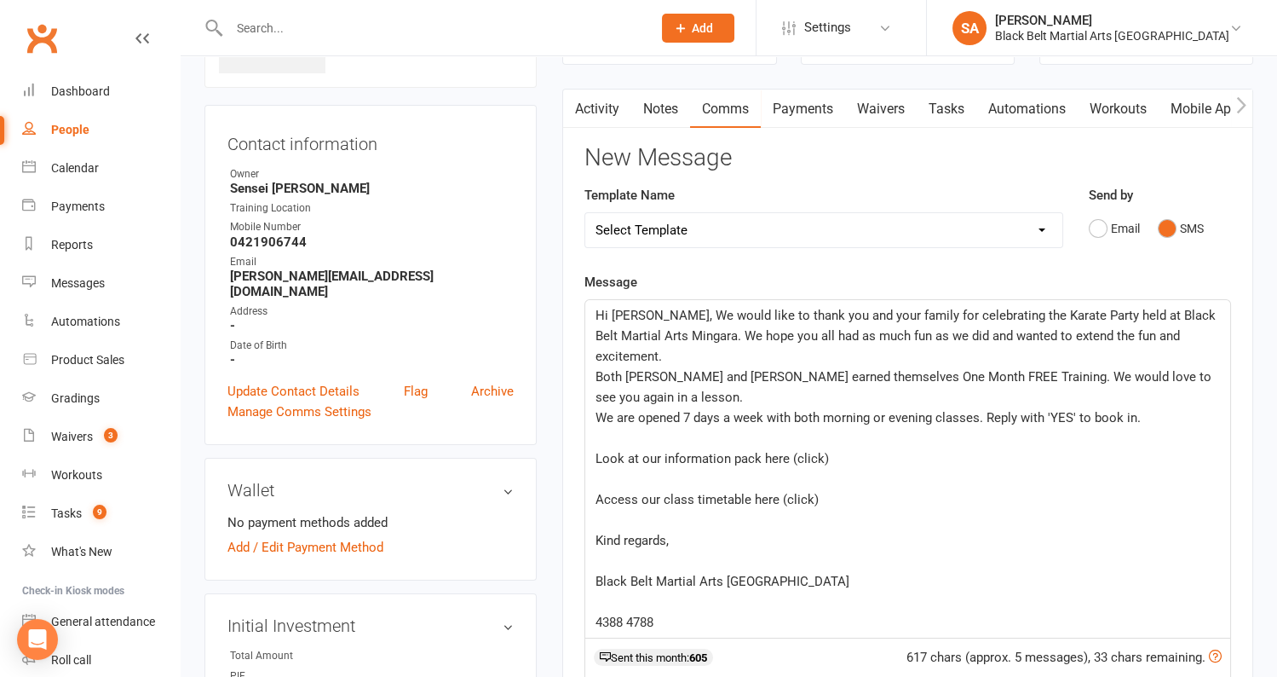
click at [629, 428] on p "﻿" at bounding box center [908, 438] width 625 height 20
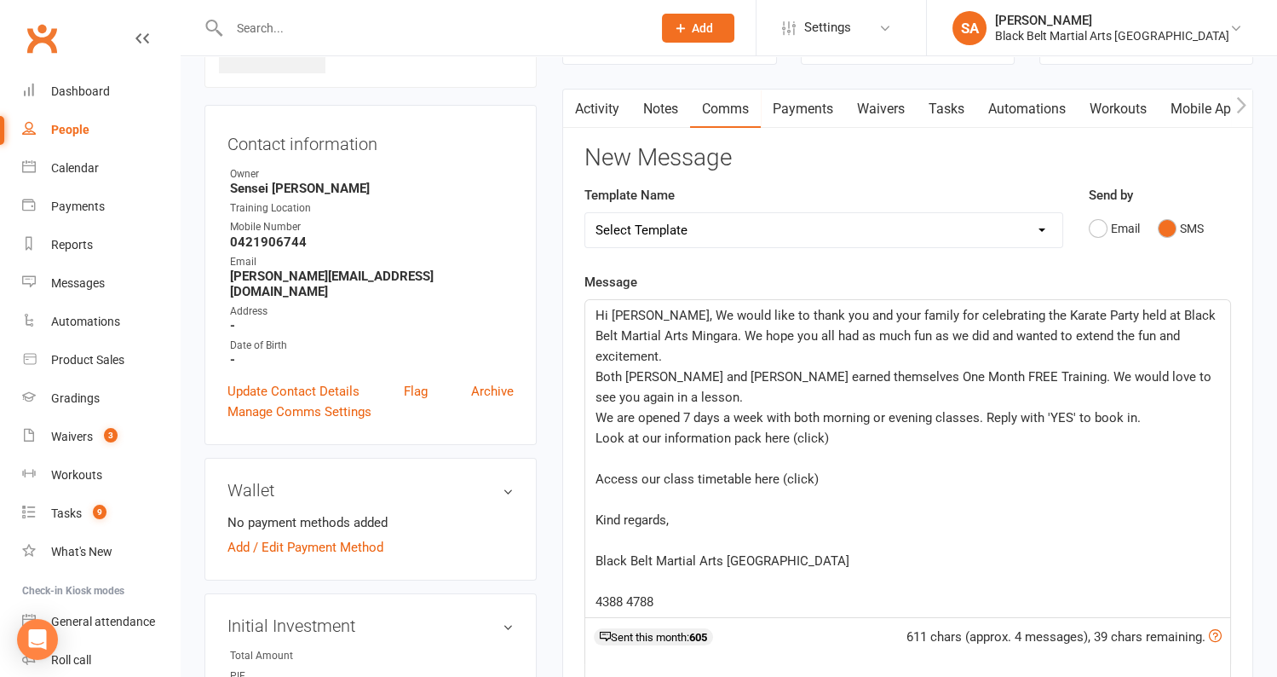
click at [616, 448] on p "﻿" at bounding box center [908, 458] width 625 height 20
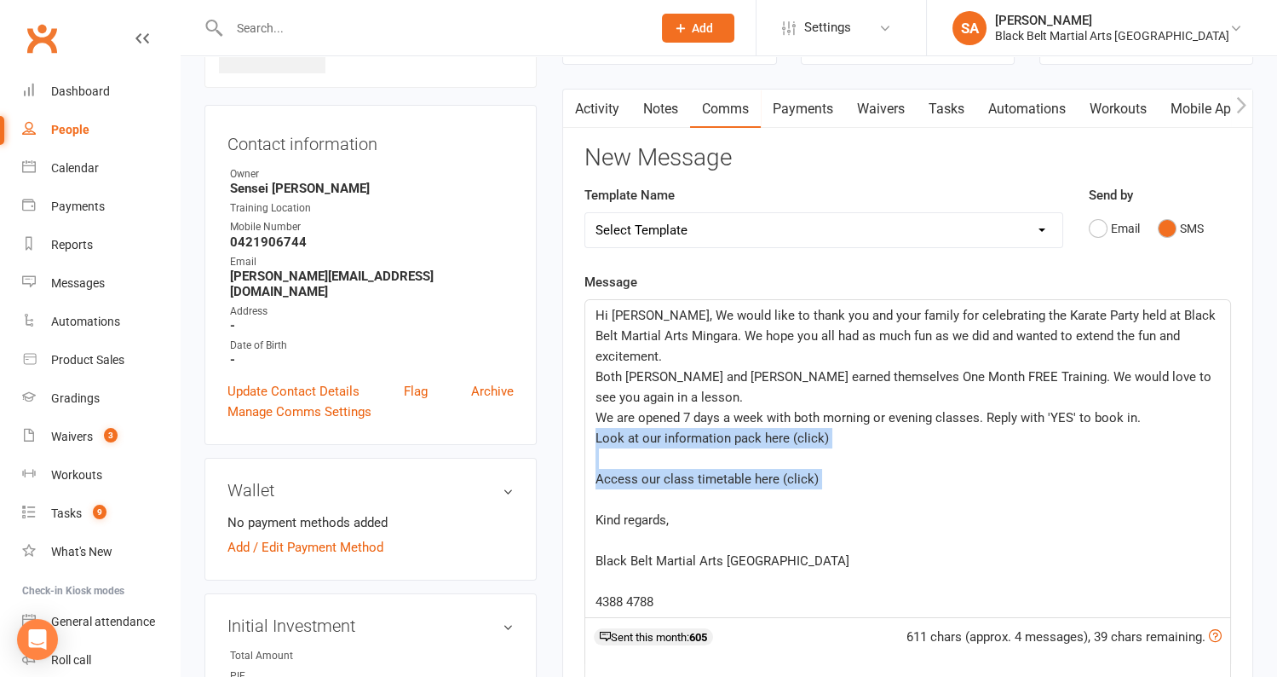
drag, startPoint x: 625, startPoint y: 459, endPoint x: 598, endPoint y: 401, distance: 64.5
click at [598, 401] on div "Hi Helen, We would like to thank you and your family for celebrating the Karate…" at bounding box center [907, 458] width 645 height 317
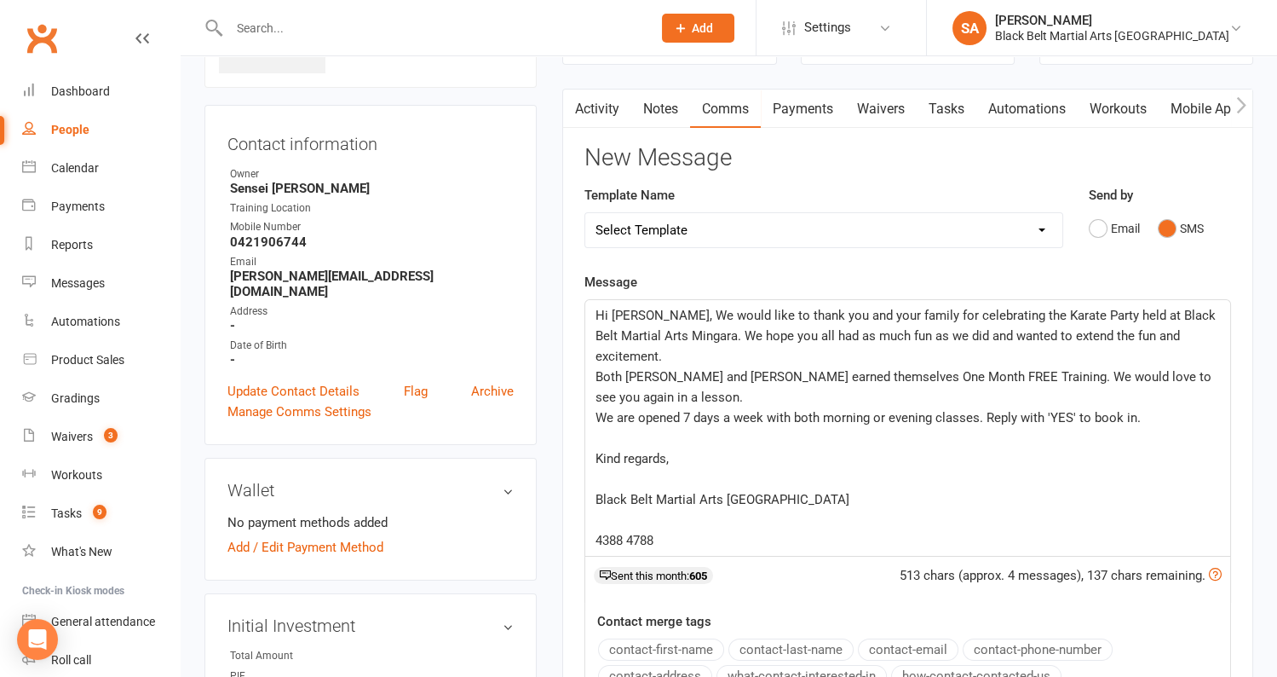
click at [612, 428] on p "﻿" at bounding box center [908, 438] width 625 height 20
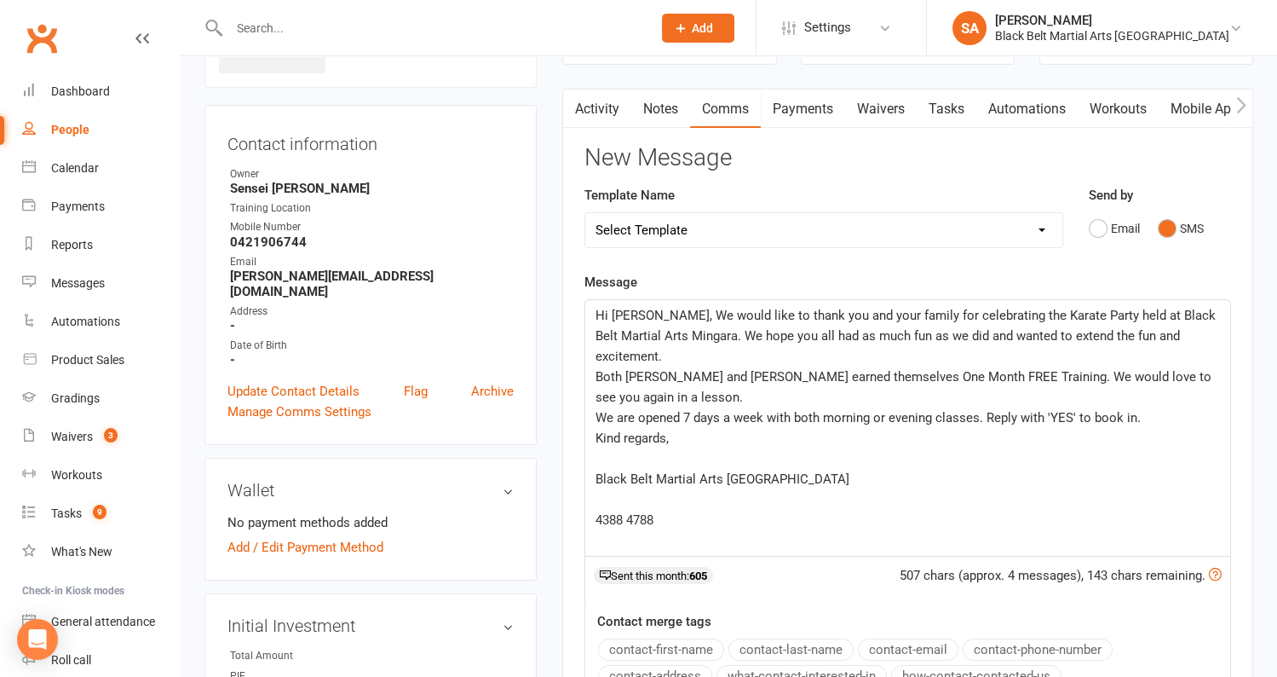
click at [615, 448] on p "﻿" at bounding box center [908, 458] width 625 height 20
click at [617, 469] on p "﻿" at bounding box center [908, 479] width 625 height 20
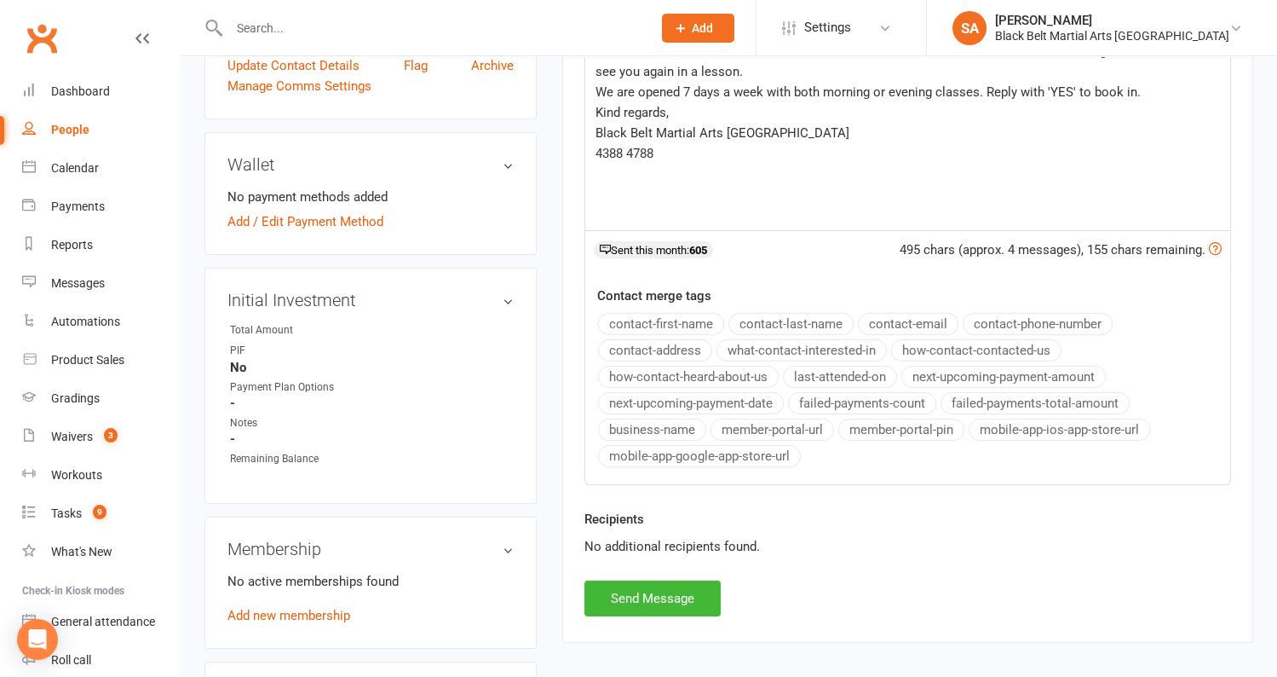
scroll to position [464, 0]
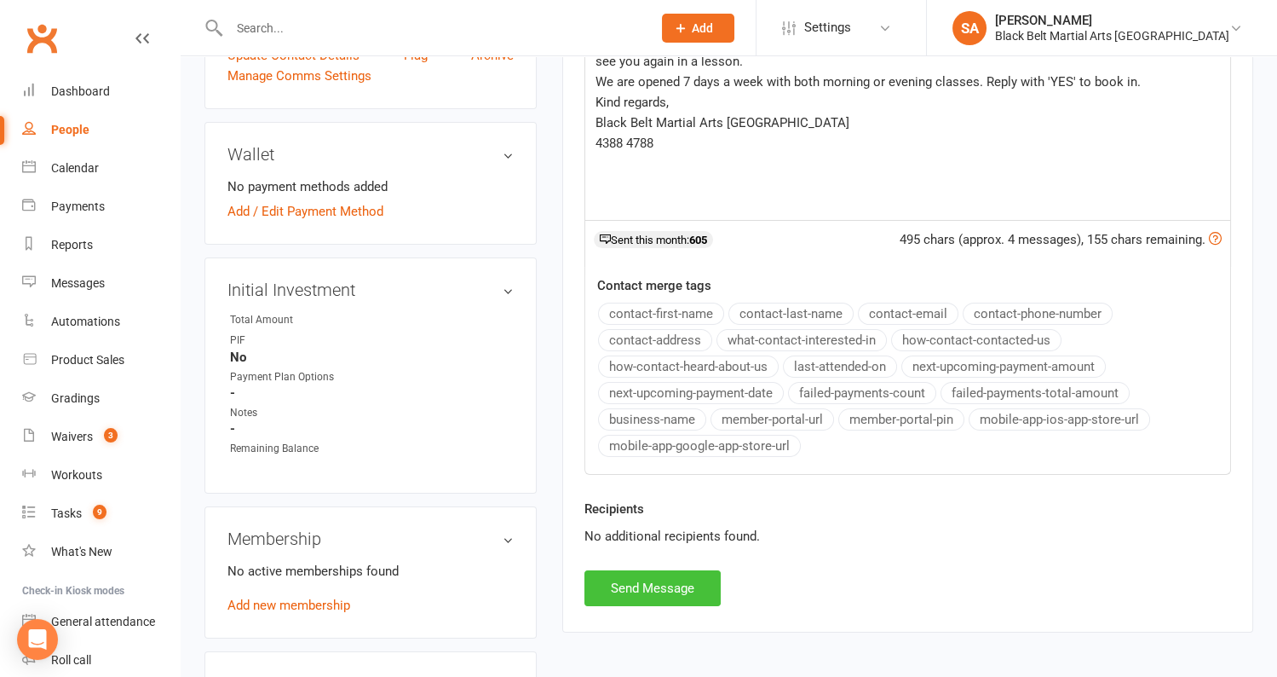
click at [682, 576] on button "Send Message" at bounding box center [653, 588] width 136 height 36
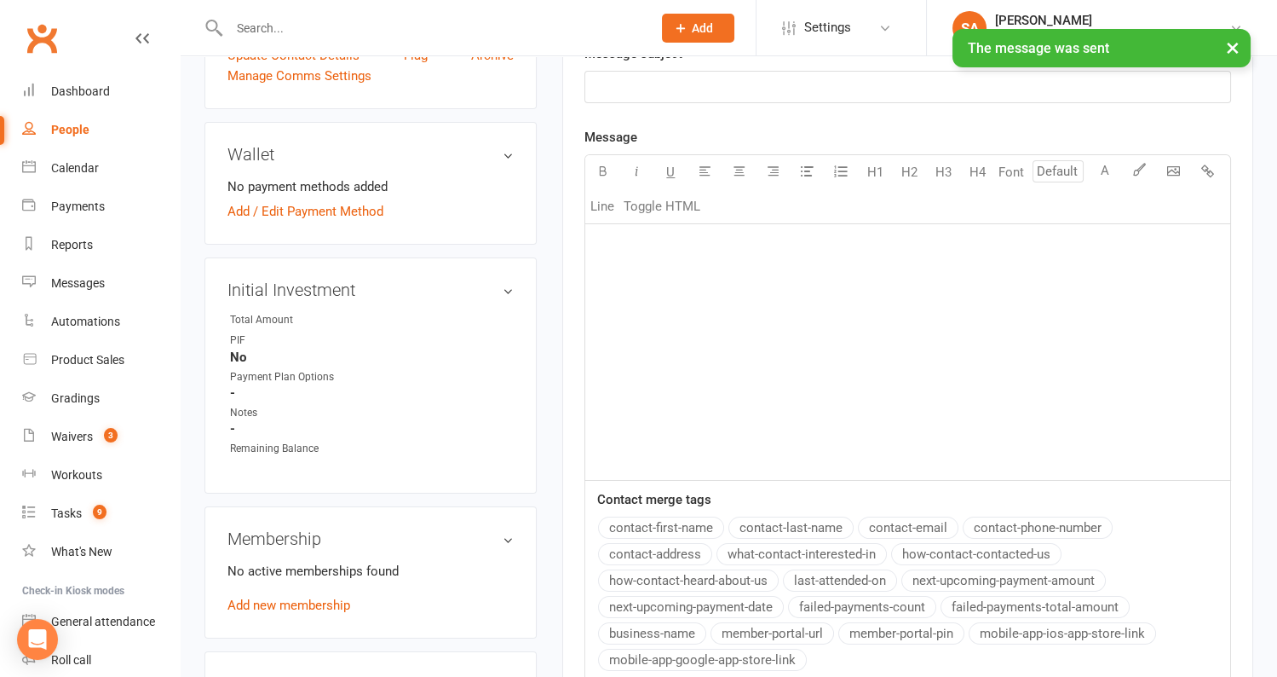
click at [282, 25] on input "text" at bounding box center [432, 28] width 416 height 24
type input "i"
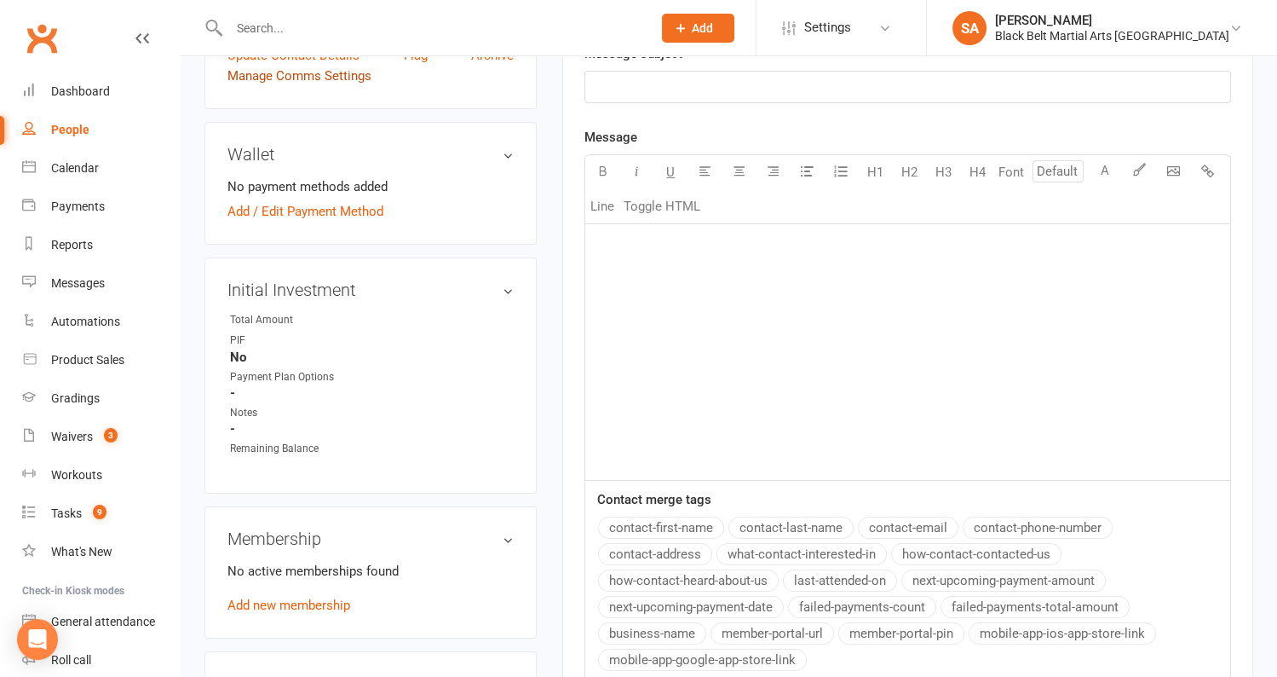
scroll to position [0, 0]
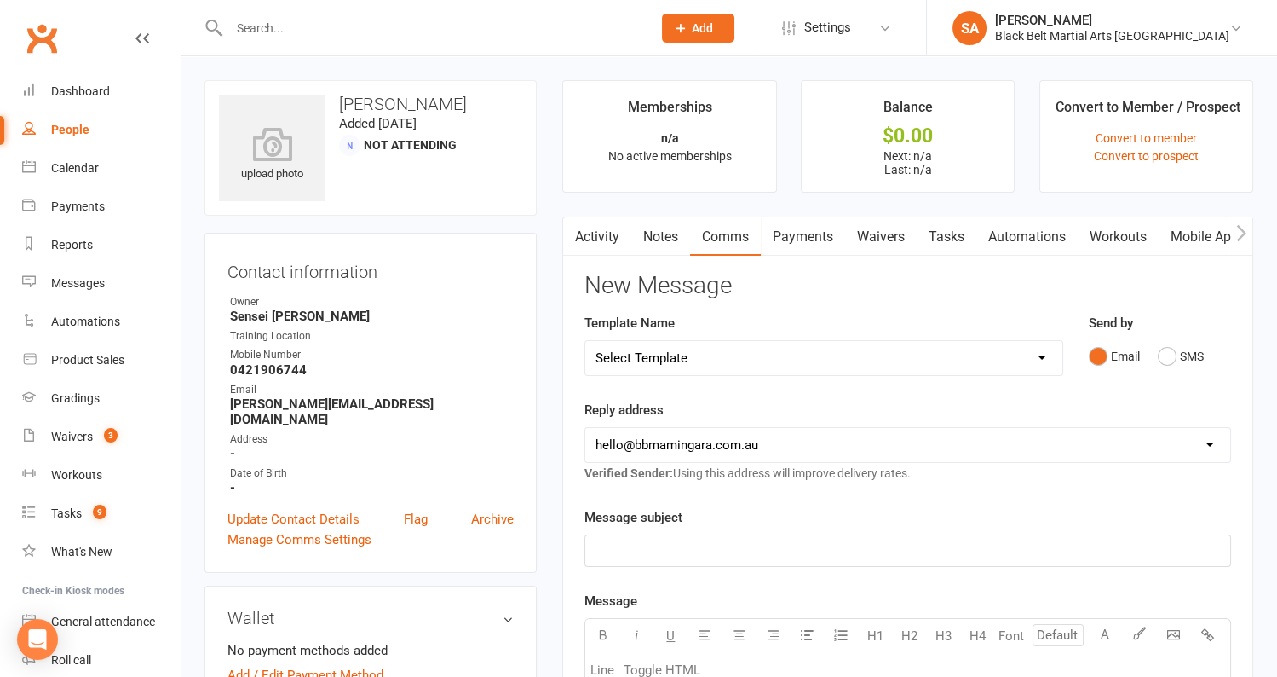
click at [667, 237] on link "Notes" at bounding box center [660, 236] width 59 height 39
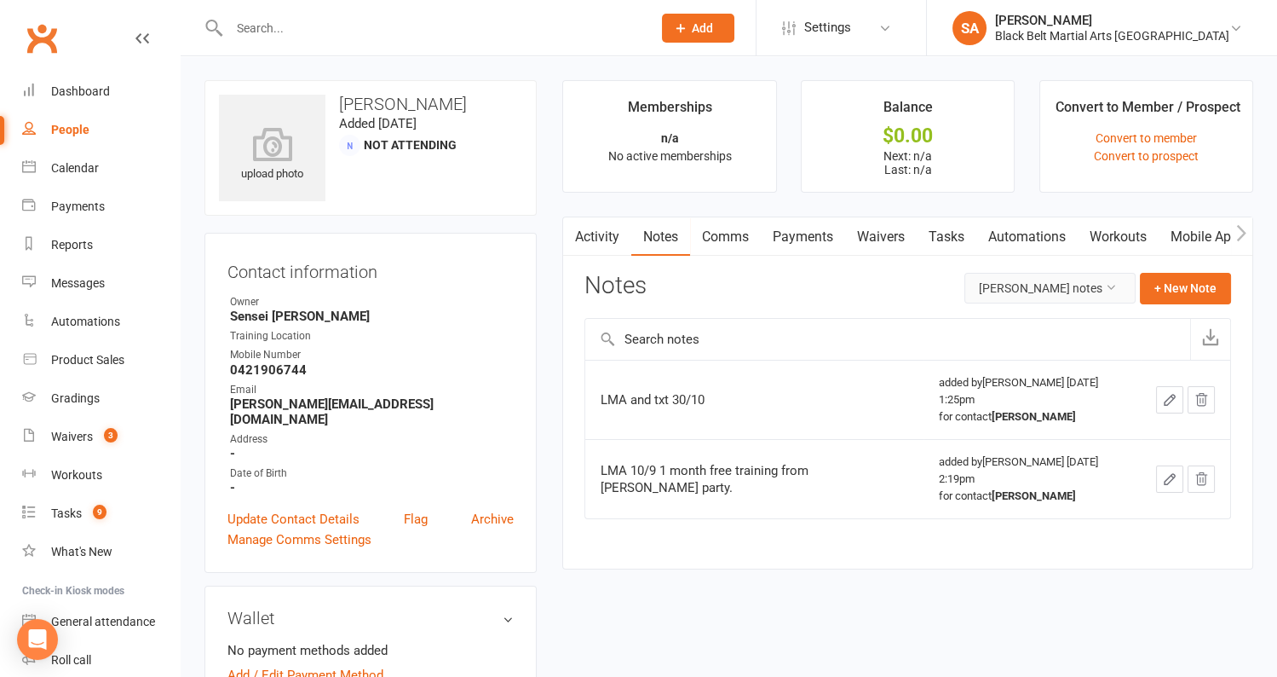
click at [1117, 290] on icon at bounding box center [1111, 287] width 12 height 12
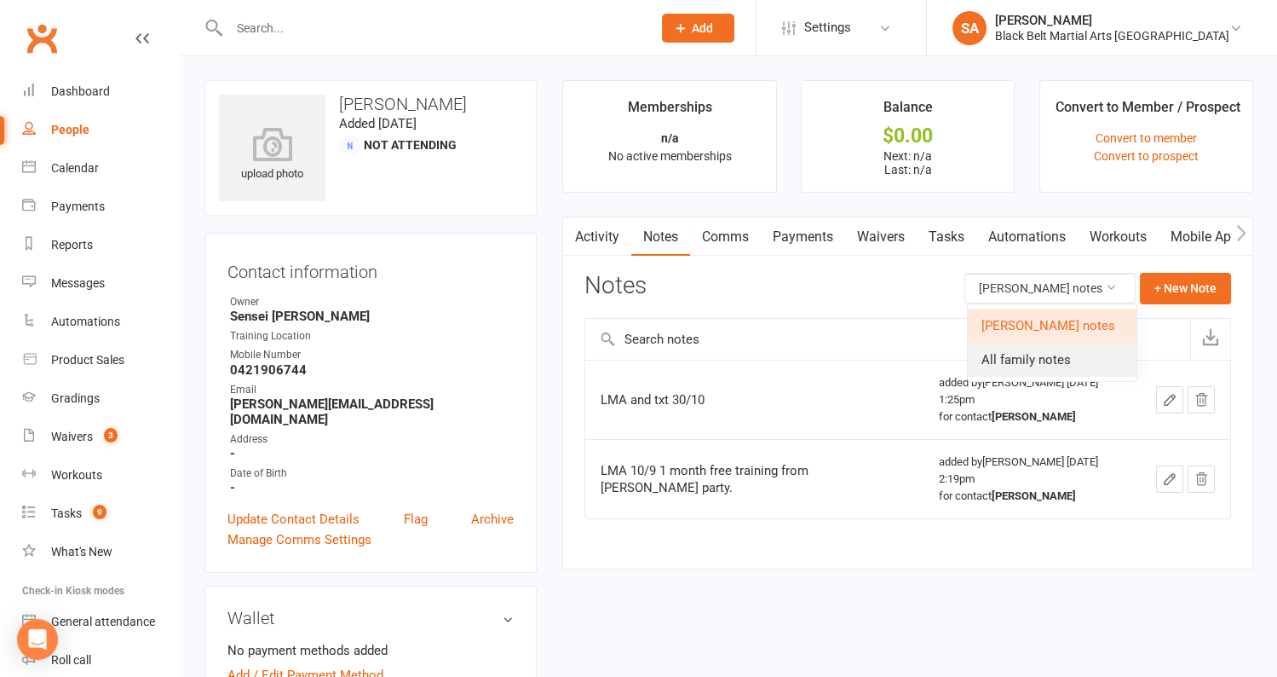
click at [1078, 361] on link "All family notes" at bounding box center [1052, 360] width 169 height 34
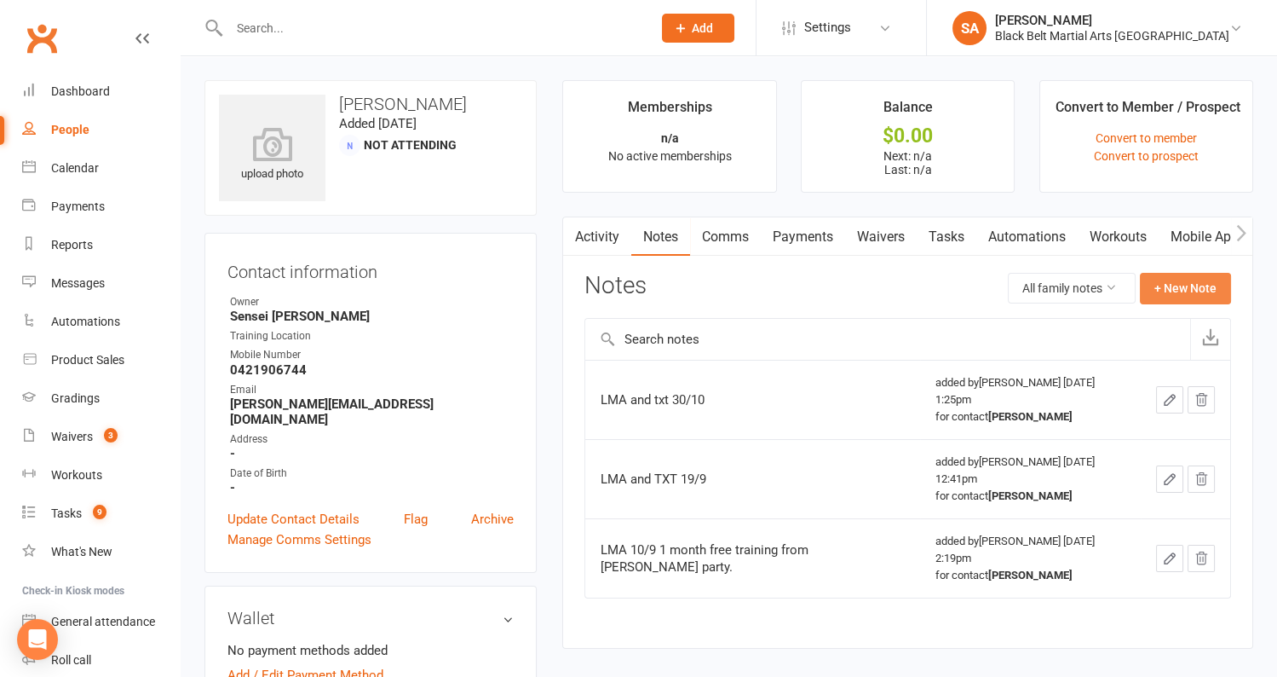
click at [1185, 285] on button "+ New Note" at bounding box center [1185, 288] width 91 height 31
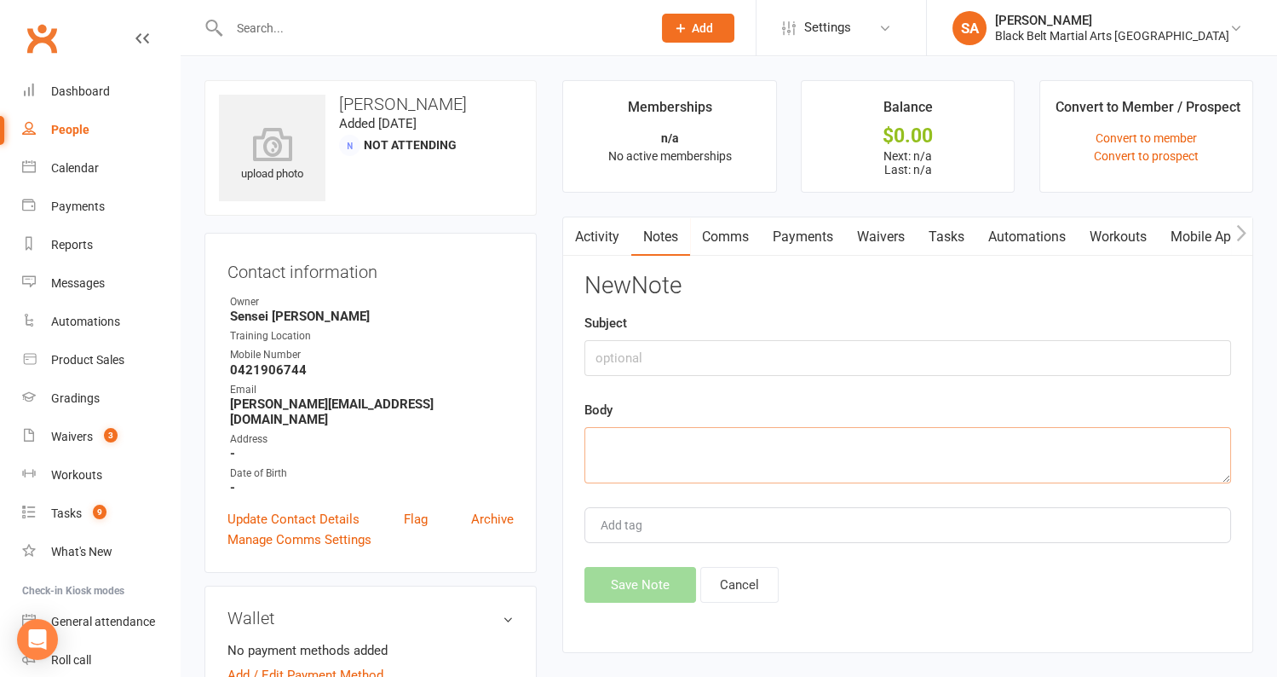
click at [834, 435] on textarea at bounding box center [908, 455] width 647 height 56
type textarea "LMA and TXT 13/8"
click at [650, 582] on button "Save Note" at bounding box center [641, 585] width 112 height 36
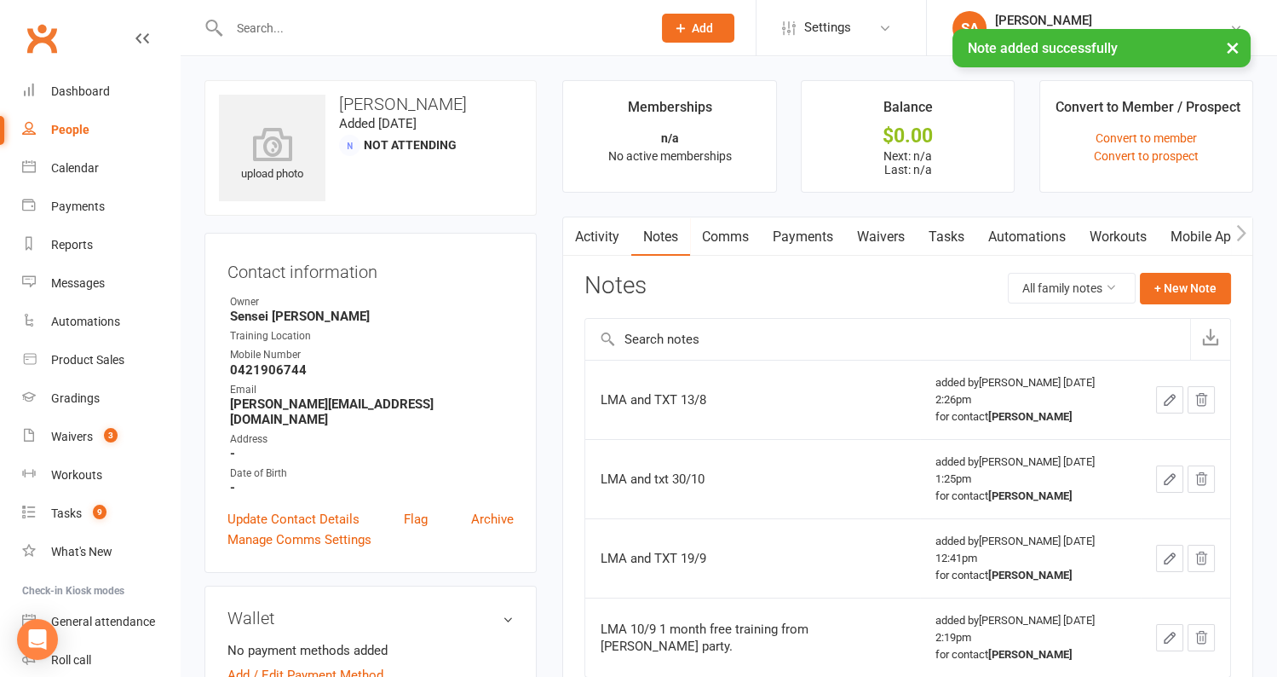
click at [259, 29] on div "× Note added successfully" at bounding box center [627, 29] width 1255 height 0
click at [247, 28] on input "text" at bounding box center [432, 28] width 416 height 24
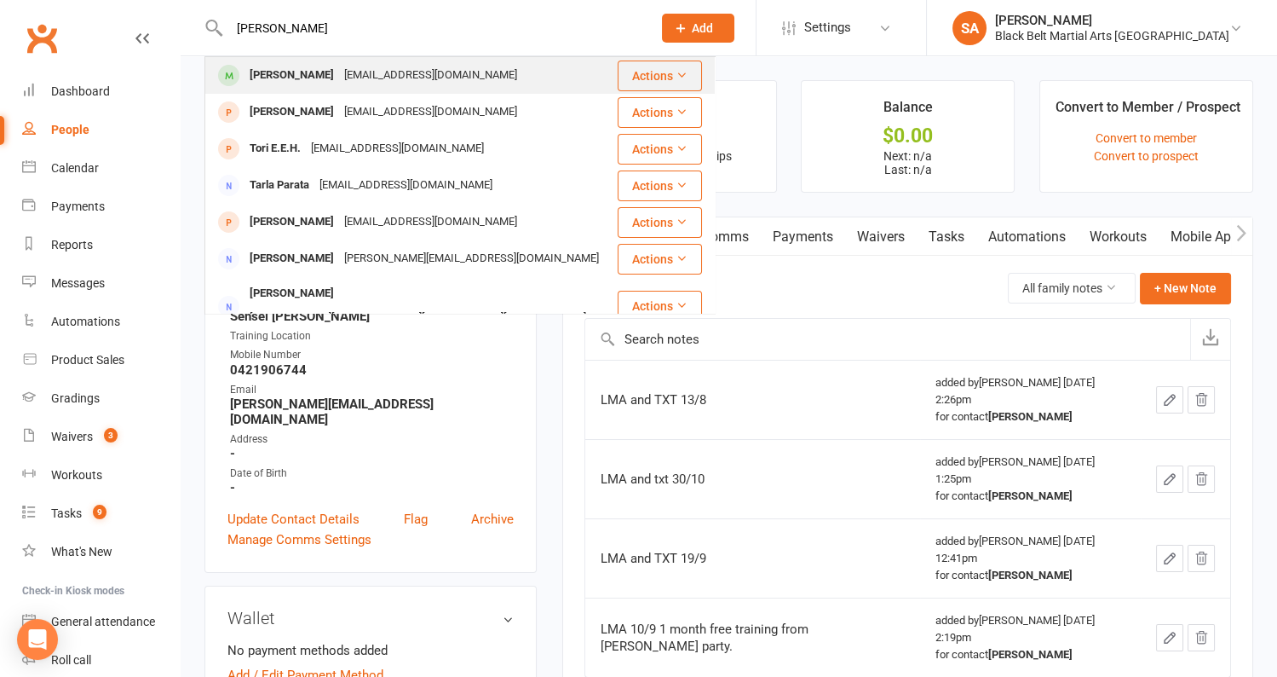
type input "tori tait"
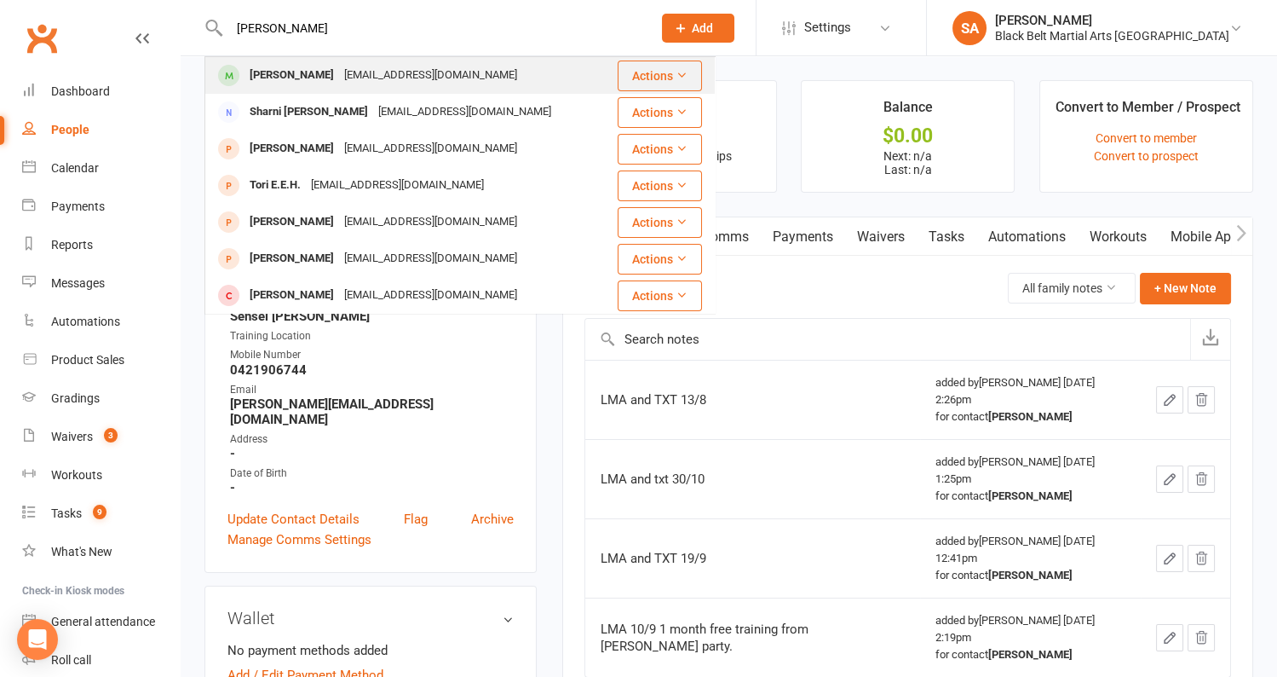
click at [254, 87] on div "[PERSON_NAME]" at bounding box center [292, 75] width 95 height 25
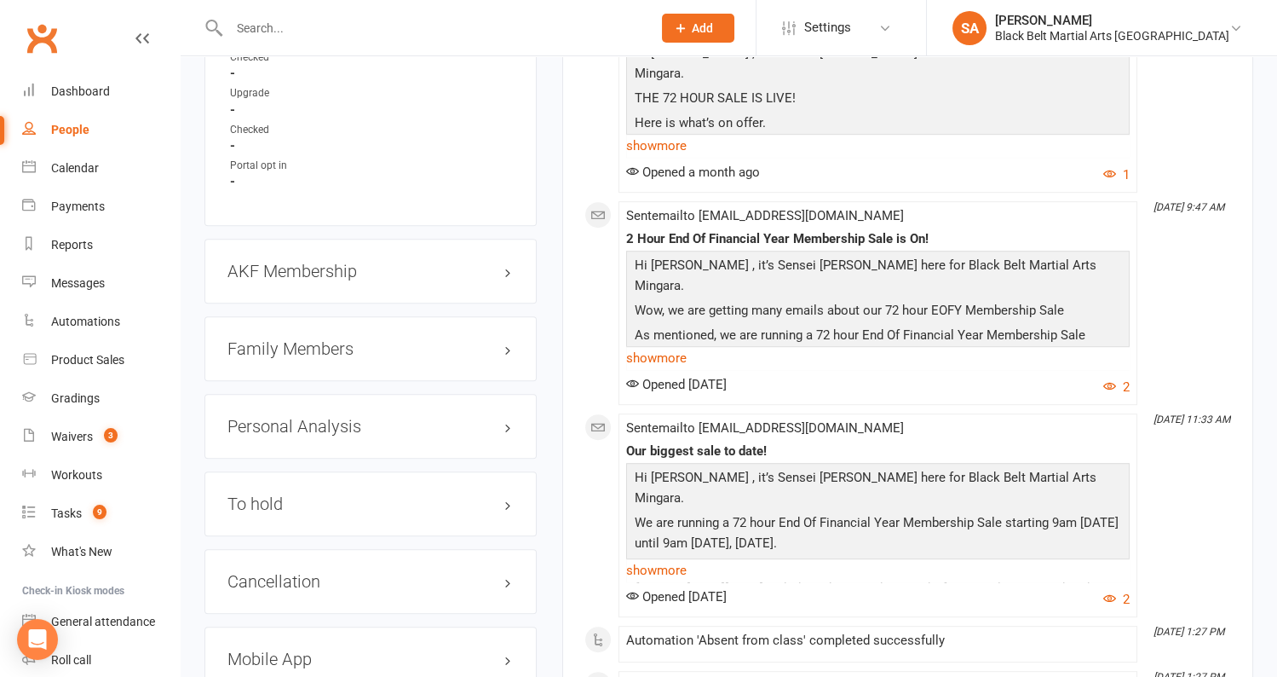
scroll to position [1739, 0]
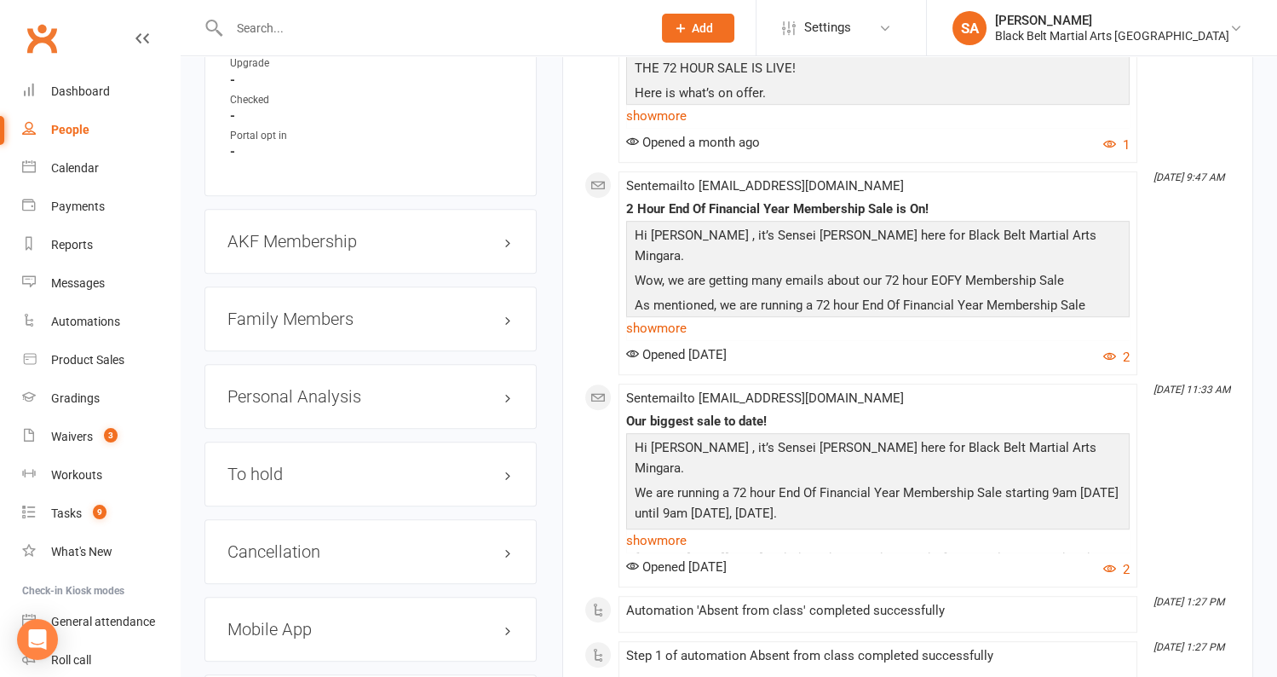
click at [279, 309] on h3 "Family Members" at bounding box center [371, 318] width 286 height 19
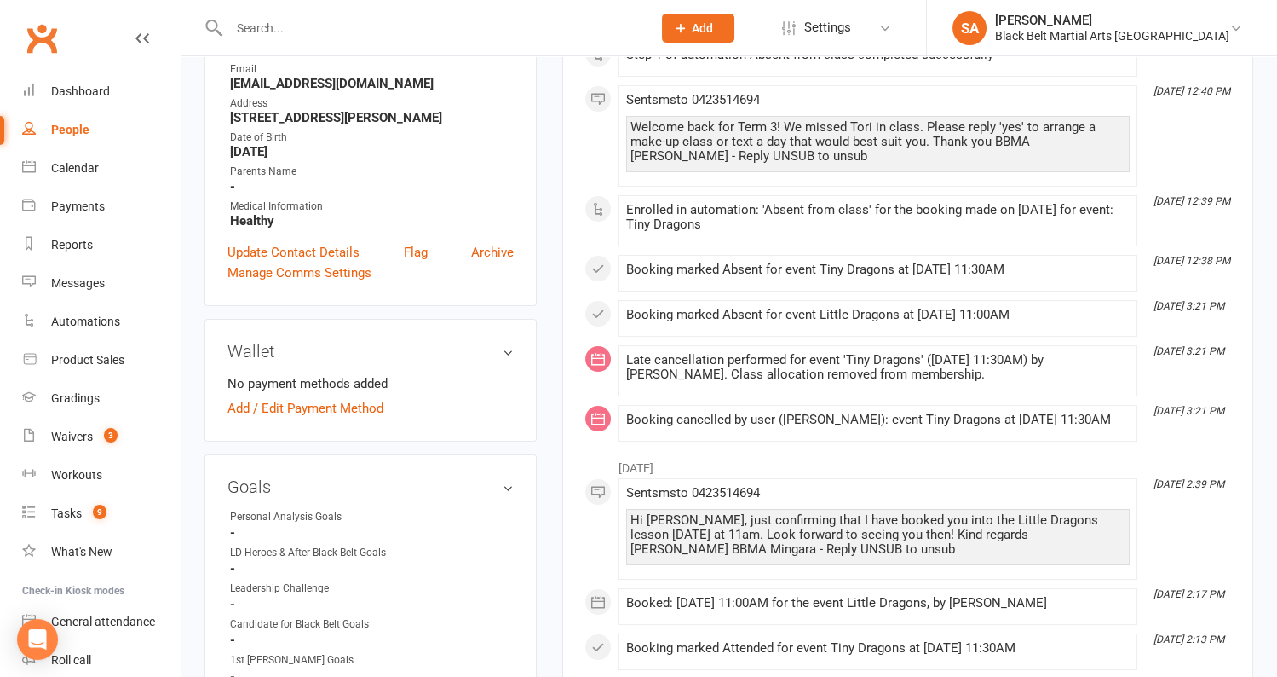
scroll to position [0, 0]
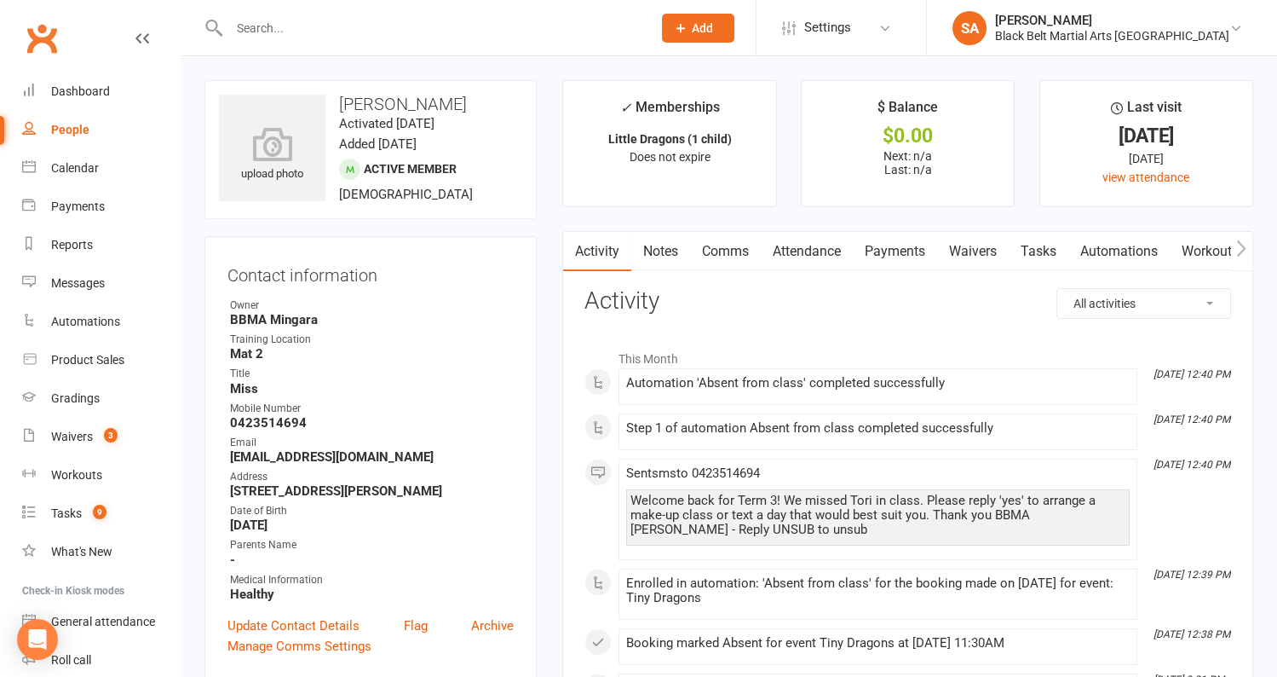
click at [736, 262] on link "Comms" at bounding box center [725, 251] width 71 height 39
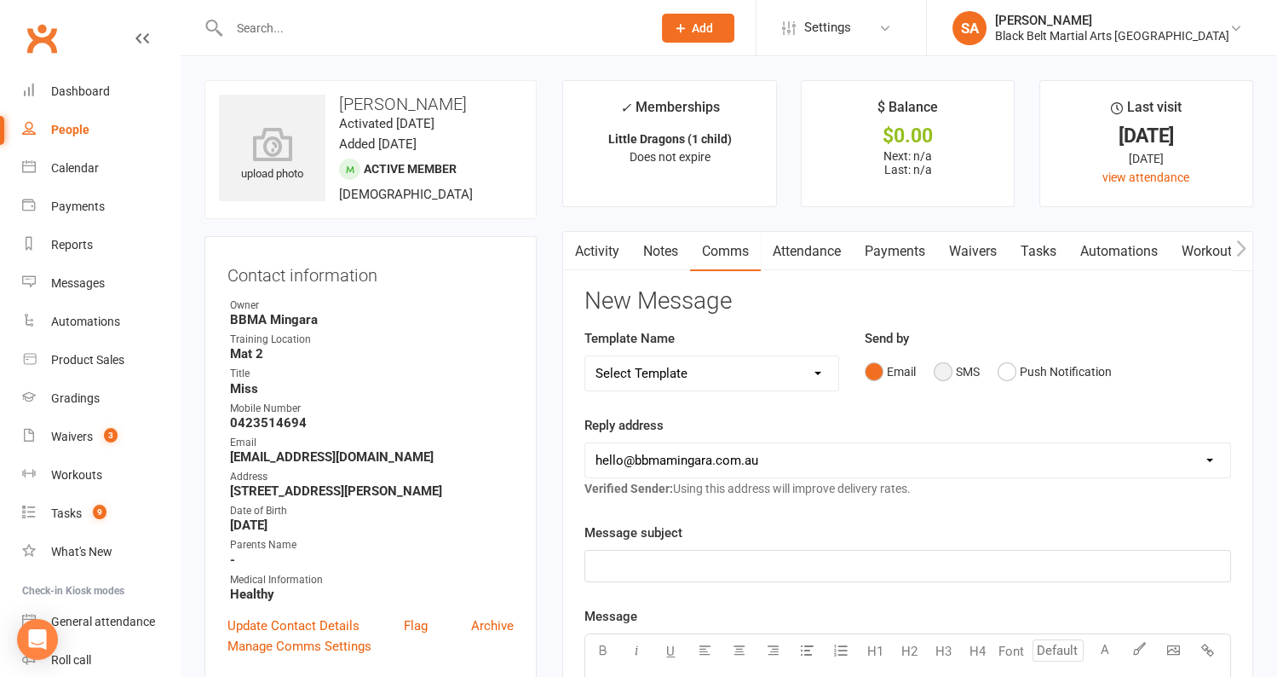
click at [942, 366] on button "SMS" at bounding box center [957, 371] width 46 height 32
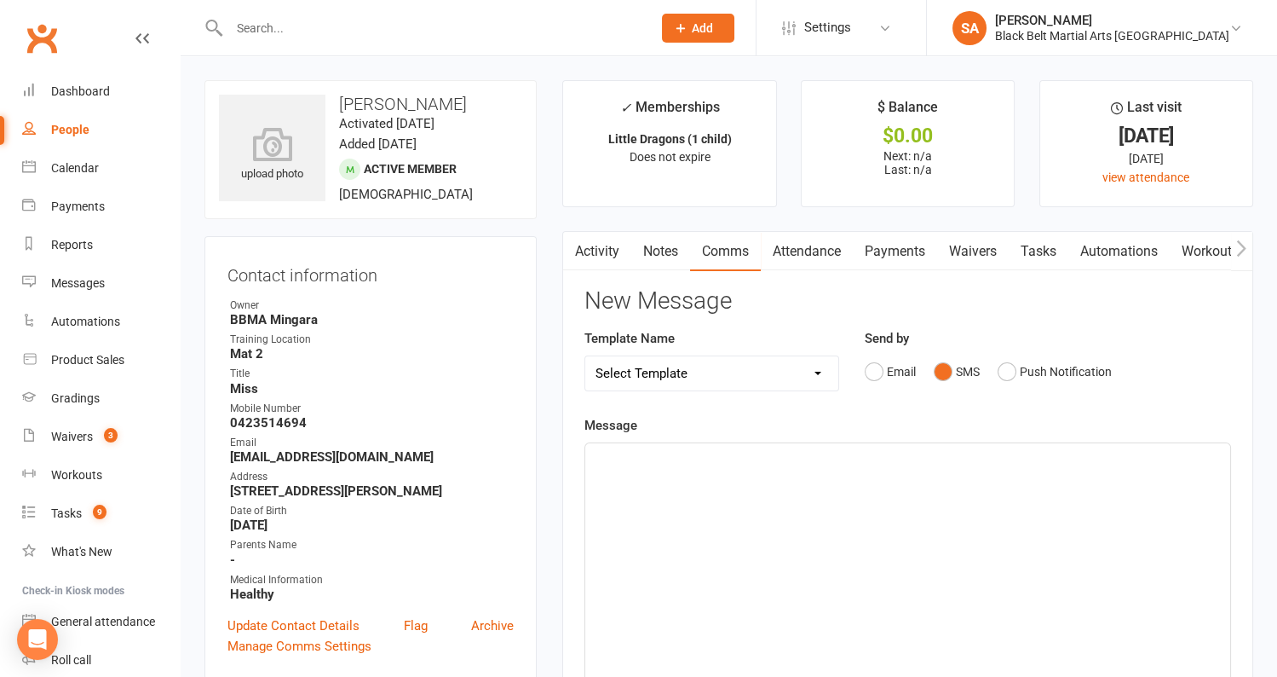
click at [836, 456] on p "﻿" at bounding box center [908, 458] width 625 height 20
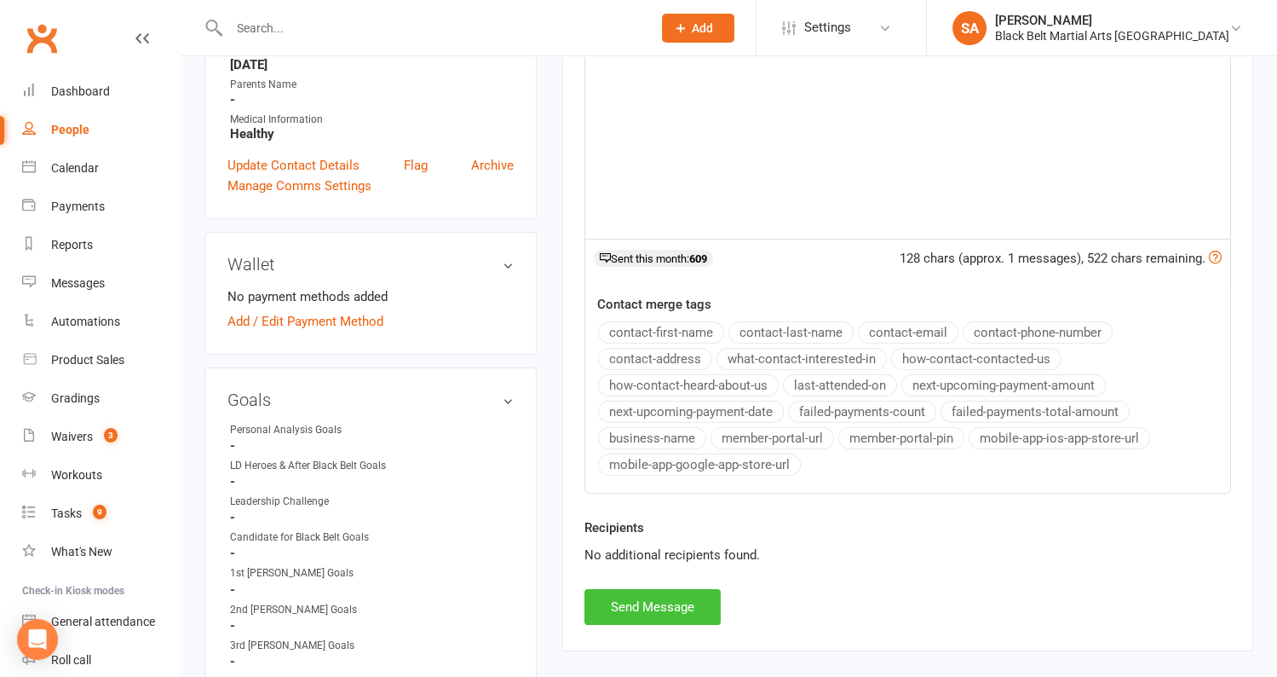
scroll to position [483, 0]
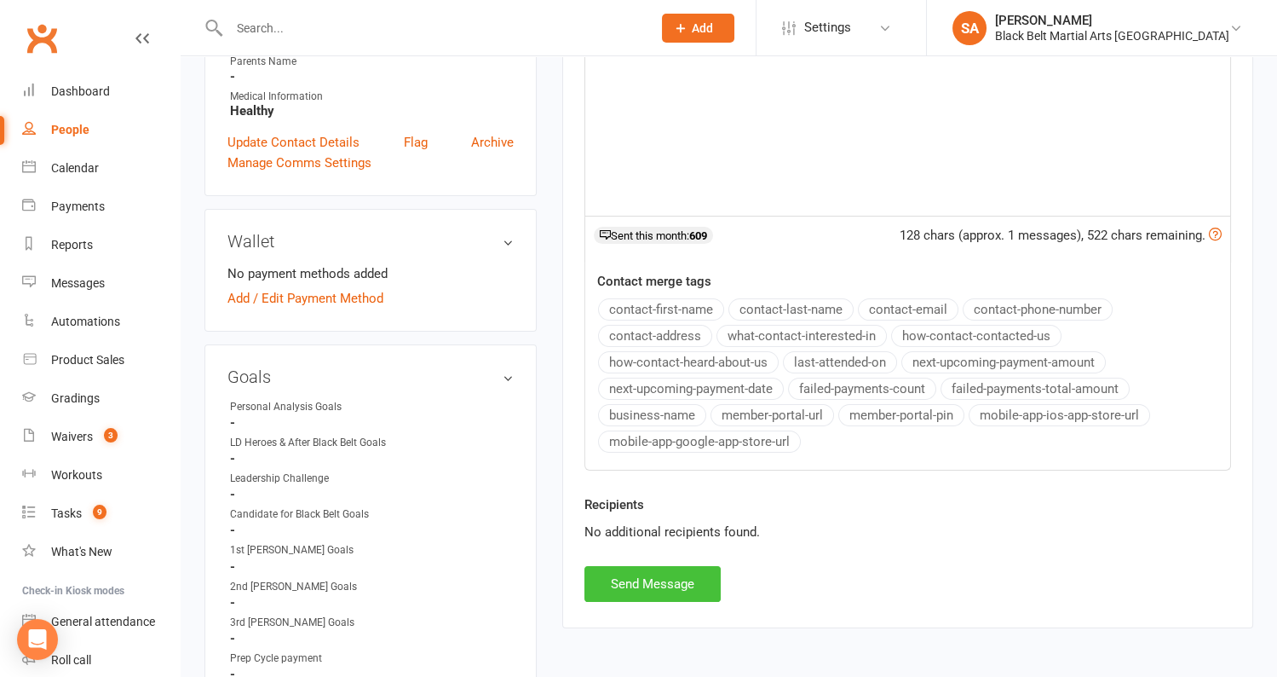
click at [677, 566] on button "Send Message" at bounding box center [653, 584] width 136 height 36
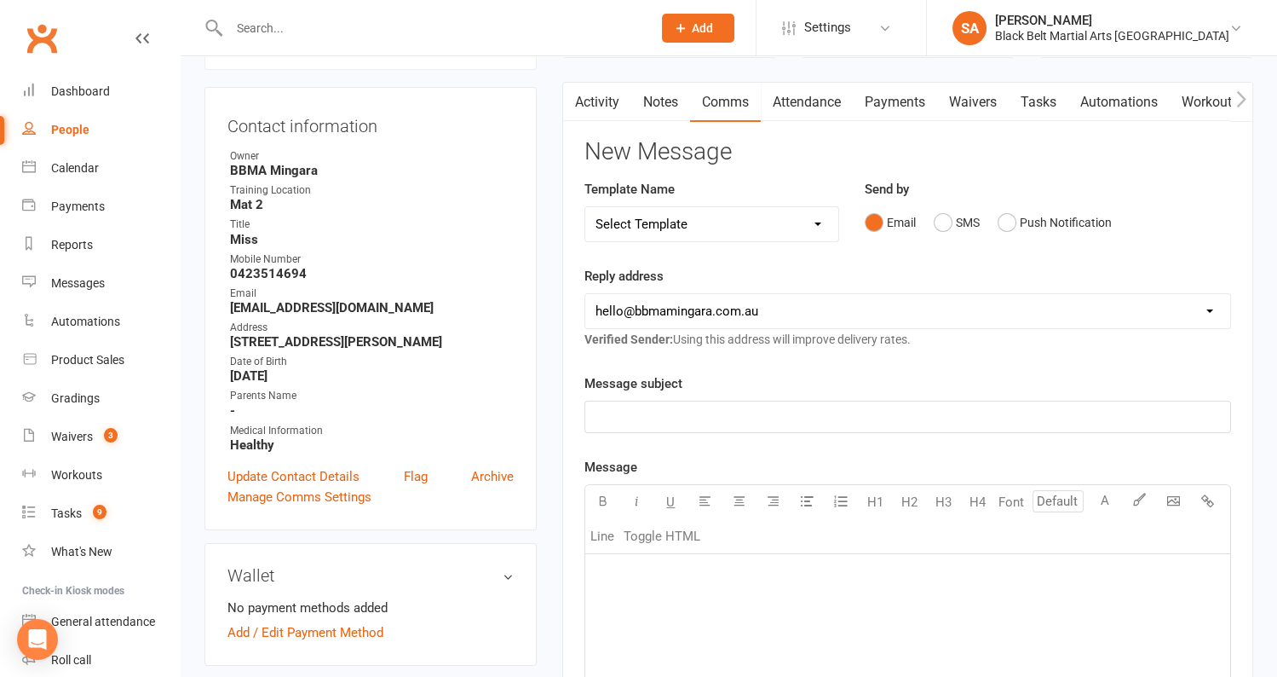
scroll to position [0, 0]
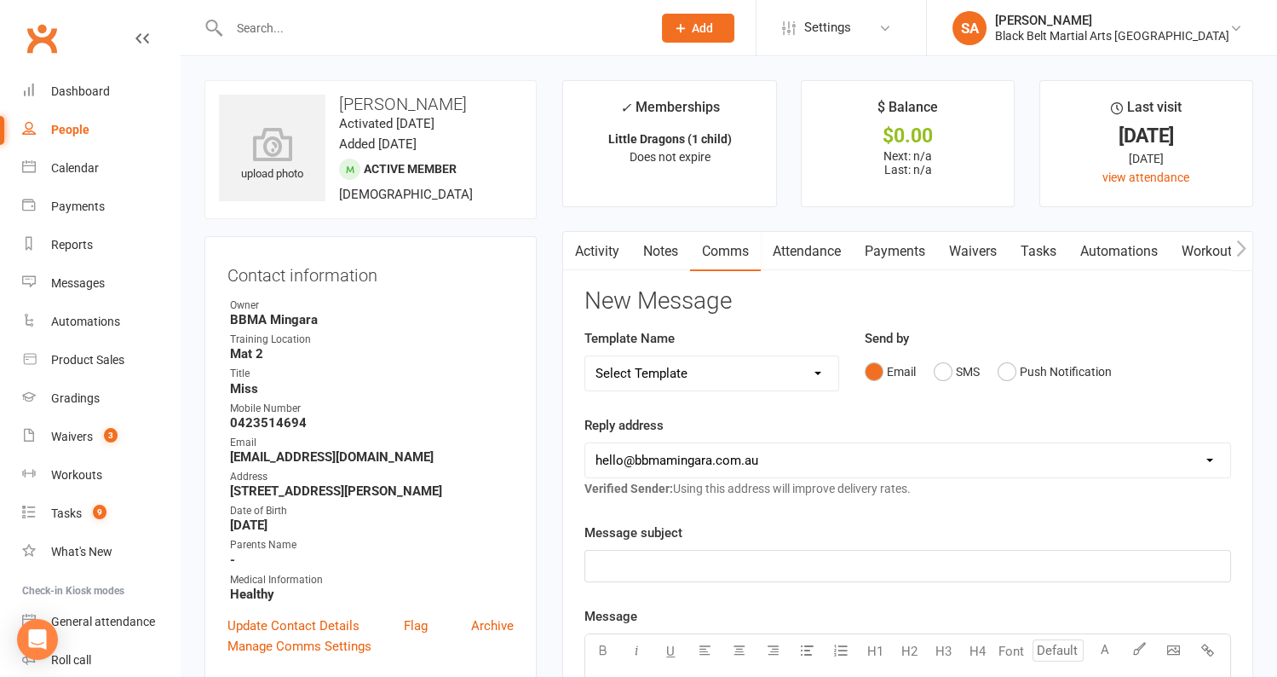
click at [896, 245] on link "Payments" at bounding box center [895, 251] width 84 height 39
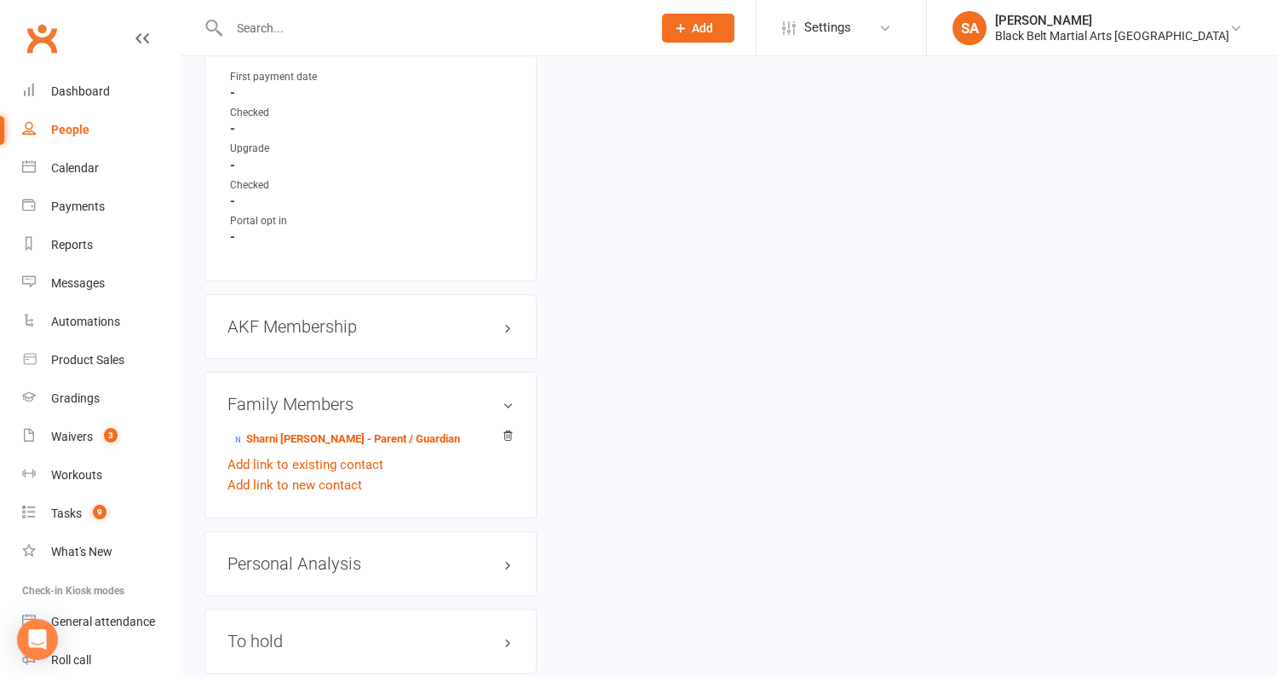
scroll to position [1655, 0]
click at [365, 431] on link "Sharni Tait - Parent / Guardian" at bounding box center [345, 438] width 230 height 18
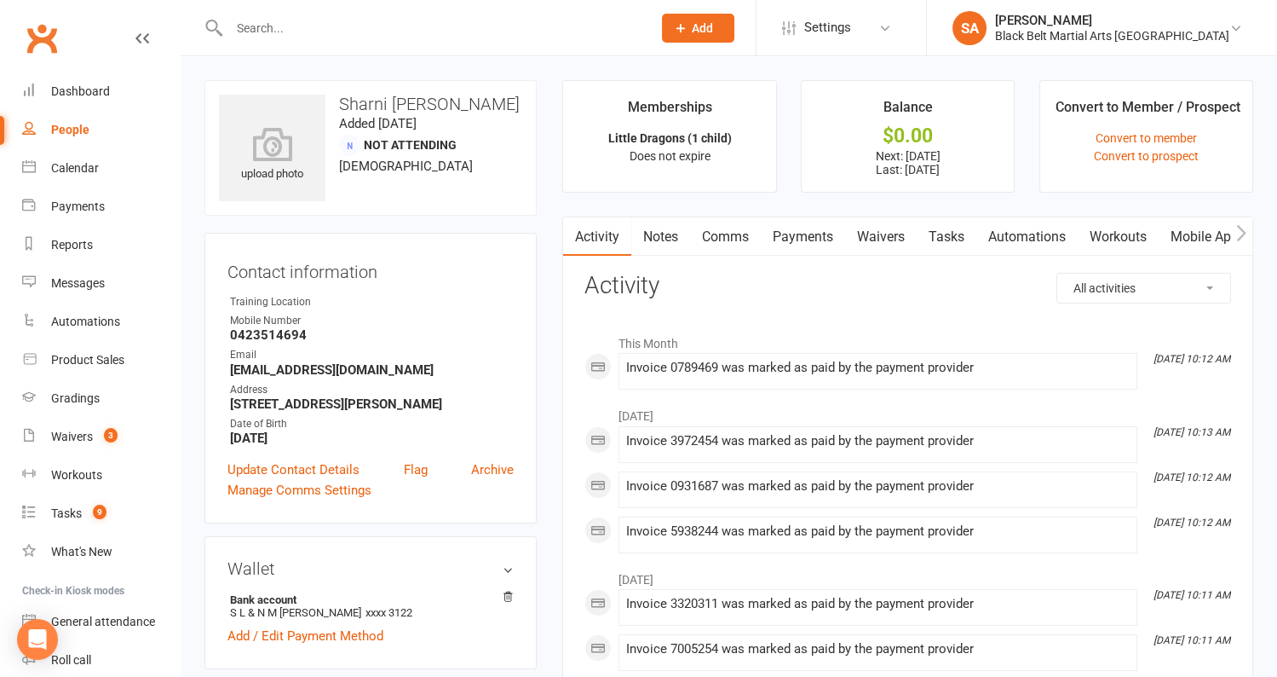
scroll to position [28, 0]
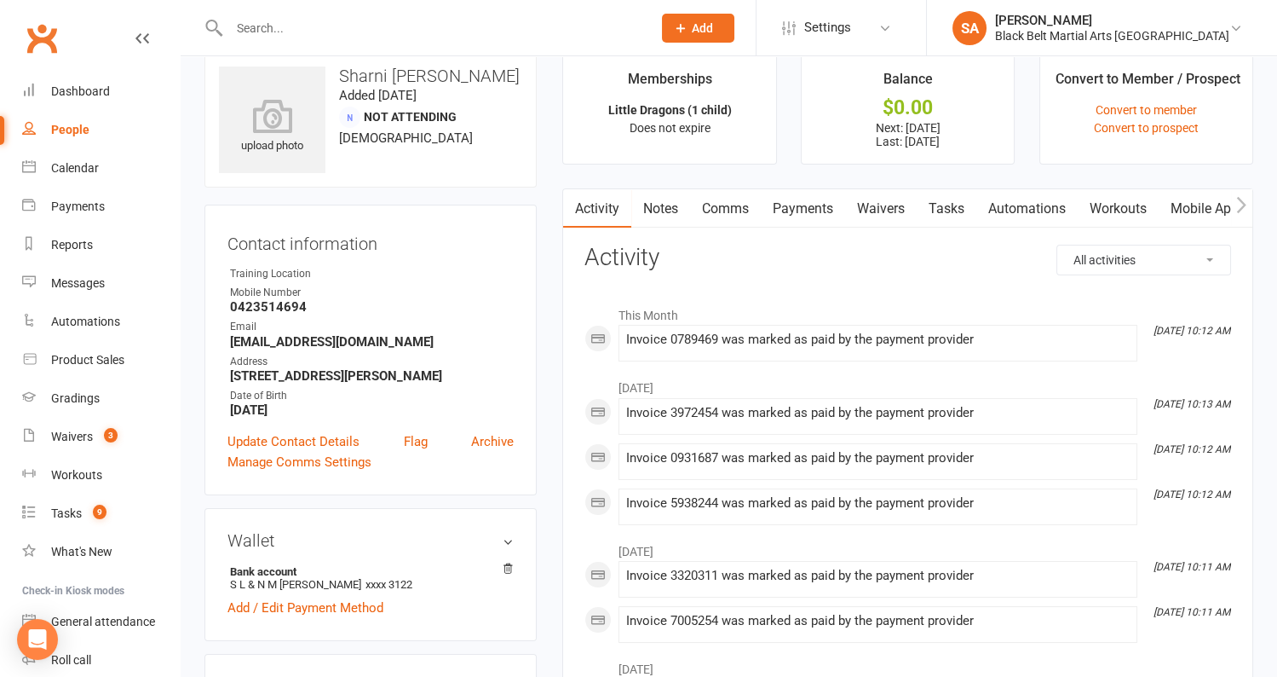
click at [813, 203] on link "Payments" at bounding box center [803, 208] width 84 height 39
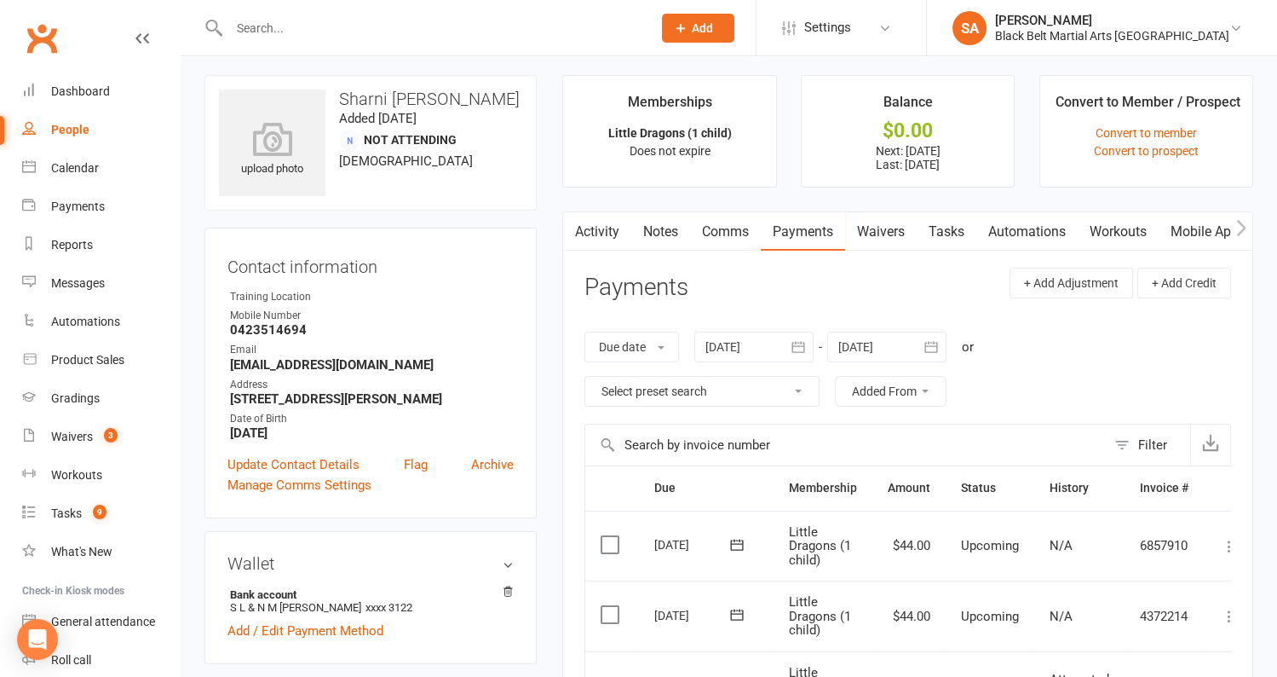
scroll to position [6, 0]
click at [72, 124] on div "People" at bounding box center [70, 130] width 38 height 14
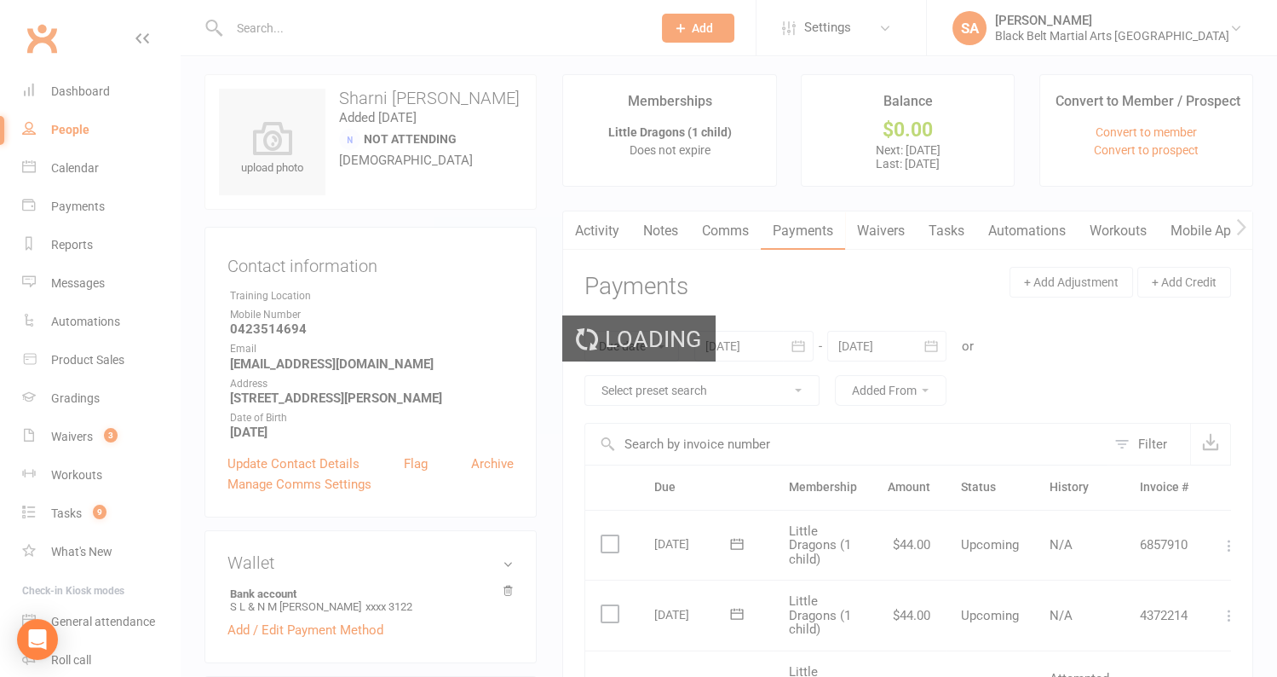
select select "100"
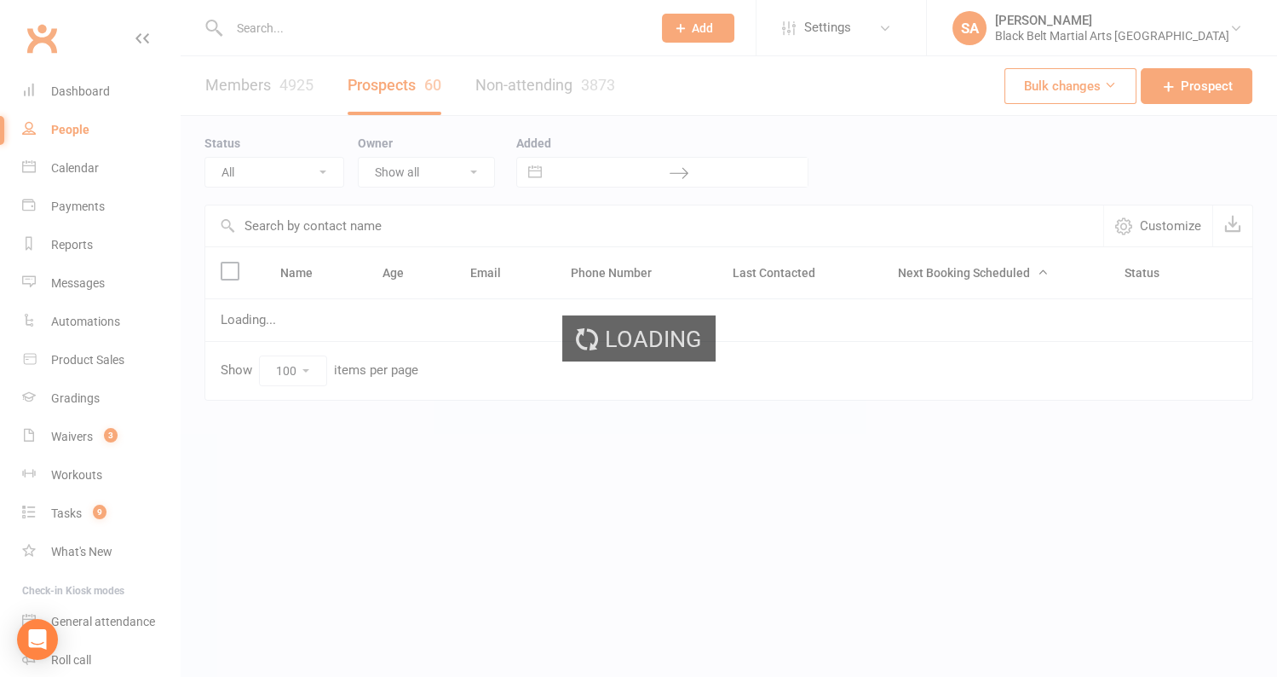
select select "Pizza/birthday party"
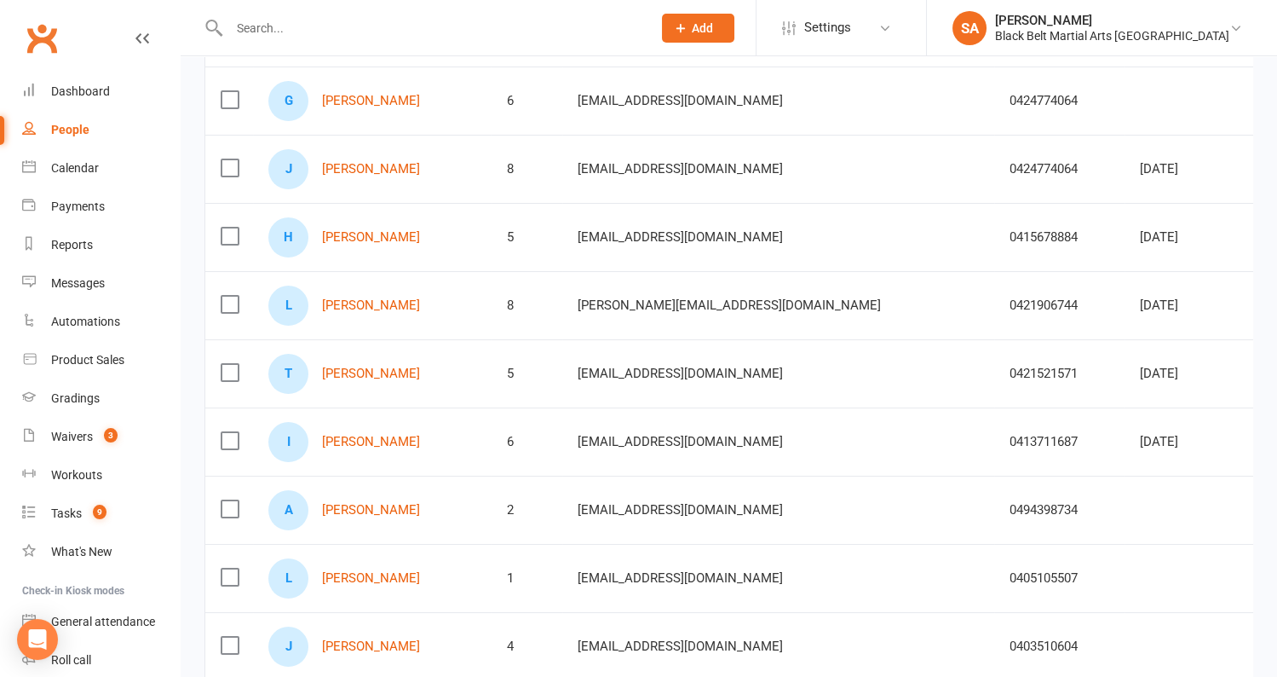
scroll to position [302, 0]
click at [392, 372] on link "[PERSON_NAME]" at bounding box center [371, 372] width 98 height 14
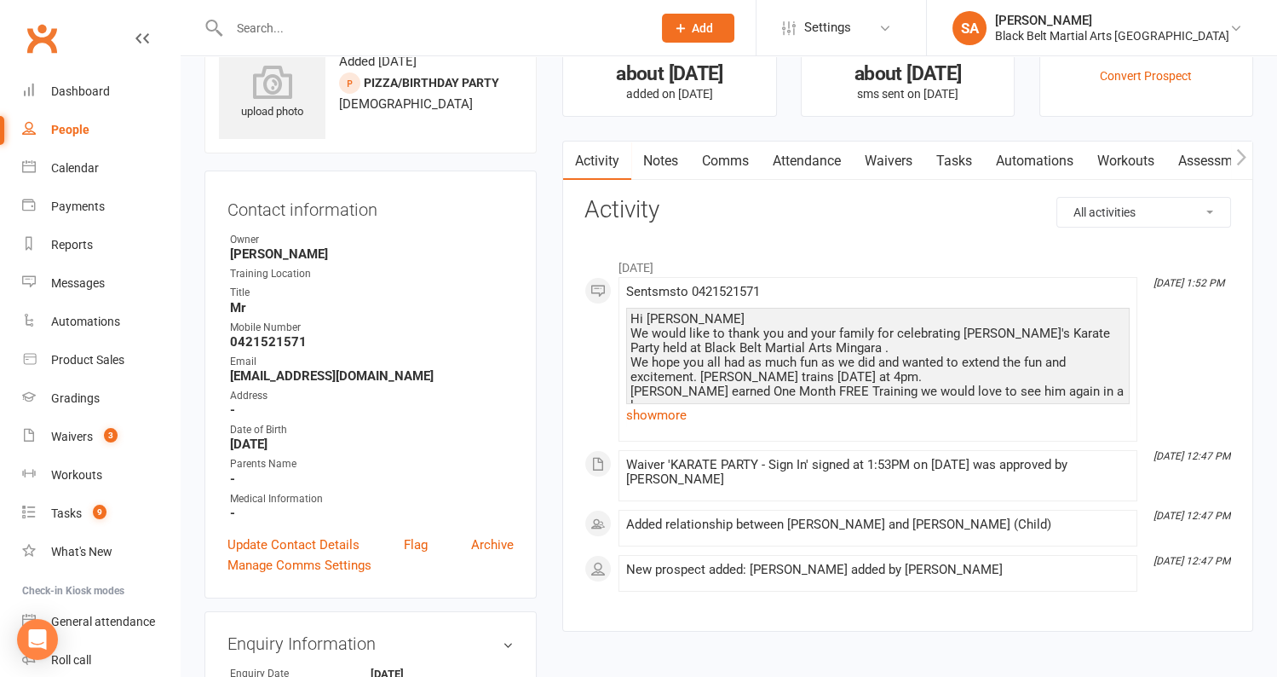
scroll to position [66, 0]
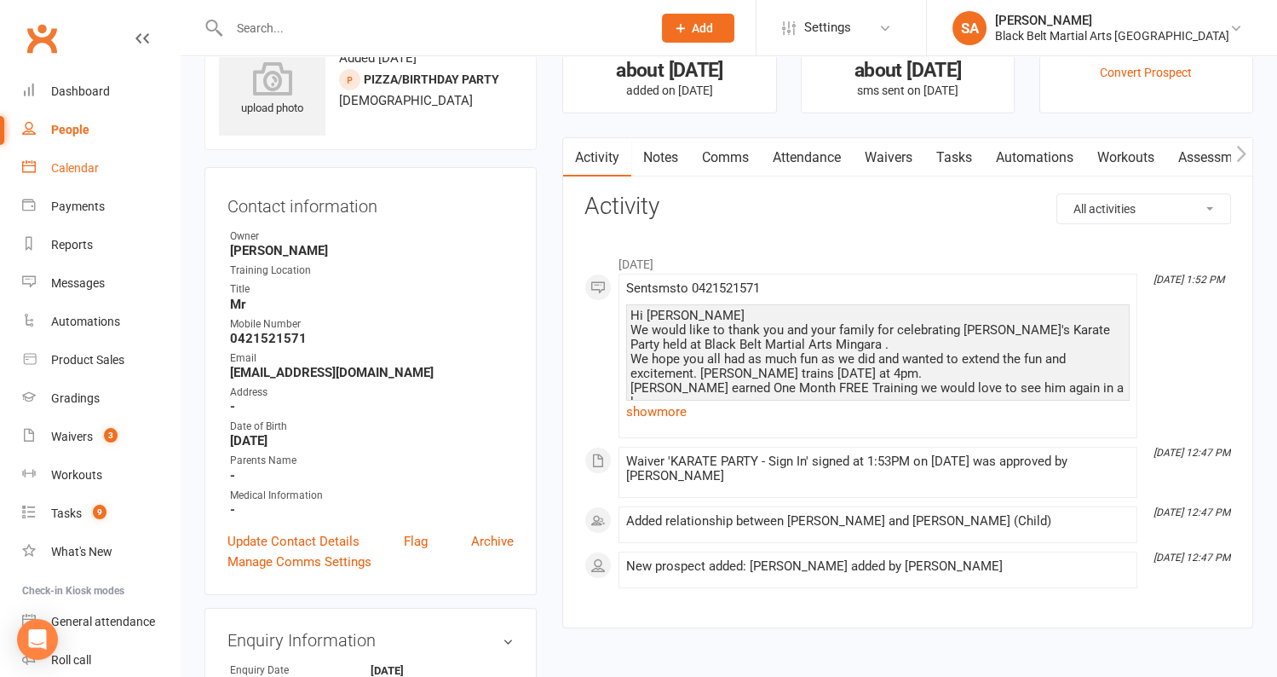
click at [89, 164] on div "Calendar" at bounding box center [75, 168] width 48 height 14
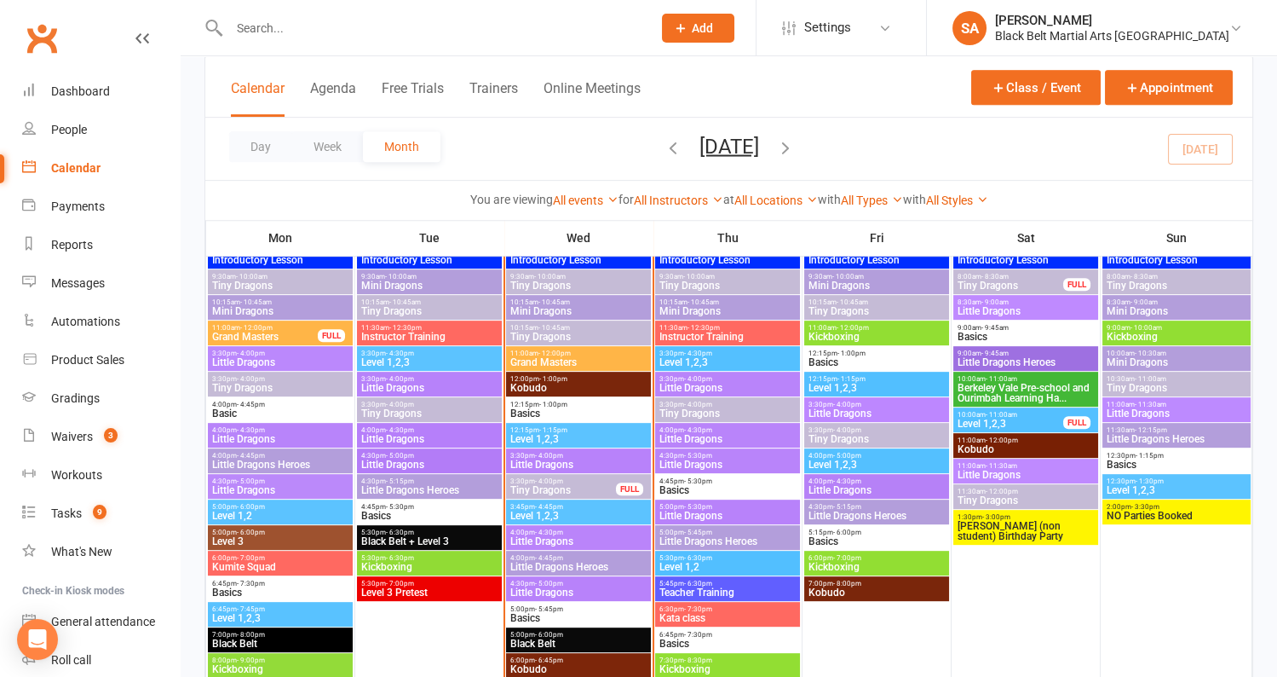
scroll to position [1392, 0]
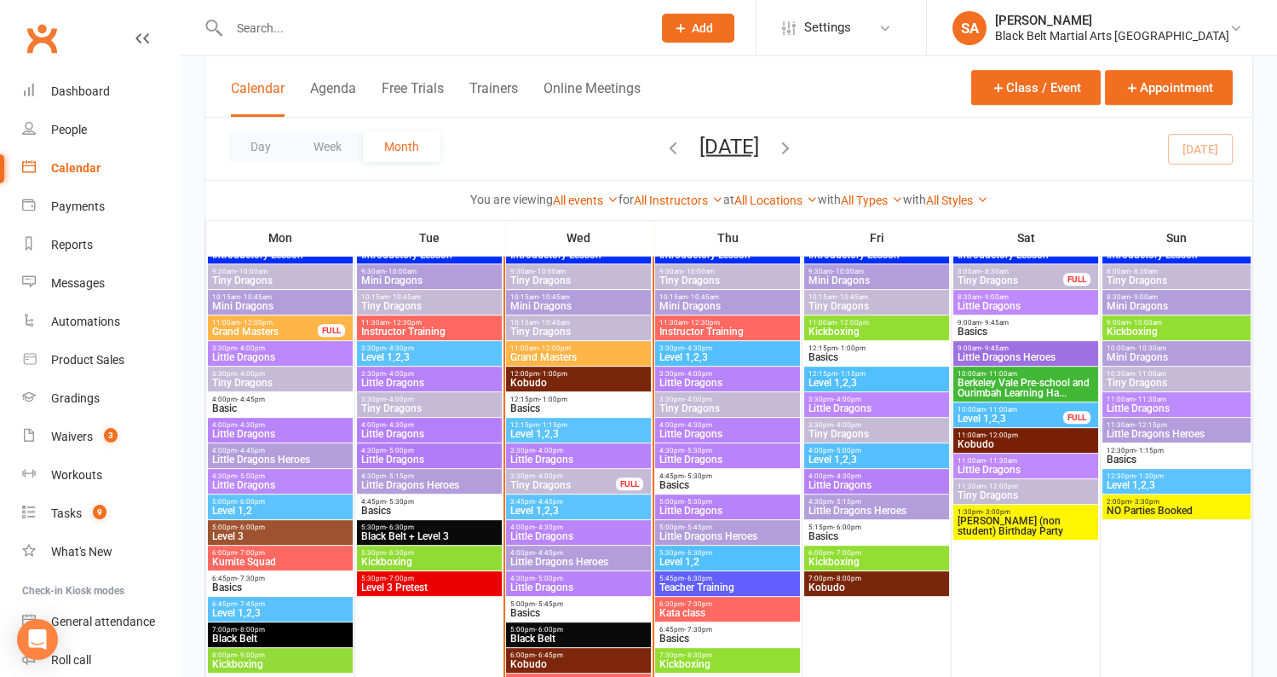
click at [555, 532] on span "Little Dragons" at bounding box center [579, 536] width 138 height 10
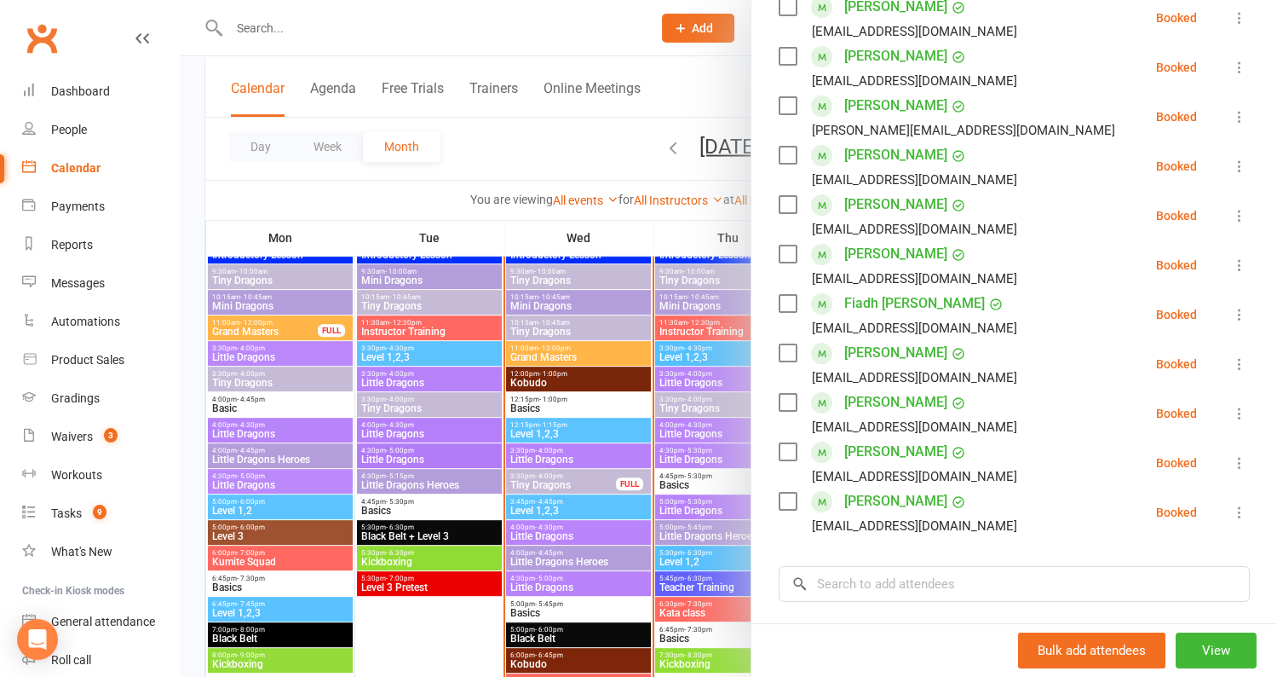
scroll to position [382, 0]
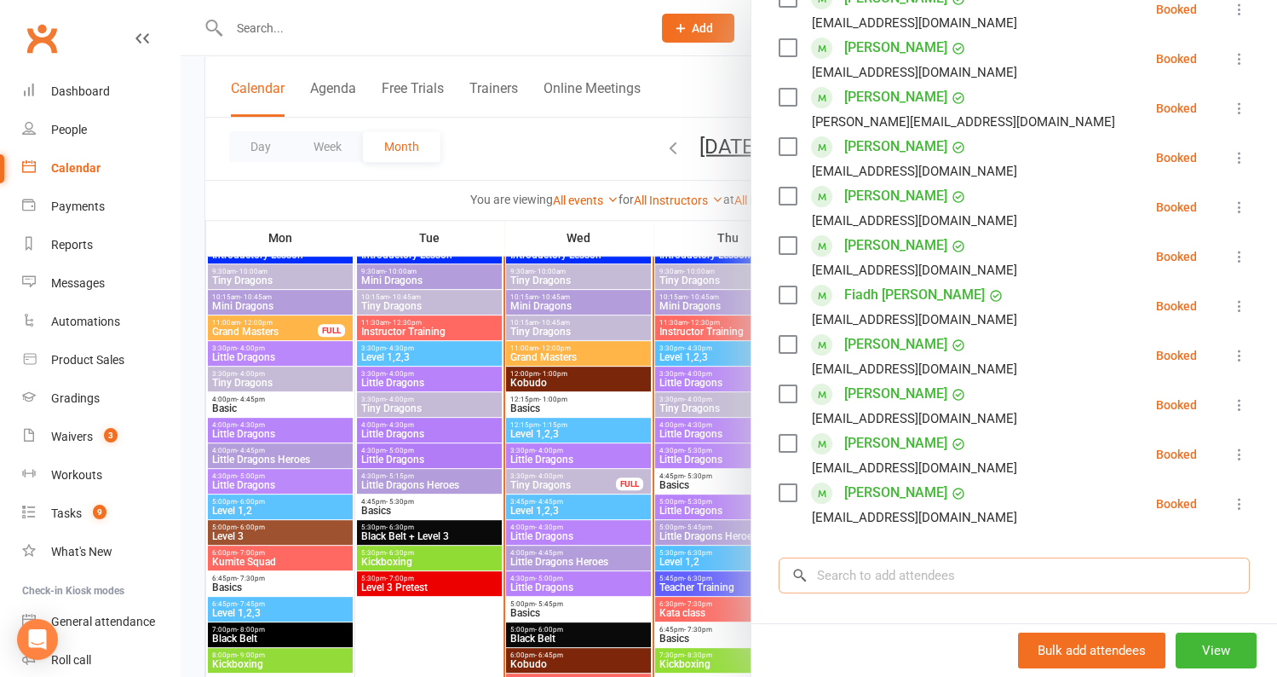
click at [916, 582] on input "search" at bounding box center [1014, 575] width 471 height 36
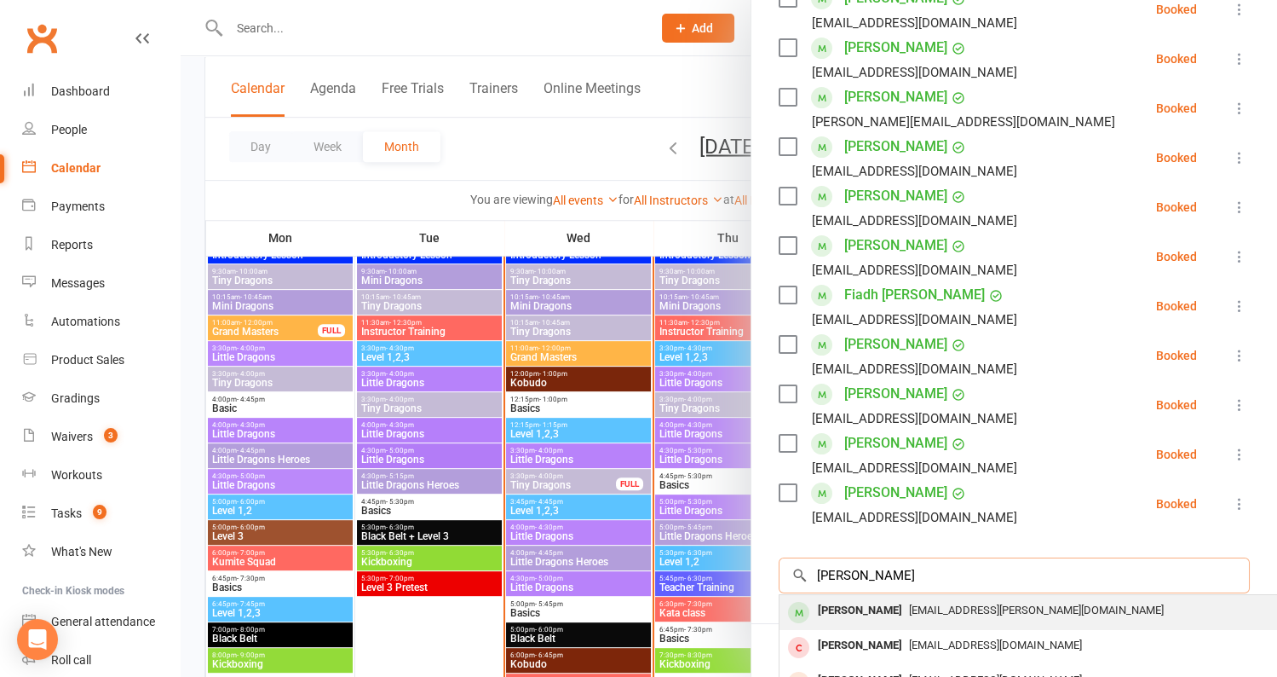
type input "isabelle martin"
click at [911, 618] on div "stephaniecharlotte.martin@gmail.com" at bounding box center [1035, 610] width 496 height 25
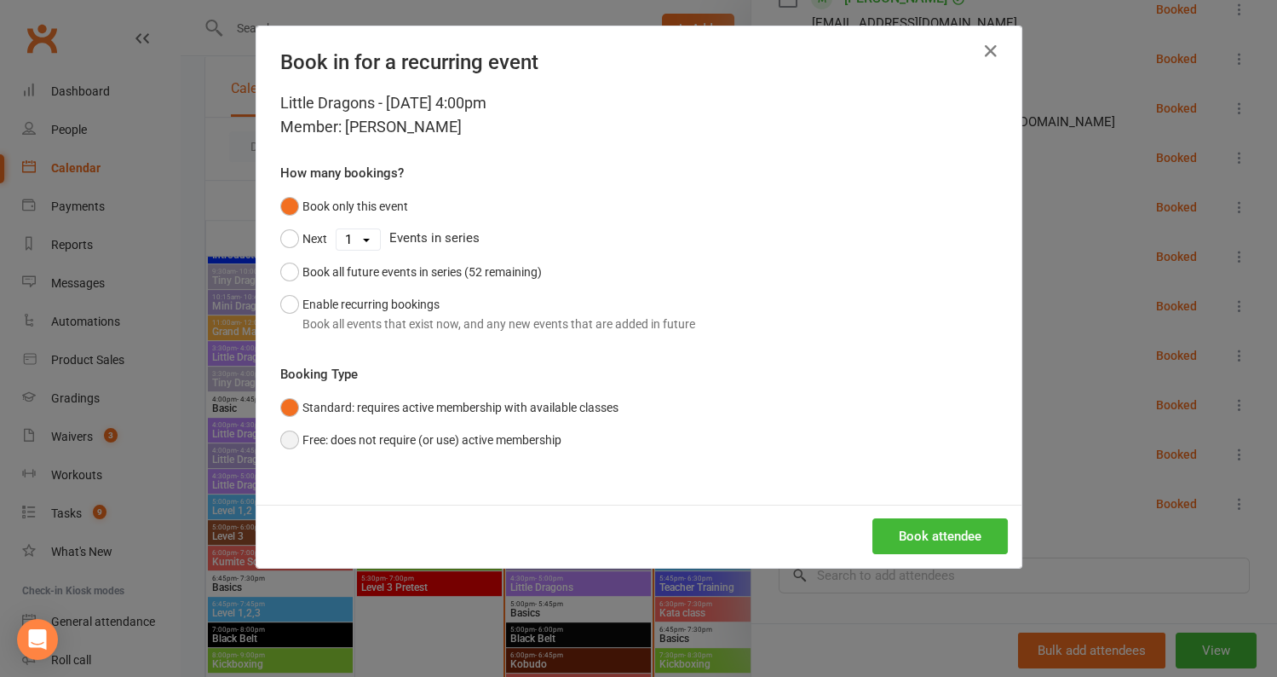
click at [298, 446] on button "Free: does not require (or use) active membership" at bounding box center [420, 440] width 281 height 32
click at [948, 539] on button "Book attendee" at bounding box center [940, 536] width 135 height 36
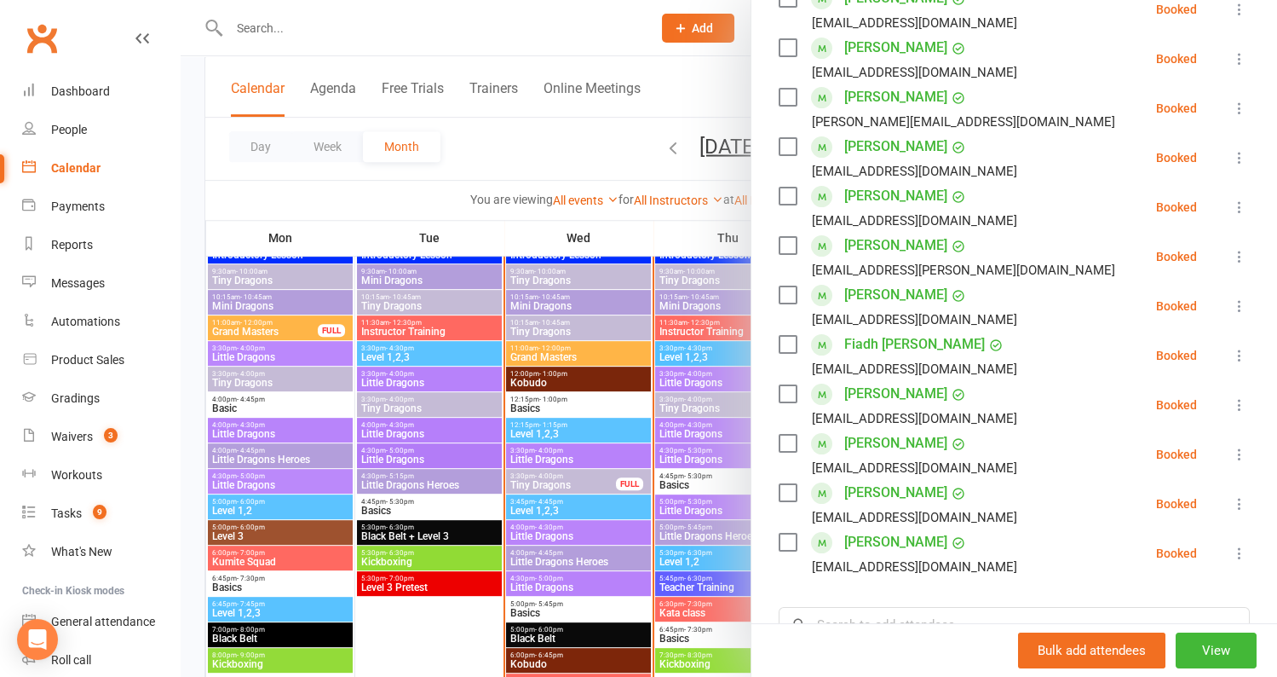
click at [901, 249] on link "[PERSON_NAME]" at bounding box center [895, 245] width 103 height 27
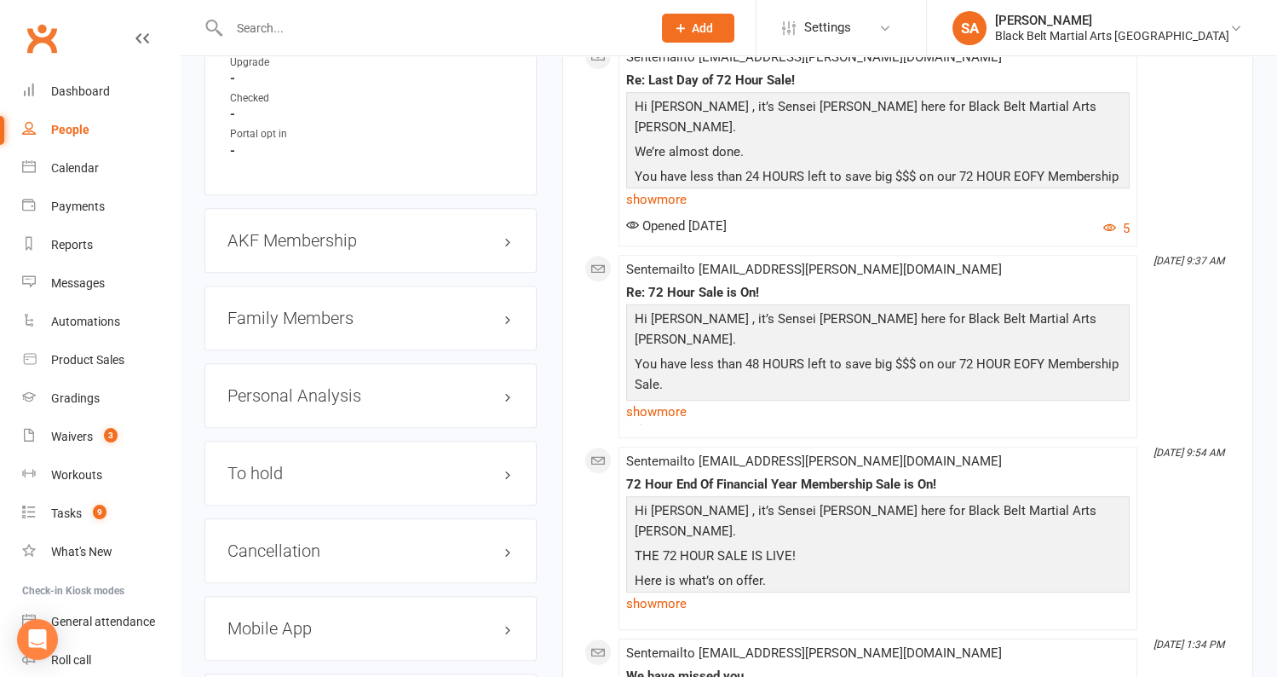
scroll to position [1924, 0]
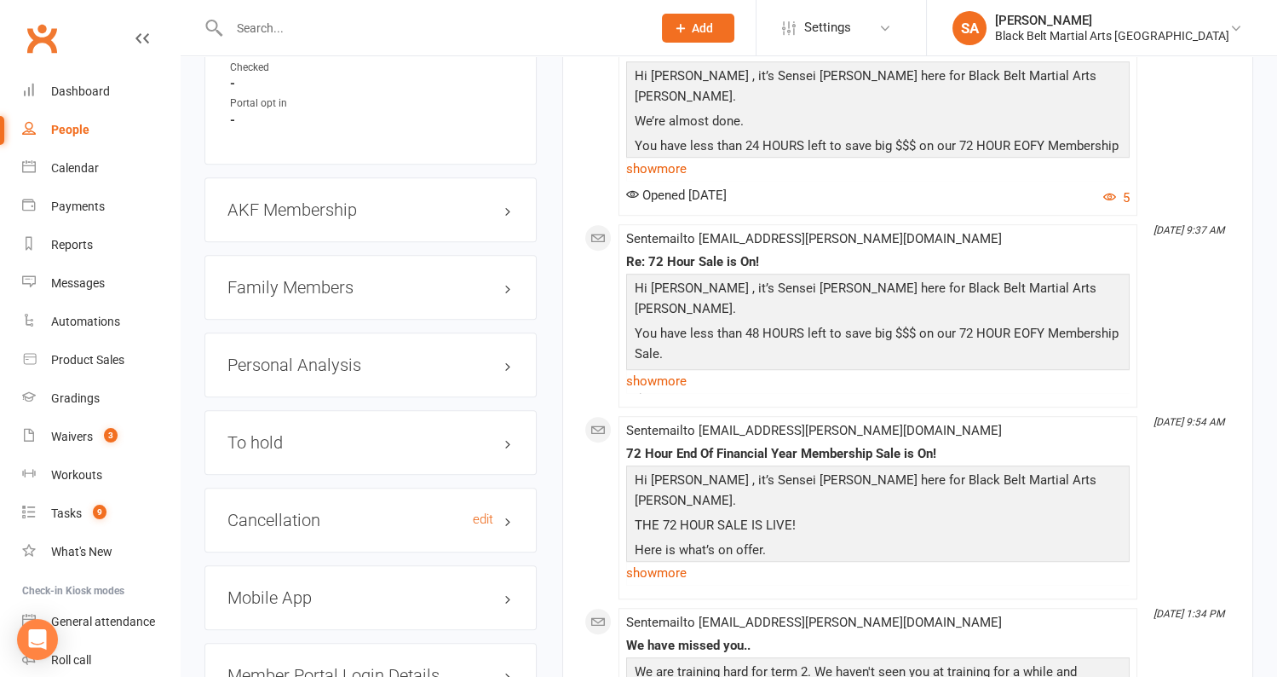
click at [262, 510] on h3 "Cancellation edit" at bounding box center [371, 519] width 286 height 19
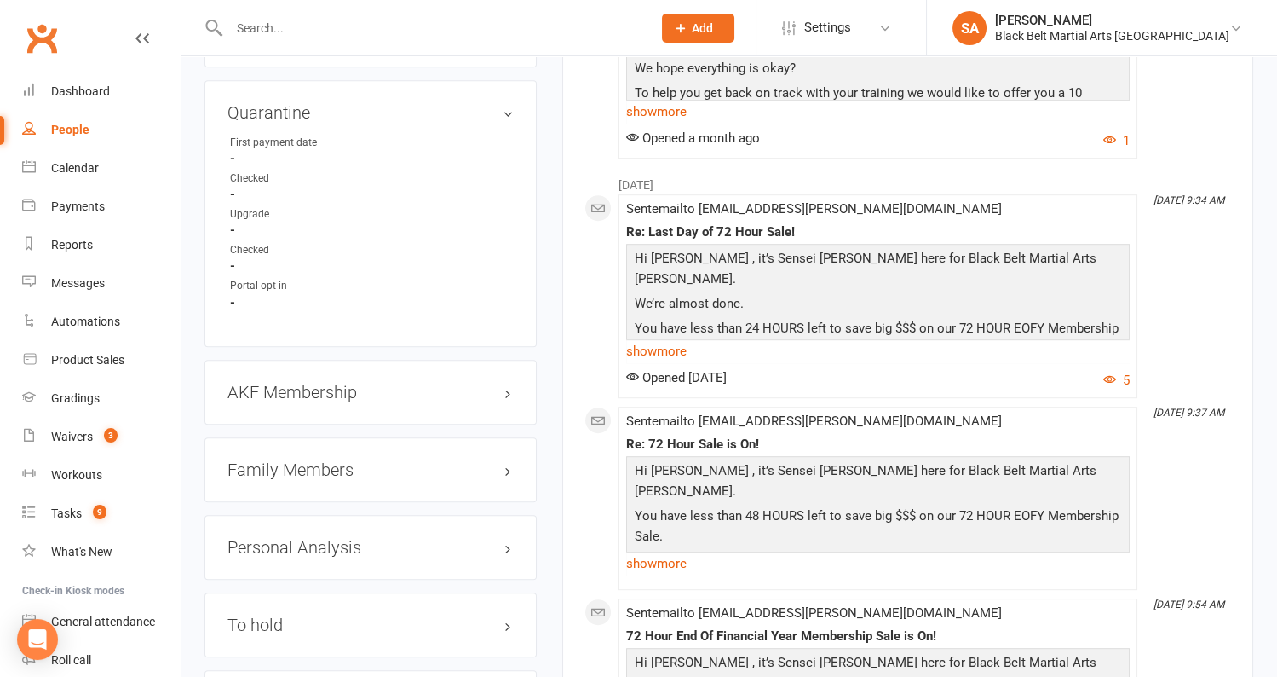
scroll to position [1805, 0]
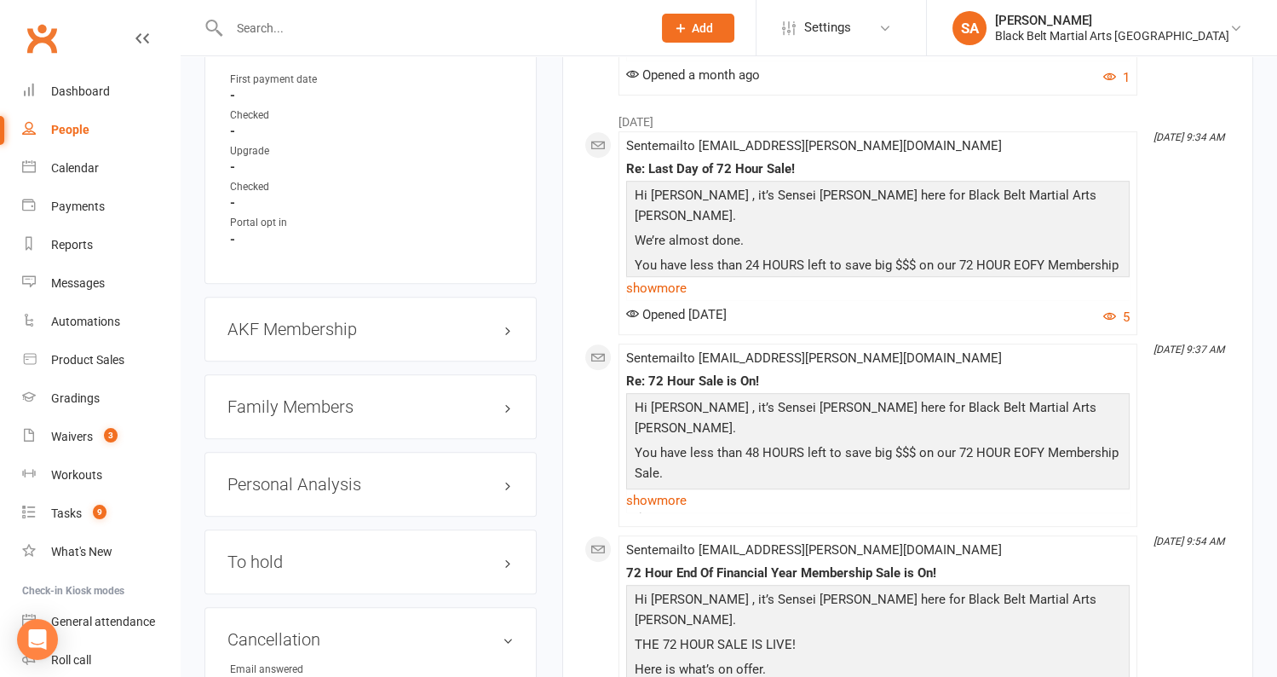
click at [317, 397] on h3 "Family Members" at bounding box center [371, 406] width 286 height 19
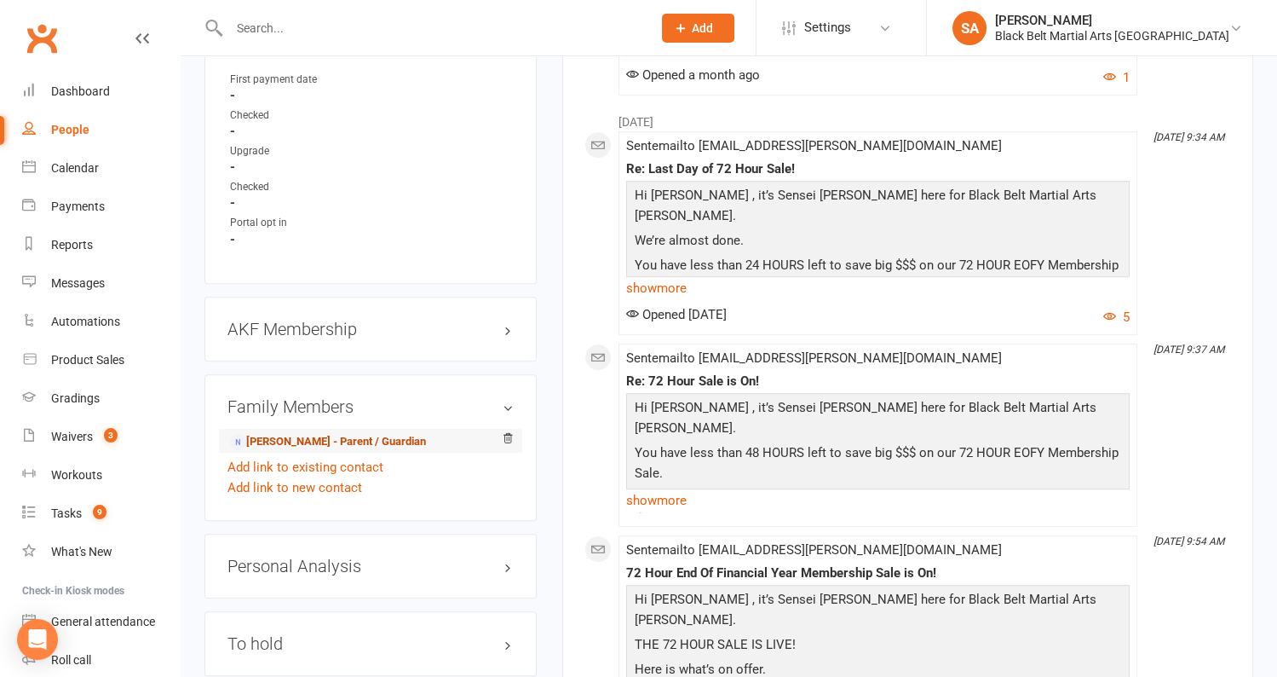
click at [320, 433] on link "Stephanie Martin - Parent / Guardian" at bounding box center [328, 442] width 196 height 18
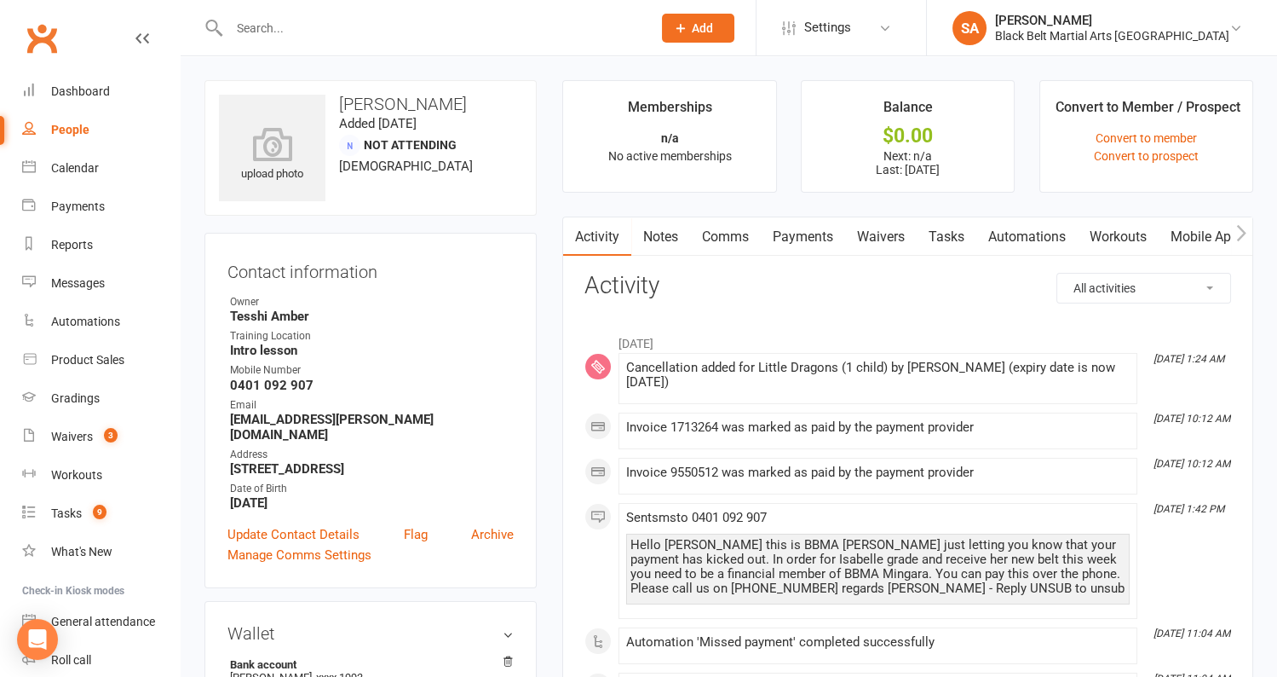
click at [821, 233] on link "Payments" at bounding box center [803, 236] width 84 height 39
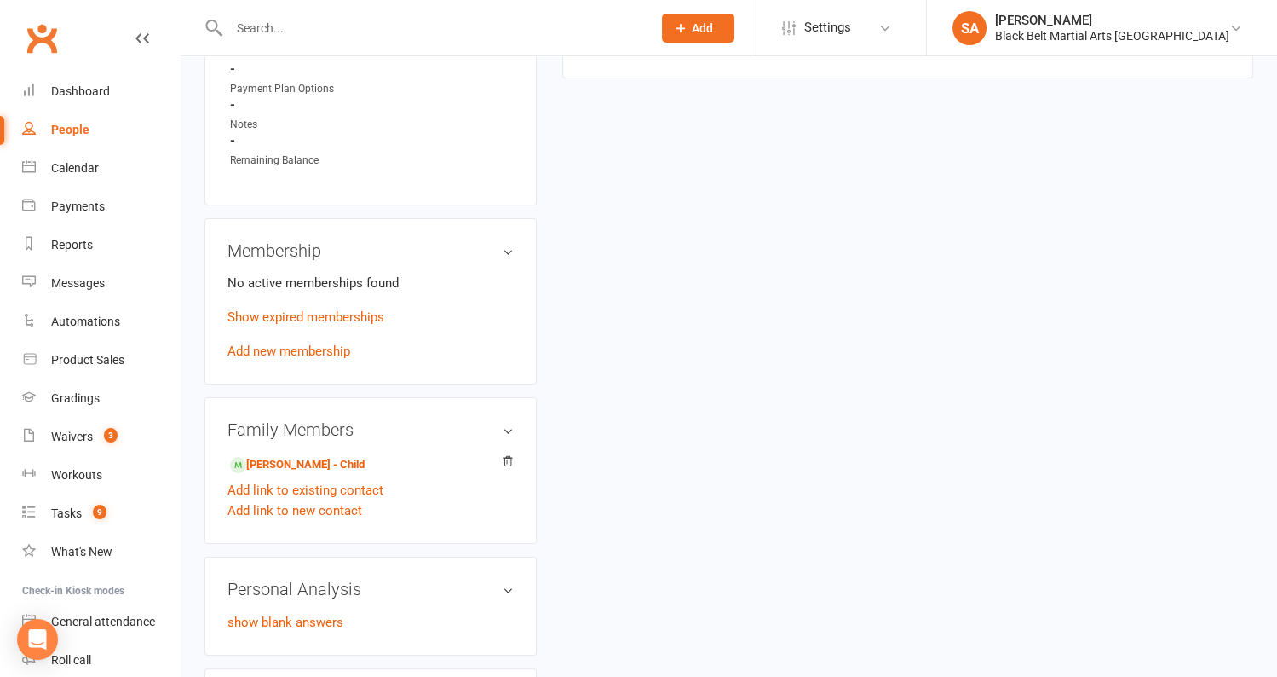
scroll to position [784, 0]
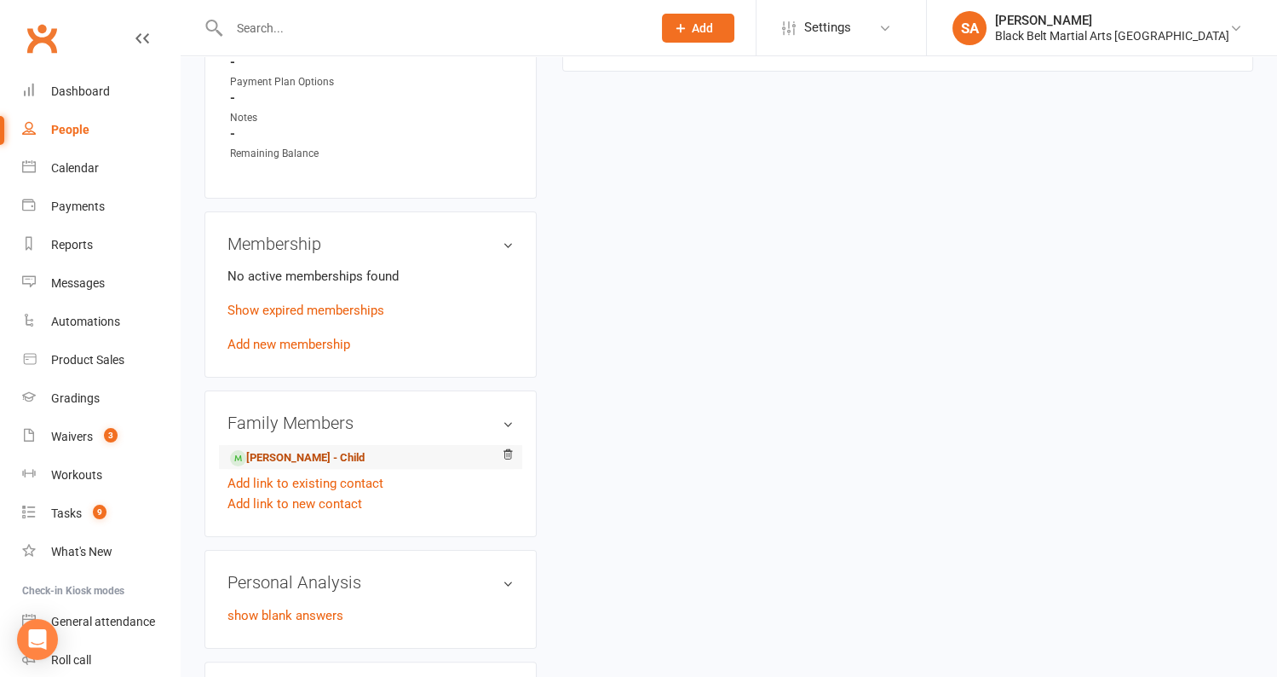
click at [337, 449] on link "Isabelle Martin - Child" at bounding box center [297, 458] width 135 height 18
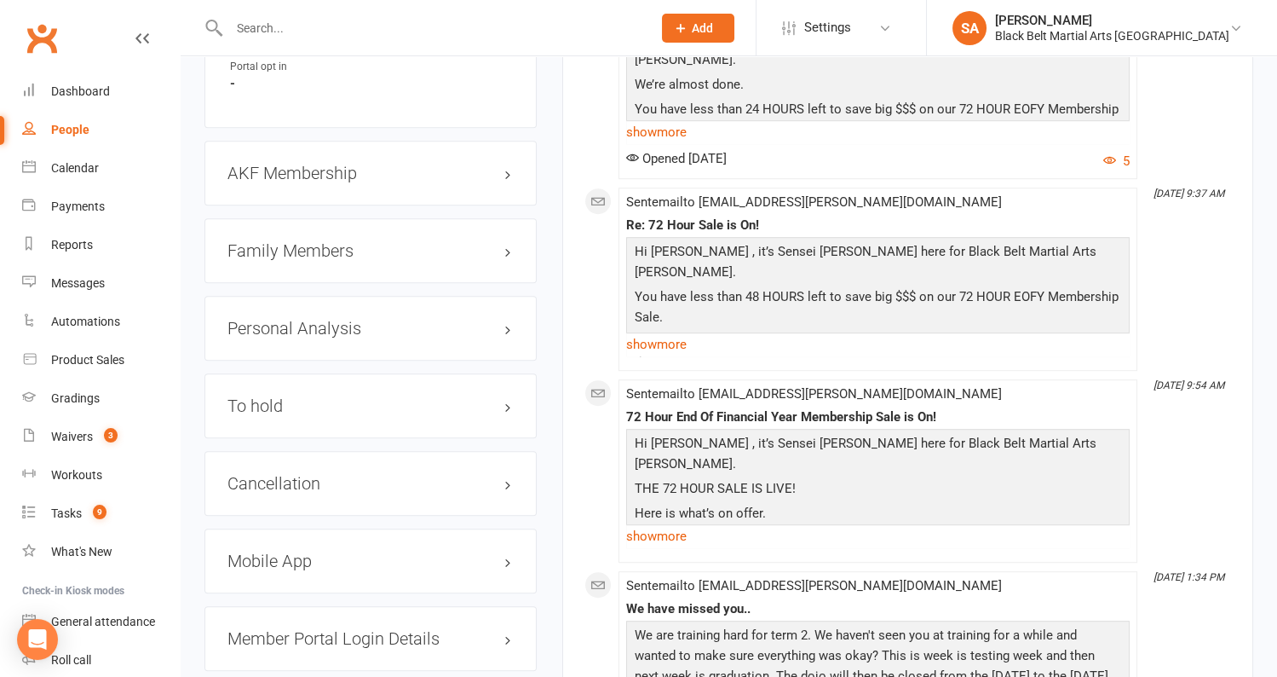
scroll to position [1978, 0]
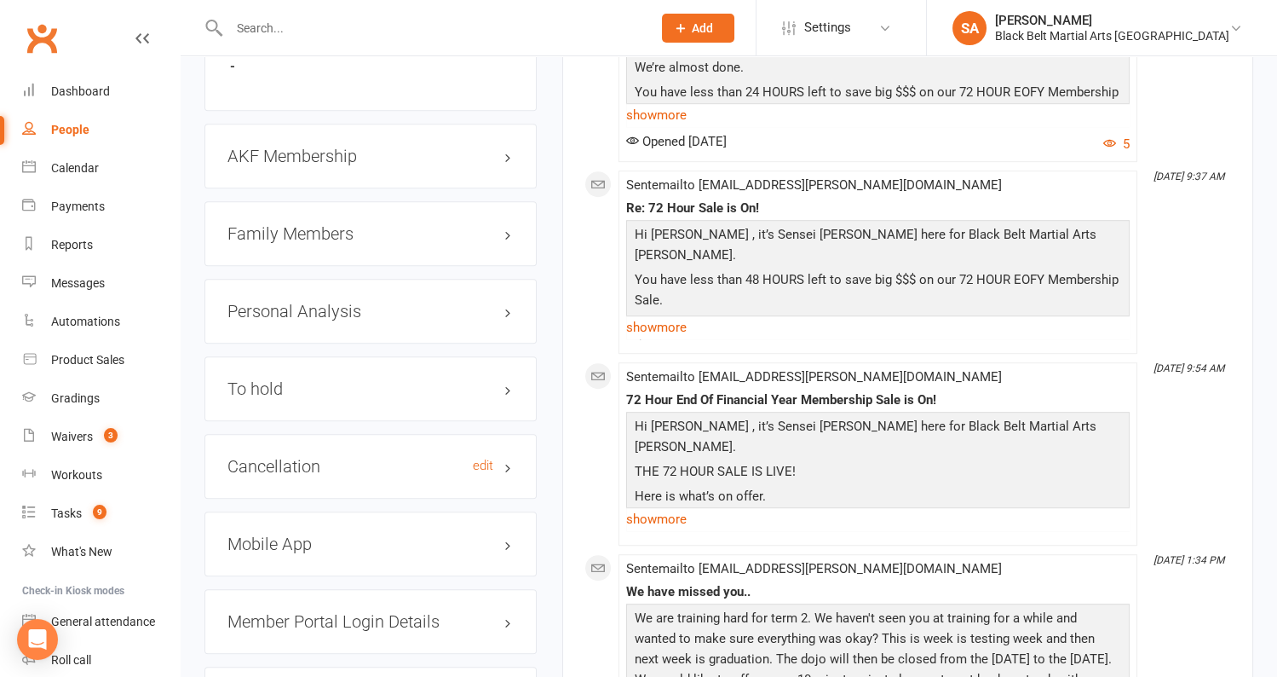
click at [308, 457] on h3 "Cancellation edit" at bounding box center [371, 466] width 286 height 19
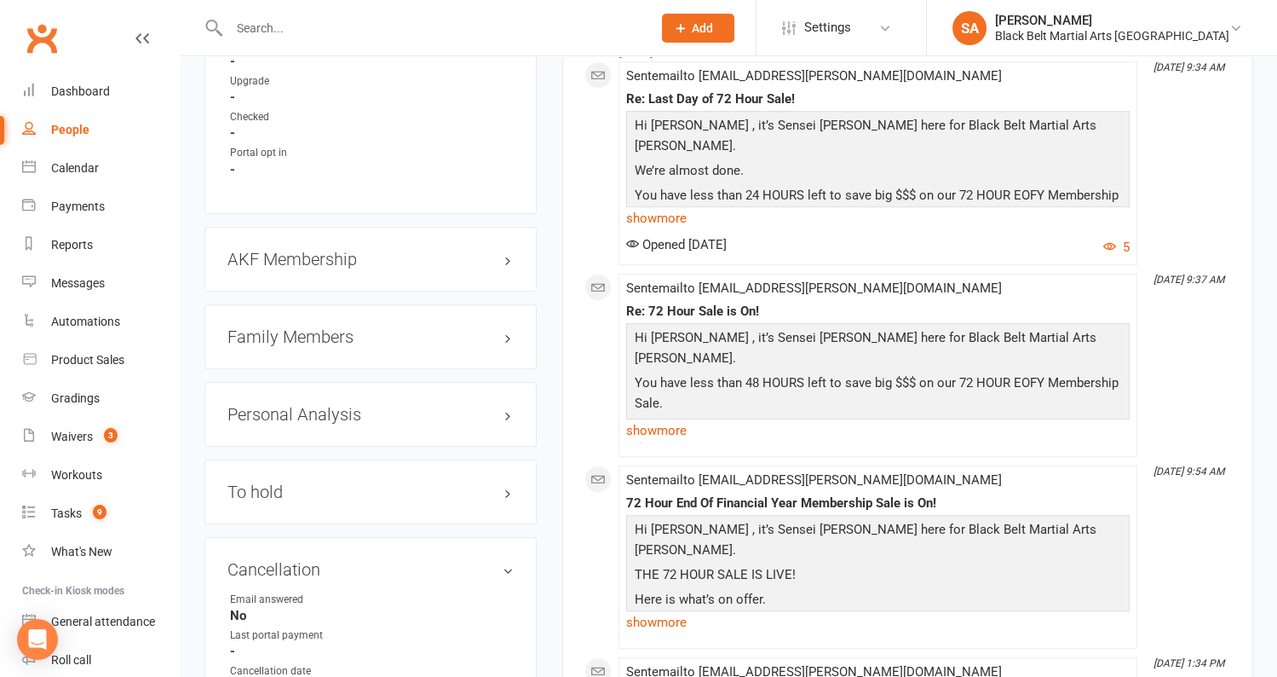
scroll to position [1830, 0]
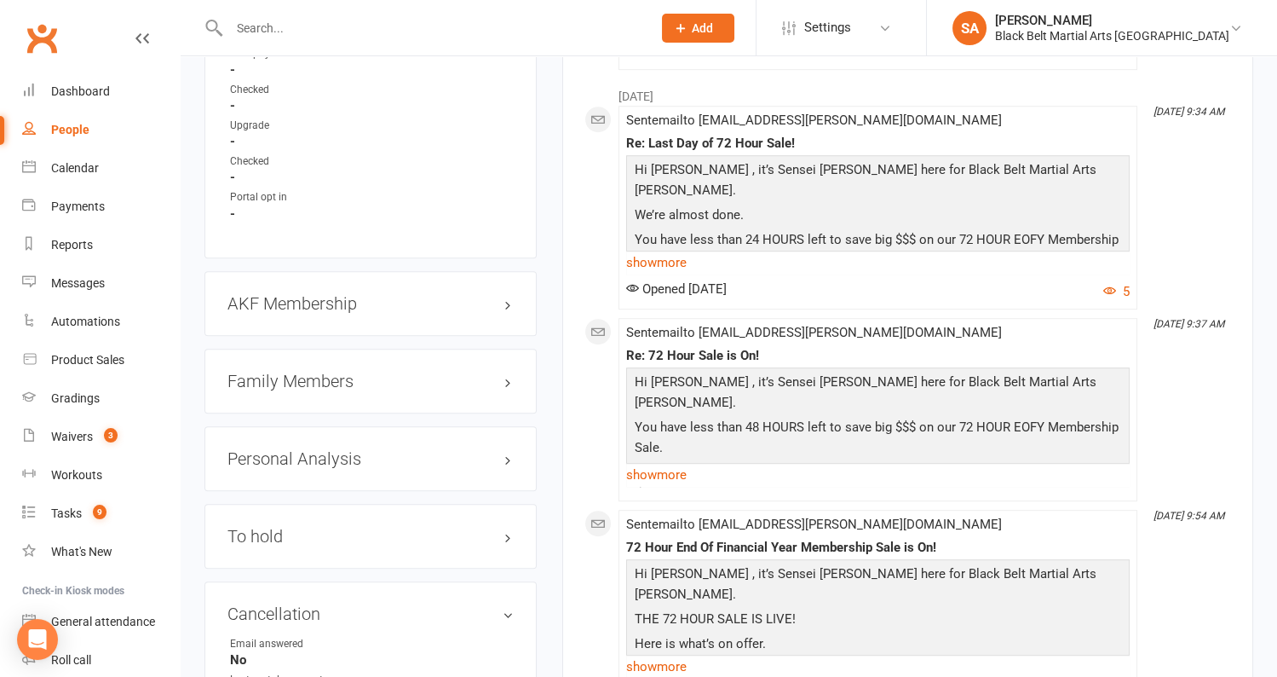
click at [327, 372] on h3 "Family Members" at bounding box center [371, 381] width 286 height 19
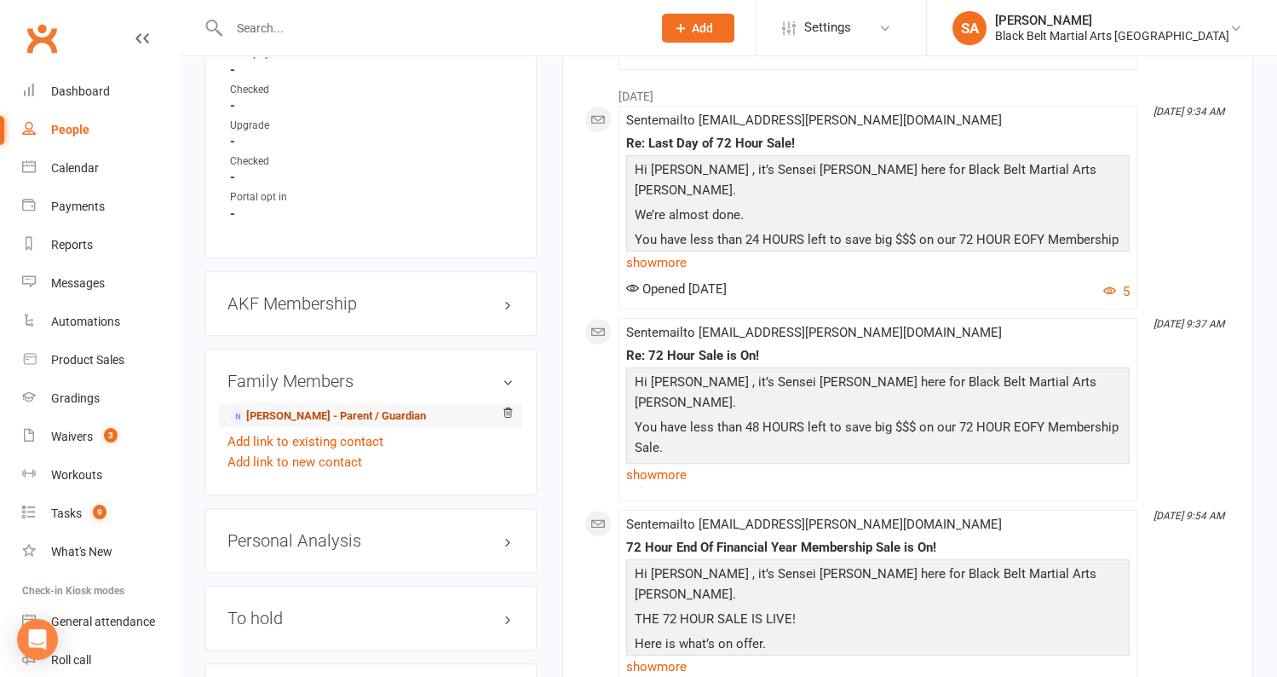
click at [334, 407] on link "Stephanie Martin - Parent / Guardian" at bounding box center [328, 416] width 196 height 18
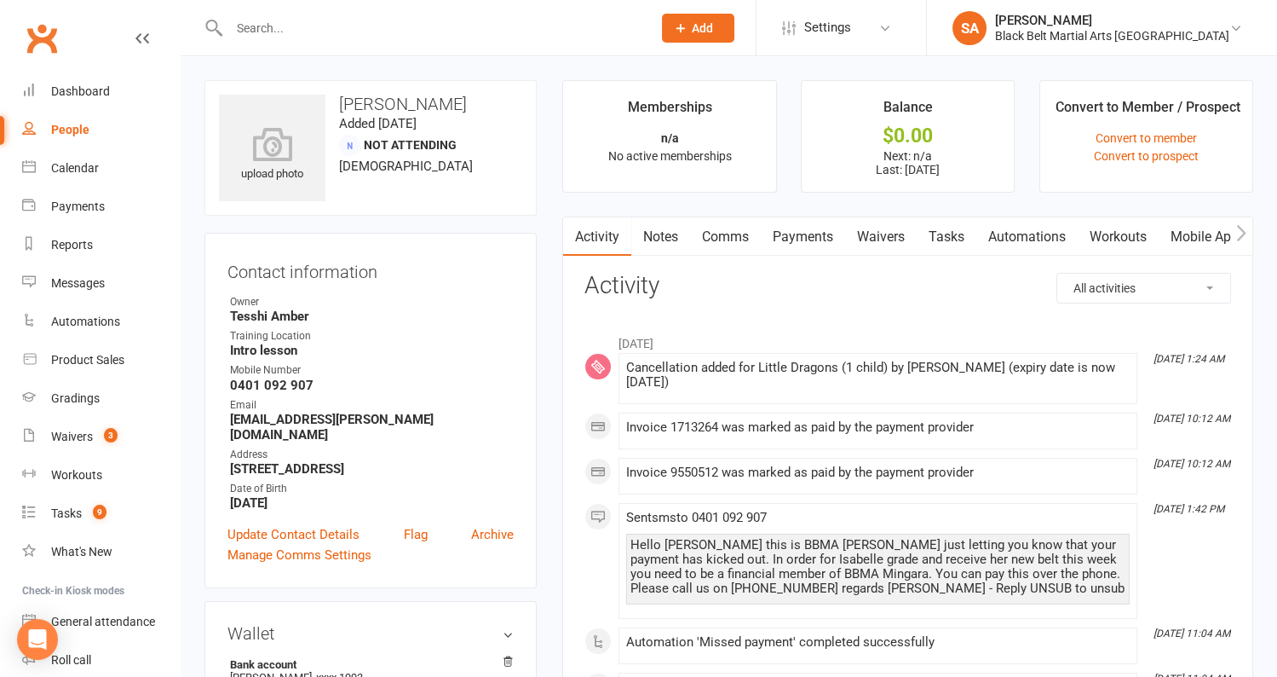
click at [827, 239] on link "Payments" at bounding box center [803, 236] width 84 height 39
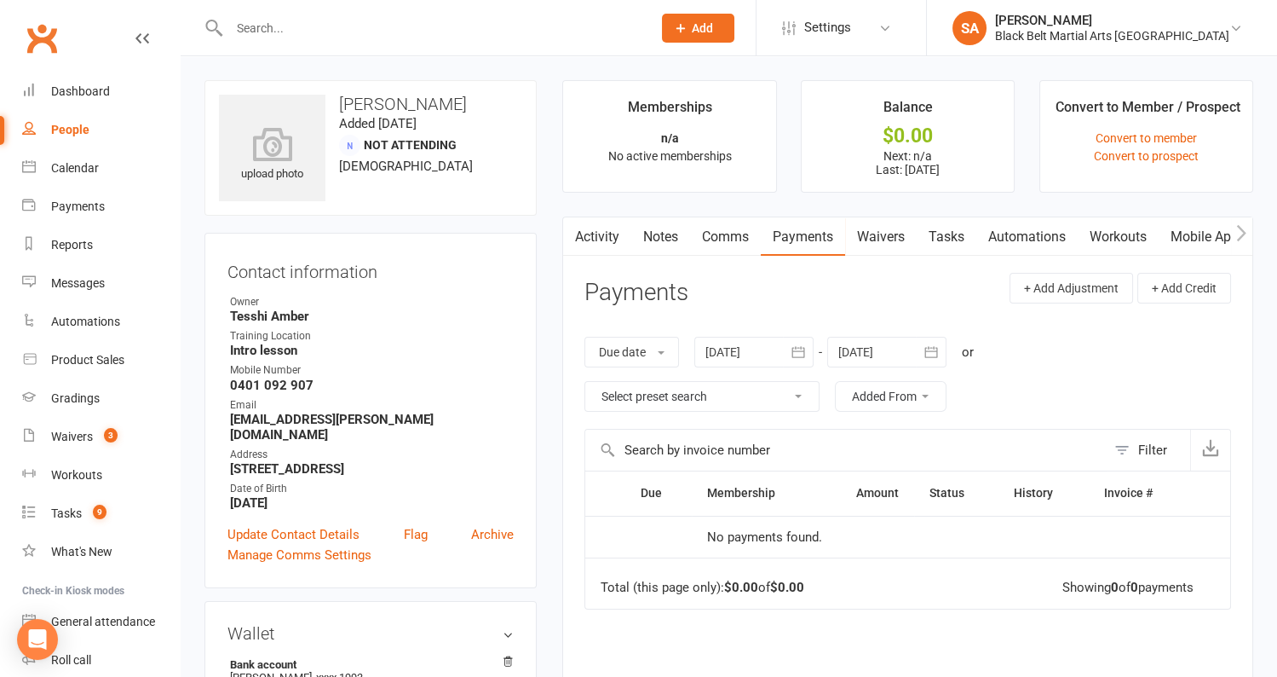
click at [802, 354] on icon "button" at bounding box center [798, 351] width 17 height 17
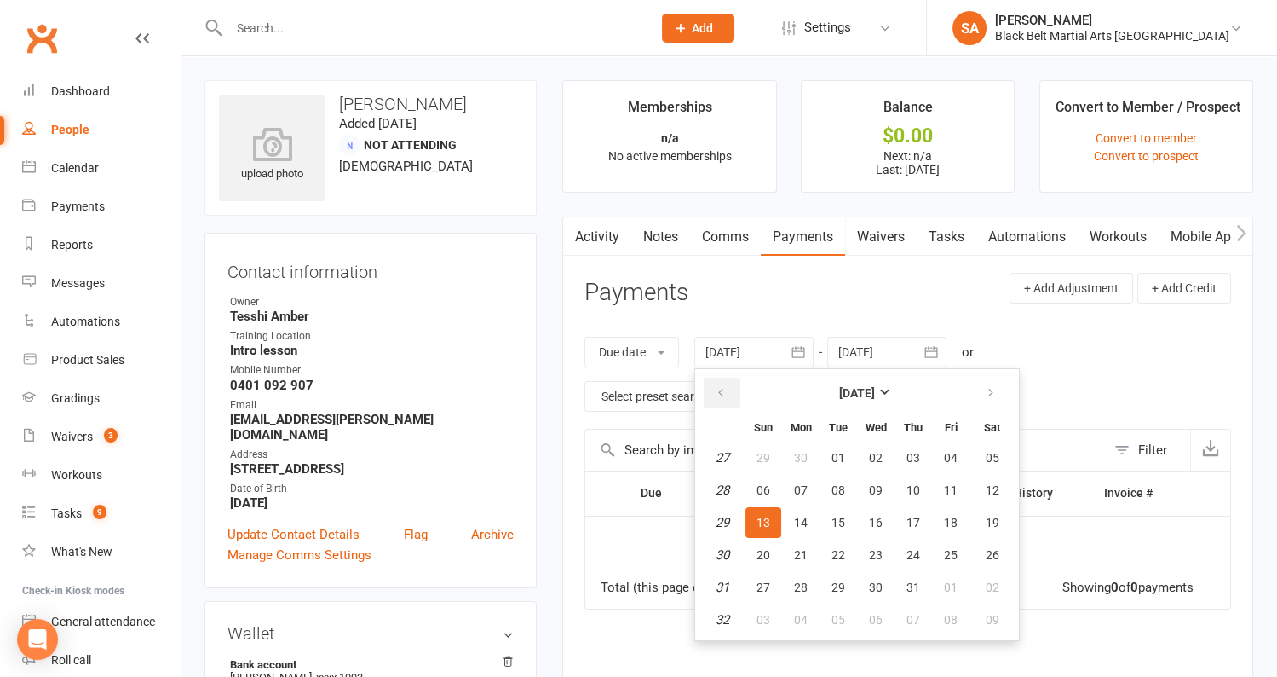
click at [727, 387] on icon "button" at bounding box center [721, 393] width 12 height 14
click at [723, 396] on icon "button" at bounding box center [721, 393] width 12 height 14
click at [755, 447] on button "27" at bounding box center [764, 457] width 36 height 31
type input "27 Apr 2025"
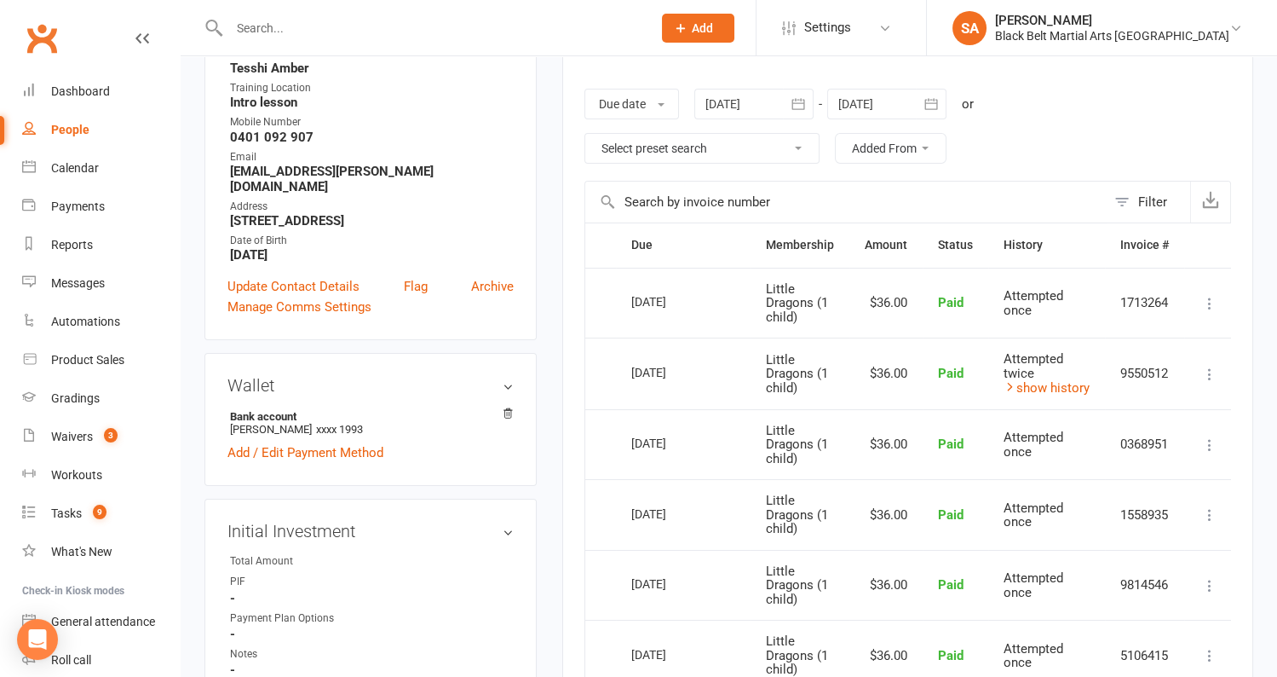
scroll to position [239, 0]
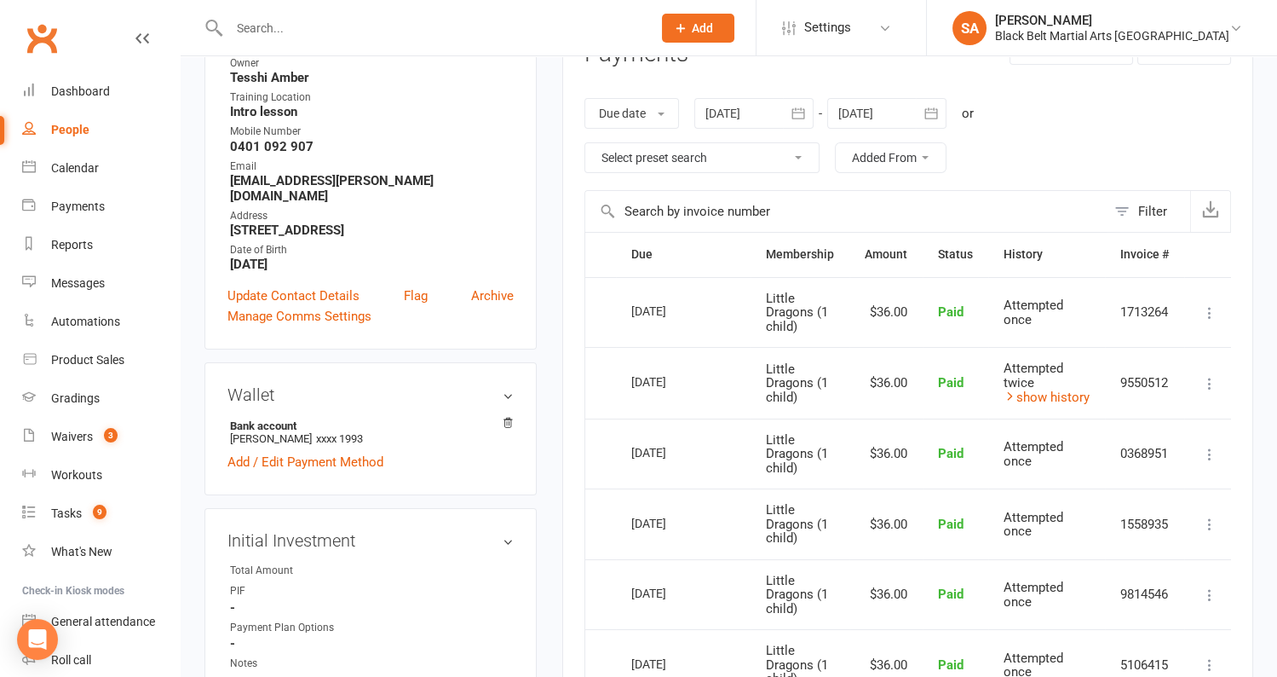
click at [285, 15] on div at bounding box center [422, 27] width 435 height 55
click at [269, 25] on input "text" at bounding box center [432, 28] width 416 height 24
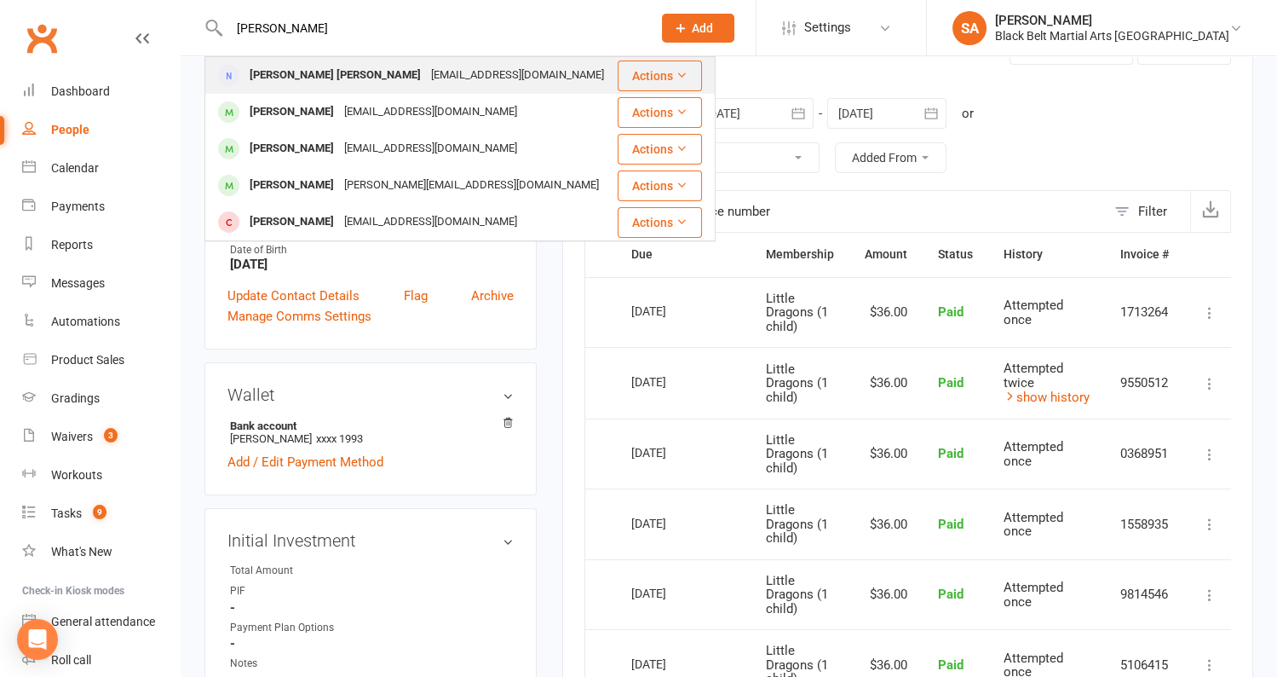
type input "ida"
click at [305, 78] on div "[PERSON_NAME] [PERSON_NAME]" at bounding box center [336, 75] width 182 height 25
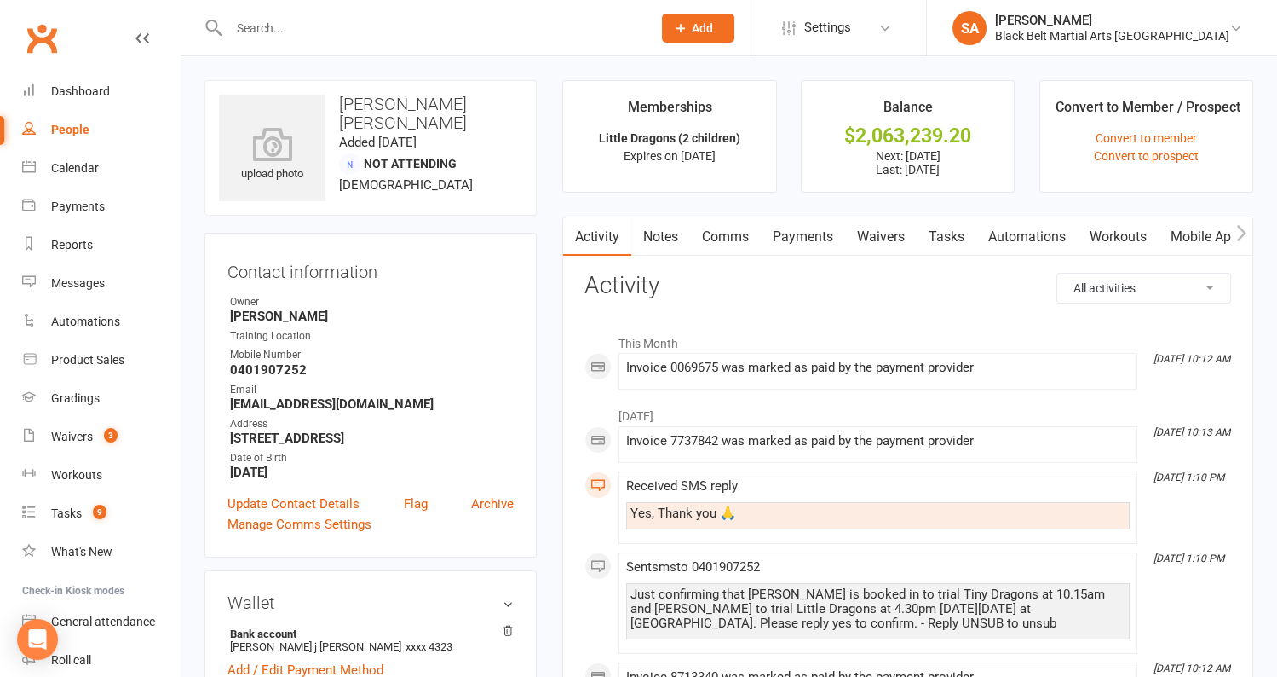
click at [736, 239] on link "Comms" at bounding box center [725, 236] width 71 height 39
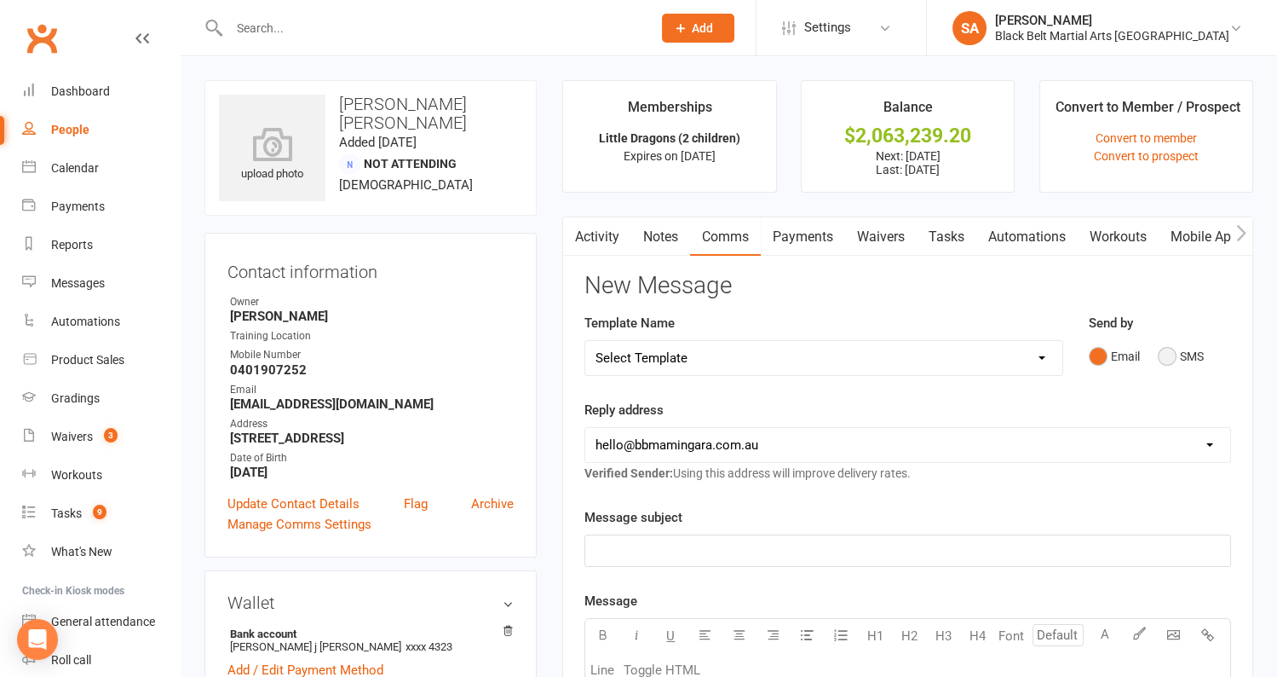
click at [1171, 354] on button "SMS" at bounding box center [1181, 356] width 46 height 32
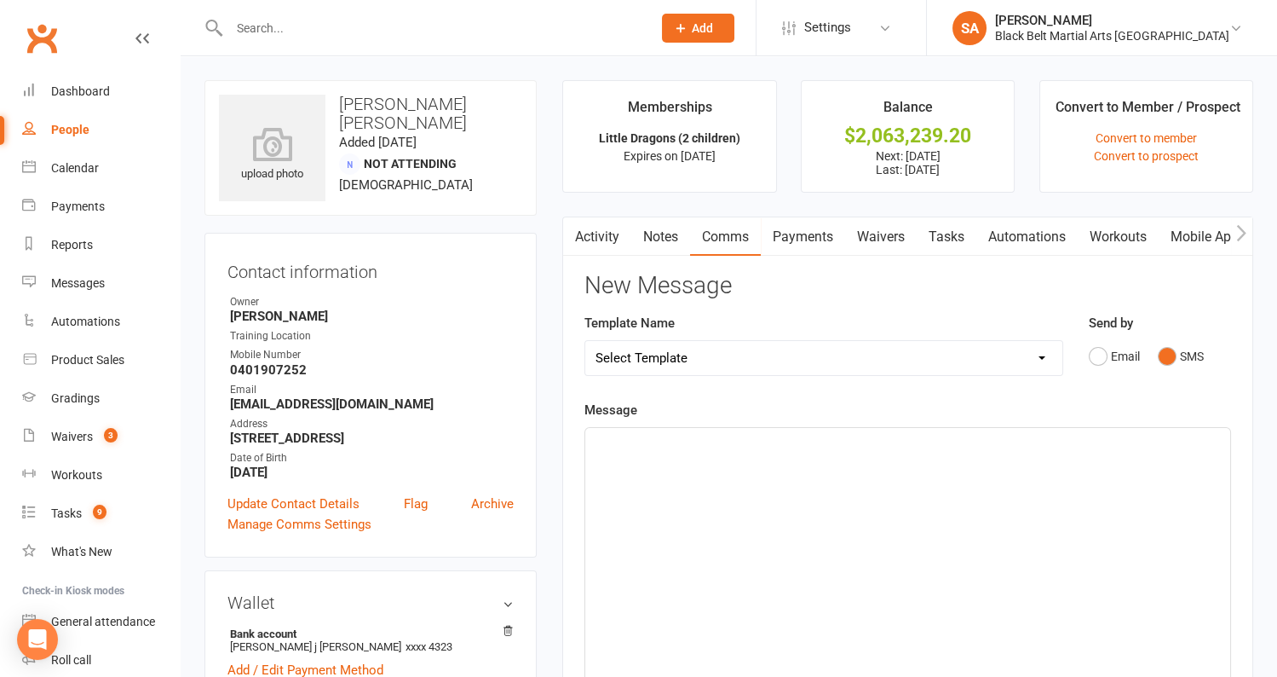
click at [849, 452] on div "﻿" at bounding box center [907, 556] width 645 height 256
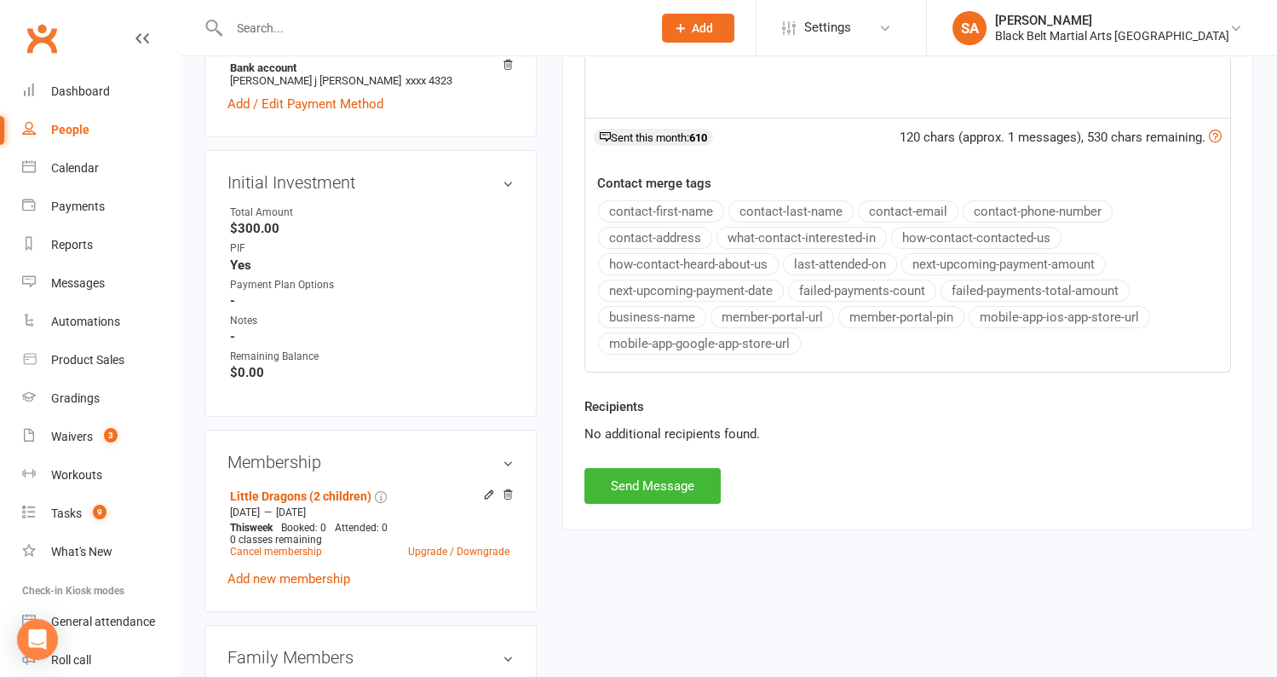
scroll to position [573, 0]
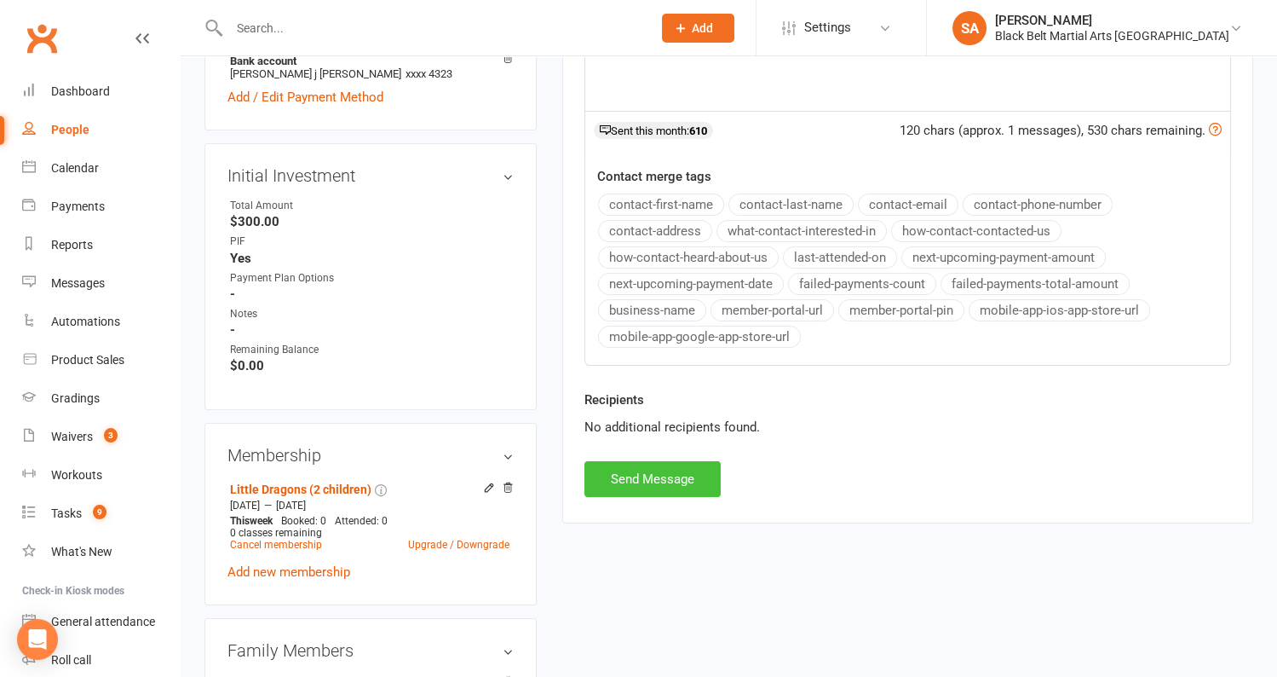
click at [681, 467] on button "Send Message" at bounding box center [653, 479] width 136 height 36
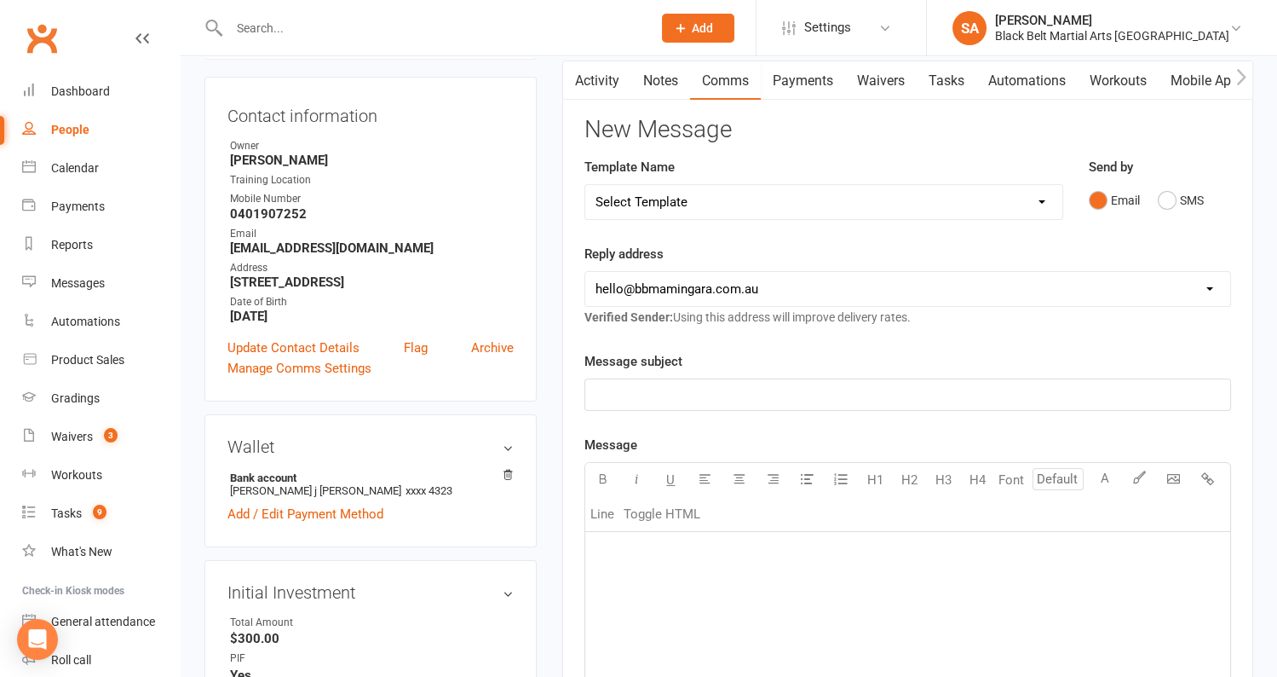
scroll to position [0, 0]
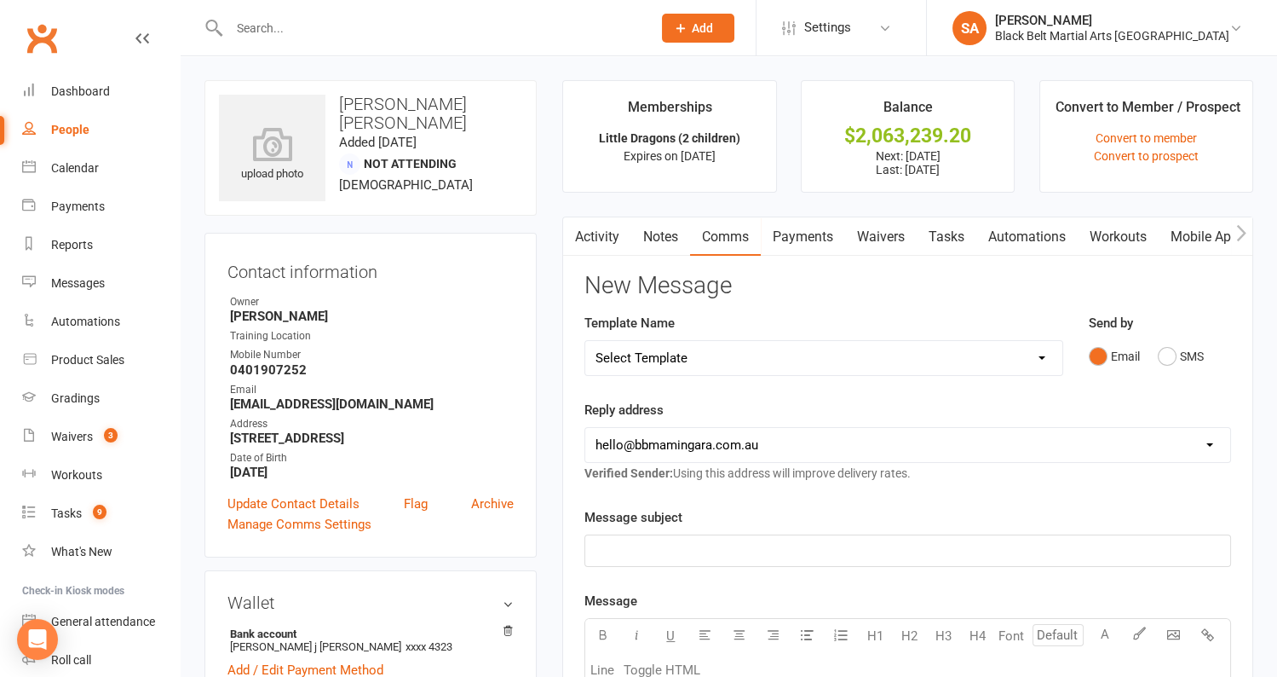
click at [324, 37] on input "text" at bounding box center [432, 28] width 416 height 24
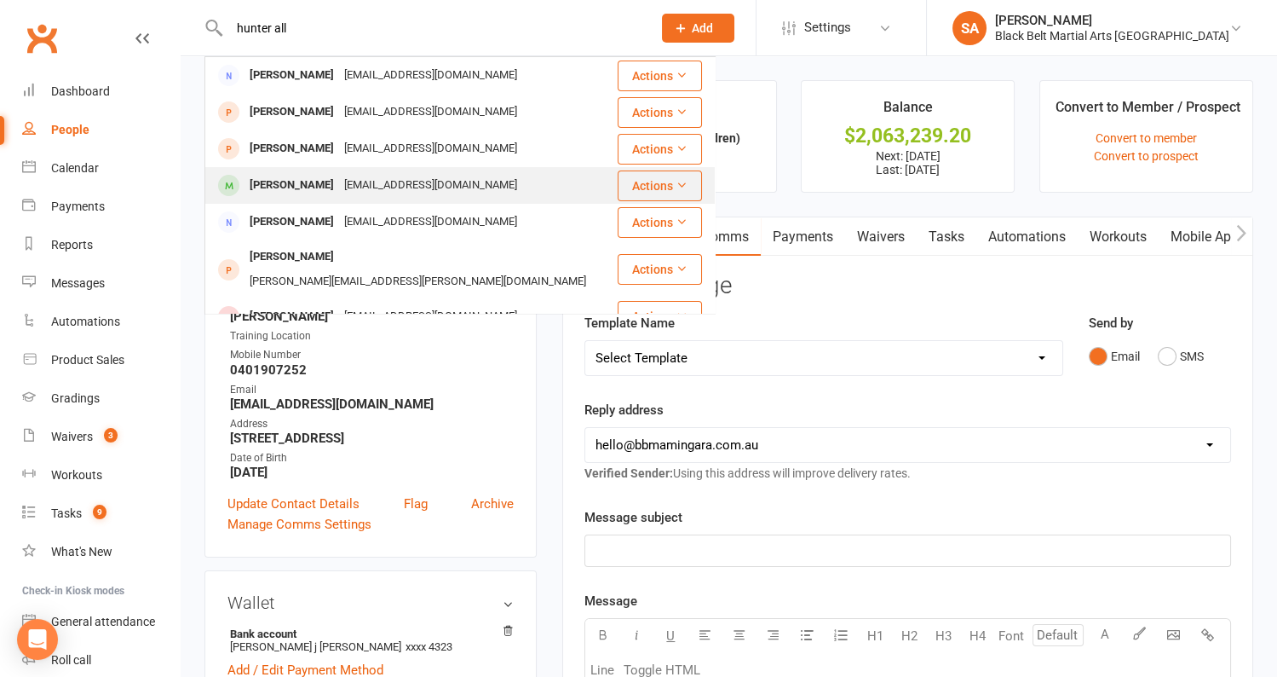
type input "hunter all"
click at [304, 182] on div "[PERSON_NAME]" at bounding box center [292, 185] width 95 height 25
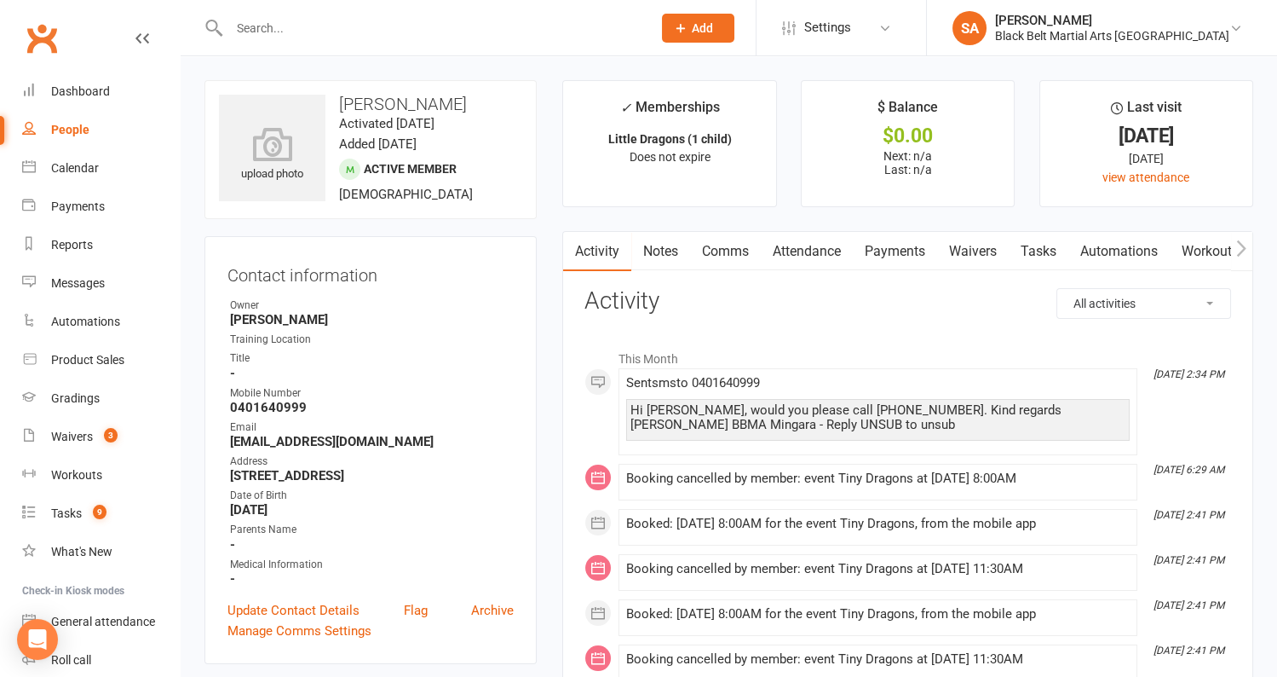
click at [663, 245] on link "Notes" at bounding box center [660, 251] width 59 height 39
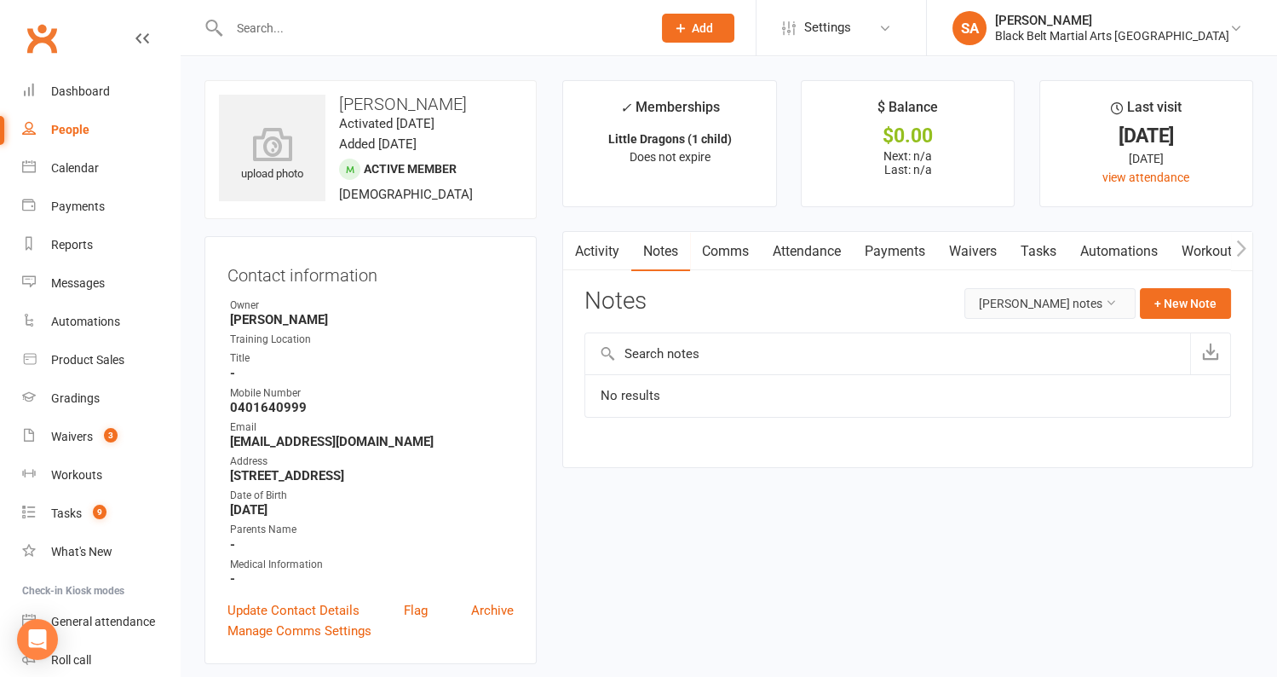
click at [1077, 302] on button "Hunter Allen's notes" at bounding box center [1050, 303] width 171 height 31
click at [1058, 389] on link "All family notes" at bounding box center [1052, 375] width 169 height 34
click at [1160, 302] on button "+ New Note" at bounding box center [1185, 303] width 91 height 31
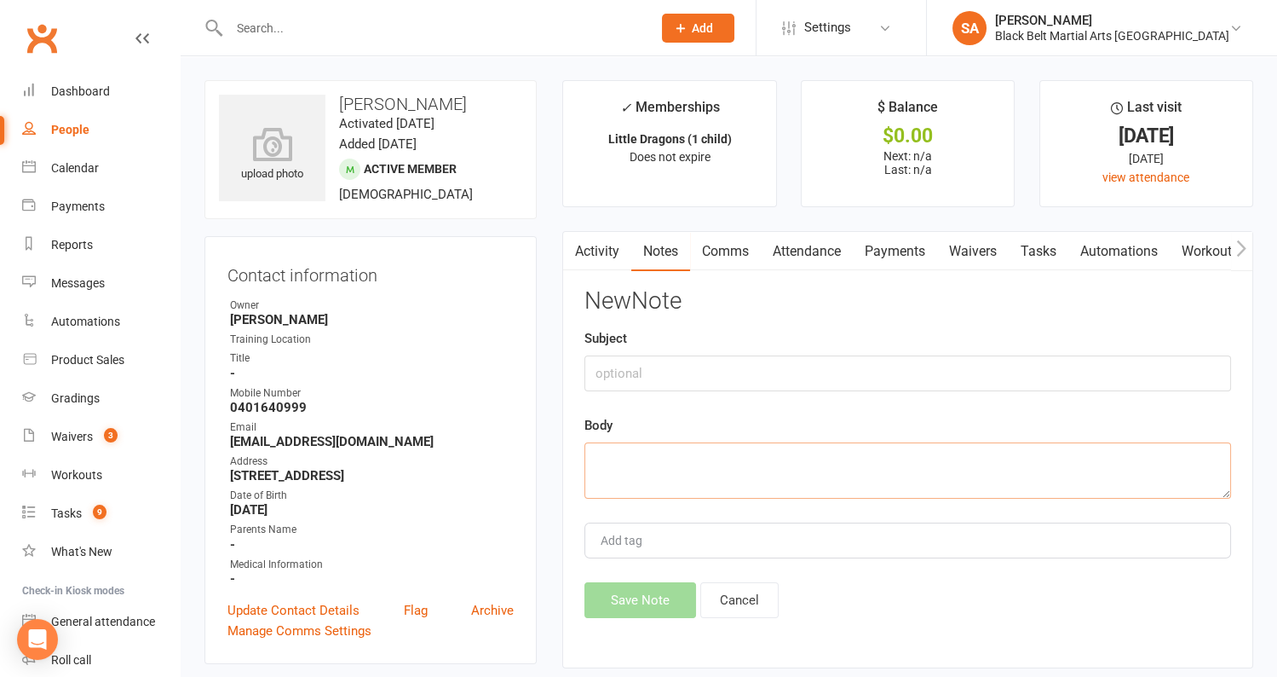
click at [707, 462] on textarea at bounding box center [908, 470] width 647 height 56
type textarea "LMA and TXT re:cancellation email."
click at [641, 594] on button "Save Note" at bounding box center [641, 600] width 112 height 36
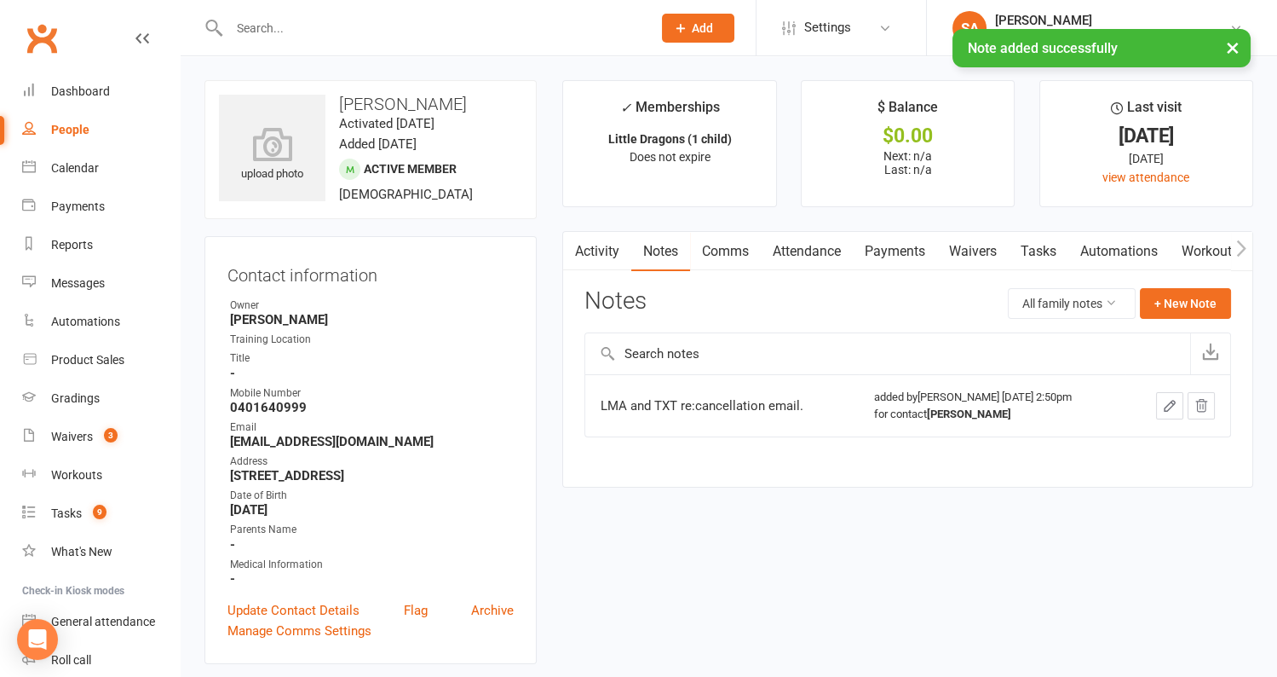
scroll to position [30, 0]
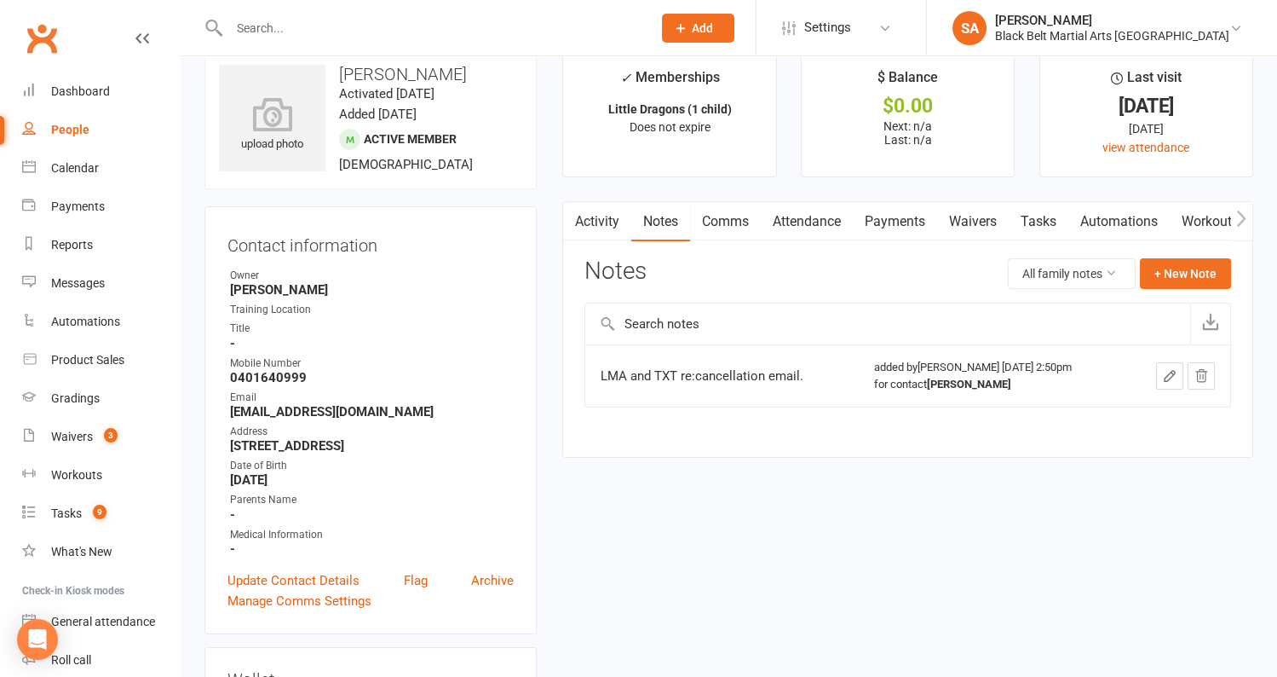
click at [73, 130] on div "People" at bounding box center [70, 130] width 38 height 14
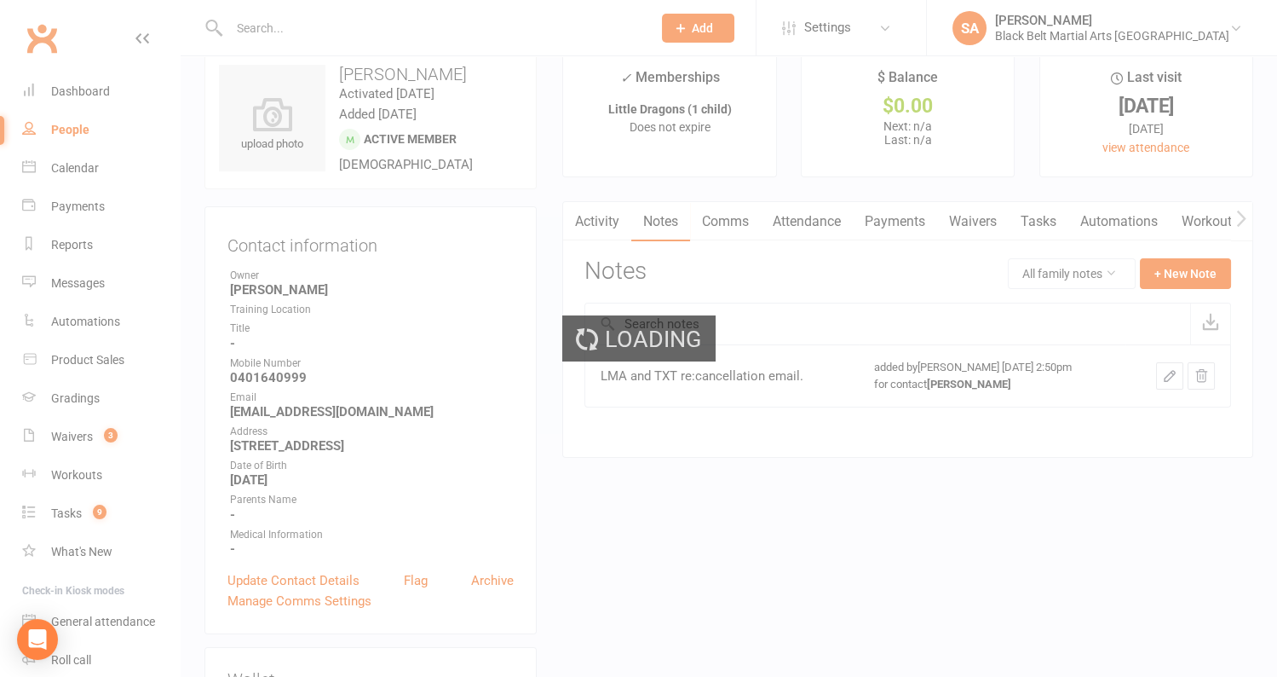
select select "100"
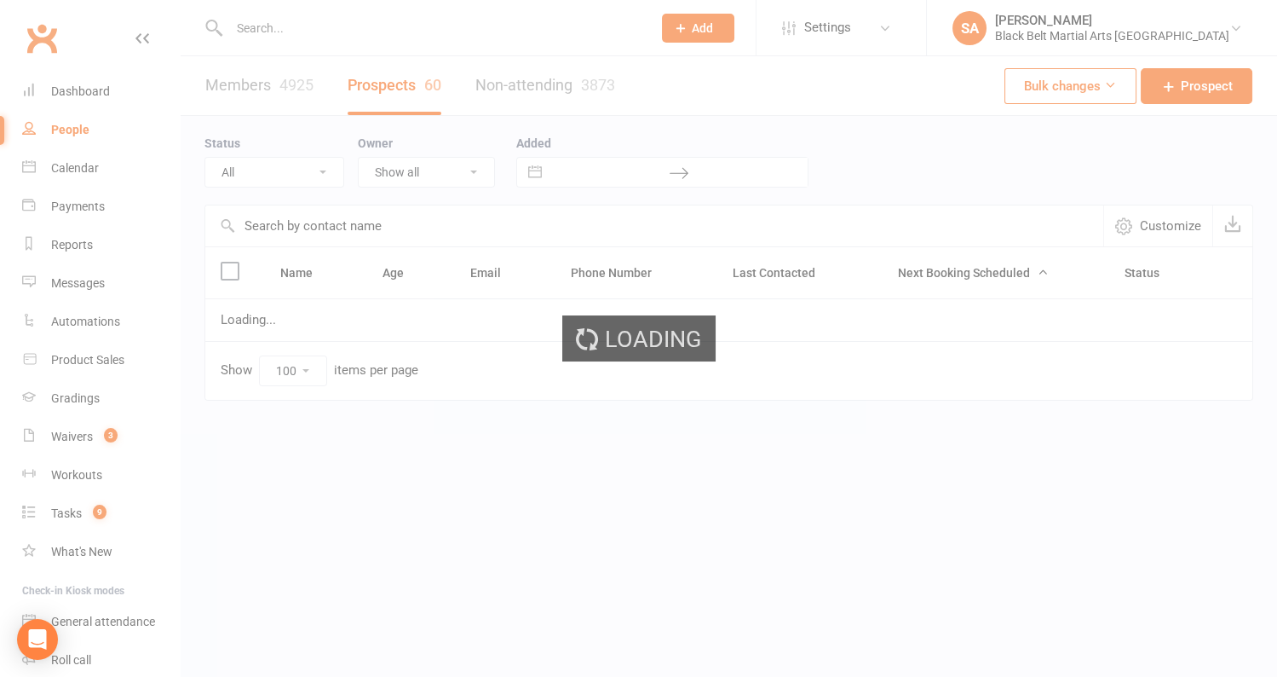
select select "Pizza/birthday party"
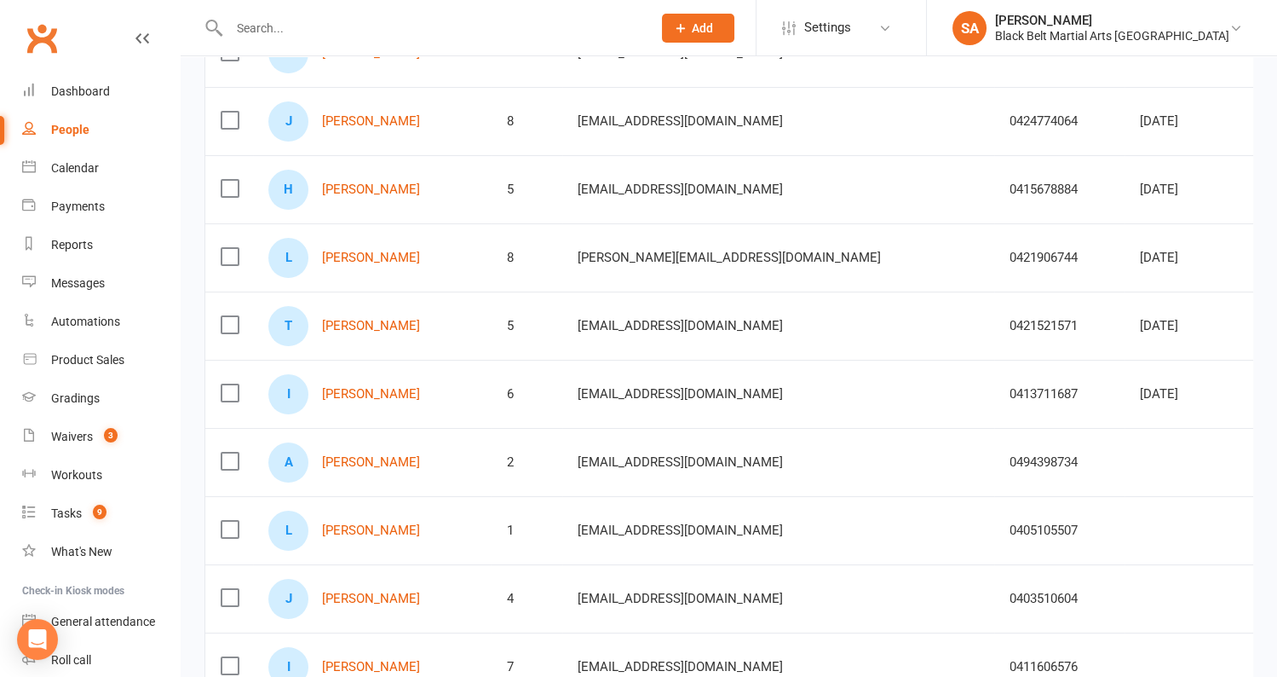
scroll to position [350, 0]
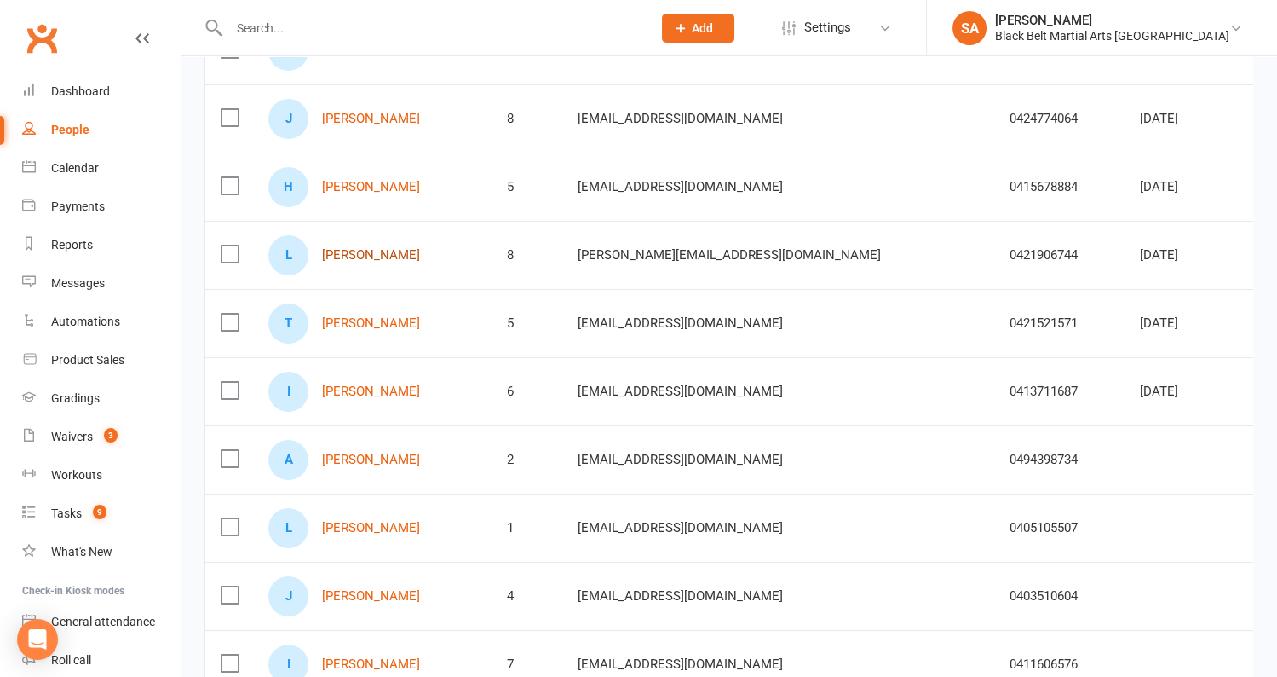
click at [367, 251] on link "[PERSON_NAME]" at bounding box center [371, 255] width 98 height 14
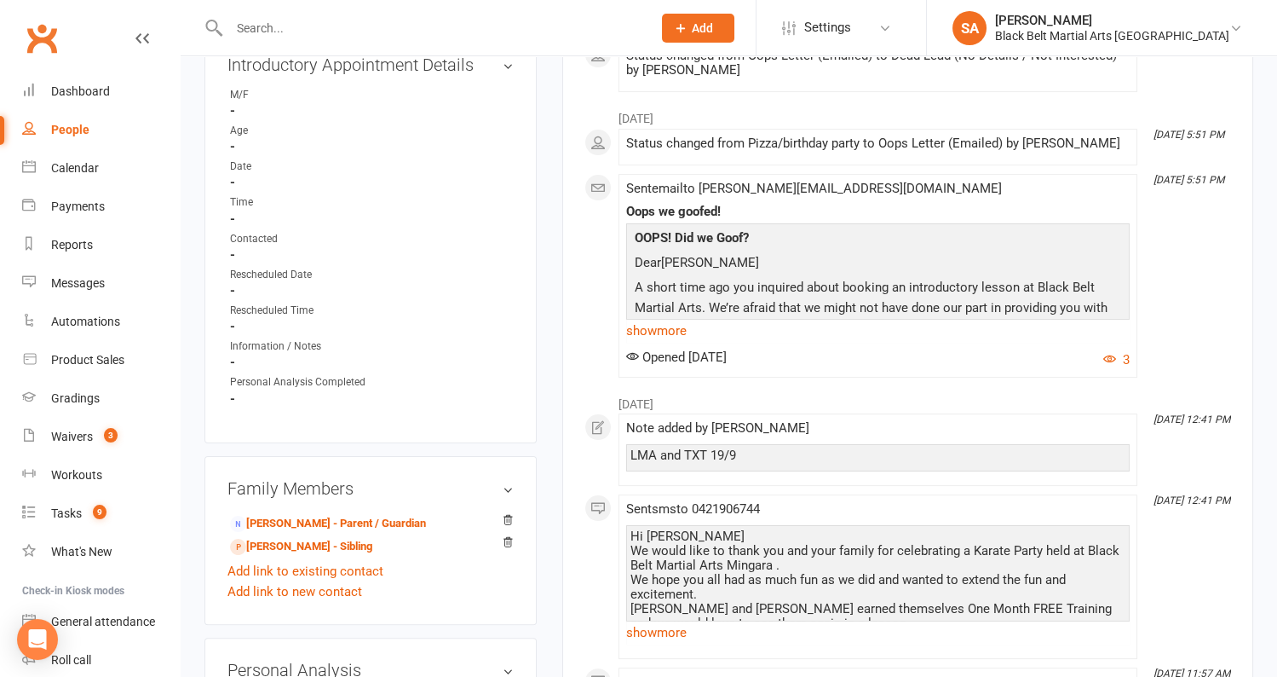
scroll to position [873, 0]
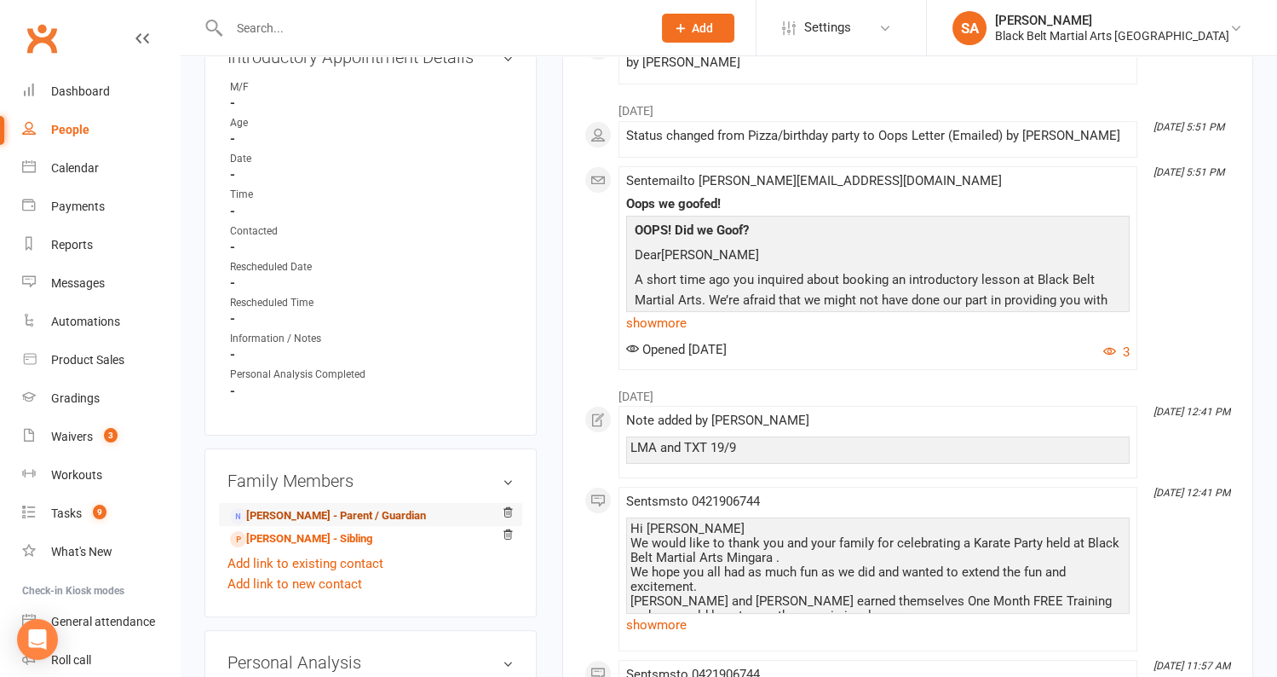
click at [369, 507] on link "Helen Wilson - Parent / Guardian" at bounding box center [328, 516] width 196 height 18
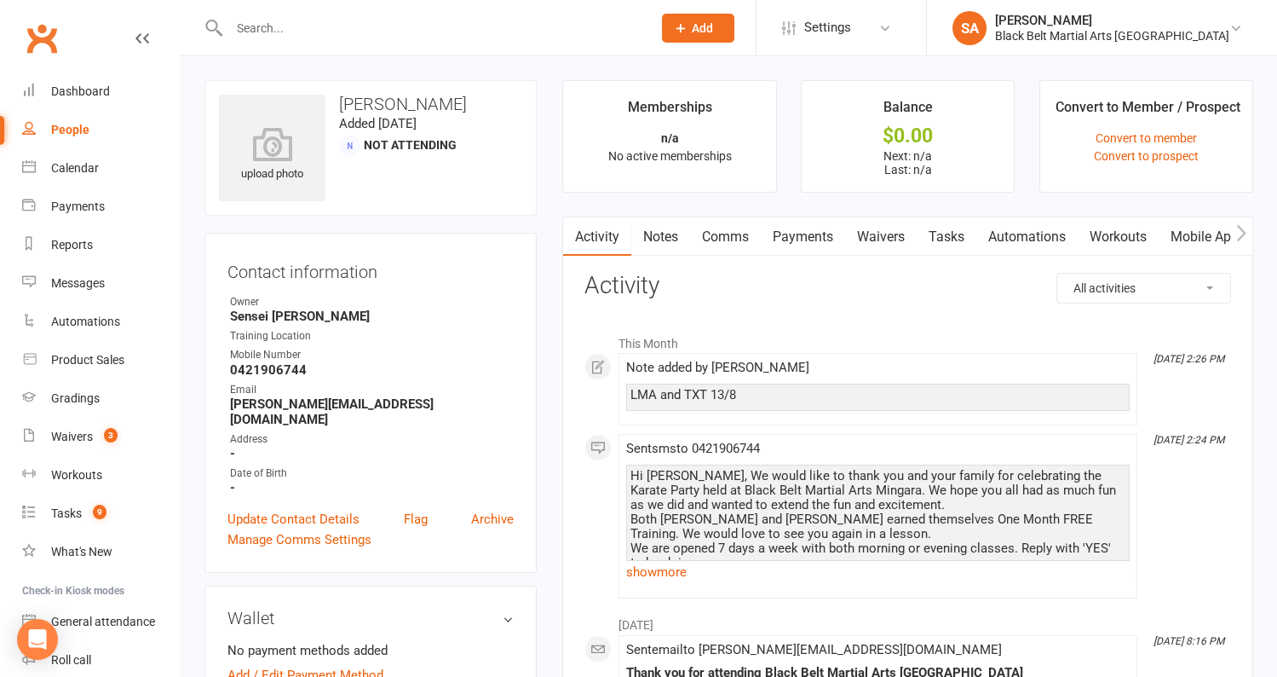
click at [73, 130] on div "People" at bounding box center [70, 130] width 38 height 14
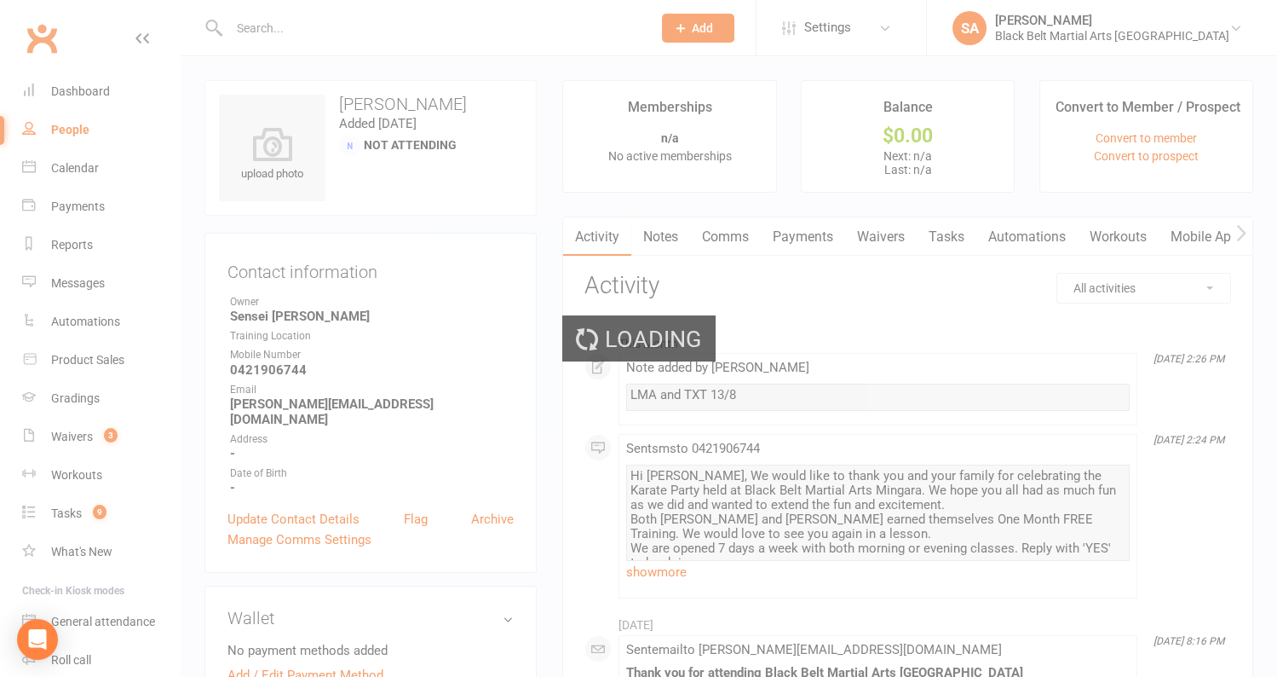
select select "100"
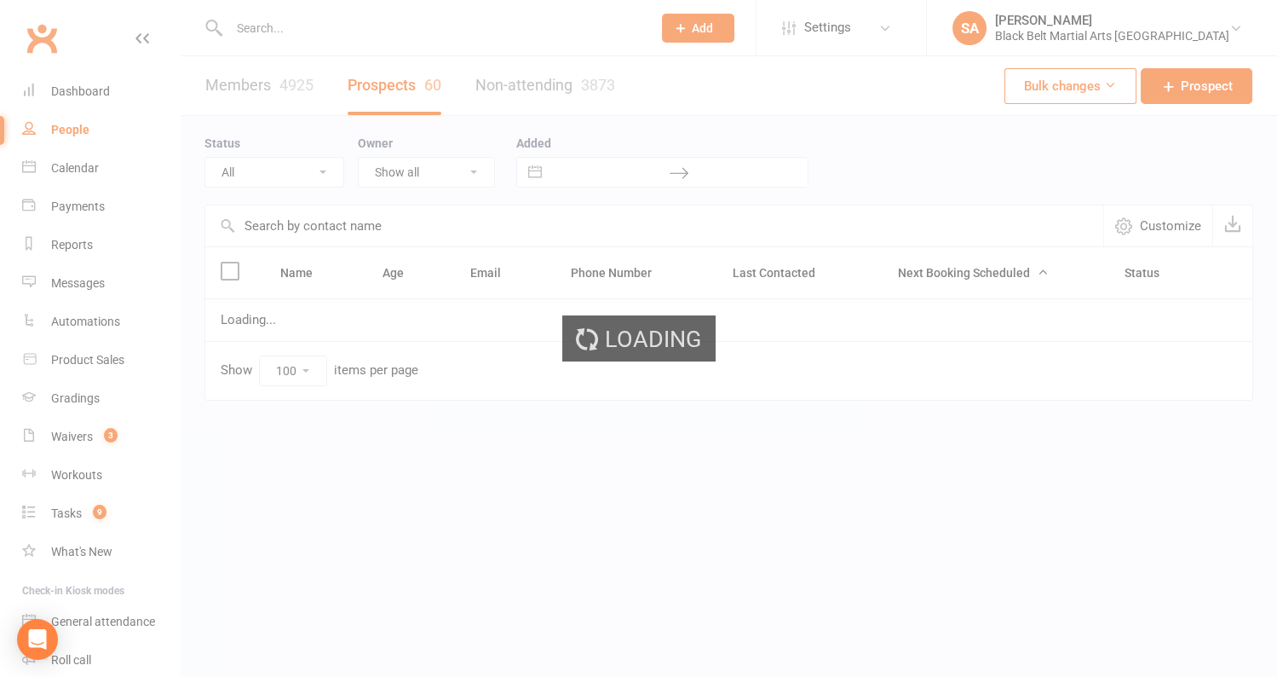
select select "Pizza/birthday party"
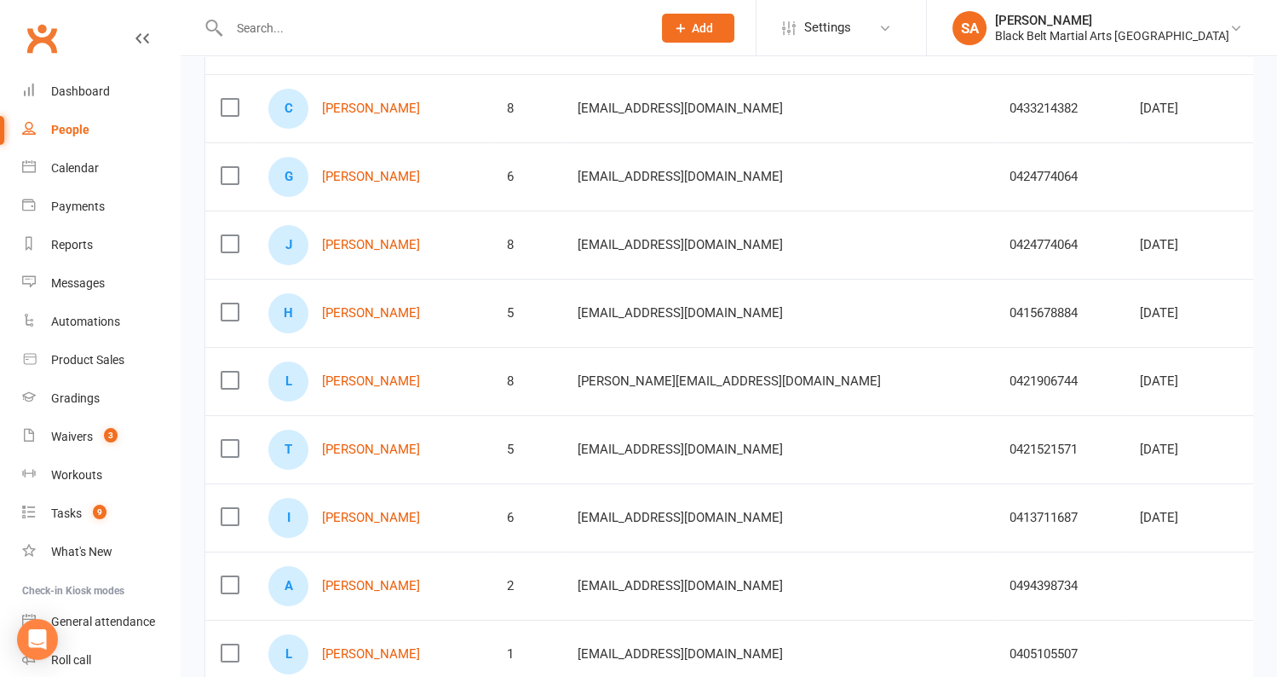
scroll to position [304, 0]
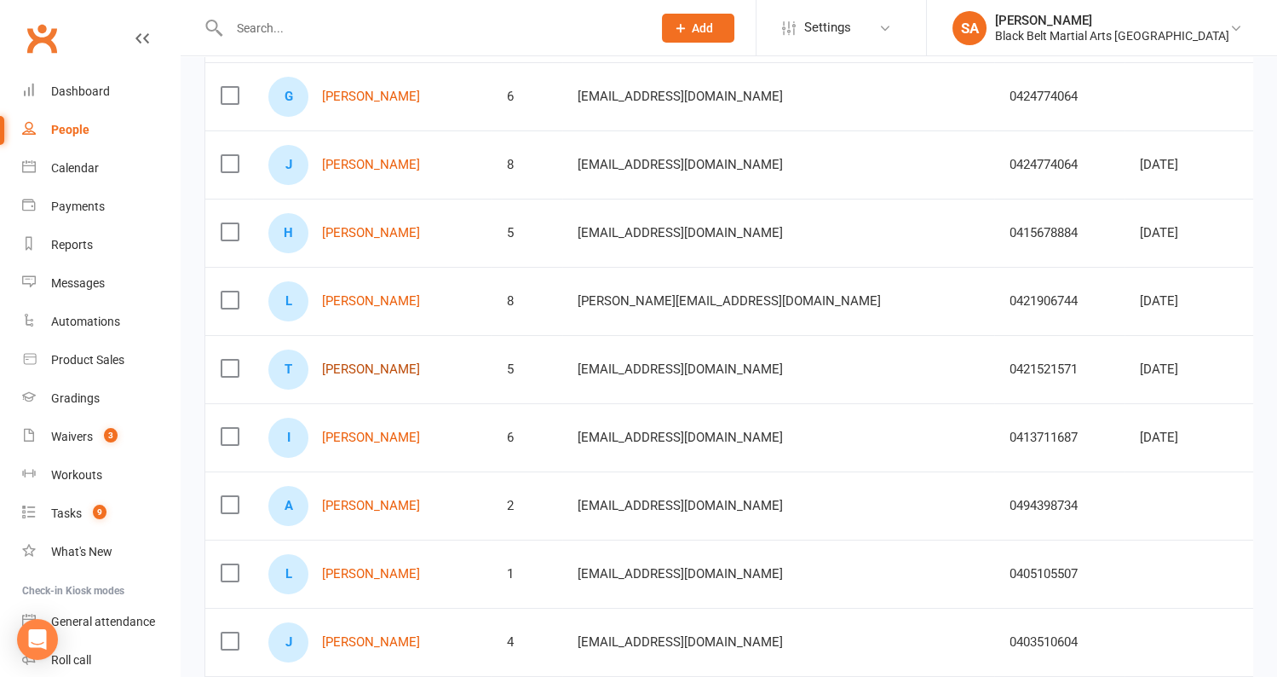
click at [389, 369] on link "[PERSON_NAME]" at bounding box center [371, 369] width 98 height 14
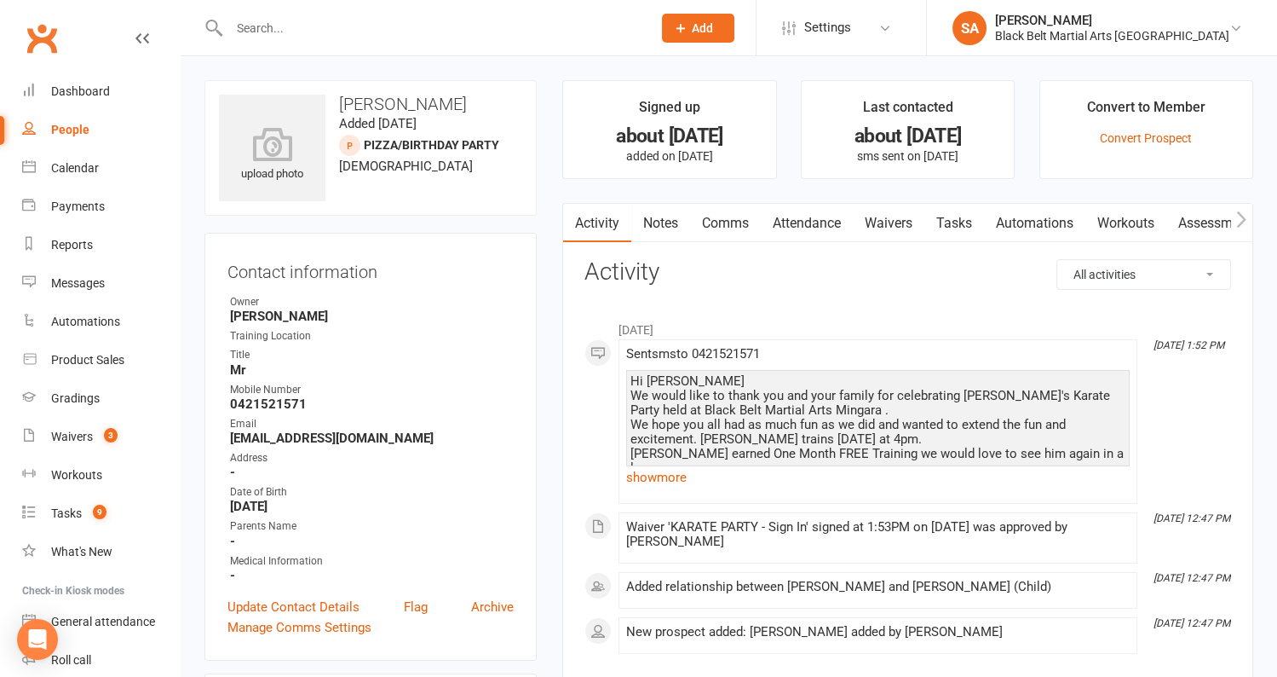
click at [719, 225] on link "Comms" at bounding box center [725, 223] width 71 height 39
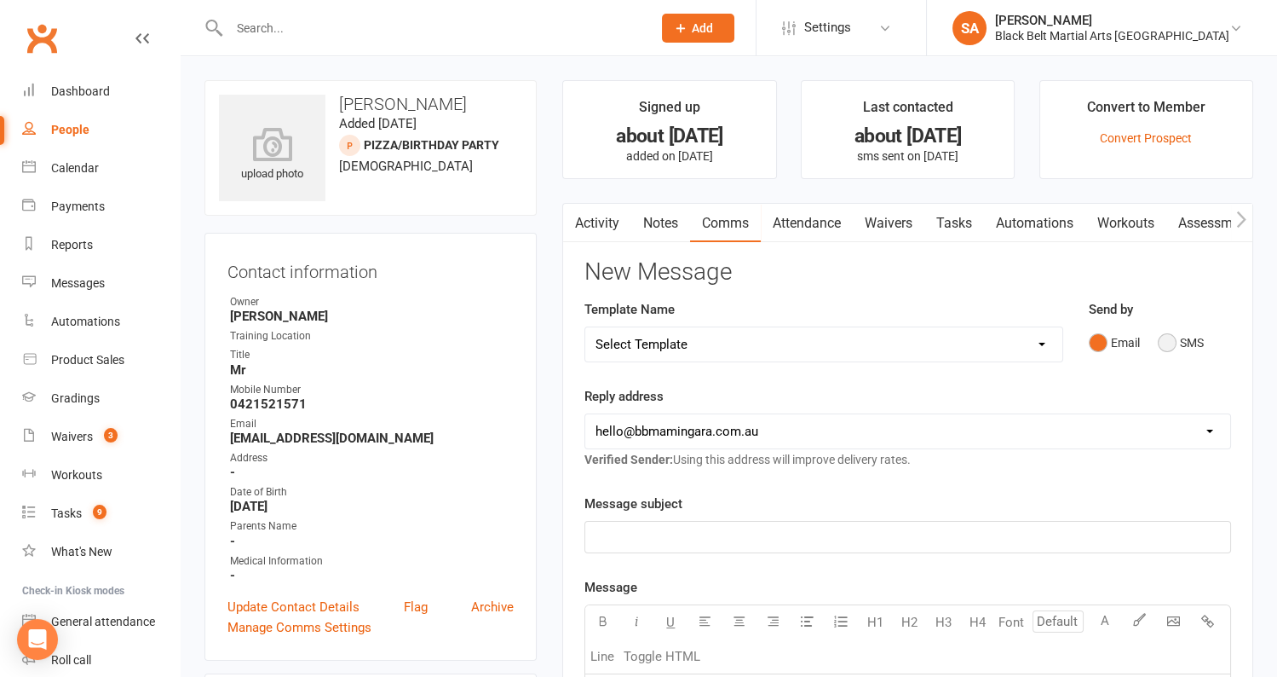
click at [1170, 338] on button "SMS" at bounding box center [1181, 342] width 46 height 32
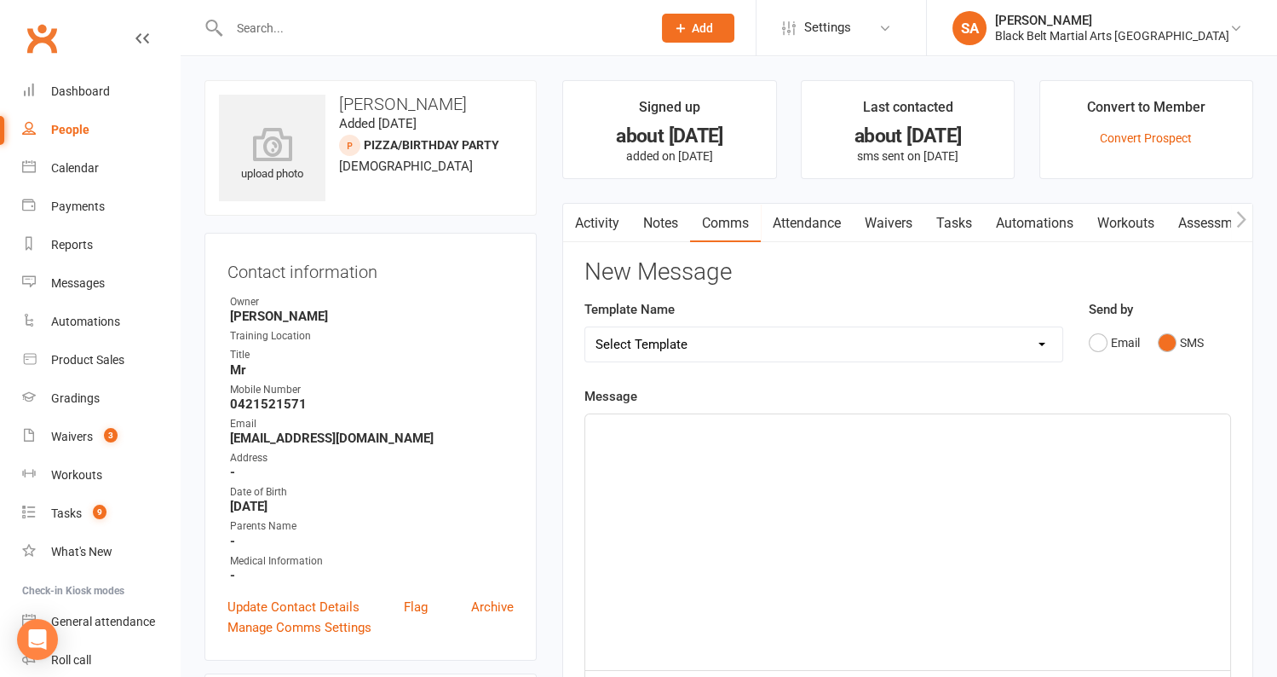
click at [827, 465] on div "﻿" at bounding box center [907, 542] width 645 height 256
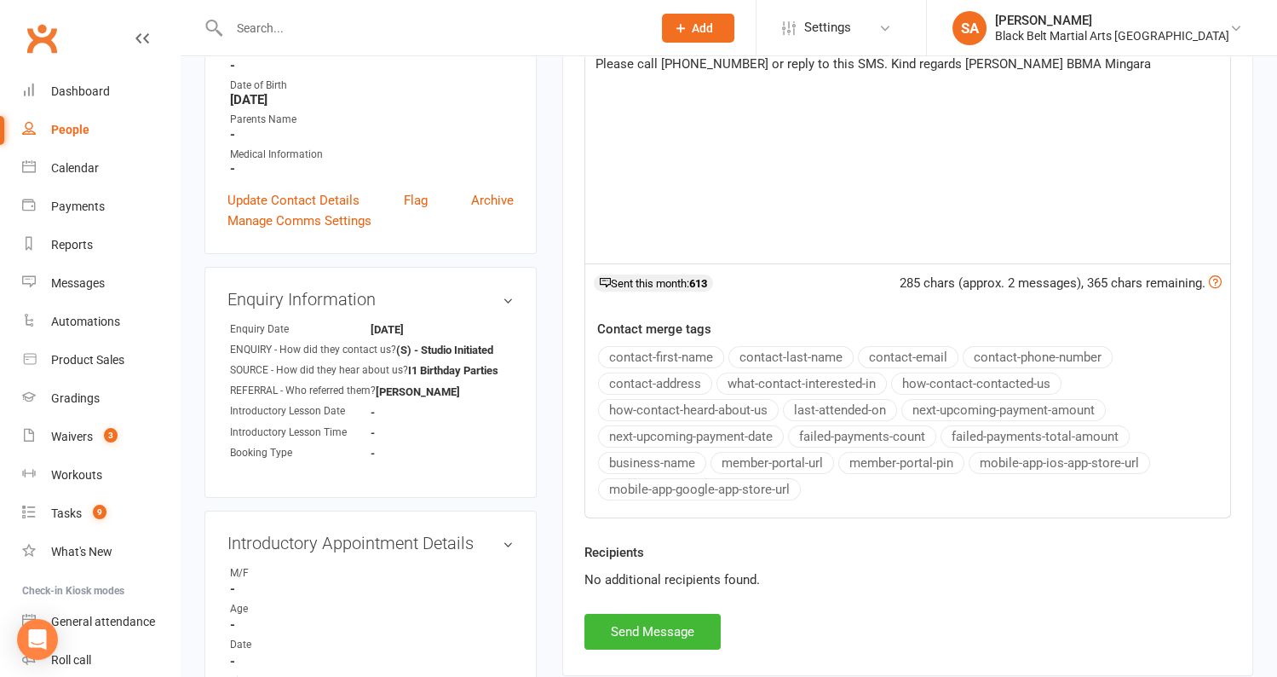
scroll to position [498, 0]
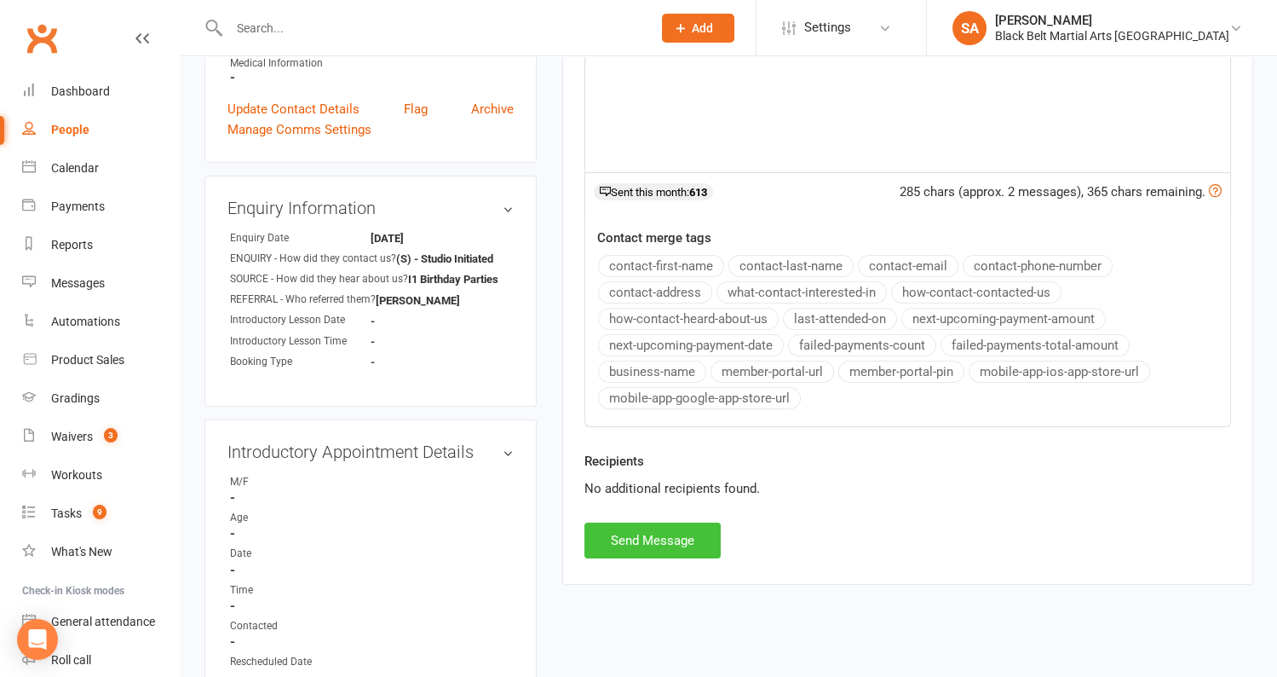
click at [654, 539] on button "Send Message" at bounding box center [653, 540] width 136 height 36
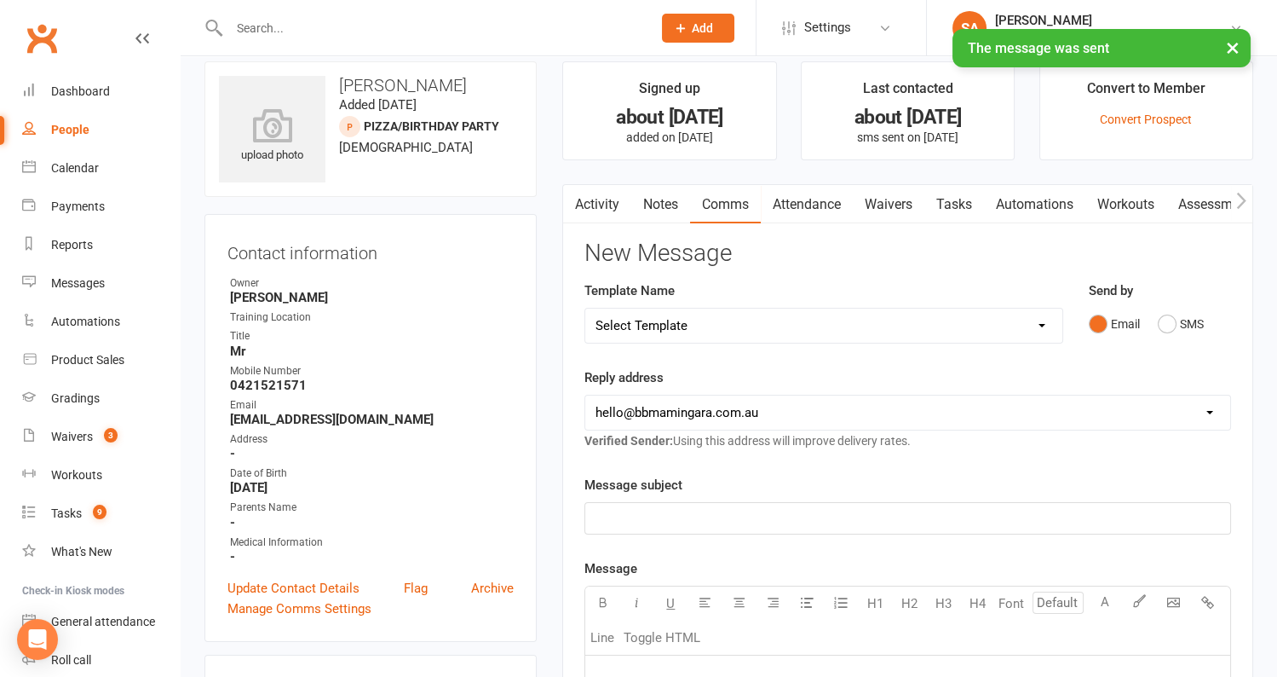
scroll to position [0, 0]
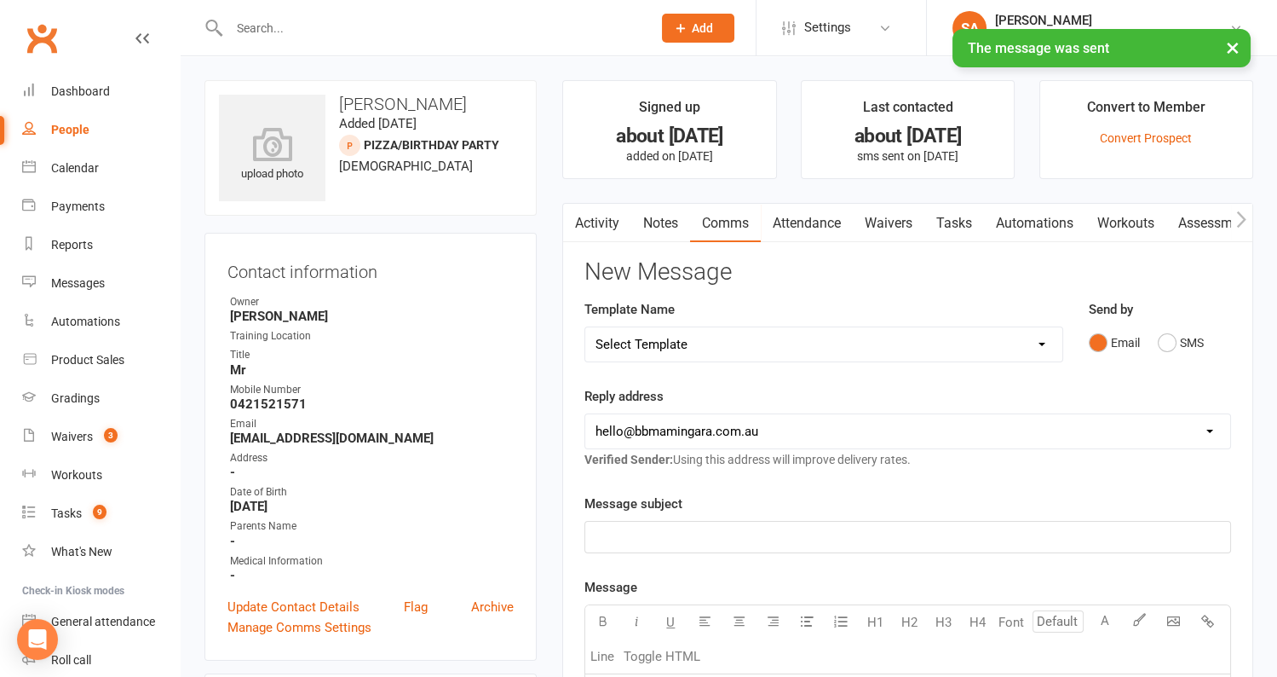
click at [668, 222] on link "Notes" at bounding box center [660, 223] width 59 height 39
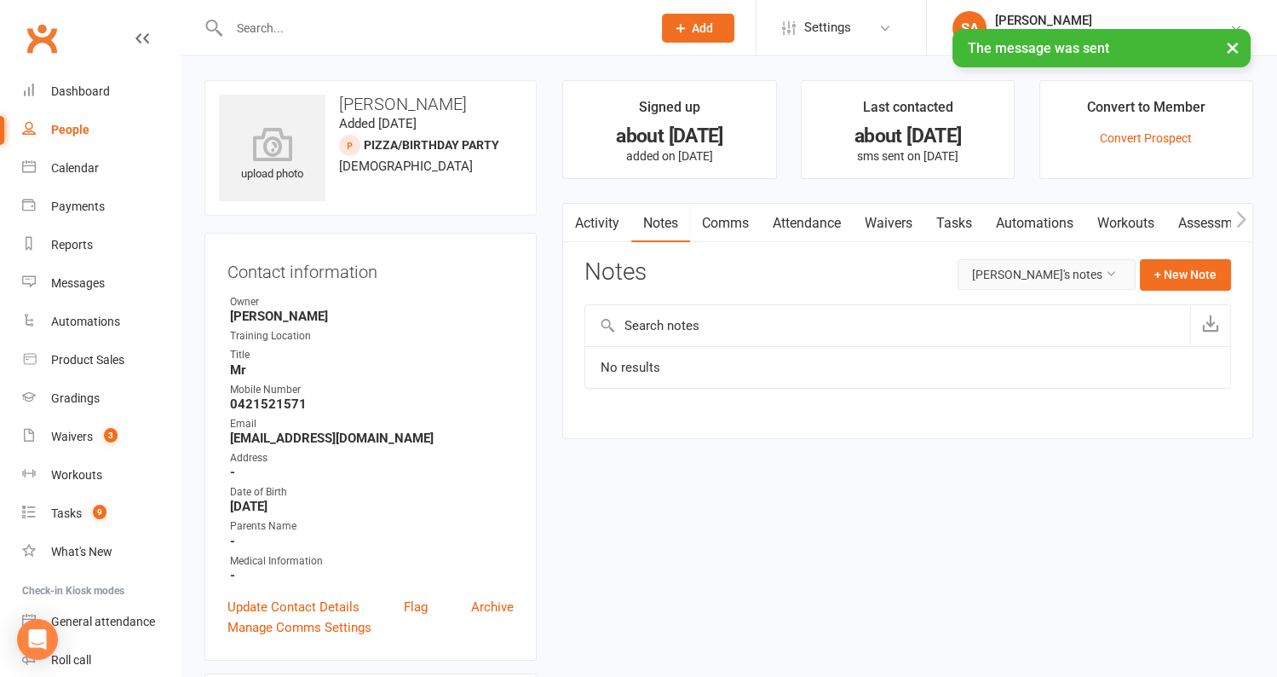
click at [1010, 269] on button "Taylor Manuelle's notes" at bounding box center [1047, 274] width 178 height 31
click at [1021, 342] on link "All family notes" at bounding box center [1052, 346] width 170 height 34
click at [1178, 278] on button "+ New Note" at bounding box center [1185, 274] width 91 height 31
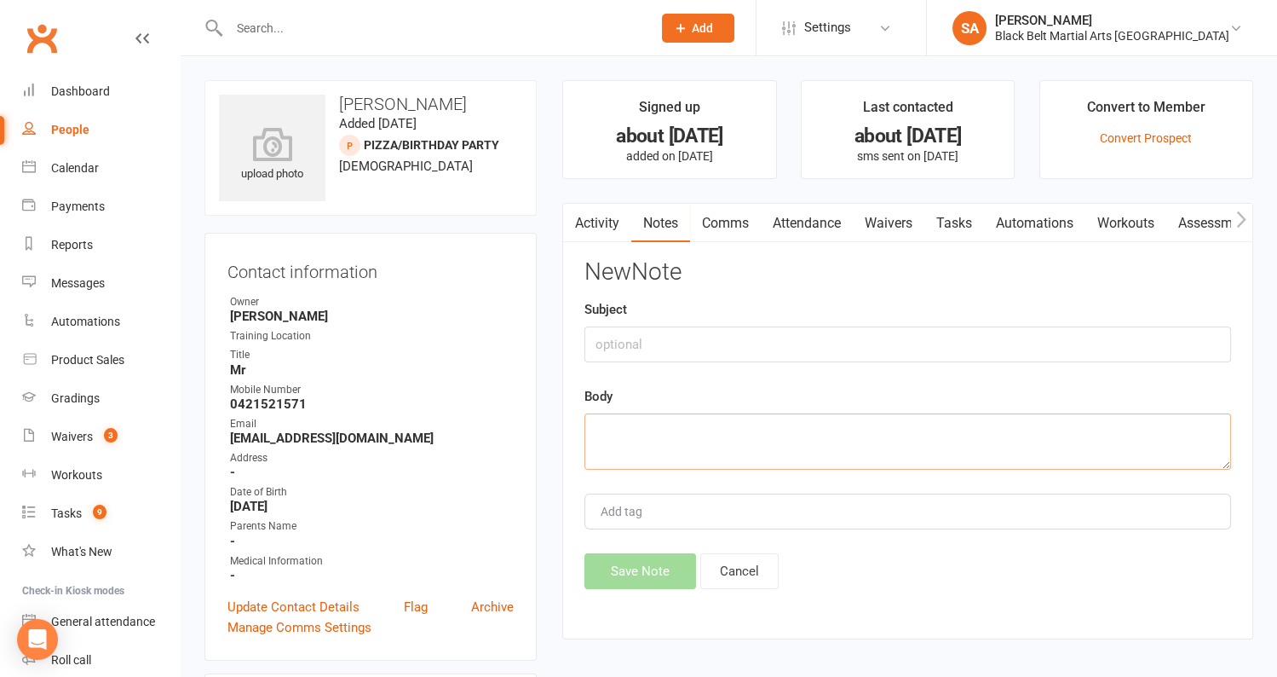
click at [835, 421] on textarea at bounding box center [908, 441] width 647 height 56
type textarea "L"
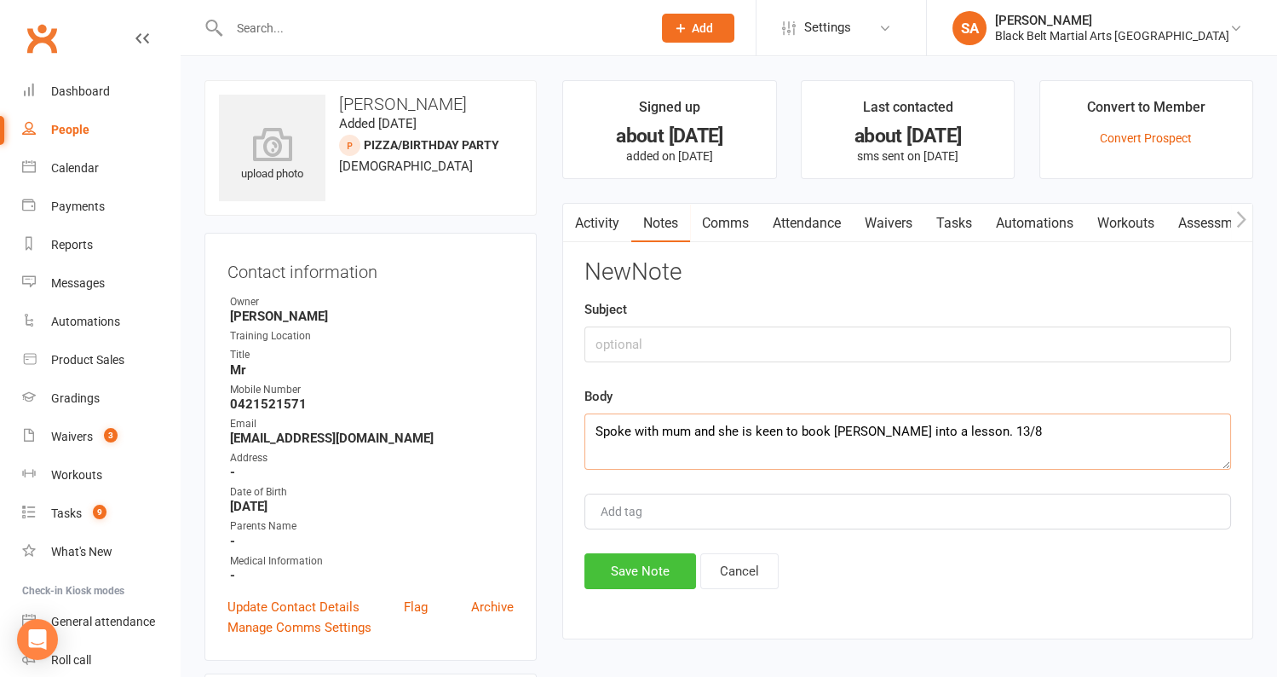
type textarea "Spoke with mum and she is keen to book [PERSON_NAME] into a lesson. 13/8"
click at [682, 562] on button "Save Note" at bounding box center [641, 571] width 112 height 36
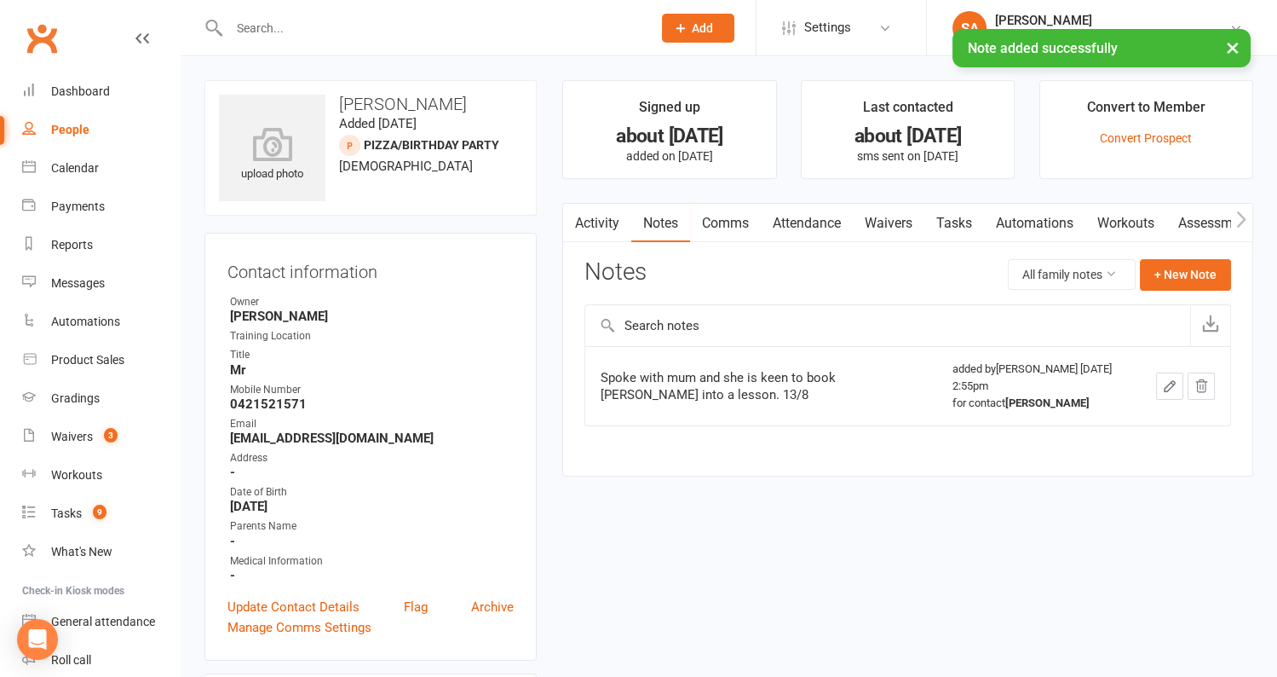
click at [72, 131] on div "People" at bounding box center [70, 130] width 38 height 14
select select "100"
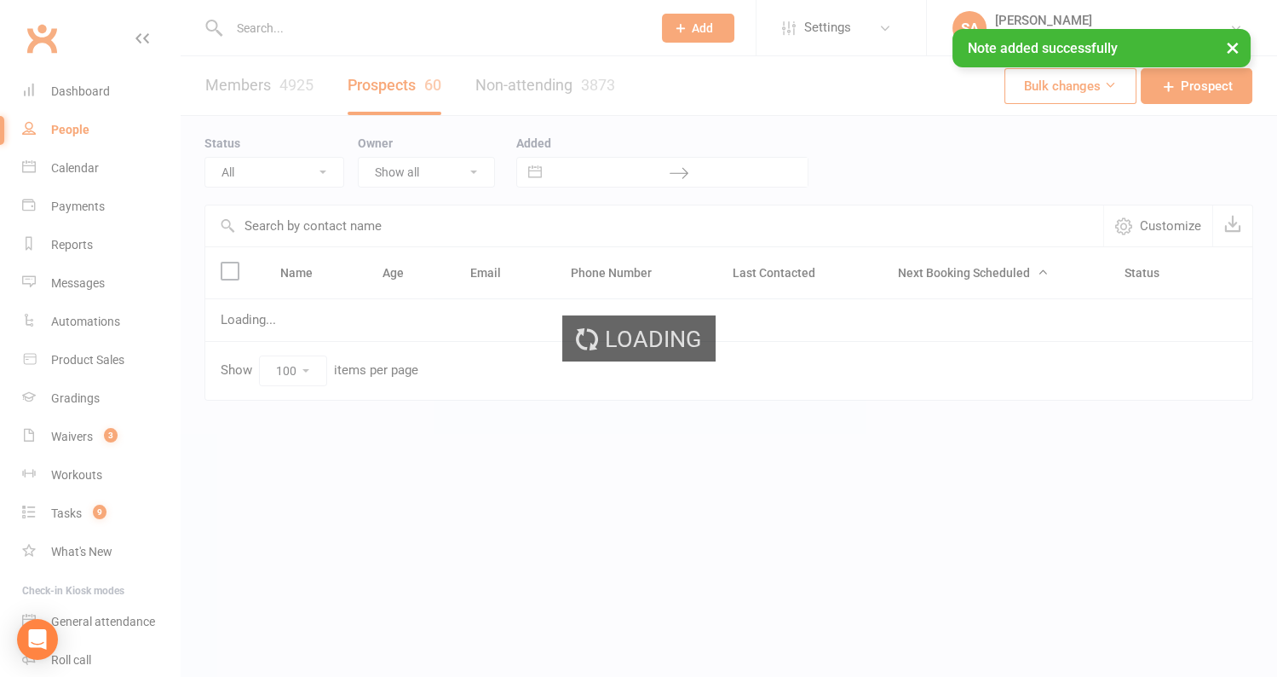
select select "Pizza/birthday party"
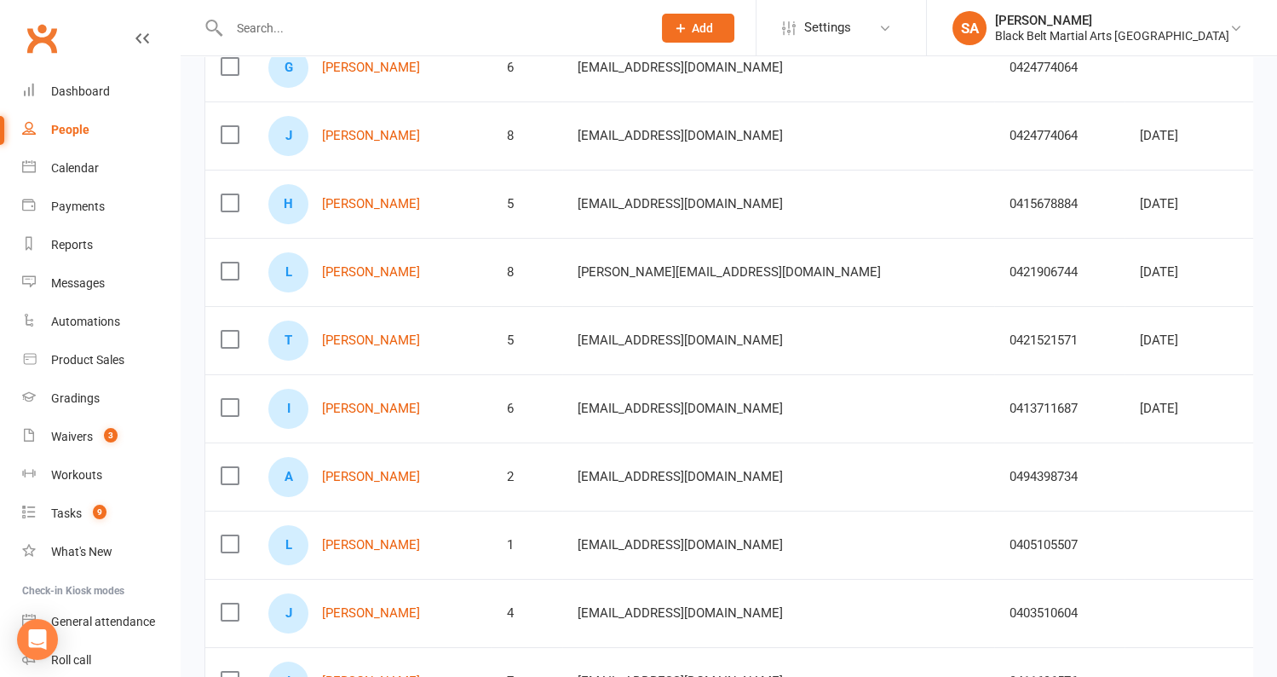
scroll to position [353, 0]
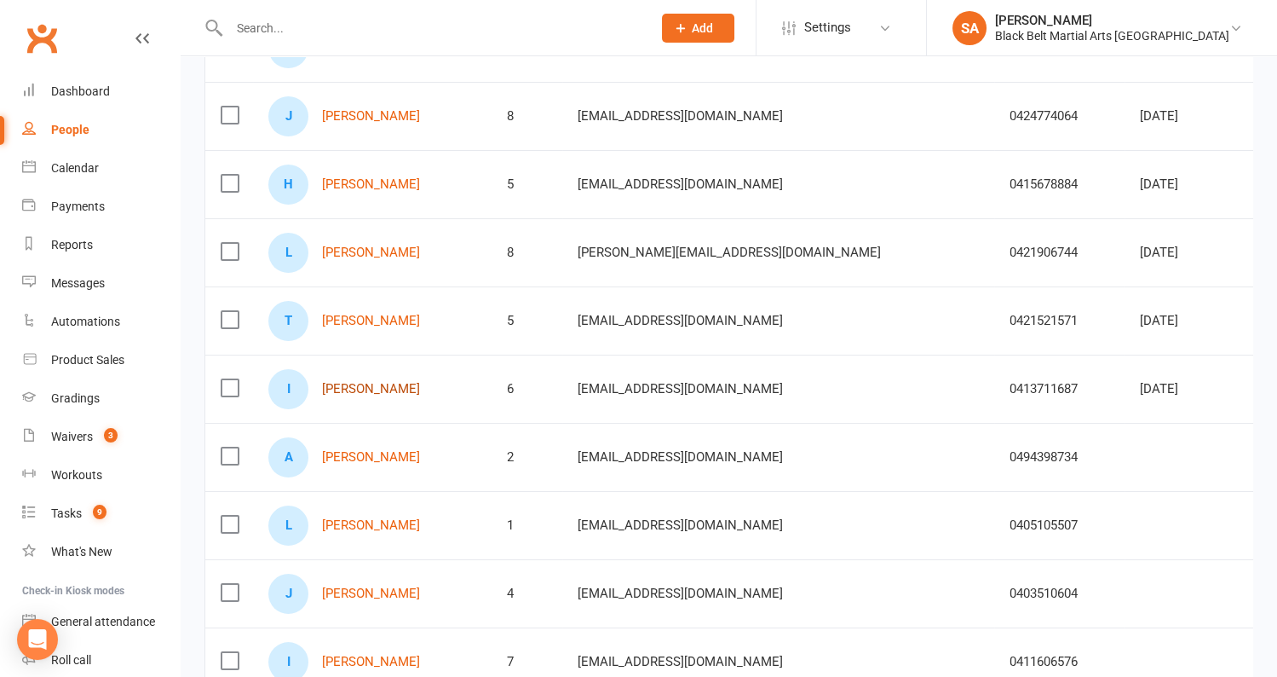
click at [386, 382] on link "[PERSON_NAME]" at bounding box center [371, 389] width 98 height 14
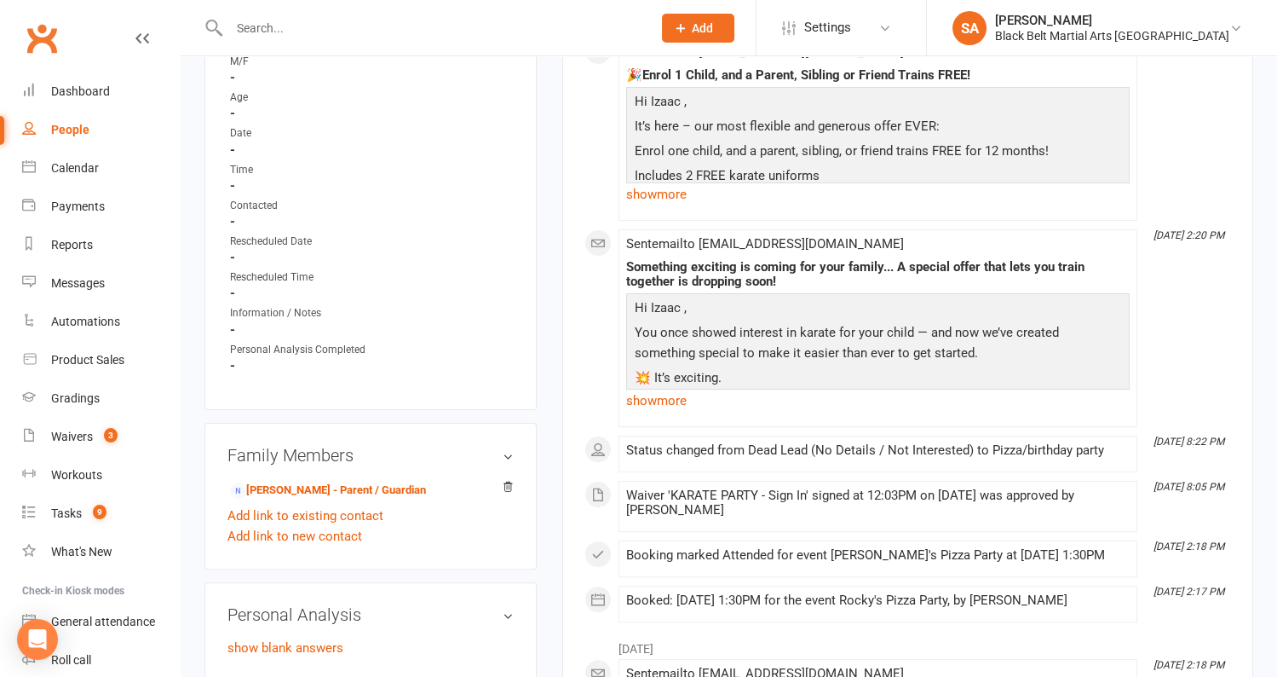
scroll to position [1002, 0]
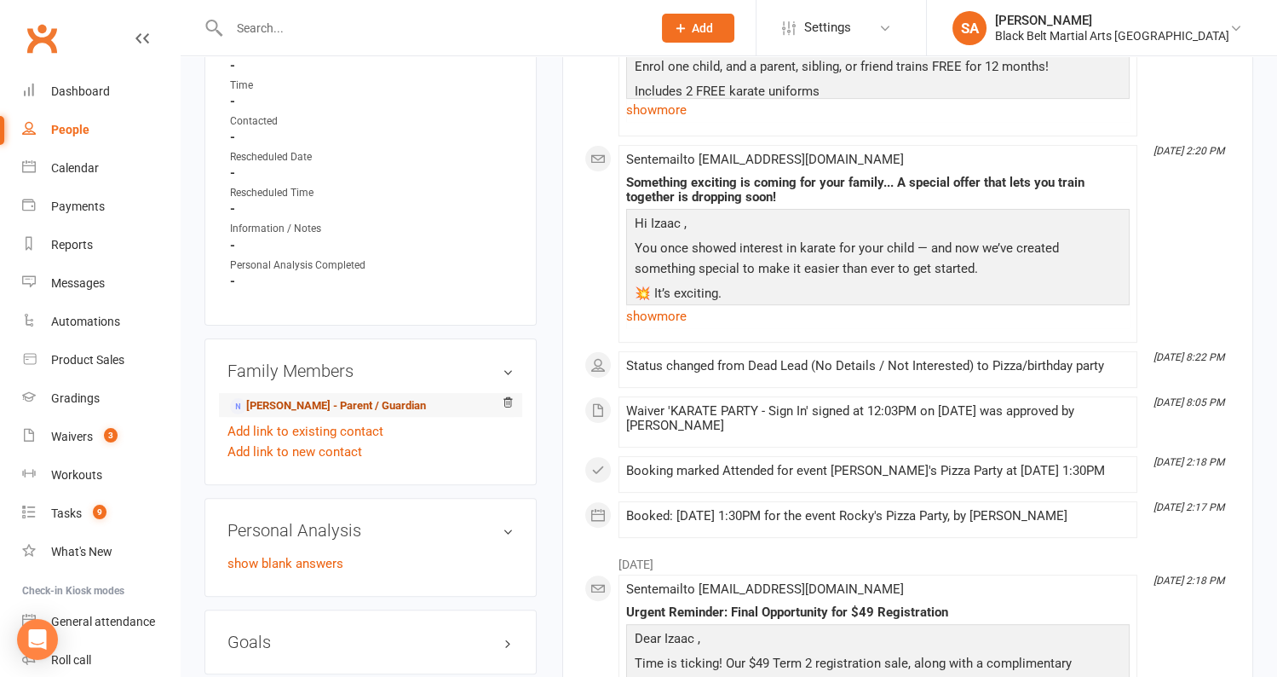
click at [354, 401] on link "Kara Chisholm - Parent / Guardian" at bounding box center [328, 406] width 196 height 18
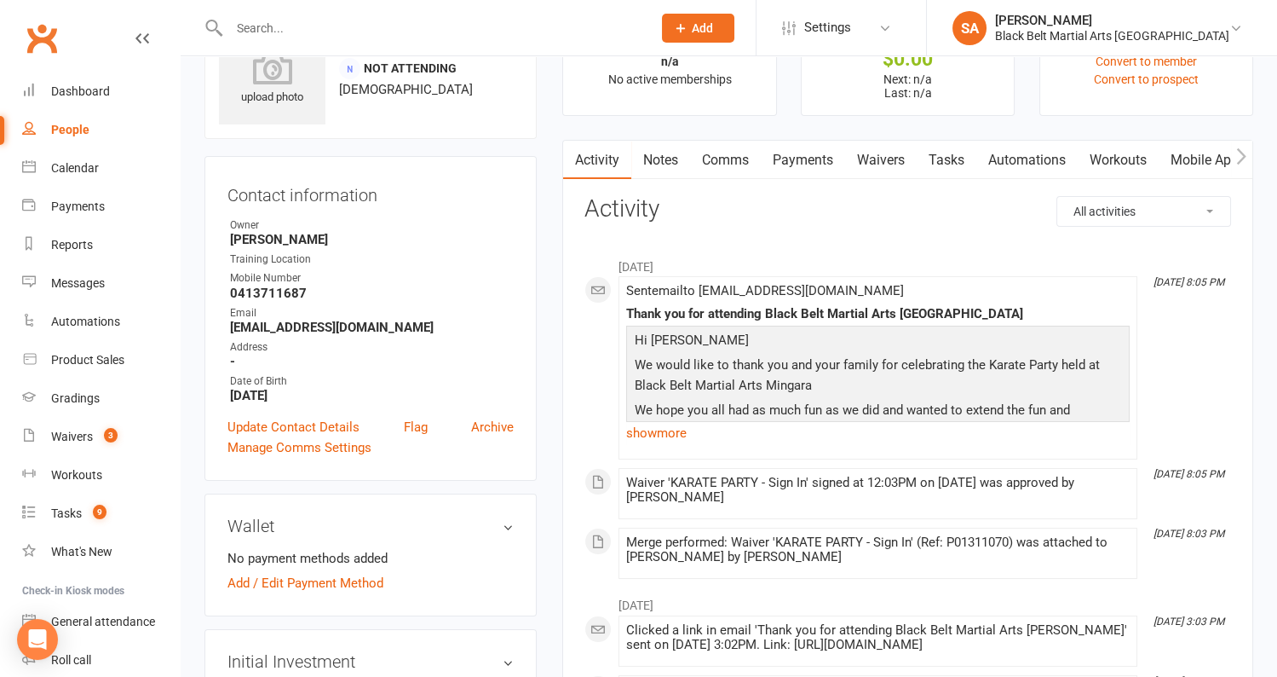
scroll to position [98, 0]
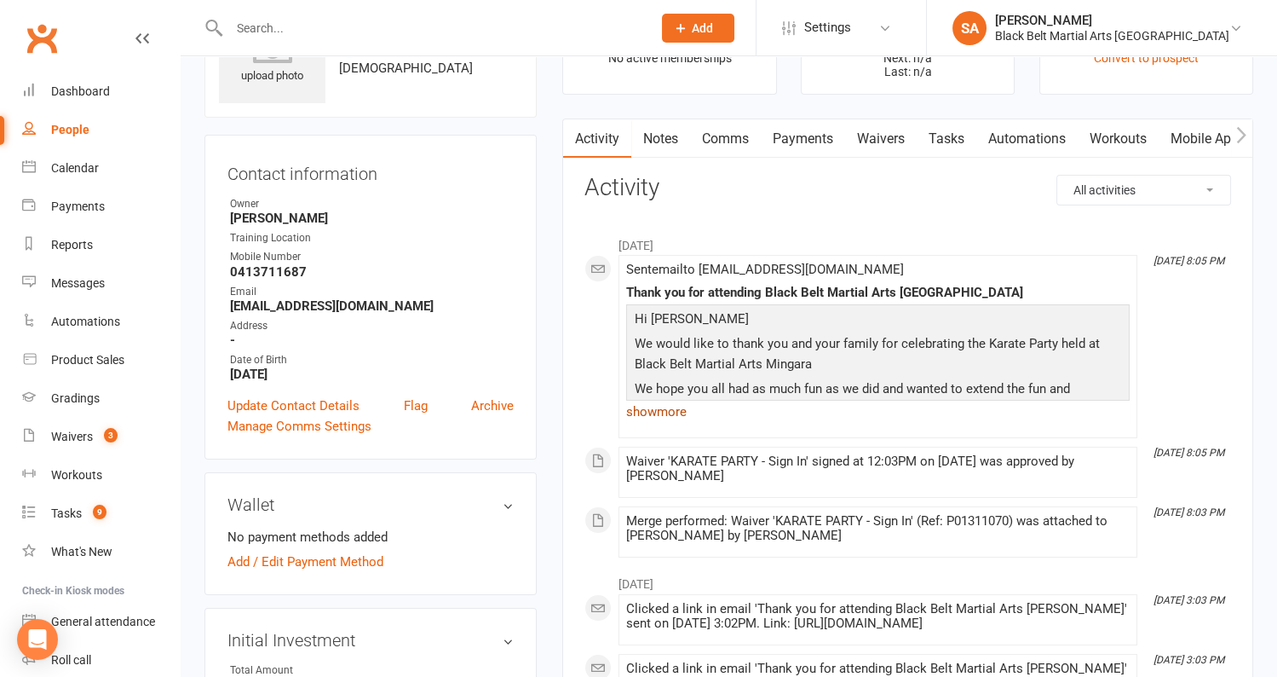
click at [666, 407] on link "show more" at bounding box center [878, 412] width 504 height 24
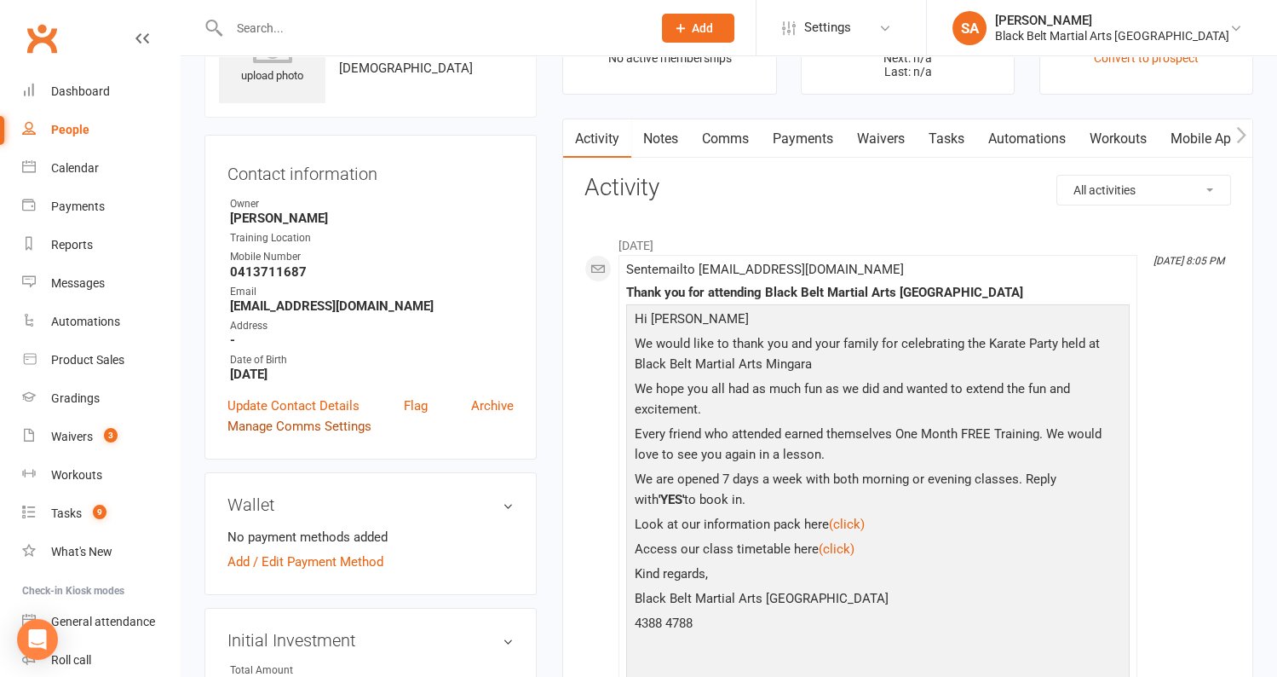
click at [291, 427] on link "Manage Comms Settings" at bounding box center [300, 426] width 144 height 20
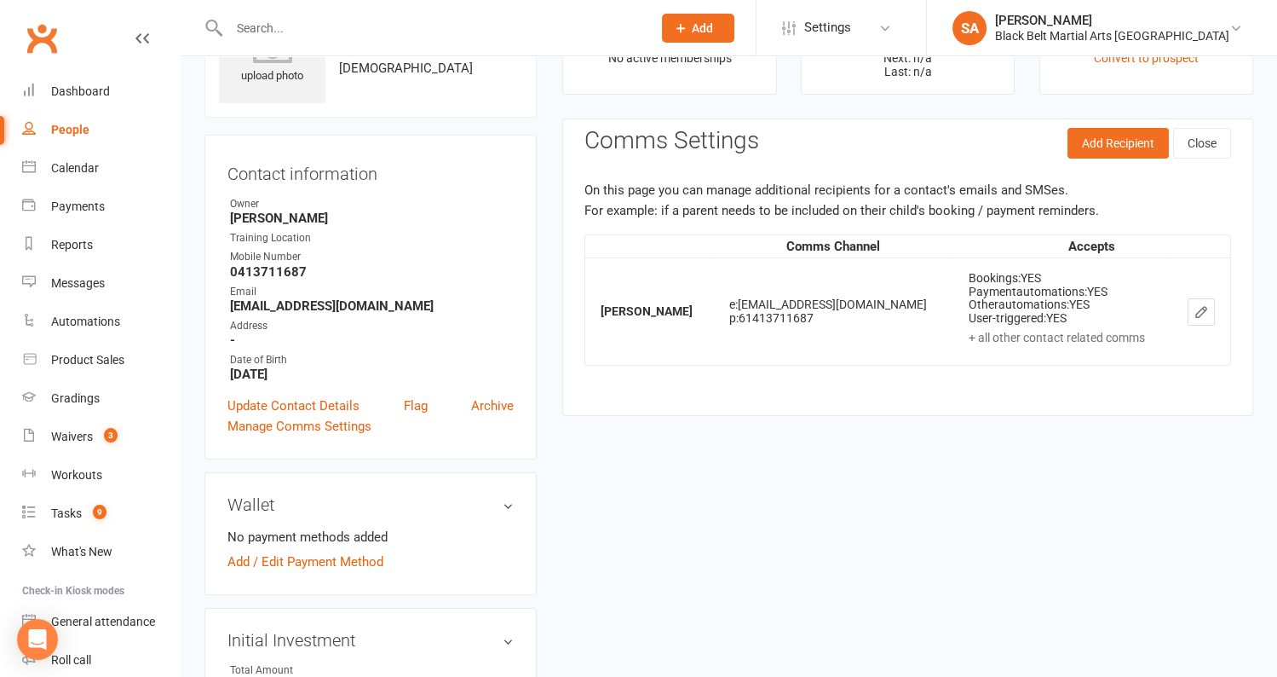
scroll to position [130, 0]
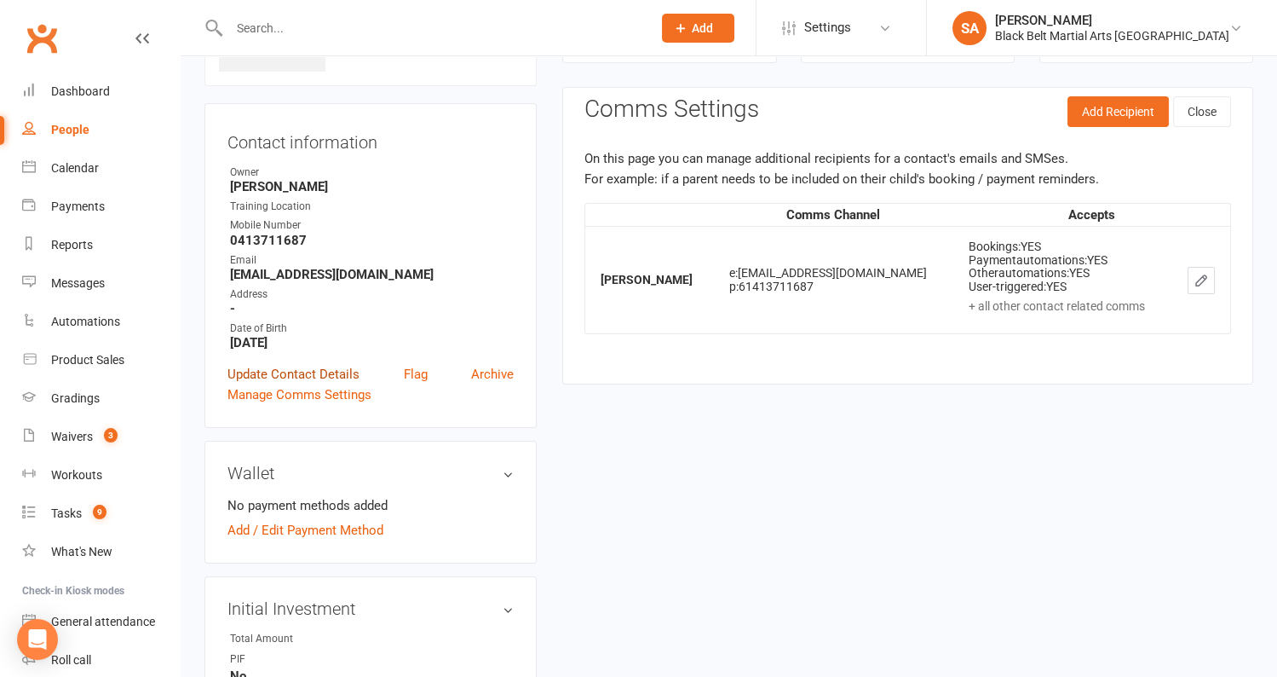
click at [326, 372] on link "Update Contact Details" at bounding box center [294, 374] width 132 height 20
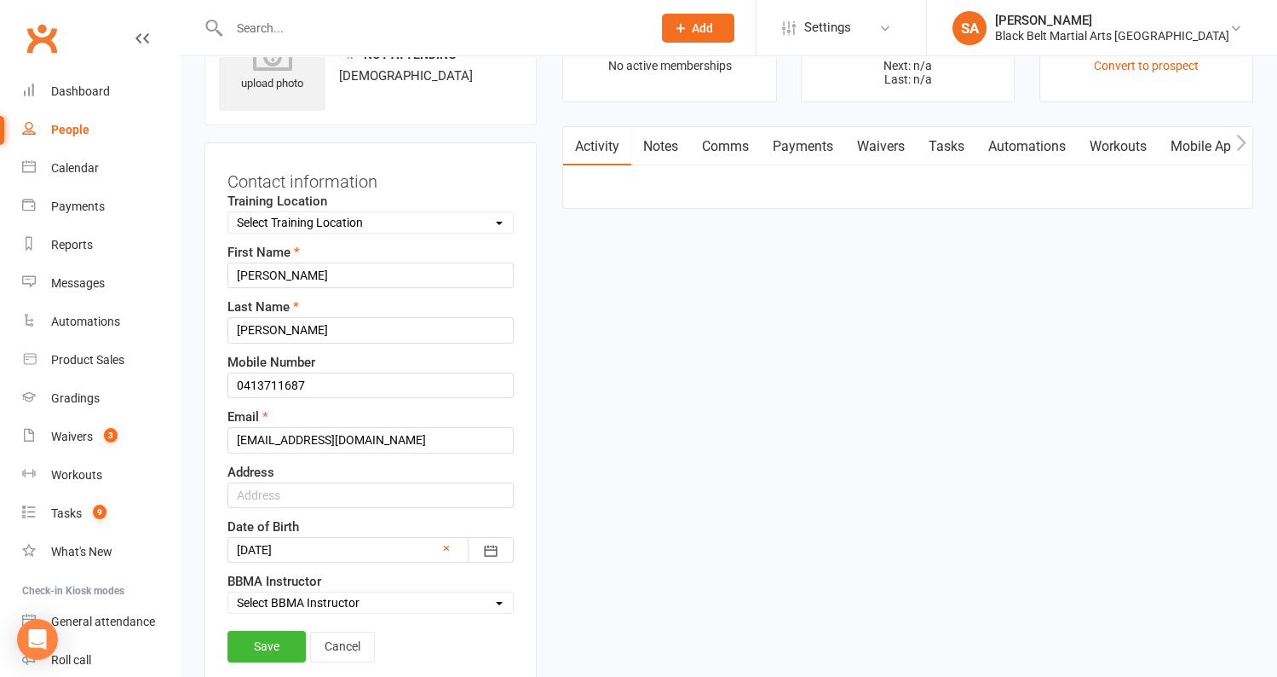
scroll to position [79, 0]
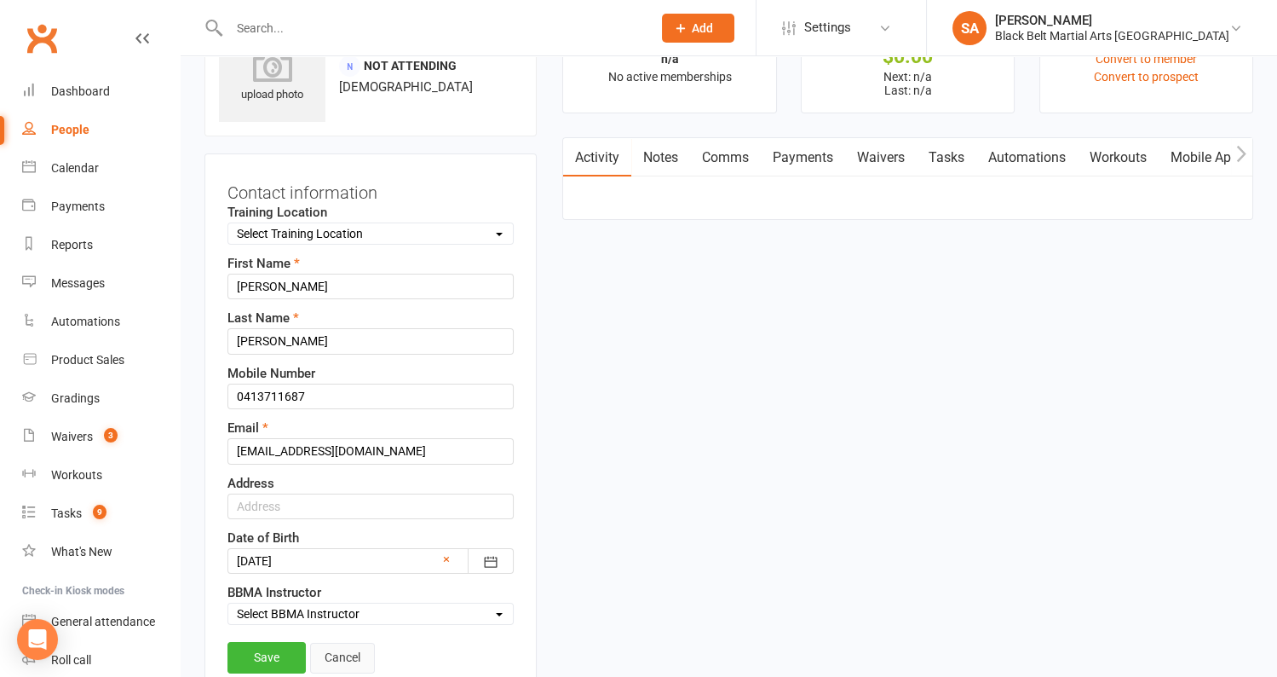
click at [354, 644] on link "Cancel" at bounding box center [342, 658] width 65 height 31
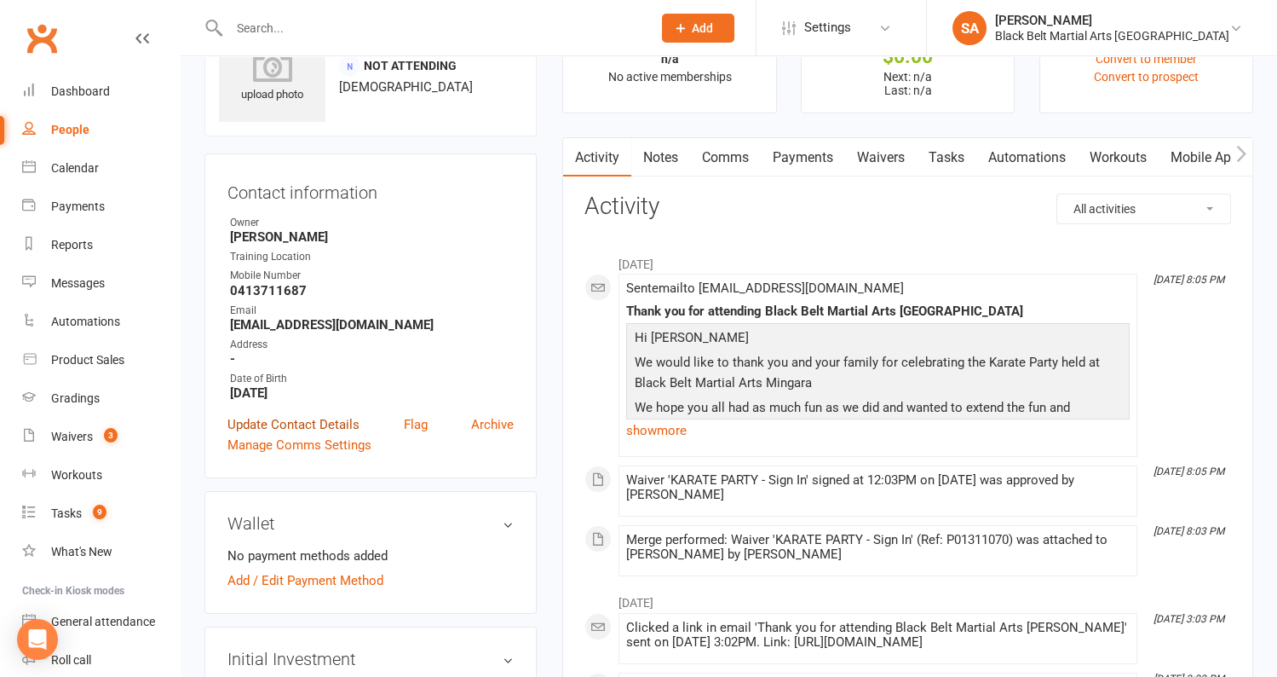
click at [281, 425] on link "Update Contact Details" at bounding box center [294, 424] width 132 height 20
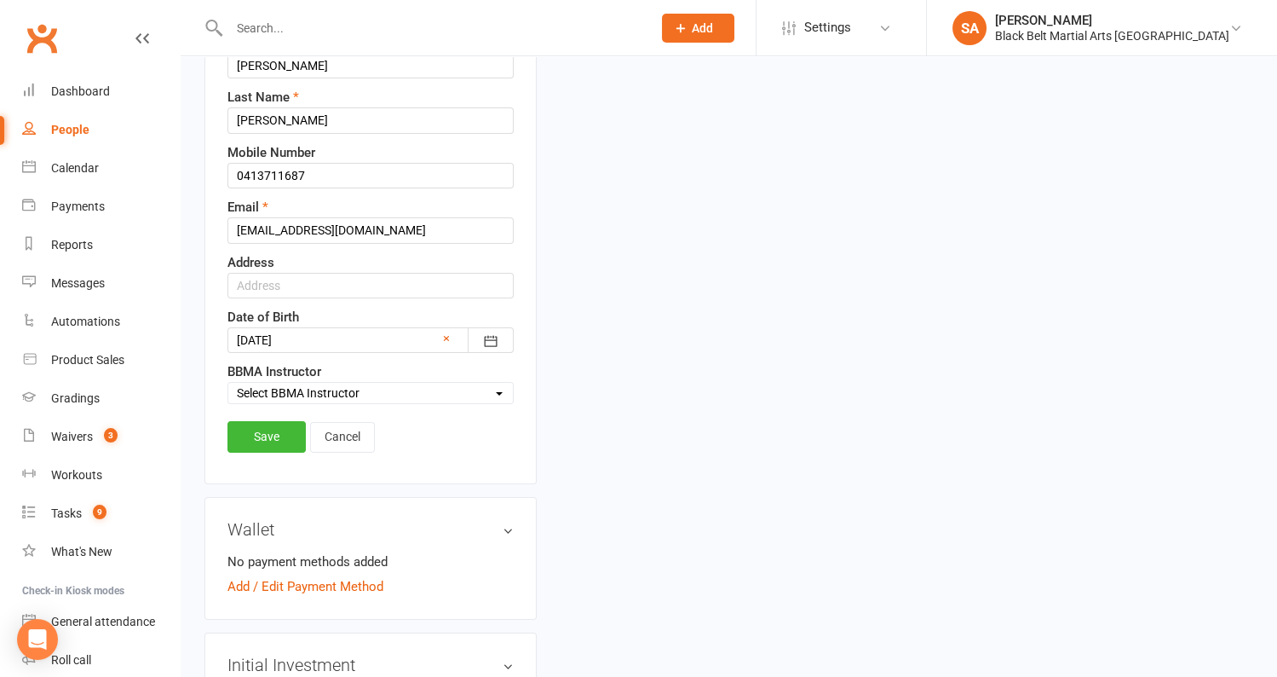
scroll to position [307, 0]
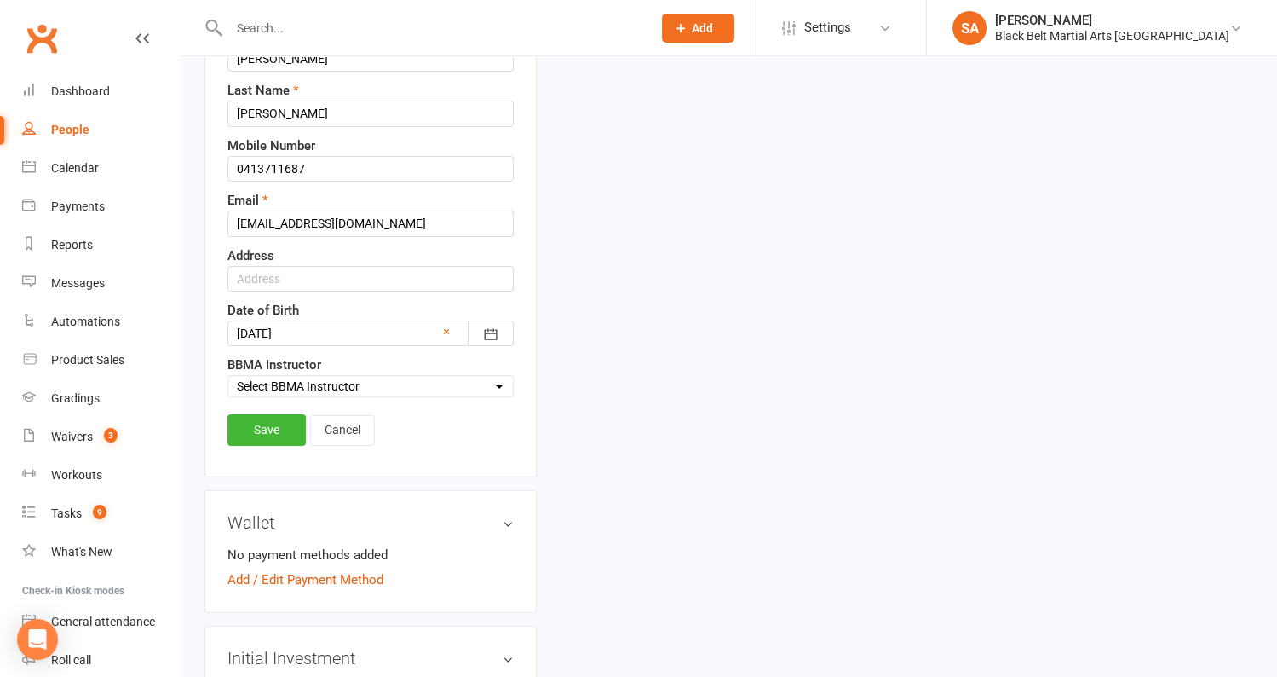
click at [496, 379] on select "Select BBMA Instructor Sensei Pauline Sensei Anthony Mia Heran Carl Bunce Antho…" at bounding box center [370, 386] width 285 height 19
click at [333, 424] on link "Cancel" at bounding box center [342, 430] width 65 height 31
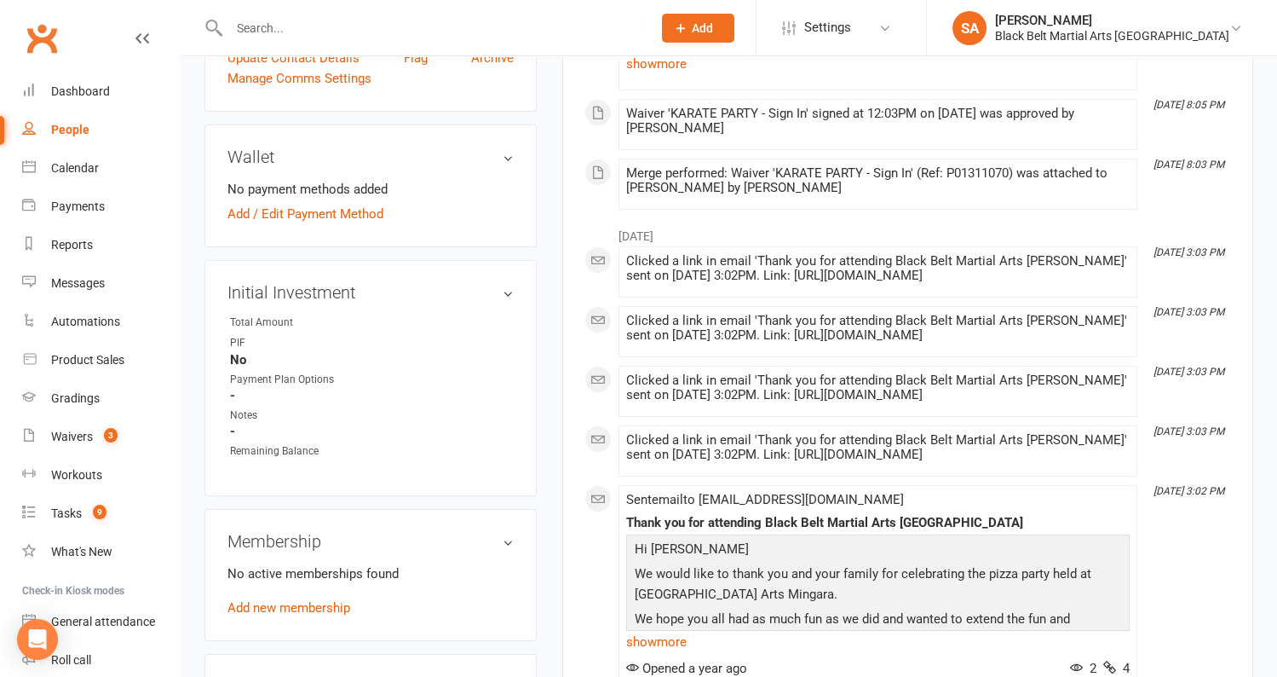
scroll to position [0, 0]
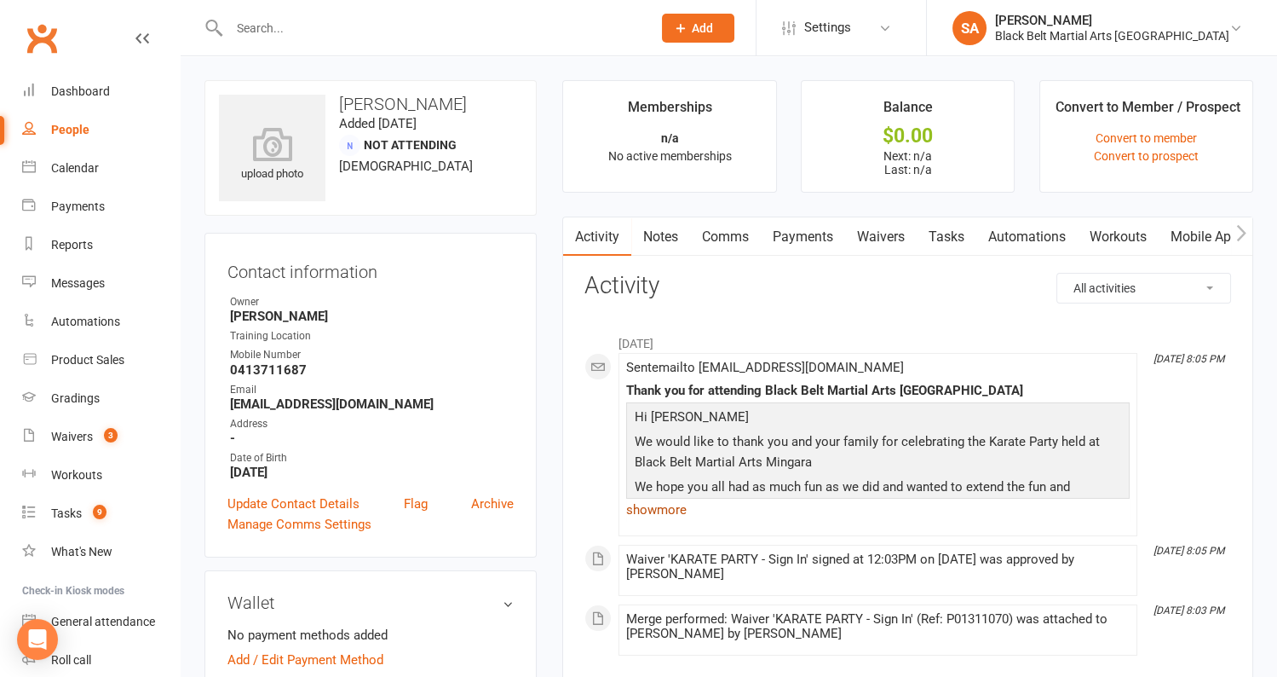
click at [659, 510] on link "show more" at bounding box center [878, 510] width 504 height 24
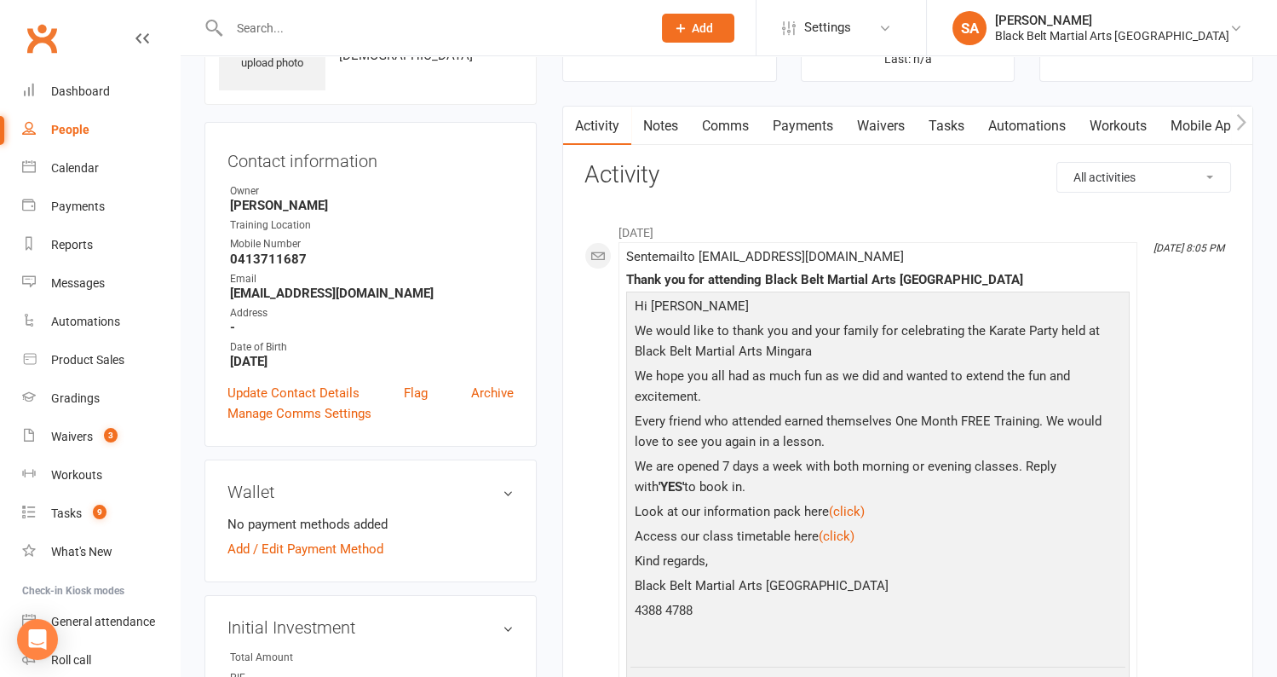
scroll to position [183, 0]
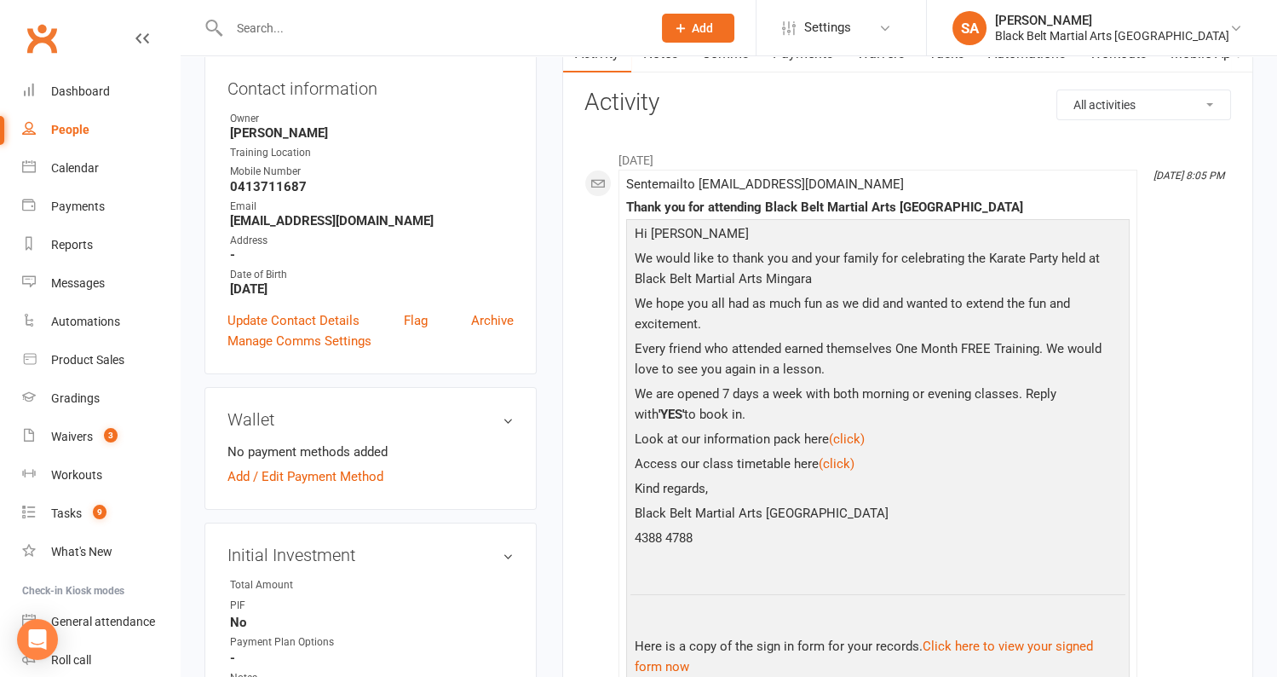
click at [702, 531] on p "4388 4788" at bounding box center [878, 539] width 495 height 25
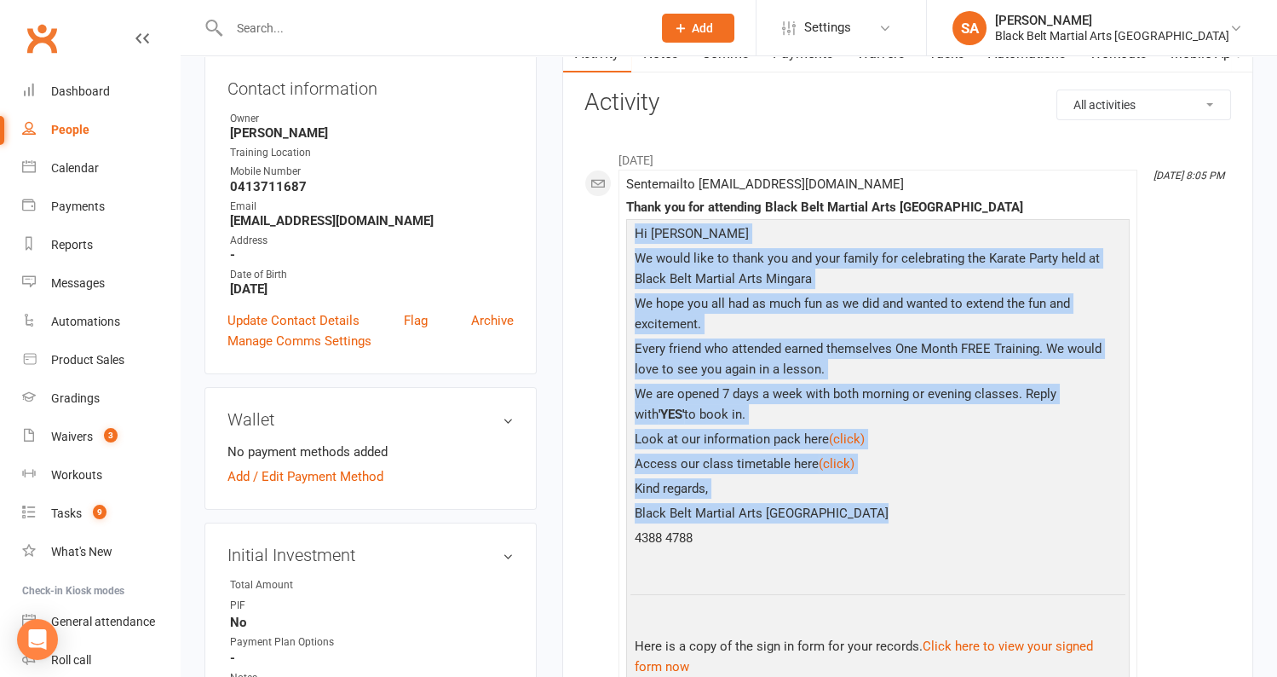
drag, startPoint x: 702, startPoint y: 531, endPoint x: 639, endPoint y: 230, distance: 307.3
click at [639, 230] on div "Hi Kara We would like to thank you and your family for celebrating the Karate P…" at bounding box center [878, 452] width 495 height 458
copy div "Hi Kara We would like to thank you and your family for celebrating the Karate P…"
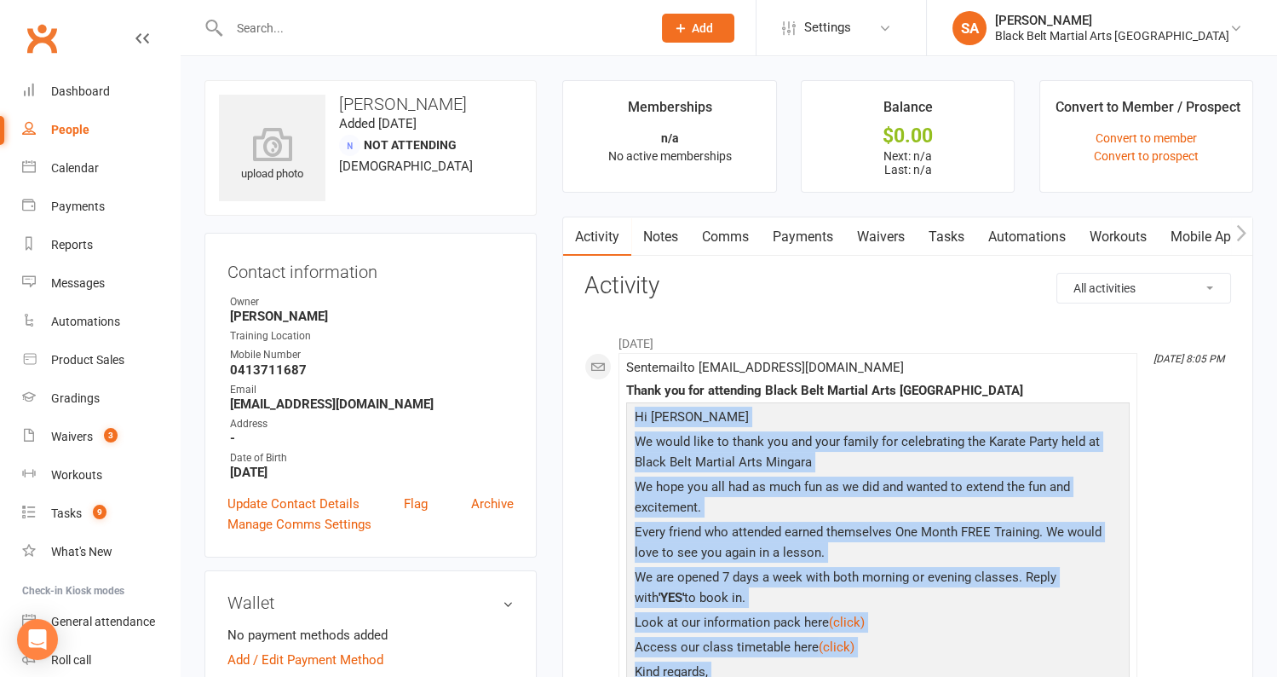
click at [723, 239] on link "Comms" at bounding box center [725, 236] width 71 height 39
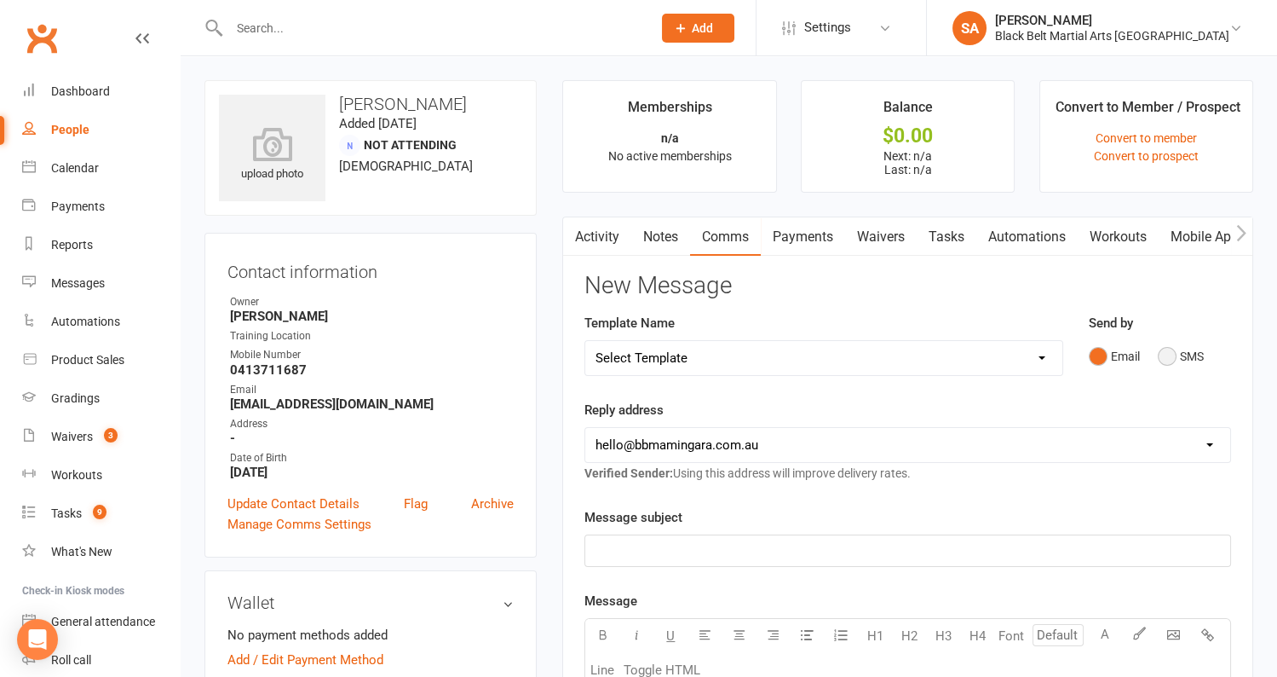
click at [1169, 358] on button "SMS" at bounding box center [1181, 356] width 46 height 32
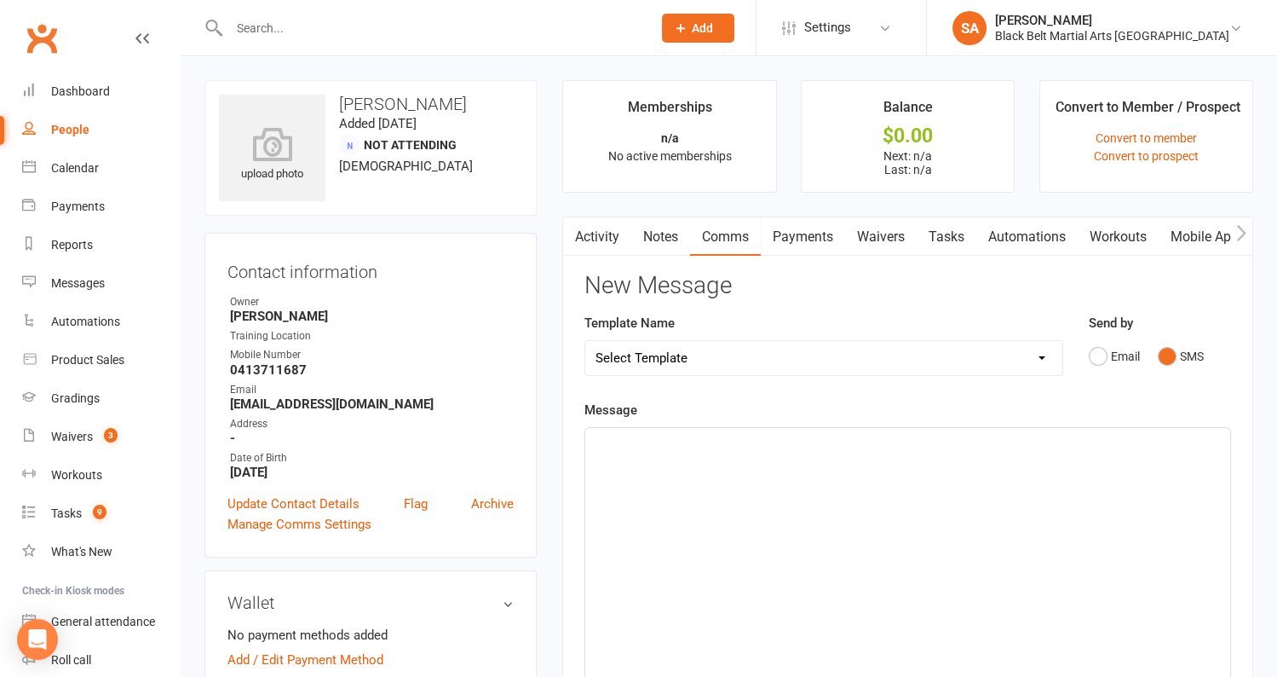
click at [738, 472] on div "﻿" at bounding box center [907, 556] width 645 height 256
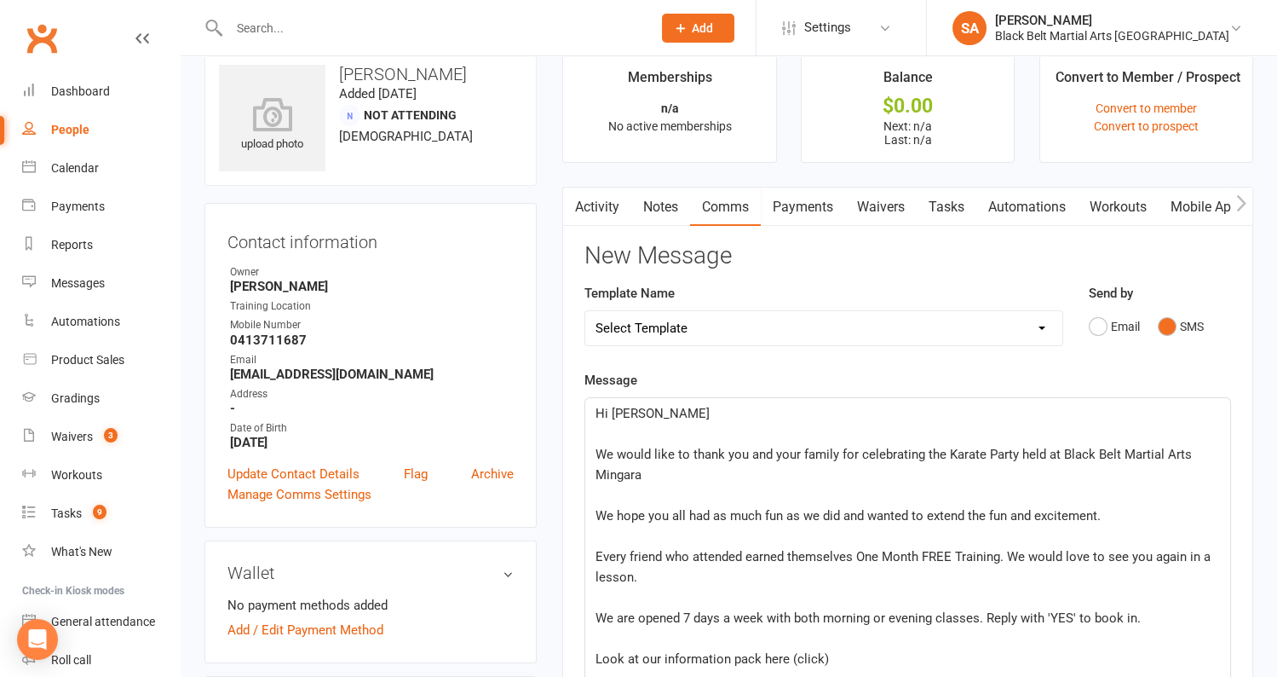
scroll to position [31, 0]
click at [600, 435] on p "﻿" at bounding box center [908, 433] width 625 height 20
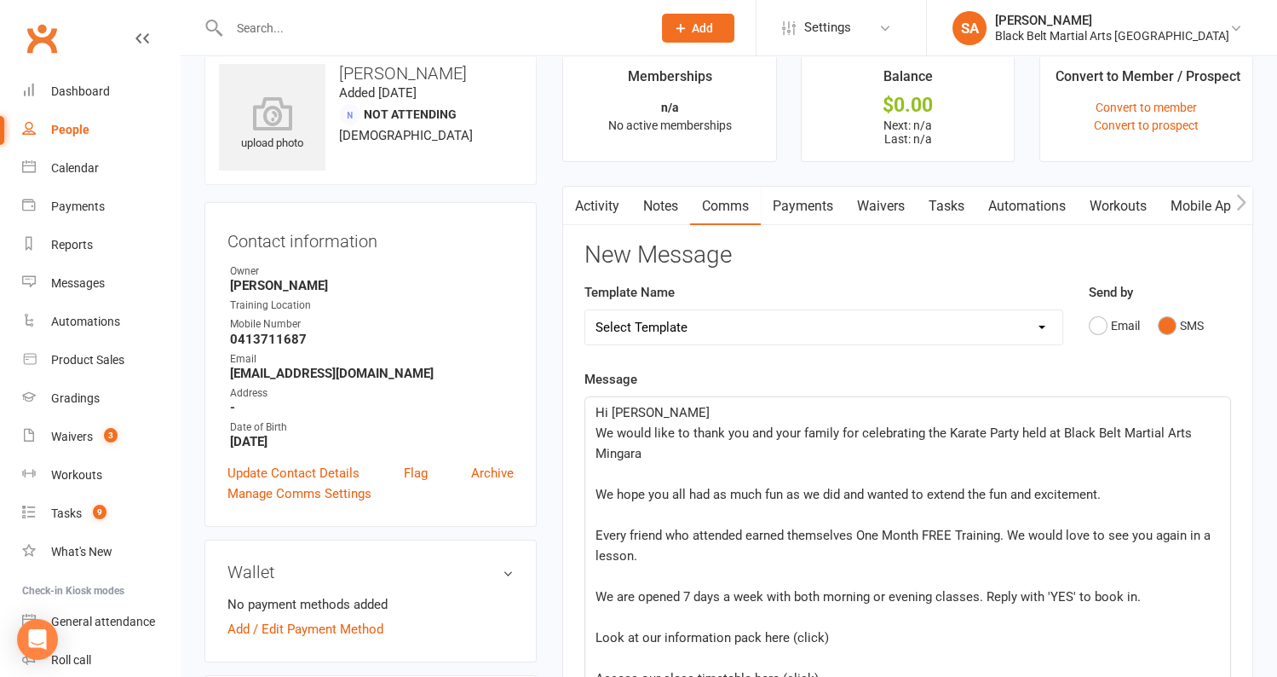
click at [596, 478] on p "﻿" at bounding box center [908, 474] width 625 height 20
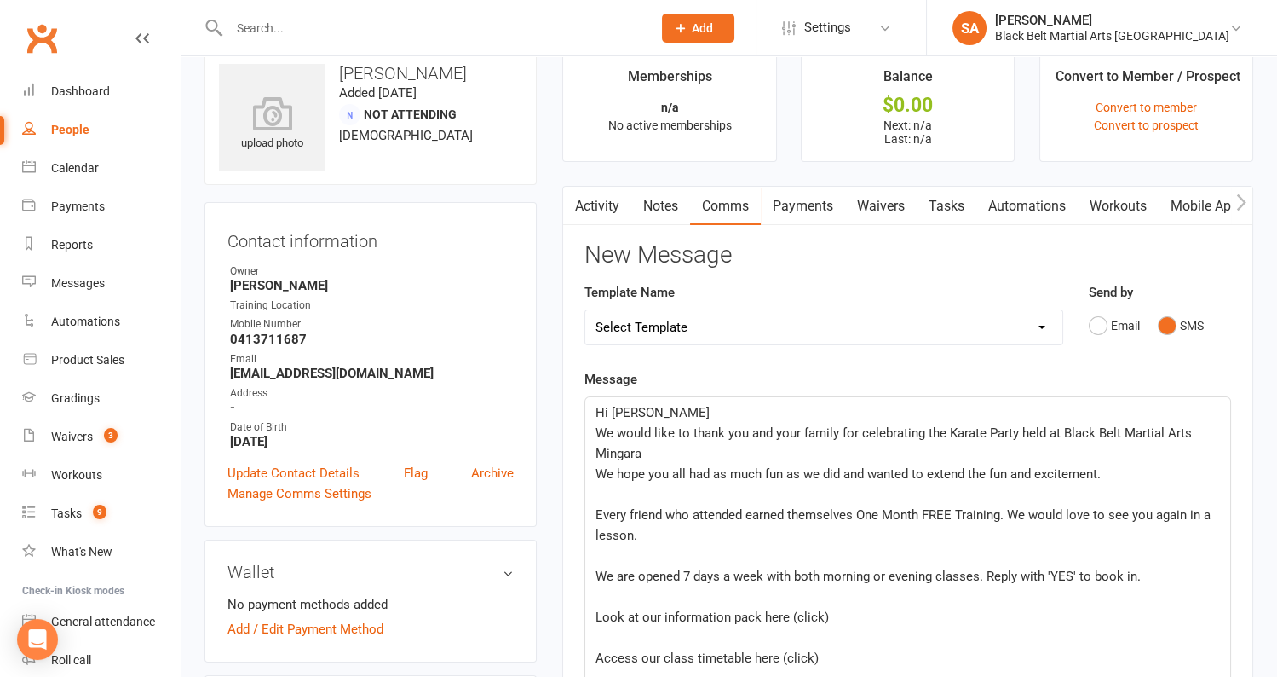
click at [608, 487] on p "﻿" at bounding box center [908, 494] width 625 height 20
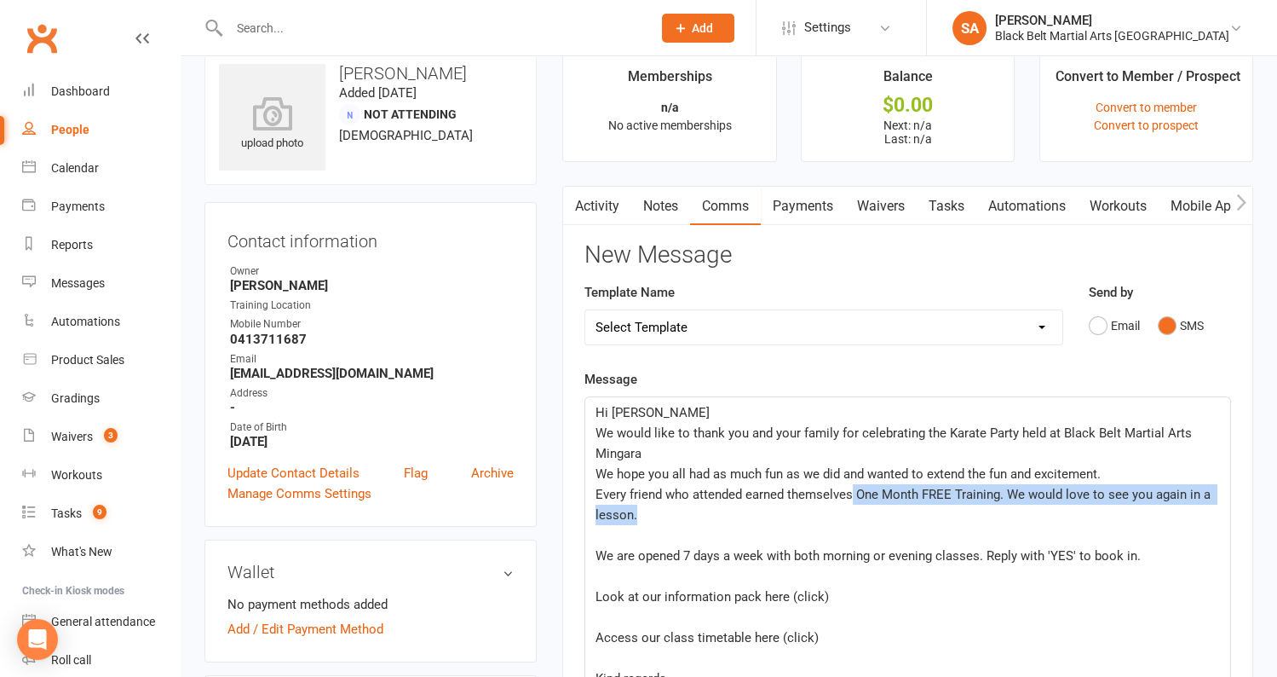
drag, startPoint x: 854, startPoint y: 490, endPoint x: 682, endPoint y: 504, distance: 172.7
click at [682, 504] on p "Every friend who attended earned themselves One Month FREE Training. We would l…" at bounding box center [908, 504] width 625 height 41
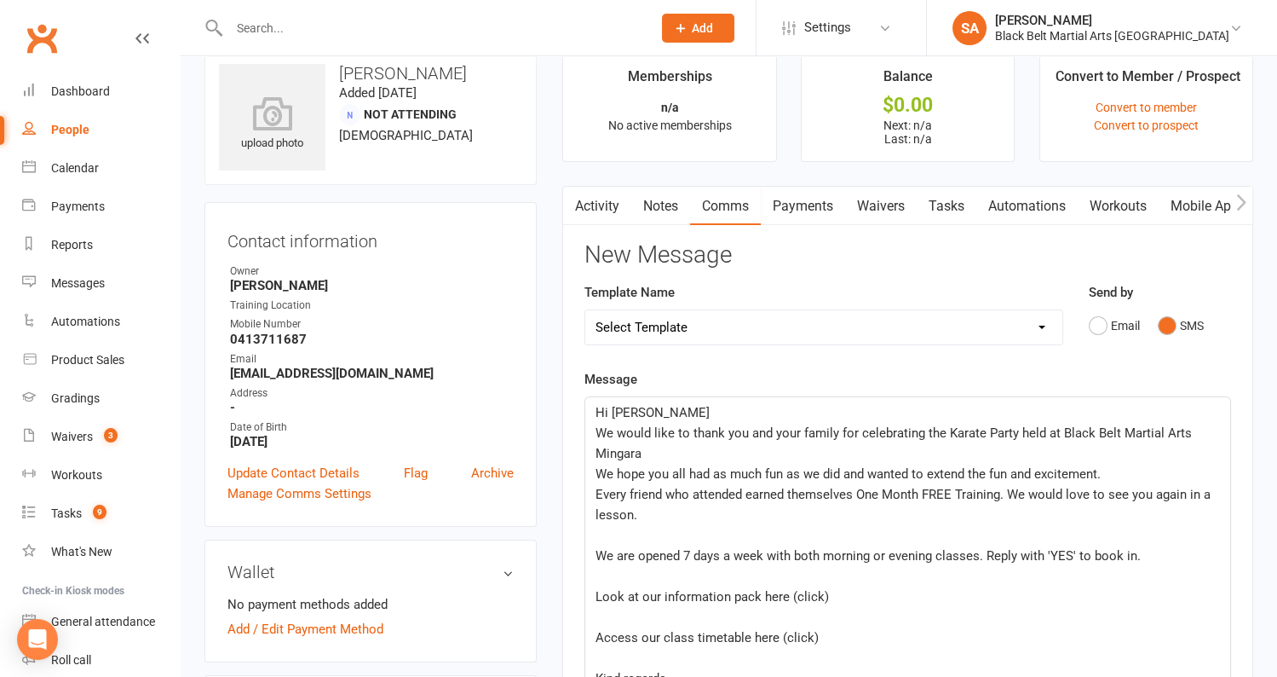
click at [839, 527] on p "﻿" at bounding box center [908, 535] width 625 height 20
click at [854, 495] on span "Every friend who attended earned themselves One Month FREE Training. We would l…" at bounding box center [905, 505] width 619 height 36
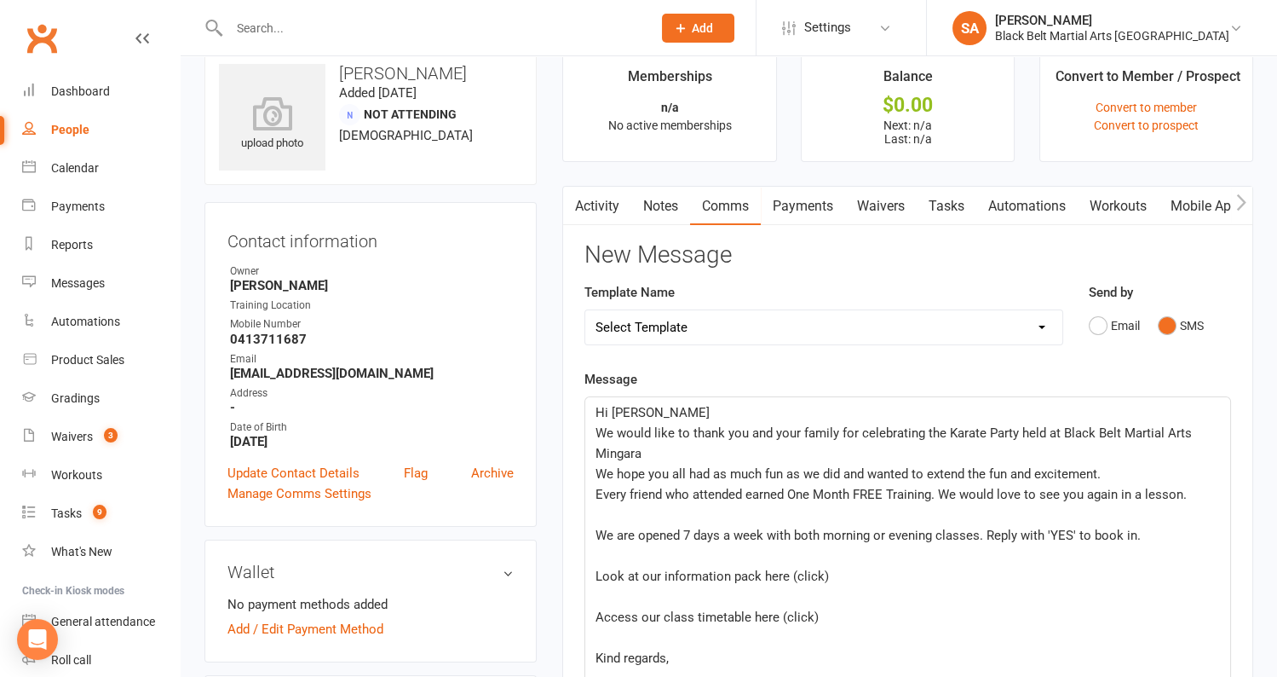
click at [746, 493] on span "Every friend who attended earned One Month FREE Training. We would love to see …" at bounding box center [891, 494] width 591 height 15
click at [608, 520] on p "﻿" at bounding box center [908, 514] width 625 height 20
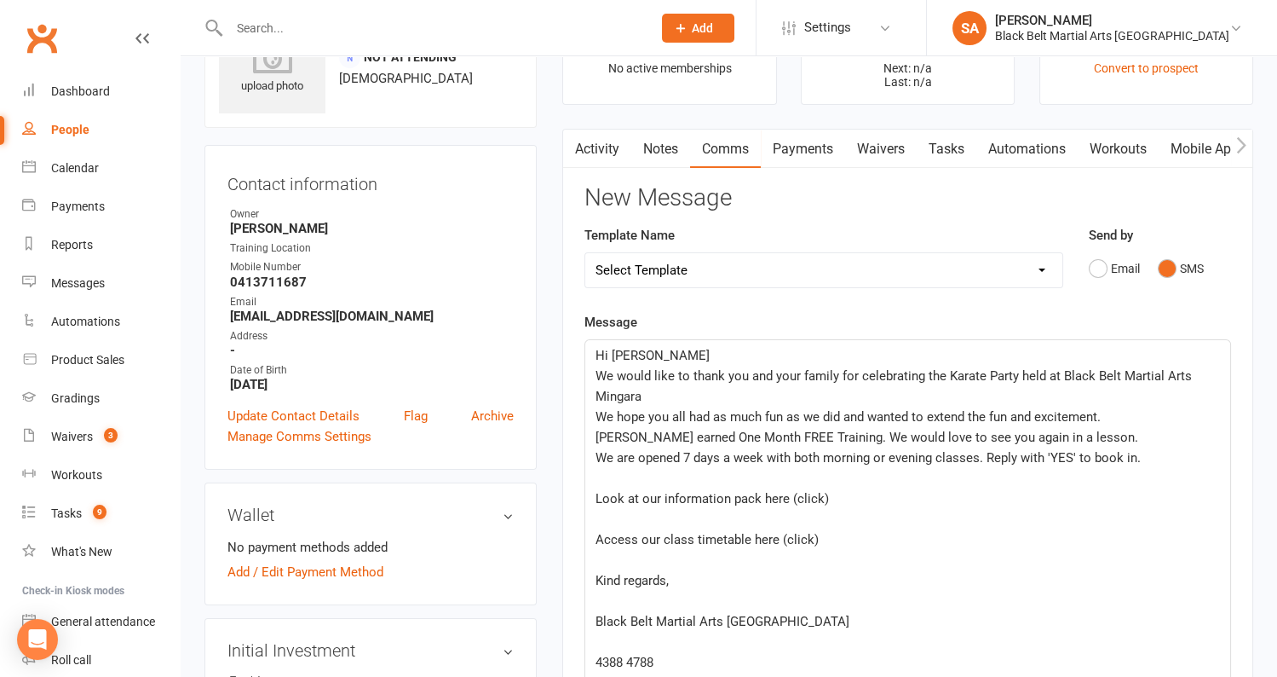
scroll to position [89, 0]
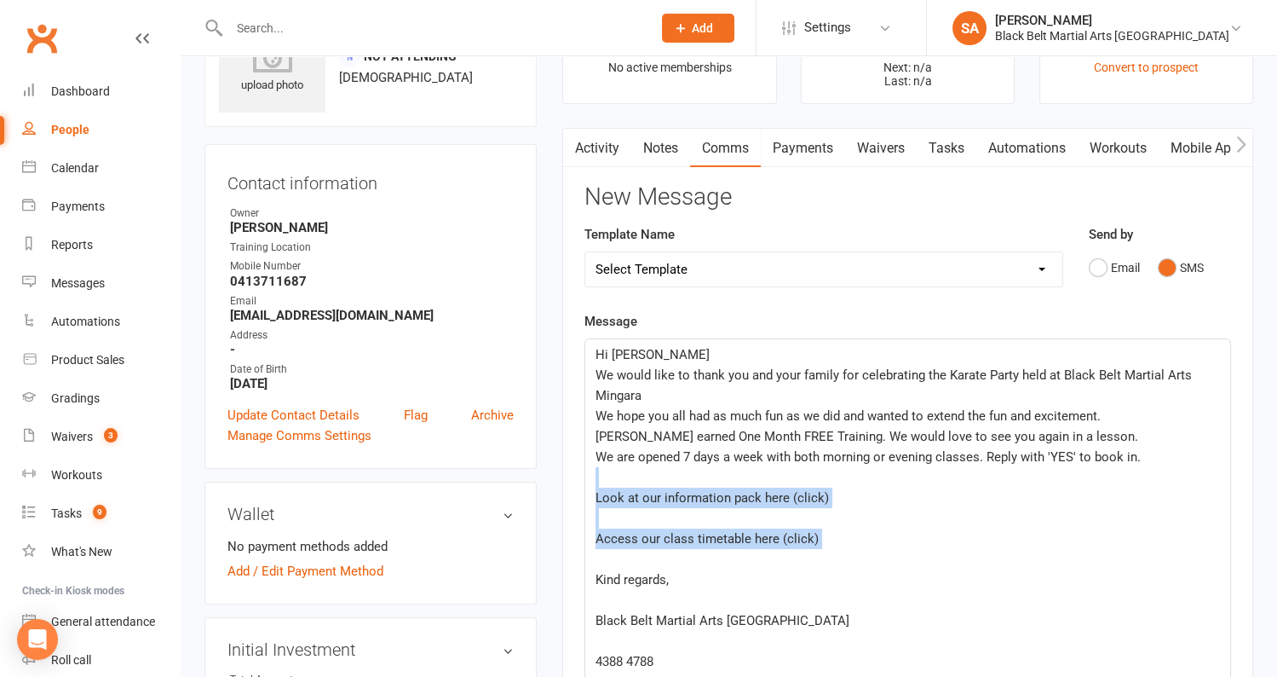
drag, startPoint x: 610, startPoint y: 554, endPoint x: 595, endPoint y: 477, distance: 78.2
click at [595, 477] on div "Hi Kara We would like to thank you and your family for celebrating the Karate P…" at bounding box center [907, 528] width 645 height 378
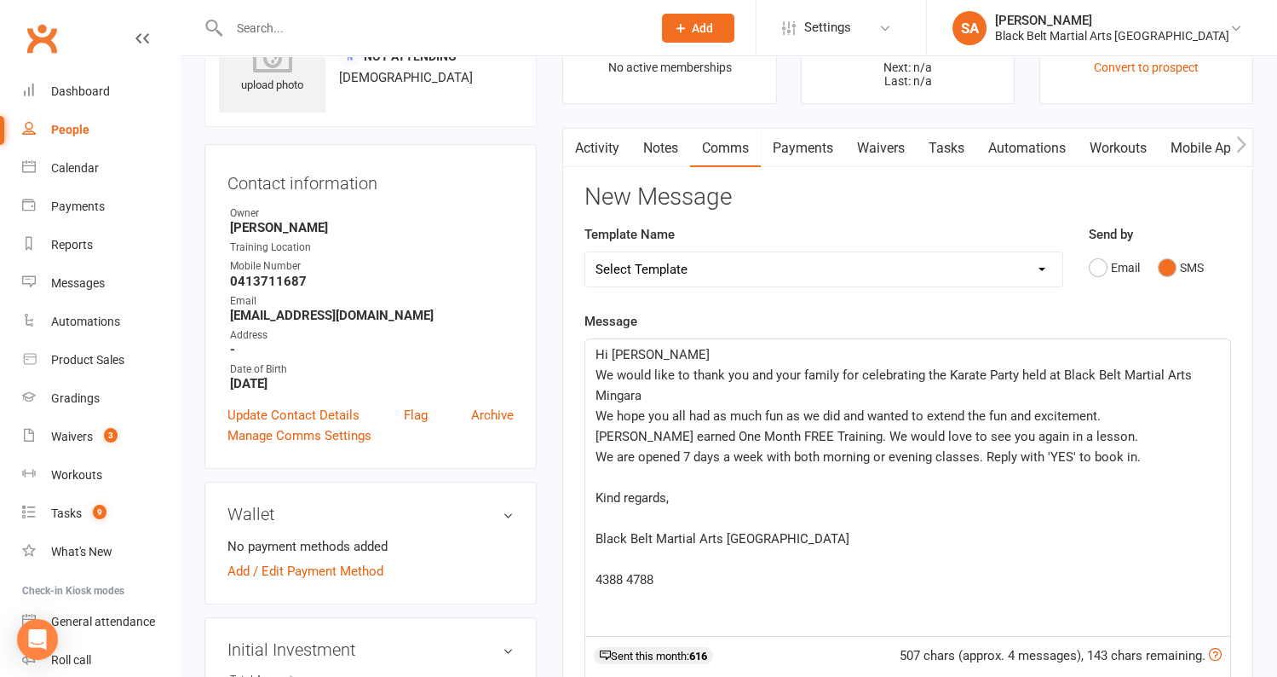
click at [605, 480] on p "﻿" at bounding box center [908, 477] width 625 height 20
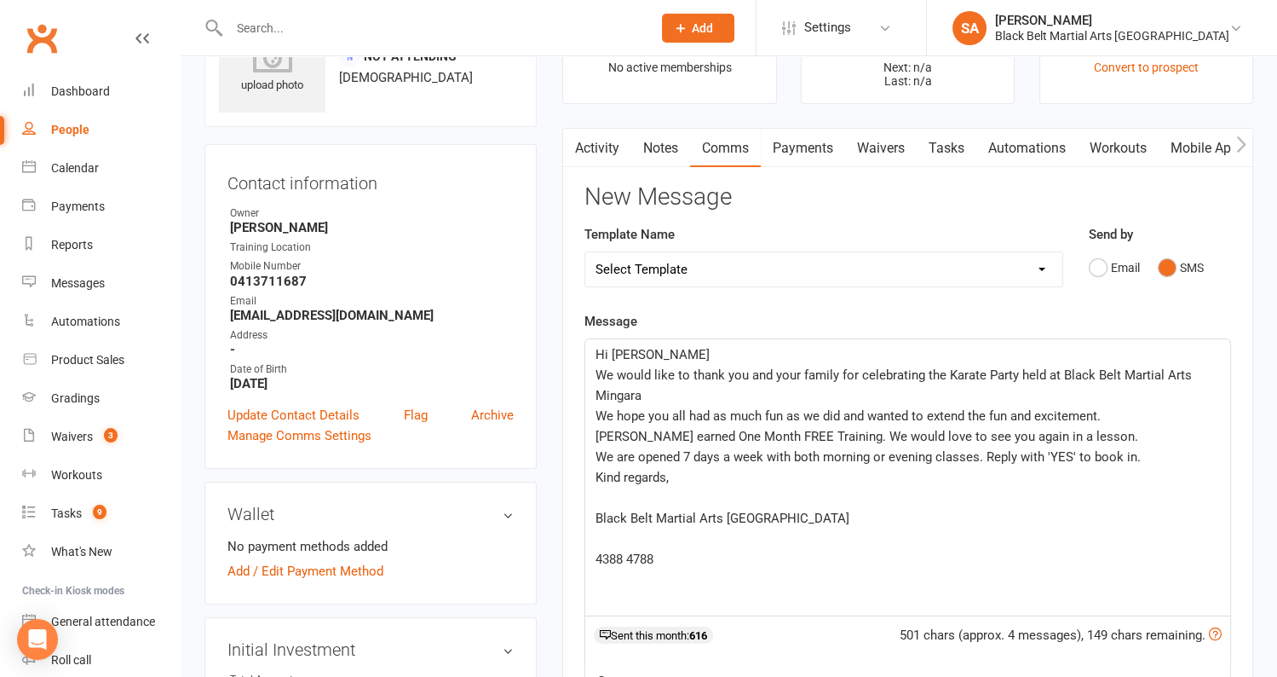
click at [618, 492] on p "﻿" at bounding box center [908, 497] width 625 height 20
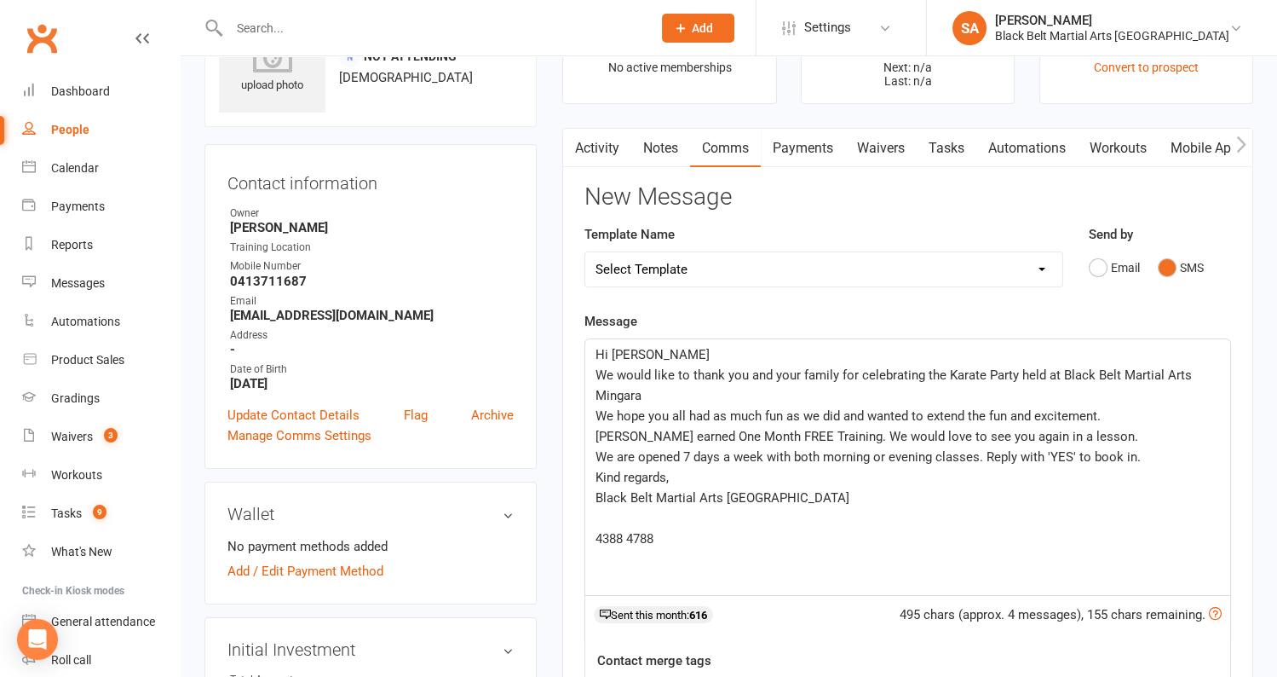
click at [615, 510] on p "﻿" at bounding box center [908, 518] width 625 height 20
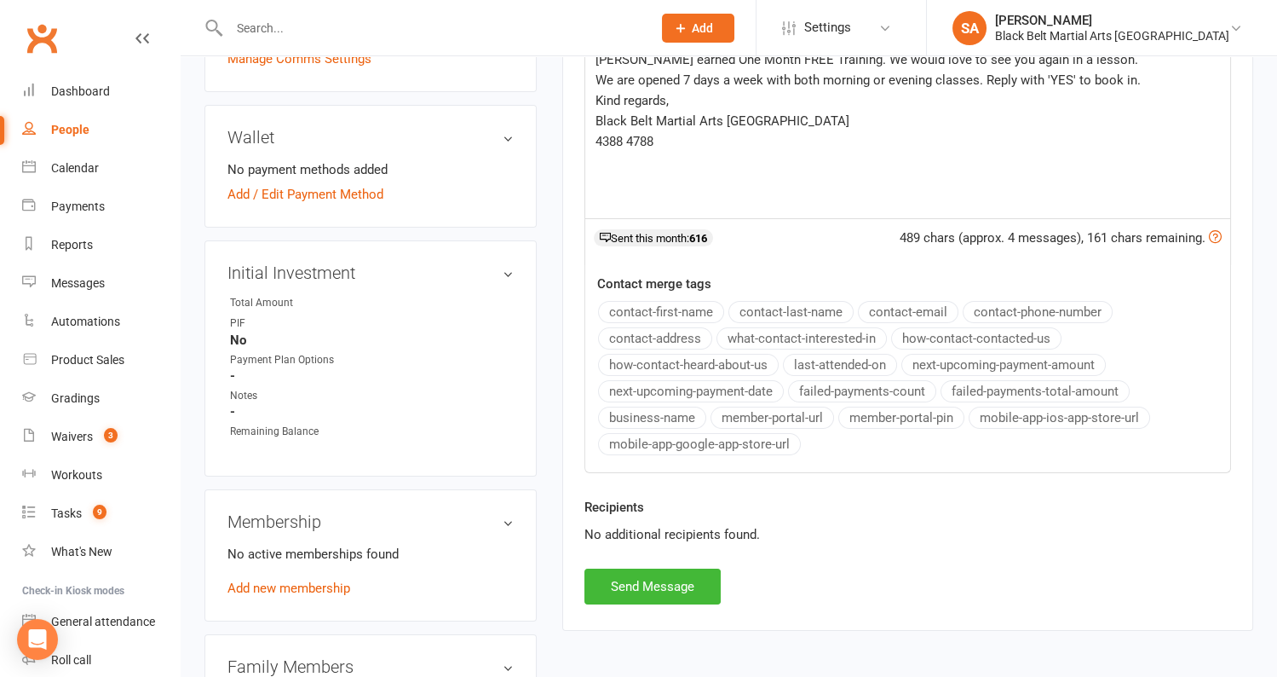
scroll to position [470, 0]
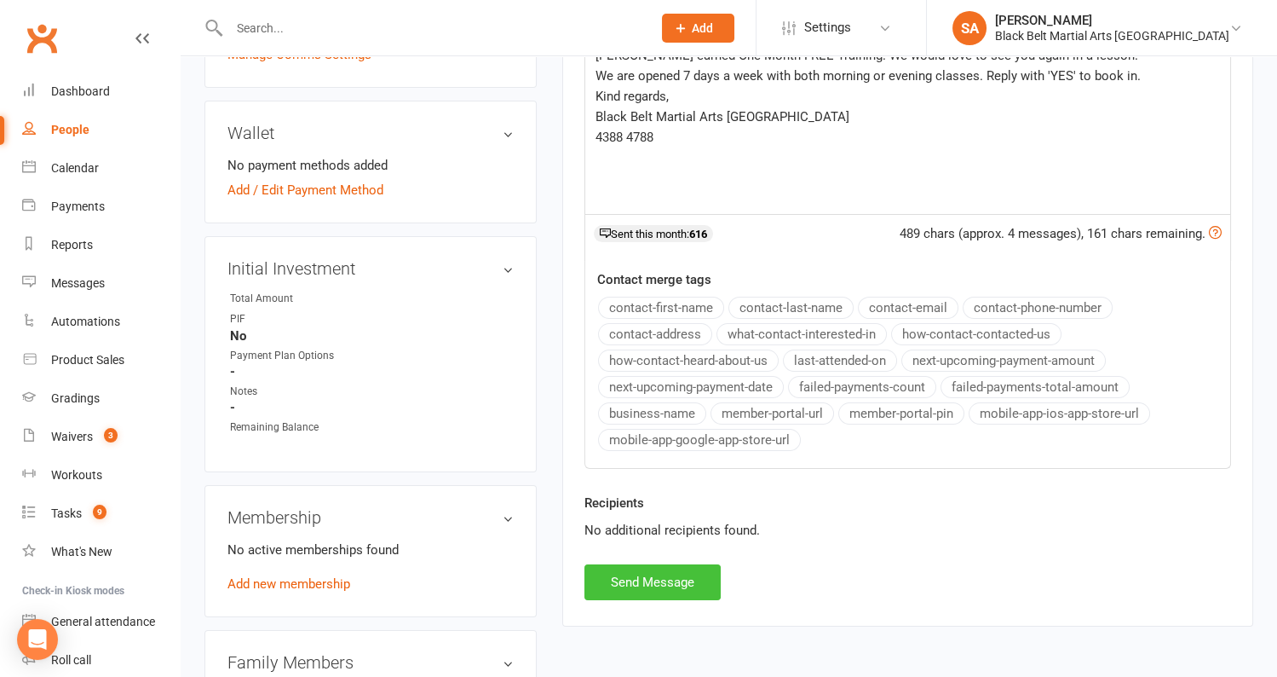
click at [681, 573] on button "Send Message" at bounding box center [653, 582] width 136 height 36
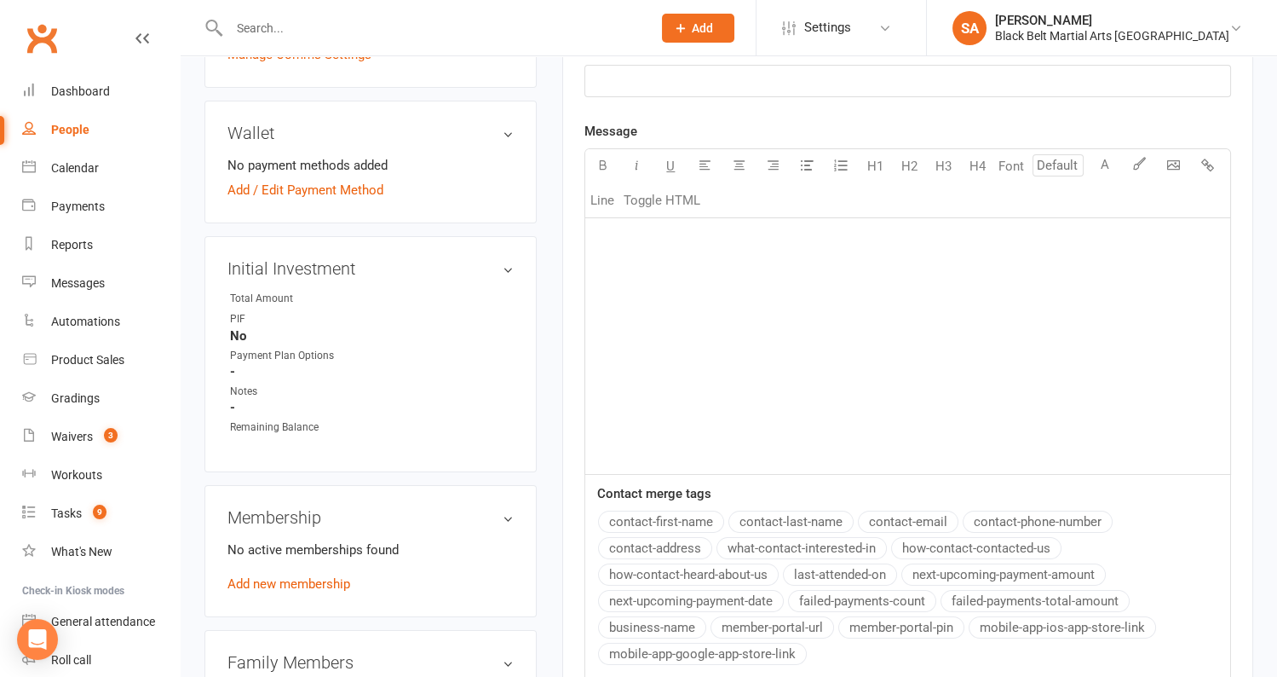
scroll to position [0, 0]
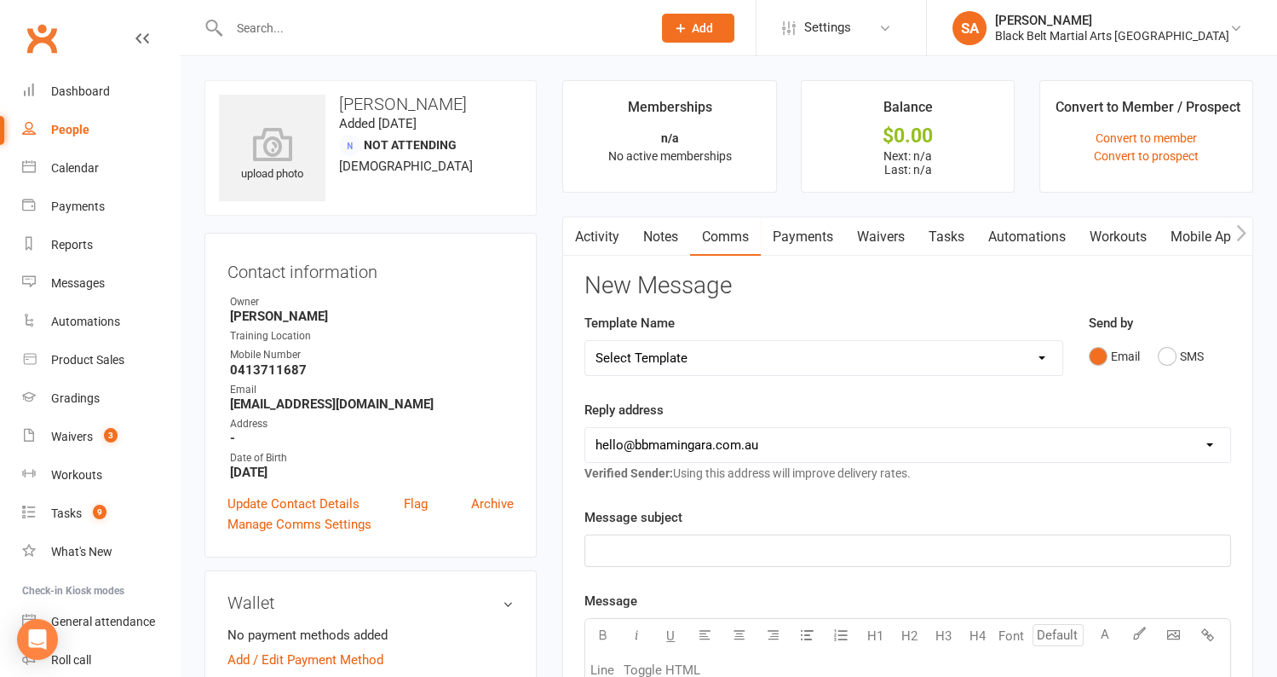
click at [608, 234] on link "Activity" at bounding box center [597, 236] width 68 height 39
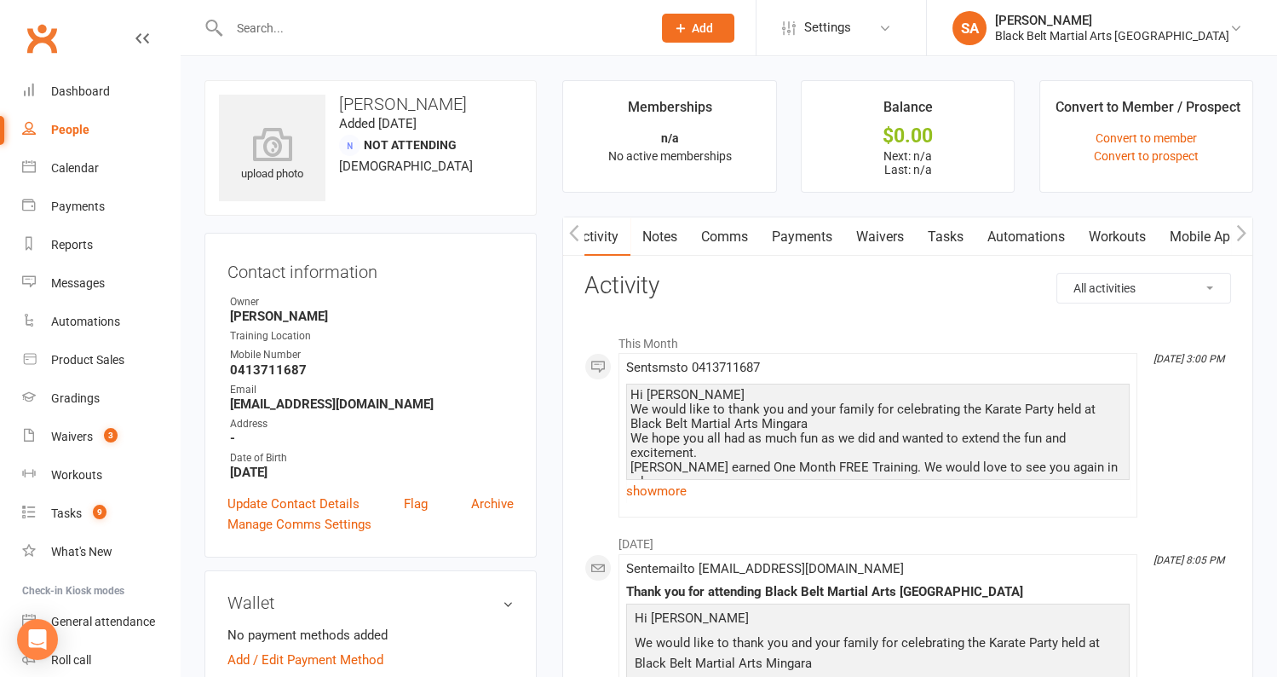
click at [665, 239] on link "Notes" at bounding box center [660, 236] width 59 height 39
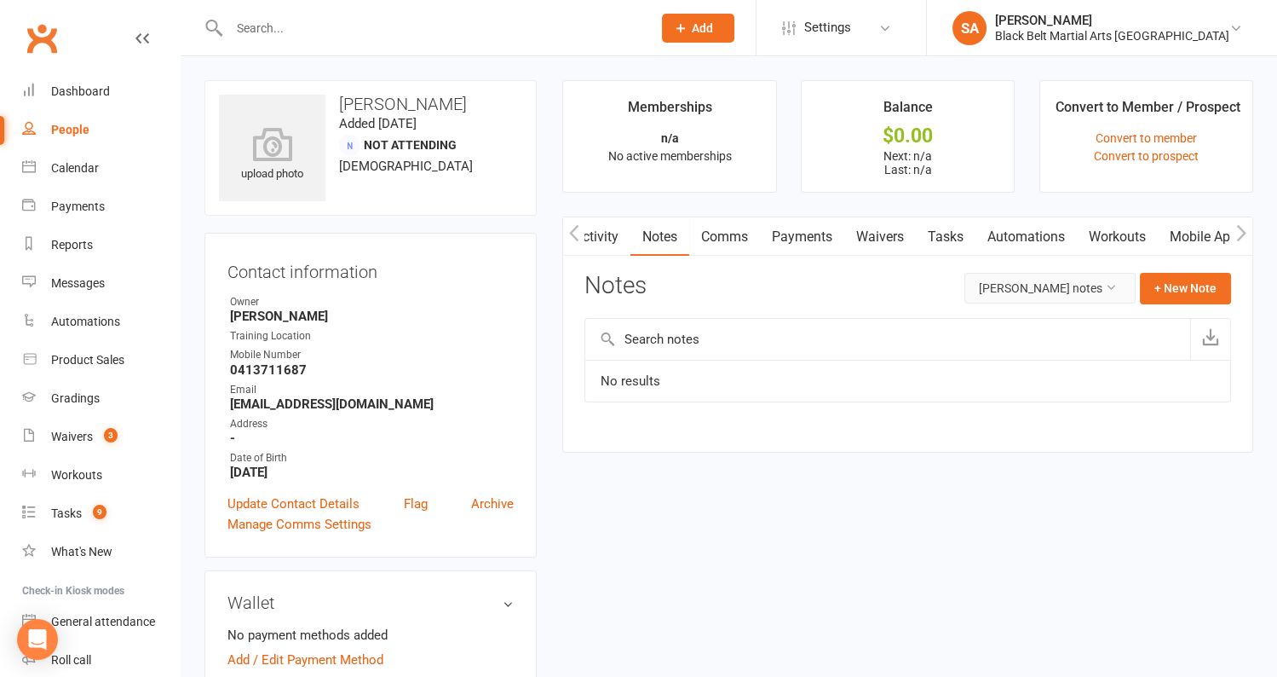
click at [1058, 286] on button "Kara Chisholm's notes" at bounding box center [1050, 288] width 171 height 31
click at [1068, 357] on link "All family notes" at bounding box center [1052, 360] width 169 height 34
click at [1171, 289] on button "+ New Note" at bounding box center [1185, 288] width 91 height 31
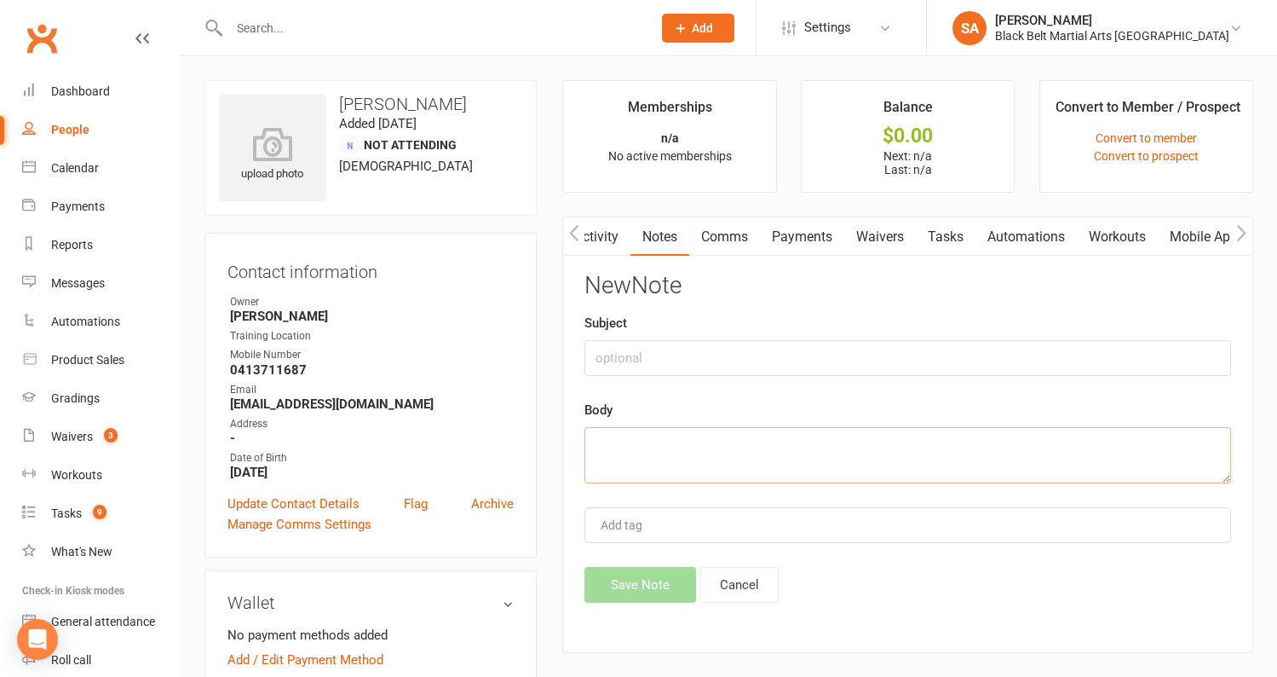
click at [800, 456] on textarea at bounding box center [908, 455] width 647 height 56
type textarea "LMA and SMS 13/8"
click at [643, 584] on button "Save Note" at bounding box center [641, 585] width 112 height 36
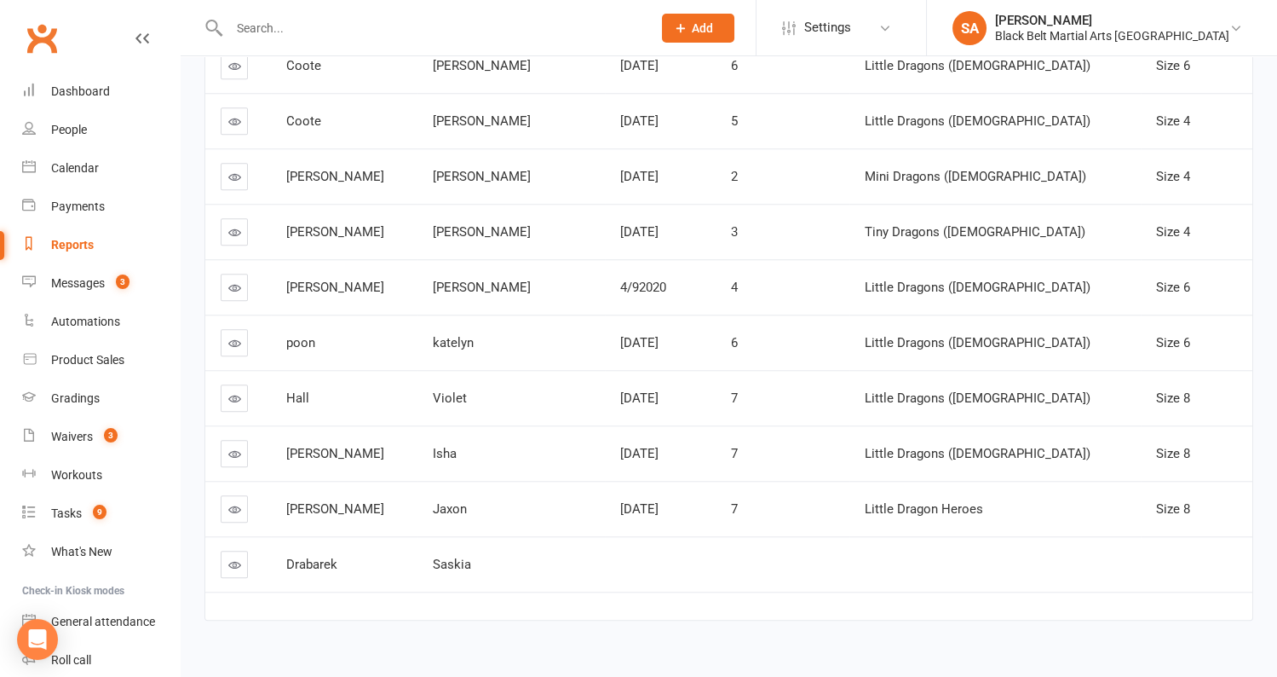
click at [310, 26] on input "text" at bounding box center [432, 28] width 416 height 24
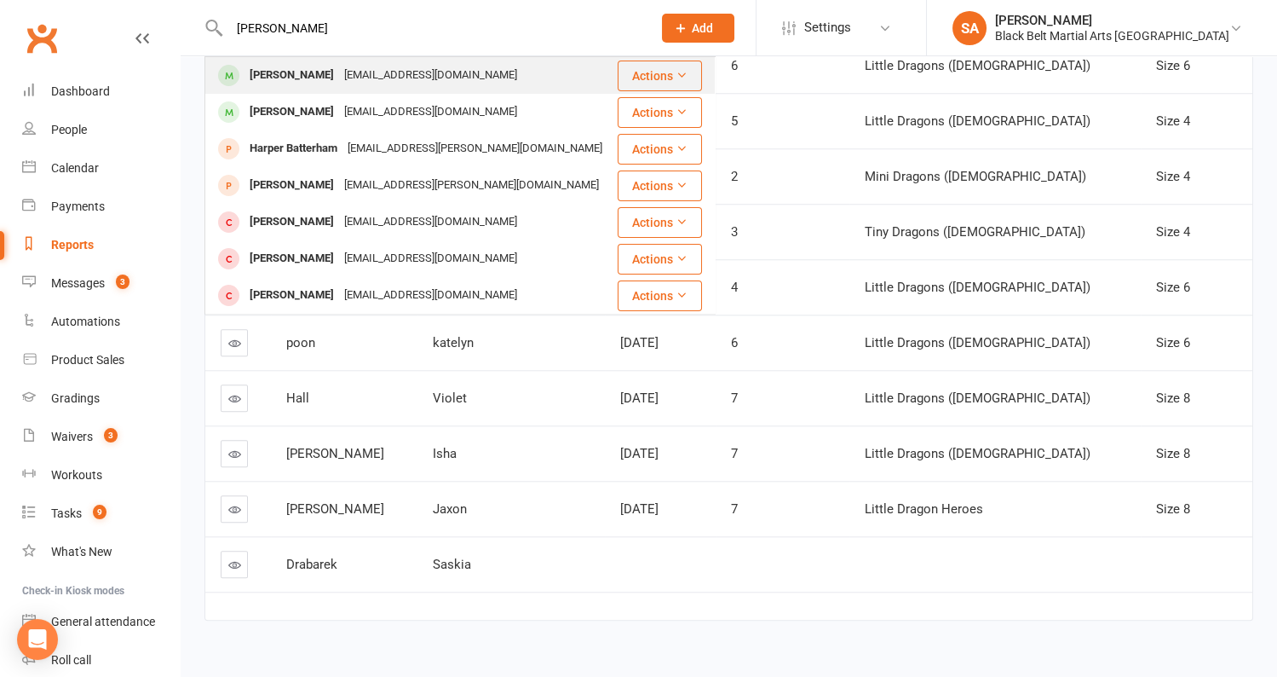
type input "[PERSON_NAME]"
click at [324, 81] on div "[PERSON_NAME]" at bounding box center [292, 75] width 95 height 25
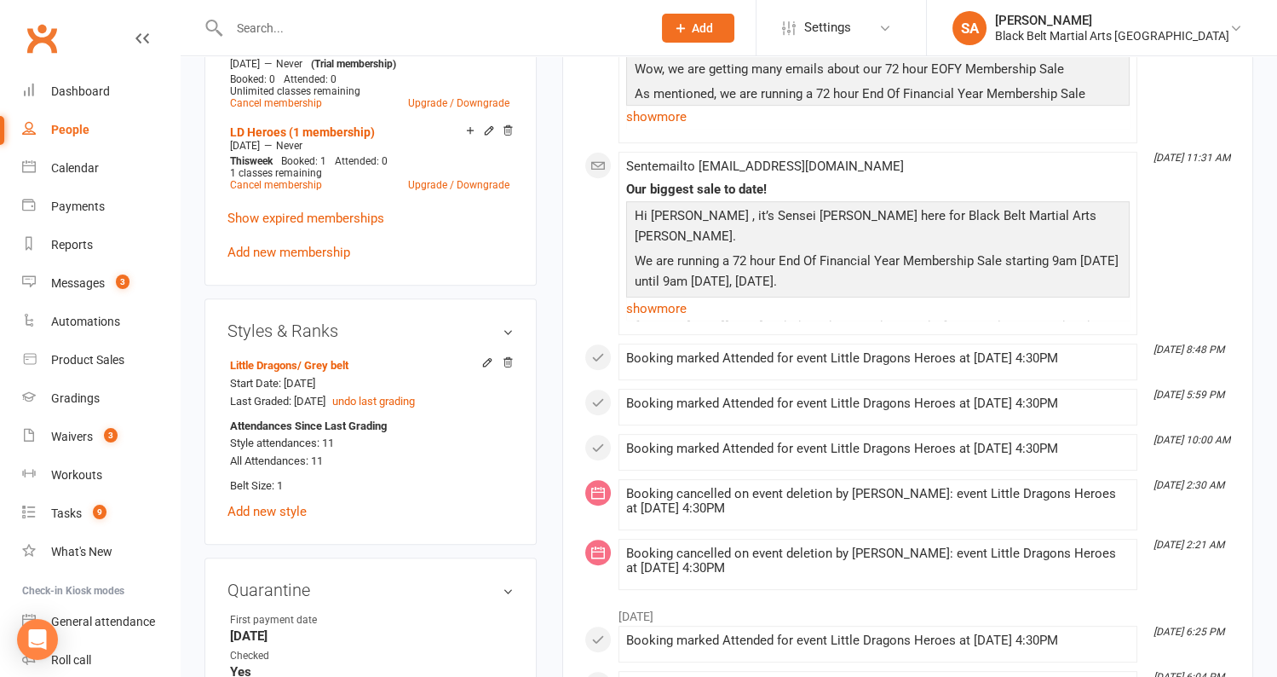
scroll to position [1342, 0]
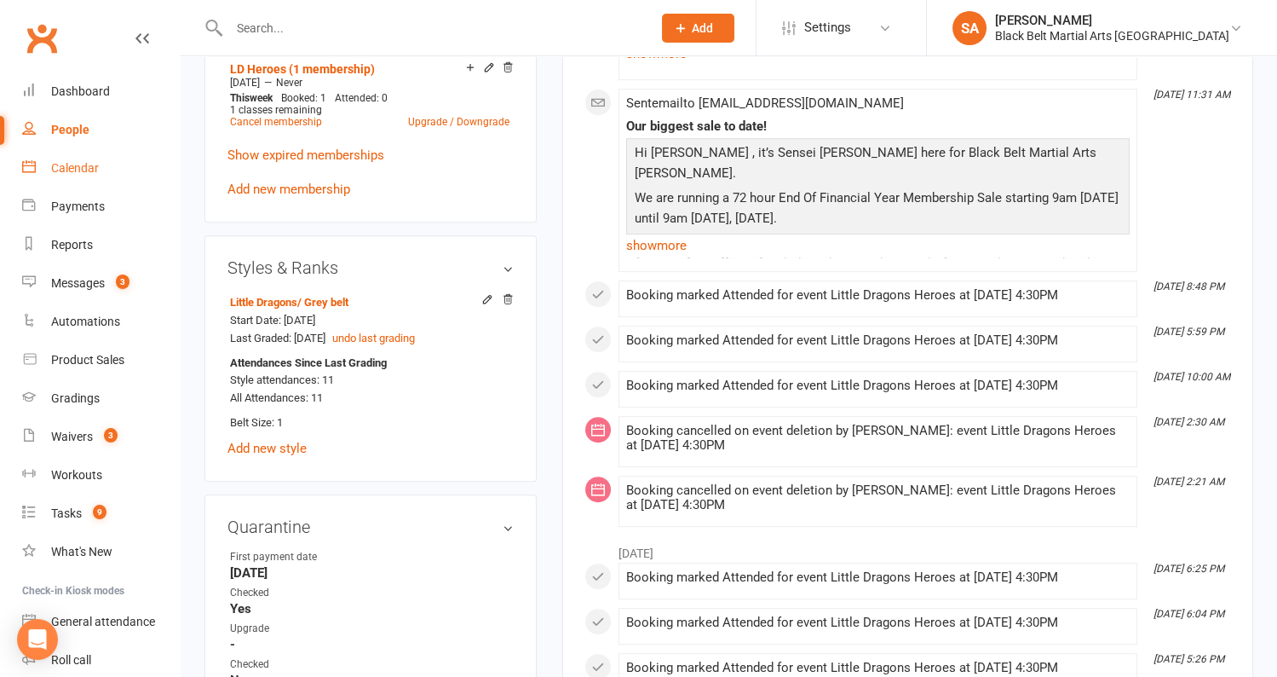
click at [70, 172] on div "Calendar" at bounding box center [75, 168] width 48 height 14
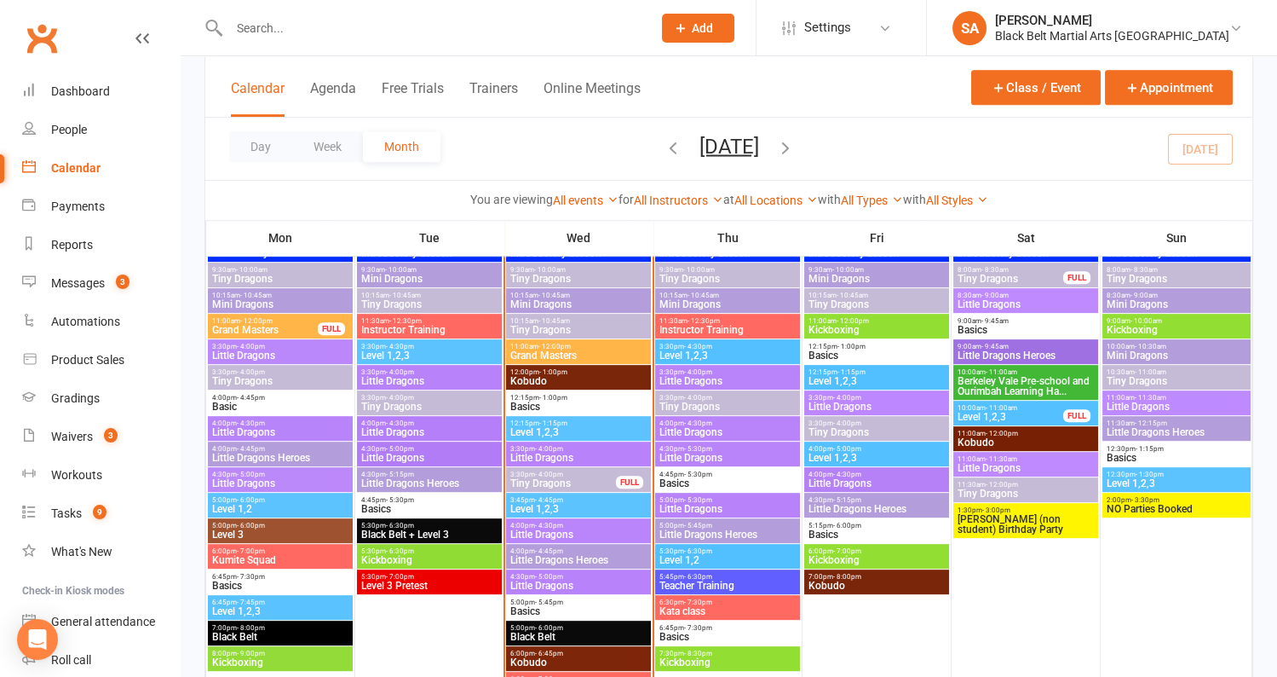
scroll to position [1415, 0]
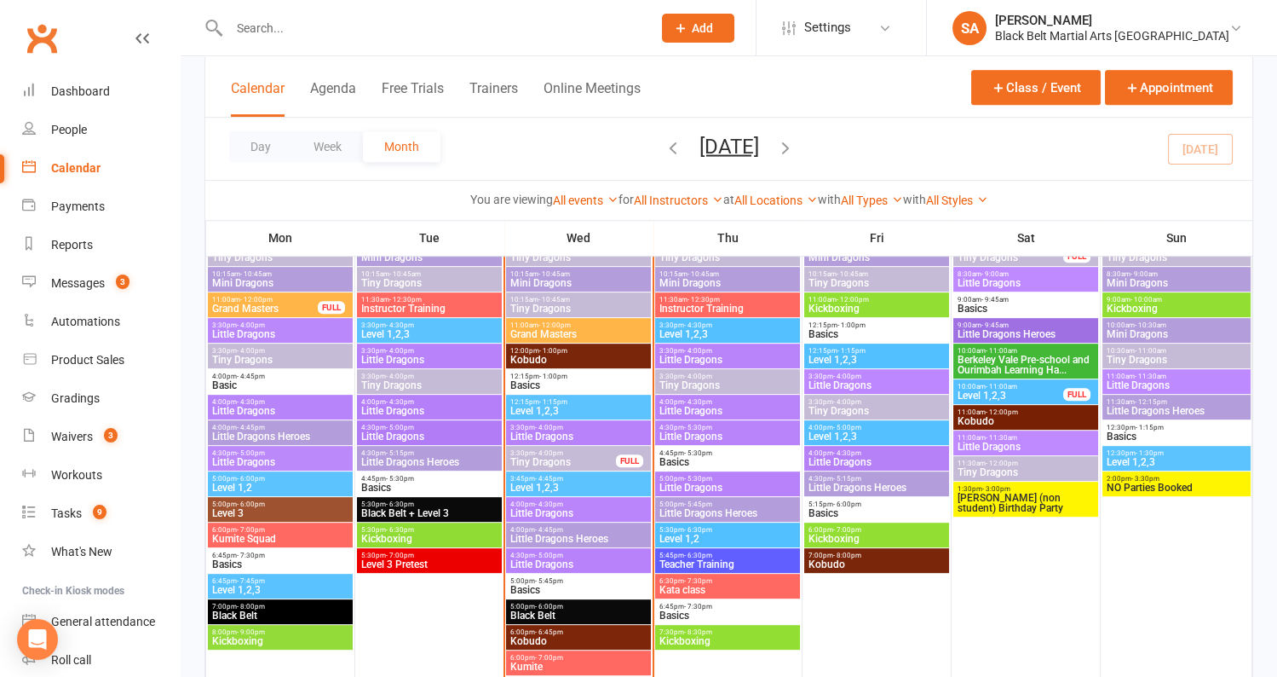
click at [858, 482] on span "Little Dragons Heroes" at bounding box center [877, 487] width 138 height 10
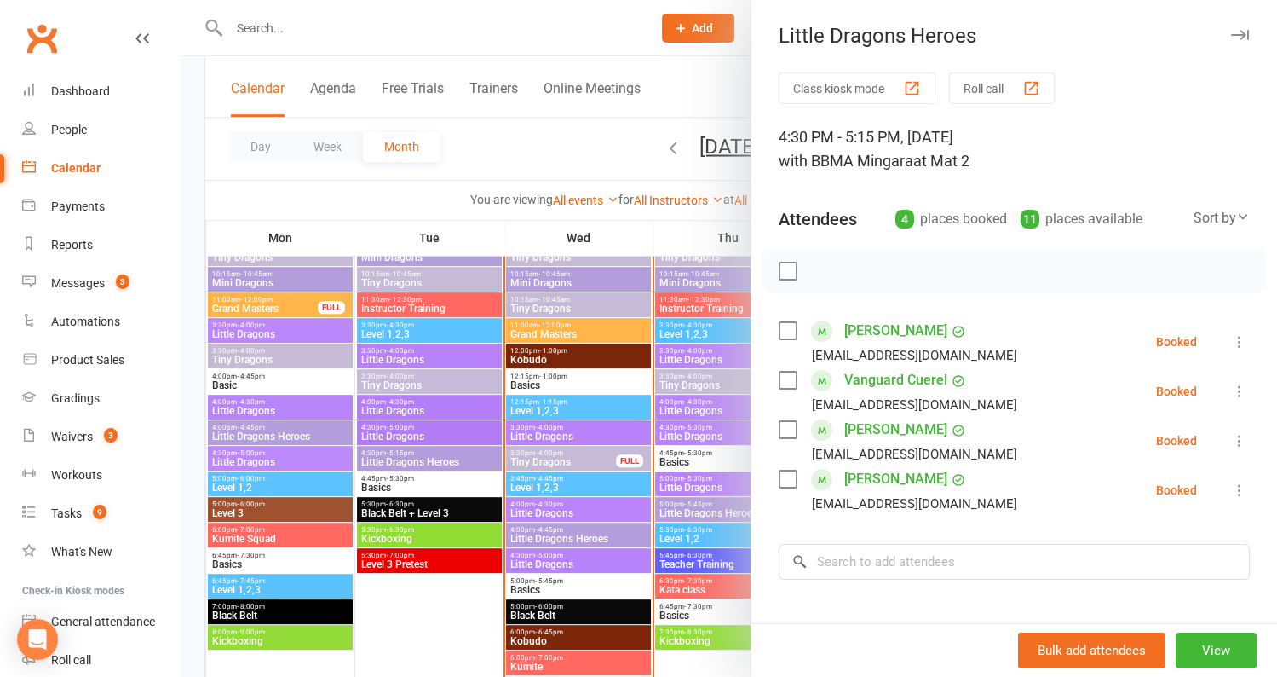
click at [596, 158] on div at bounding box center [729, 338] width 1097 height 677
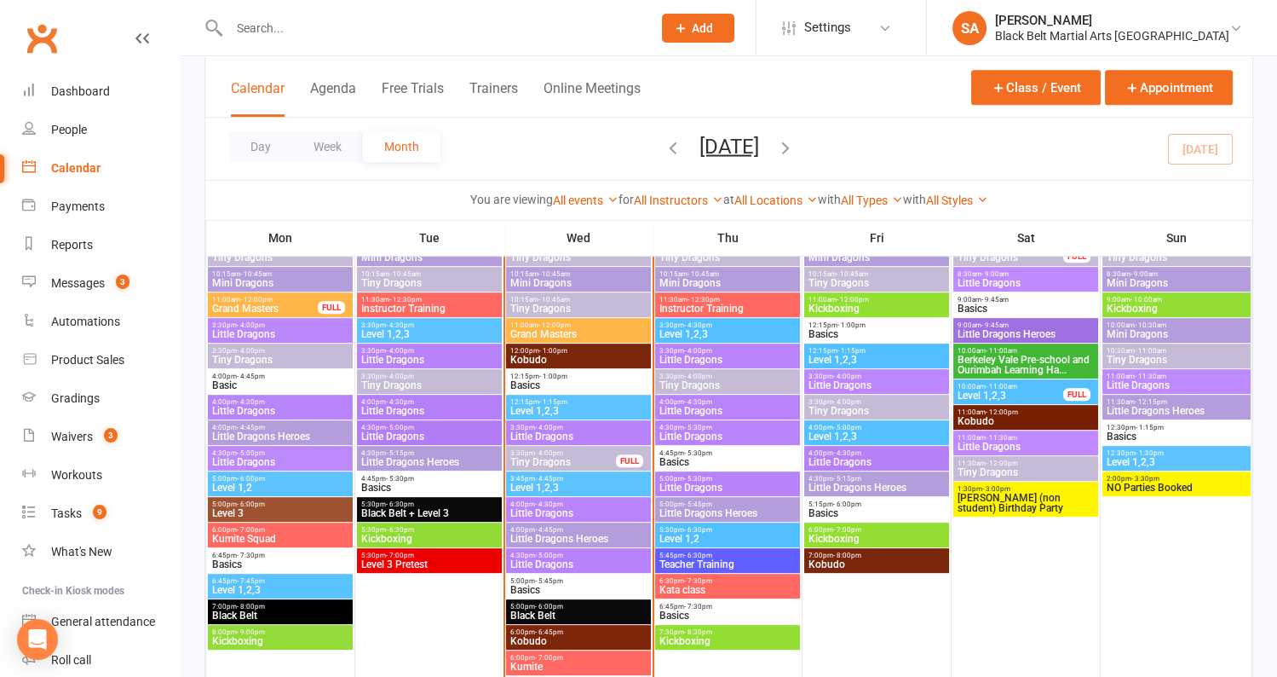
click at [1024, 474] on span "Tiny Dragons" at bounding box center [1026, 472] width 138 height 10
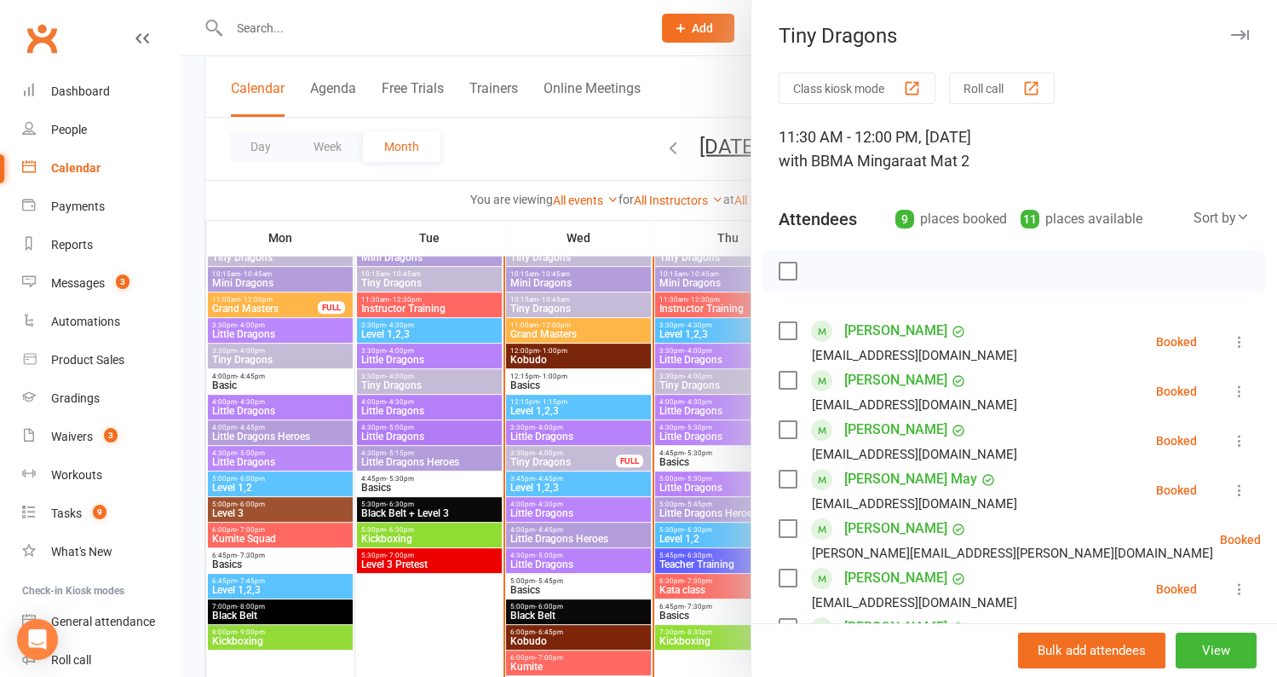
click at [680, 97] on div at bounding box center [729, 338] width 1097 height 677
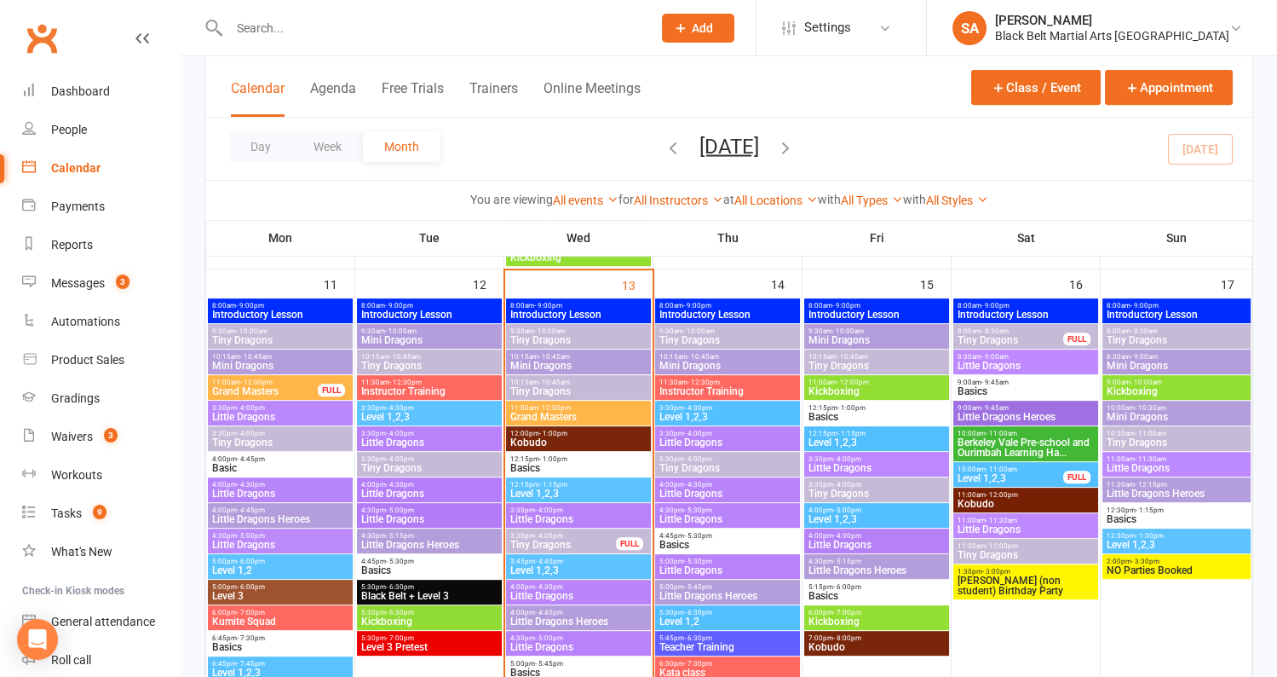
scroll to position [1289, 0]
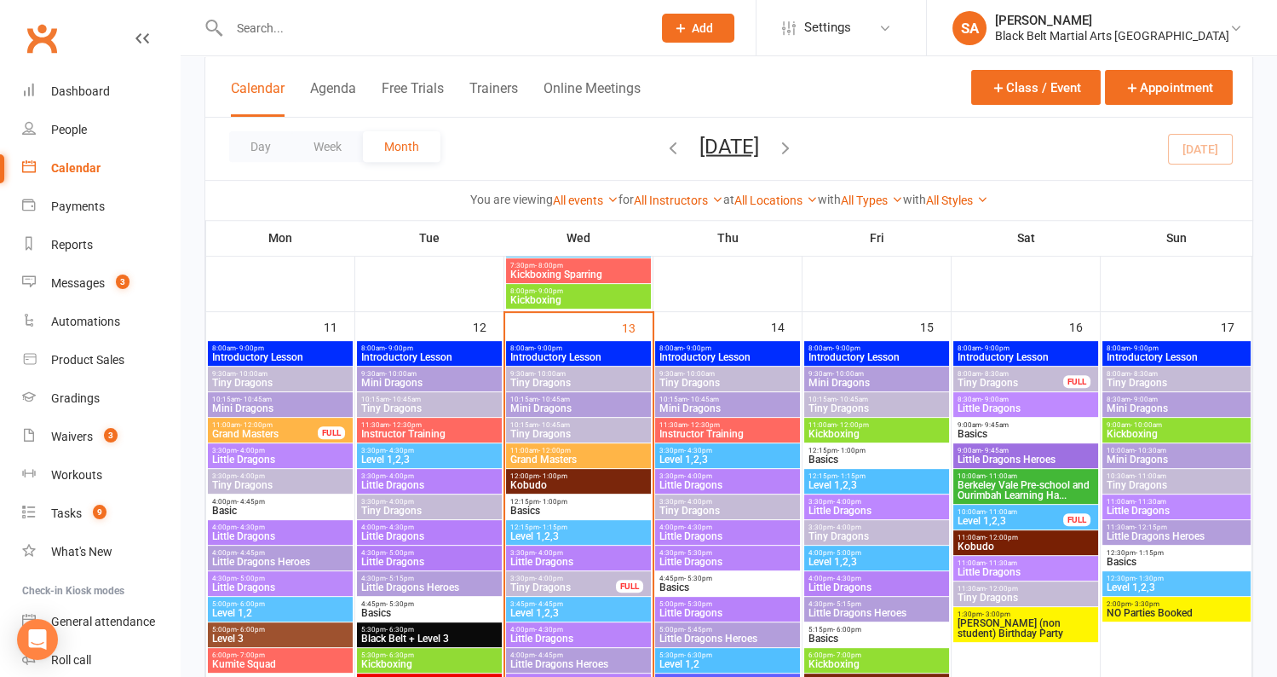
click at [664, 151] on icon "button" at bounding box center [673, 146] width 19 height 19
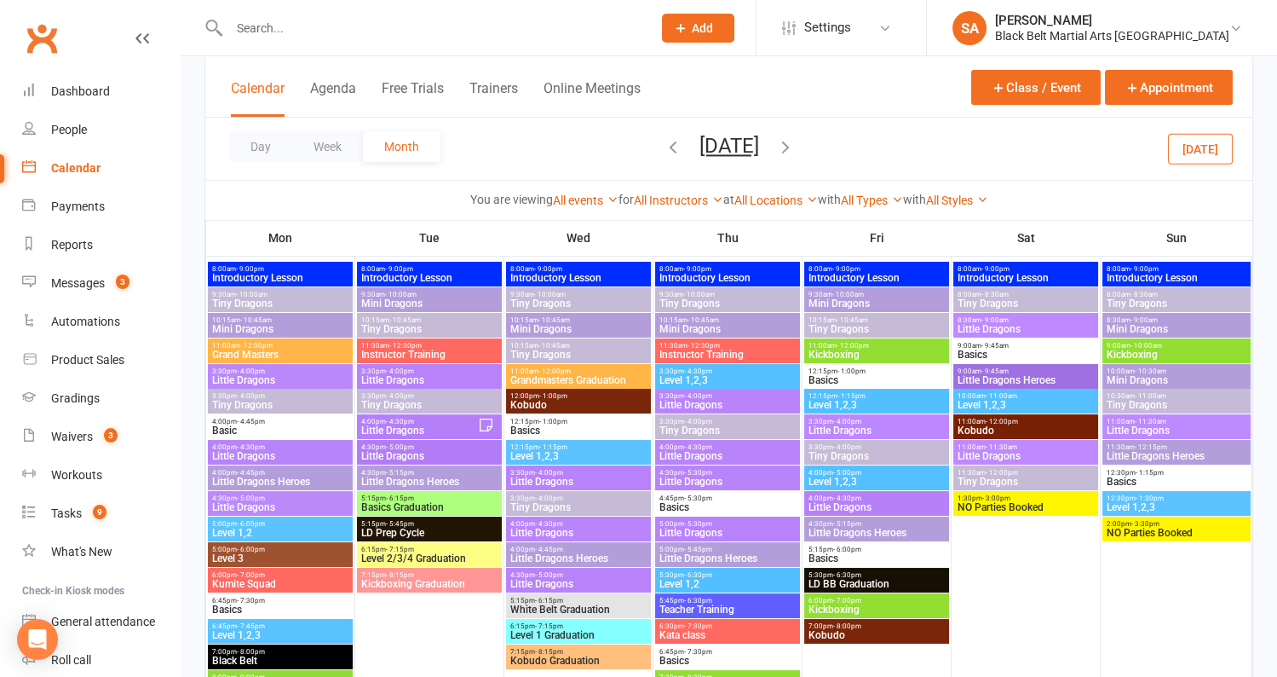
scroll to position [129, 0]
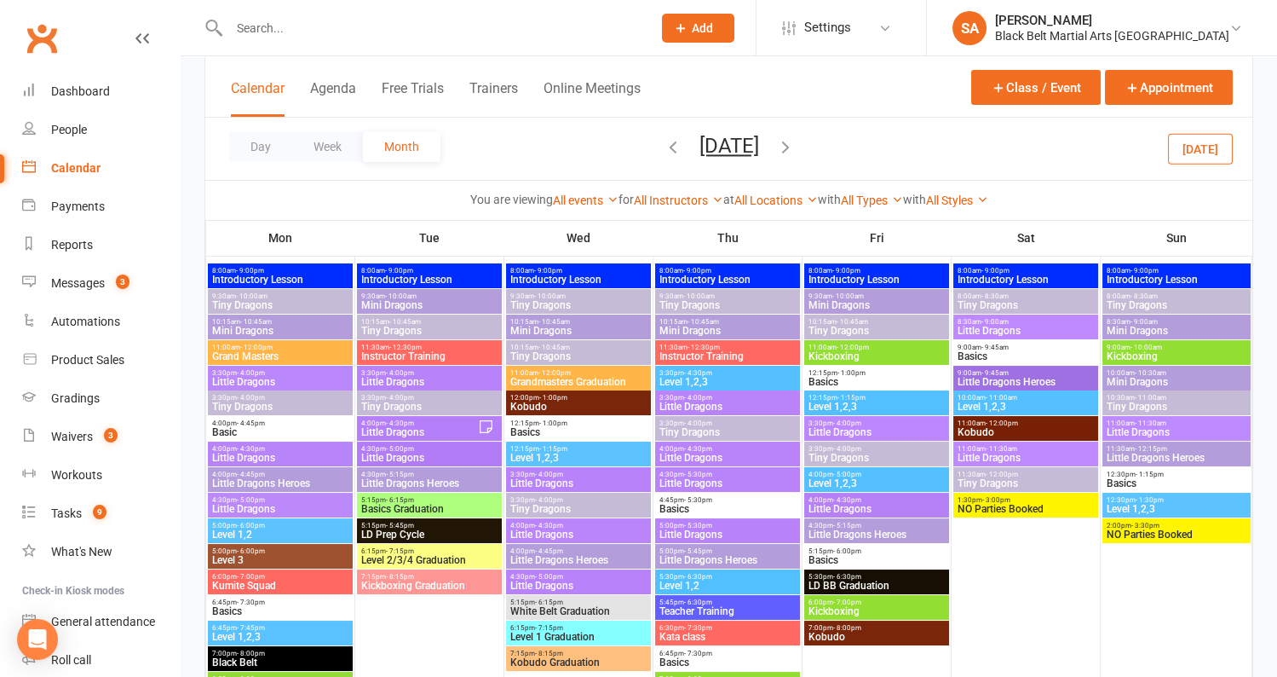
click at [867, 523] on span "4:30pm - 5:15pm" at bounding box center [877, 526] width 138 height 8
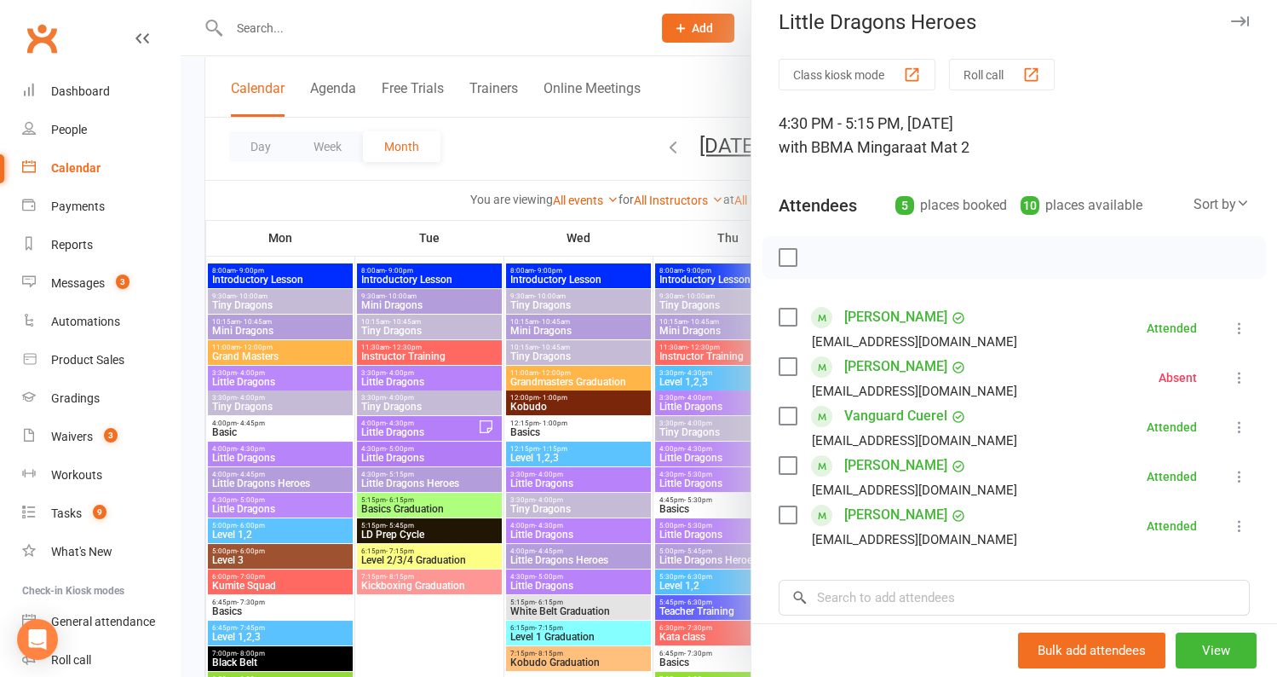
scroll to position [0, 0]
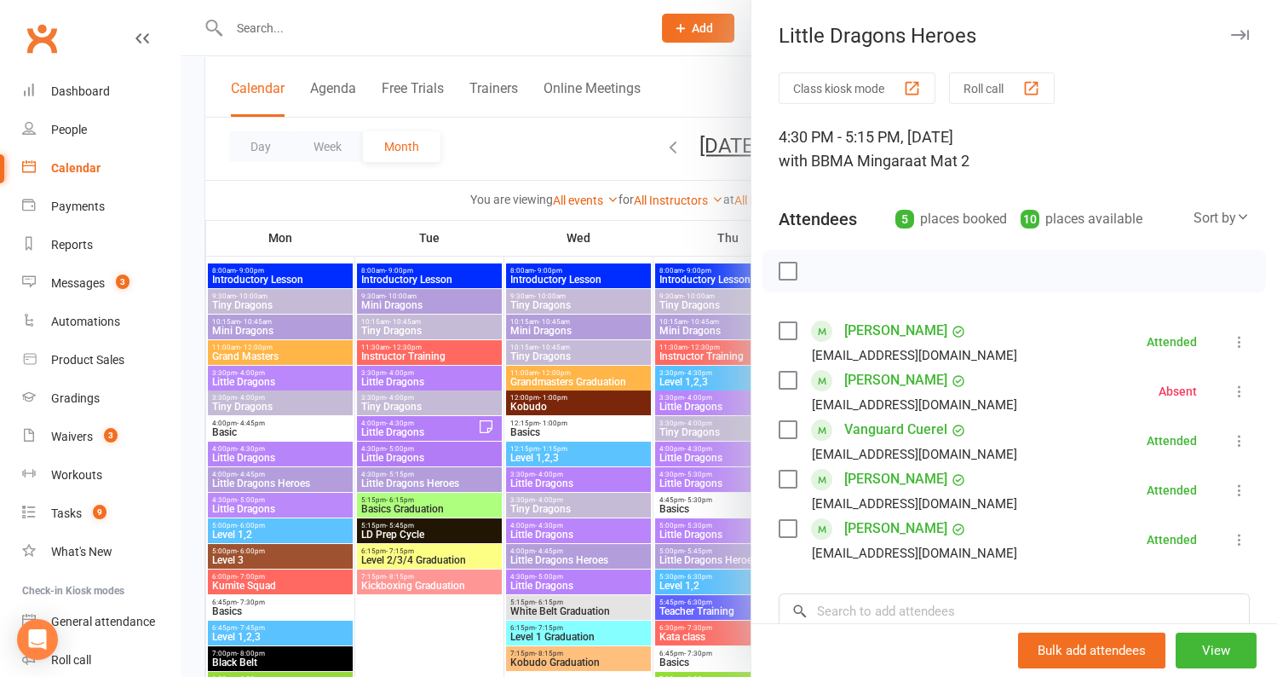
click at [982, 101] on button "Roll call" at bounding box center [1002, 88] width 106 height 32
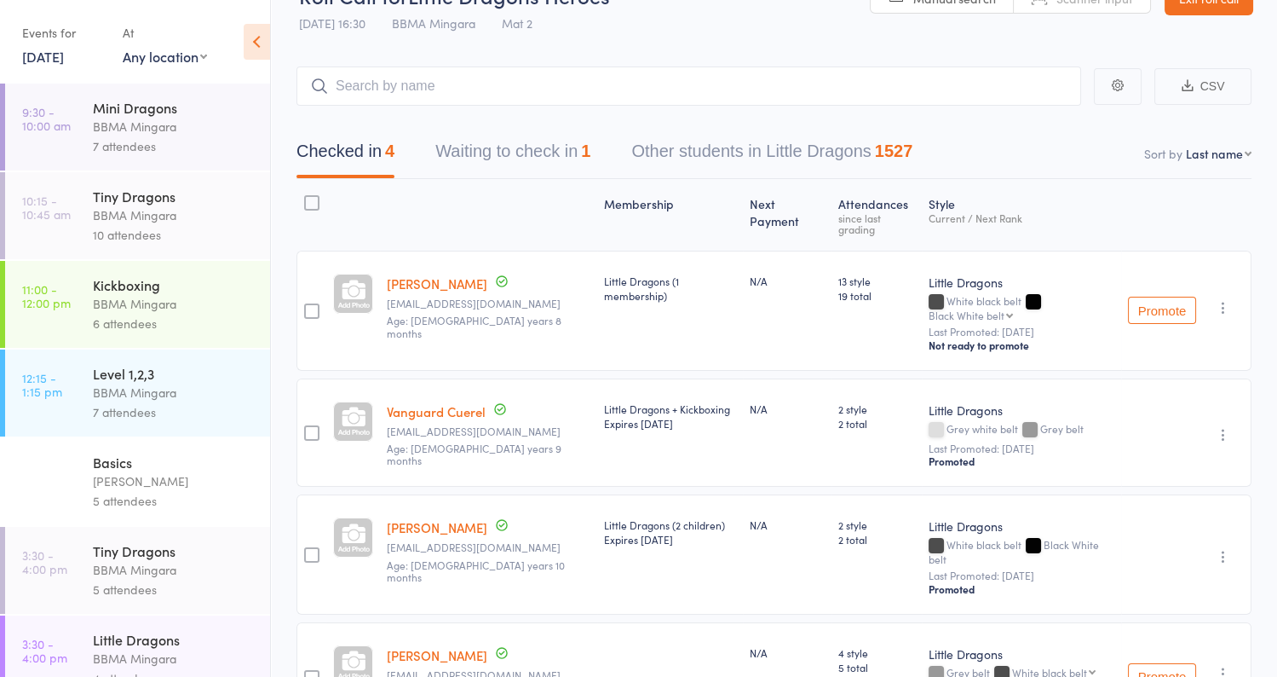
scroll to position [44, 0]
click at [542, 153] on button "Waiting to check in 1" at bounding box center [512, 153] width 155 height 45
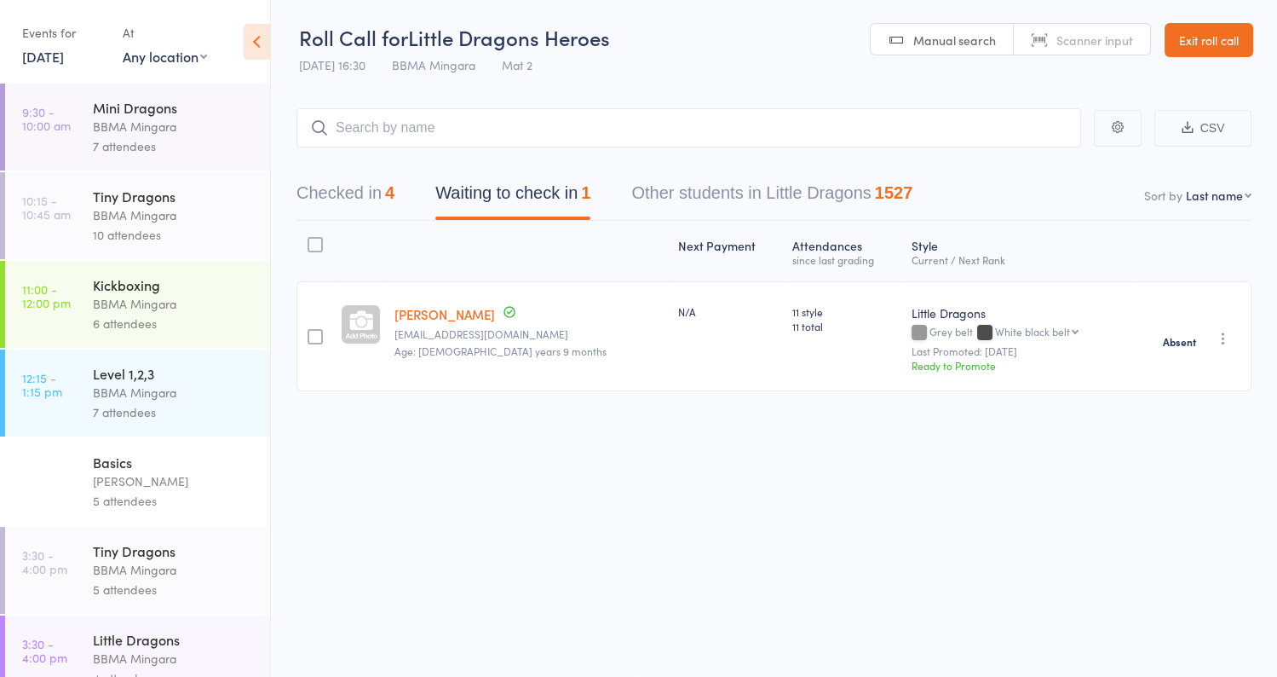
click at [1222, 337] on icon "button" at bounding box center [1223, 338] width 17 height 17
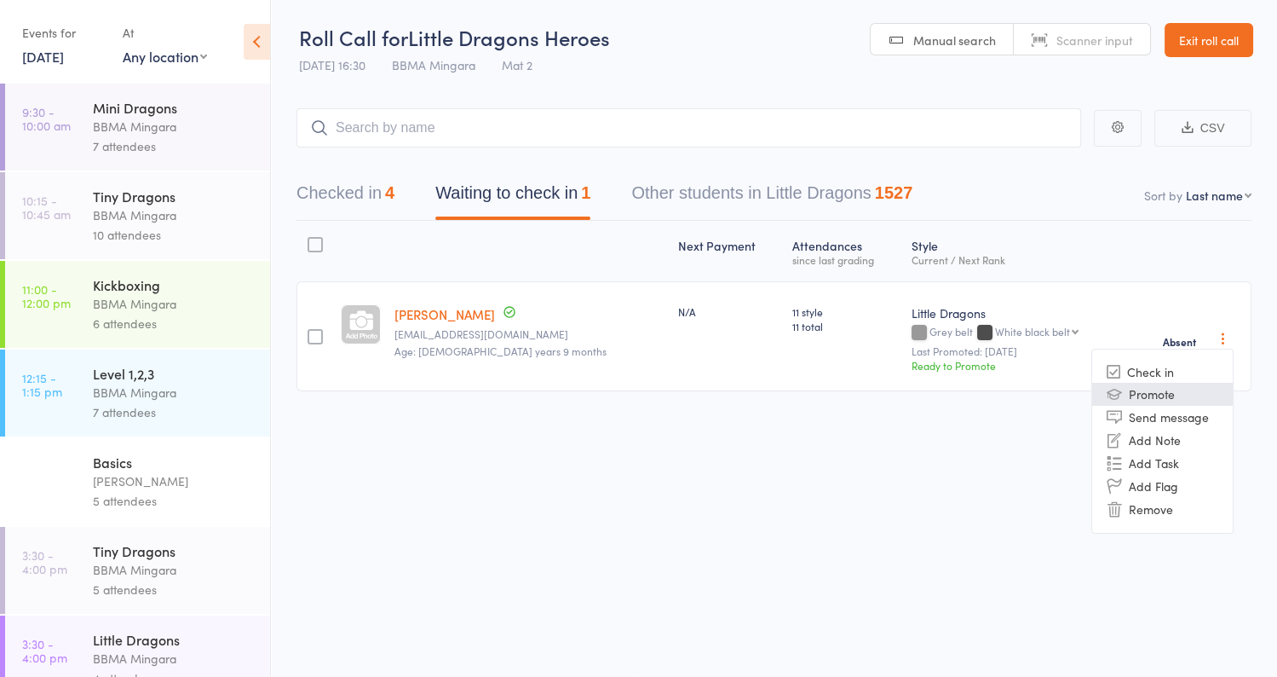
click at [1202, 390] on li "Promote" at bounding box center [1162, 394] width 141 height 23
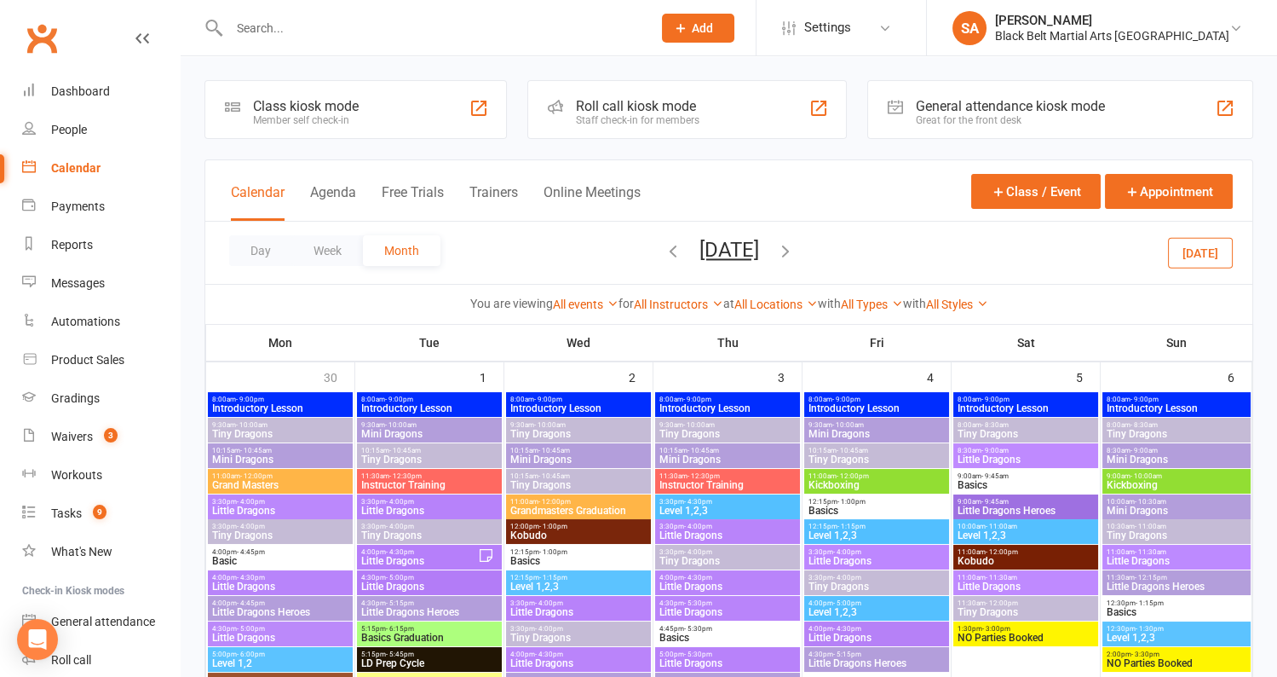
click at [795, 251] on icon "button" at bounding box center [785, 250] width 19 height 19
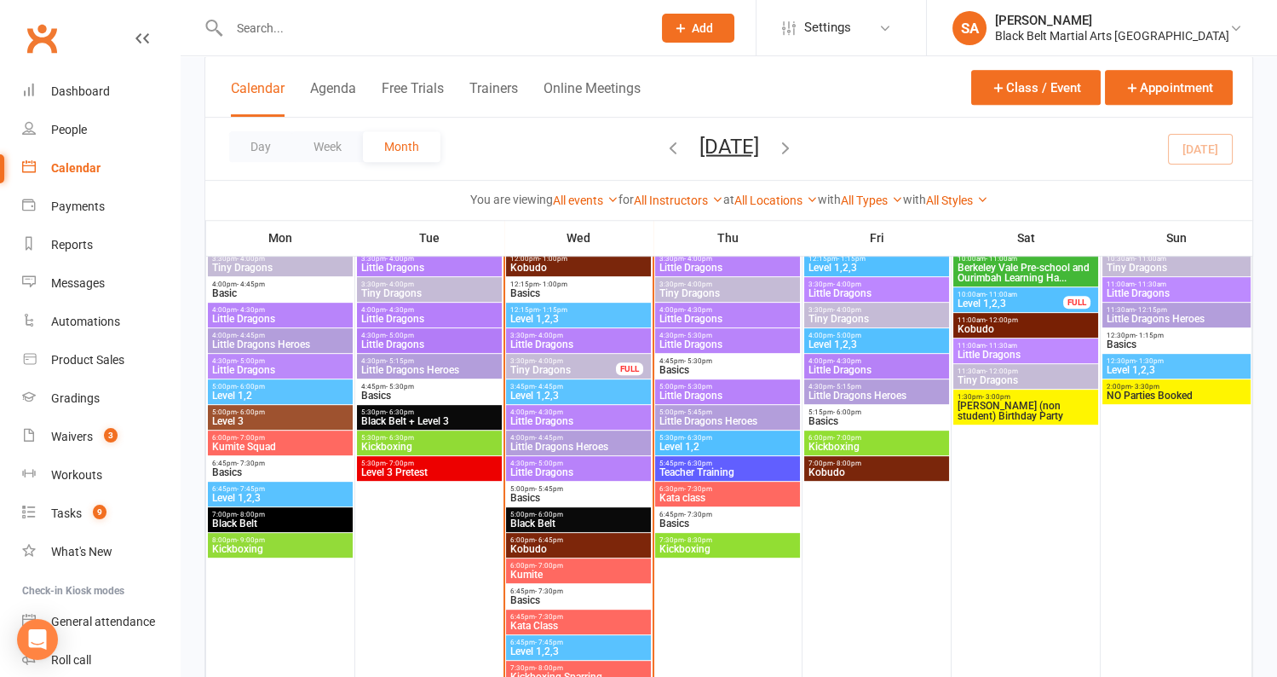
scroll to position [1530, 0]
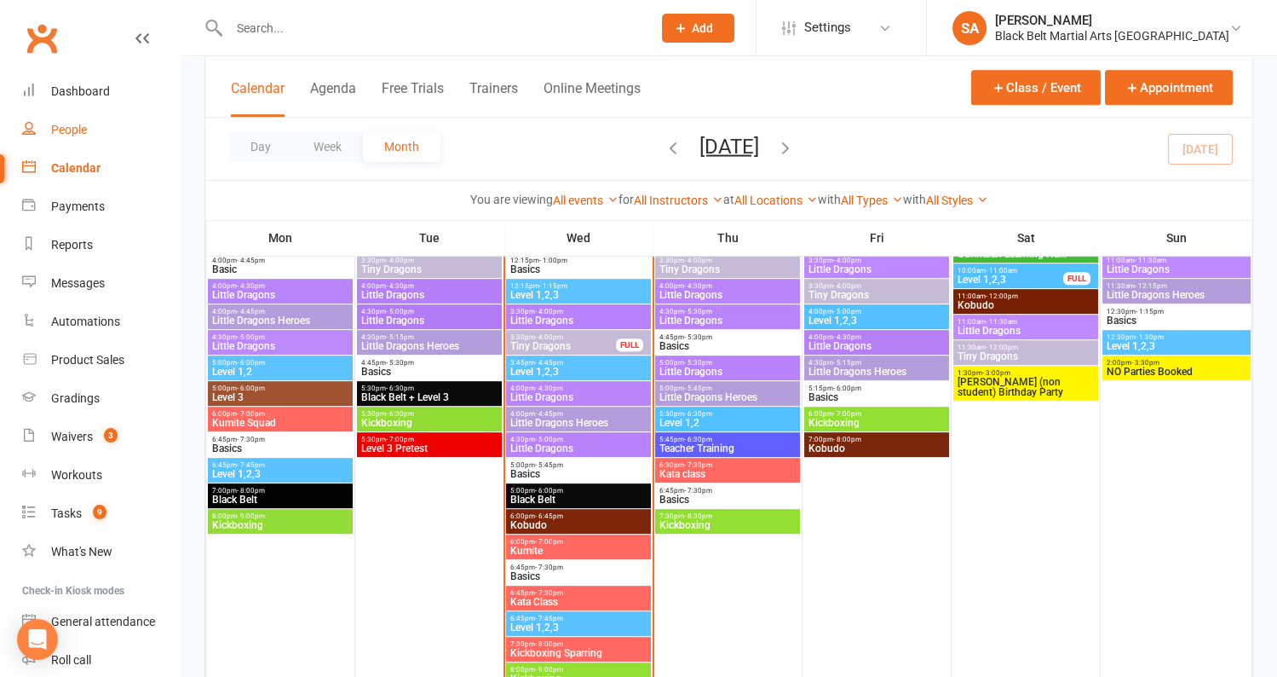
click at [74, 135] on div "People" at bounding box center [69, 130] width 36 height 14
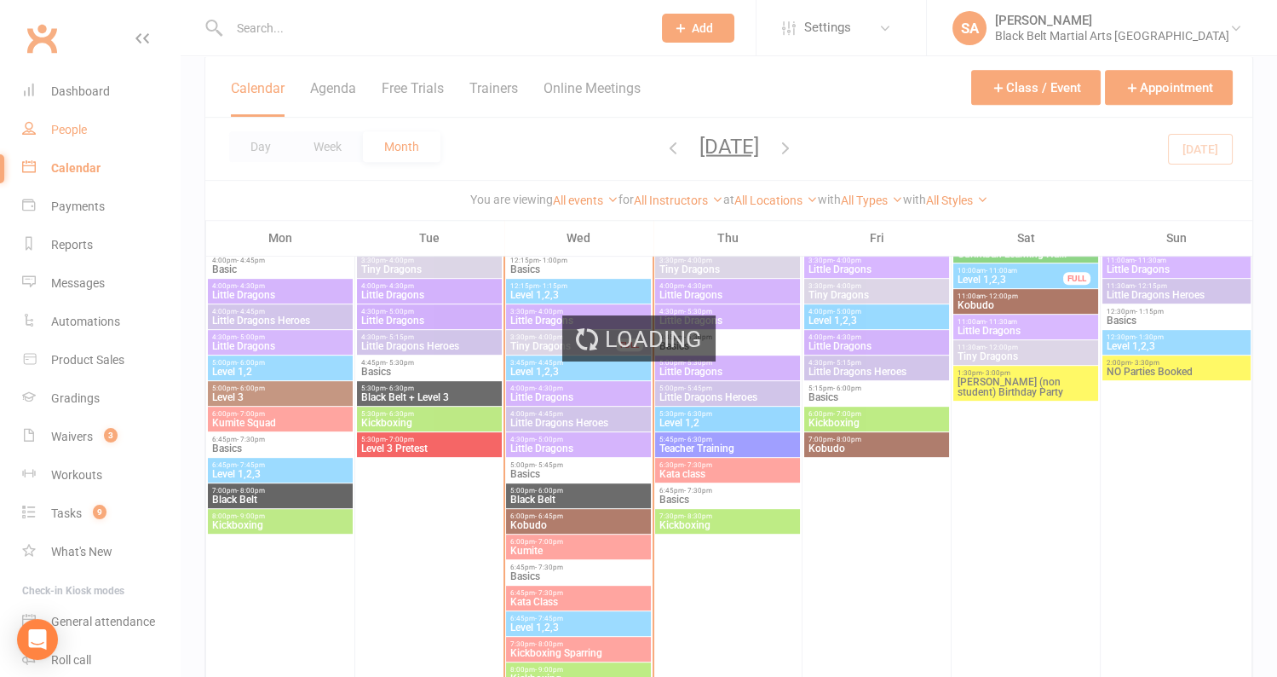
select select "100"
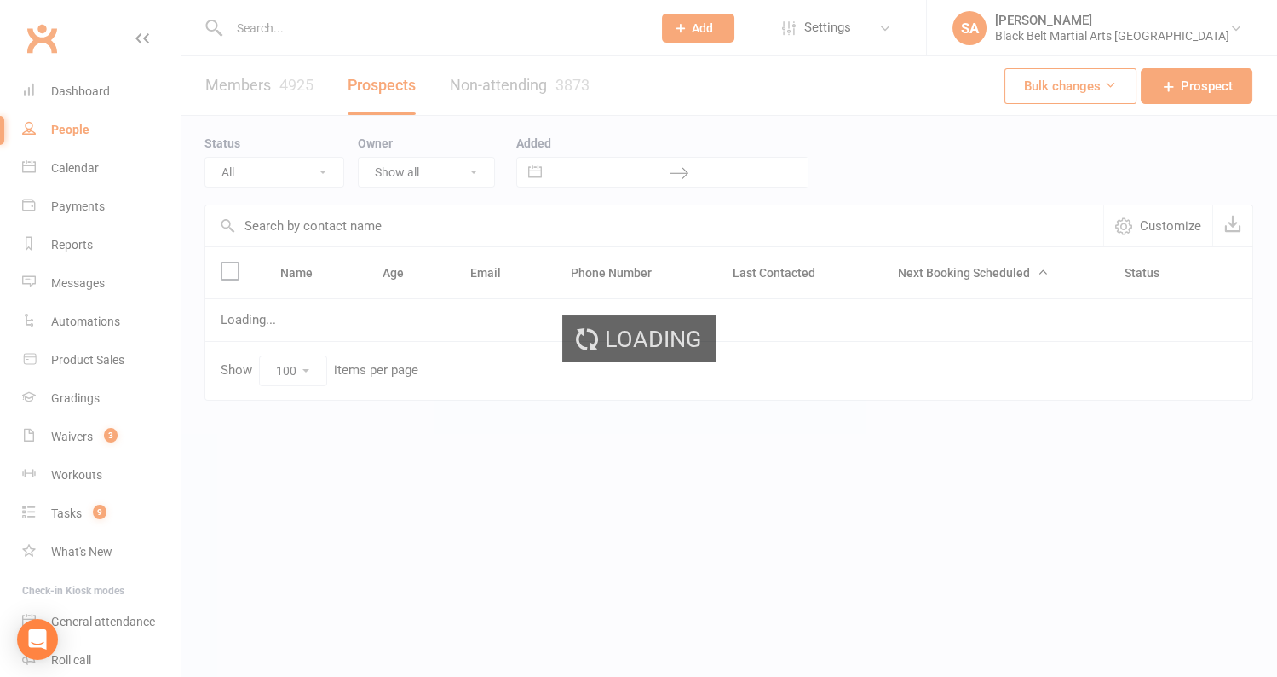
select select "Pizza/birthday party"
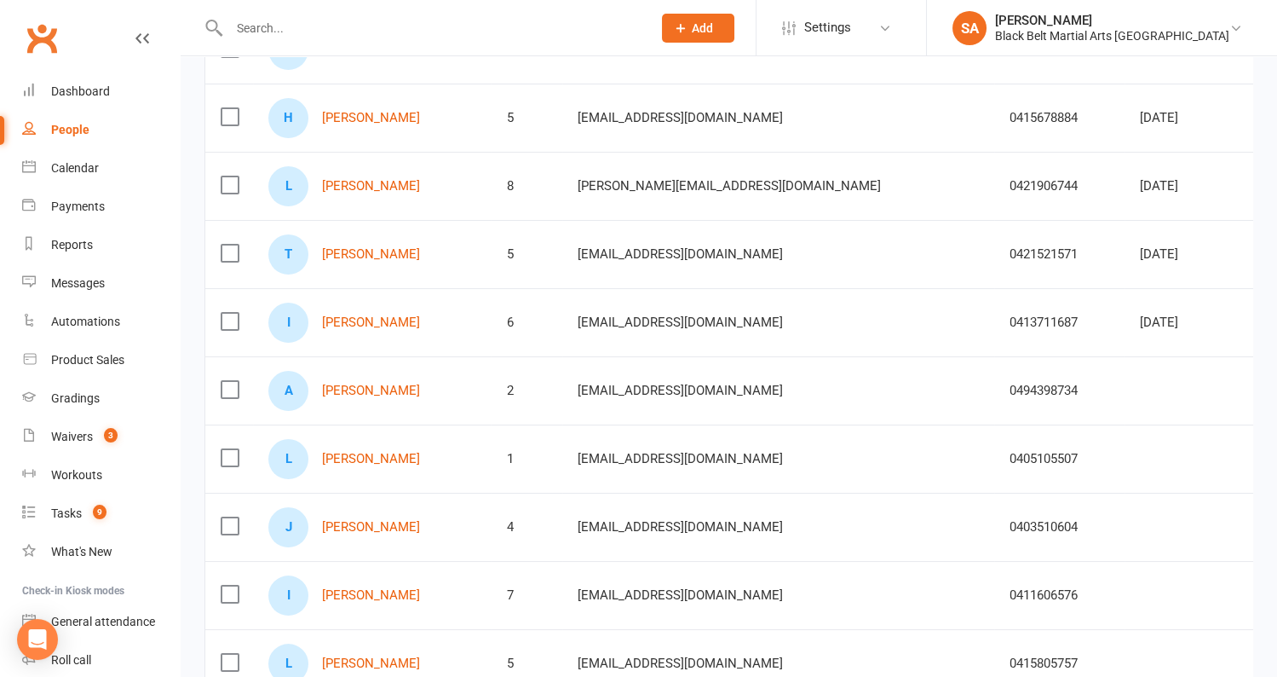
scroll to position [422, 0]
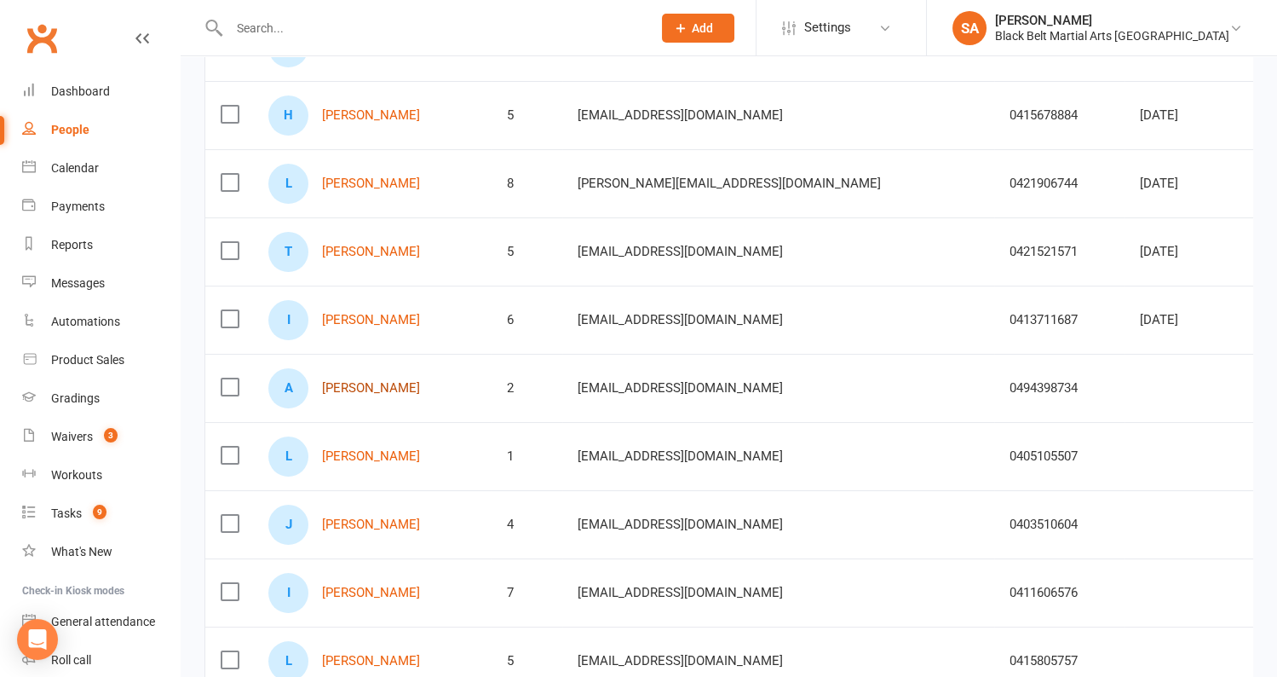
click at [367, 387] on link "[PERSON_NAME]" at bounding box center [371, 388] width 98 height 14
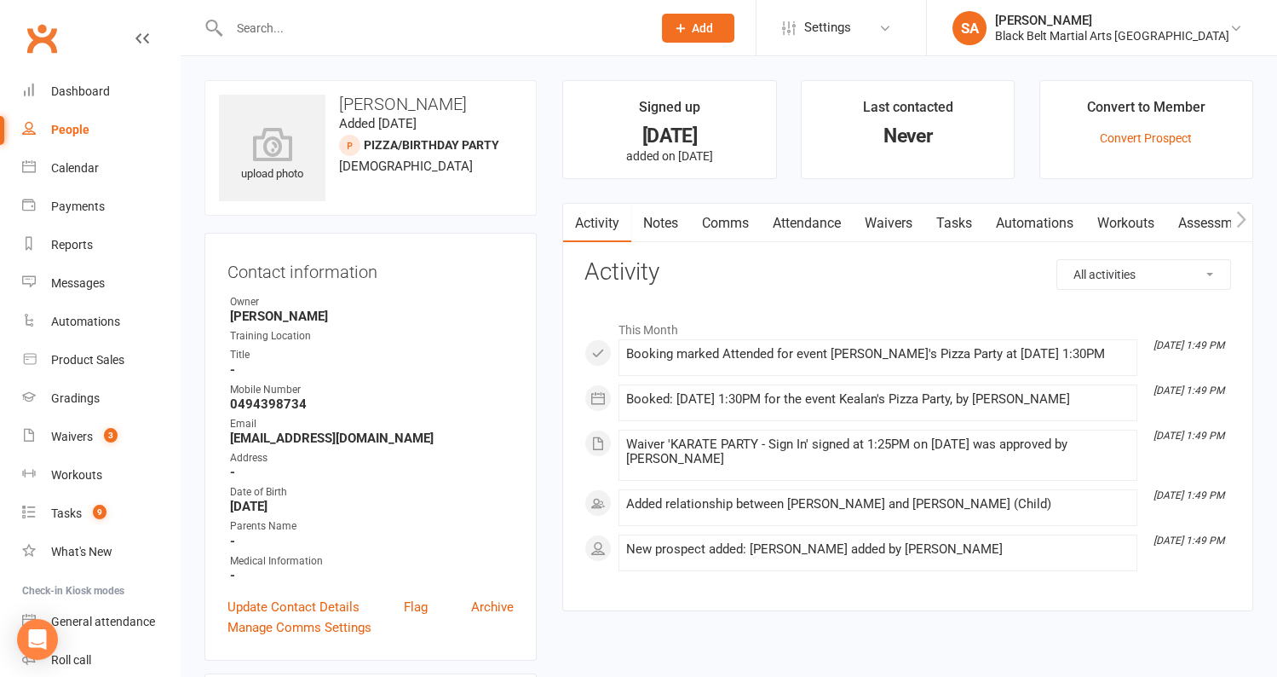
click at [730, 224] on link "Comms" at bounding box center [725, 223] width 71 height 39
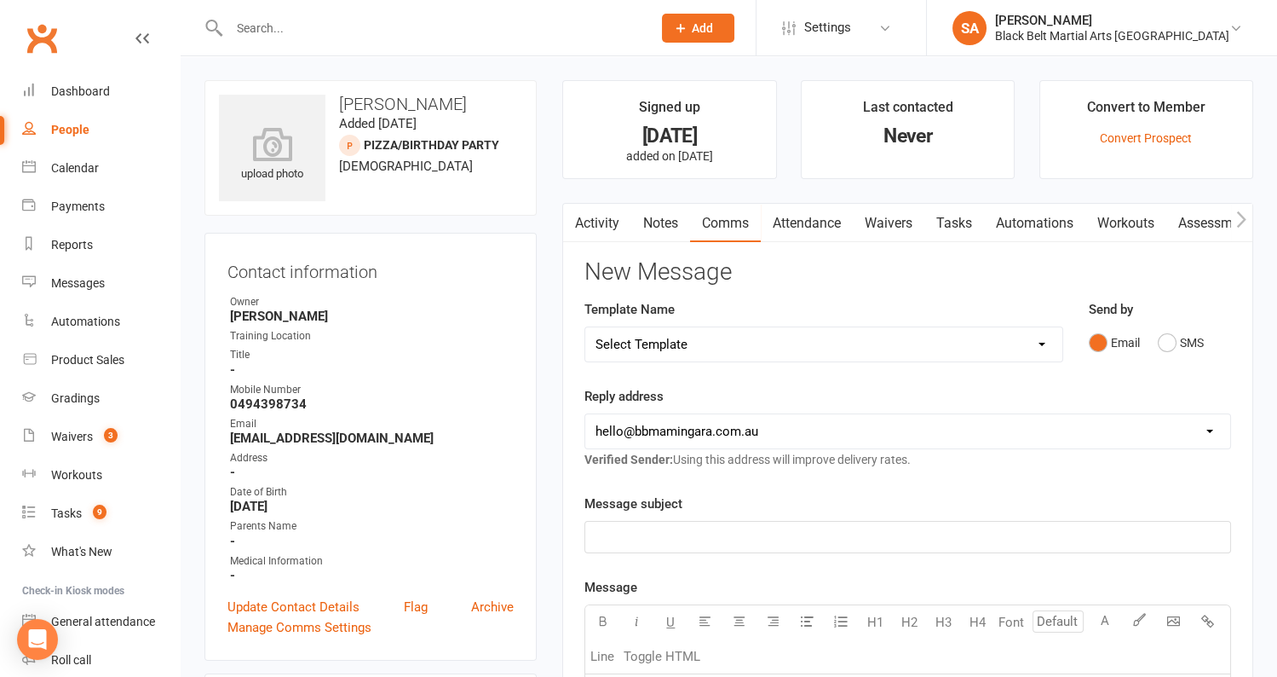
click at [601, 219] on link "Activity" at bounding box center [597, 223] width 68 height 39
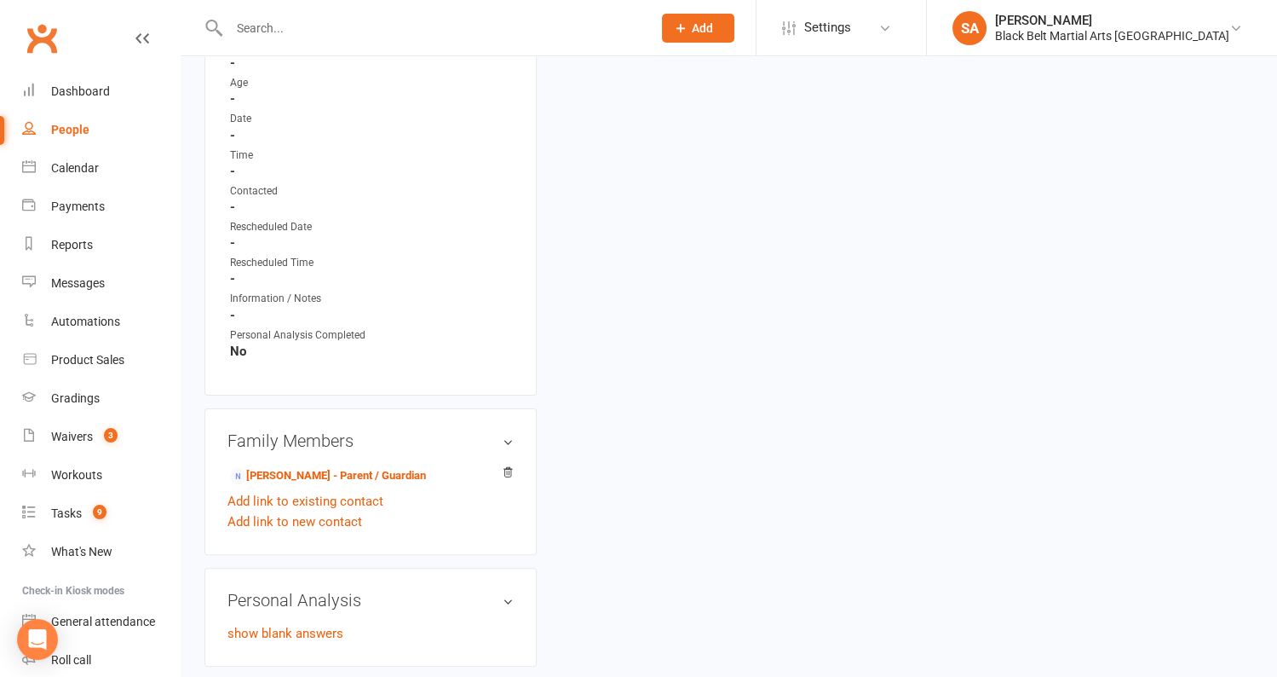
scroll to position [942, 0]
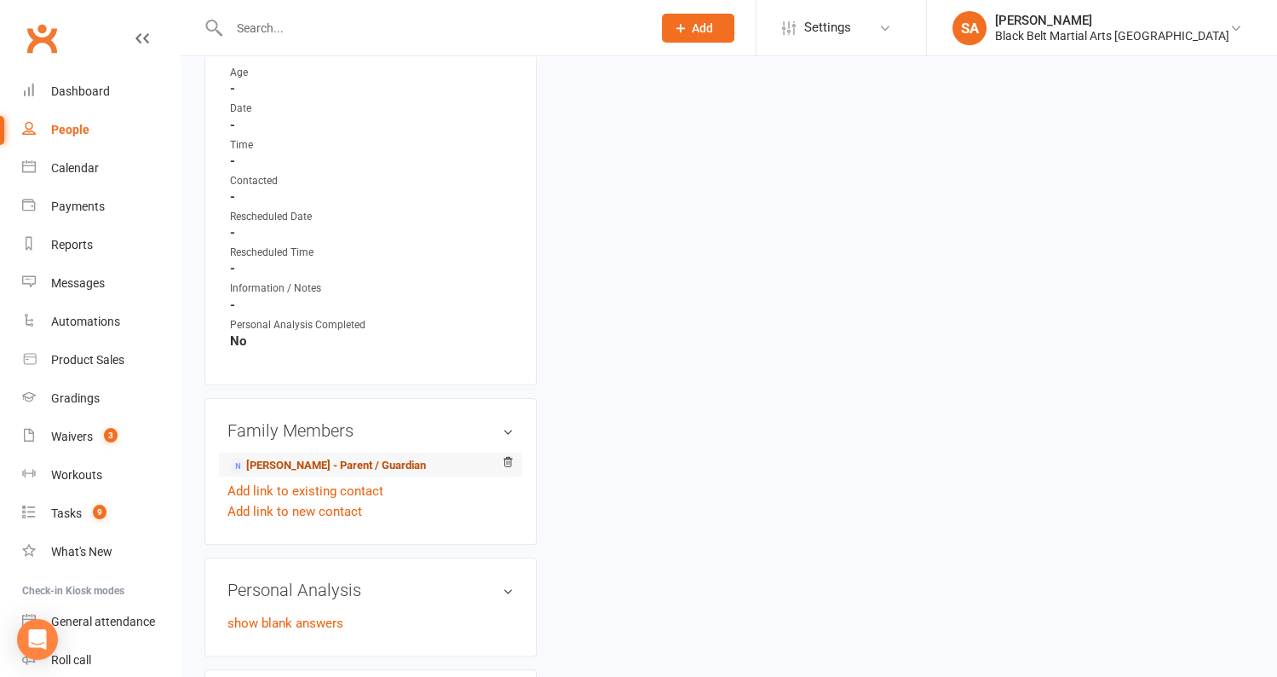
click at [386, 457] on link "[PERSON_NAME] - Parent / Guardian" at bounding box center [328, 466] width 196 height 18
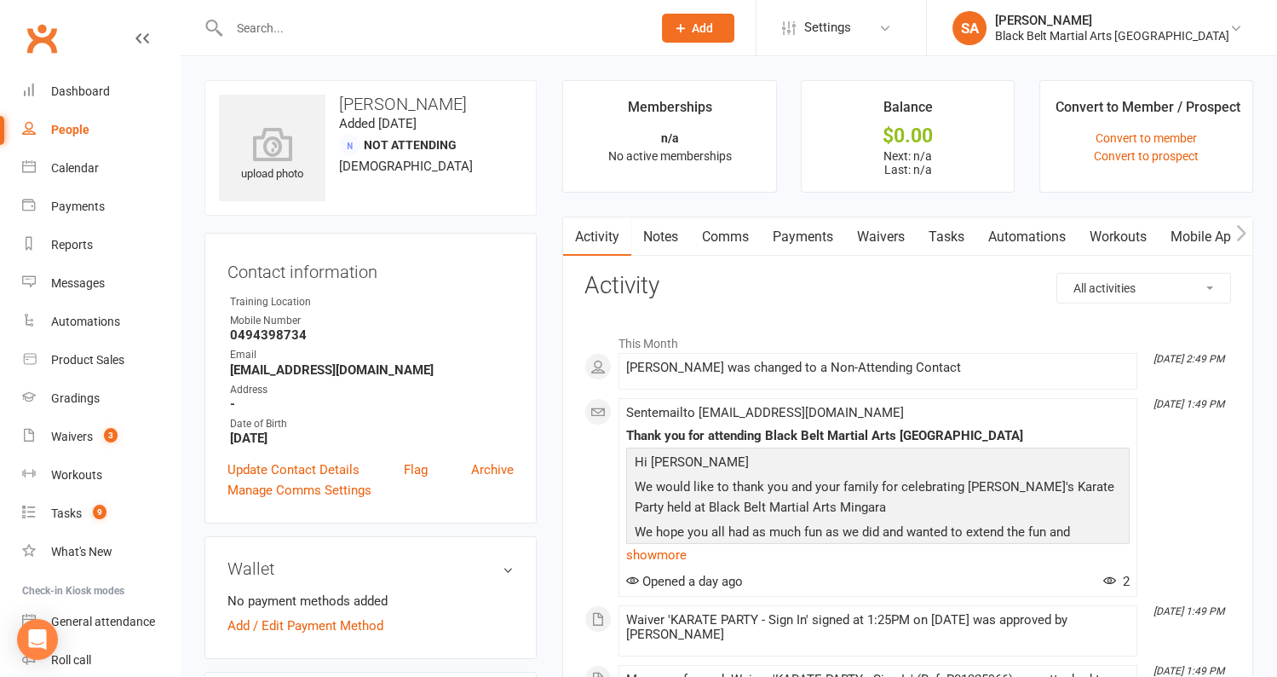
click at [737, 236] on link "Comms" at bounding box center [725, 236] width 71 height 39
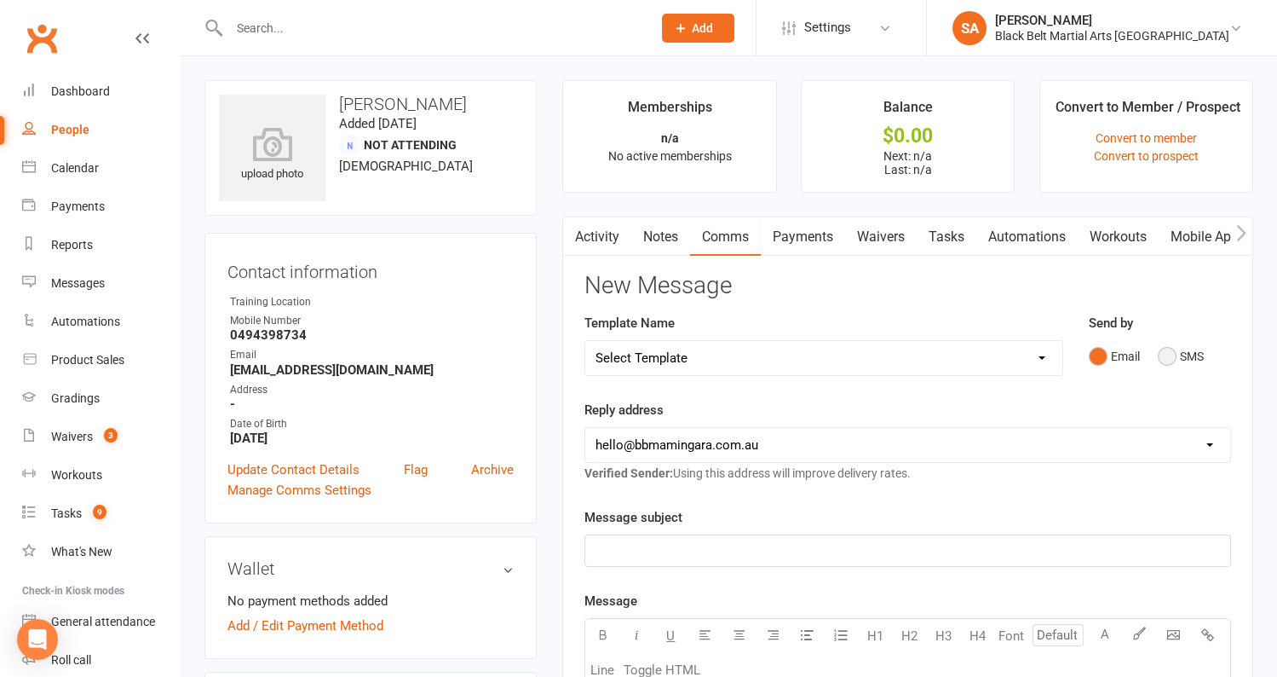
click at [1169, 355] on button "SMS" at bounding box center [1181, 356] width 46 height 32
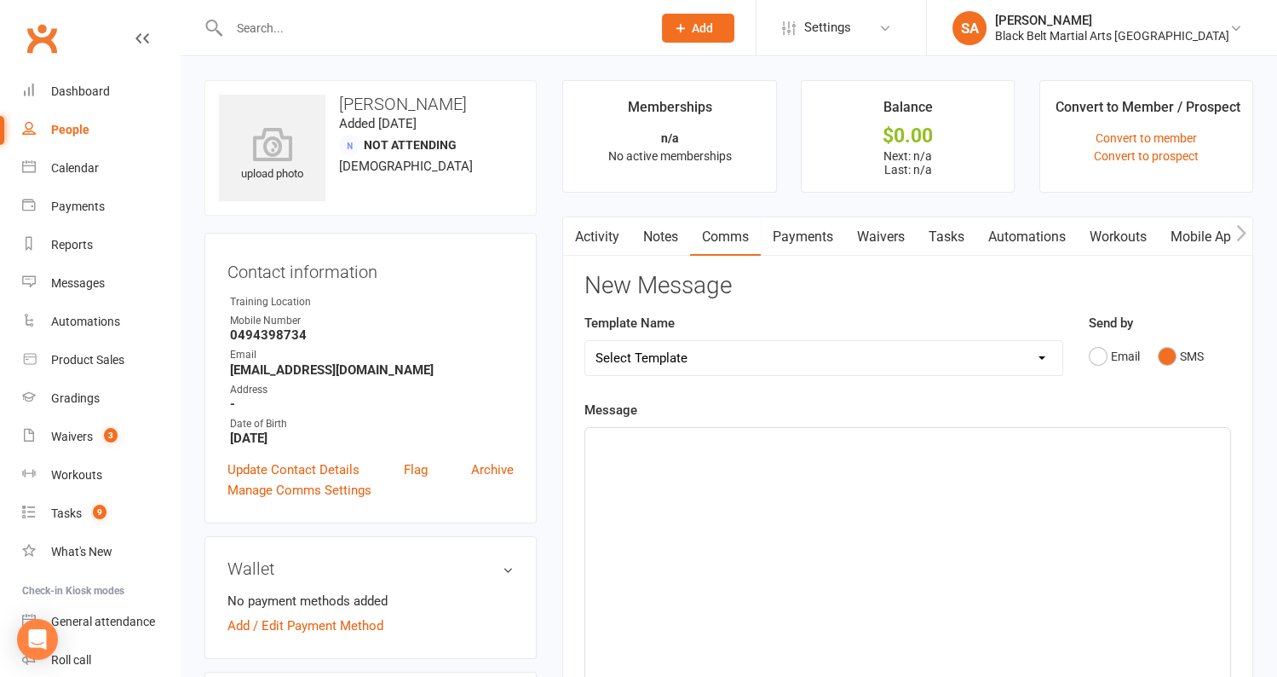
click at [581, 239] on button "button" at bounding box center [573, 236] width 21 height 38
click at [596, 231] on link "Activity" at bounding box center [597, 236] width 68 height 39
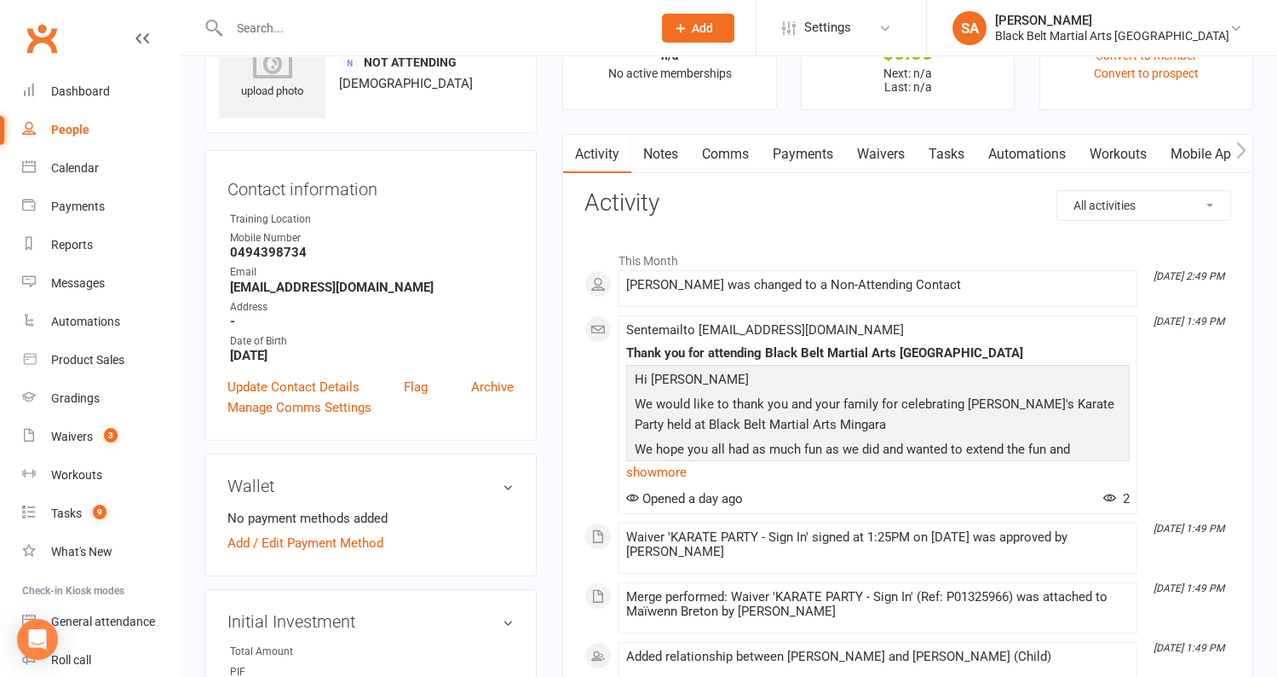
scroll to position [120, 0]
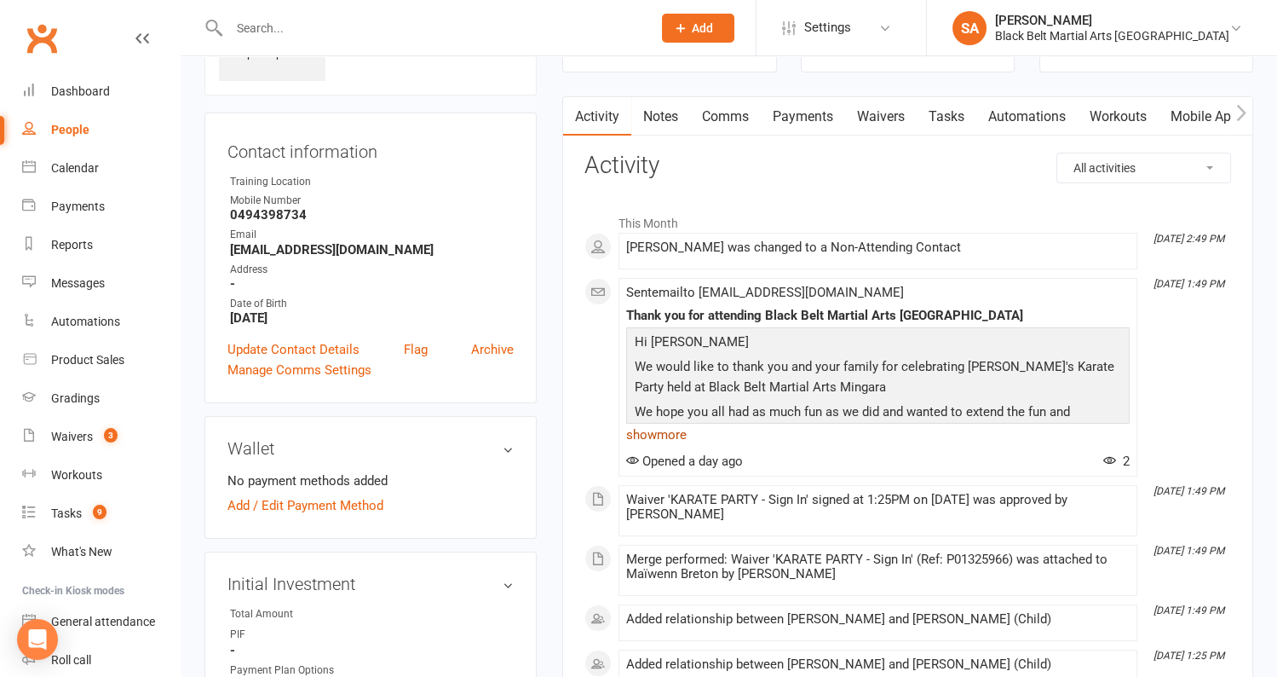
click at [670, 429] on link "show more" at bounding box center [878, 435] width 504 height 24
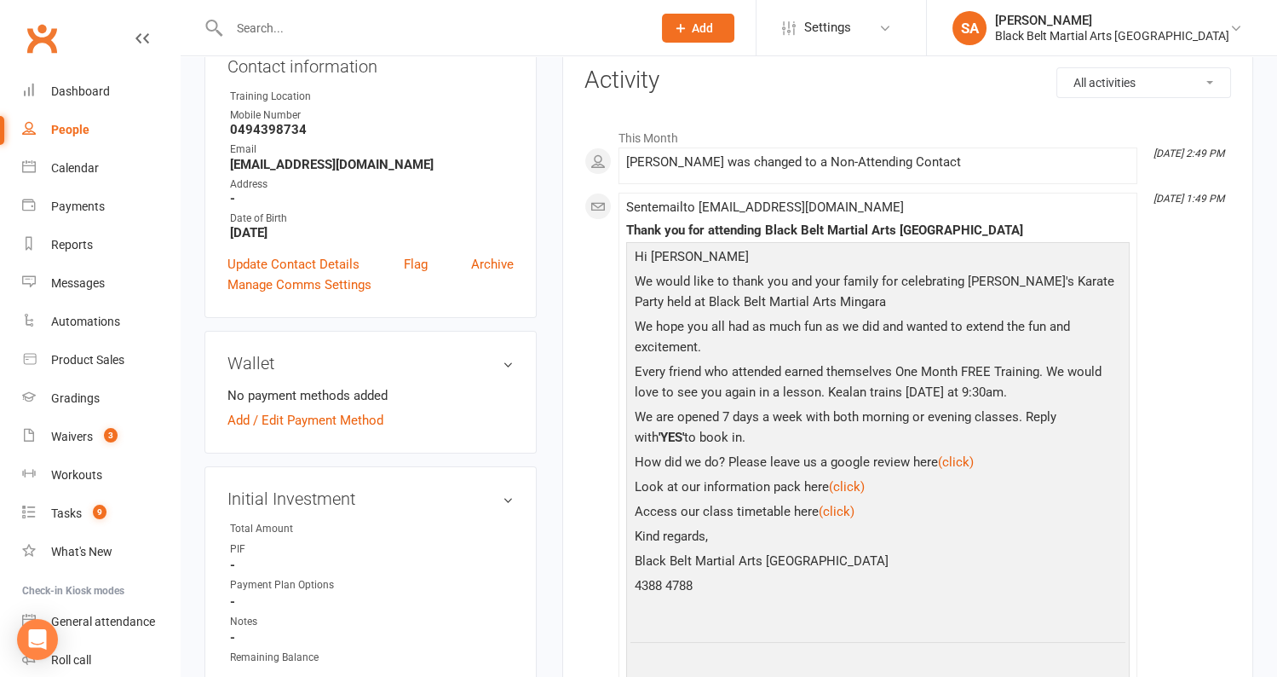
scroll to position [209, 0]
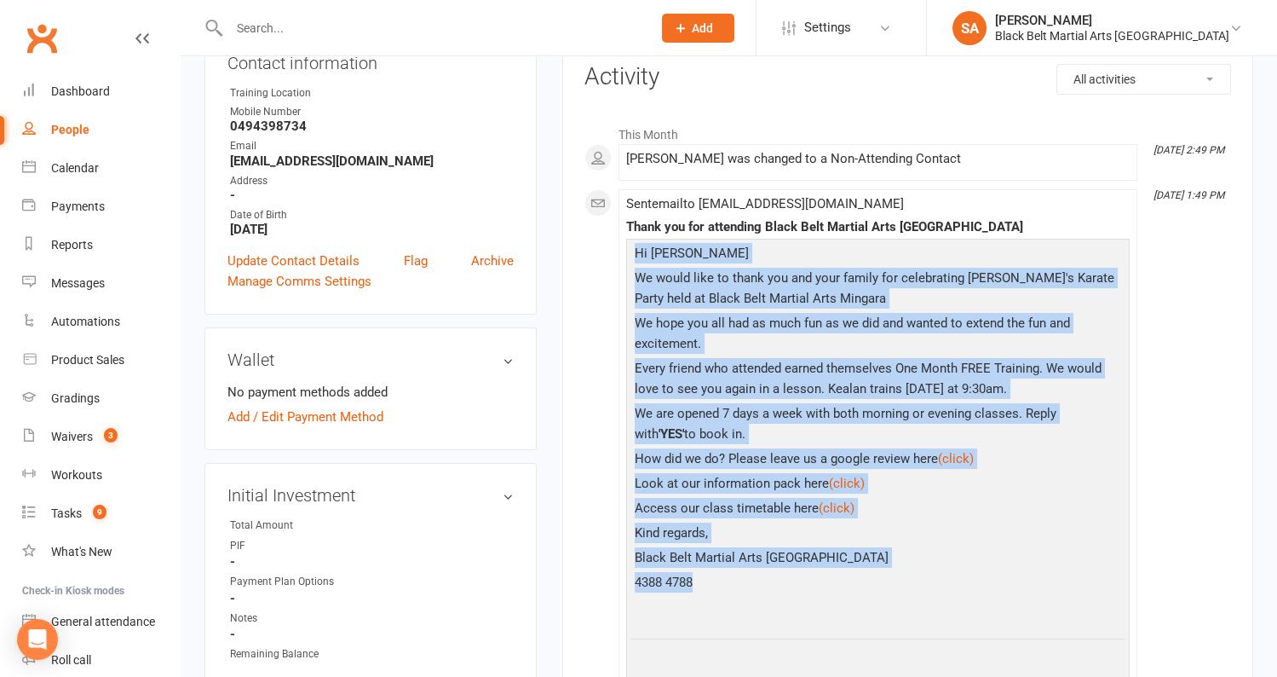
drag, startPoint x: 696, startPoint y: 575, endPoint x: 634, endPoint y: 254, distance: 327.2
click at [634, 254] on div "Hi [PERSON_NAME] We would like to thank you and your family for celebrating [PE…" at bounding box center [878, 484] width 495 height 482
copy div "Hi [PERSON_NAME] We would like to thank you and your family for celebrating [PE…"
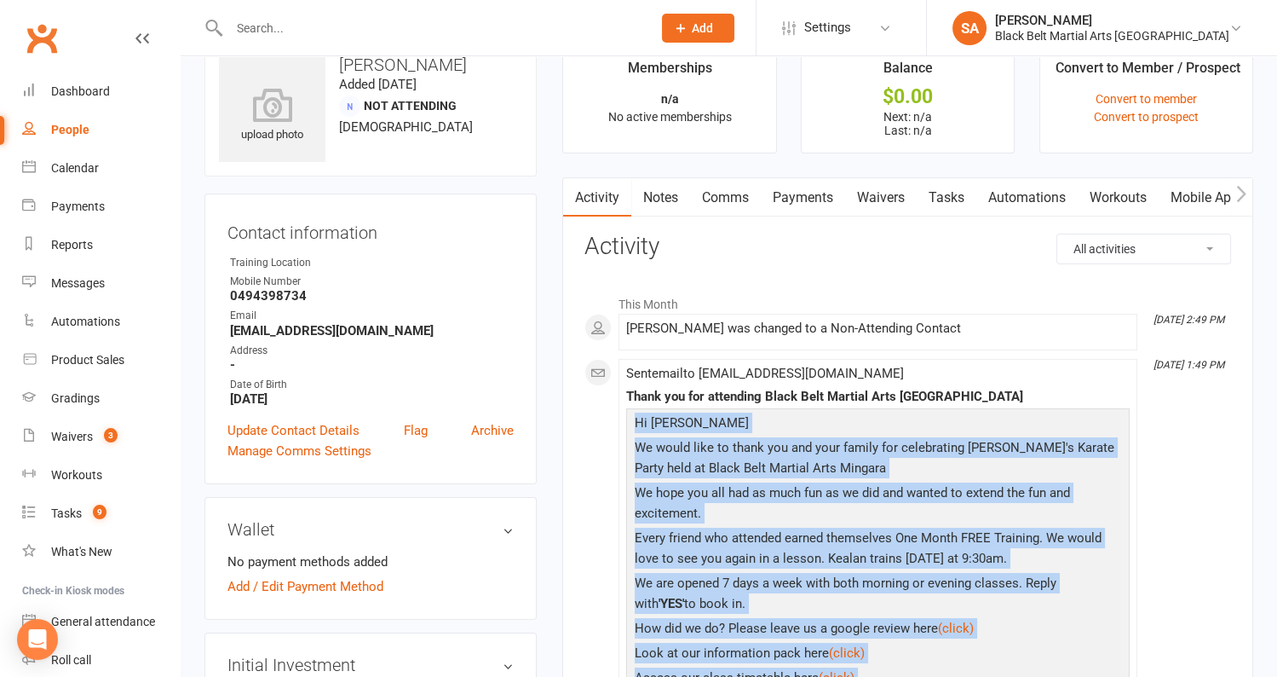
scroll to position [0, 0]
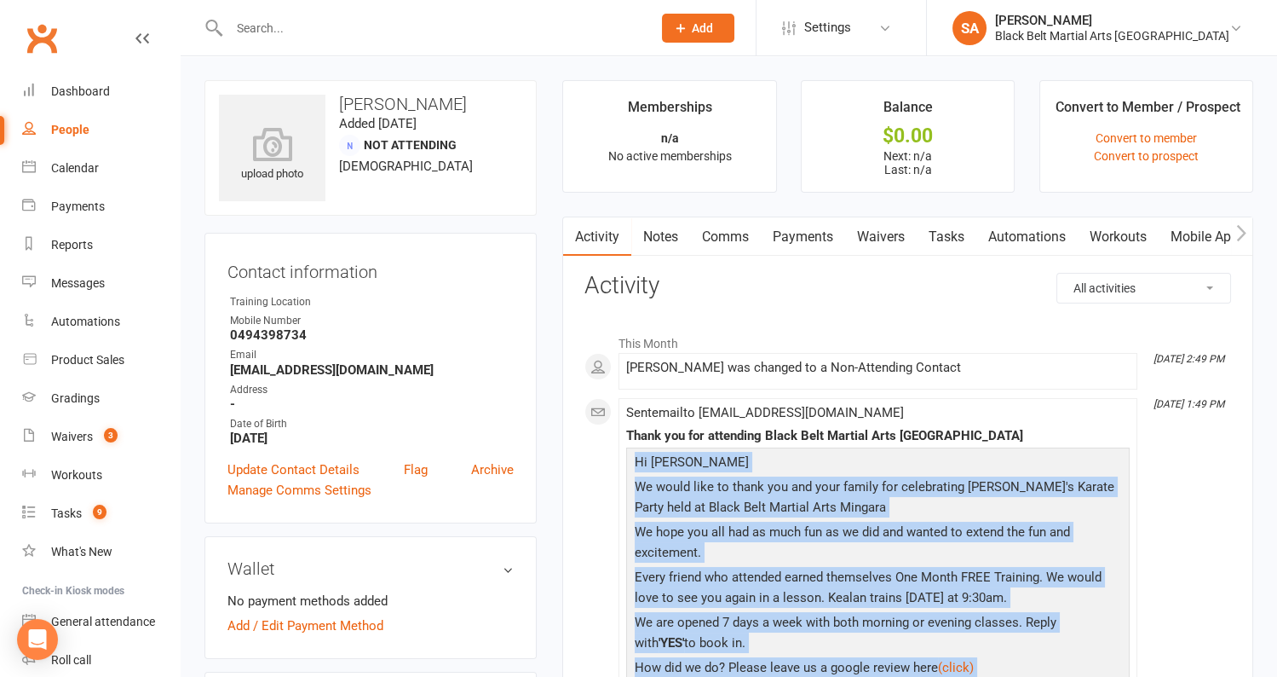
click at [736, 242] on link "Comms" at bounding box center [725, 236] width 71 height 39
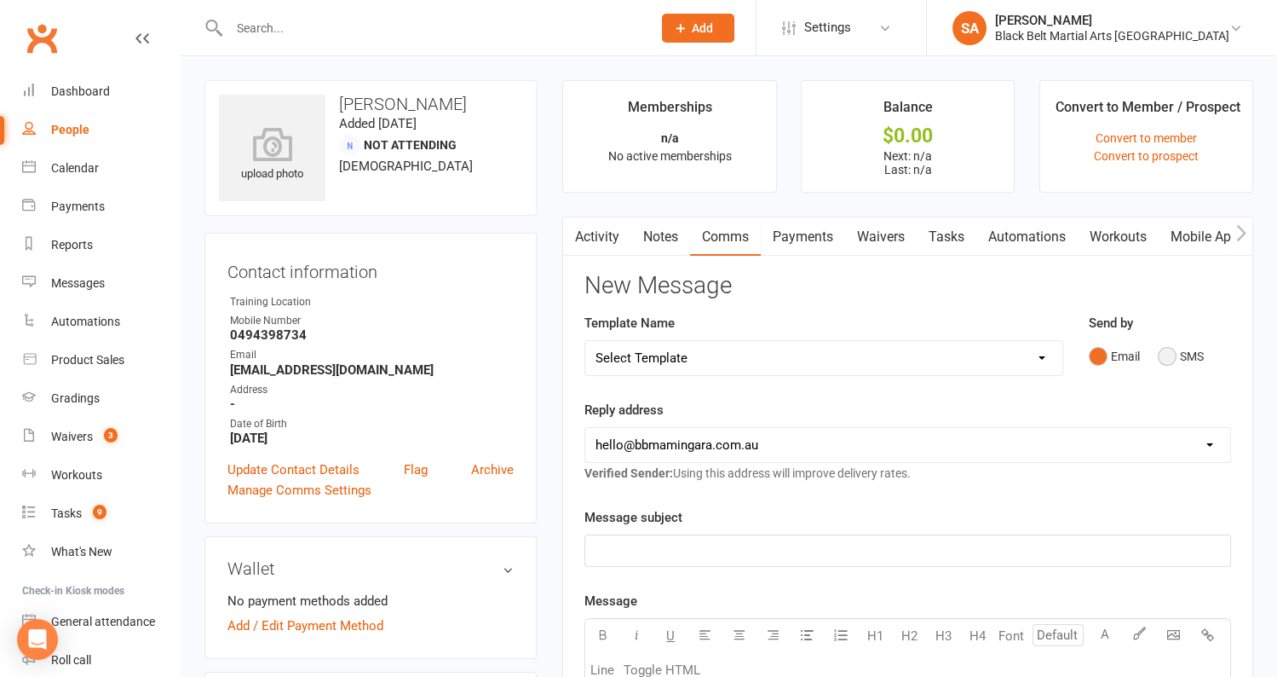
click at [1173, 352] on button "SMS" at bounding box center [1181, 356] width 46 height 32
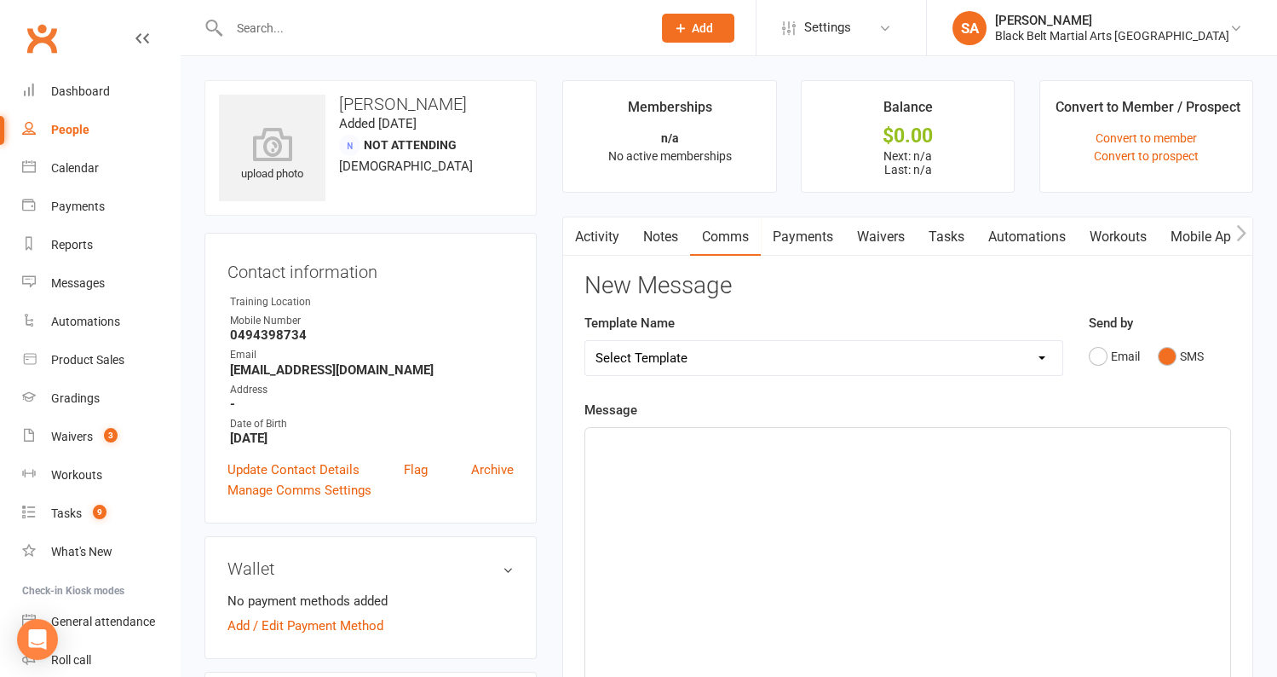
click at [756, 478] on div "﻿" at bounding box center [907, 556] width 645 height 256
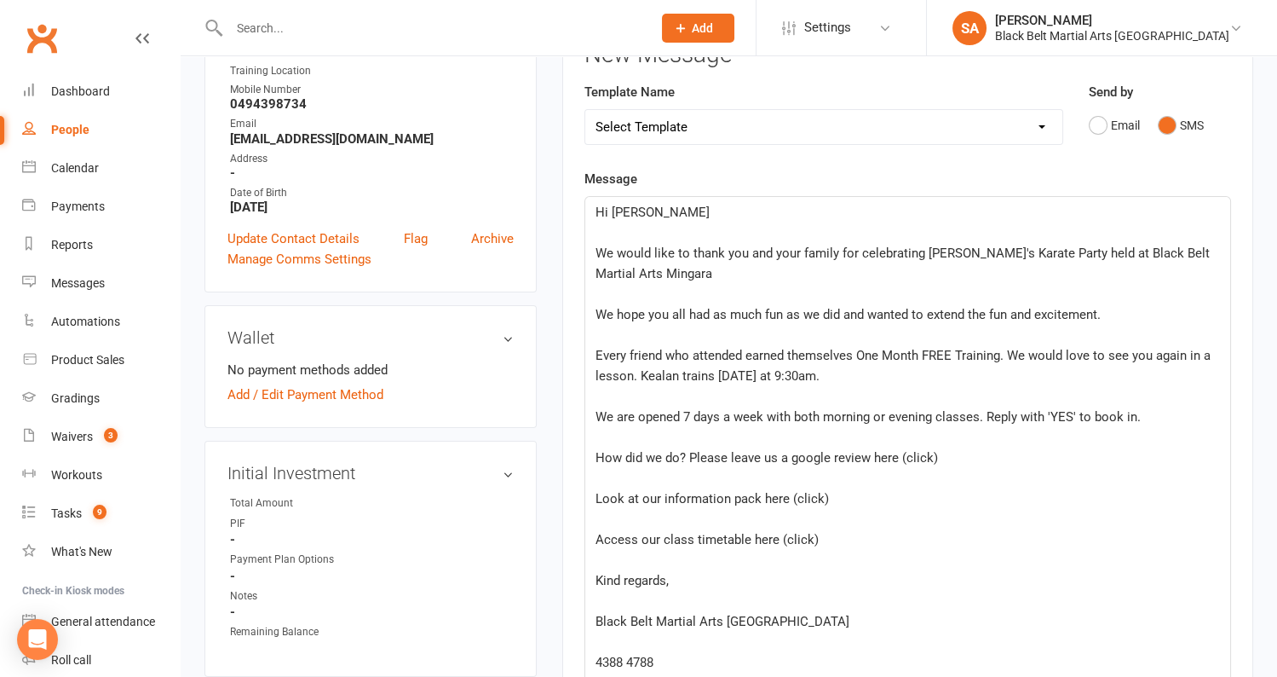
scroll to position [258, 0]
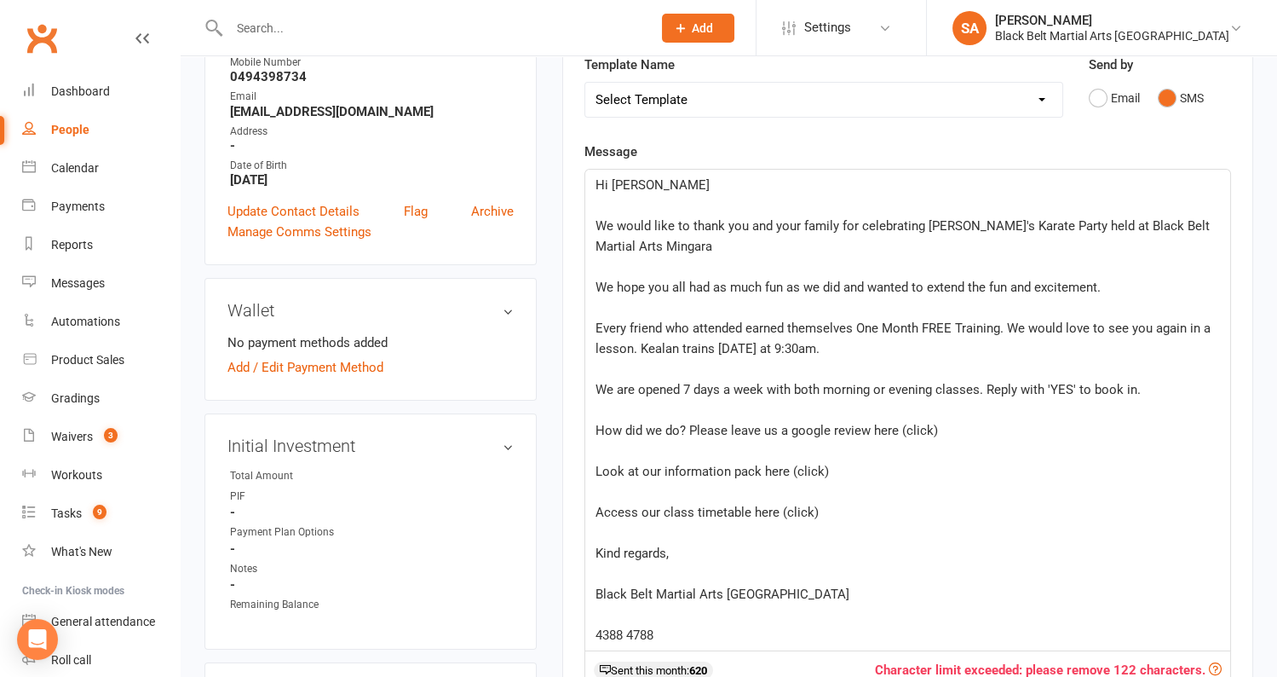
click at [628, 531] on p "﻿" at bounding box center [908, 532] width 625 height 20
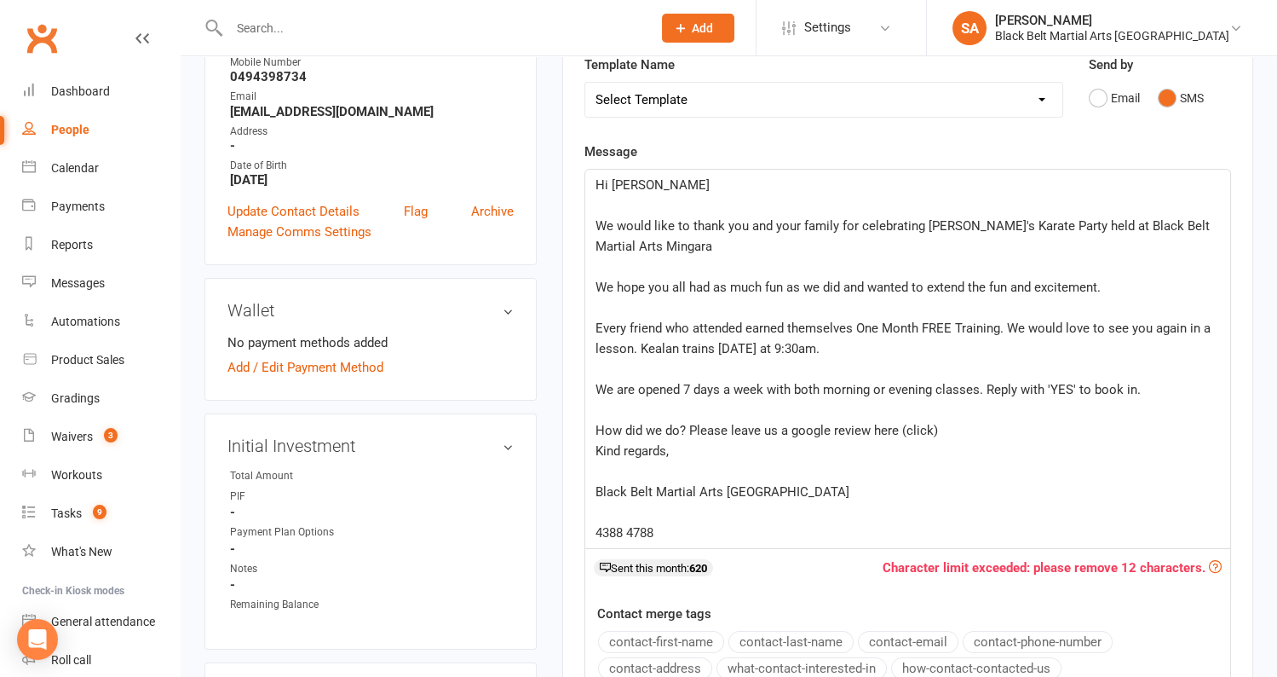
click at [607, 204] on p "﻿" at bounding box center [908, 205] width 625 height 20
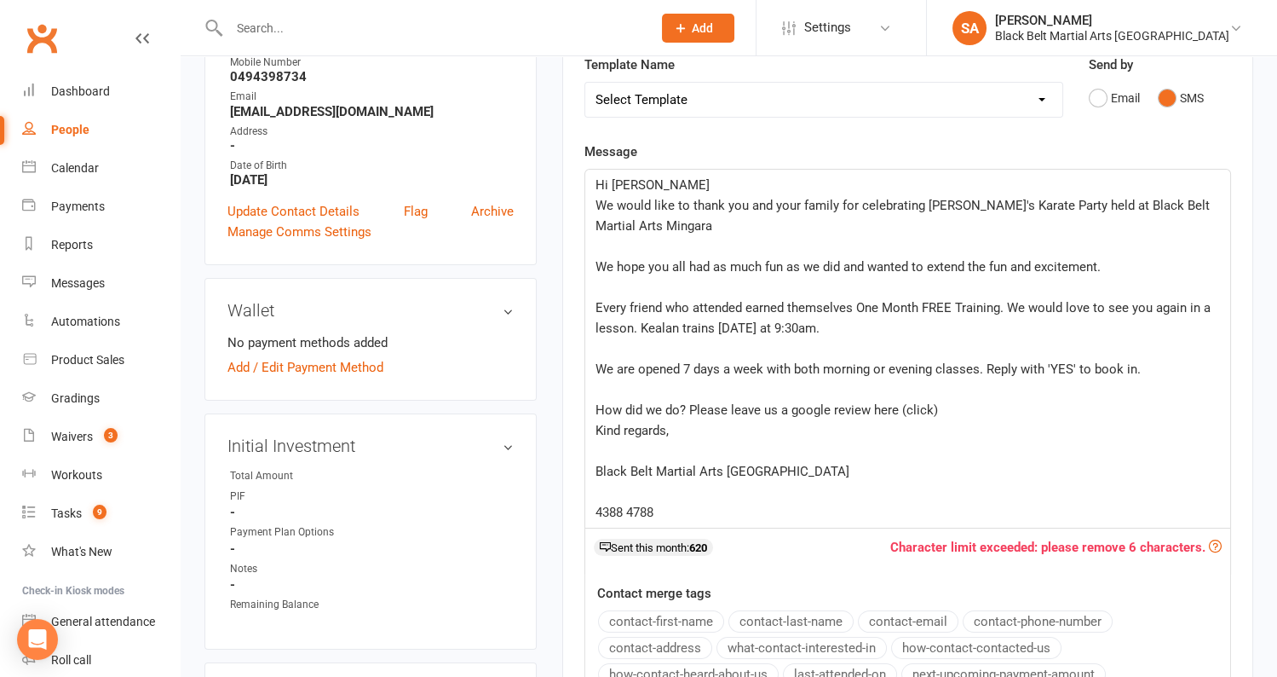
click at [618, 246] on p "﻿" at bounding box center [908, 246] width 625 height 20
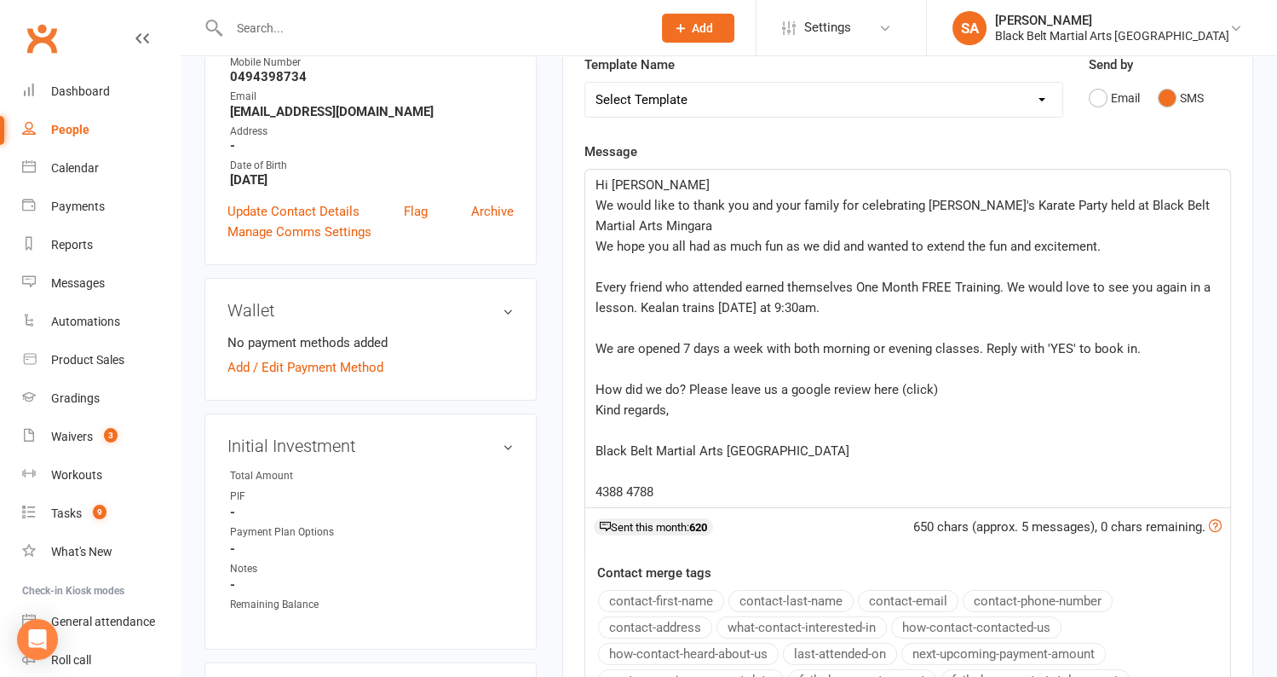
click at [637, 263] on p "﻿" at bounding box center [908, 266] width 625 height 20
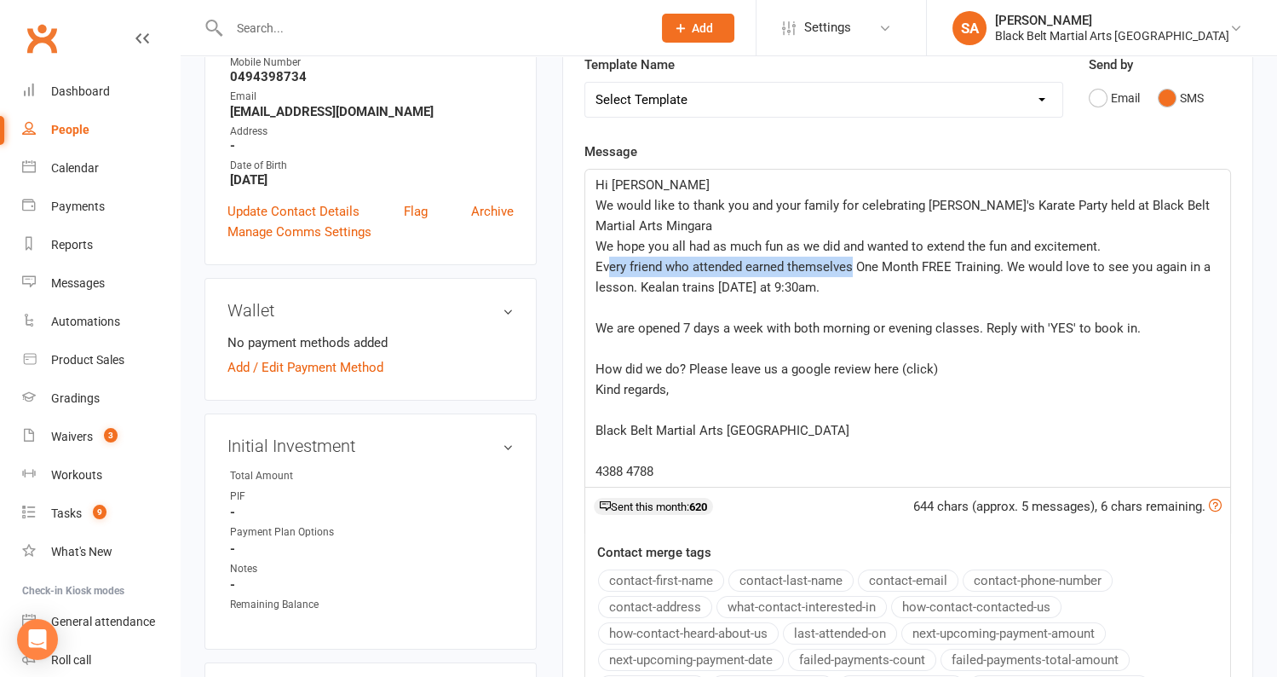
drag, startPoint x: 852, startPoint y: 266, endPoint x: 610, endPoint y: 256, distance: 242.2
click at [610, 259] on span "Every friend who attended earned themselves One Month FREE Training. We would l…" at bounding box center [905, 277] width 619 height 36
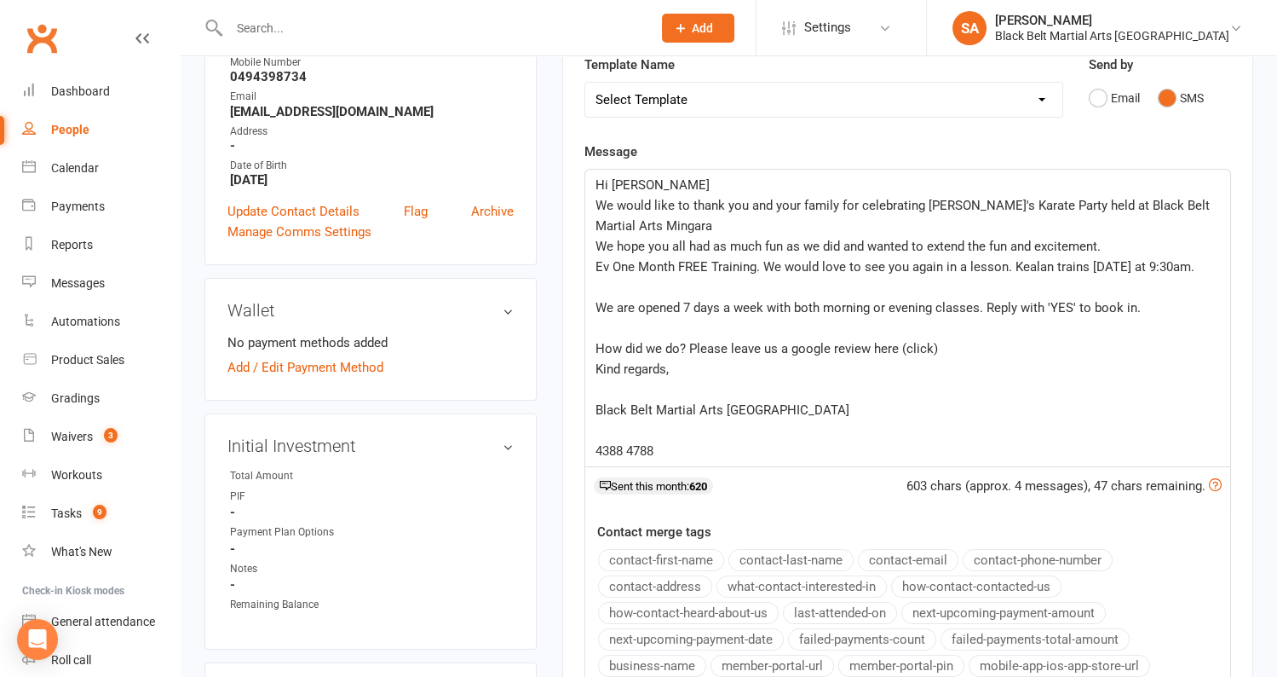
click at [718, 256] on p "Ev One Month FREE Training. We would love to see you again in a lesson. Kealan …" at bounding box center [908, 266] width 625 height 20
click at [609, 264] on span "Ev One Month FREE Training. We would love to see you again in a lesson. Kealan …" at bounding box center [895, 266] width 599 height 15
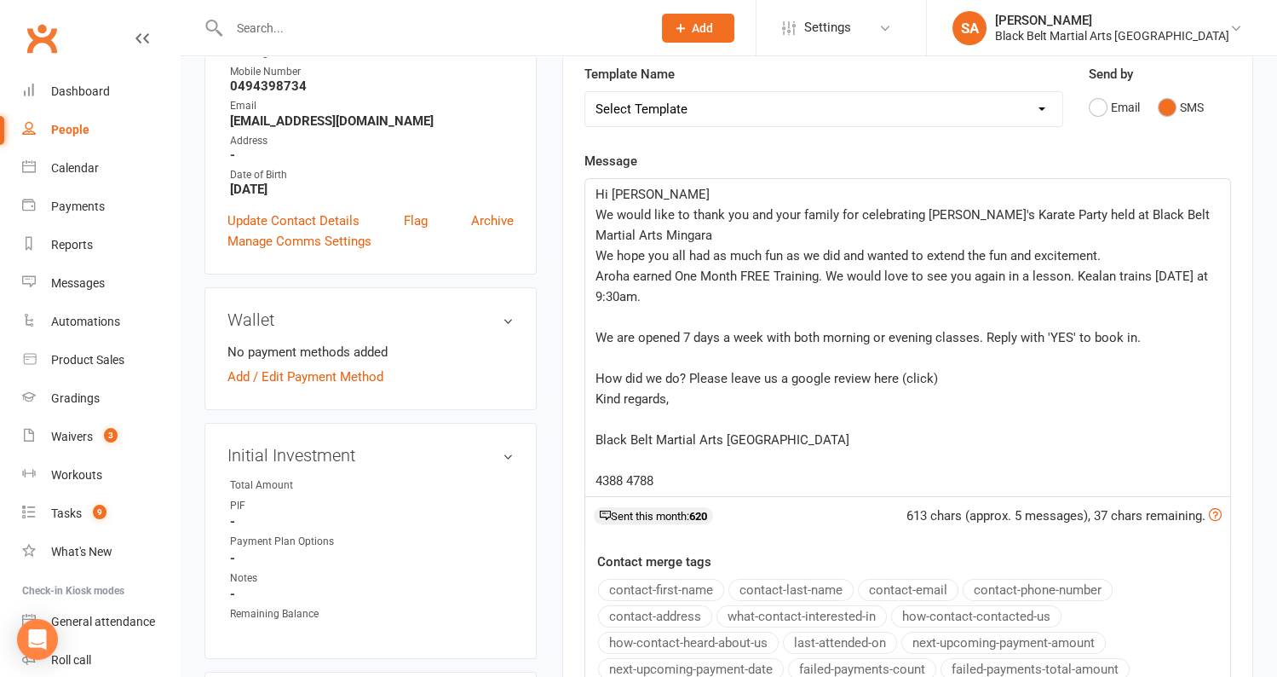
scroll to position [251, 0]
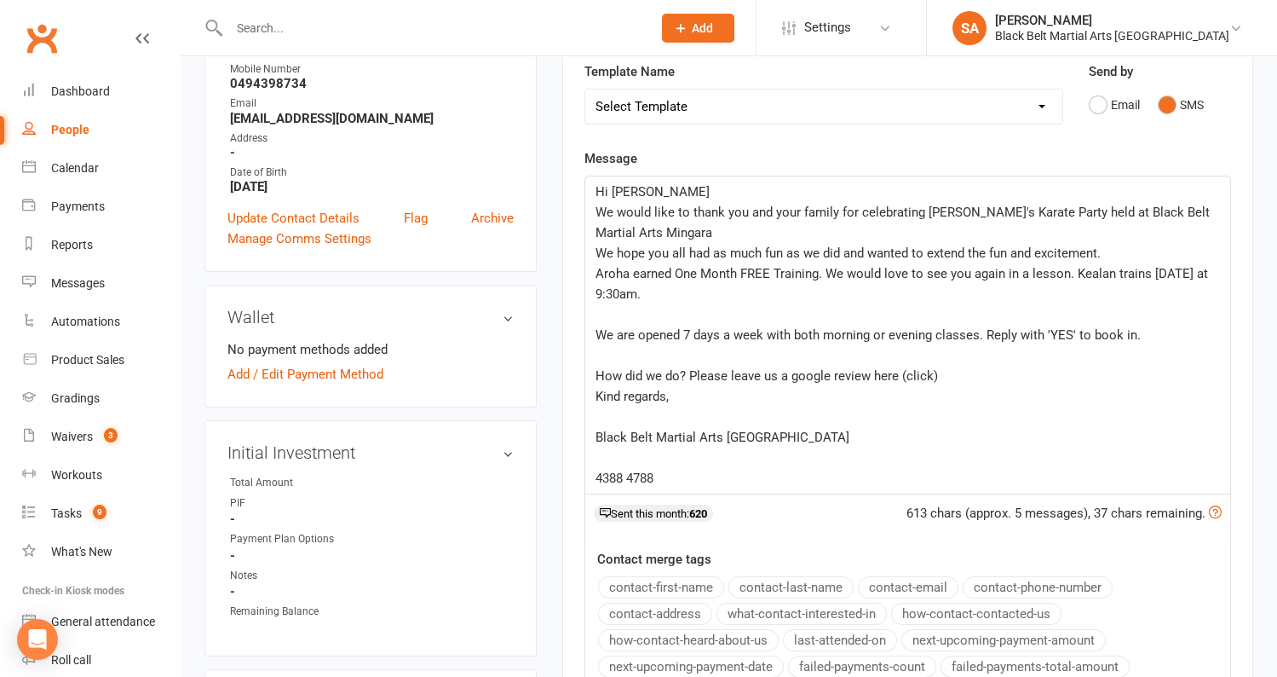
click at [617, 320] on p "﻿" at bounding box center [908, 314] width 625 height 20
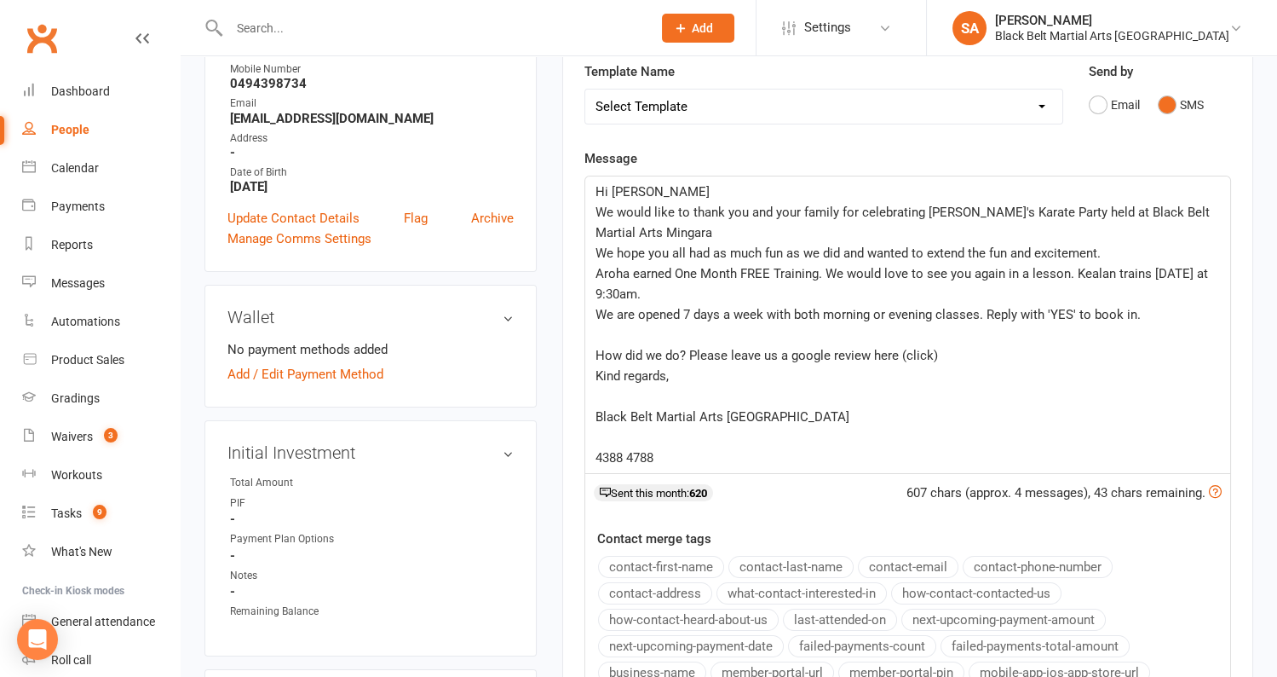
click at [605, 337] on p "﻿" at bounding box center [908, 335] width 625 height 20
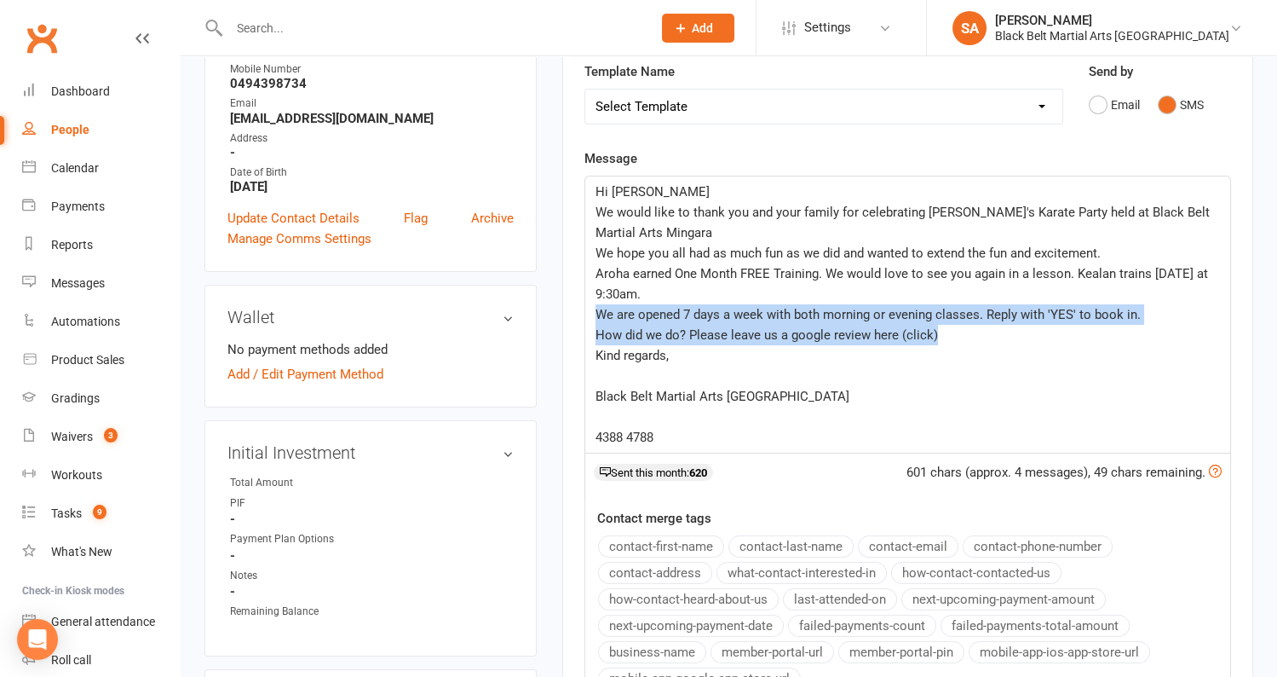
drag, startPoint x: 959, startPoint y: 334, endPoint x: 596, endPoint y: 320, distance: 363.3
click at [596, 320] on div "Hi [PERSON_NAME] We would like to thank you and your family for celebrating [PE…" at bounding box center [907, 314] width 645 height 276
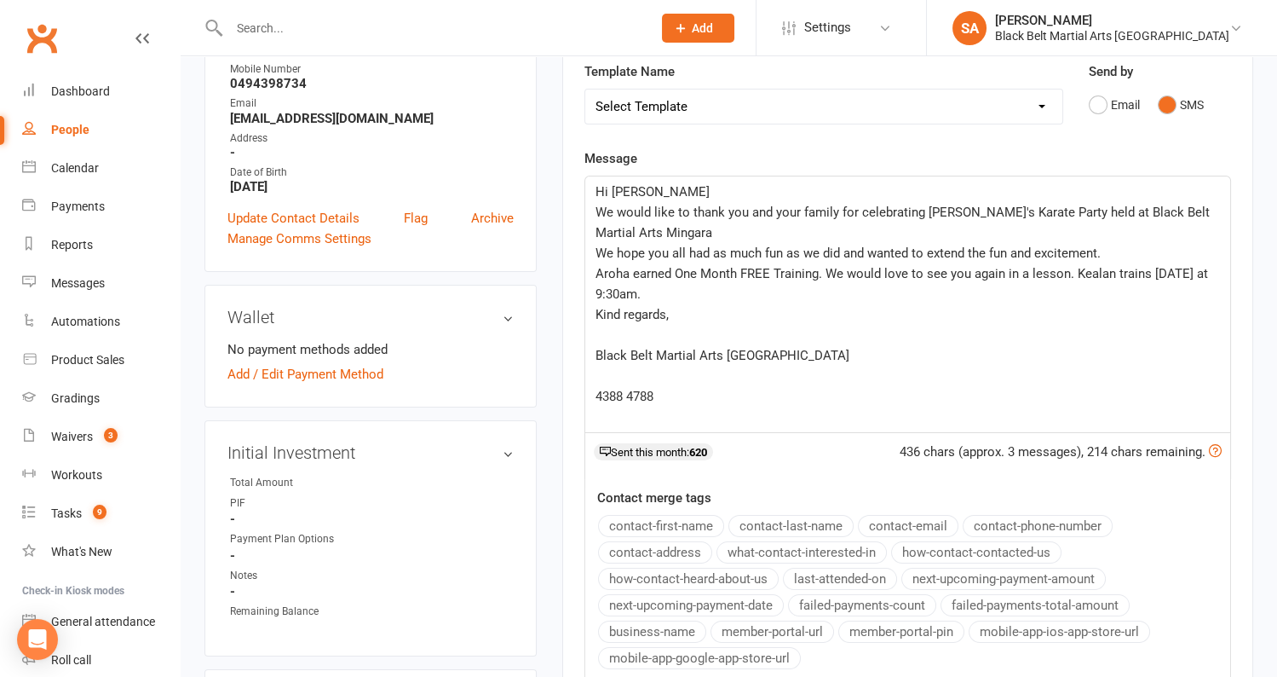
click at [594, 328] on div "Hi [PERSON_NAME] We would like to thank you and your family for celebrating [PE…" at bounding box center [907, 304] width 645 height 256
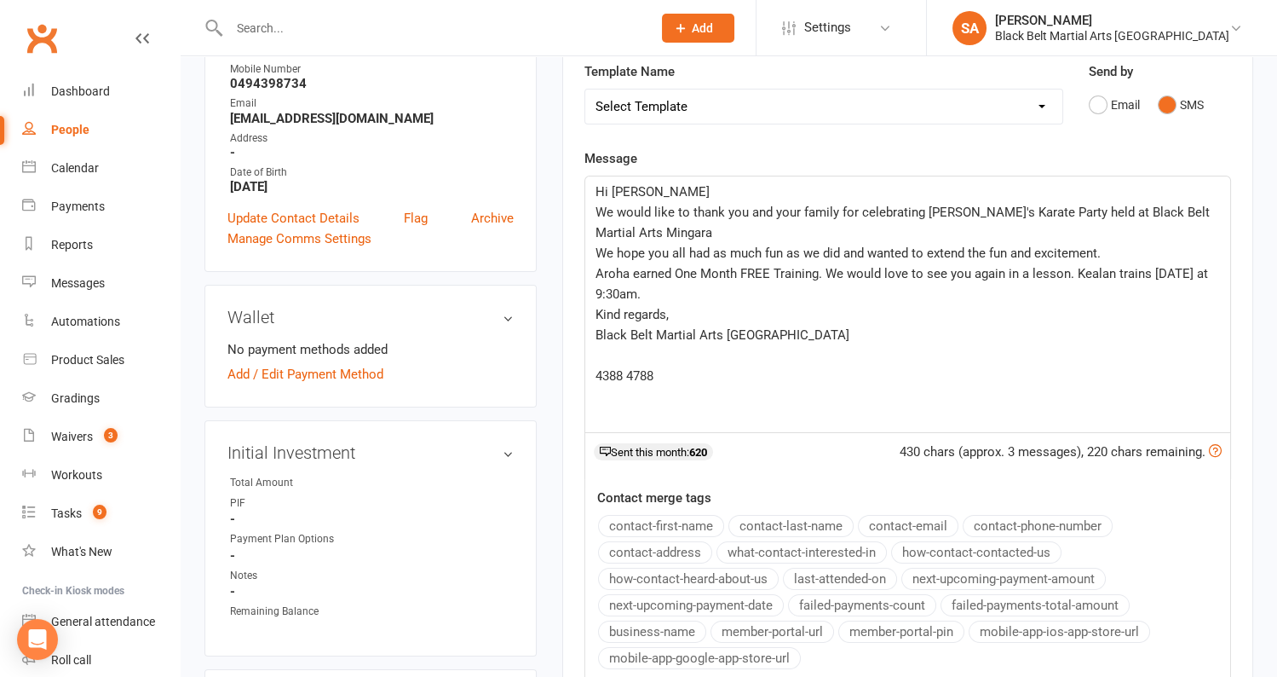
click at [609, 351] on p "﻿" at bounding box center [908, 355] width 625 height 20
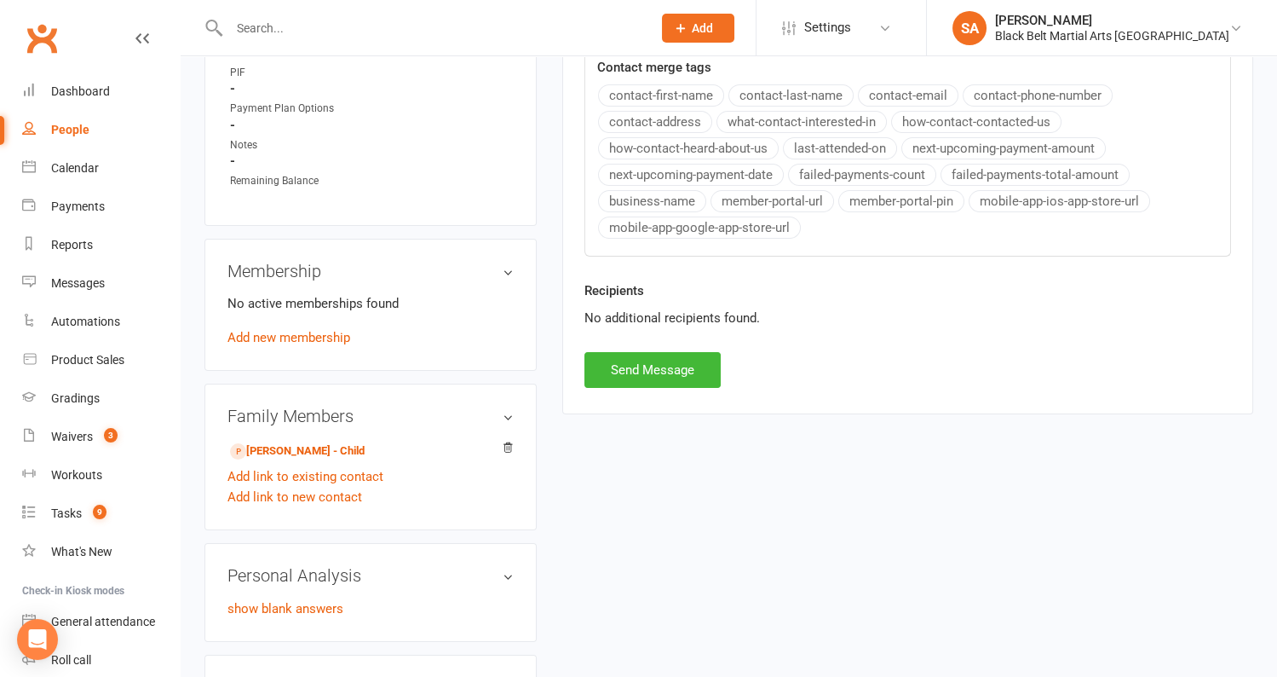
scroll to position [683, 0]
click at [685, 364] on button "Send Message" at bounding box center [653, 368] width 136 height 36
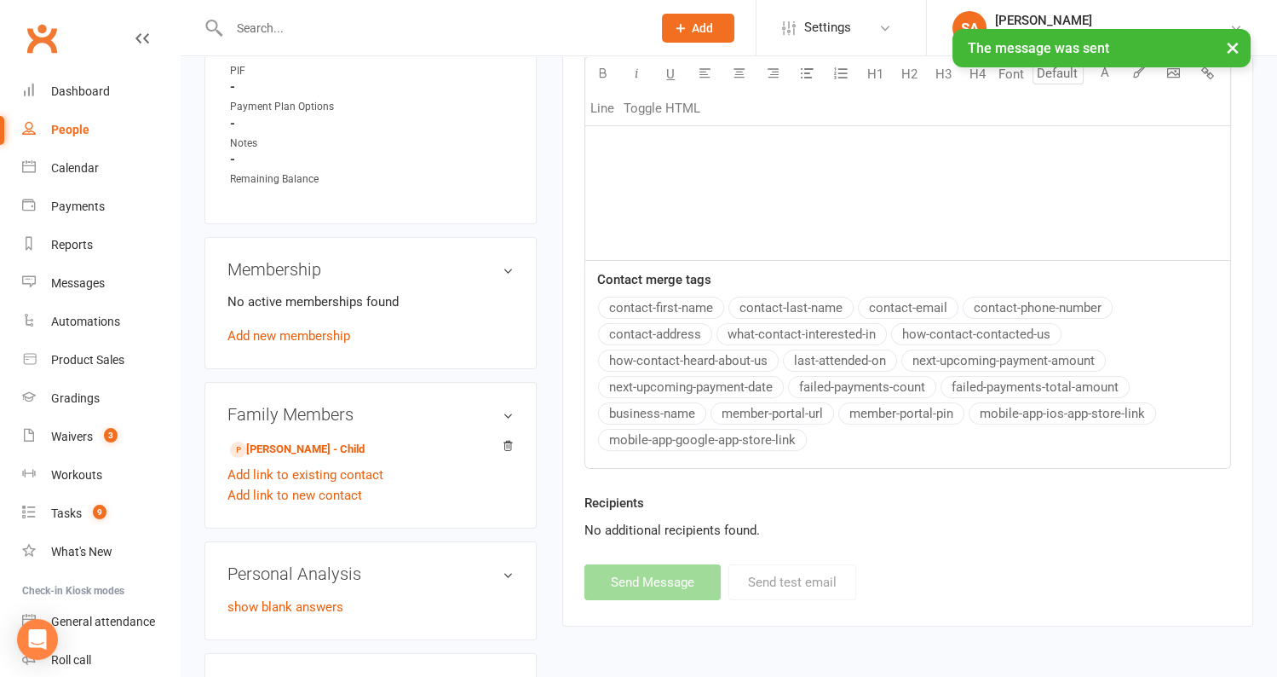
scroll to position [0, 0]
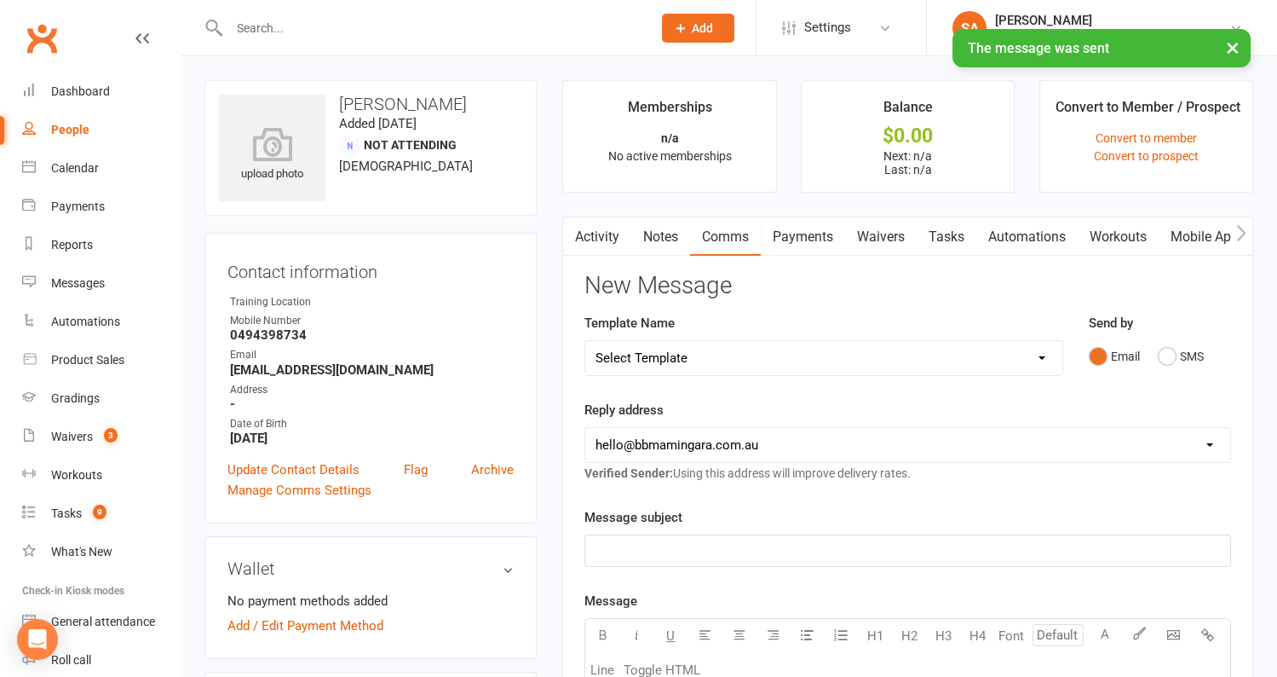
click at [660, 239] on link "Notes" at bounding box center [660, 236] width 59 height 39
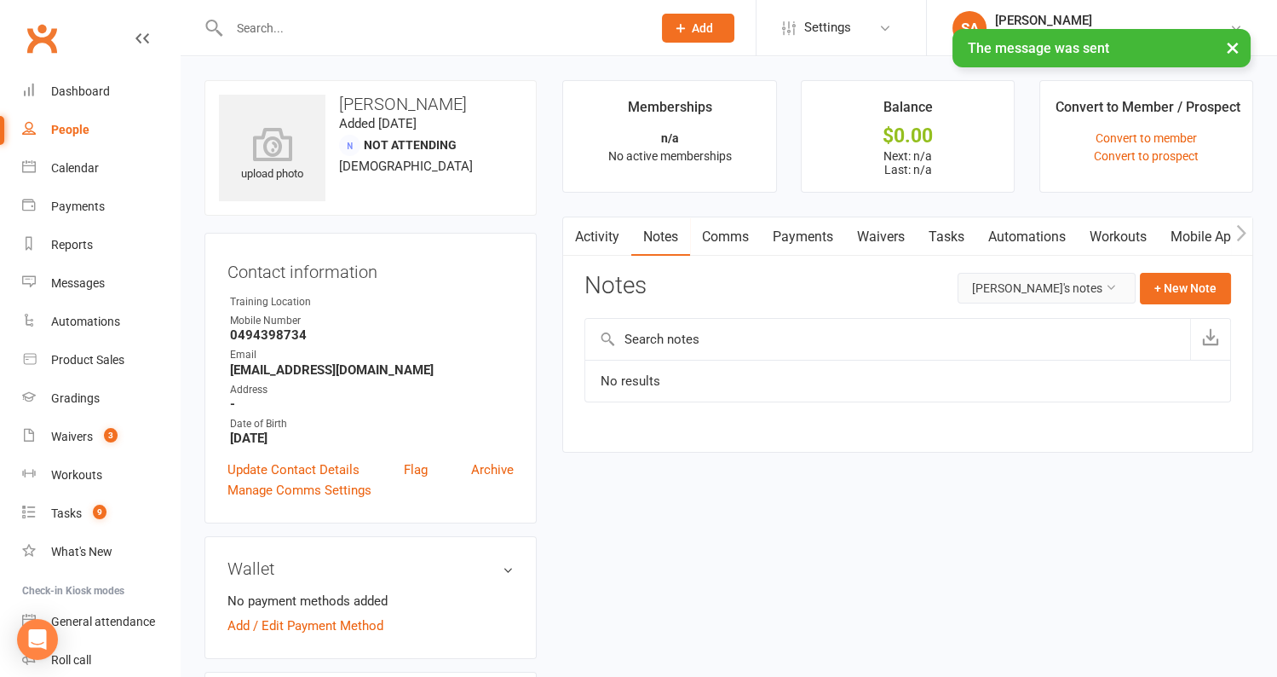
click at [1070, 295] on button "[PERSON_NAME]'s notes" at bounding box center [1047, 288] width 178 height 31
click at [1050, 370] on link "All family notes" at bounding box center [1052, 360] width 170 height 34
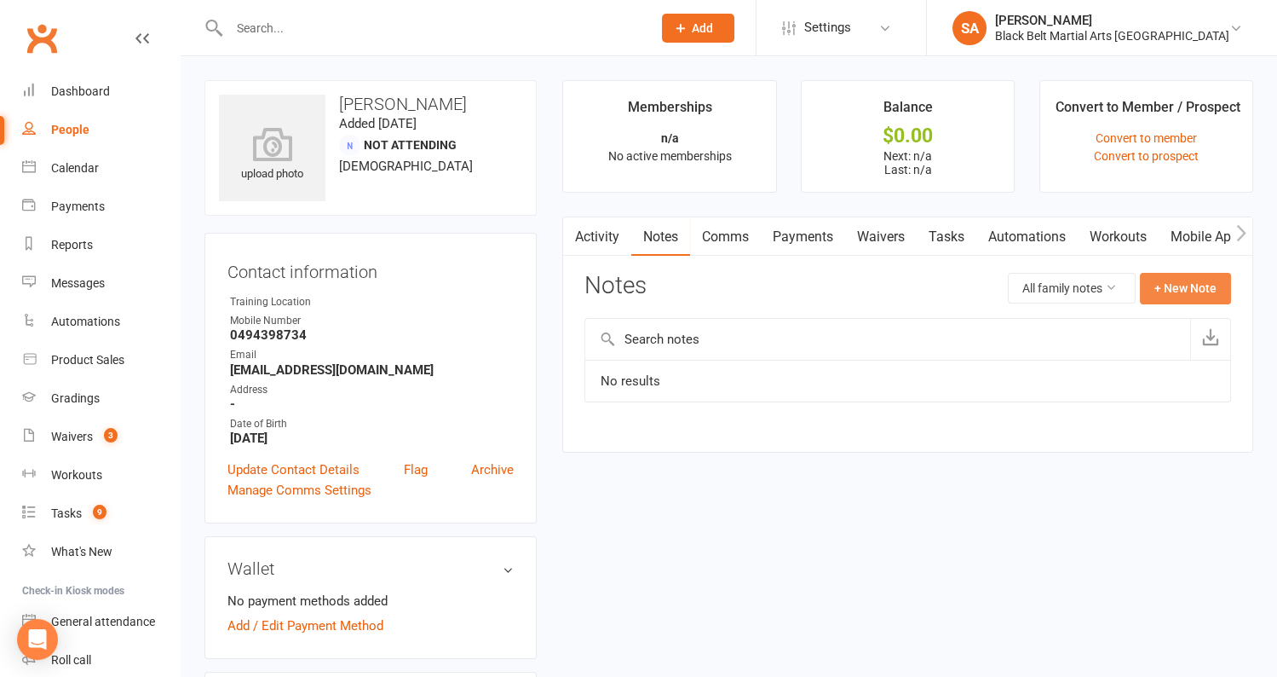
click at [1178, 287] on button "+ New Note" at bounding box center [1185, 288] width 91 height 31
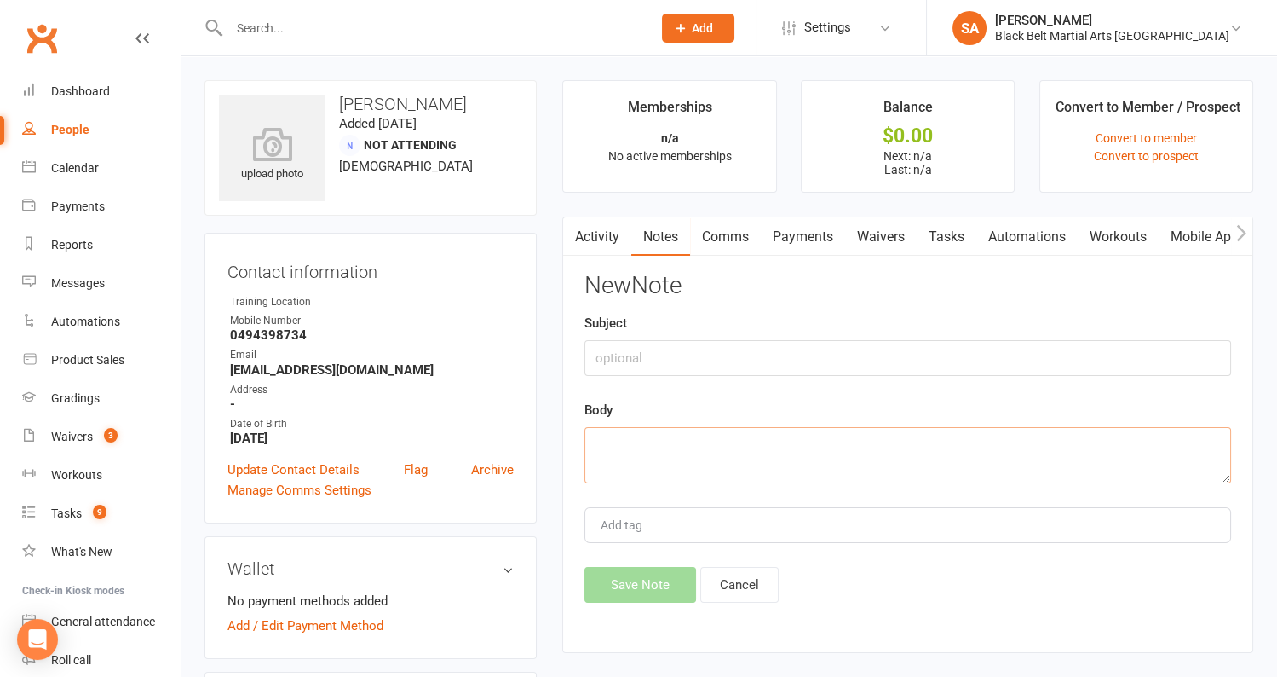
click at [718, 442] on textarea at bounding box center [908, 455] width 647 height 56
type textarea "LMA and SMS 13/8"
click at [654, 567] on button "Save Note" at bounding box center [641, 585] width 112 height 36
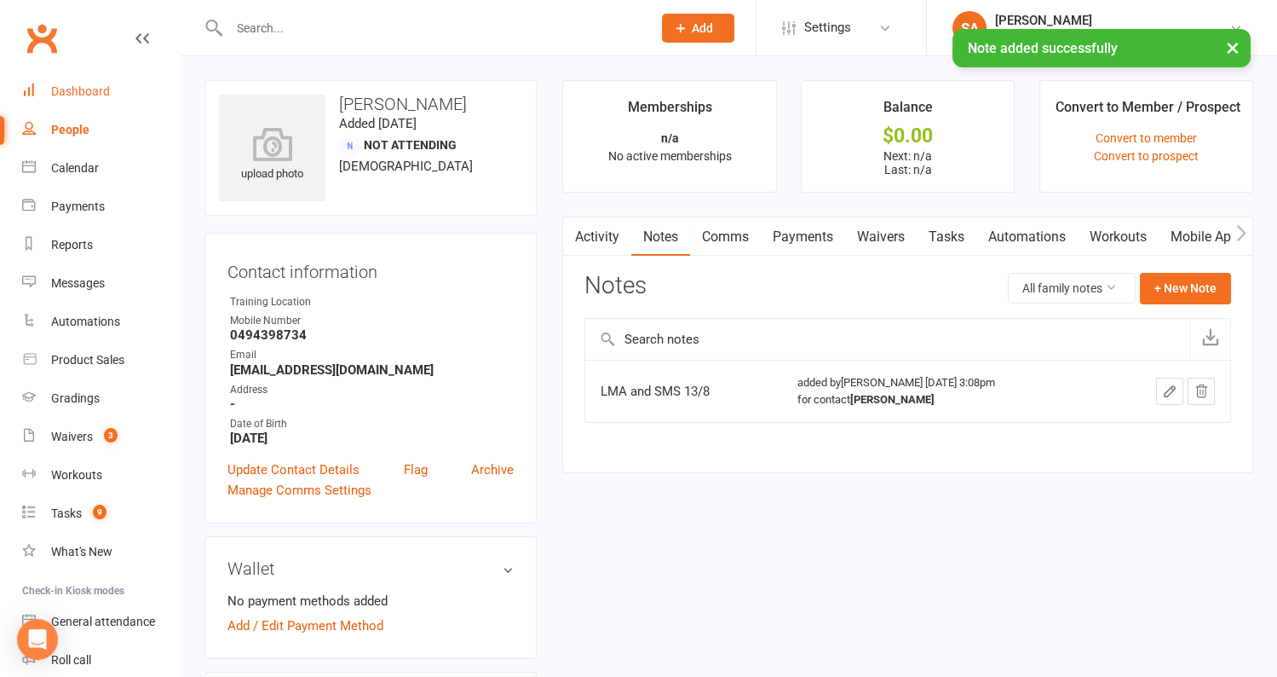
click at [87, 90] on div "Dashboard" at bounding box center [80, 91] width 59 height 14
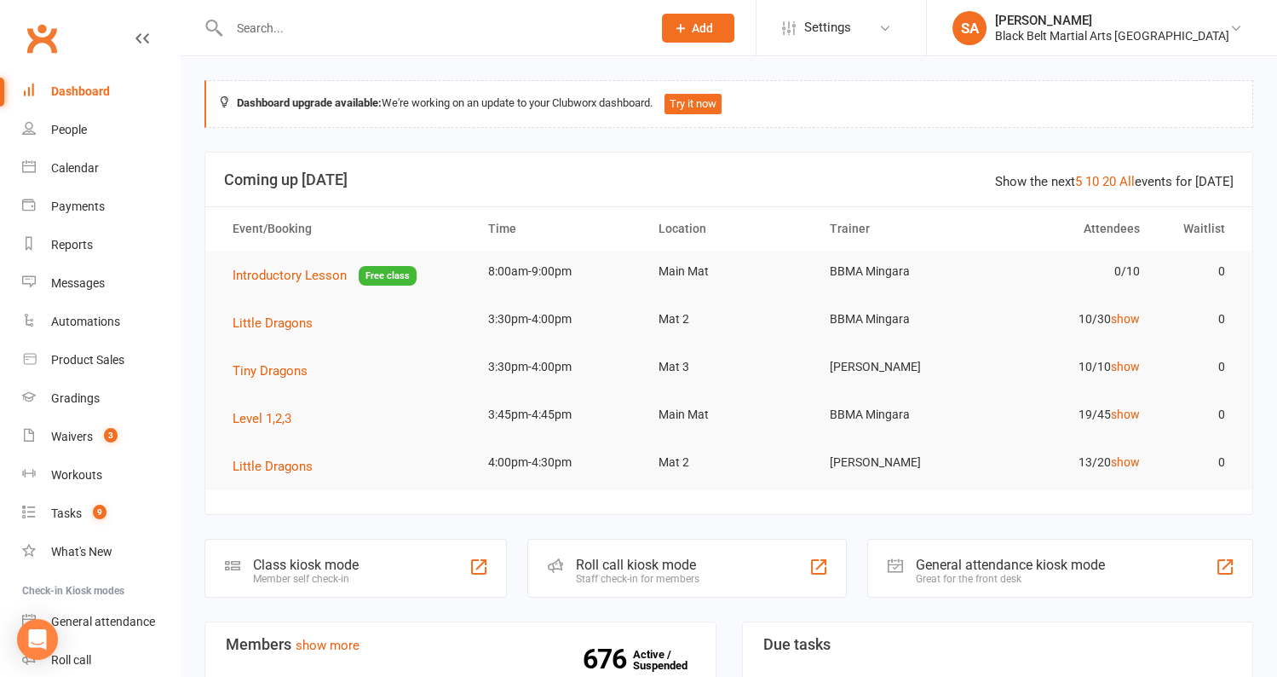
click at [84, 96] on div "Dashboard" at bounding box center [80, 91] width 59 height 14
